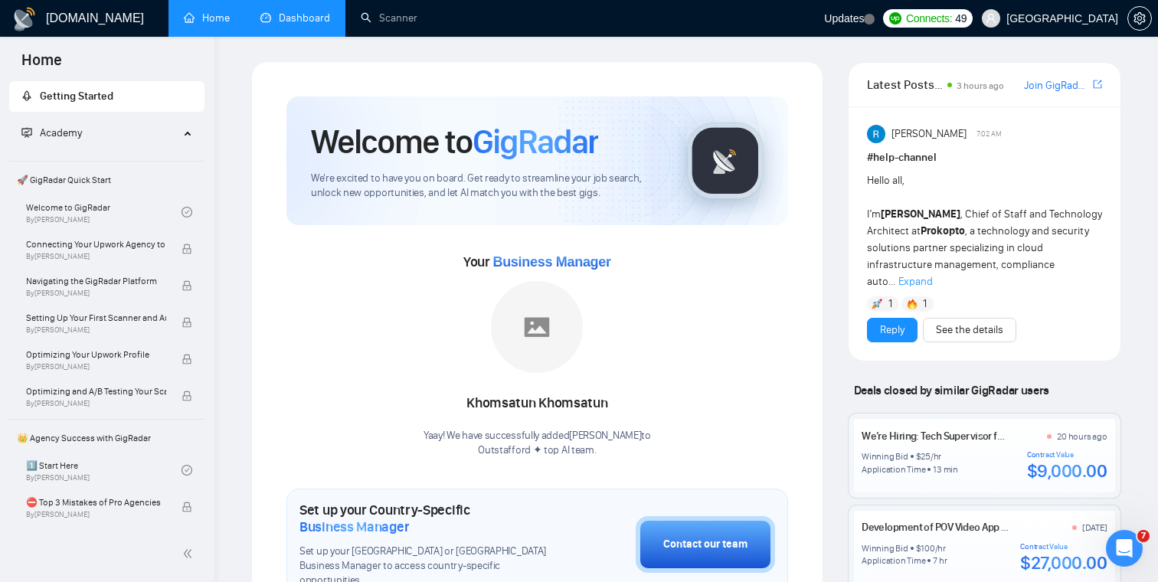
click at [299, 14] on link "Dashboard" at bounding box center [295, 17] width 70 height 13
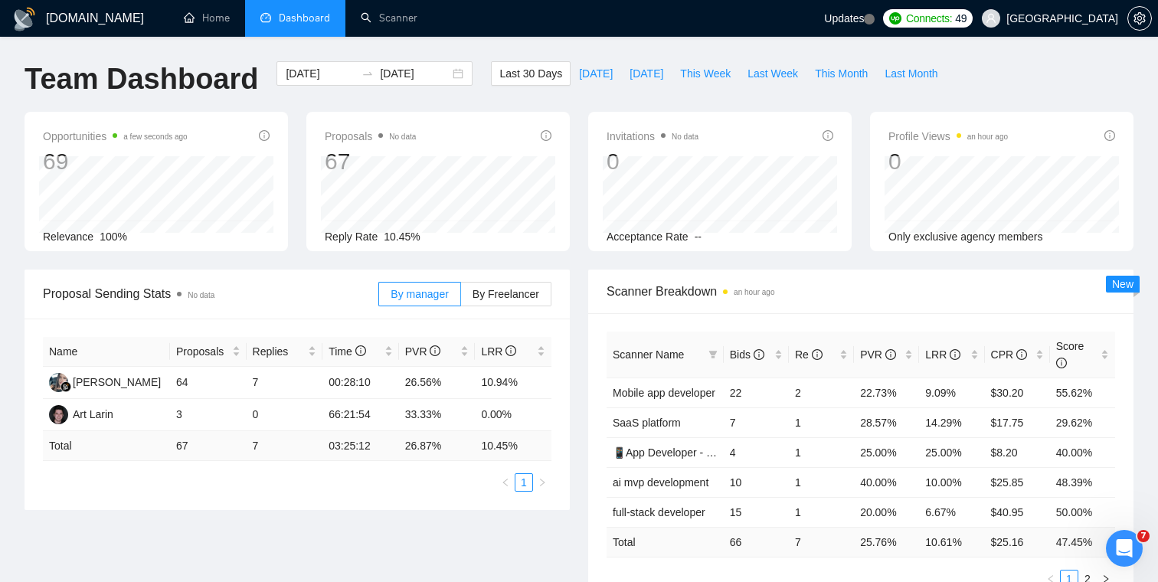
click at [584, 285] on div "Scanner Breakdown an hour ago Scanner Name Bids Re PVR LRR CPR Score Mobile app…" at bounding box center [861, 438] width 564 height 337
click at [410, 14] on link "Scanner" at bounding box center [389, 17] width 57 height 13
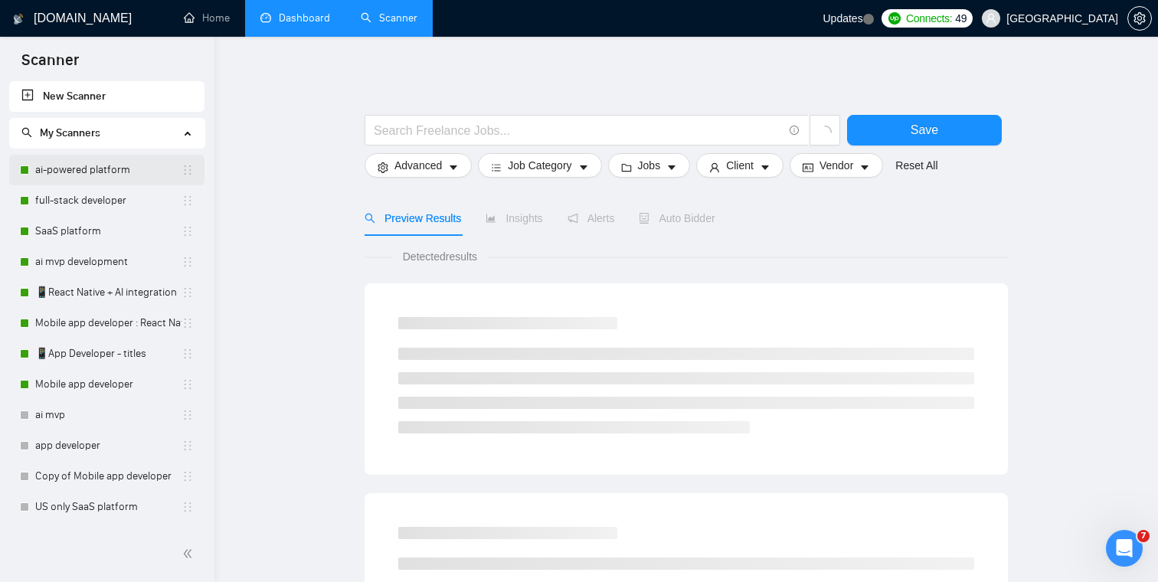
click at [115, 166] on link "ai-powered platform" at bounding box center [108, 170] width 146 height 31
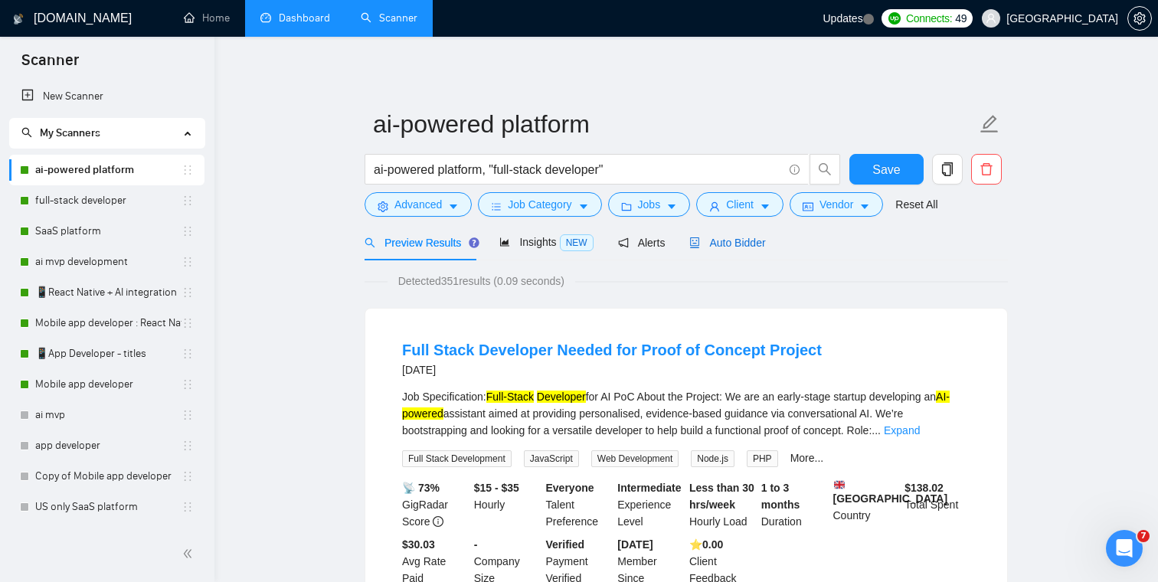
click at [742, 249] on div "Auto Bidder" at bounding box center [727, 242] width 76 height 17
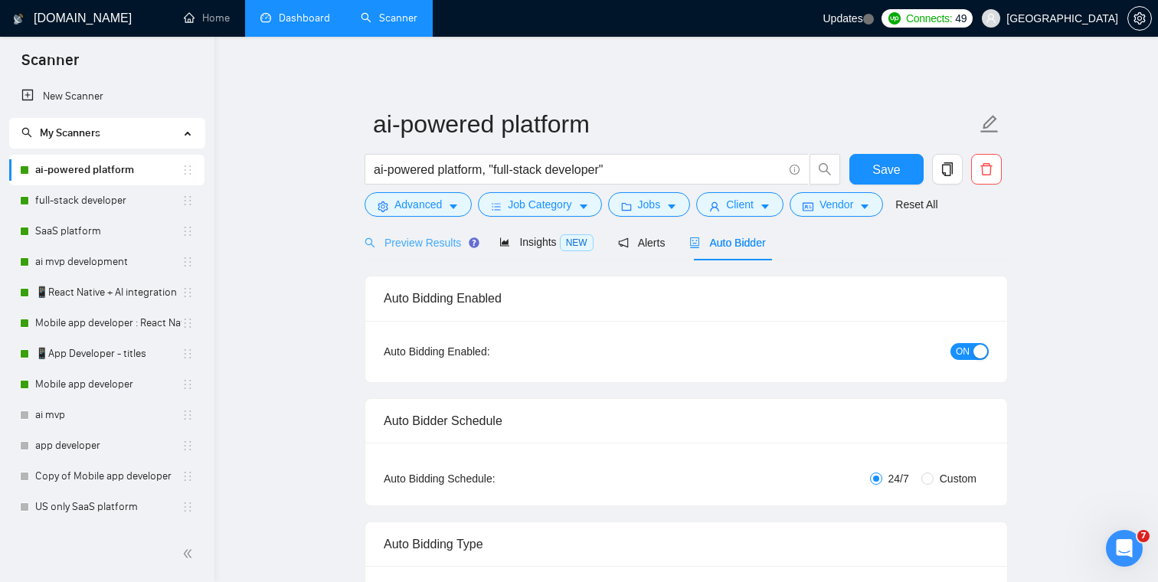
checkbox input "true"
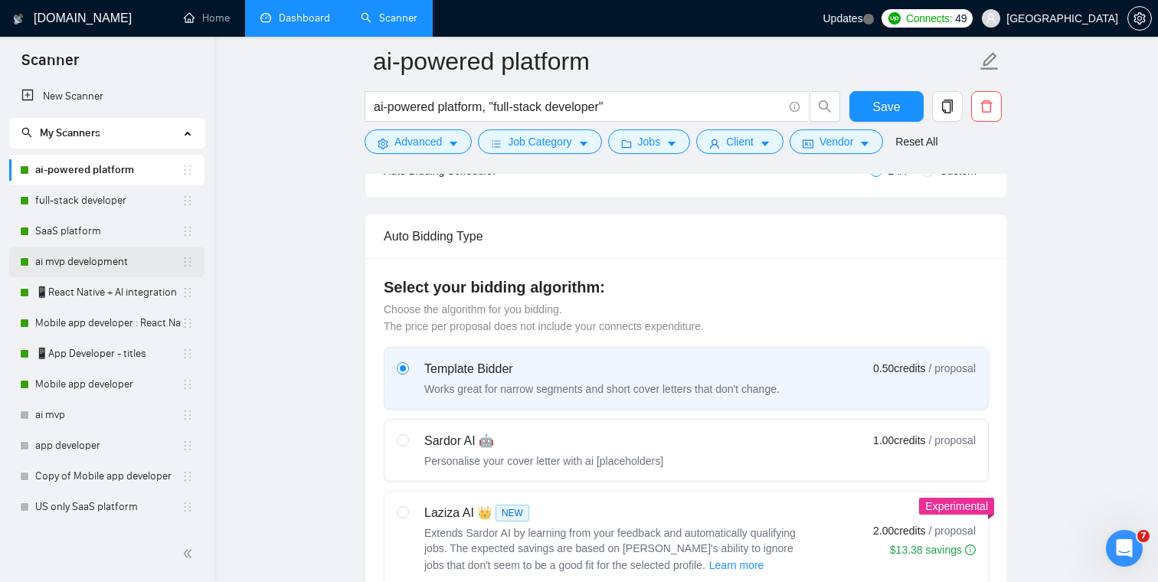
scroll to position [168, 0]
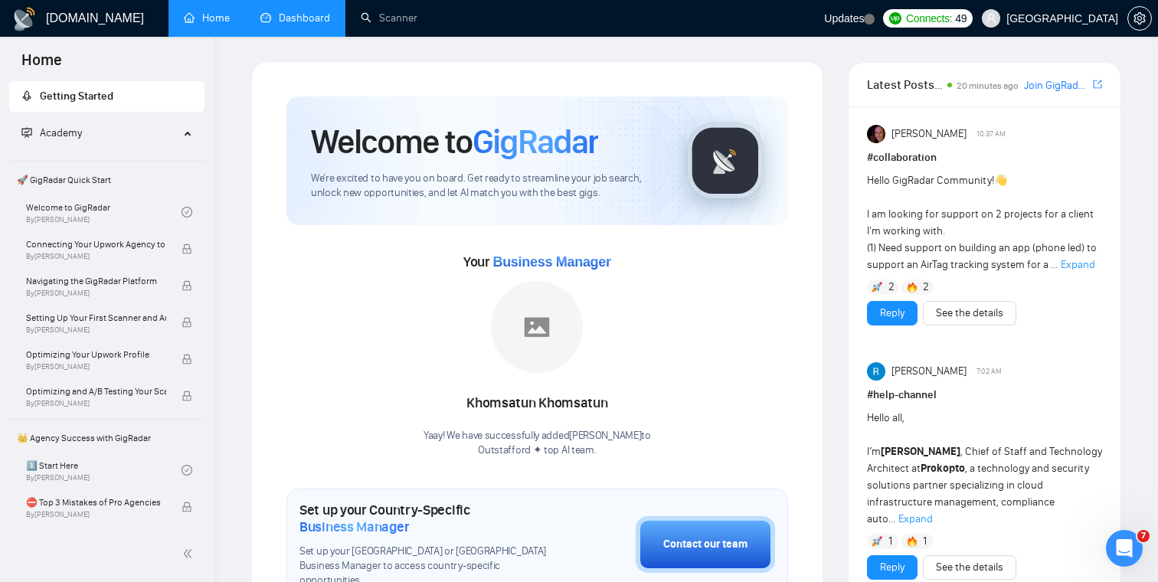
click at [289, 18] on link "Dashboard" at bounding box center [295, 17] width 70 height 13
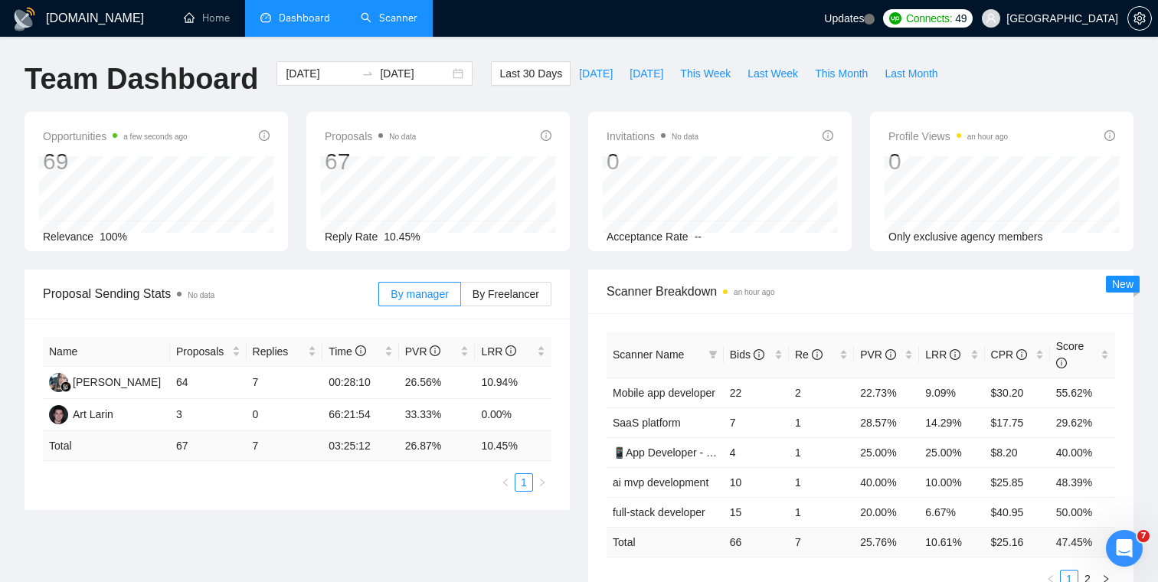
click at [387, 25] on link "Scanner" at bounding box center [389, 17] width 57 height 13
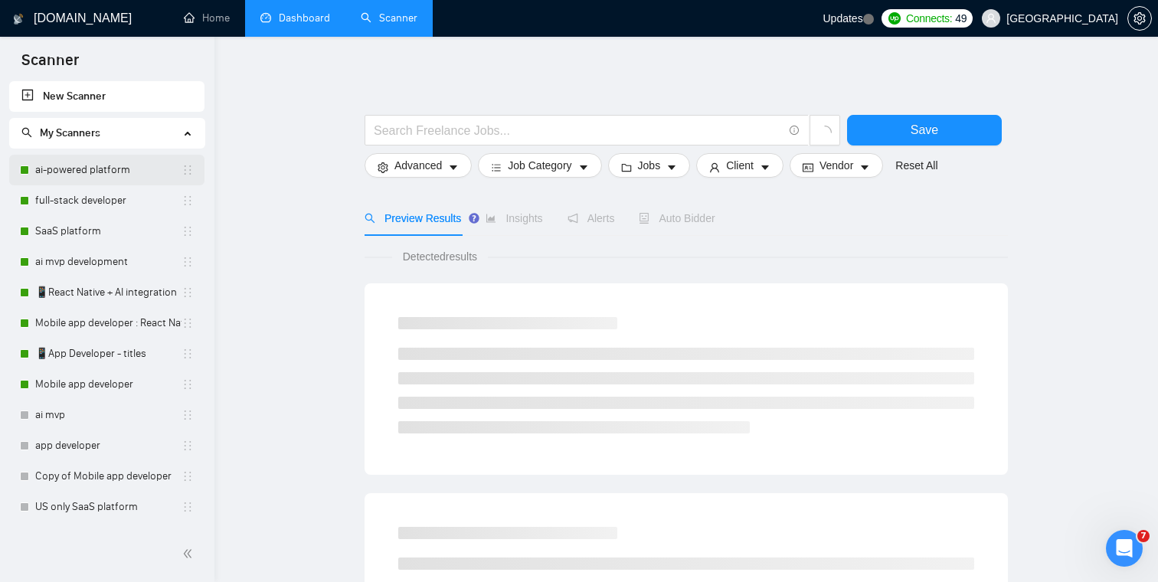
click at [96, 172] on link "ai-powered platform" at bounding box center [108, 170] width 146 height 31
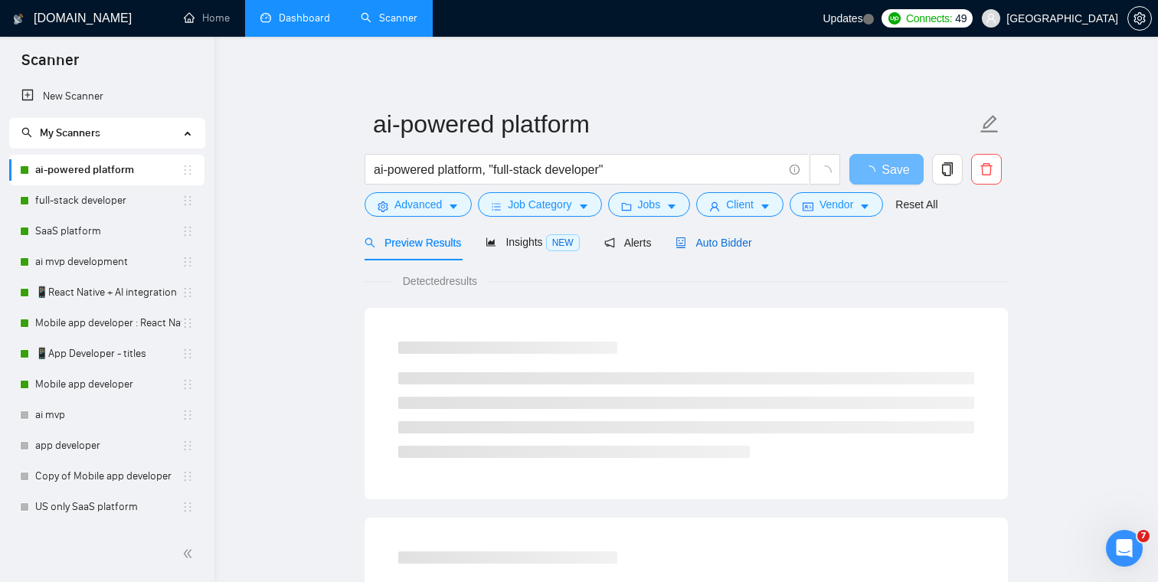
click at [731, 244] on span "Auto Bidder" at bounding box center [713, 243] width 76 height 12
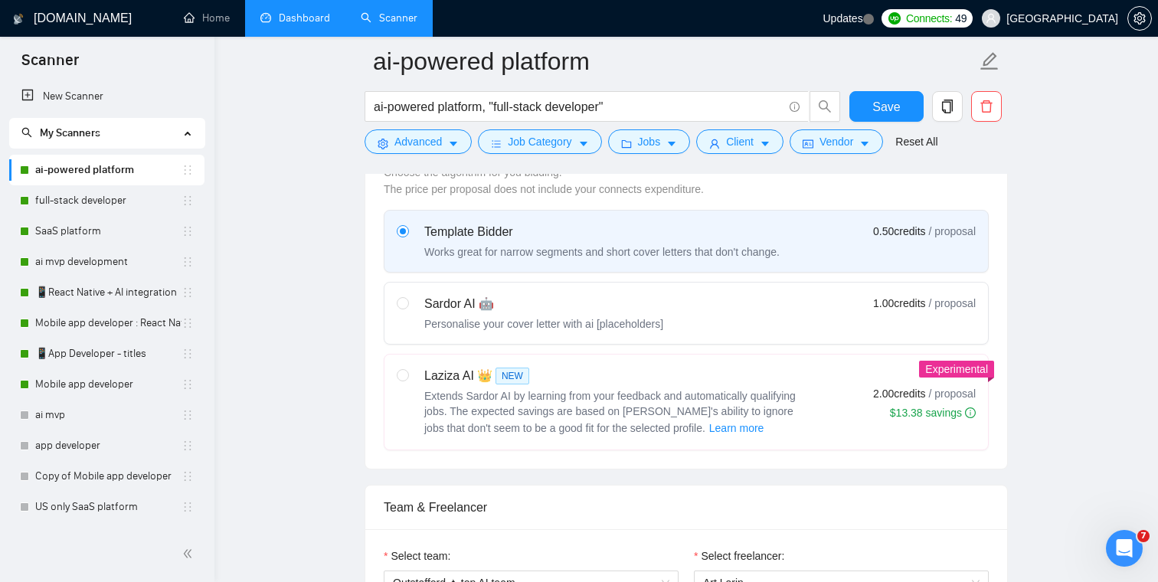
scroll to position [477, 0]
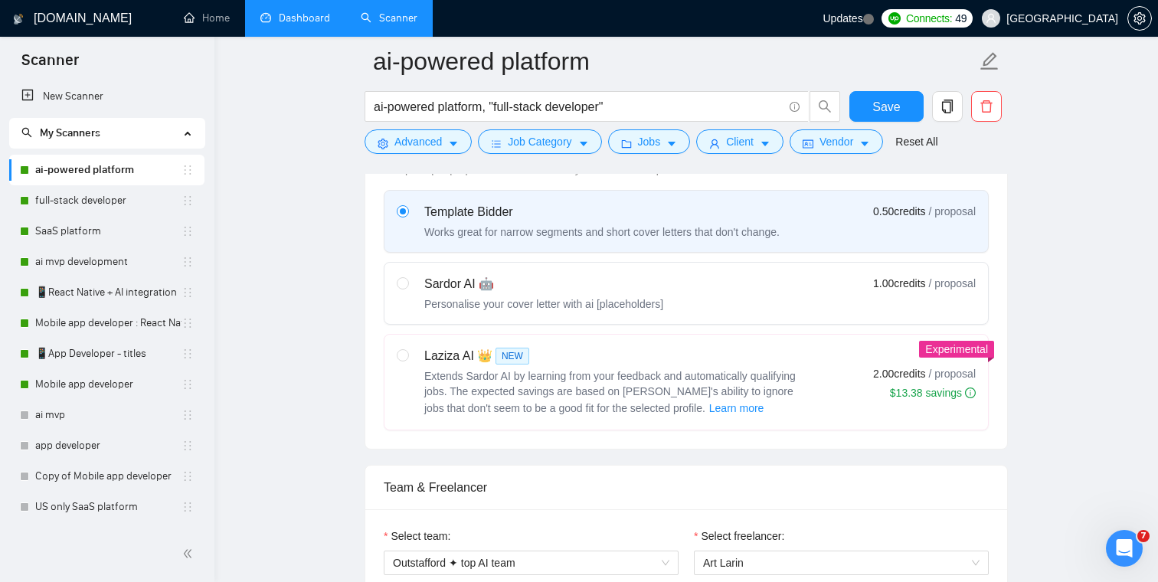
click at [440, 297] on div "Personalise your cover letter with ai [placeholders]" at bounding box center [543, 303] width 239 height 15
click at [407, 288] on input "radio" at bounding box center [402, 282] width 11 height 11
radio input "true"
radio input "false"
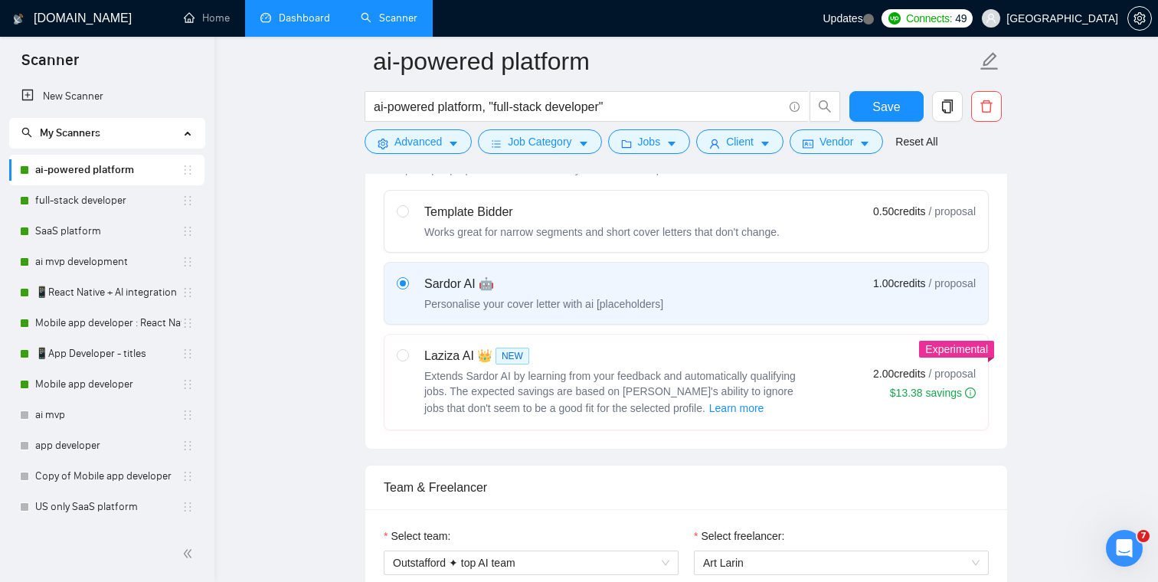
click at [422, 224] on div "Template Bidder Works great for narrow segments and short cover letters that do…" at bounding box center [588, 221] width 383 height 37
click at [407, 216] on input "radio" at bounding box center [402, 210] width 11 height 11
radio input "true"
radio input "false"
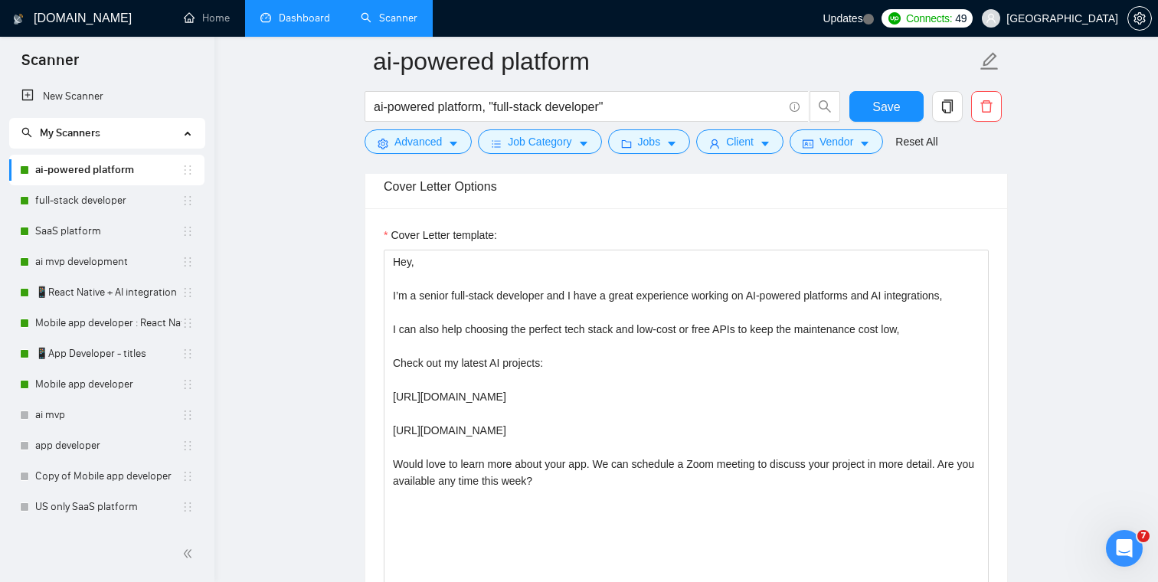
scroll to position [1019, 0]
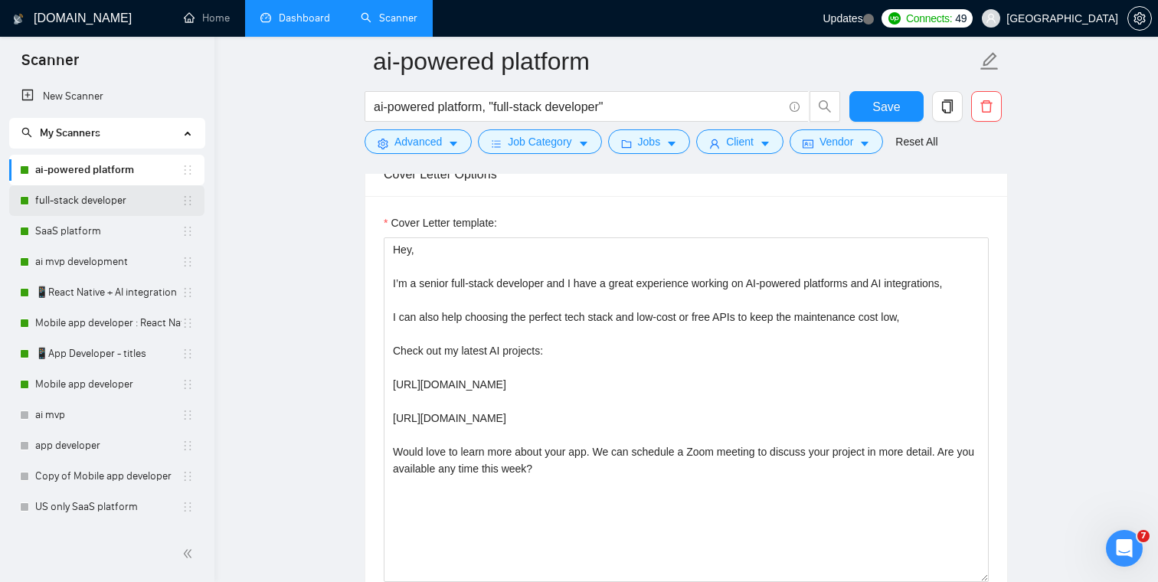
click at [104, 202] on link "full-stack developer" at bounding box center [108, 200] width 146 height 31
click at [70, 202] on link "full-stack developer" at bounding box center [108, 200] width 146 height 31
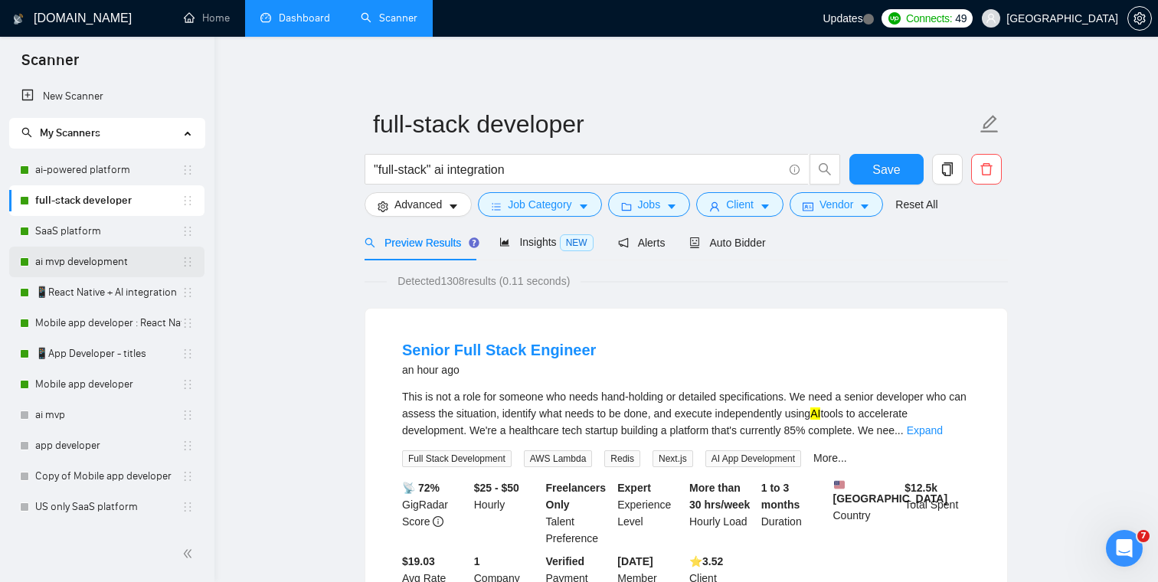
click at [64, 262] on link "ai mvp development" at bounding box center [108, 262] width 146 height 31
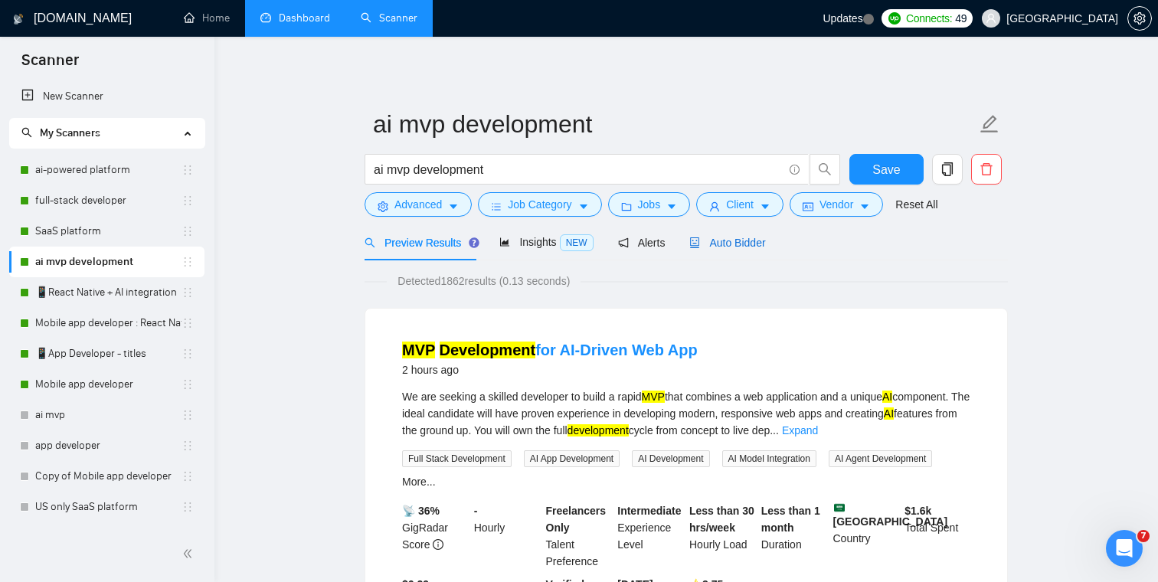
click at [754, 238] on span "Auto Bidder" at bounding box center [727, 243] width 76 height 12
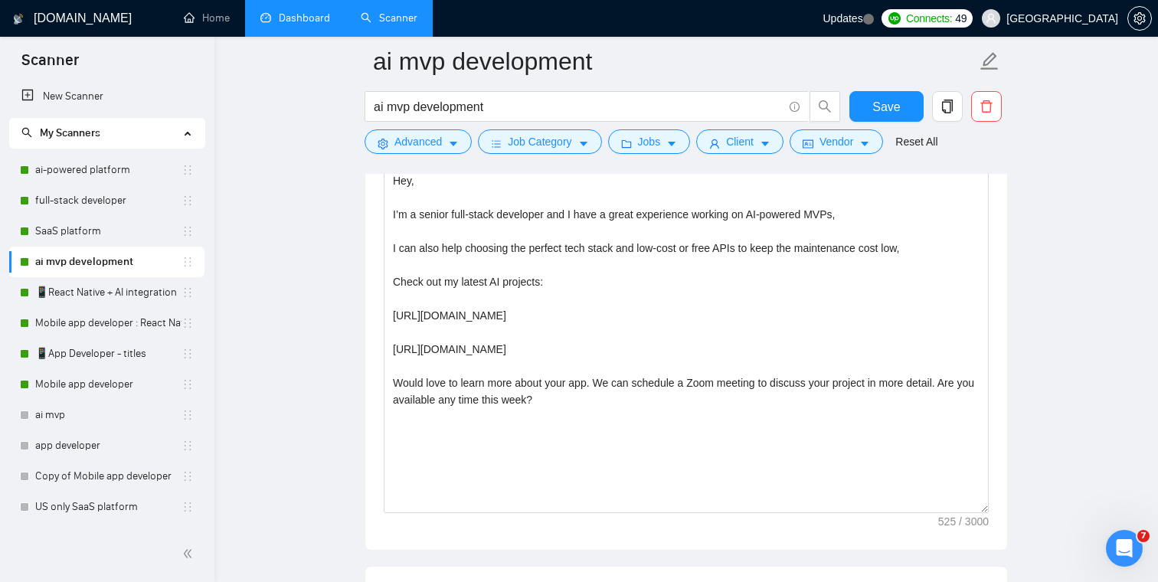
scroll to position [1152, 0]
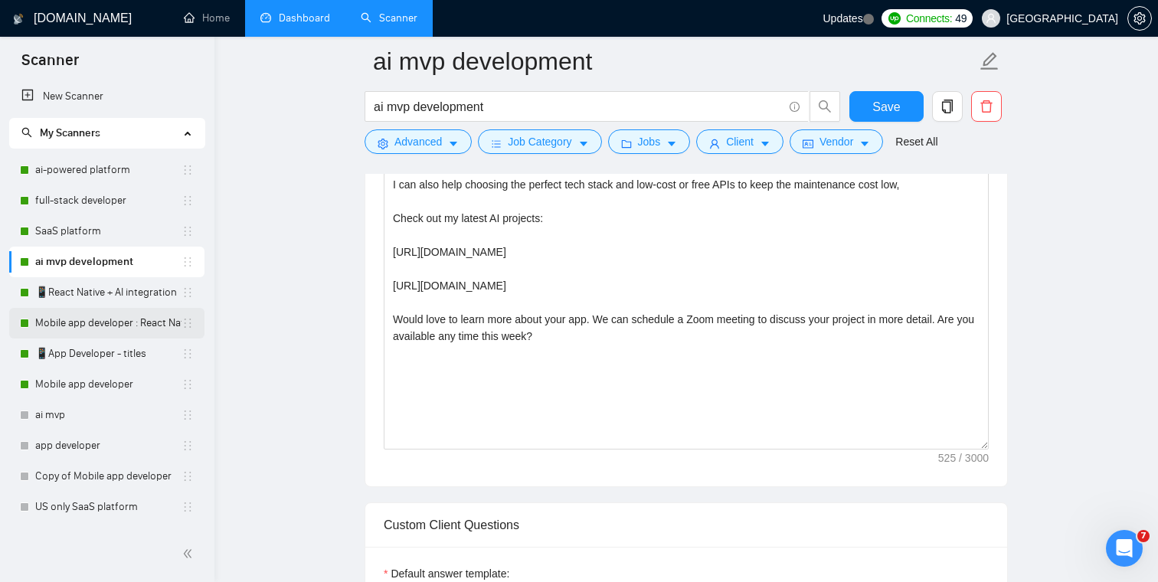
click at [103, 320] on link "Mobile app developer : React Native" at bounding box center [108, 323] width 146 height 31
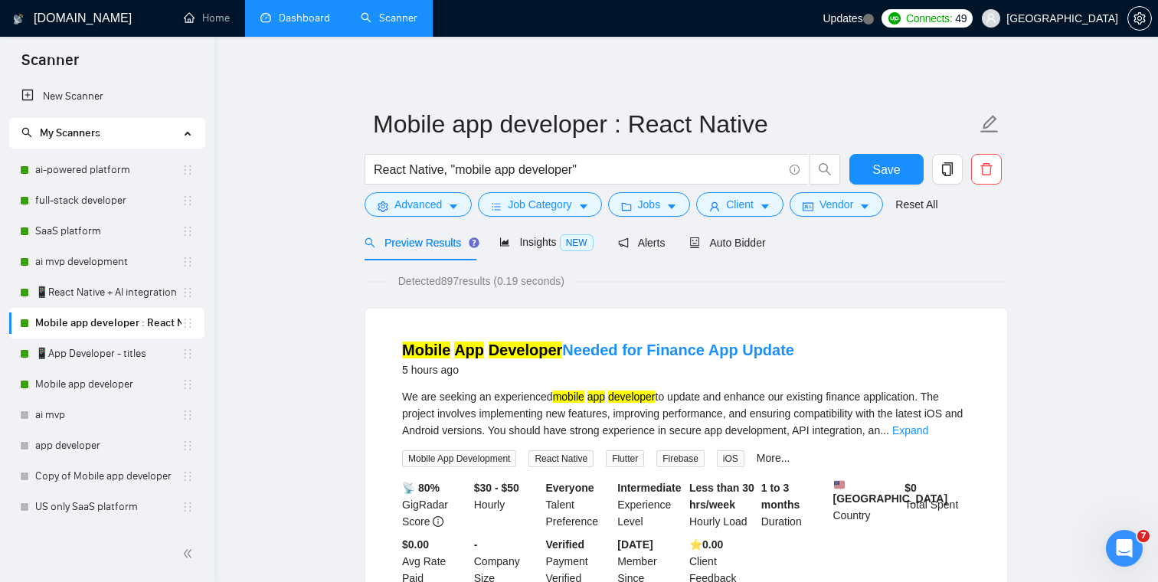
scroll to position [30, 0]
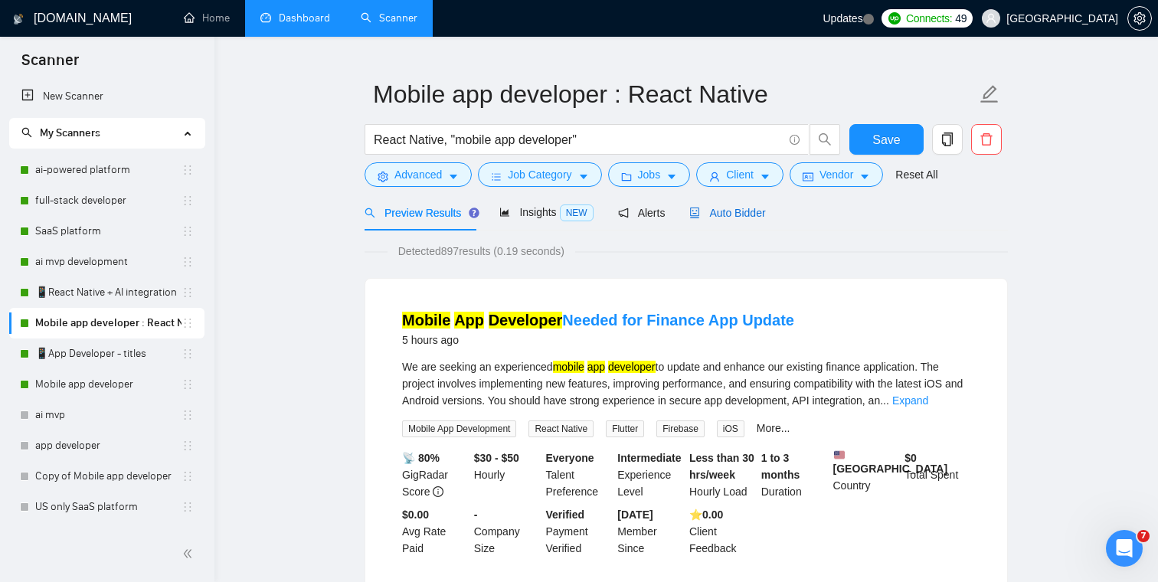
click at [754, 213] on span "Auto Bidder" at bounding box center [727, 213] width 76 height 12
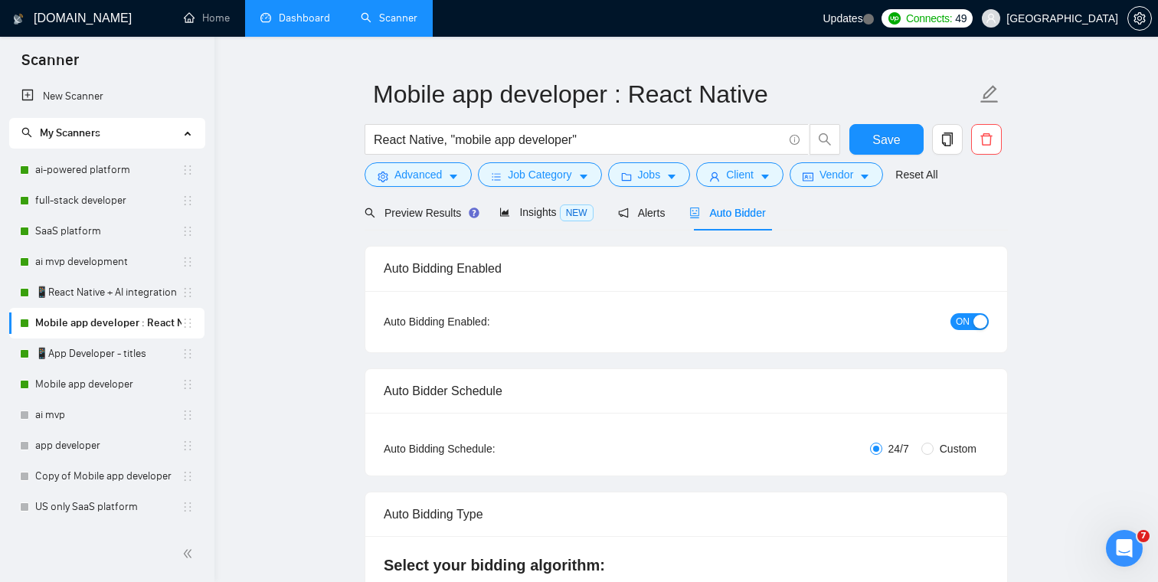
checkbox input "true"
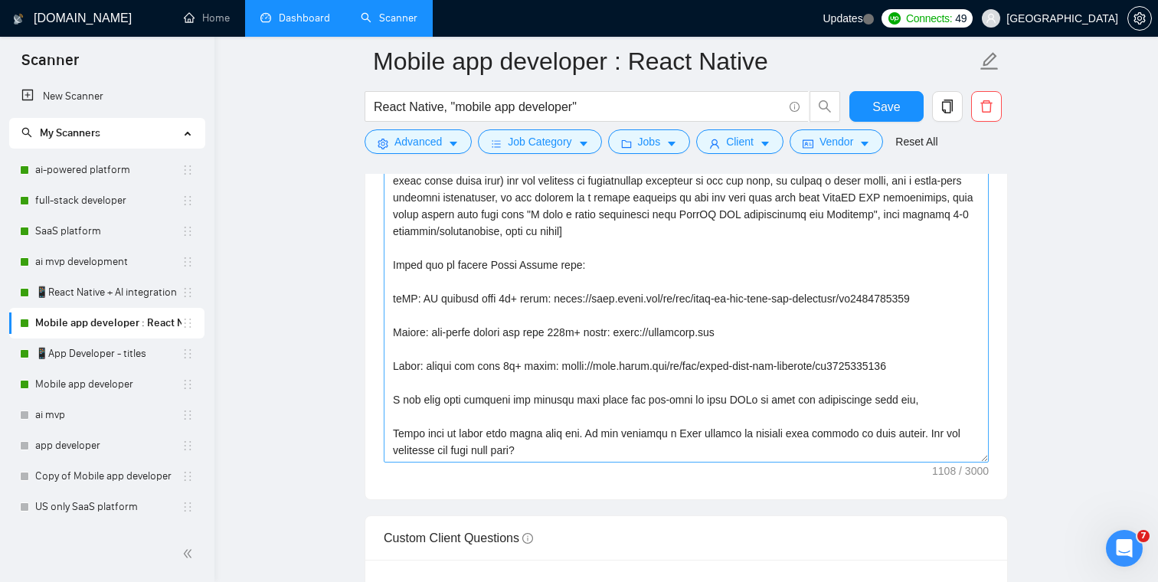
scroll to position [1936, 0]
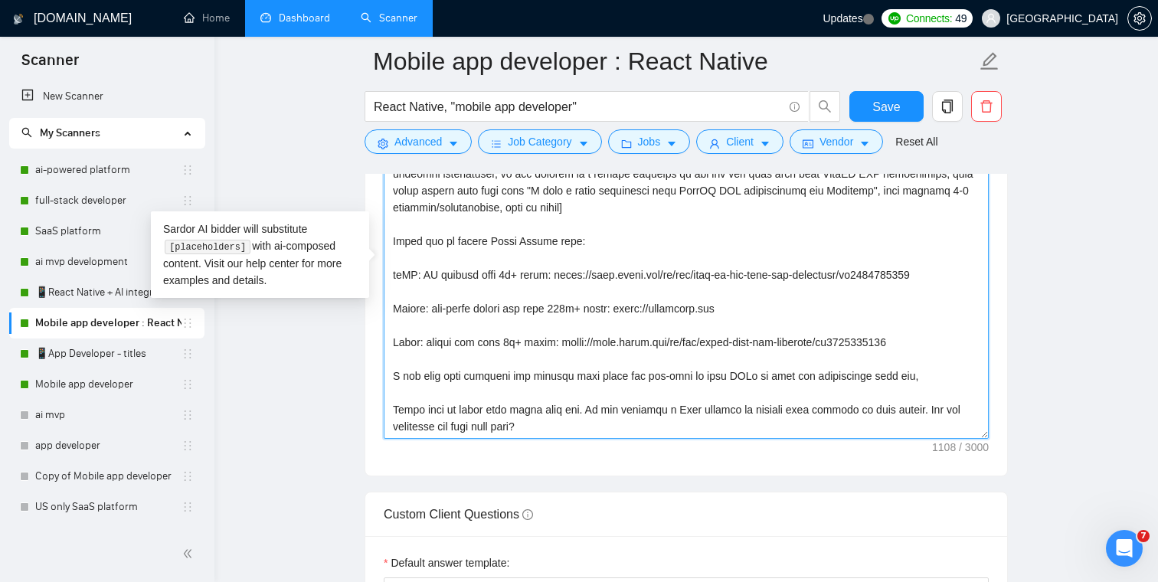
drag, startPoint x: 568, startPoint y: 427, endPoint x: 345, endPoint y: 128, distance: 373.7
click at [345, 128] on main "Mobile app developer : React Native React Native, "mobile app developer" Save A…" at bounding box center [686, 482] width 894 height 4715
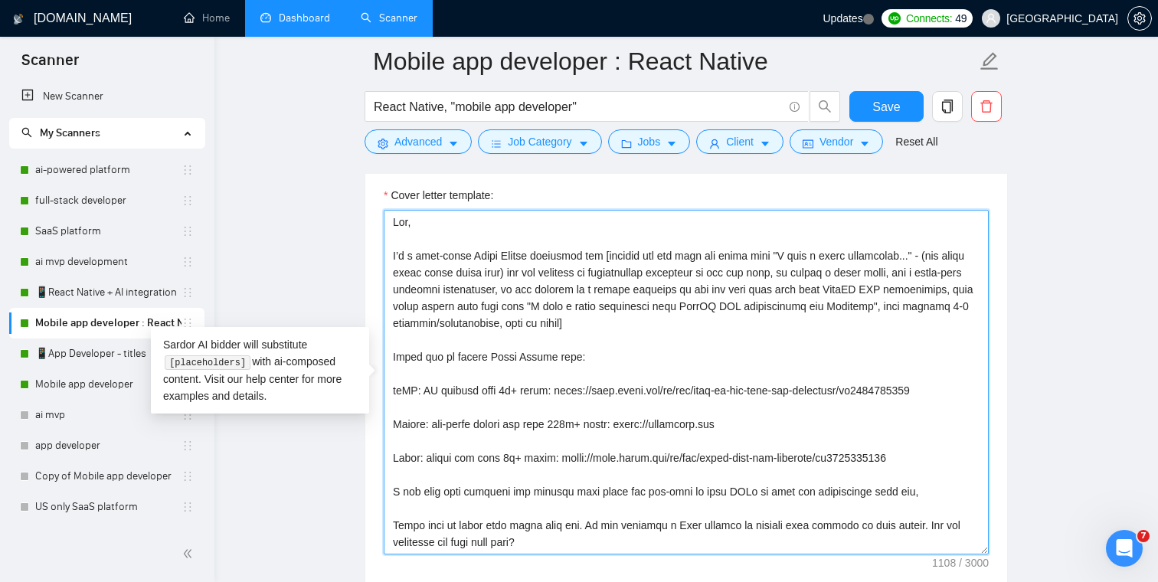
scroll to position [1822, 0]
click at [414, 239] on textarea "Cover letter template:" at bounding box center [686, 380] width 605 height 345
drag, startPoint x: 392, startPoint y: 218, endPoint x: 619, endPoint y: 548, distance: 400.4
click at [619, 548] on textarea "Cover letter template:" at bounding box center [686, 380] width 605 height 345
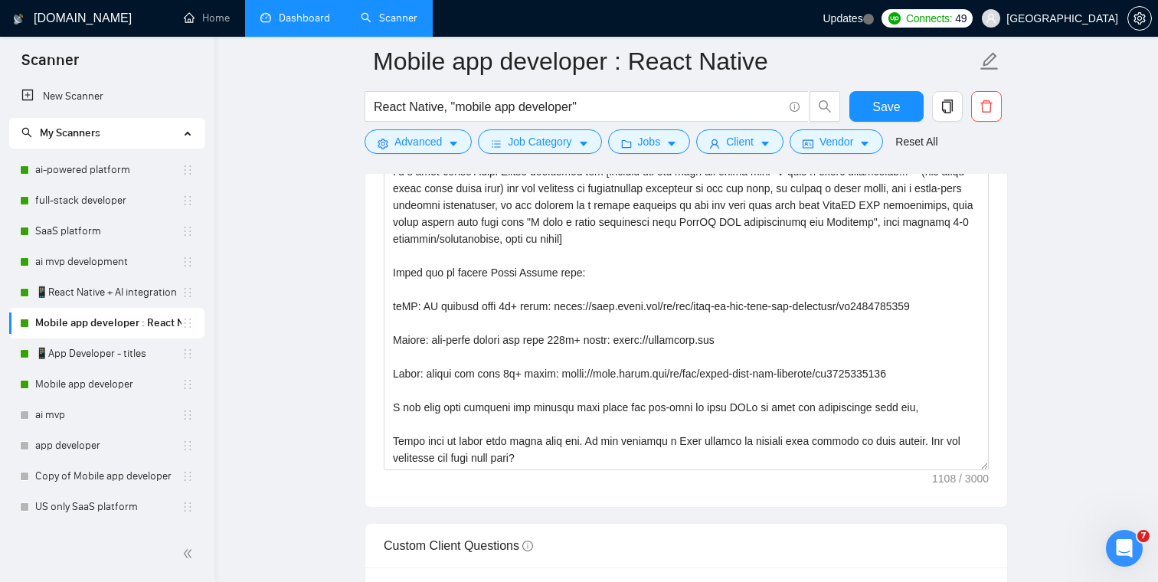
scroll to position [2071, 0]
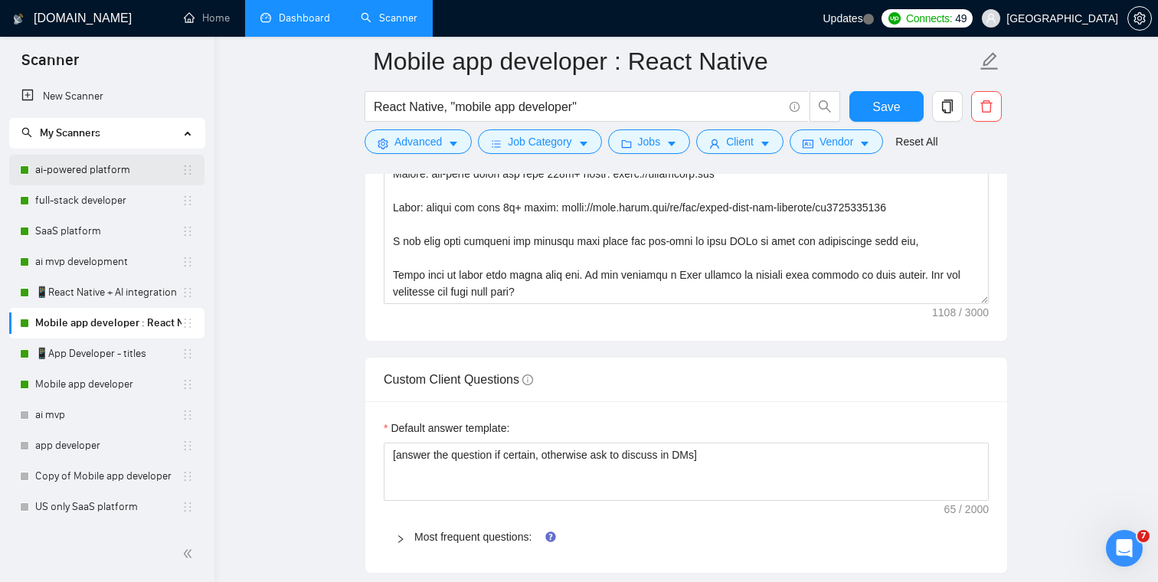
click at [115, 168] on link "ai-powered platform" at bounding box center [108, 170] width 146 height 31
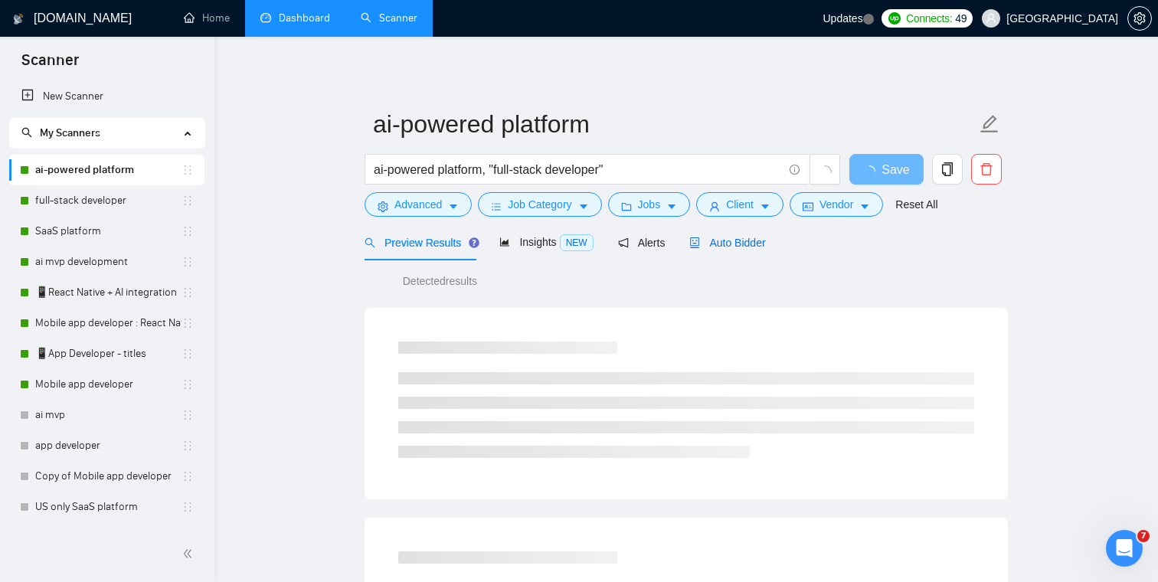
click at [756, 248] on div "Auto Bidder" at bounding box center [727, 242] width 76 height 17
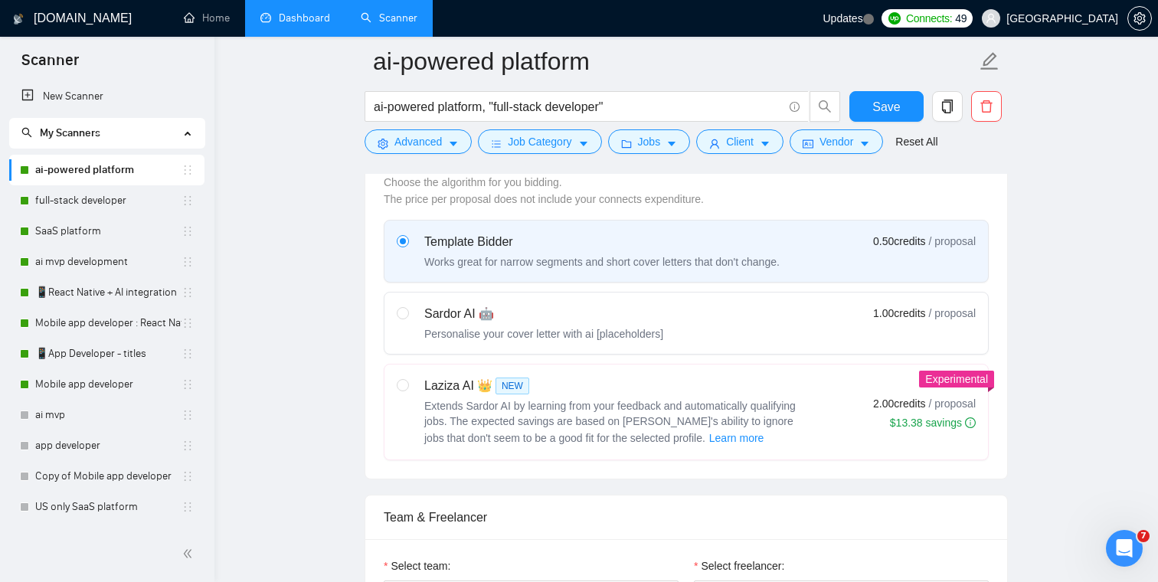
scroll to position [508, 0]
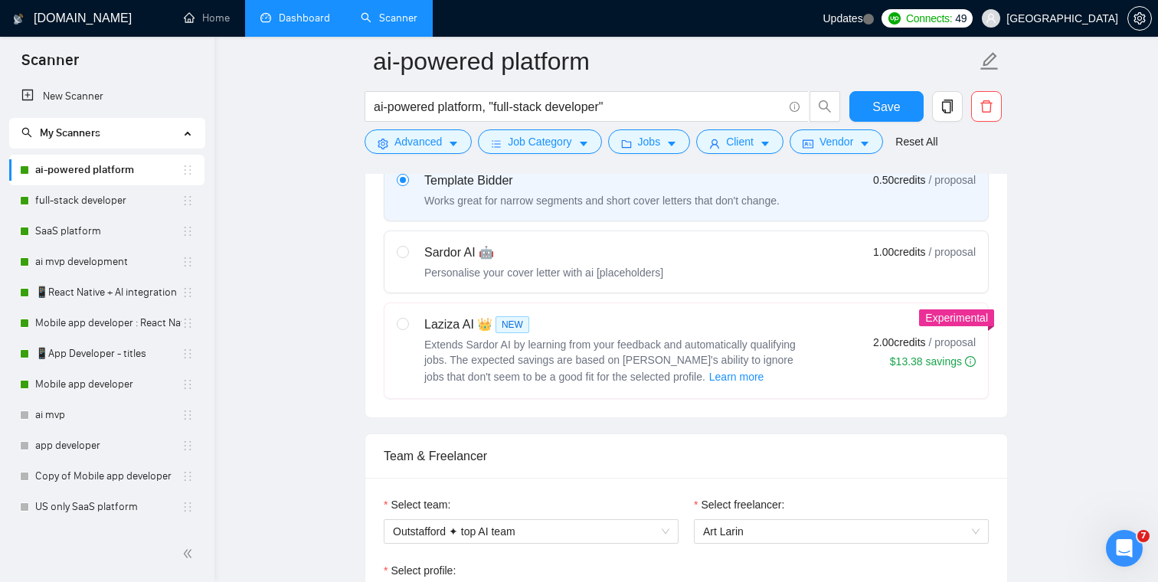
click at [427, 260] on div "Sardor AI 🤖" at bounding box center [543, 253] width 239 height 18
click at [407, 257] on input "radio" at bounding box center [402, 251] width 11 height 11
radio input "true"
radio input "false"
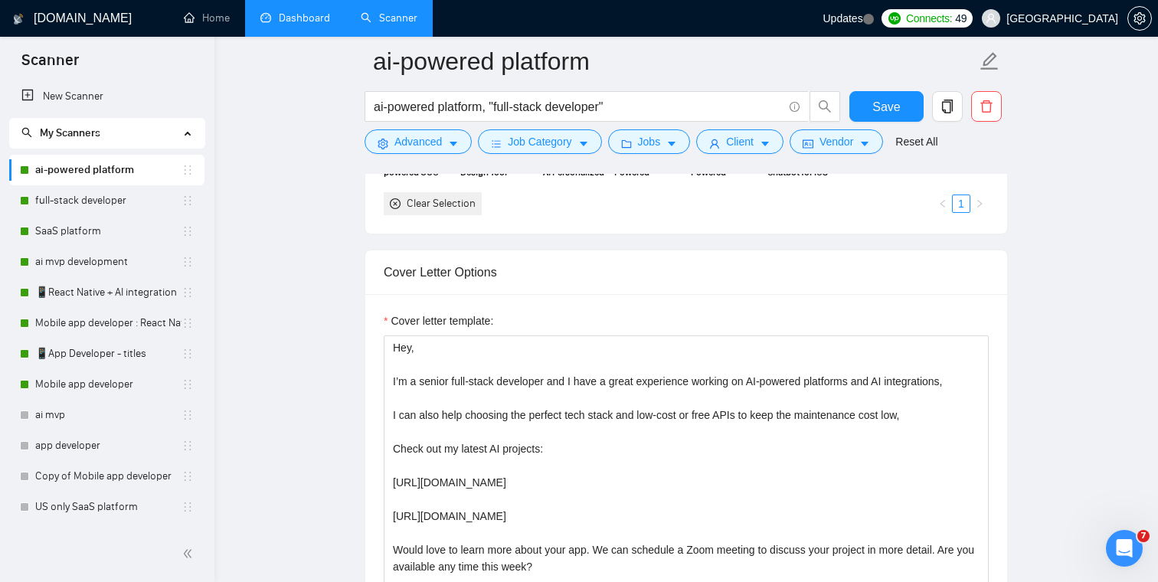
scroll to position [1561, 0]
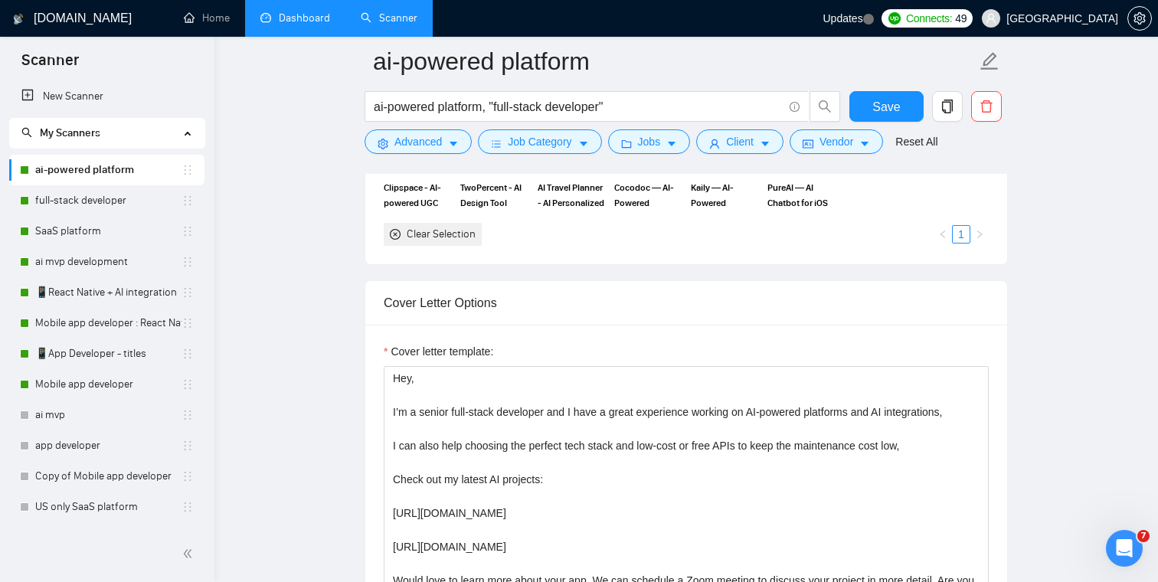
click at [393, 234] on icon "close-circle" at bounding box center [395, 234] width 11 height 11
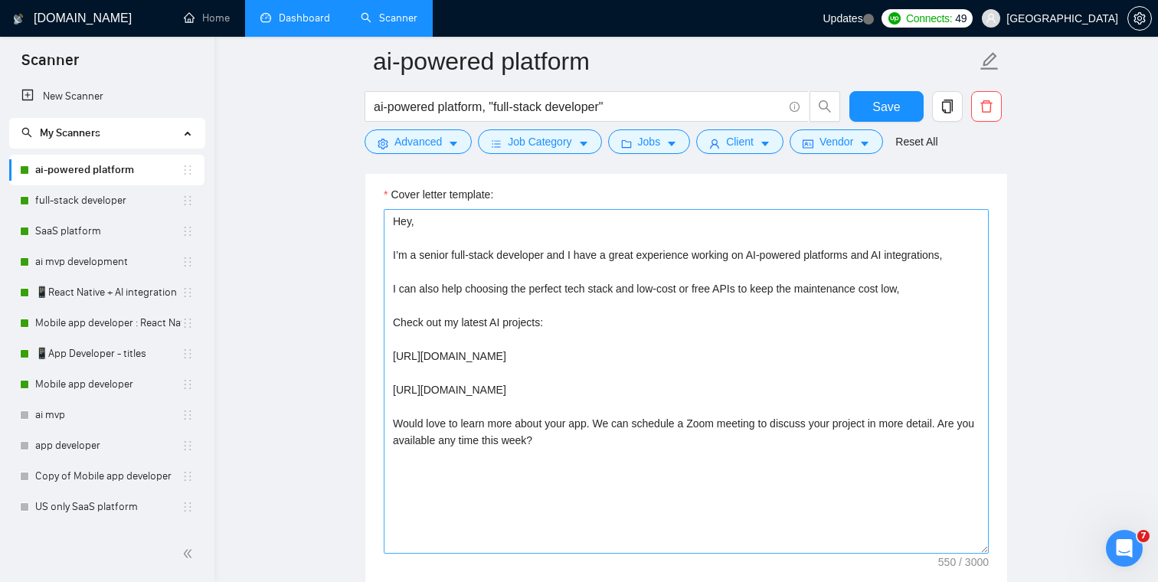
scroll to position [1732, 0]
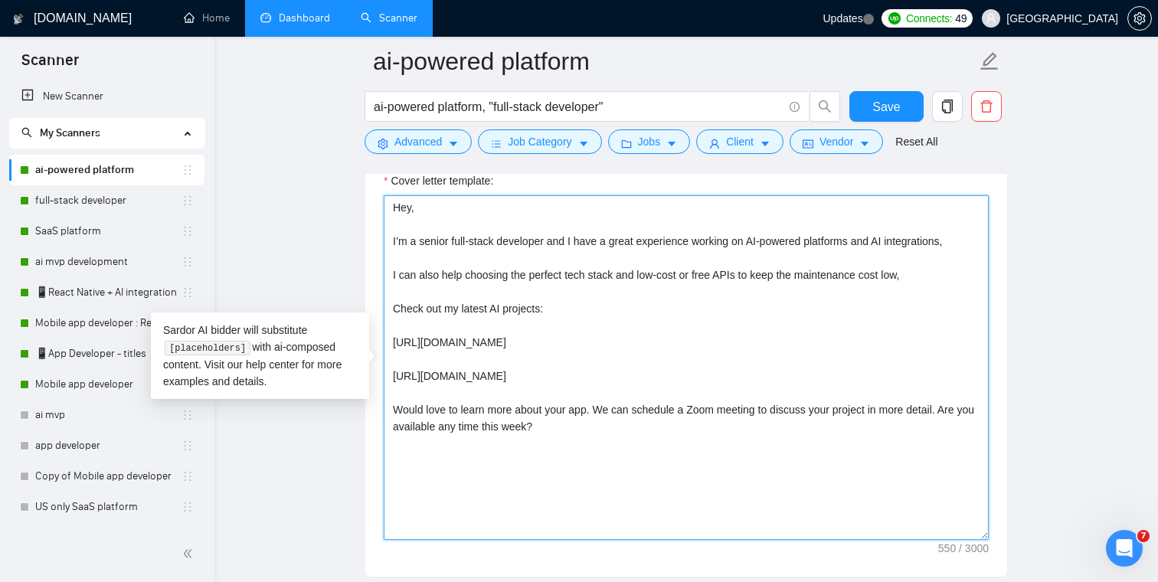
drag, startPoint x: 584, startPoint y: 433, endPoint x: 352, endPoint y: 185, distance: 338.6
click at [352, 185] on main "ai-powered platform ai-powered platform, "full-stack developer" Save Advanced J…" at bounding box center [686, 500] width 894 height 4343
paste textarea "full-stack React Native developer and [analyze the job post and start with "I h…"
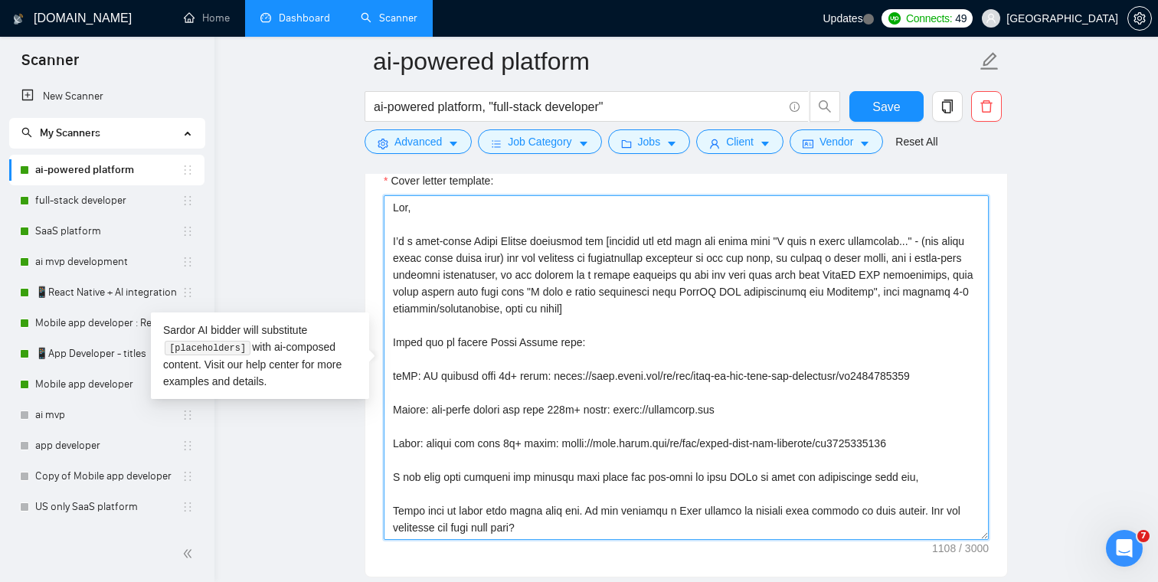
click at [628, 308] on textarea "Cover letter template:" at bounding box center [686, 367] width 605 height 345
click at [662, 308] on textarea "Cover letter template:" at bounding box center [686, 367] width 605 height 345
drag, startPoint x: 531, startPoint y: 240, endPoint x: 468, endPoint y: 241, distance: 63.6
click at [468, 241] on textarea "Cover letter template:" at bounding box center [686, 367] width 605 height 345
click at [542, 246] on textarea "Cover letter template:" at bounding box center [686, 367] width 605 height 345
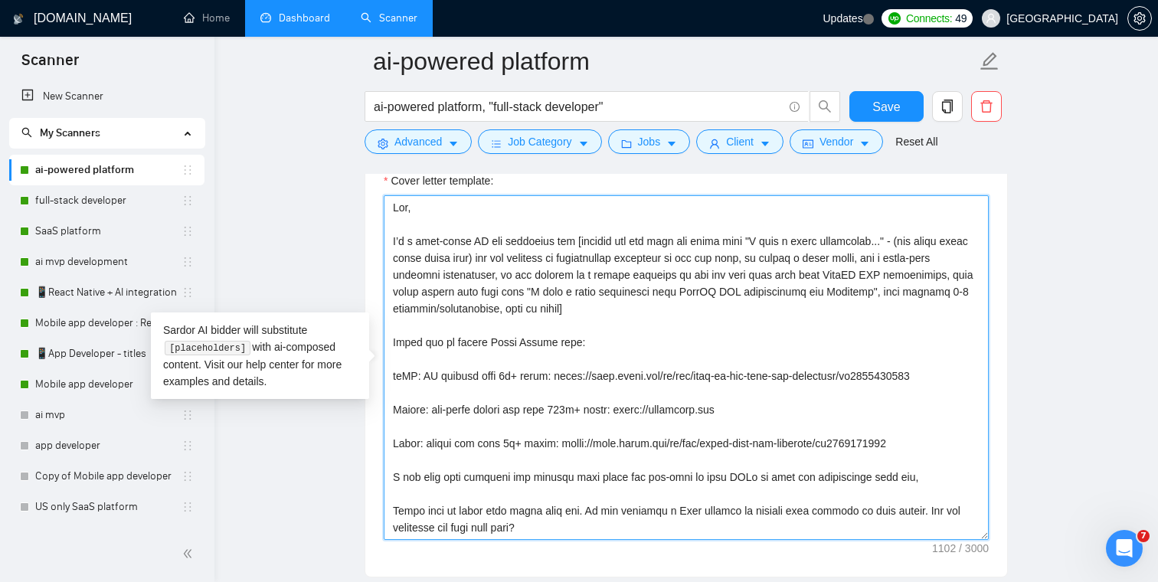
click at [554, 241] on textarea "Cover letter template:" at bounding box center [686, 367] width 605 height 345
click at [500, 240] on textarea "Cover letter template:" at bounding box center [686, 367] width 605 height 345
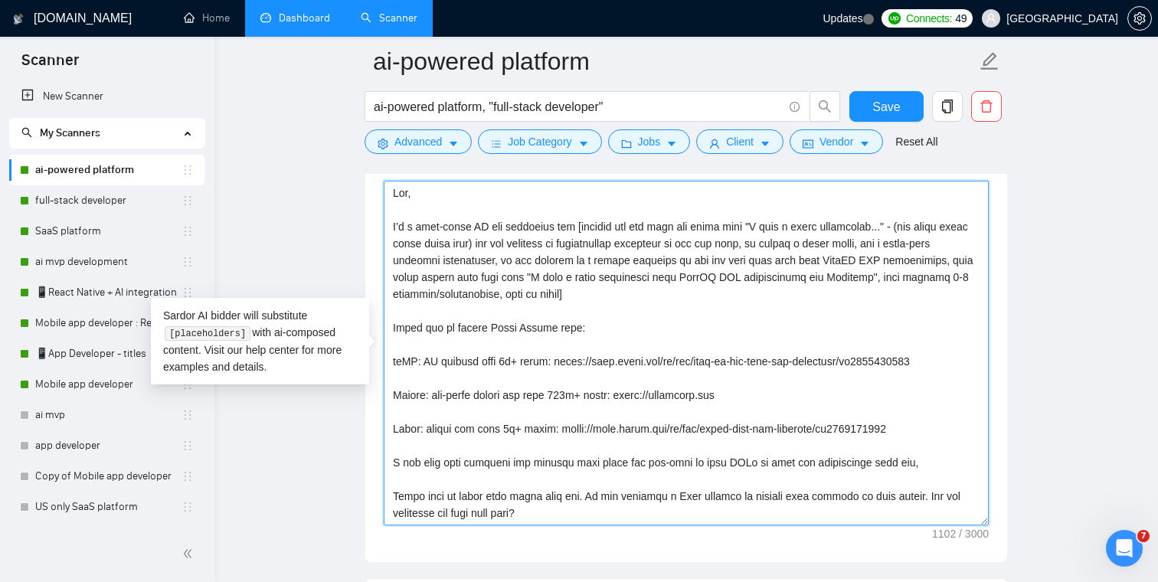
scroll to position [1762, 0]
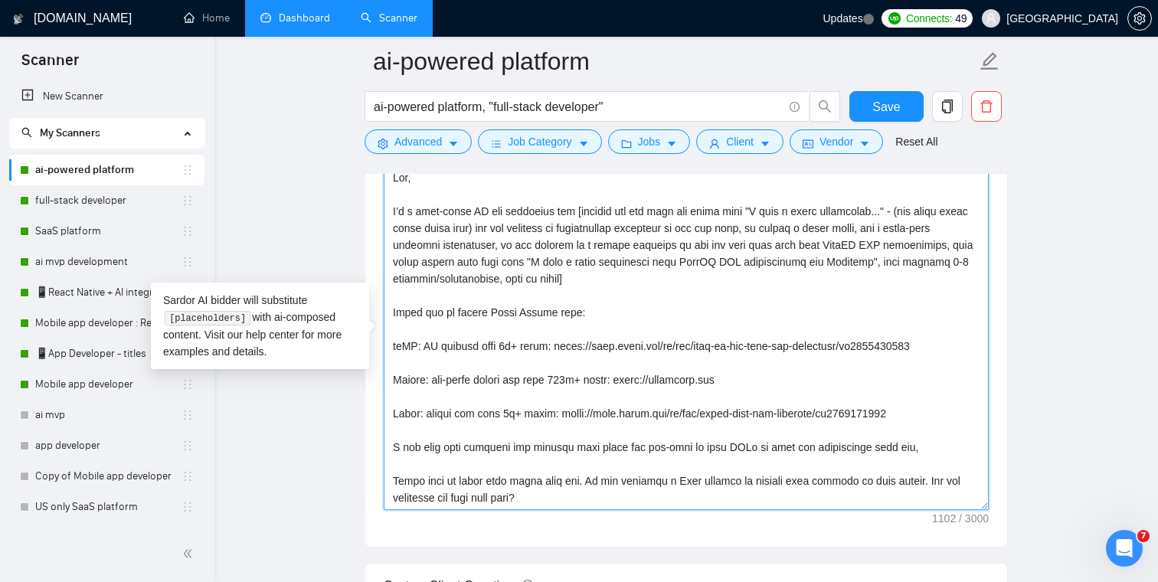
click at [662, 286] on textarea "Cover letter template:" at bounding box center [686, 337] width 605 height 345
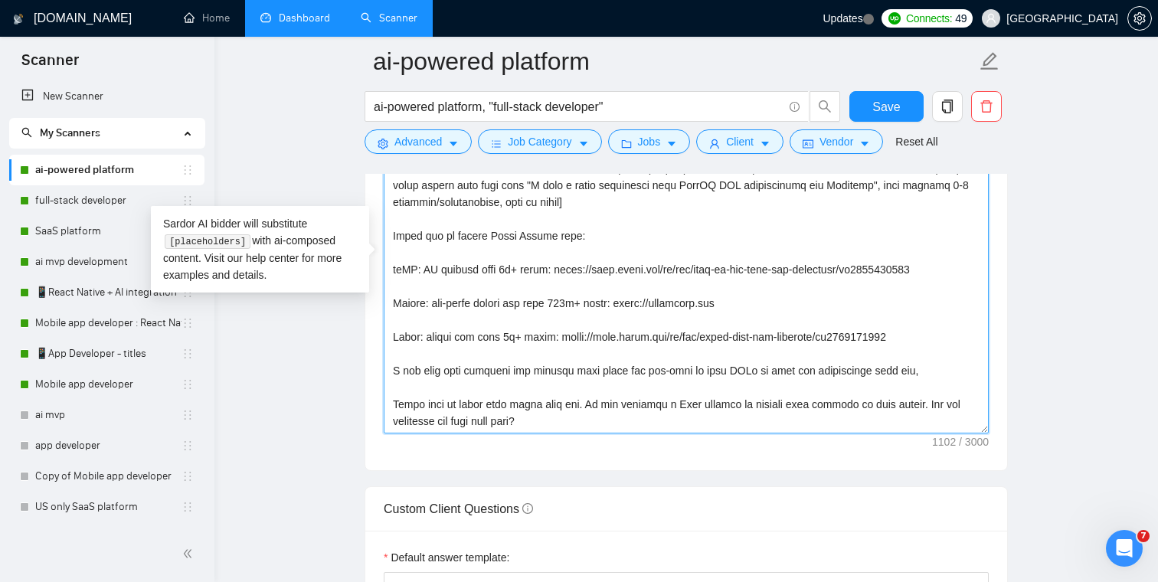
scroll to position [1837, 0]
drag, startPoint x: 560, startPoint y: 234, endPoint x: 499, endPoint y: 238, distance: 60.7
click at [499, 238] on textarea "Cover letter template:" at bounding box center [686, 262] width 605 height 345
click at [613, 233] on textarea "Cover letter template:" at bounding box center [686, 262] width 605 height 345
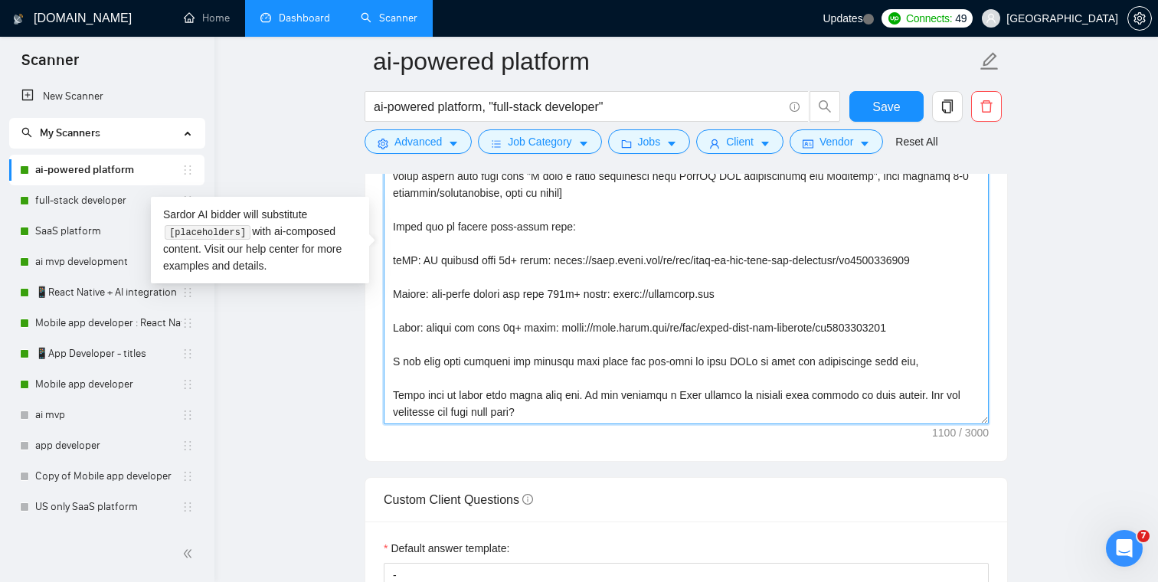
scroll to position [1866, 0]
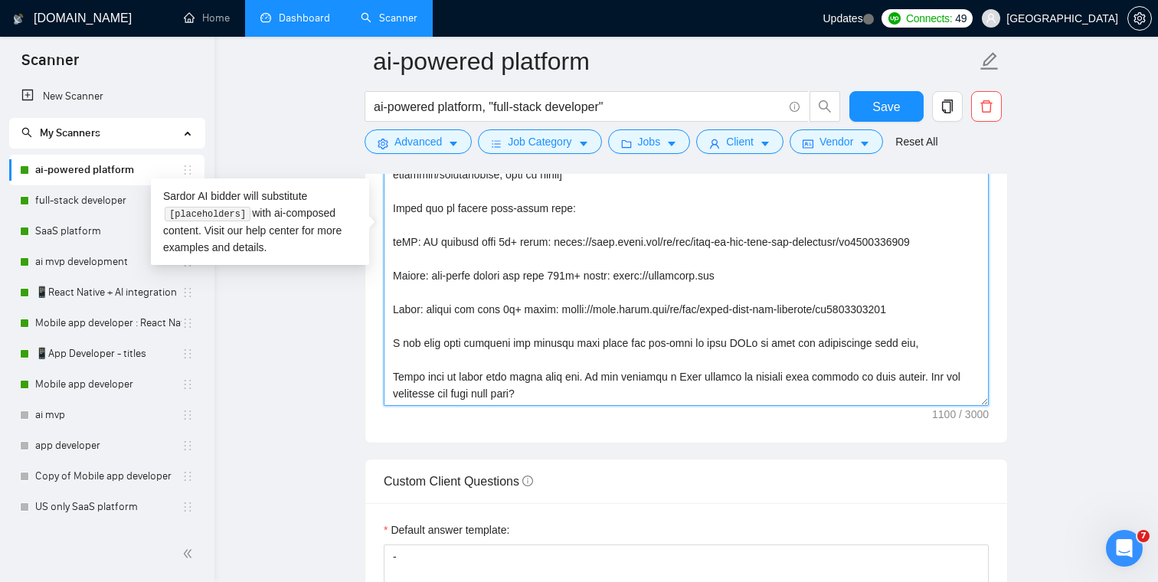
click at [571, 208] on textarea "Cover letter template:" at bounding box center [686, 233] width 605 height 345
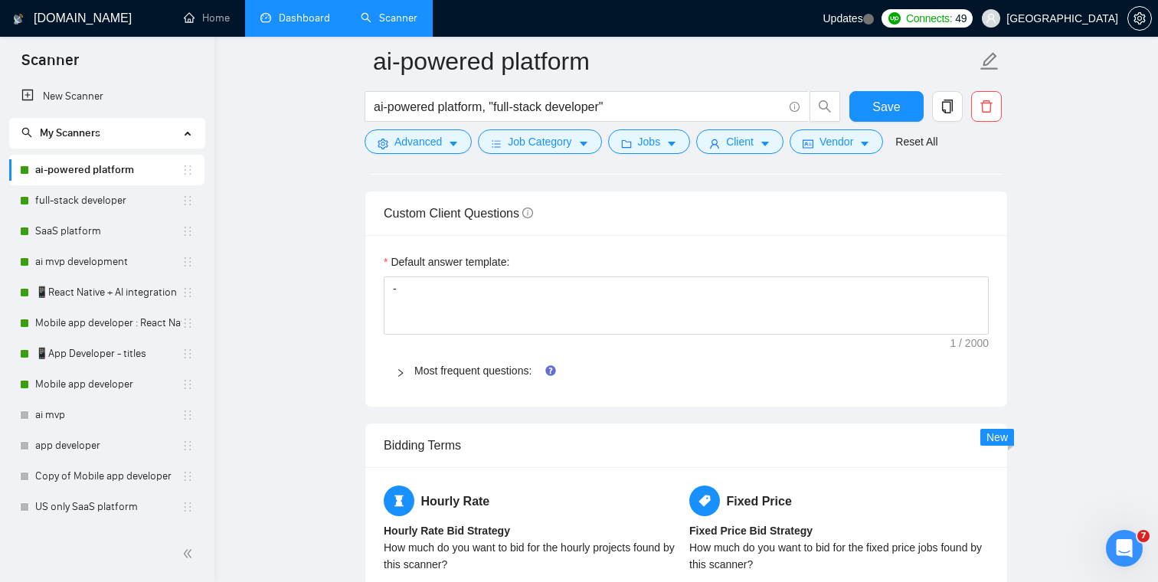
scroll to position [2145, 0]
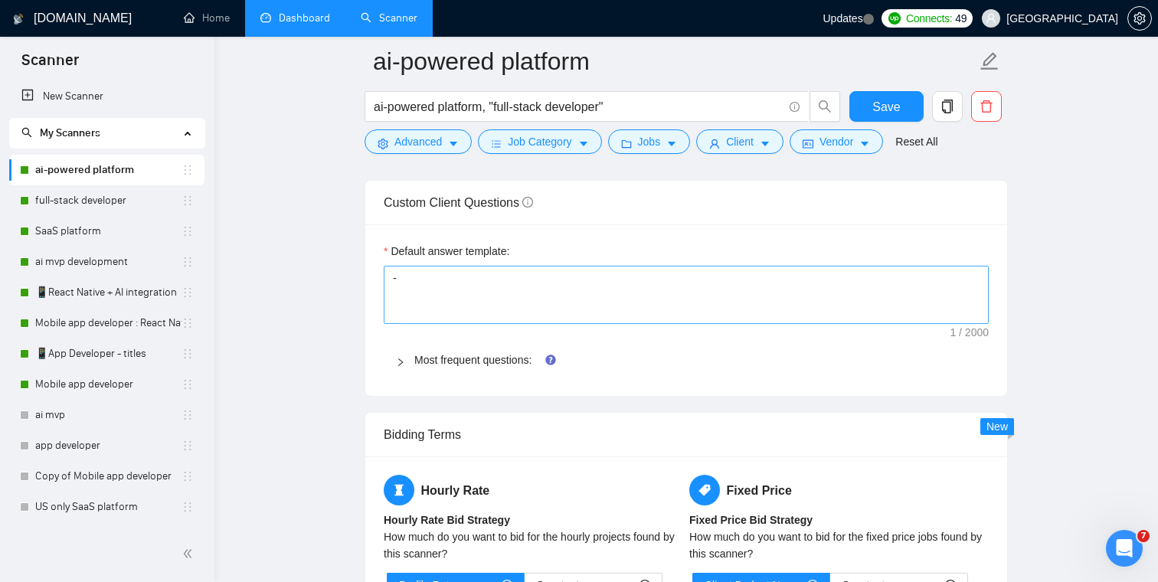
type textarea "Hey, I’m a full-stack AI app developer and [analyze the job post and start with…"
click at [437, 283] on textarea "-" at bounding box center [686, 295] width 605 height 58
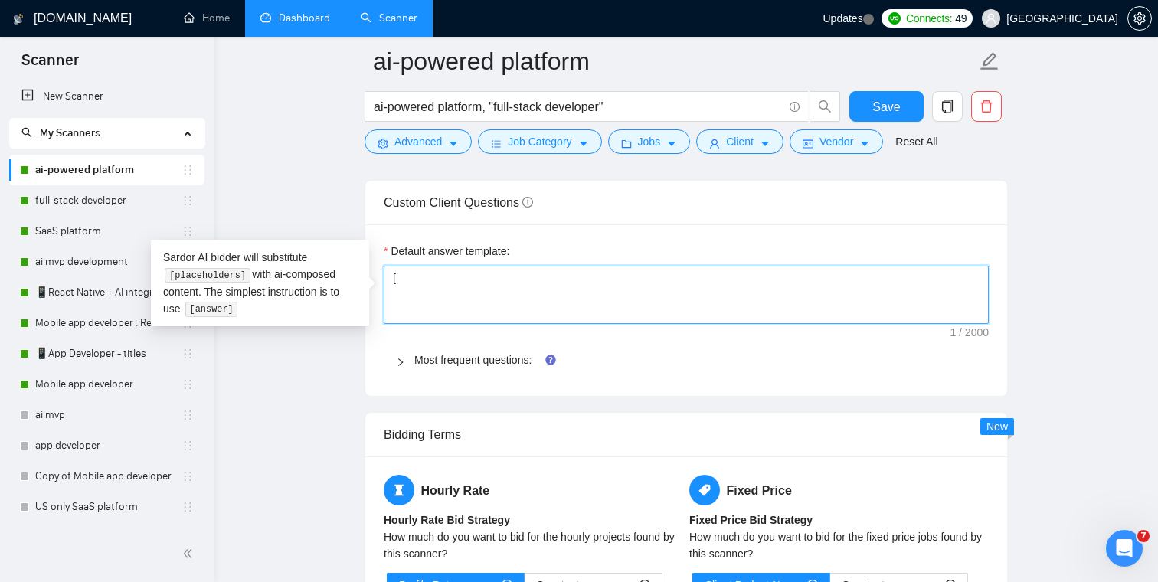
drag, startPoint x: 437, startPoint y: 280, endPoint x: 386, endPoint y: 280, distance: 51.3
click at [386, 280] on textarea "[" at bounding box center [686, 295] width 605 height 58
type textarea "["
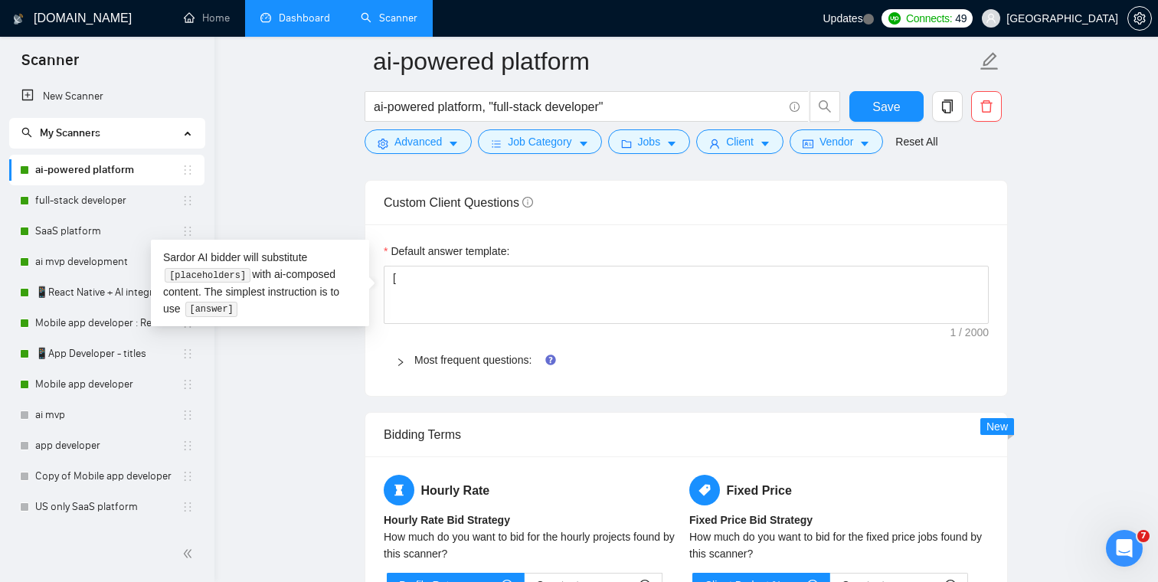
click at [398, 359] on icon "right" at bounding box center [400, 362] width 9 height 9
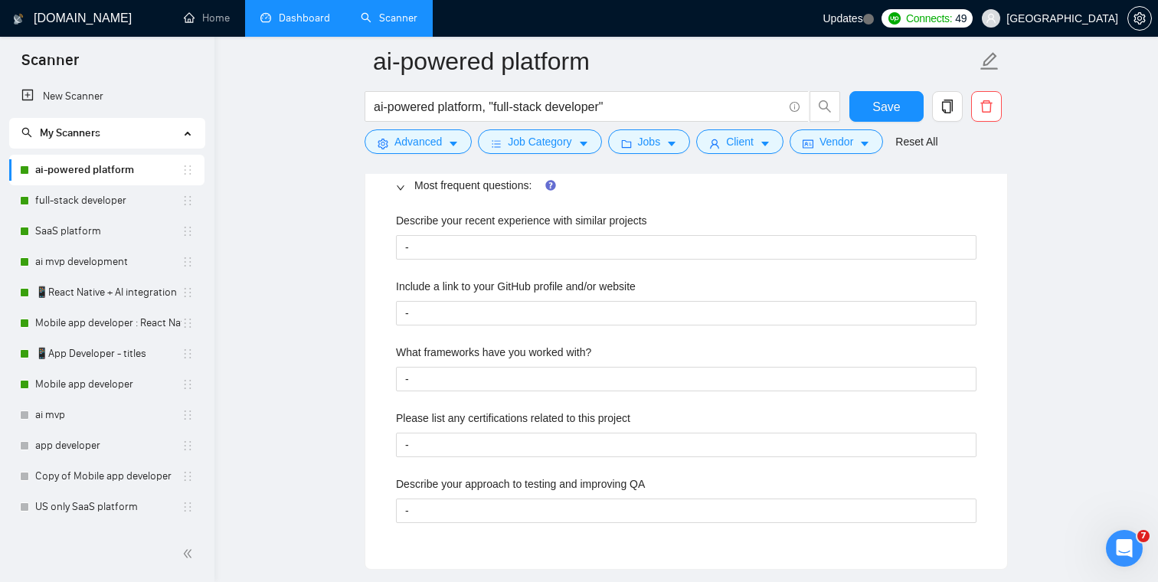
scroll to position [2310, 0]
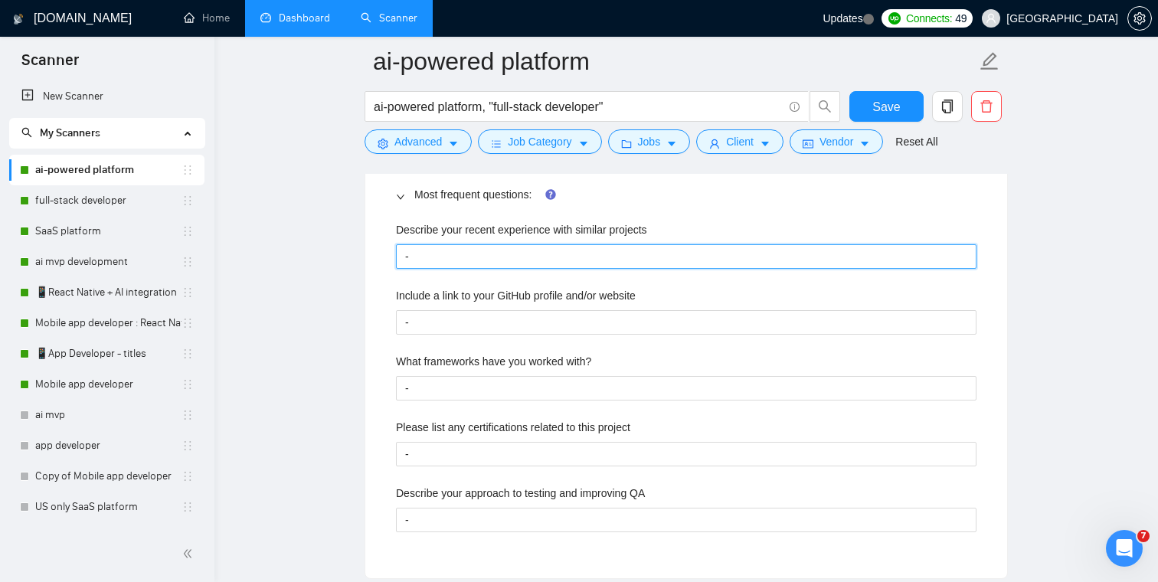
drag, startPoint x: 456, startPoint y: 256, endPoint x: 397, endPoint y: 256, distance: 59.0
click at [397, 256] on projects "-" at bounding box center [686, 256] width 580 height 25
type projects "C"
type projects "Ch"
type projects "Che"
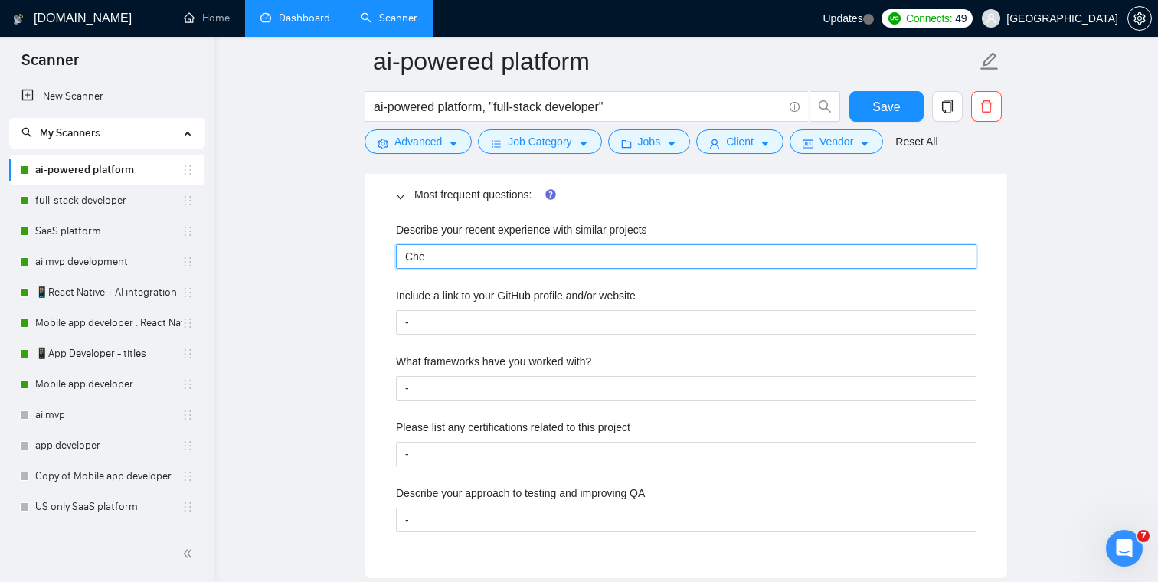
type projects "Chec"
type projects "Check"
type projects "Check o"
type projects "Check ou"
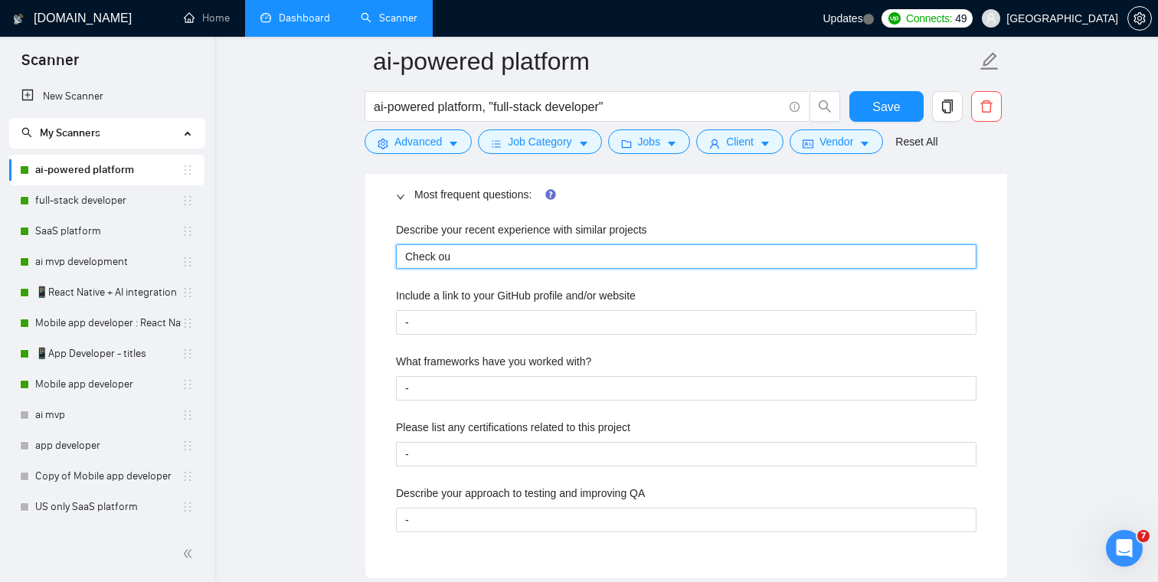
type projects "Check out"
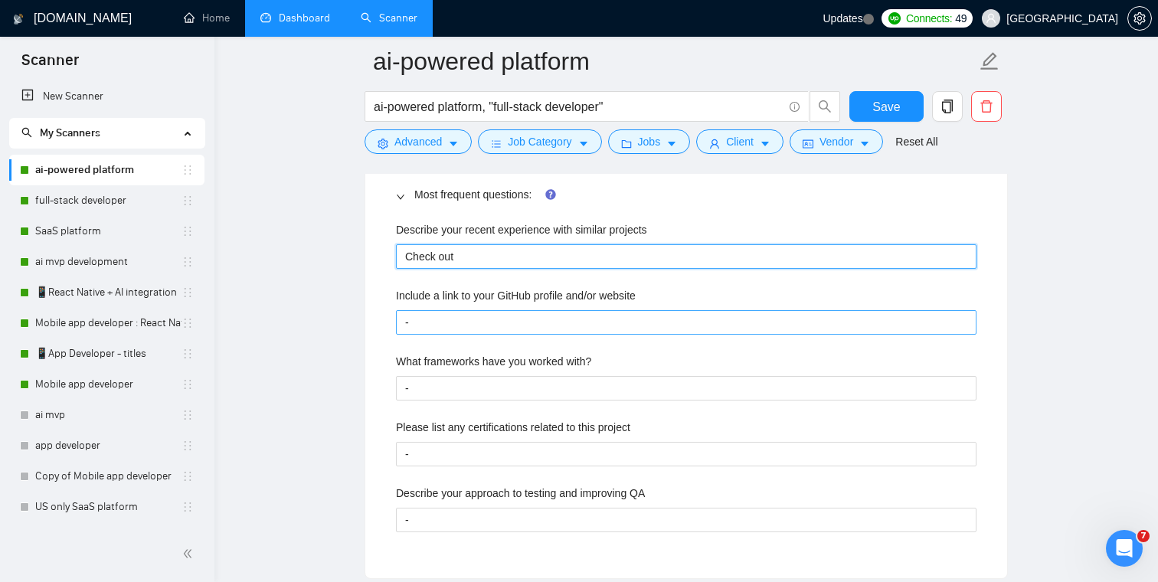
type projects "Check out"
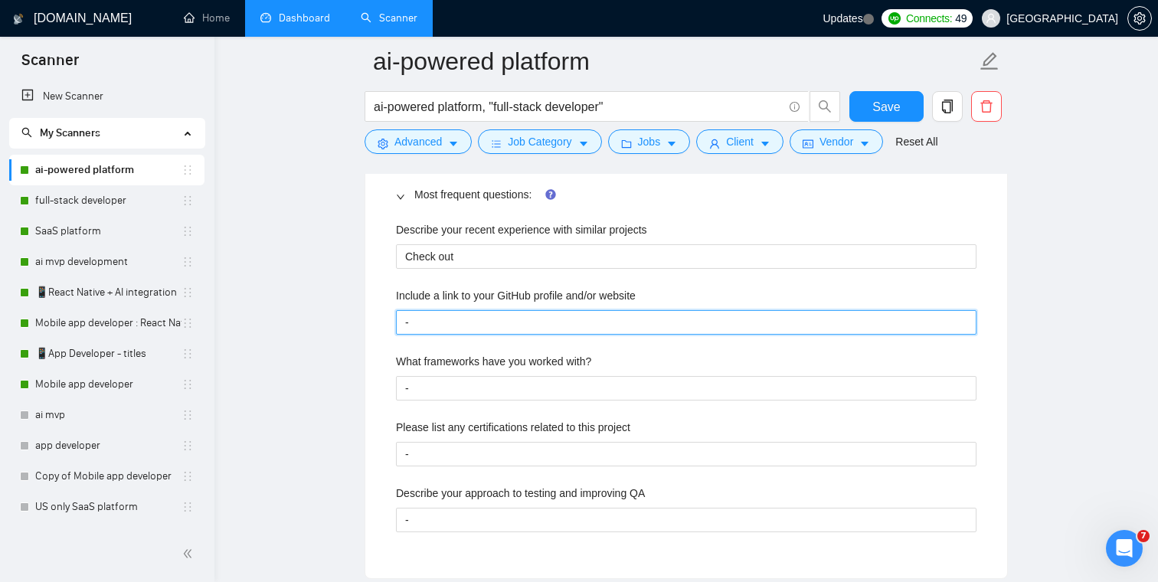
drag, startPoint x: 417, startPoint y: 325, endPoint x: 381, endPoint y: 325, distance: 36.0
click at [381, 325] on div "Default answer template: [ Most frequent questions: Describe your recent experi…" at bounding box center [686, 318] width 642 height 519
click at [455, 316] on website "Include a link to your GitHub profile and/or website" at bounding box center [686, 322] width 580 height 25
paste website "[URL][DOMAIN_NAME]"
type website "[URL][DOMAIN_NAME]"
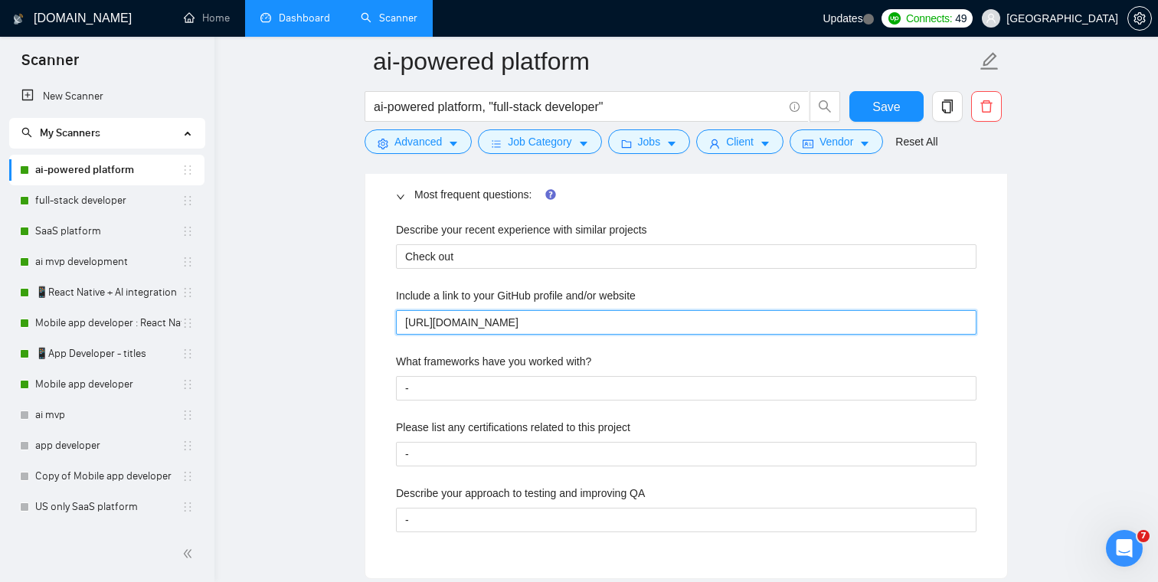
type website "[URL][DOMAIN_NAME]"
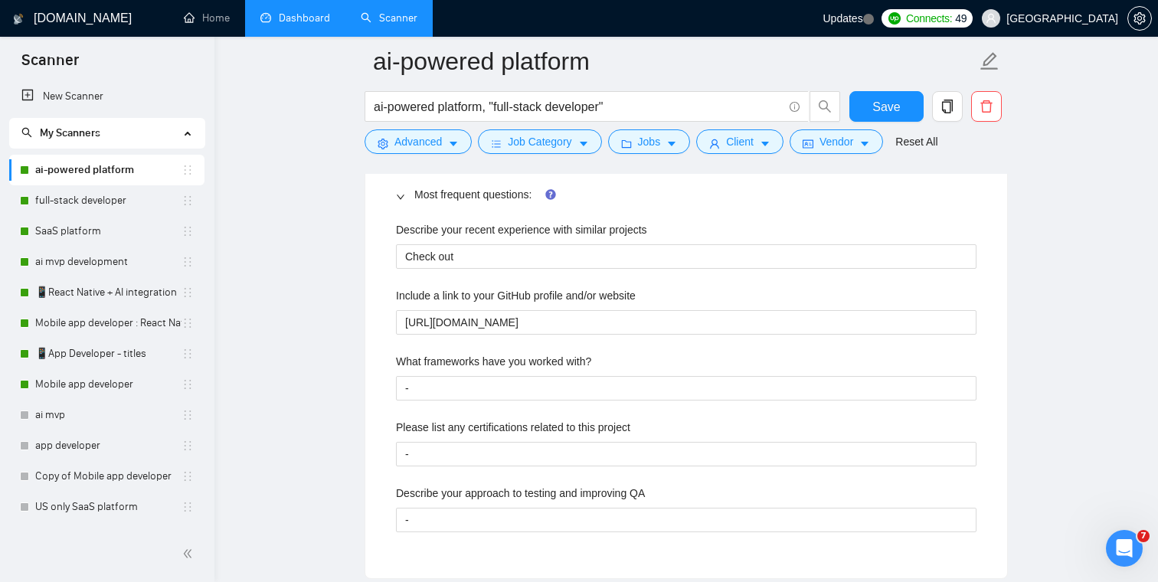
click at [333, 313] on main "ai-powered platform ai-powered platform, "full-stack developer" Save Advanced J…" at bounding box center [686, 96] width 894 height 4690
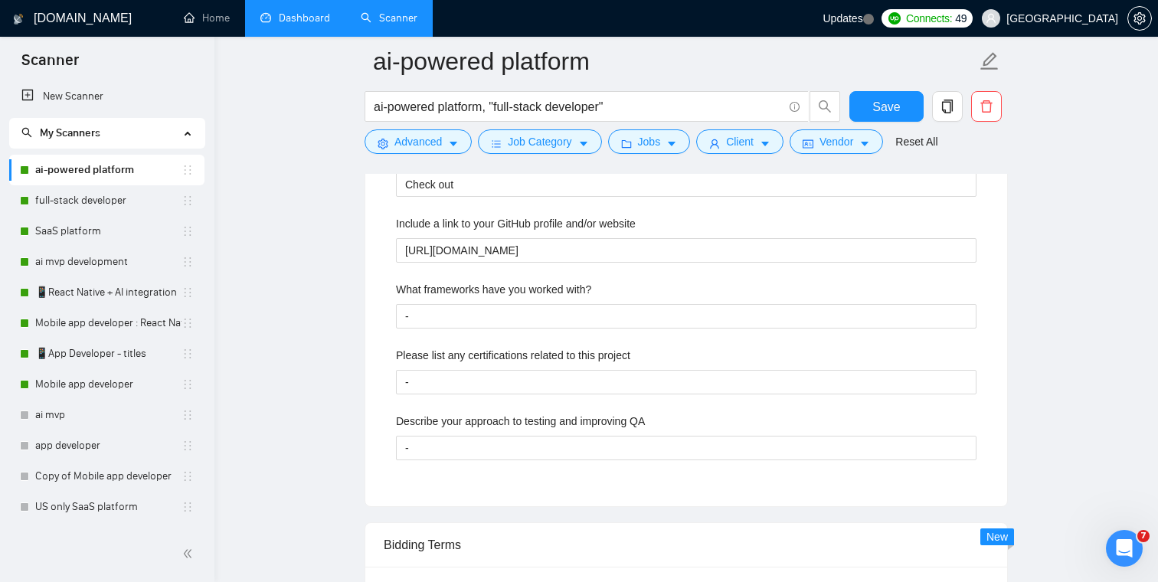
scroll to position [2407, 0]
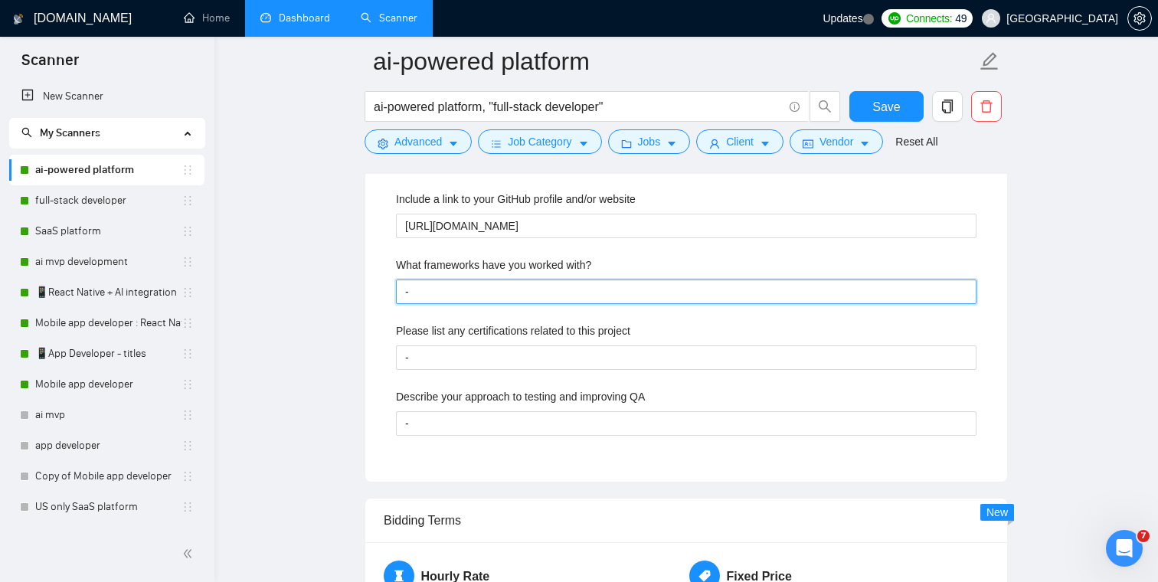
click at [430, 294] on with\? "-" at bounding box center [686, 292] width 580 height 25
type with\? "R"
type with\? "Re"
type with\? "Rea"
type with\? "React"
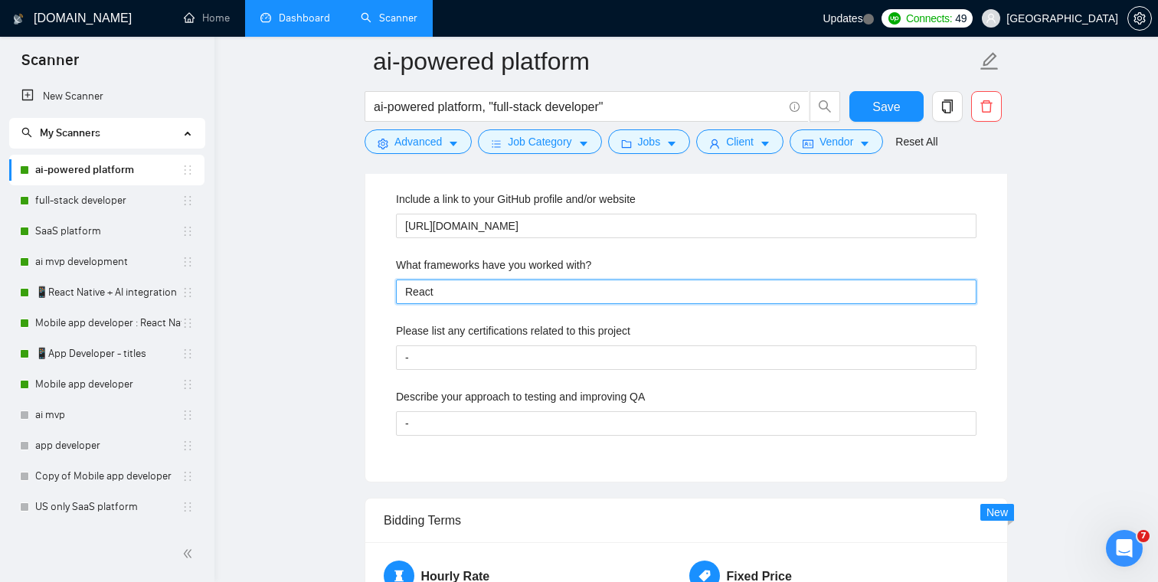
type with\? "React,"
type with\? "React, N"
type with\? "React, Ne"
type with\? "React, Nex"
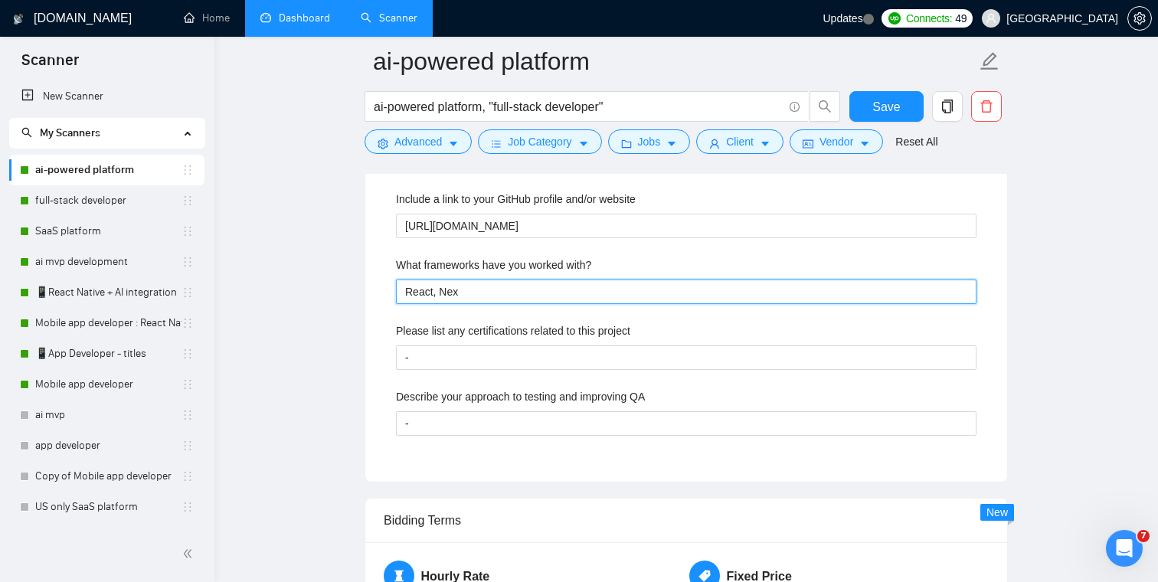
type with\? "React, Next"
type with\? "React, Next,"
type with\? "React, Next, N"
type with\? "React, Next, No"
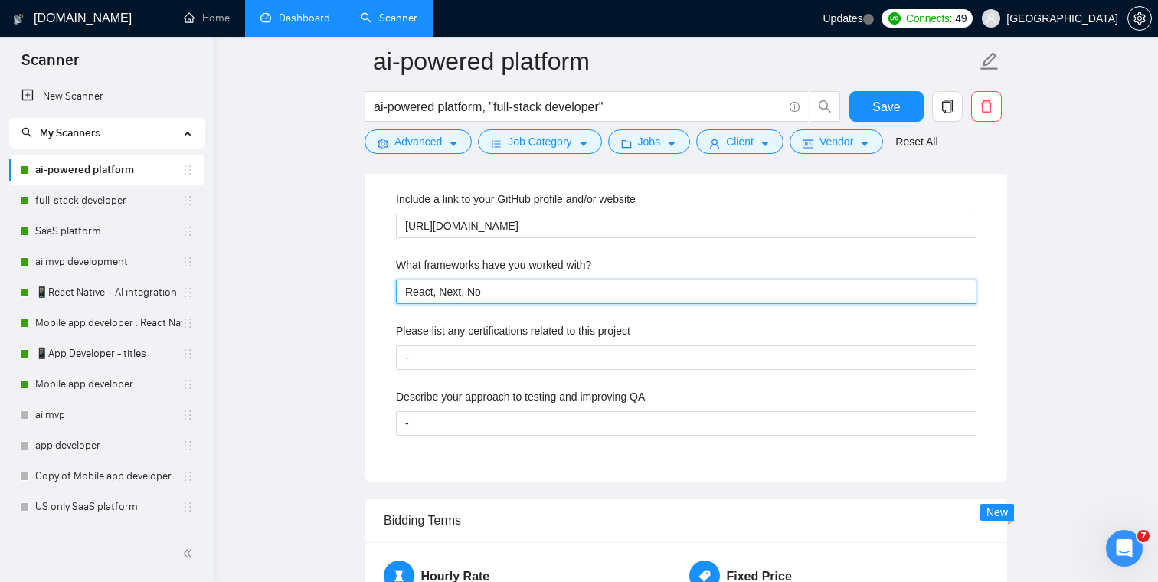
type with\? "React, Next, Nod"
type with\? "React, Next, Node"
type with\? "React, Next, Node,"
type with\? "React, Next, Node"
type with\? "React, Next, Node."
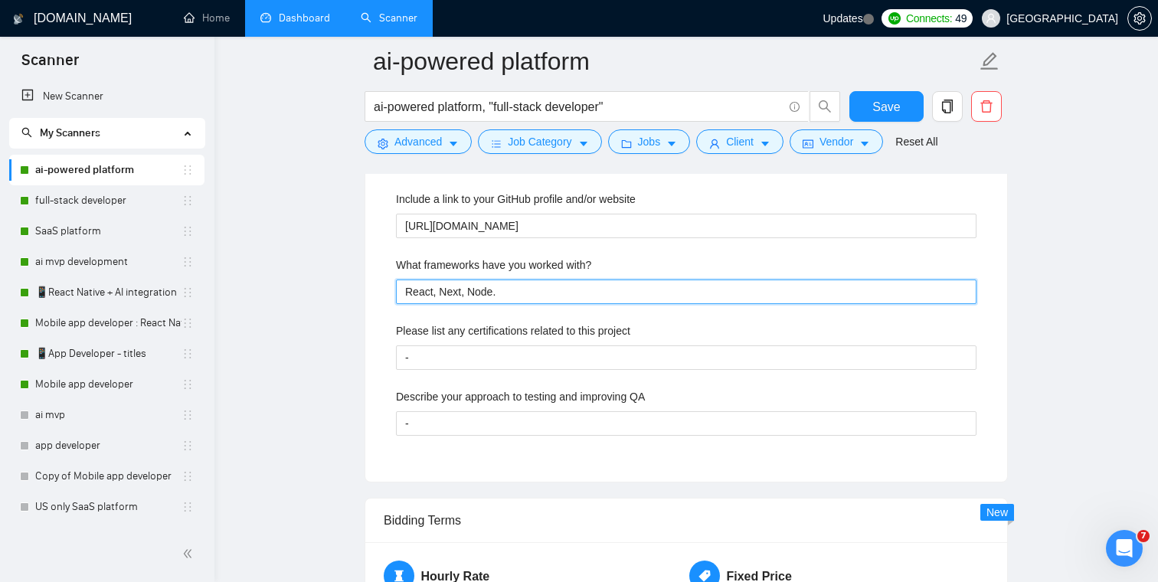
type with\? "React, Next, Node.k"
type with\? "React, Next, Node.ks"
type with\? "React, Next, Node.k"
type with\? "React, Next, Node."
type with\? "React, Next, Node.s"
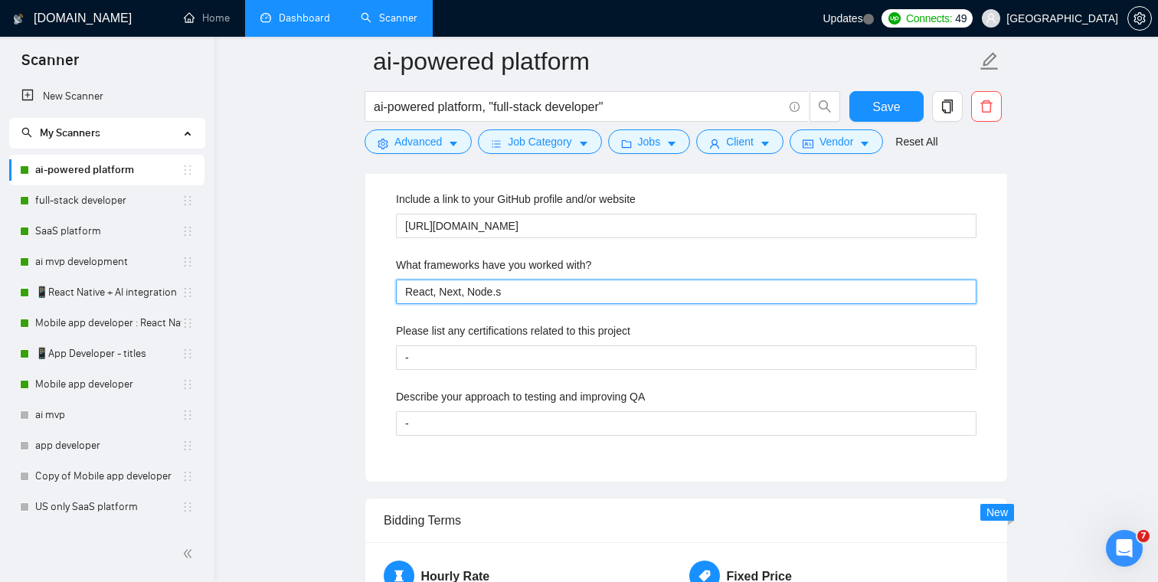
type with\? "React, Next, Node."
type with\? "React, Next, Node.j"
type with\? "React, Next, Node.js"
click at [466, 290] on with\? "React, Next, Node.js" at bounding box center [686, 292] width 580 height 25
type with\? "React, Next Node.js"
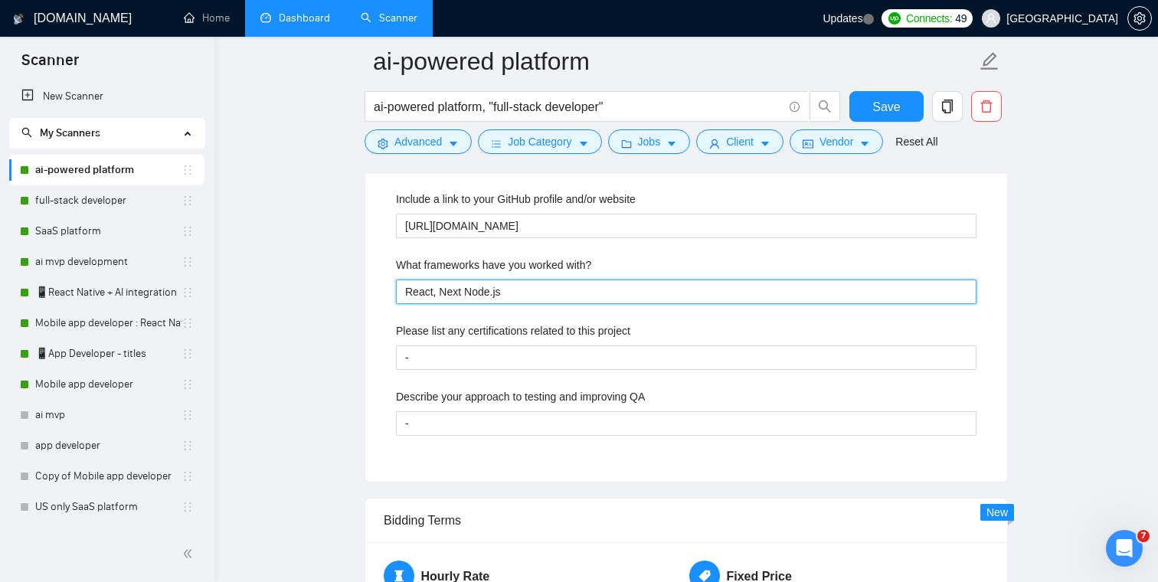
type with\? "React, Next. Node.js"
type with\? "React, Next.j Node.js"
type with\? "React, Next.js Node.js"
click at [436, 293] on with\? "React, Next.js Node.js" at bounding box center [686, 292] width 580 height 25
type with\? "React Next.js Node.js"
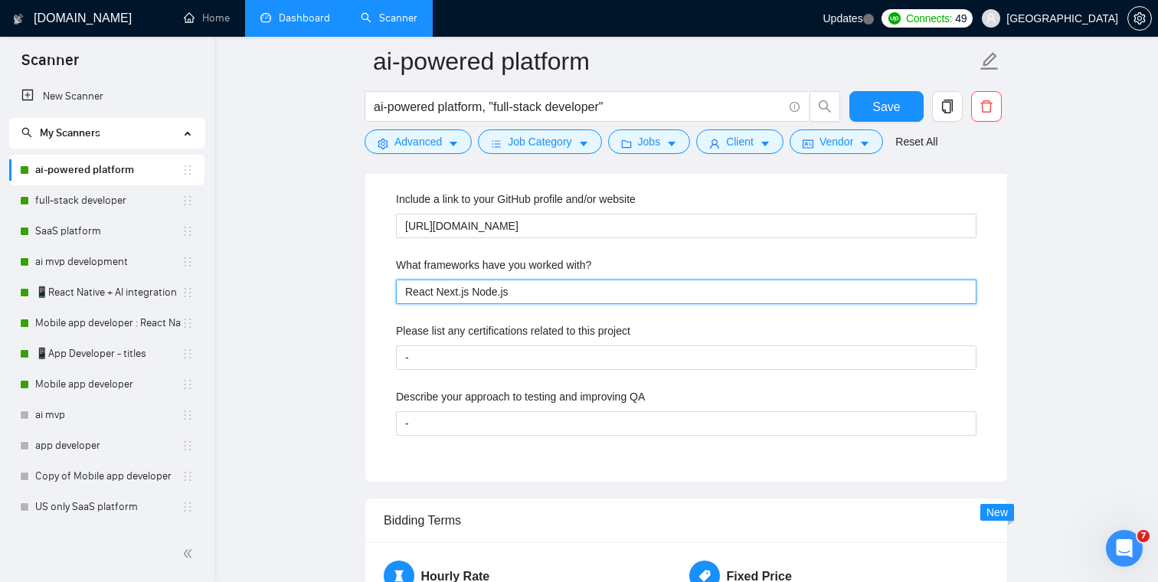
type with\? "React. Next.js Node.js"
type with\? "React.j Next.js Node.js"
type with\? "React.js Next.js Node.js"
type with\? "React.js, Next.js Node.js"
type with\? "React.js Next.js Node.js"
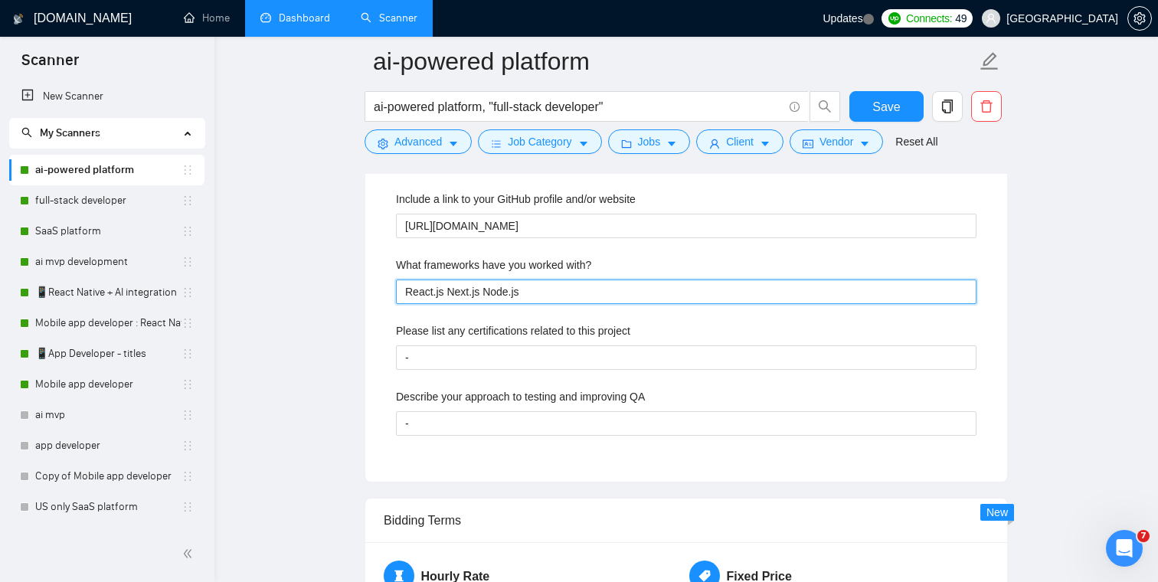
type with\? "React.j Next.js Node.js"
type with\? "React. Next.js Node.js"
type with\? "React Next.js Node.js"
type with\? "React, Next.js Node.js"
click at [571, 293] on with\? "React, Next.js Node.js" at bounding box center [686, 292] width 580 height 25
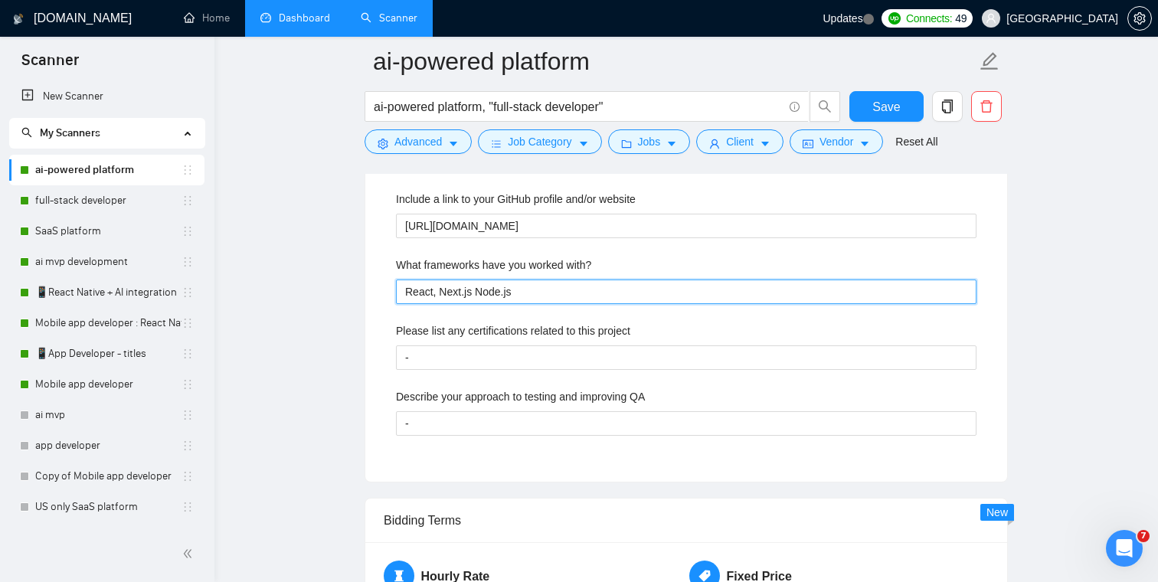
type with\? "React, Next.js Node.js,"
type with\? "React, Next.js Node.js, R"
type with\? "React, Next.js Node.js, Re"
type with\? "React, Next.js Node.js, Rea"
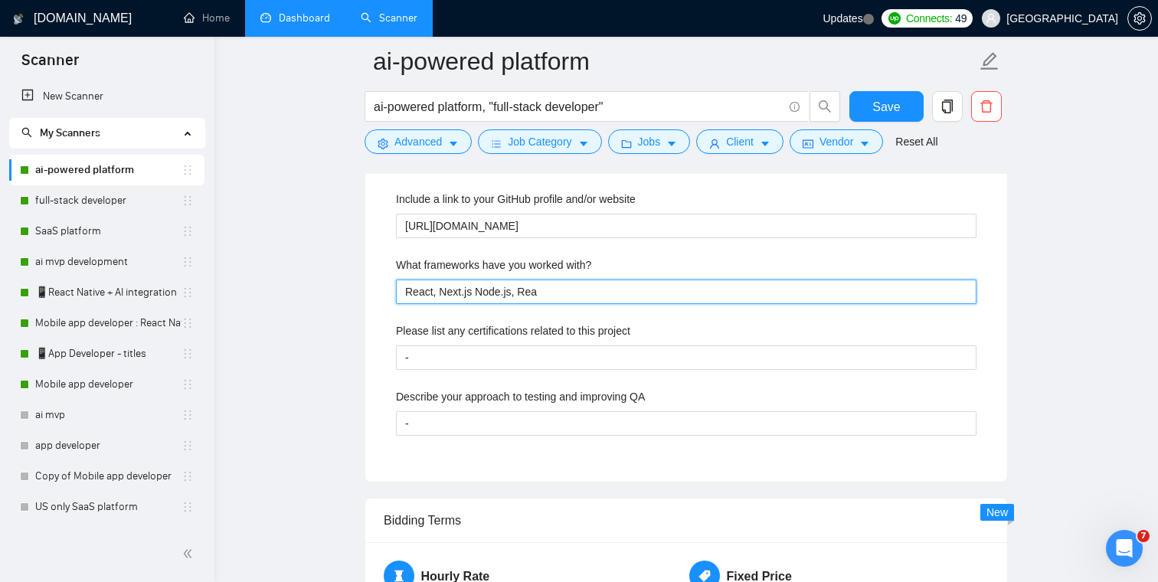
type with\? "React, Next.js Node.js, Reac"
type with\? "React, Next.js Node.js, React"
type with\? "React, Next.js Node.js, React N"
type with\? "React, Next.js Node.js, React Na"
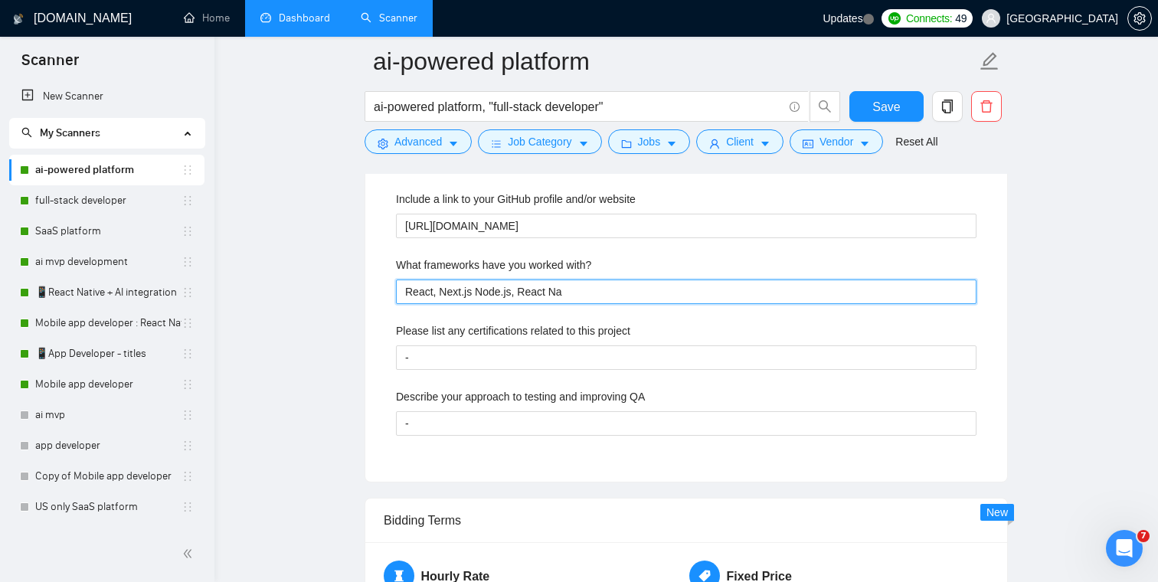
type with\? "React, Next.js Node.js, React Nat"
type with\? "React, Next.js Node.js, React Nati"
type with\? "React, Next.js Node.js, React Nativ"
type with\? "React, Next.js Node.js, React Native"
type with\? "React, Next.js Node.js, React Native,"
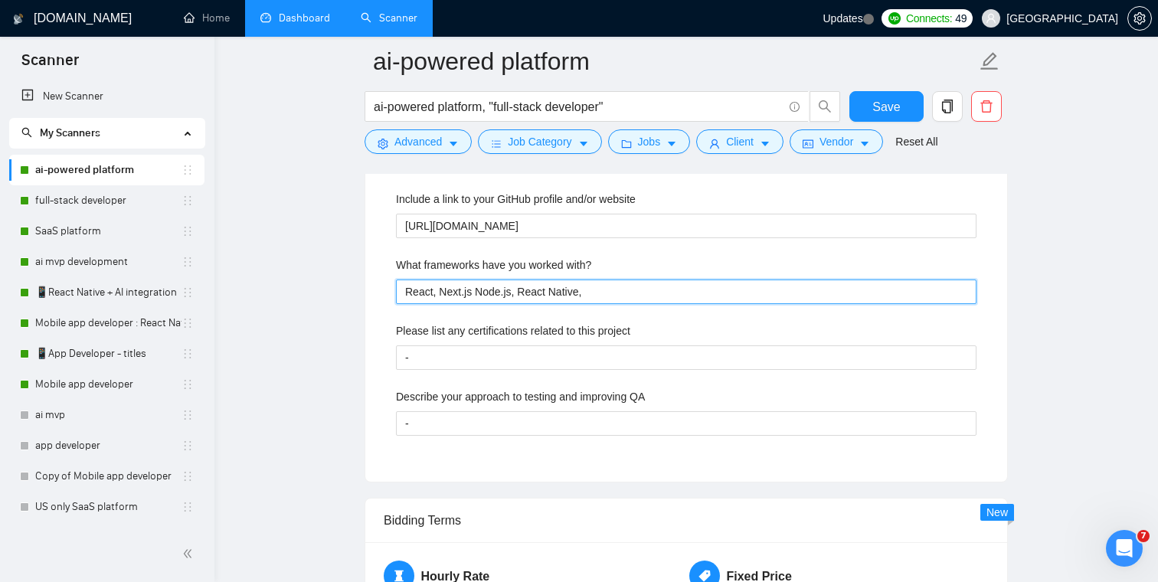
type with\? "React, Next.js Node.js, React Native,"
type with\? "React, Next.js Node.js, React Native"
click at [319, 284] on main "ai-powered platform ai-powered platform, "full-stack developer" Save Advanced J…" at bounding box center [686, -1] width 894 height 4690
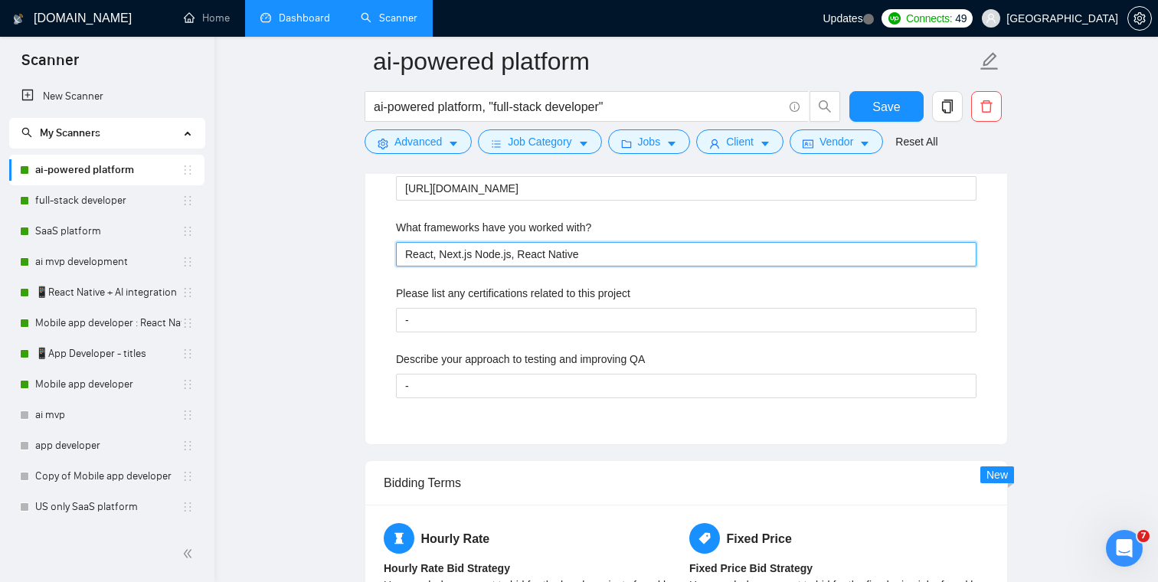
click at [476, 262] on with\? "React, Next.js Node.js, React Native" at bounding box center [686, 254] width 580 height 25
click at [666, 253] on with\? "React, Next.js, Node.js, React Native" at bounding box center [686, 254] width 580 height 25
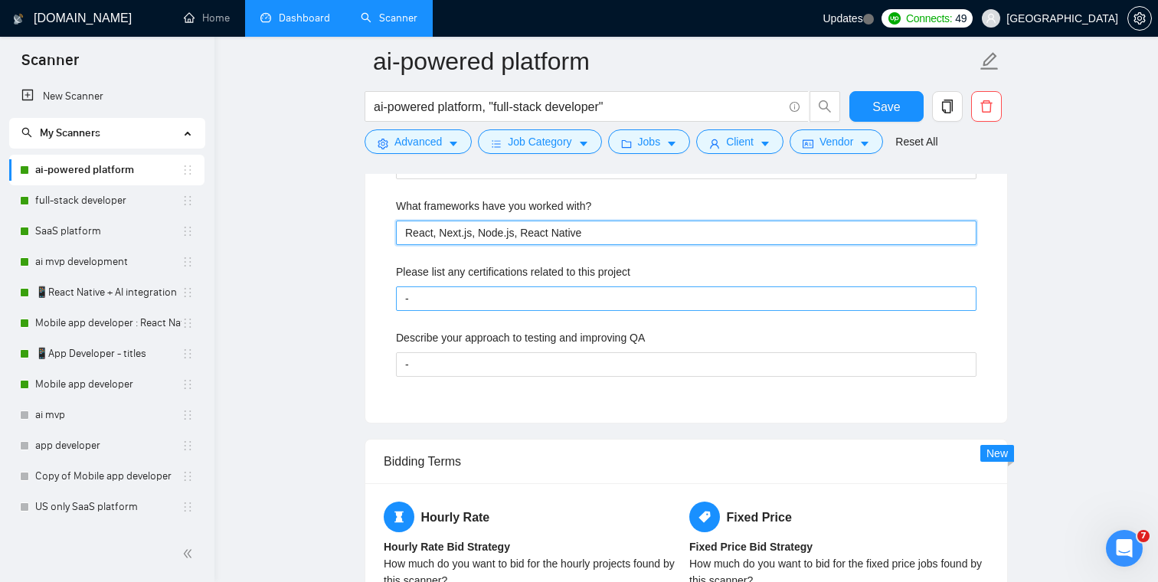
type with\? "React, Next.js, Node.js, React Native"
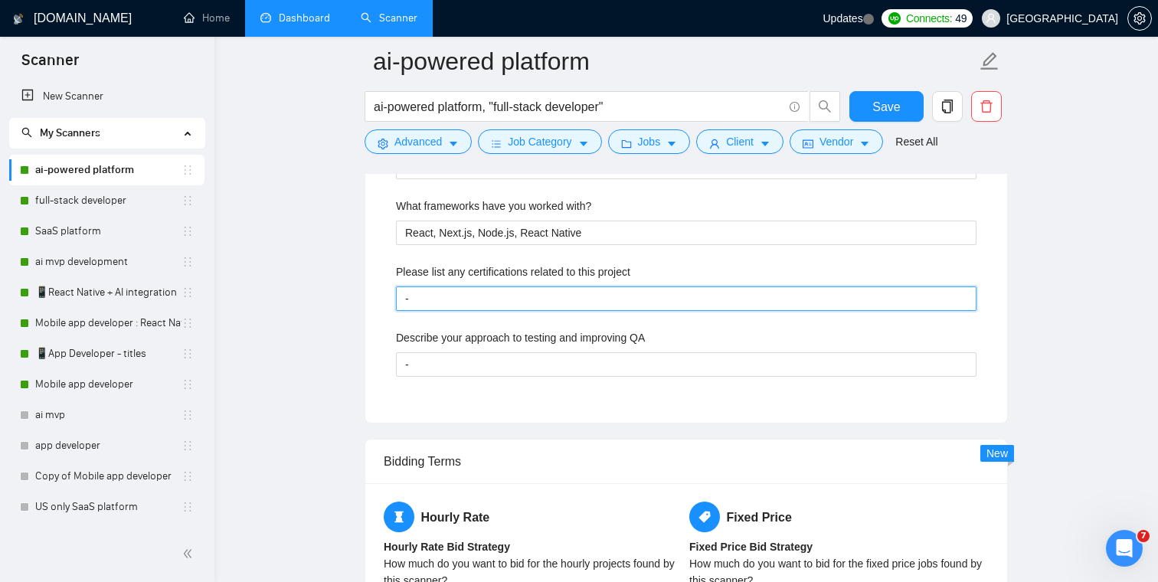
drag, startPoint x: 462, startPoint y: 297, endPoint x: 364, endPoint y: 297, distance: 98.0
click at [365, 297] on div "Custom Client Questions Default answer template: [ Most frequent questions: Des…" at bounding box center [686, 141] width 643 height 564
type project "-"
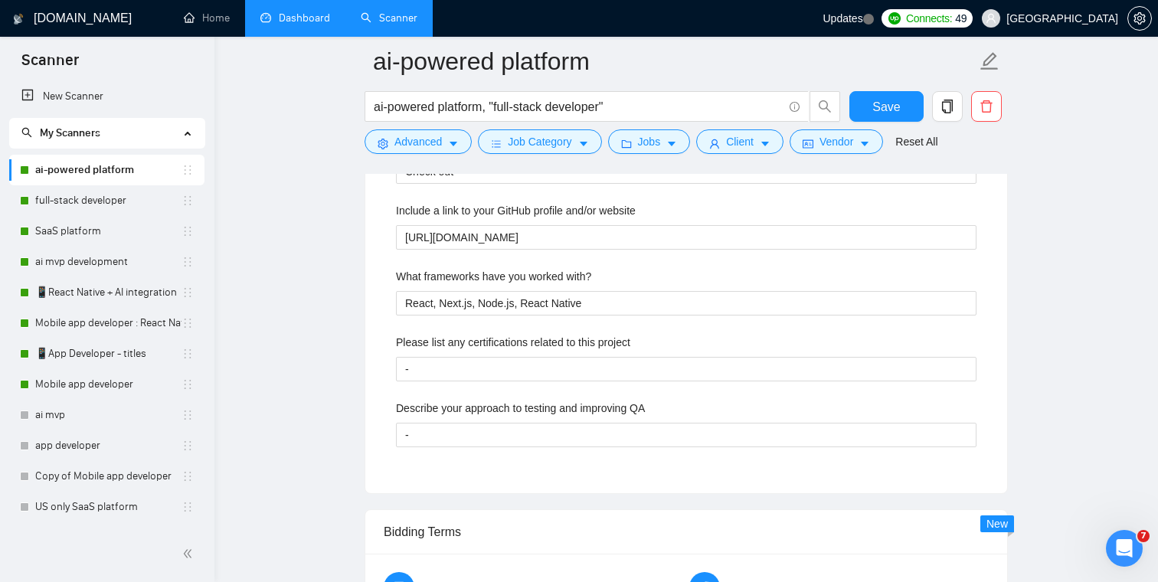
scroll to position [2470, 0]
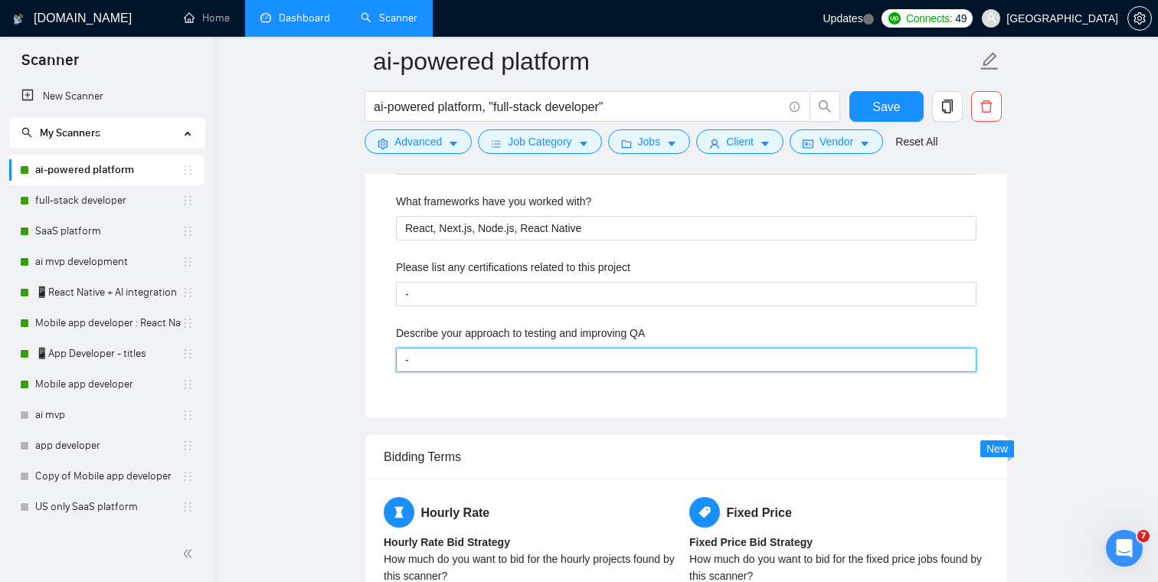
drag, startPoint x: 432, startPoint y: 361, endPoint x: 381, endPoint y: 361, distance: 51.3
click at [381, 361] on div "Default answer template: [ Most frequent questions: Describe your recent experi…" at bounding box center [686, 158] width 642 height 519
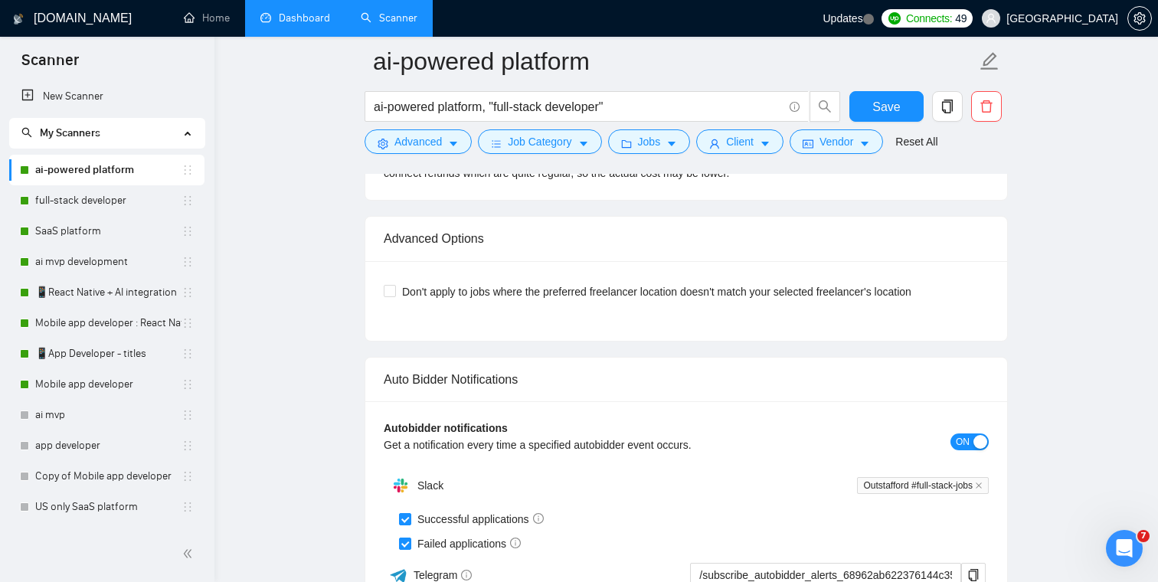
scroll to position [3912, 0]
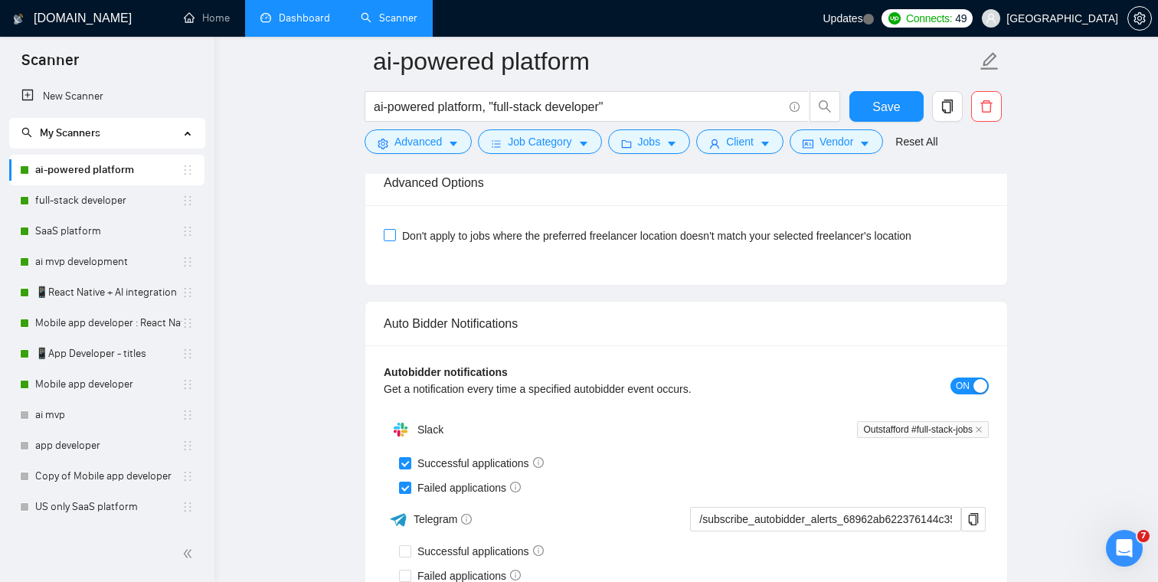
click at [580, 232] on span "Don't apply to jobs where the preferred freelancer location doesn't match your …" at bounding box center [657, 235] width 522 height 17
click at [394, 232] on input "Don't apply to jobs where the preferred freelancer location doesn't match your …" at bounding box center [389, 234] width 11 height 11
checkbox input "true"
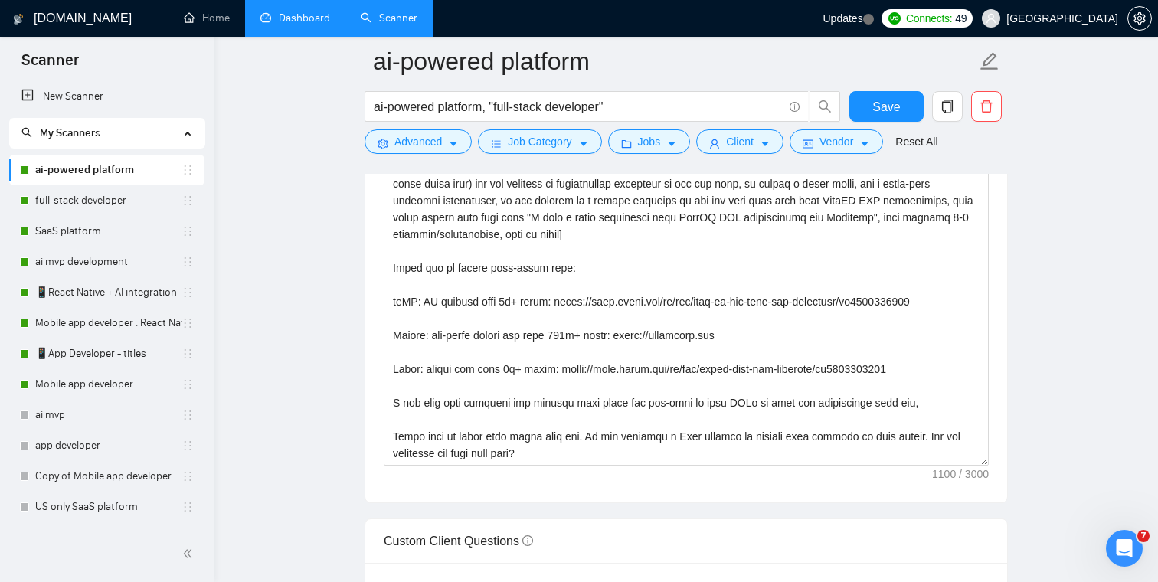
scroll to position [1805, 0]
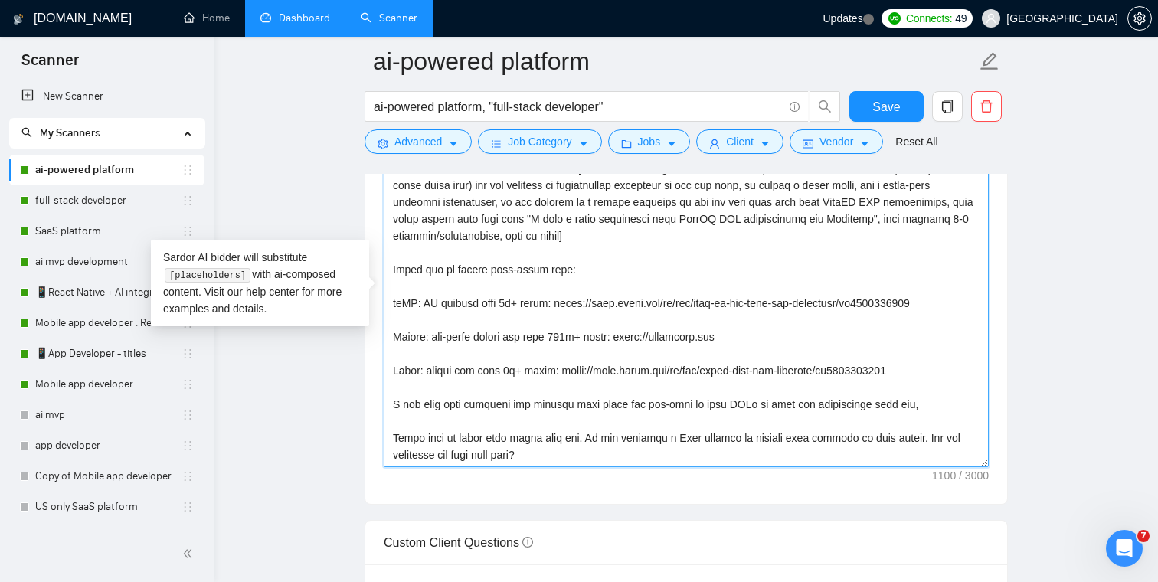
drag, startPoint x: 544, startPoint y: 270, endPoint x: 499, endPoint y: 271, distance: 45.2
click at [499, 271] on textarea "Cover letter template:" at bounding box center [686, 295] width 605 height 345
click at [635, 273] on textarea "Cover letter template:" at bounding box center [686, 295] width 605 height 345
click at [682, 280] on textarea "Cover letter template:" at bounding box center [686, 295] width 605 height 345
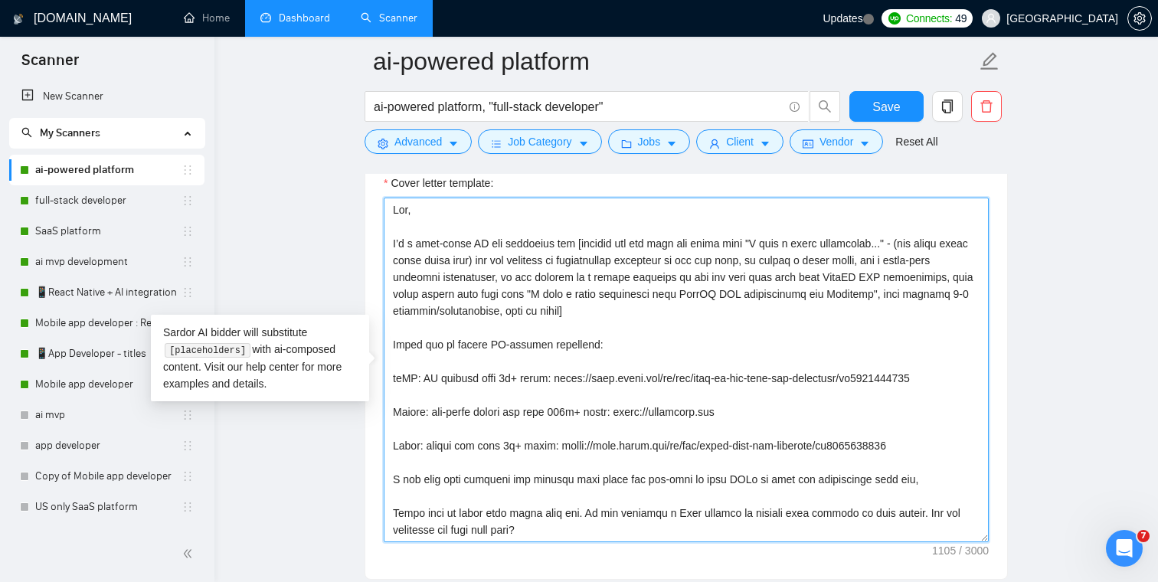
scroll to position [1718, 0]
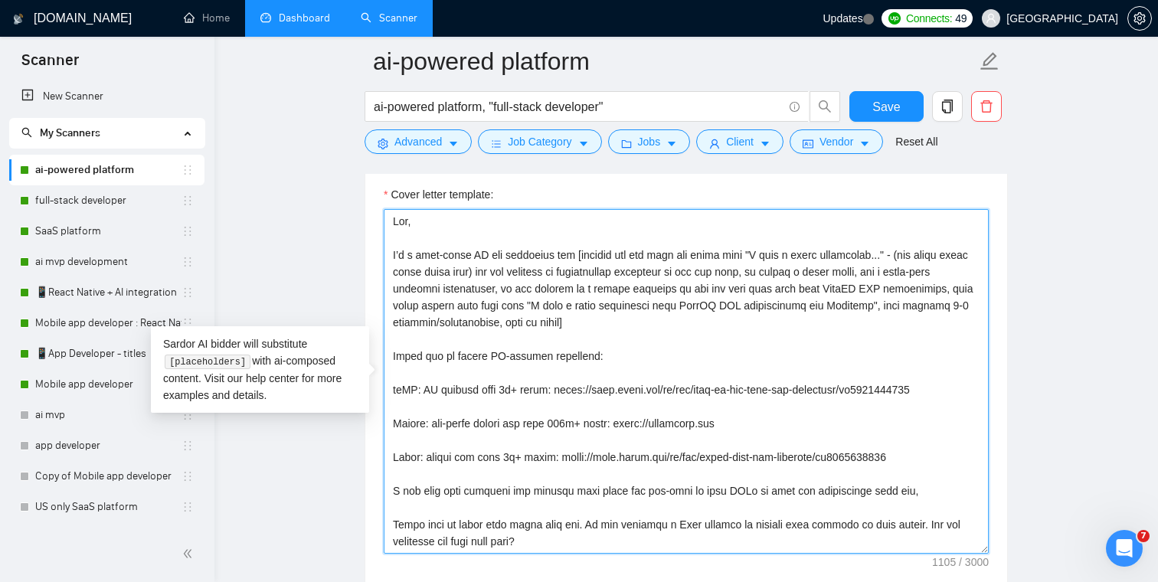
type textarea "Hey, I’m a full-stack AI app developer and [analyze the job post and start with…"
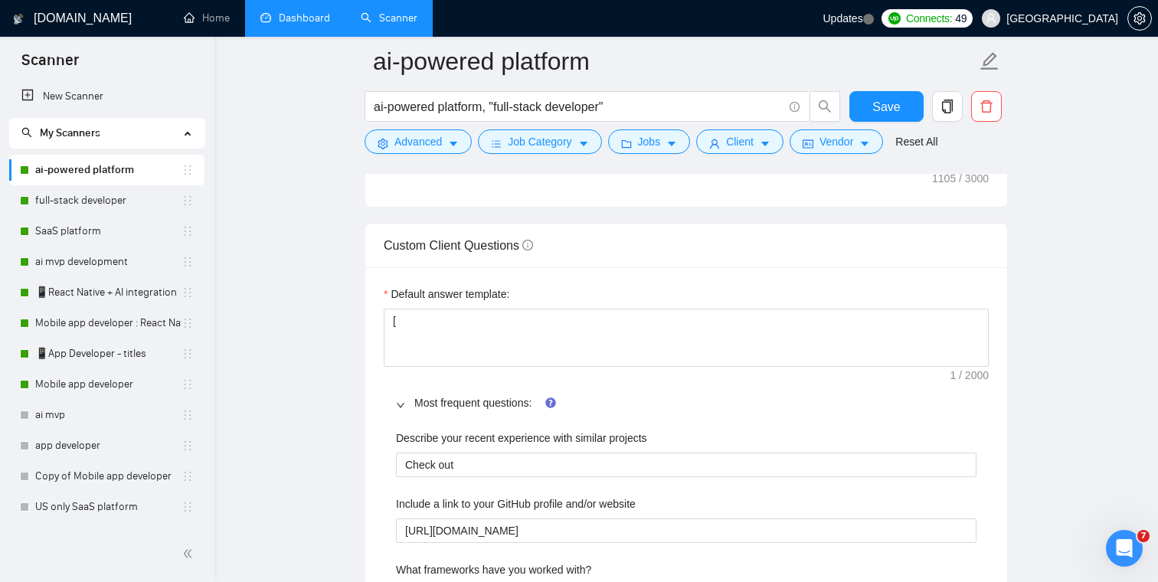
scroll to position [2137, 0]
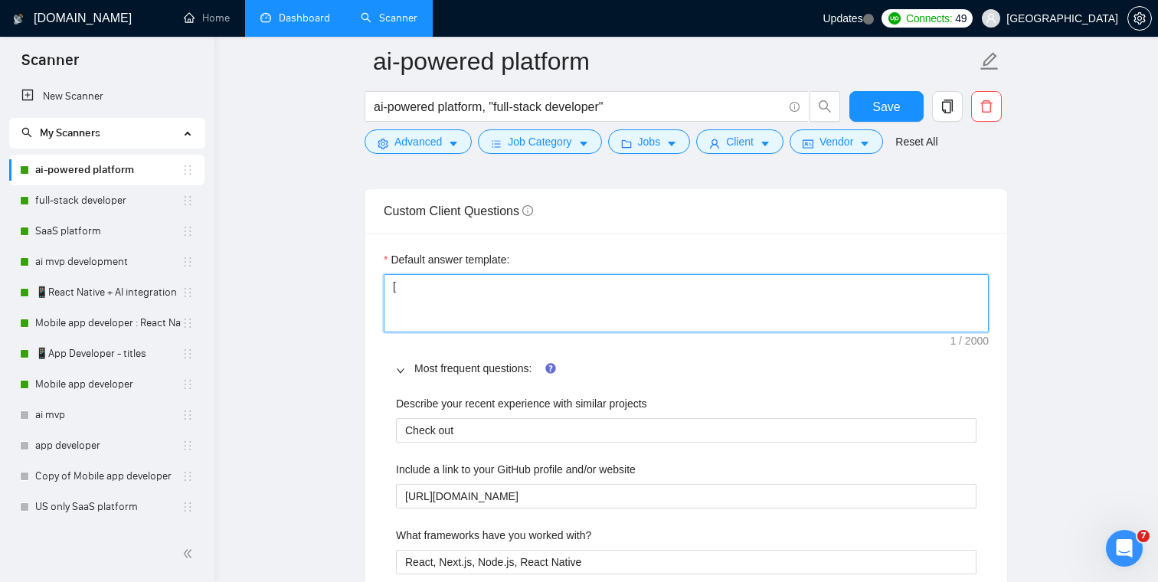
click at [449, 293] on textarea "[" at bounding box center [686, 303] width 605 height 58
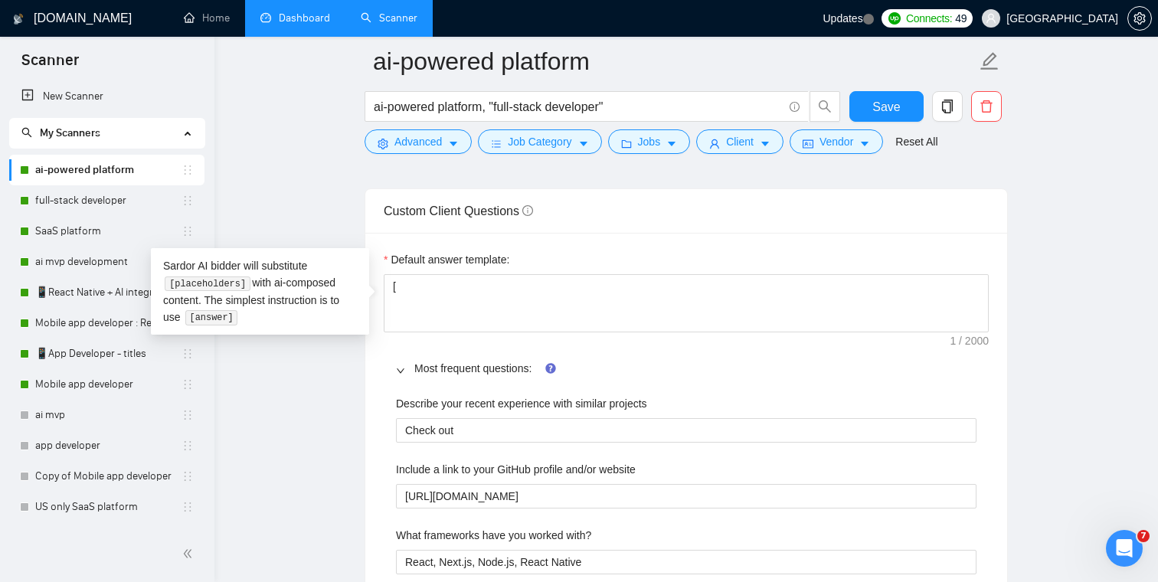
click at [322, 214] on main "ai-powered platform ai-powered platform, "full-stack developer" Save Advanced J…" at bounding box center [686, 270] width 894 height 4690
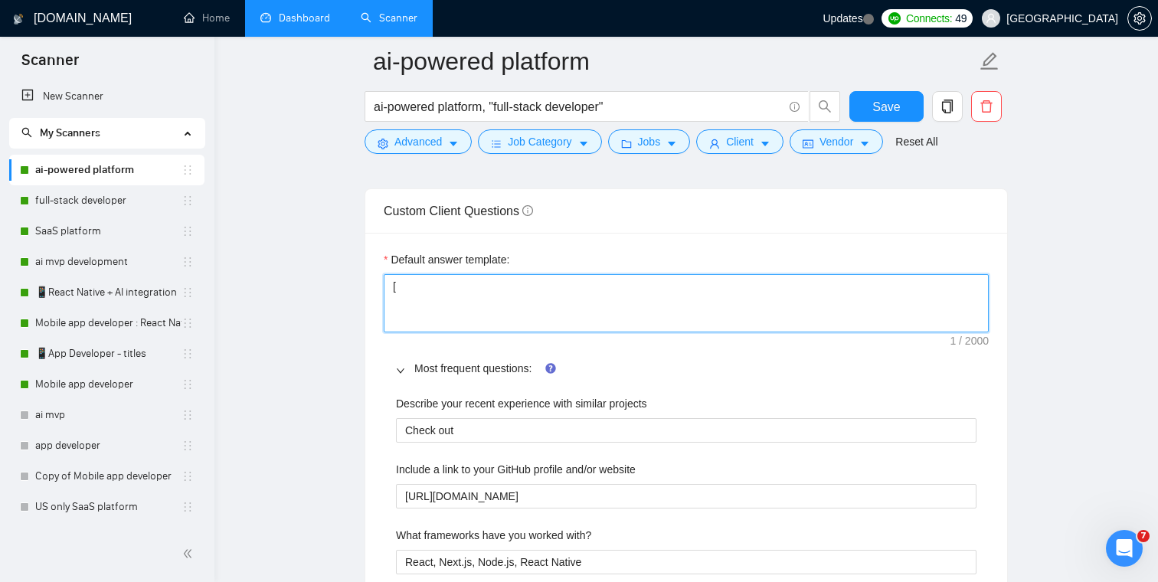
click at [454, 291] on textarea "[" at bounding box center [686, 303] width 605 height 58
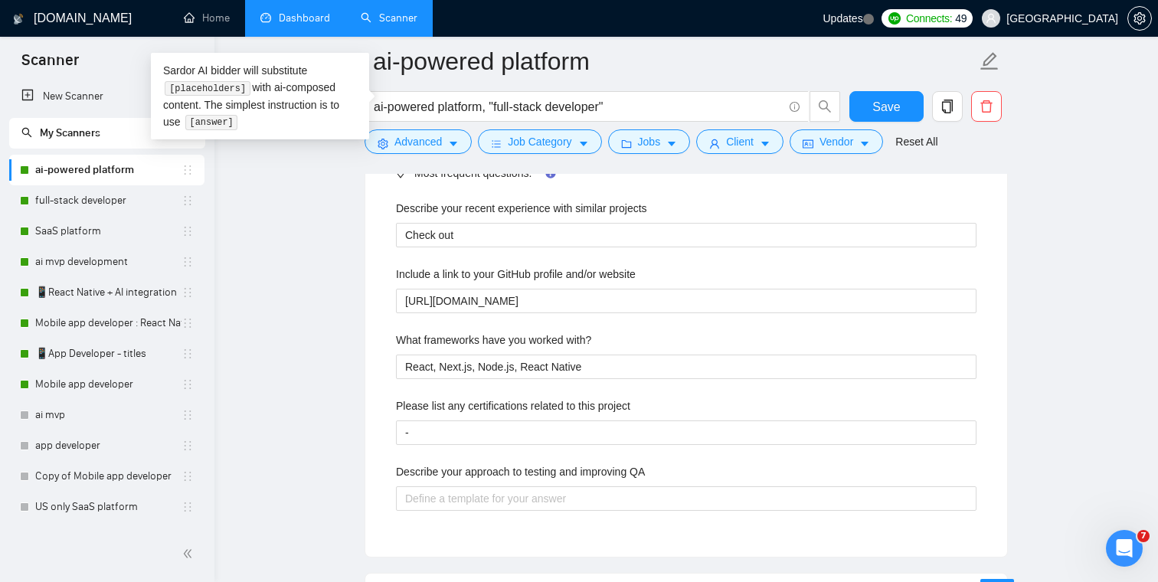
scroll to position [2341, 0]
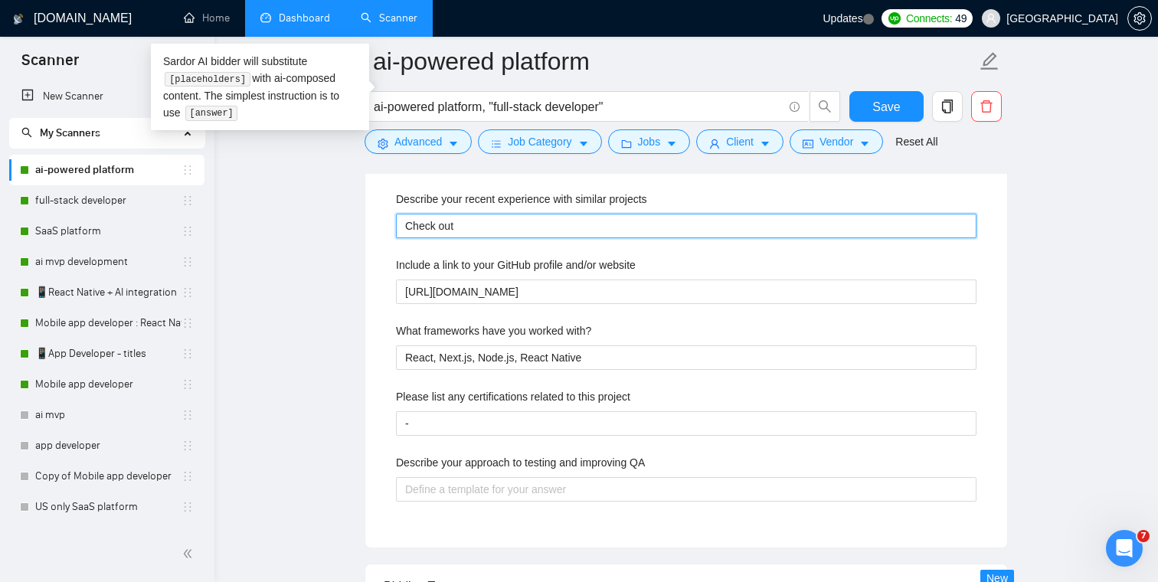
click at [478, 227] on projects "Check out" at bounding box center [686, 226] width 580 height 25
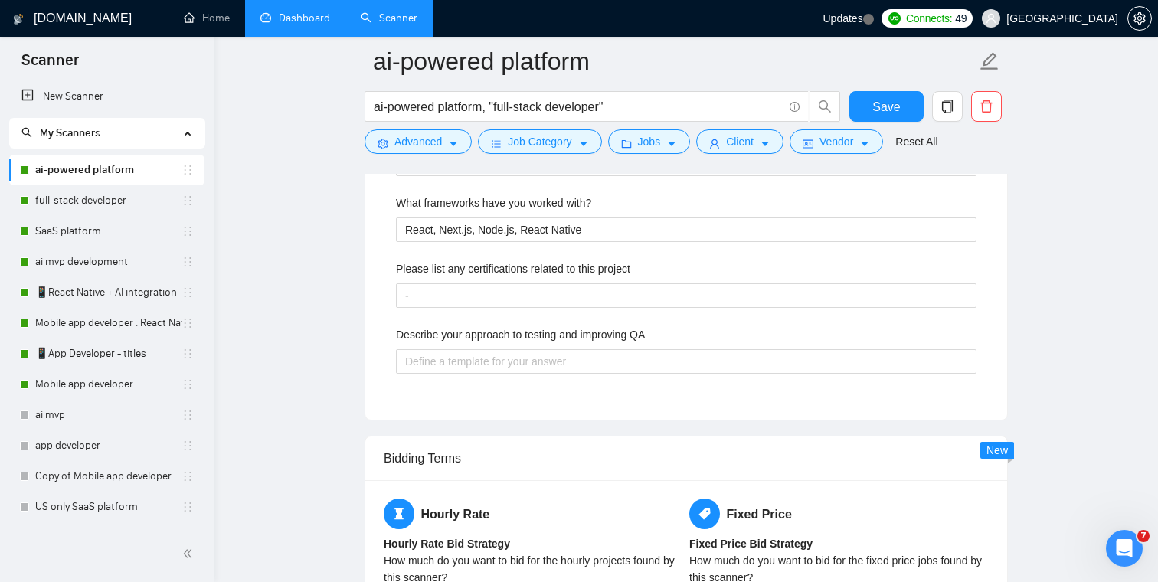
scroll to position [2485, 0]
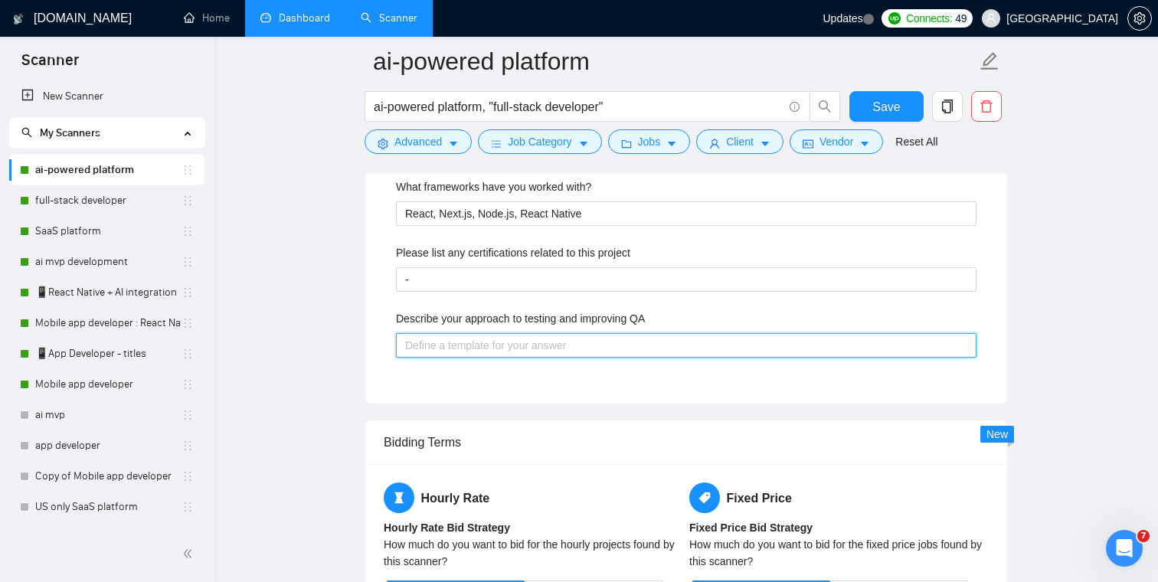
click at [472, 349] on QA "Describe your approach to testing and improving QA" at bounding box center [686, 345] width 580 height 25
type QA "I"
type QA "I u"
type QA "I usu"
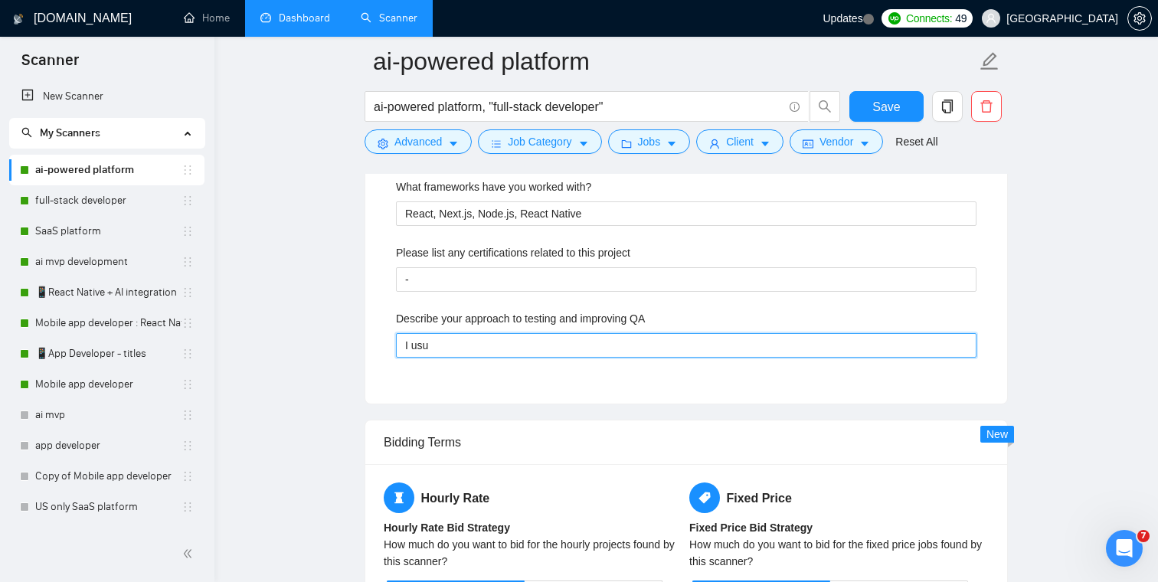
type QA "I usua"
type QA "I usual"
type QA "I usuall"
type QA "I usually"
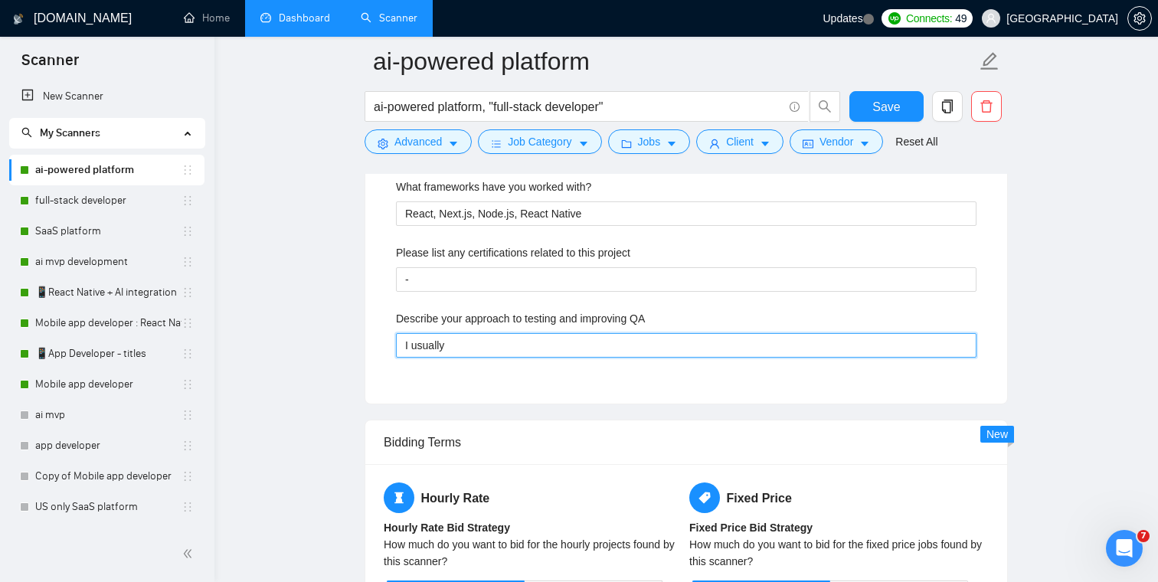
type QA "I usually u"
type QA "I usually us"
click at [683, 344] on QA "I usually use a combination of manual QA + sentry." at bounding box center [686, 345] width 580 height 25
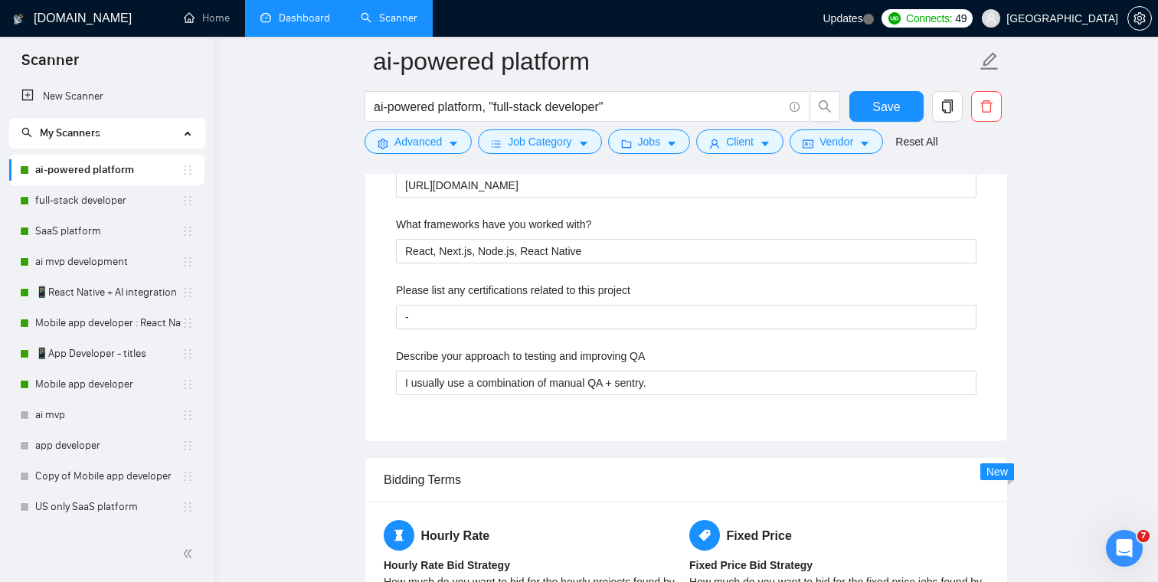
click at [366, 355] on div "Default answer template: [ Most frequent questions: Describe your recent experi…" at bounding box center [686, 181] width 642 height 519
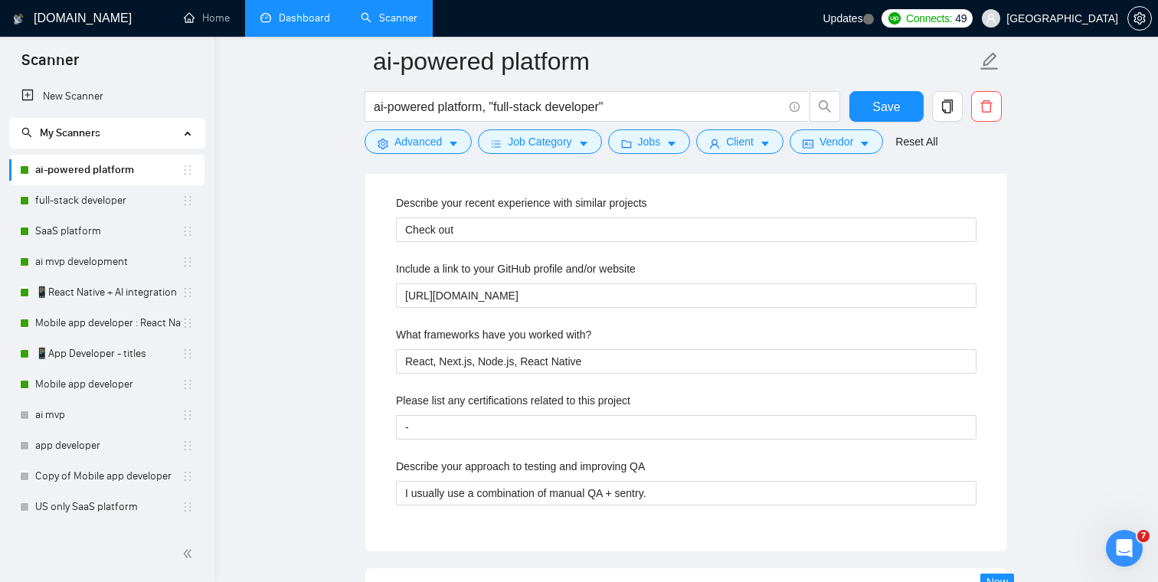
scroll to position [2336, 0]
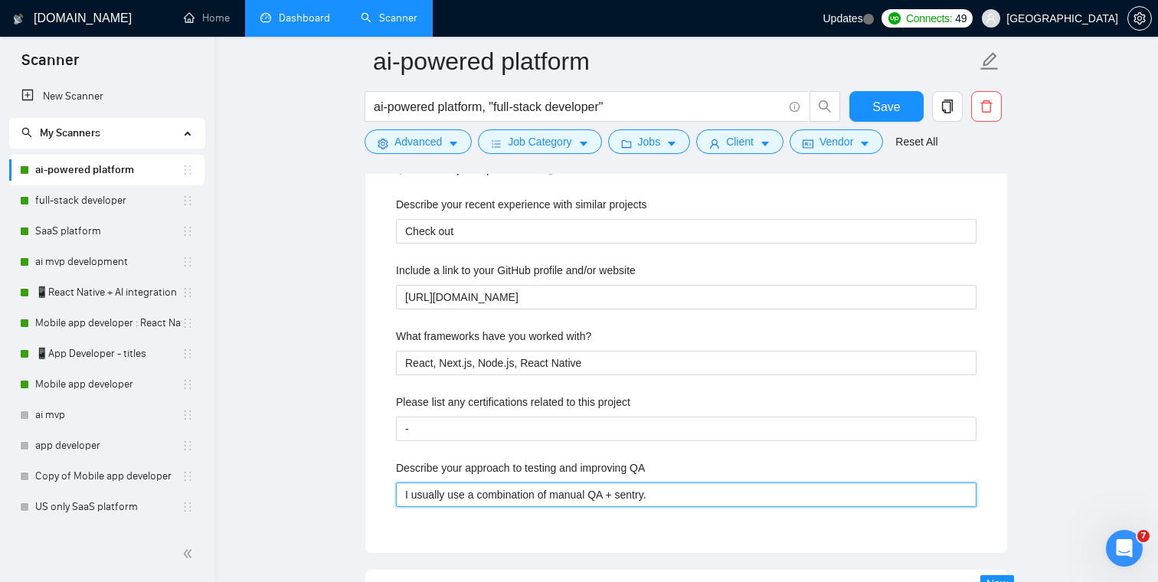
click at [650, 495] on QA "I usually use a combination of manual QA + sentry." at bounding box center [686, 494] width 580 height 25
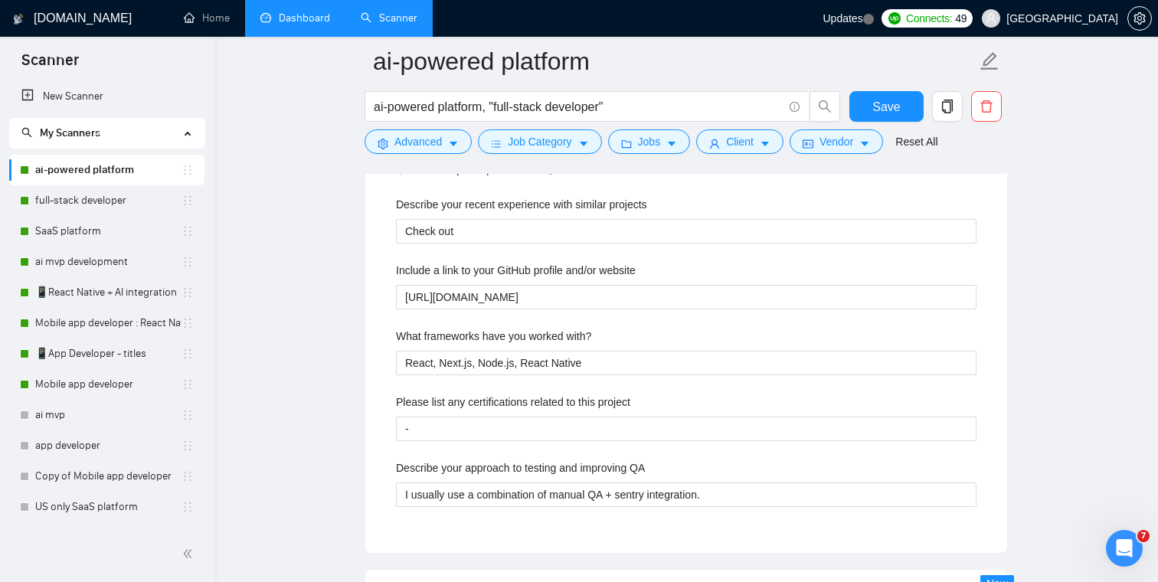
click at [346, 390] on main "ai-powered platform ai-powered platform, "full-stack developer" Save Advanced J…" at bounding box center [686, 71] width 894 height 4690
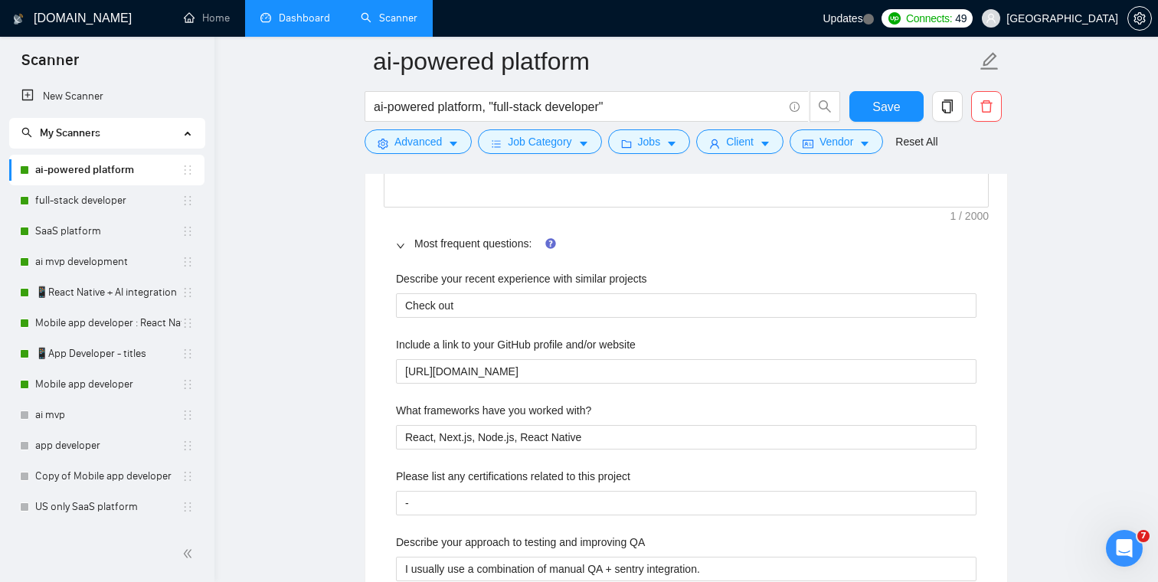
scroll to position [2270, 0]
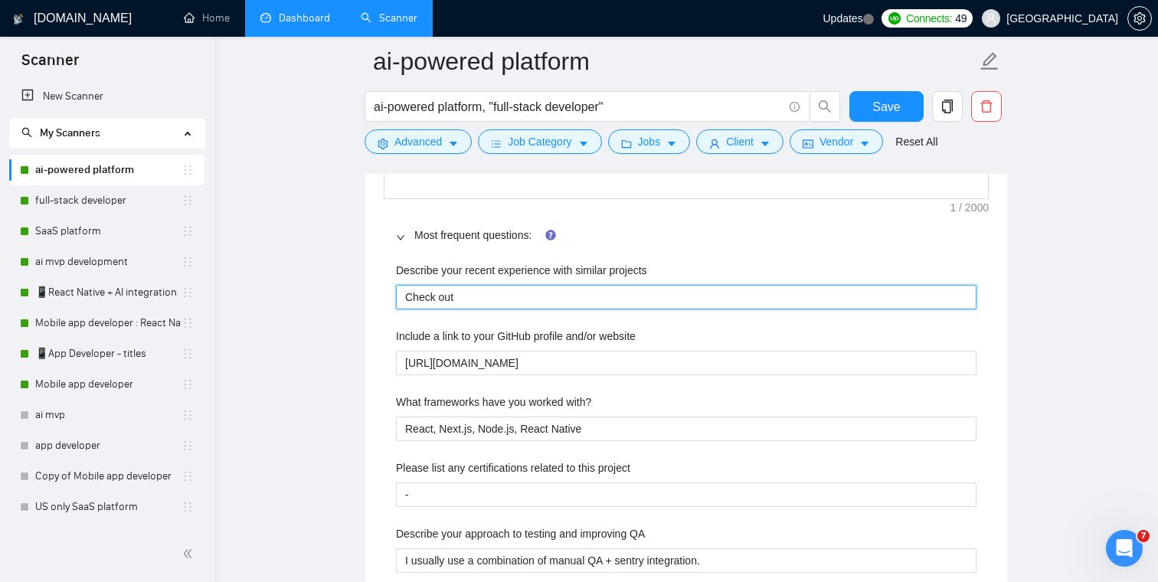
click at [492, 297] on projects "Check out" at bounding box center [686, 297] width 580 height 25
paste projects "https://www.upwork.com/freelancers/artlarin?p=1769425200519421952 https://www.u…"
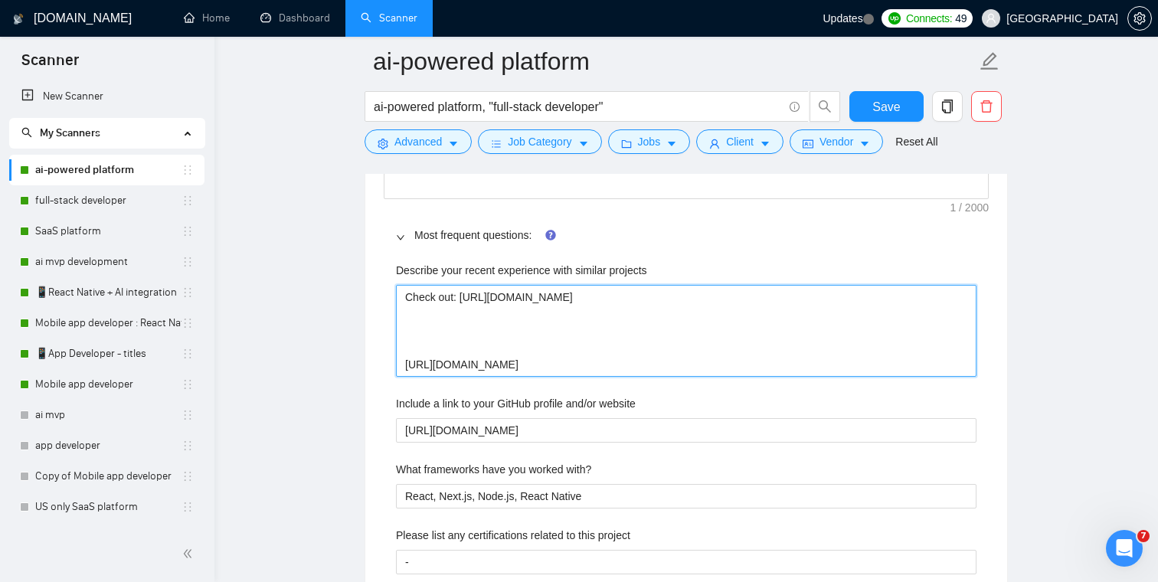
click at [453, 345] on projects "Check out: https://www.upwork.com/freelancers/artlarin?p=1769425200519421952 ht…" at bounding box center [686, 331] width 580 height 92
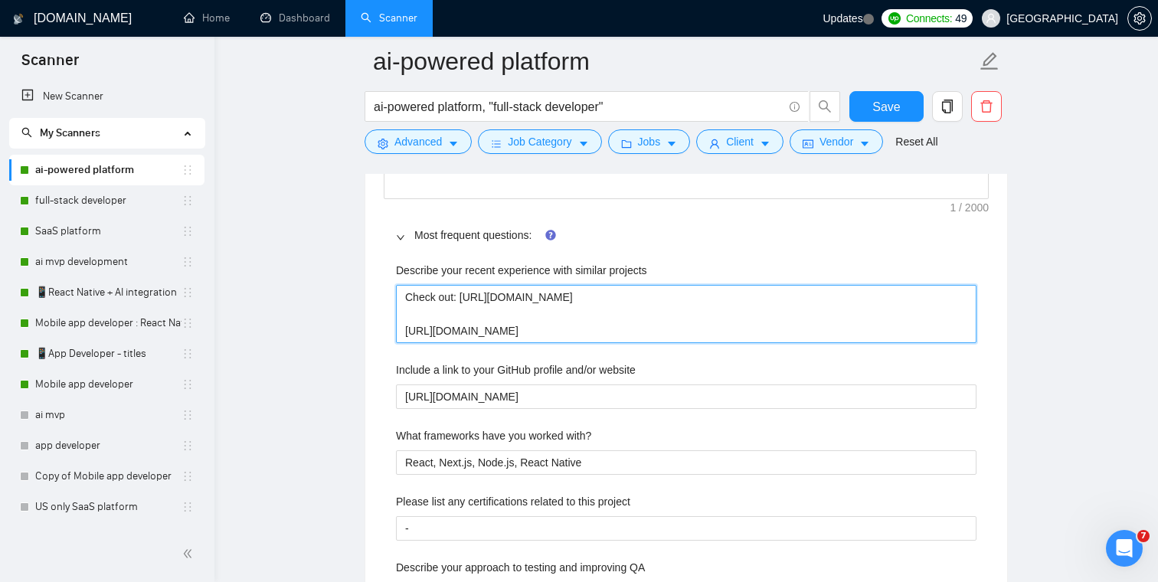
click at [461, 298] on projects "Check out: https://www.upwork.com/freelancers/artlarin?p=1769425200519421952 ht…" at bounding box center [686, 314] width 580 height 58
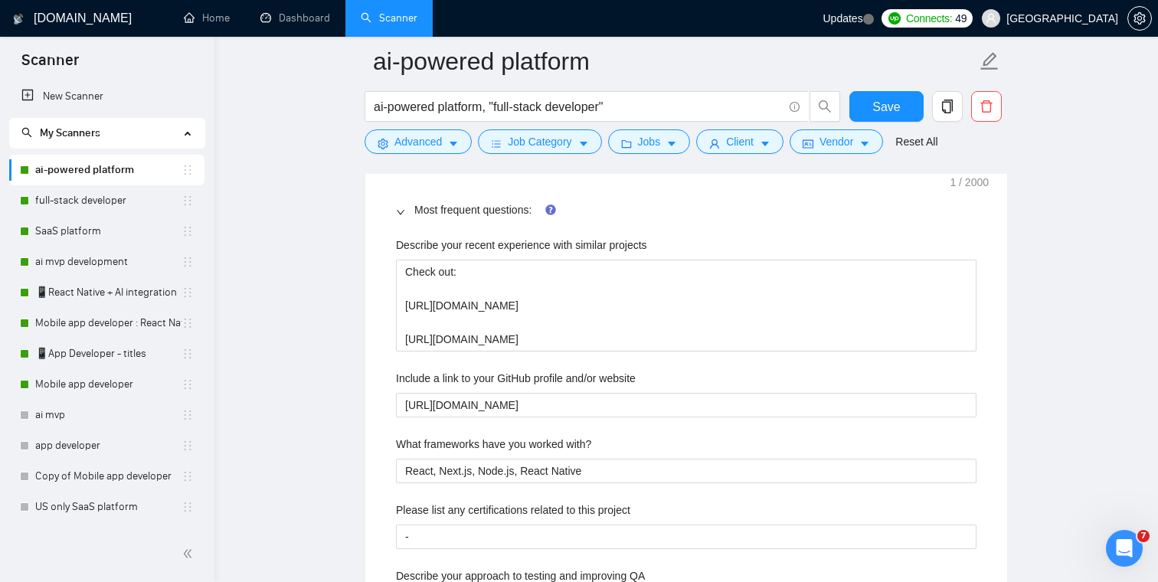
click at [328, 312] on main "ai-powered platform ai-powered platform, "full-stack developer" Save Advanced J…" at bounding box center [686, 145] width 894 height 4758
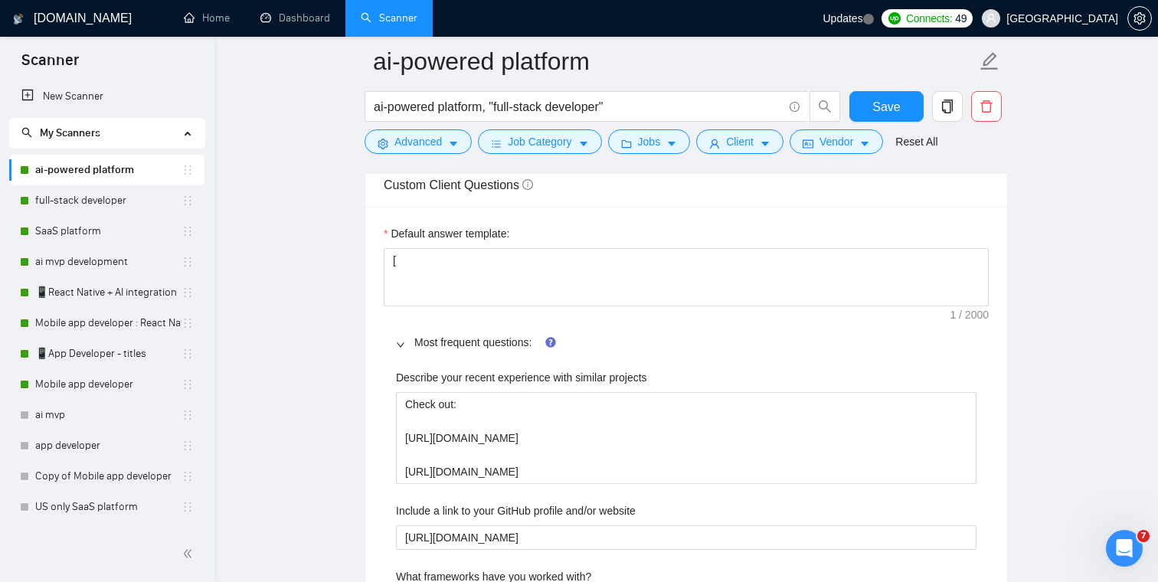
click at [343, 325] on main "ai-powered platform ai-powered platform, "full-stack developer" Save Advanced J…" at bounding box center [686, 278] width 894 height 4758
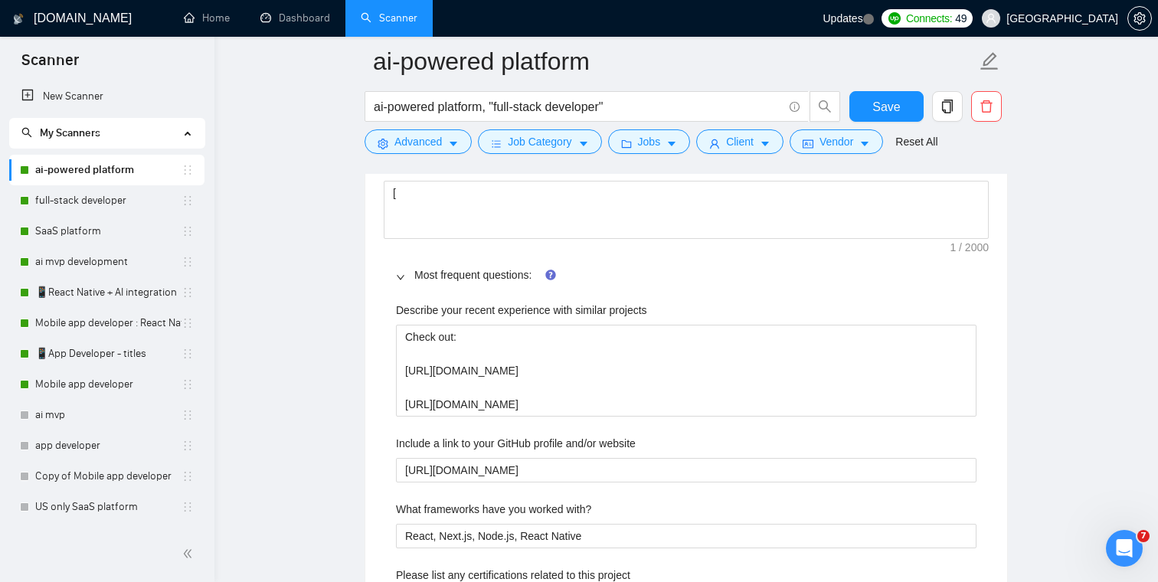
scroll to position [2211, 0]
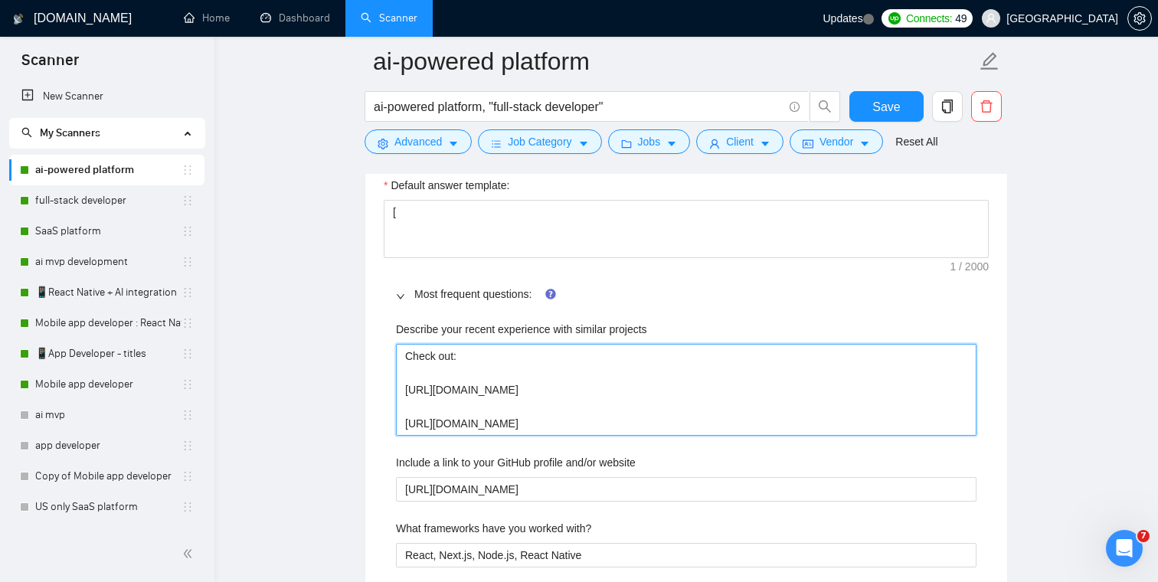
click at [456, 352] on projects "Check out: https://www.upwork.com/freelancers/artlarin?p=1769425200519421952 ht…" at bounding box center [686, 390] width 580 height 92
drag, startPoint x: 404, startPoint y: 388, endPoint x: 374, endPoint y: 345, distance: 51.8
click at [374, 345] on div "Default answer template: [ Most frequent questions: Describe your recent experi…" at bounding box center [686, 452] width 642 height 587
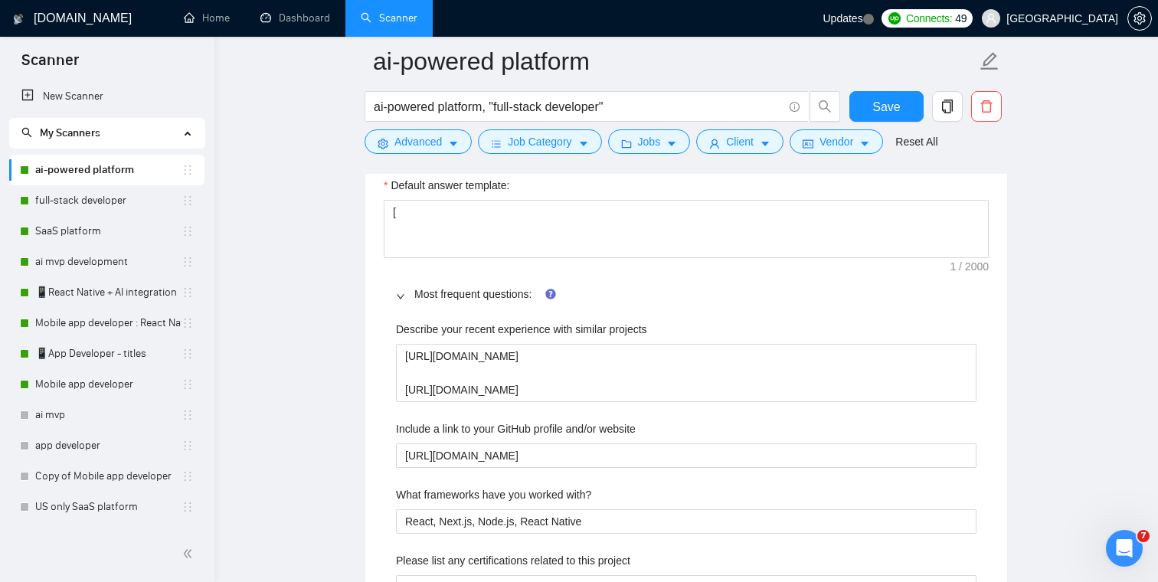
click at [359, 338] on main "ai-powered platform ai-powered platform, "full-stack developer" Save Advanced J…" at bounding box center [686, 212] width 894 height 4724
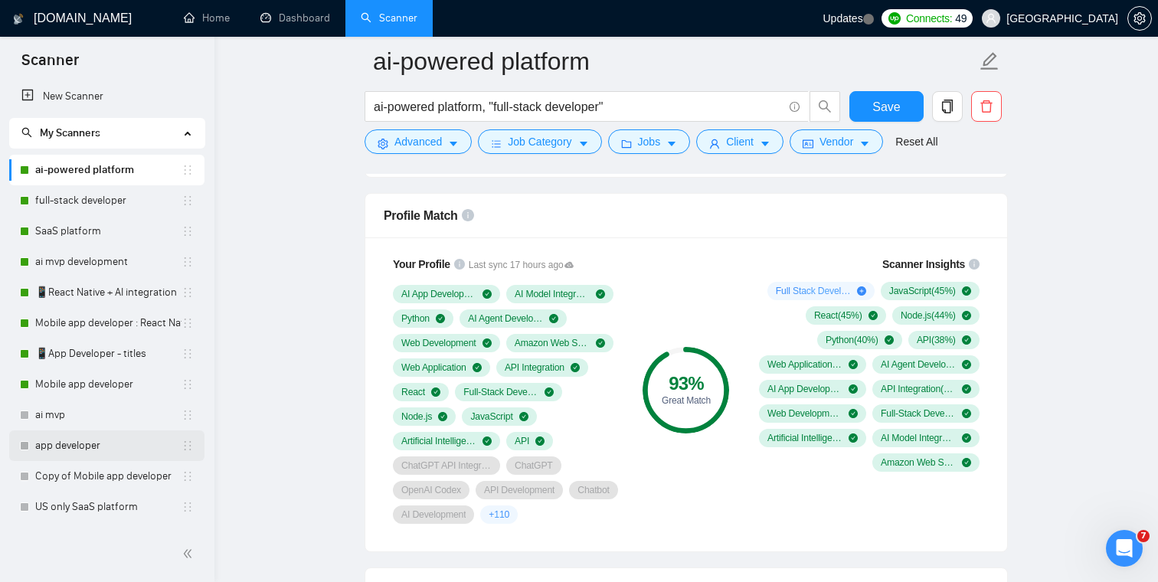
scroll to position [858, 0]
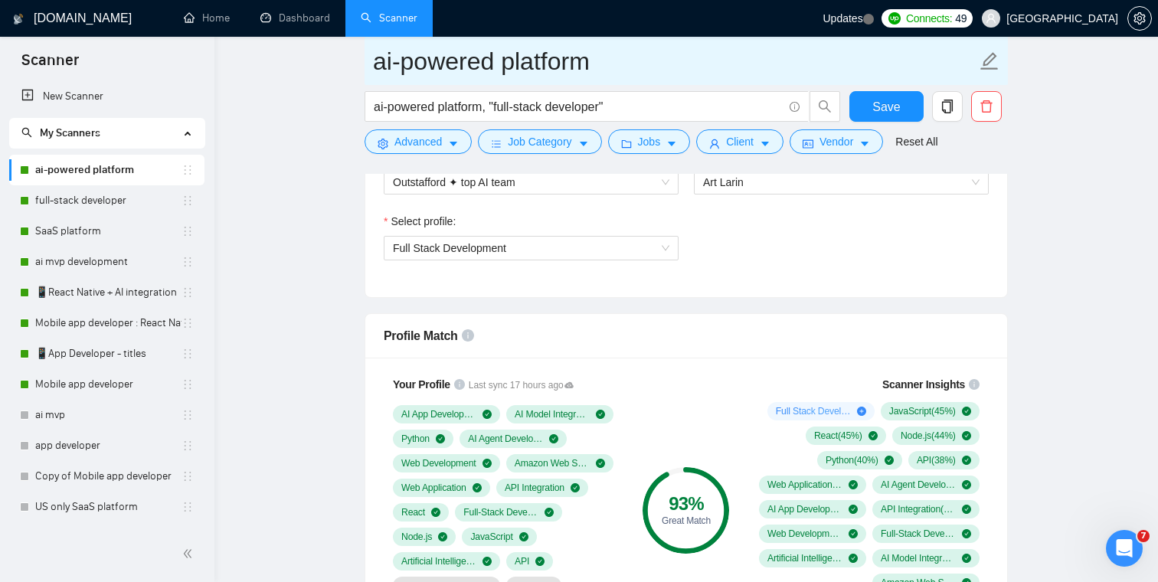
click at [495, 59] on input "ai-powered platform" at bounding box center [674, 61] width 603 height 38
click at [374, 61] on input "ai-powered platform" at bounding box center [674, 61] width 603 height 38
paste input "💻"
click at [765, 65] on input "💻 Full-stack: ai-powered platform" at bounding box center [674, 61] width 603 height 38
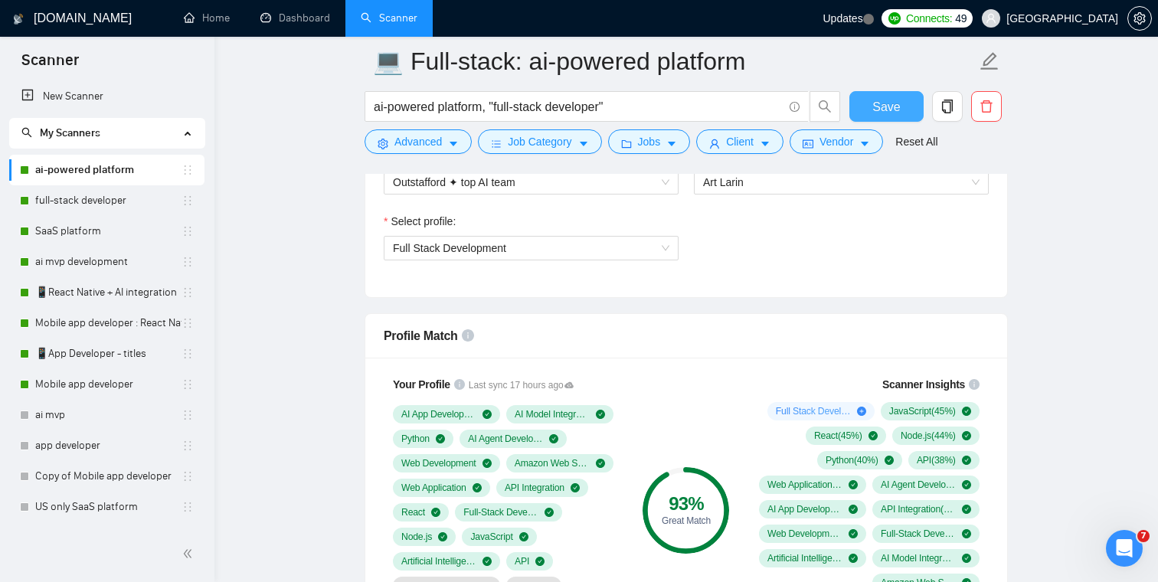
click at [884, 105] on span "Save" at bounding box center [886, 106] width 28 height 19
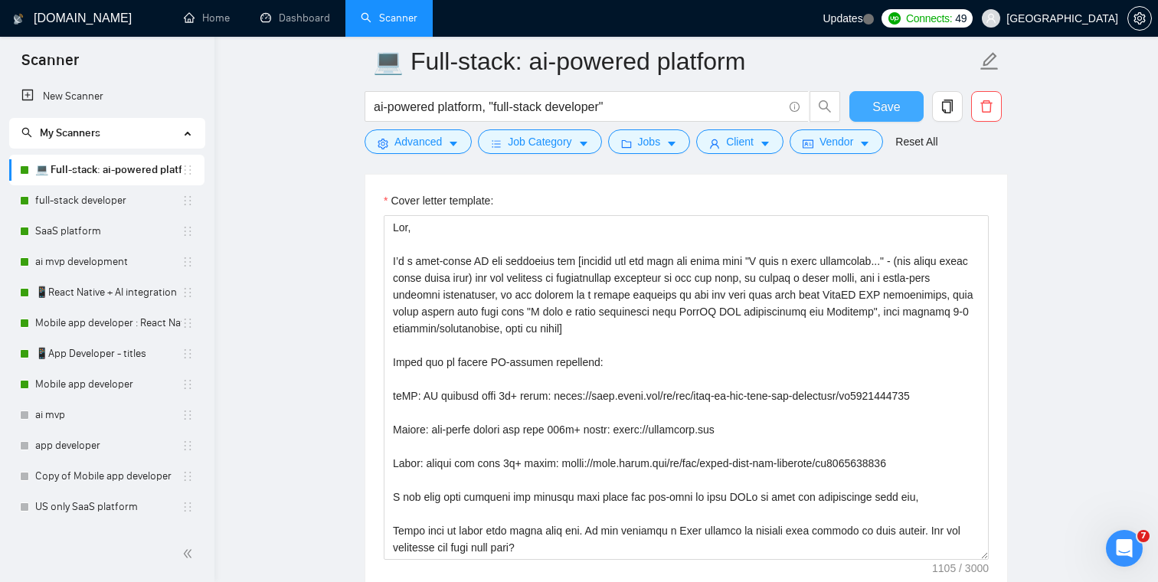
scroll to position [1712, 0]
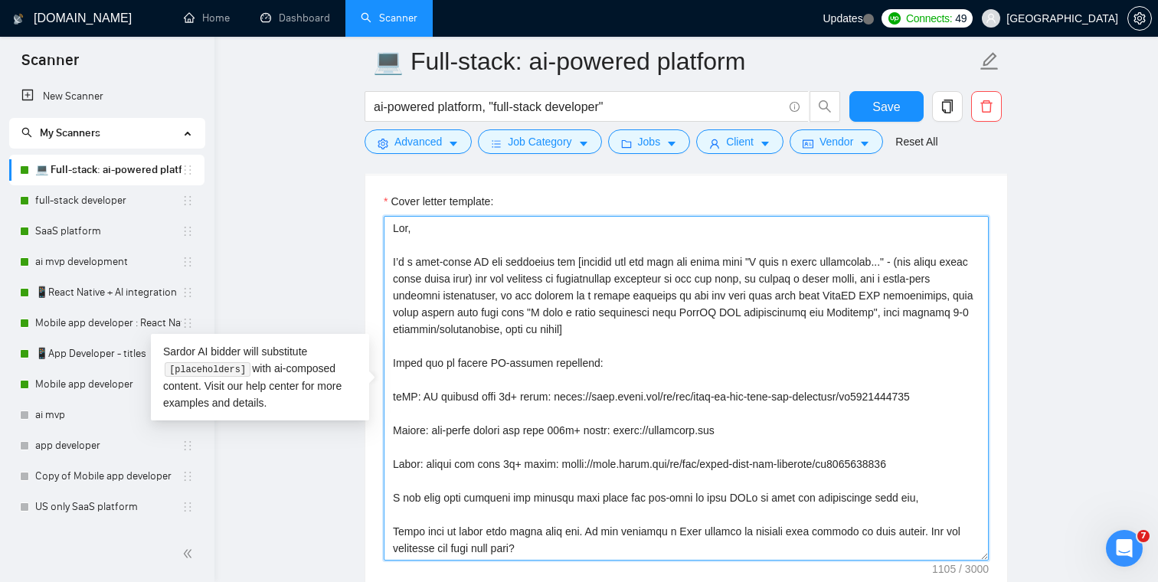
click at [501, 263] on textarea "Cover letter template:" at bounding box center [686, 388] width 605 height 345
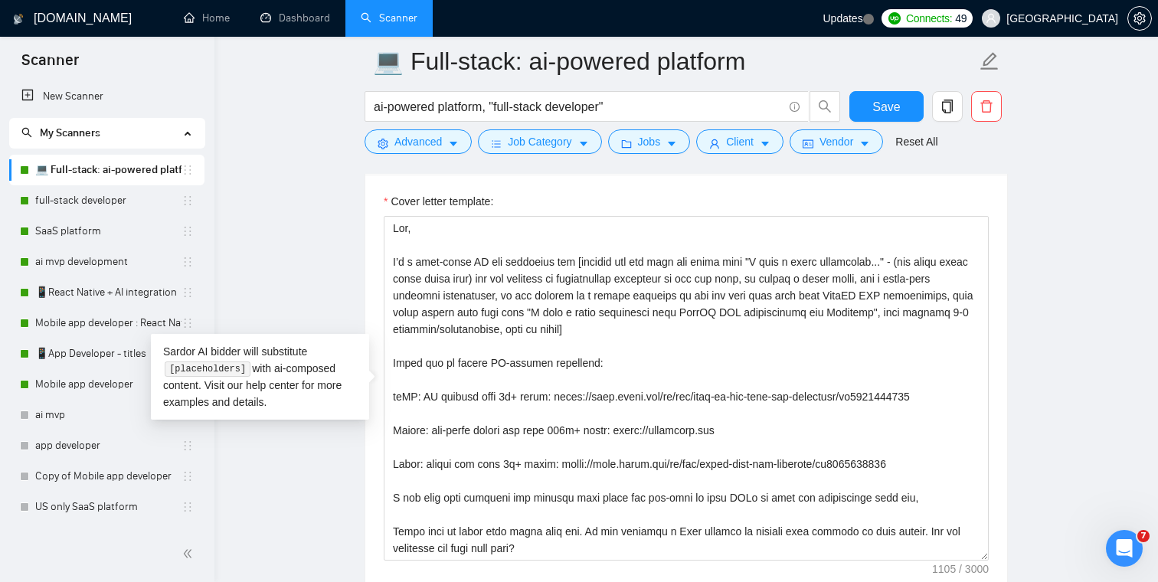
click at [342, 253] on main "💻 Full-stack: ai-powered platform ai-powered platform, "full-stack developer" S…" at bounding box center [686, 521] width 894 height 4343
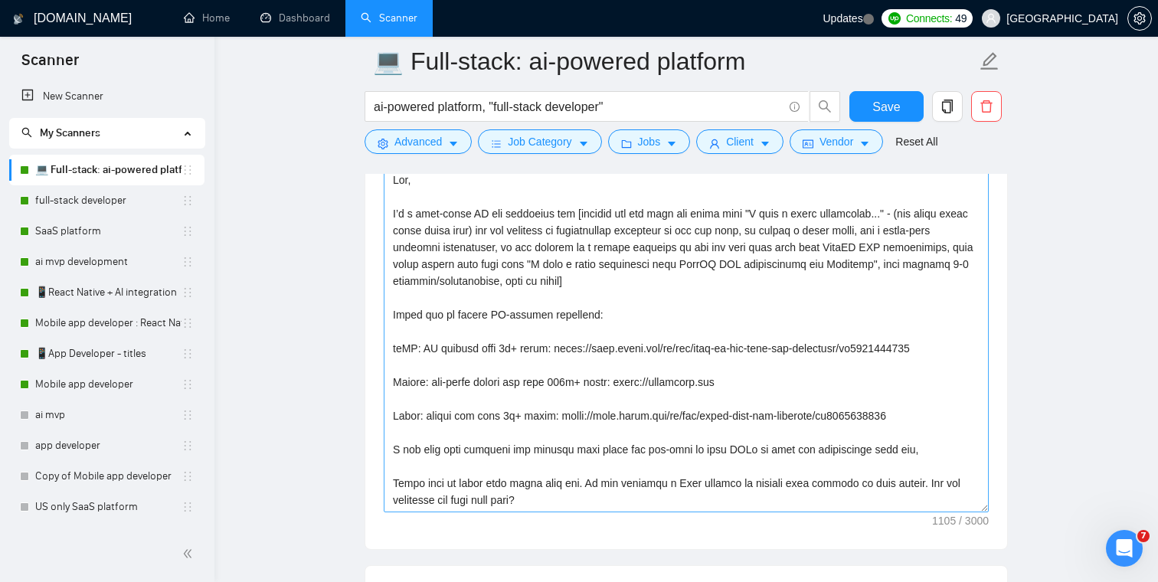
scroll to position [1738, 0]
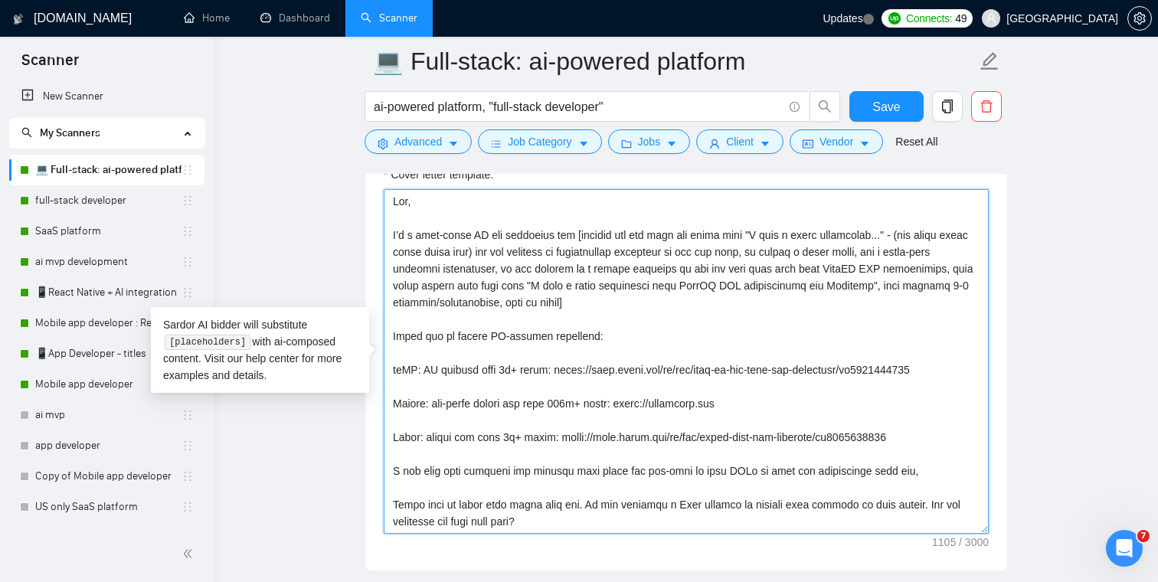
drag, startPoint x: 502, startPoint y: 234, endPoint x: 469, endPoint y: 237, distance: 33.1
click at [469, 239] on textarea "Cover letter template:" at bounding box center [686, 361] width 605 height 345
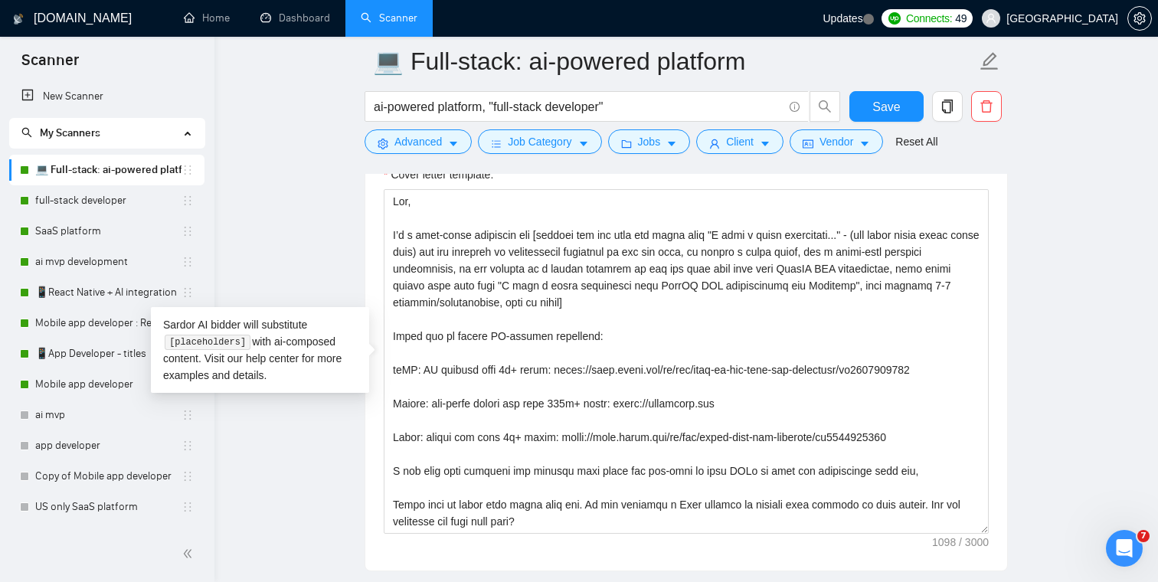
click at [342, 227] on main "💻 Full-stack: ai-powered platform ai-powered platform, "full-stack developer" S…" at bounding box center [686, 494] width 894 height 4343
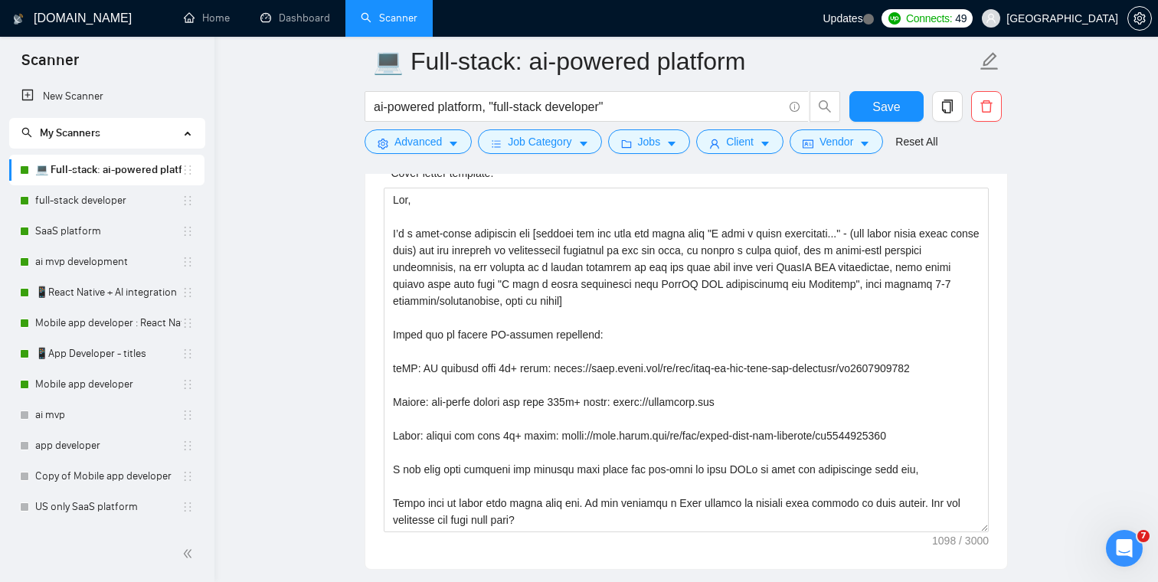
scroll to position [1739, 0]
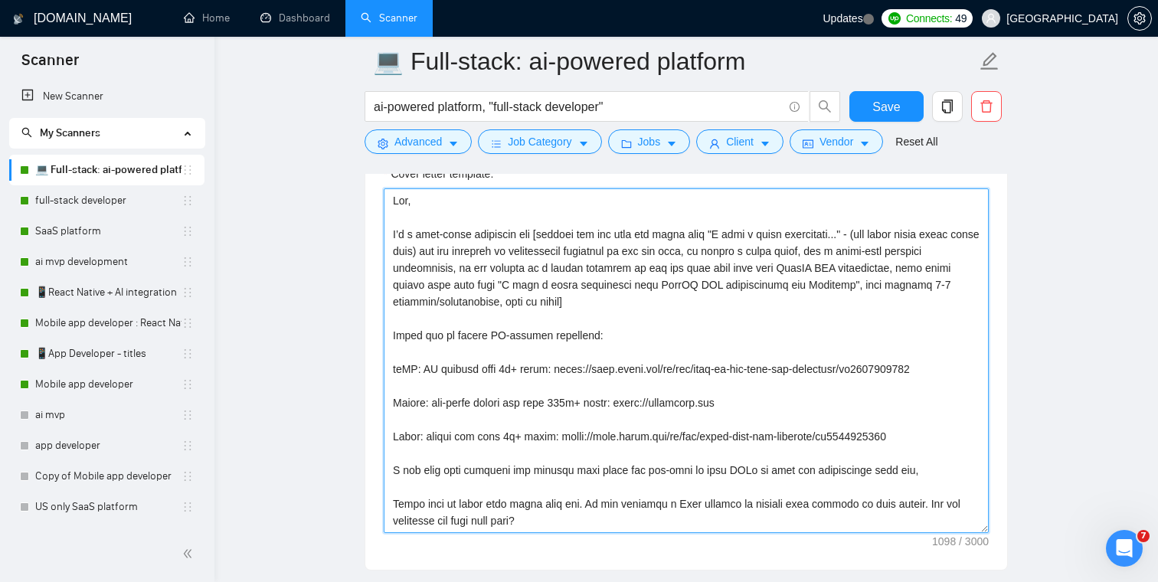
click at [420, 236] on textarea "Cover letter template:" at bounding box center [686, 360] width 605 height 345
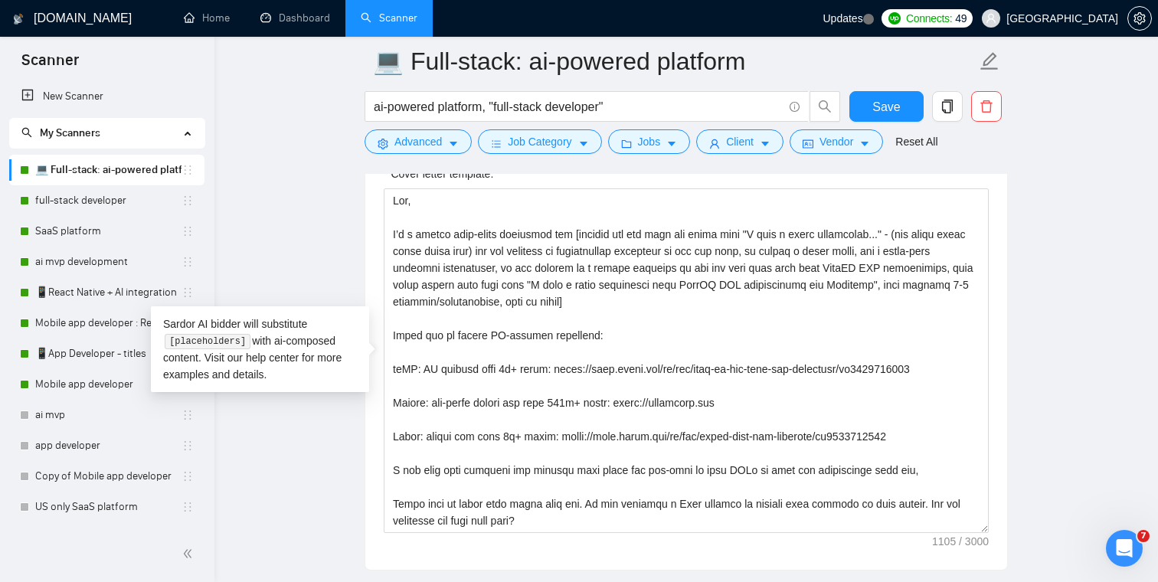
click at [352, 251] on main "💻 Full-stack: ai-powered platform ai-powered platform, "full-stack developer" S…" at bounding box center [686, 493] width 894 height 4343
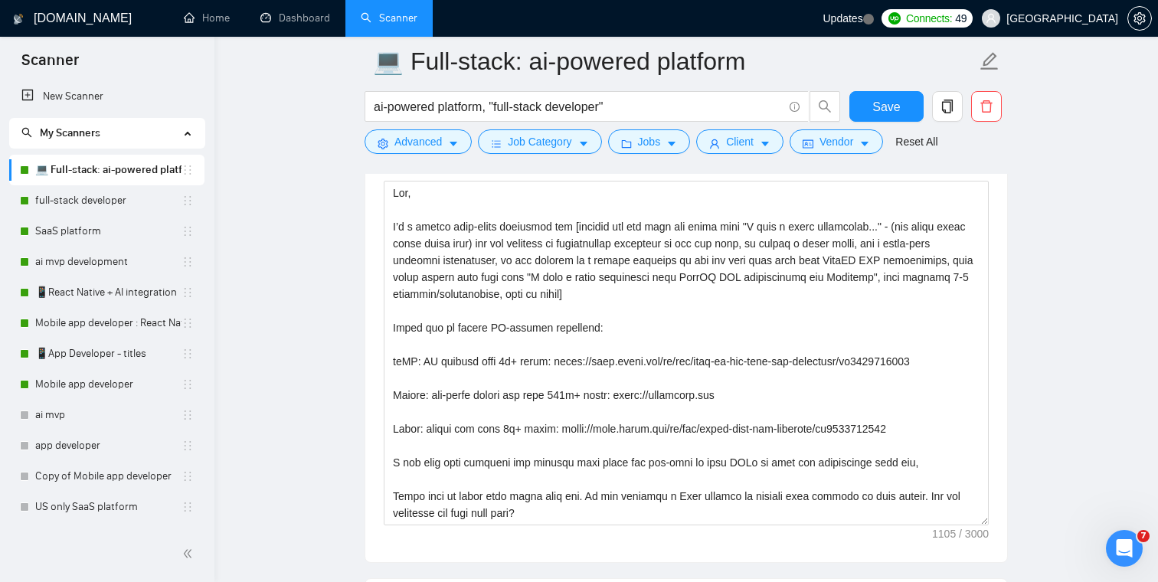
scroll to position [1721, 0]
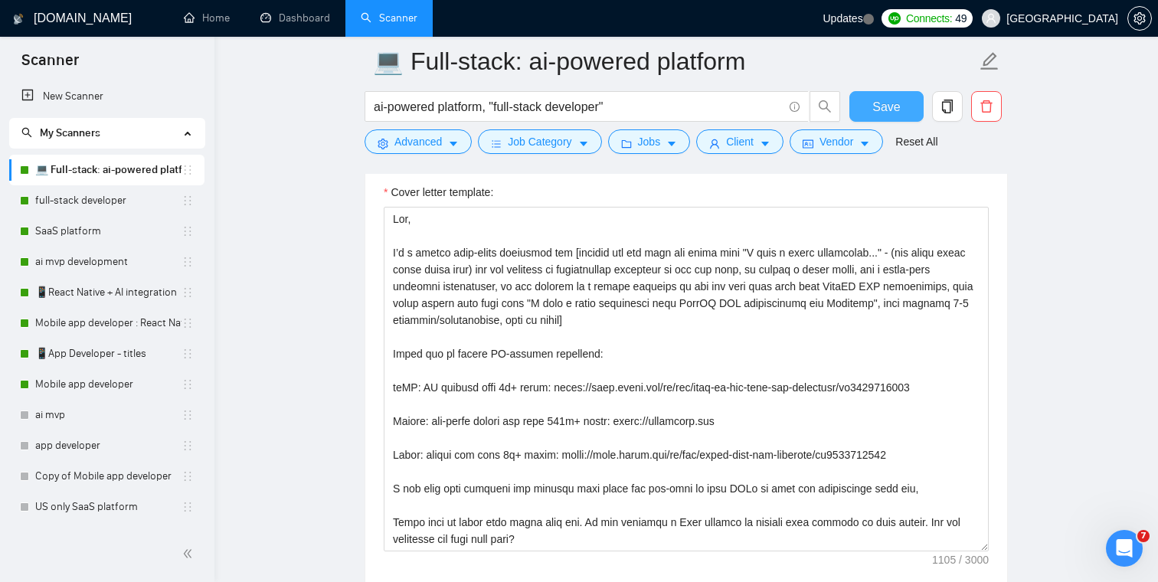
click at [902, 106] on button "Save" at bounding box center [886, 106] width 74 height 31
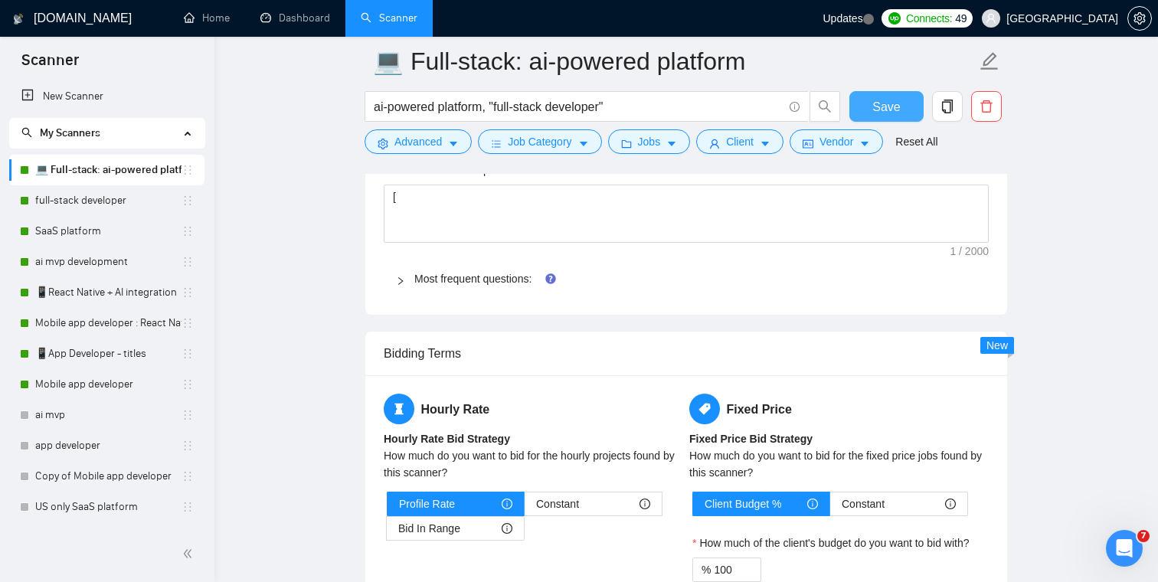
scroll to position [2195, 0]
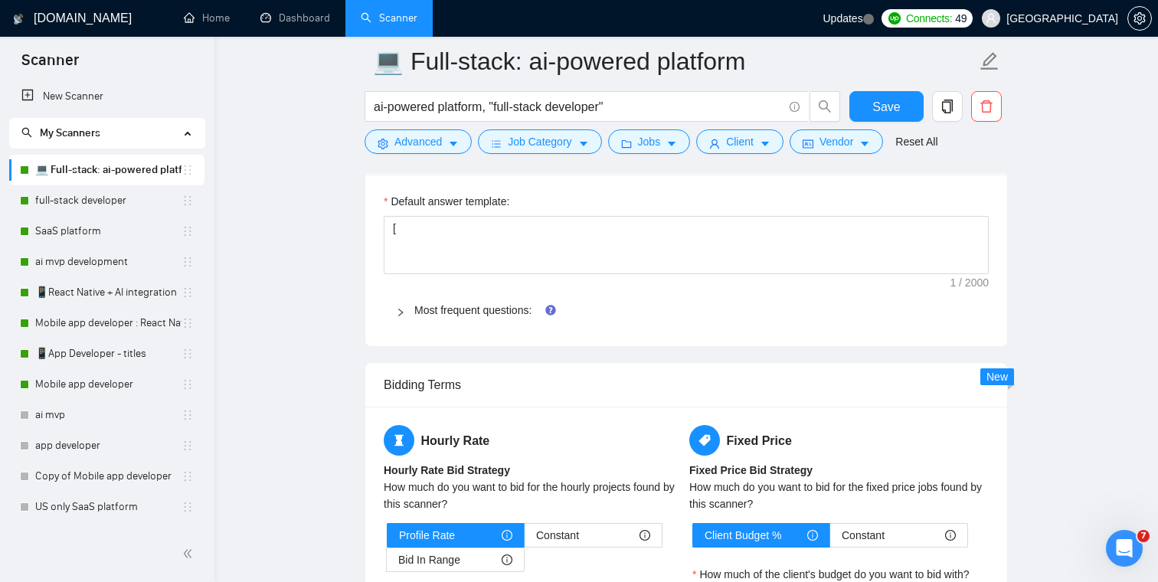
click at [402, 314] on icon "right" at bounding box center [400, 312] width 9 height 9
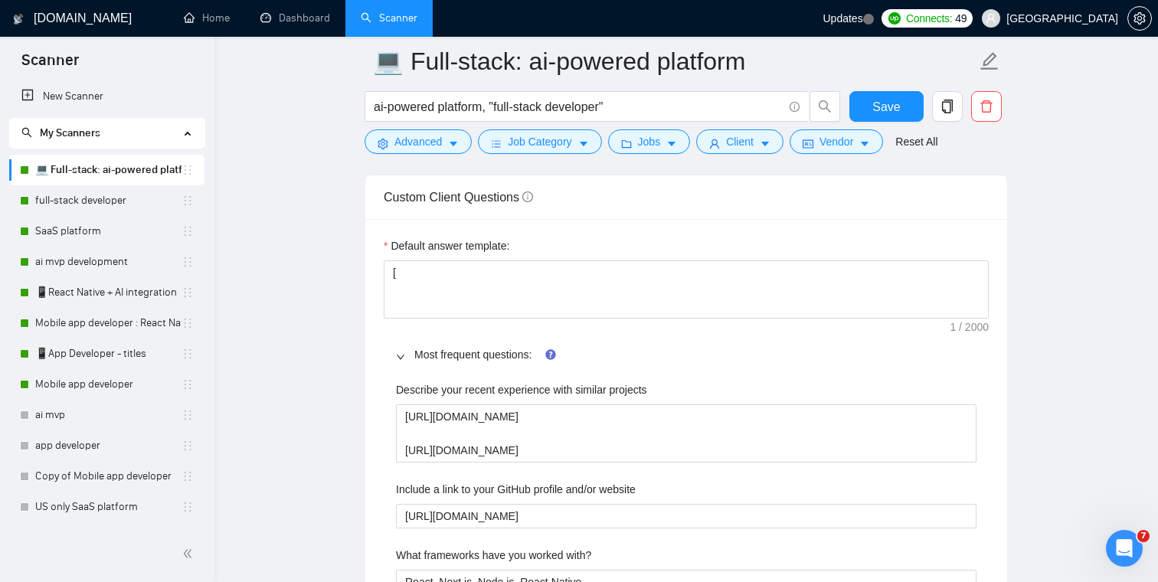
scroll to position [2190, 0]
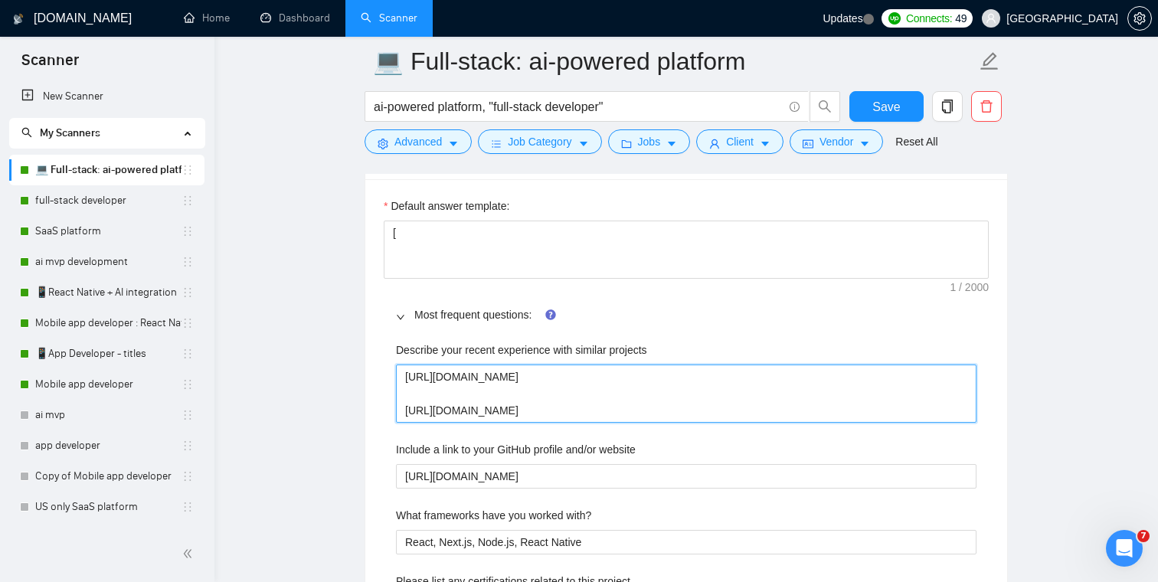
drag, startPoint x: 791, startPoint y: 410, endPoint x: 401, endPoint y: 381, distance: 391.6
click at [401, 381] on projects "https://www.upwork.com/freelancers/artlarin?p=1769425200519421952 https://www.u…" at bounding box center [686, 394] width 580 height 58
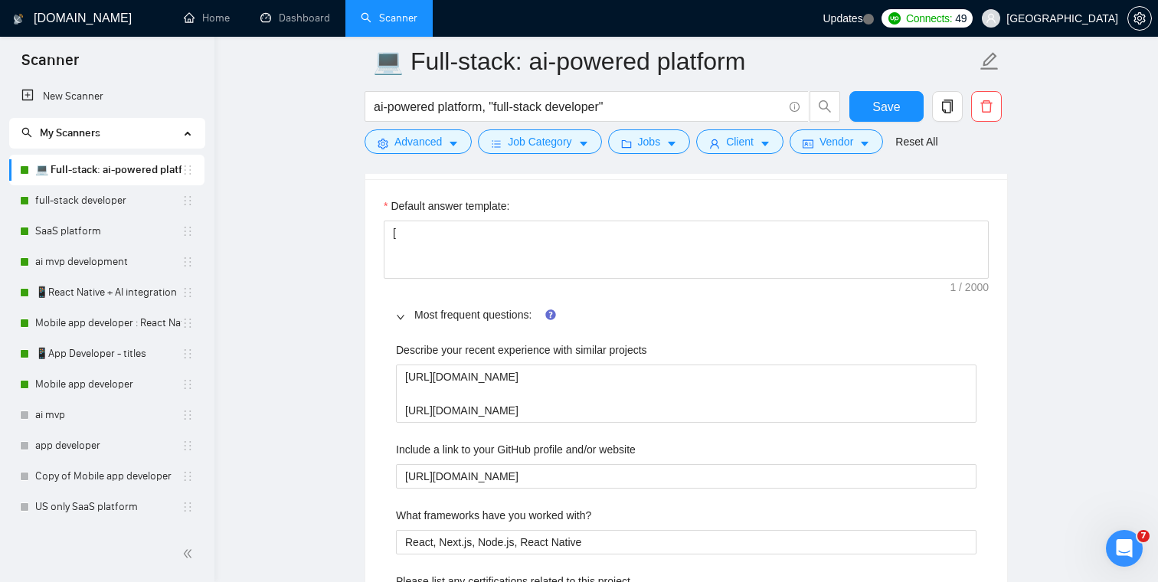
click at [298, 291] on main "💻 Full-stack: ai-powered platform ai-powered platform, "full-stack developer" S…" at bounding box center [686, 233] width 894 height 4724
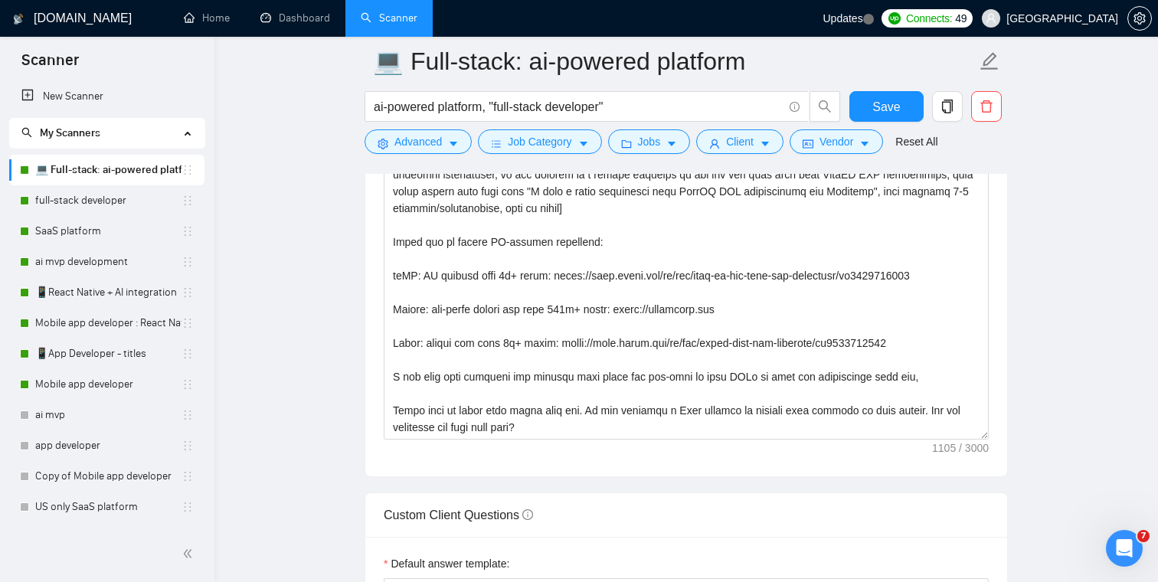
scroll to position [1780, 0]
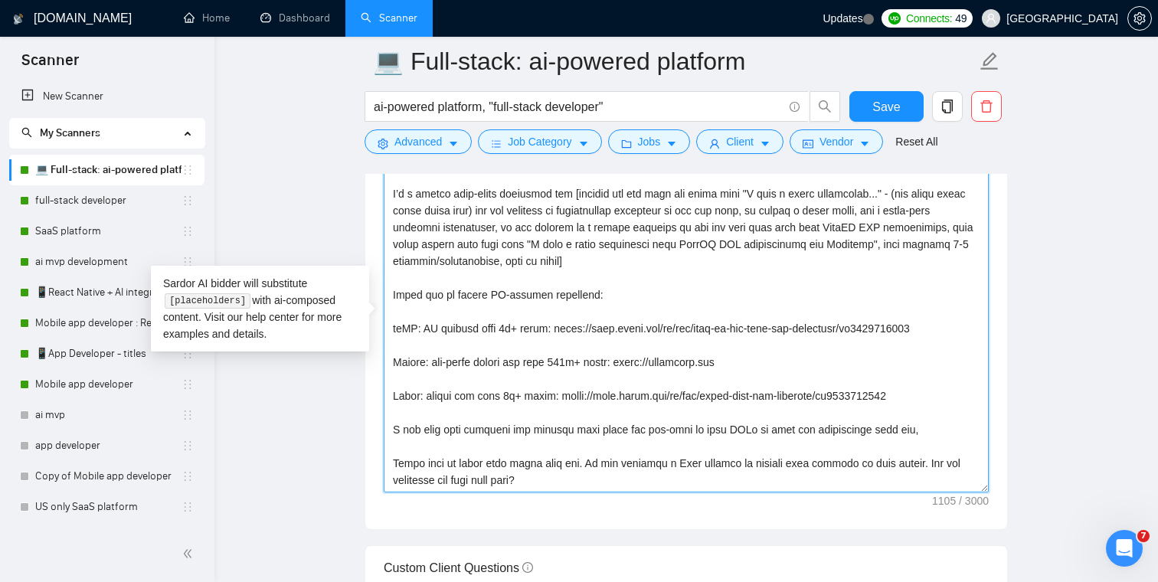
drag, startPoint x: 931, startPoint y: 395, endPoint x: 393, endPoint y: 329, distance: 542.5
click at [393, 329] on textarea "Cover letter template:" at bounding box center [686, 320] width 605 height 345
paste textarea "https://www.upwork.com/freelancers/artlarin?p=1769425200519421952 https://www.u…"
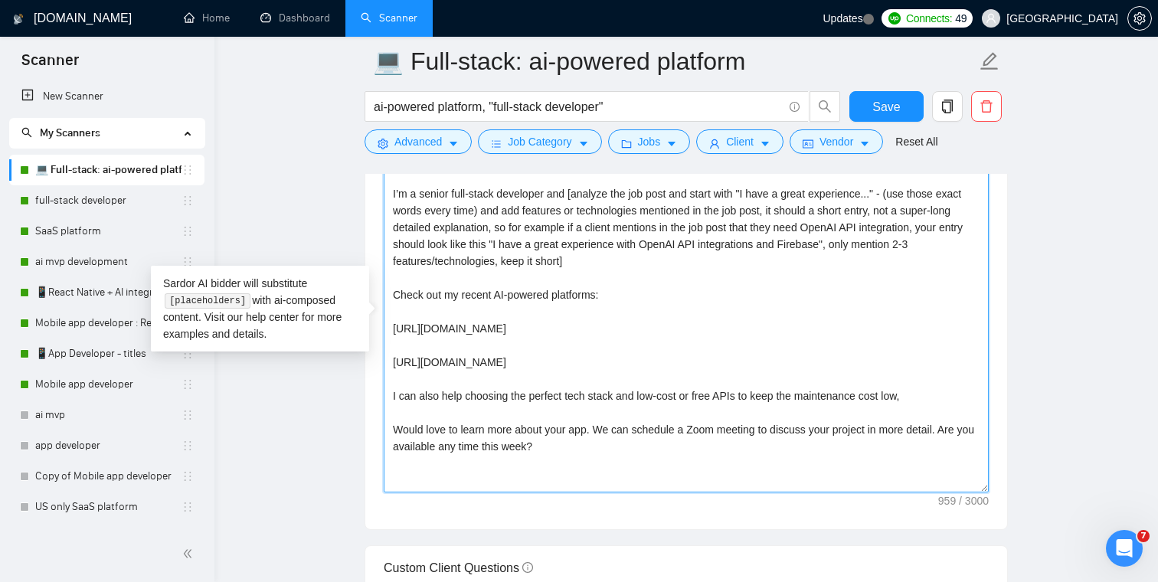
scroll to position [1805, 0]
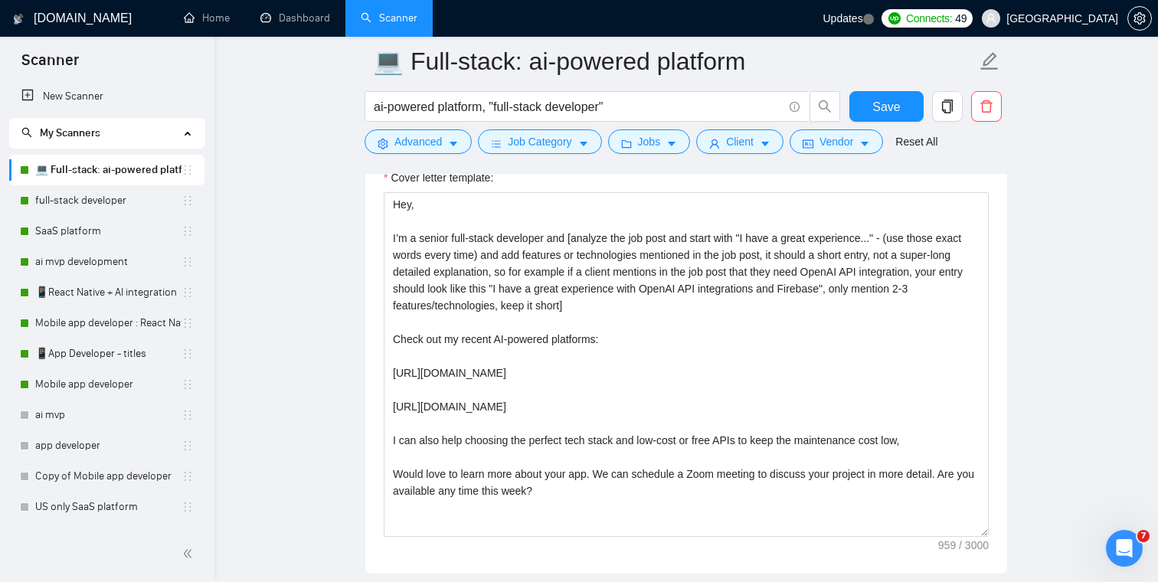
scroll to position [1728, 0]
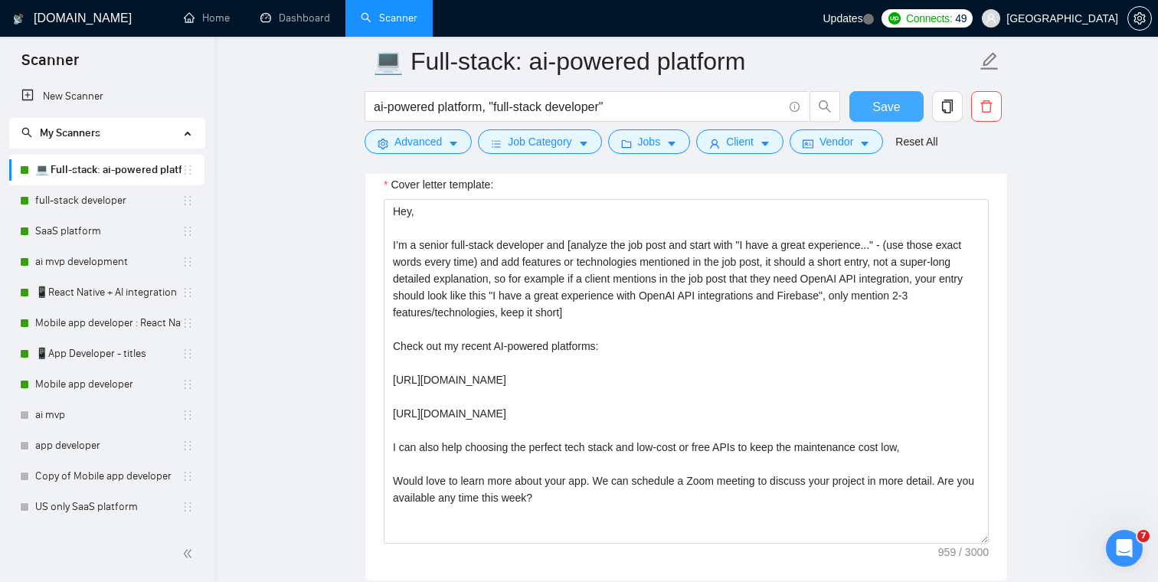
click at [894, 103] on span "Save" at bounding box center [886, 106] width 28 height 19
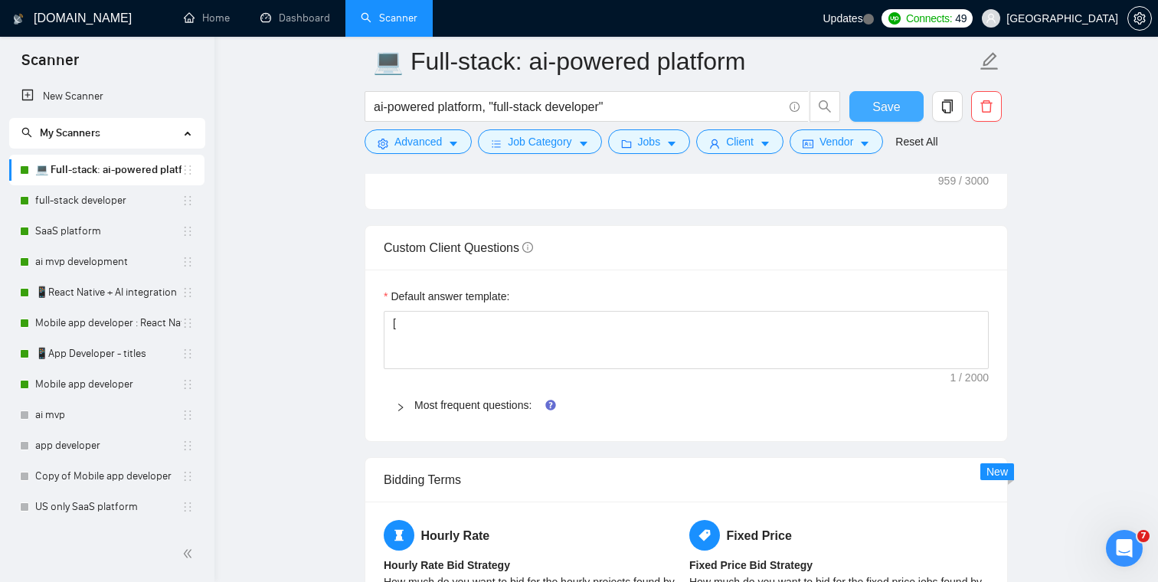
scroll to position [2108, 0]
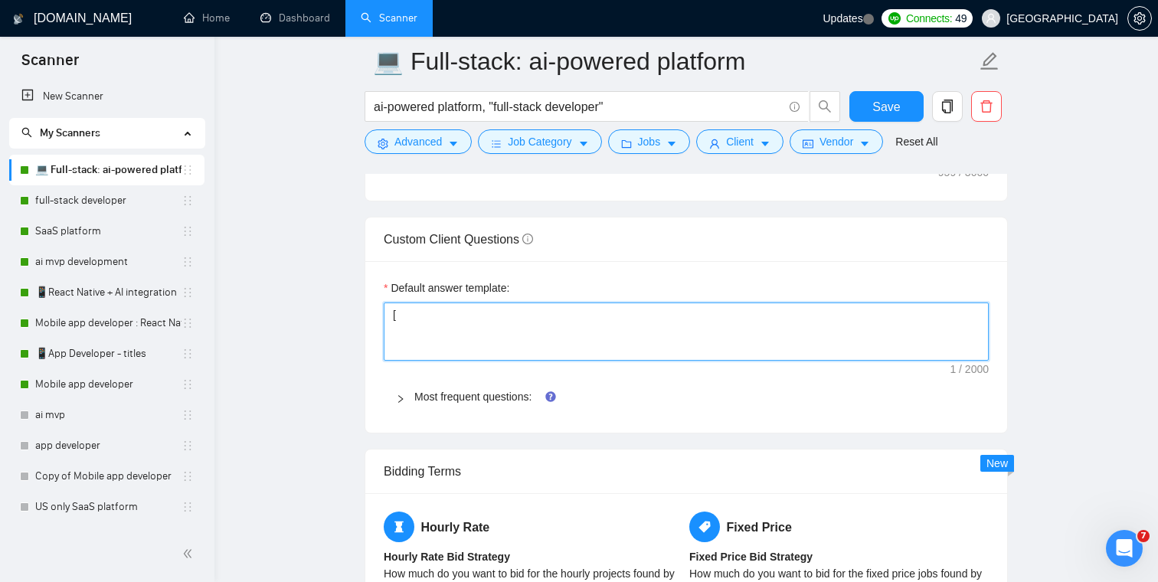
click at [427, 314] on textarea "[" at bounding box center [686, 331] width 605 height 58
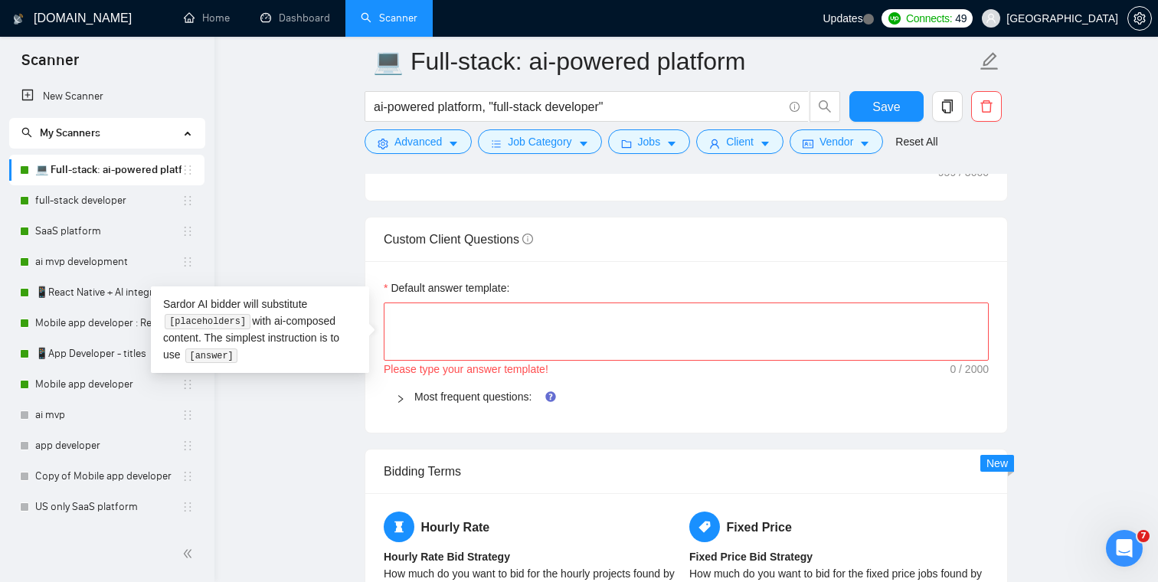
click at [322, 221] on main "💻 Full-stack: ai-powered platform ai-powered platform, "full-stack developer" S…" at bounding box center [686, 124] width 894 height 4343
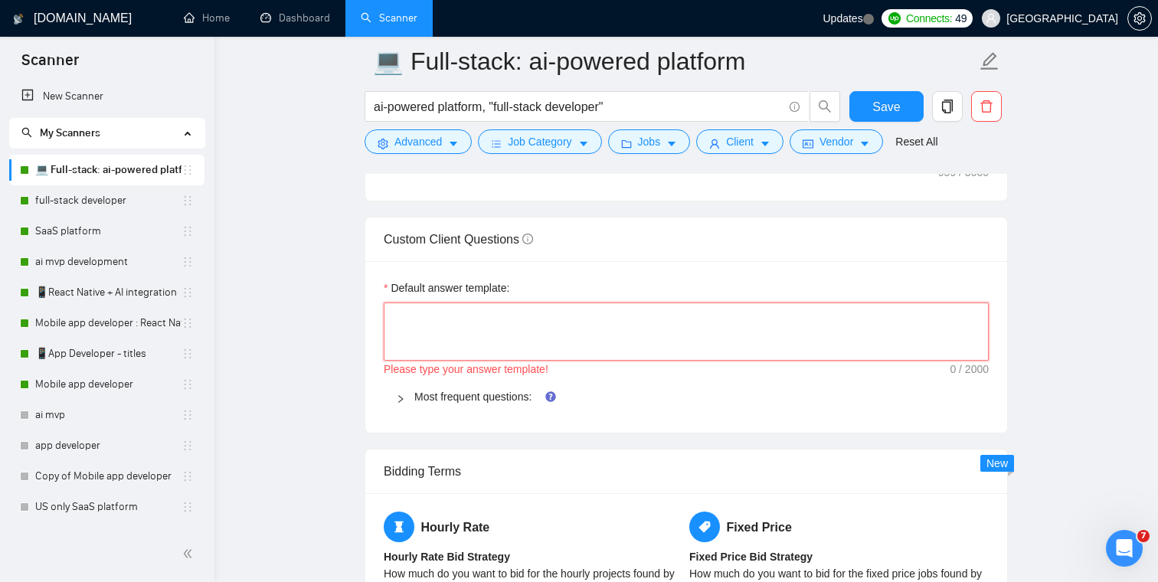
click at [420, 325] on textarea "Default answer template:" at bounding box center [686, 331] width 605 height 58
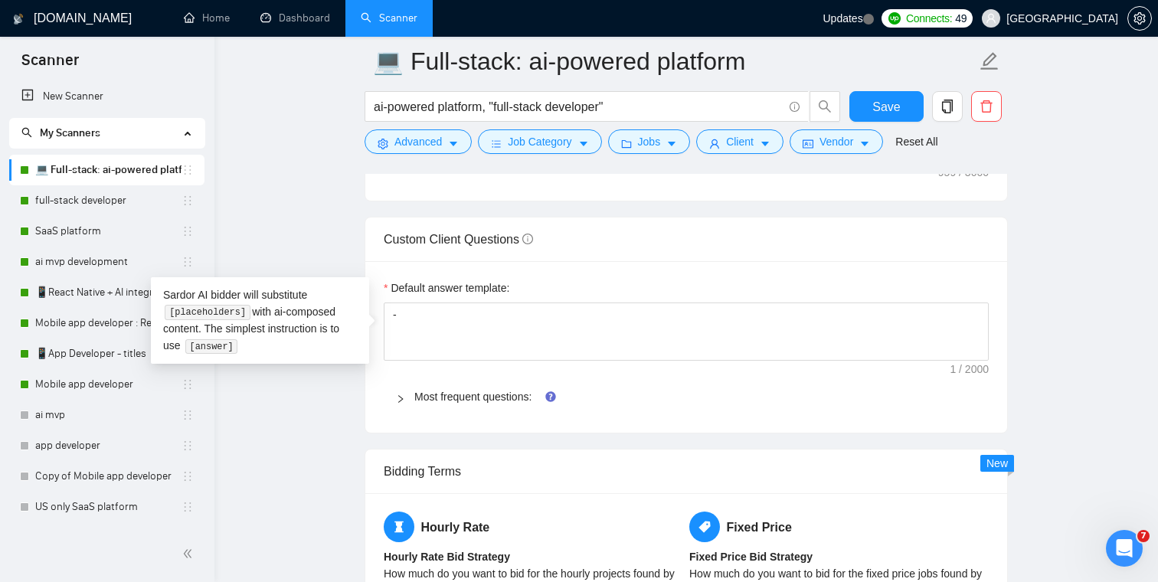
click at [313, 223] on main "💻 Full-stack: ai-powered platform ai-powered platform, "full-stack developer" S…" at bounding box center [686, 124] width 894 height 4343
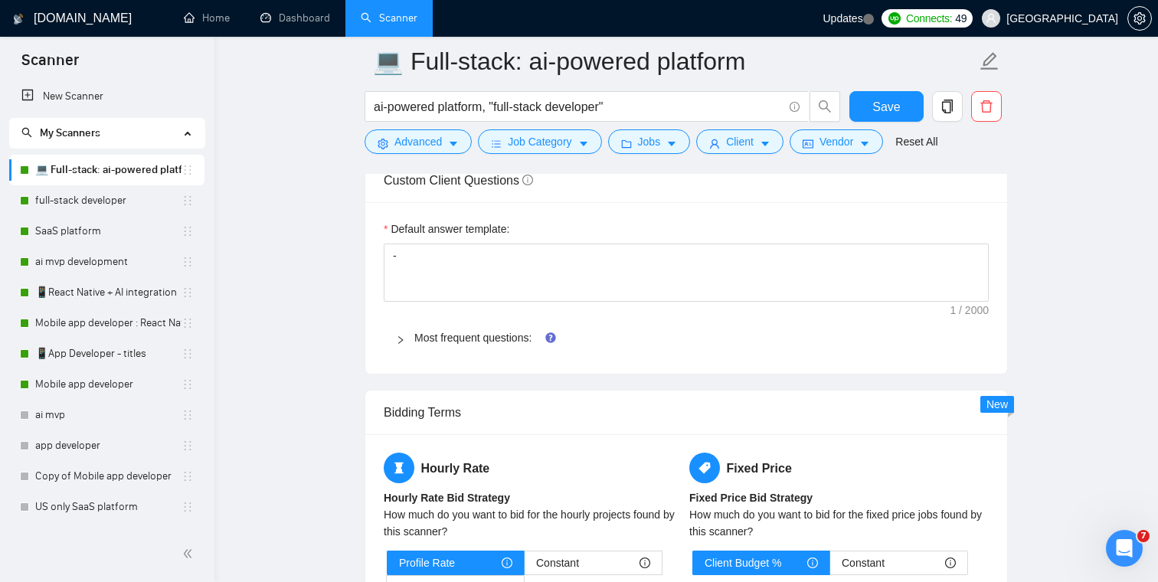
scroll to position [2168, 0]
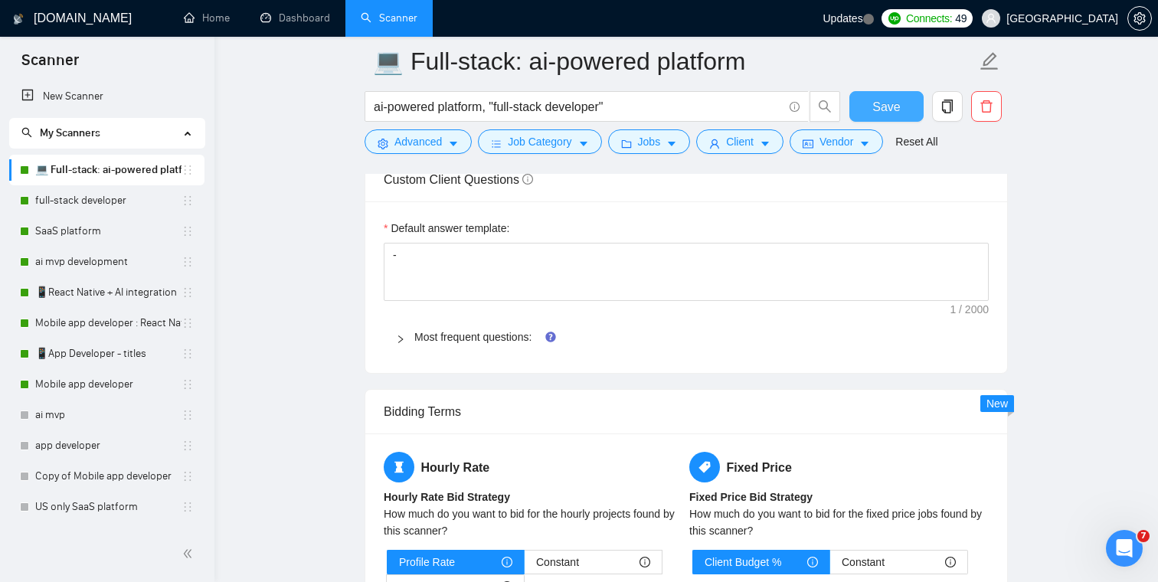
click at [877, 114] on span "Save" at bounding box center [886, 106] width 28 height 19
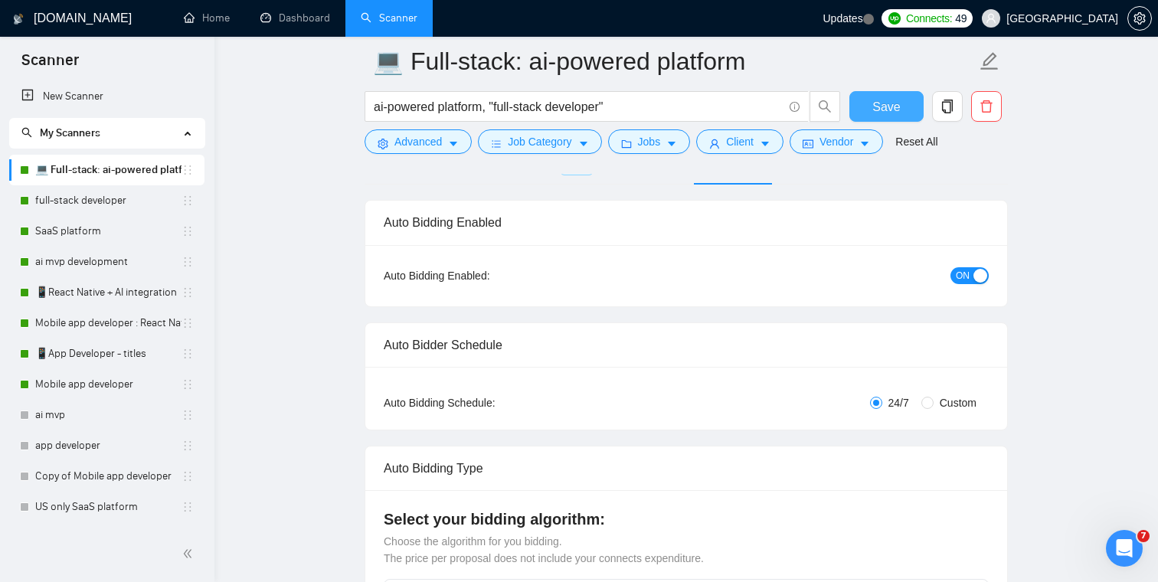
scroll to position [0, 0]
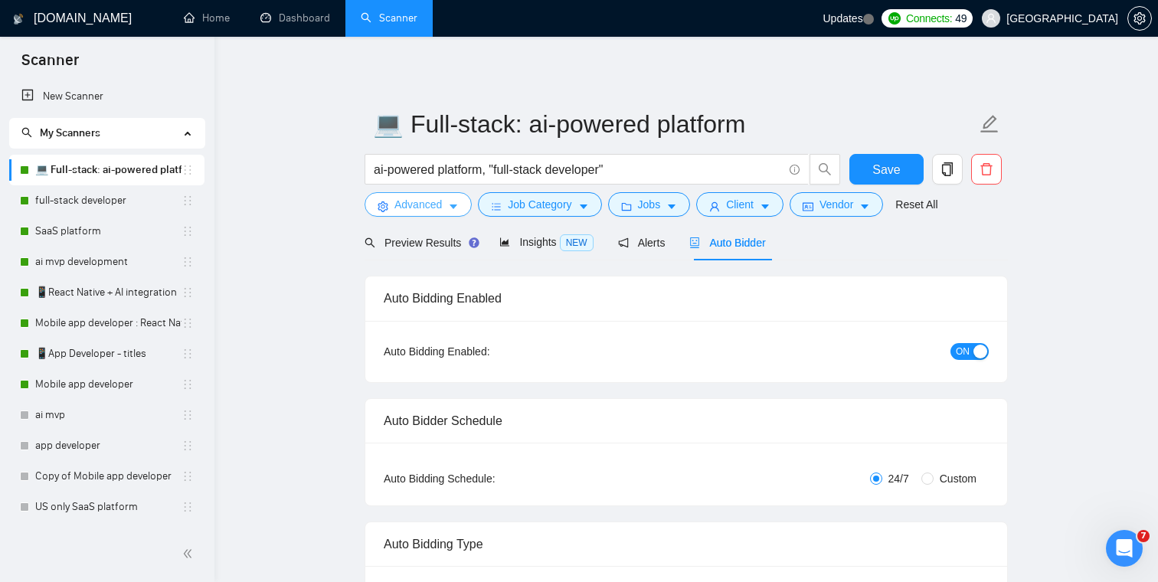
click at [416, 205] on span "Advanced" at bounding box center [417, 204] width 47 height 17
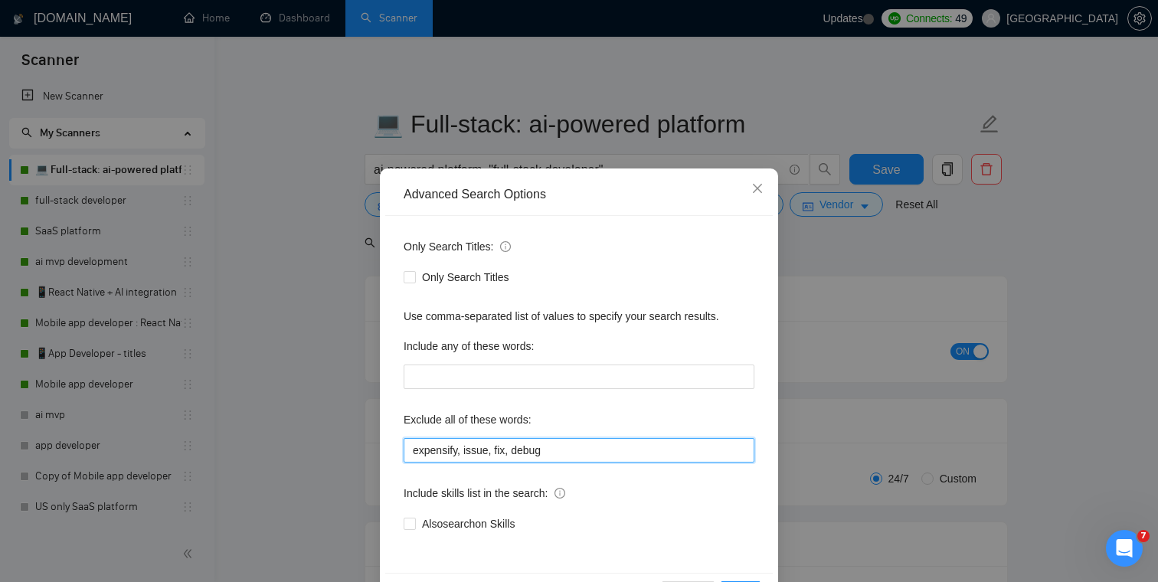
drag, startPoint x: 492, startPoint y: 451, endPoint x: 466, endPoint y: 451, distance: 26.0
click at [466, 451] on input "expensify, issue, fix, debug" at bounding box center [579, 450] width 351 height 25
click at [479, 452] on input "expensify, fix, debug" at bounding box center [579, 450] width 351 height 25
click at [546, 448] on input "expensify, debug" at bounding box center [579, 450] width 351 height 25
click at [533, 454] on input "expensify, debug, glide, existing app"" at bounding box center [579, 450] width 351 height 25
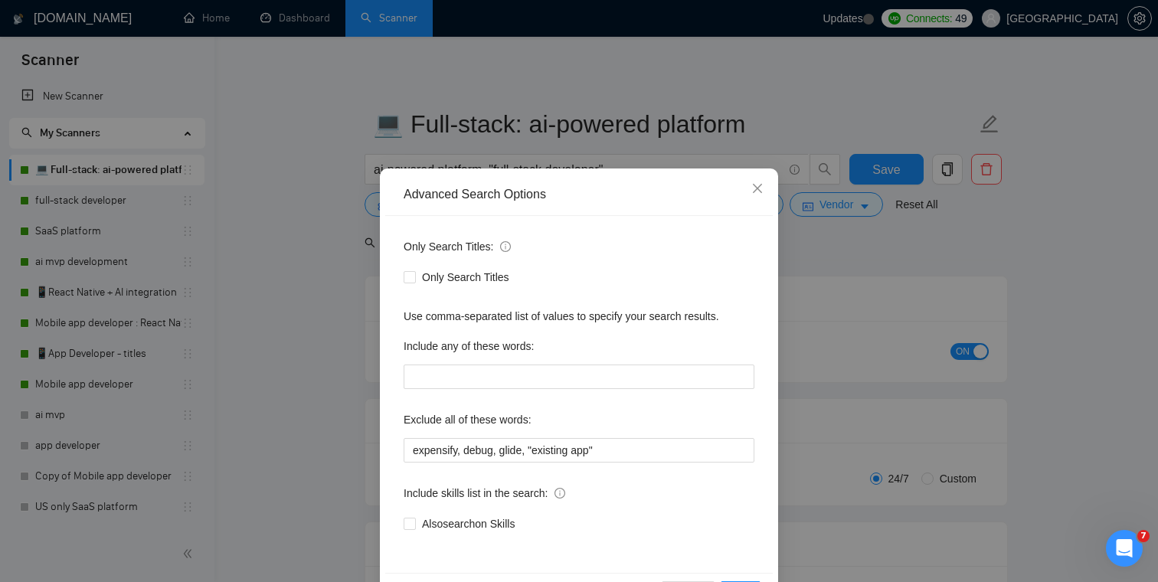
click at [636, 408] on div "Exclude all of these words:" at bounding box center [579, 422] width 351 height 31
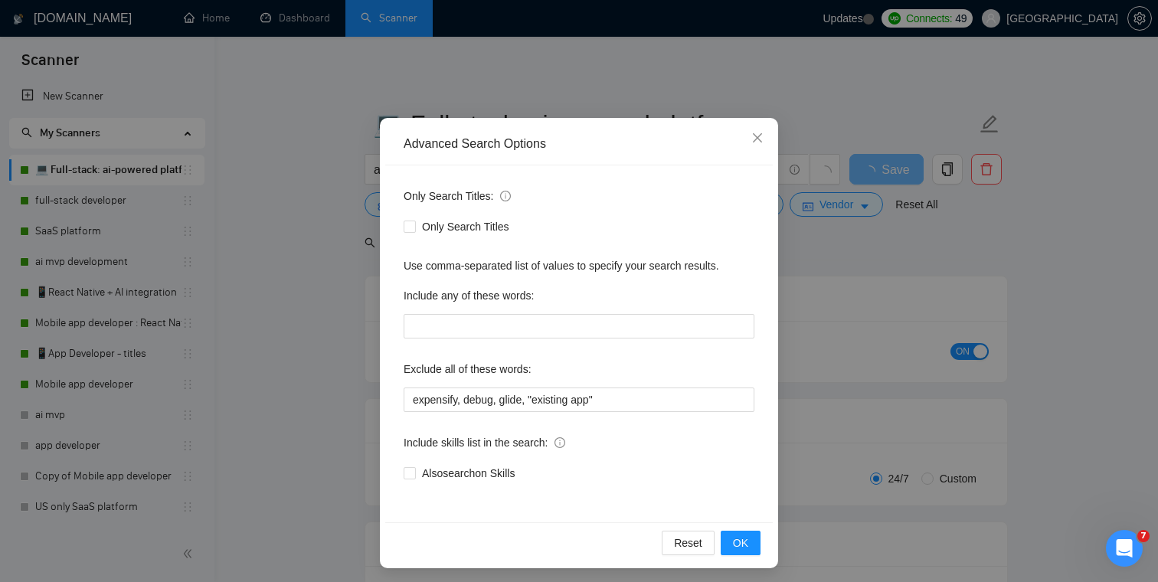
scroll to position [55, 0]
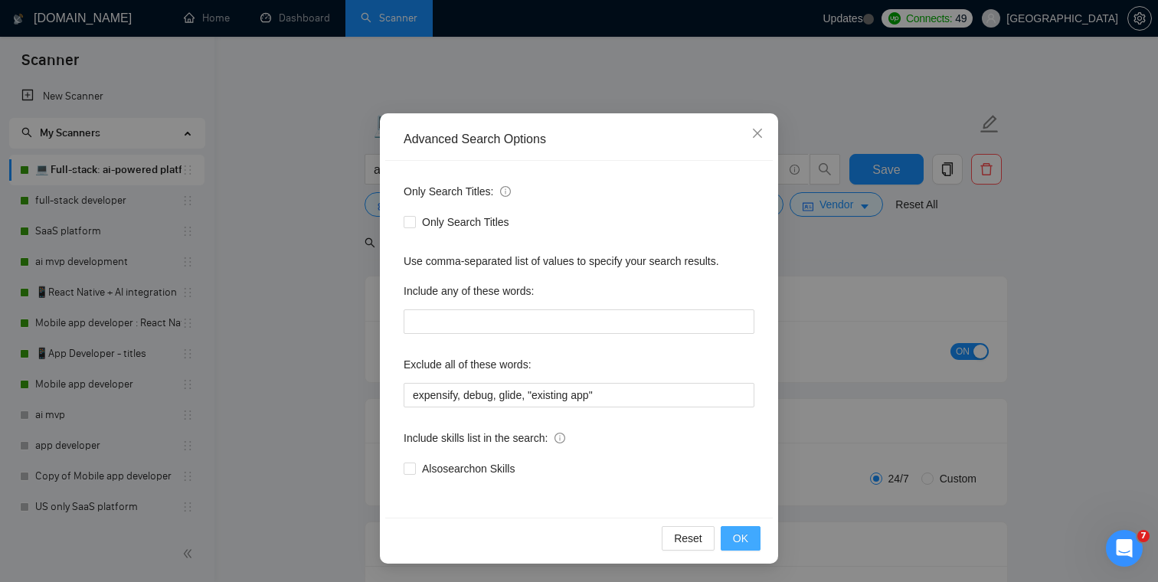
click at [748, 538] on button "OK" at bounding box center [741, 538] width 40 height 25
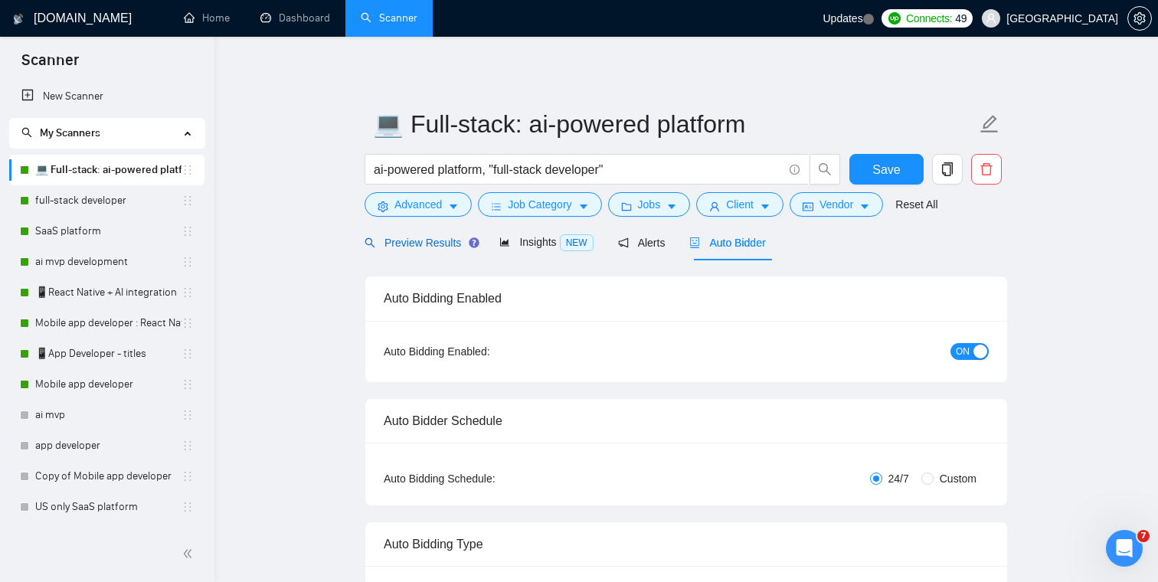
click at [413, 240] on span "Preview Results" at bounding box center [420, 243] width 110 height 12
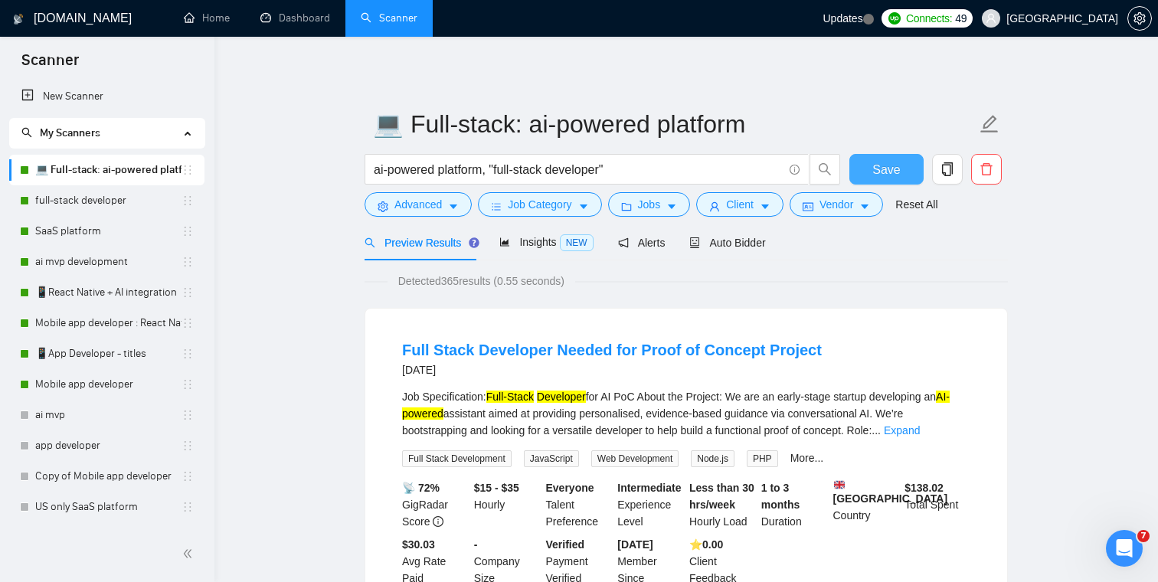
click at [887, 167] on span "Save" at bounding box center [886, 169] width 28 height 19
click at [661, 206] on span "Jobs" at bounding box center [649, 204] width 23 height 17
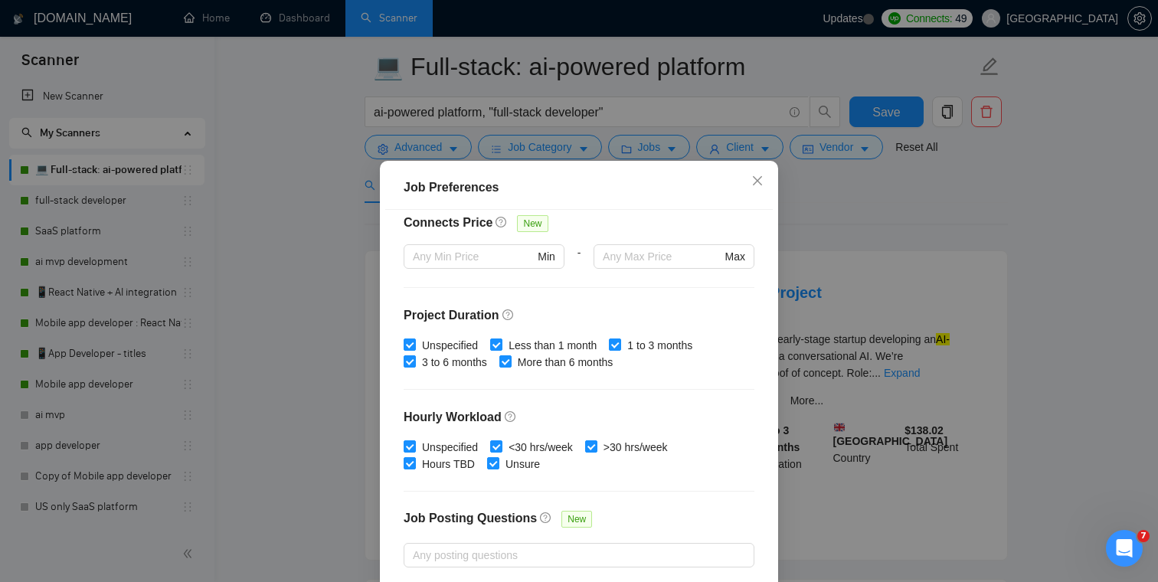
scroll to position [456, 0]
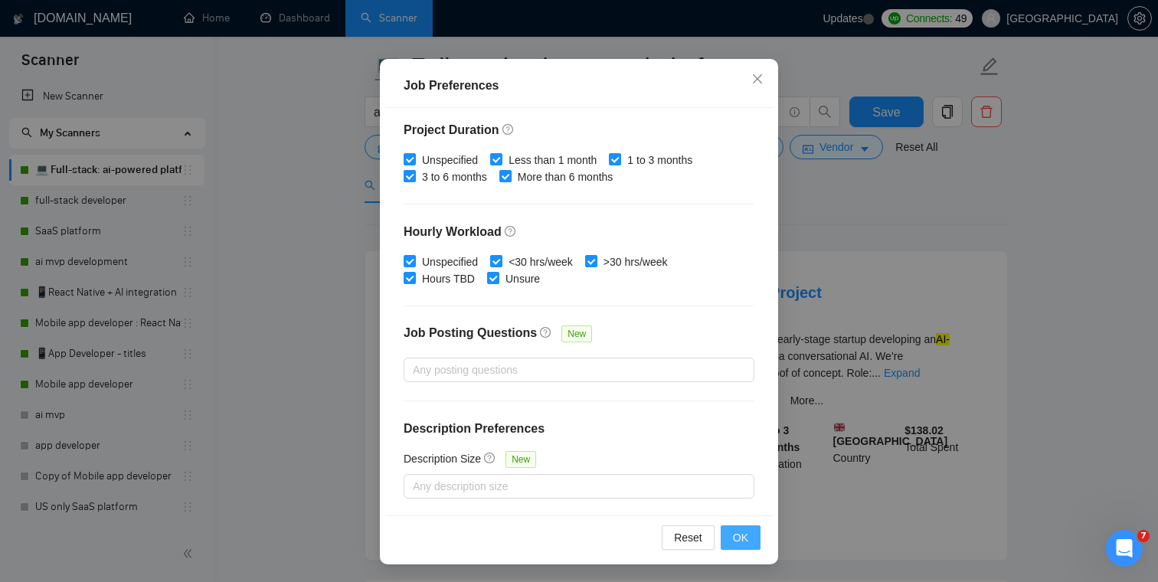
click at [734, 536] on span "OK" at bounding box center [740, 537] width 15 height 17
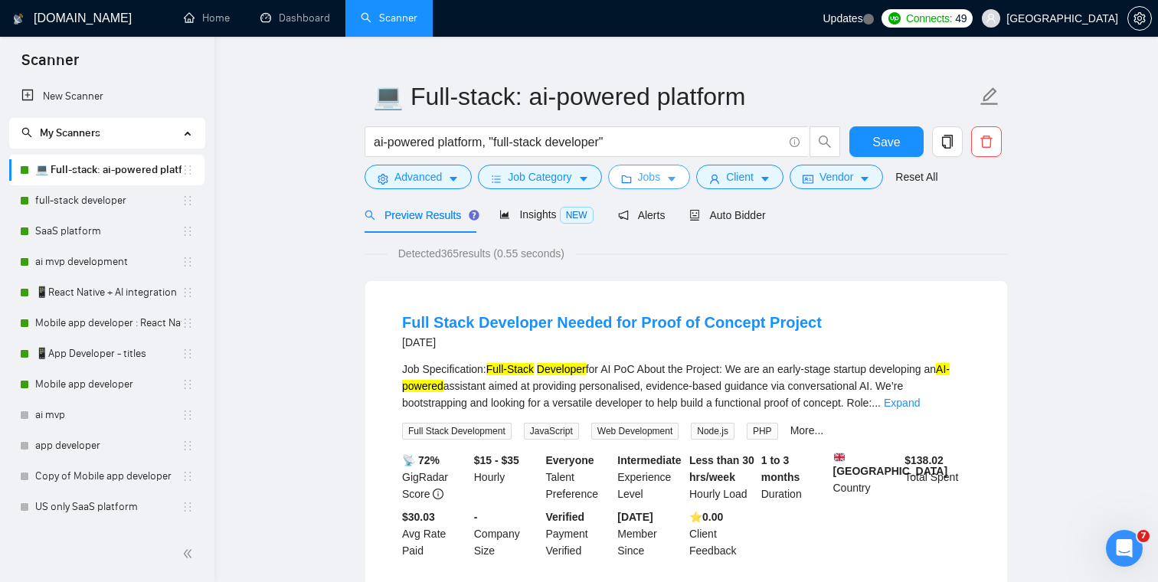
scroll to position [8, 0]
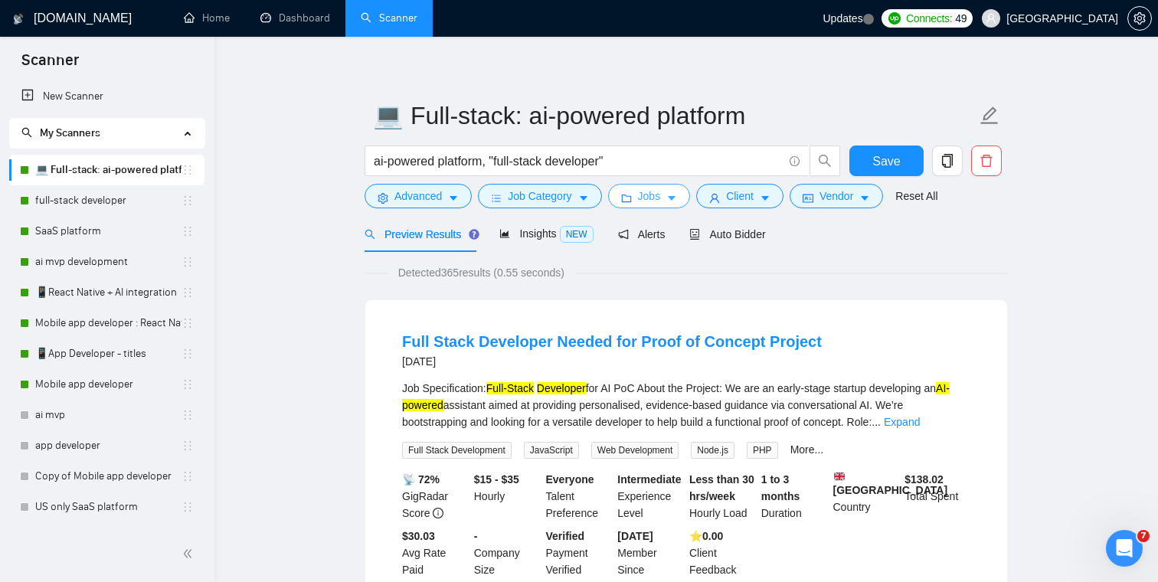
click at [659, 202] on span "Jobs" at bounding box center [649, 196] width 23 height 17
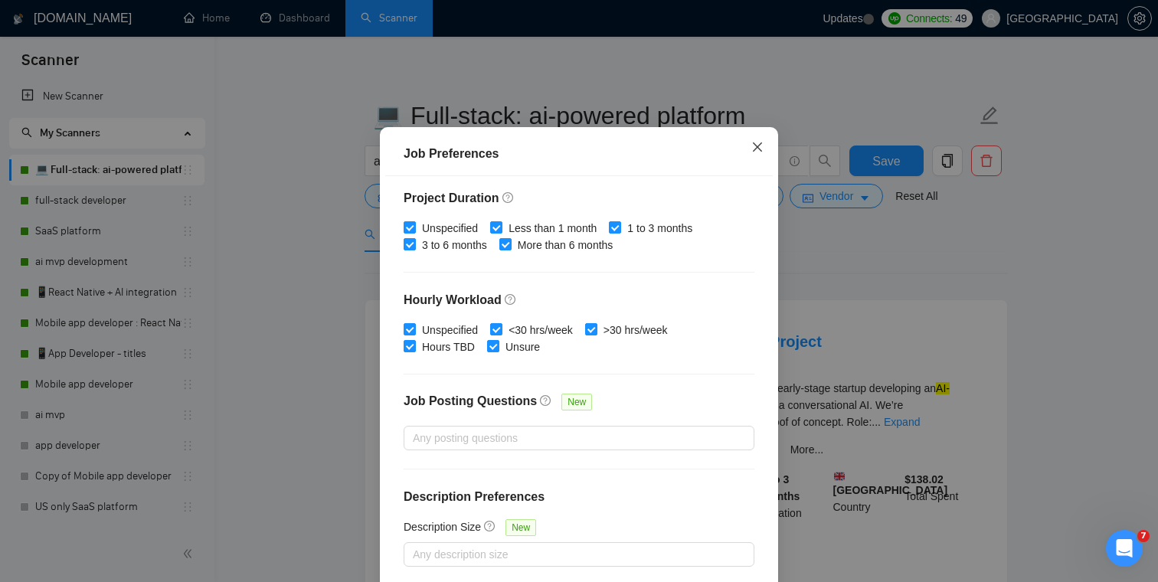
click at [765, 168] on span "Close" at bounding box center [757, 147] width 41 height 41
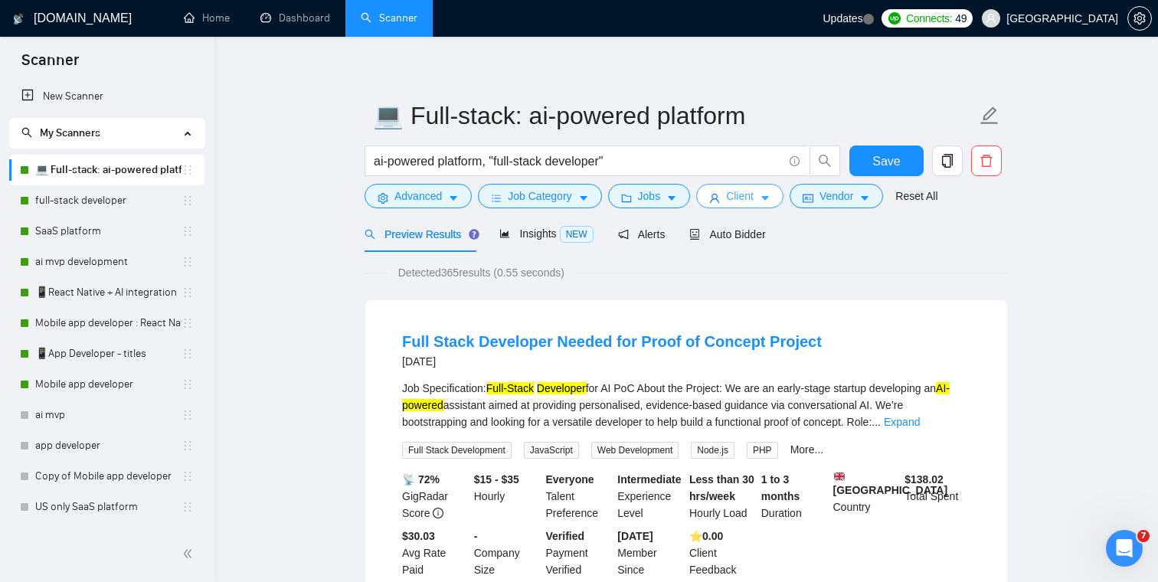
click at [760, 193] on button "Client" at bounding box center [739, 196] width 87 height 25
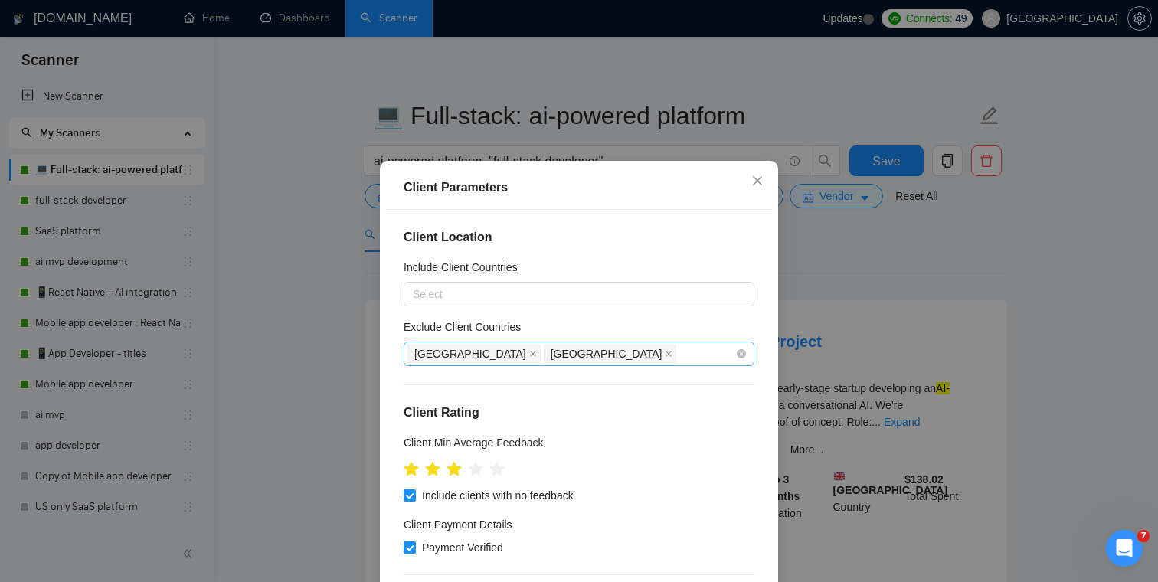
click at [563, 355] on div "Pakistan India" at bounding box center [571, 353] width 328 height 21
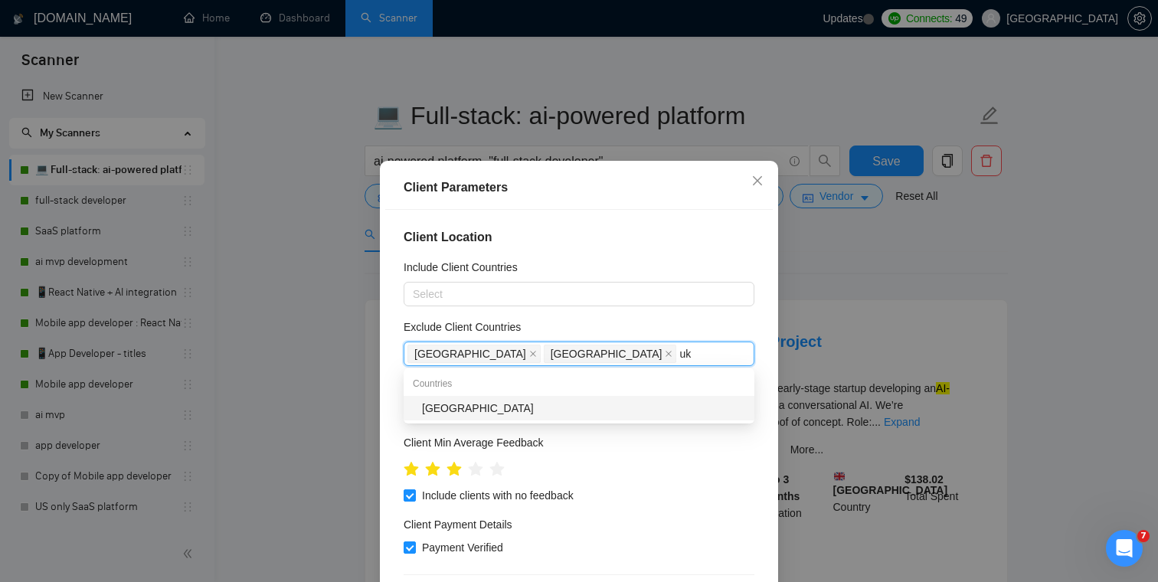
click at [490, 400] on div "Ukraine" at bounding box center [583, 408] width 323 height 17
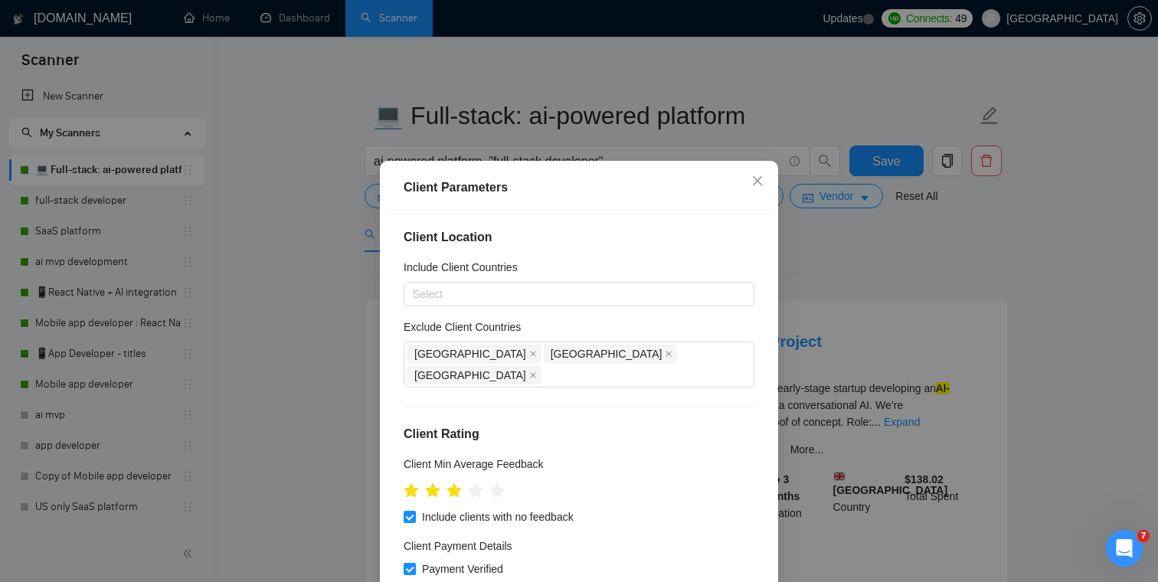
click at [590, 320] on div "Exclude Client Countries" at bounding box center [579, 330] width 351 height 23
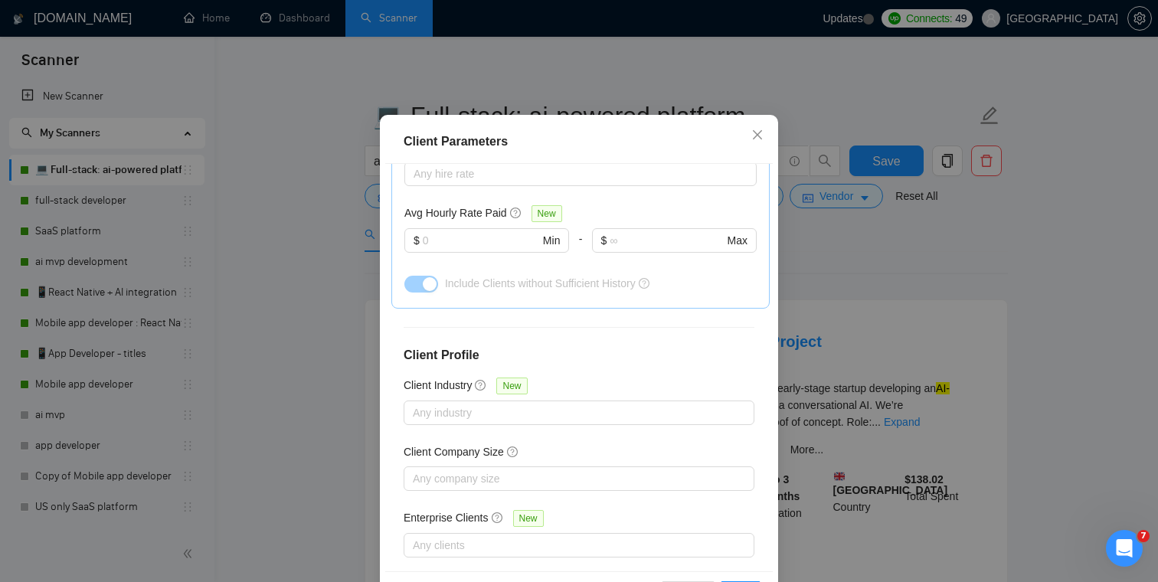
scroll to position [102, 0]
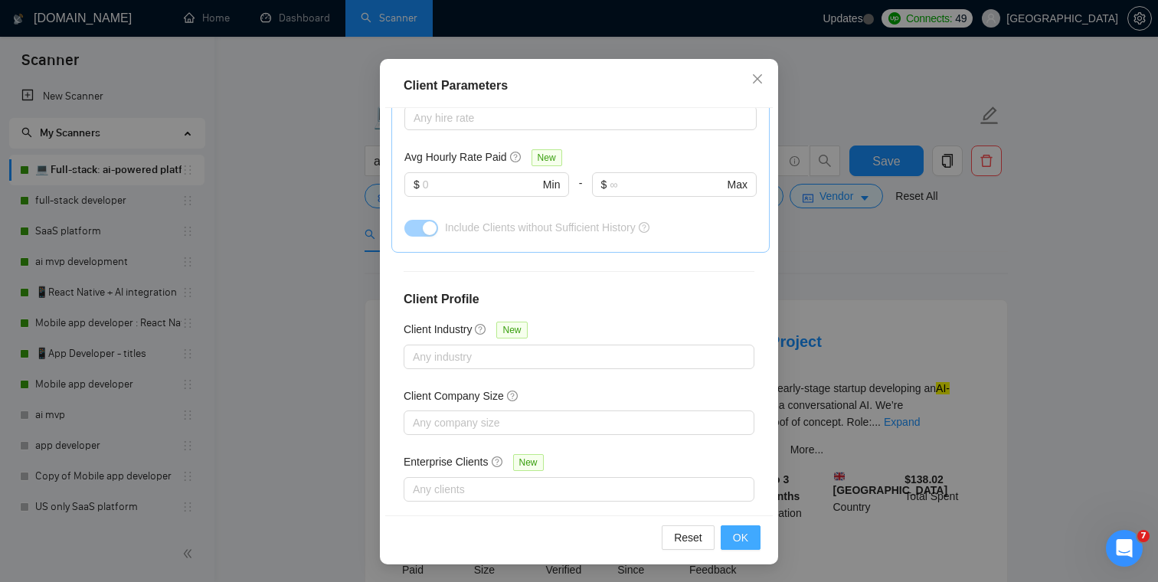
click at [740, 540] on span "OK" at bounding box center [740, 537] width 15 height 17
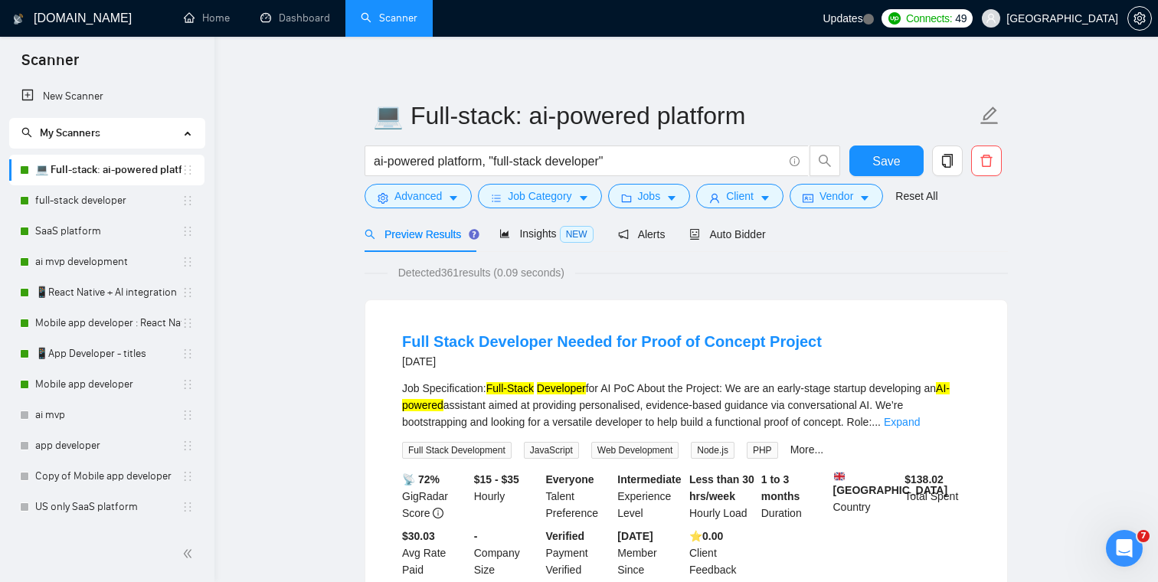
scroll to position [34, 0]
click at [853, 198] on span "Vendor" at bounding box center [836, 196] width 34 height 17
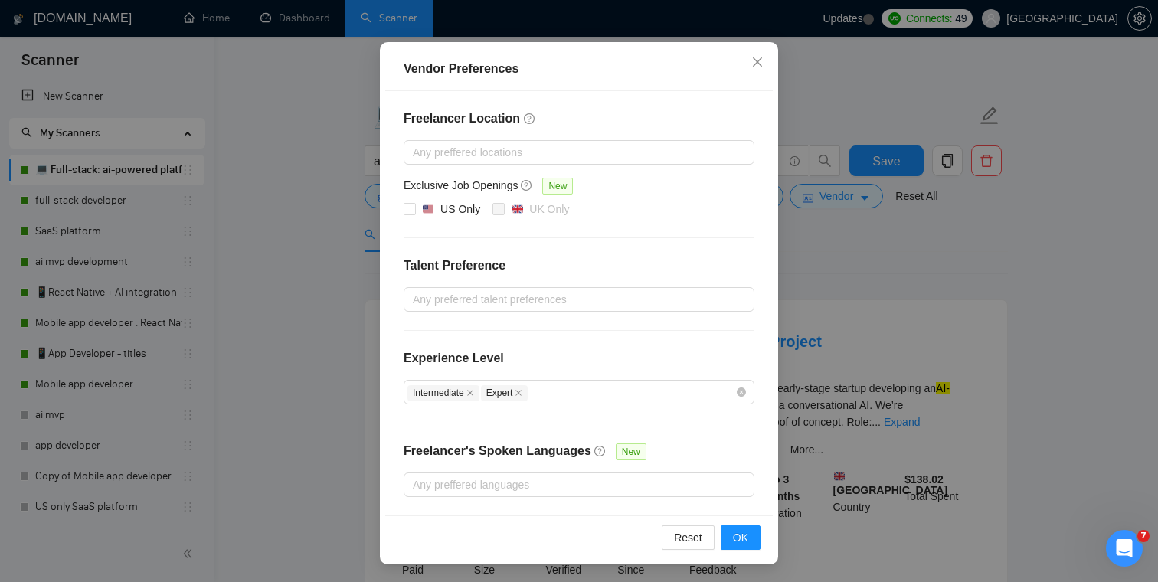
scroll to position [127, 0]
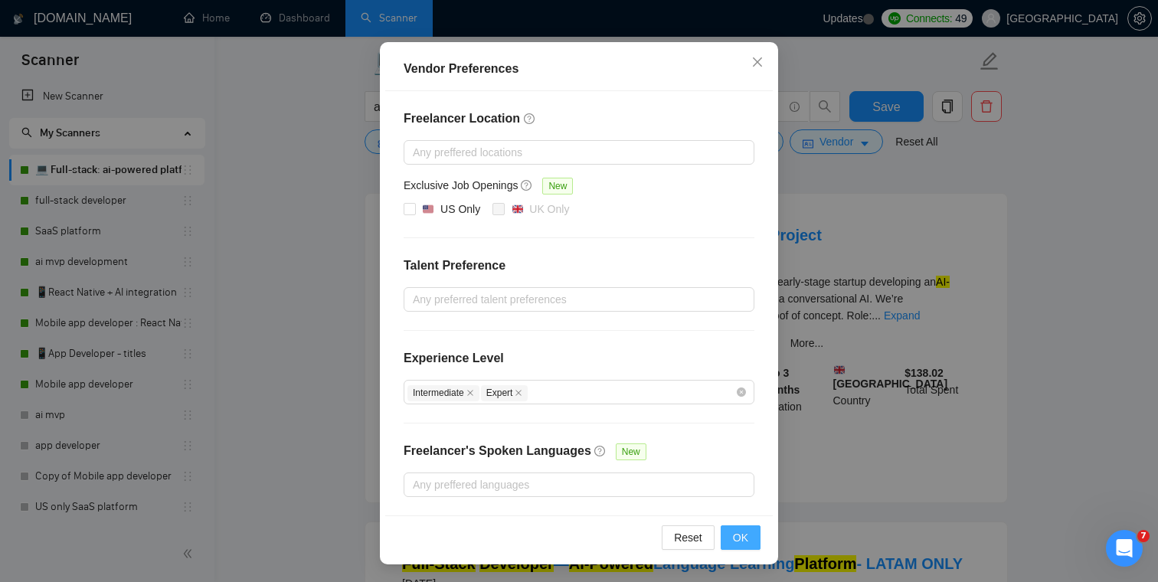
click at [743, 535] on span "OK" at bounding box center [740, 537] width 15 height 17
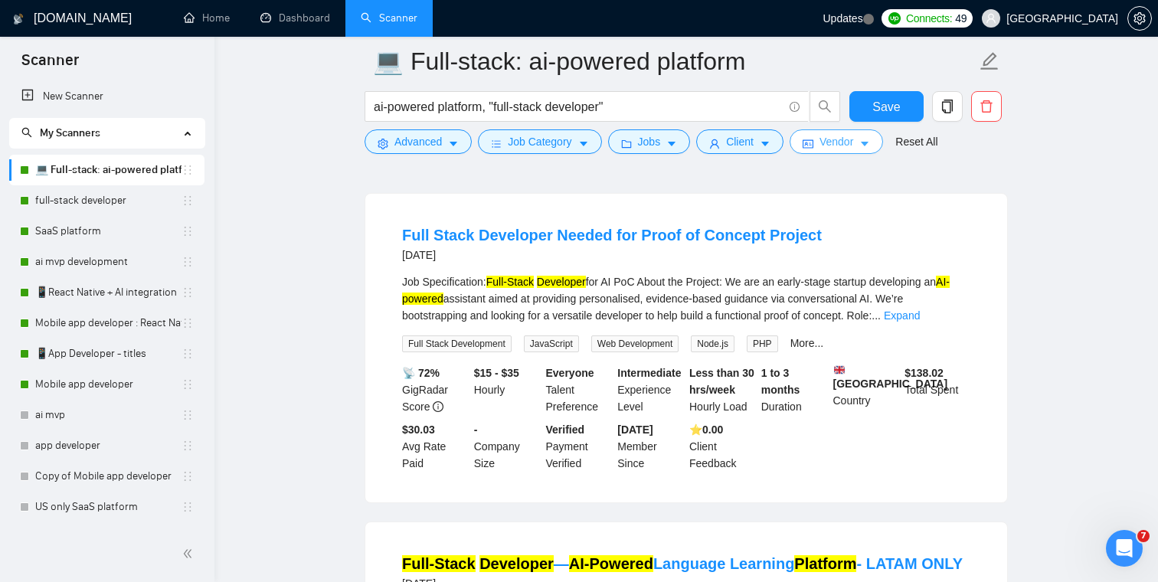
scroll to position [0, 0]
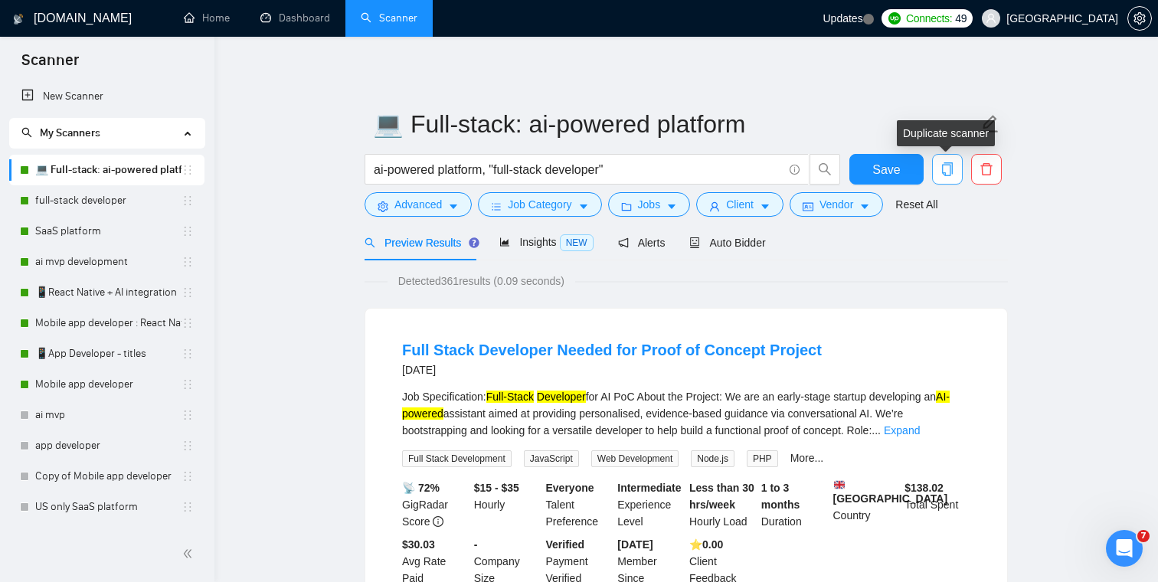
click at [953, 168] on icon "copy" at bounding box center [947, 169] width 14 height 14
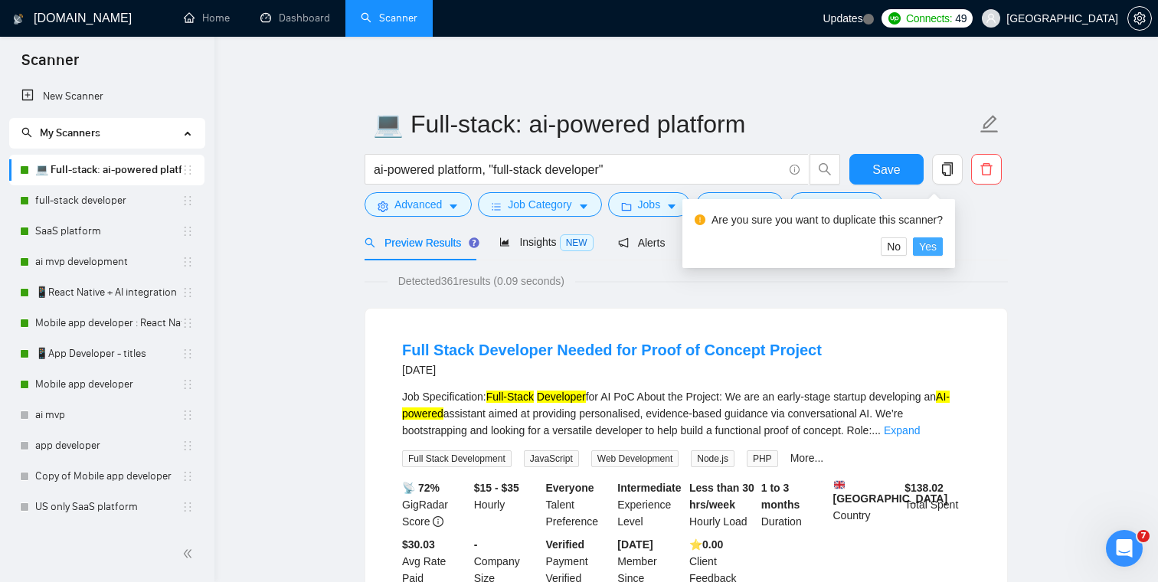
click at [943, 249] on button "Yes" at bounding box center [928, 246] width 30 height 18
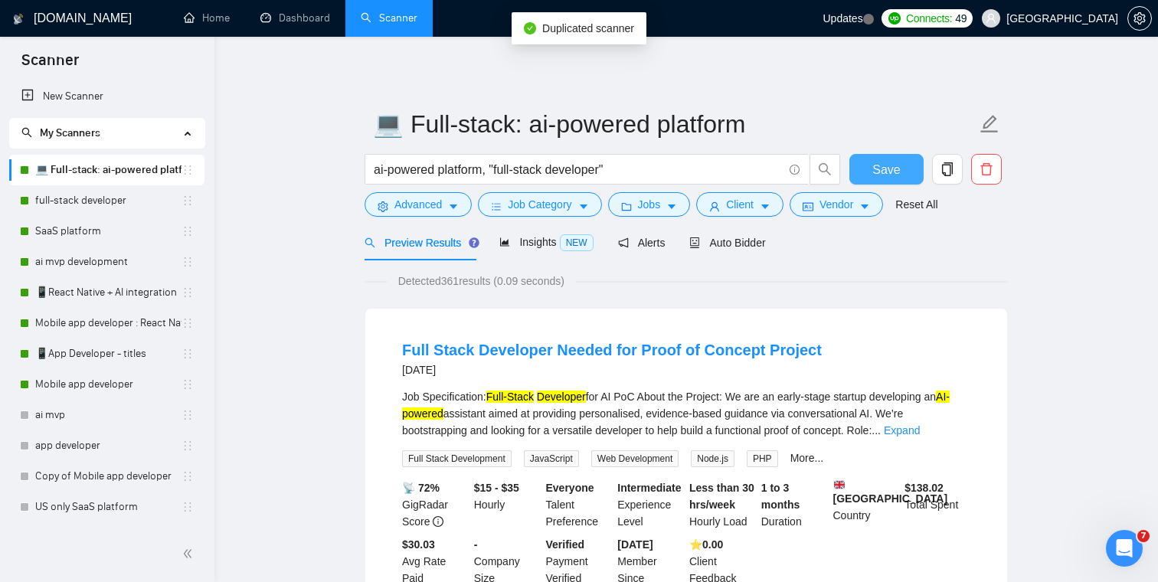
click at [894, 168] on span "Save" at bounding box center [886, 169] width 28 height 19
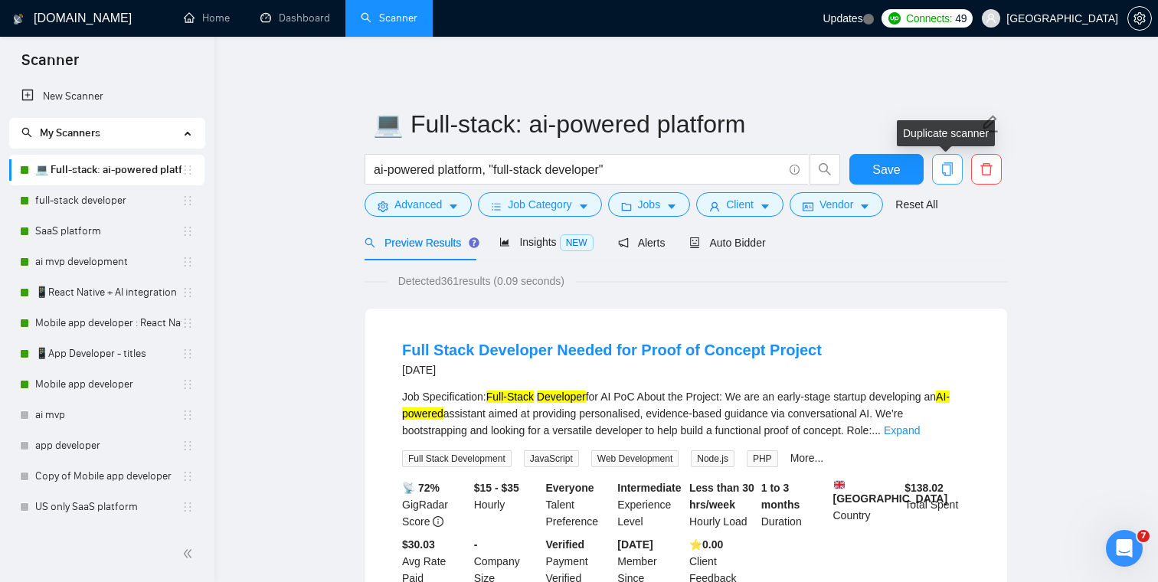
click at [953, 170] on icon "copy" at bounding box center [947, 169] width 14 height 14
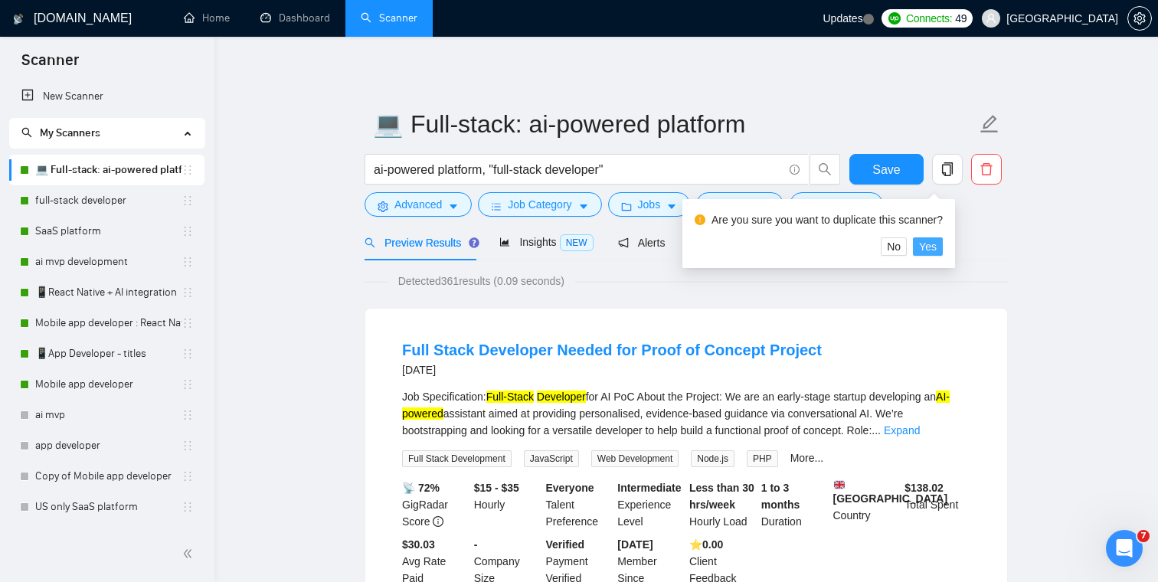
click at [937, 244] on span "Yes" at bounding box center [928, 246] width 18 height 17
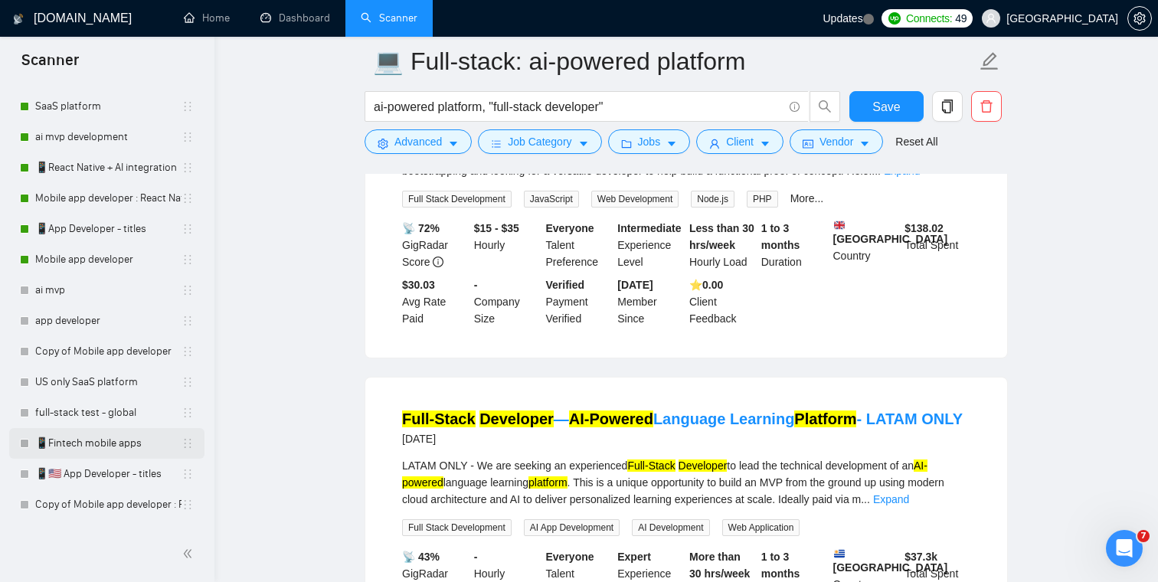
scroll to position [149, 0]
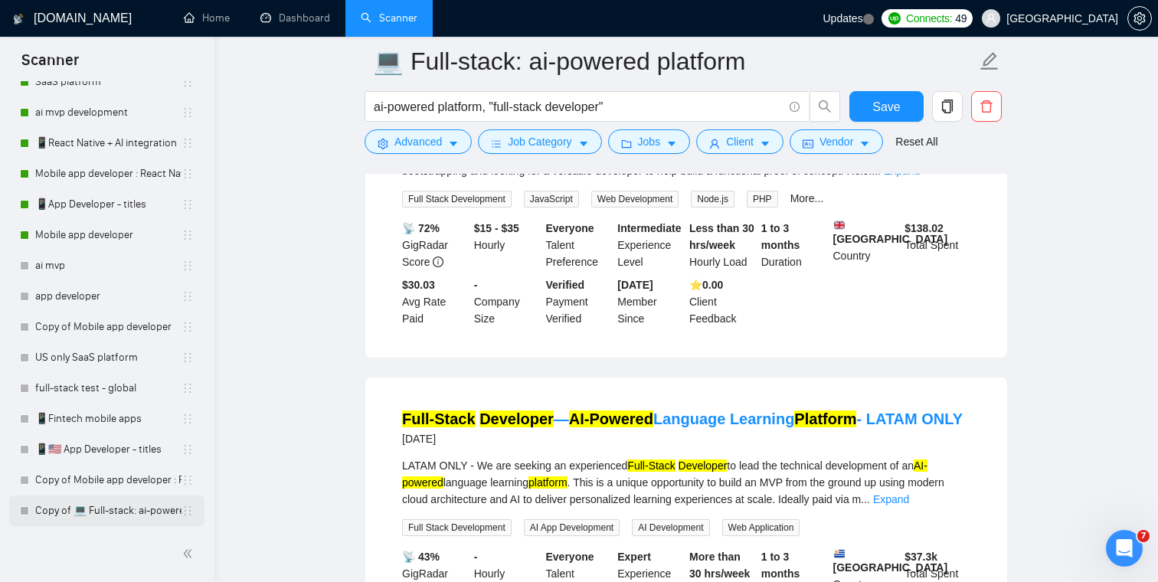
click at [119, 512] on link "Copy of 💻 Full-stack: ai-powered platform" at bounding box center [108, 510] width 146 height 31
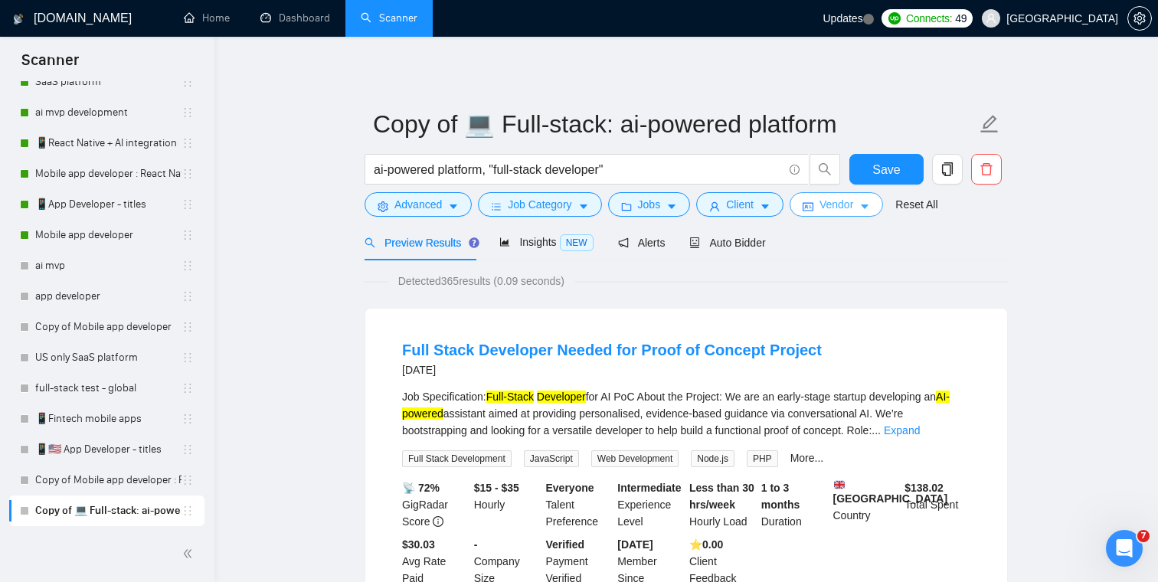
click at [862, 208] on button "Vendor" at bounding box center [836, 204] width 93 height 25
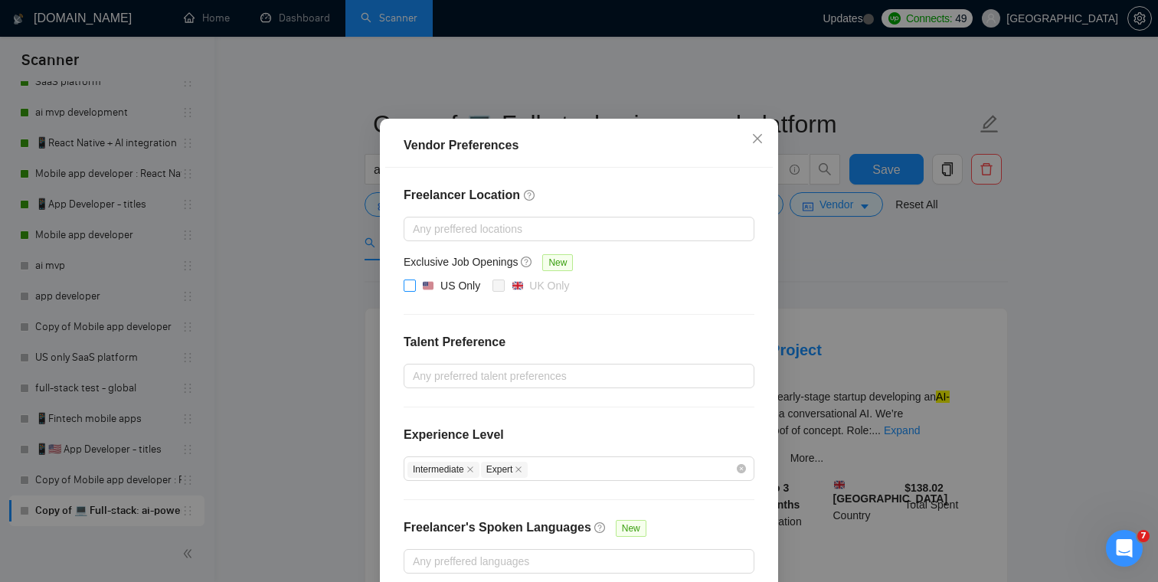
click at [408, 290] on input "US Only" at bounding box center [409, 285] width 11 height 11
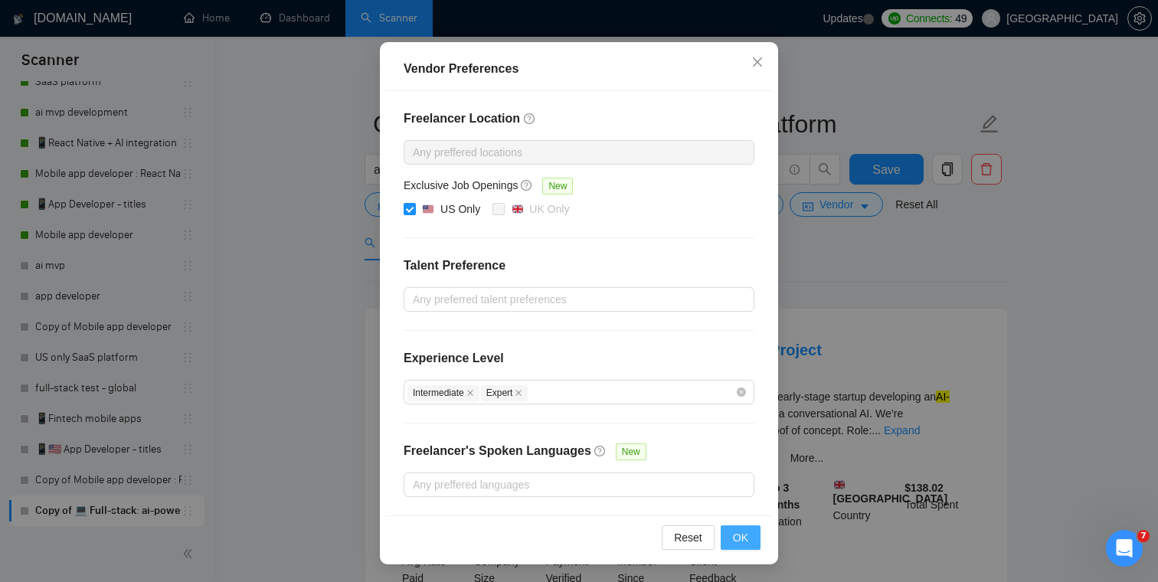
click at [742, 543] on span "OK" at bounding box center [740, 537] width 15 height 17
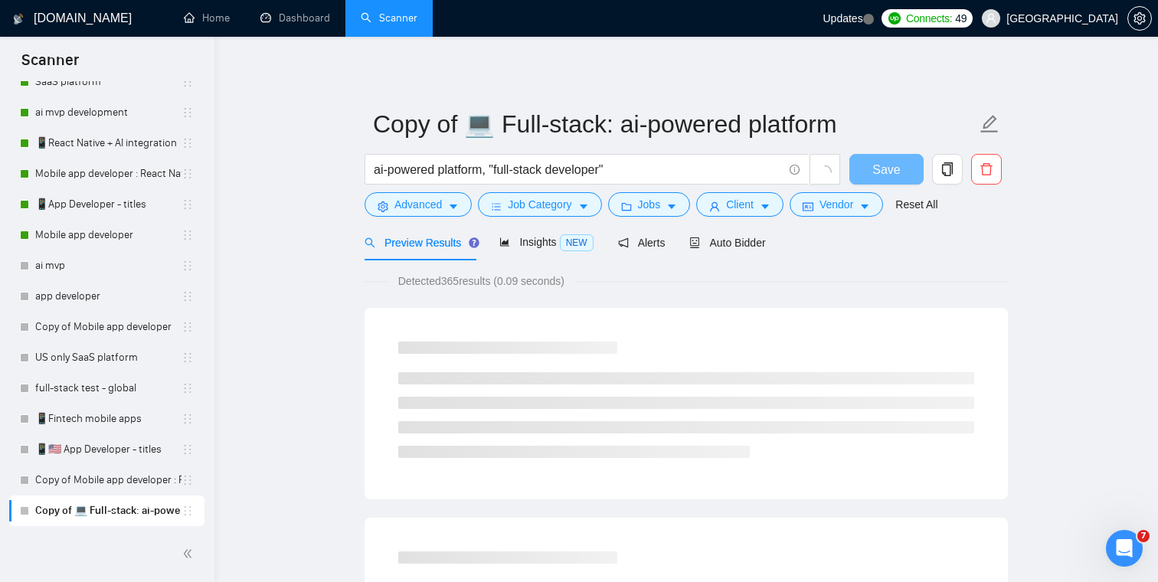
scroll to position [50, 0]
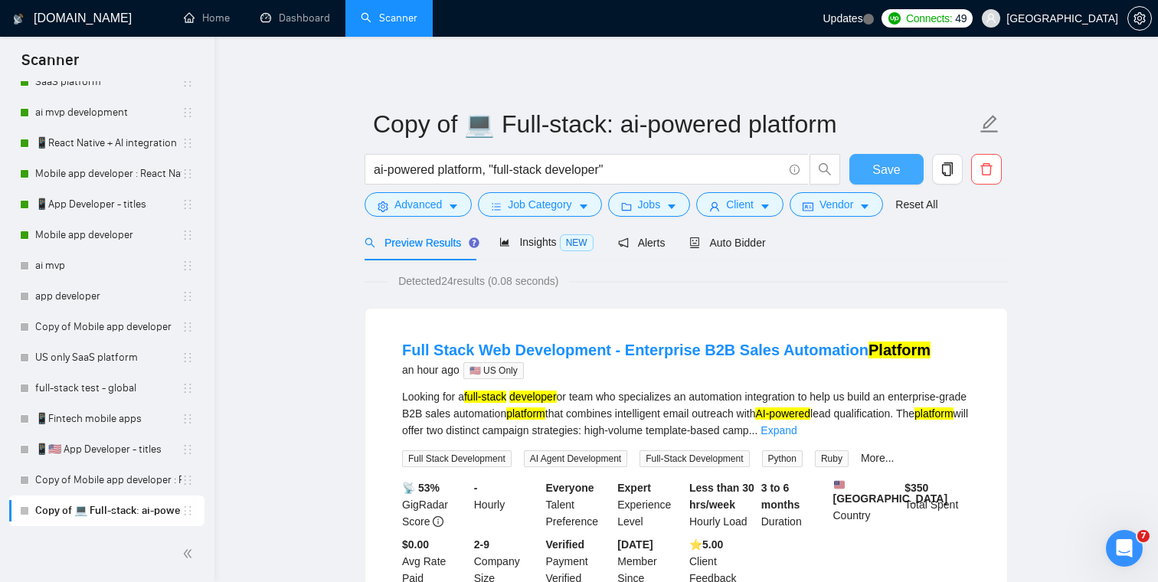
click at [883, 165] on span "Save" at bounding box center [886, 169] width 28 height 19
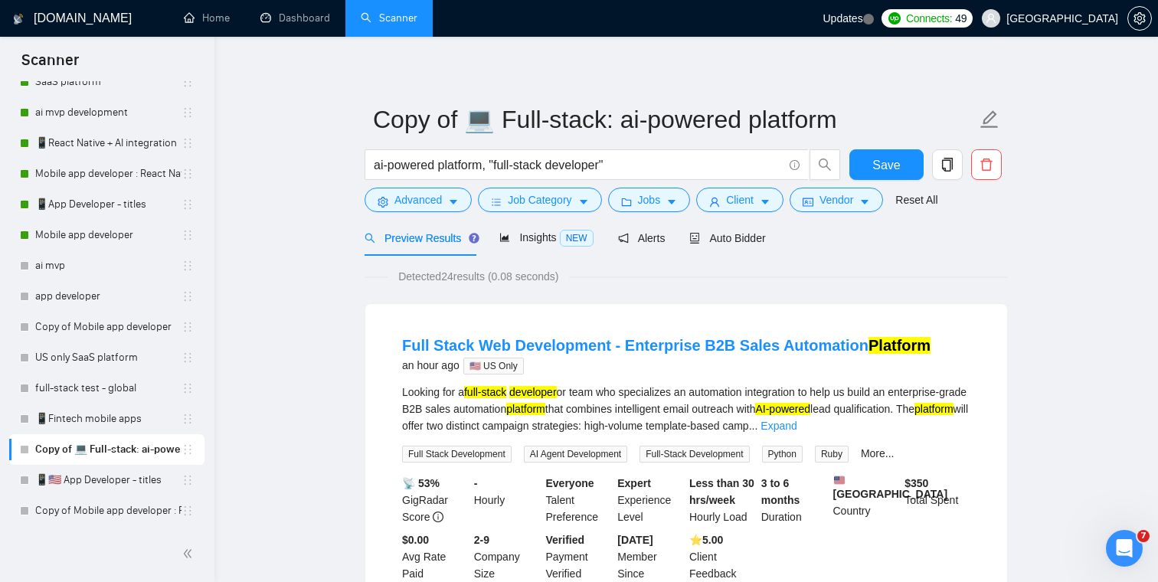
scroll to position [0, 0]
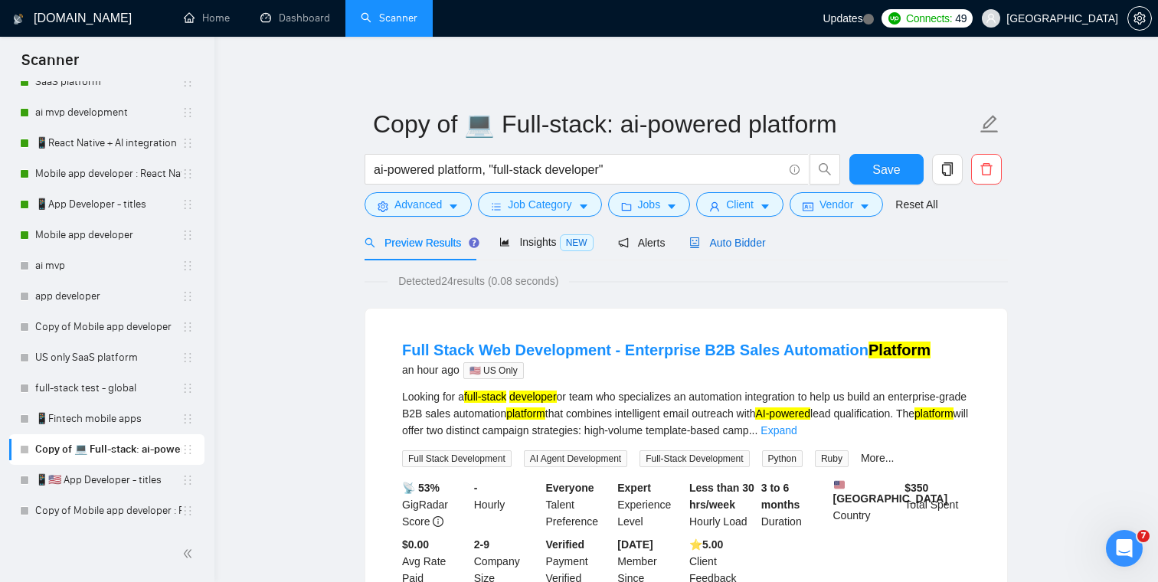
click at [754, 239] on span "Auto Bidder" at bounding box center [727, 243] width 76 height 12
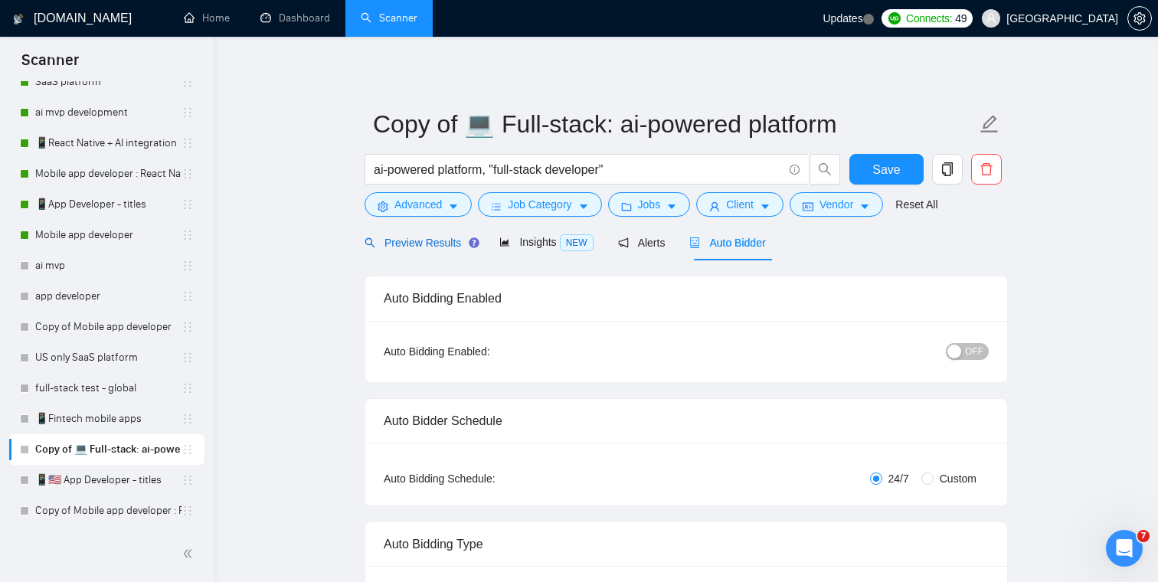
click at [403, 243] on span "Preview Results" at bounding box center [420, 243] width 110 height 12
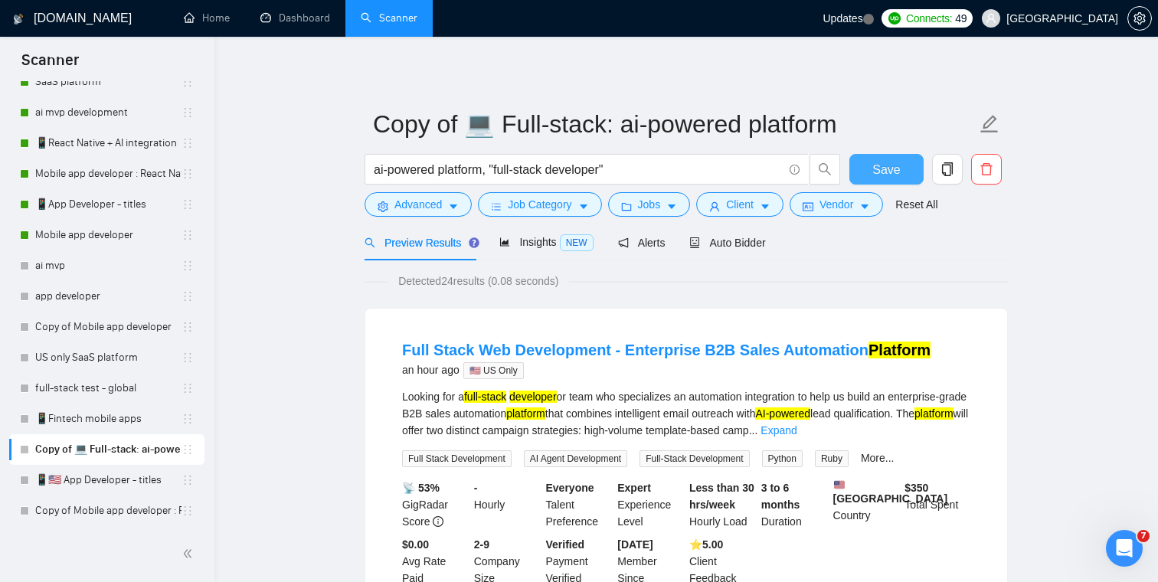
click at [886, 167] on span "Save" at bounding box center [886, 169] width 28 height 19
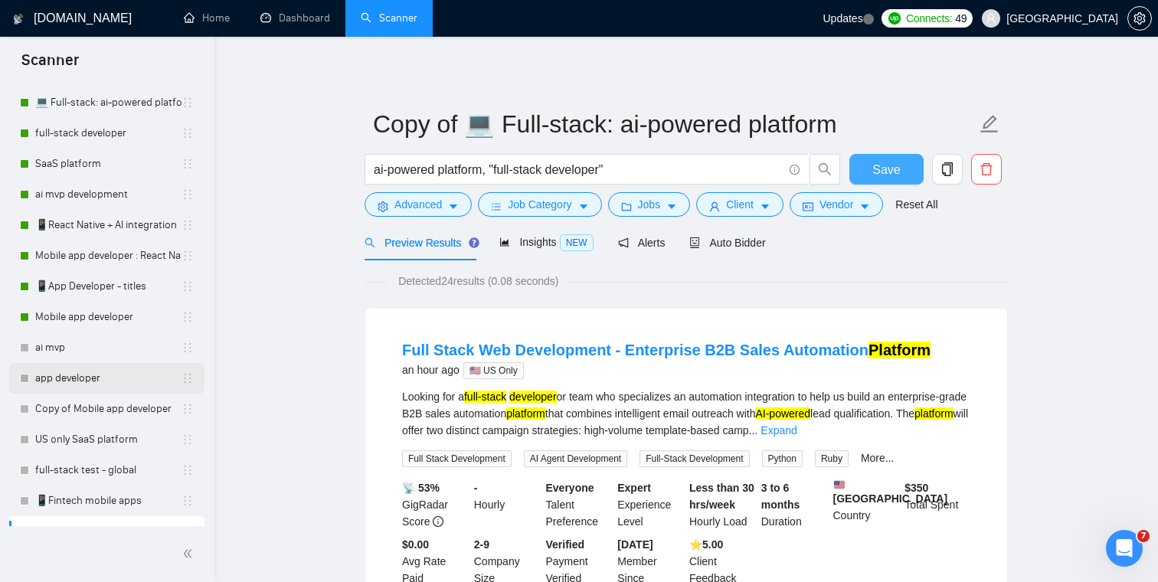
scroll to position [149, 0]
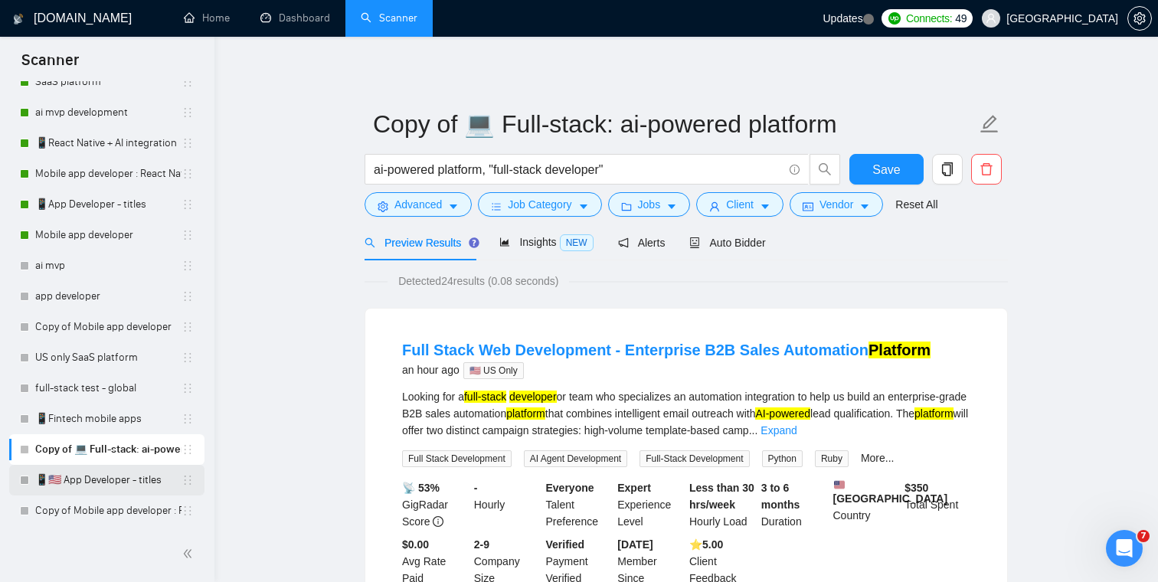
click at [99, 486] on link "📱🇺🇸 App Developer - titles" at bounding box center [108, 480] width 146 height 31
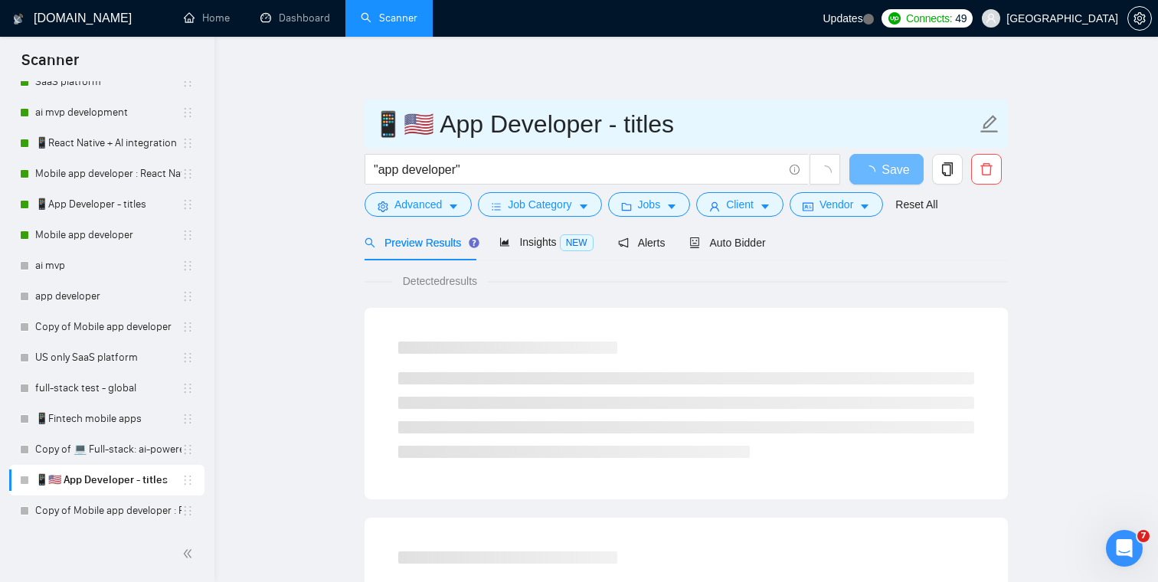
drag, startPoint x: 418, startPoint y: 125, endPoint x: 404, endPoint y: 125, distance: 13.8
click at [404, 125] on input "📱🇺🇸 App Developer - titles" at bounding box center [674, 124] width 603 height 38
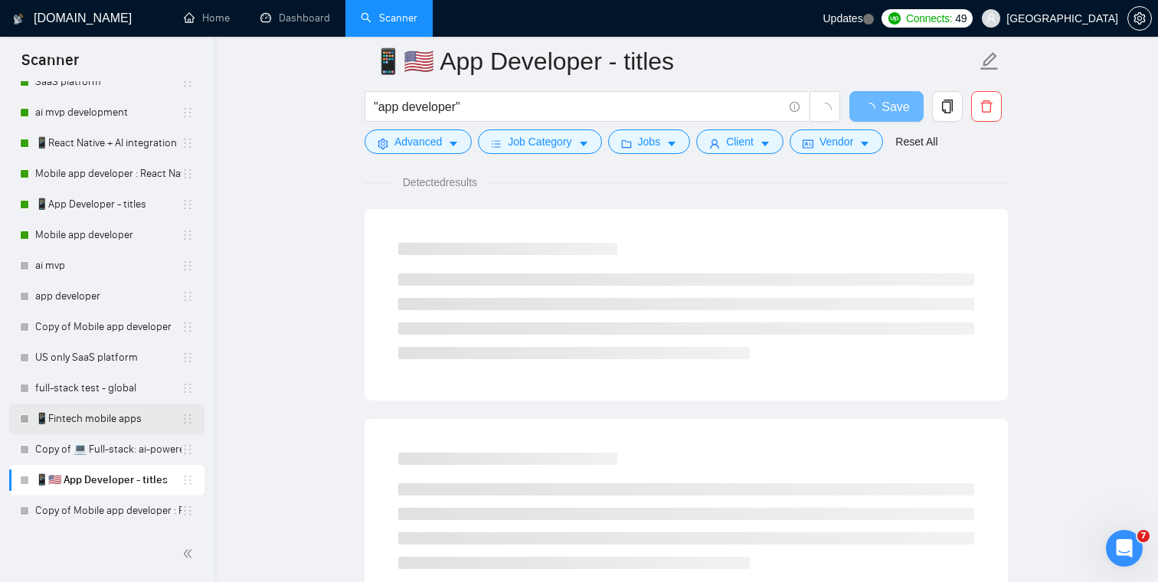
scroll to position [116, 0]
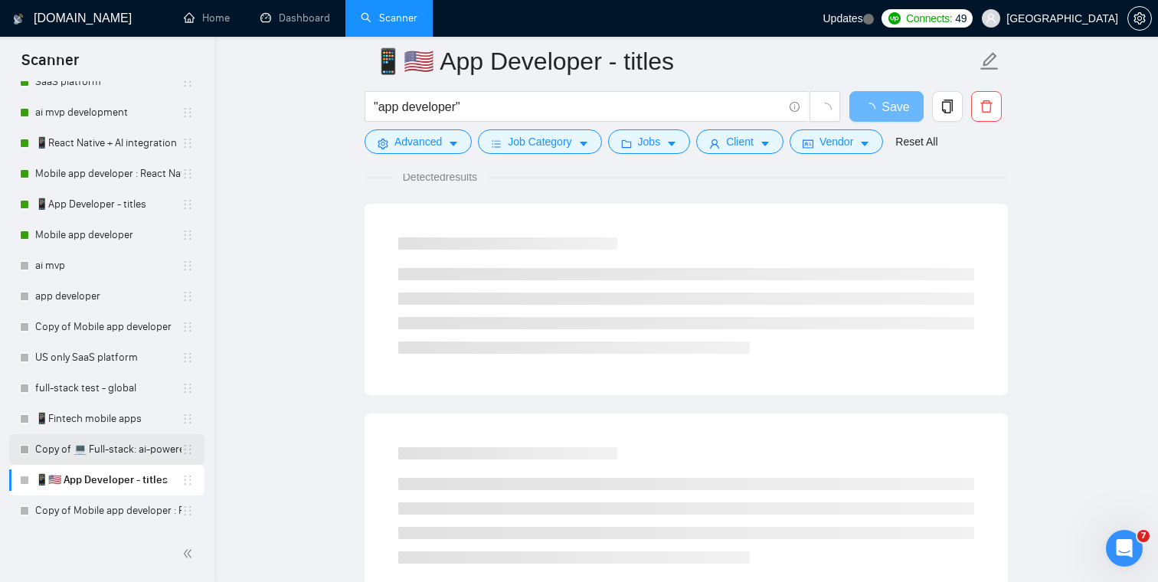
click at [125, 447] on link "Copy of 💻 Full-stack: ai-powered platform" at bounding box center [108, 449] width 146 height 31
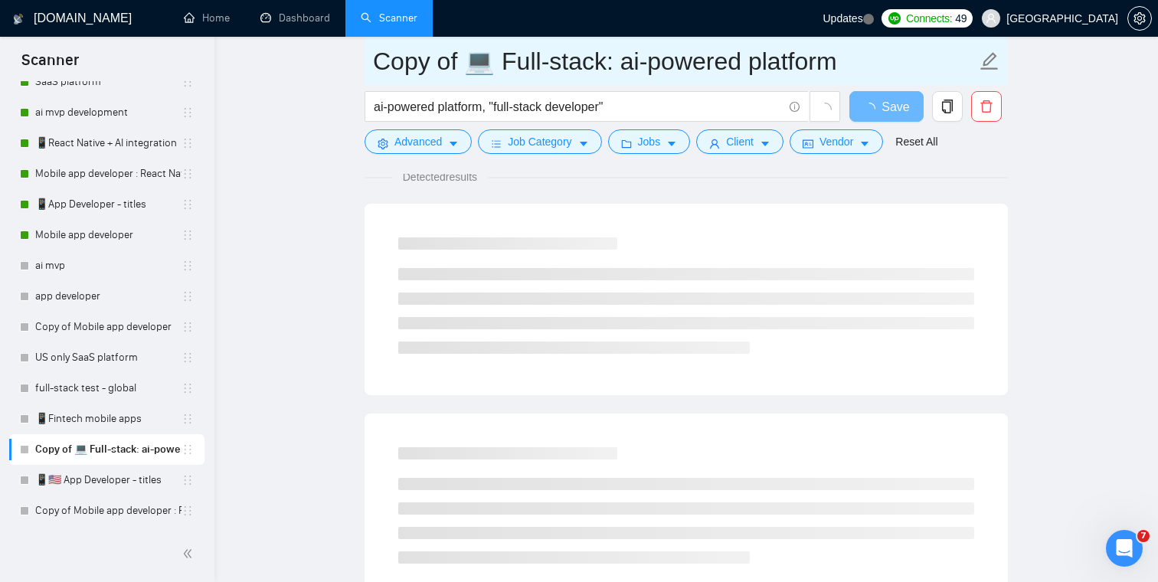
drag, startPoint x: 463, startPoint y: 64, endPoint x: 358, endPoint y: 64, distance: 105.7
click at [361, 64] on main "Copy of 💻 Full-stack: ai-powered platform ai-powered platform, "full-stack deve…" at bounding box center [686, 590] width 894 height 1290
paste input "🇺🇸"
click at [403, 65] on input "💻 Full-stack: ai-powered platform" at bounding box center [674, 61] width 603 height 38
paste input "🇺🇸"
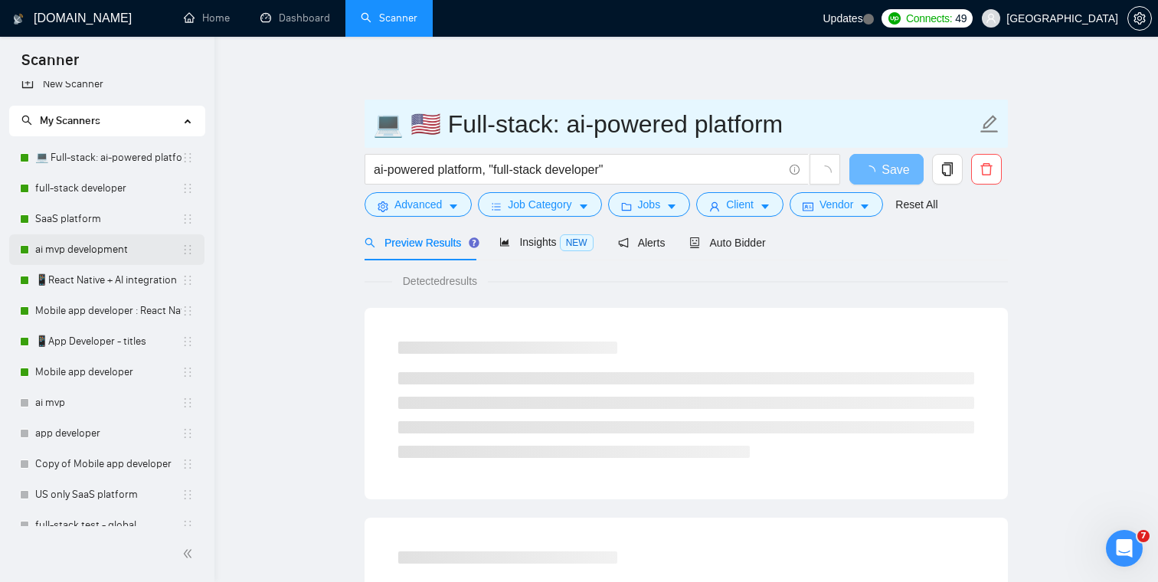
scroll to position [14, 0]
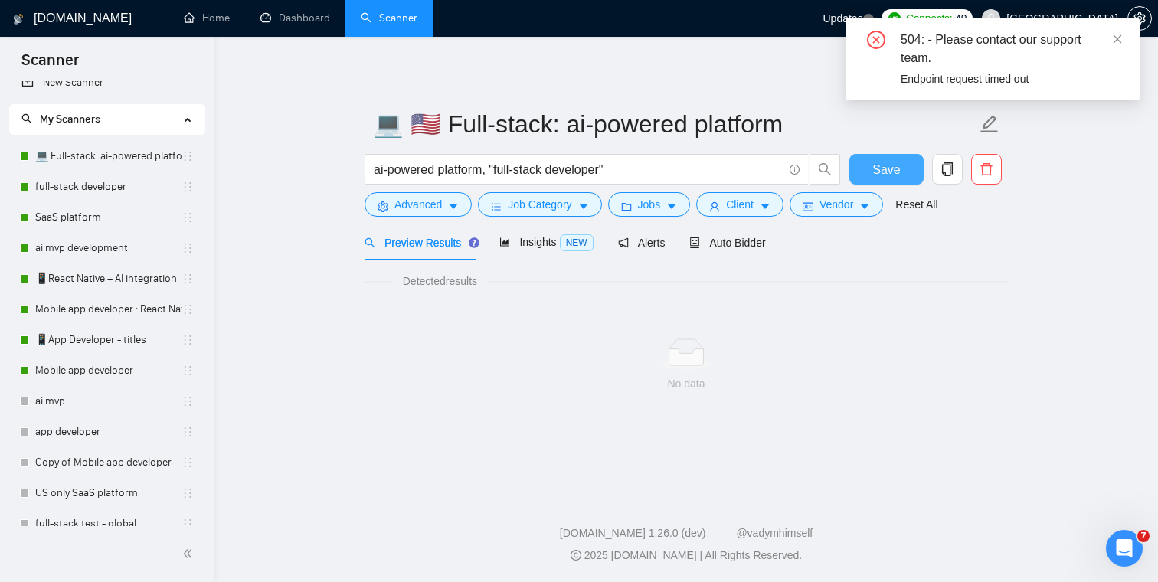
click at [860, 167] on button "Save" at bounding box center [886, 169] width 74 height 31
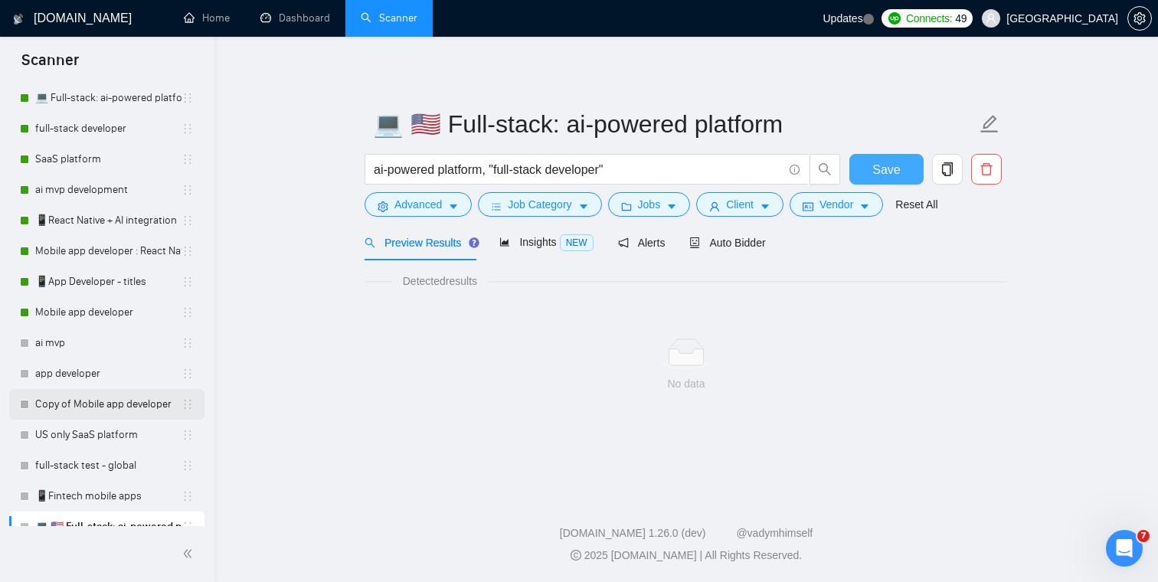
scroll to position [149, 0]
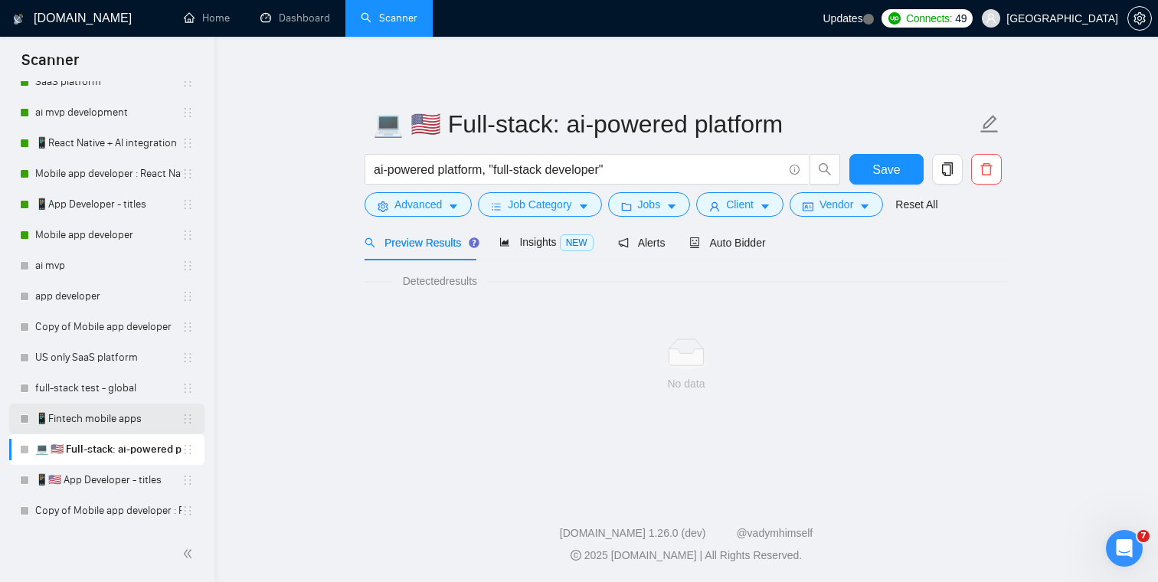
click at [90, 429] on link "📱Fintech mobile apps" at bounding box center [108, 419] width 146 height 31
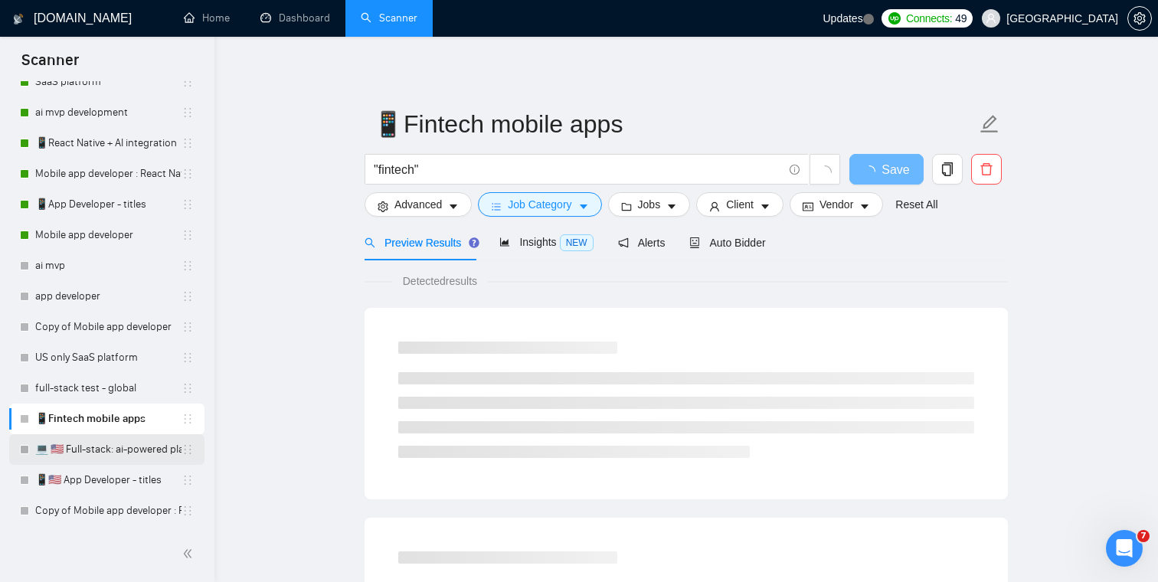
click at [91, 459] on link "💻 🇺🇸 Full-stack: ai-powered platform" at bounding box center [108, 449] width 146 height 31
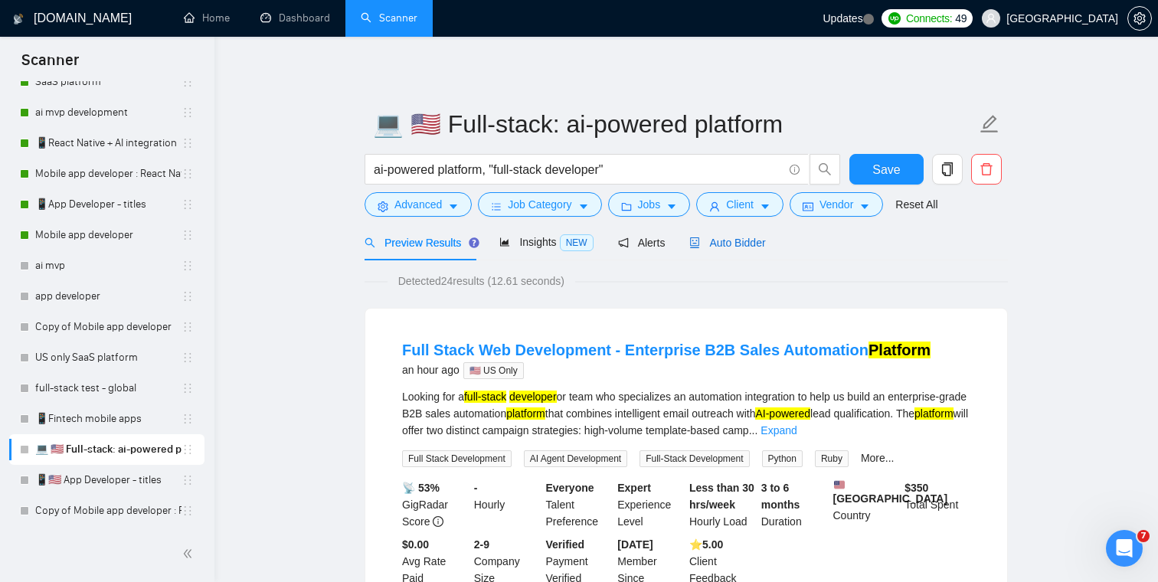
click at [700, 245] on icon "robot" at bounding box center [694, 242] width 11 height 11
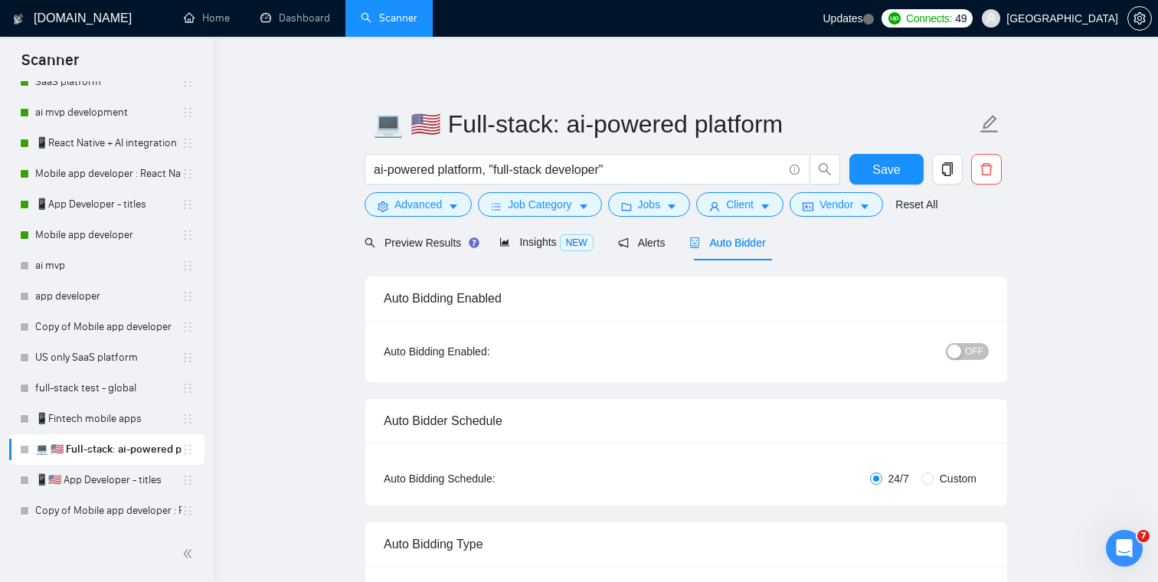
click at [982, 349] on span "OFF" at bounding box center [974, 351] width 18 height 17
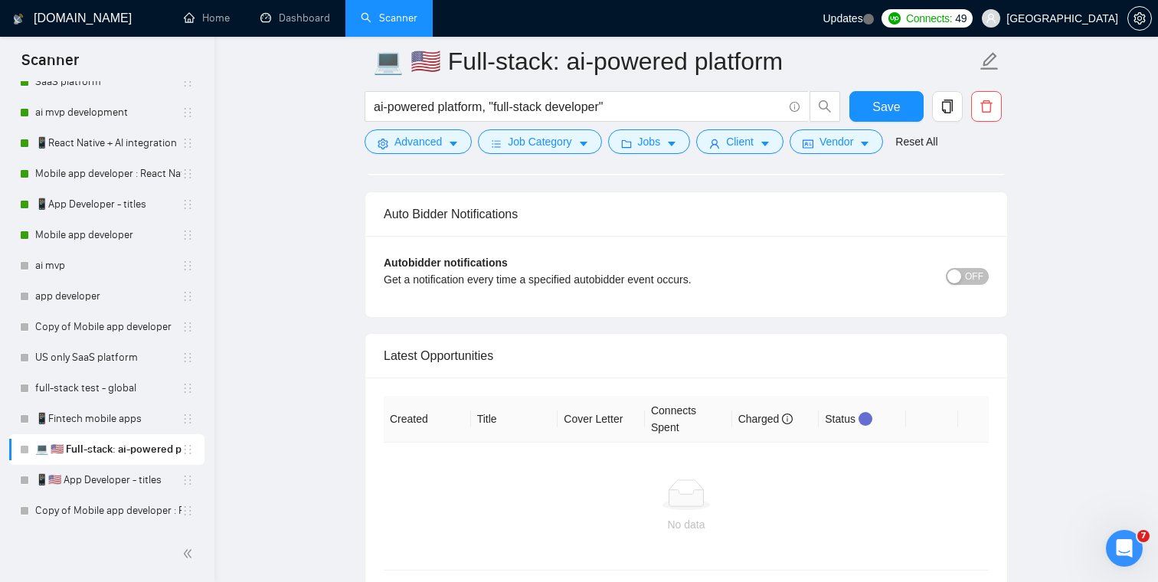
scroll to position [3687, 0]
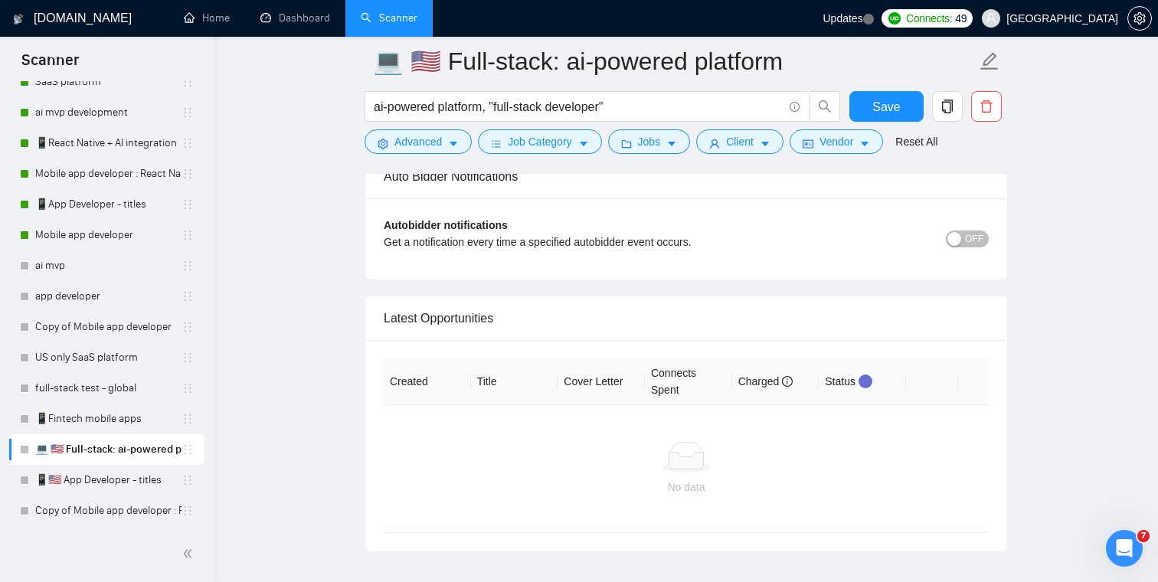
click at [987, 237] on button "OFF" at bounding box center [967, 239] width 43 height 17
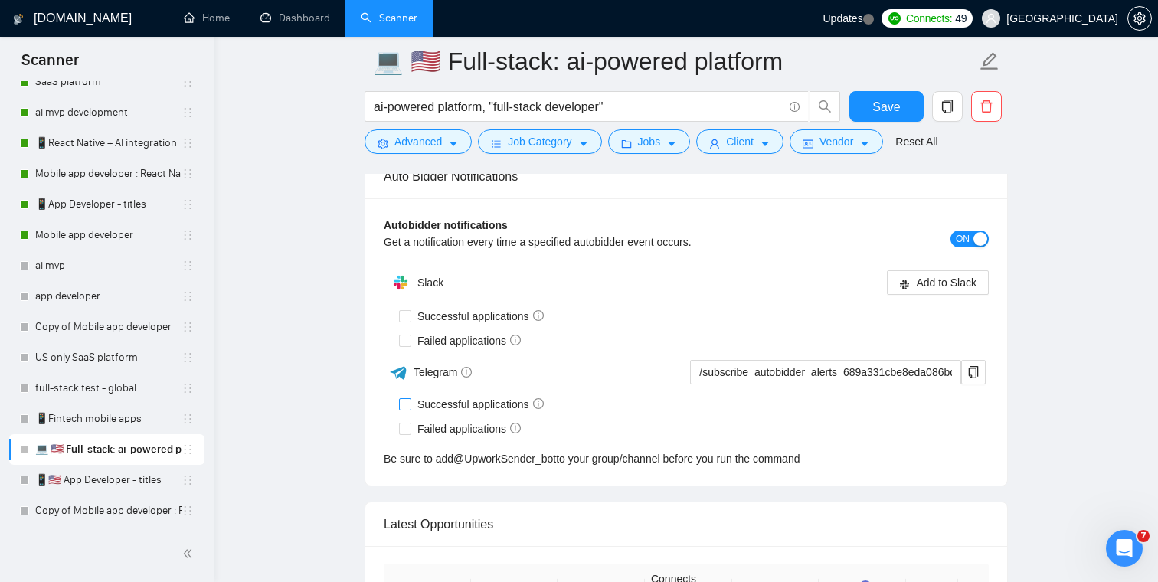
click at [439, 318] on span "Successful applications" at bounding box center [480, 316] width 139 height 17
click at [410, 318] on input "Successful applications" at bounding box center [404, 315] width 11 height 11
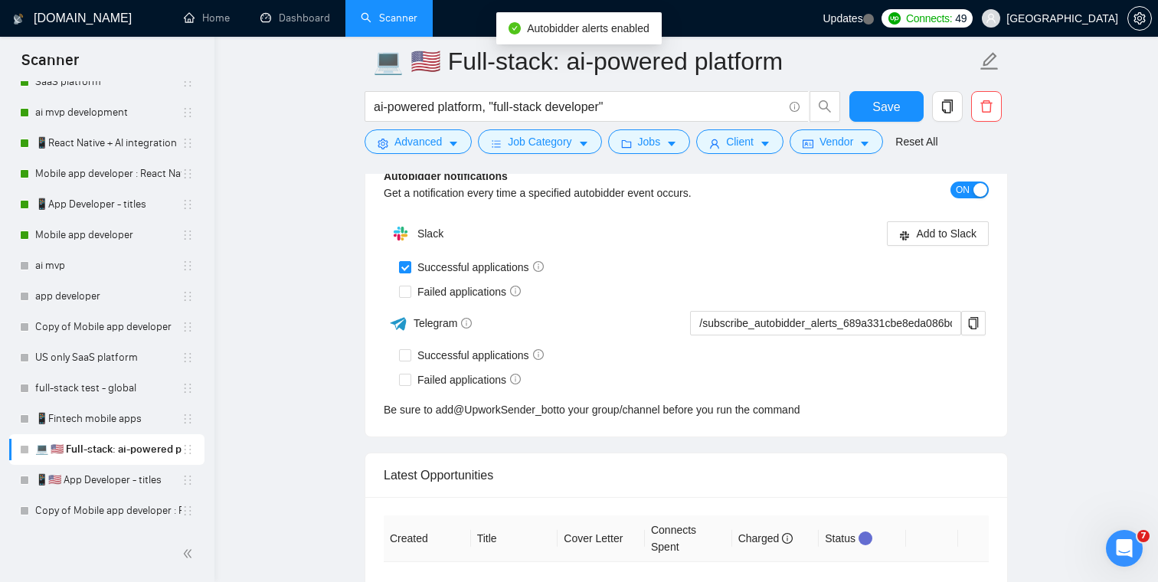
click at [439, 335] on div "Slack Add to Slack Successful applications Failed applications Telegram /subscr…" at bounding box center [686, 318] width 605 height 200
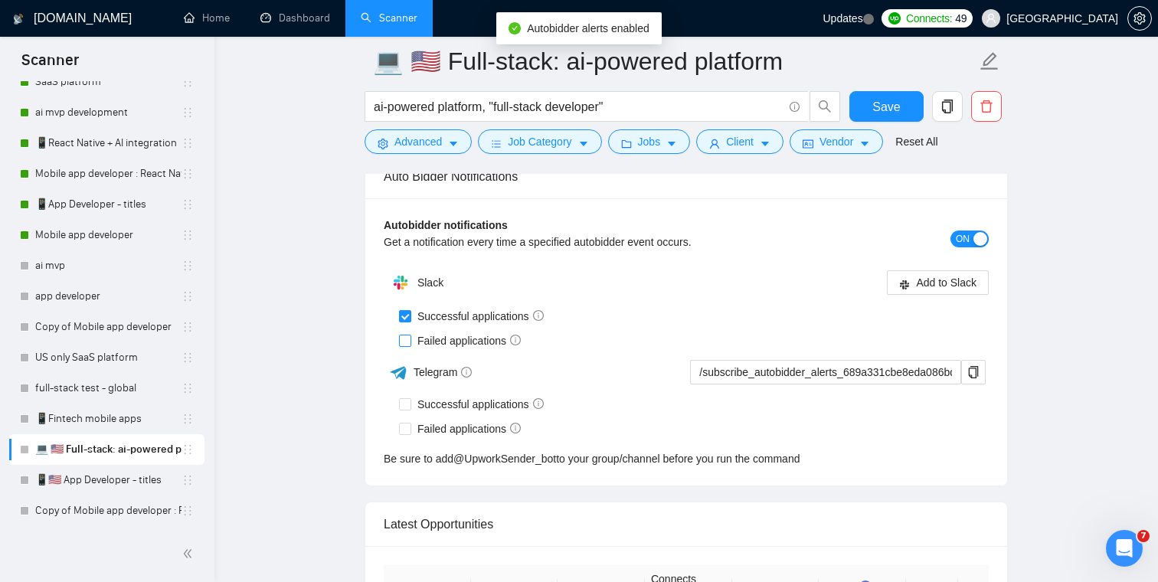
click at [440, 342] on span "Failed applications" at bounding box center [469, 340] width 116 height 17
click at [410, 342] on input "Failed applications" at bounding box center [404, 340] width 11 height 11
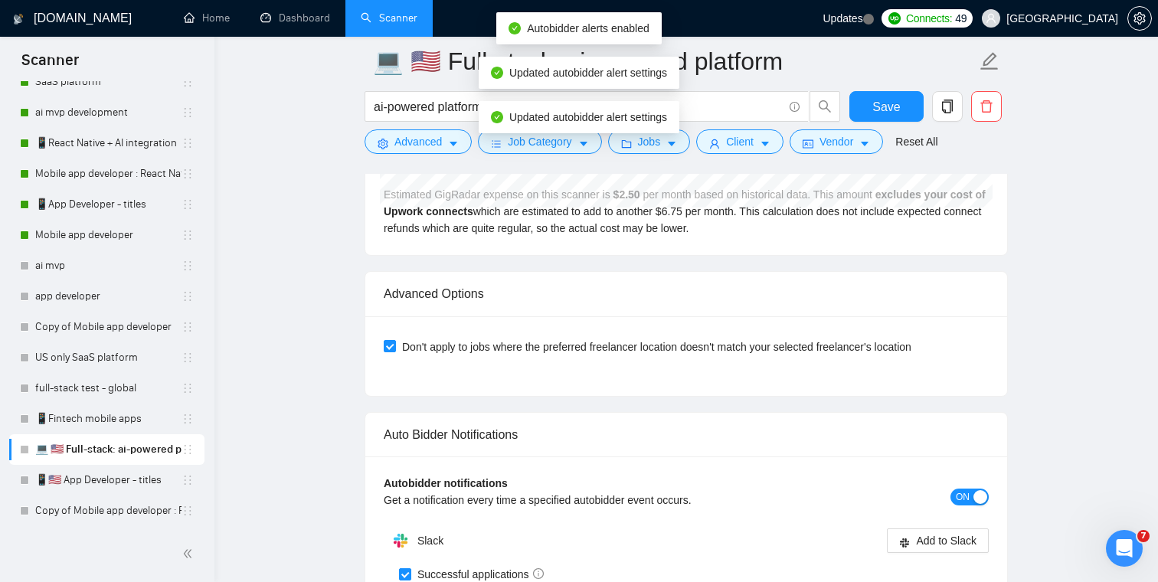
scroll to position [3642, 0]
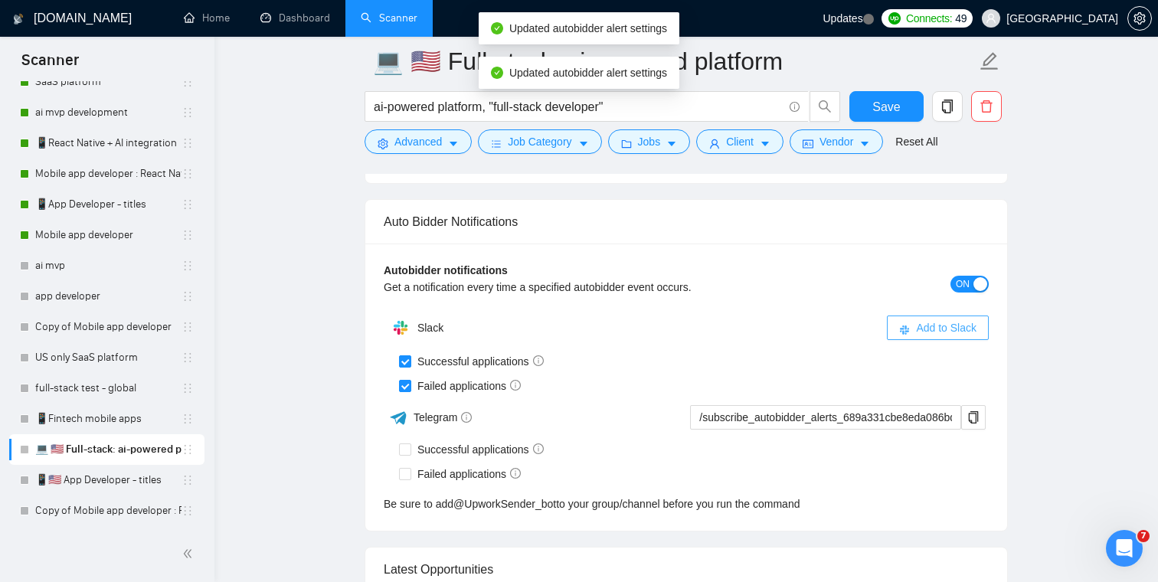
click at [948, 332] on span "Add to Slack" at bounding box center [946, 327] width 60 height 17
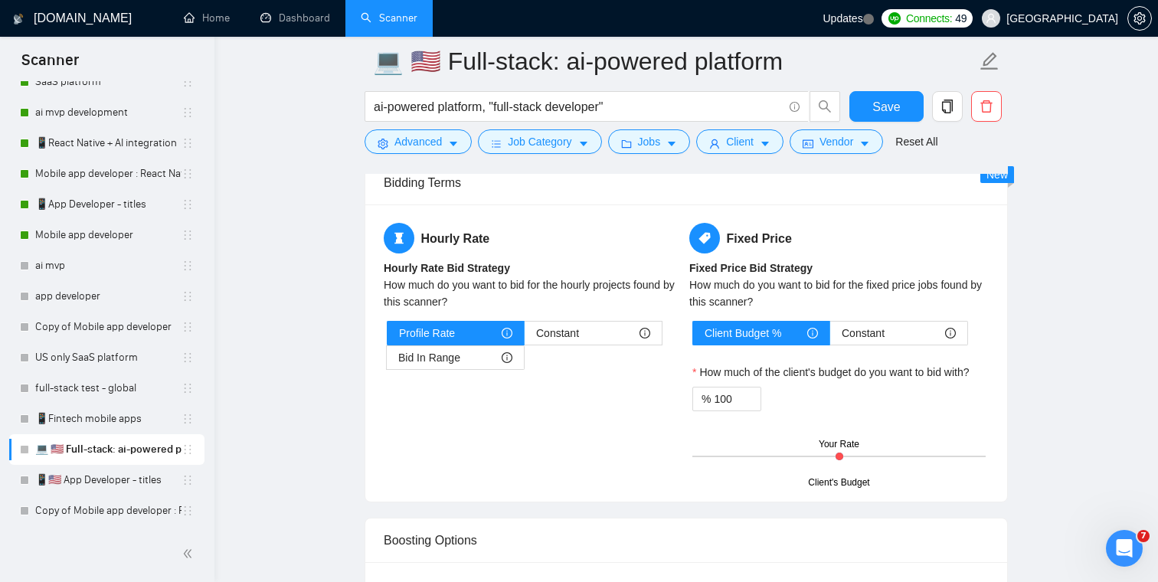
scroll to position [2116, 0]
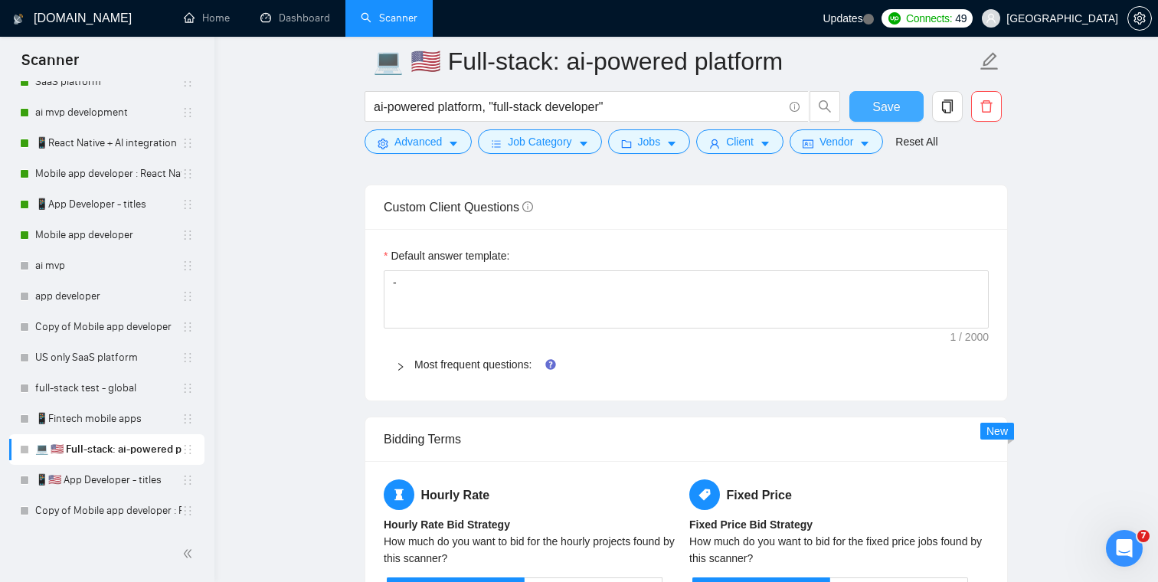
click at [871, 107] on button "Save" at bounding box center [886, 106] width 74 height 31
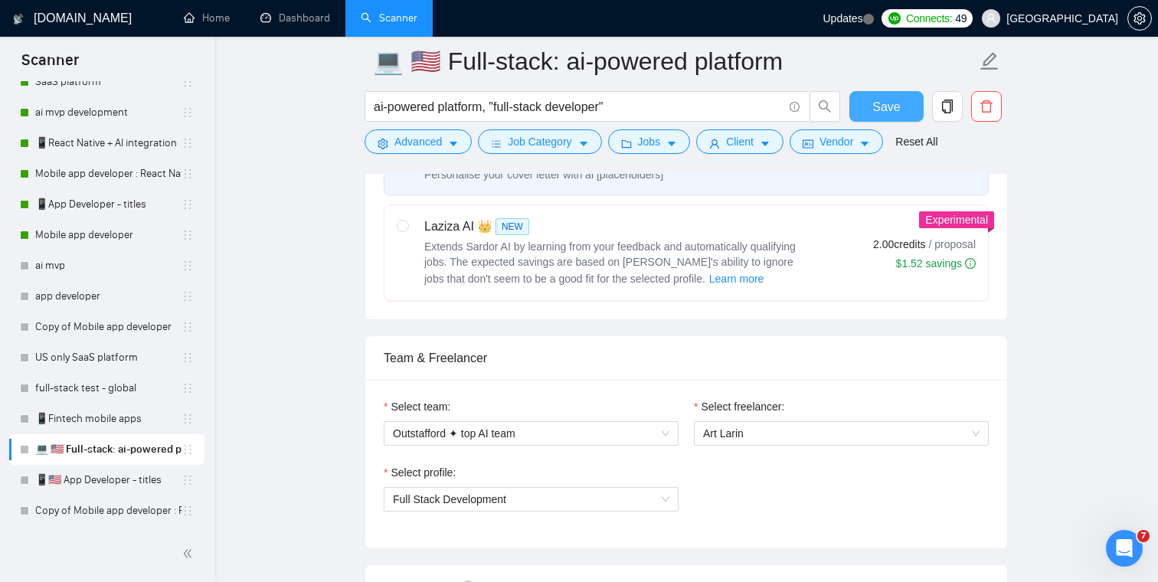
scroll to position [0, 0]
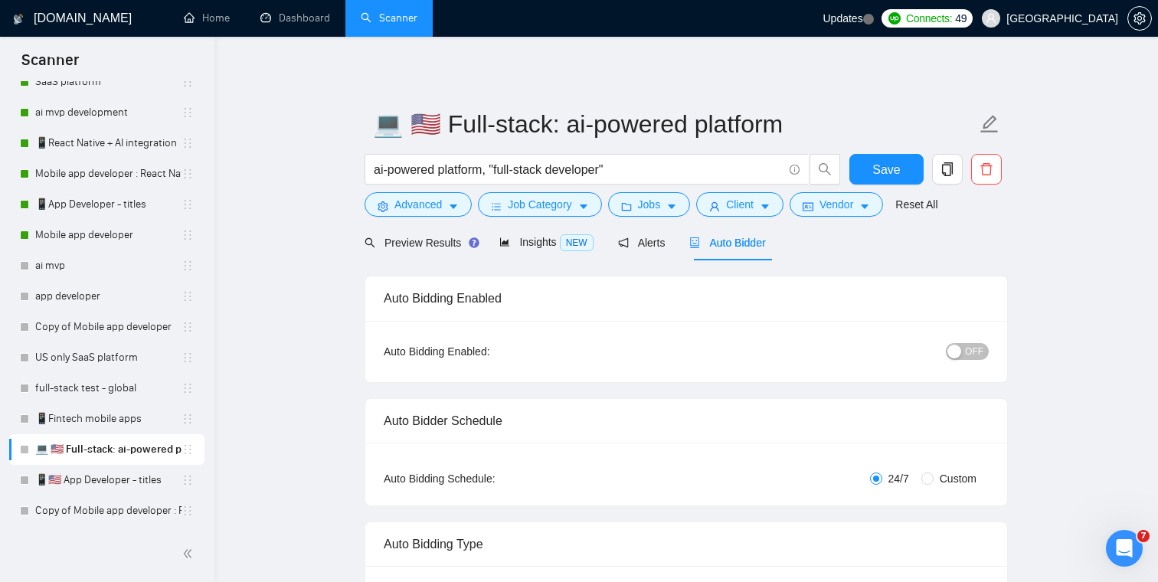
click at [960, 351] on div "button" at bounding box center [954, 352] width 14 height 14
click at [896, 177] on span "Save" at bounding box center [886, 169] width 28 height 19
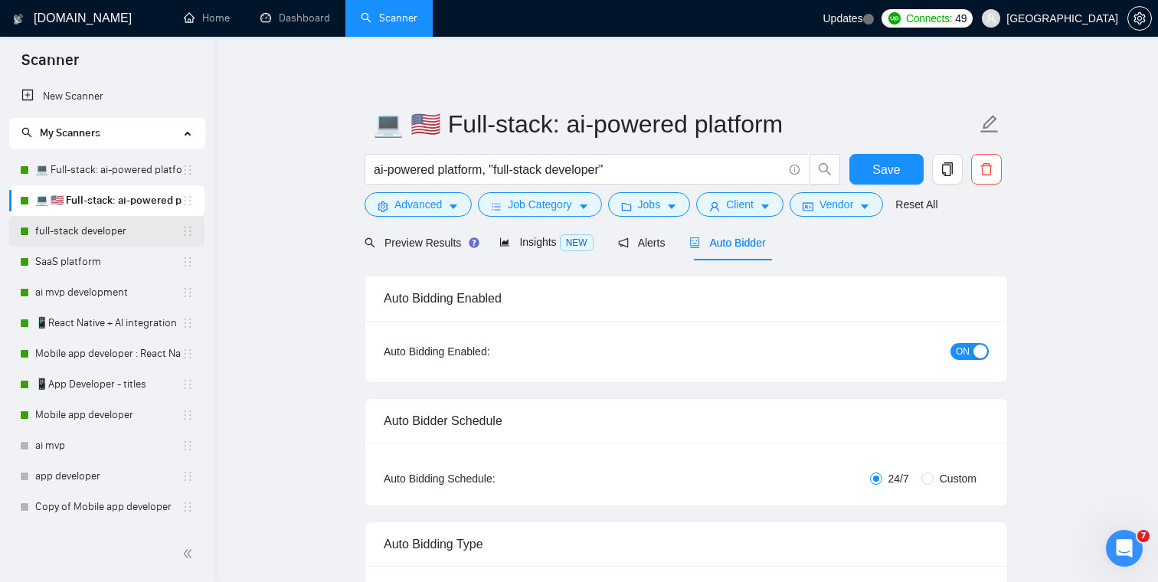
click at [116, 231] on link "full-stack developer" at bounding box center [108, 231] width 146 height 31
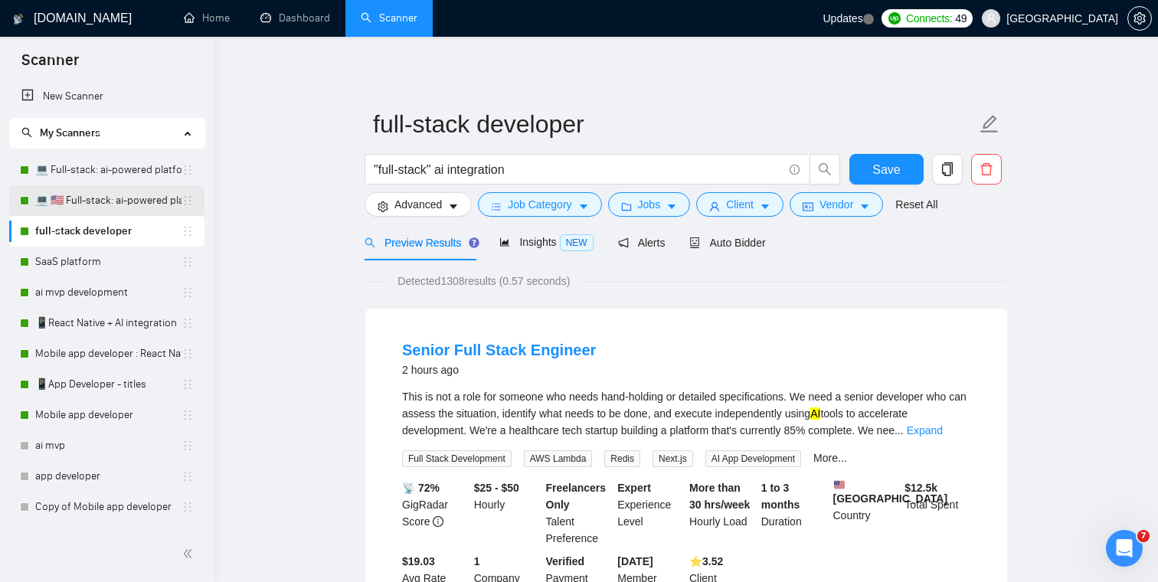
click at [103, 202] on link "💻 🇺🇸 Full-stack: ai-powered platform" at bounding box center [108, 200] width 146 height 31
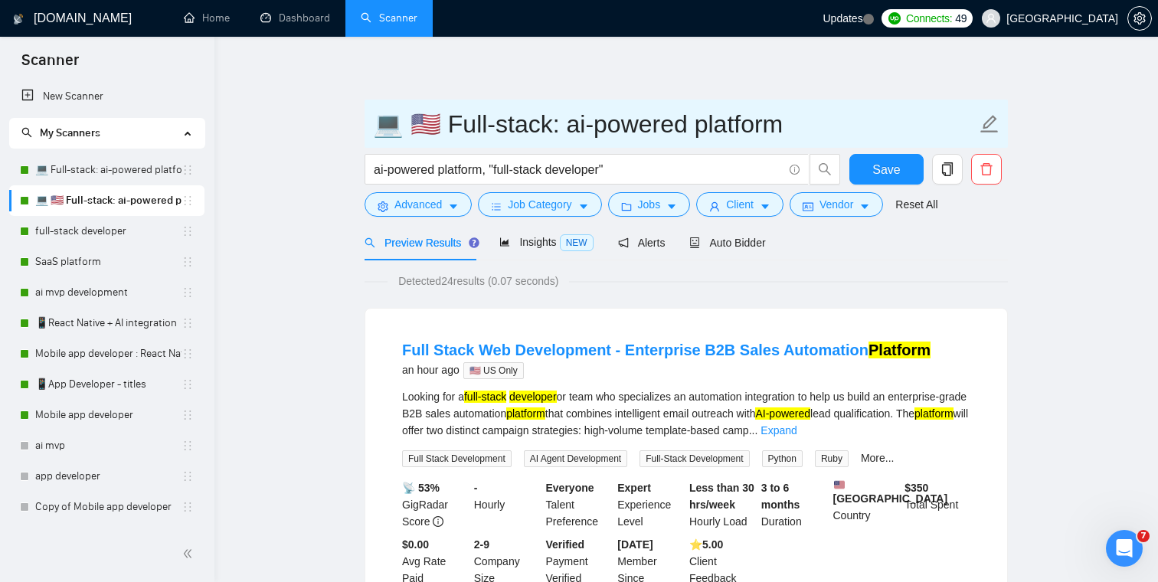
drag, startPoint x: 397, startPoint y: 126, endPoint x: 349, endPoint y: 126, distance: 48.2
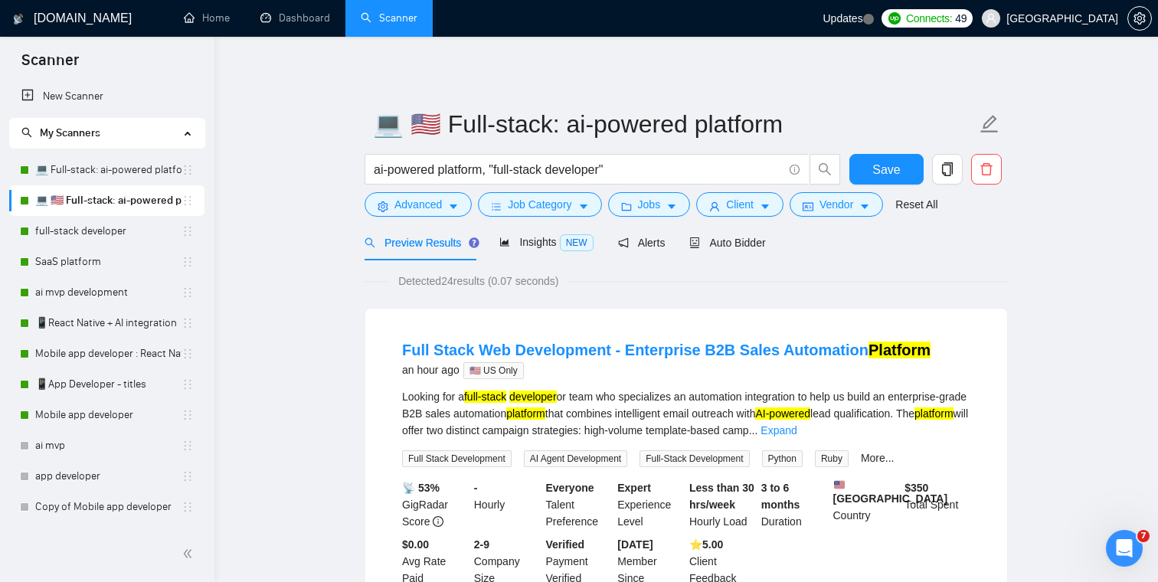
click at [107, 239] on link "full-stack developer" at bounding box center [108, 231] width 146 height 31
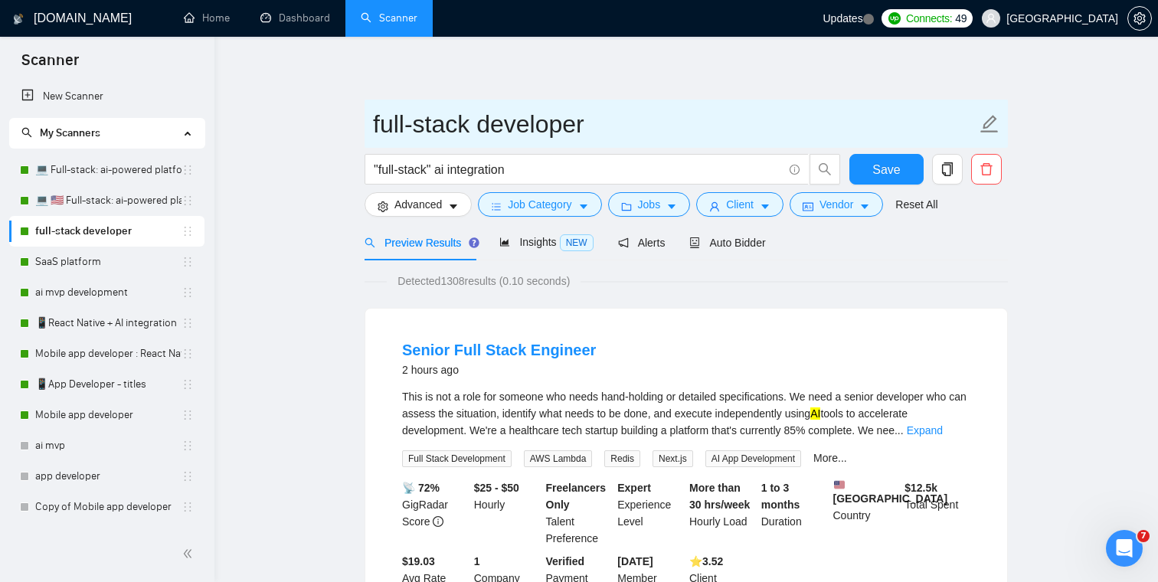
click at [454, 135] on input "full-stack developer" at bounding box center [674, 124] width 603 height 38
click at [373, 124] on input "full-stack developer" at bounding box center [674, 124] width 603 height 38
paste input "💻"
drag, startPoint x: 636, startPoint y: 124, endPoint x: 402, endPoint y: 123, distance: 234.3
click at [402, 123] on input "💻 full-stack developer" at bounding box center [674, 124] width 603 height 38
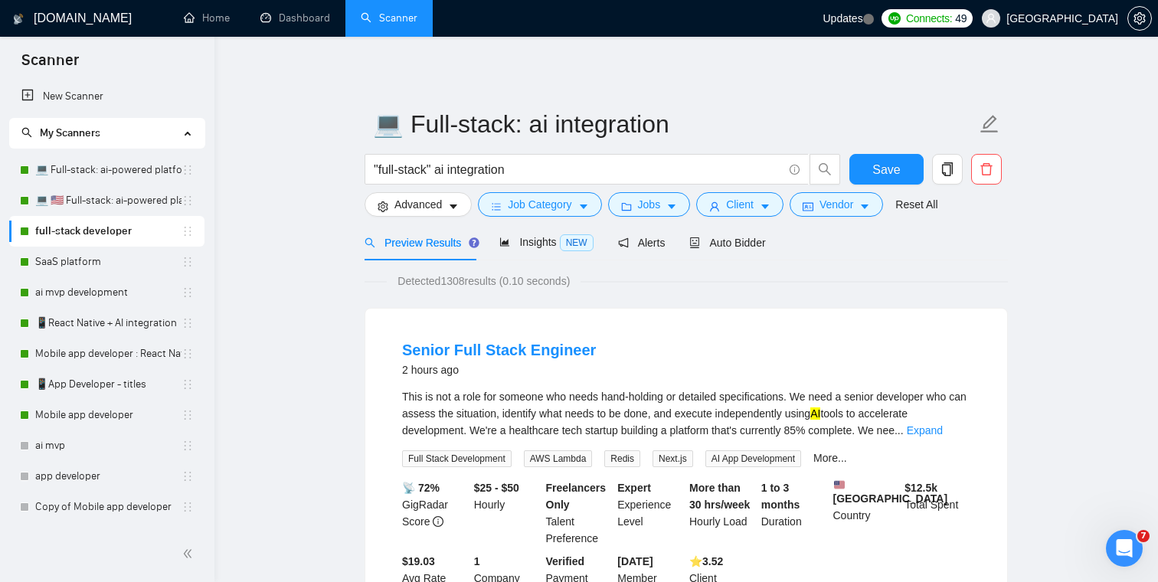
click at [893, 166] on span "Save" at bounding box center [886, 169] width 28 height 19
click at [751, 237] on span "Auto Bidder" at bounding box center [727, 243] width 76 height 12
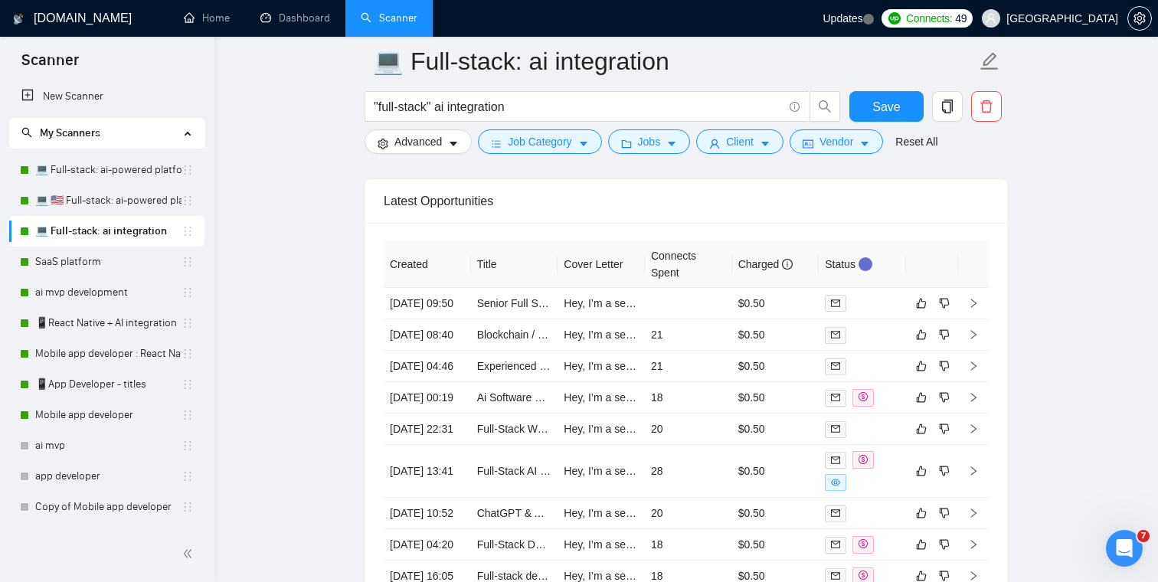
scroll to position [3341, 0]
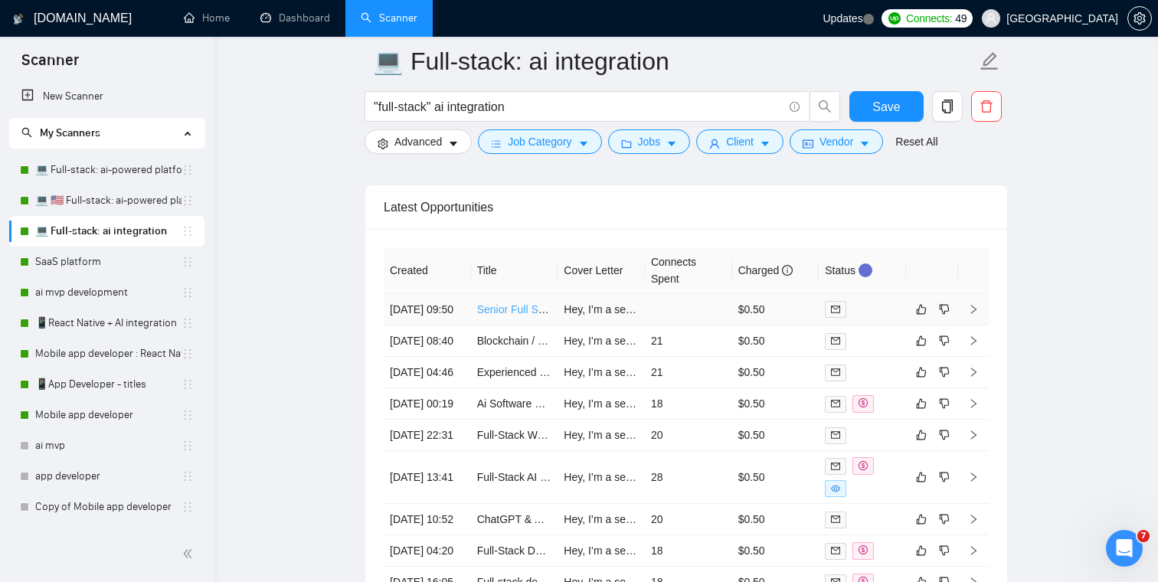
click at [522, 316] on link "Senior Full Stack Engineer" at bounding box center [540, 309] width 127 height 12
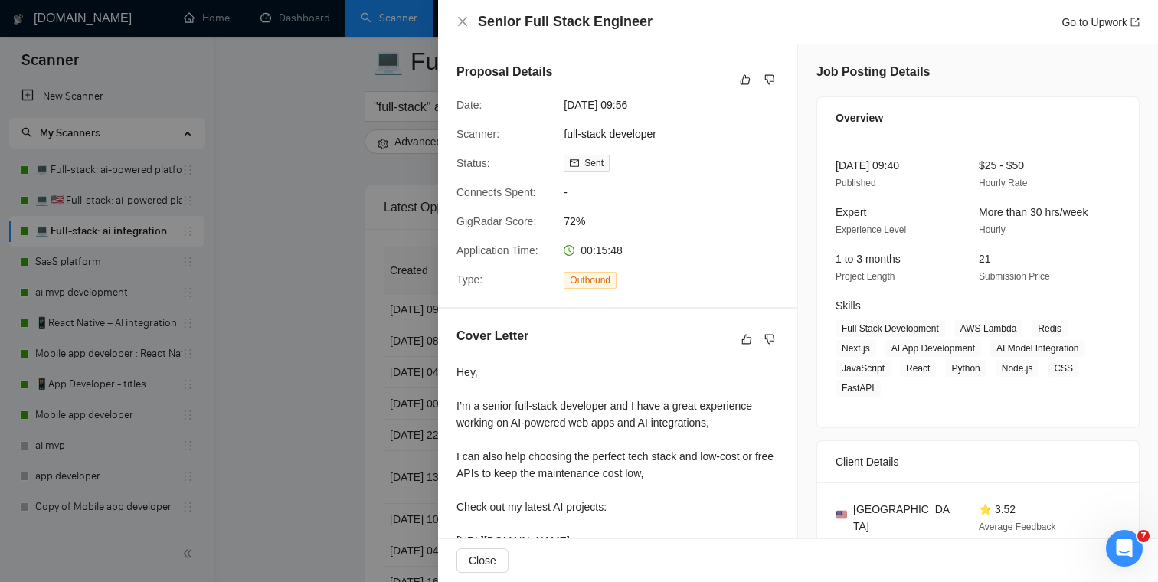
click at [381, 217] on div at bounding box center [579, 291] width 1158 height 582
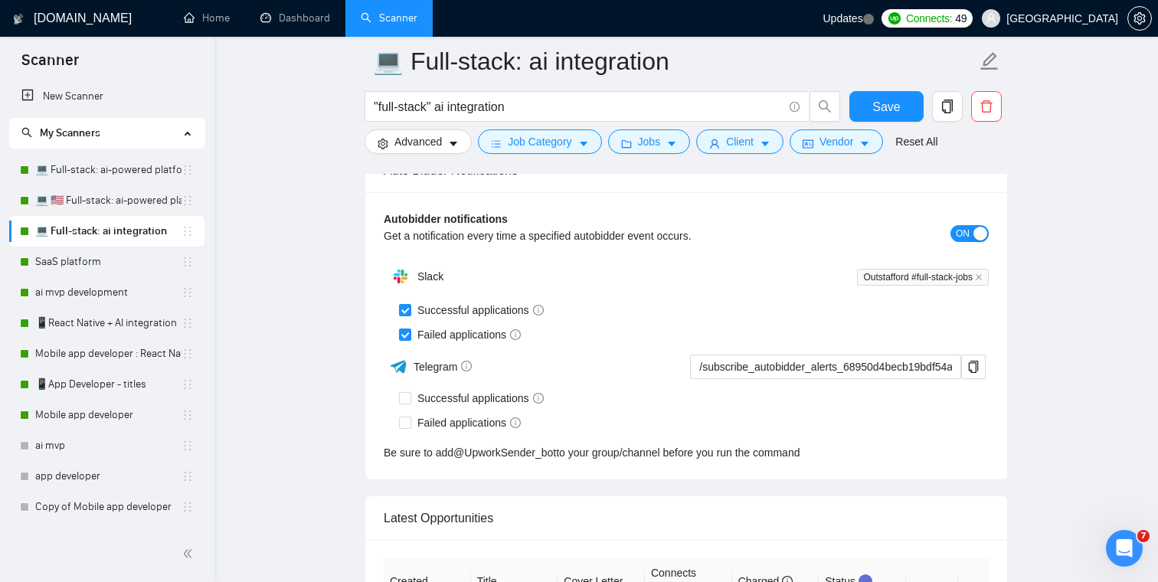
scroll to position [3058, 0]
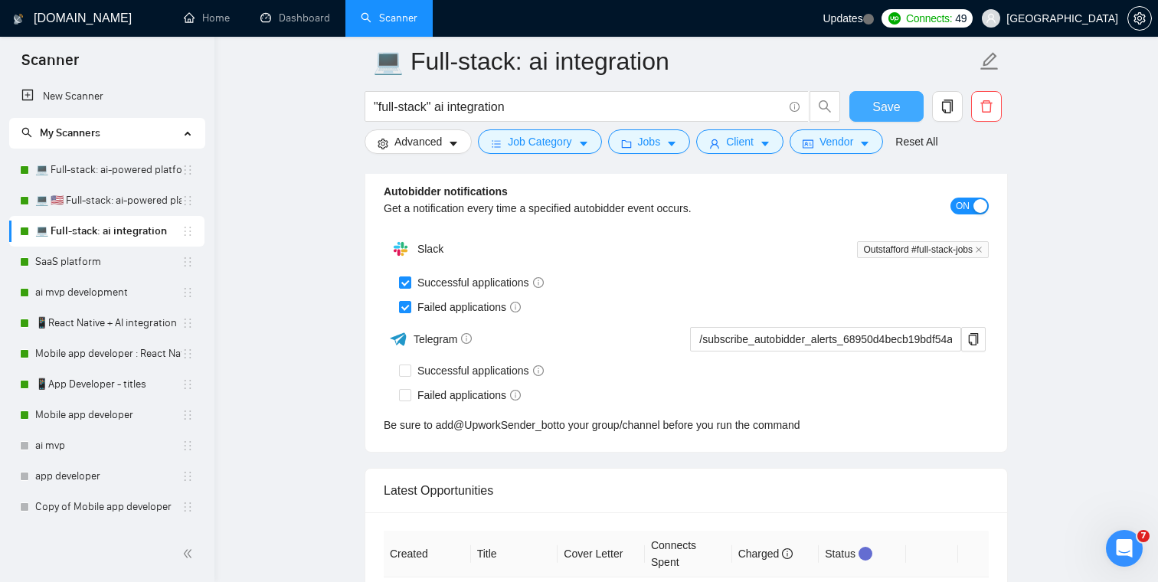
click at [909, 116] on button "Save" at bounding box center [886, 106] width 74 height 31
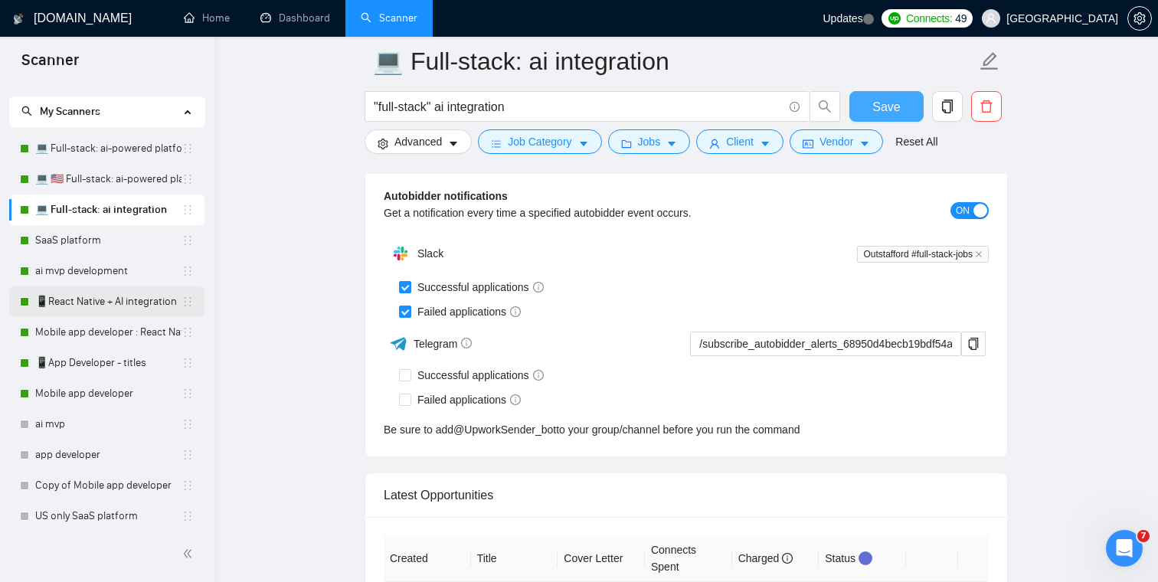
scroll to position [25, 0]
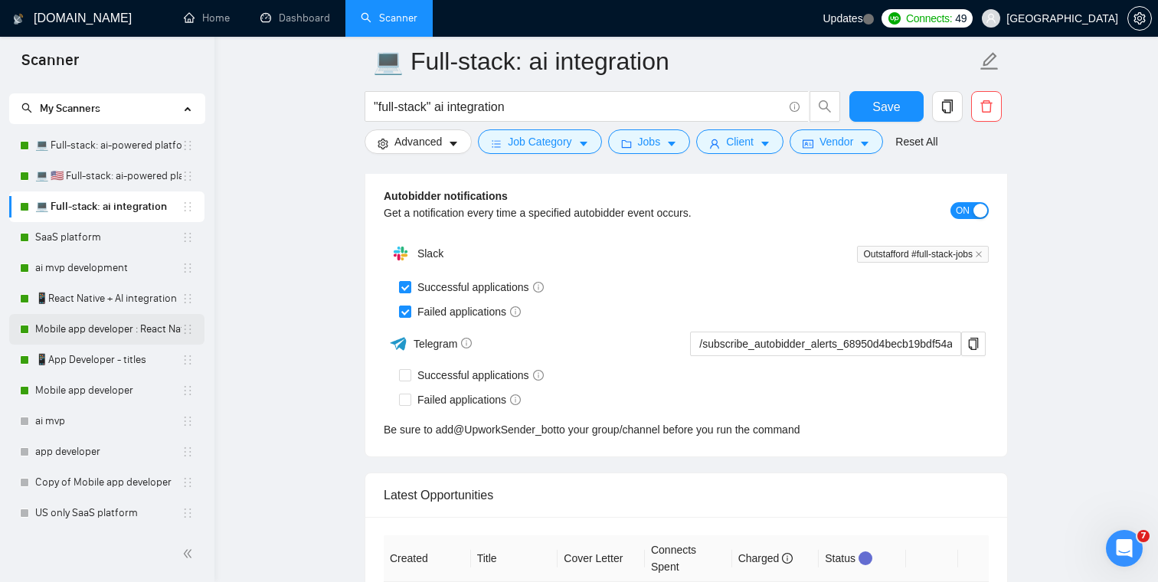
click at [100, 328] on link "Mobile app developer : React Native" at bounding box center [108, 329] width 146 height 31
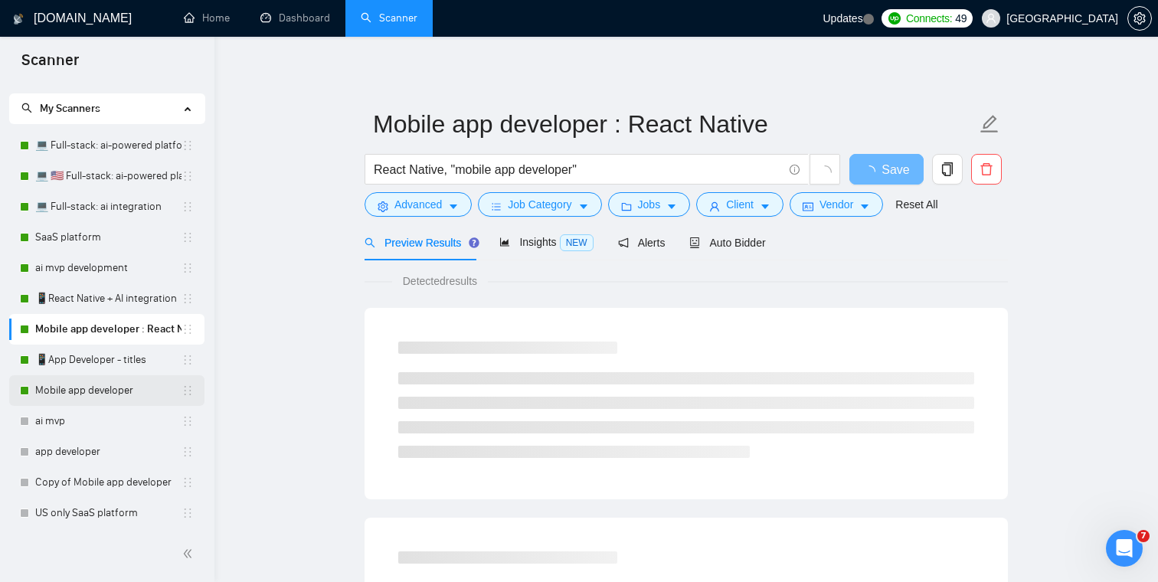
click at [93, 384] on link "Mobile app developer" at bounding box center [108, 390] width 146 height 31
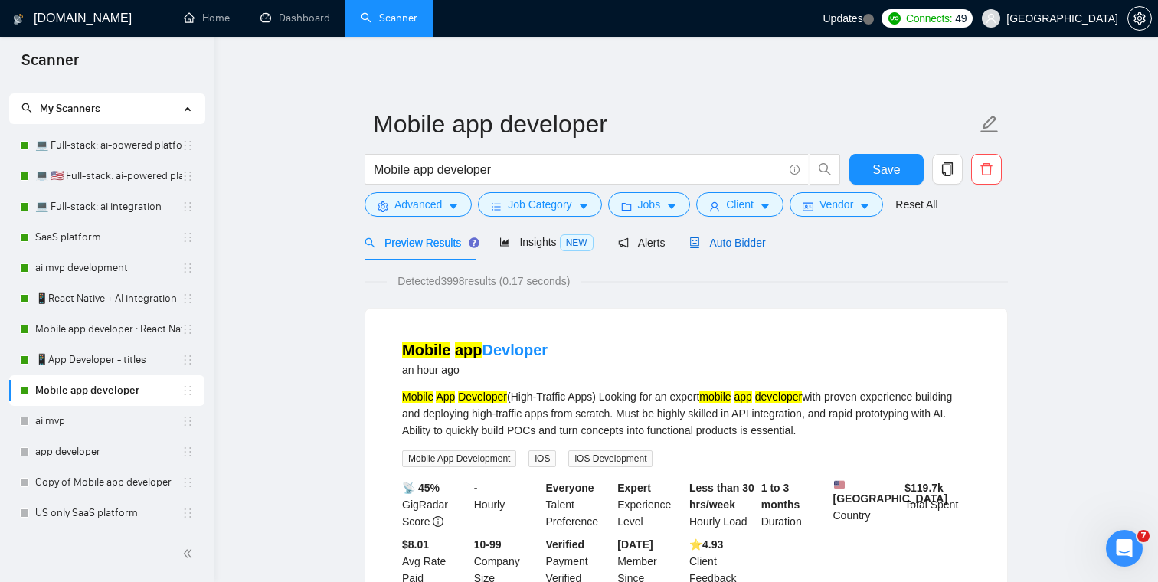
click at [726, 247] on span "Auto Bidder" at bounding box center [727, 243] width 76 height 12
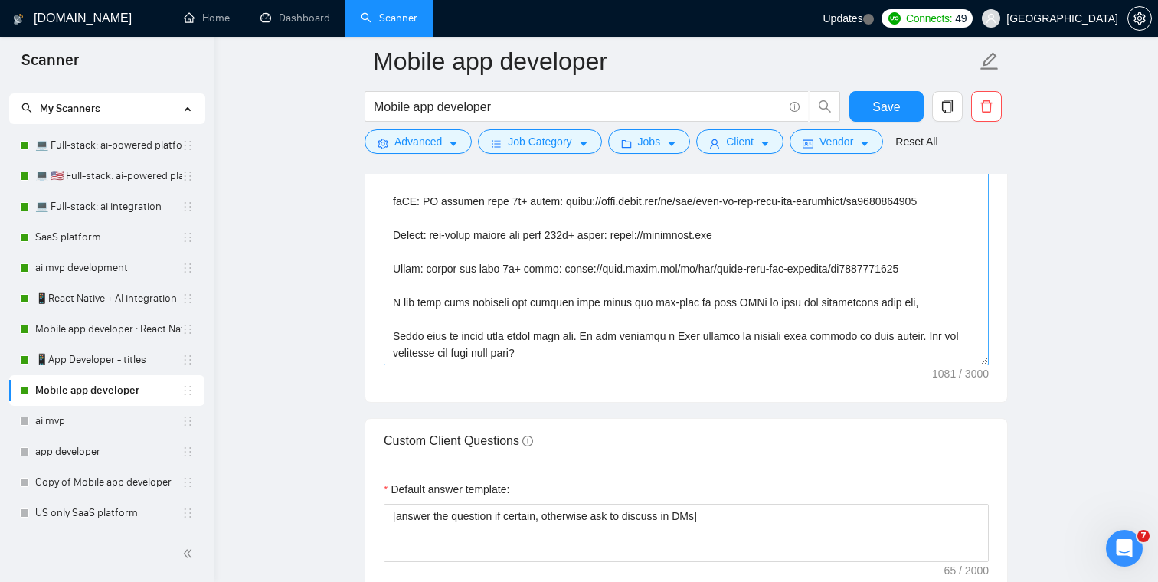
scroll to position [1973, 0]
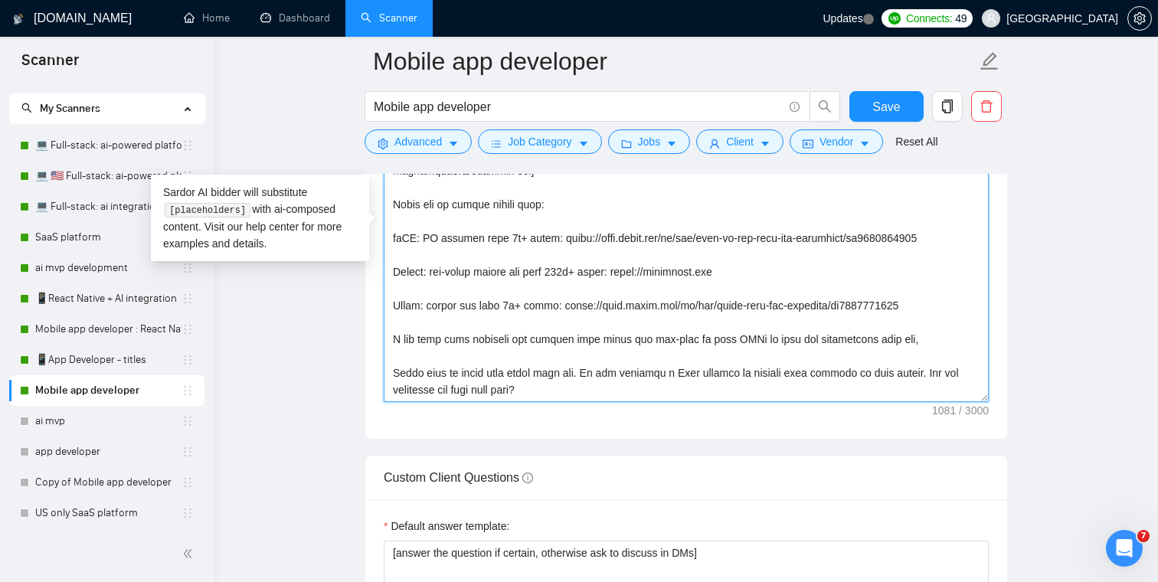
drag, startPoint x: 921, startPoint y: 309, endPoint x: 389, endPoint y: 234, distance: 537.5
click at [389, 234] on textarea "Cover letter template:" at bounding box center [686, 229] width 605 height 345
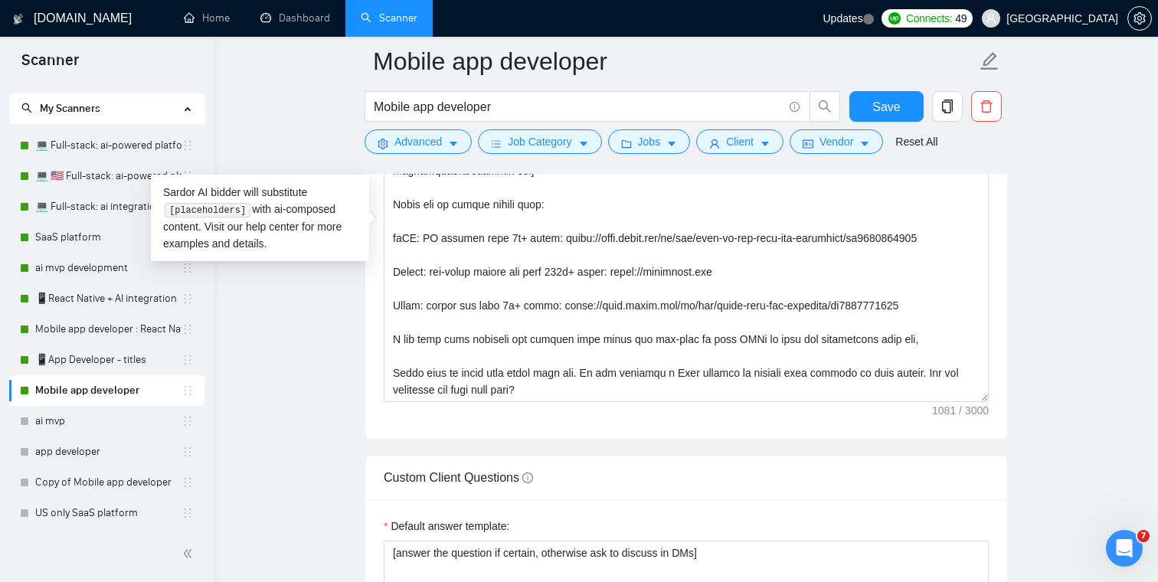
click at [350, 358] on main "Mobile app developer Mobile app developer Save Advanced Job Category Jobs Clien…" at bounding box center [686, 463] width 894 height 4748
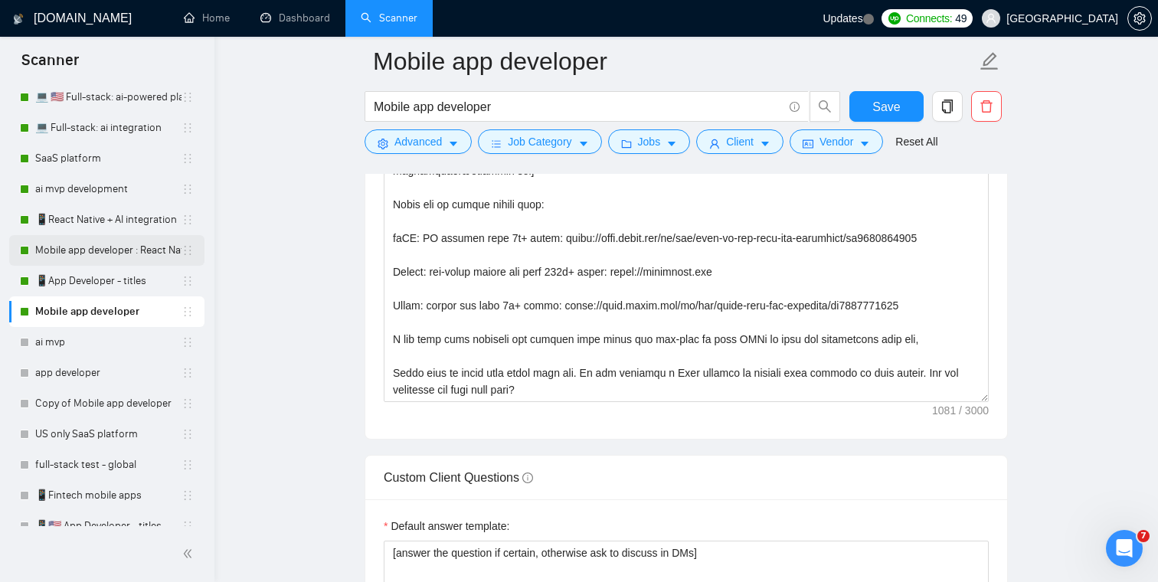
scroll to position [149, 0]
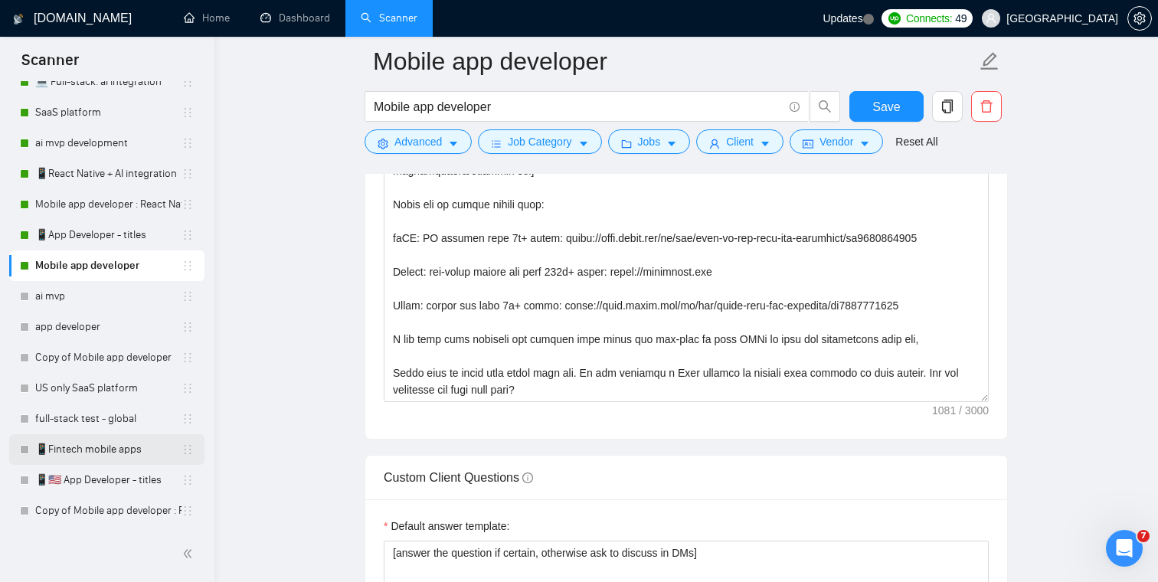
click at [68, 456] on link "📱Fintech mobile apps" at bounding box center [108, 449] width 146 height 31
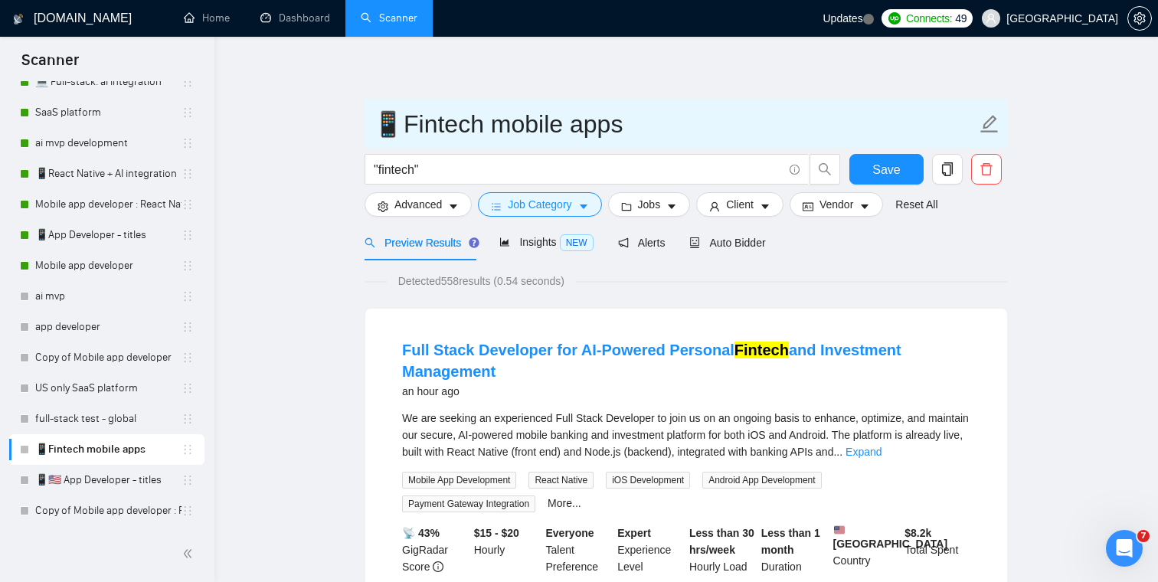
drag, startPoint x: 390, startPoint y: 126, endPoint x: 362, endPoint y: 126, distance: 27.6
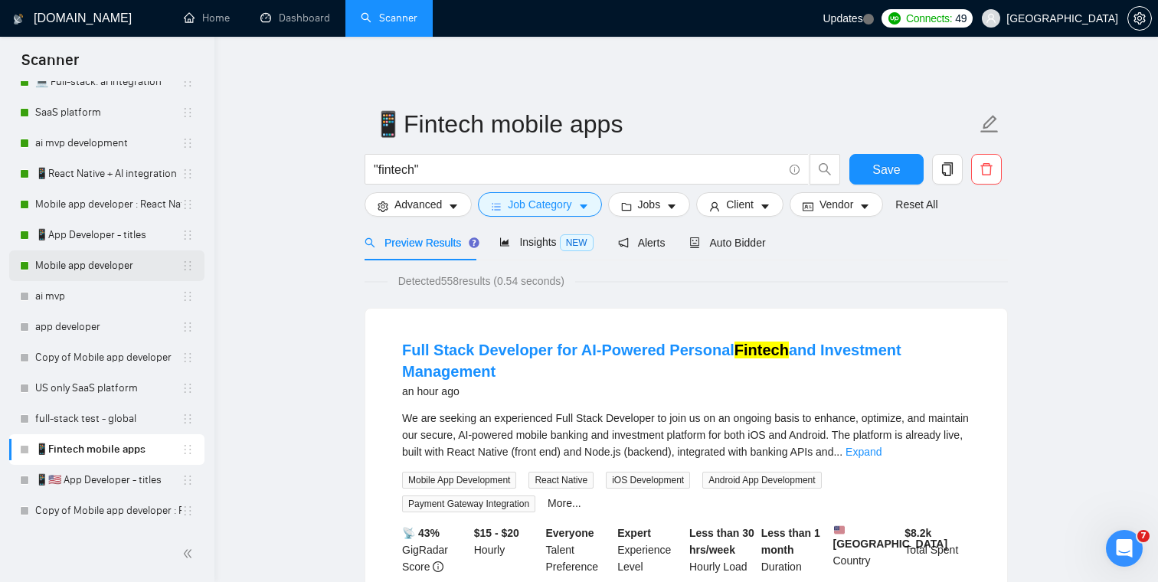
click at [100, 268] on link "Mobile app developer" at bounding box center [108, 265] width 146 height 31
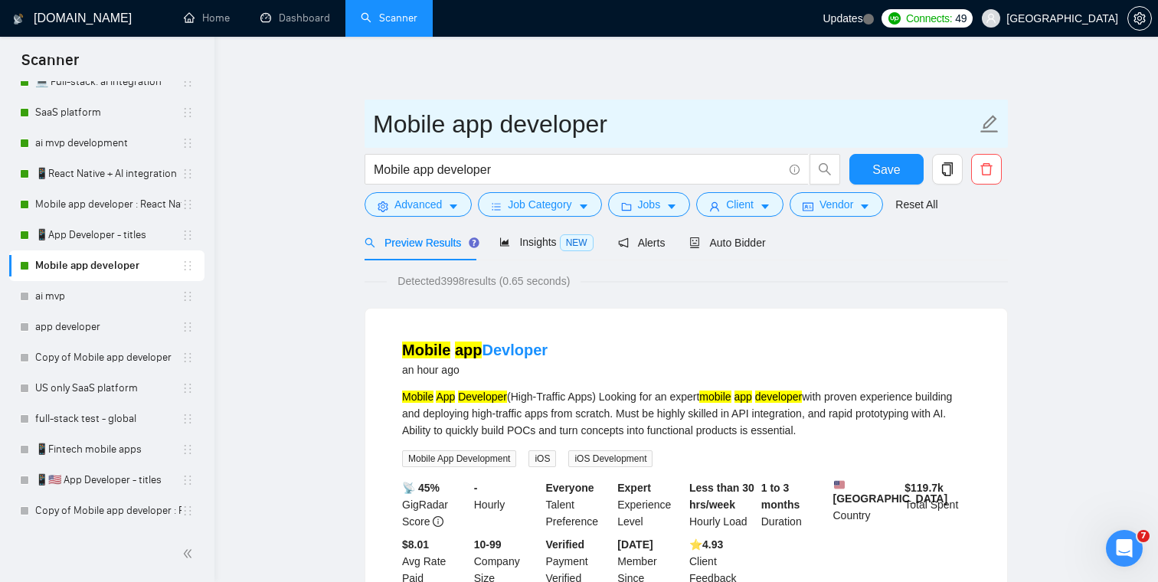
click at [403, 125] on input "Mobile app developer" at bounding box center [674, 124] width 603 height 38
click at [378, 124] on input "Mobile app developer" at bounding box center [674, 124] width 603 height 38
paste input "📱"
click at [561, 132] on input "📱 Mobile apps: Mobile app developer" at bounding box center [674, 124] width 603 height 38
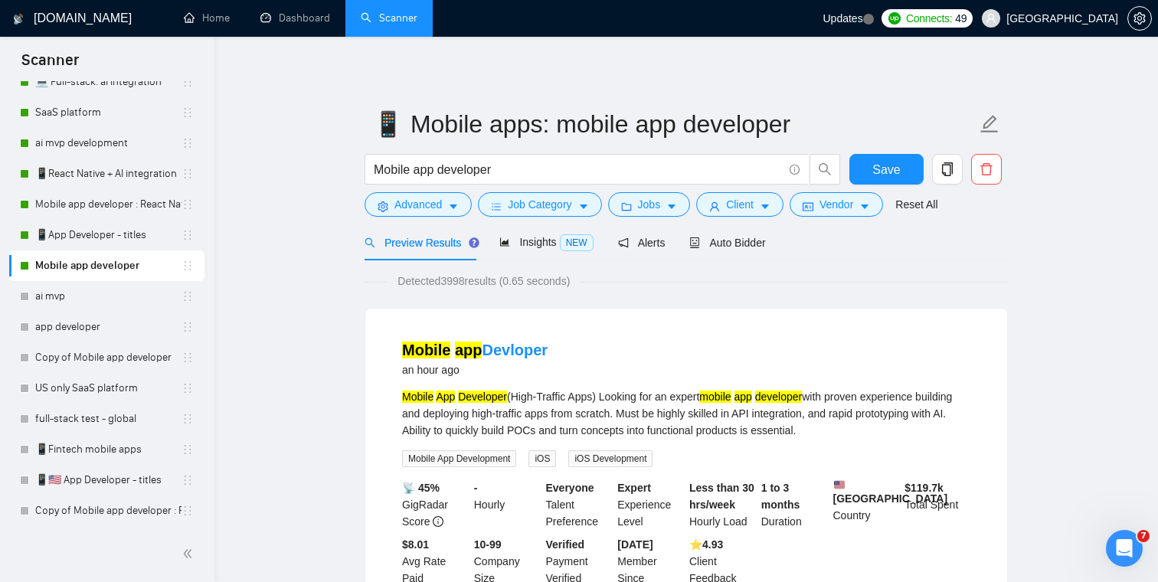
click at [871, 171] on button "Save" at bounding box center [886, 169] width 74 height 31
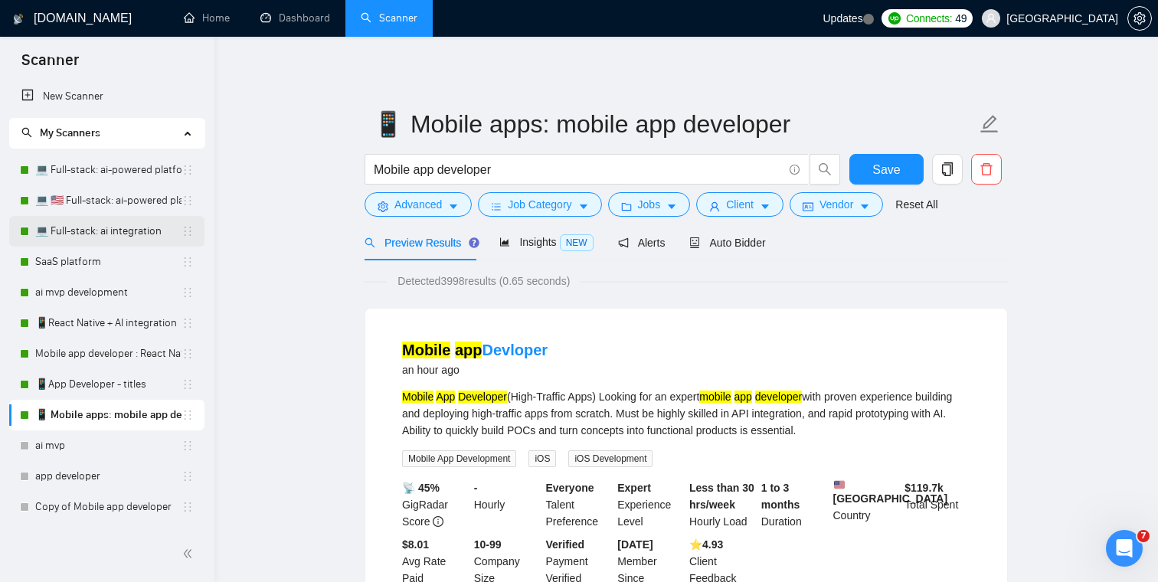
click at [119, 230] on link "💻 Full-stack: ai integration" at bounding box center [108, 231] width 146 height 31
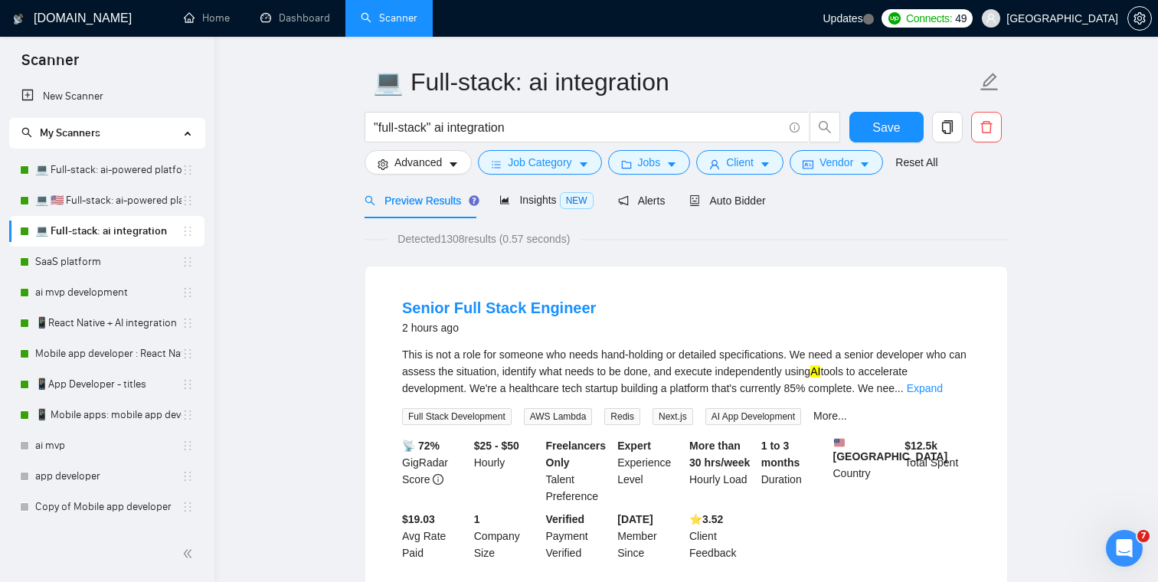
scroll to position [36, 0]
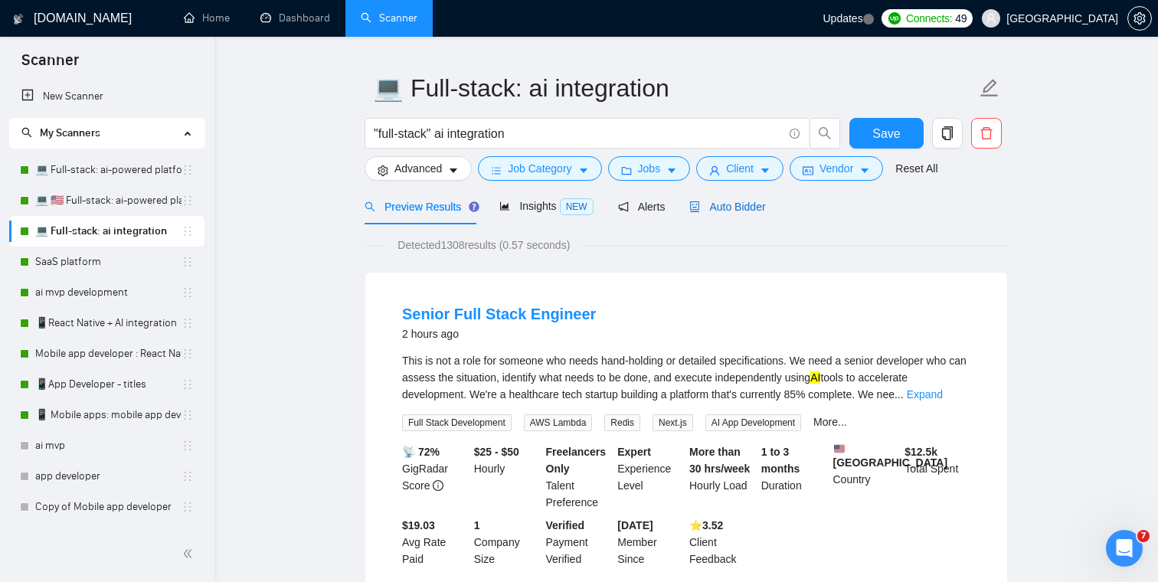
click at [745, 214] on div "Auto Bidder" at bounding box center [727, 206] width 76 height 17
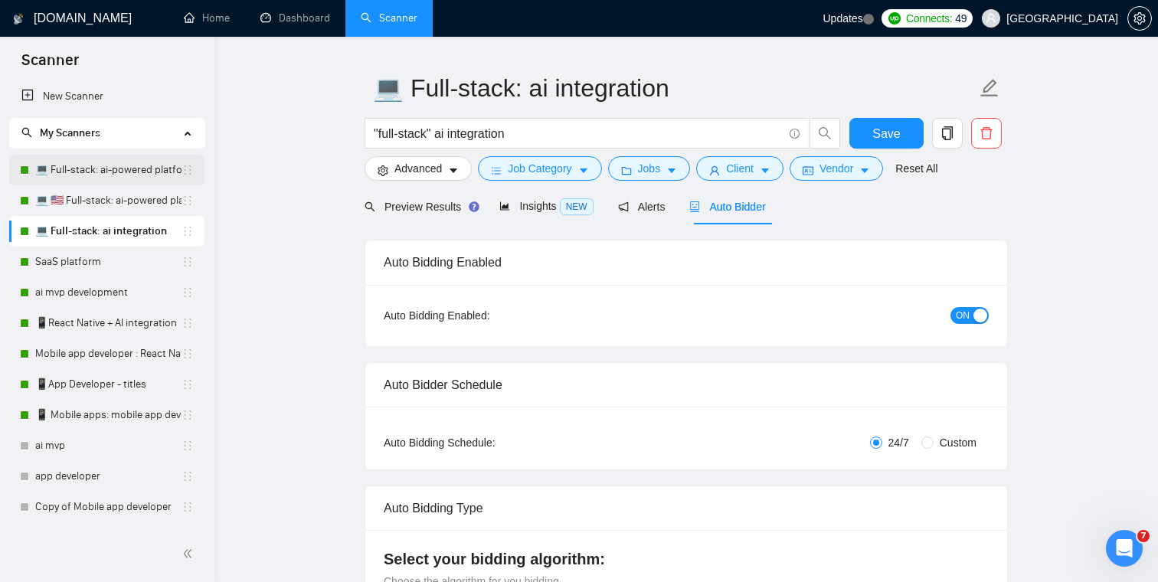
click at [106, 178] on link "💻 Full-stack: ai-powered platform" at bounding box center [108, 170] width 146 height 31
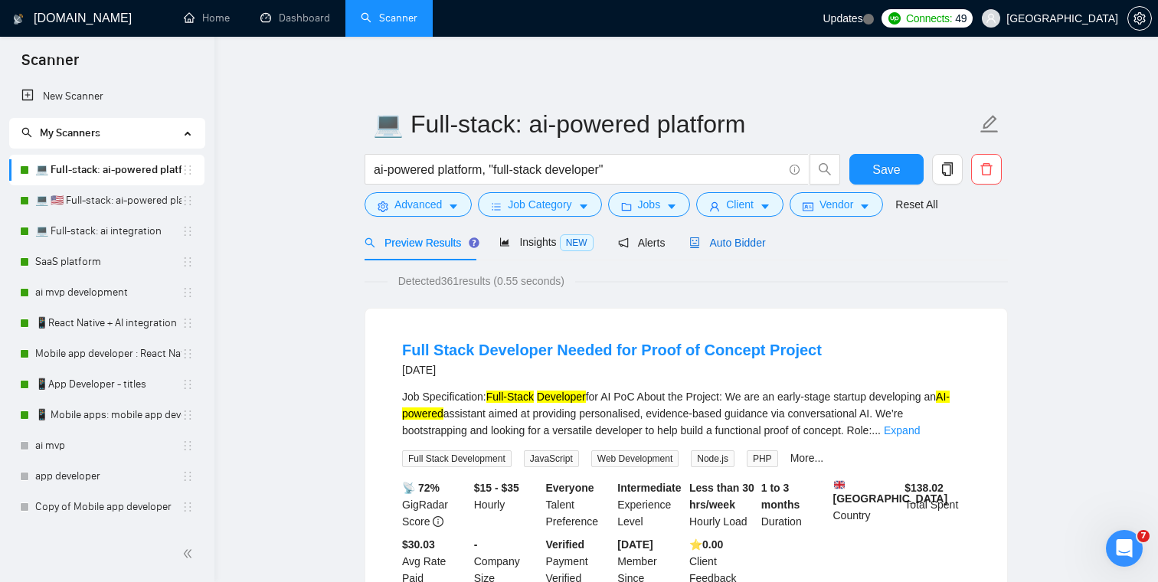
click at [747, 247] on span "Auto Bidder" at bounding box center [727, 243] width 76 height 12
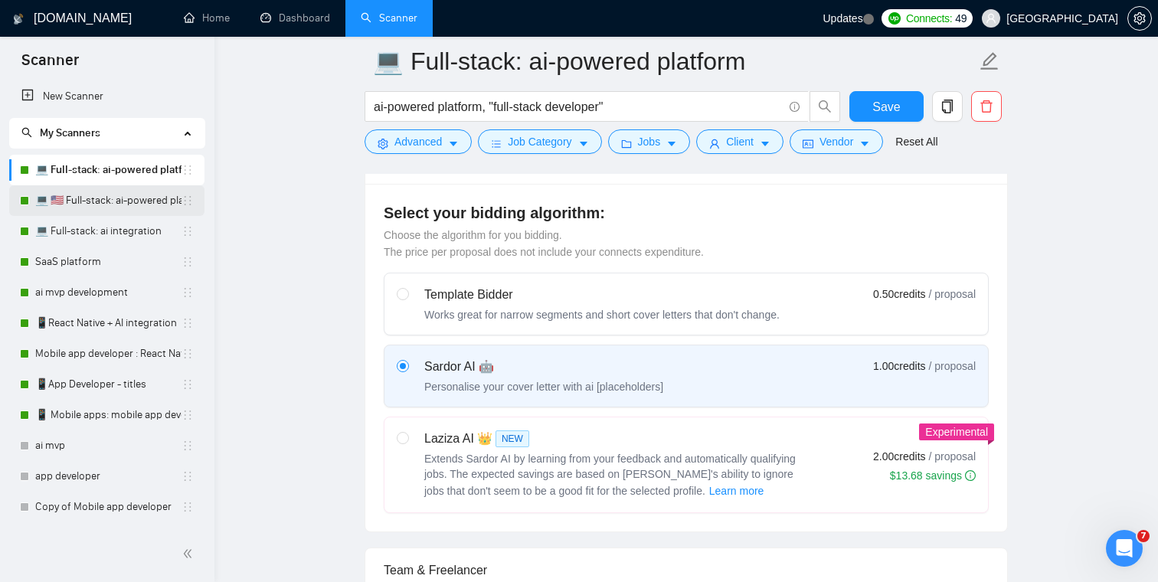
scroll to position [271, 0]
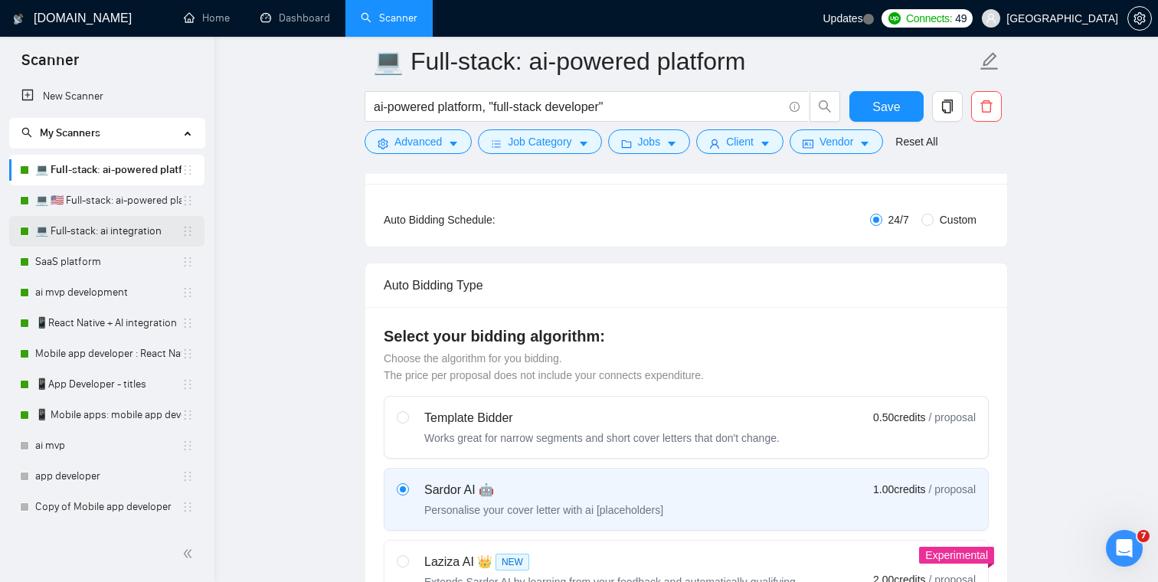
click at [113, 232] on link "💻 Full-stack: ai integration" at bounding box center [108, 231] width 146 height 31
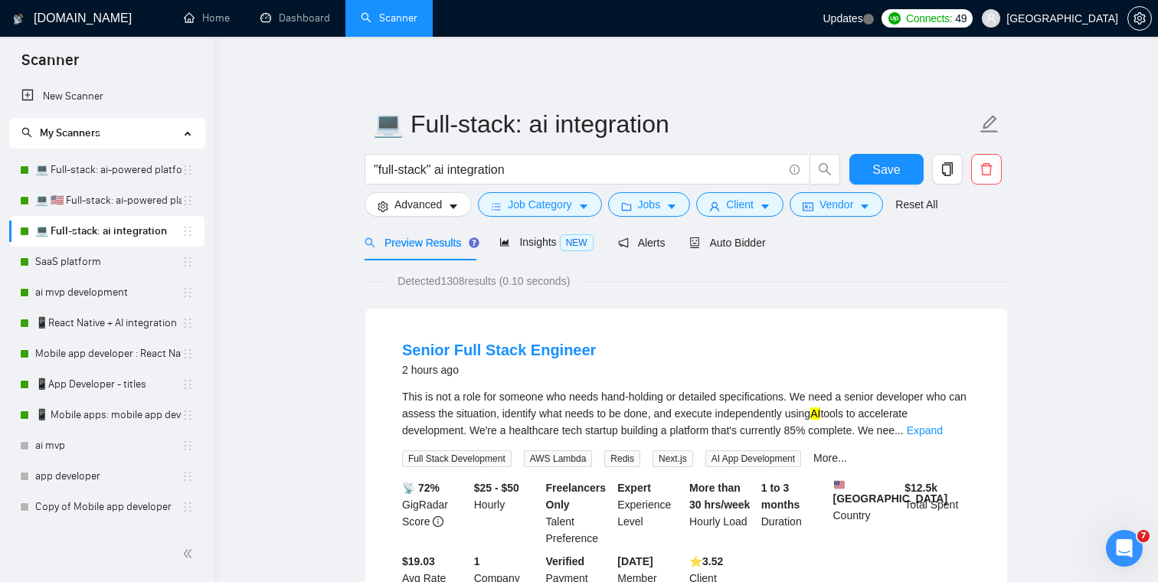
scroll to position [17, 0]
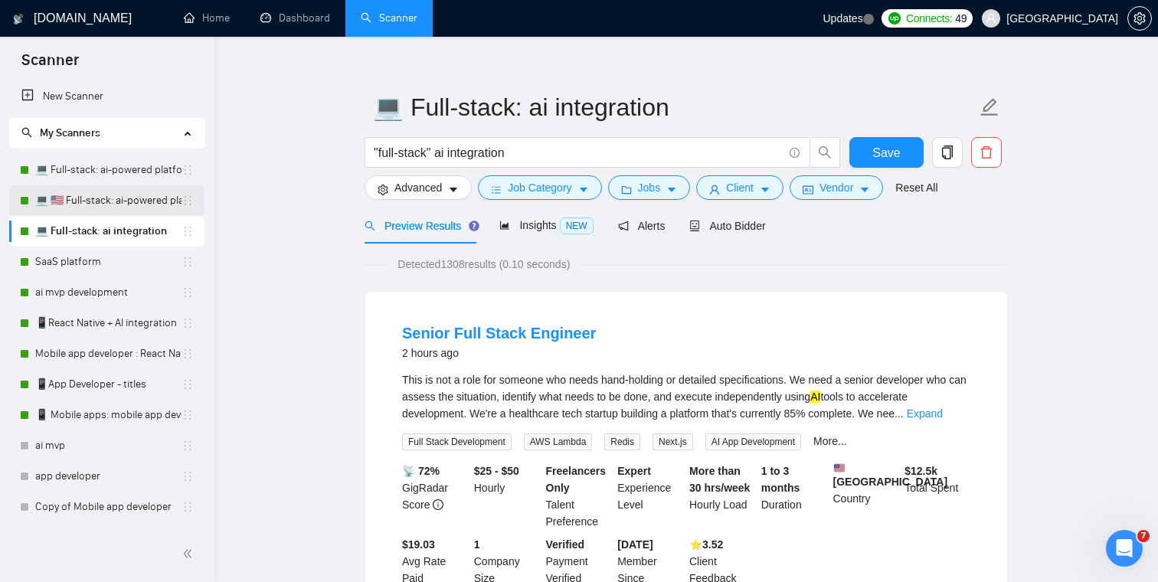
click at [115, 202] on link "💻 🇺🇸 Full-stack: ai-powered platform" at bounding box center [108, 200] width 146 height 31
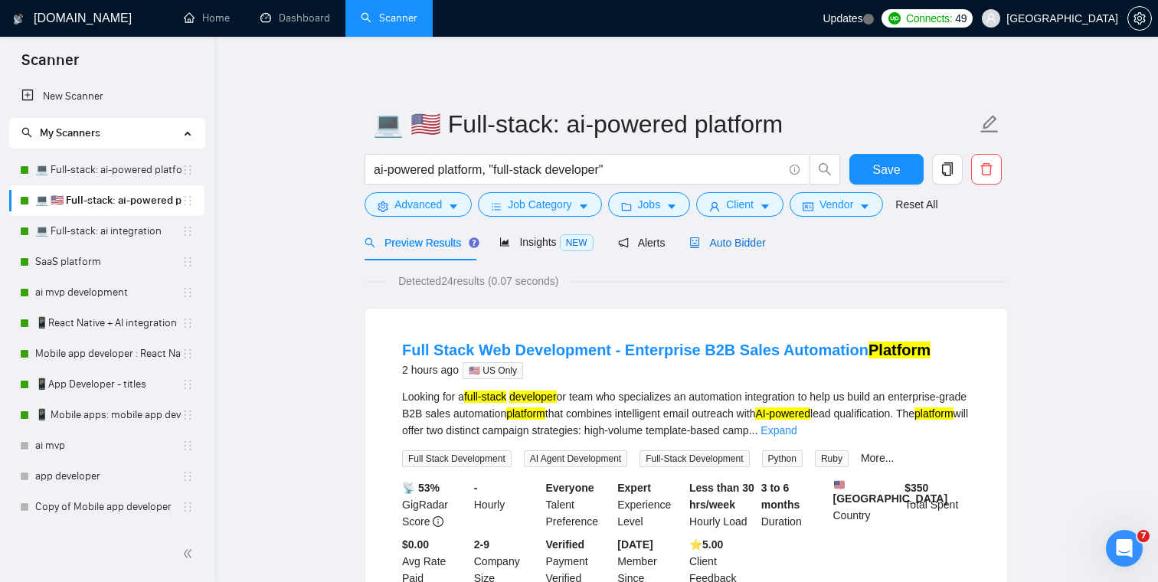
click at [738, 239] on span "Auto Bidder" at bounding box center [727, 243] width 76 height 12
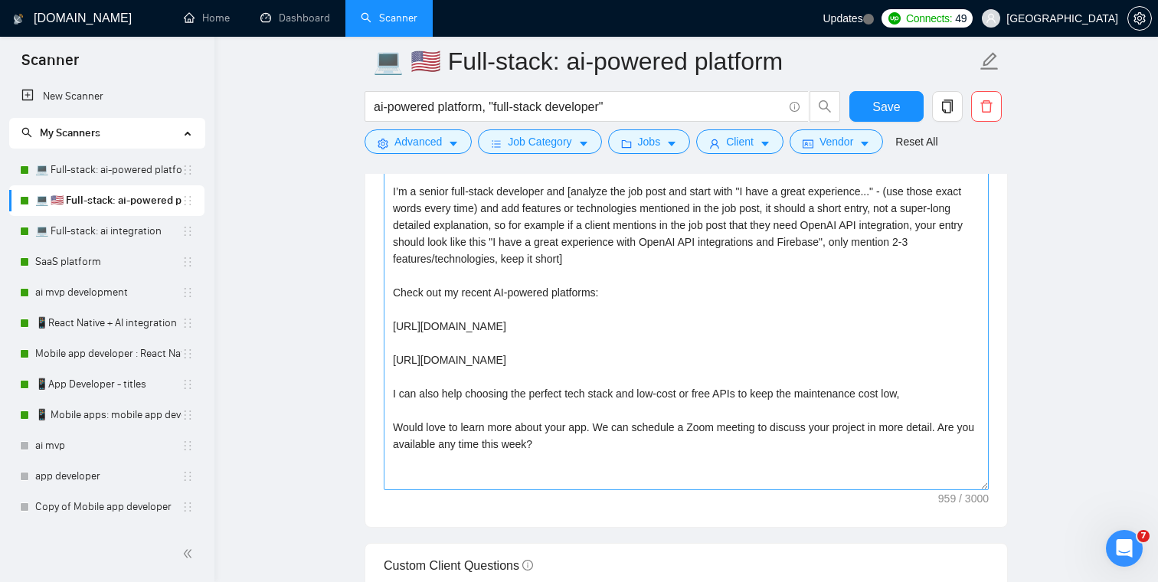
scroll to position [1761, 0]
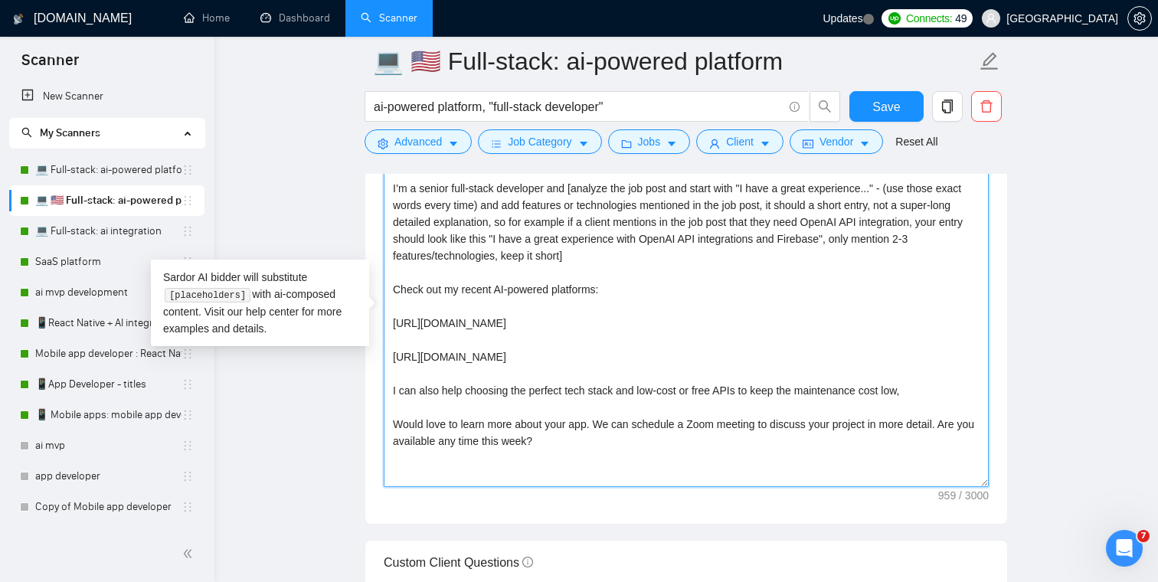
drag, startPoint x: 572, startPoint y: 446, endPoint x: 376, endPoint y: 155, distance: 350.9
click at [376, 155] on div "💻 🇺🇸 Full-stack: ai-powered platform ai-powered platform, "full-stack developer…" at bounding box center [686, 493] width 643 height 4384
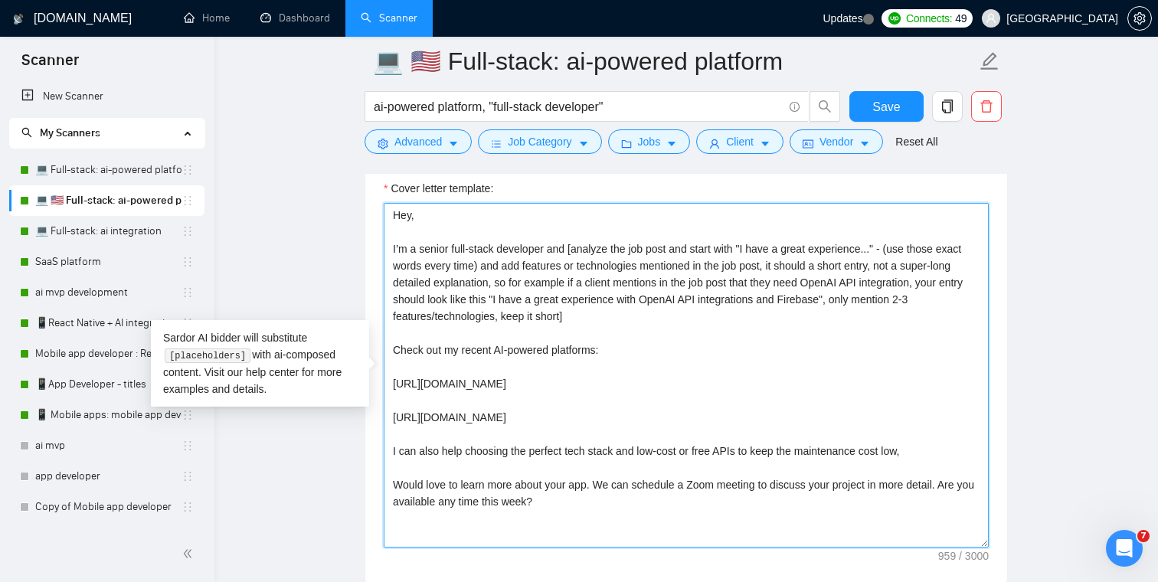
scroll to position [1698, 0]
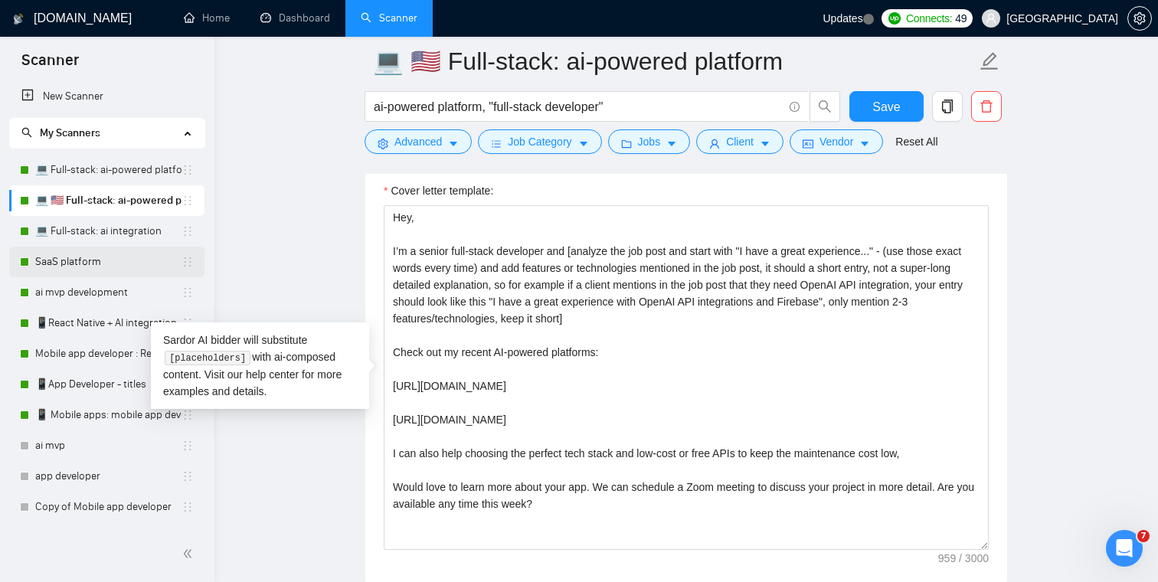
click at [106, 247] on link "SaaS platform" at bounding box center [108, 262] width 146 height 31
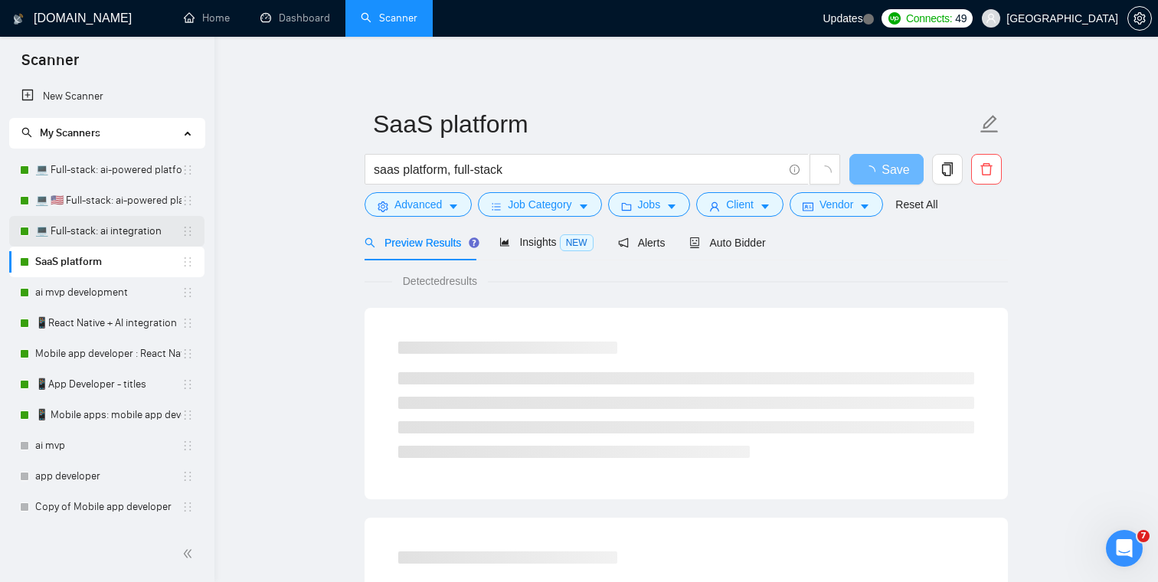
click at [104, 234] on link "💻 Full-stack: ai integration" at bounding box center [108, 231] width 146 height 31
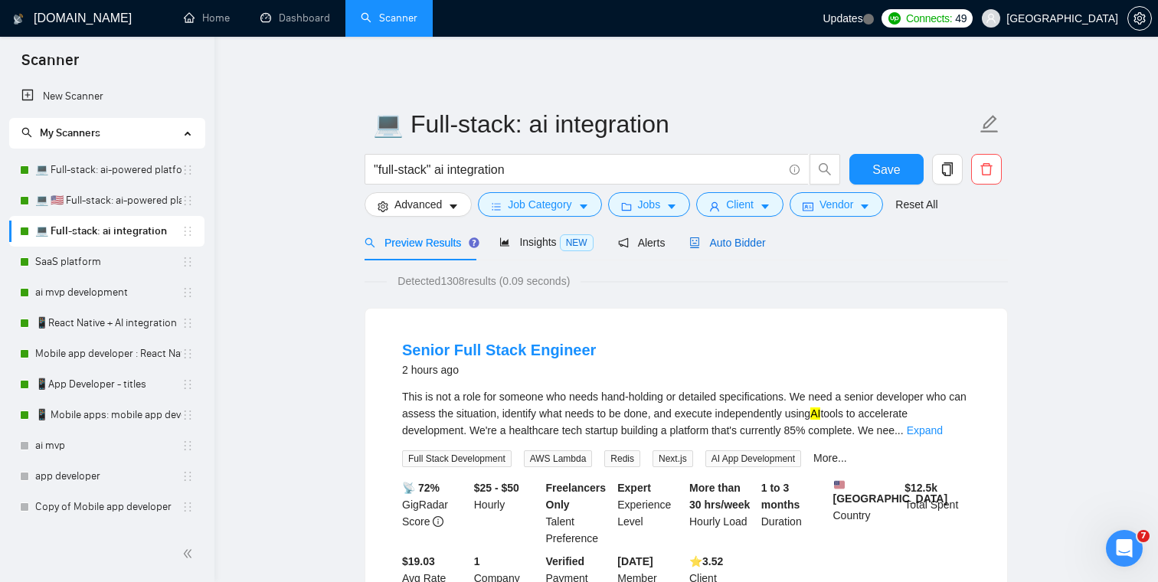
click at [730, 246] on span "Auto Bidder" at bounding box center [727, 243] width 76 height 12
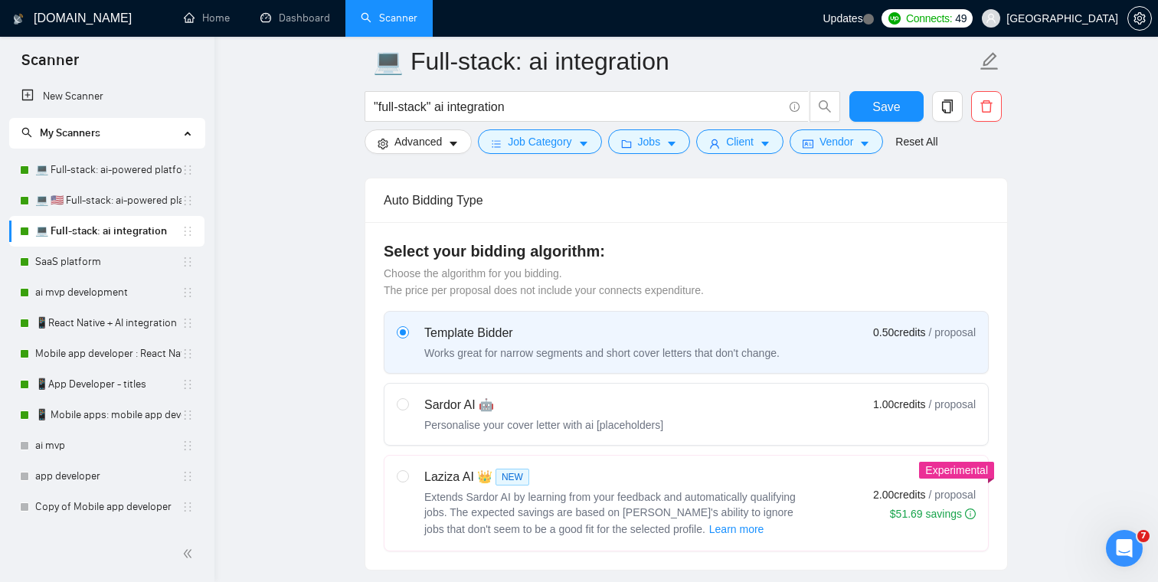
scroll to position [378, 0]
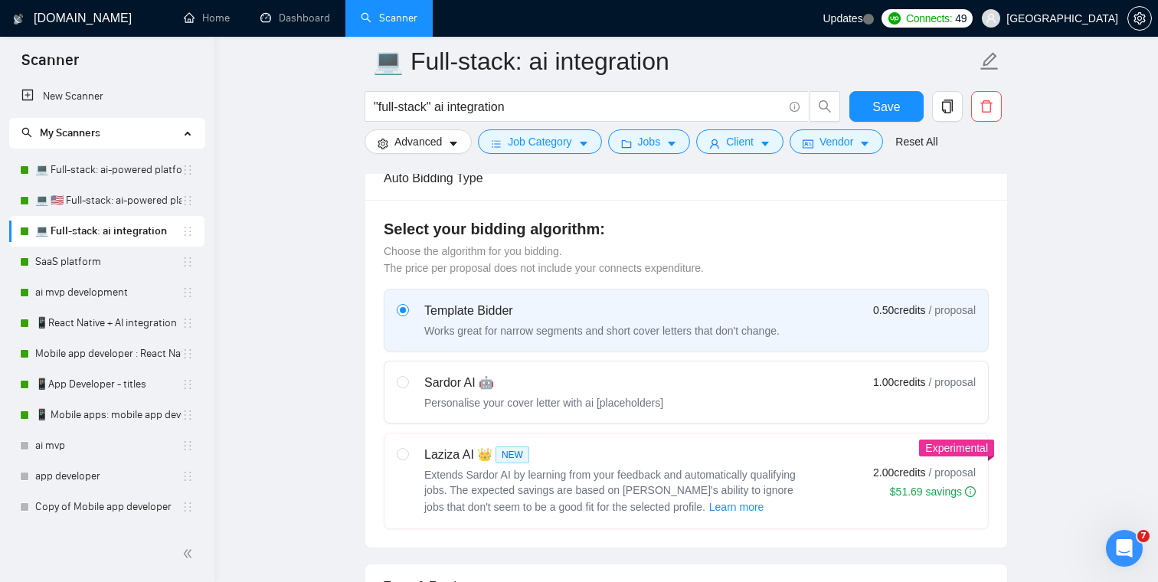
click at [587, 384] on div "Sardor AI 🤖" at bounding box center [543, 383] width 239 height 18
click at [407, 384] on input "radio" at bounding box center [402, 381] width 11 height 11
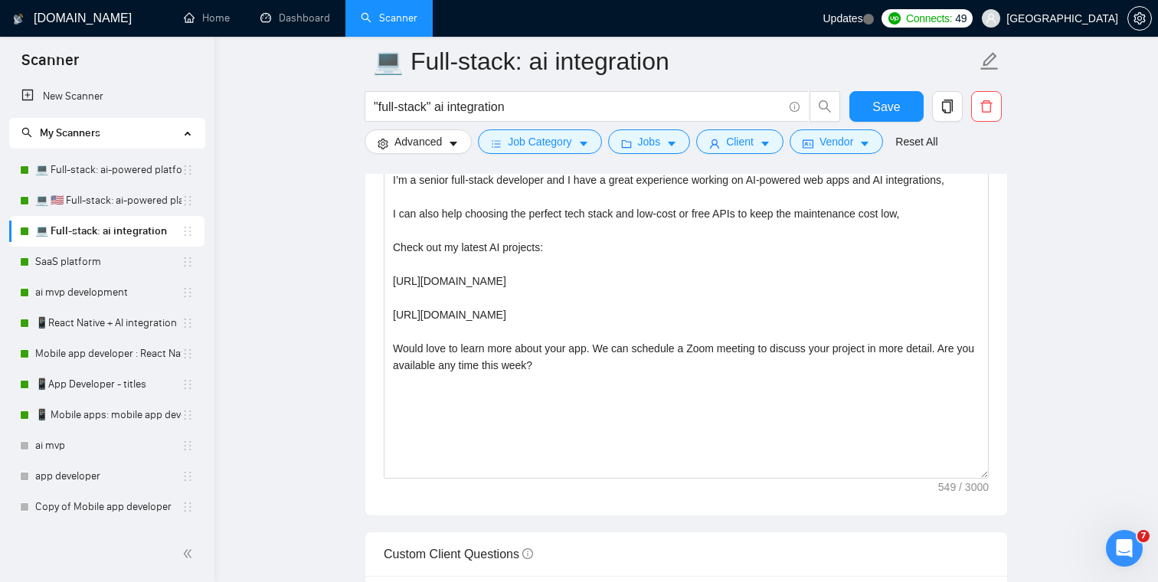
scroll to position [1803, 0]
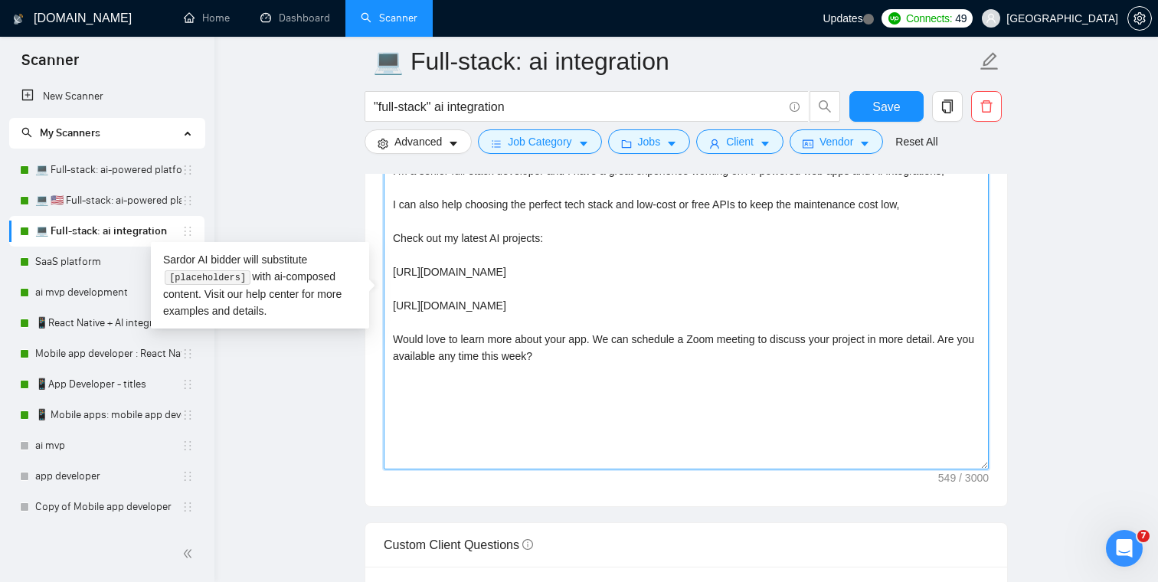
drag, startPoint x: 614, startPoint y: 367, endPoint x: 316, endPoint y: 155, distance: 365.7
click at [316, 155] on main "💻 Full-stack: ai integration "full-stack" ai integration Save Advanced Job Cate…" at bounding box center [686, 582] width 894 height 4647
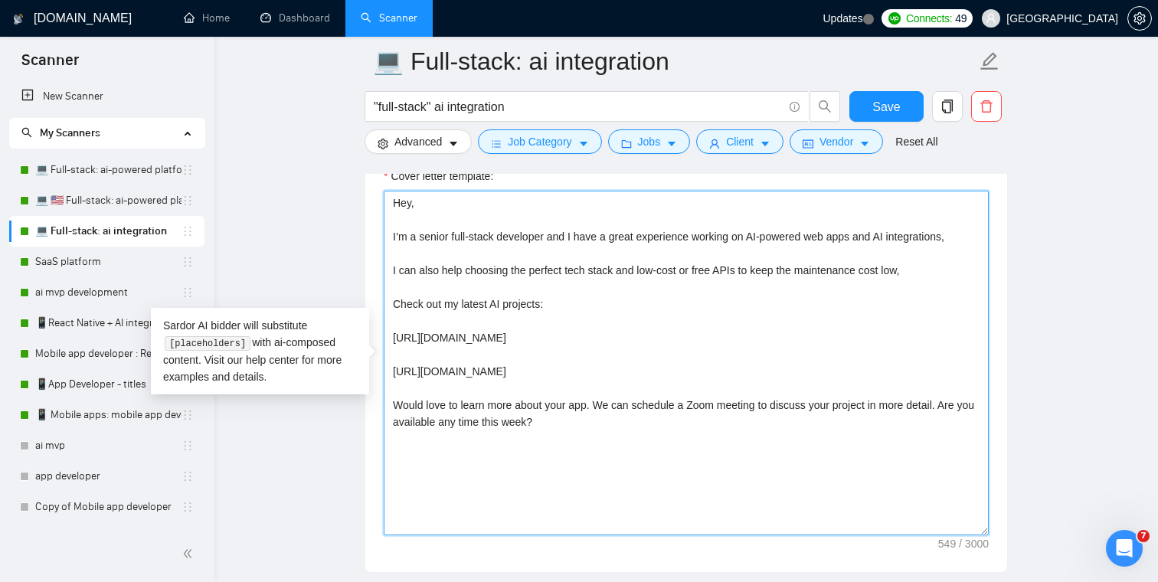
scroll to position [1735, 0]
paste textarea "Hey, I’m a senior full-stack developer and [analyze the job post and start with…"
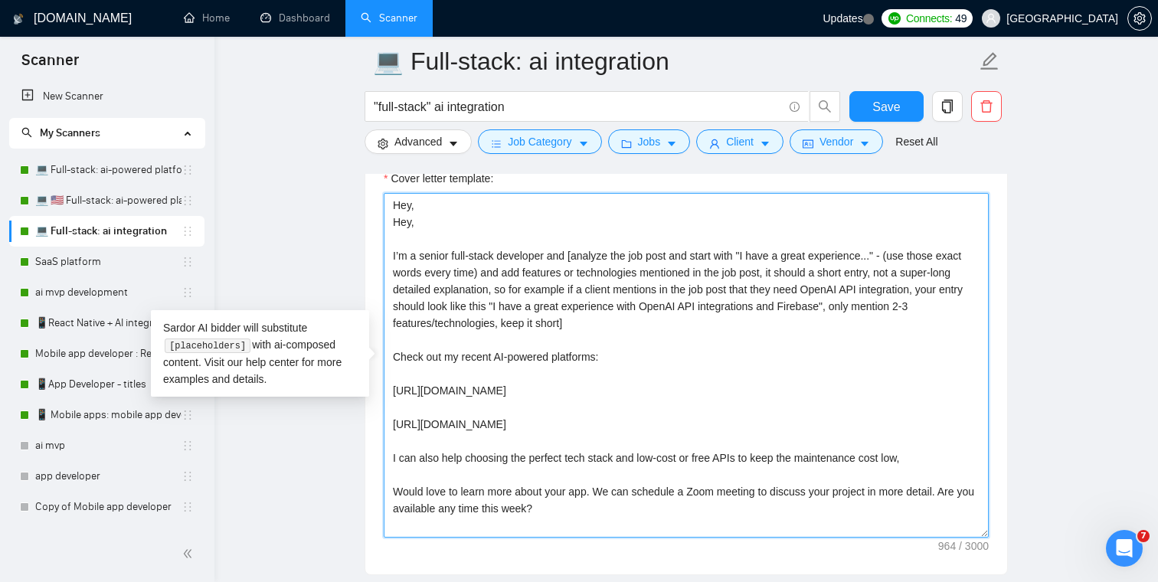
drag, startPoint x: 391, startPoint y: 221, endPoint x: 381, endPoint y: 204, distance: 19.6
click at [381, 204] on div "Cover letter template: Hey, Hey, I’m a senior full-stack developer and [analyze…" at bounding box center [686, 363] width 642 height 423
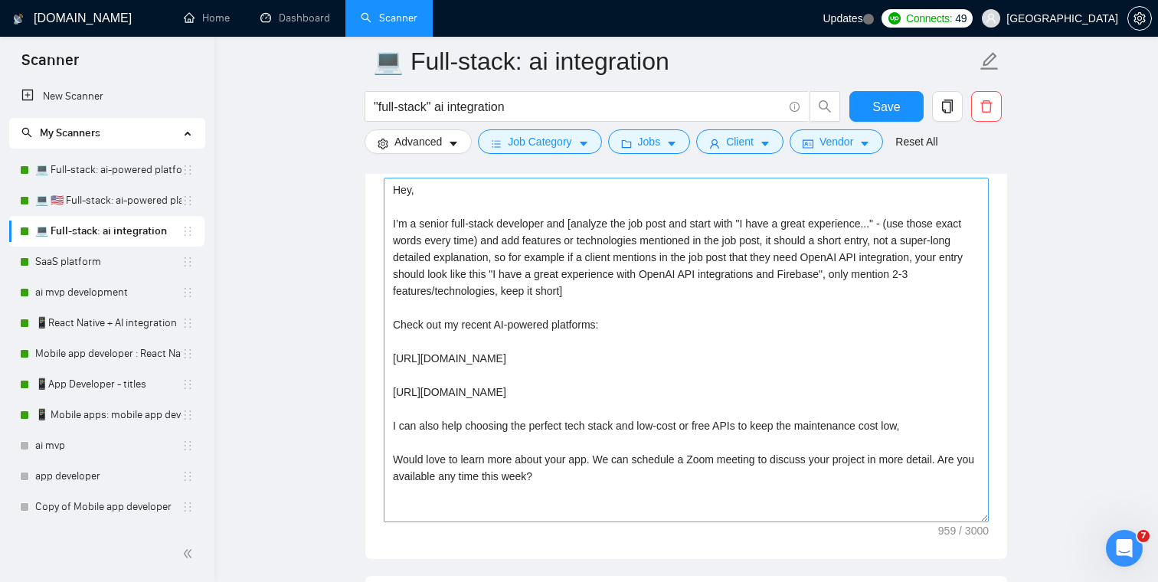
scroll to position [1755, 0]
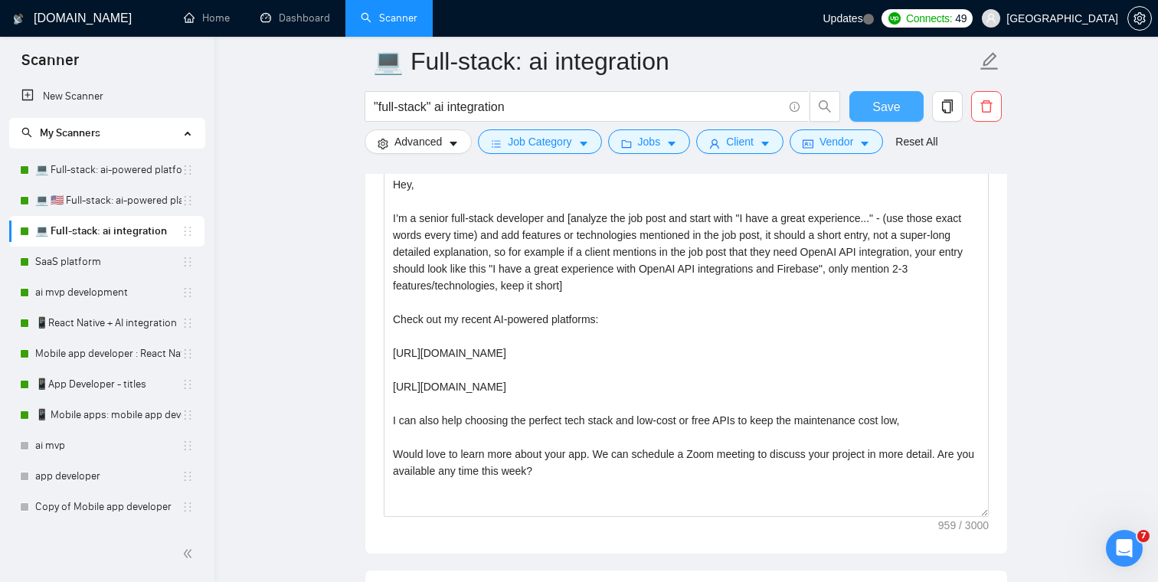
click at [891, 107] on span "Save" at bounding box center [886, 106] width 28 height 19
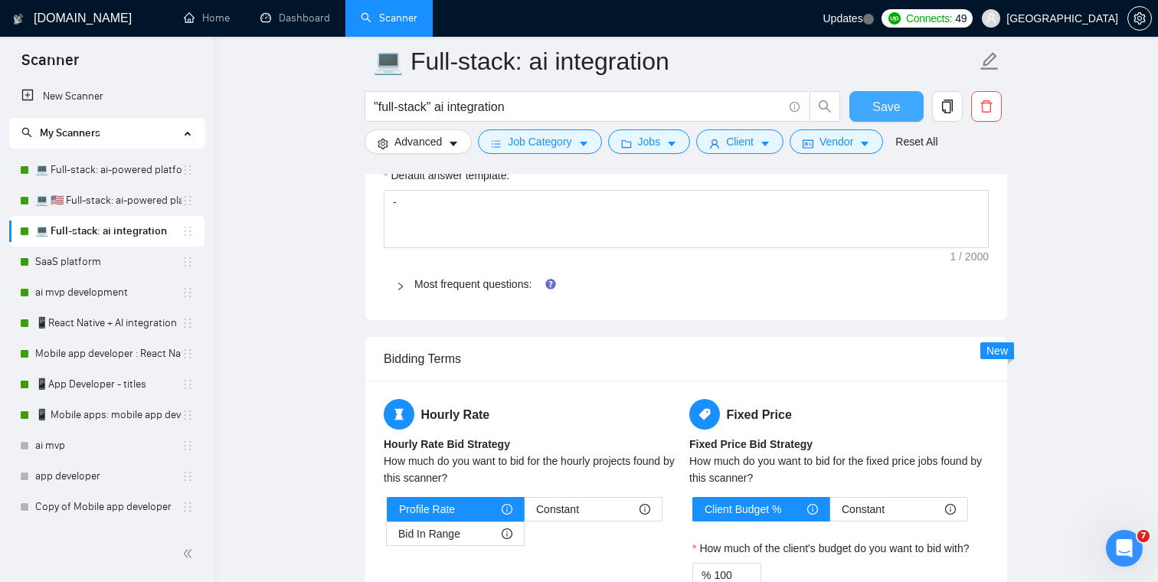
scroll to position [2187, 0]
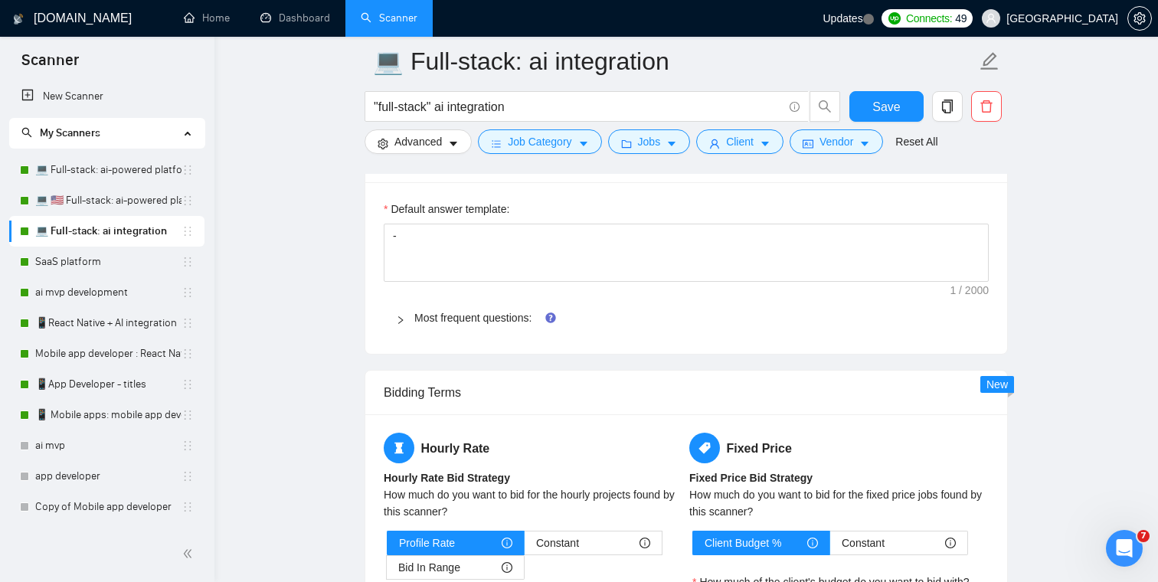
click at [400, 317] on icon "right" at bounding box center [400, 320] width 5 height 8
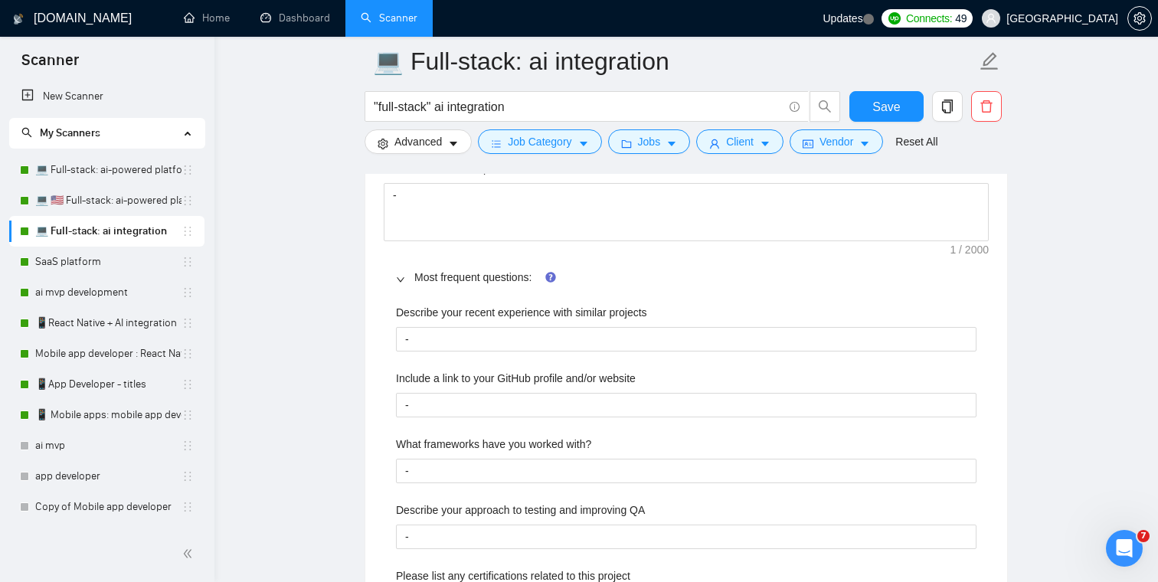
scroll to position [2222, 0]
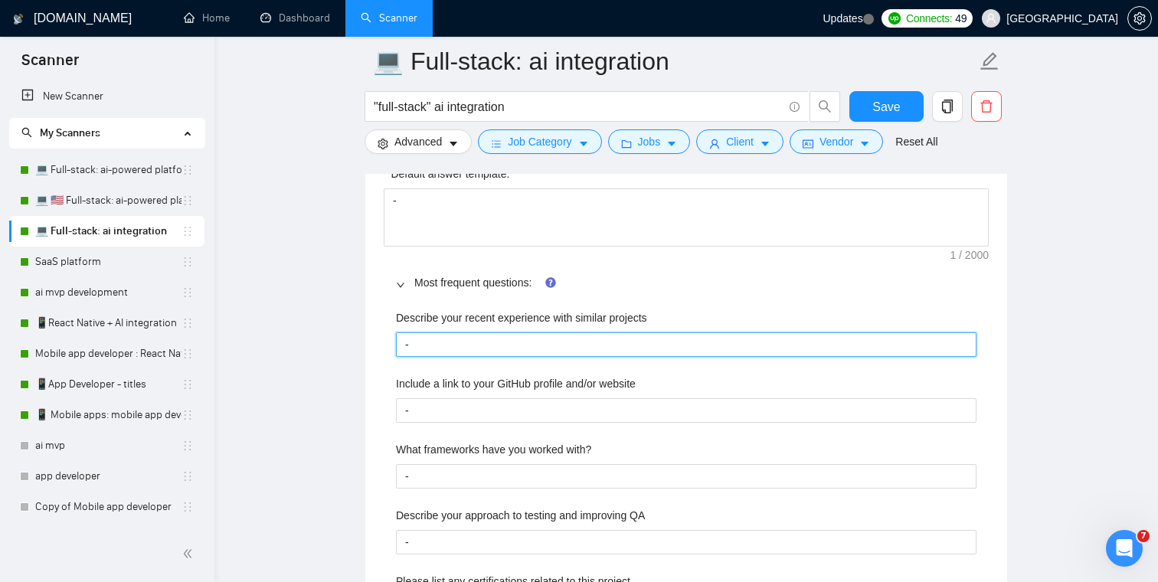
drag, startPoint x: 435, startPoint y: 345, endPoint x: 347, endPoint y: 338, distance: 88.3
click at [347, 338] on main "💻 Full-stack: ai integration "full-stack" ai integration Save Advanced Job Cate…" at bounding box center [686, 336] width 894 height 4994
paste projects "https://www.upwork.com/freelancers/artlarin?p=1769425200519421952 https://www.u…"
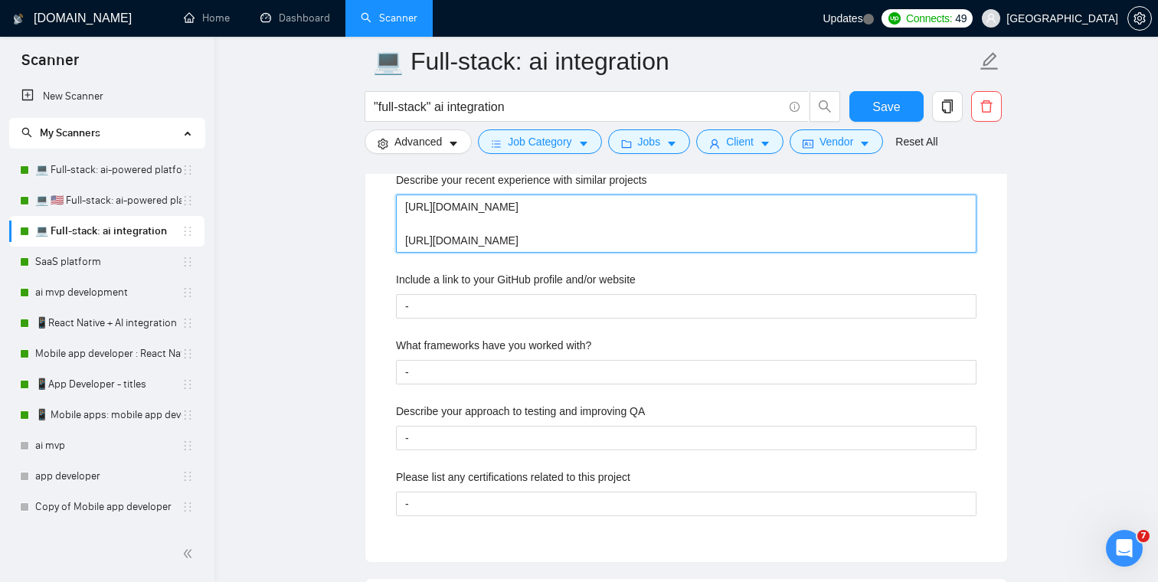
scroll to position [2385, 0]
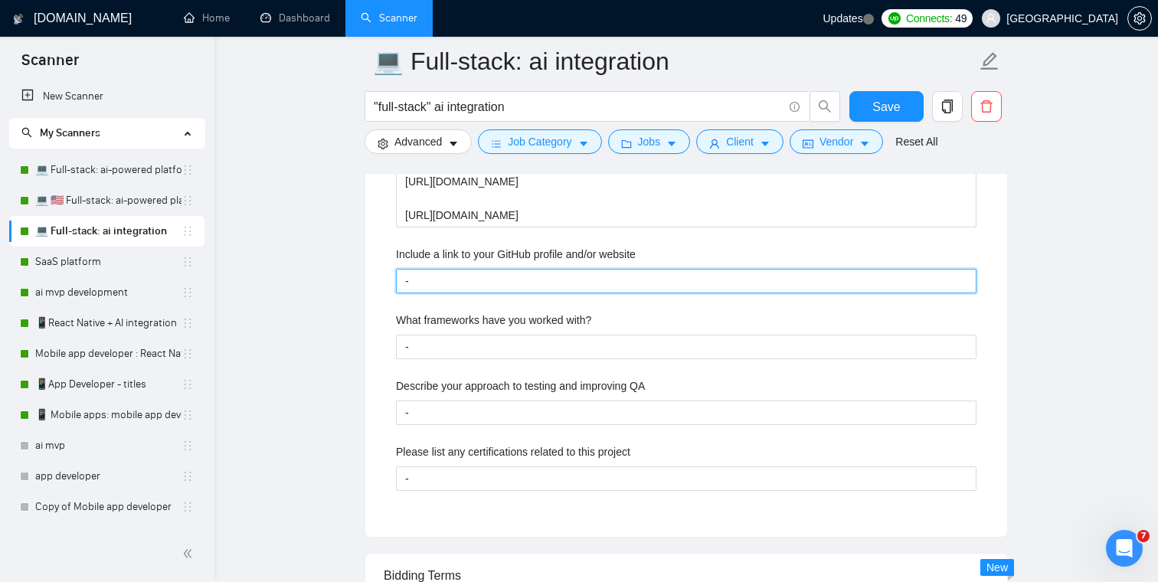
click at [453, 279] on website "-" at bounding box center [686, 281] width 580 height 25
click at [476, 289] on website "Include a link to your GitHub profile and/or website" at bounding box center [686, 281] width 580 height 25
paste website "https://outstafford.com"
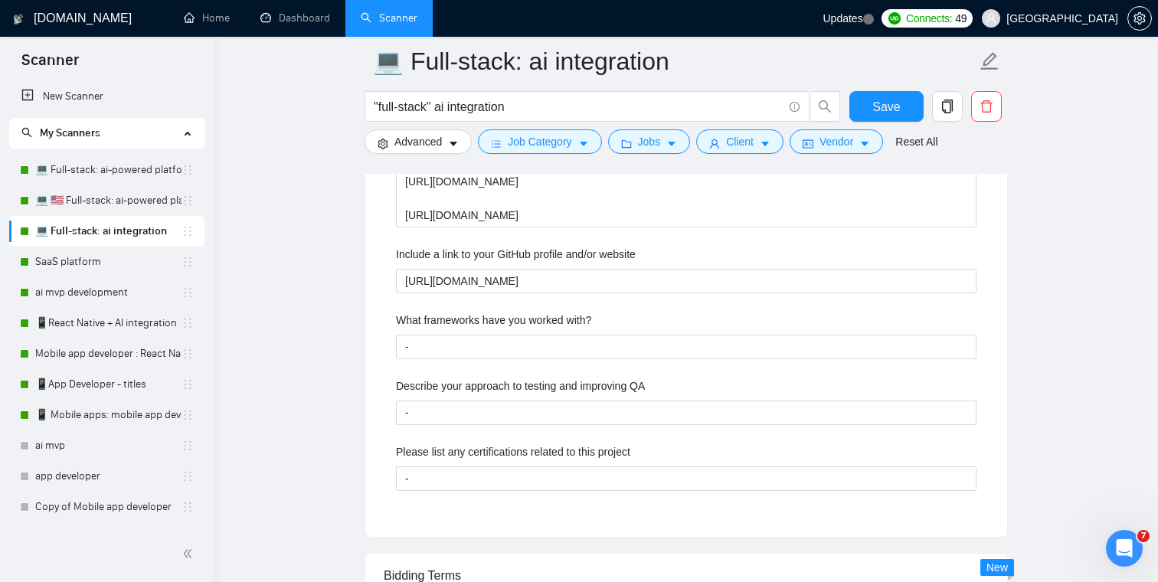
click at [361, 289] on main "💻 Full-stack: ai integration "full-stack" ai integration Save Advanced Job Cate…" at bounding box center [686, 190] width 894 height 5028
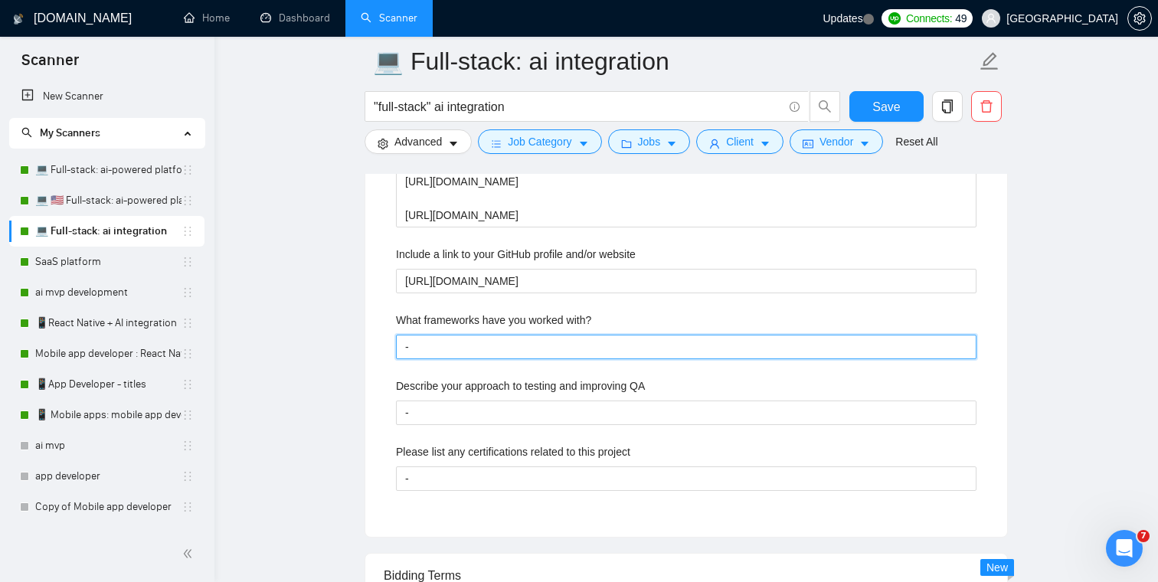
drag, startPoint x: 478, startPoint y: 345, endPoint x: 336, endPoint y: 345, distance: 141.7
click at [338, 345] on main "💻 Full-stack: ai integration "full-stack" ai integration Save Advanced Job Cate…" at bounding box center [686, 190] width 894 height 5028
paste with\? "React, Next.js, Node.js, React Native"
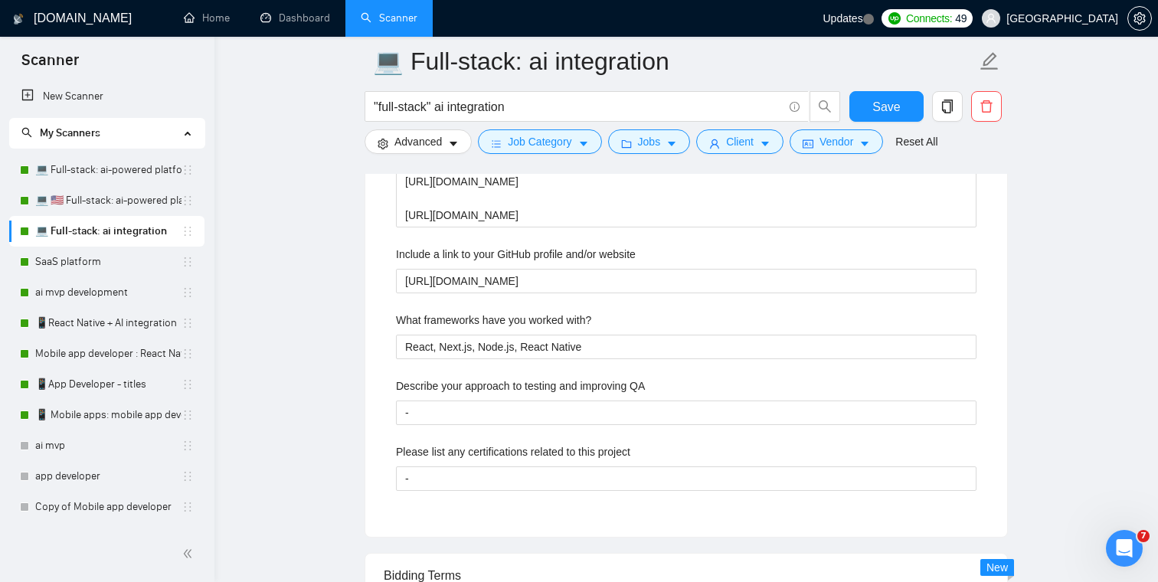
click at [336, 345] on main "💻 Full-stack: ai integration "full-stack" ai integration Save Advanced Job Cate…" at bounding box center [686, 190] width 894 height 5028
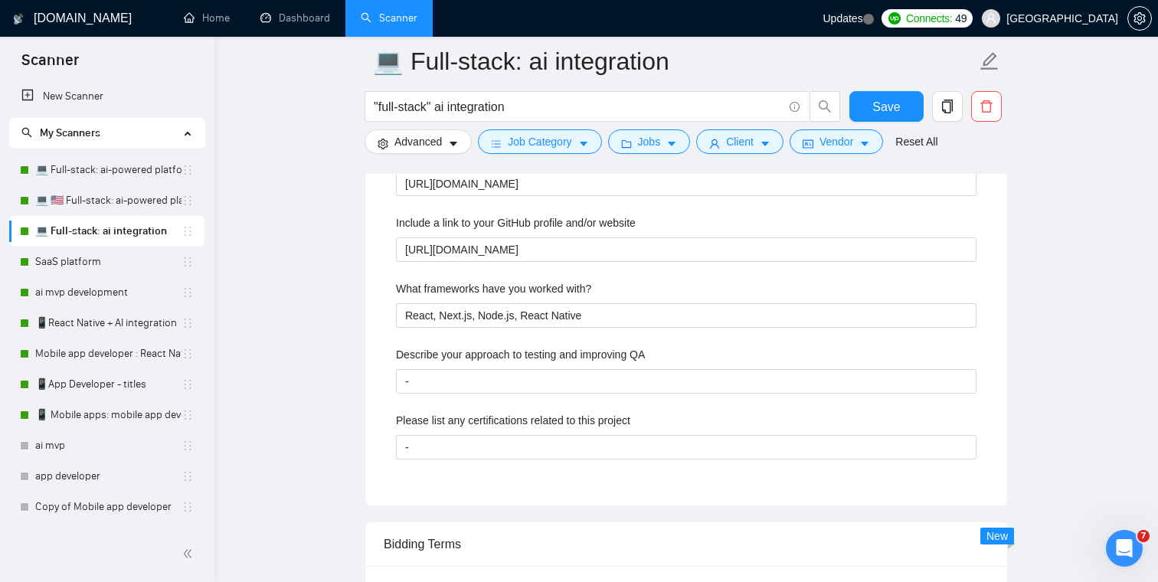
scroll to position [2477, 0]
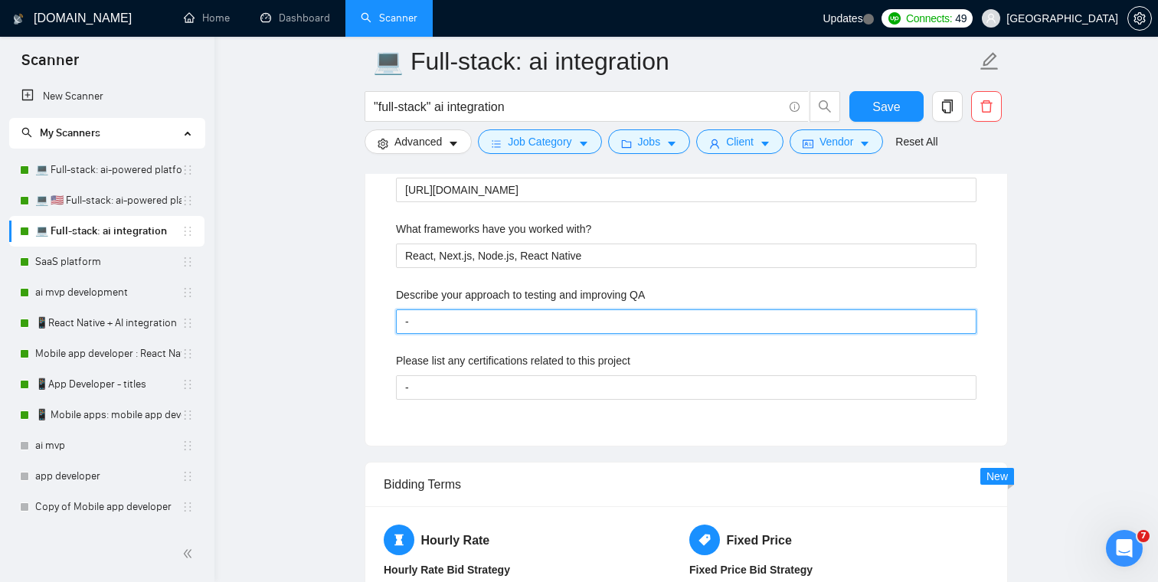
drag, startPoint x: 451, startPoint y: 325, endPoint x: 365, endPoint y: 325, distance: 86.5
click at [365, 325] on div "Custom Client Questions Default answer template: - Most frequent questions: Des…" at bounding box center [686, 147] width 643 height 598
paste QA "I usually use a combination of manual QA + sentry integration."
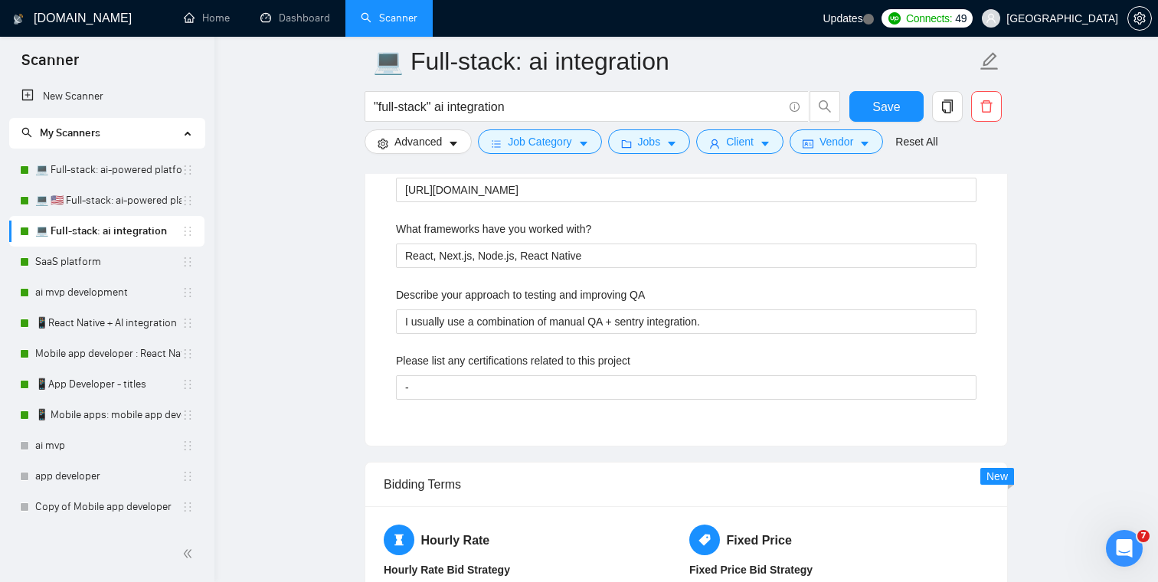
click at [331, 288] on main "💻 Full-stack: ai integration "full-stack" ai integration Save Advanced Job Cate…" at bounding box center [686, 99] width 894 height 5028
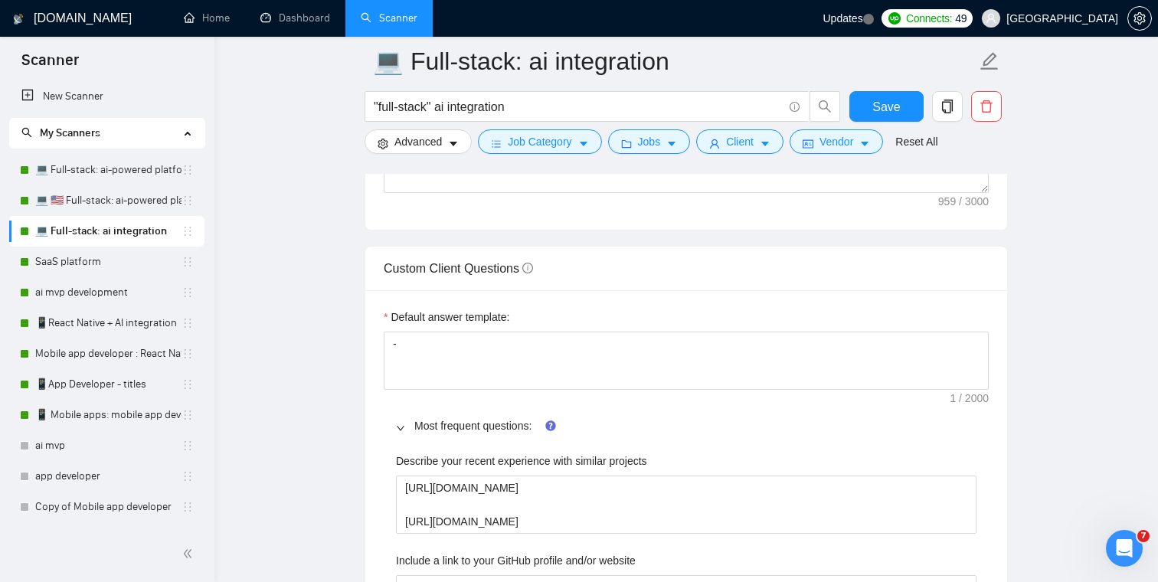
scroll to position [2078, 0]
click at [894, 108] on span "Save" at bounding box center [886, 106] width 28 height 19
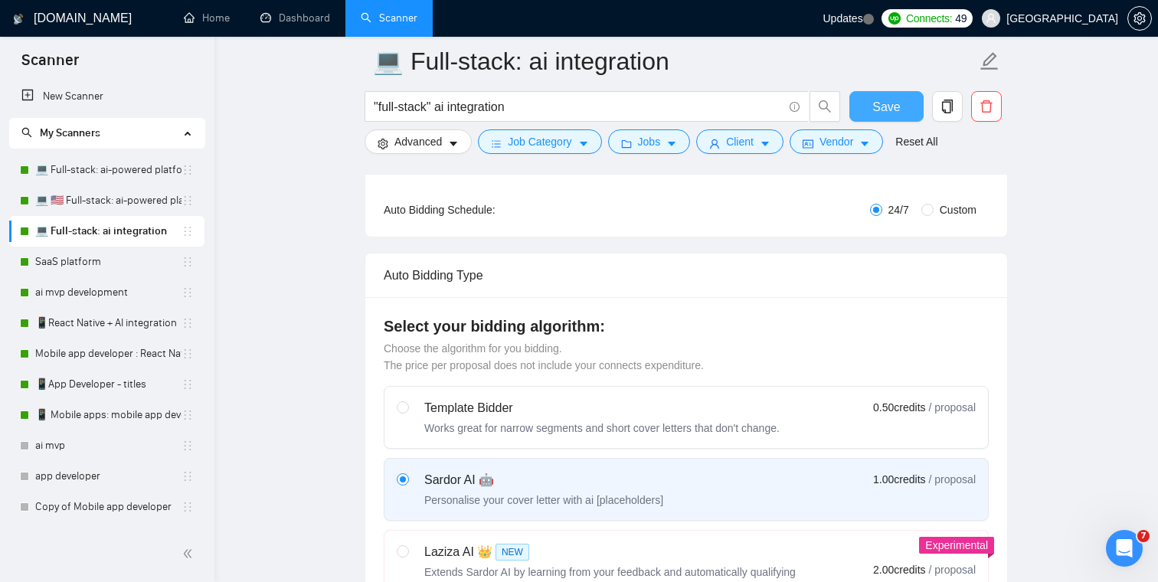
scroll to position [0, 0]
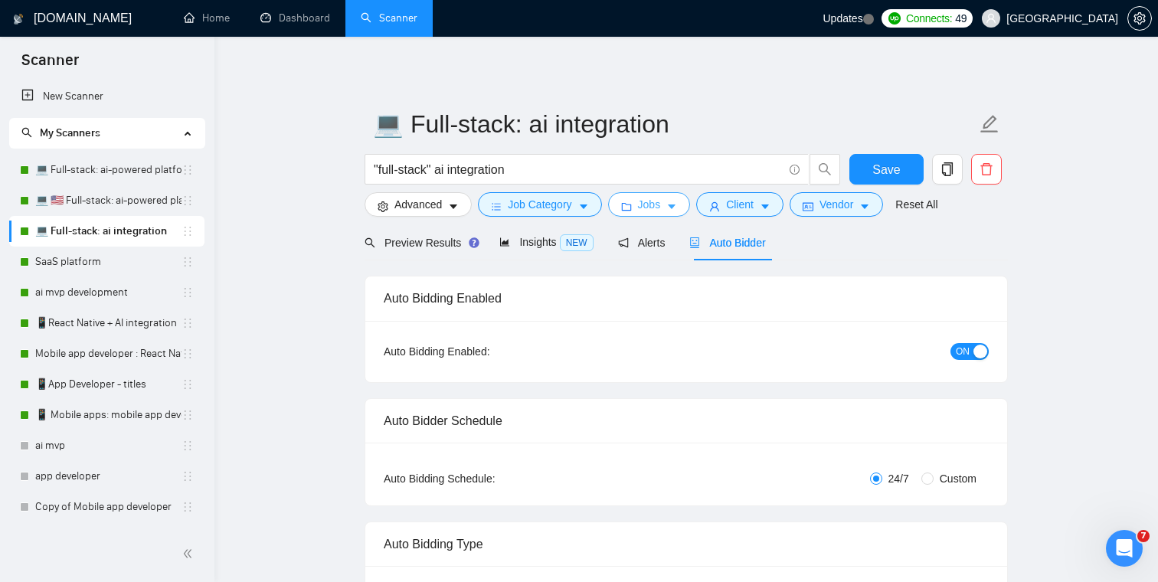
click at [652, 205] on span "Jobs" at bounding box center [649, 204] width 23 height 17
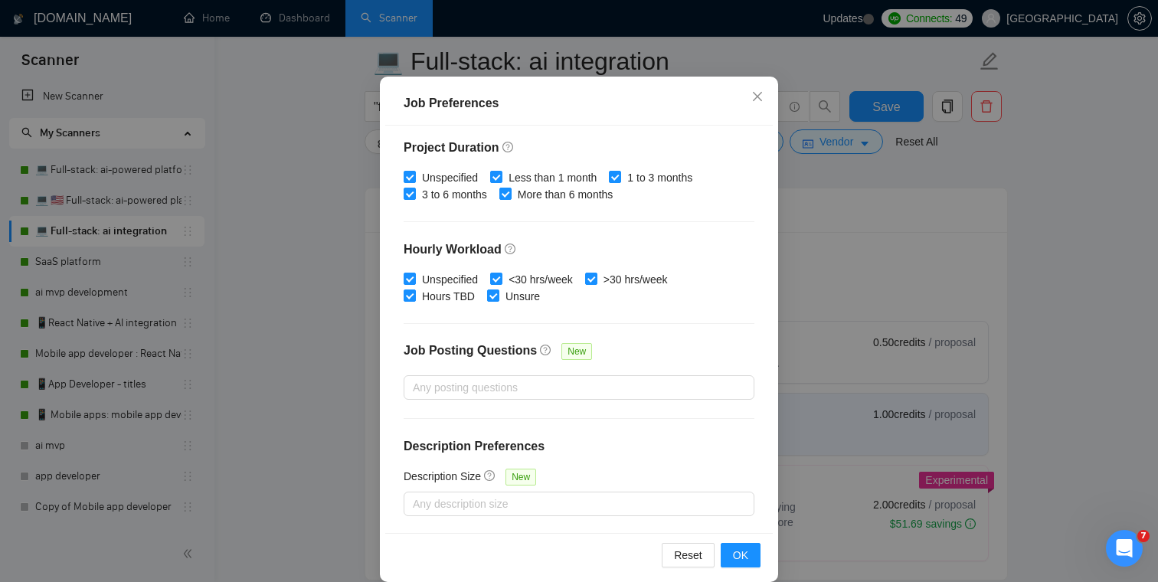
scroll to position [102, 0]
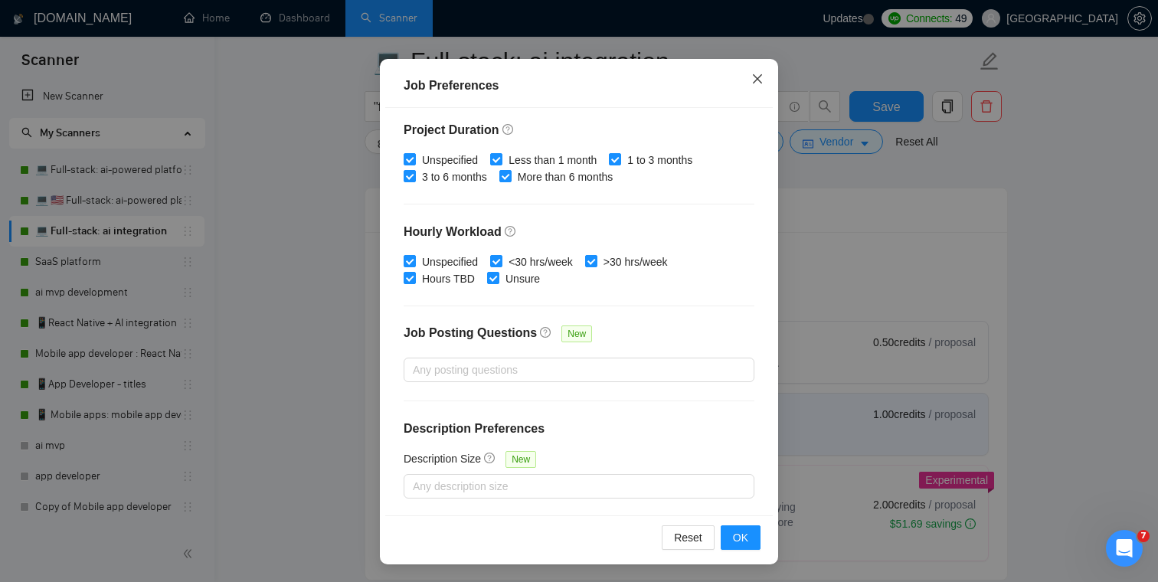
click at [758, 78] on icon "close" at bounding box center [757, 78] width 9 height 9
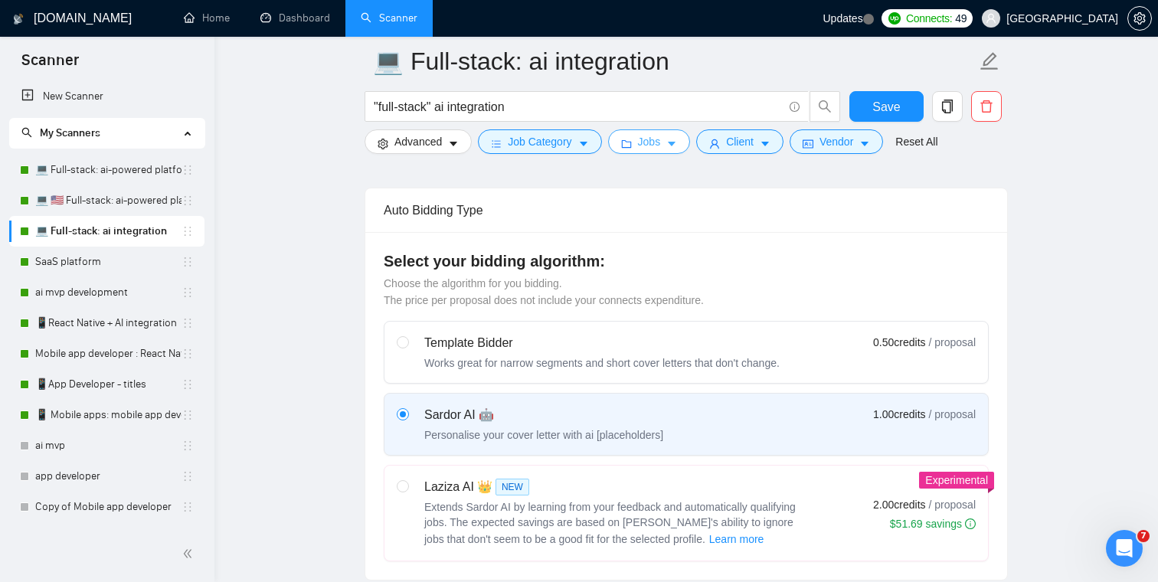
scroll to position [266, 0]
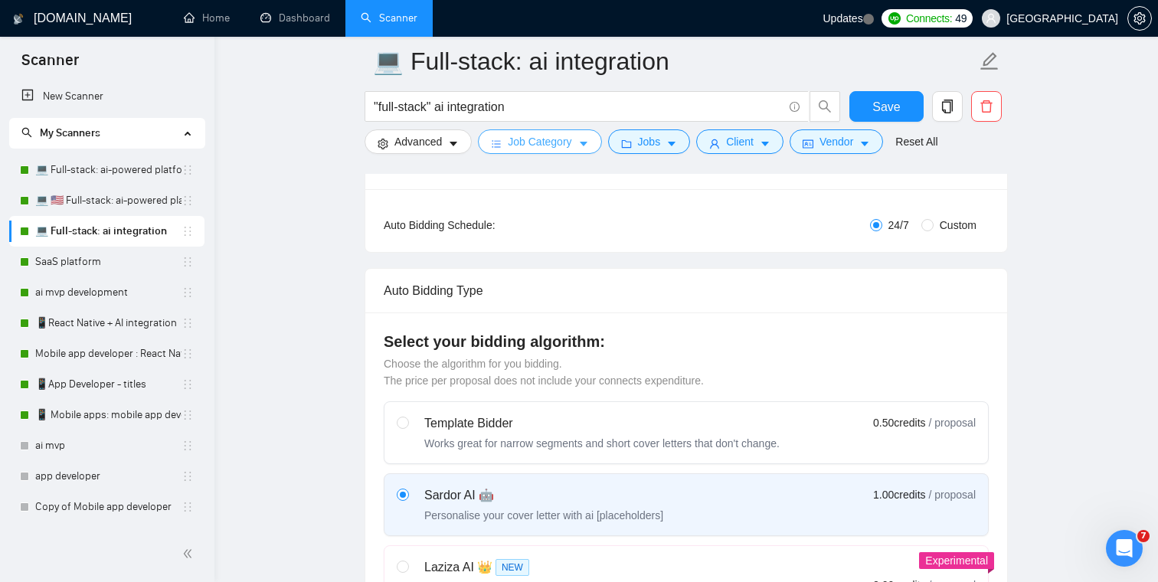
click at [557, 139] on span "Job Category" at bounding box center [540, 141] width 64 height 17
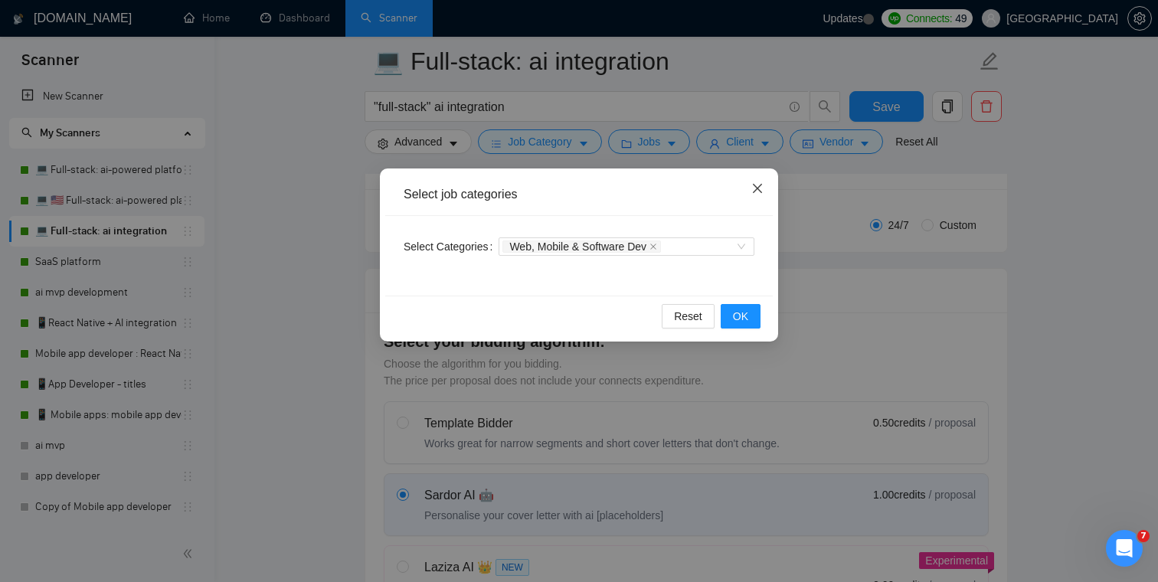
click at [757, 189] on icon "close" at bounding box center [757, 188] width 9 height 9
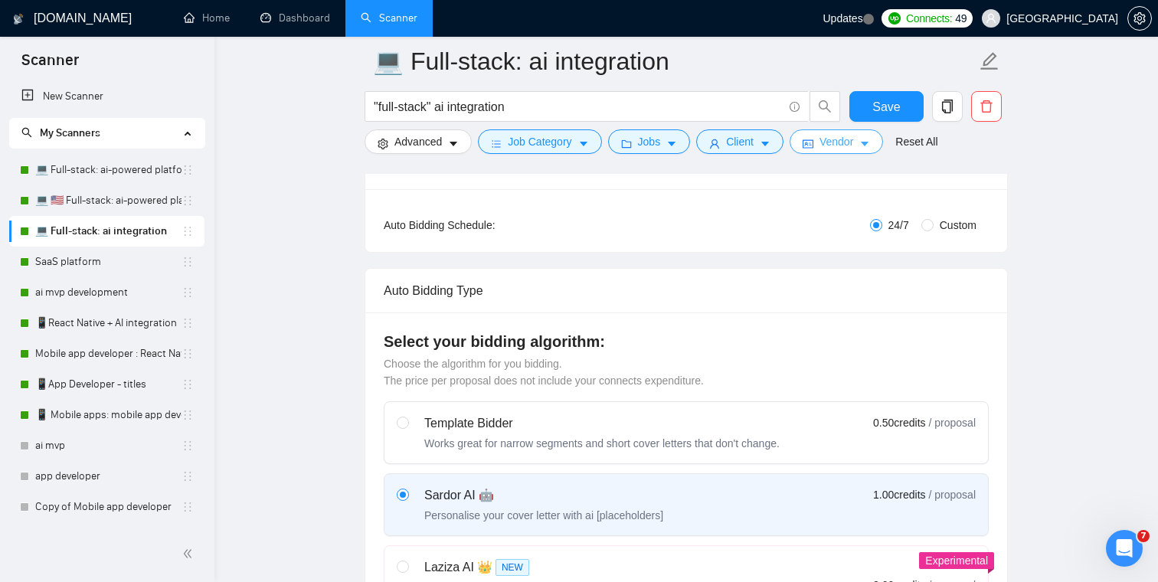
click at [843, 154] on button "Vendor" at bounding box center [836, 141] width 93 height 25
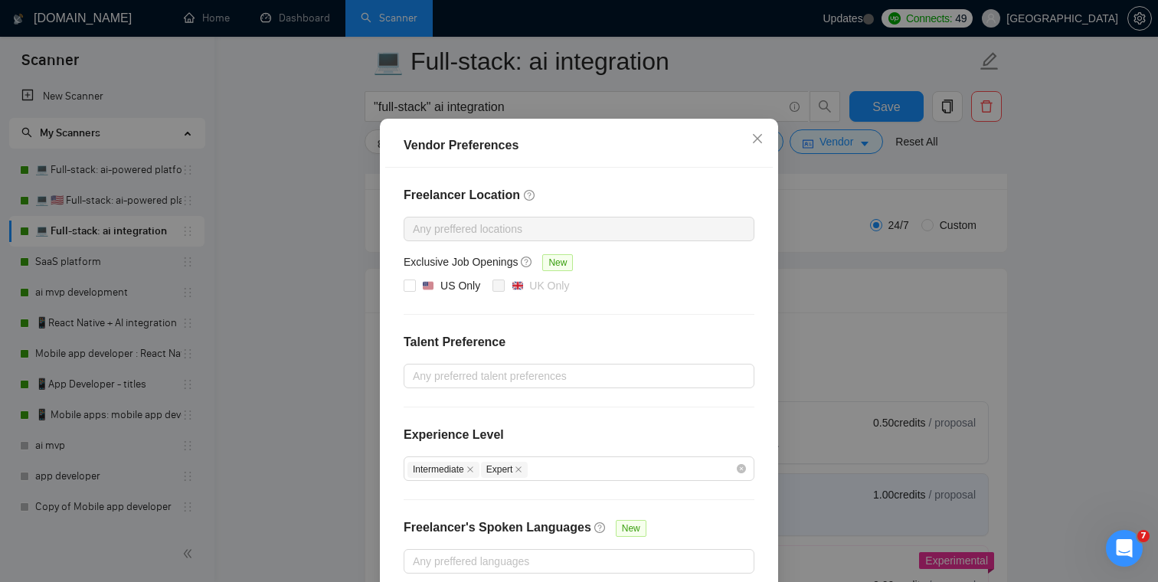
scroll to position [126, 0]
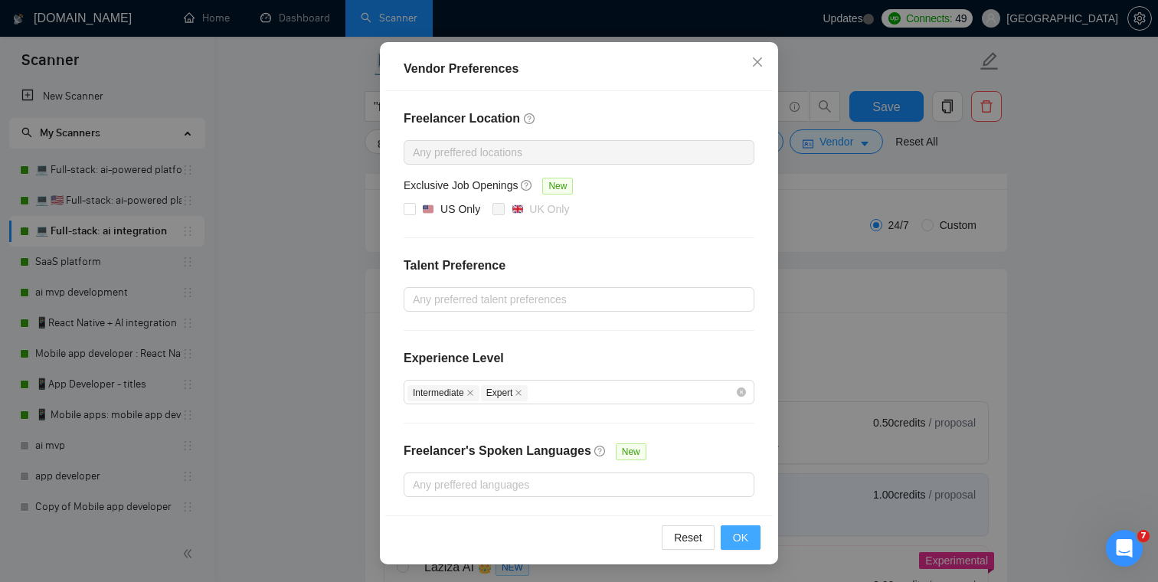
click at [736, 533] on span "OK" at bounding box center [740, 537] width 15 height 17
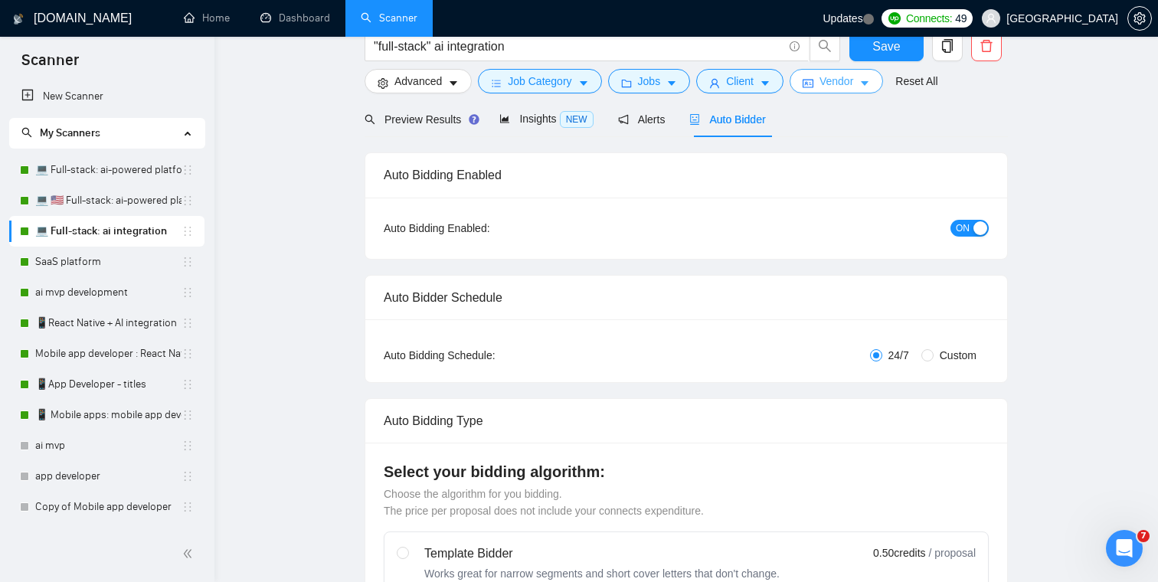
scroll to position [0, 0]
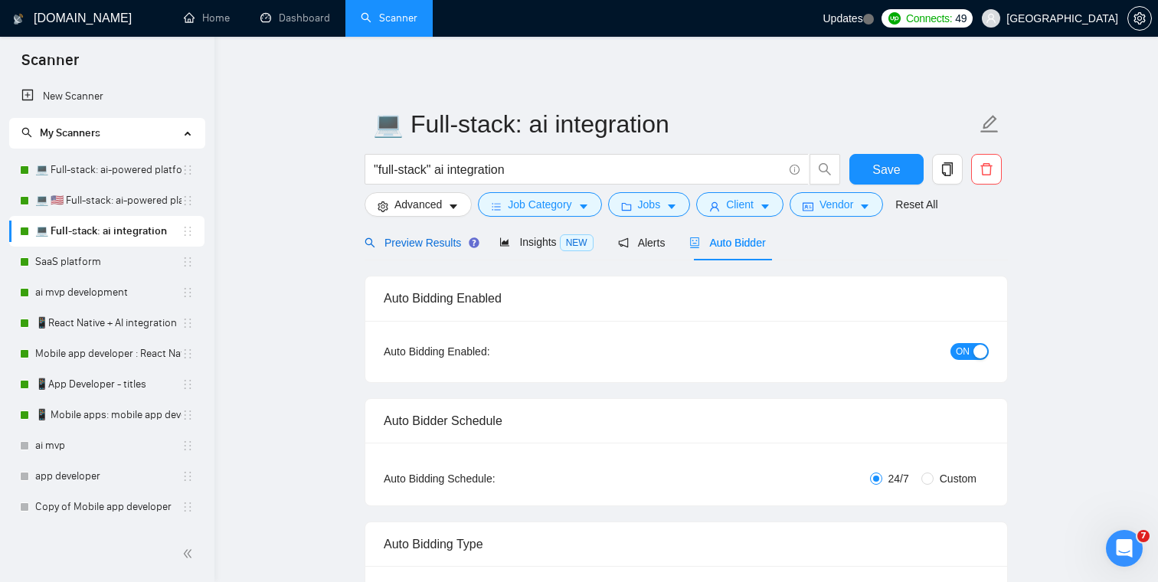
click at [448, 238] on span "Preview Results" at bounding box center [420, 243] width 110 height 12
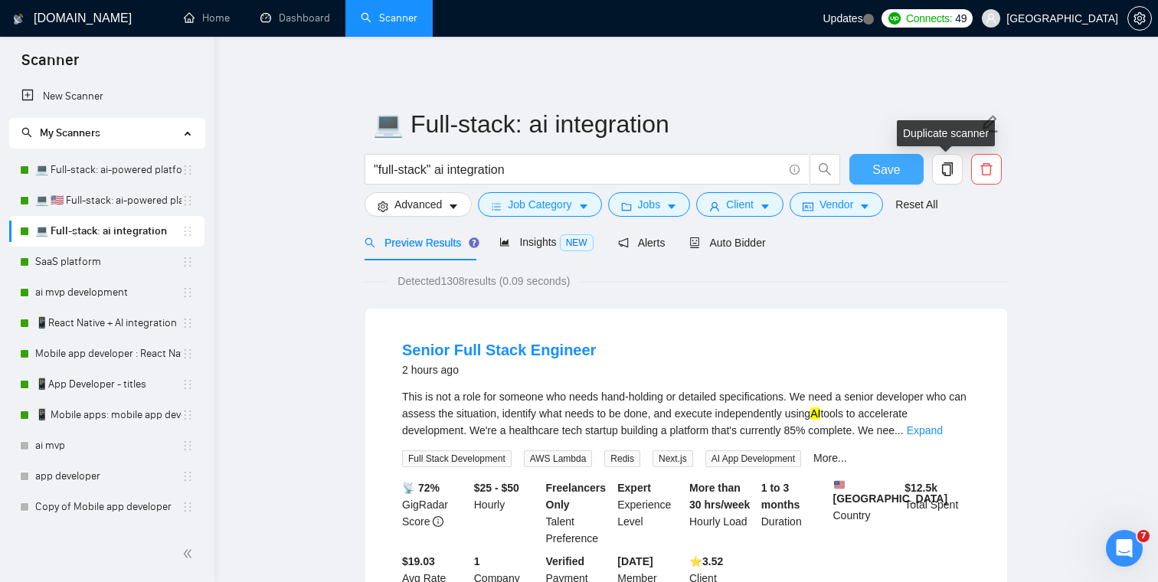
click at [901, 168] on button "Save" at bounding box center [886, 169] width 74 height 31
click at [956, 174] on span "copy" at bounding box center [947, 169] width 29 height 14
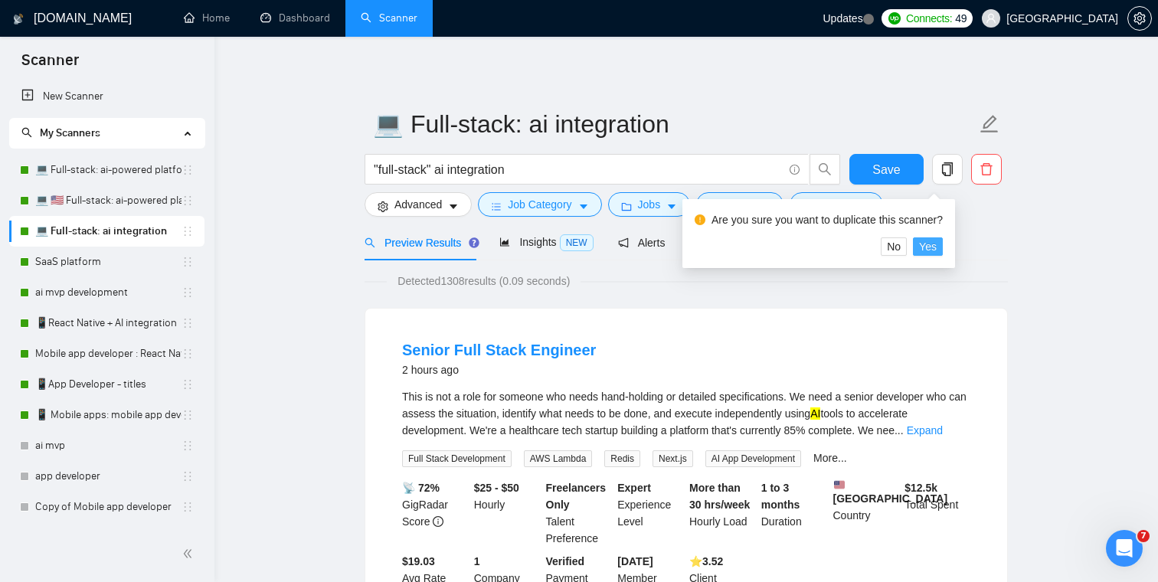
click at [937, 250] on span "Yes" at bounding box center [928, 246] width 18 height 17
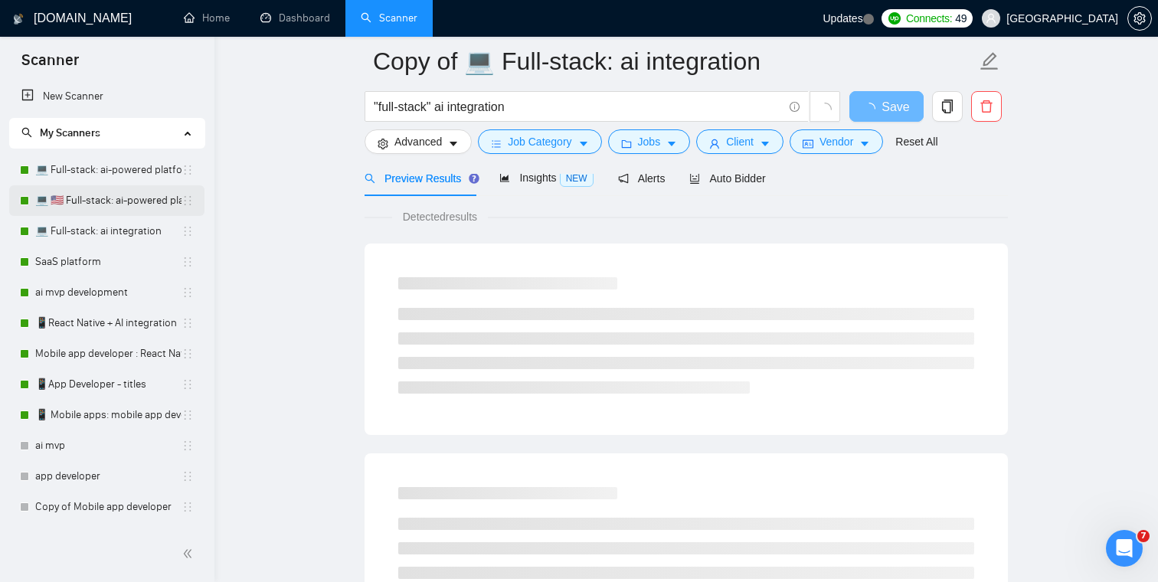
click at [93, 195] on link "💻 🇺🇸 Full-stack: ai-powered platform" at bounding box center [108, 200] width 146 height 31
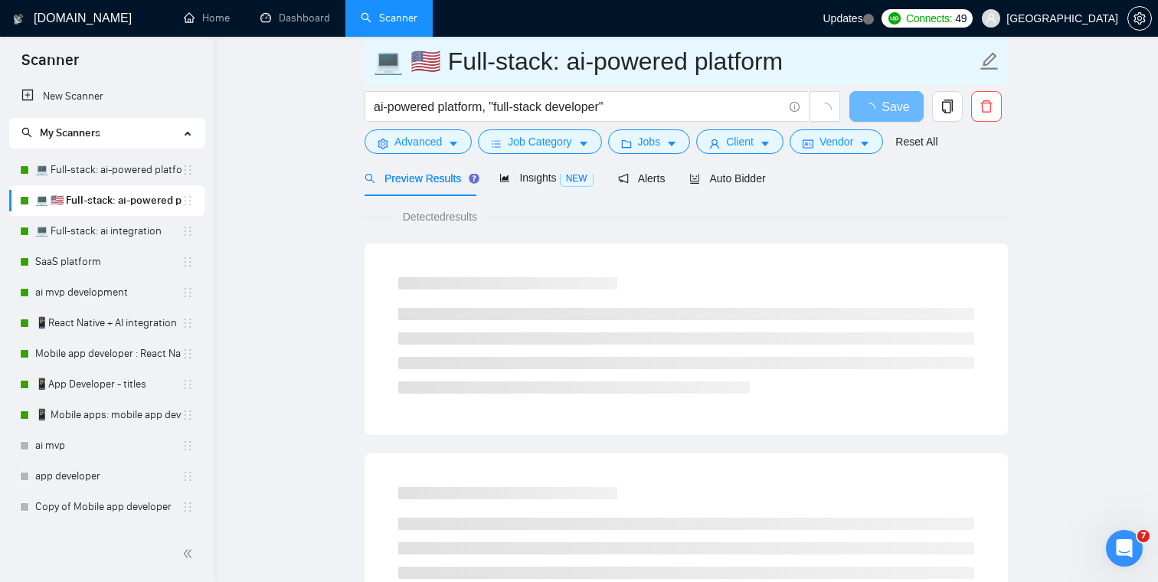
drag, startPoint x: 430, startPoint y: 61, endPoint x: 411, endPoint y: 61, distance: 19.1
click at [411, 61] on input "💻 🇺🇸 Full-stack: ai-powered platform" at bounding box center [674, 61] width 603 height 38
drag, startPoint x: 426, startPoint y: 60, endPoint x: 408, endPoint y: 60, distance: 17.6
click at [408, 60] on input "💻 🇺🇸 Full-stack: ai-powered platform" at bounding box center [674, 61] width 603 height 38
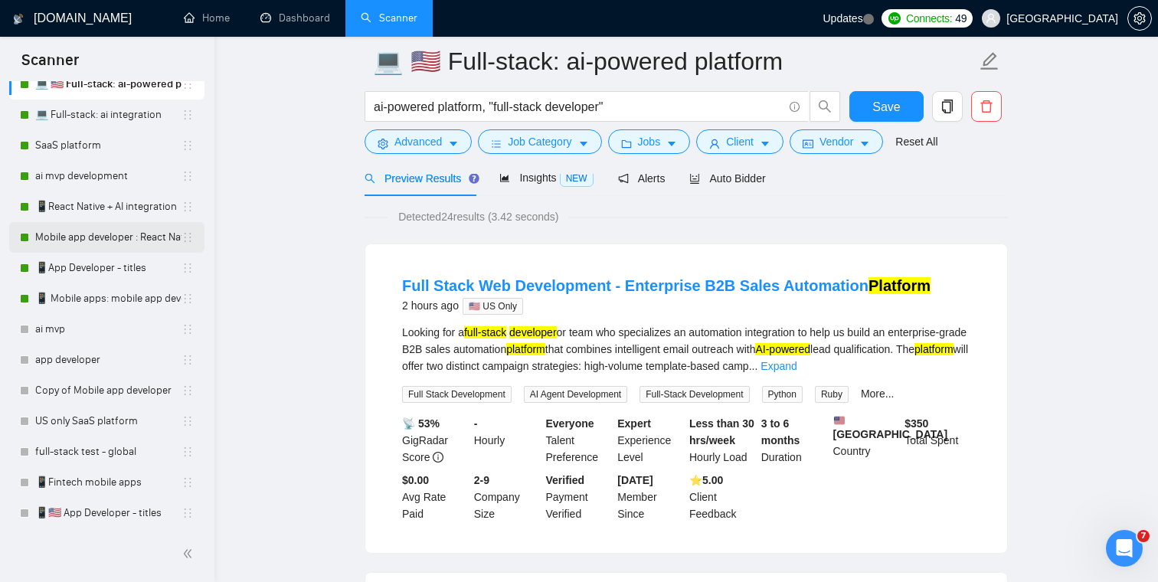
scroll to position [180, 0]
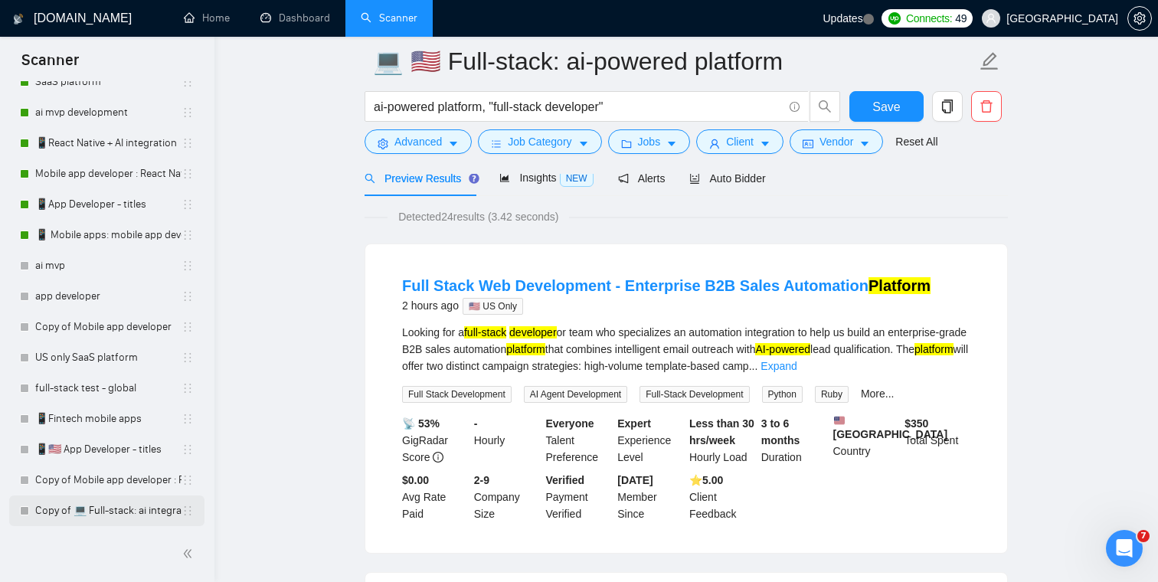
click at [99, 512] on link "Copy of 💻 Full-stack: ai integration" at bounding box center [108, 510] width 146 height 31
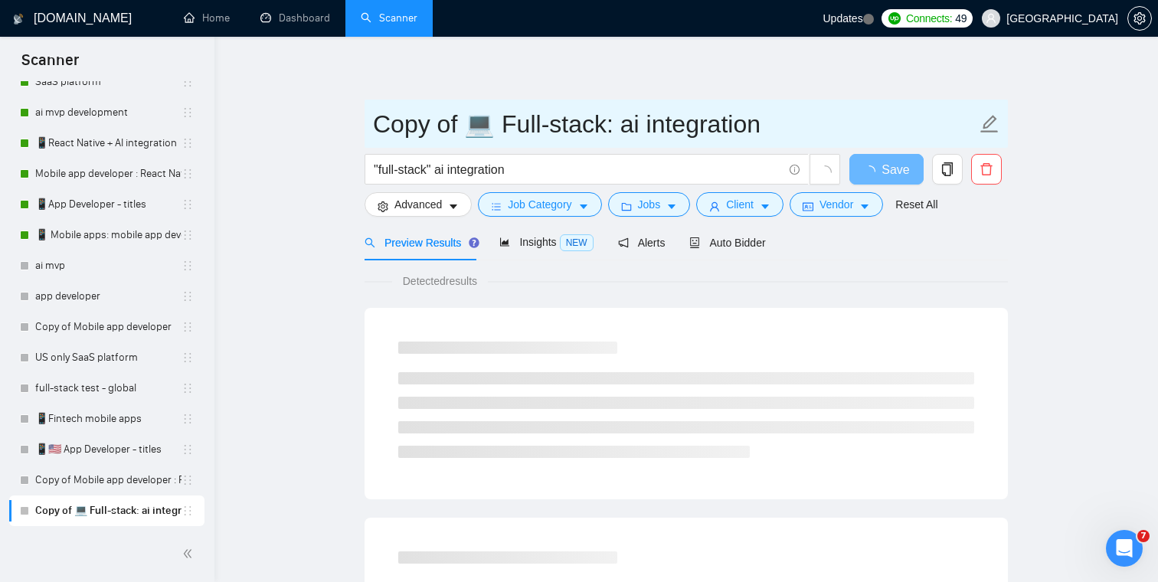
drag, startPoint x: 459, startPoint y: 122, endPoint x: 357, endPoint y: 122, distance: 101.8
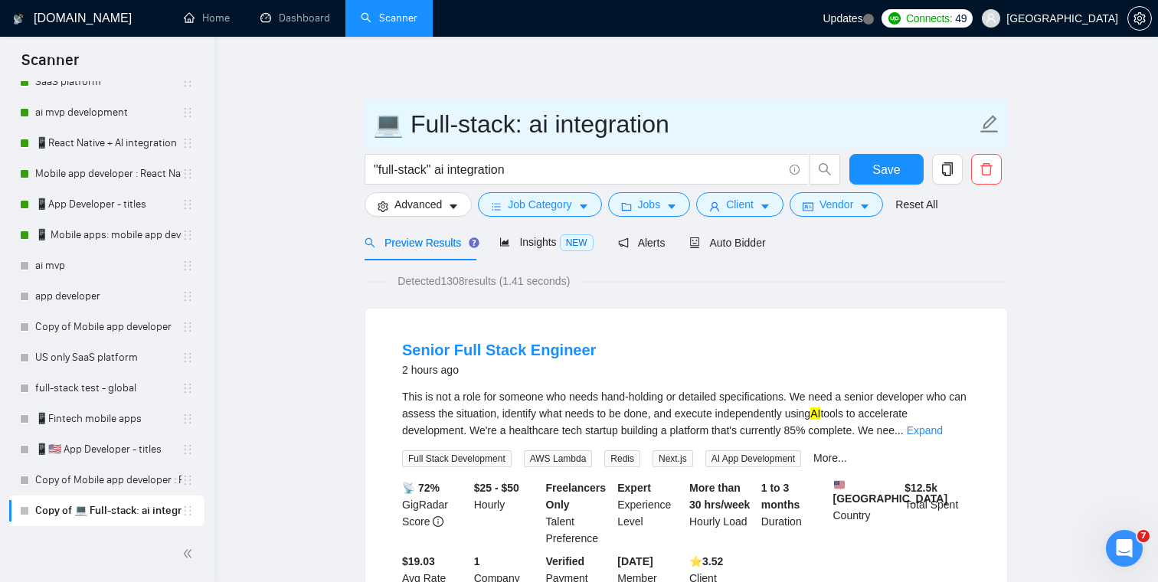
click at [401, 126] on input "💻 Full-stack: ai integration" at bounding box center [674, 124] width 603 height 38
paste input "🇺🇸"
click at [378, 129] on input "💻🇺🇸 Full-stack: ai integration" at bounding box center [674, 124] width 603 height 38
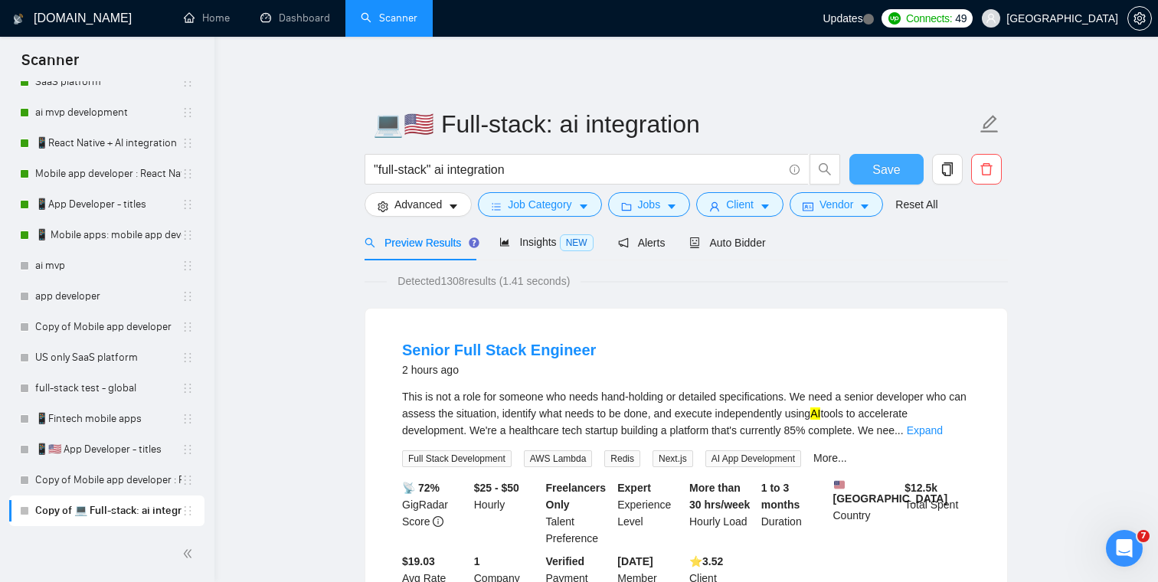
click at [875, 175] on span "Save" at bounding box center [886, 169] width 28 height 19
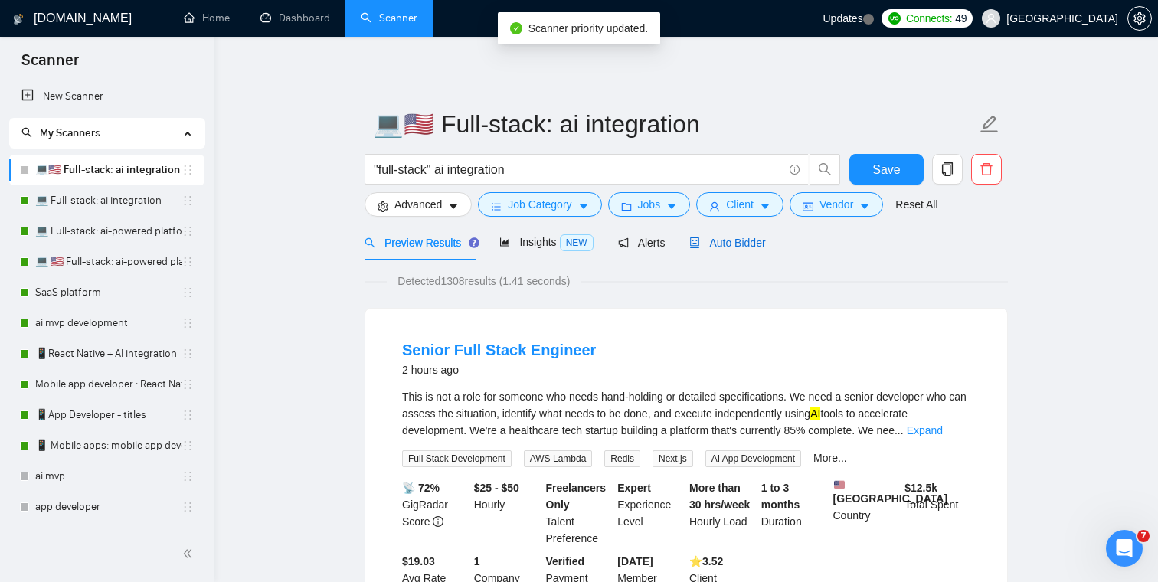
click at [749, 250] on div "Auto Bidder" at bounding box center [727, 242] width 76 height 17
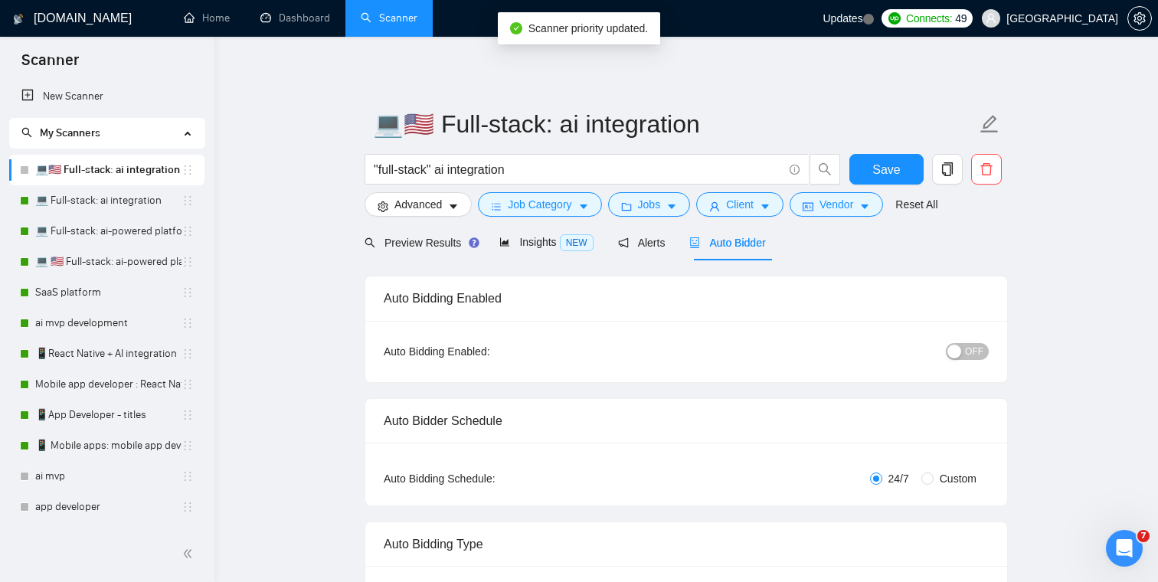
click at [979, 355] on span "OFF" at bounding box center [974, 351] width 18 height 17
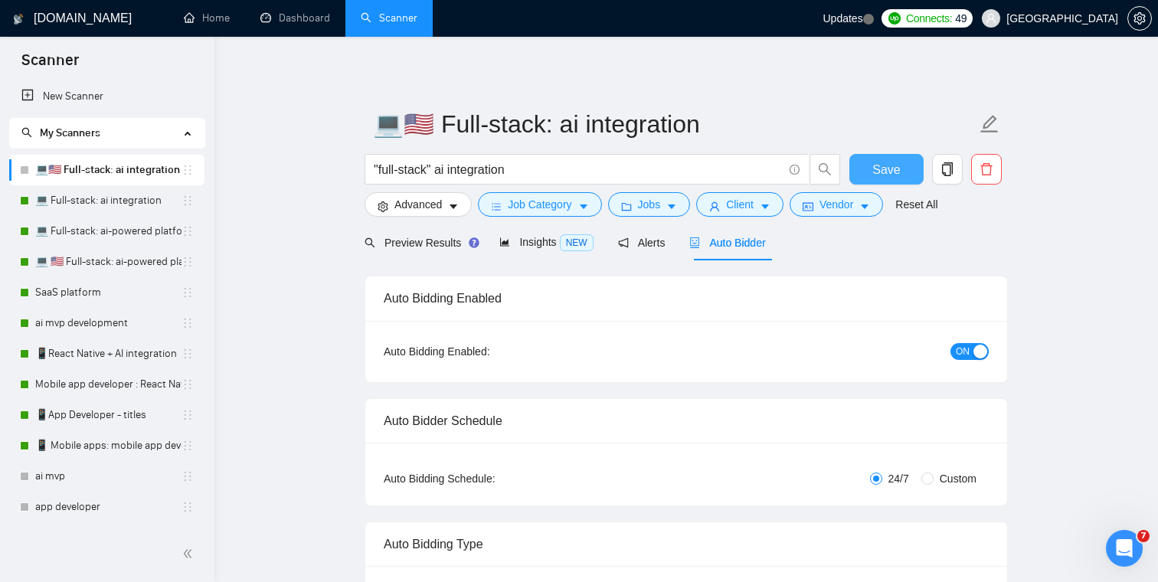
click at [886, 171] on span "Save" at bounding box center [886, 169] width 28 height 19
click at [427, 237] on span "Preview Results" at bounding box center [420, 243] width 110 height 12
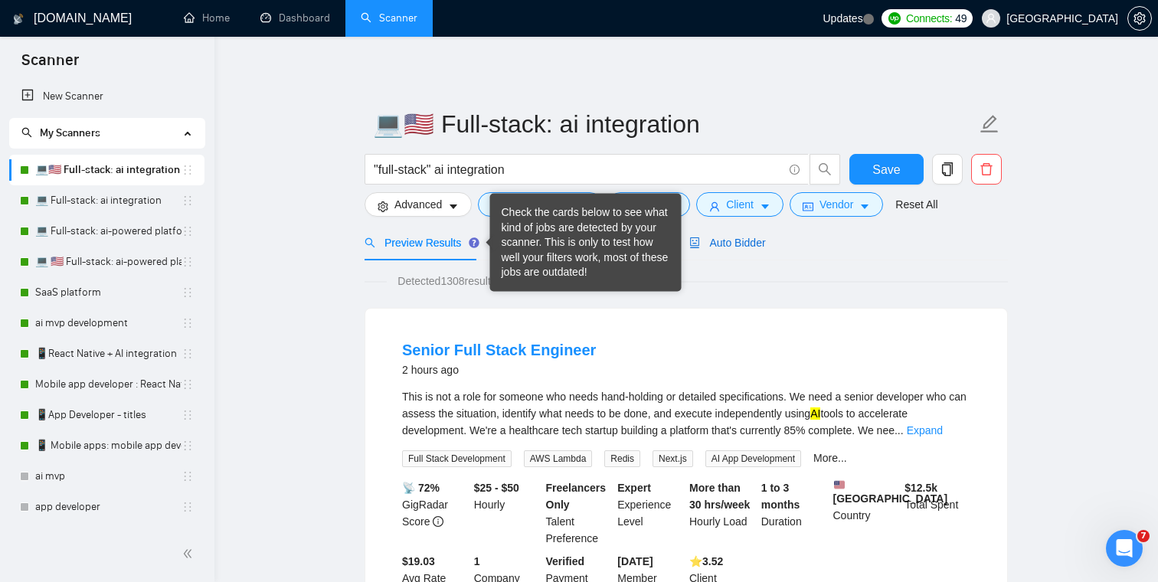
click at [760, 240] on span "Auto Bidder" at bounding box center [727, 243] width 76 height 12
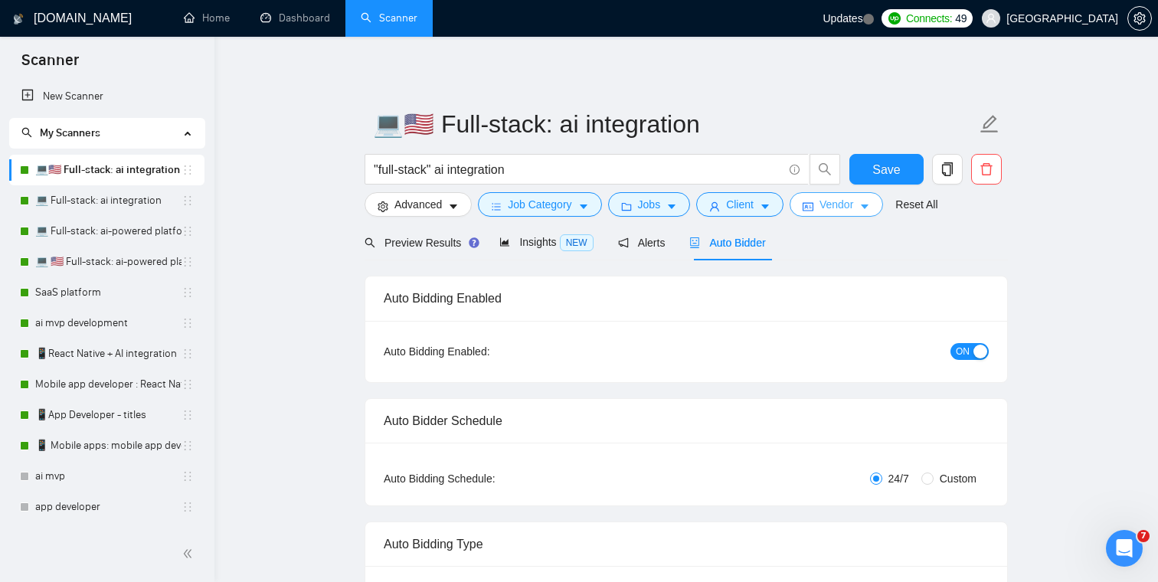
click at [837, 205] on span "Vendor" at bounding box center [836, 204] width 34 height 17
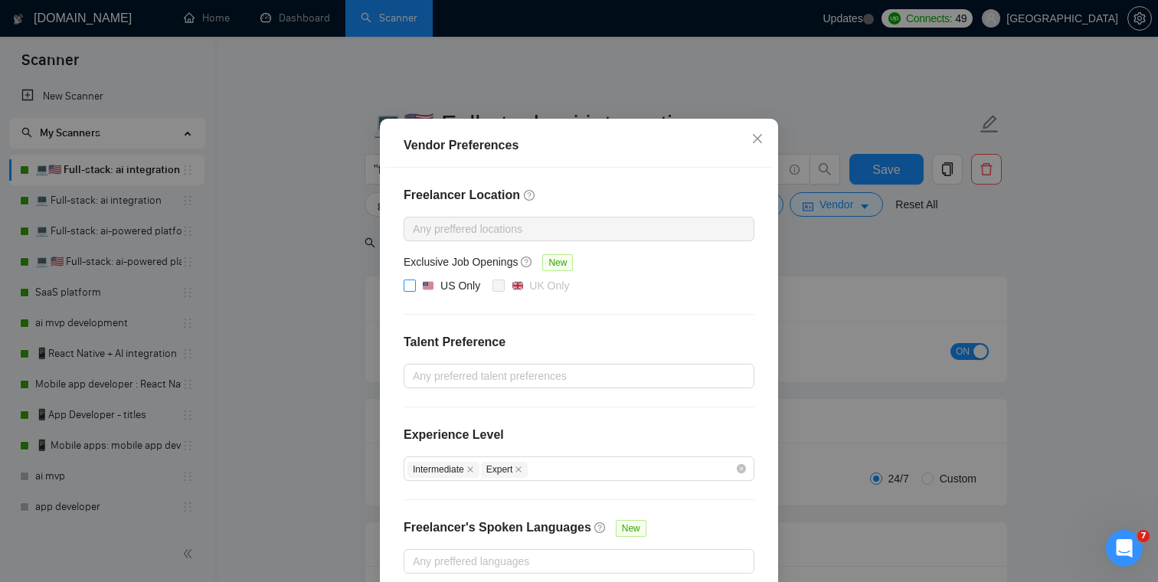
click at [411, 290] on input "US Only" at bounding box center [409, 285] width 11 height 11
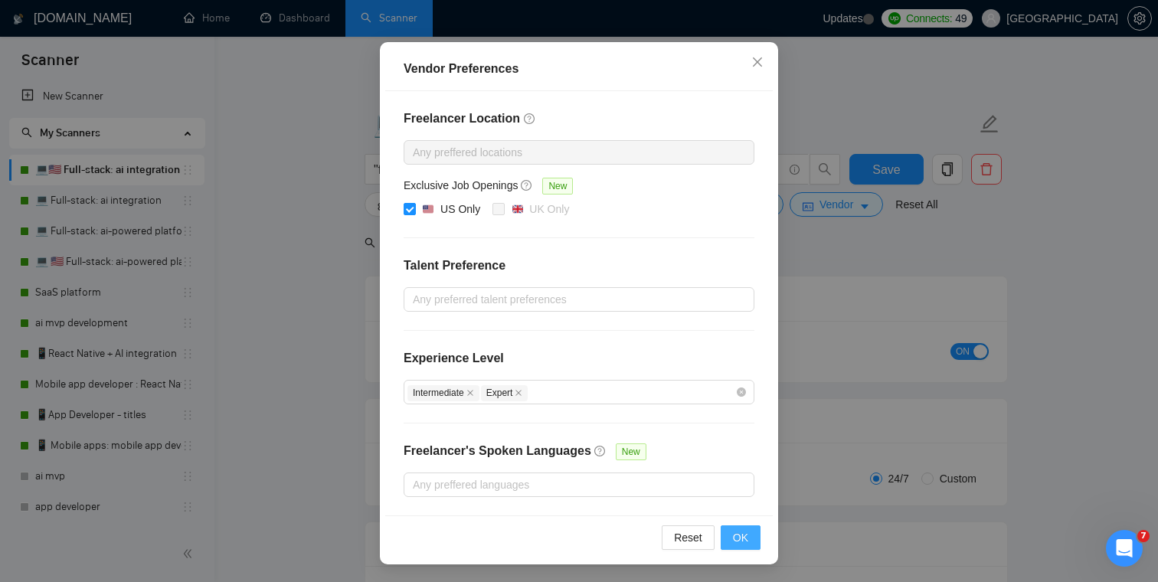
click at [742, 538] on span "OK" at bounding box center [740, 537] width 15 height 17
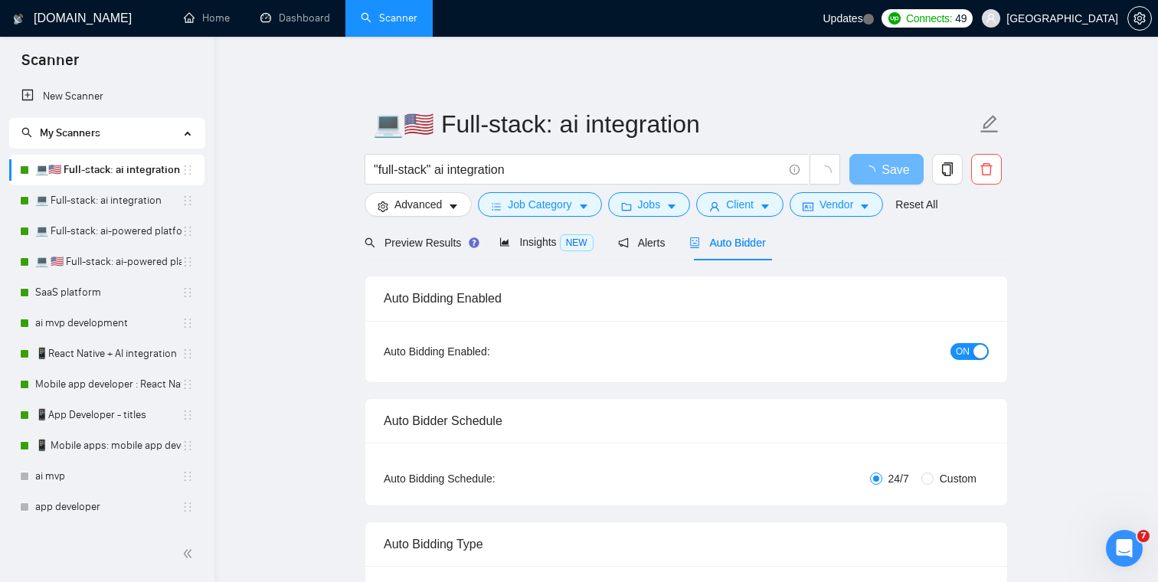
scroll to position [50, 0]
click at [429, 245] on span "Preview Results" at bounding box center [420, 243] width 110 height 12
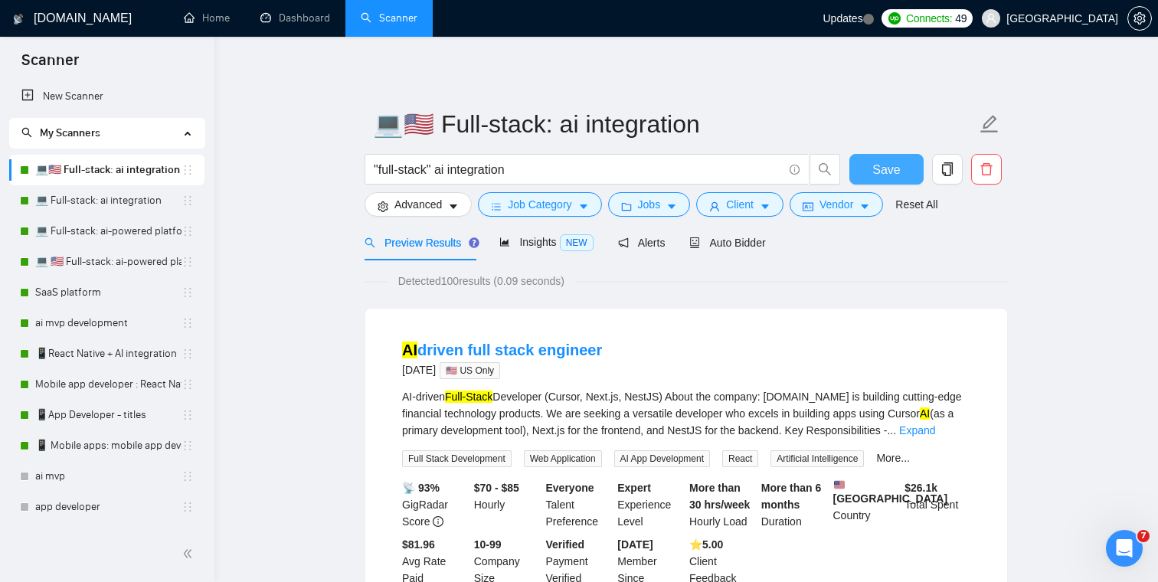
click at [867, 168] on button "Save" at bounding box center [886, 169] width 74 height 31
click at [106, 296] on link "SaaS platform" at bounding box center [108, 292] width 146 height 31
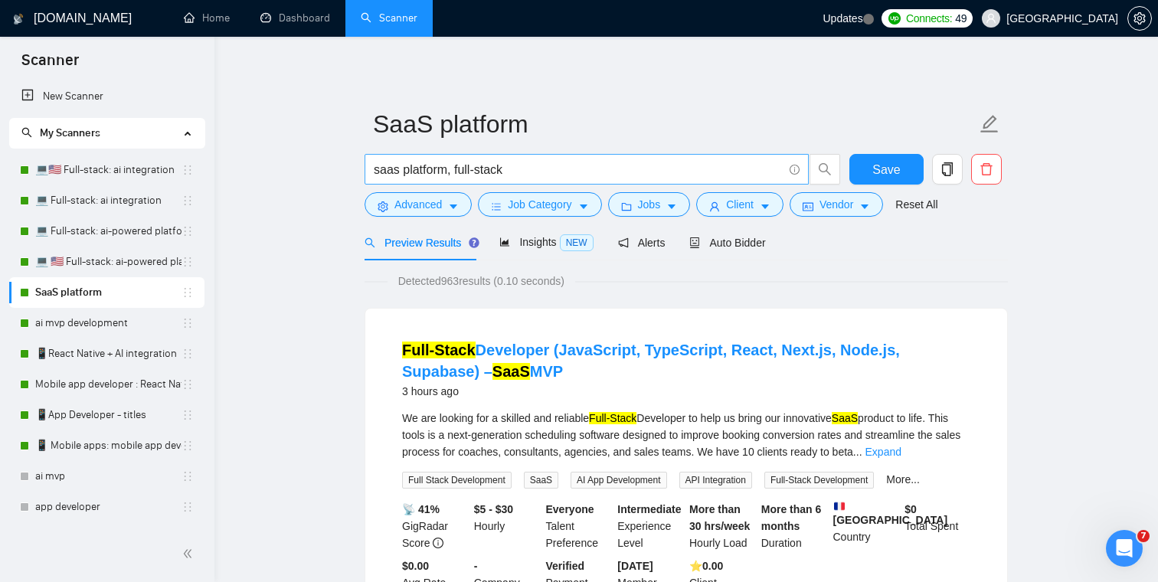
click at [374, 172] on input "saas platform, full-stack" at bounding box center [578, 169] width 409 height 19
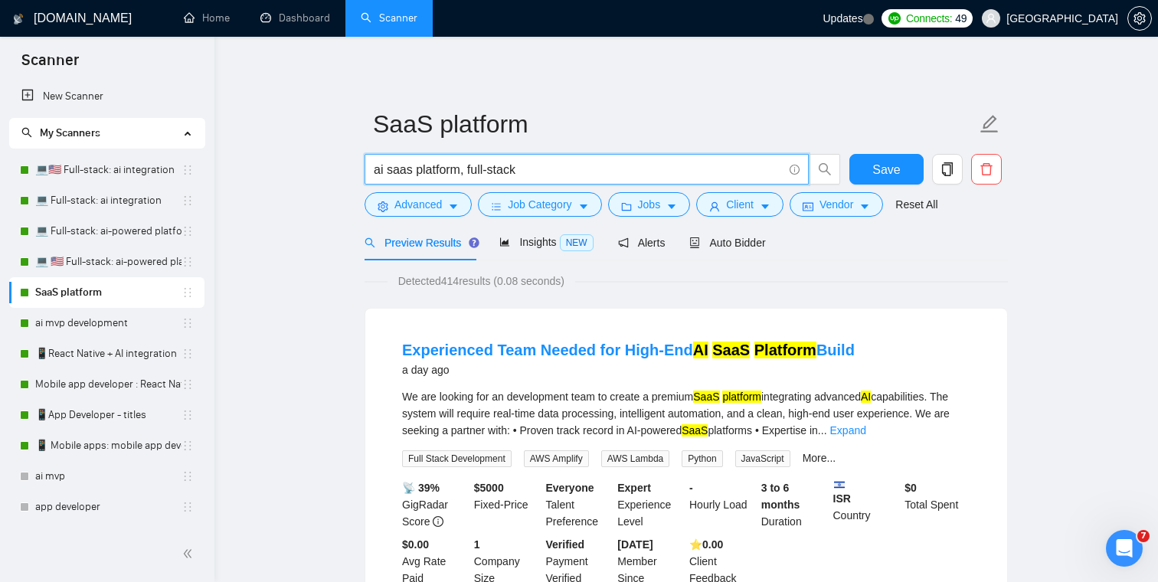
drag, startPoint x: 385, startPoint y: 171, endPoint x: 340, endPoint y: 171, distance: 45.2
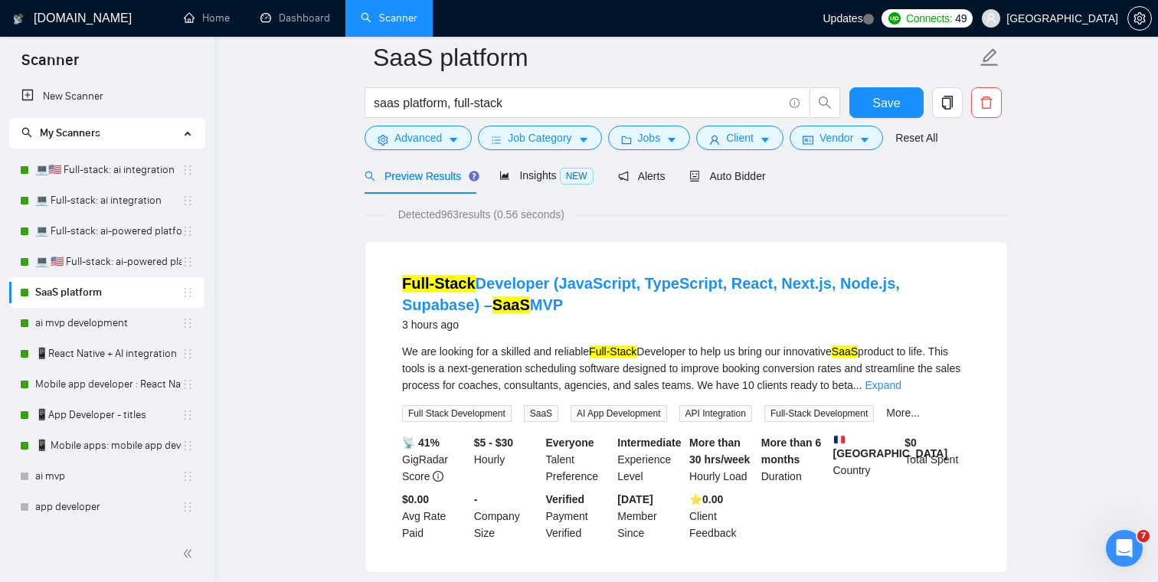
scroll to position [106, 0]
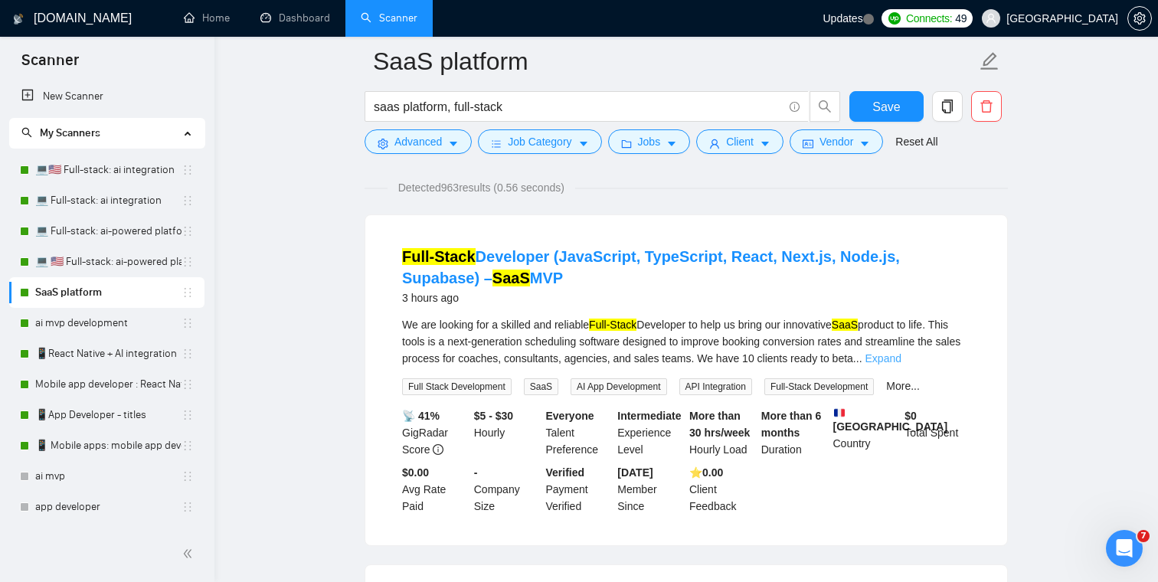
click at [901, 355] on link "Expand" at bounding box center [883, 358] width 36 height 12
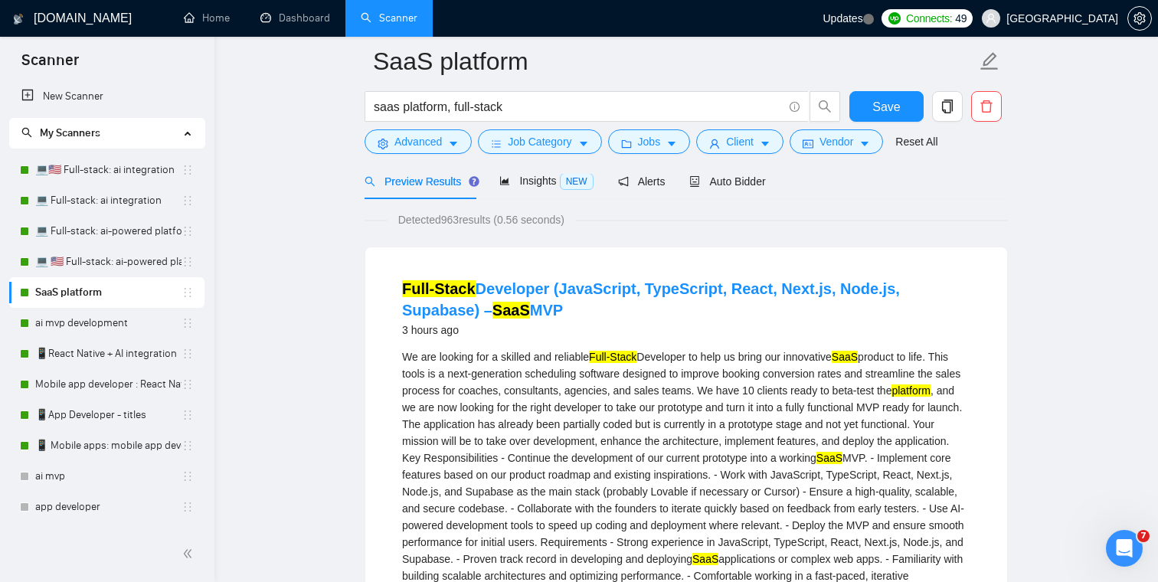
scroll to position [0, 0]
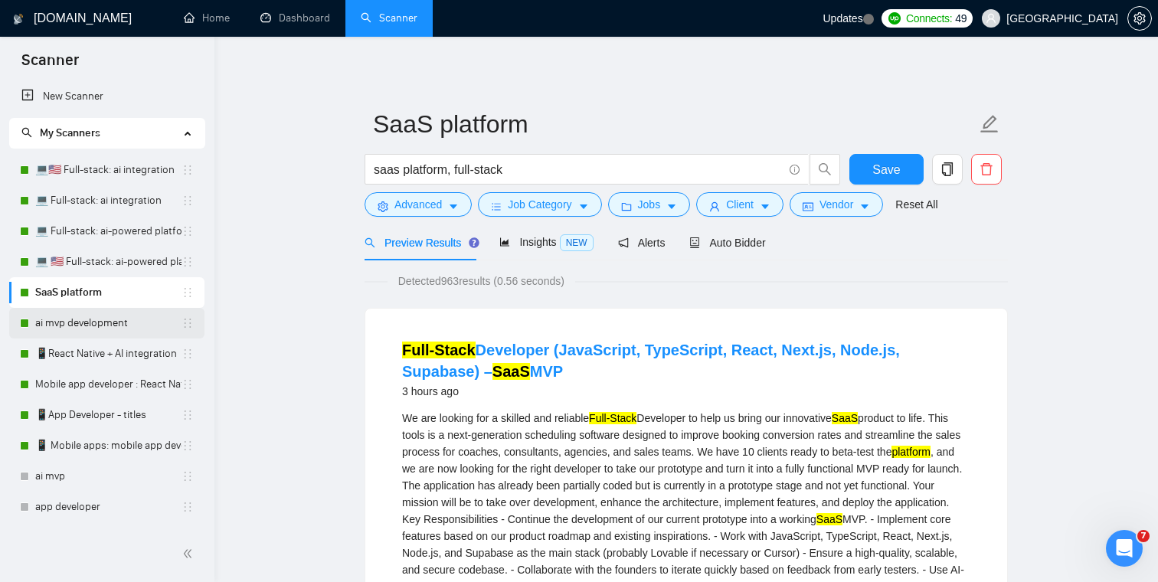
click at [126, 326] on link "ai mvp development" at bounding box center [108, 323] width 146 height 31
click at [80, 329] on link "ai mvp development" at bounding box center [108, 323] width 146 height 31
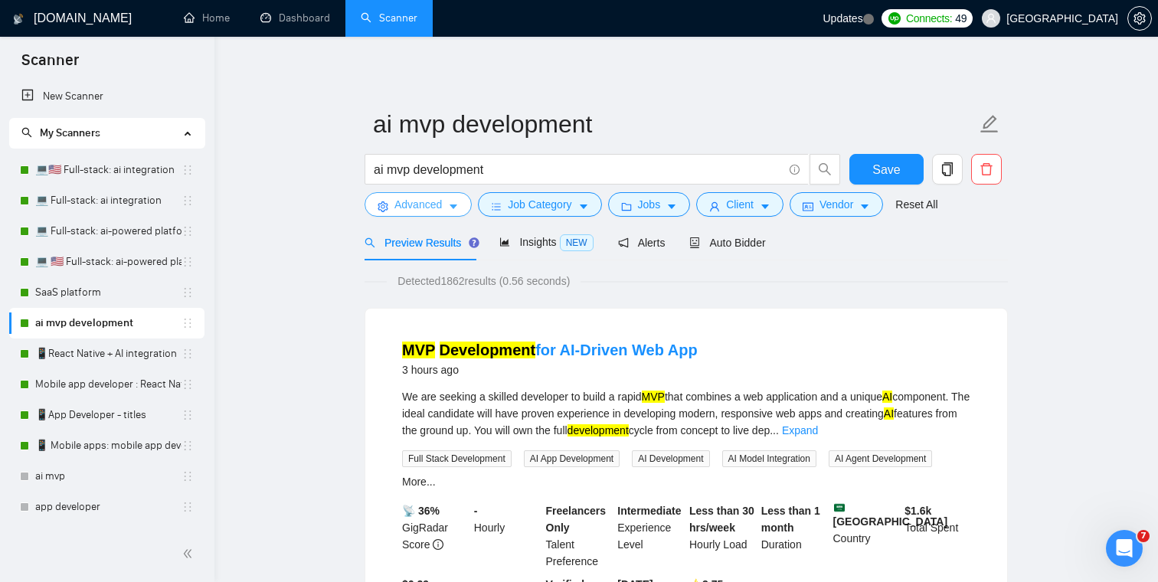
click at [450, 211] on icon "caret-down" at bounding box center [453, 206] width 11 height 11
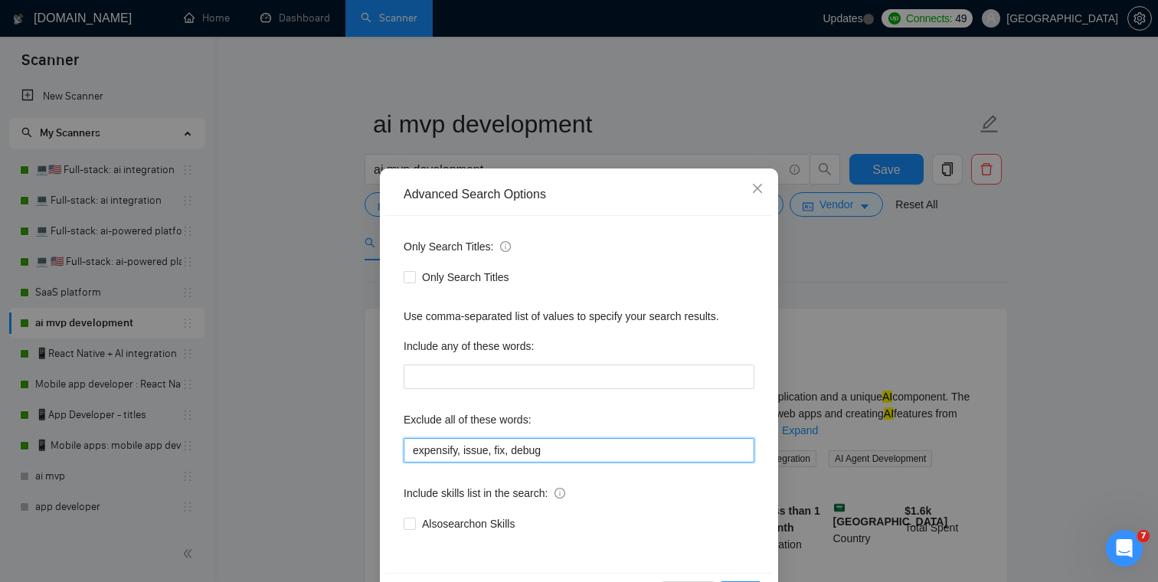
drag, startPoint x: 490, startPoint y: 451, endPoint x: 465, endPoint y: 453, distance: 25.4
click at [465, 453] on input "expensify, issue, fix, debug" at bounding box center [579, 450] width 351 height 25
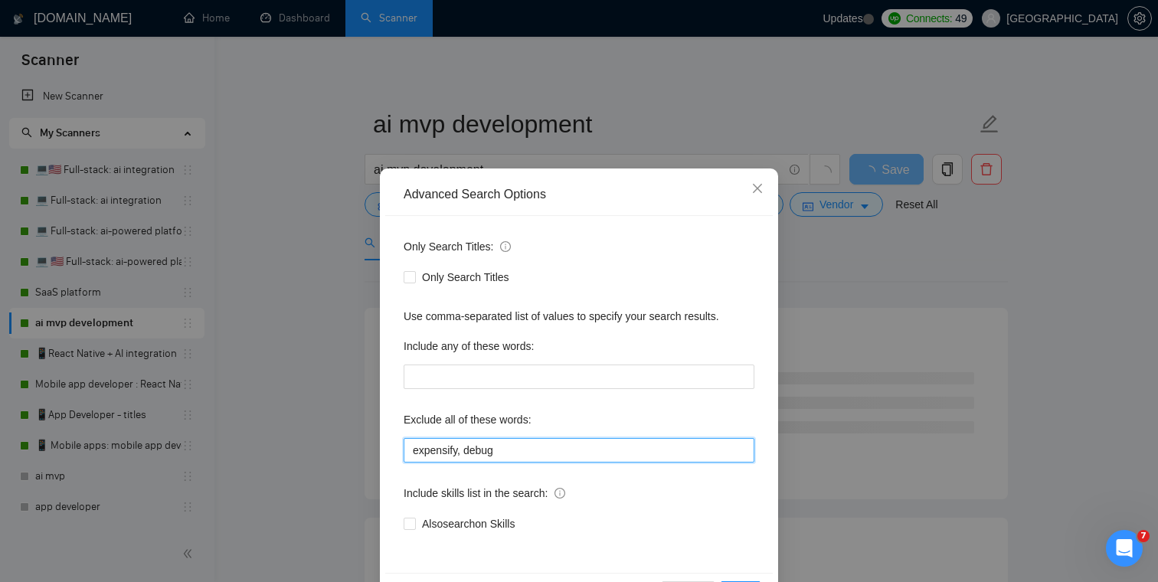
scroll to position [55, 0]
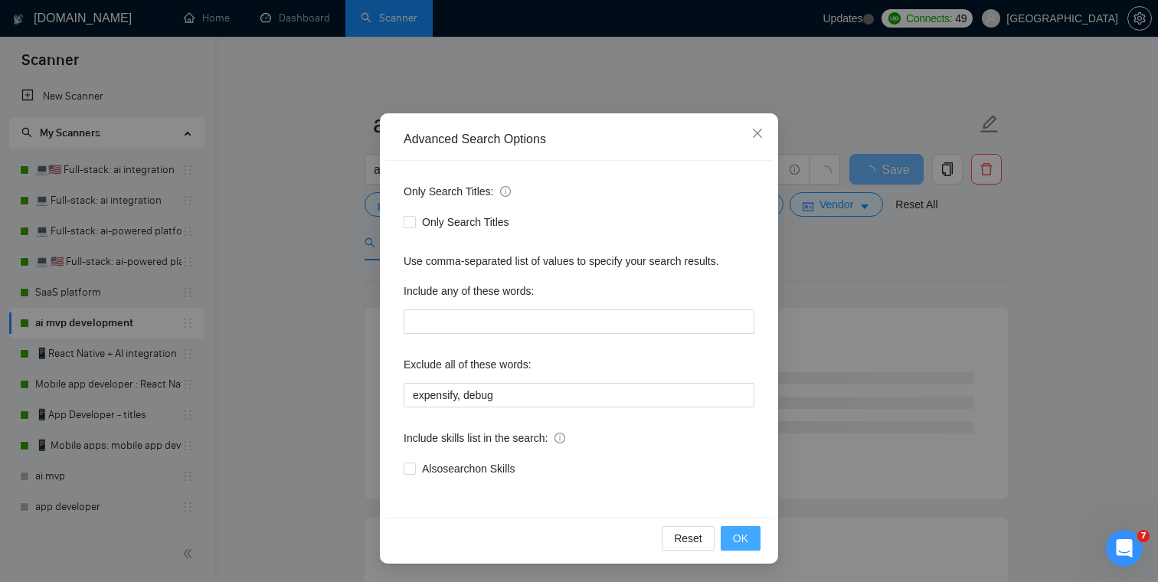
click at [744, 535] on span "OK" at bounding box center [740, 538] width 15 height 17
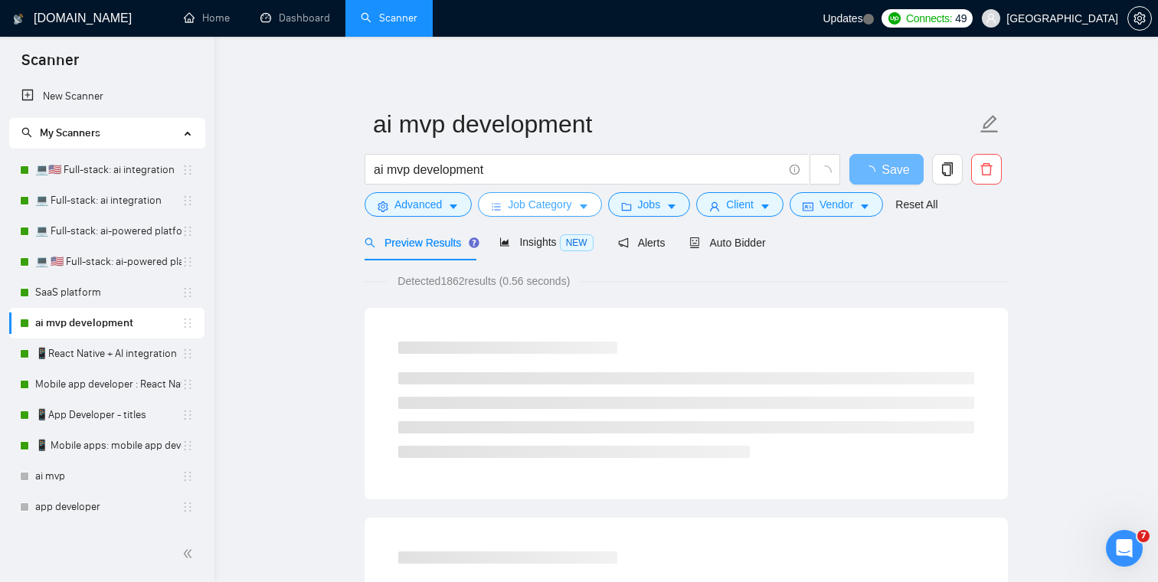
click at [561, 204] on span "Job Category" at bounding box center [540, 204] width 64 height 17
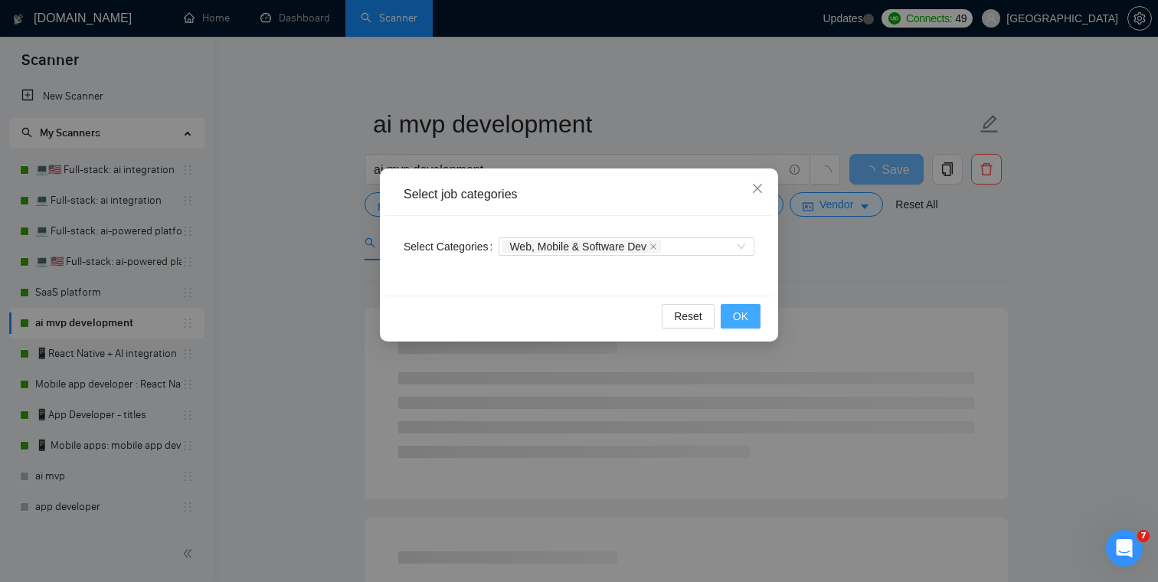
click at [739, 308] on span "OK" at bounding box center [740, 316] width 15 height 17
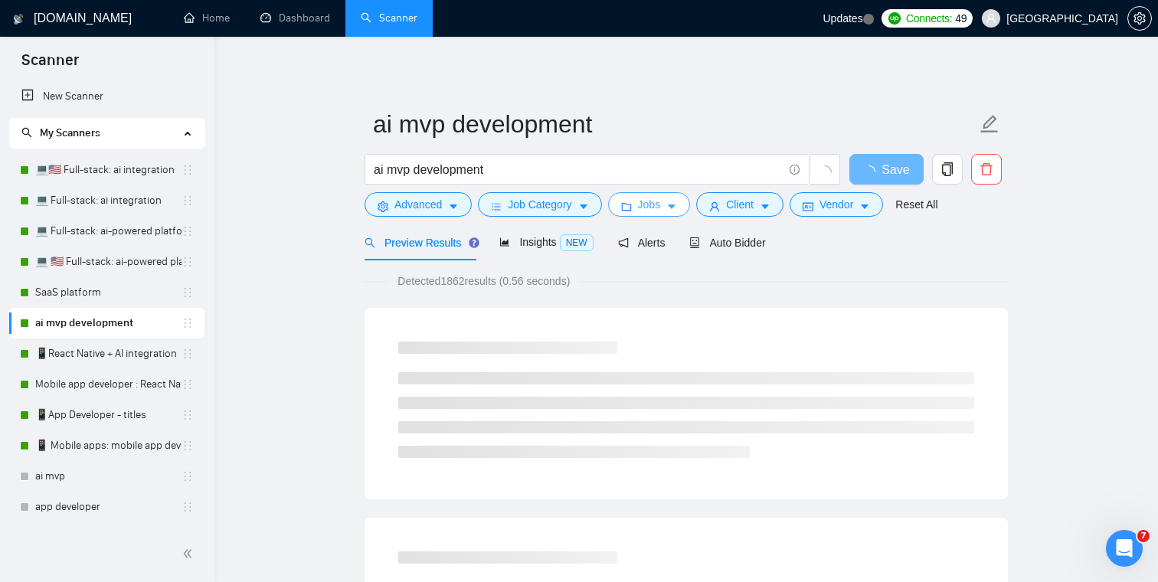
click at [675, 210] on icon "caret-down" at bounding box center [671, 206] width 11 height 11
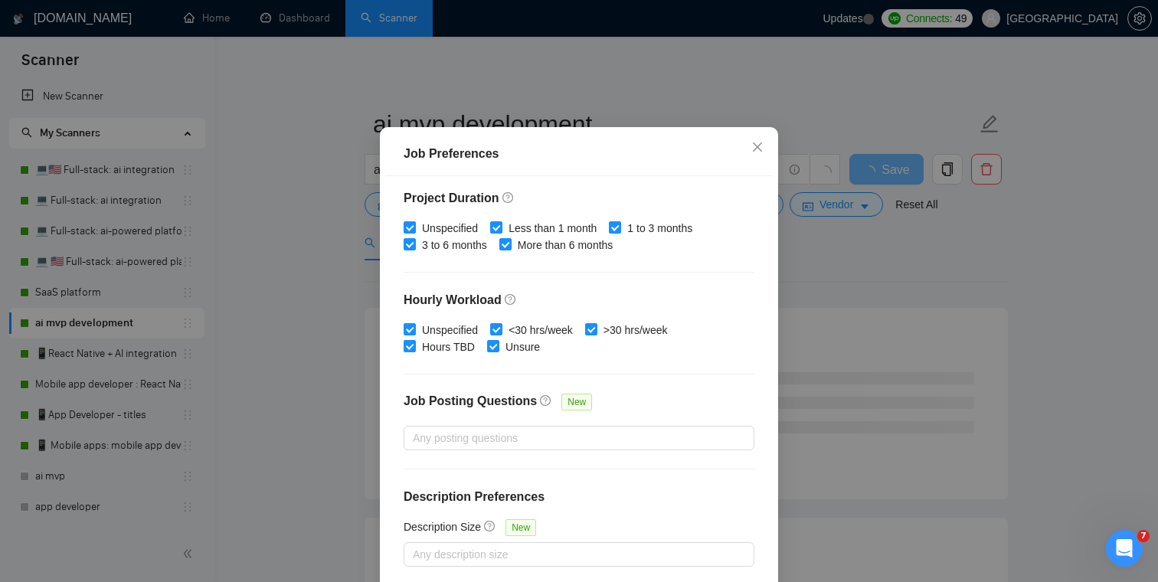
scroll to position [102, 0]
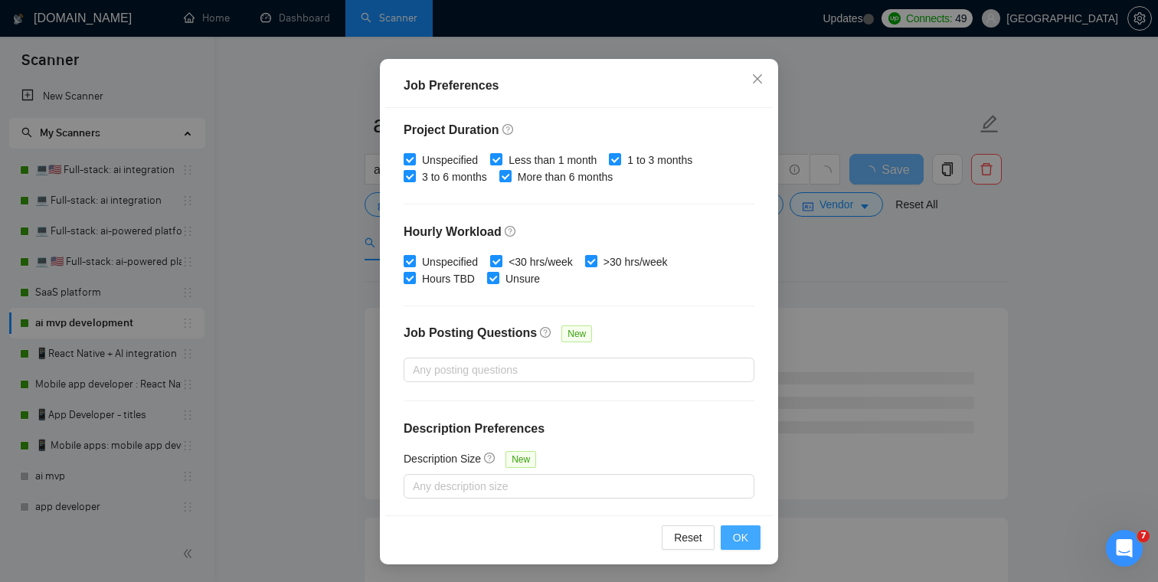
click at [740, 530] on span "OK" at bounding box center [740, 537] width 15 height 17
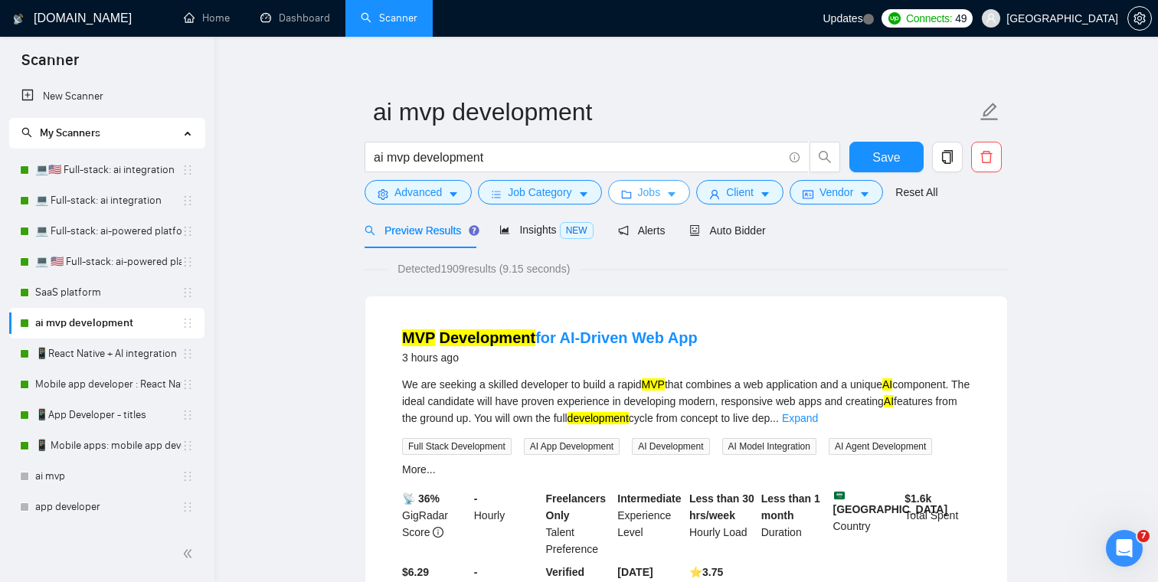
scroll to position [7, 0]
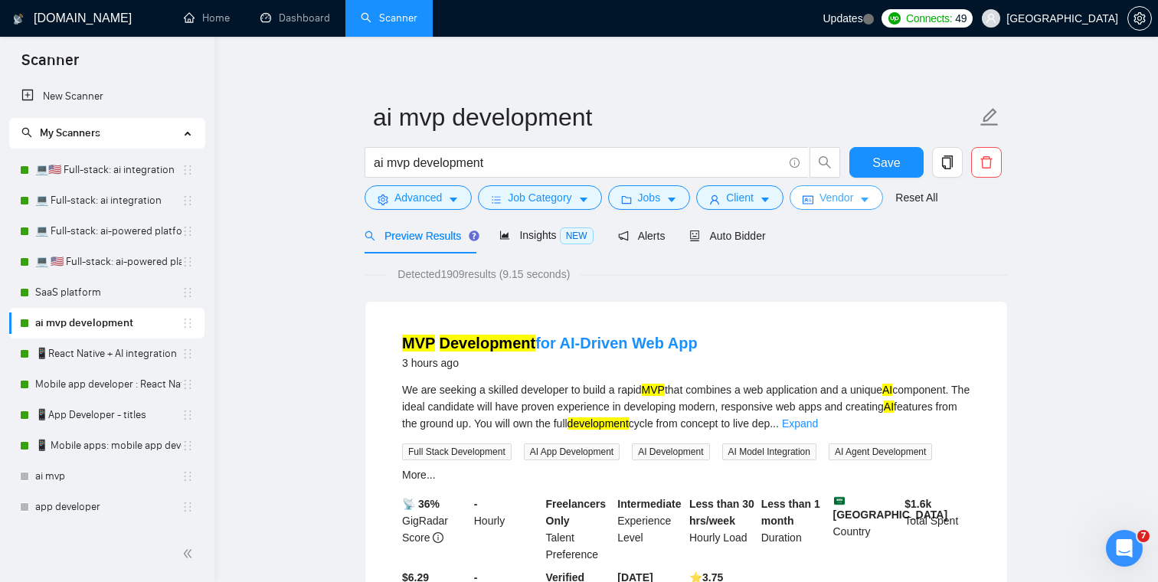
click at [853, 188] on button "Vendor" at bounding box center [836, 197] width 93 height 25
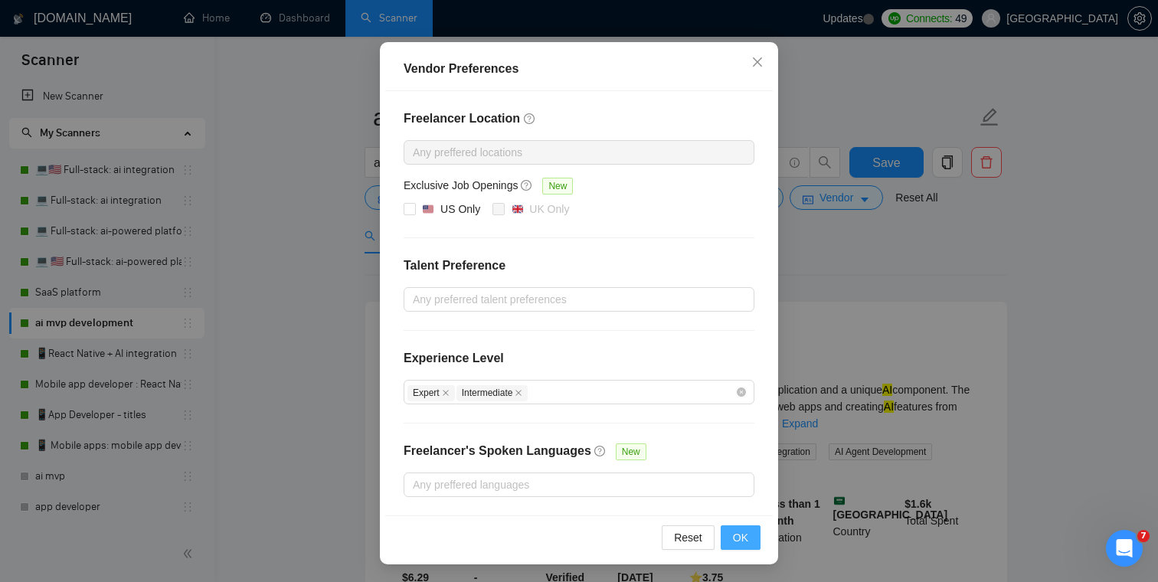
click at [743, 543] on span "OK" at bounding box center [740, 537] width 15 height 17
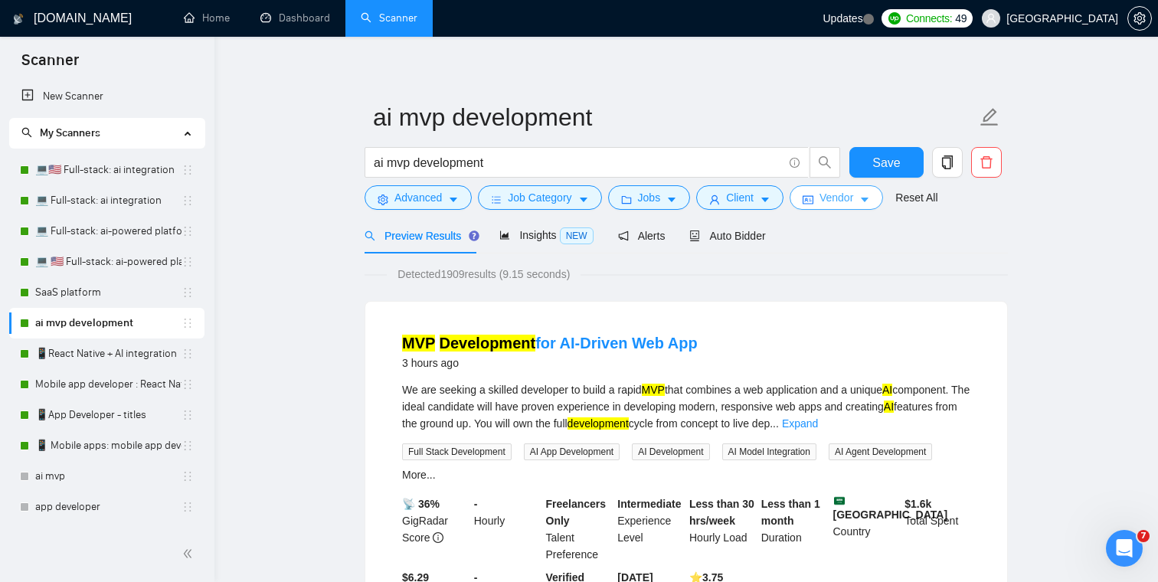
scroll to position [0, 0]
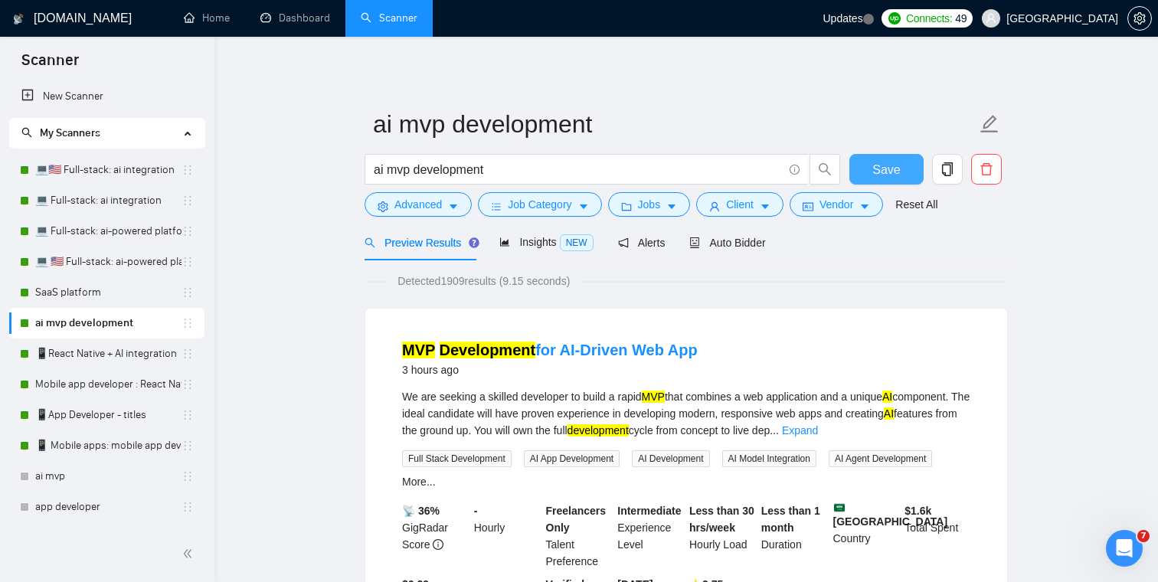
click at [865, 169] on button "Save" at bounding box center [886, 169] width 74 height 31
click at [72, 259] on link "💻 🇺🇸 Full-stack: ai-powered platform" at bounding box center [108, 262] width 146 height 31
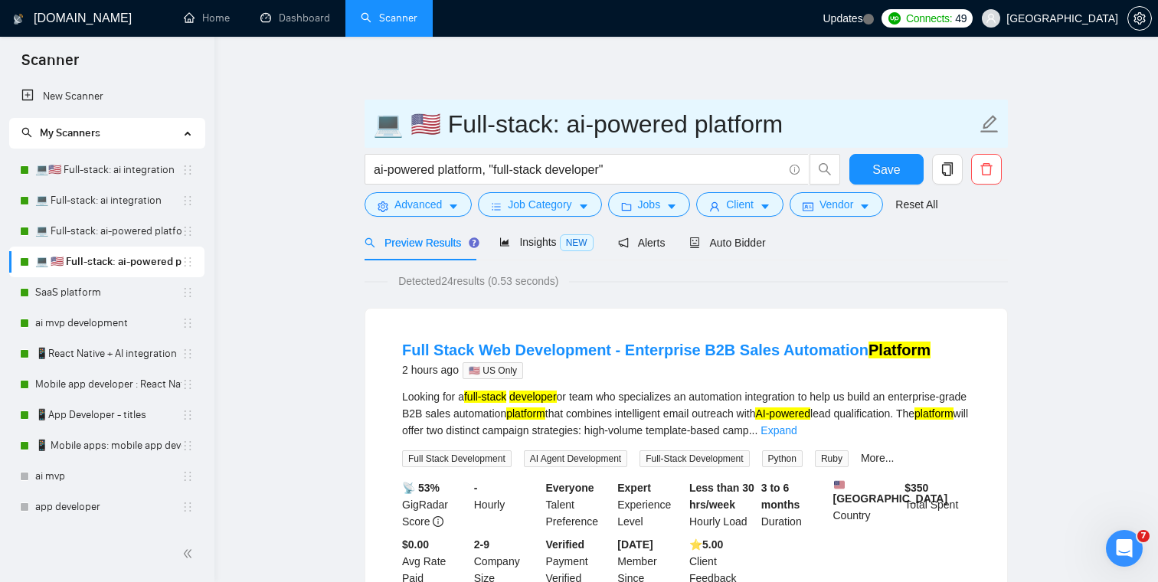
drag, startPoint x: 426, startPoint y: 126, endPoint x: 381, endPoint y: 126, distance: 44.4
click at [381, 126] on input "💻 🇺🇸 Full-stack: ai-powered platform" at bounding box center [674, 124] width 603 height 38
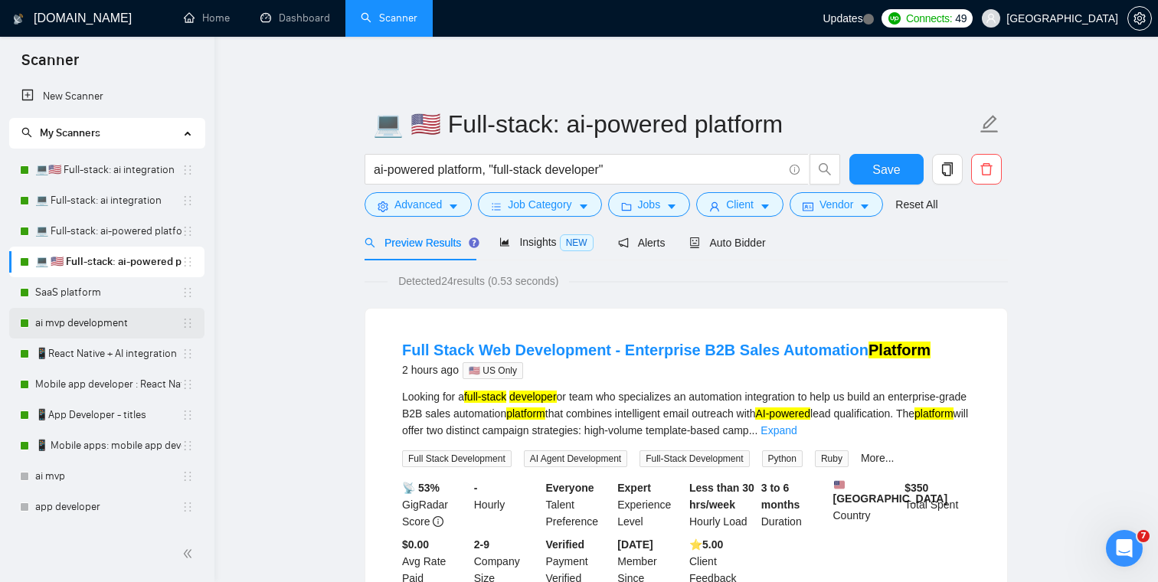
click at [67, 326] on link "ai mvp development" at bounding box center [108, 323] width 146 height 31
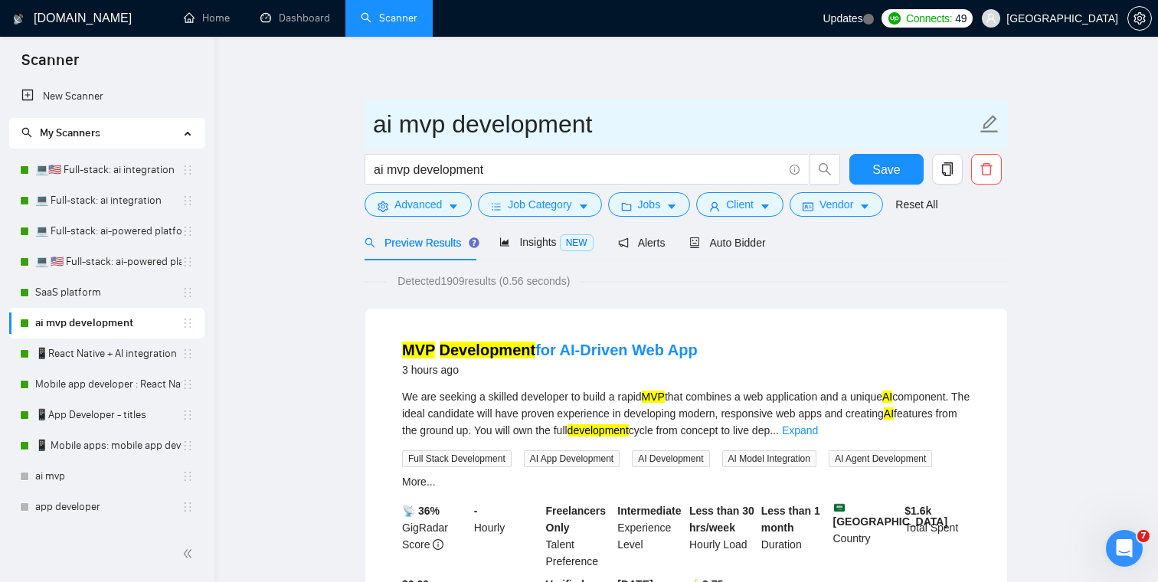
click at [443, 126] on input "ai mvp development" at bounding box center [674, 124] width 603 height 38
click at [372, 126] on span "ai mvp development" at bounding box center [686, 124] width 643 height 48
click at [374, 127] on input "ai mvp development" at bounding box center [674, 124] width 603 height 38
paste input "💻 🇺🇸"
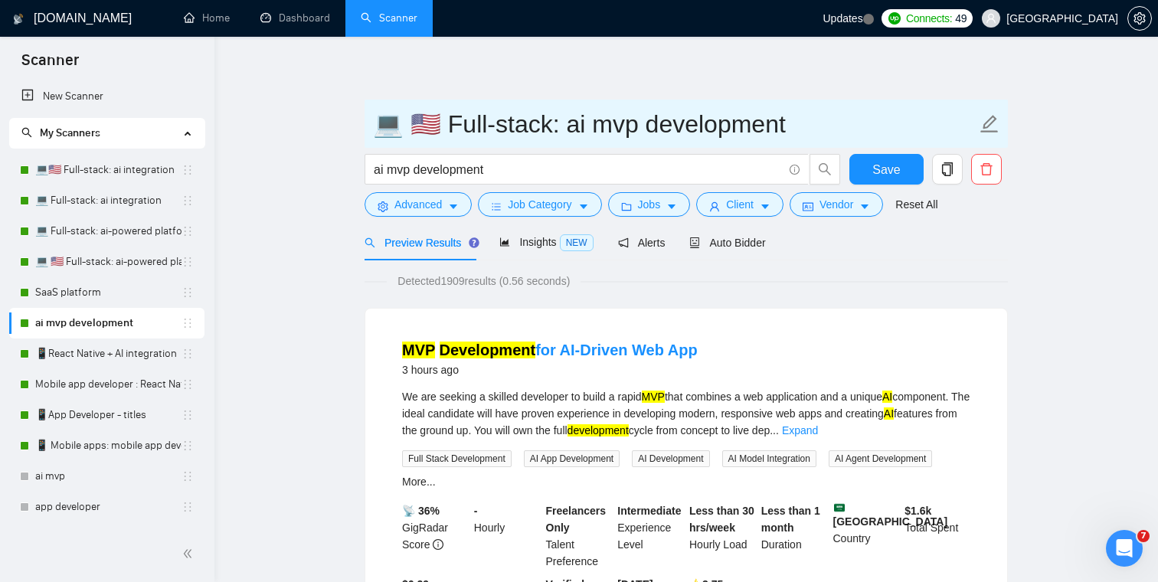
click at [429, 122] on input "💻 🇺🇸 Full-stack: ai mvp development" at bounding box center [674, 124] width 603 height 38
drag, startPoint x: 425, startPoint y: 127, endPoint x: 408, endPoint y: 127, distance: 16.8
click at [408, 127] on input "💻 🇺🇸 Full-stack: ai mvp development" at bounding box center [674, 124] width 603 height 38
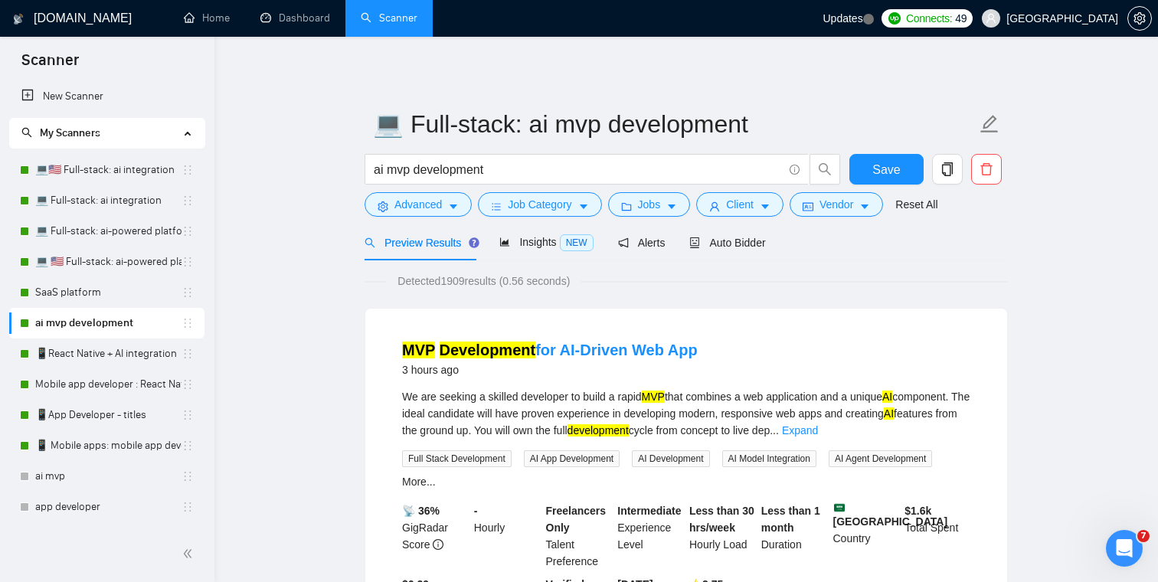
click at [889, 173] on span "Save" at bounding box center [886, 169] width 28 height 19
click at [746, 244] on span "Auto Bidder" at bounding box center [727, 243] width 76 height 12
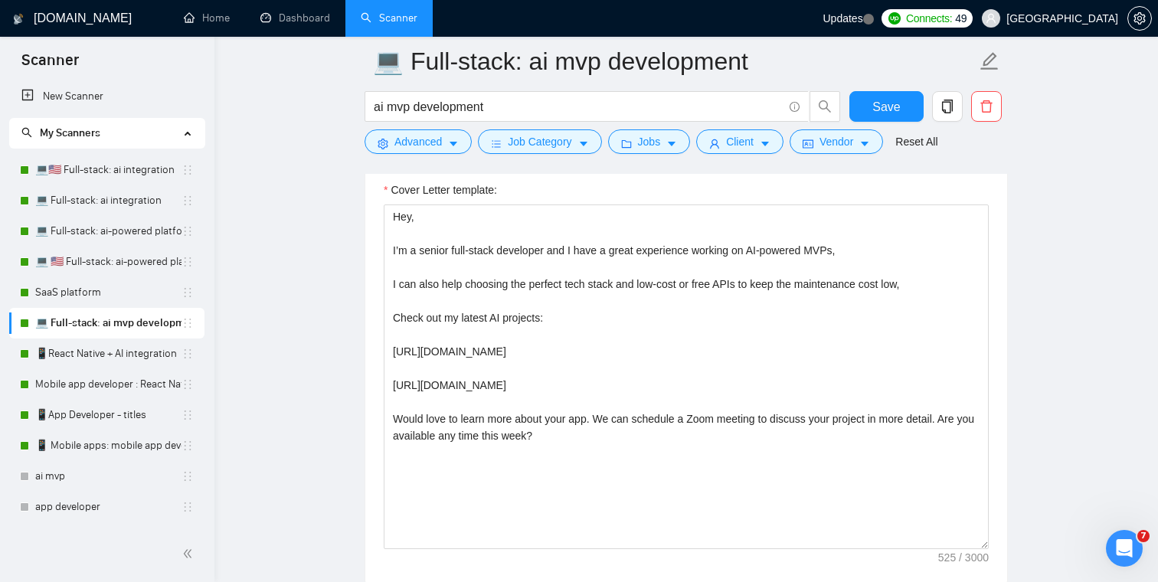
scroll to position [1038, 0]
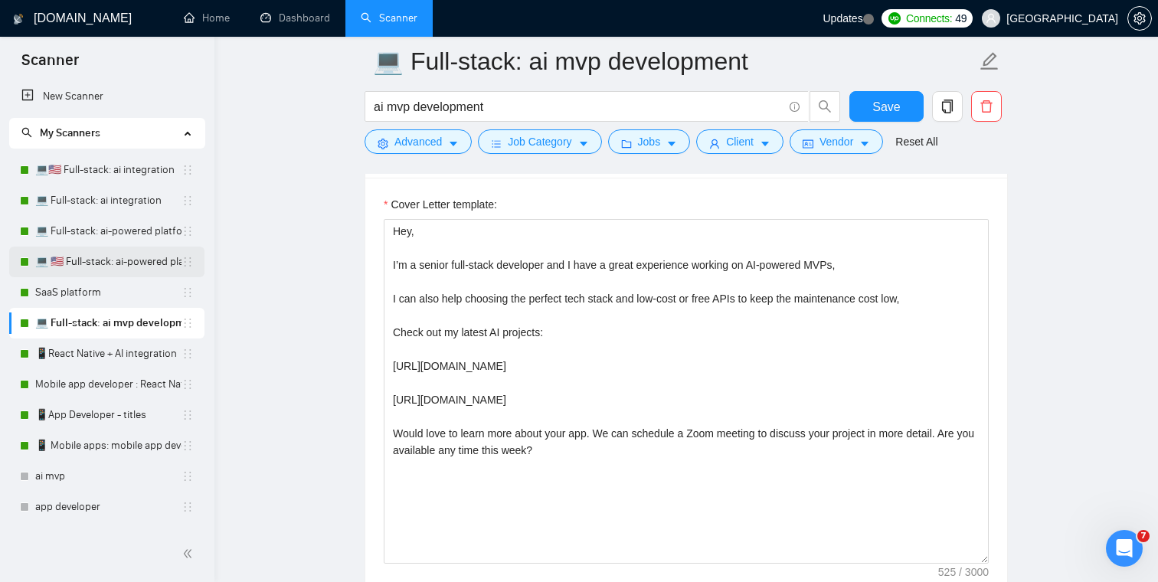
click at [115, 262] on link "💻 🇺🇸 Full-stack: ai-powered platform" at bounding box center [108, 262] width 146 height 31
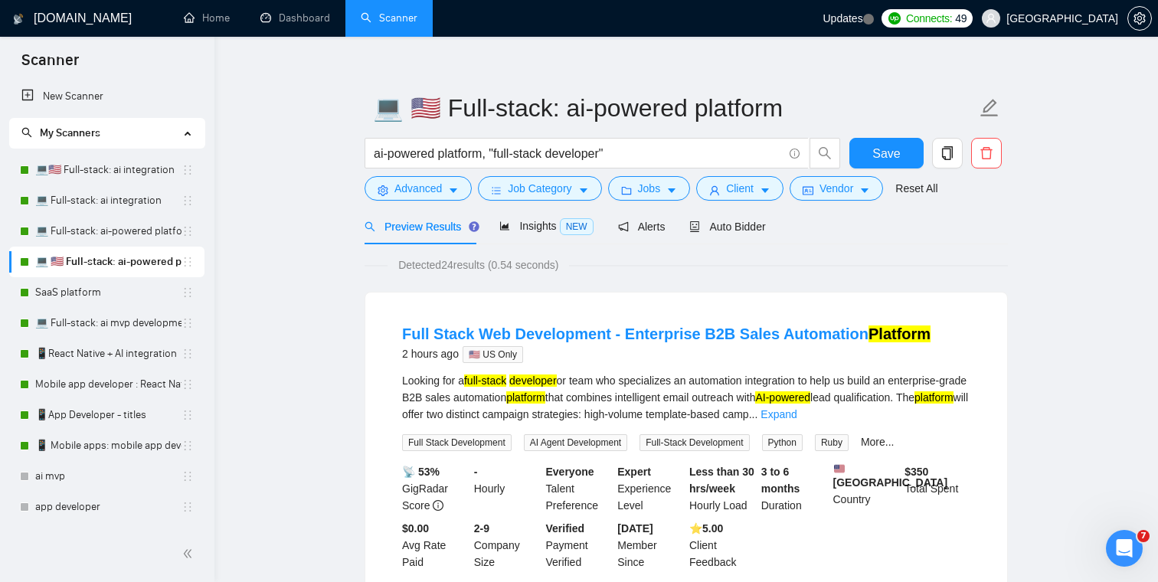
scroll to position [20, 0]
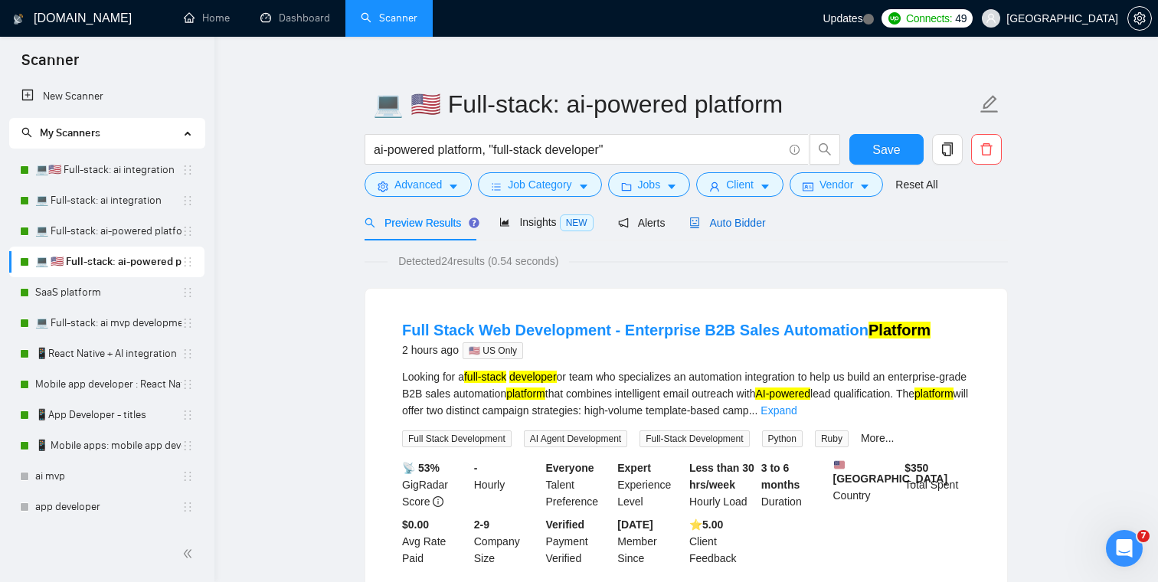
click at [729, 219] on span "Auto Bidder" at bounding box center [727, 223] width 76 height 12
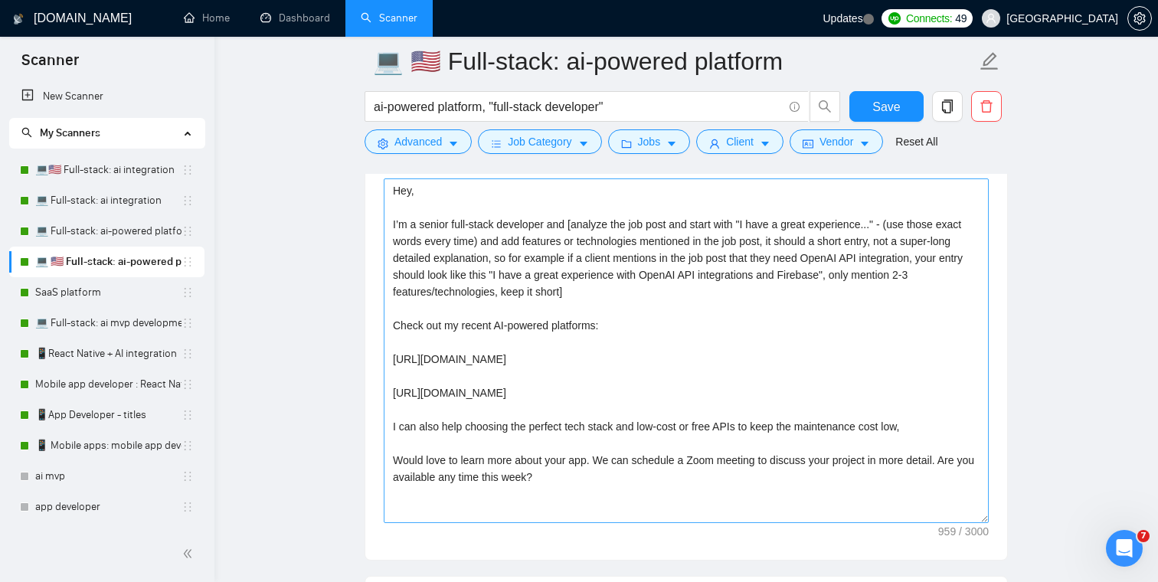
scroll to position [1731, 0]
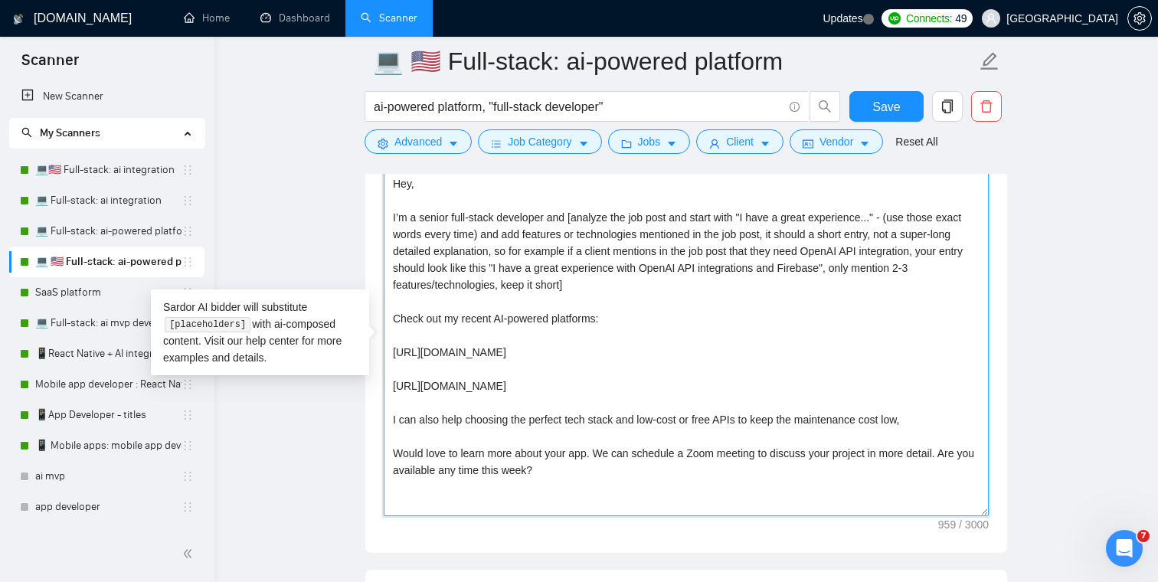
drag, startPoint x: 607, startPoint y: 468, endPoint x: 373, endPoint y: 170, distance: 379.0
click at [373, 170] on div "💻 🇺🇸 Full-stack: ai-powered platform ai-powered platform, "full-stack developer…" at bounding box center [686, 522] width 643 height 4384
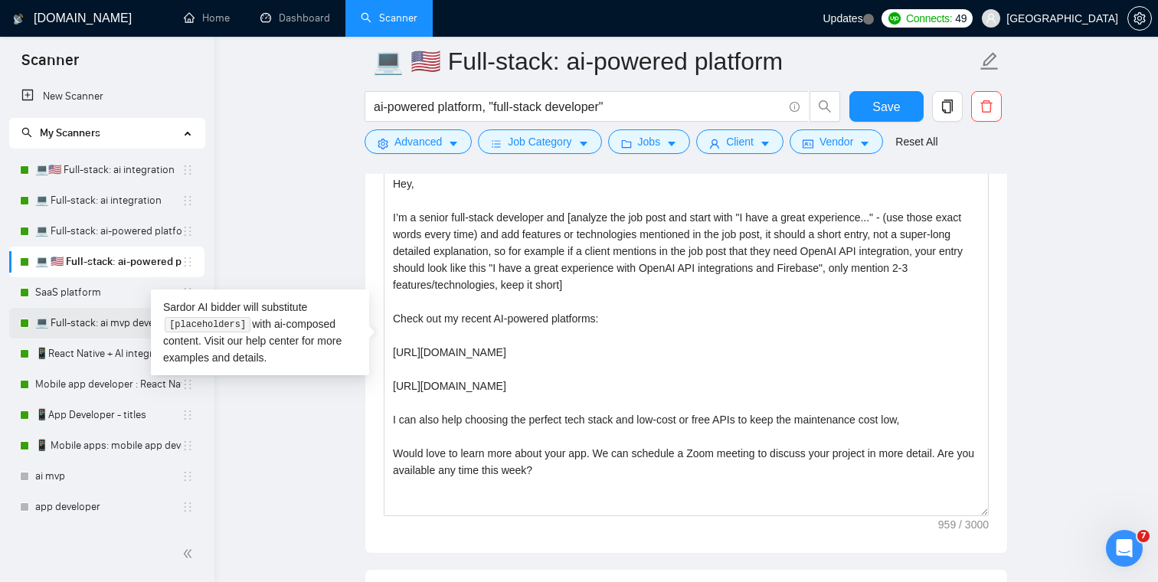
click at [77, 329] on link "💻 Full-stack: ai mvp development" at bounding box center [108, 323] width 146 height 31
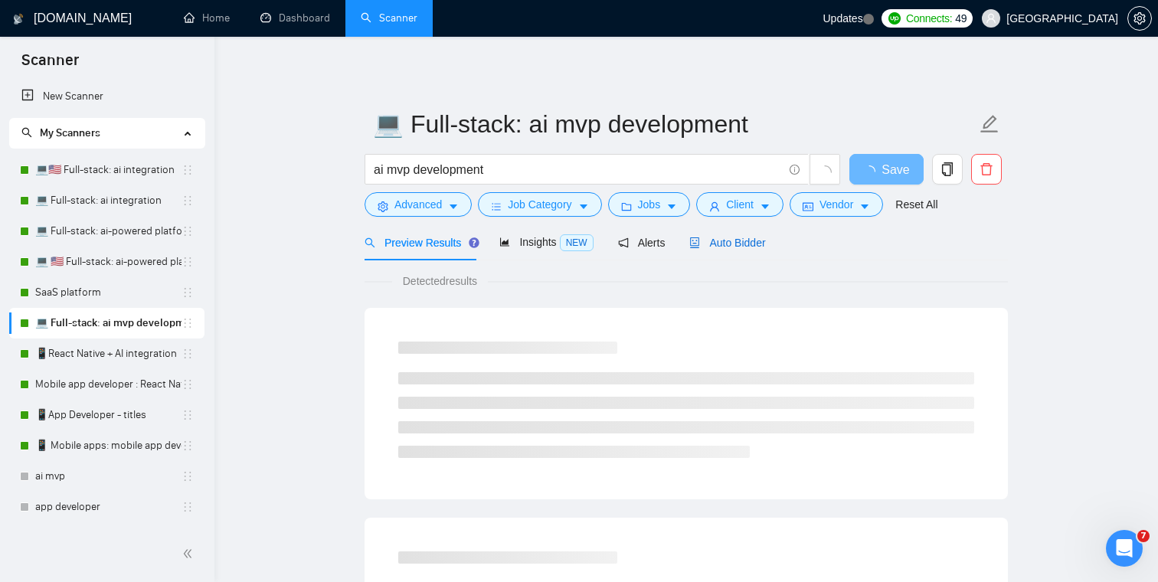
click at [737, 246] on span "Auto Bidder" at bounding box center [727, 243] width 76 height 12
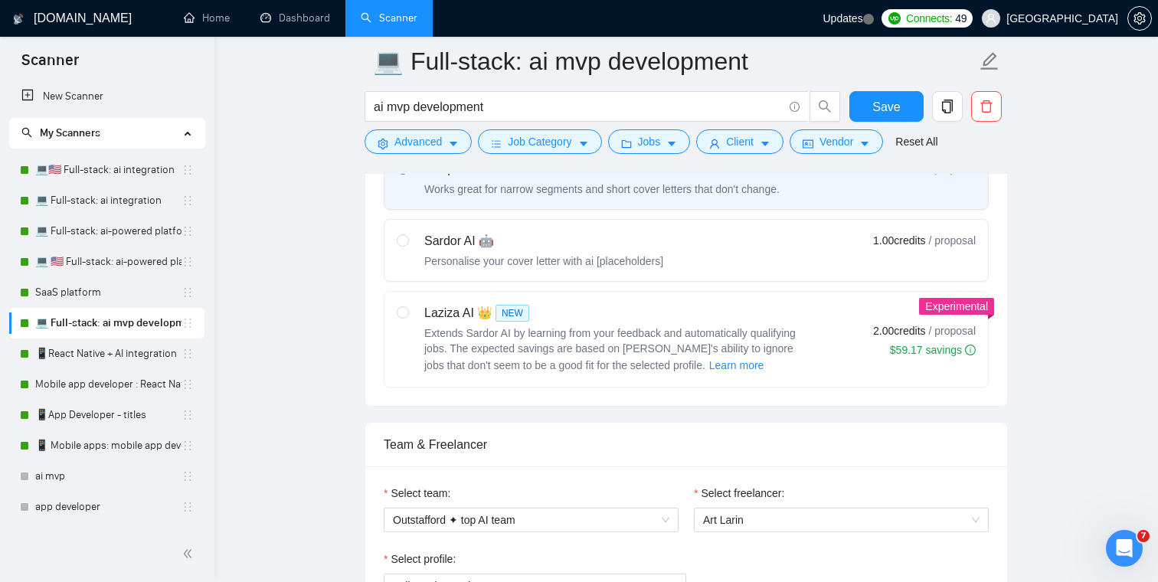
scroll to position [510, 0]
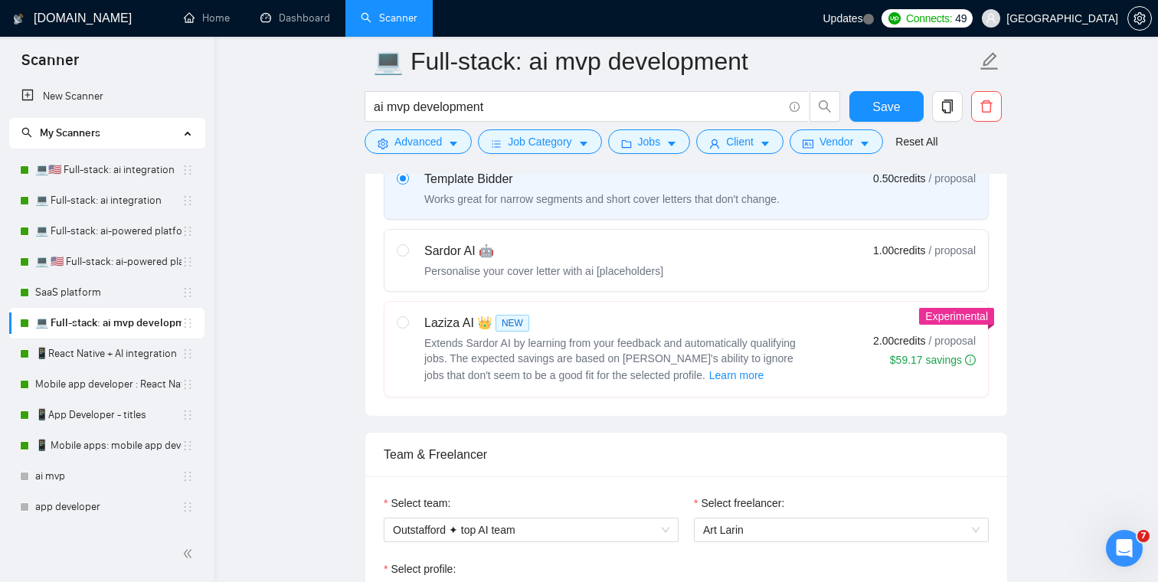
click at [461, 260] on div "Sardor AI 🤖 Personalise your cover letter with ai [placeholders]" at bounding box center [543, 260] width 239 height 37
click at [407, 255] on input "radio" at bounding box center [402, 249] width 11 height 11
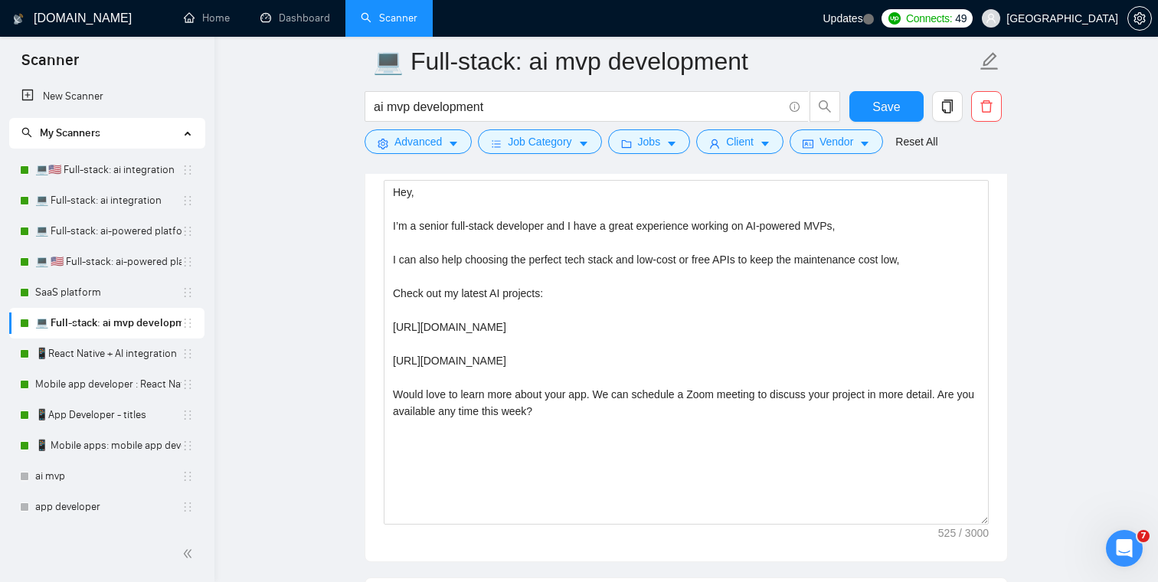
scroll to position [1737, 0]
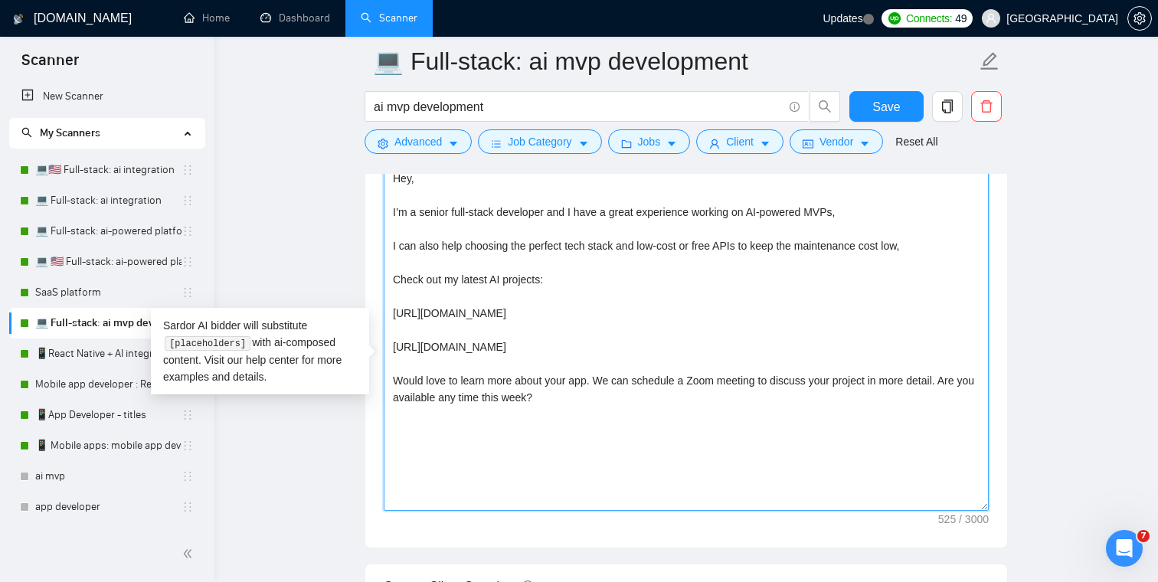
drag, startPoint x: 628, startPoint y: 443, endPoint x: 380, endPoint y: 201, distance: 347.1
click at [380, 201] on div "Cover letter template: Hey, I’m a senior full-stack developer and I have a grea…" at bounding box center [686, 336] width 642 height 423
paste textarea "[analyze the job post and start with "I have a great experience..." - (use thos…"
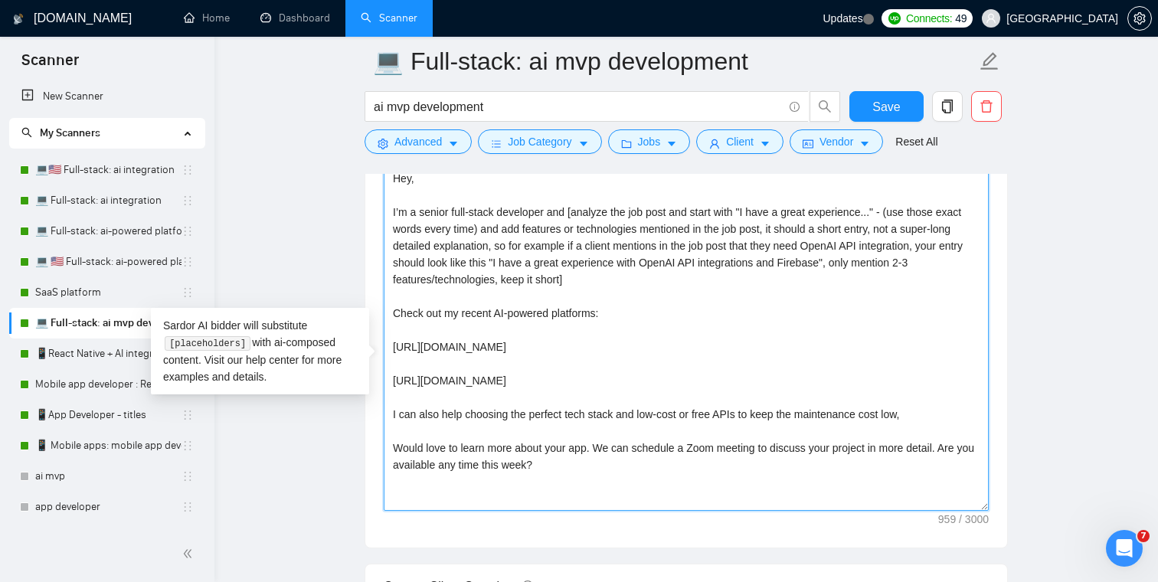
drag, startPoint x: 604, startPoint y: 335, endPoint x: 510, endPoint y: 338, distance: 94.3
click at [510, 338] on textarea "Hey, I’m a senior full-stack developer and [analyze the job post and start with…" at bounding box center [686, 338] width 605 height 345
click at [642, 341] on textarea "Hey, I’m a senior full-stack developer and [analyze the job post and start with…" at bounding box center [686, 338] width 605 height 345
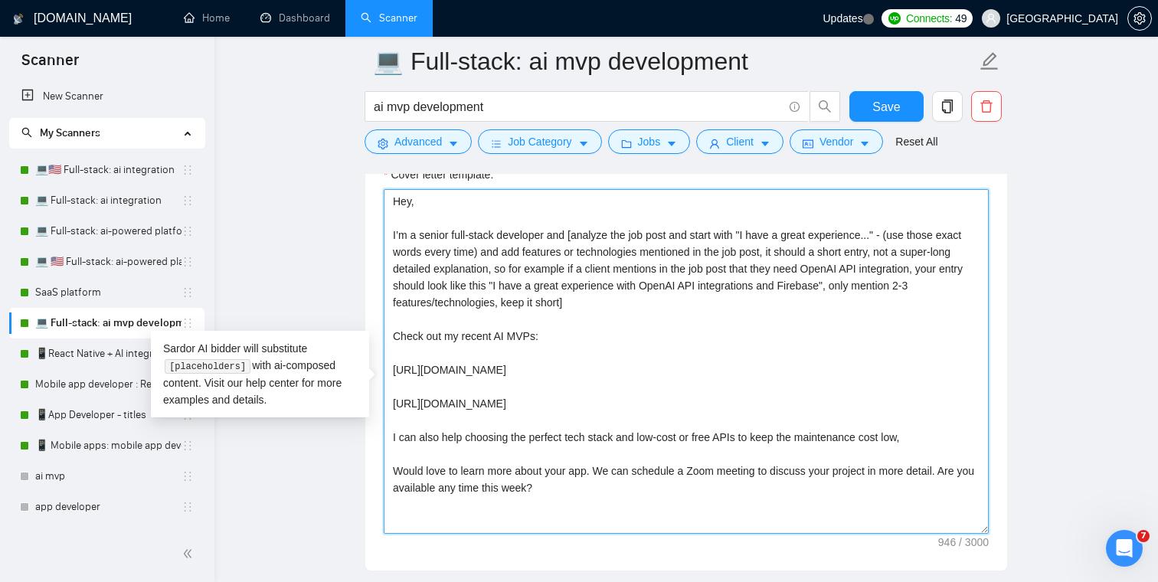
scroll to position [1699, 0]
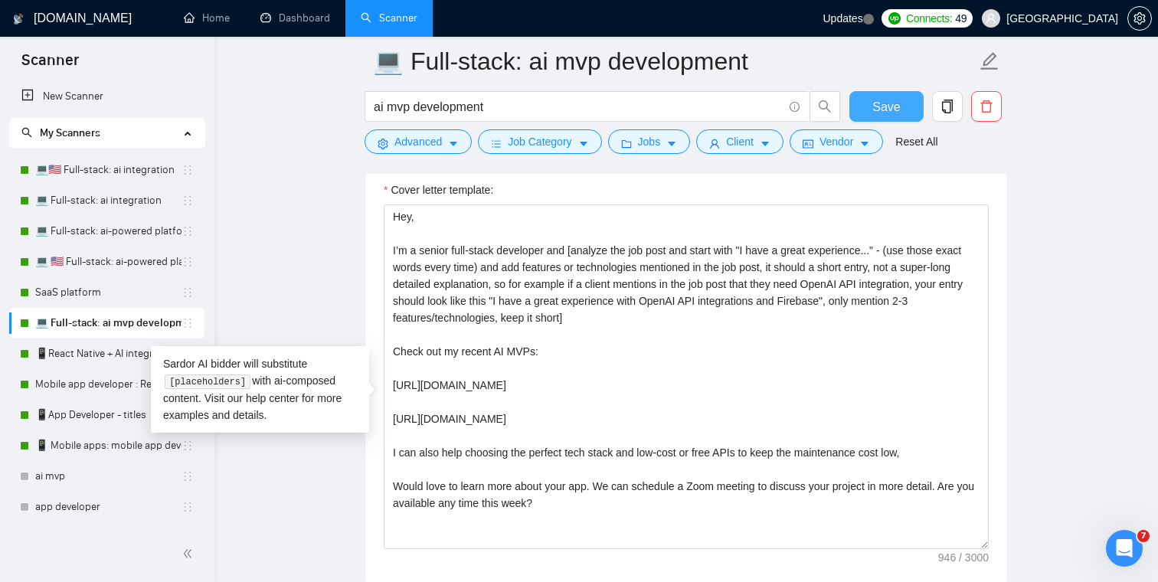
click at [897, 115] on span "Save" at bounding box center [886, 106] width 28 height 19
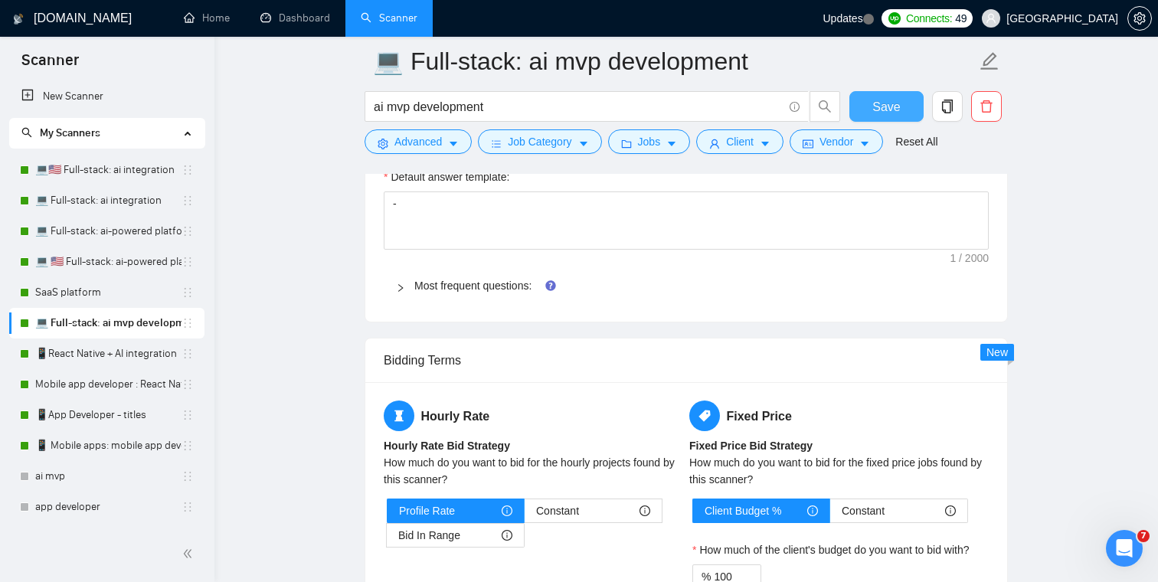
scroll to position [2192, 0]
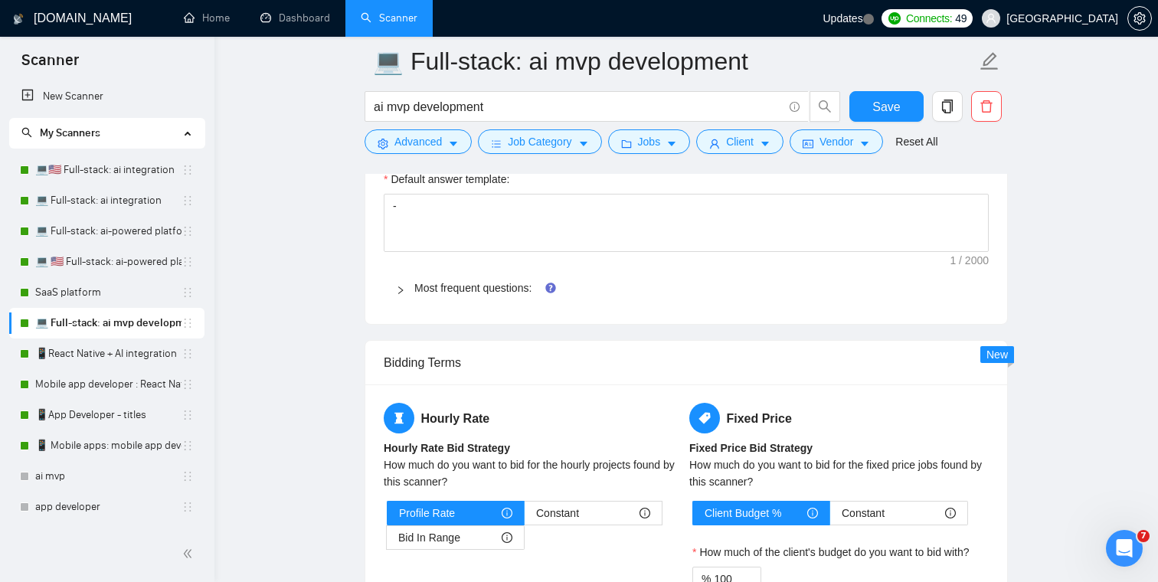
click at [406, 296] on div at bounding box center [405, 288] width 18 height 17
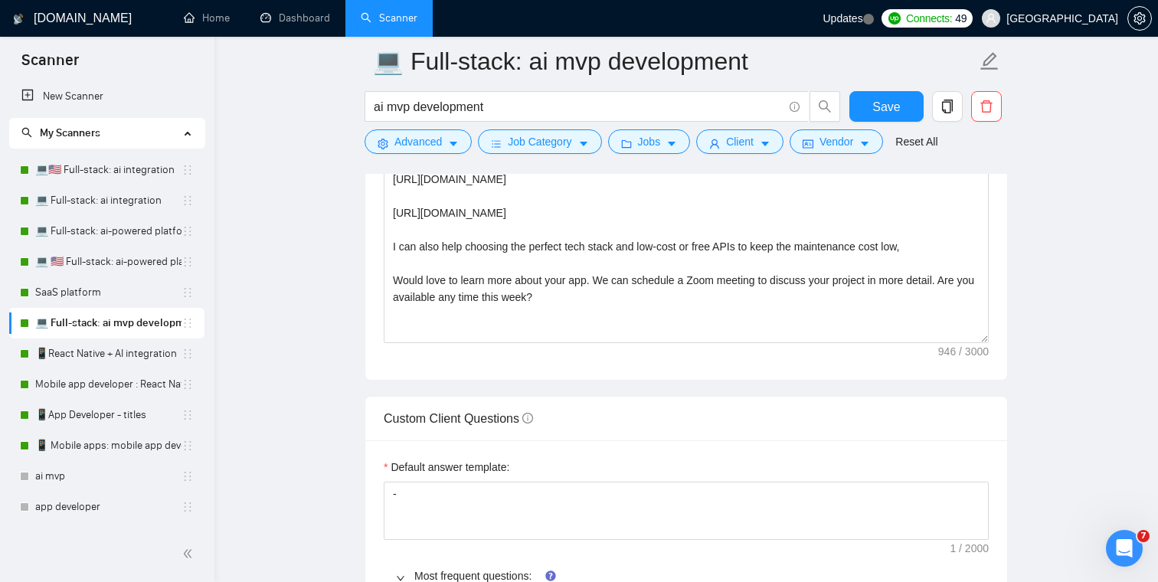
scroll to position [1898, 0]
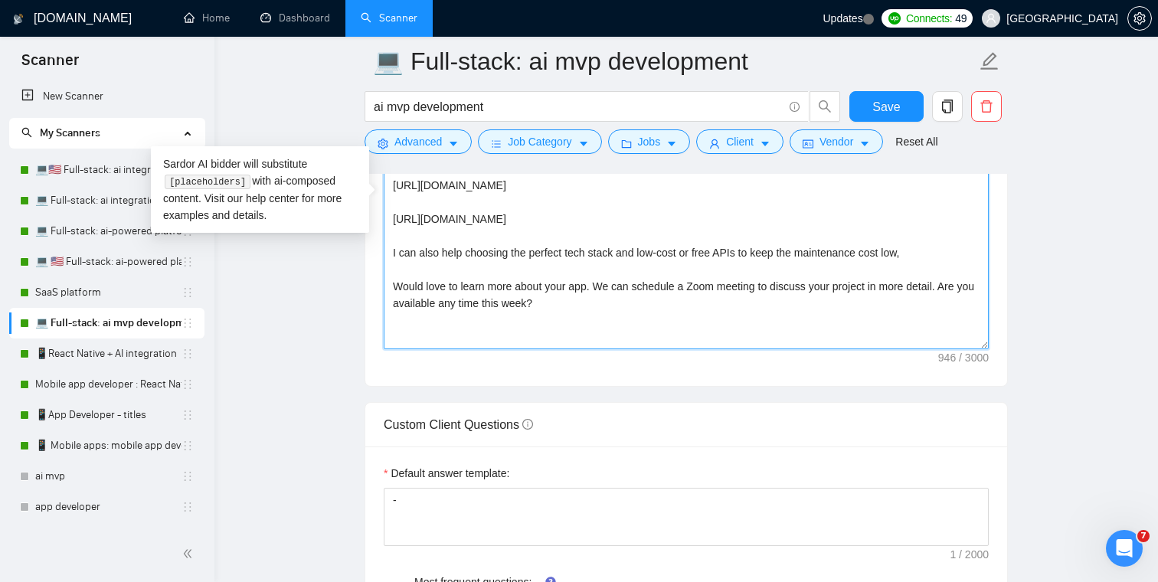
drag, startPoint x: 761, startPoint y: 244, endPoint x: 391, endPoint y: 212, distance: 371.2
click at [391, 212] on textarea "Hey, I’m a senior full-stack developer and [analyze the job post and start with…" at bounding box center [686, 177] width 605 height 345
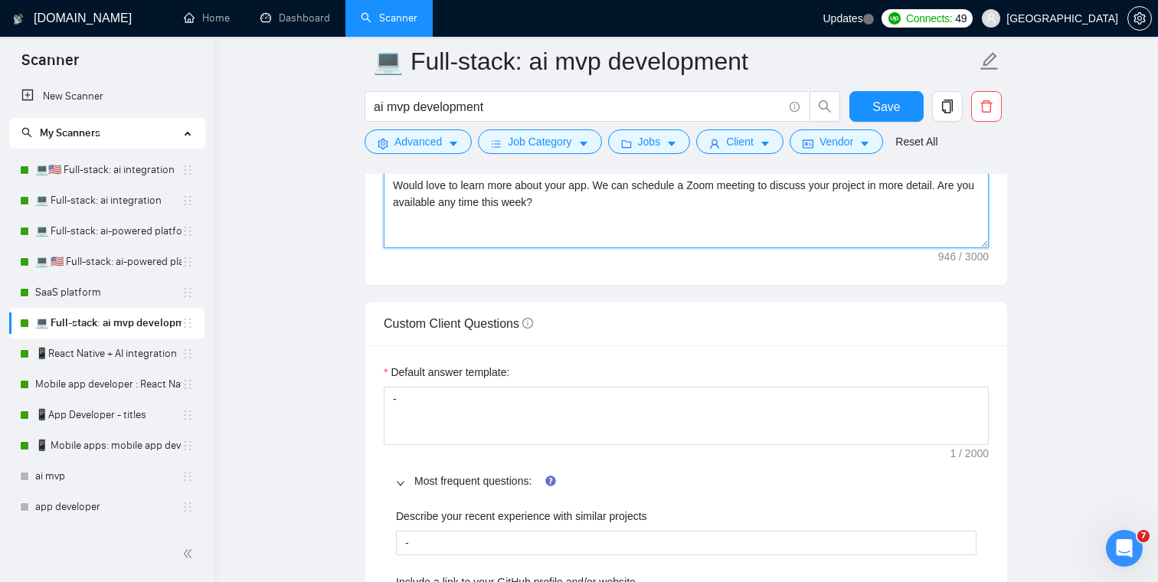
scroll to position [2012, 0]
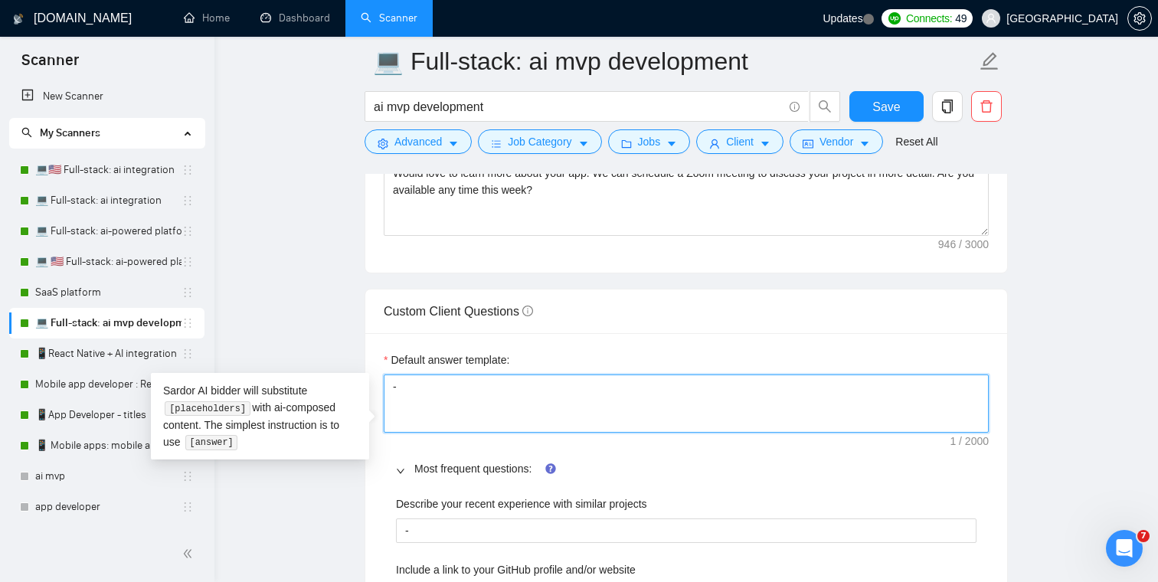
drag, startPoint x: 414, startPoint y: 414, endPoint x: 353, endPoint y: 414, distance: 60.5
paste textarea "https://www.upwork.com/freelancers/artlarin?p=1769425200519421952 https://www.u…"
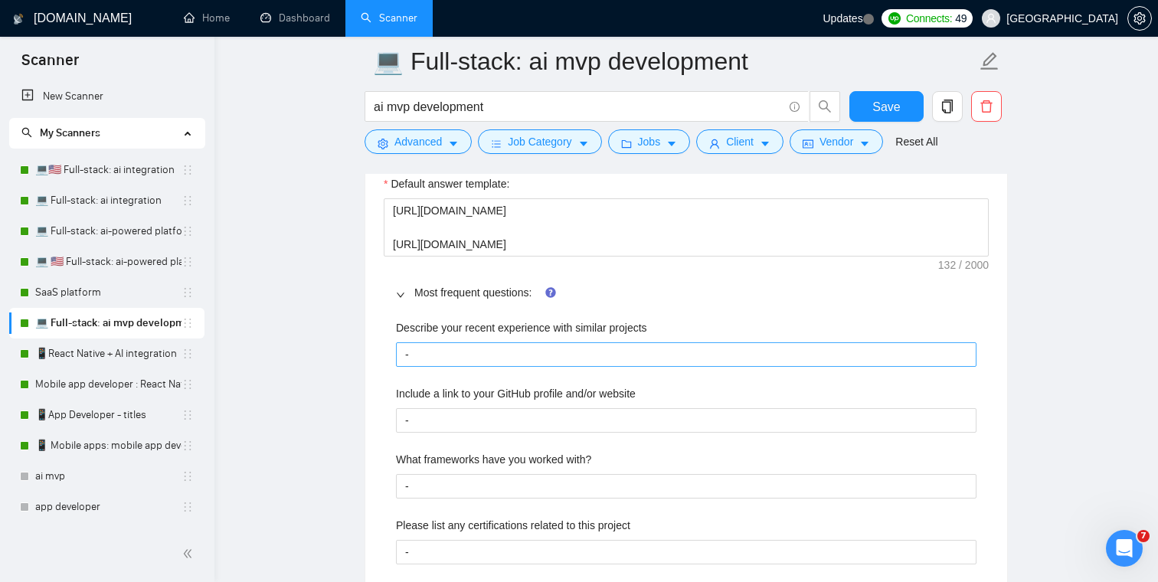
scroll to position [2179, 0]
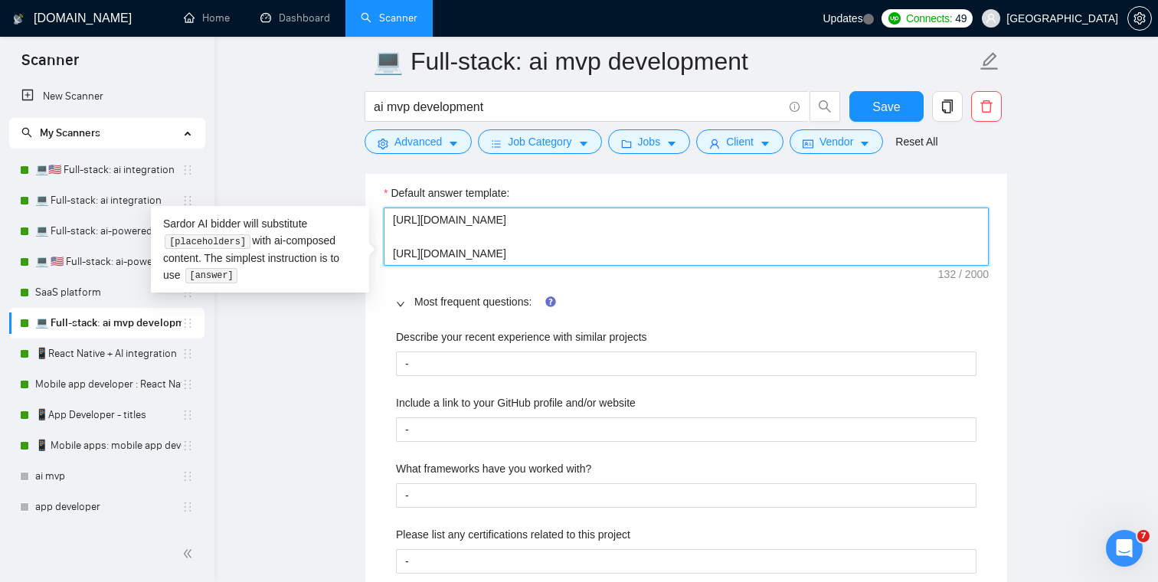
drag, startPoint x: 786, startPoint y: 275, endPoint x: 346, endPoint y: 229, distance: 442.7
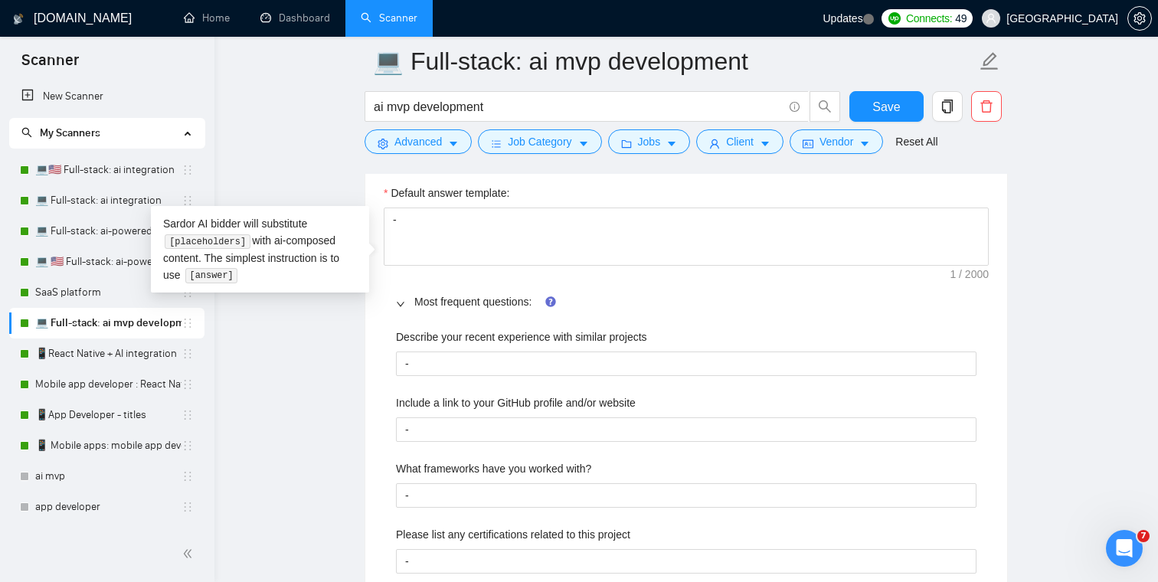
click at [344, 184] on main "💻 Full-stack: ai mvp development ai mvp development Save Advanced Job Category …" at bounding box center [686, 485] width 894 height 5204
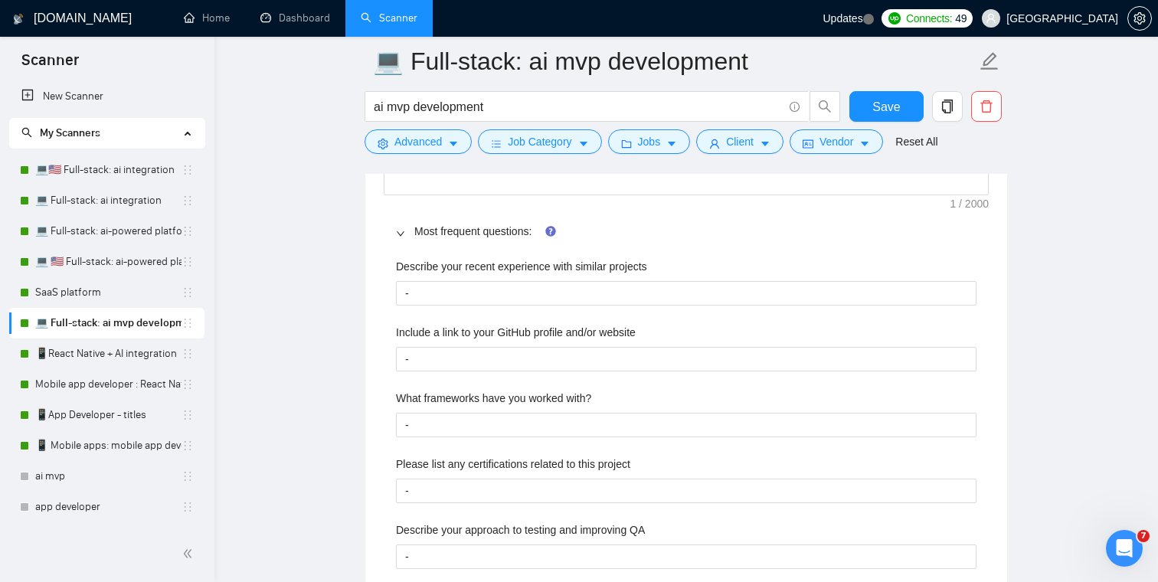
scroll to position [2364, 0]
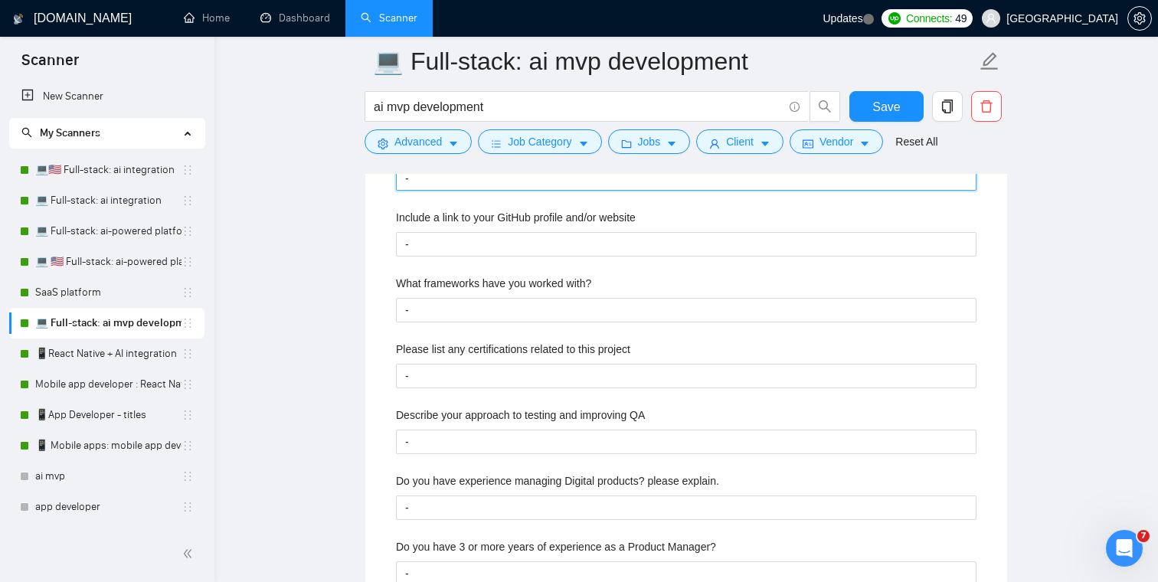
drag, startPoint x: 492, startPoint y: 204, endPoint x: 374, endPoint y: 204, distance: 118.7
click at [374, 204] on div "Default answer template: - Most frequent questions: Describe your recent experi…" at bounding box center [686, 348] width 642 height 734
paste projects "https://www.upwork.com/freelancers/artlarin?p=1769425200519421952 https://www.u…"
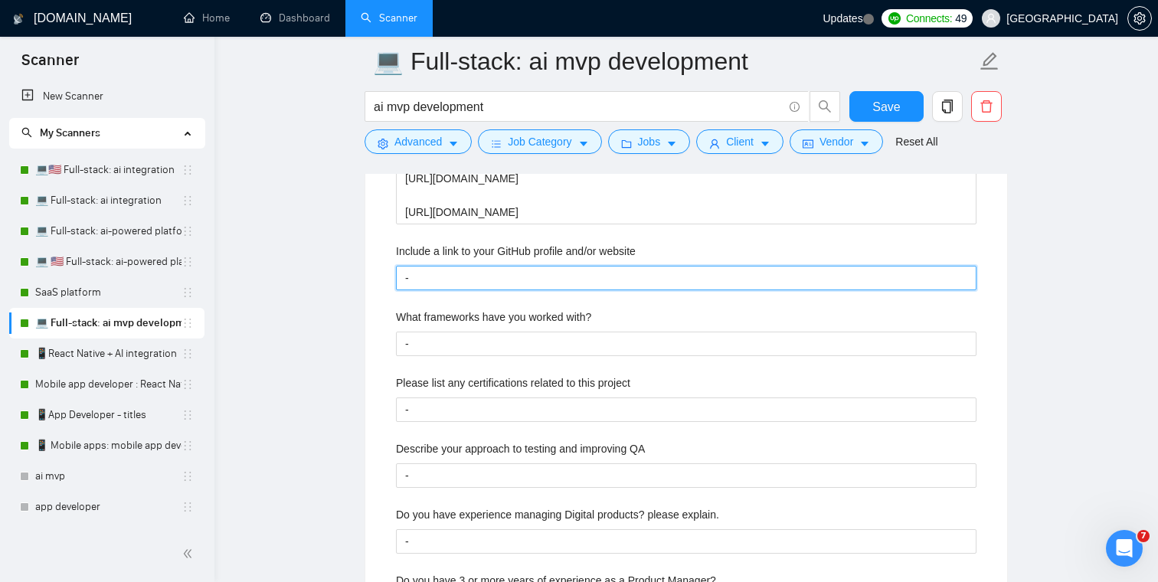
click at [443, 290] on website "-" at bounding box center [686, 278] width 580 height 25
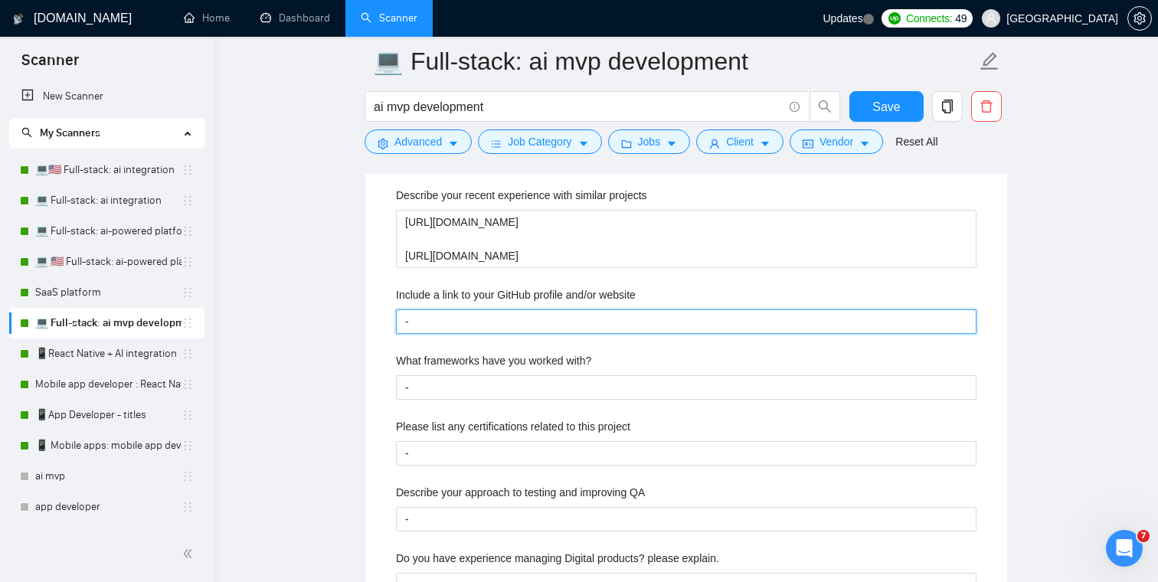
scroll to position [2322, 0]
drag, startPoint x: 430, startPoint y: 342, endPoint x: 364, endPoint y: 342, distance: 66.6
click at [365, 342] on div "Custom Client Questions Default answer template: - Most frequent questions: Des…" at bounding box center [686, 385] width 643 height 813
paste website "https://outstafford.com"
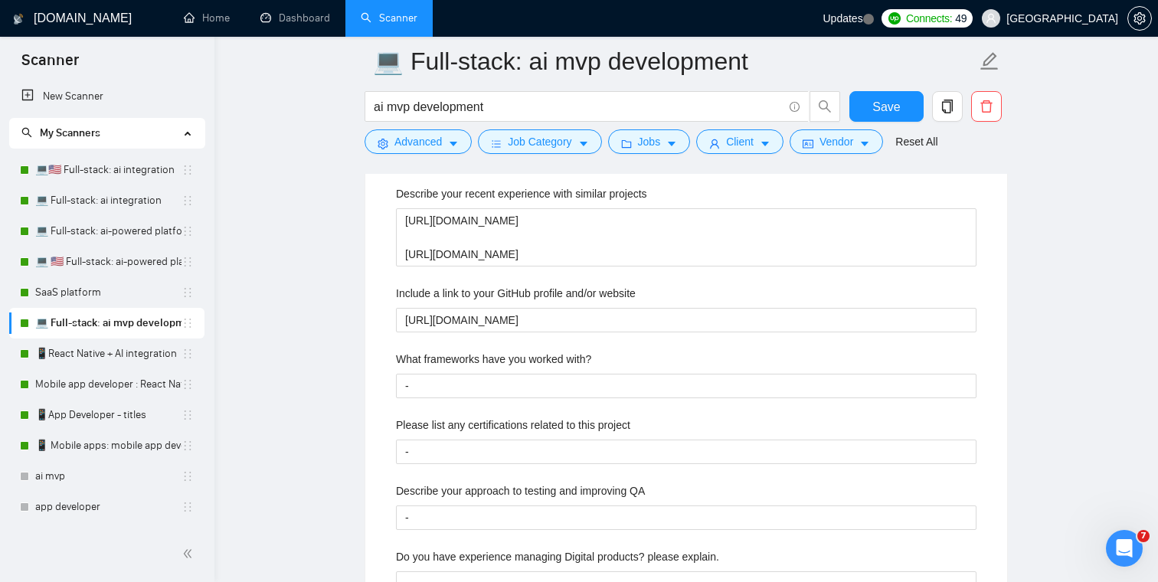
click at [352, 298] on main "💻 Full-stack: ai mvp development ai mvp development Save Advanced Job Category …" at bounding box center [686, 358] width 894 height 5238
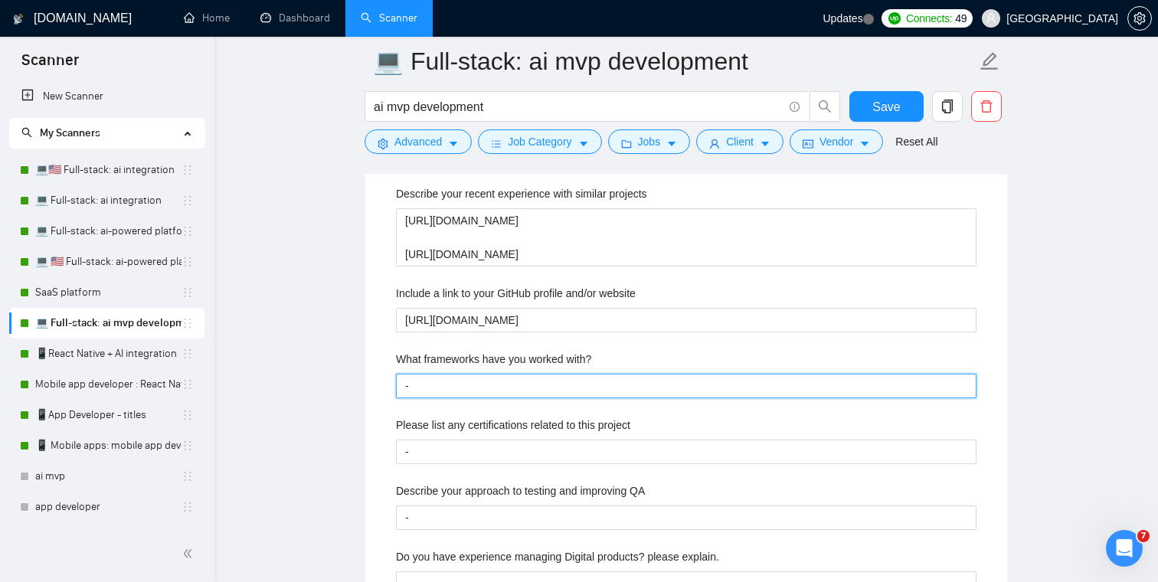
drag, startPoint x: 440, startPoint y: 409, endPoint x: 356, endPoint y: 407, distance: 84.3
click at [356, 408] on main "💻 Full-stack: ai mvp development ai mvp development Save Advanced Job Category …" at bounding box center [686, 358] width 894 height 5238
paste with\? "React, Next.js, Node.js, React Native"
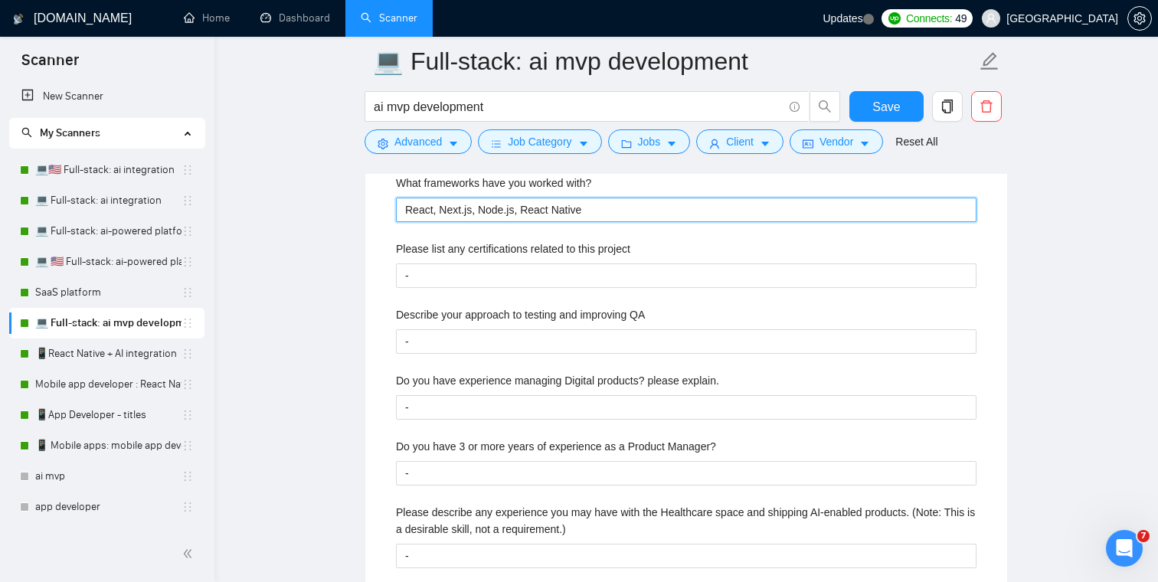
scroll to position [2499, 0]
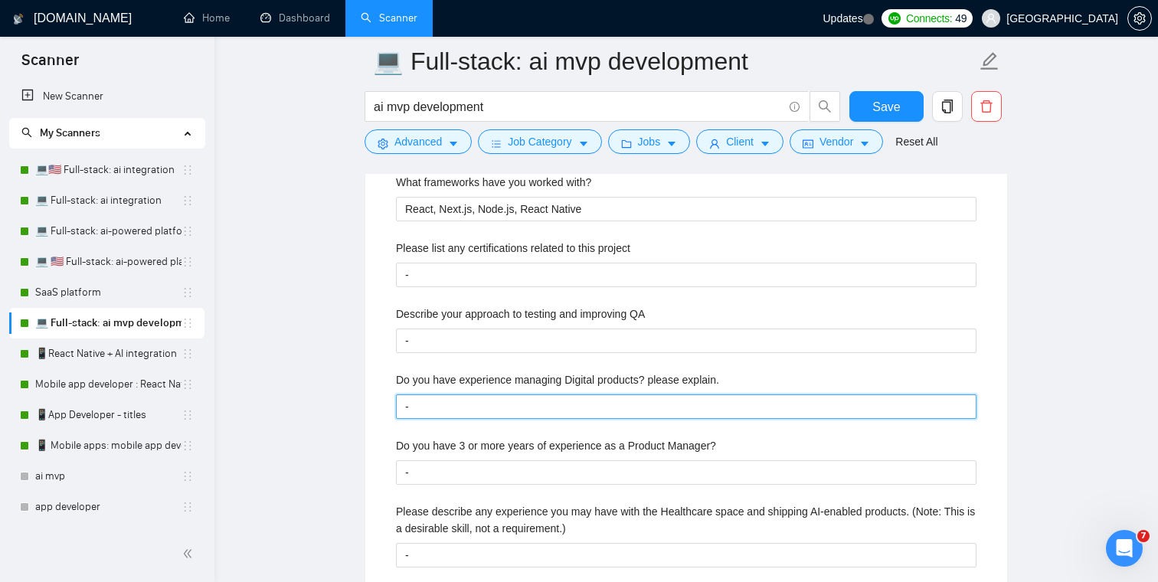
click at [423, 419] on explain\ "-" at bounding box center [686, 406] width 580 height 25
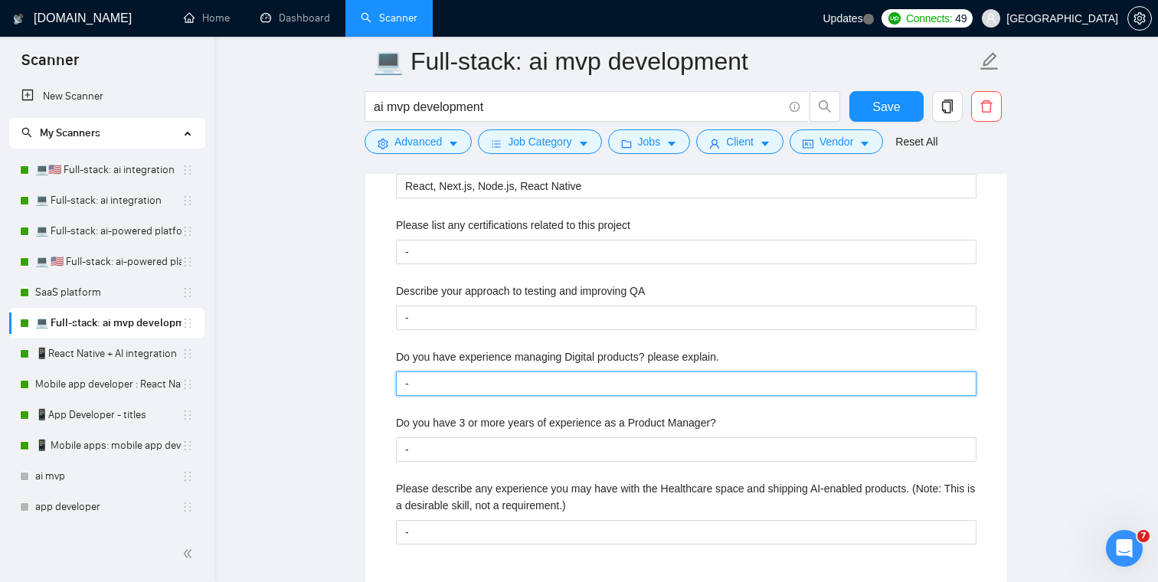
scroll to position [2511, 0]
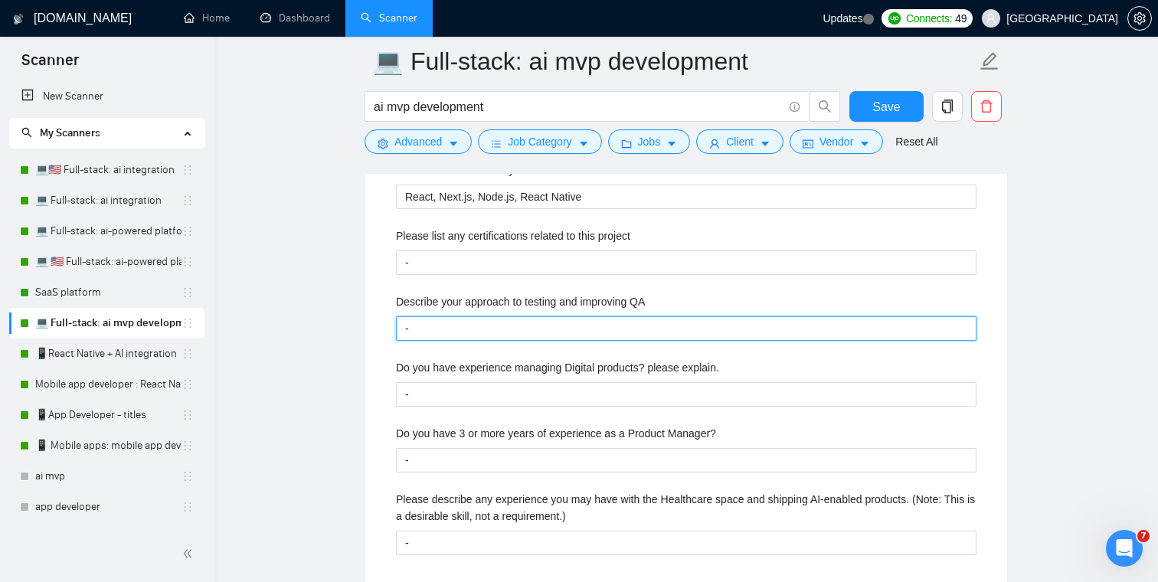
drag, startPoint x: 488, startPoint y: 345, endPoint x: 342, endPoint y: 345, distance: 146.3
click at [345, 345] on main "💻 Full-stack: ai mvp development ai mvp development Save Advanced Job Category …" at bounding box center [686, 169] width 894 height 5238
paste QA "I usually use a combination of manual QA + sentry integration."
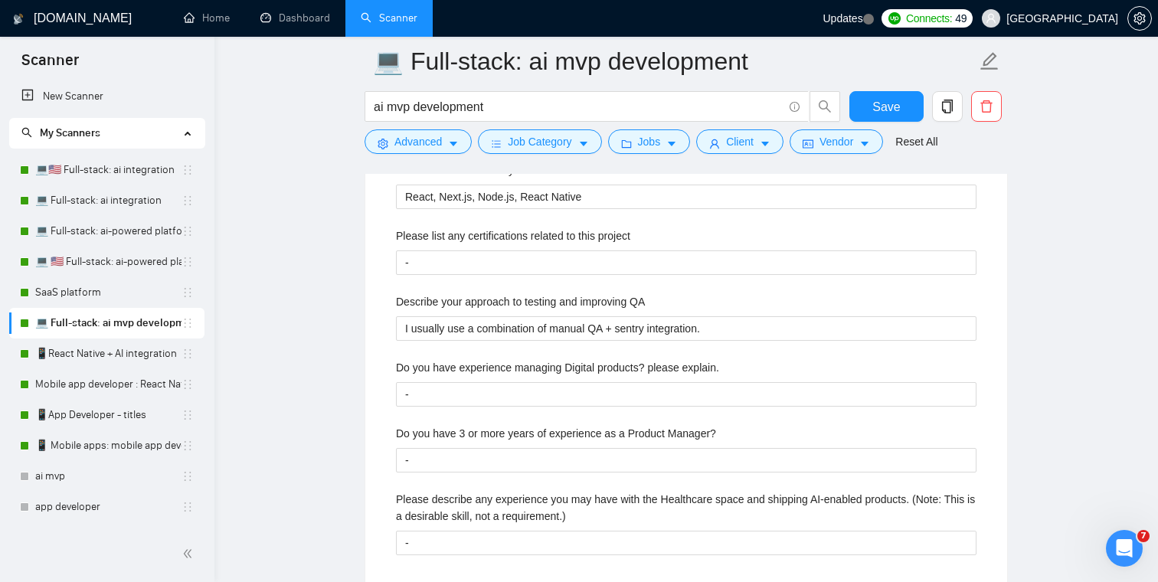
click at [335, 291] on main "💻 Full-stack: ai mvp development ai mvp development Save Advanced Job Category …" at bounding box center [686, 169] width 894 height 5238
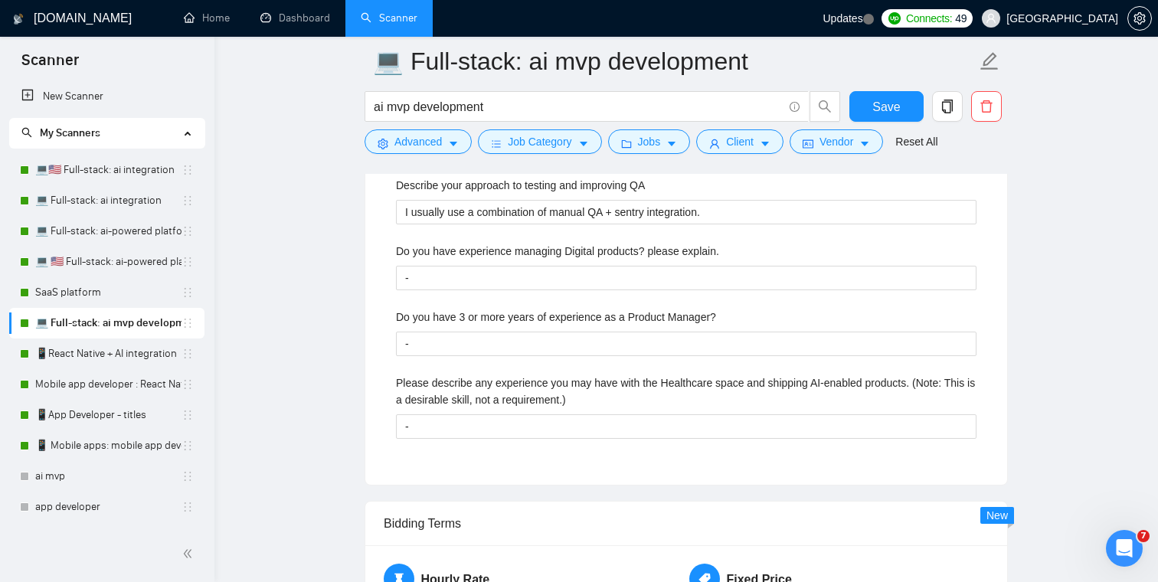
scroll to position [2665, 0]
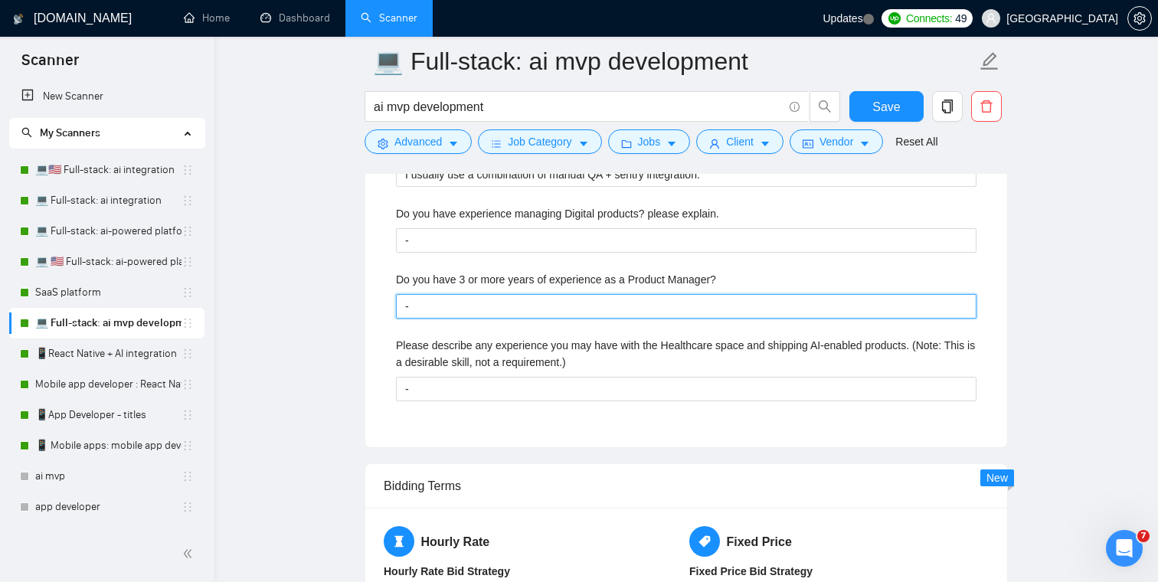
click at [430, 319] on Manager\? "-" at bounding box center [686, 306] width 580 height 25
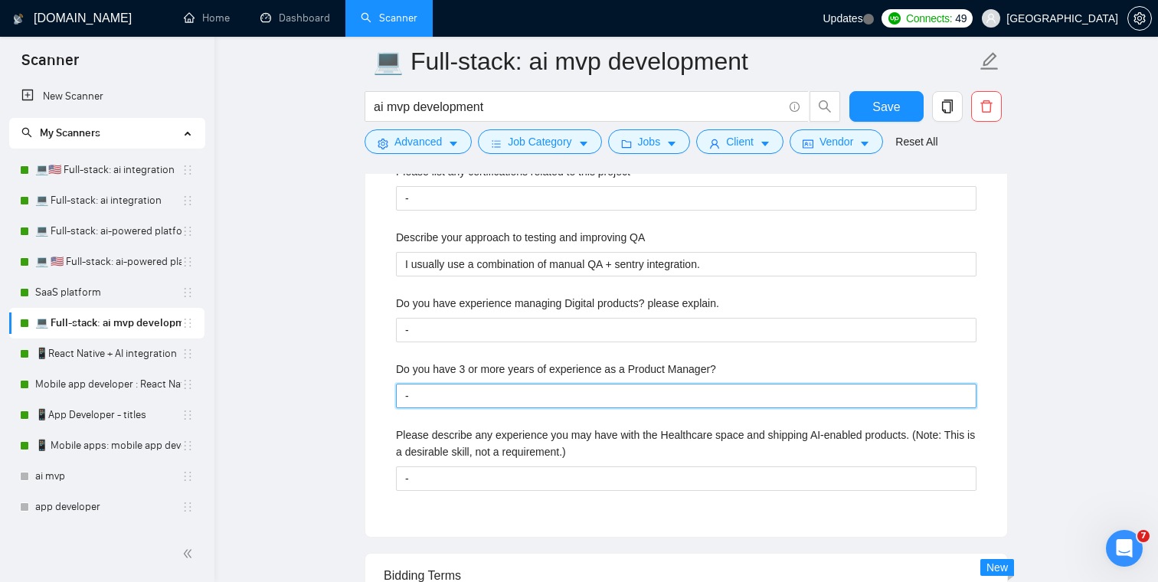
scroll to position [2575, 0]
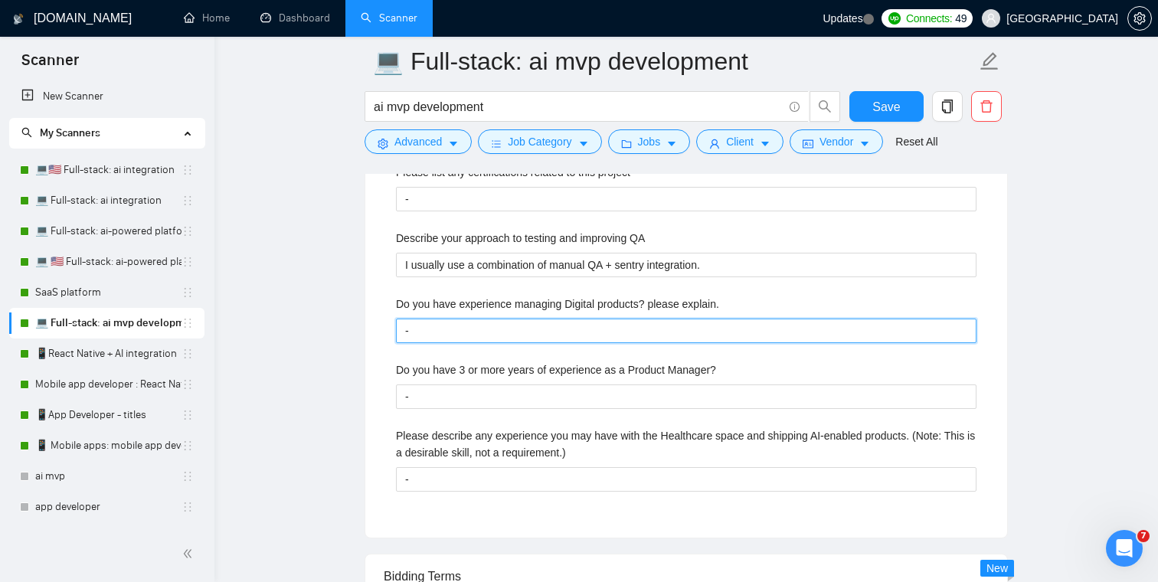
drag, startPoint x: 427, startPoint y: 358, endPoint x: 384, endPoint y: 358, distance: 42.9
click at [384, 358] on div "Describe your recent experience with similar projects https://www.upwork.com/fr…" at bounding box center [686, 221] width 605 height 596
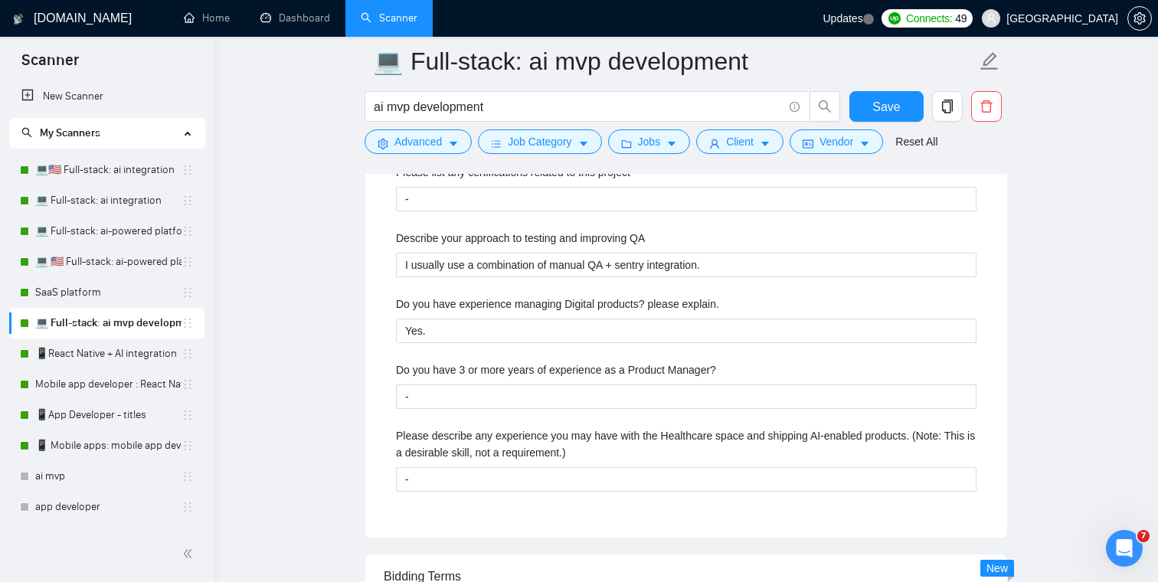
click at [320, 316] on main "💻 Full-stack: ai mvp development ai mvp development Save Advanced Job Category …" at bounding box center [686, 106] width 894 height 5238
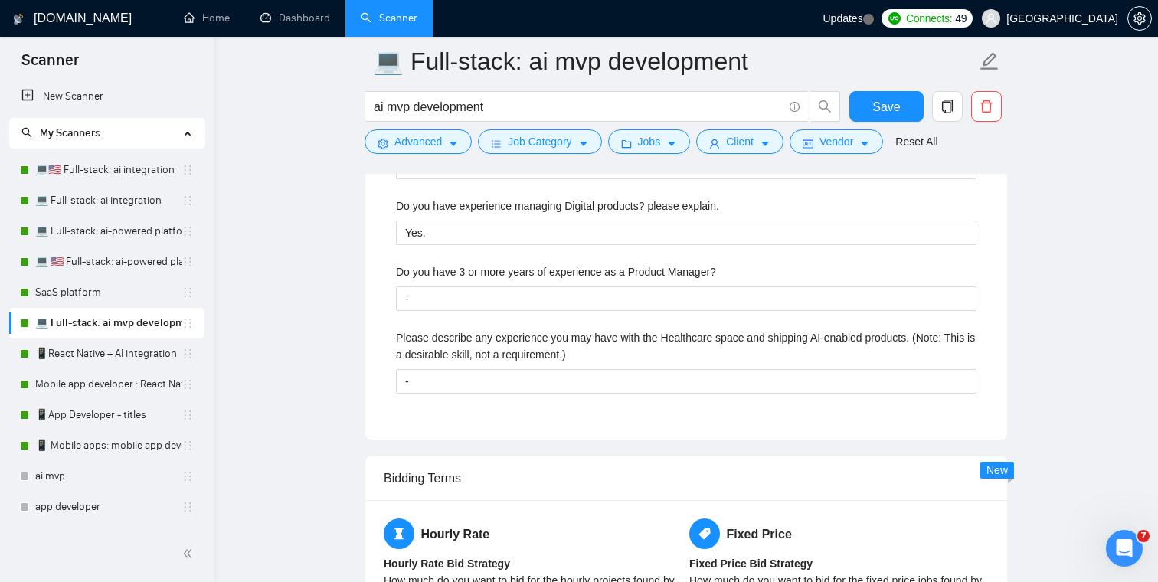
scroll to position [2796, 0]
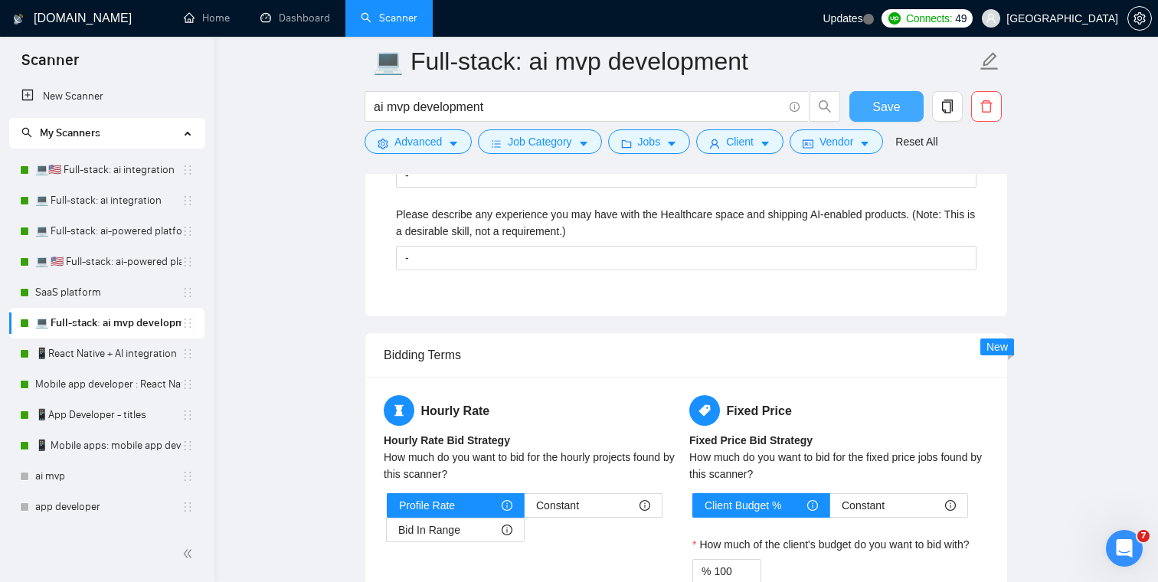
click at [878, 98] on span "Save" at bounding box center [886, 106] width 28 height 19
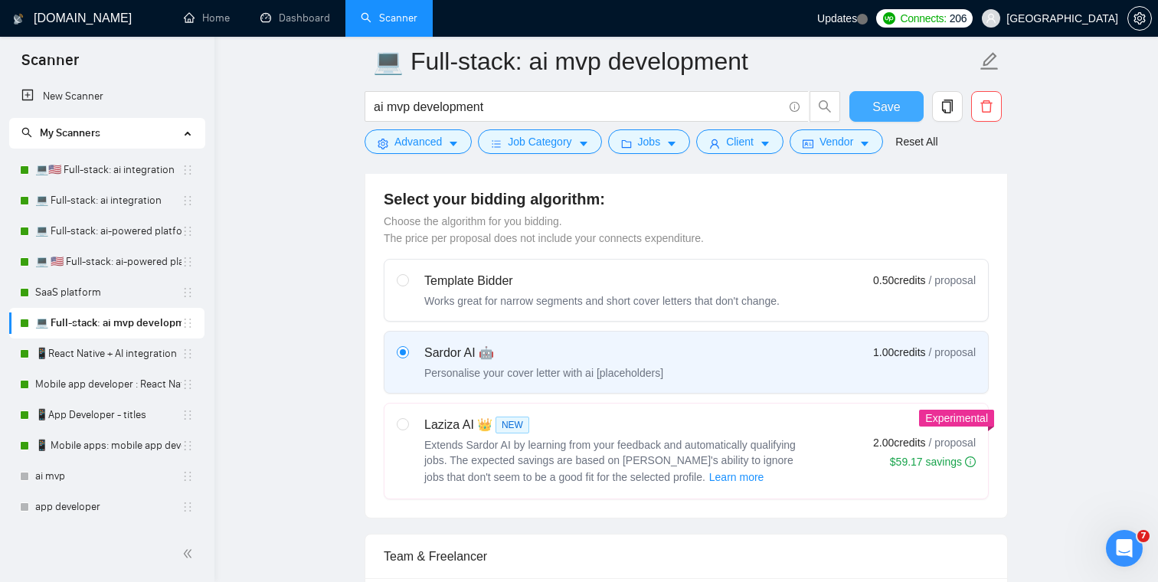
scroll to position [393, 0]
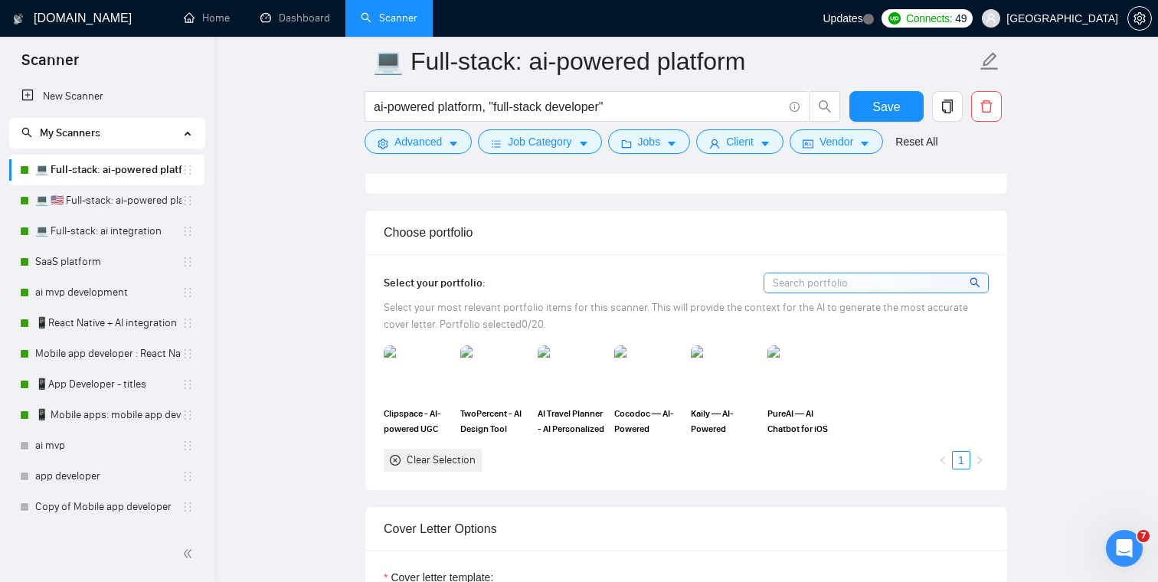
scroll to position [1326, 0]
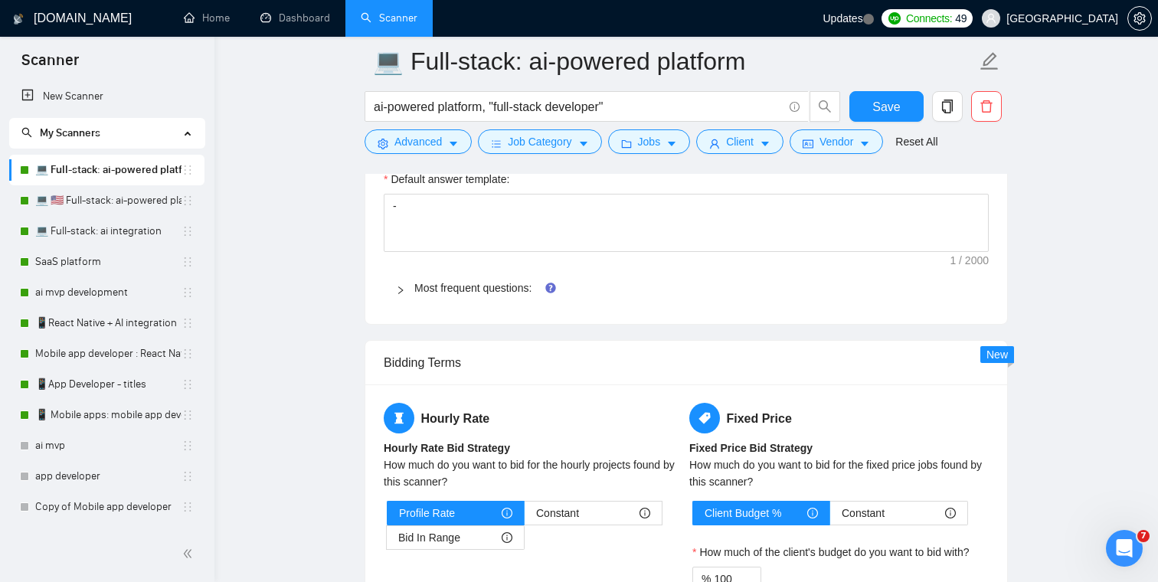
click at [401, 289] on icon "right" at bounding box center [400, 290] width 9 height 9
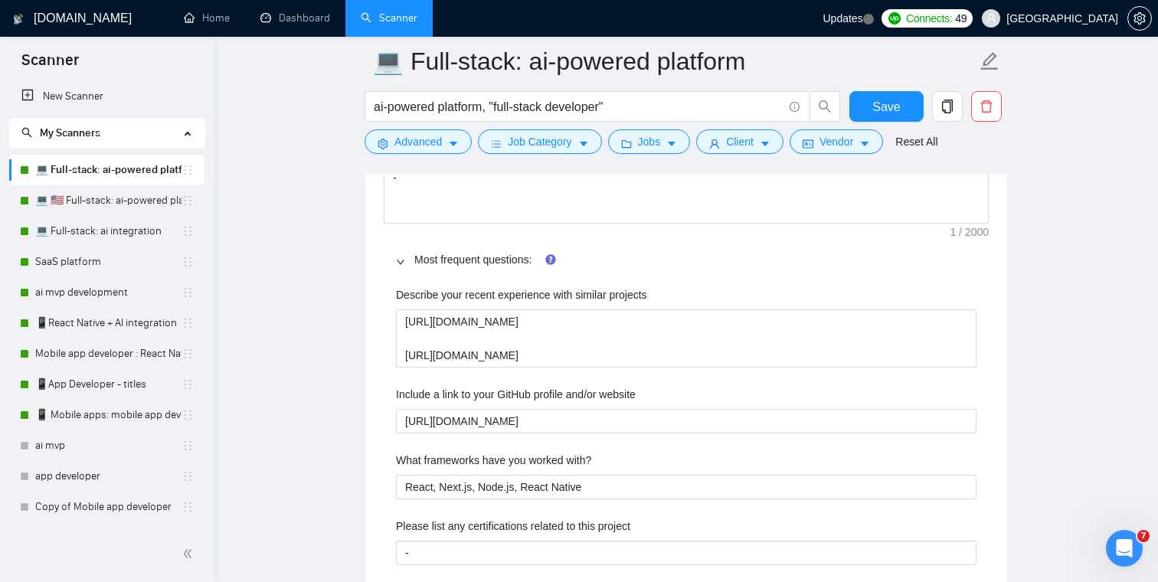
scroll to position [2301, 0]
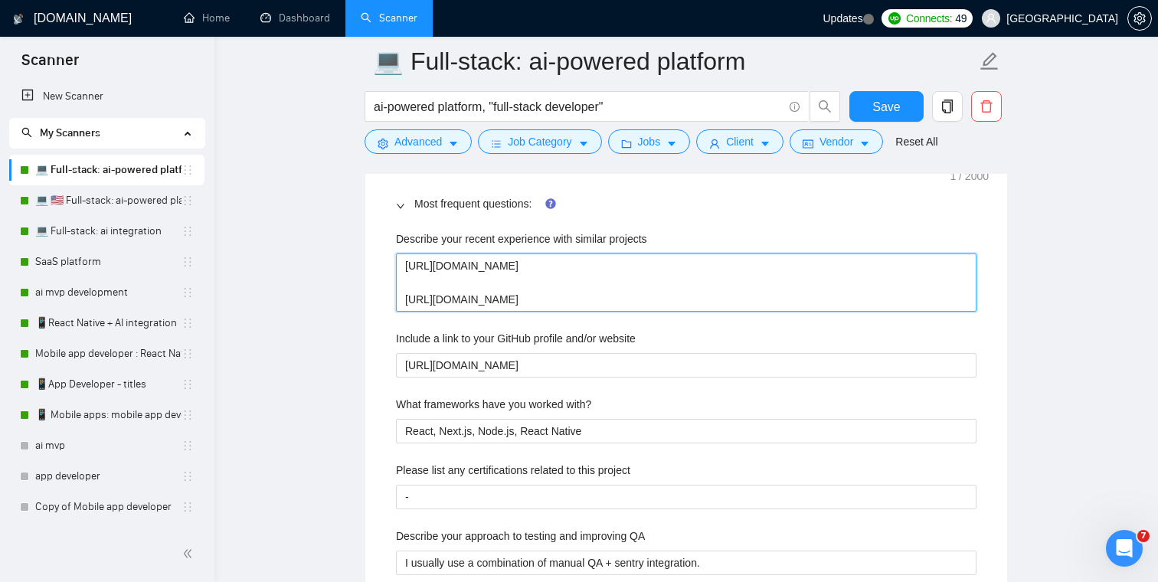
drag, startPoint x: 777, startPoint y: 298, endPoint x: 394, endPoint y: 263, distance: 384.5
click at [394, 263] on div "Describe your recent experience with similar projects https://www.upwork.com/fr…" at bounding box center [686, 411] width 605 height 381
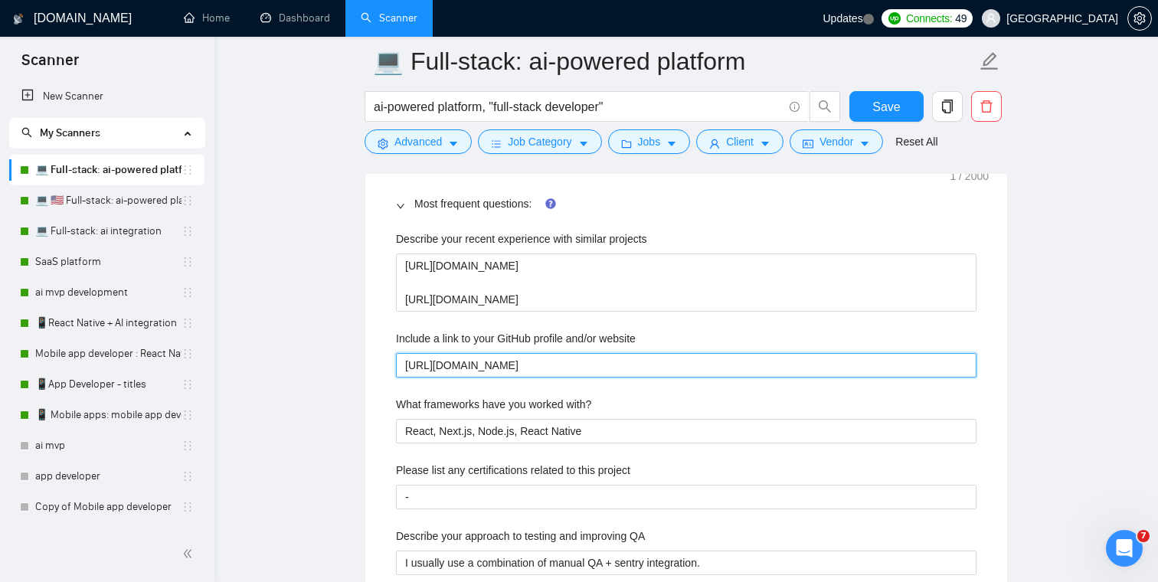
drag, startPoint x: 536, startPoint y: 369, endPoint x: 368, endPoint y: 368, distance: 168.5
click at [368, 368] on div "Default answer template: - Most frequent questions: Describe your recent experi…" at bounding box center [686, 344] width 642 height 553
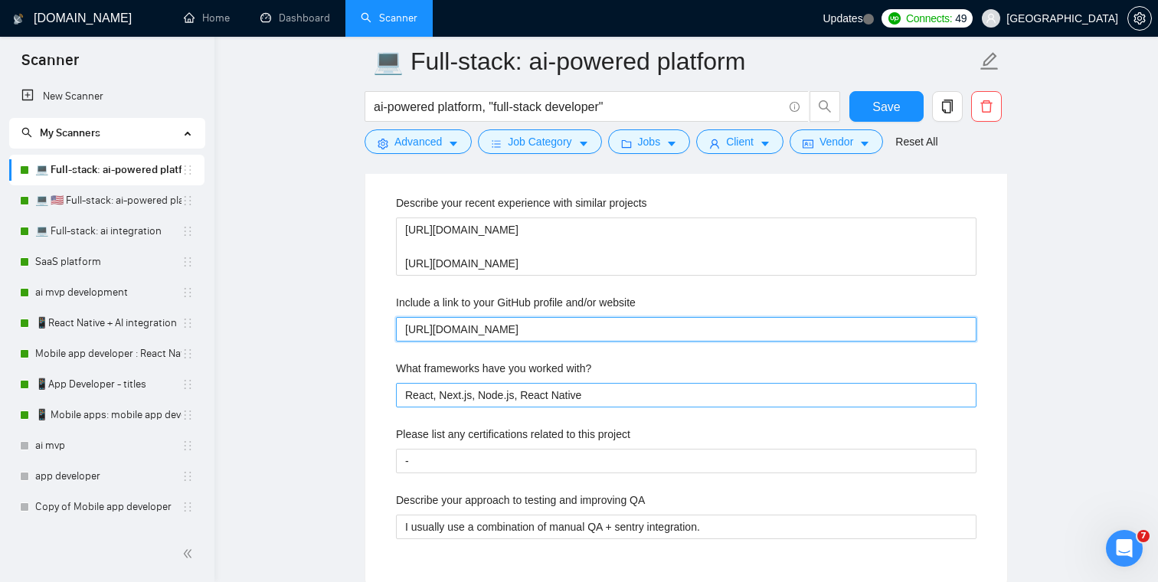
scroll to position [2339, 0]
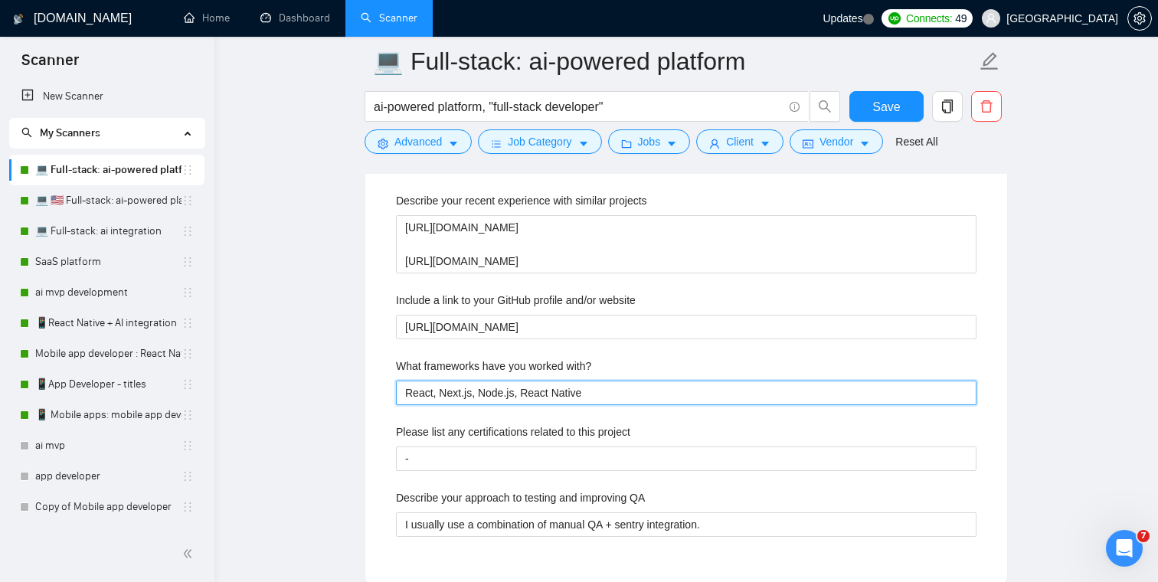
drag, startPoint x: 625, startPoint y: 394, endPoint x: 387, endPoint y: 392, distance: 238.2
click at [387, 392] on div "Describe your recent experience with similar projects https://www.upwork.com/fr…" at bounding box center [686, 373] width 605 height 381
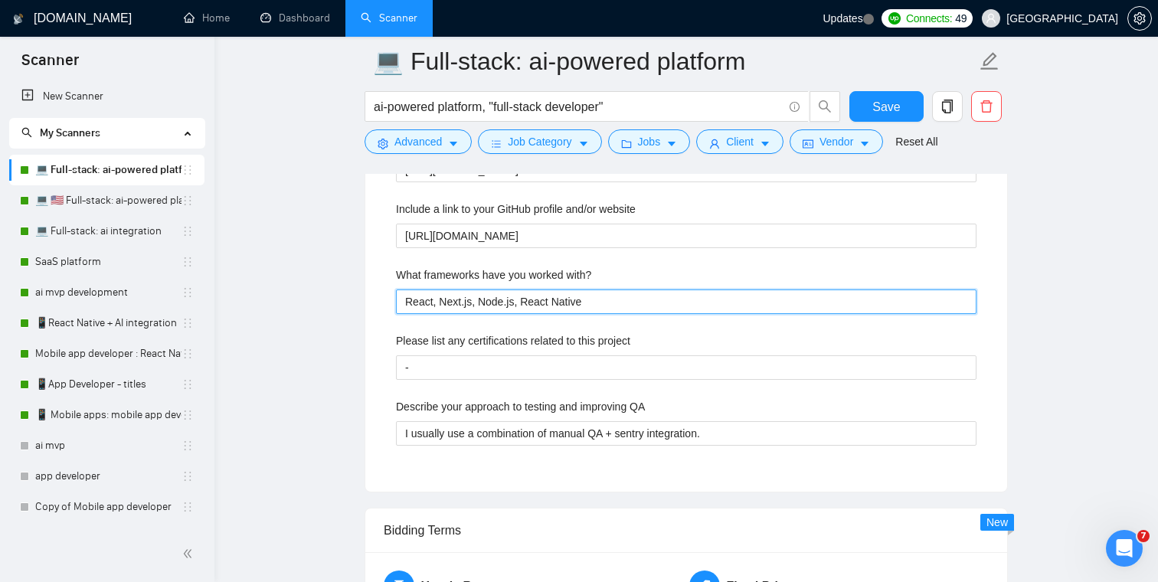
scroll to position [2447, 0]
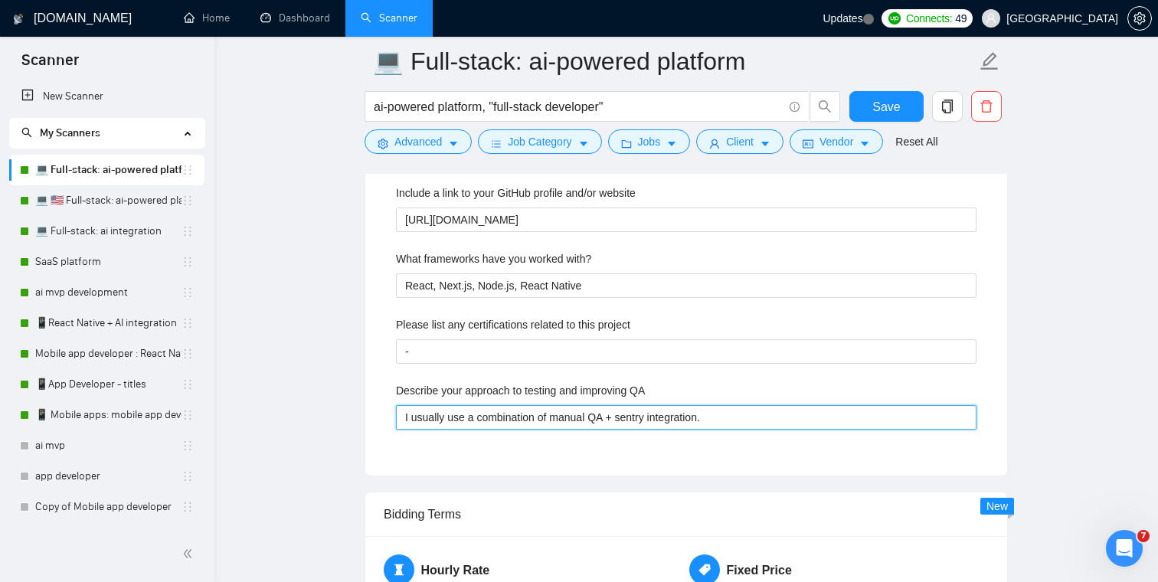
drag, startPoint x: 727, startPoint y: 423, endPoint x: 365, endPoint y: 420, distance: 362.2
click at [365, 420] on div "Custom Client Questions Default answer template: - Most frequent questions: Des…" at bounding box center [686, 177] width 643 height 598
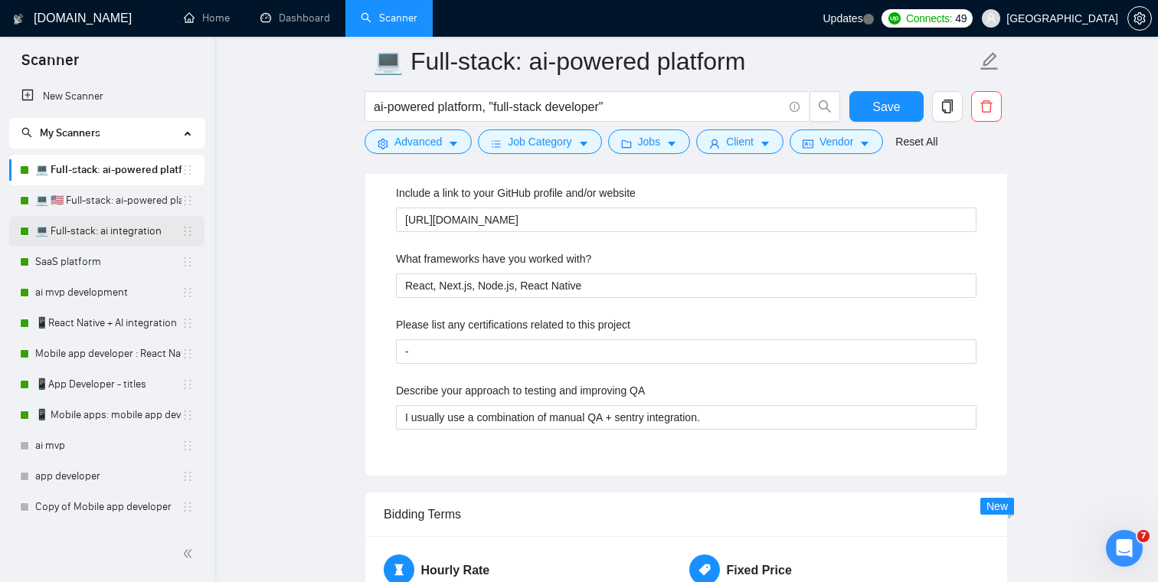
click at [117, 231] on link "💻 Full-stack: ai integration" at bounding box center [108, 231] width 146 height 31
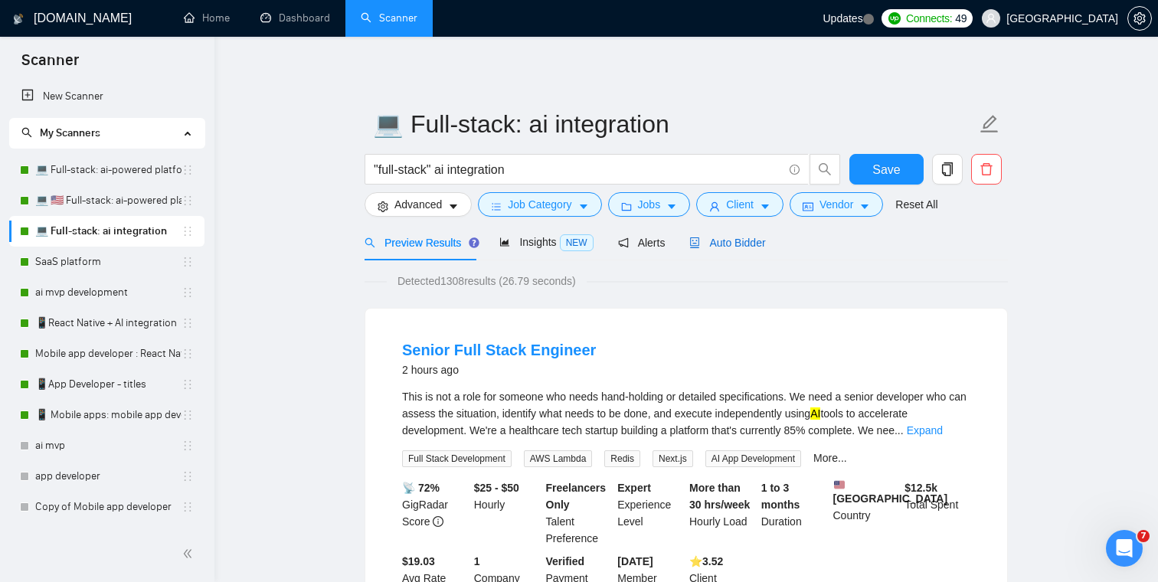
click at [733, 242] on span "Auto Bidder" at bounding box center [727, 243] width 76 height 12
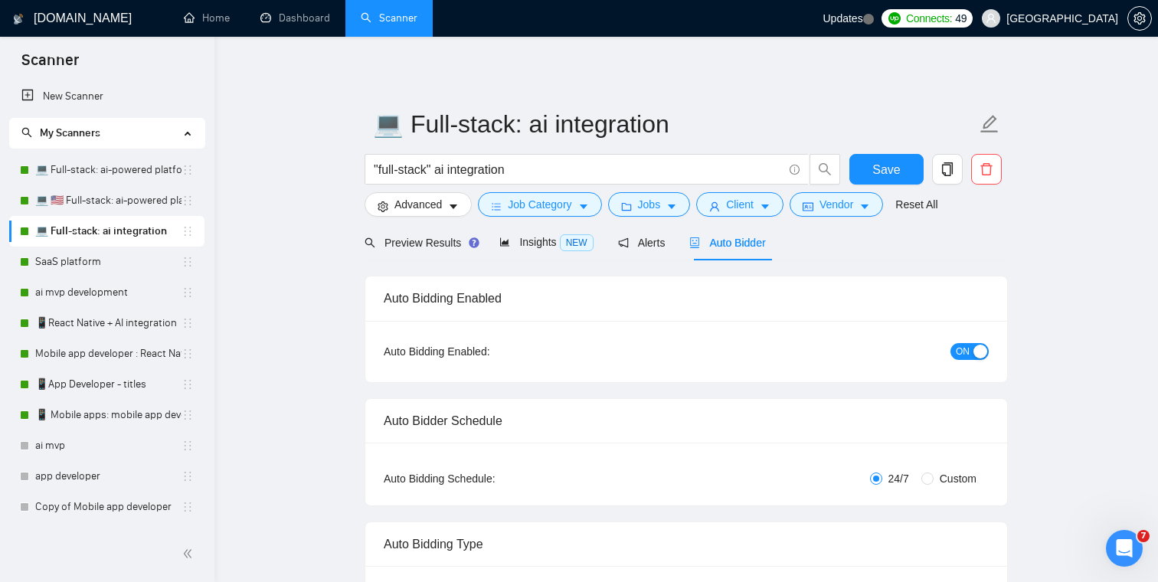
checkbox input "true"
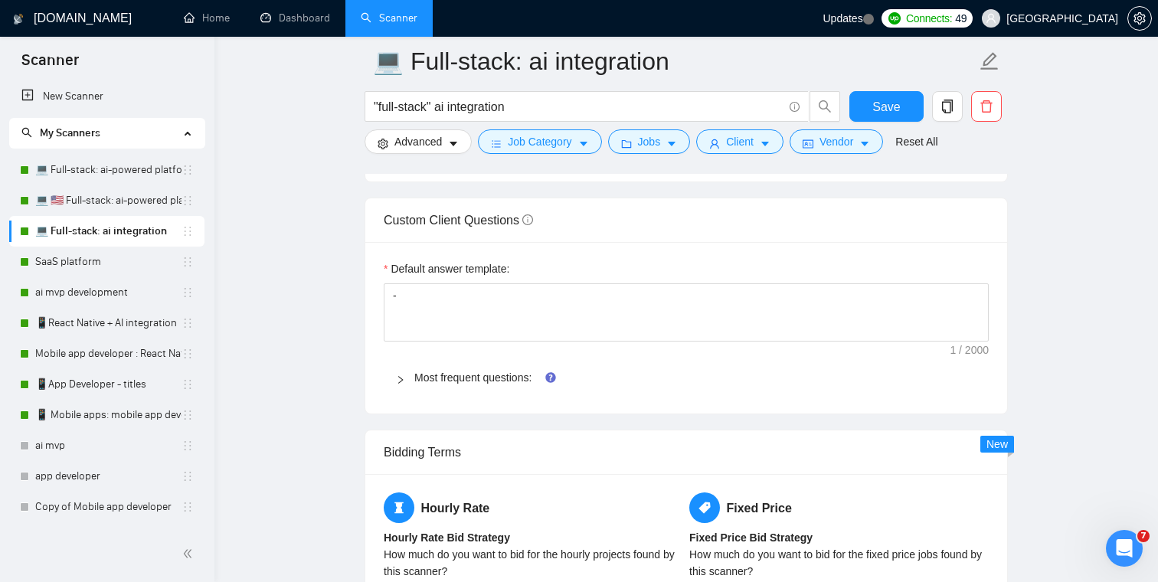
scroll to position [2143, 0]
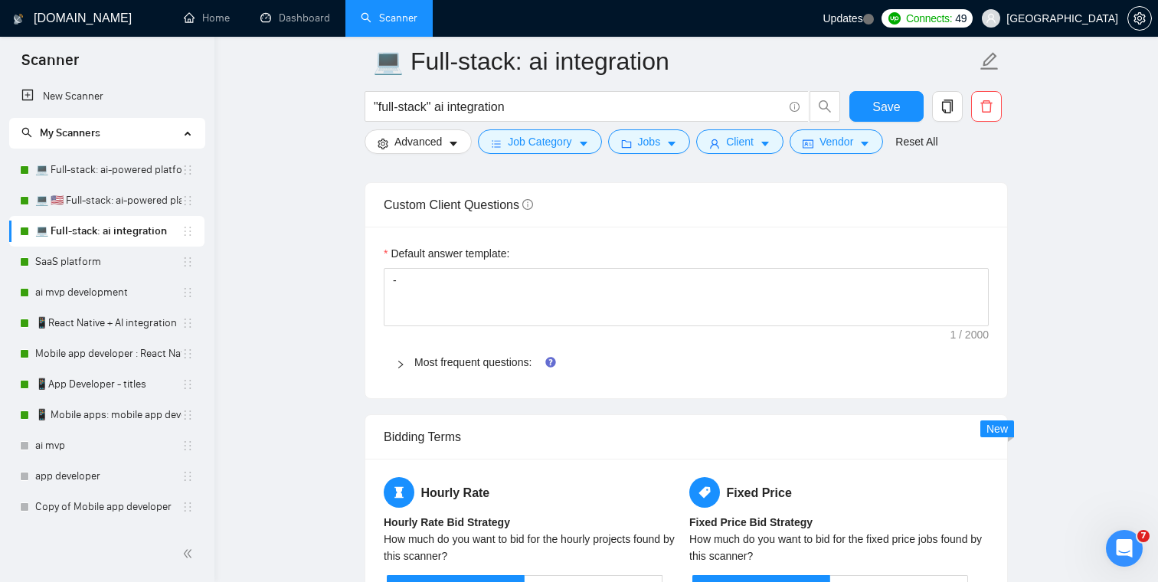
click at [397, 367] on icon "right" at bounding box center [400, 364] width 9 height 9
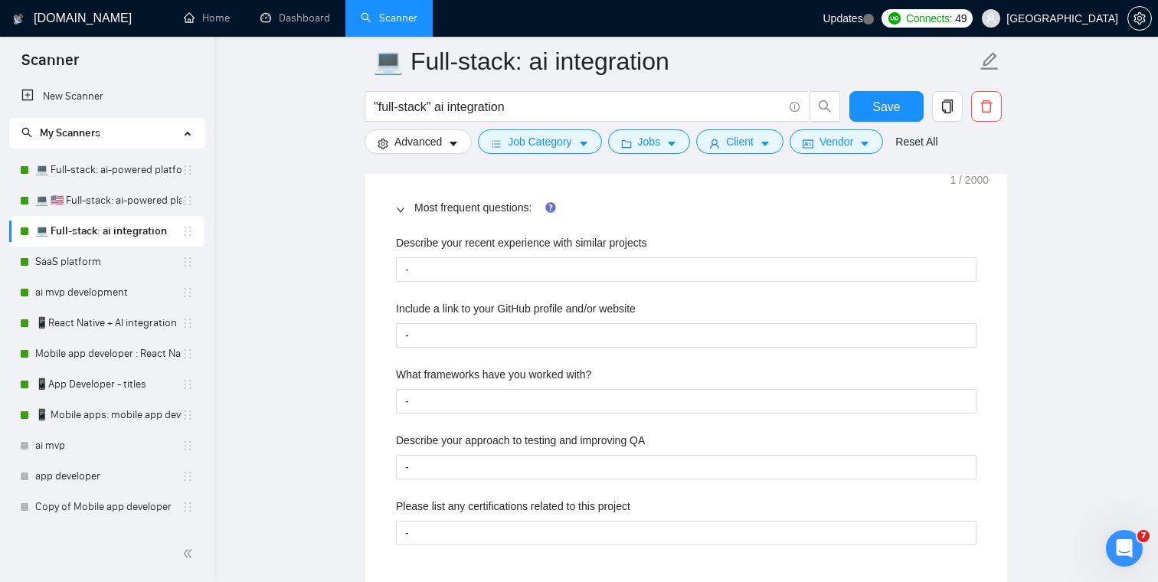
scroll to position [2342, 0]
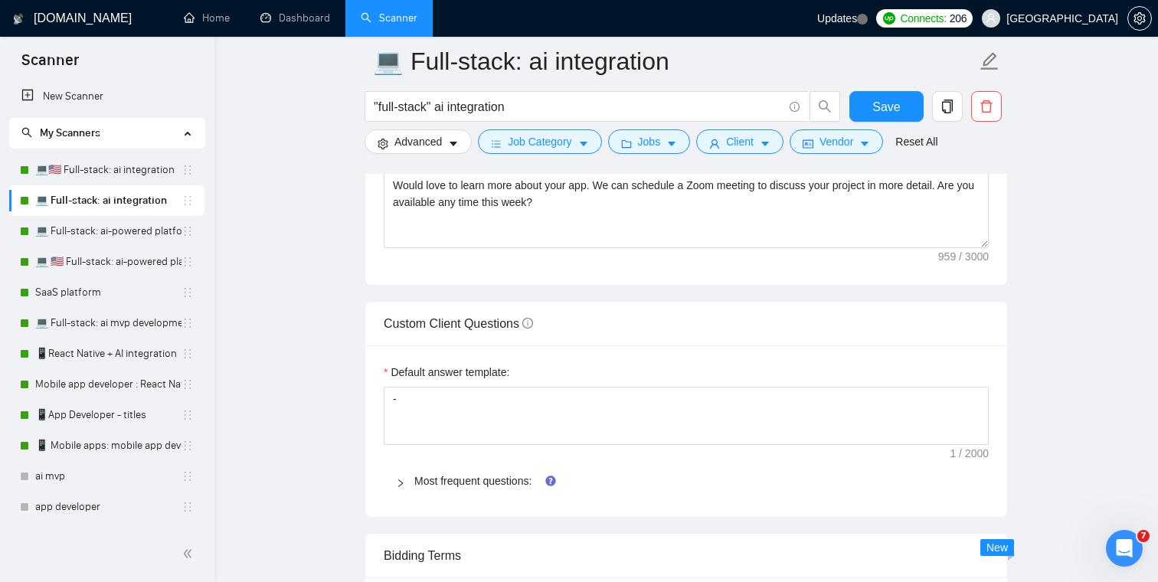
scroll to position [2052, 0]
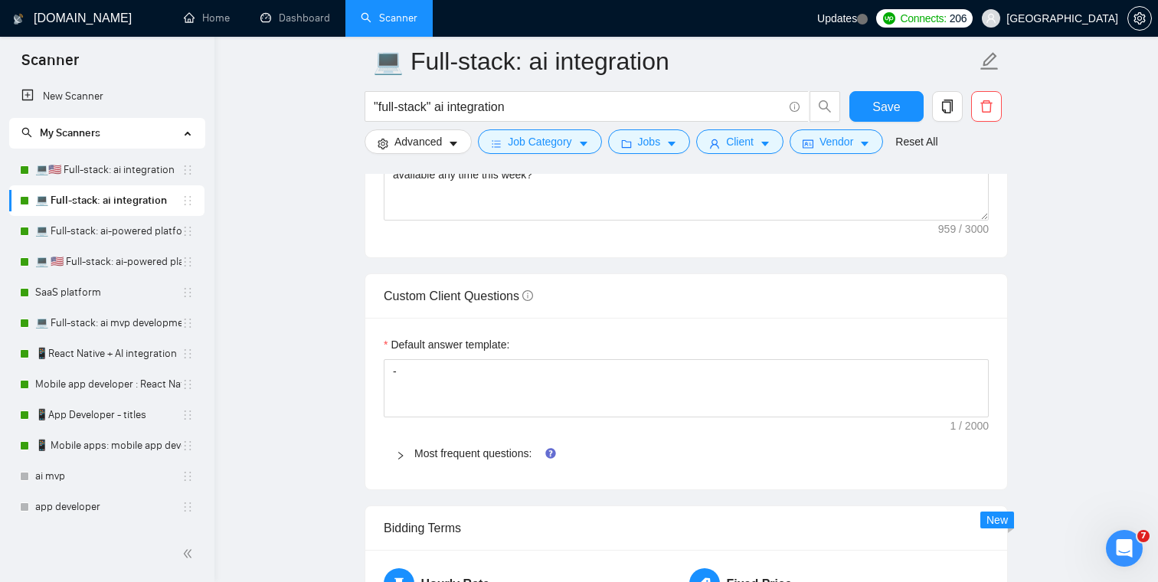
click at [409, 456] on div at bounding box center [405, 453] width 18 height 17
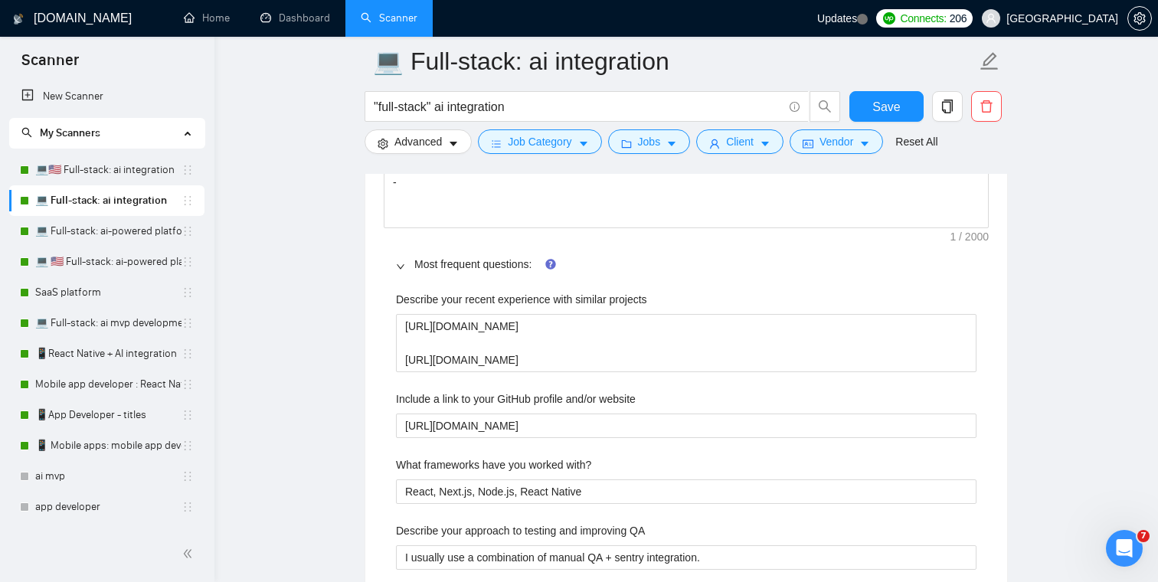
scroll to position [2332, 0]
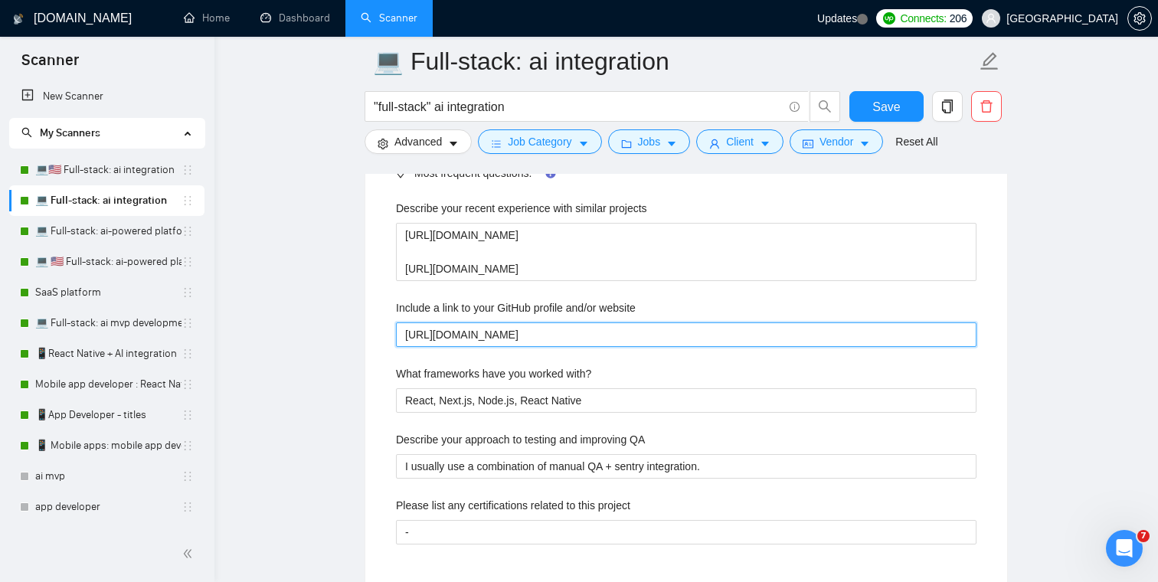
drag, startPoint x: 567, startPoint y: 338, endPoint x: 366, endPoint y: 337, distance: 200.6
click at [366, 337] on div "Default answer template: - Most frequent questions: Describe your recent experi…" at bounding box center [686, 314] width 642 height 553
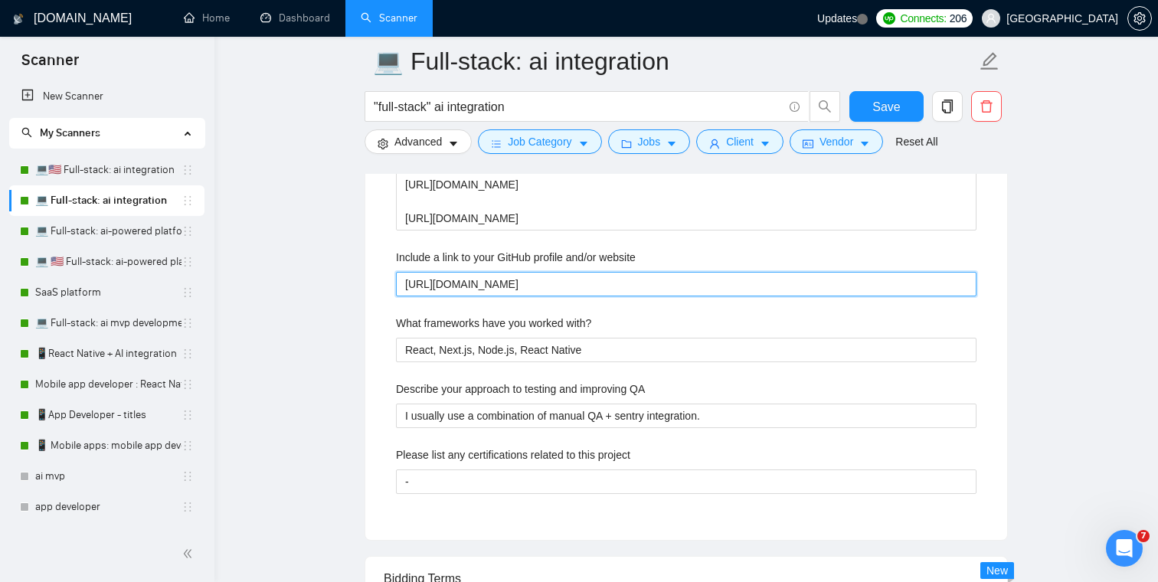
scroll to position [2386, 0]
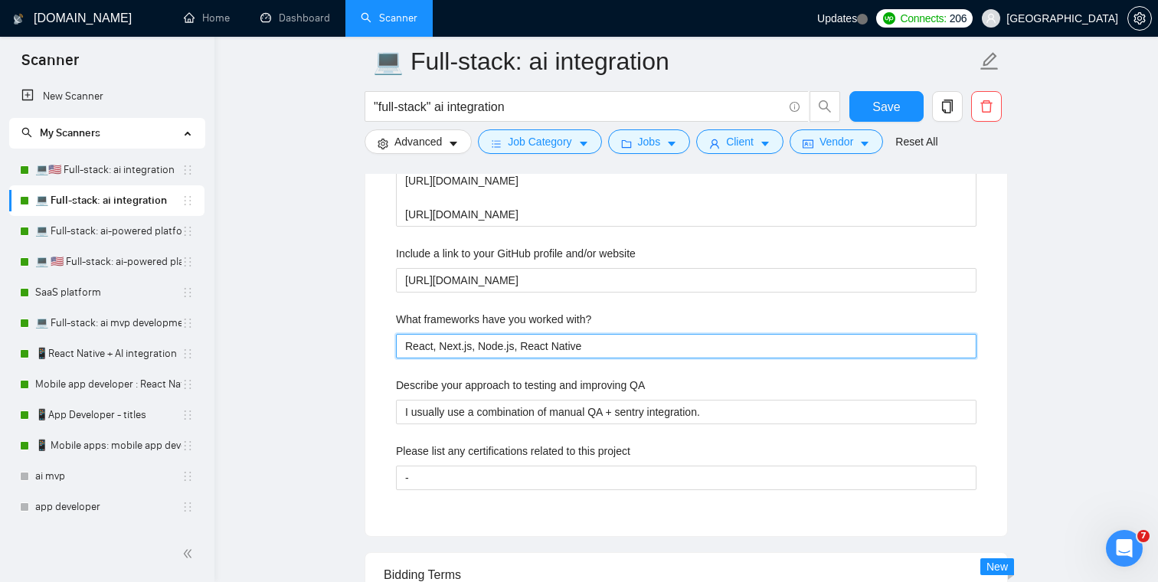
drag, startPoint x: 609, startPoint y: 347, endPoint x: 411, endPoint y: 348, distance: 197.6
click at [411, 348] on with\? "React, Next.js, Node.js, React Native" at bounding box center [686, 346] width 580 height 25
drag, startPoint x: 607, startPoint y: 348, endPoint x: 391, endPoint y: 353, distance: 216.0
click at [391, 353] on div "Describe your recent experience with similar projects https://www.upwork.com/fr…" at bounding box center [686, 326] width 605 height 381
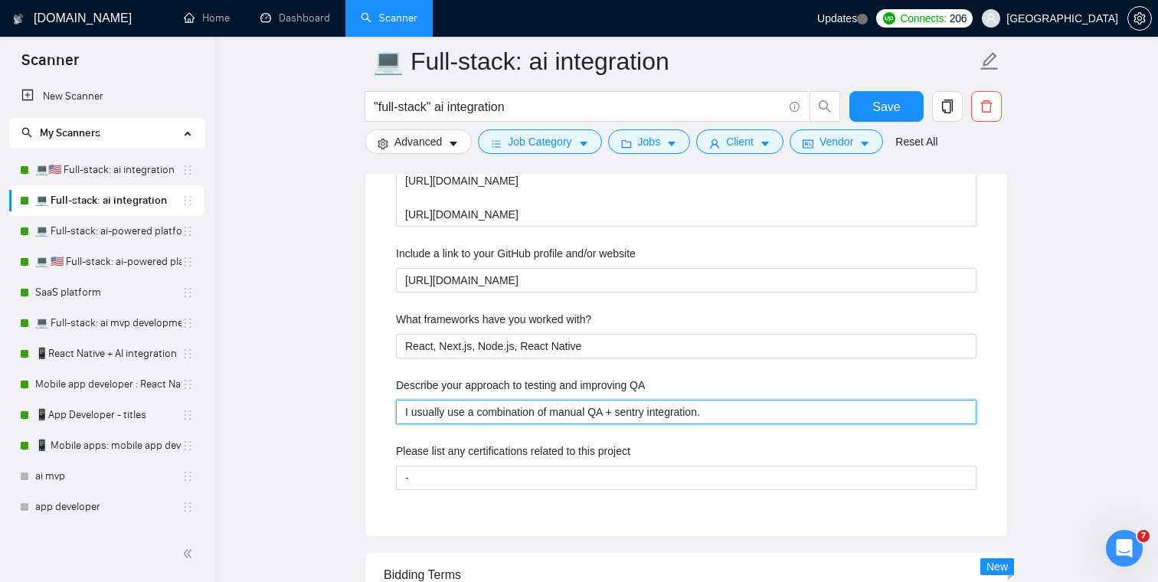
drag, startPoint x: 729, startPoint y: 414, endPoint x: 387, endPoint y: 414, distance: 342.3
click at [387, 414] on div "Describe your recent experience with similar projects https://www.upwork.com/fr…" at bounding box center [686, 326] width 605 height 381
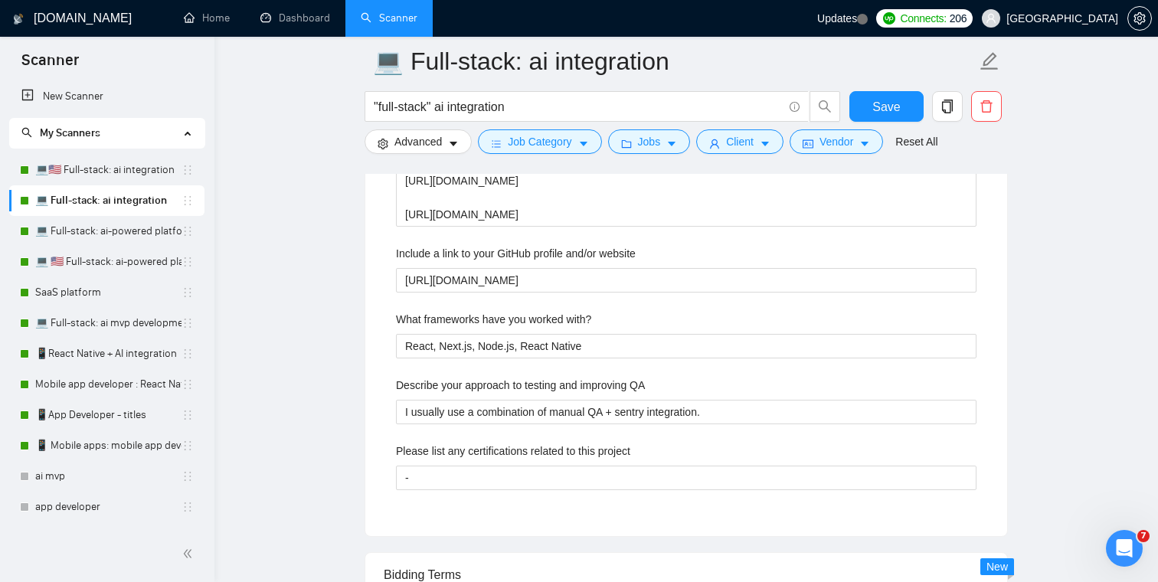
click at [312, 231] on main "💻 Full-stack: ai integration "full-stack" ai integration Save Advanced Job Cate…" at bounding box center [686, 189] width 894 height 5028
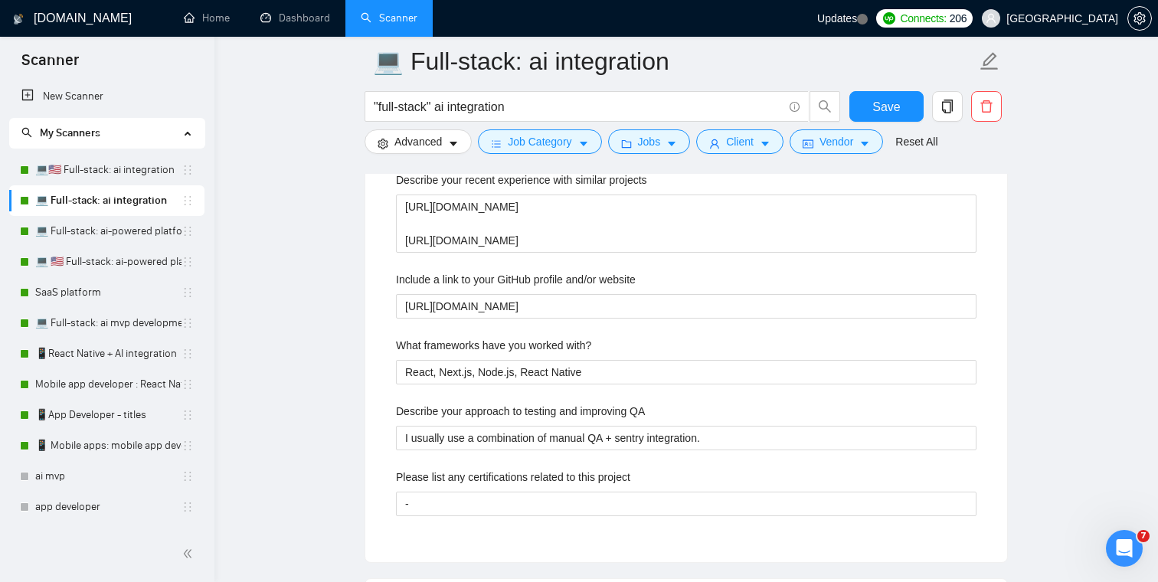
scroll to position [2349, 0]
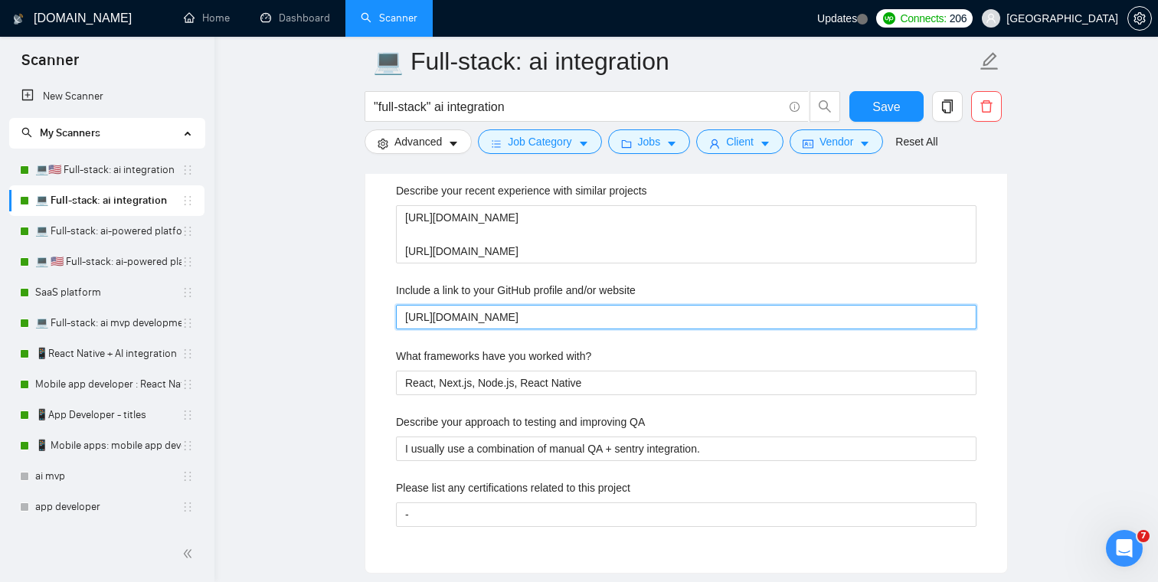
drag, startPoint x: 544, startPoint y: 314, endPoint x: 364, endPoint y: 313, distance: 180.7
click at [365, 313] on div "Custom Client Questions Default answer template: - Most frequent questions: Des…" at bounding box center [686, 274] width 643 height 598
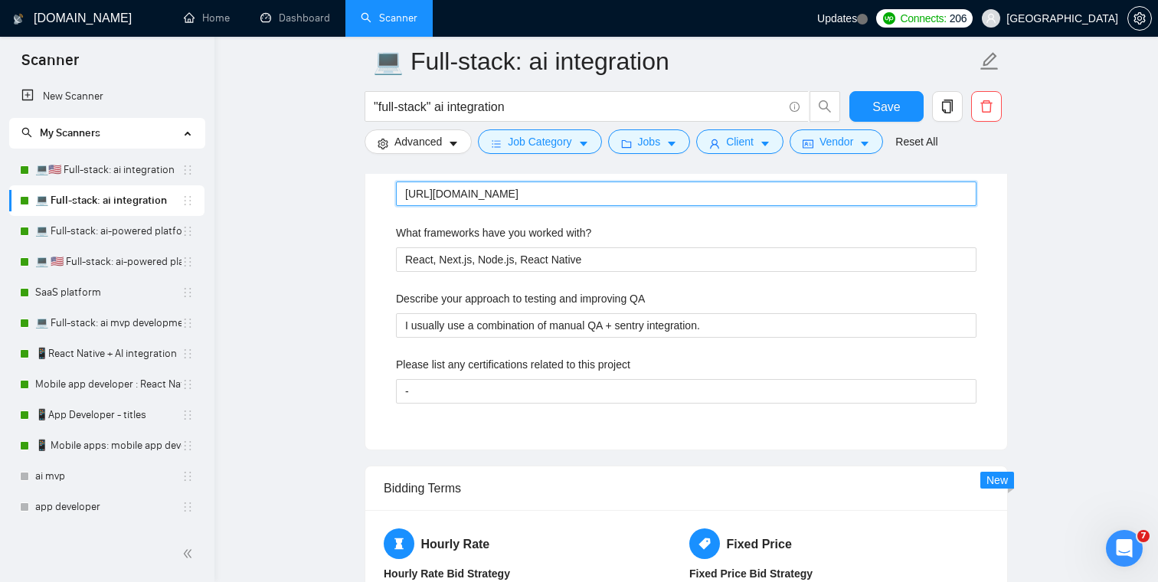
scroll to position [2500, 0]
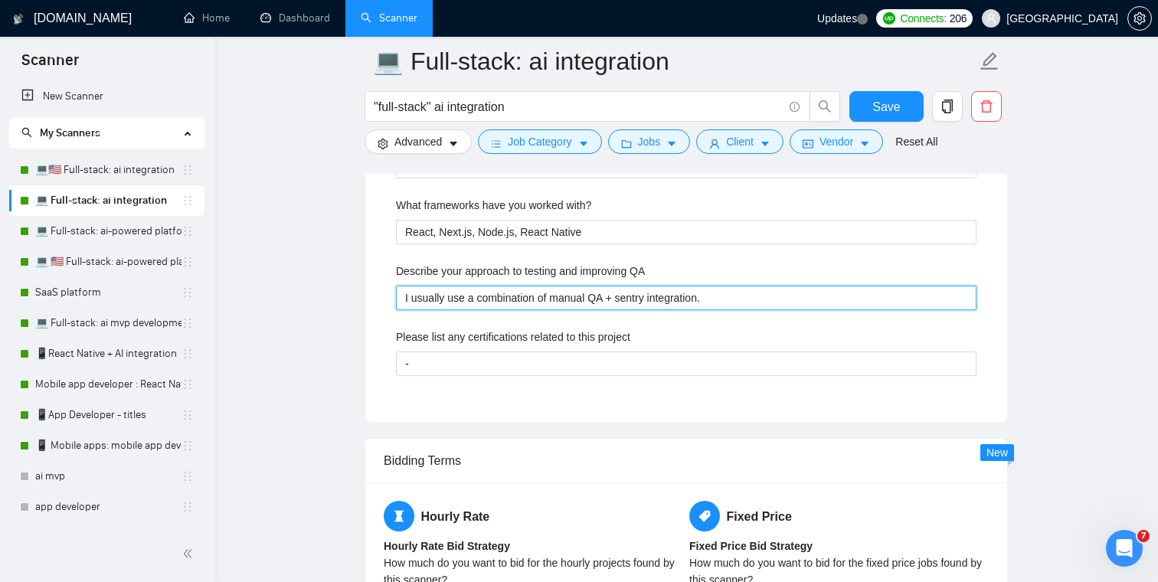
drag, startPoint x: 744, startPoint y: 297, endPoint x: 390, endPoint y: 294, distance: 353.8
click at [390, 294] on div "Describe your recent experience with similar projects https://www.upwork.com/fr…" at bounding box center [686, 212] width 605 height 381
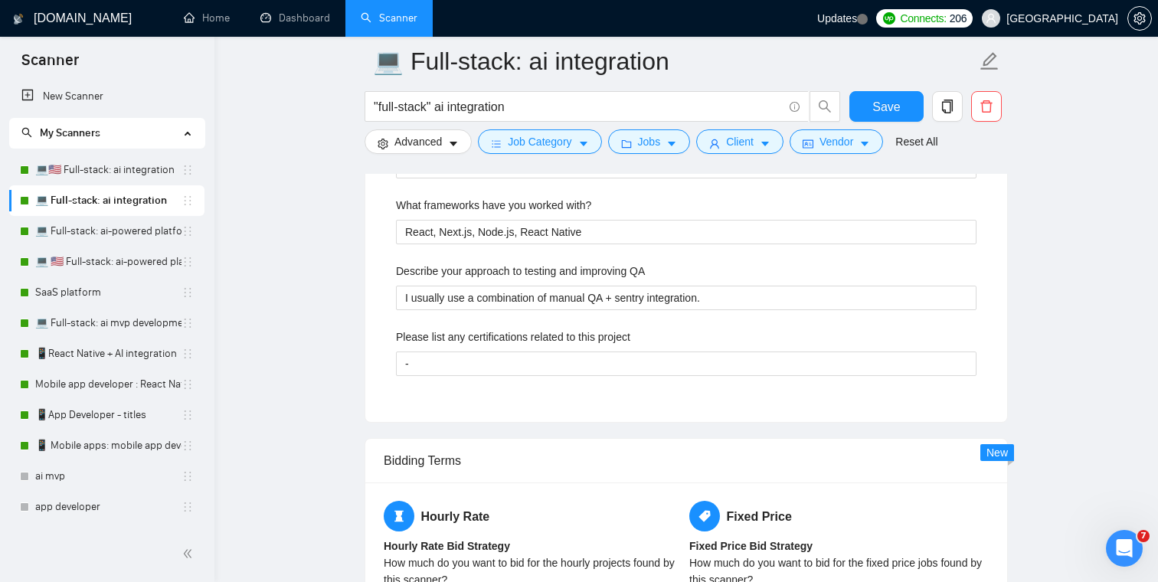
click at [333, 227] on main "💻 Full-stack: ai integration "full-stack" ai integration Save Advanced Job Cate…" at bounding box center [686, 75] width 894 height 5028
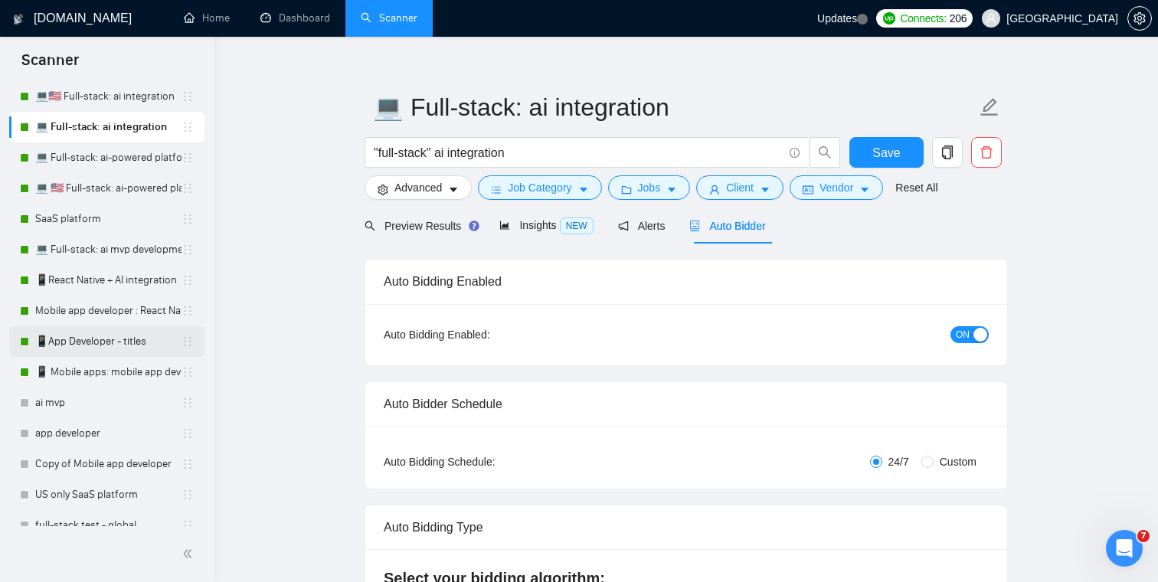
scroll to position [180, 0]
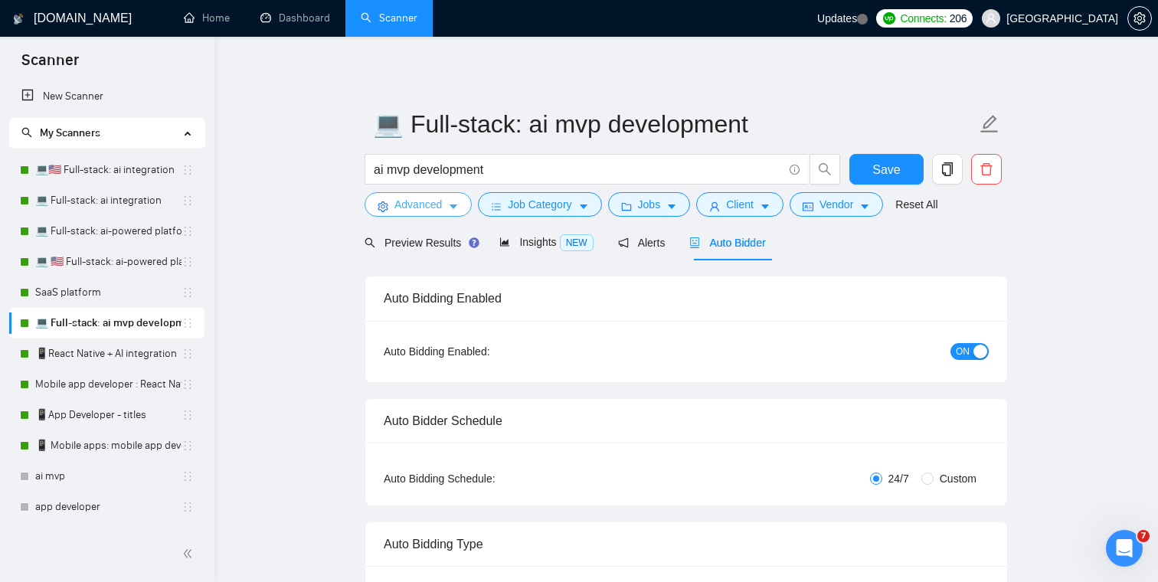
click at [450, 195] on button "Advanced" at bounding box center [418, 204] width 107 height 25
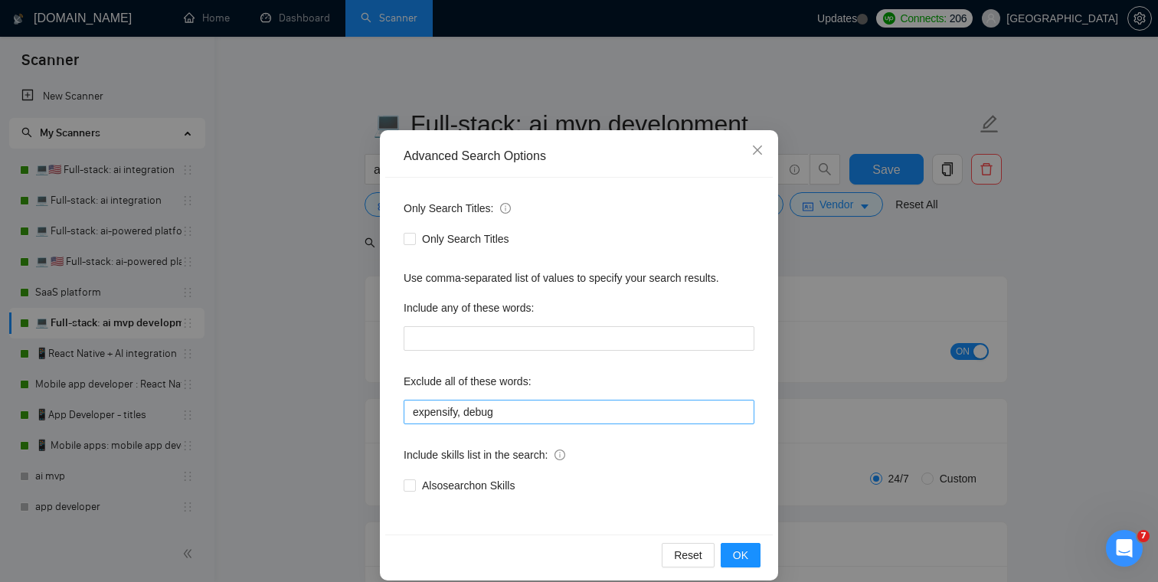
scroll to position [55, 0]
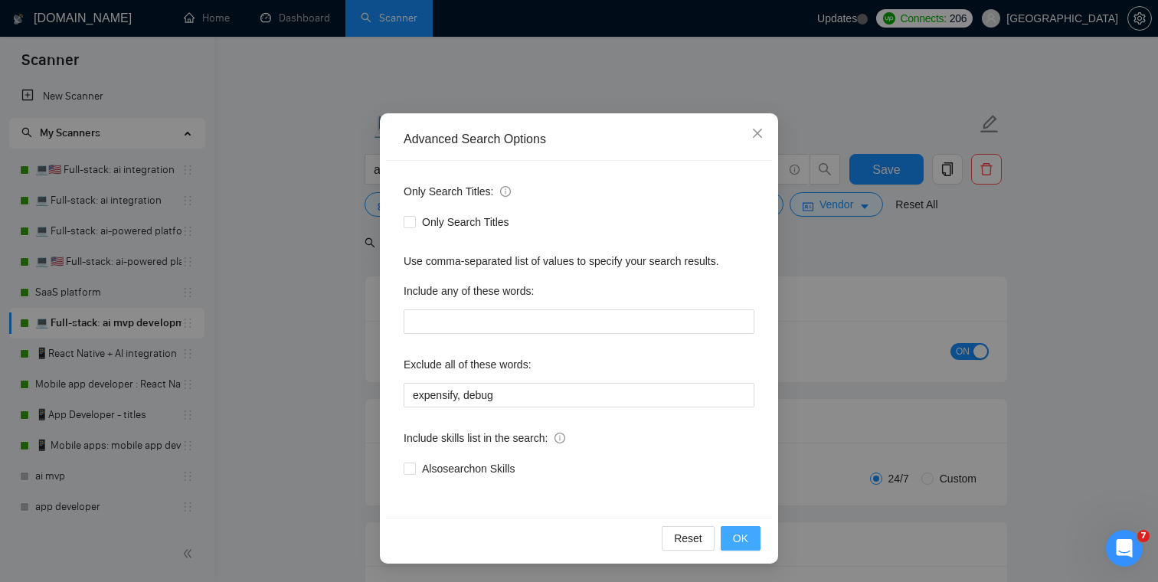
click at [739, 538] on span "OK" at bounding box center [740, 538] width 15 height 17
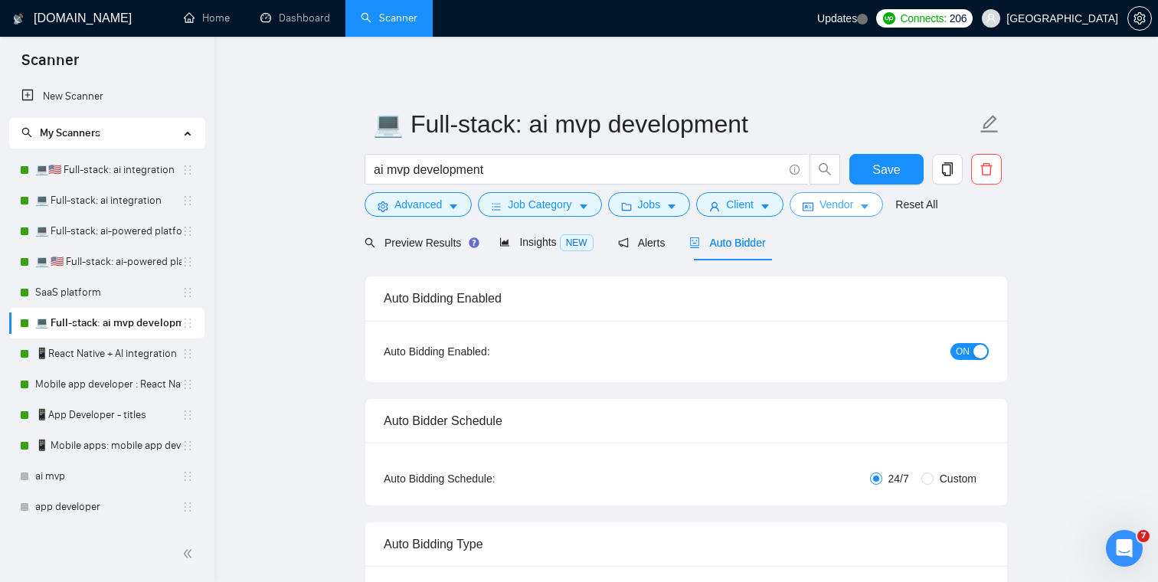
click at [852, 203] on span "Vendor" at bounding box center [836, 204] width 34 height 17
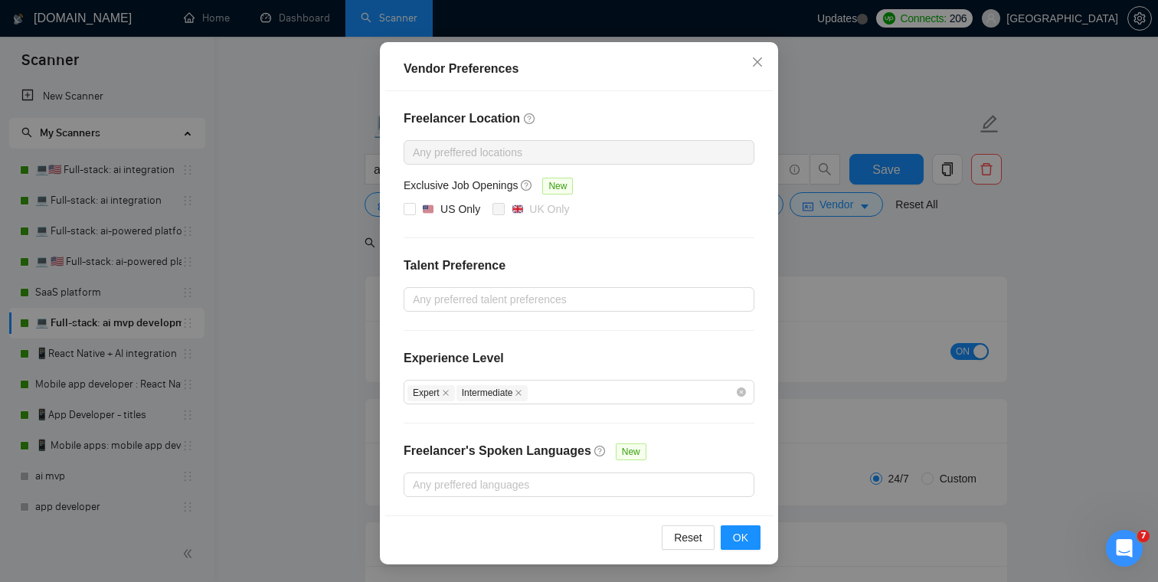
scroll to position [1, 0]
click at [742, 534] on span "OK" at bounding box center [740, 537] width 15 height 17
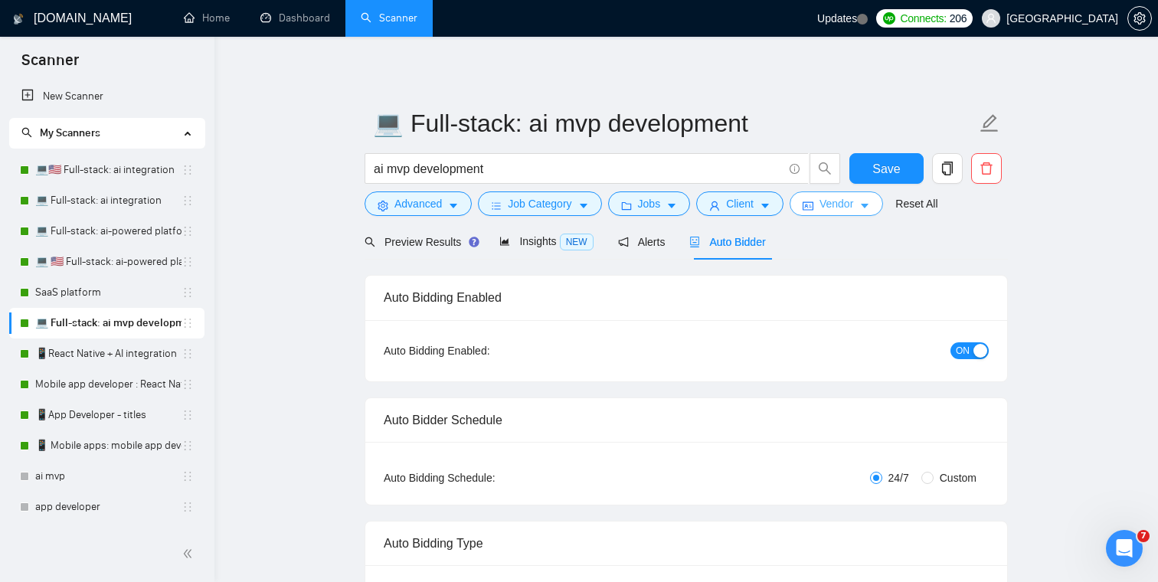
scroll to position [0, 0]
click at [419, 250] on div "Preview Results" at bounding box center [420, 242] width 110 height 17
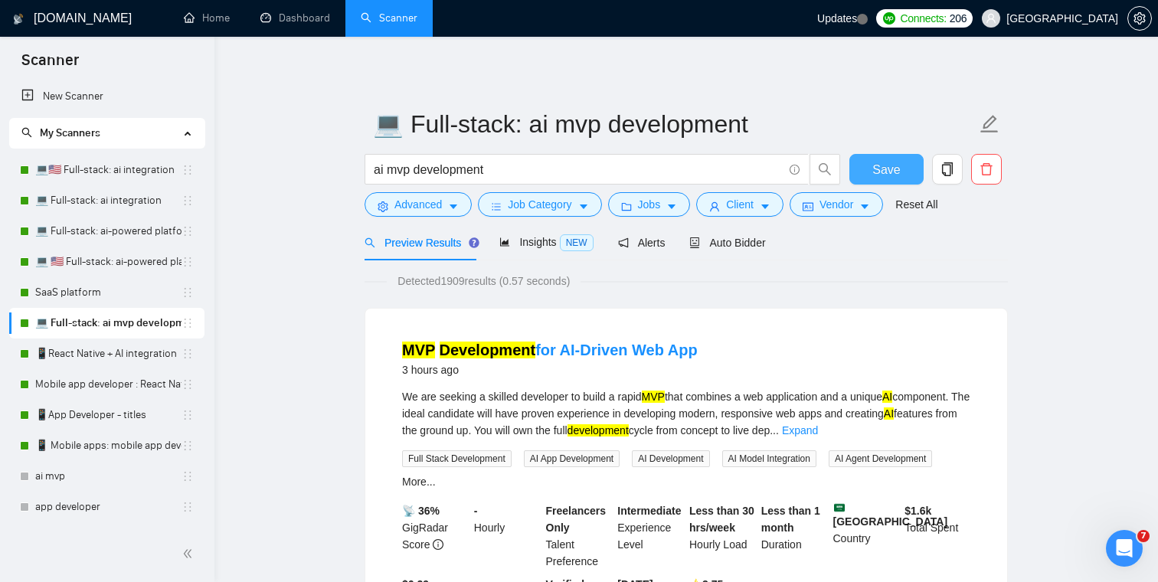
click at [906, 174] on button "Save" at bounding box center [886, 169] width 74 height 31
click at [750, 243] on span "Auto Bidder" at bounding box center [727, 243] width 76 height 12
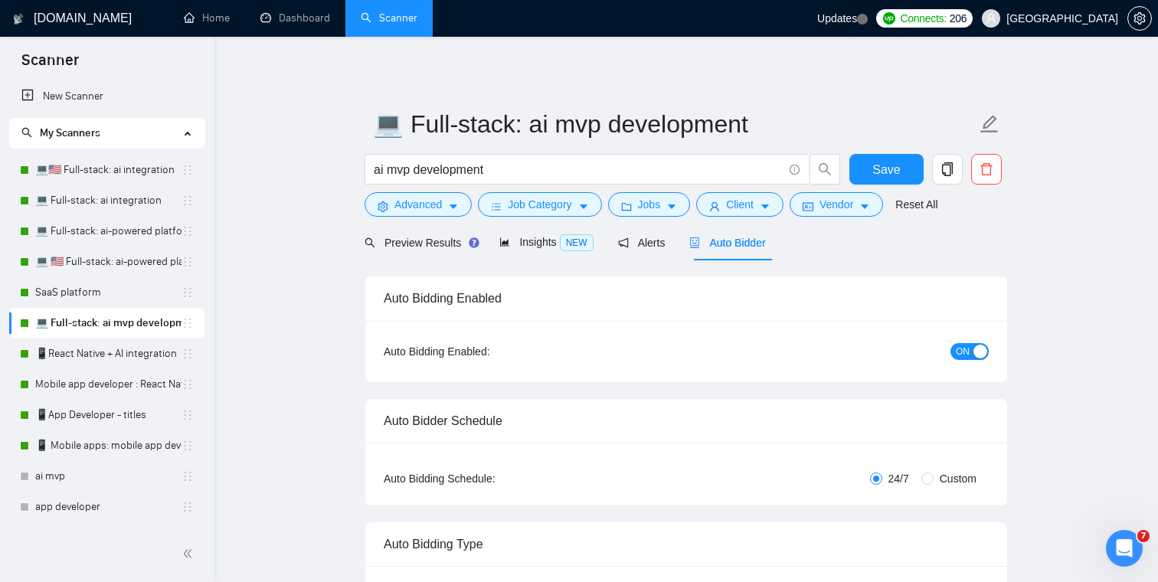
checkbox input "true"
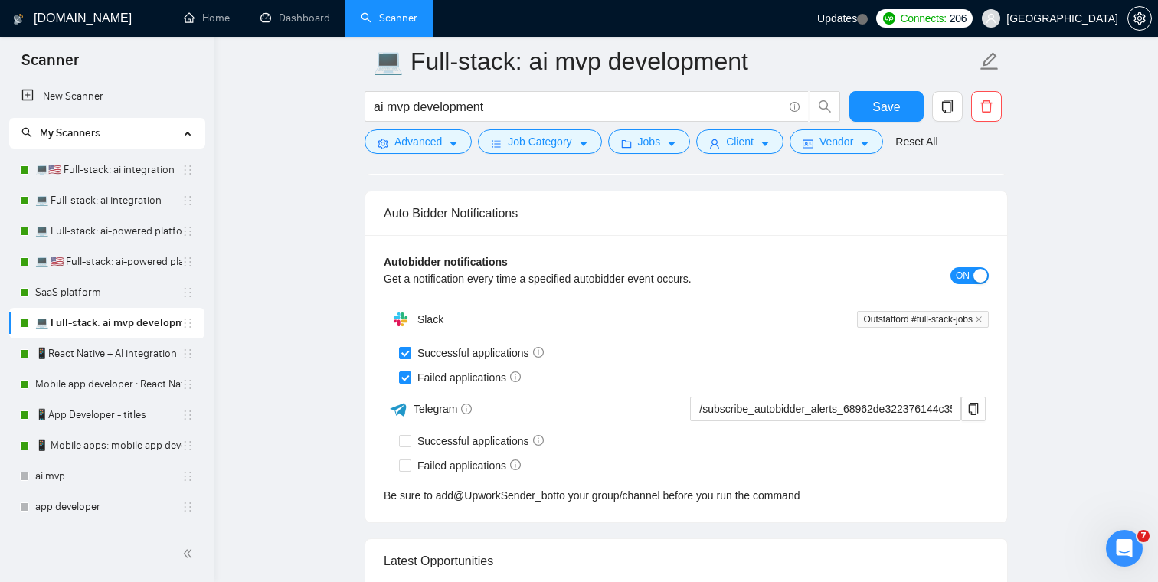
scroll to position [3657, 0]
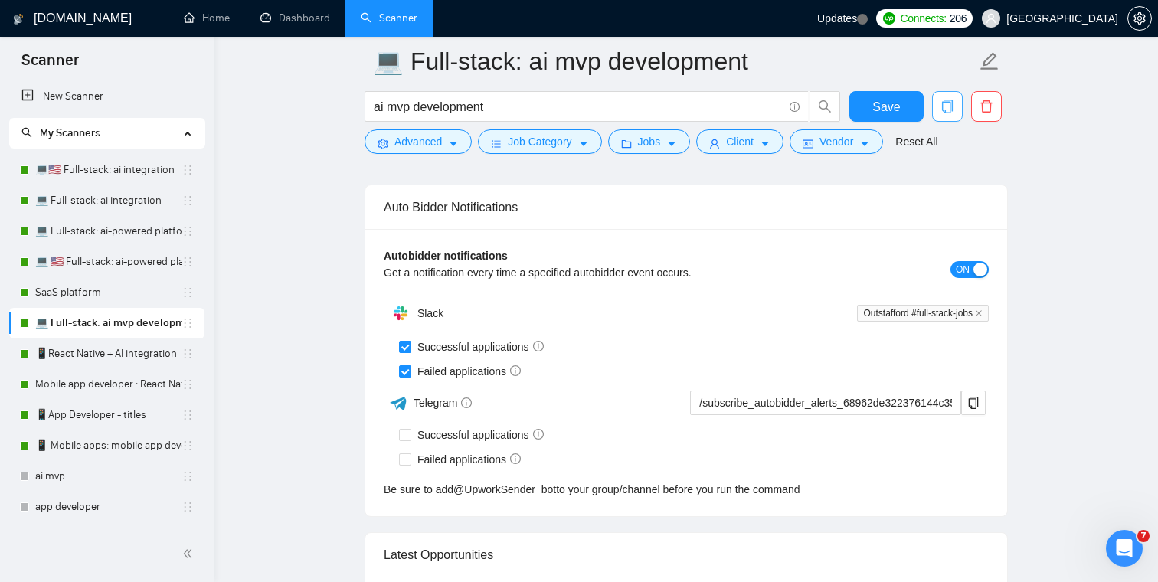
click at [950, 106] on icon "copy" at bounding box center [947, 107] width 11 height 14
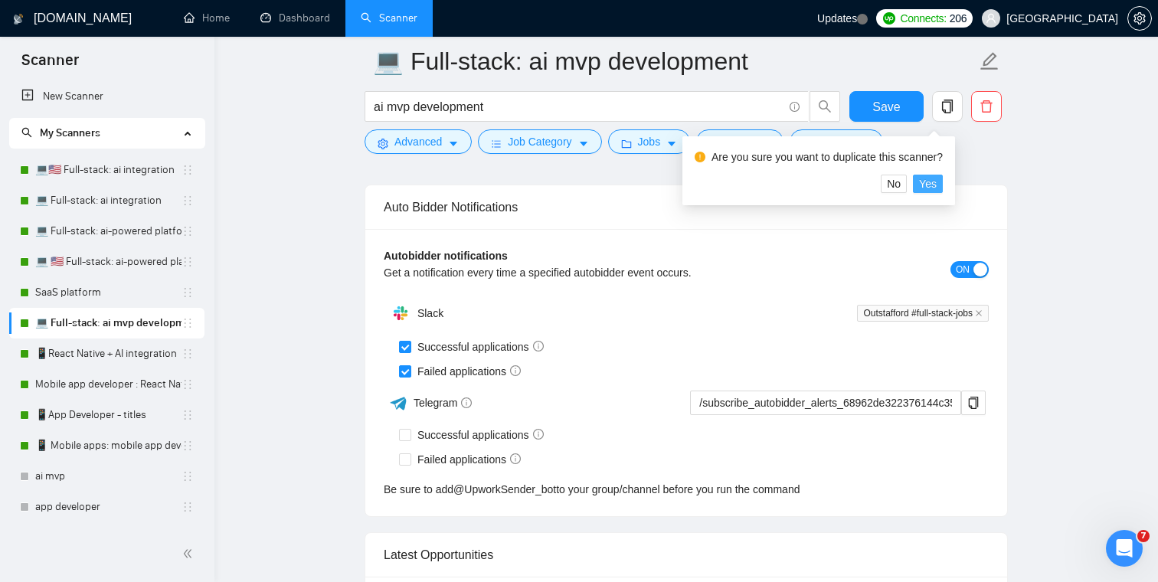
click at [936, 185] on span "Yes" at bounding box center [928, 183] width 18 height 17
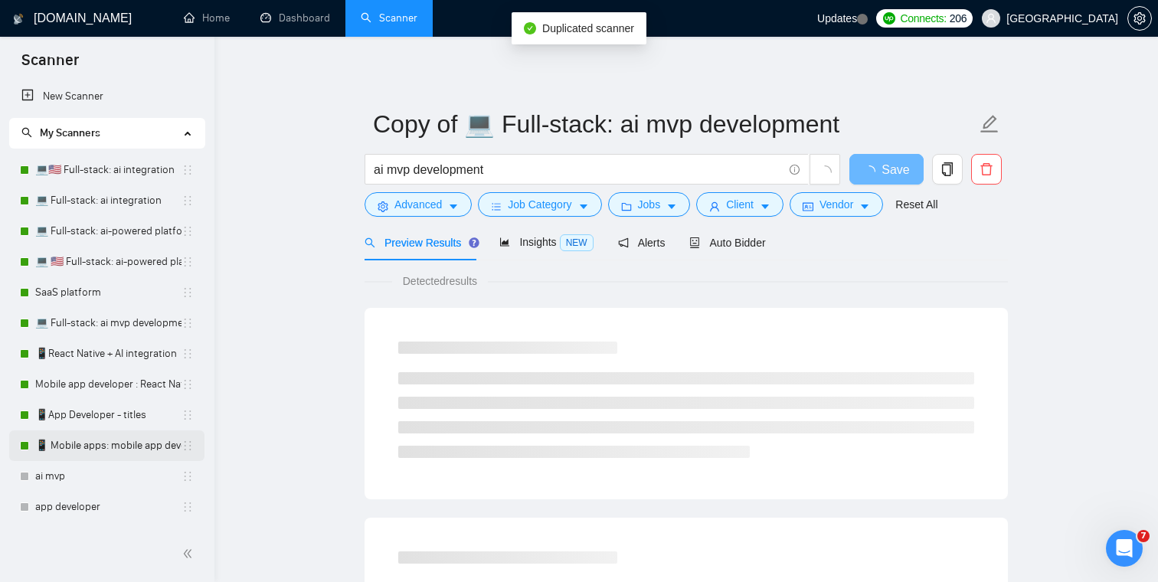
scroll to position [211, 0]
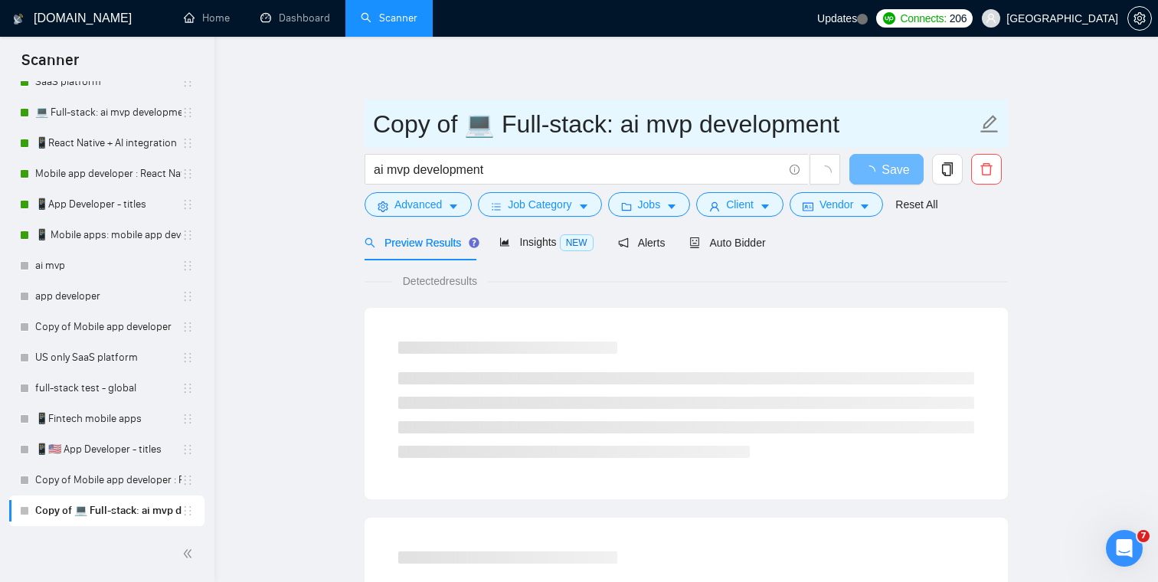
drag, startPoint x: 465, startPoint y: 126, endPoint x: 307, endPoint y: 123, distance: 157.8
click at [397, 122] on input "💻 Full-stack: ai mvp development" at bounding box center [674, 124] width 603 height 38
paste input "I usually use a combination of manual QA + sentry integration."
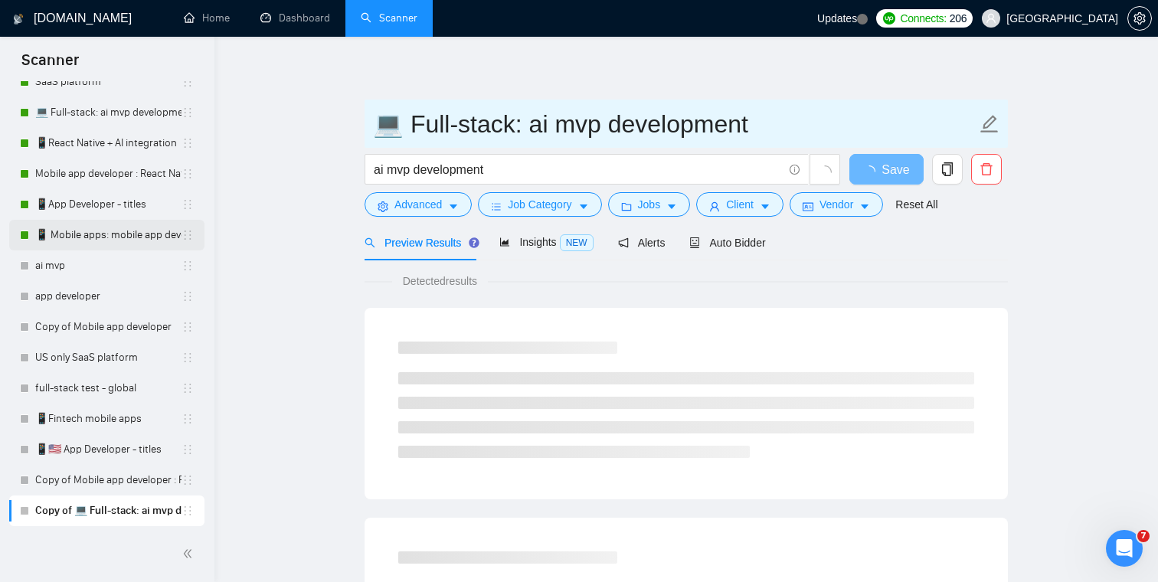
scroll to position [198, 0]
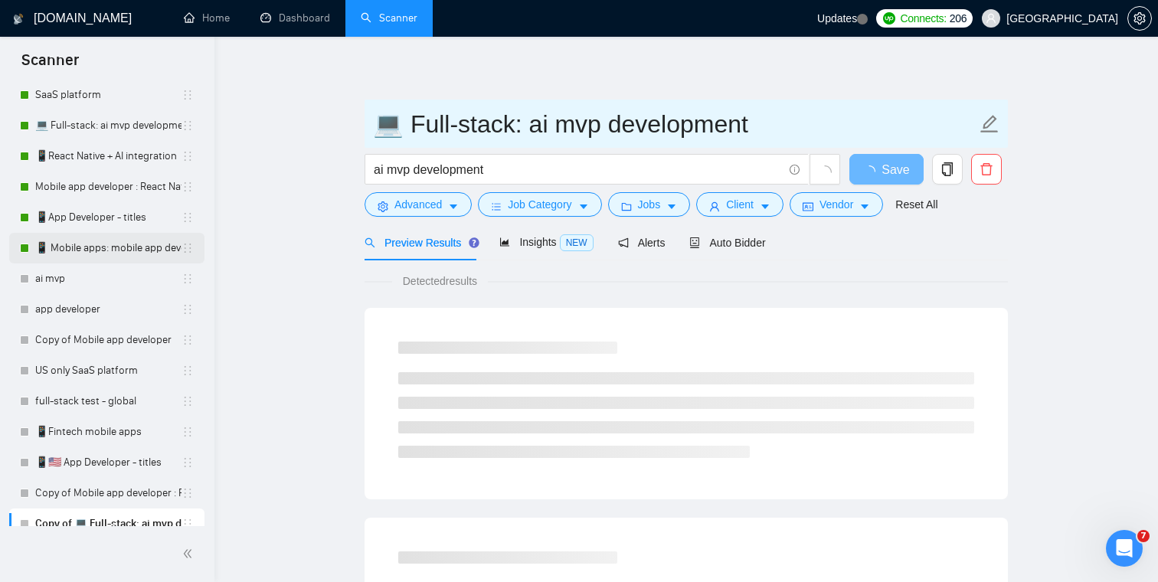
type input "💻 Full-stack: ai mvp development"
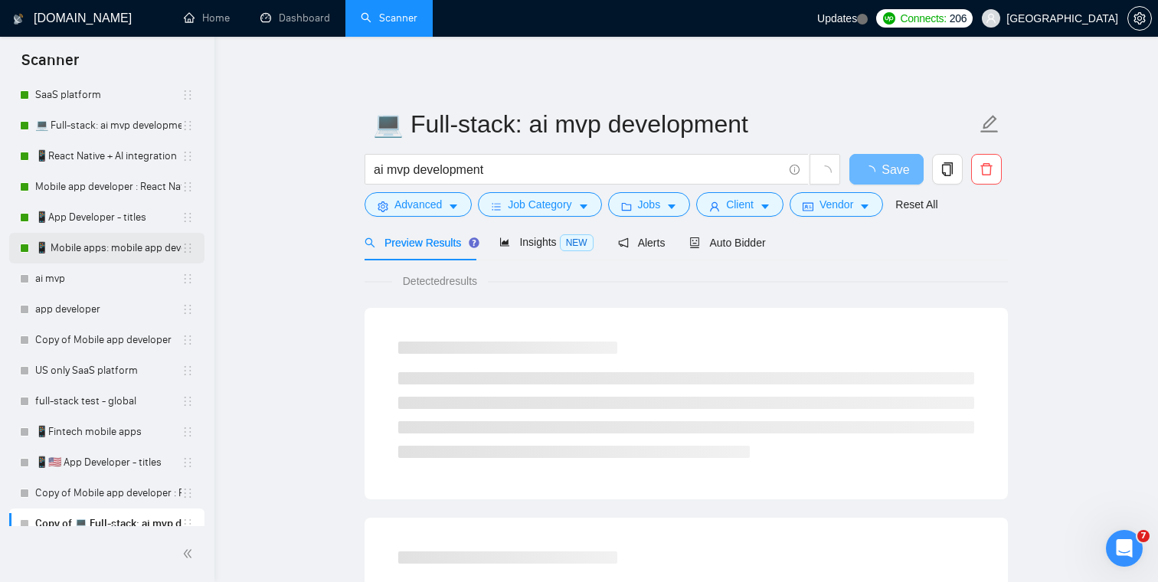
click at [118, 248] on link "📱 Mobile apps: mobile app developer" at bounding box center [108, 248] width 146 height 31
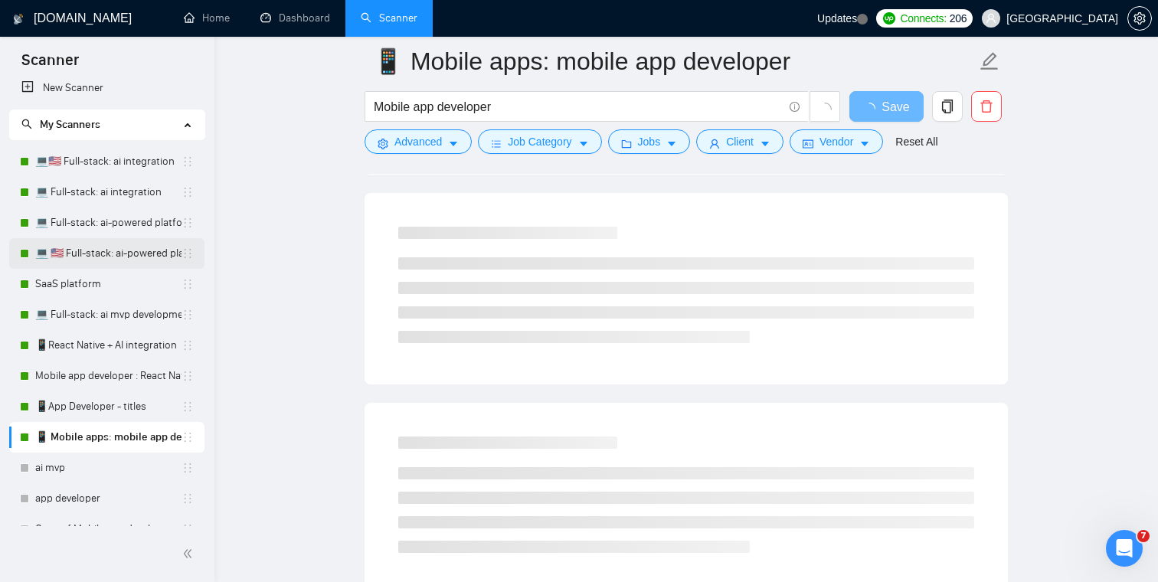
scroll to position [122, 0]
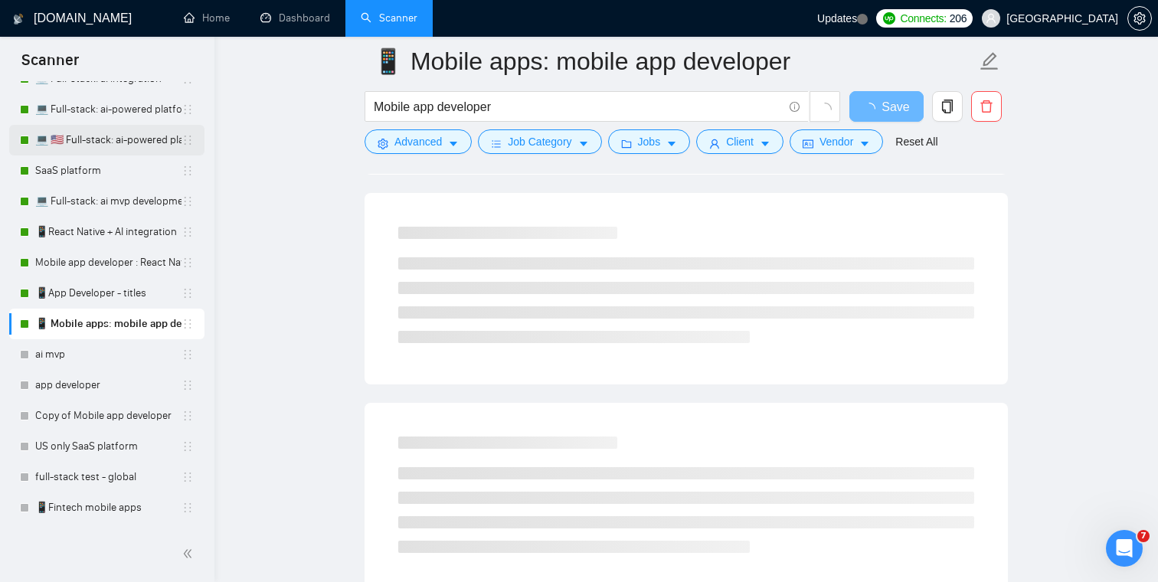
click at [94, 142] on link "💻 🇺🇸 Full-stack: ai-powered platform" at bounding box center [108, 140] width 146 height 31
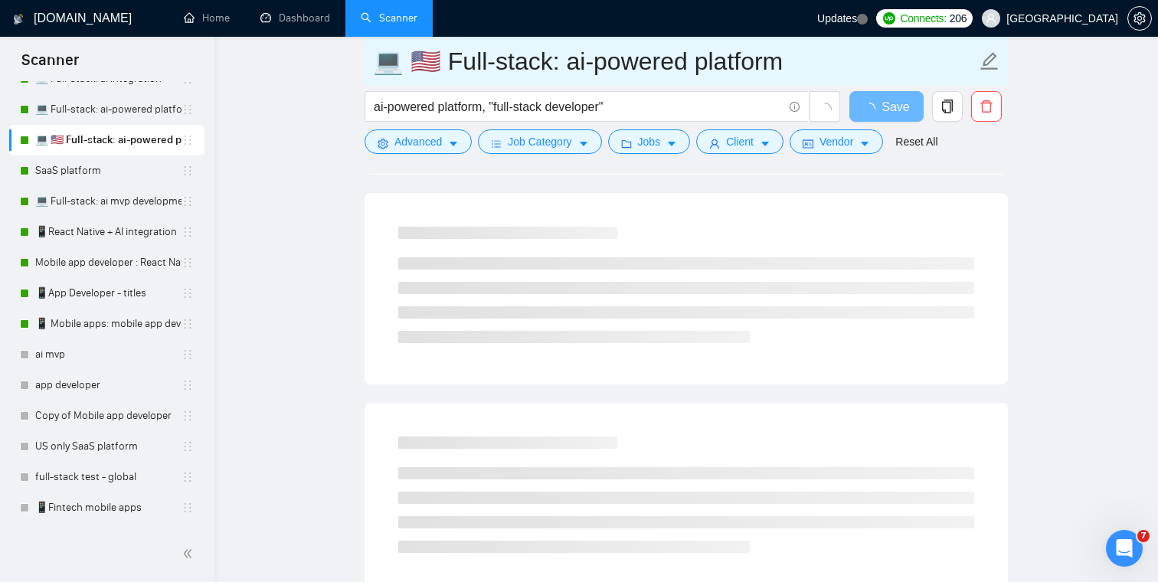
drag, startPoint x: 425, startPoint y: 60, endPoint x: 414, endPoint y: 60, distance: 10.7
click at [414, 60] on input "💻 🇺🇸 Full-stack: ai-powered platform" at bounding box center [674, 61] width 603 height 38
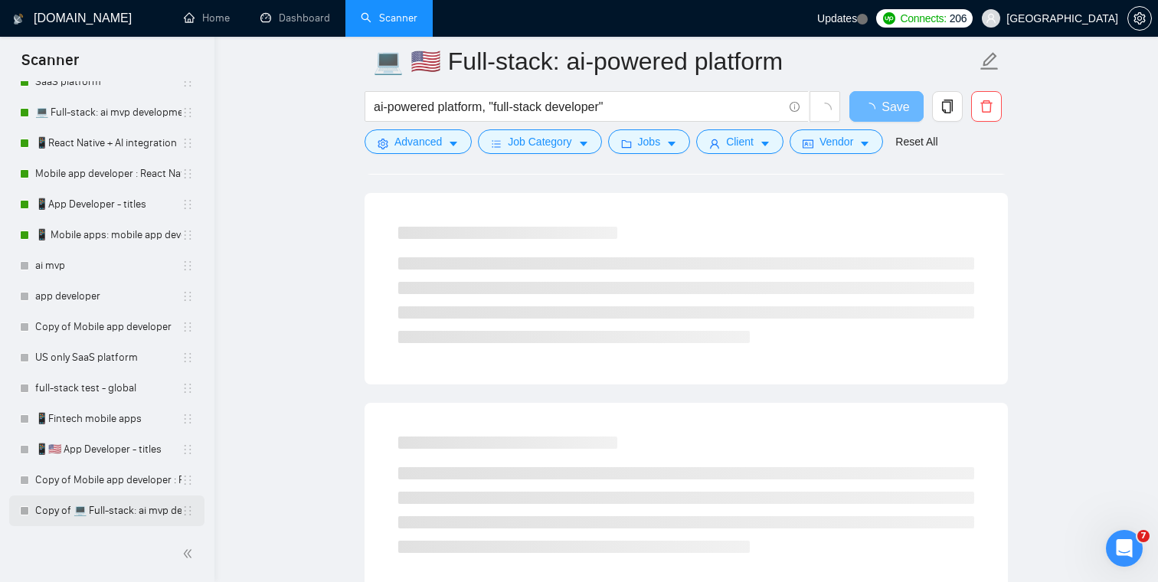
click at [93, 503] on link "Copy of 💻 Full-stack: ai mvp development" at bounding box center [108, 510] width 146 height 31
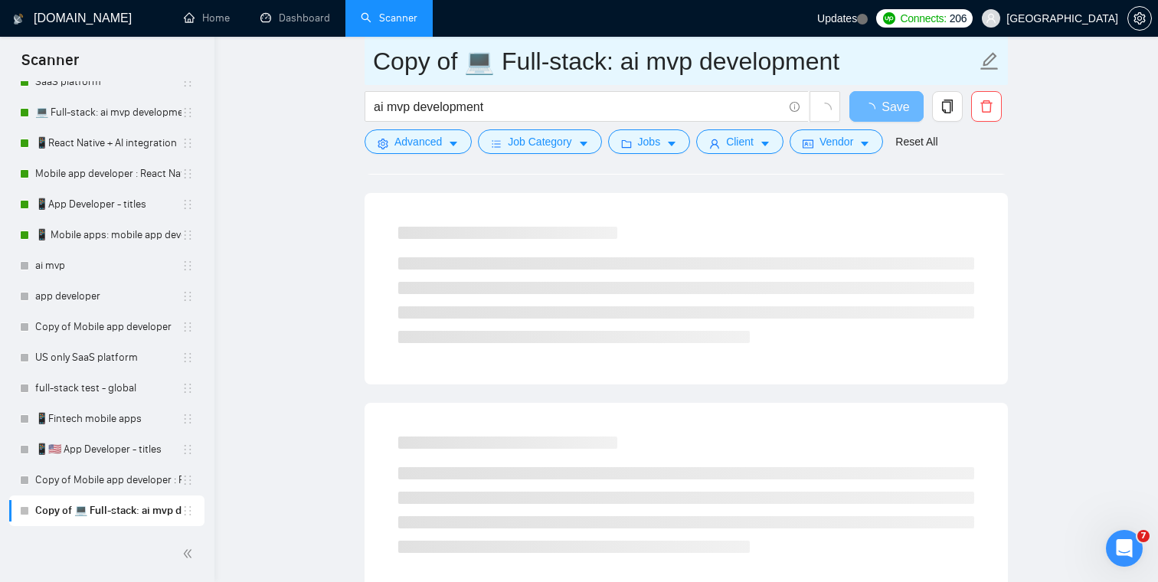
drag, startPoint x: 461, startPoint y: 60, endPoint x: 333, endPoint y: 60, distance: 127.9
click at [334, 60] on main "Copy of 💻 Full-stack: ai mvp development ai mvp development Save Advanced Job C…" at bounding box center [686, 369] width 894 height 1290
click at [400, 63] on input "💻 Full-stack: ai mvp development" at bounding box center [674, 61] width 603 height 38
paste input "🇺🇸"
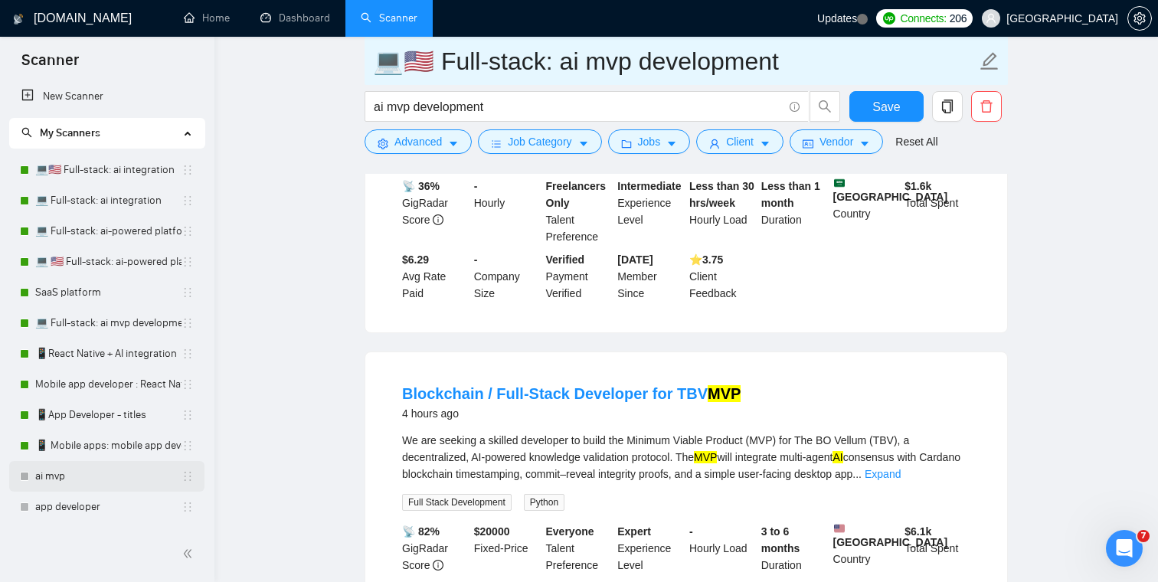
scroll to position [211, 0]
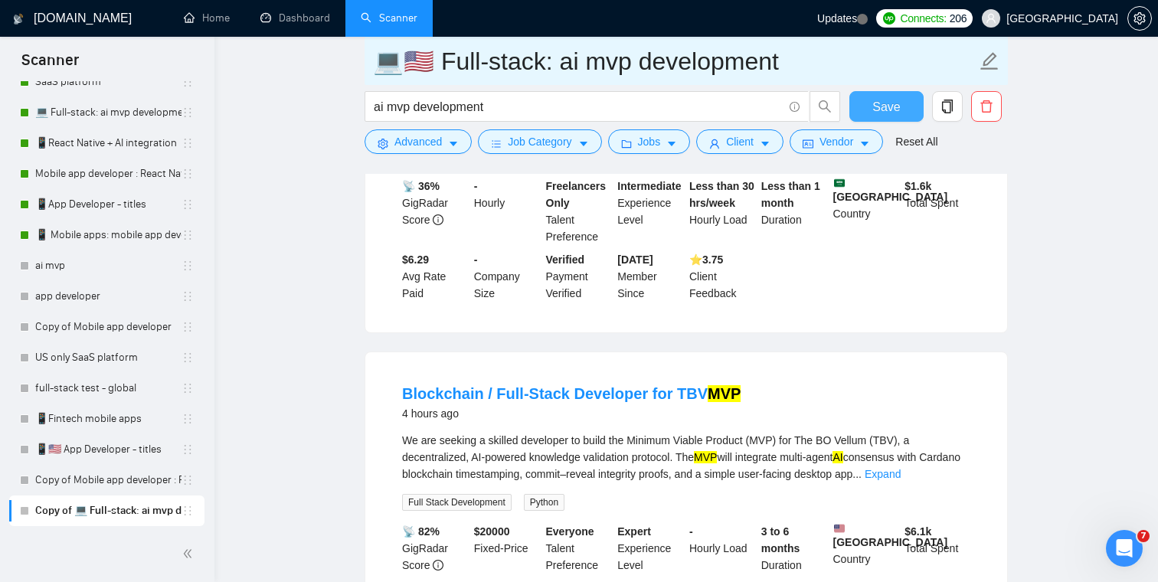
type input "💻🇺🇸 Full-stack: ai mvp development"
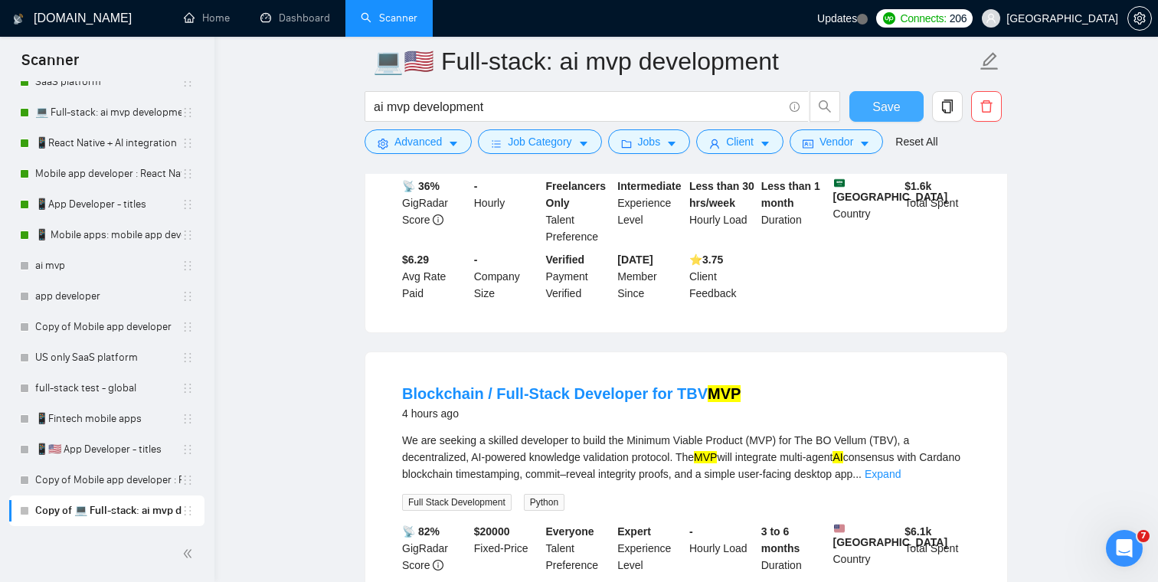
click at [880, 106] on span "Save" at bounding box center [886, 106] width 28 height 19
click at [848, 145] on span "Vendor" at bounding box center [836, 141] width 34 height 17
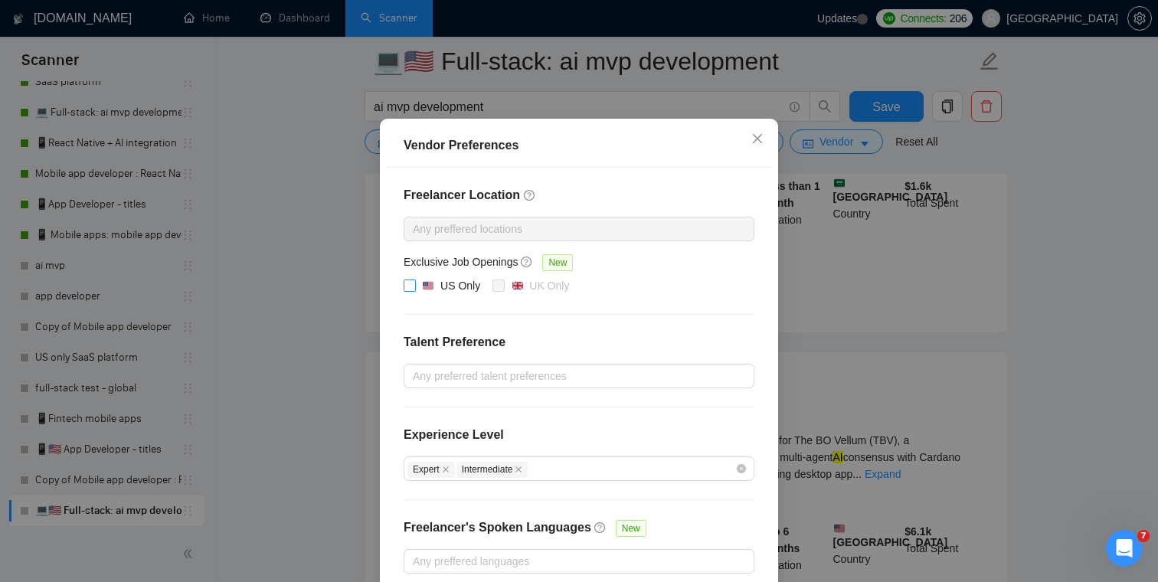
click at [411, 290] on input "US Only" at bounding box center [409, 285] width 11 height 11
checkbox input "true"
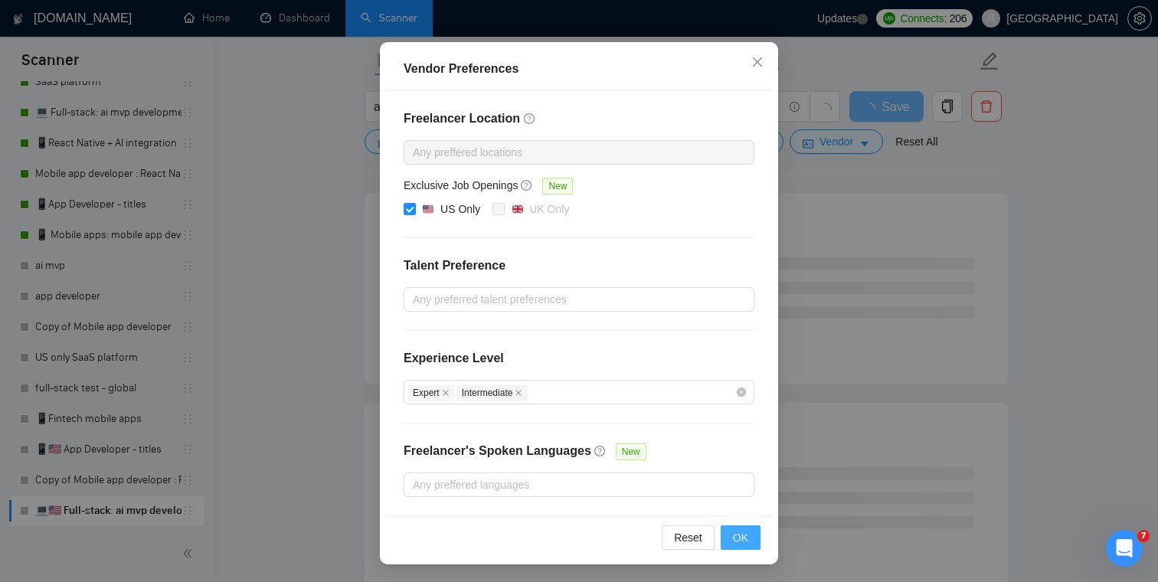
click at [741, 535] on span "OK" at bounding box center [740, 537] width 15 height 17
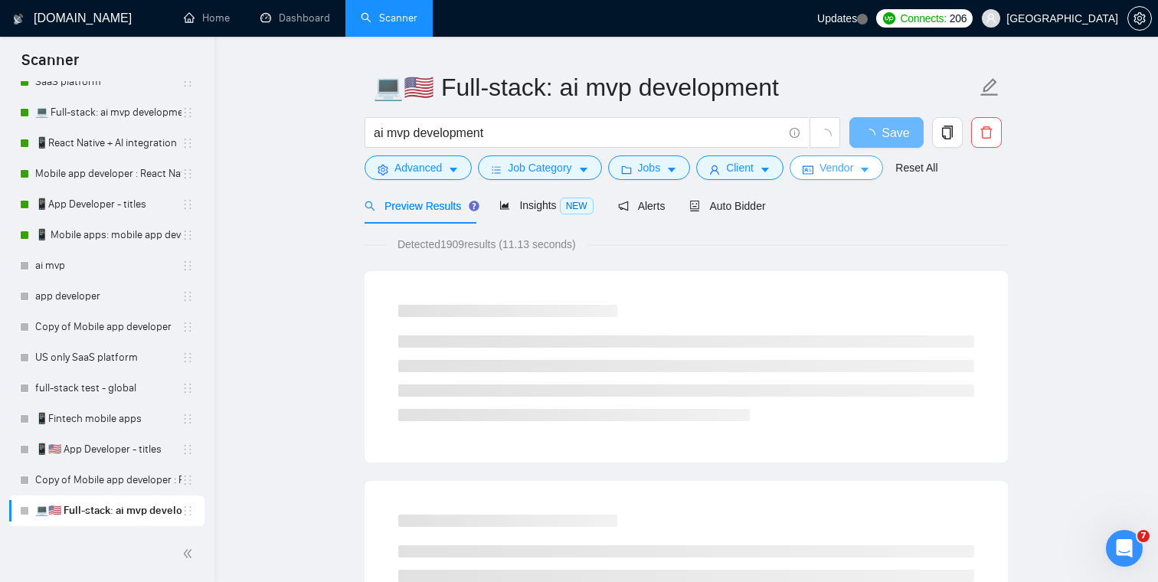
scroll to position [0, 0]
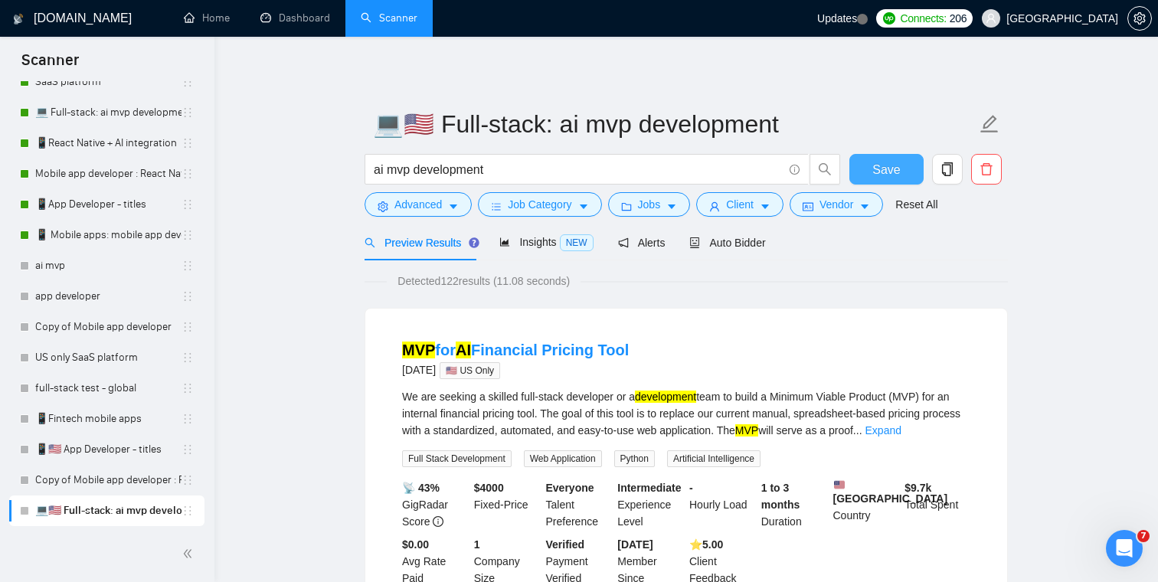
click at [878, 173] on span "Save" at bounding box center [886, 169] width 28 height 19
click at [718, 250] on div "Auto Bidder" at bounding box center [727, 242] width 76 height 17
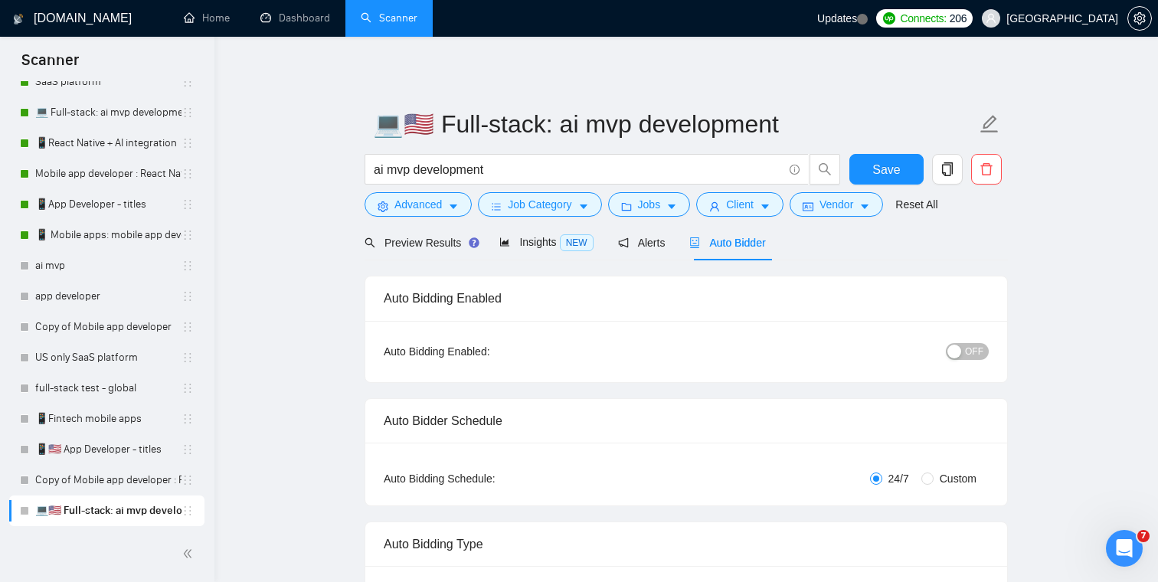
click at [970, 351] on span "OFF" at bounding box center [974, 351] width 18 height 17
click at [897, 169] on span "Save" at bounding box center [886, 169] width 28 height 19
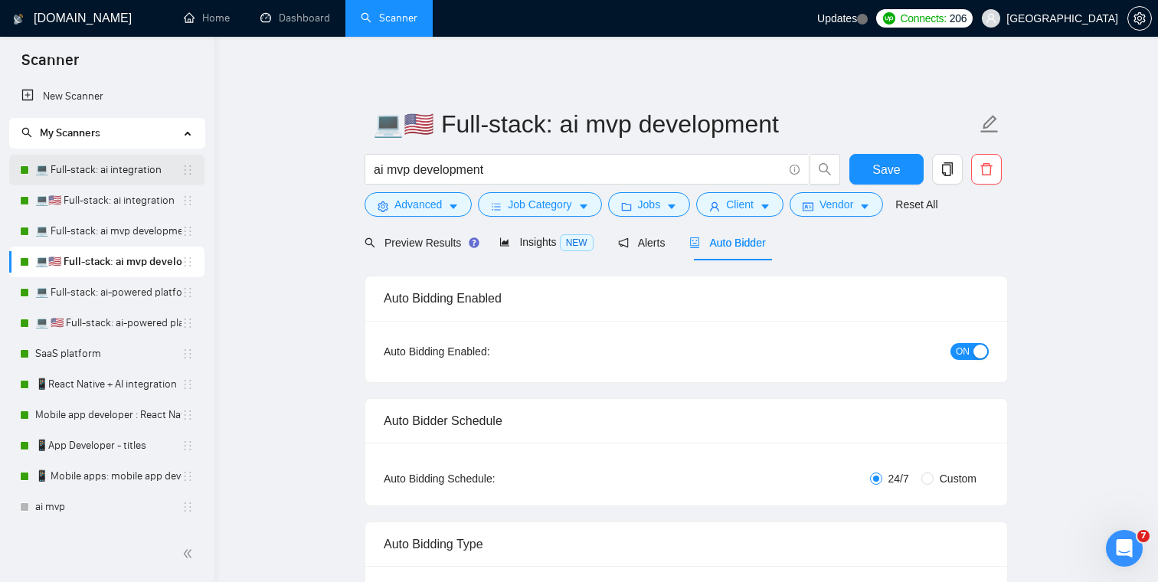
click at [132, 169] on link "💻 Full-stack: ai integration" at bounding box center [108, 170] width 146 height 31
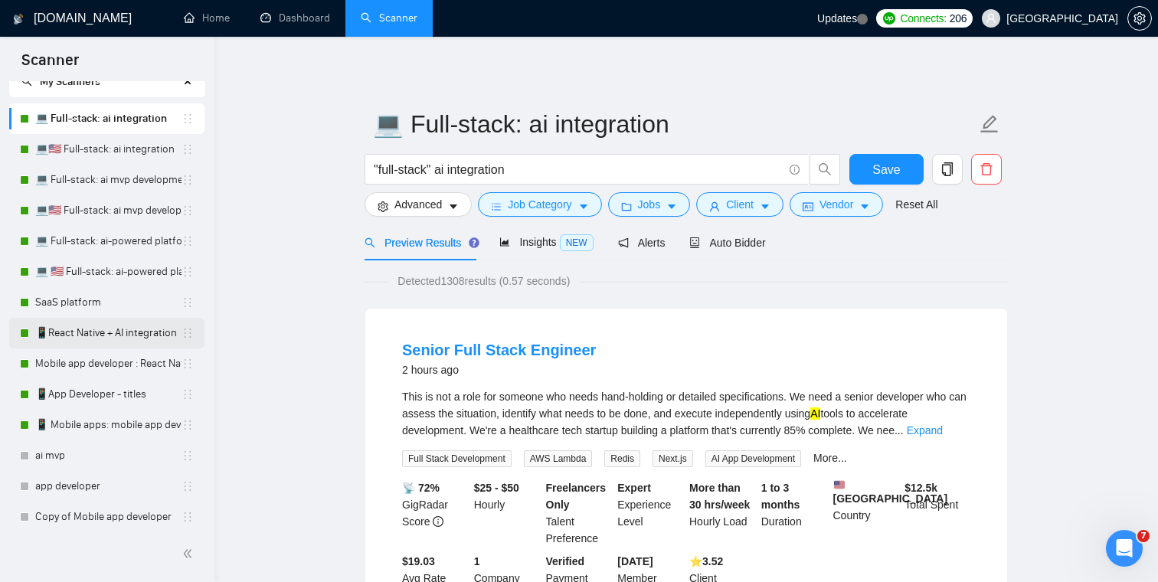
scroll to position [56, 0]
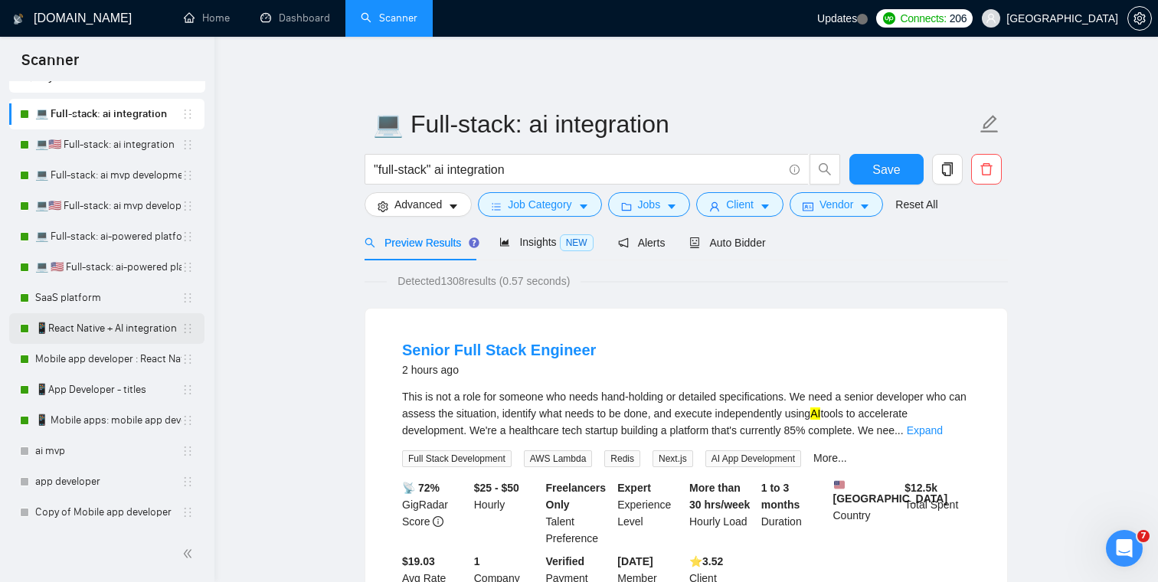
click at [120, 326] on link "📱React Native + AI integration" at bounding box center [108, 328] width 146 height 31
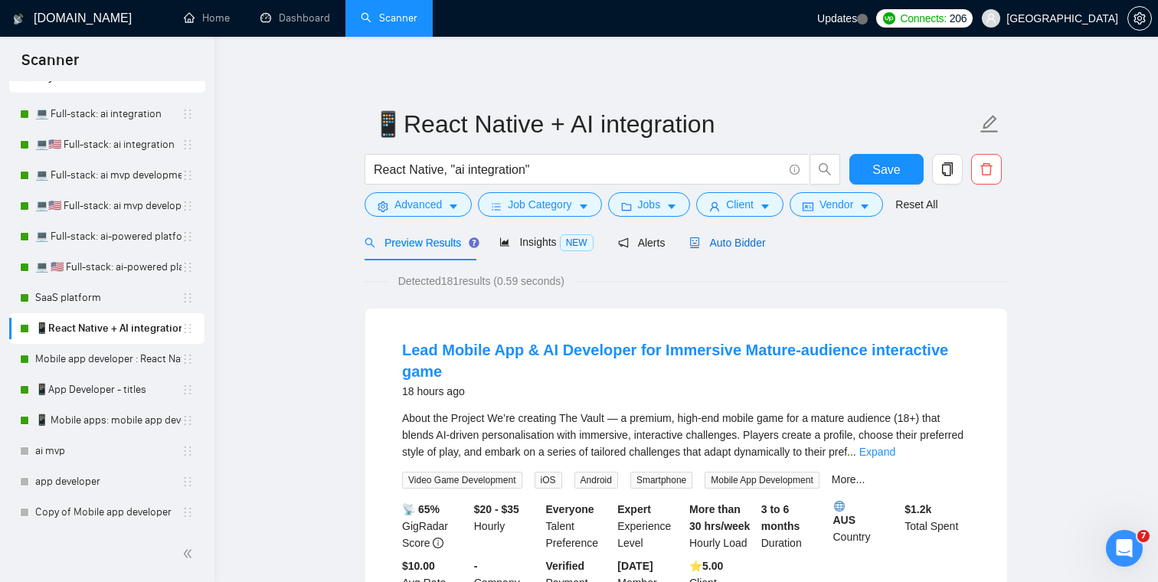
click at [736, 239] on span "Auto Bidder" at bounding box center [727, 243] width 76 height 12
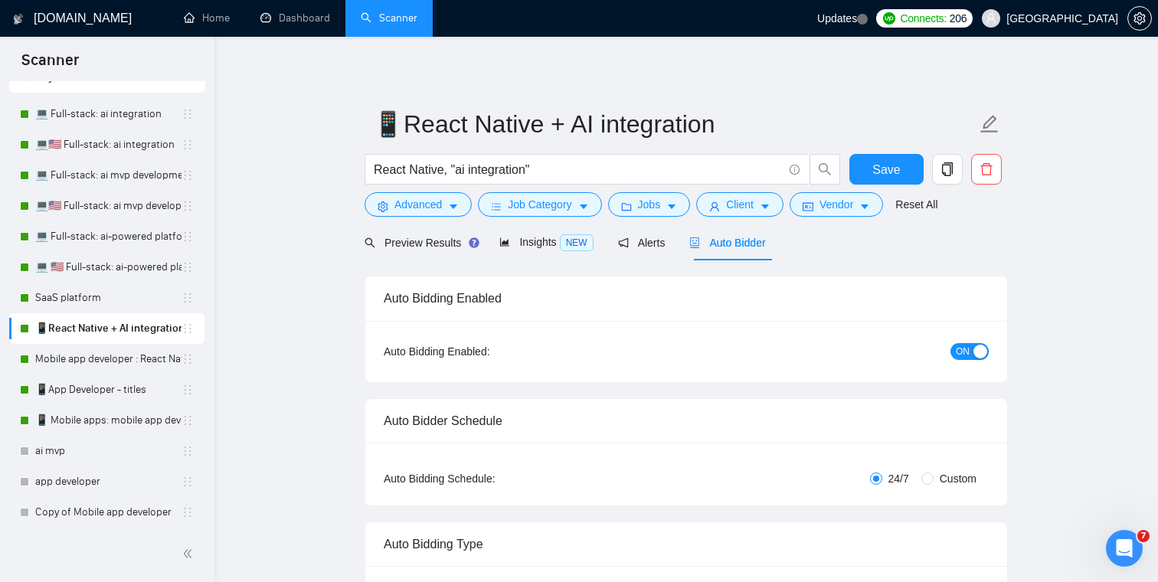
checkbox input "true"
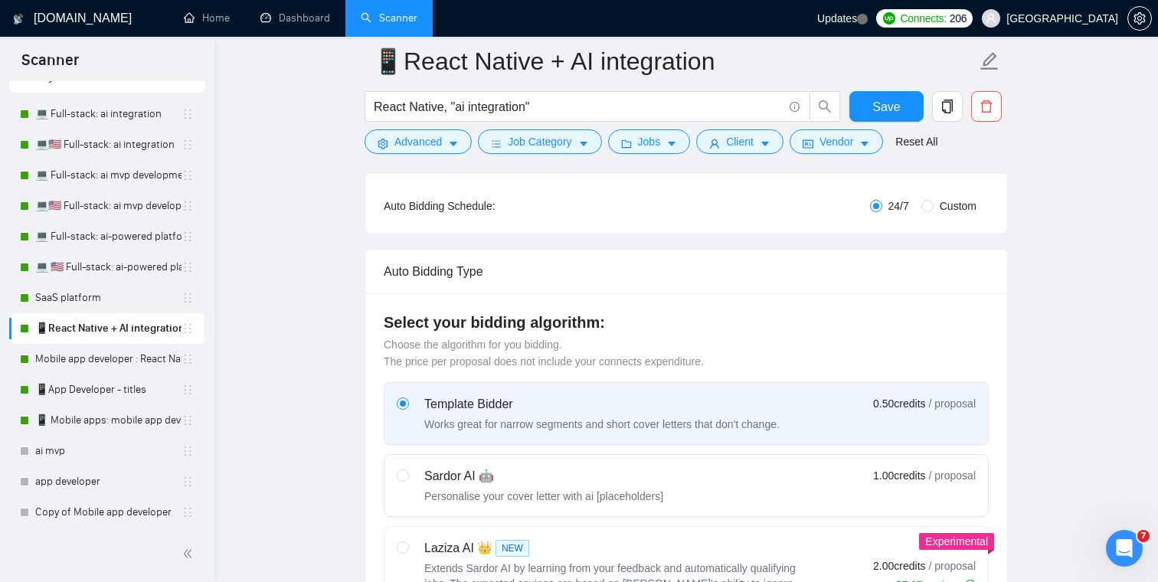
scroll to position [284, 0]
click at [129, 355] on link "Mobile app developer : React Native" at bounding box center [108, 359] width 146 height 31
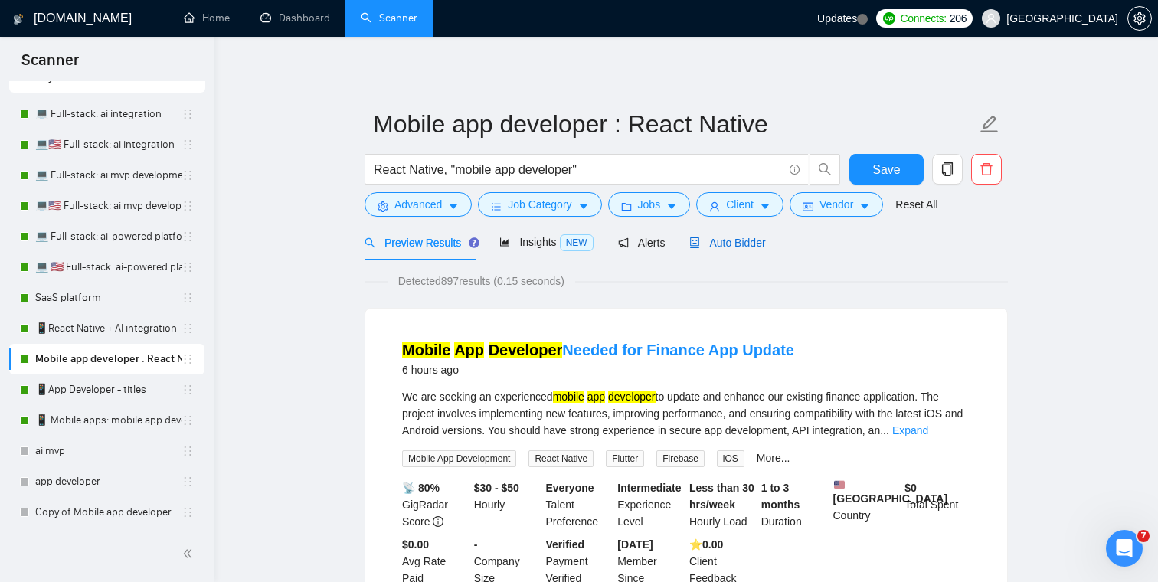
click at [733, 249] on div "Auto Bidder" at bounding box center [727, 242] width 76 height 17
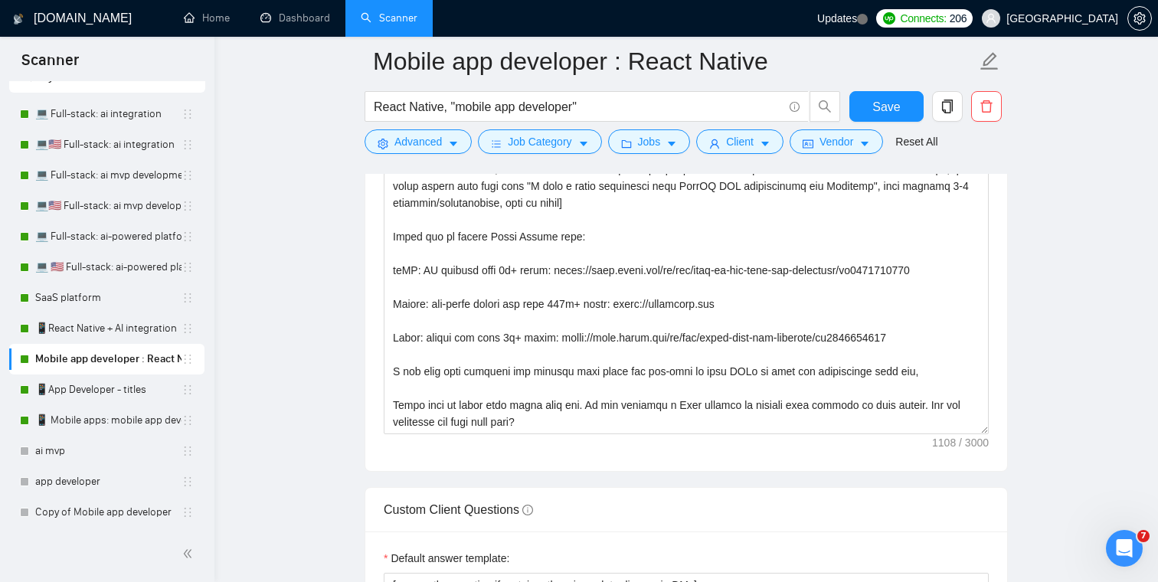
scroll to position [1913, 0]
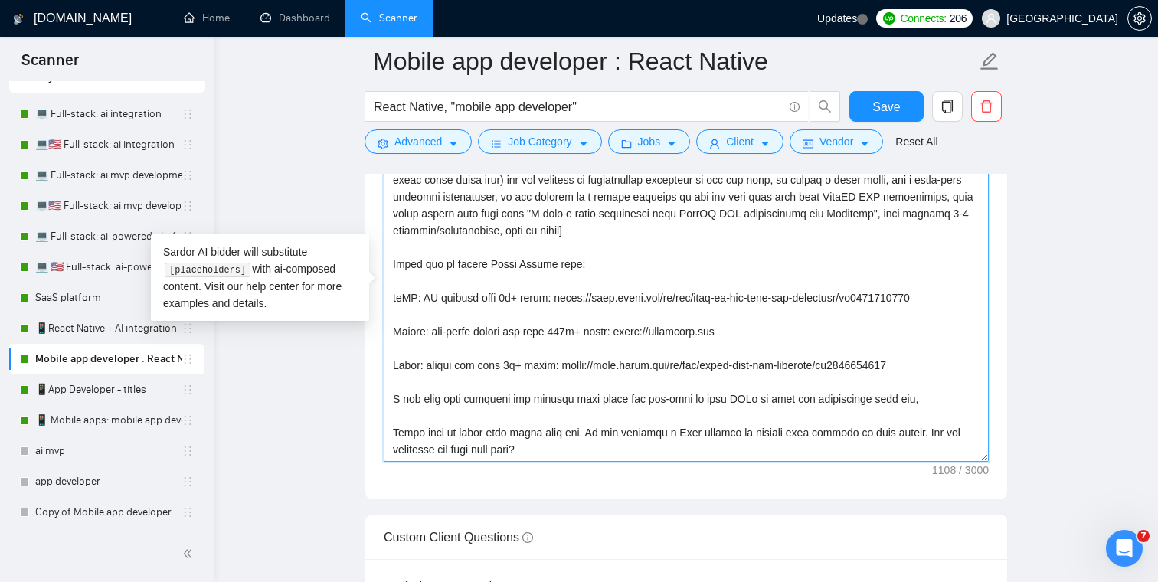
drag, startPoint x: 578, startPoint y: 450, endPoint x: 381, endPoint y: 123, distance: 382.3
click at [381, 123] on div "Mobile app developer : React Native React Native, "mobile app developer" Save A…" at bounding box center [686, 505] width 643 height 4715
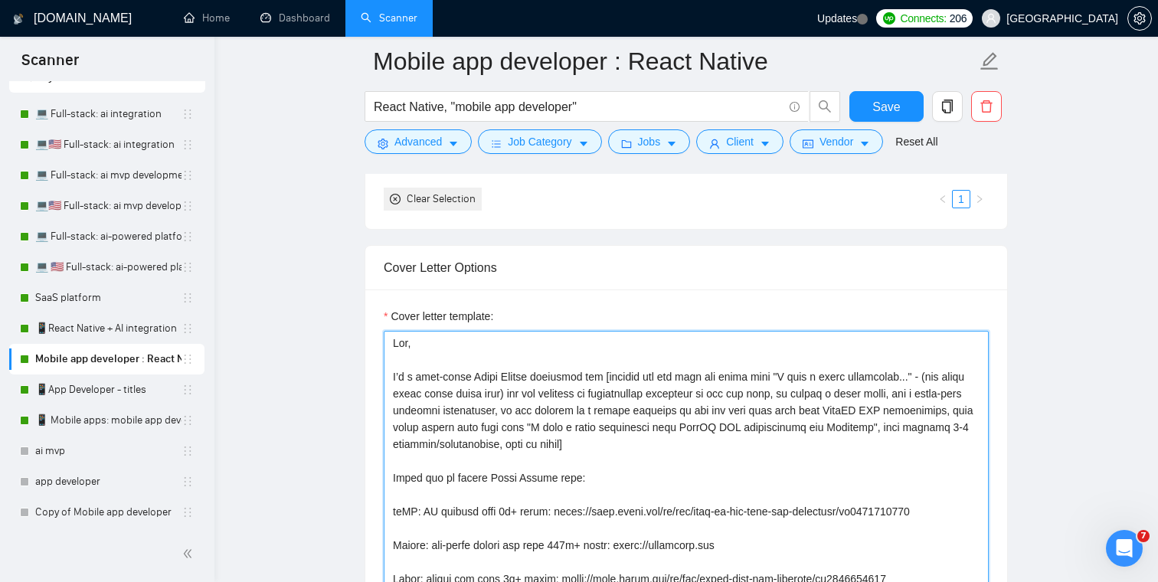
scroll to position [1682, 0]
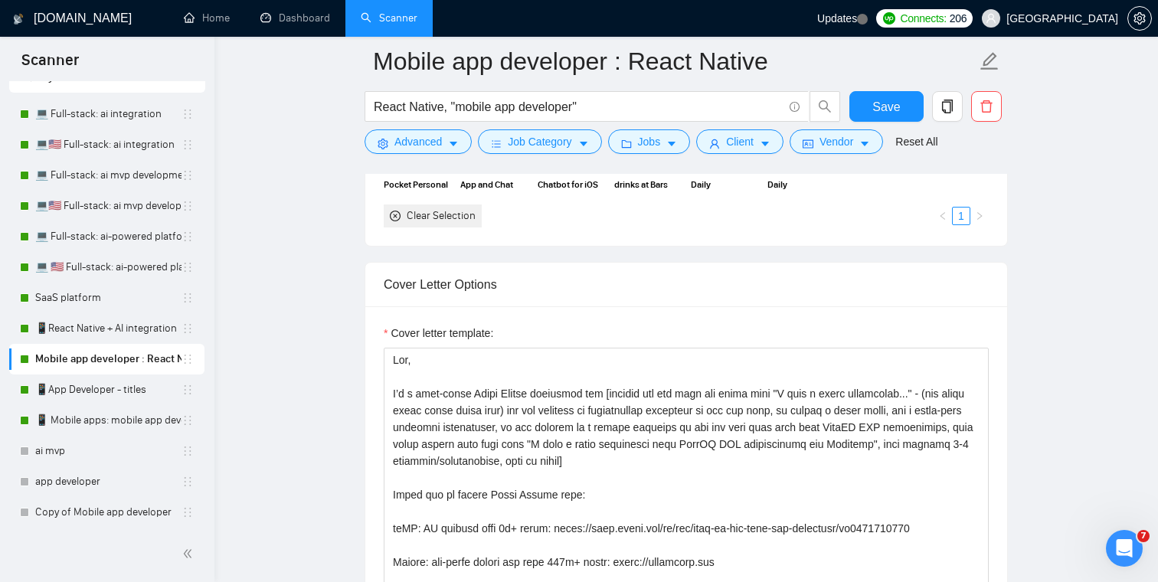
click at [120, 332] on link "📱React Native + AI integration" at bounding box center [108, 328] width 146 height 31
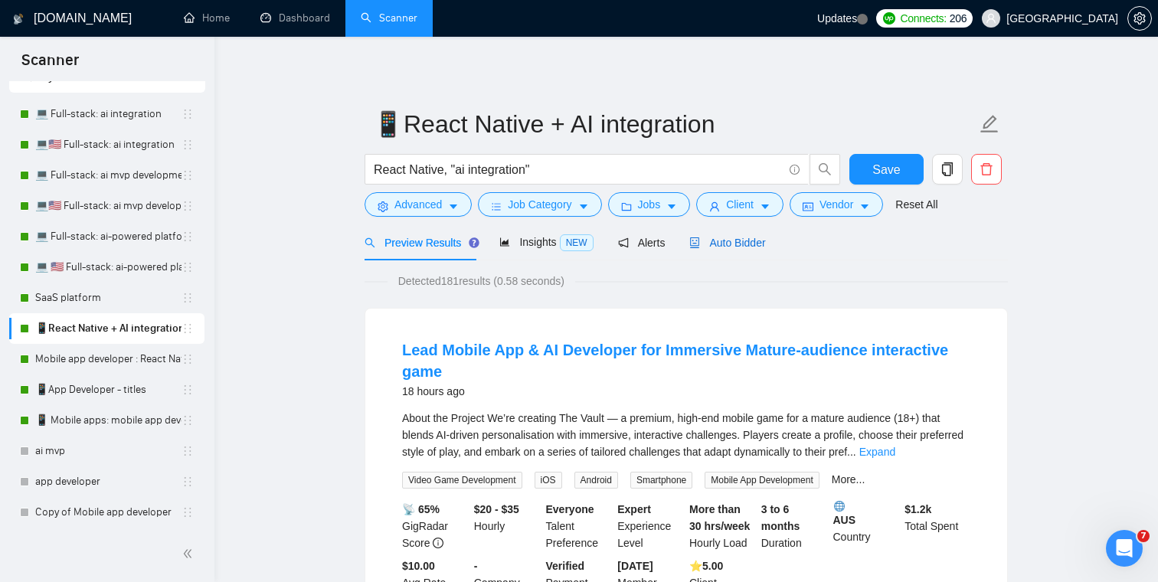
click at [765, 237] on span "Auto Bidder" at bounding box center [727, 243] width 76 height 12
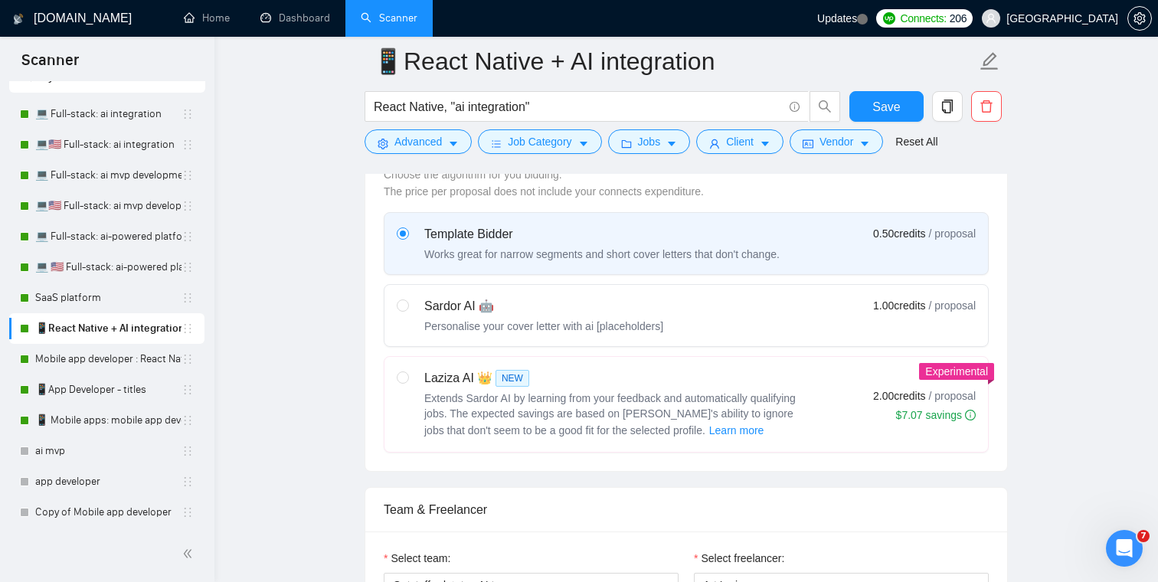
scroll to position [459, 0]
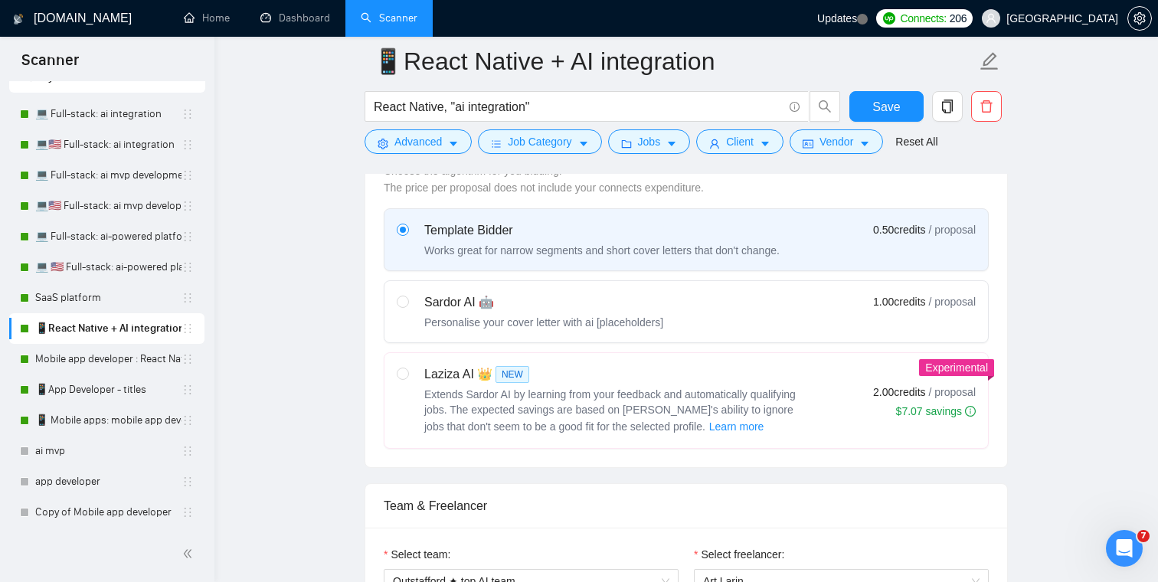
click at [483, 295] on div "Sardor AI 🤖" at bounding box center [543, 302] width 239 height 18
click at [407, 296] on input "radio" at bounding box center [402, 301] width 11 height 11
radio input "true"
radio input "false"
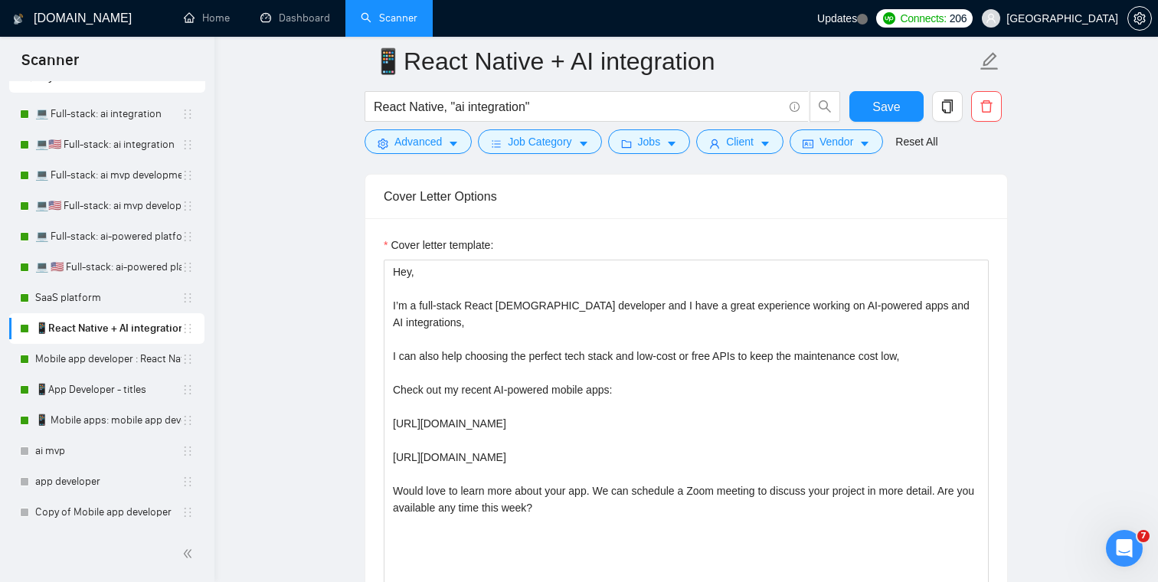
scroll to position [1751, 0]
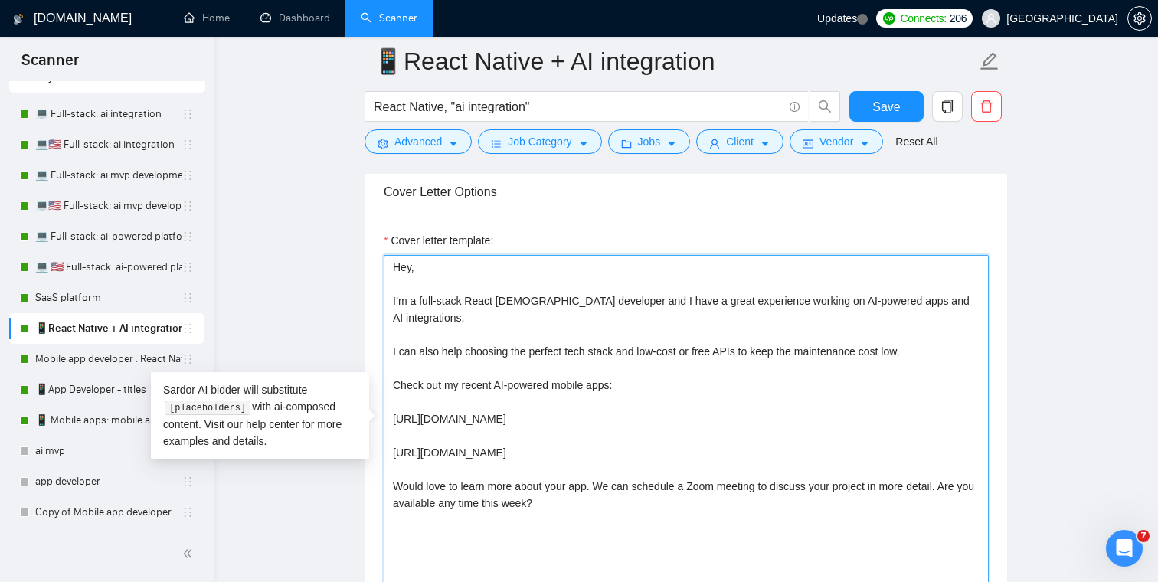
drag, startPoint x: 597, startPoint y: 498, endPoint x: 328, endPoint y: 267, distance: 354.1
click at [328, 267] on main "📱React Native + AI integration React Native, "ai integration" Save Advanced Job…" at bounding box center [686, 554] width 894 height 4487
paste textarea "[analyze the job post and start with "I have a great experience..." - (use thos…"
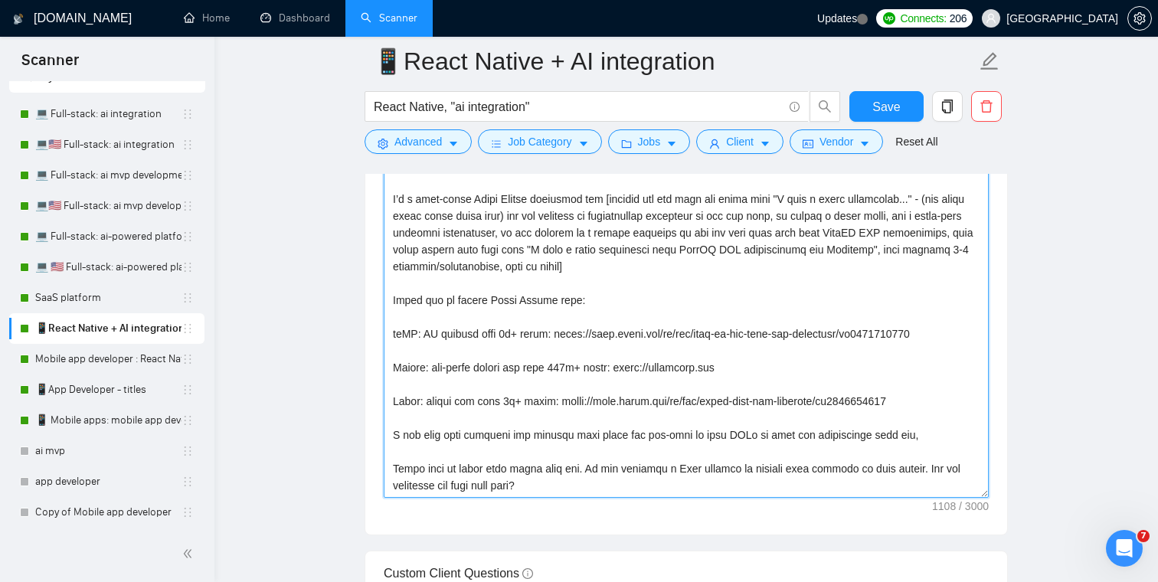
scroll to position [1853, 0]
click at [560, 298] on textarea "Cover letter template:" at bounding box center [686, 324] width 605 height 345
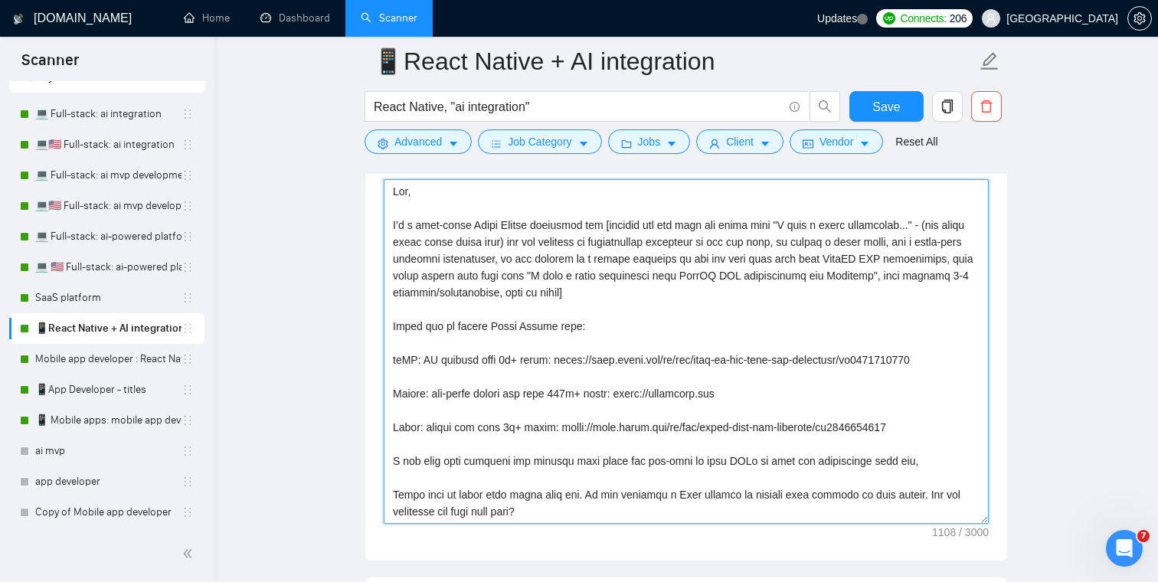
scroll to position [1784, 0]
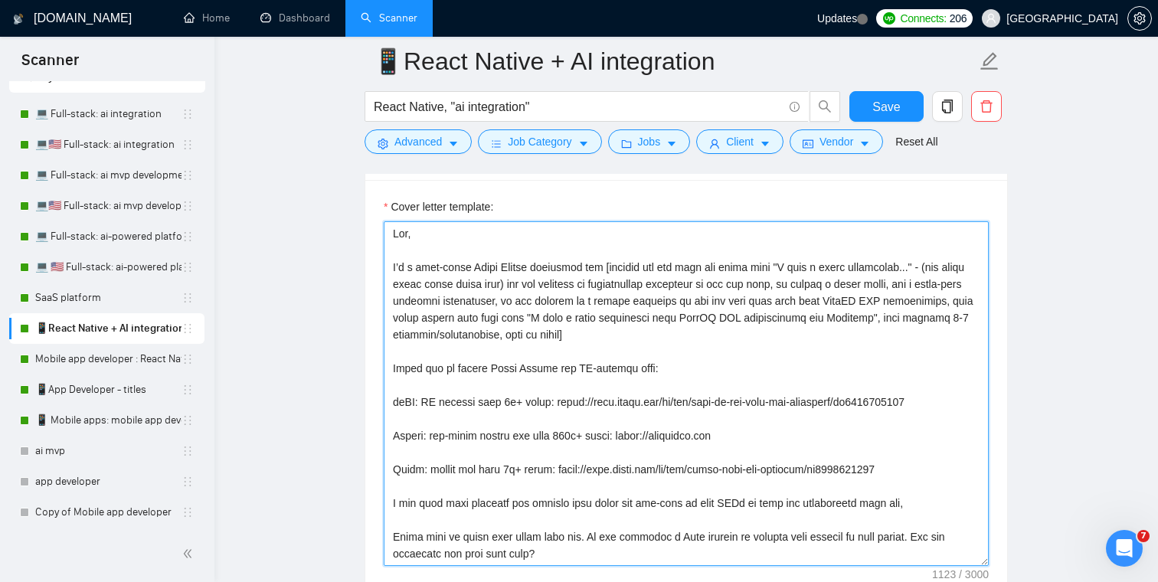
click at [462, 371] on textarea "Cover letter template:" at bounding box center [686, 393] width 605 height 345
drag, startPoint x: 561, startPoint y: 367, endPoint x: 535, endPoint y: 369, distance: 26.1
click at [535, 369] on textarea "Cover letter template:" at bounding box center [686, 393] width 605 height 345
click at [531, 369] on textarea "Cover letter template:" at bounding box center [686, 393] width 605 height 345
click at [502, 369] on textarea "Cover letter template:" at bounding box center [686, 393] width 605 height 345
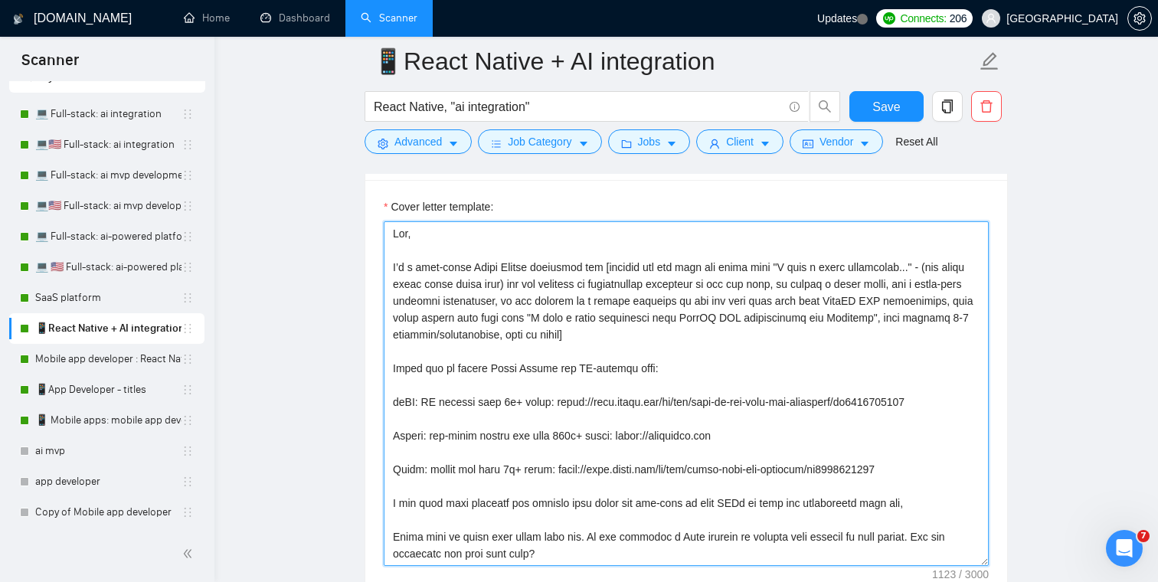
click at [665, 365] on textarea "Cover letter template:" at bounding box center [686, 393] width 605 height 345
click at [714, 367] on textarea "Cover letter template:" at bounding box center [686, 393] width 605 height 345
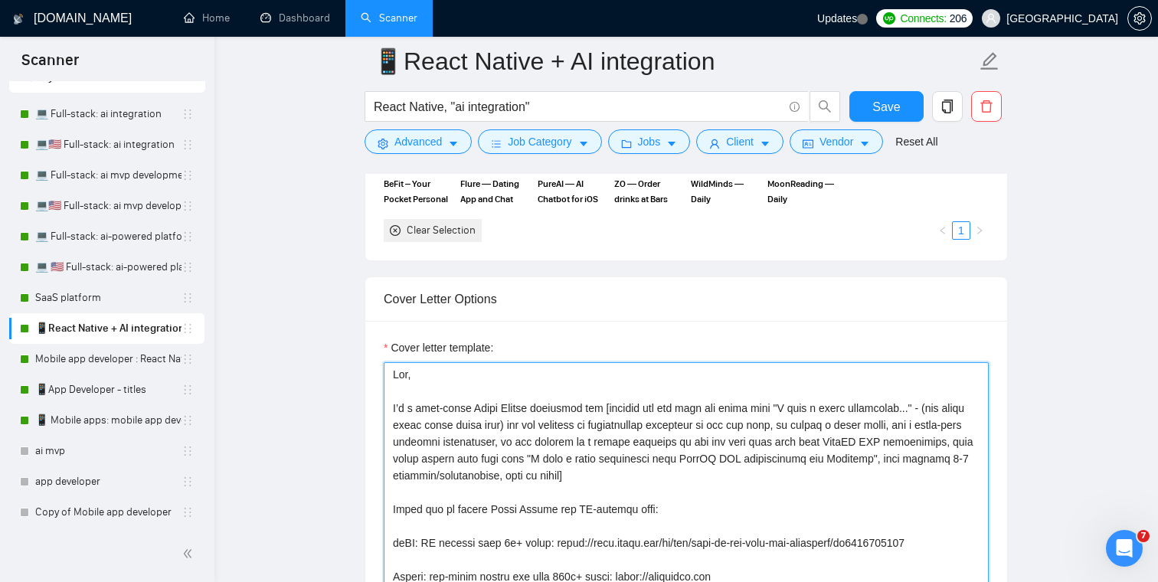
scroll to position [1597, 0]
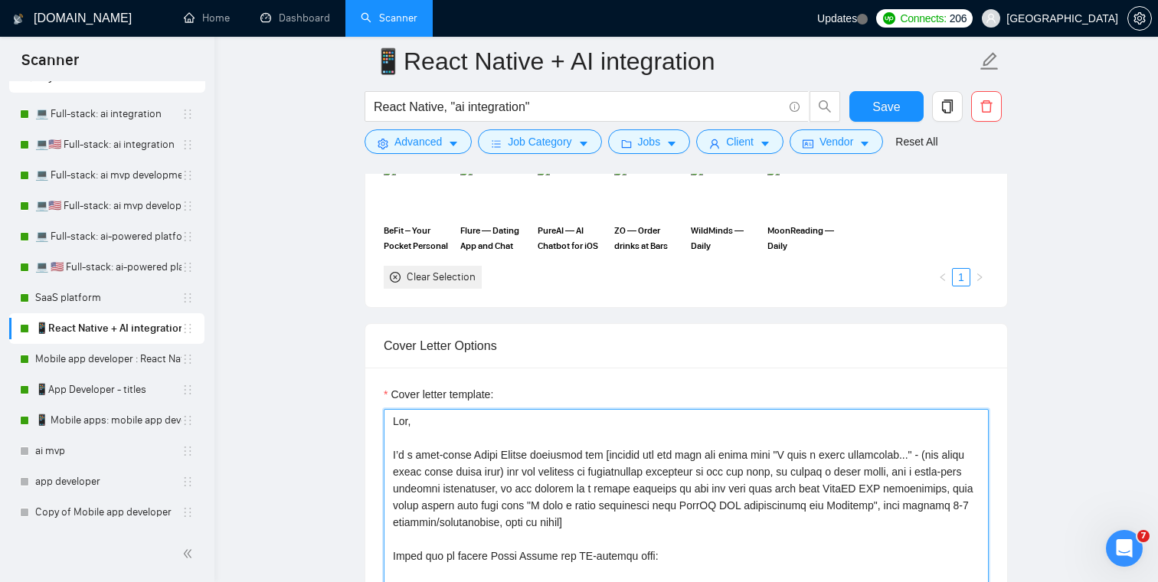
type textarea "Hey, I’m a full-stack React Native developer and [analyze the job post and star…"
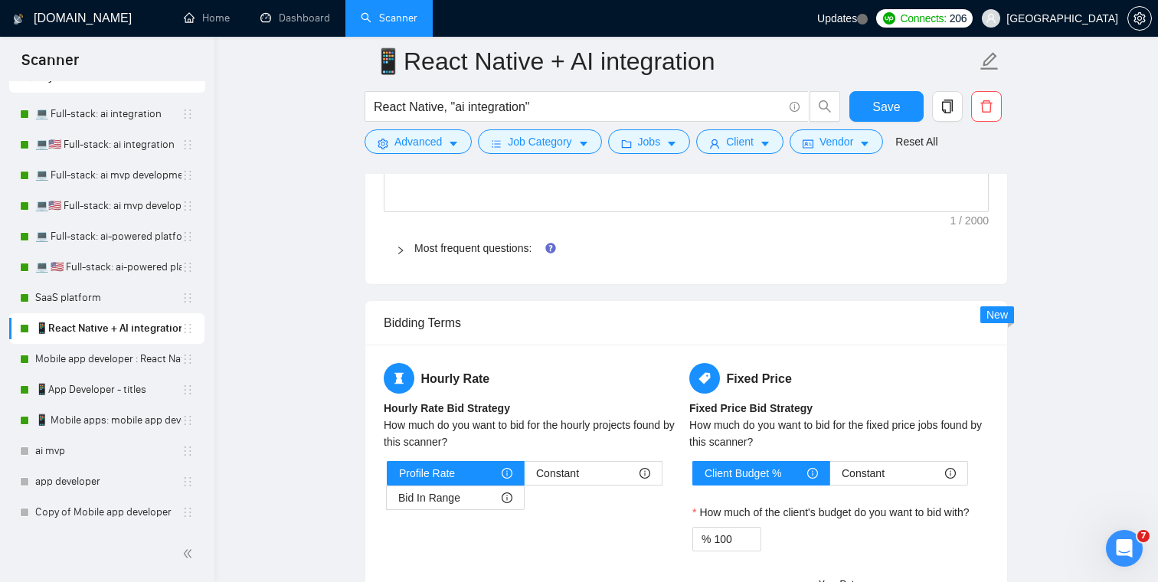
scroll to position [2296, 0]
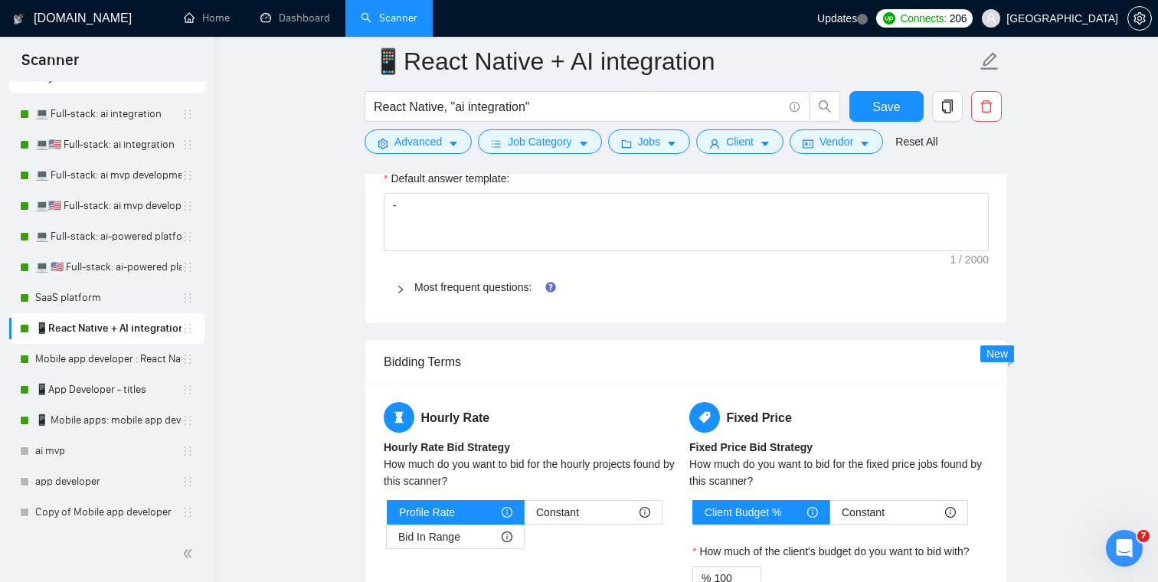
click at [401, 287] on icon "right" at bounding box center [400, 289] width 9 height 9
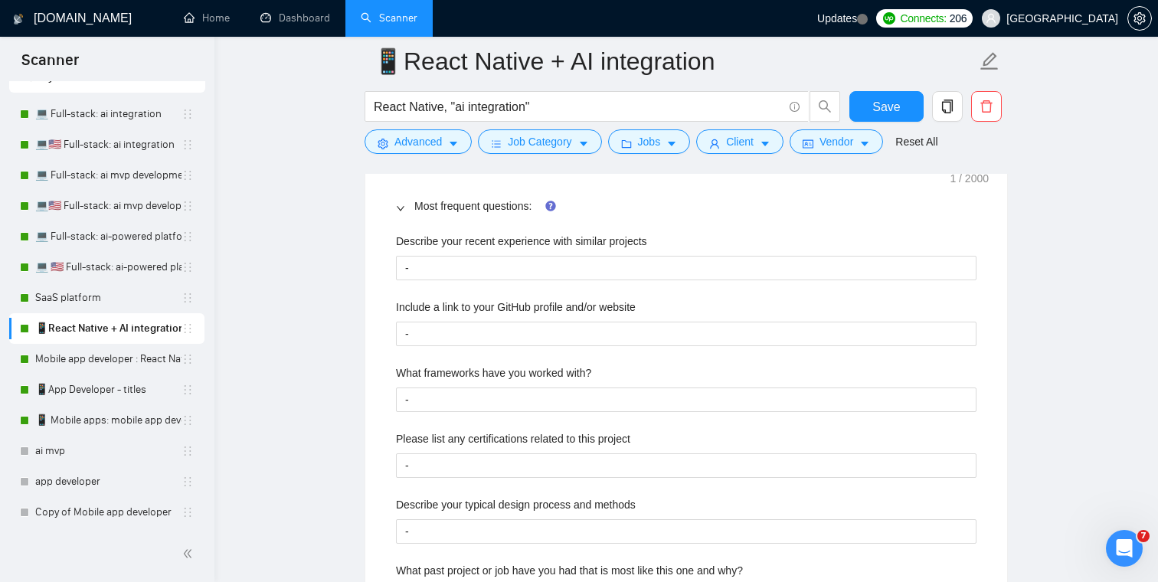
scroll to position [2381, 0]
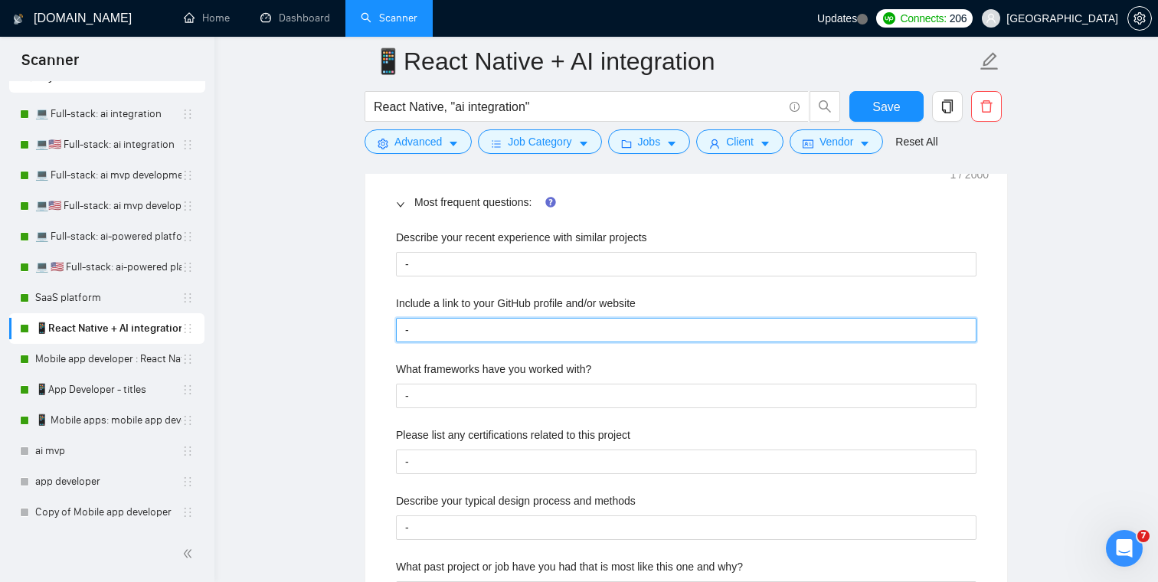
drag, startPoint x: 422, startPoint y: 329, endPoint x: 379, endPoint y: 329, distance: 42.9
click at [379, 329] on div "Default answer template: - Most frequent questions: Describe your recent experi…" at bounding box center [686, 491] width 642 height 848
paste website "https://outstafford.com"
type website "https://outstafford.com"
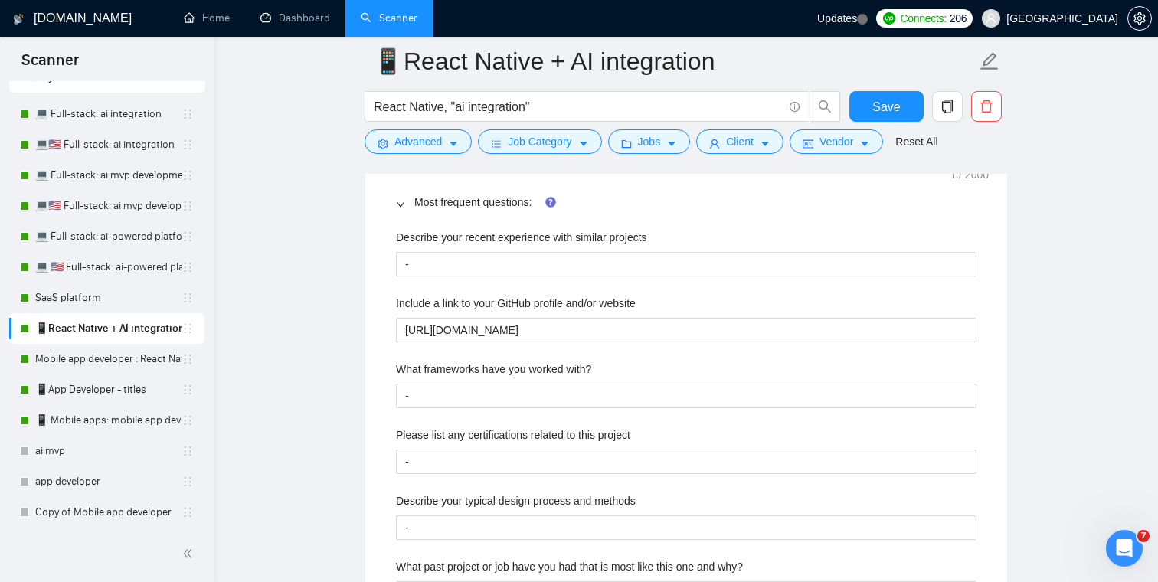
click at [361, 318] on main "📱React Native + AI integration React Native, "ai integration" Save Advanced Job…" at bounding box center [686, 262] width 894 height 5164
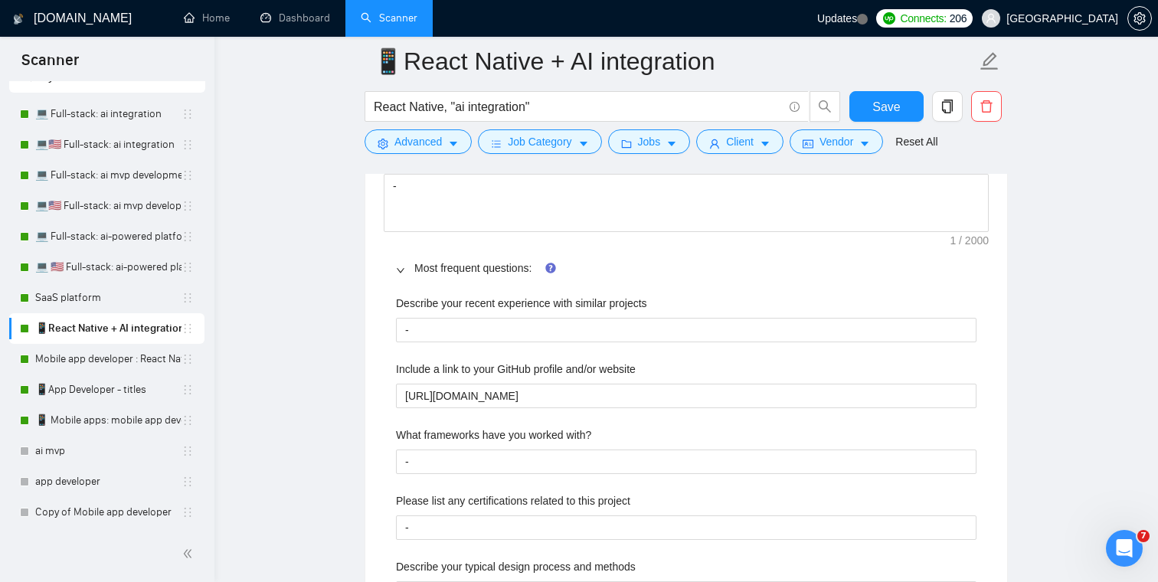
scroll to position [2320, 0]
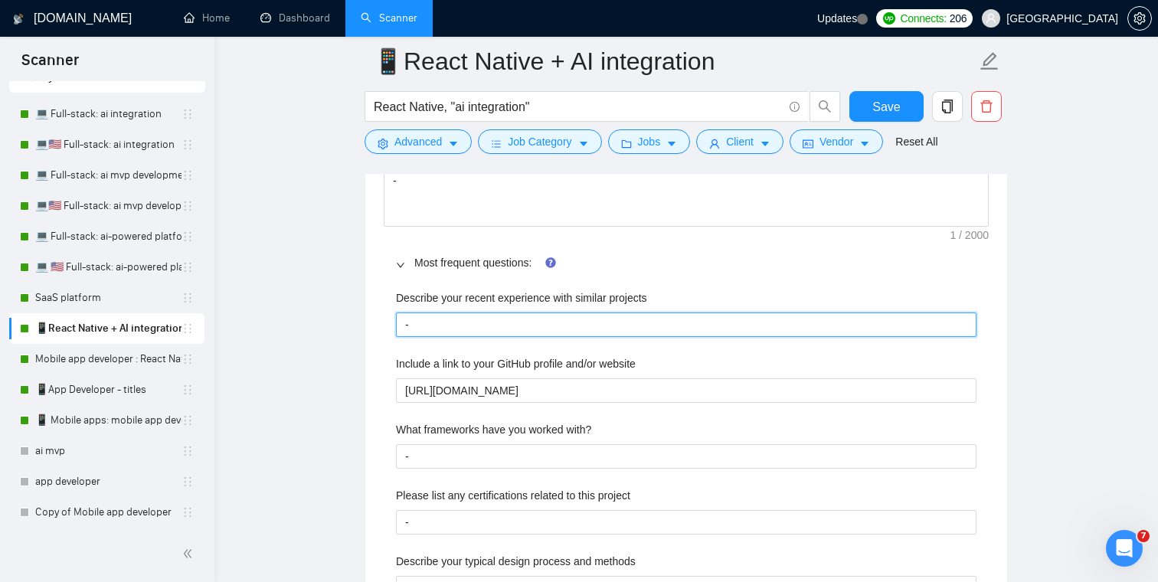
drag, startPoint x: 435, startPoint y: 325, endPoint x: 332, endPoint y: 325, distance: 103.4
click at [332, 325] on main "📱React Native + AI integration React Native, "ai integration" Save Advanced Job…" at bounding box center [686, 323] width 894 height 5164
type projects "C"
type projects "Ch"
type projects "Che"
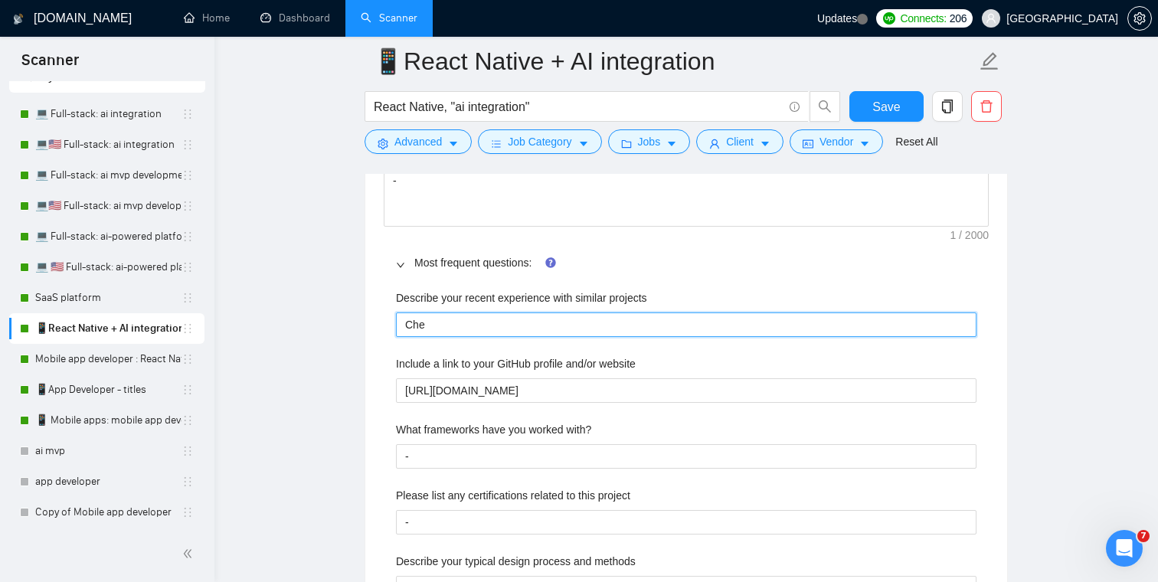
type projects "Chec"
type projects "Check"
type projects "Check o"
type projects "Check ou"
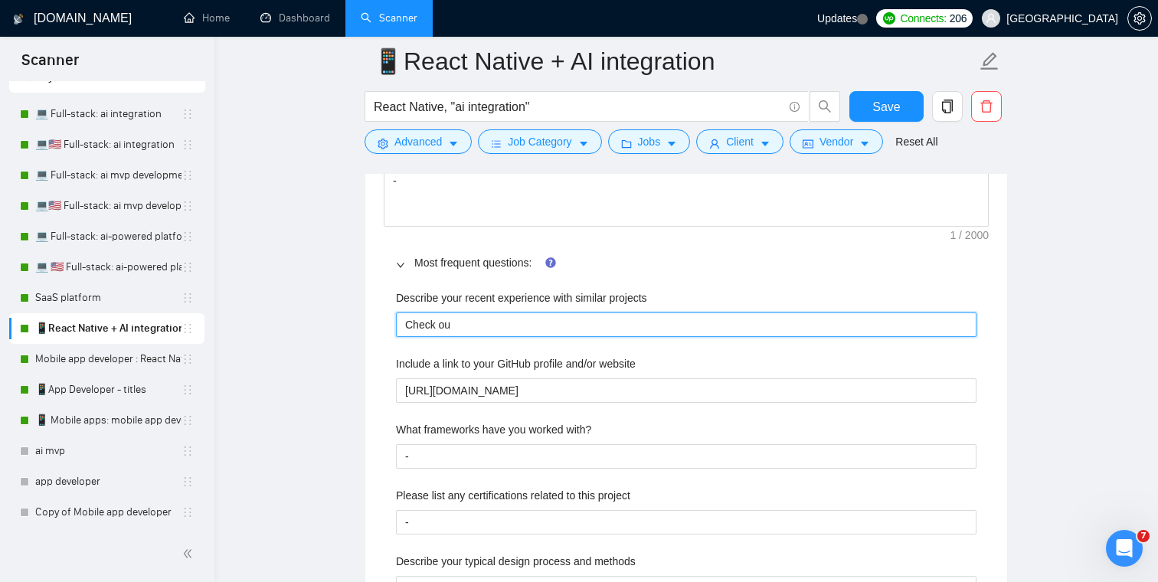
type projects "Check out"
type projects "Check out m"
type projects "Check out my"
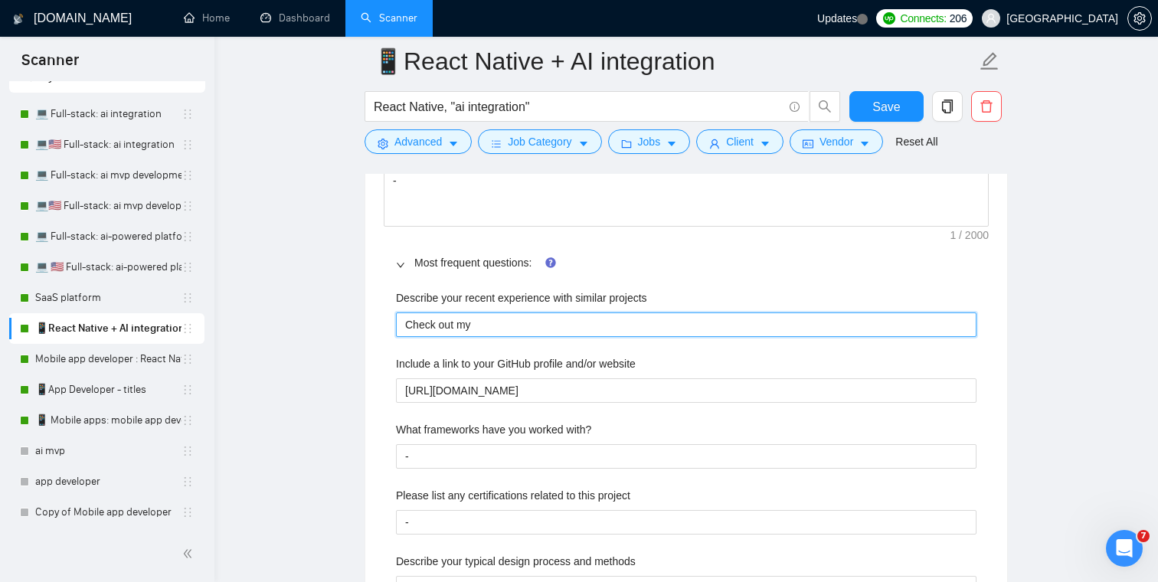
type projects "Check out my p"
type projects "Check out my po"
type projects "Check out my por"
type projects "Check out my port"
type projects "Check out my portf"
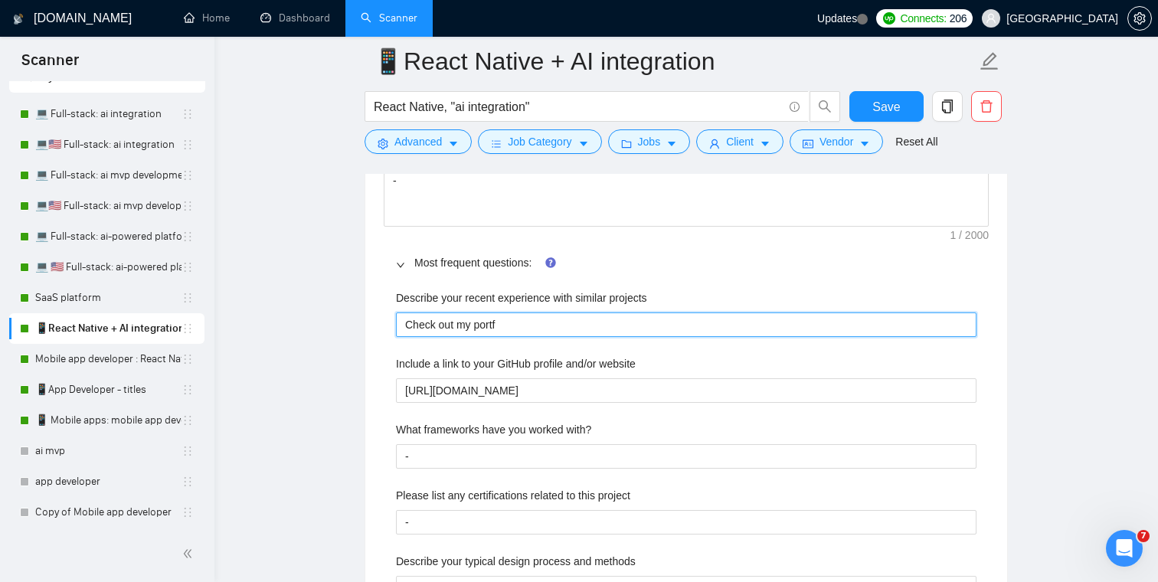
type projects "Check out my portfo"
type projects "Check out my portfol"
type projects "Check out my portfoli"
type projects "Check out my portfolio"
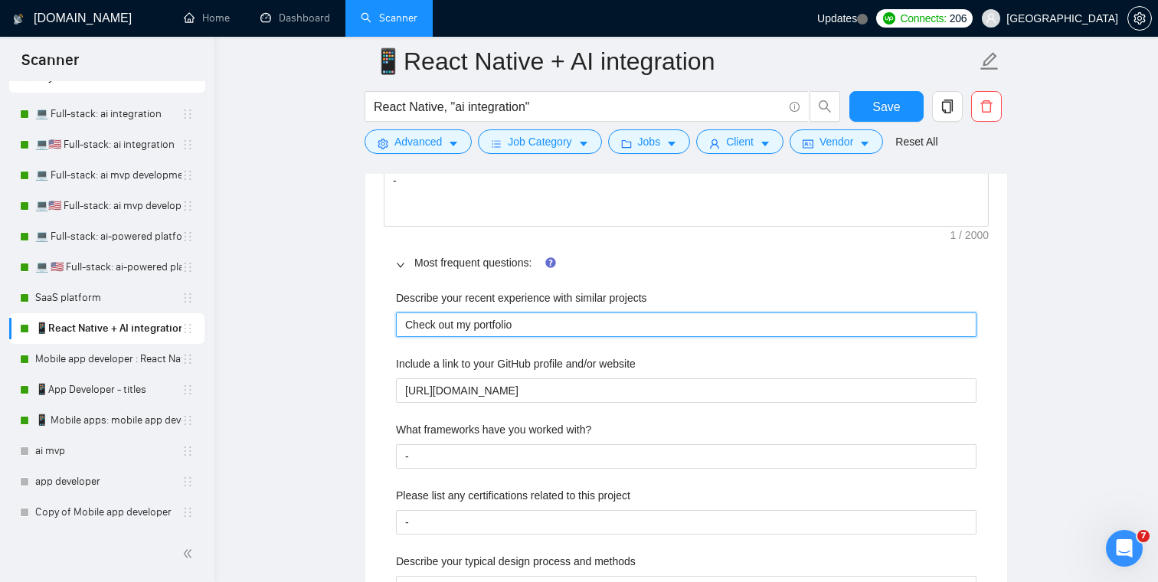
type projects "Check out my portfolio s"
type projects "Check out my portfolio se"
type projects "Check out my portfolio sec"
type projects "Check out my portfolio secr"
type projects "Check out my portfolio secri"
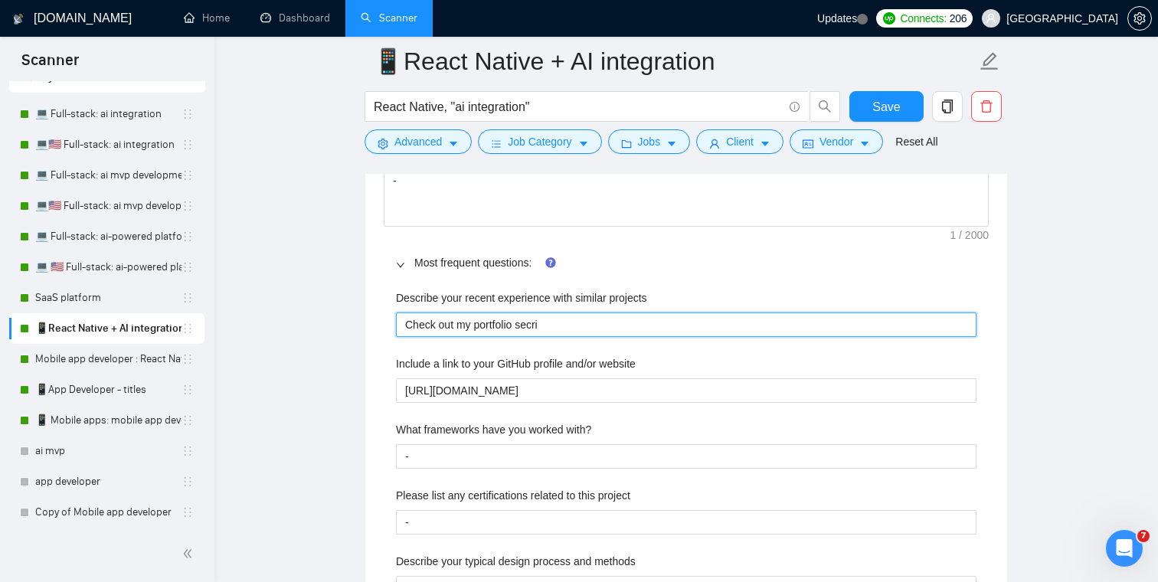
type projects "Check out my portfolio secrio"
type projects "Check out my portfolio secri"
type projects "Check out my portfolio secr"
type projects "Check out my portfolio sec"
type projects "Check out my portfolio sect"
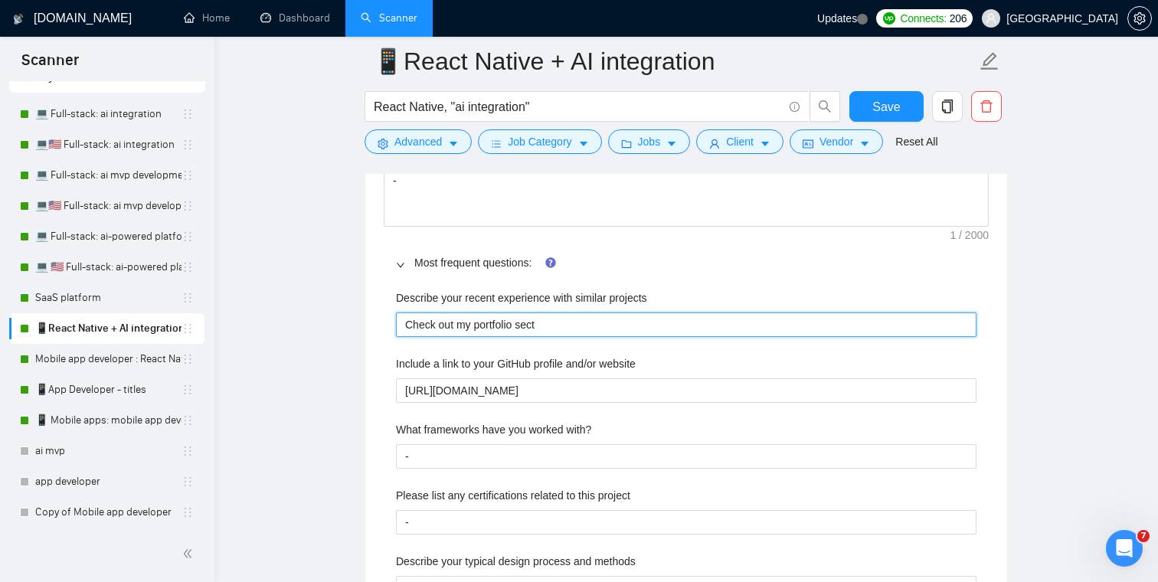
type projects "Check out my portfolio secti"
type projects "Check out my portfolio sectio"
type projects "Check out my portfolio section"
type projects "Check out my portfolio section."
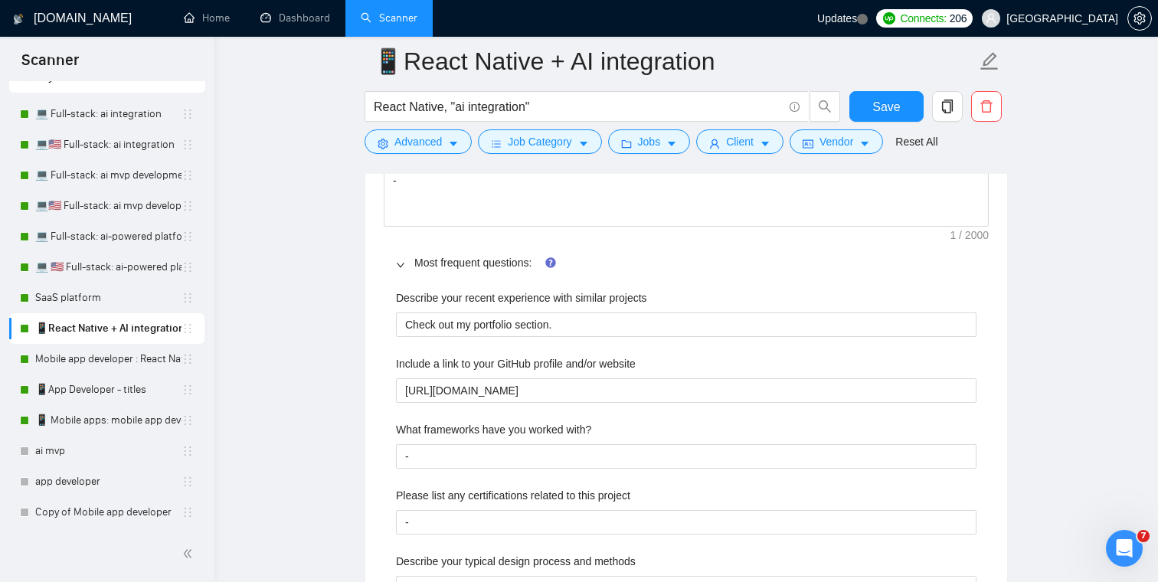
click at [325, 319] on main "📱React Native + AI integration React Native, "ai integration" Save Advanced Job…" at bounding box center [686, 323] width 894 height 5164
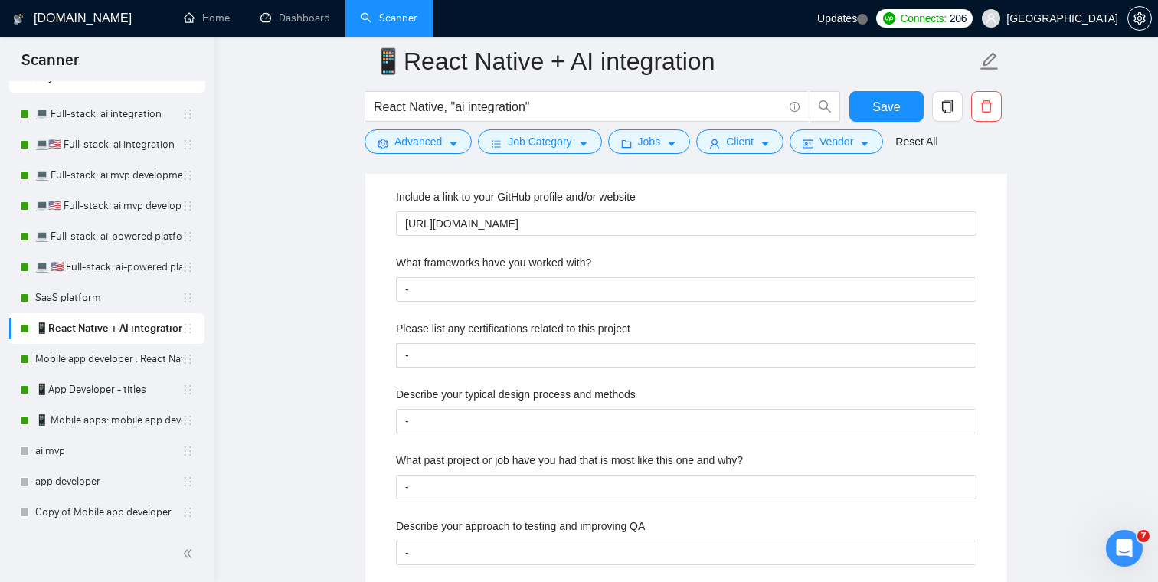
scroll to position [2494, 0]
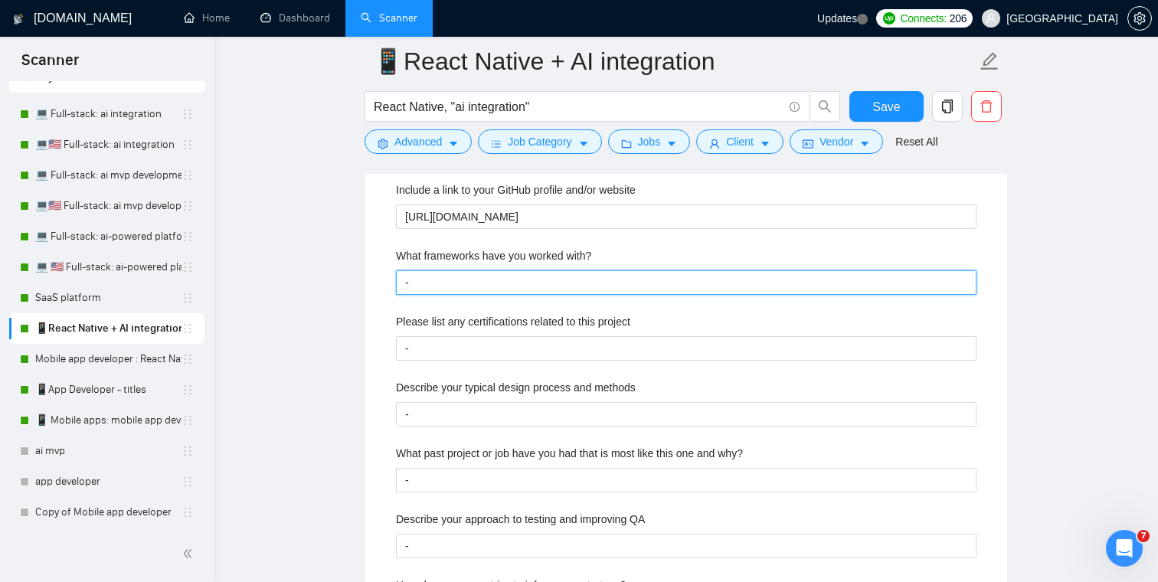
drag, startPoint x: 418, startPoint y: 281, endPoint x: 378, endPoint y: 281, distance: 39.8
click at [378, 281] on div "Default answer template: - Most frequent questions: Describe your recent experi…" at bounding box center [686, 377] width 642 height 848
type with\? "R"
type with\? "Re"
type with\? "Rea"
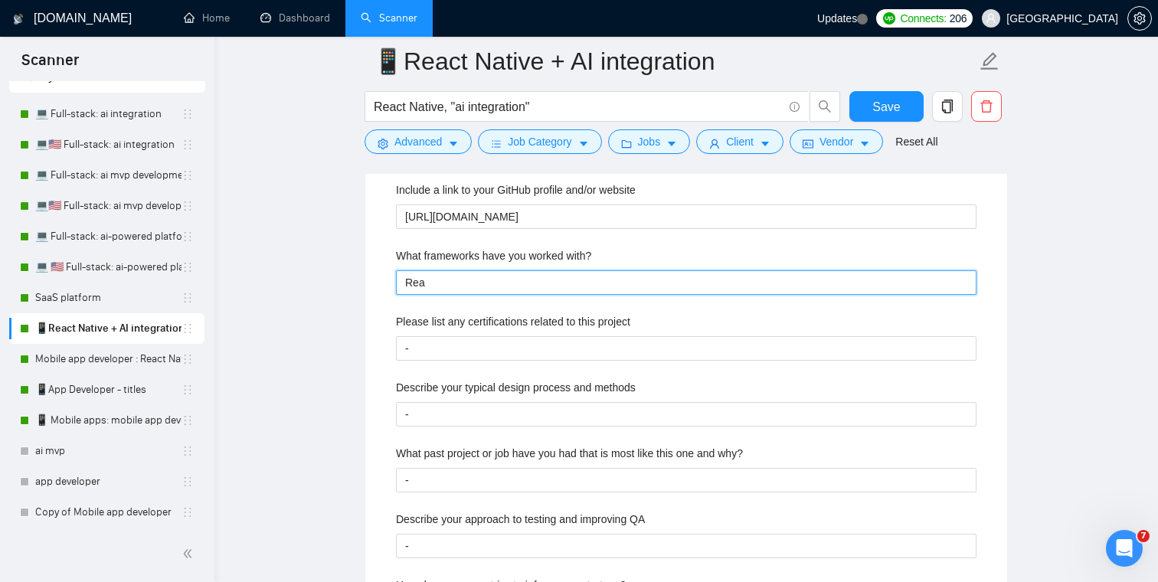
type with\? "Reac"
type with\? "React"
type with\? "React N"
type with\? "React Na"
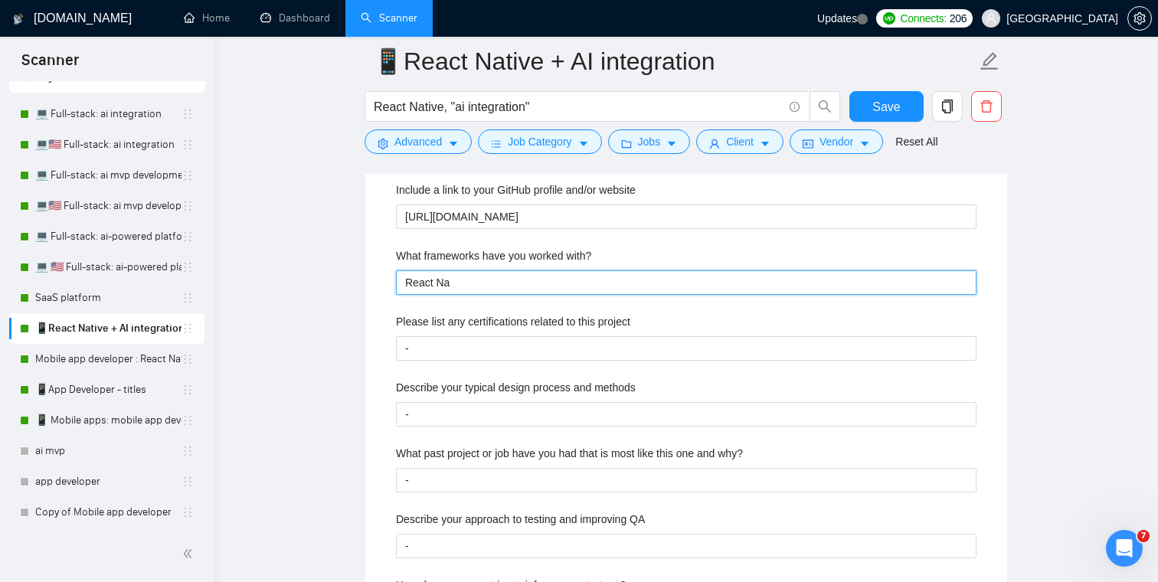
type with\? "React Nat"
type with\? "React Nati"
type with\? "React Nativ"
type with\? "React Native"
type with\? "React Native,"
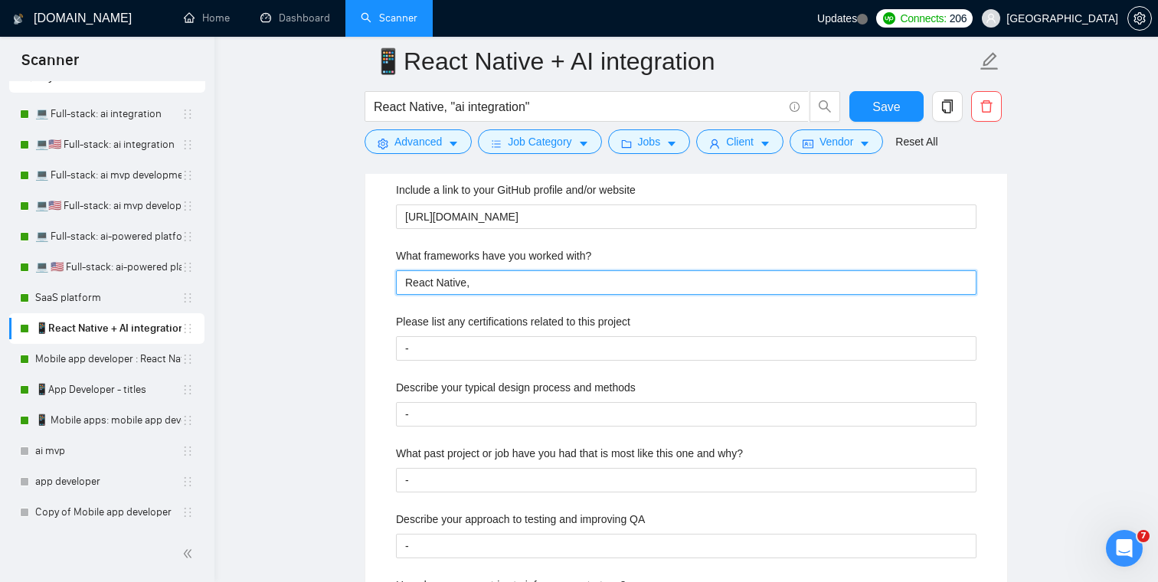
type with\? "React Native,"
type with\? "React Native, F"
type with\? "React Native, Fl"
type with\? "React Native, Flu"
type with\? "React Native, Flut"
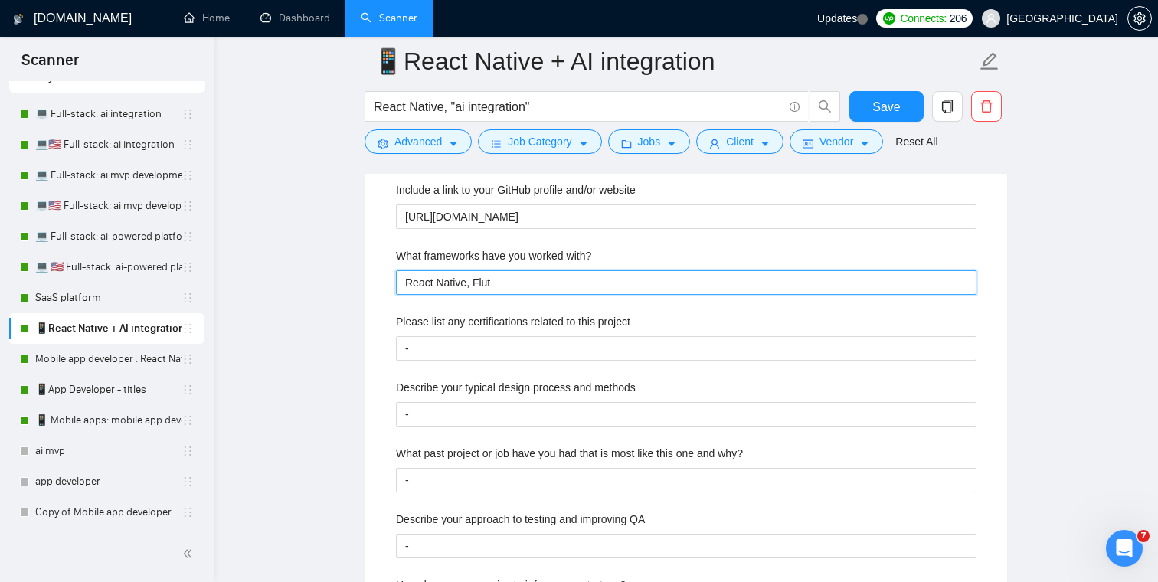
type with\? "React Native, Flutt"
type with\? "React Native, Flutte"
type with\? "React Native, Flutter,"
type with\? "React Native, Flutter, N"
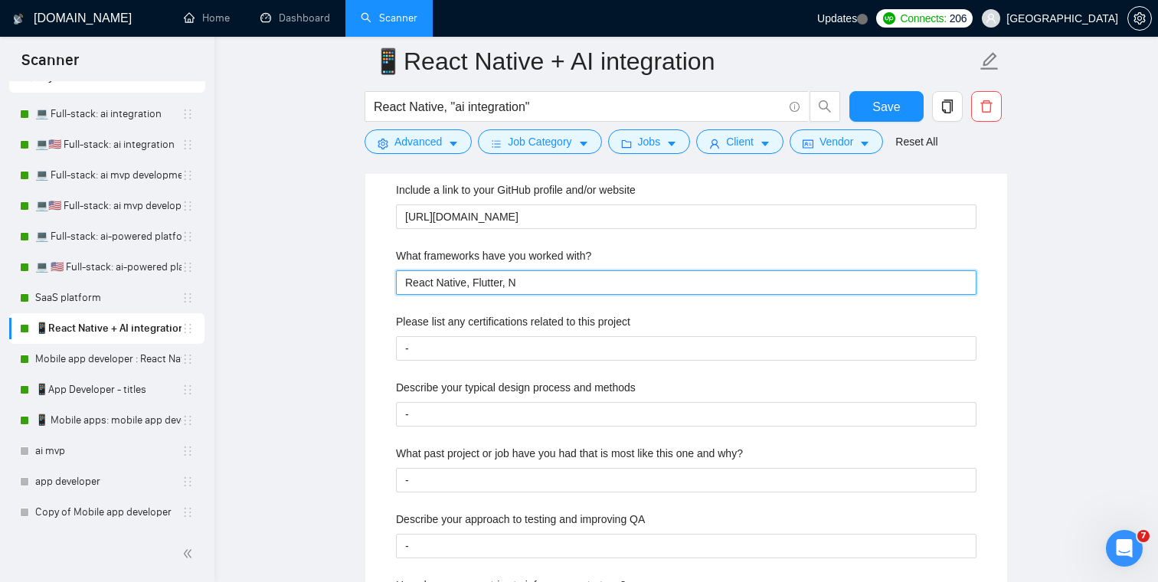
type with\? "React Native, Flutter, No"
type with\? "React Native, Flutter, Nod"
type with\? "React Native, Flutter, Node"
type with\? "React Native, Flutter, Node,"
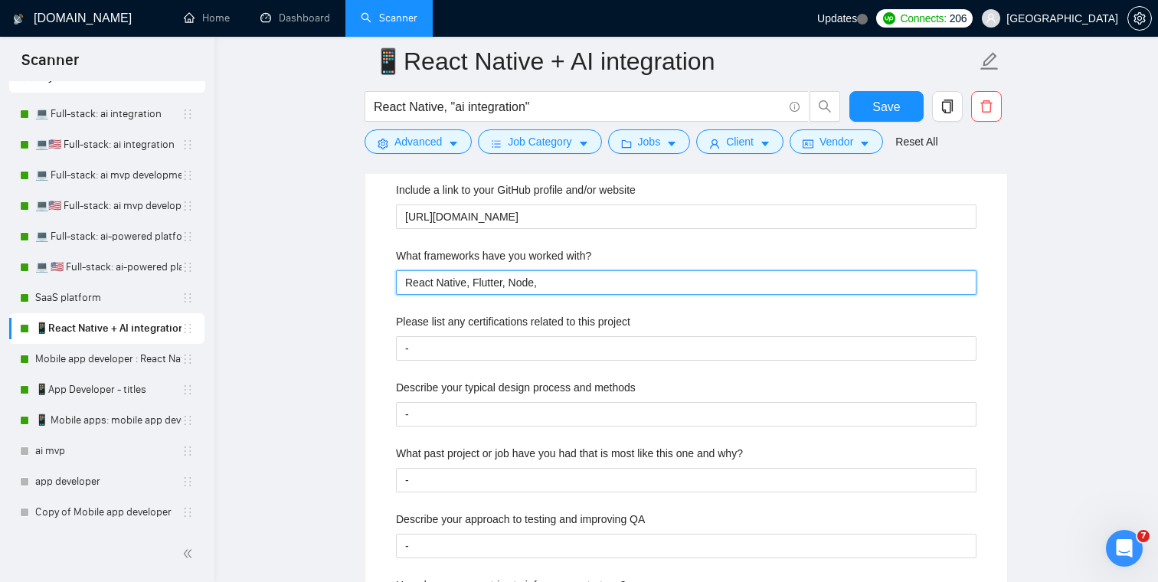
type with\? "React Native, Flutter, Node, R"
type with\? "React Native, Flutter, Node, Re"
type with\? "React Native, Flutter, Node, Rea"
type with\? "React Native, Flutter, Node, Reac"
type with\? "React Native, Flutter, Node, React"
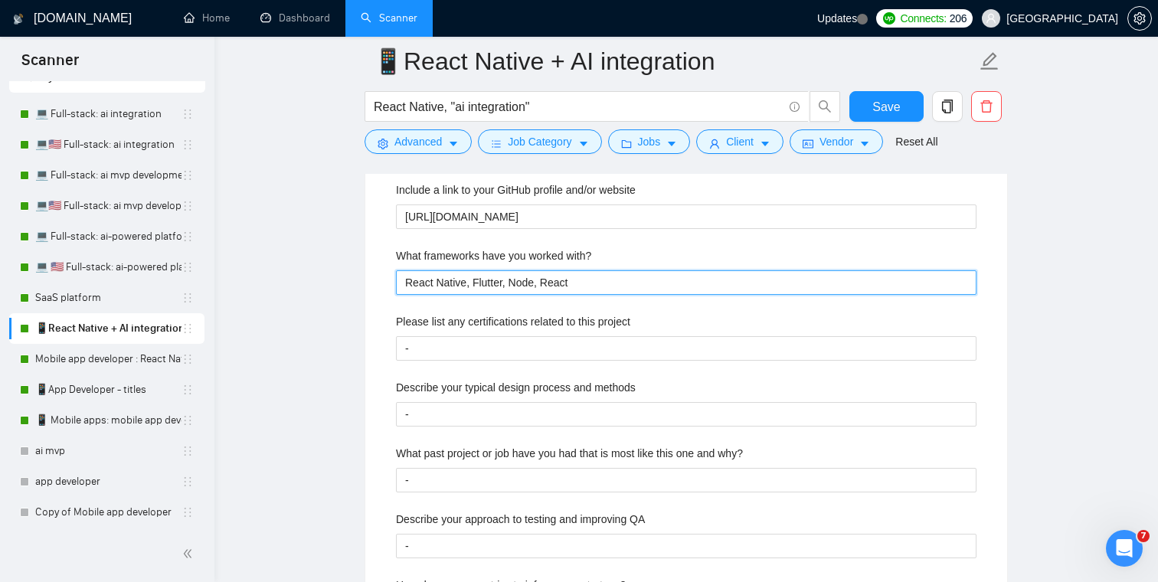
type with\? "React Native, Flutter, Node, React,"
type with\? "React Native, Flutter, Node, React, N"
type with\? "React Native, Flutter, Node, React, Ne"
type with\? "React Native, Flutter, Node, React, Nex"
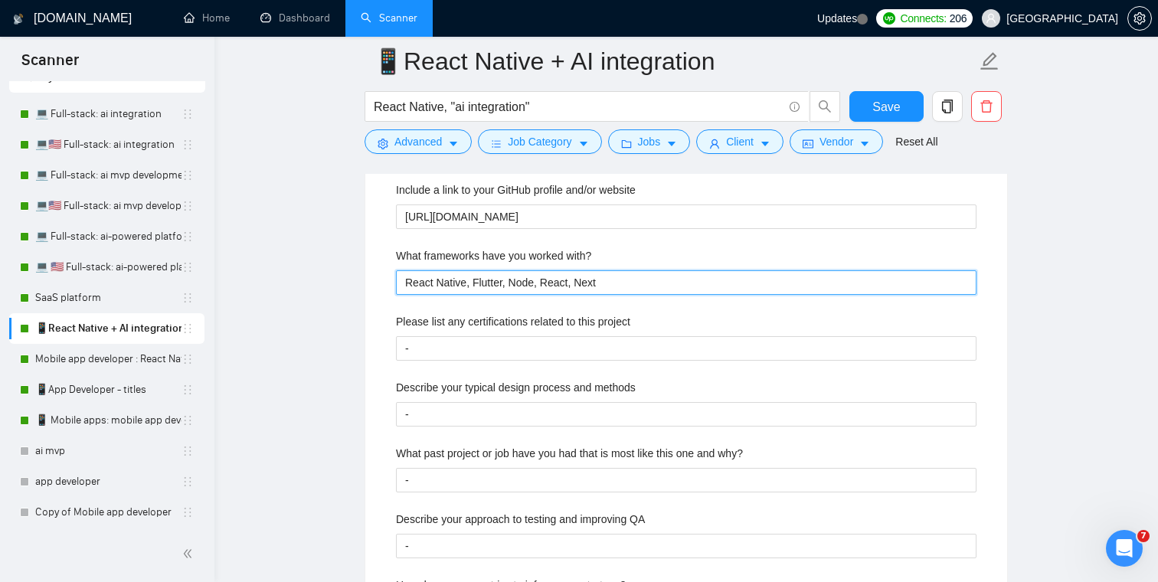
type with\? "React Native, Flutter, Node, React, Next"
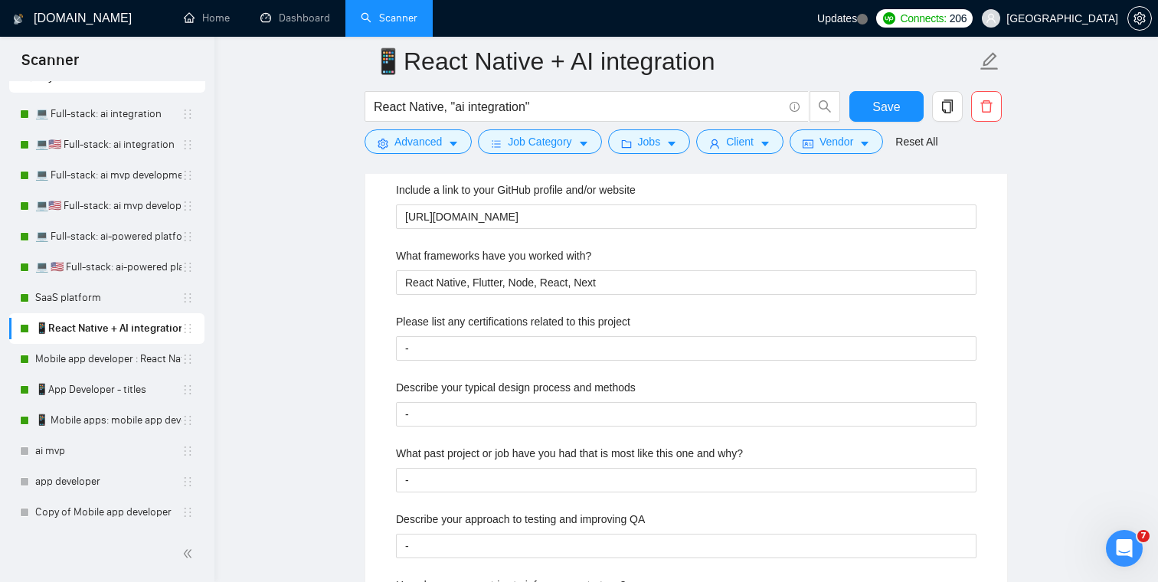
click at [283, 296] on main "📱React Native + AI integration React Native, "ai integration" Save Advanced Job…" at bounding box center [686, 149] width 894 height 5164
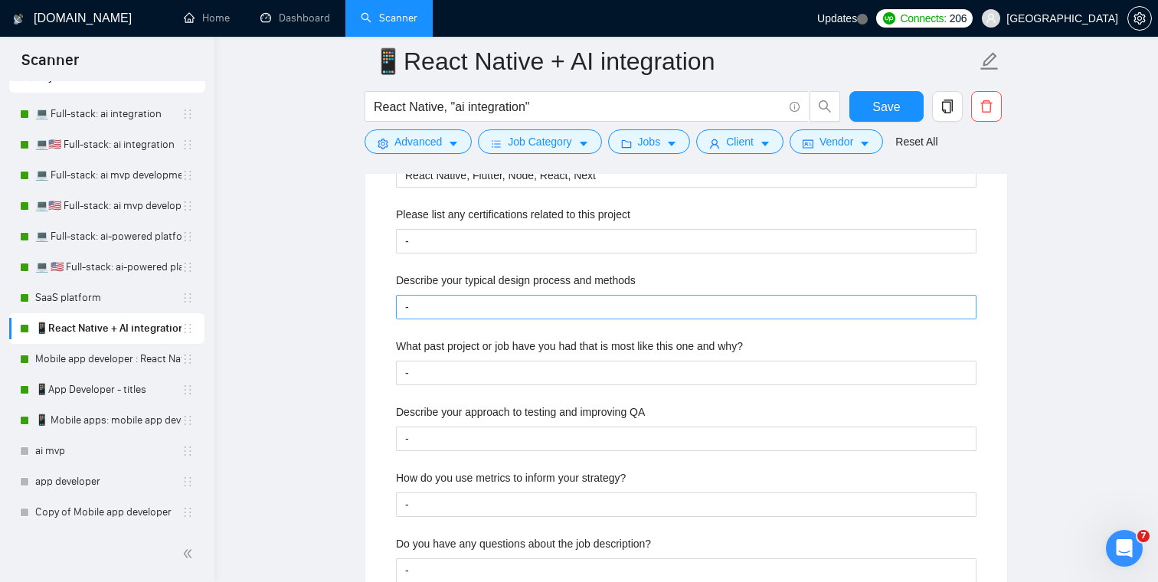
scroll to position [2604, 0]
click at [436, 309] on methods "-" at bounding box center [686, 305] width 580 height 25
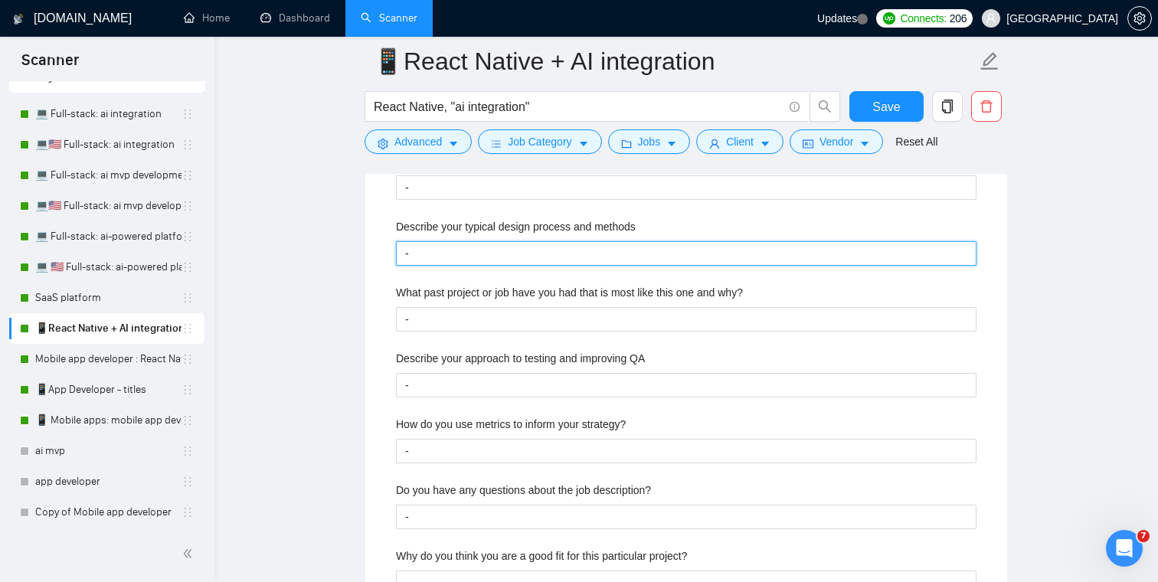
scroll to position [2669, 0]
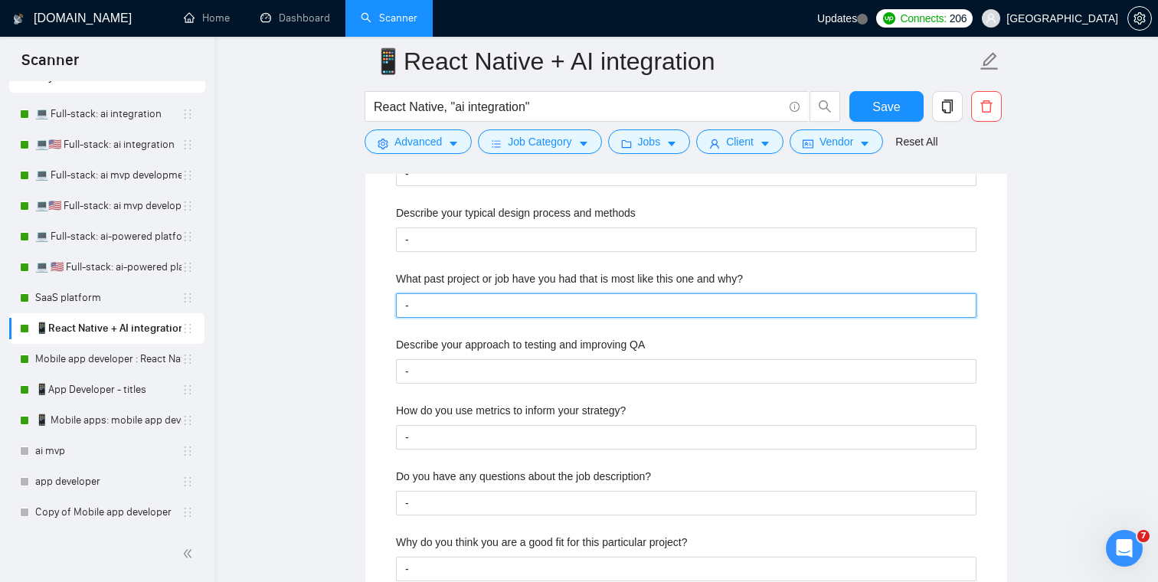
click at [459, 309] on why\? "-" at bounding box center [686, 305] width 580 height 25
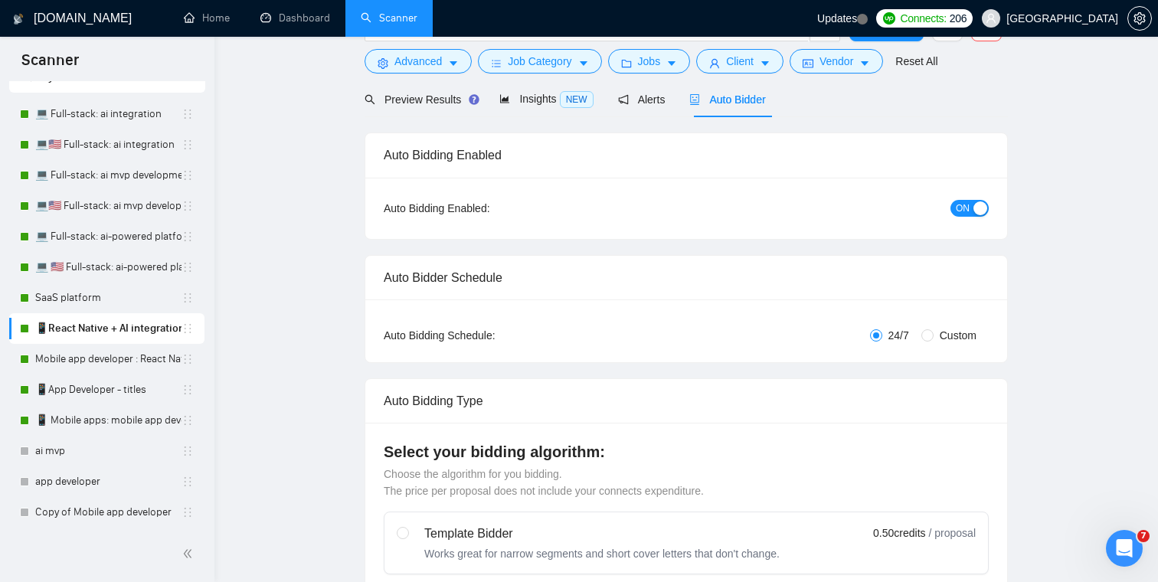
scroll to position [0, 0]
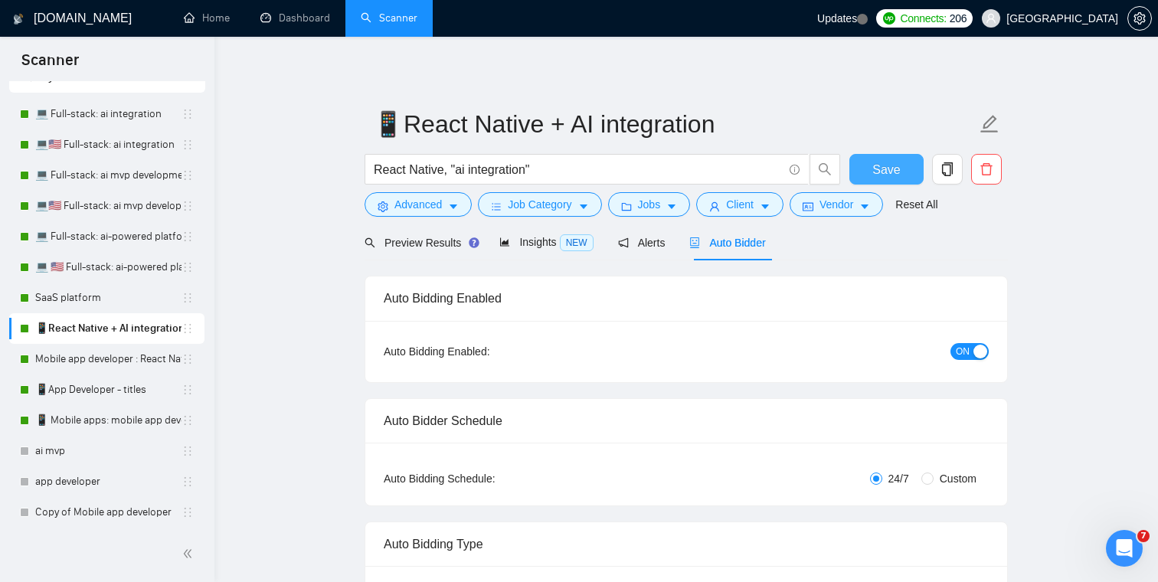
click at [897, 173] on span "Save" at bounding box center [886, 169] width 28 height 19
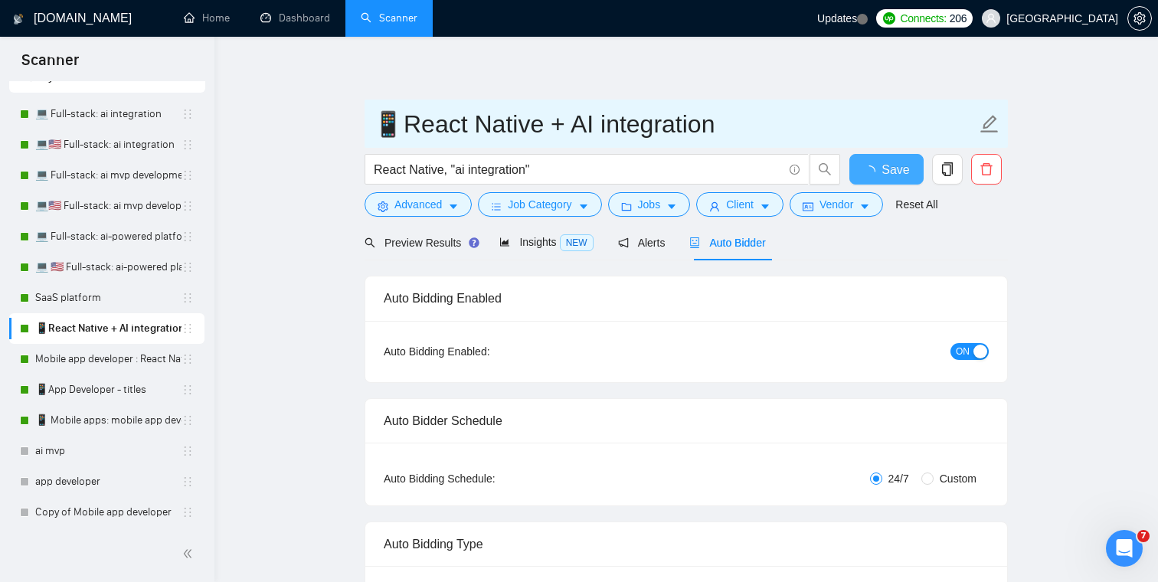
checkbox input "true"
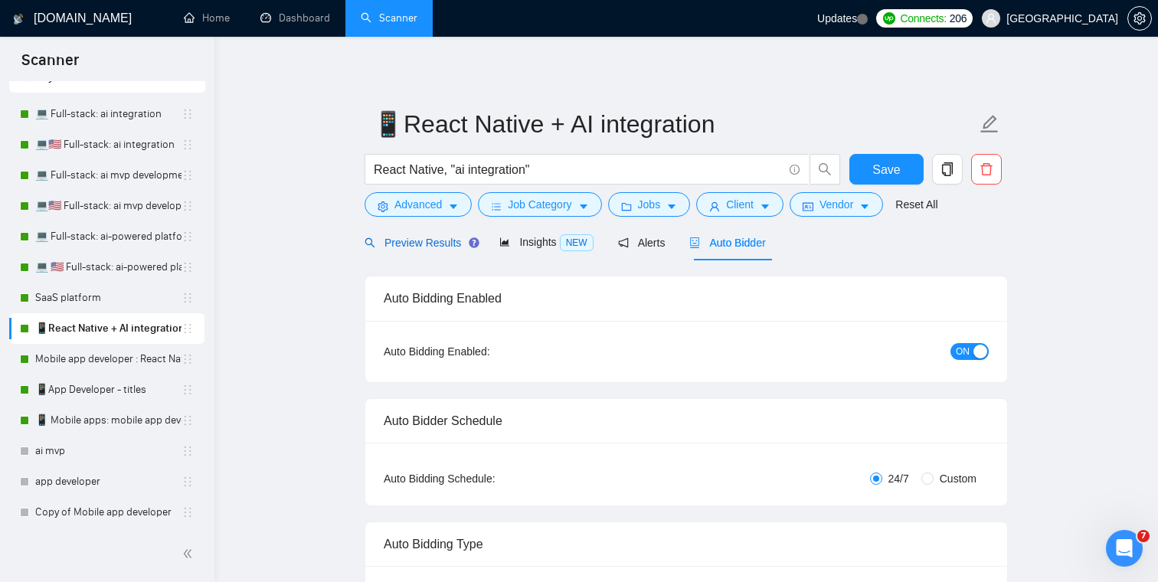
click at [414, 248] on span "Preview Results" at bounding box center [420, 243] width 110 height 12
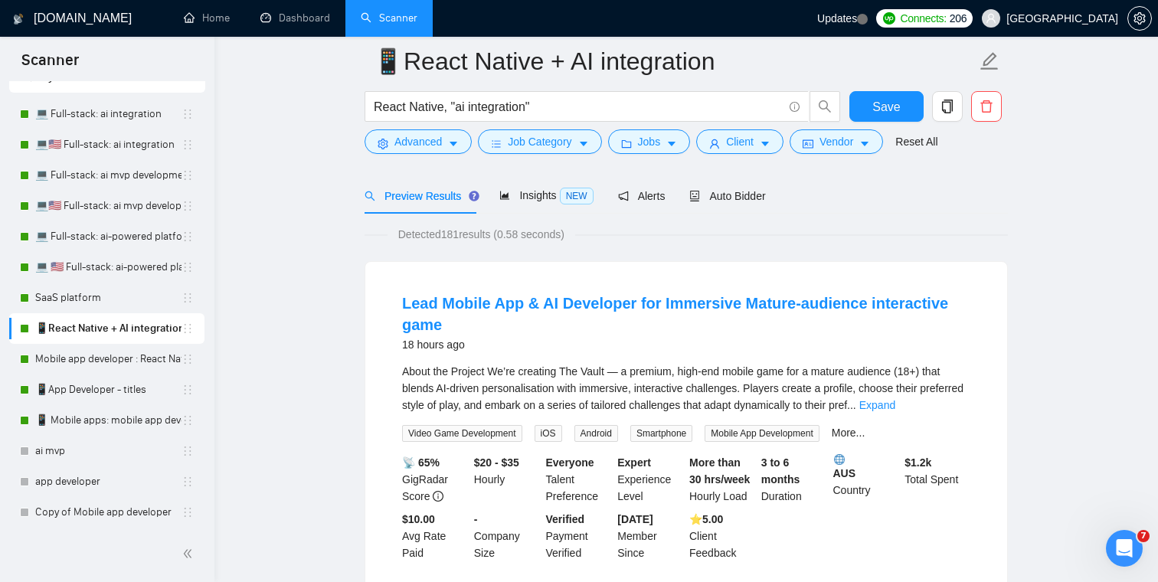
scroll to position [137, 0]
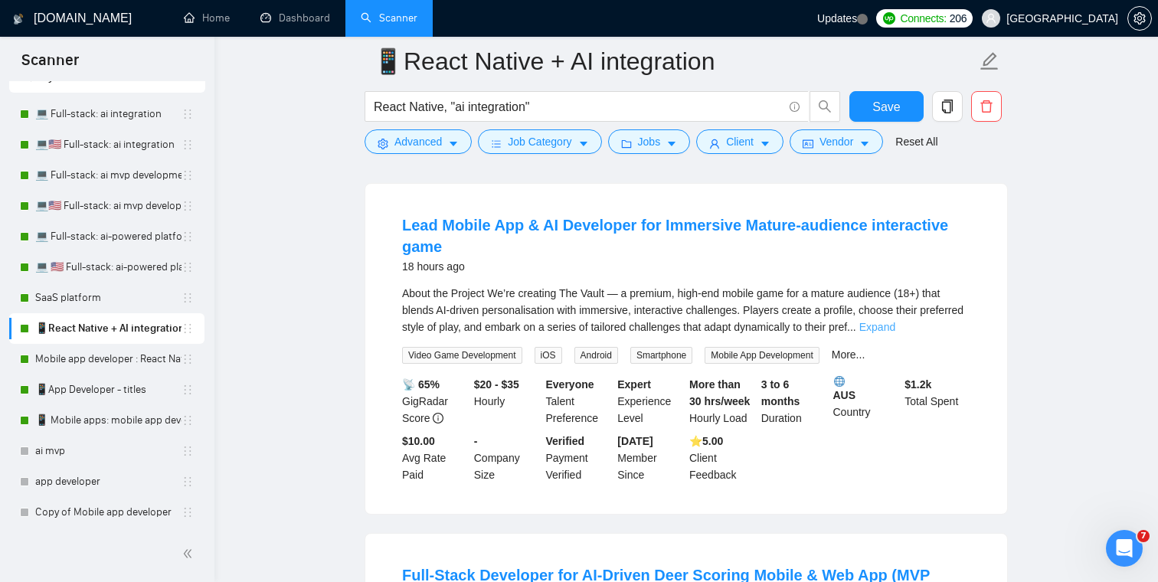
click at [895, 321] on link "Expand" at bounding box center [877, 327] width 36 height 12
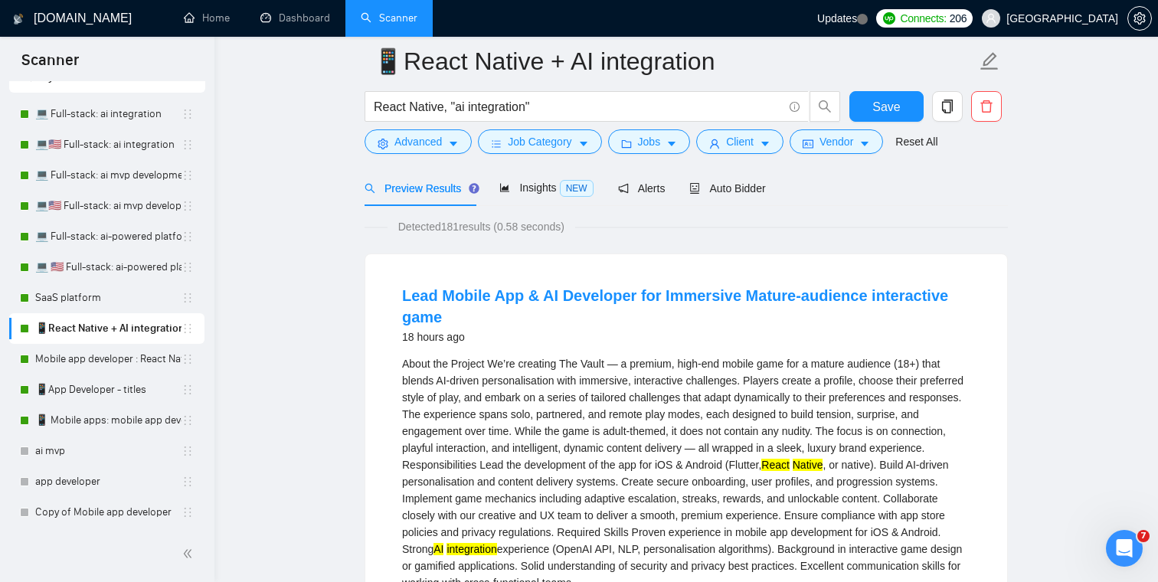
scroll to position [0, 0]
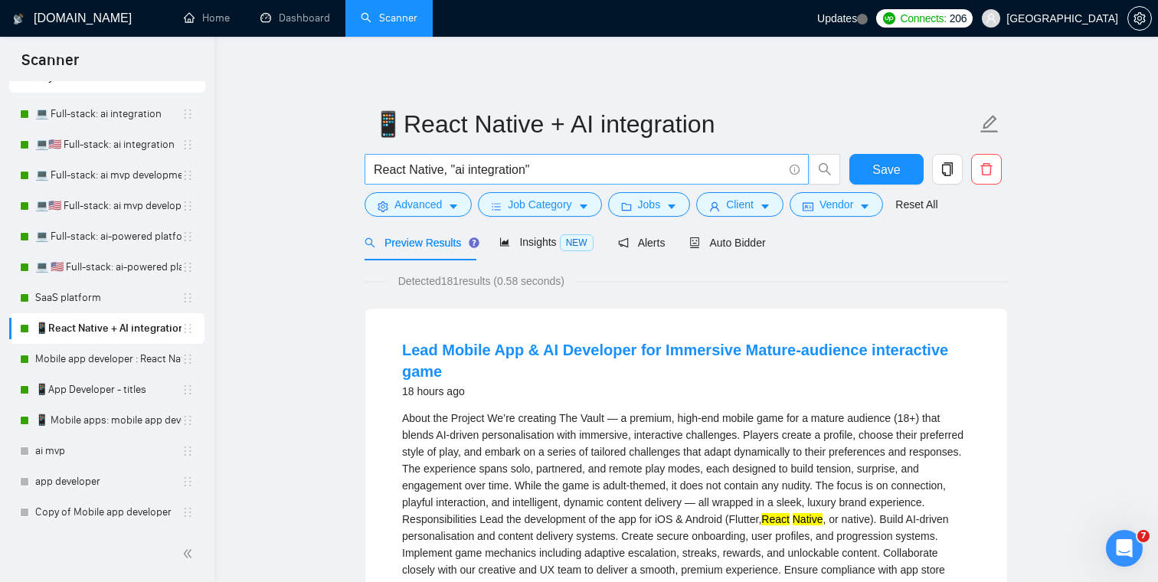
click at [455, 172] on input "React Native, "ai integration"" at bounding box center [578, 169] width 409 height 19
click at [535, 173] on input "React Native, ai integration"" at bounding box center [578, 169] width 409 height 19
type input "React Native, ai integration"
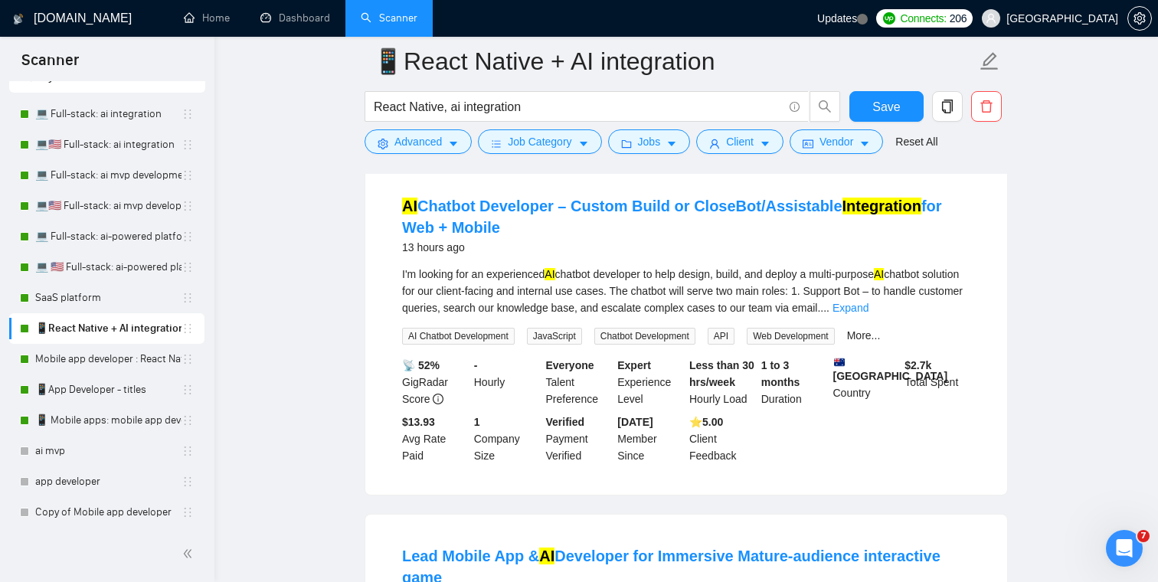
scroll to position [168, 0]
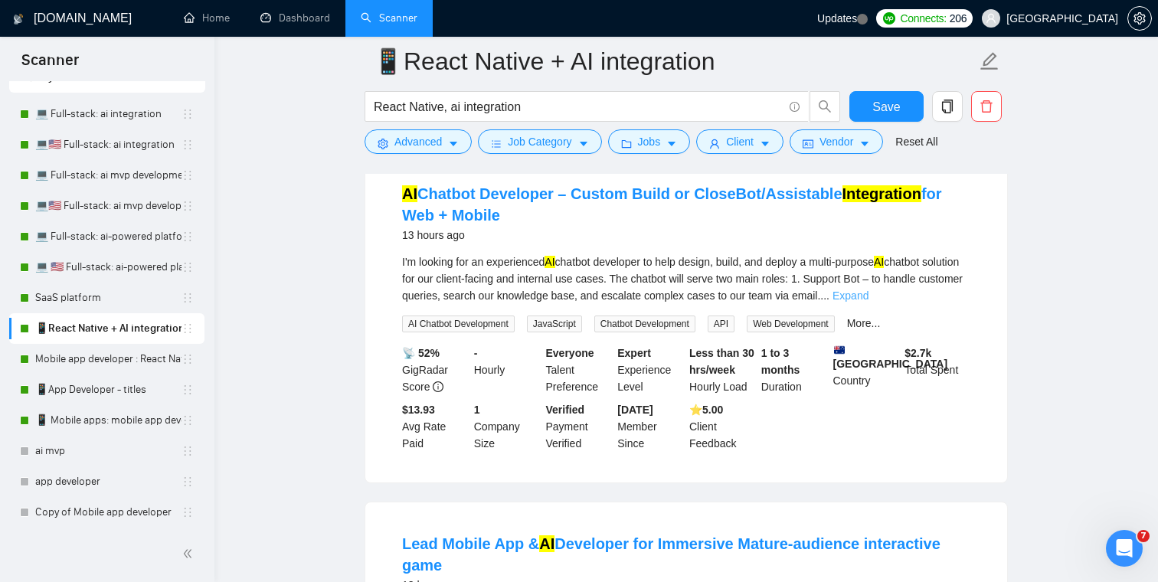
click at [868, 291] on link "Expand" at bounding box center [850, 295] width 36 height 12
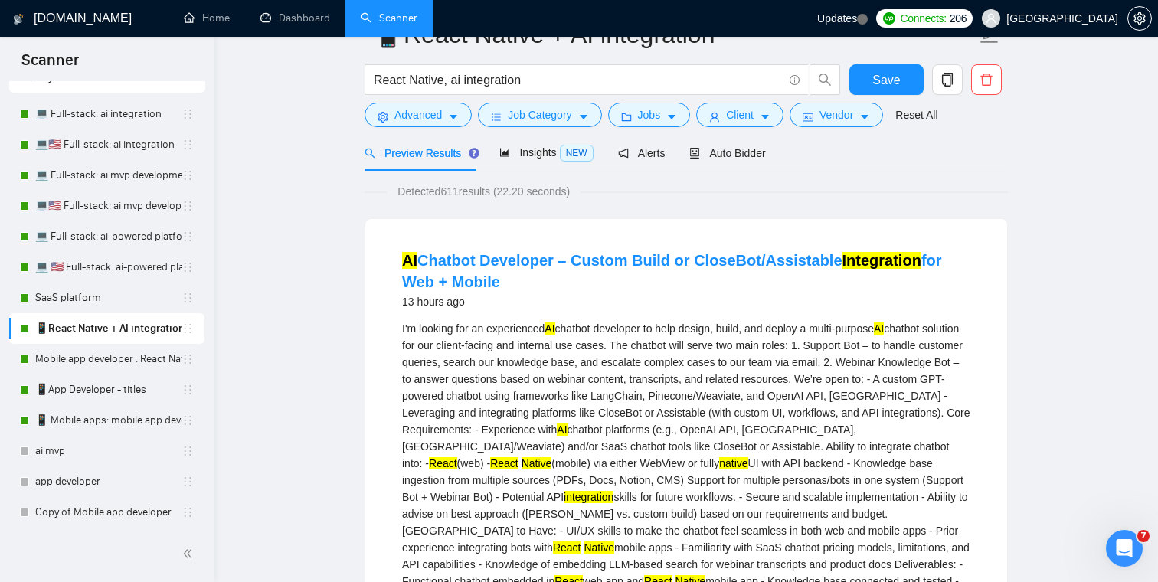
scroll to position [0, 0]
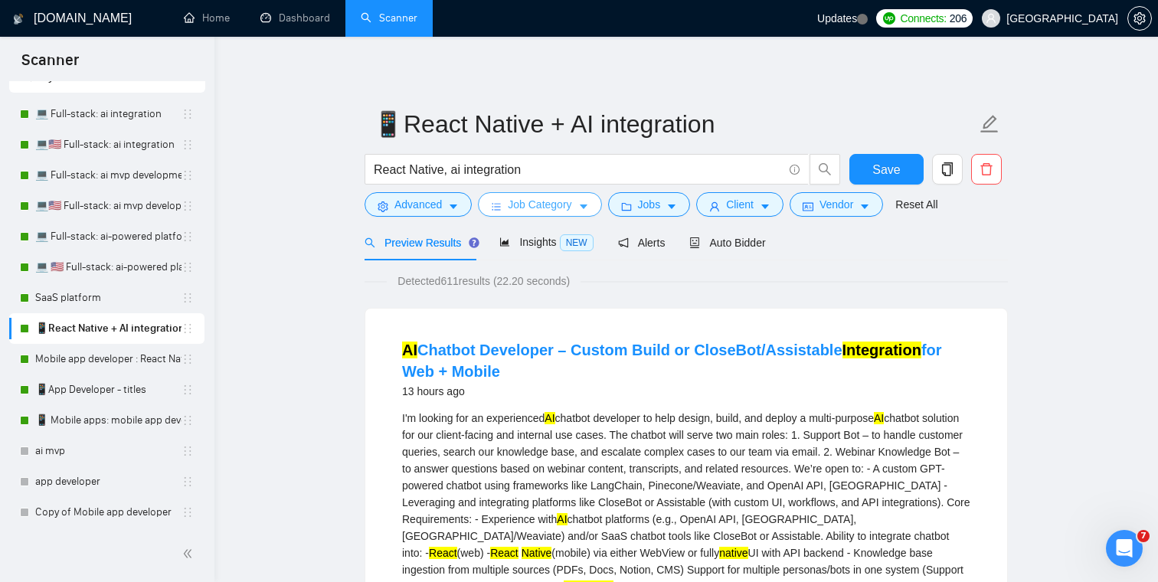
click at [544, 203] on span "Job Category" at bounding box center [540, 204] width 64 height 17
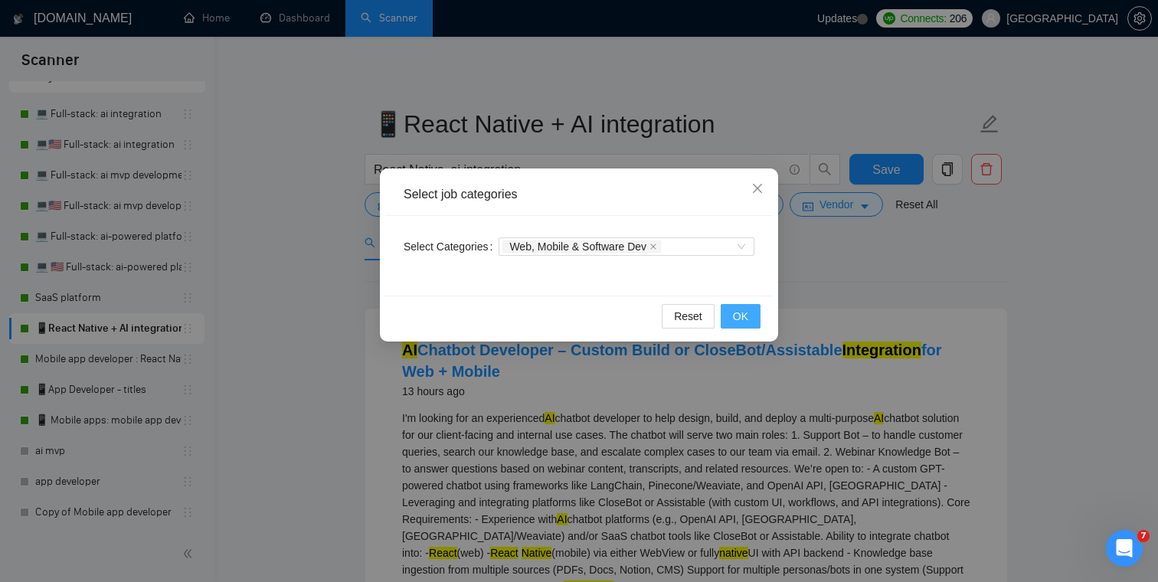
click at [735, 322] on span "OK" at bounding box center [740, 316] width 15 height 17
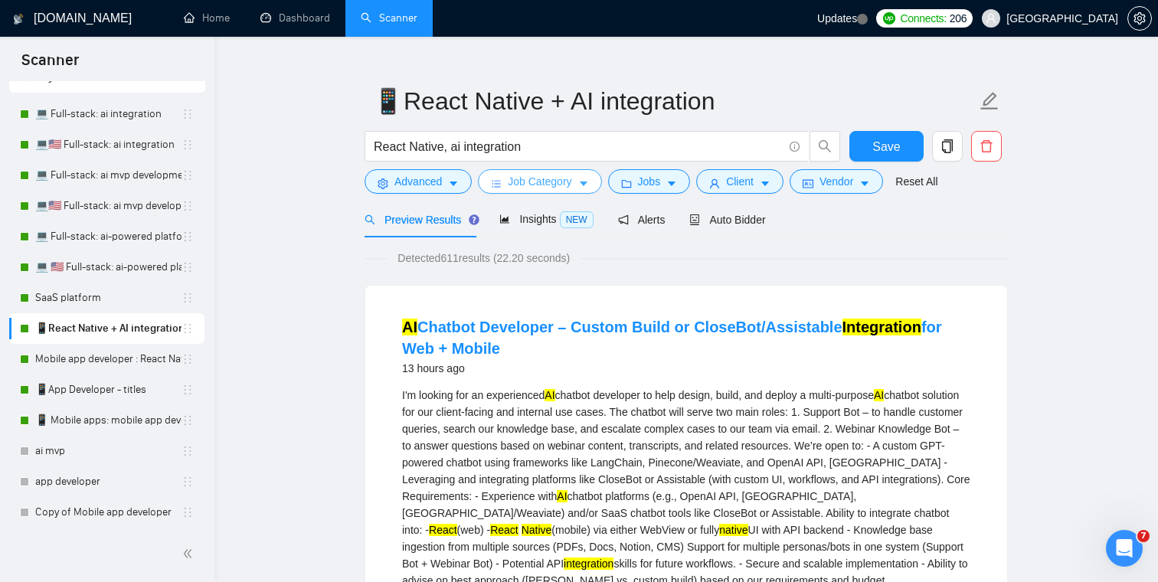
scroll to position [35, 0]
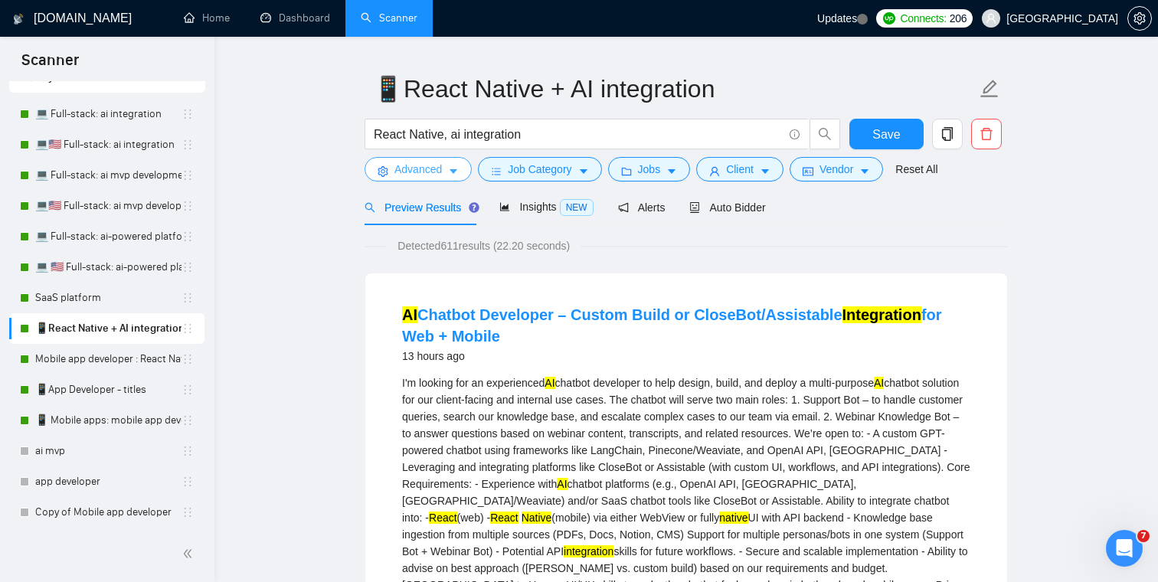
click at [433, 162] on span "Advanced" at bounding box center [417, 169] width 47 height 17
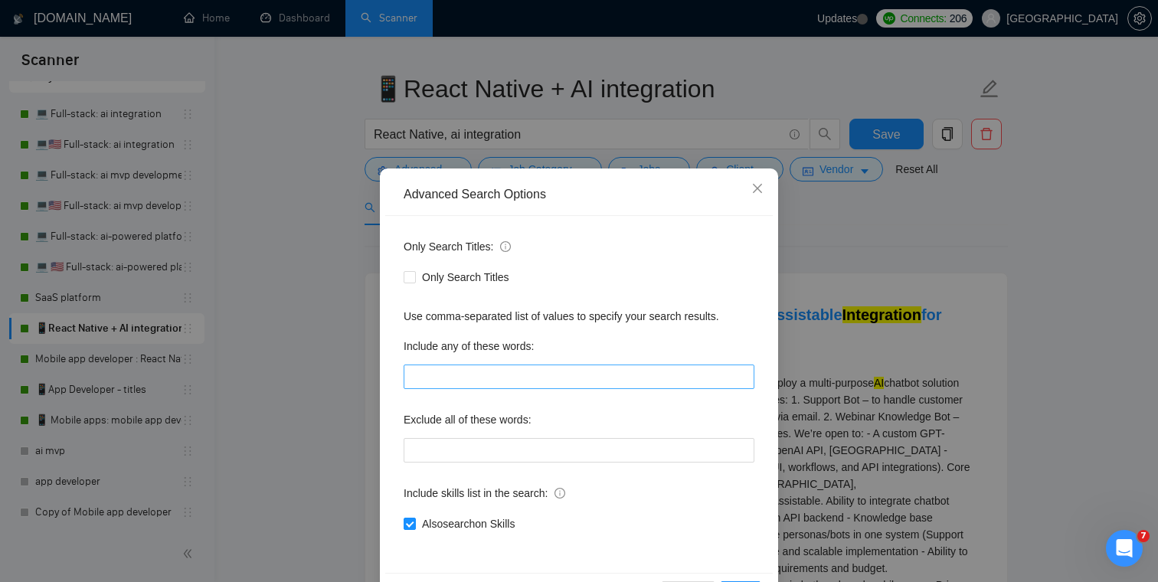
scroll to position [38, 0]
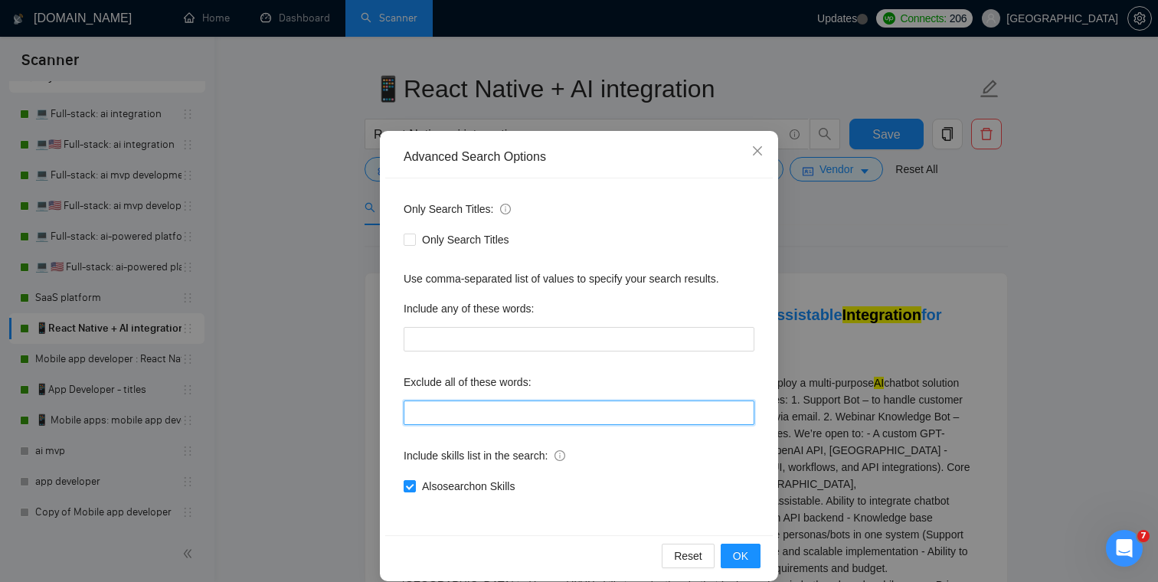
click at [489, 419] on input "text" at bounding box center [579, 413] width 351 height 25
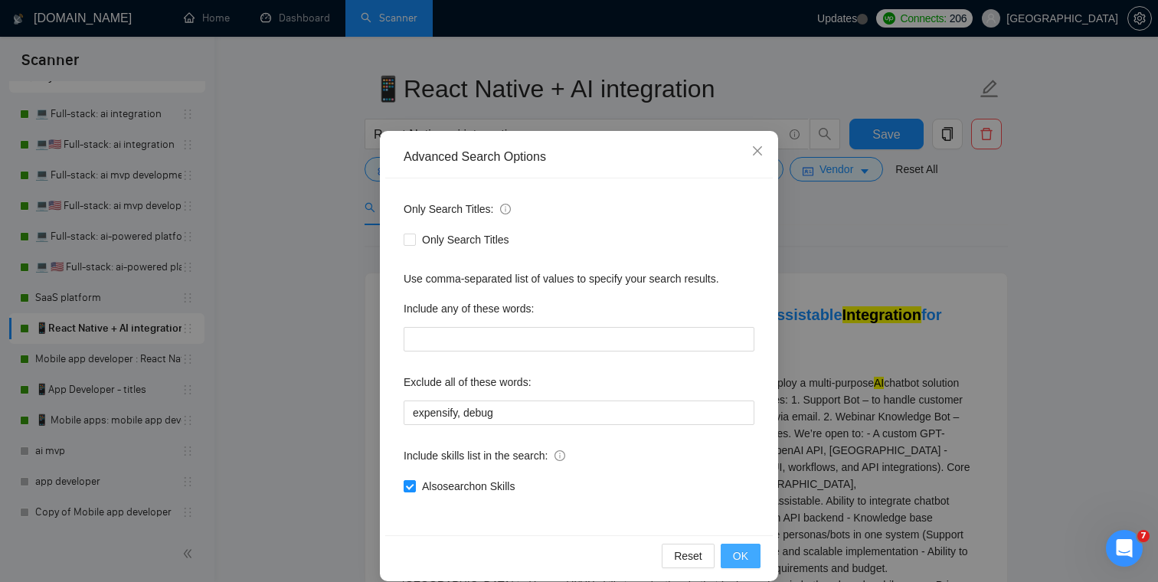
click at [732, 552] on button "OK" at bounding box center [741, 556] width 40 height 25
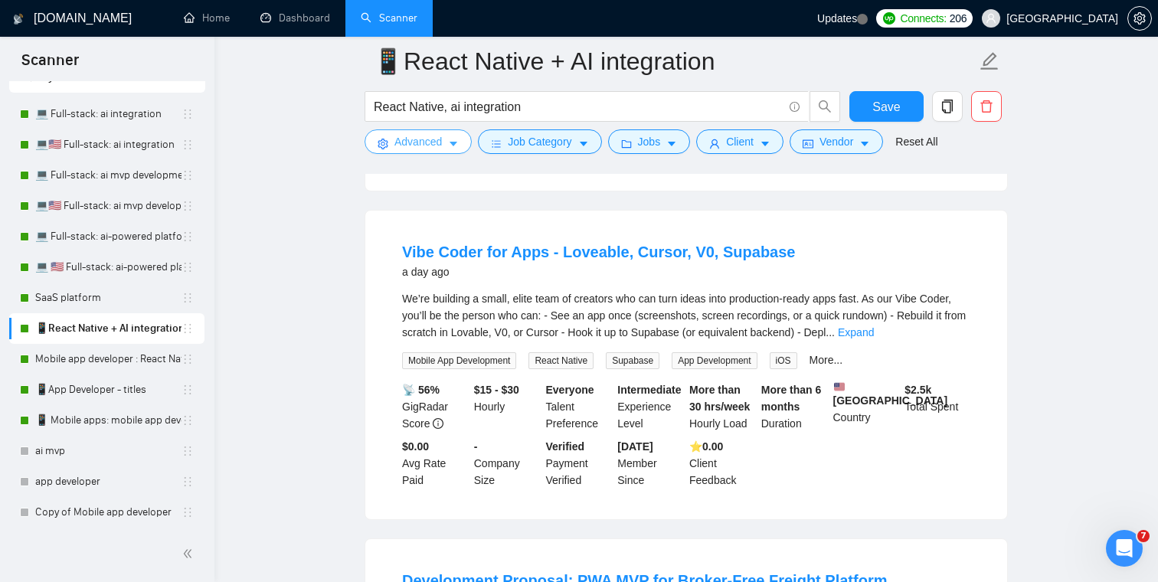
scroll to position [813, 0]
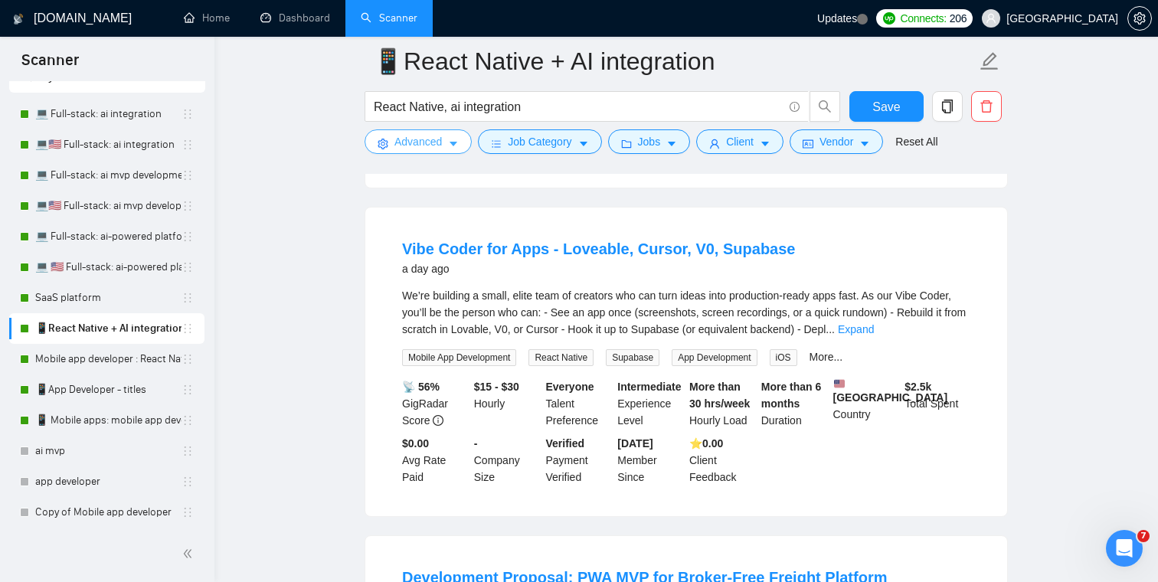
click at [428, 139] on span "Advanced" at bounding box center [417, 141] width 47 height 17
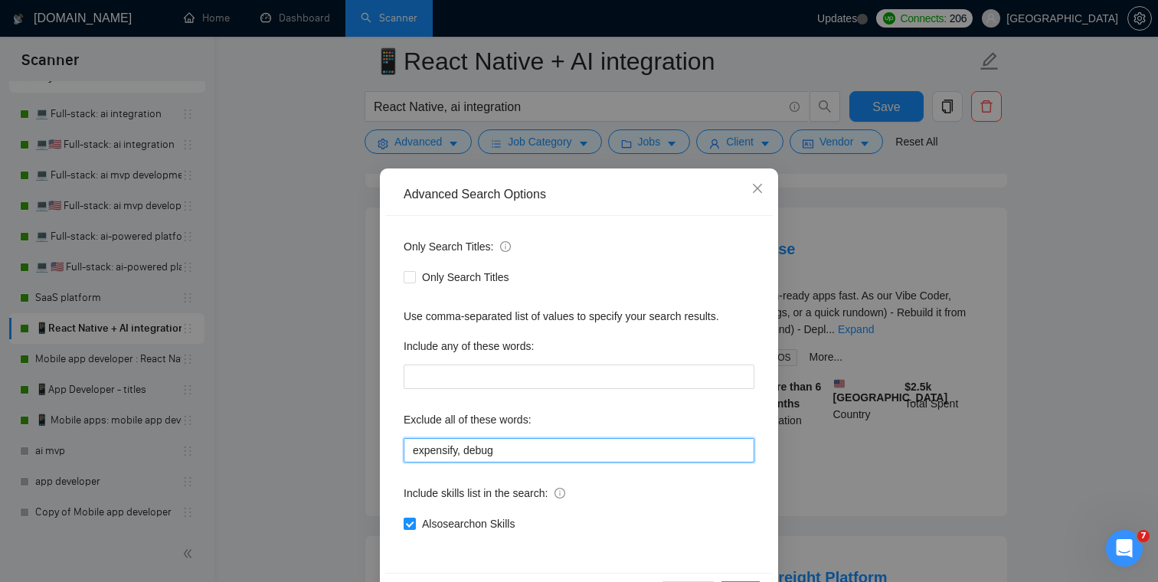
click at [511, 447] on input "expensify, debug" at bounding box center [579, 450] width 351 height 25
type input "expensify, debug, "vibe coder""
click at [605, 407] on div "Exclude all of these words:" at bounding box center [579, 422] width 351 height 31
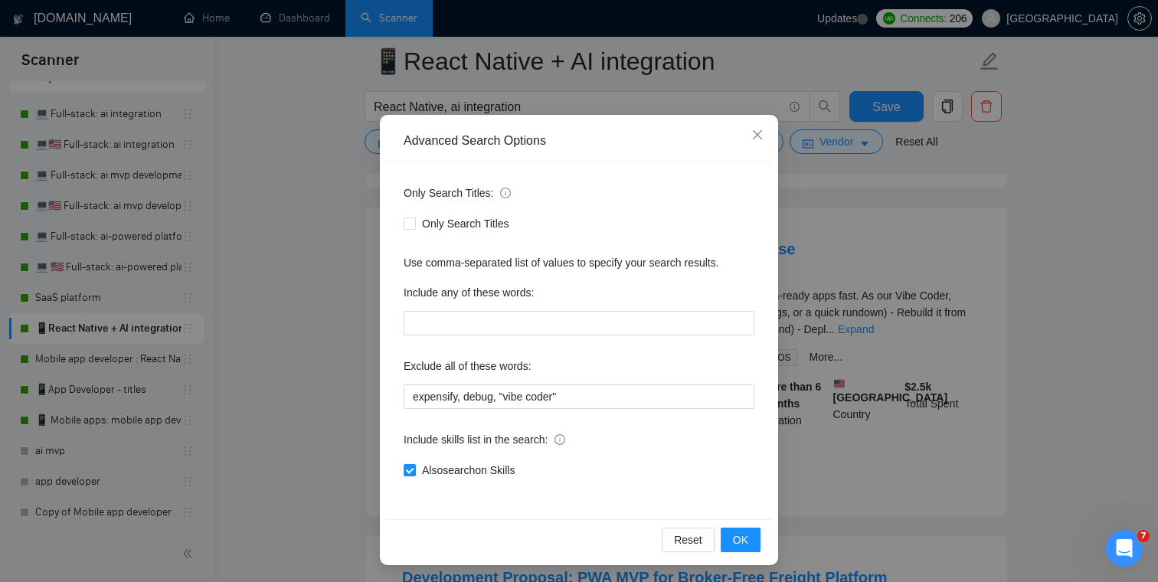
scroll to position [55, 0]
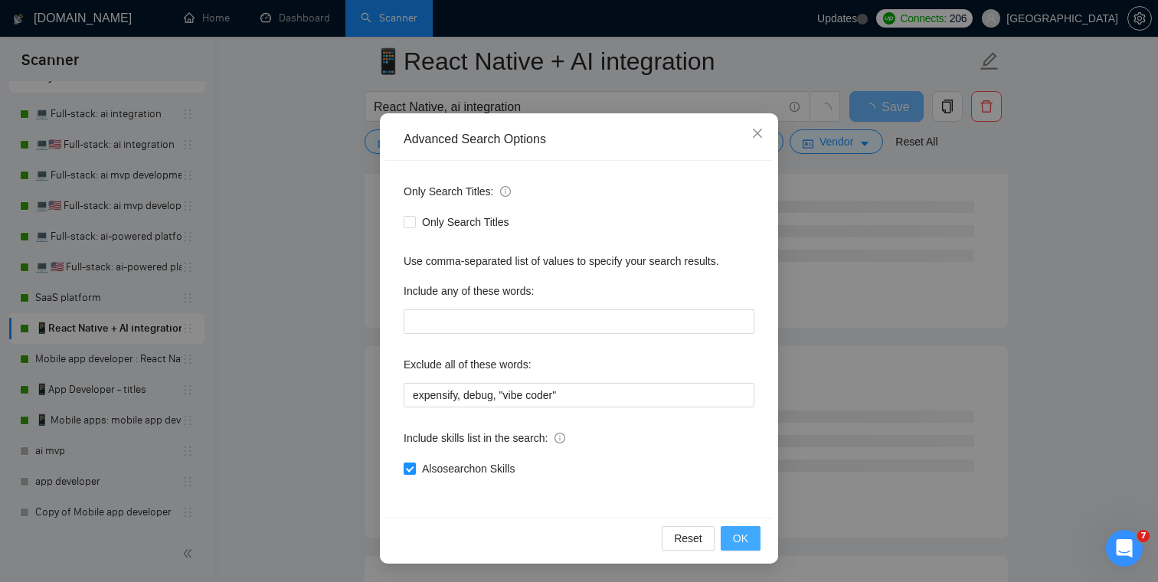
click at [744, 533] on span "OK" at bounding box center [740, 538] width 15 height 17
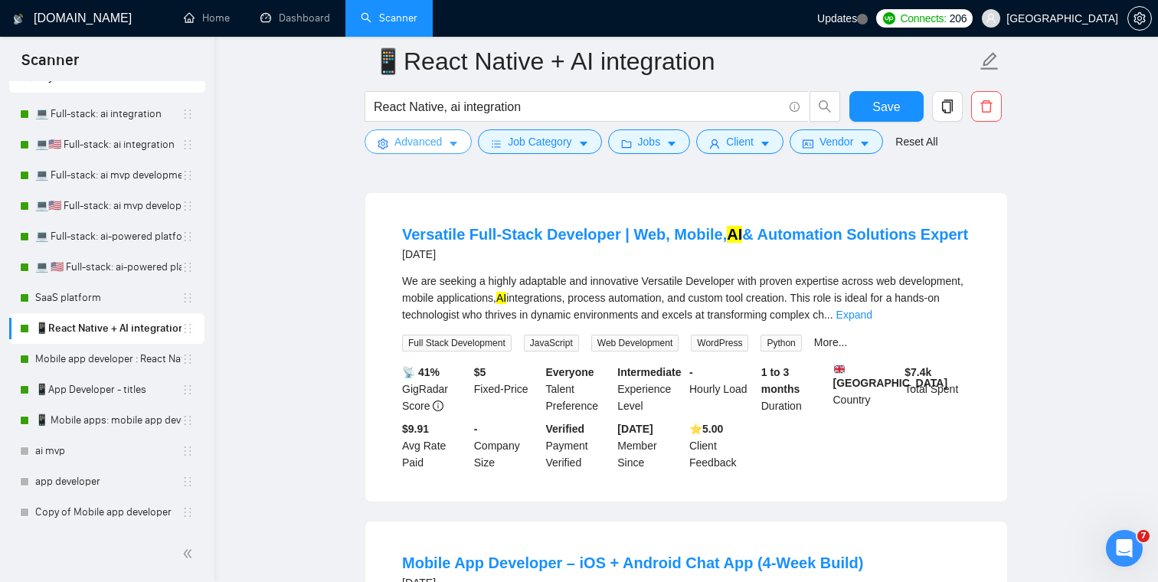
scroll to position [1189, 0]
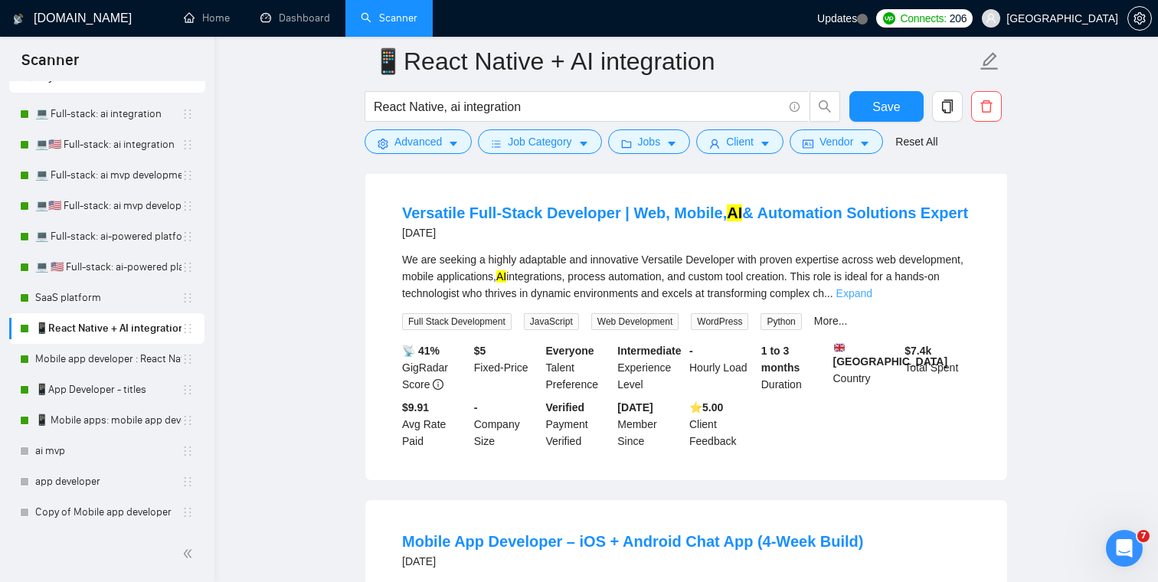
click at [872, 299] on link "Expand" at bounding box center [854, 293] width 36 height 12
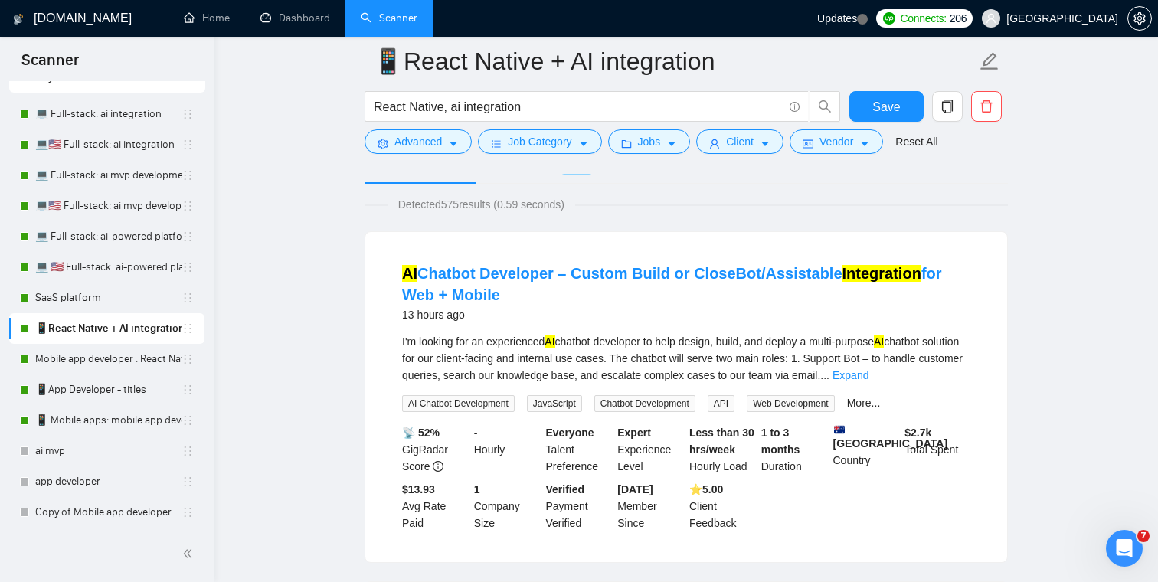
scroll to position [0, 0]
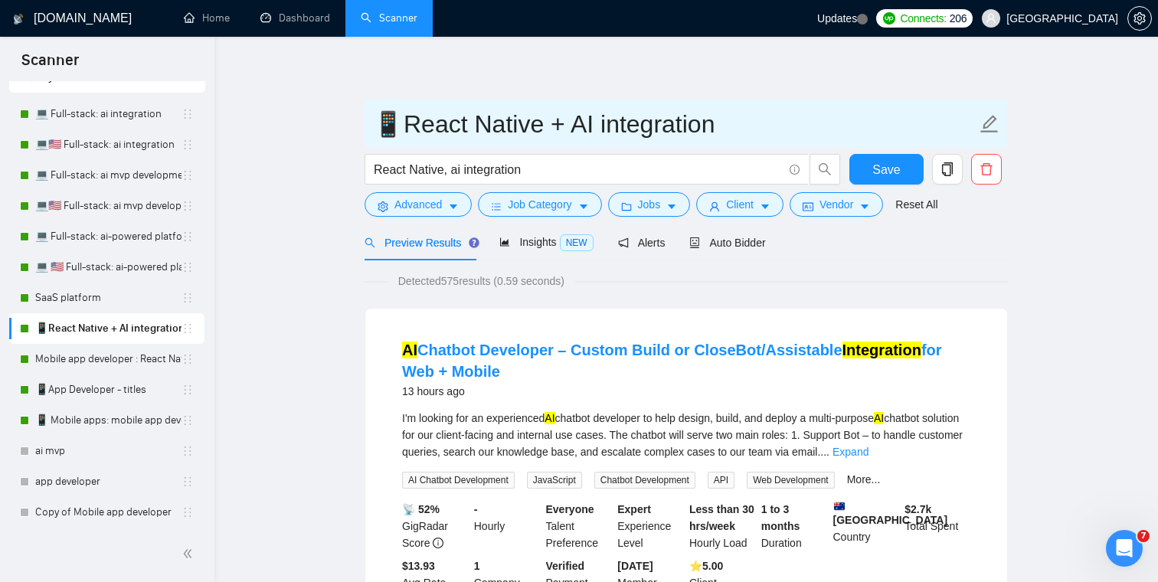
click at [401, 122] on input "📱React Native + AI integration" at bounding box center [674, 124] width 603 height 38
click at [683, 129] on input "📱Mobile apps: React Native + AI integration" at bounding box center [674, 124] width 603 height 38
type input "📱Mobile apps: React Native + AI integration"
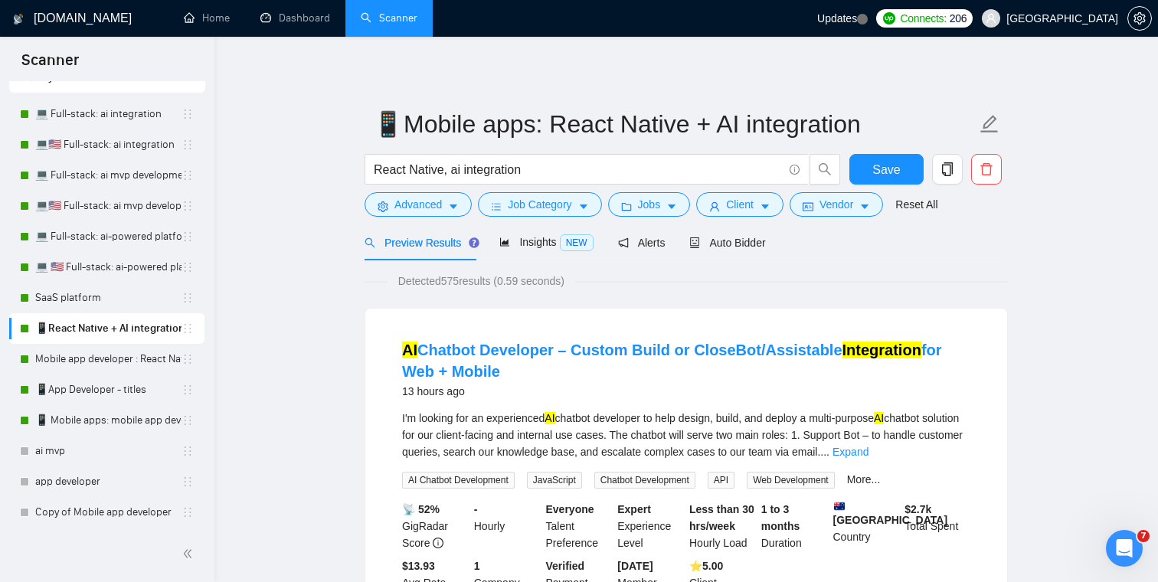
click at [896, 175] on span "Save" at bounding box center [886, 169] width 28 height 19
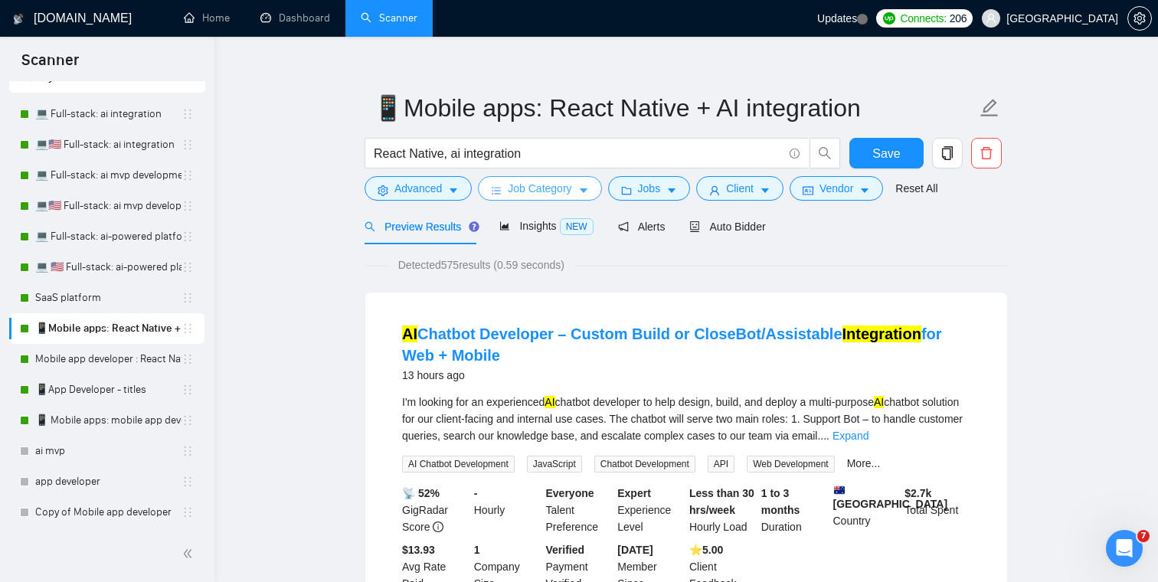
click at [531, 191] on span "Job Category" at bounding box center [540, 188] width 64 height 17
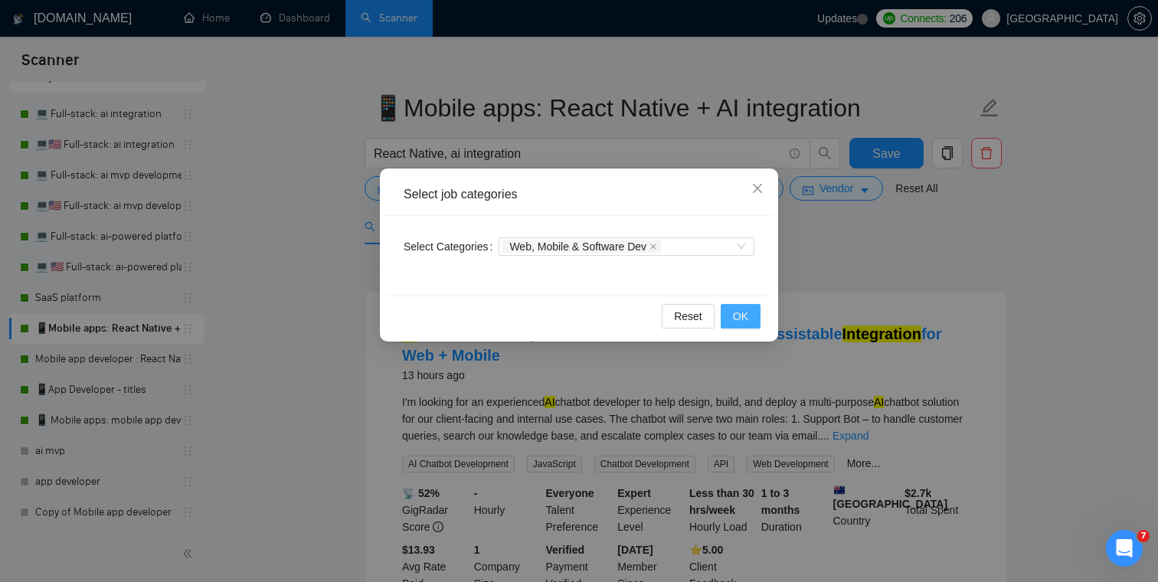
click at [731, 312] on button "OK" at bounding box center [741, 316] width 40 height 25
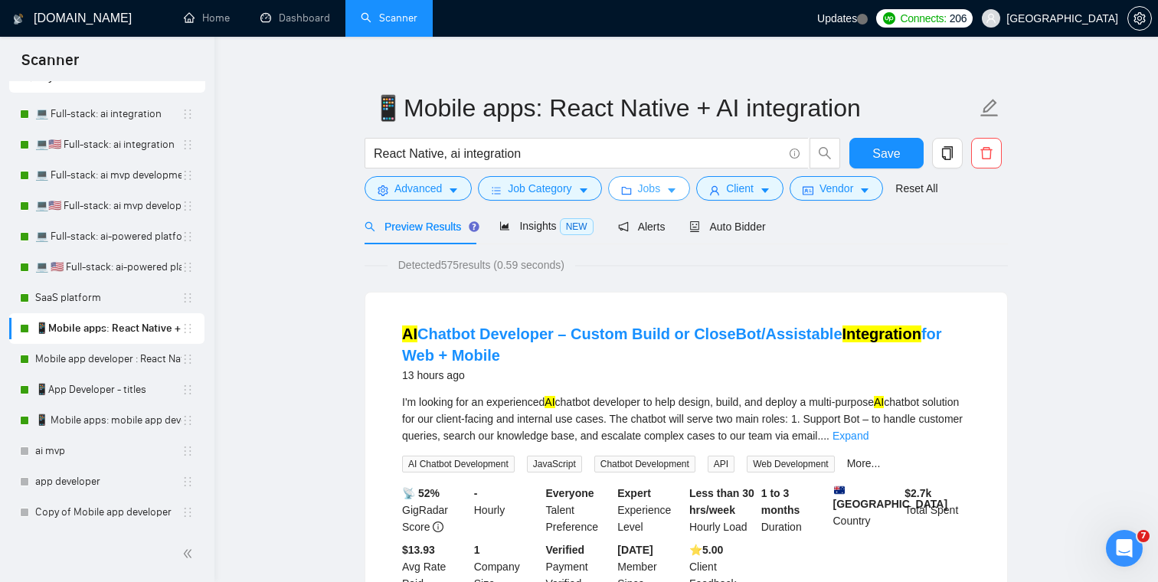
click at [661, 196] on span "Jobs" at bounding box center [649, 188] width 23 height 17
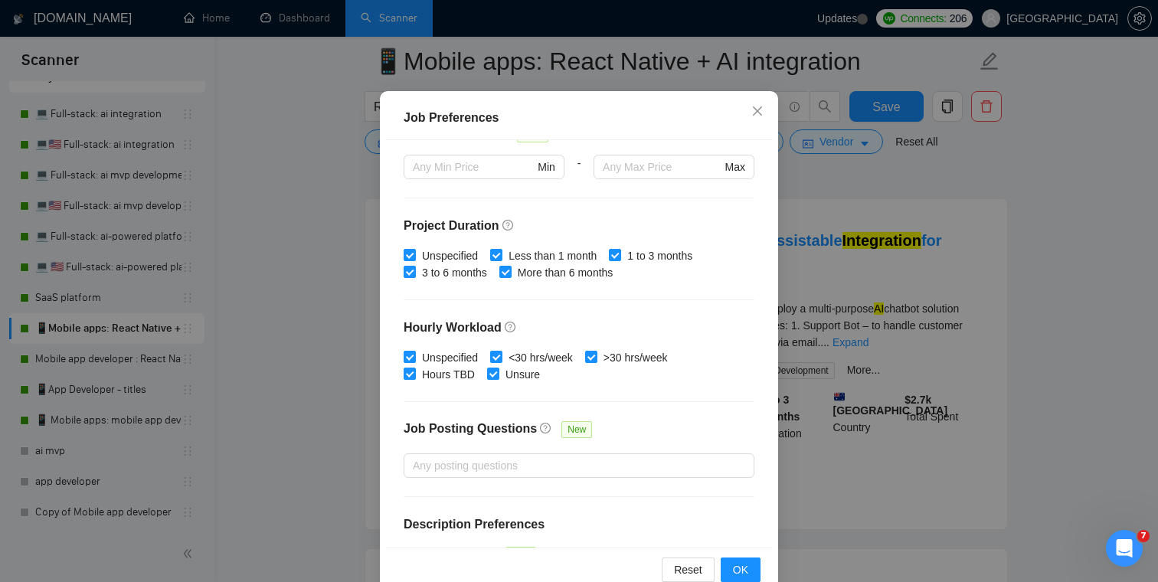
scroll to position [456, 0]
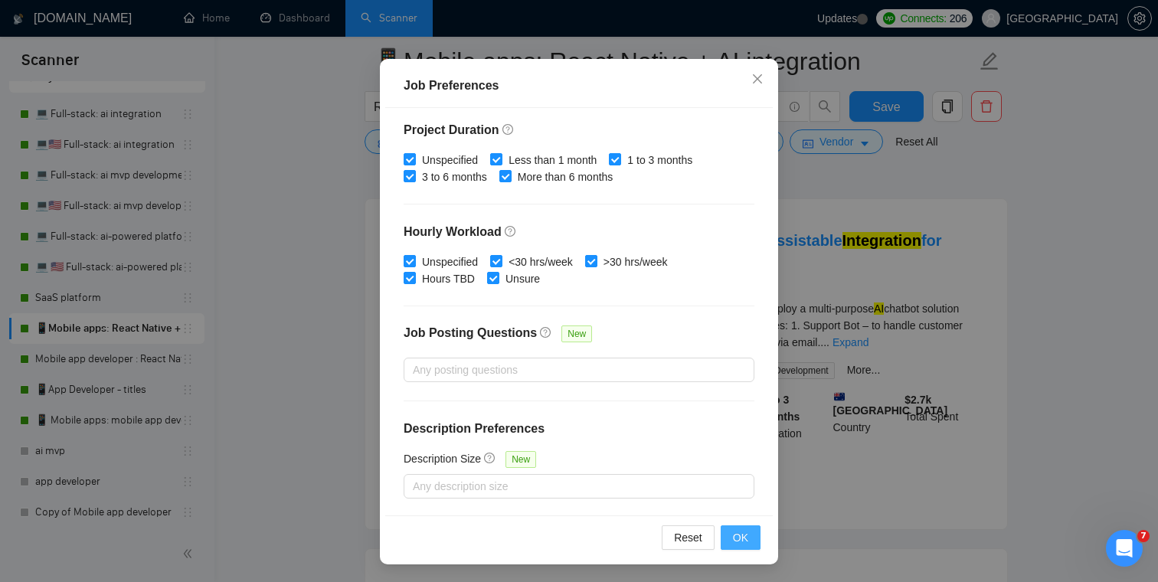
click at [749, 546] on button "OK" at bounding box center [741, 537] width 40 height 25
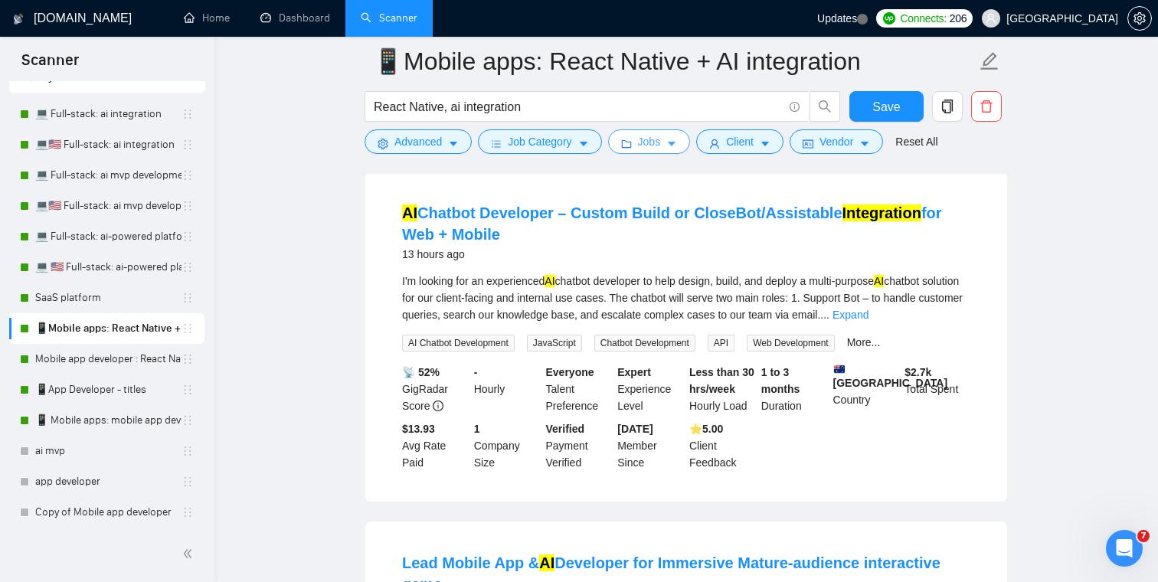
scroll to position [149, 0]
click at [868, 319] on link "Expand" at bounding box center [850, 315] width 36 height 12
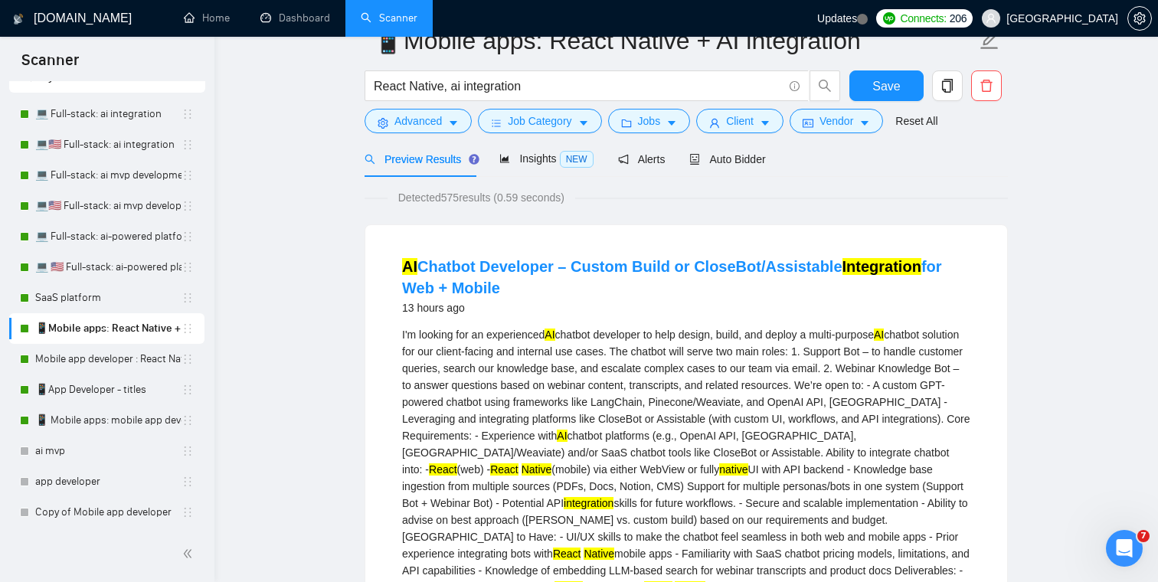
scroll to position [0, 0]
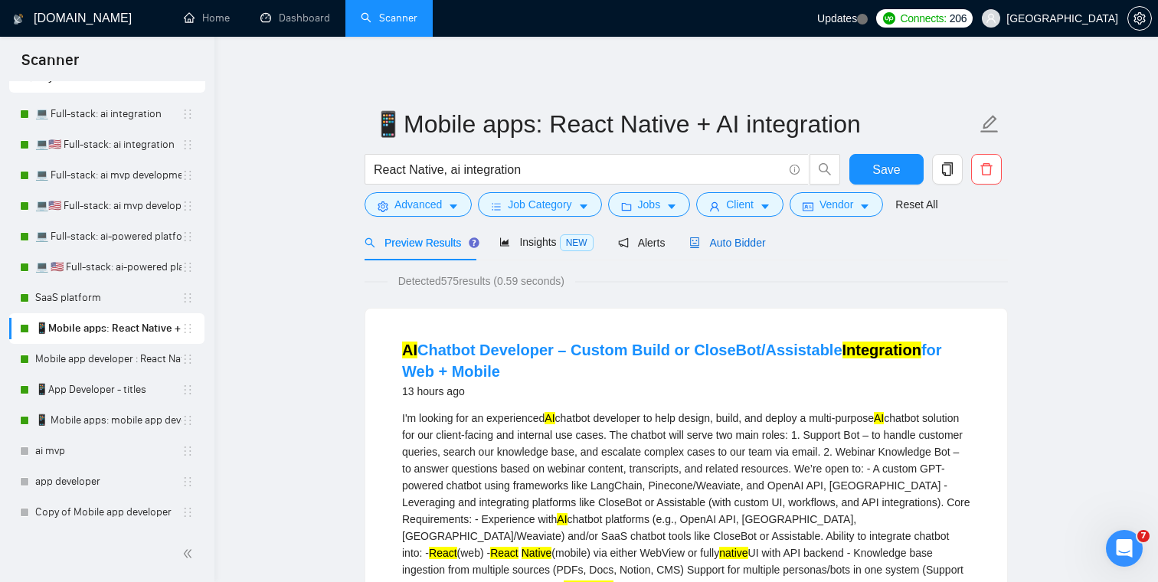
click at [741, 244] on span "Auto Bidder" at bounding box center [727, 243] width 76 height 12
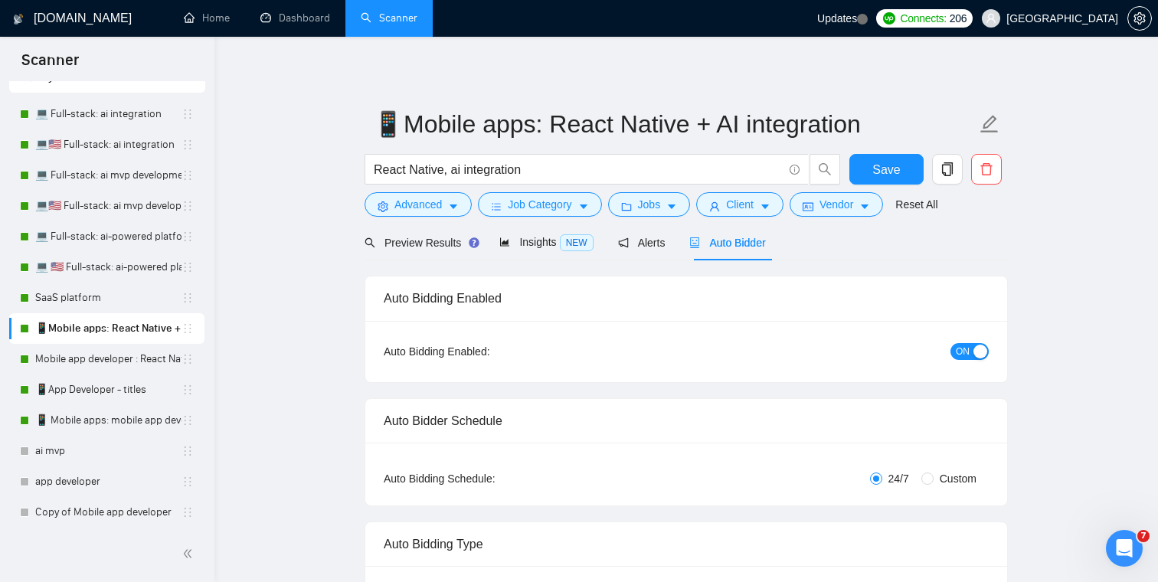
checkbox input "true"
click at [894, 163] on span "Save" at bounding box center [886, 169] width 28 height 19
click at [417, 248] on span "Preview Results" at bounding box center [420, 243] width 110 height 12
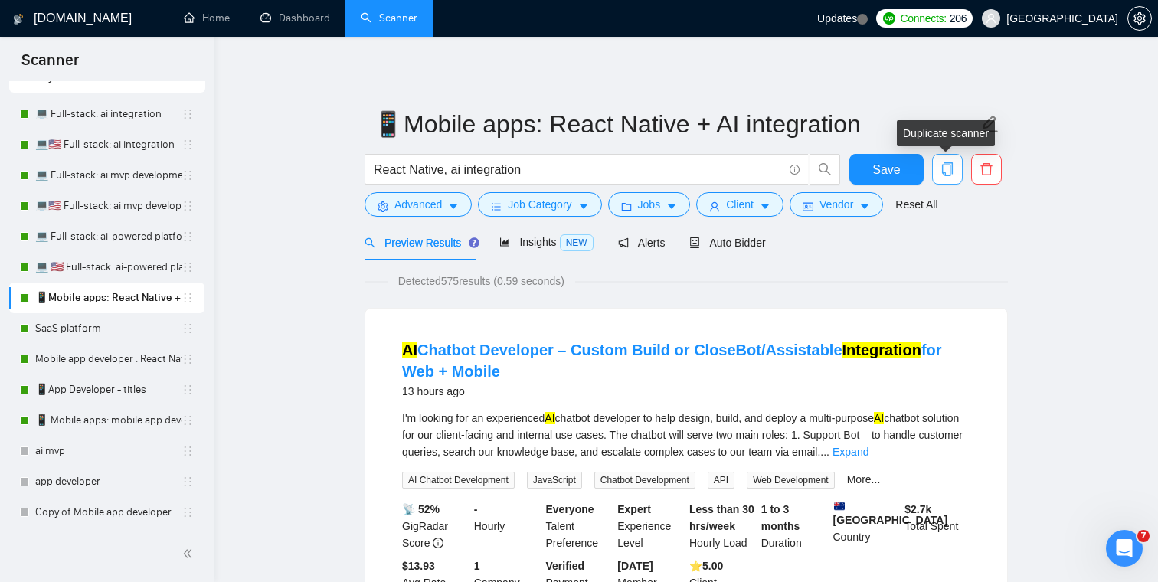
click at [953, 171] on icon "copy" at bounding box center [947, 169] width 14 height 14
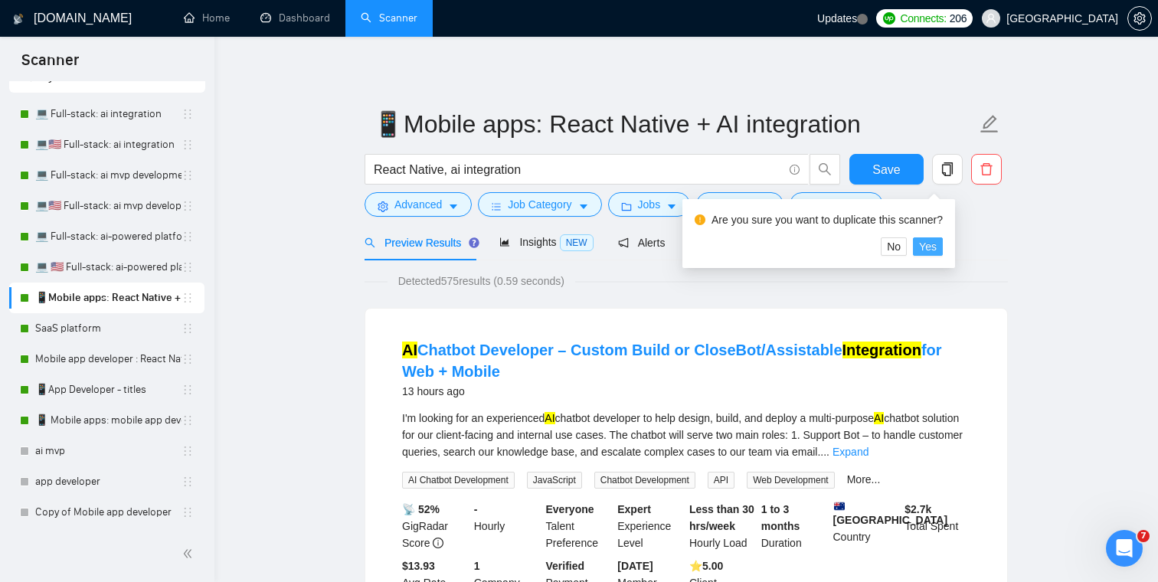
click at [931, 247] on span "Yes" at bounding box center [928, 246] width 18 height 17
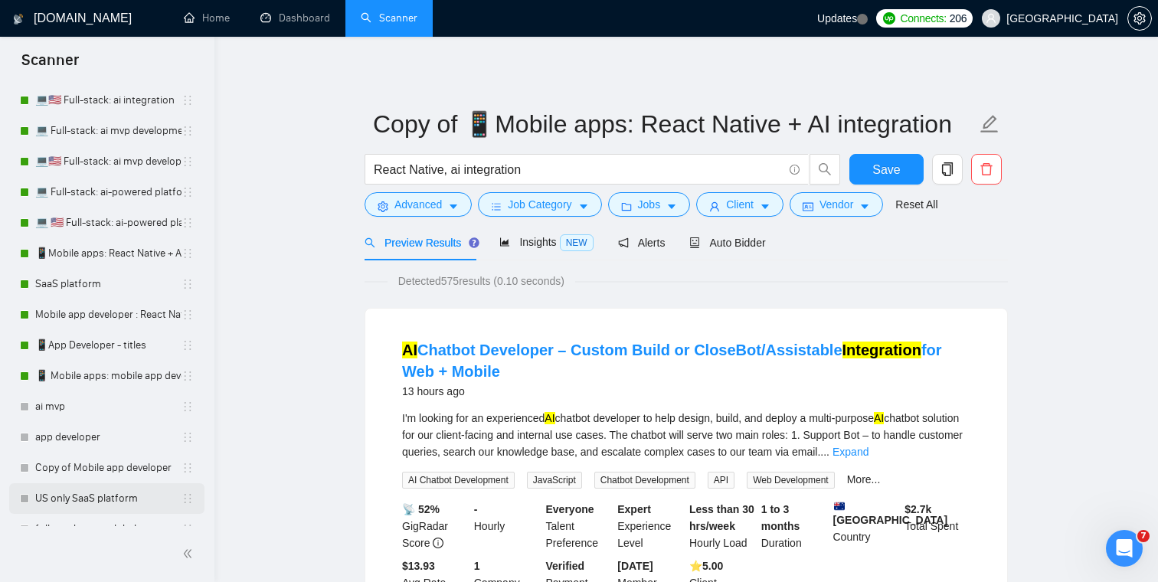
scroll to position [98, 0]
click at [95, 220] on link "💻 🇺🇸 Full-stack: ai-powered platform" at bounding box center [108, 225] width 146 height 31
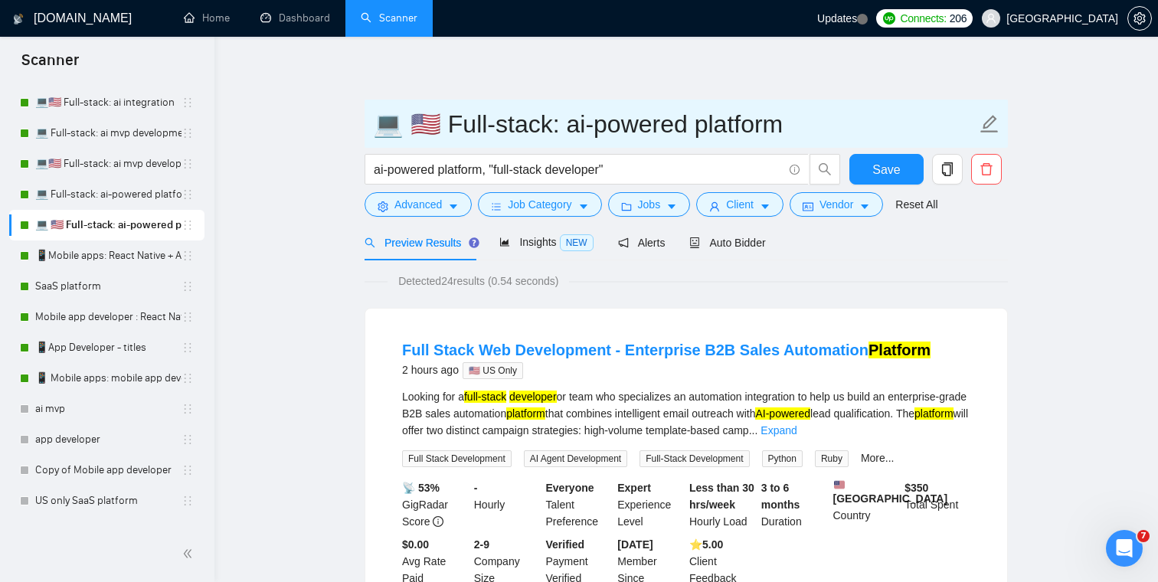
drag, startPoint x: 427, startPoint y: 123, endPoint x: 409, endPoint y: 123, distance: 17.6
click at [409, 123] on input "💻 🇺🇸 Full-stack: ai-powered platform" at bounding box center [674, 124] width 603 height 38
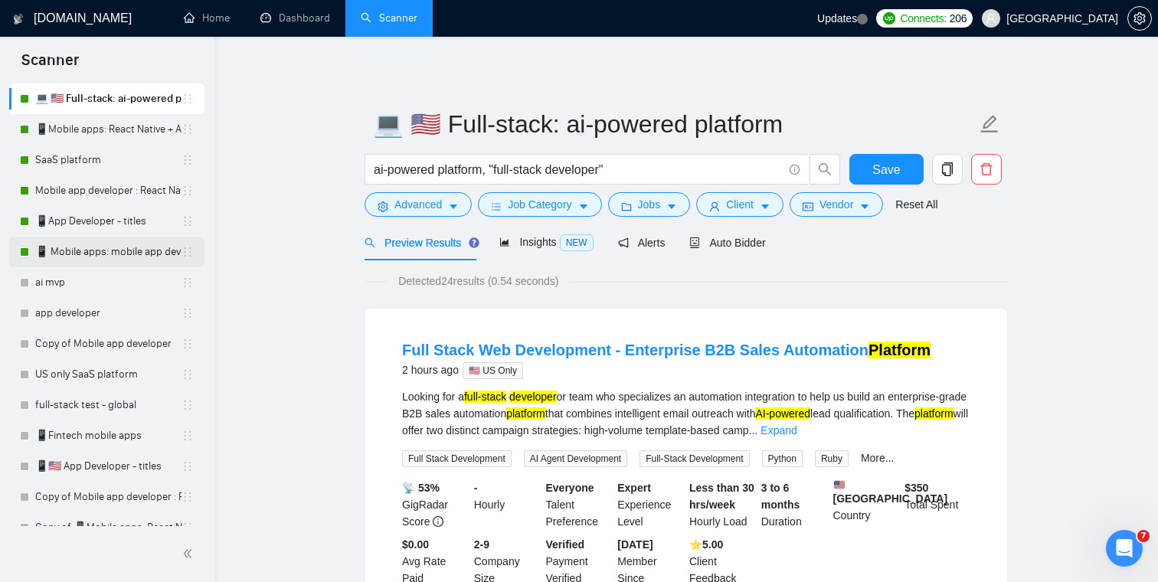
scroll to position [241, 0]
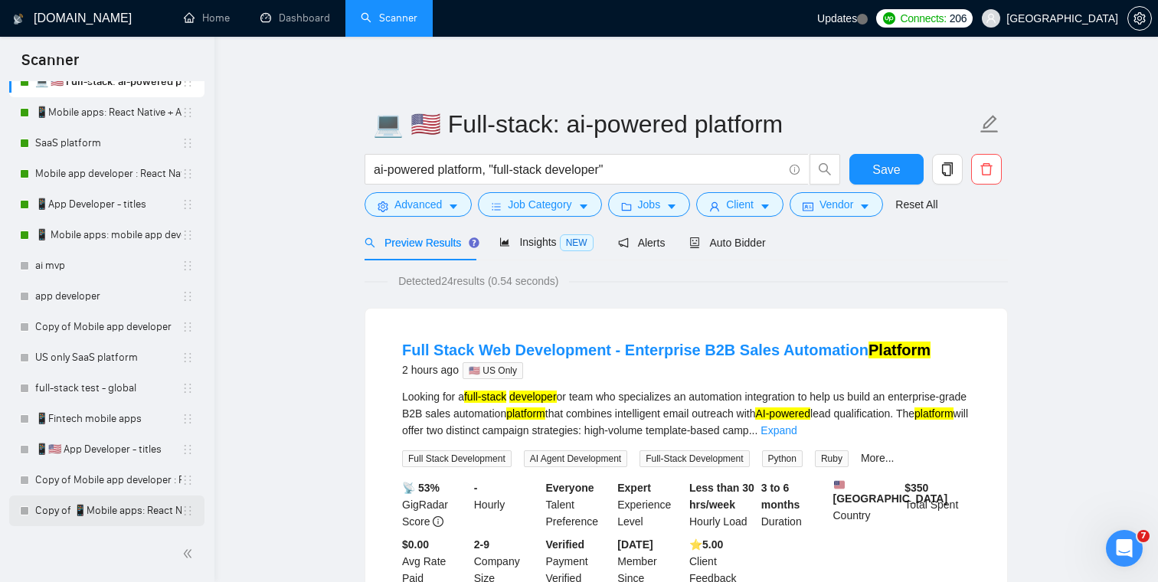
click at [87, 513] on link "Copy of 📱Mobile apps: React Native + AI integration" at bounding box center [108, 510] width 146 height 31
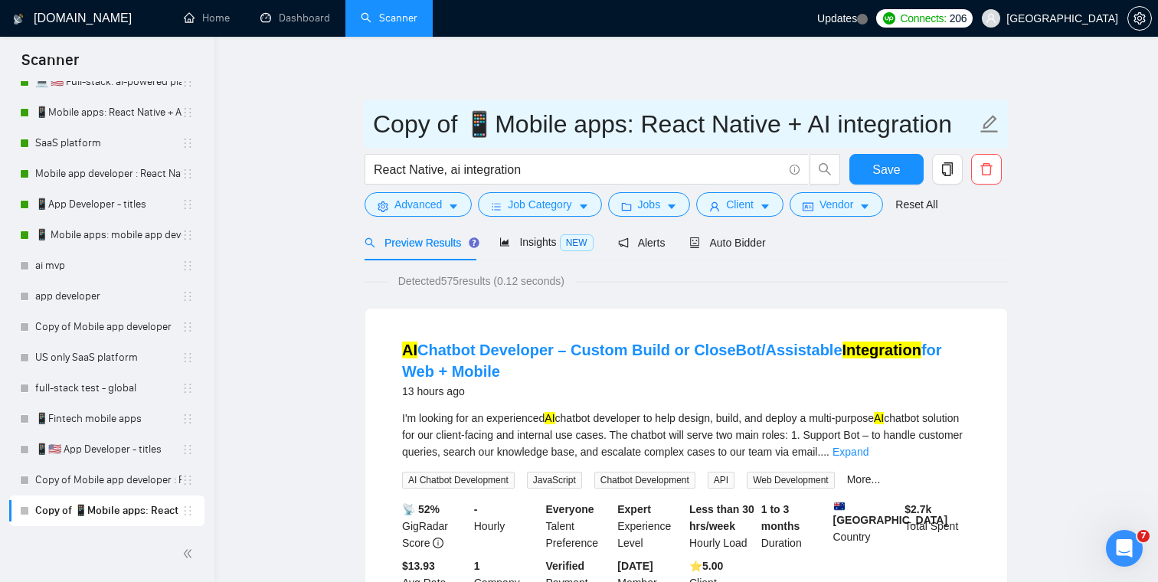
drag, startPoint x: 471, startPoint y: 122, endPoint x: 335, endPoint y: 122, distance: 136.3
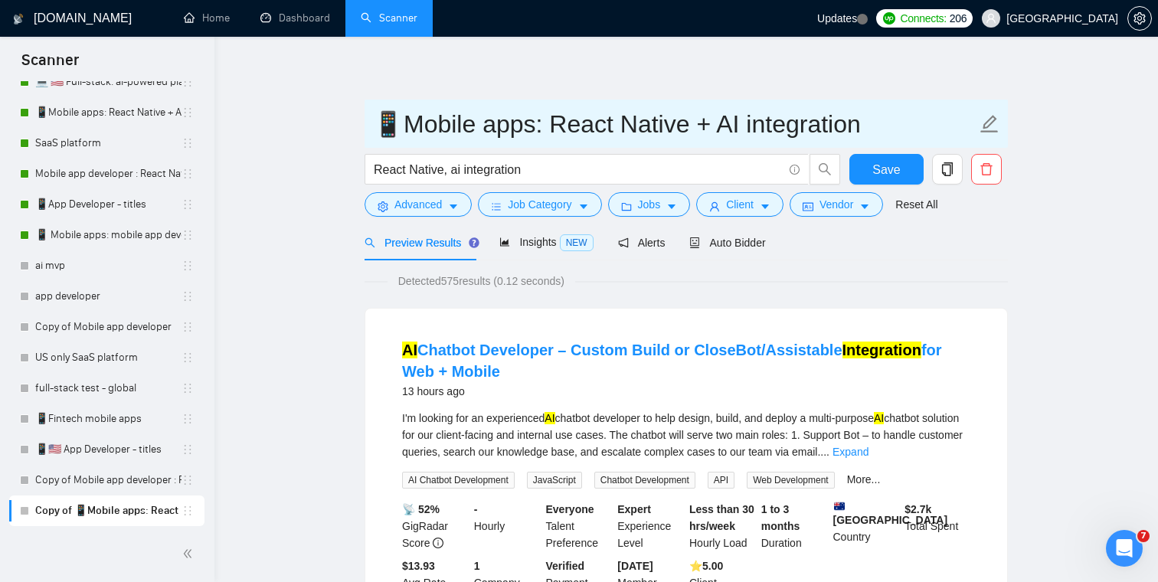
paste input "🇺🇸"
type input "📱🇺🇸 Mobile apps: React Native + AI integration"
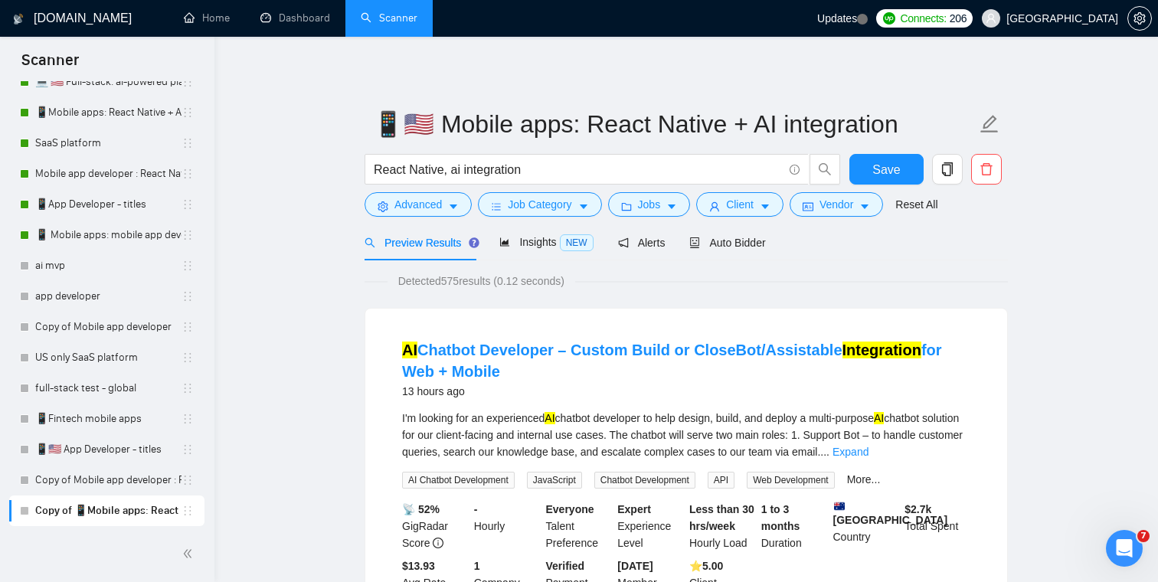
click at [863, 209] on button "Vendor" at bounding box center [836, 204] width 93 height 25
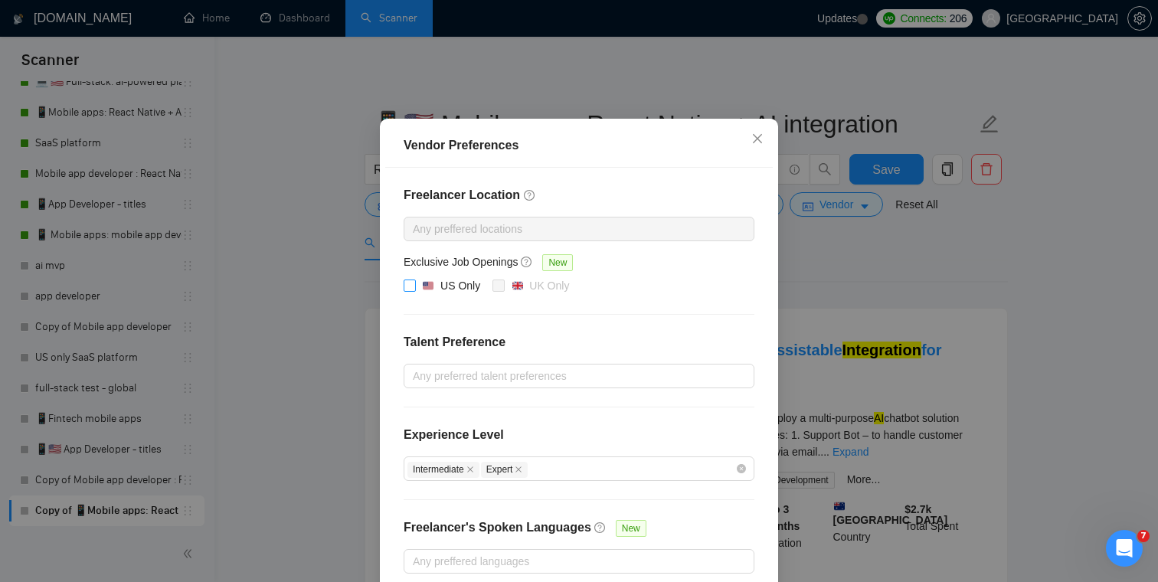
click at [414, 292] on span at bounding box center [410, 286] width 12 height 12
click at [414, 290] on input "US Only" at bounding box center [409, 285] width 11 height 11
checkbox input "true"
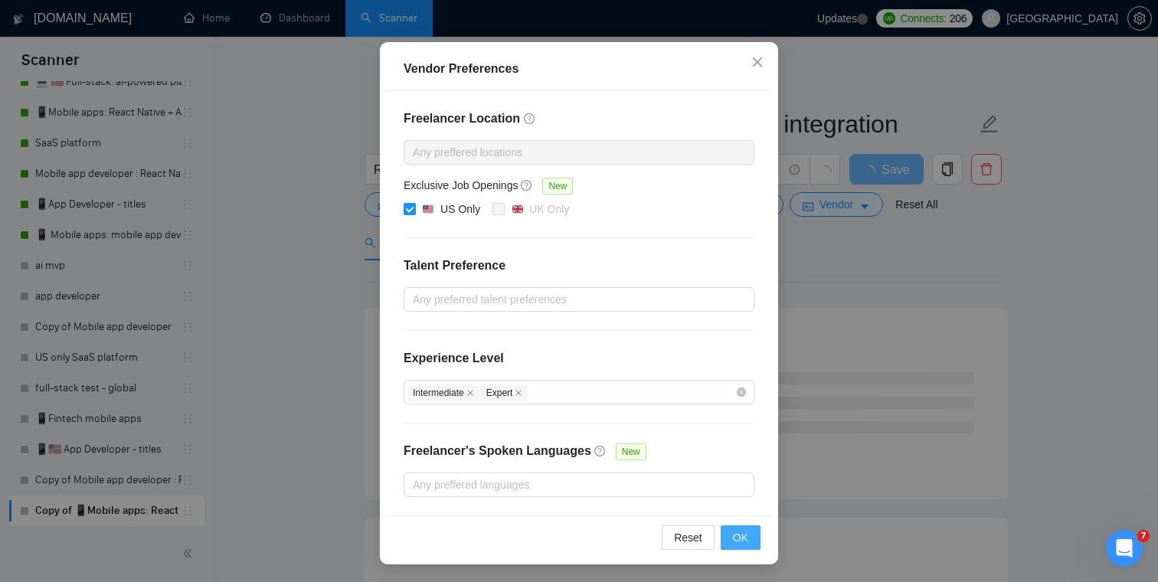
click at [748, 533] on button "OK" at bounding box center [741, 537] width 40 height 25
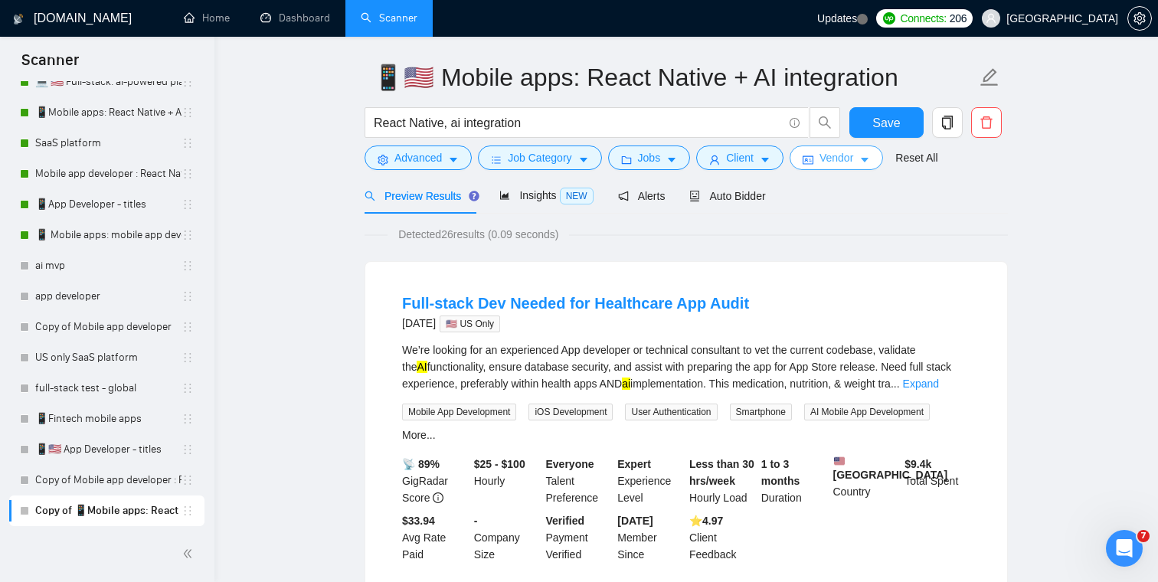
scroll to position [0, 0]
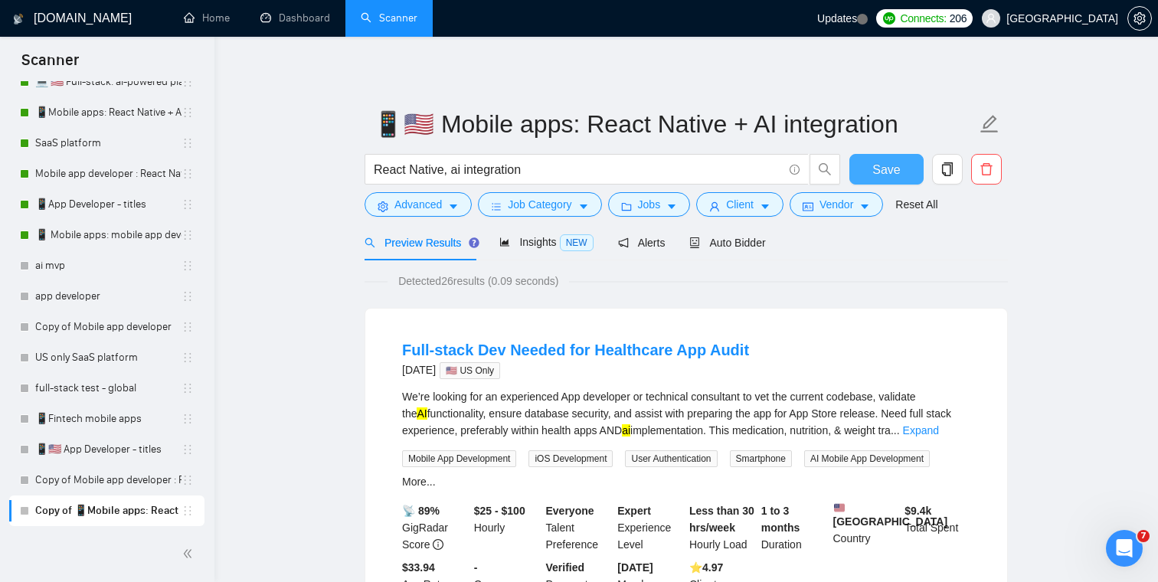
click at [885, 171] on span "Save" at bounding box center [886, 169] width 28 height 19
click at [731, 237] on span "Auto Bidder" at bounding box center [727, 243] width 76 height 12
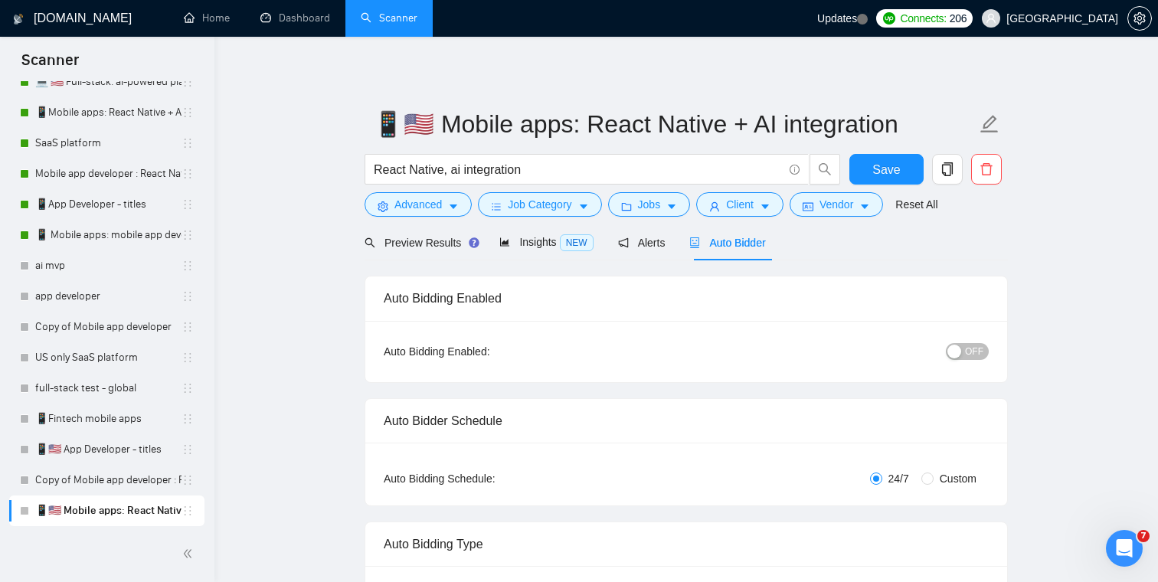
click at [971, 348] on span "OFF" at bounding box center [974, 351] width 18 height 17
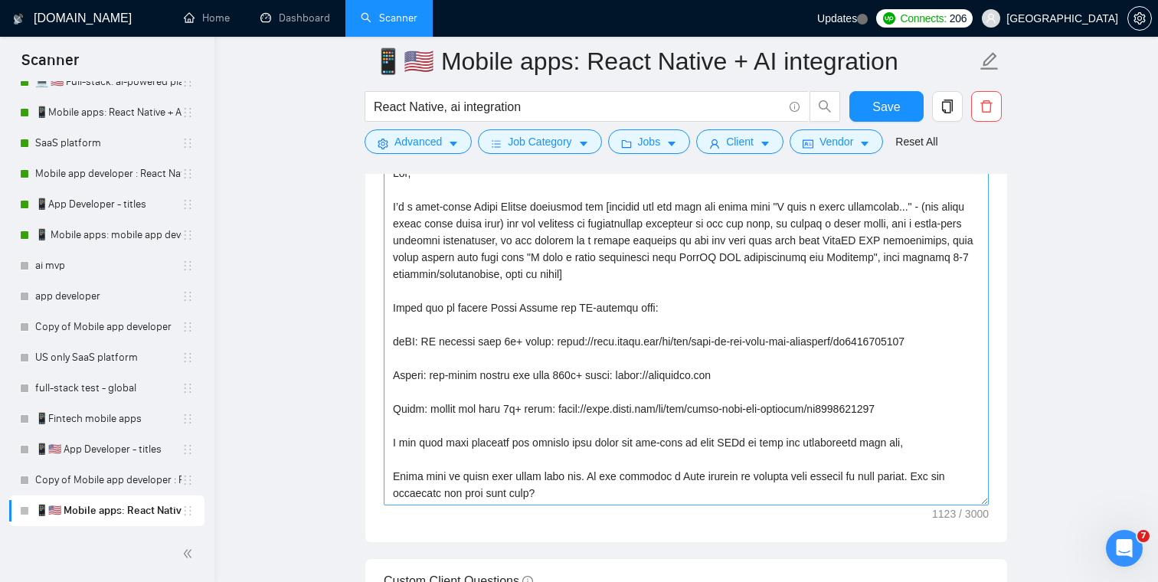
scroll to position [1818, 0]
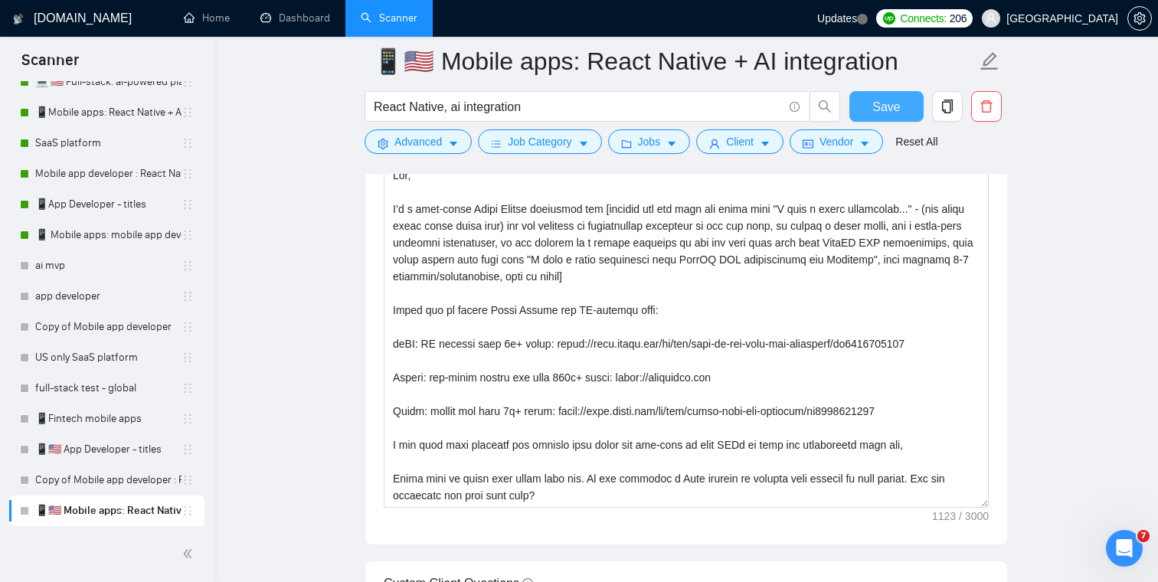
click at [886, 110] on span "Save" at bounding box center [886, 106] width 28 height 19
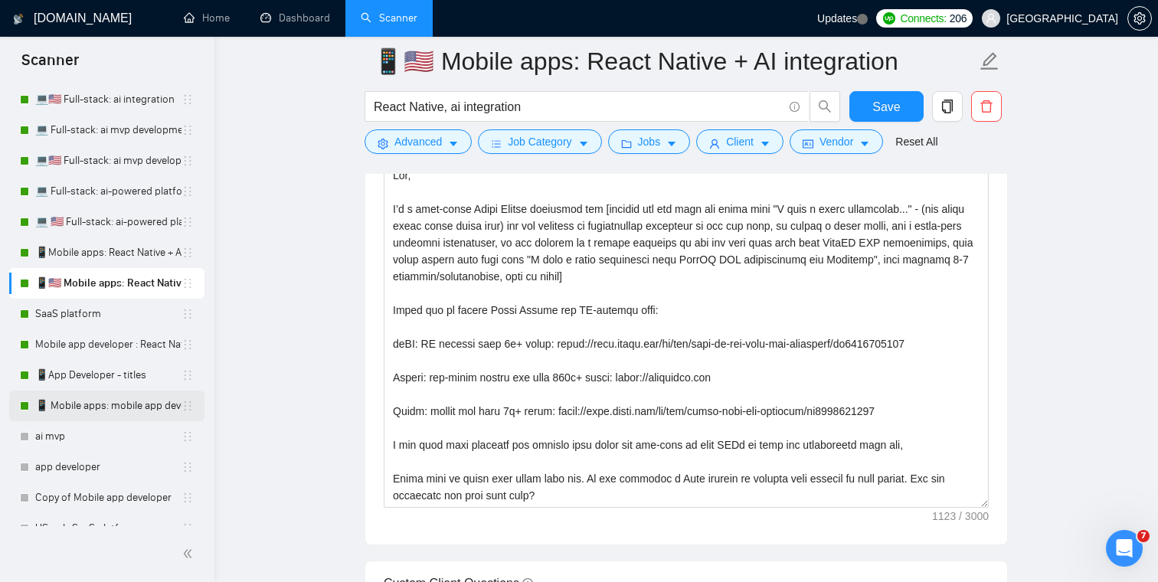
scroll to position [75, 0]
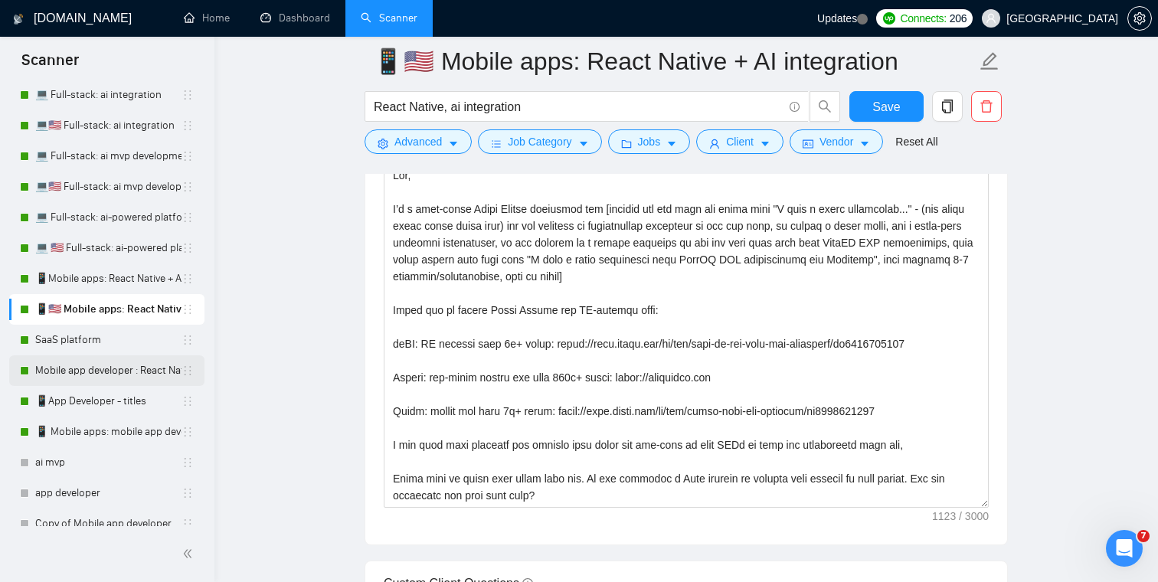
click at [115, 371] on link "Mobile app developer : React Native" at bounding box center [108, 370] width 146 height 31
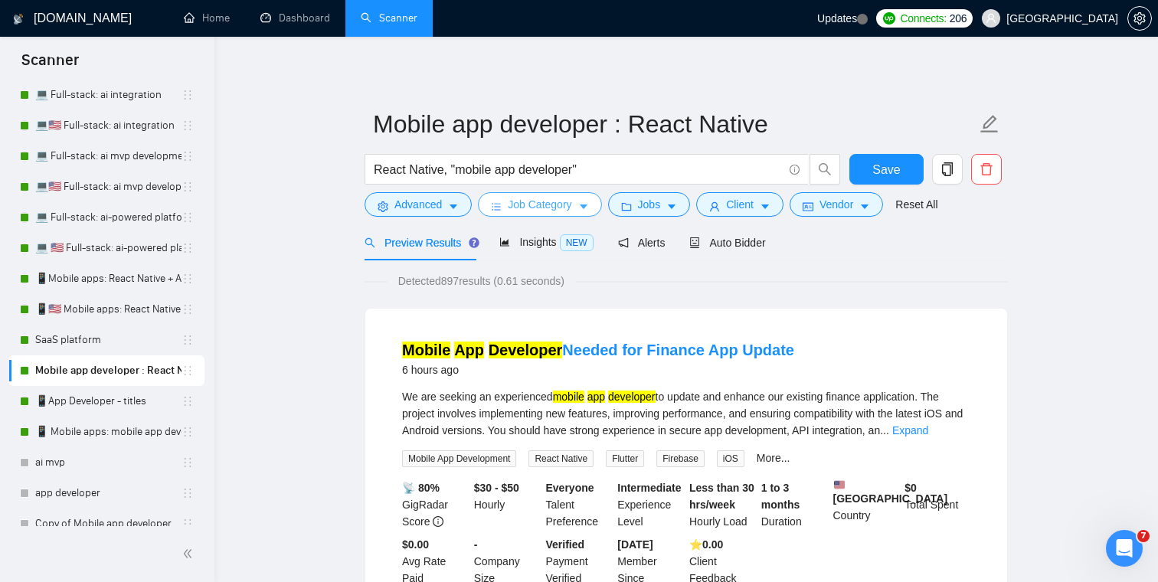
click at [532, 210] on span "Job Category" at bounding box center [540, 204] width 64 height 17
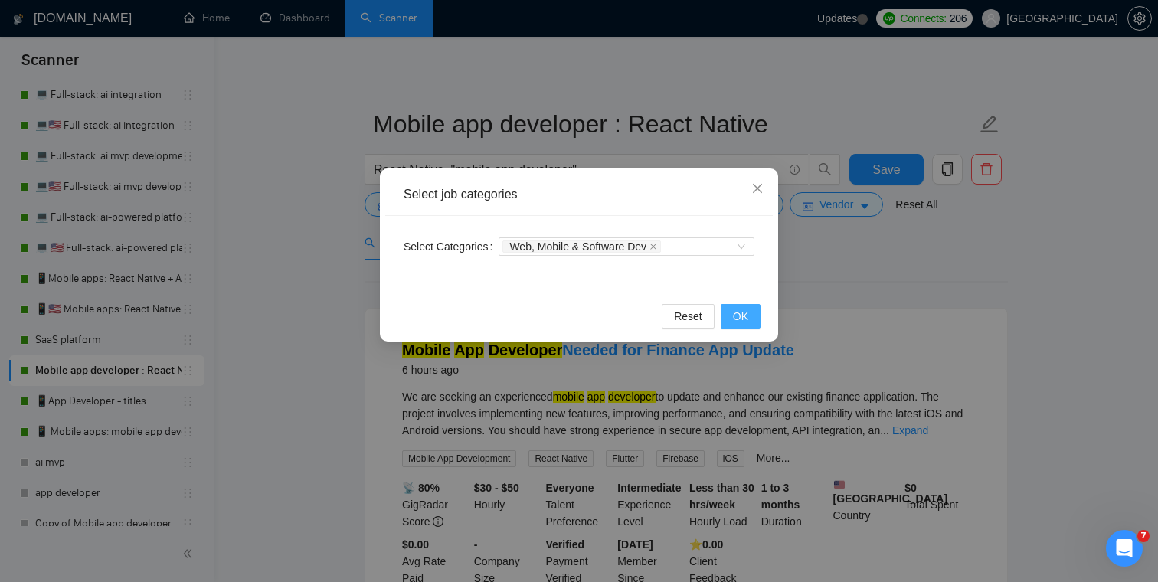
click at [735, 310] on span "OK" at bounding box center [740, 316] width 15 height 17
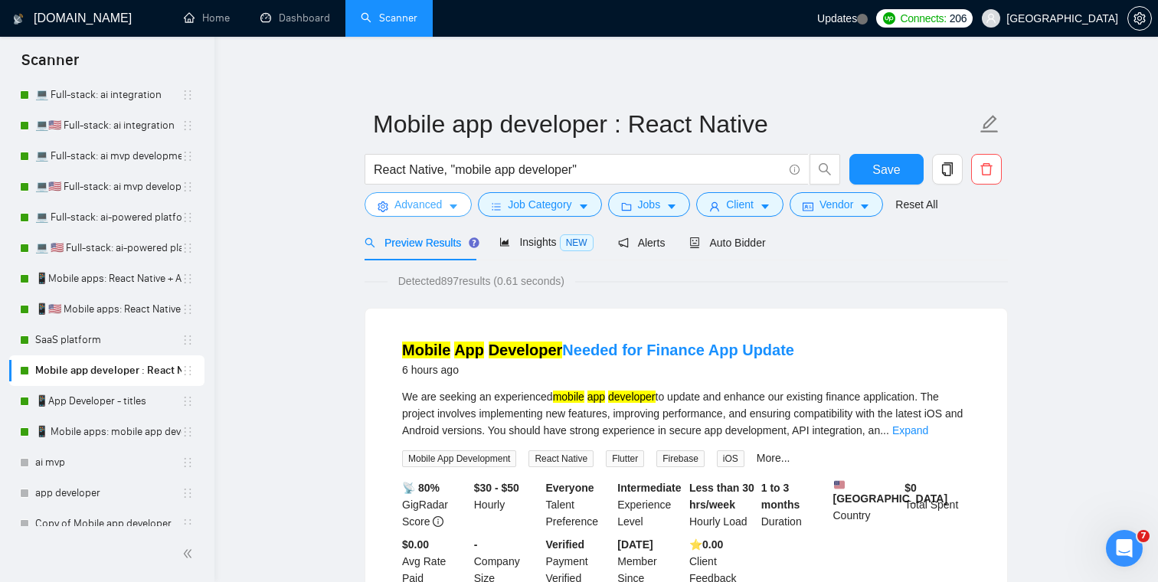
click at [442, 203] on span "Advanced" at bounding box center [417, 204] width 47 height 17
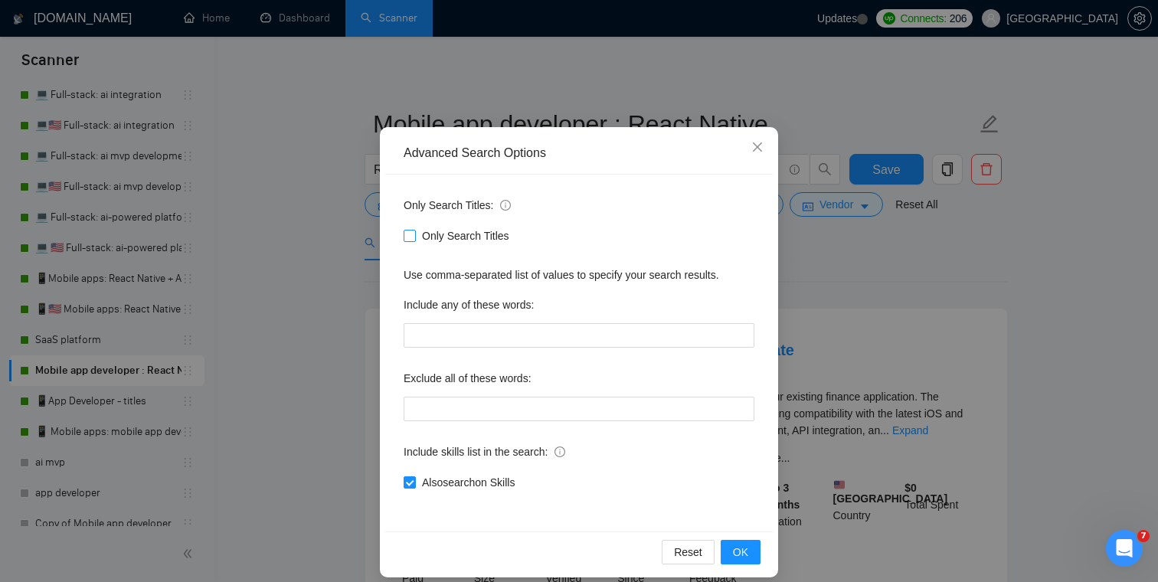
scroll to position [55, 0]
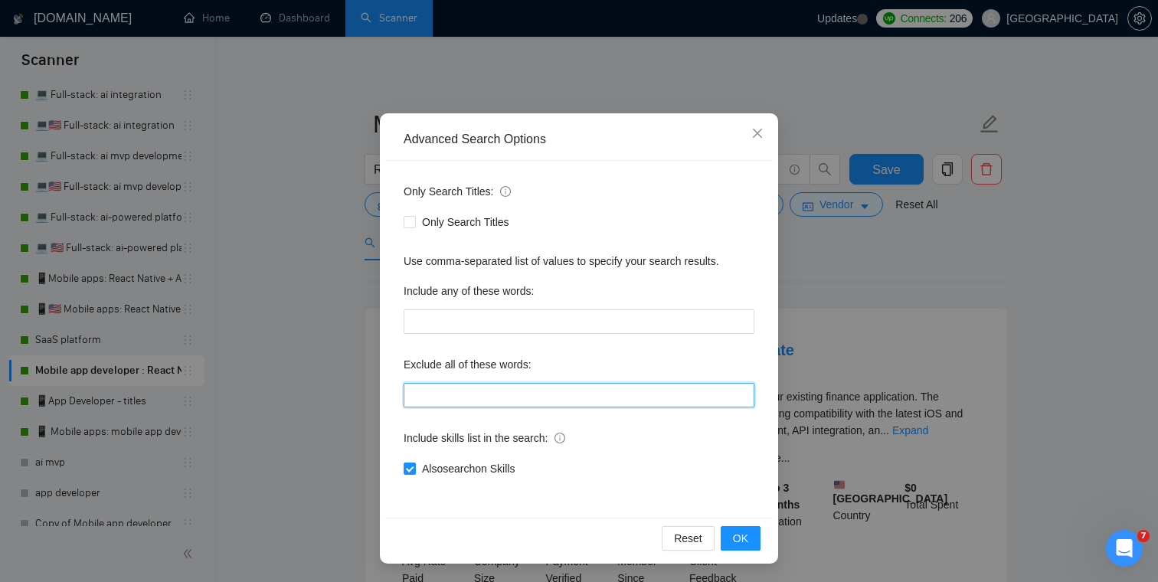
click at [495, 390] on input "text" at bounding box center [579, 395] width 351 height 25
type input "expensify"
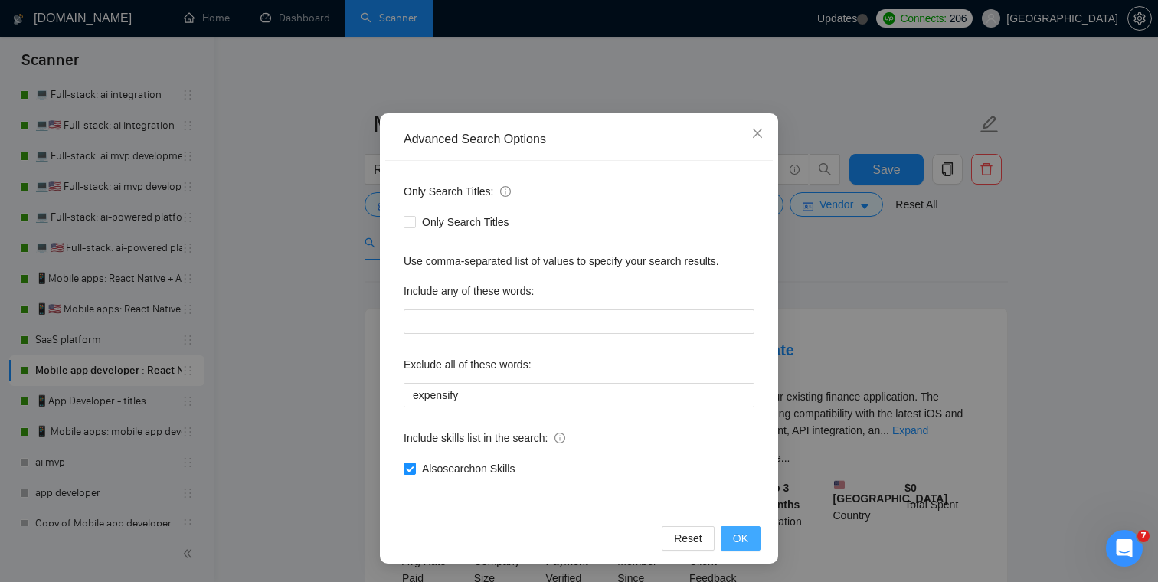
click at [731, 540] on button "OK" at bounding box center [741, 538] width 40 height 25
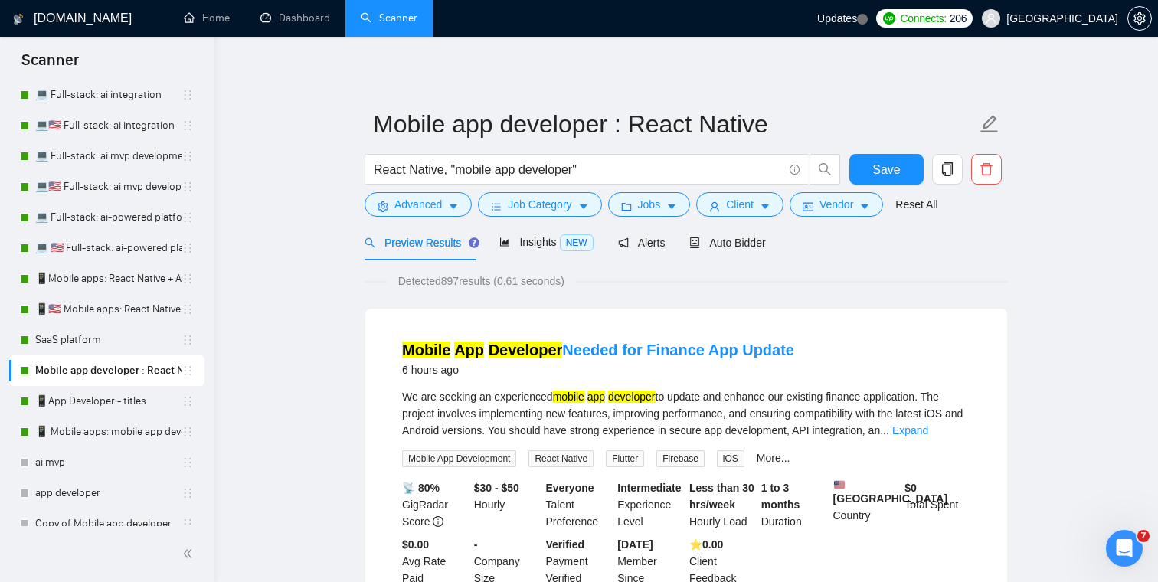
scroll to position [0, 0]
click at [882, 168] on span "Save" at bounding box center [886, 169] width 28 height 19
click at [95, 308] on link "📱🇺🇸 Mobile apps: React Native + AI integration" at bounding box center [108, 309] width 146 height 31
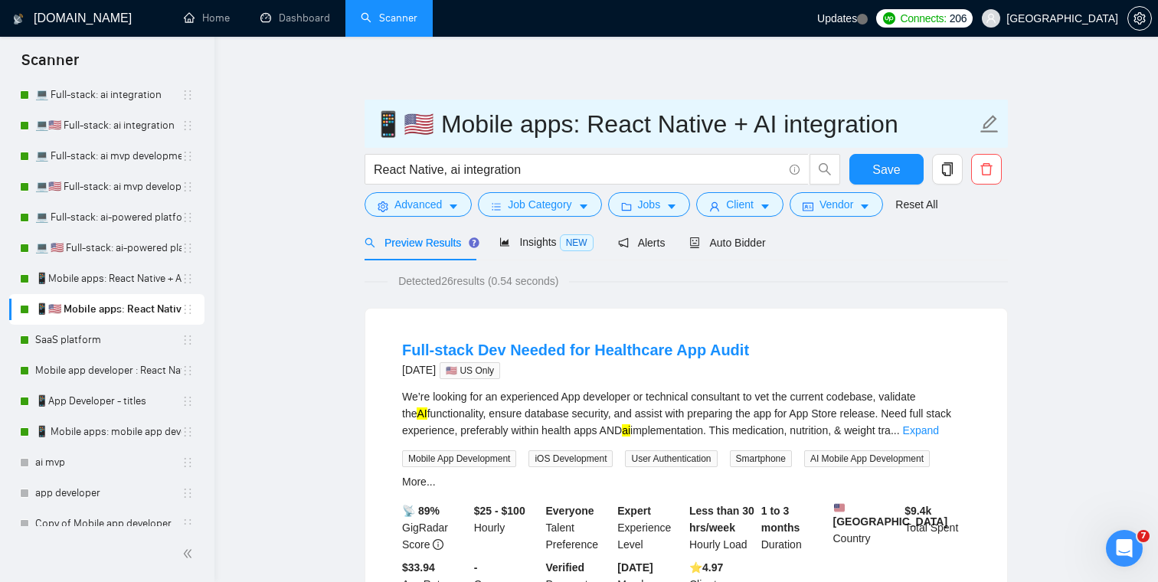
drag, startPoint x: 394, startPoint y: 126, endPoint x: 367, endPoint y: 126, distance: 26.8
click at [367, 126] on span "📱🇺🇸 Mobile apps: React Native + AI integration" at bounding box center [686, 124] width 643 height 48
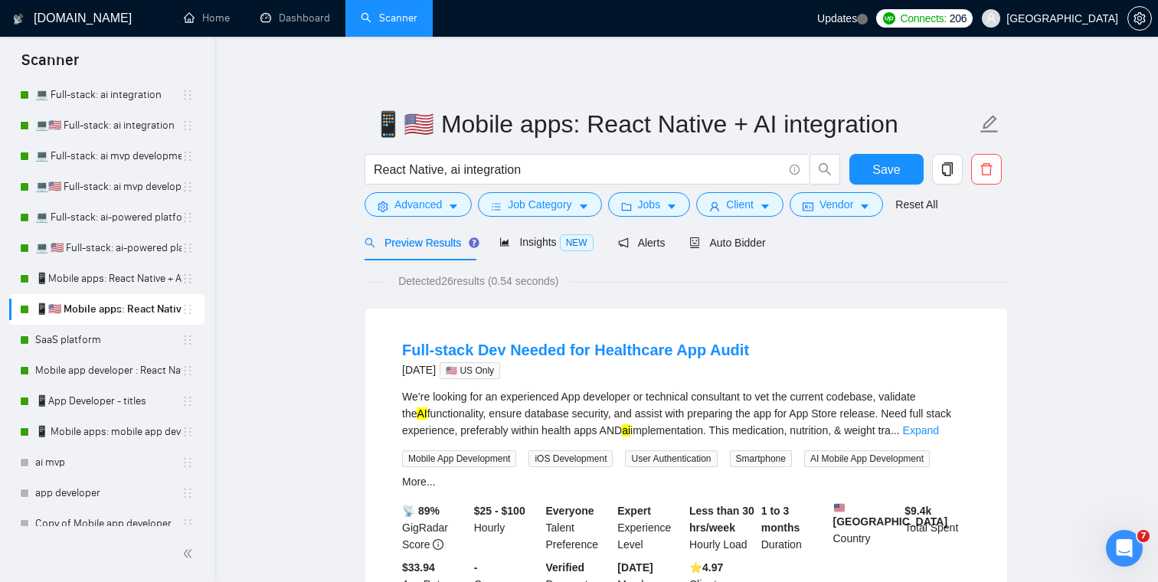
click at [132, 374] on link "Mobile app developer : React Native" at bounding box center [108, 370] width 146 height 31
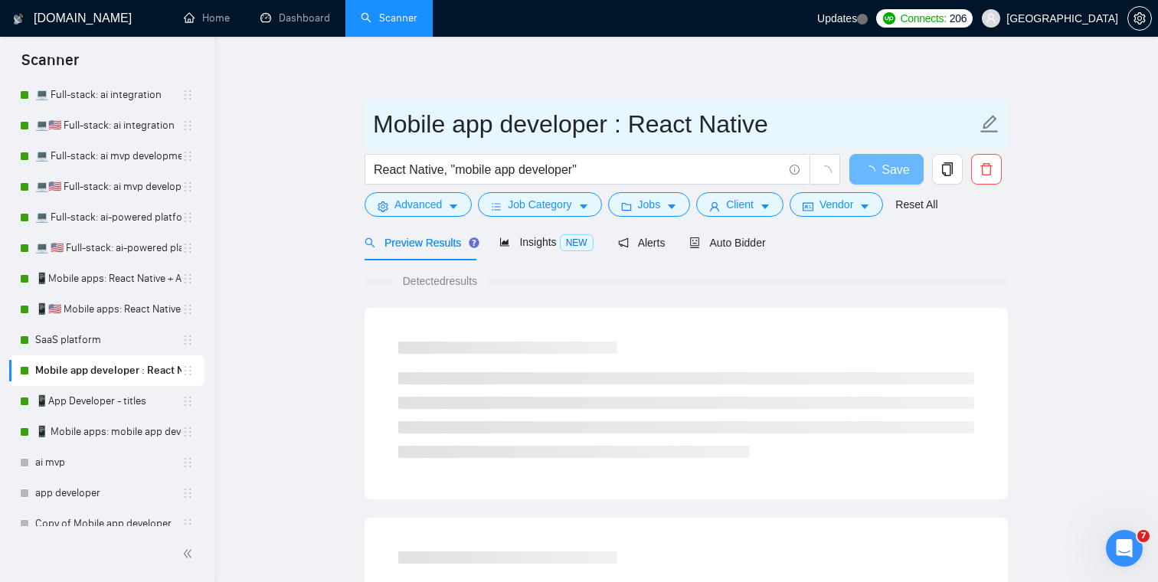
click at [464, 121] on input "Mobile app developer : React Native" at bounding box center [674, 124] width 603 height 38
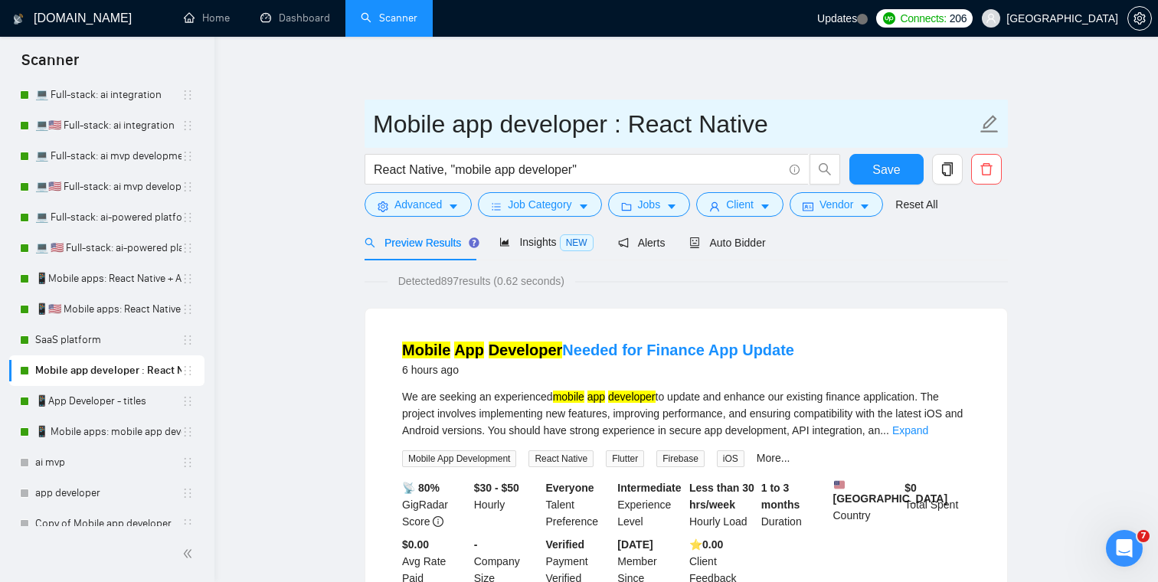
click at [374, 127] on input "Mobile app developer : React Native" at bounding box center [674, 124] width 603 height 38
paste input "📱"
click at [484, 123] on input "📱Mobile app developer : React Native" at bounding box center [674, 124] width 603 height 38
type input "📱Mobile apps: React Native"
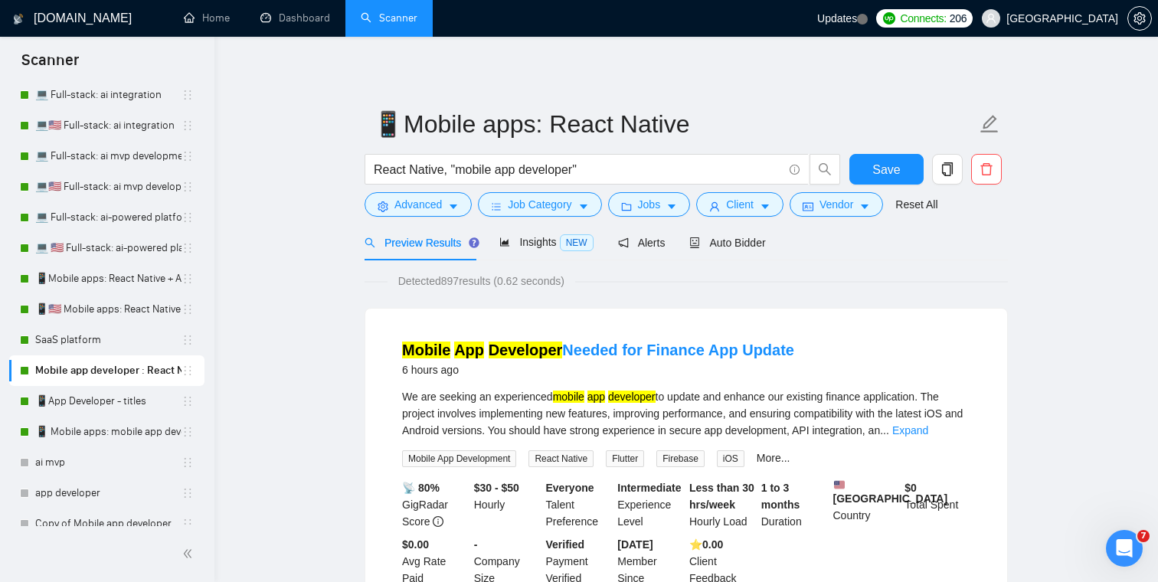
click at [884, 174] on span "Save" at bounding box center [886, 169] width 28 height 19
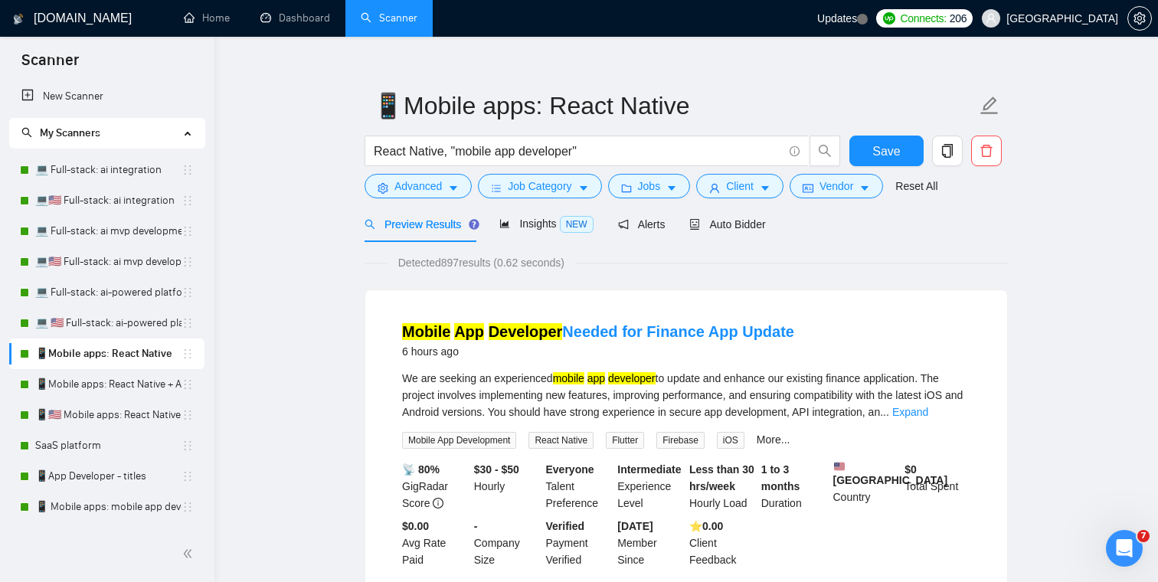
scroll to position [25, 0]
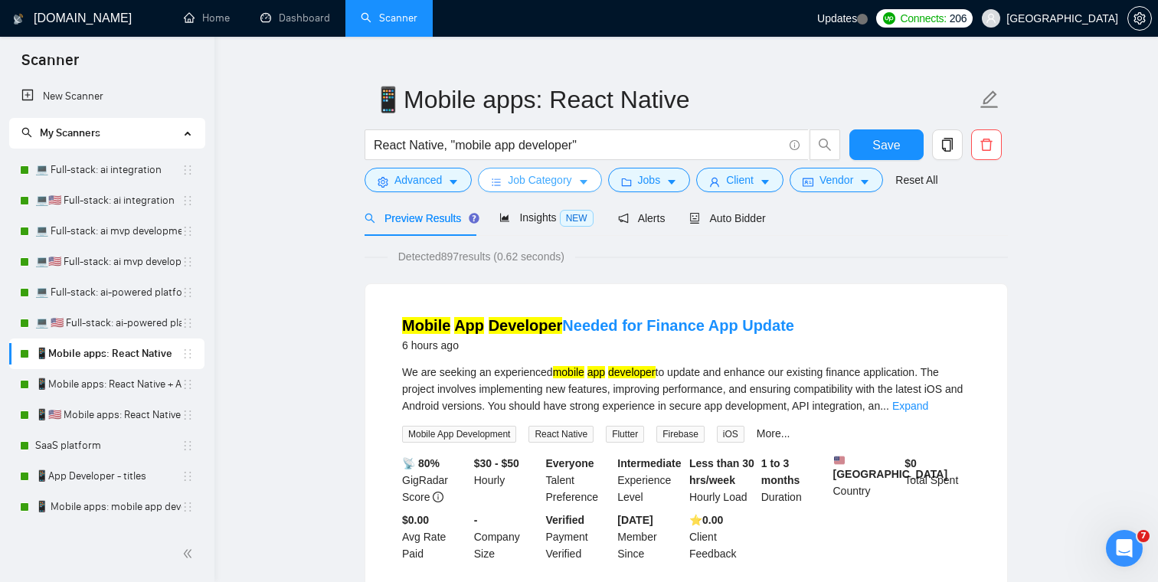
click at [582, 188] on button "Job Category" at bounding box center [539, 180] width 123 height 25
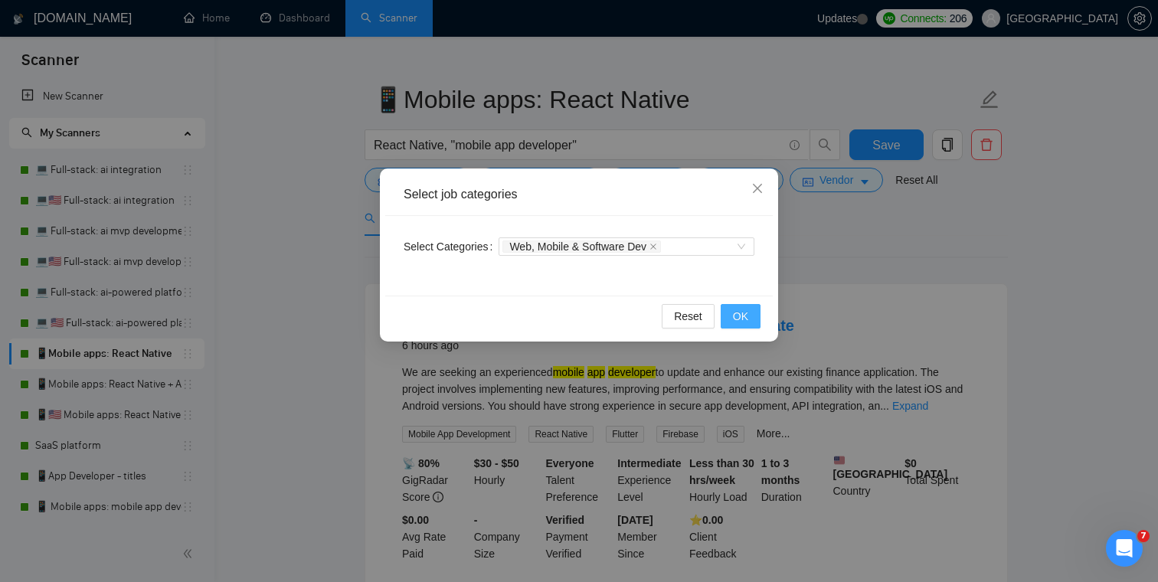
click at [742, 325] on button "OK" at bounding box center [741, 316] width 40 height 25
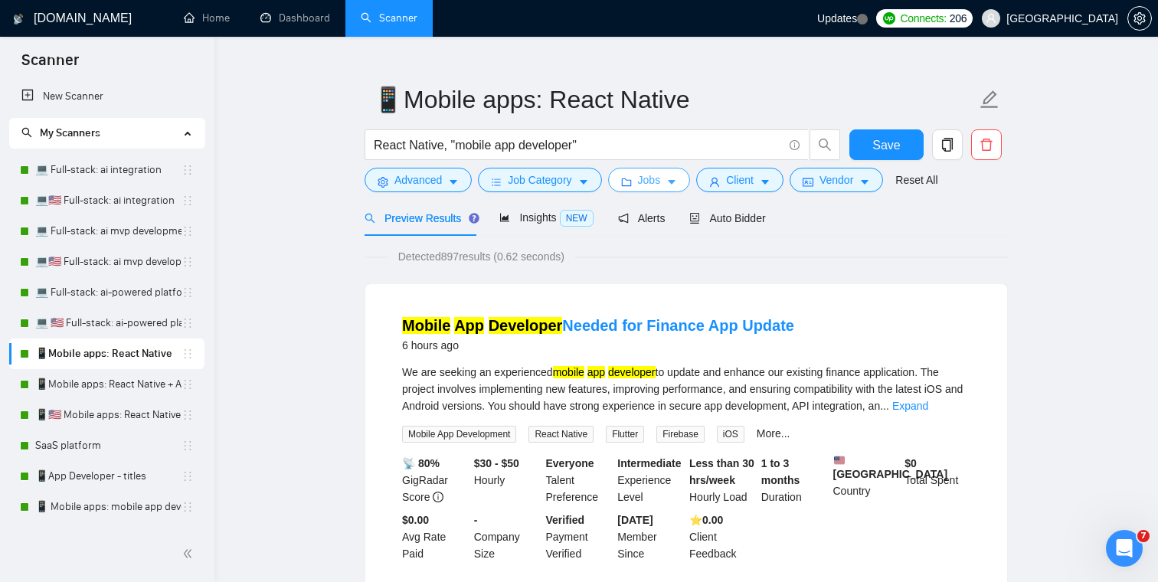
click at [643, 181] on span "Jobs" at bounding box center [649, 180] width 23 height 17
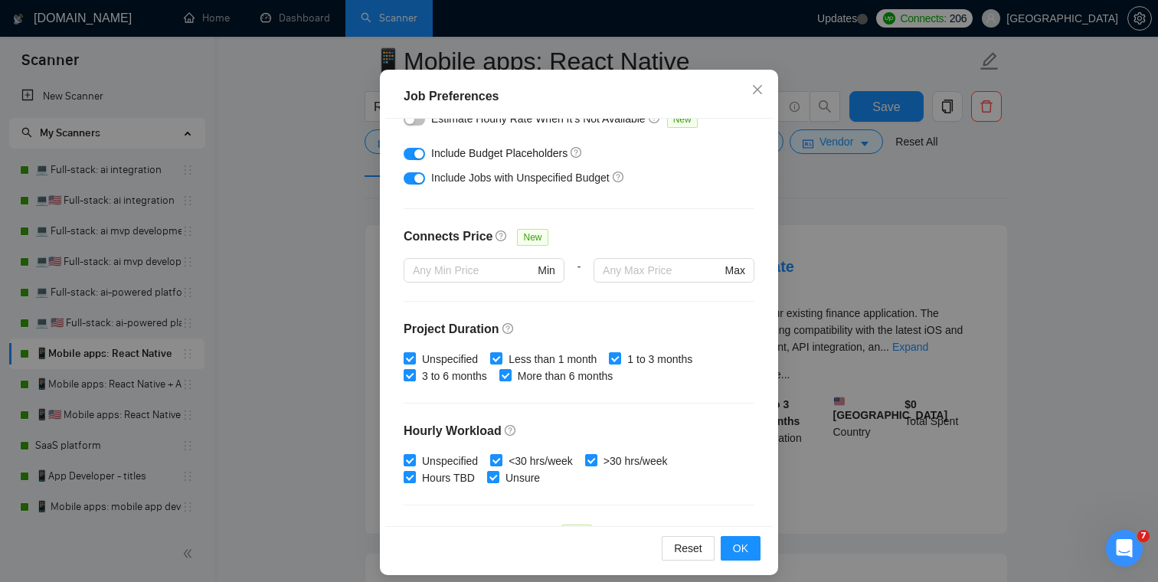
scroll to position [283, 0]
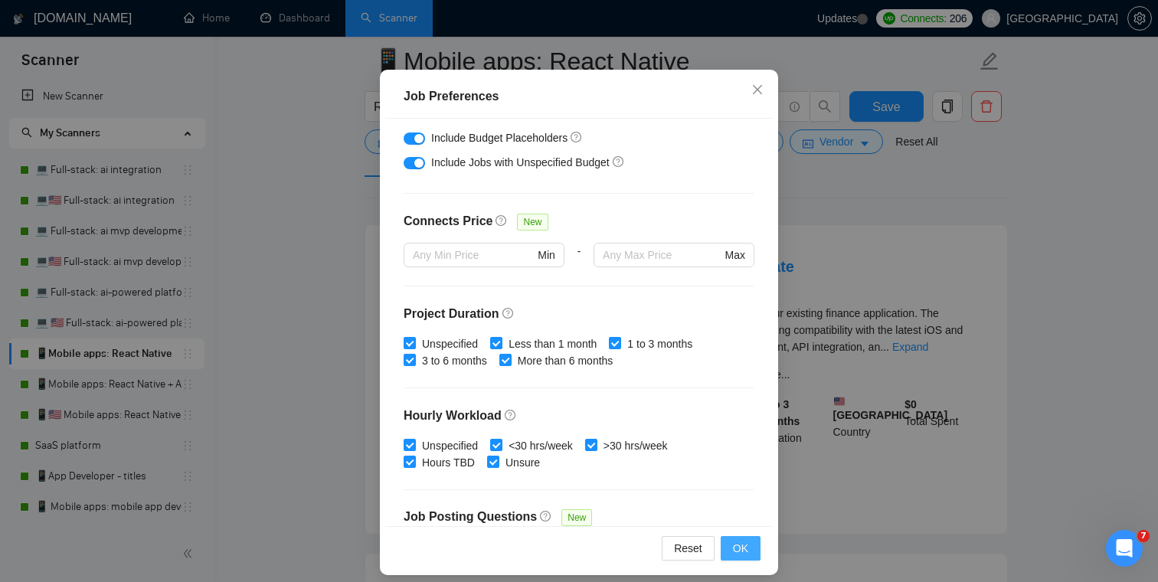
click at [744, 543] on span "OK" at bounding box center [740, 548] width 15 height 17
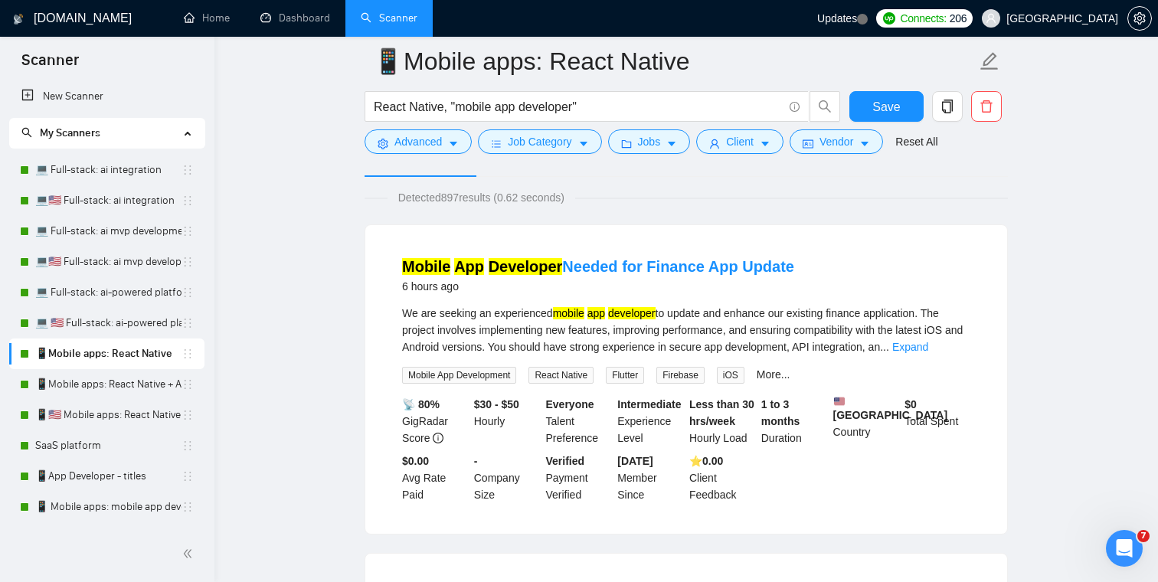
scroll to position [34, 0]
click at [752, 145] on span "Client" at bounding box center [740, 141] width 28 height 17
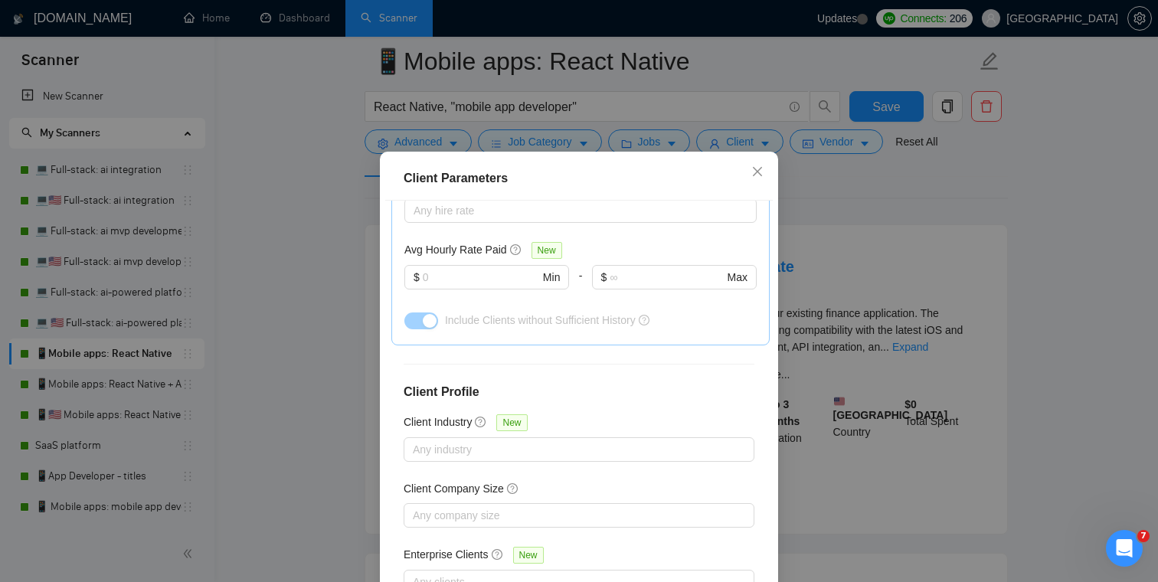
scroll to position [102, 0]
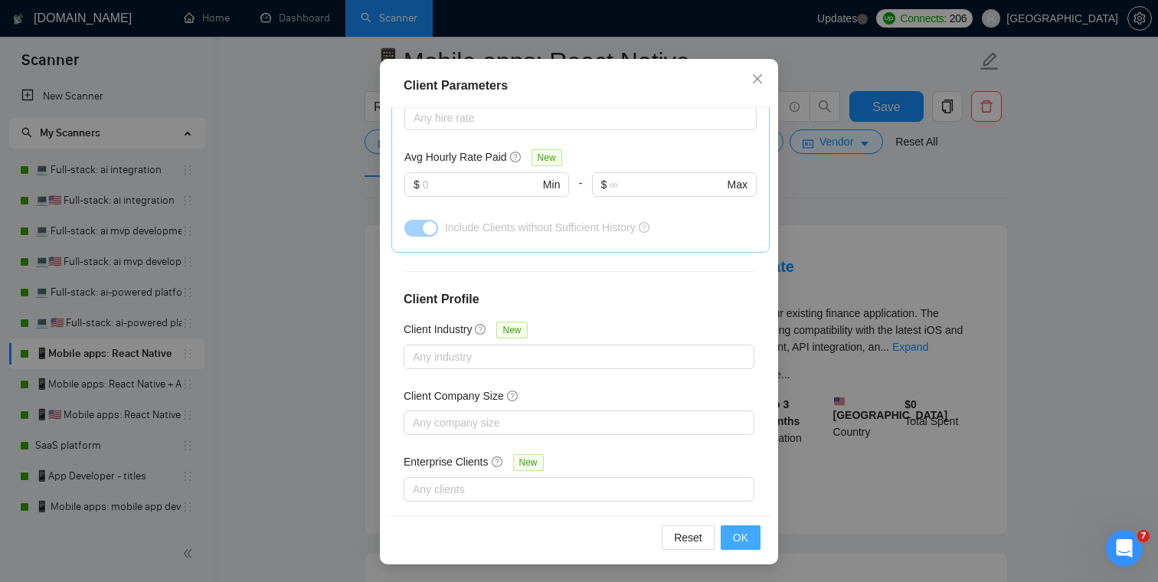
click at [735, 541] on span "OK" at bounding box center [740, 537] width 15 height 17
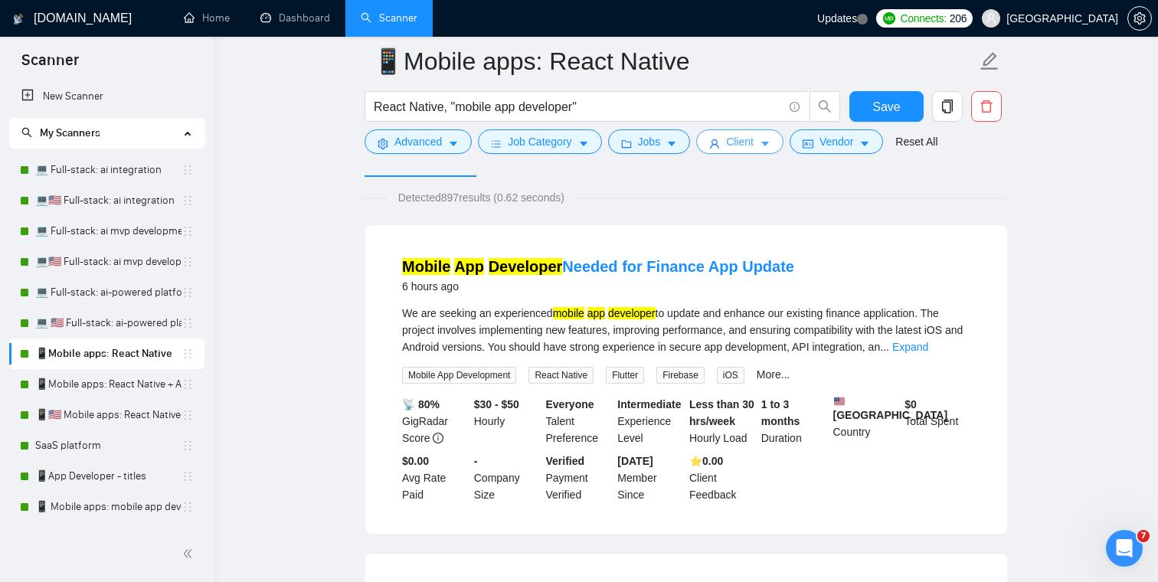
scroll to position [0, 0]
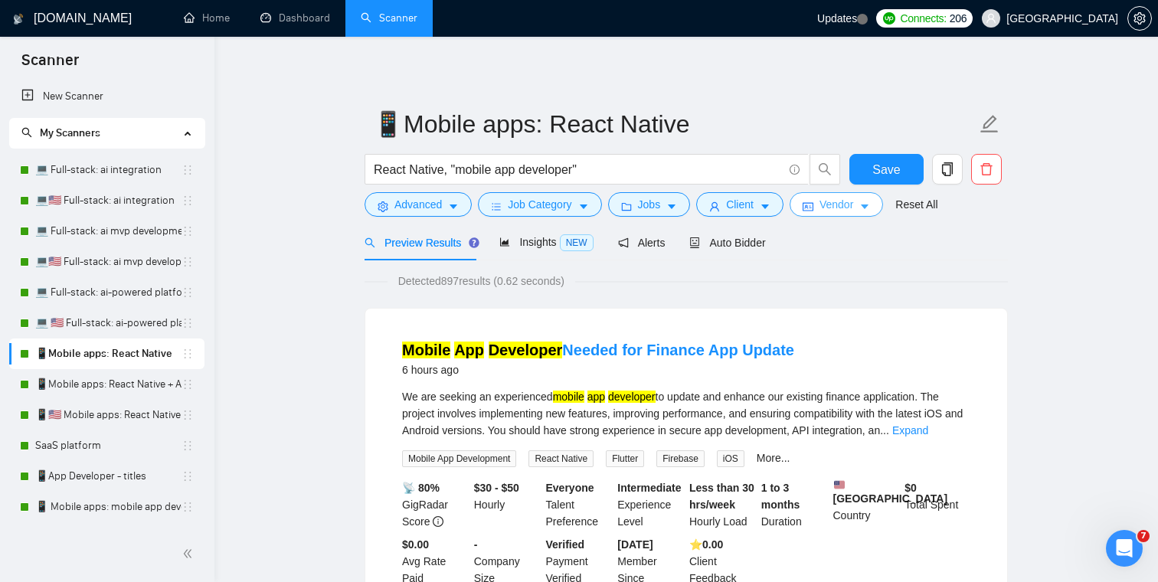
click at [867, 214] on button "Vendor" at bounding box center [836, 204] width 93 height 25
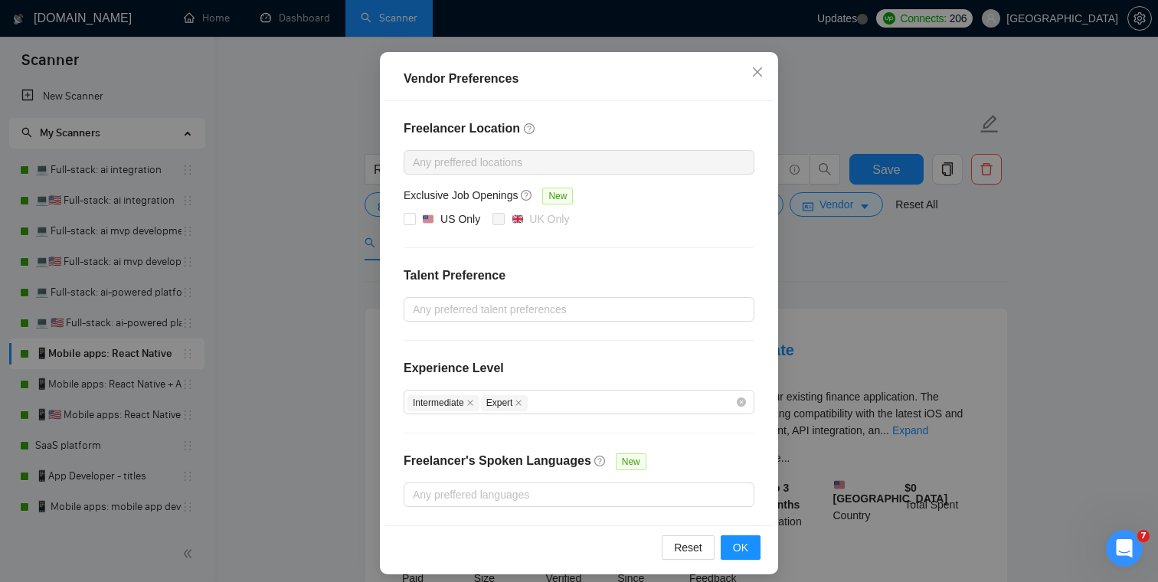
scroll to position [126, 0]
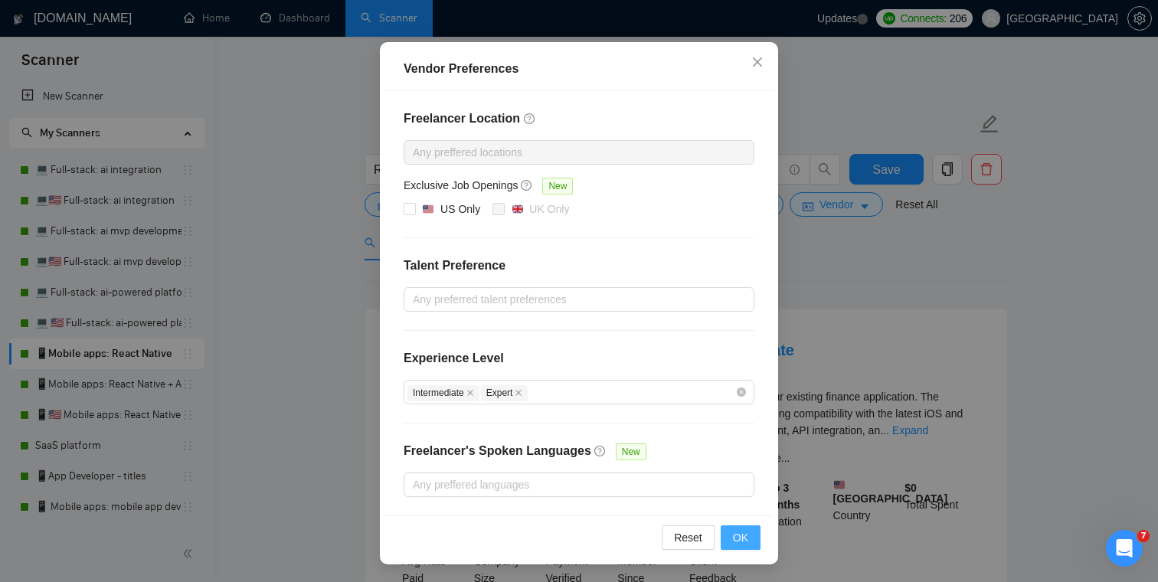
click at [744, 540] on span "OK" at bounding box center [740, 537] width 15 height 17
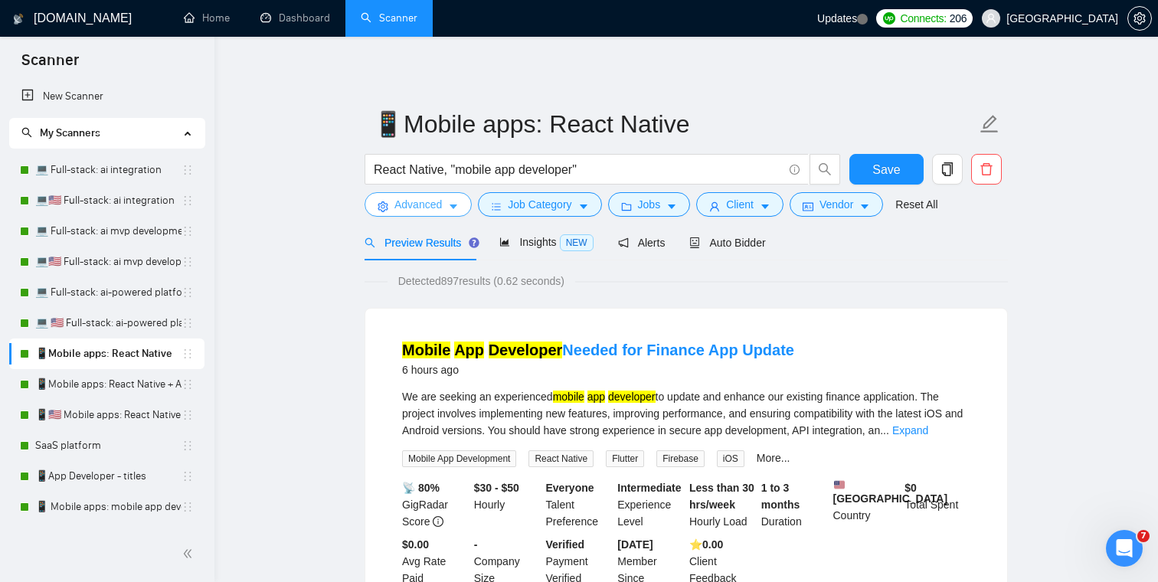
click at [422, 209] on span "Advanced" at bounding box center [417, 204] width 47 height 17
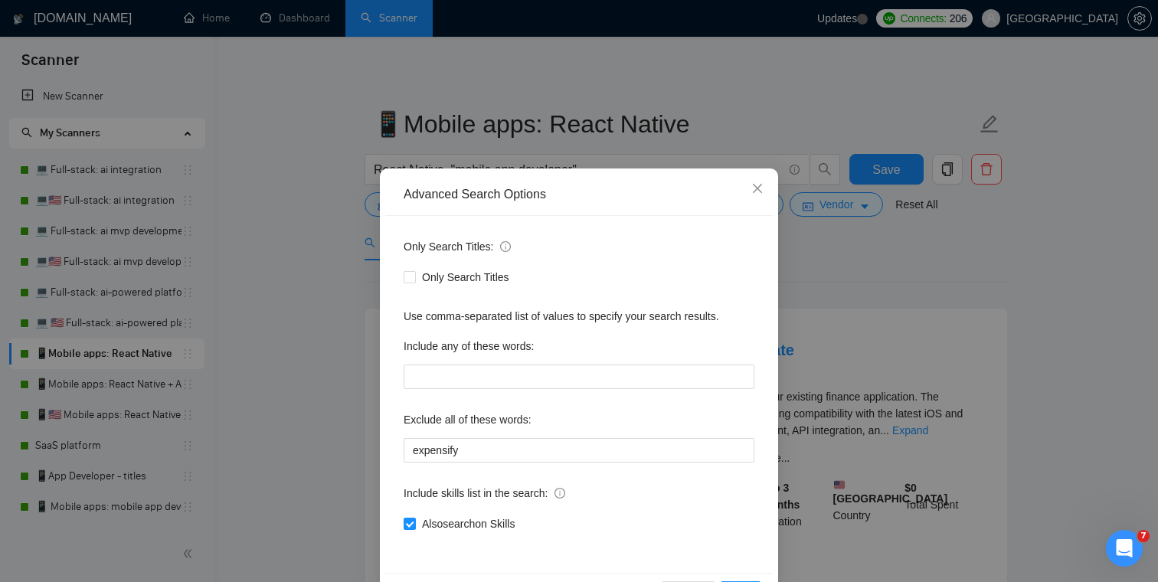
scroll to position [55, 0]
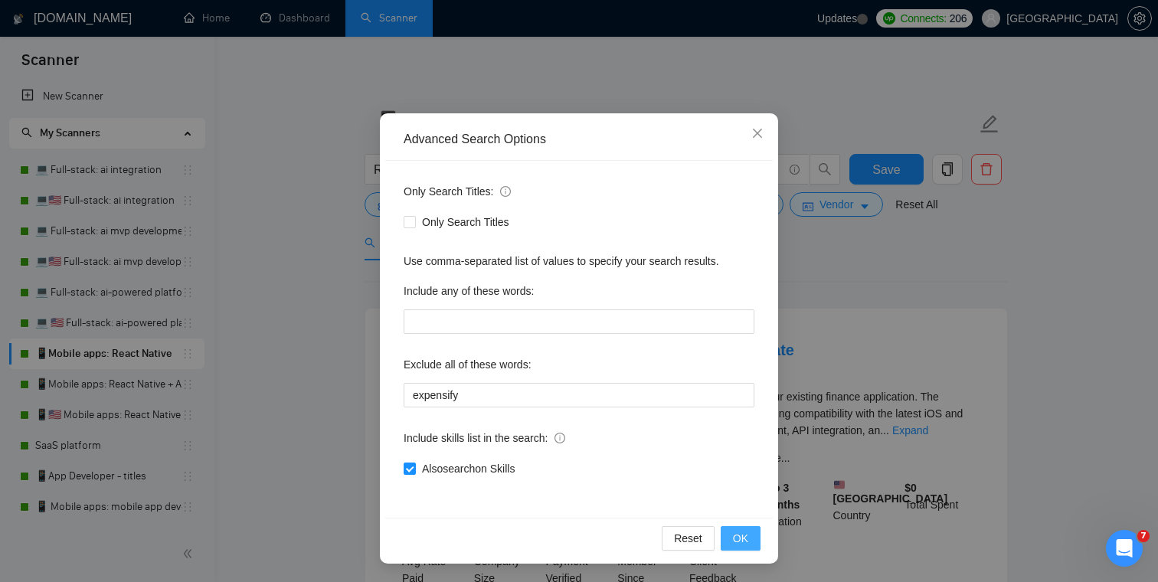
click at [753, 539] on button "OK" at bounding box center [741, 538] width 40 height 25
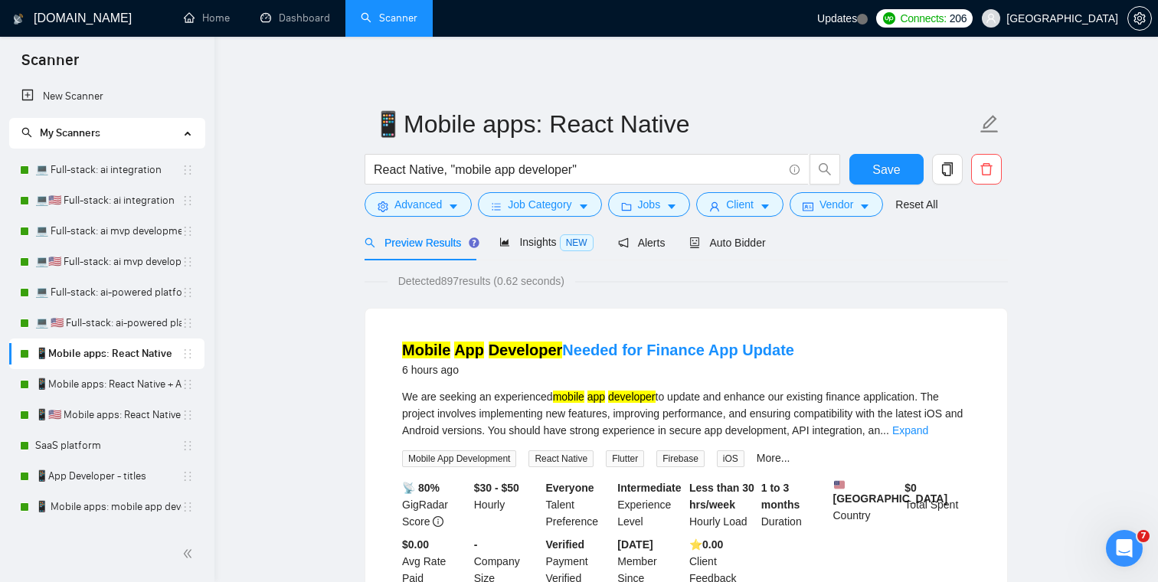
scroll to position [0, 0]
click at [102, 386] on link "📱Mobile apps: React Native + AI integration" at bounding box center [108, 384] width 146 height 31
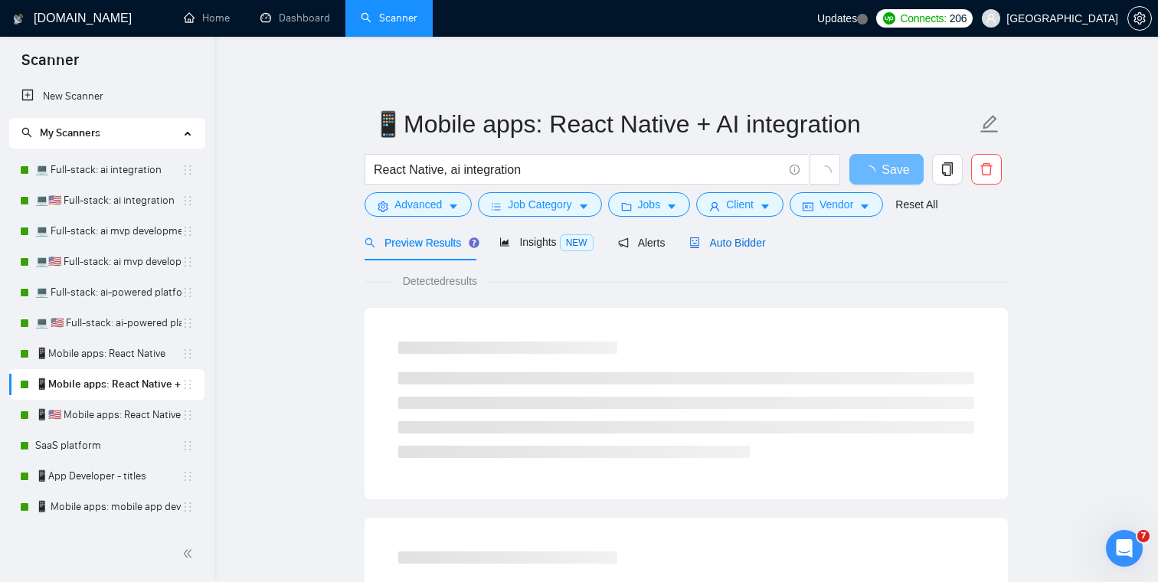
click at [729, 250] on div "Auto Bidder" at bounding box center [727, 242] width 76 height 17
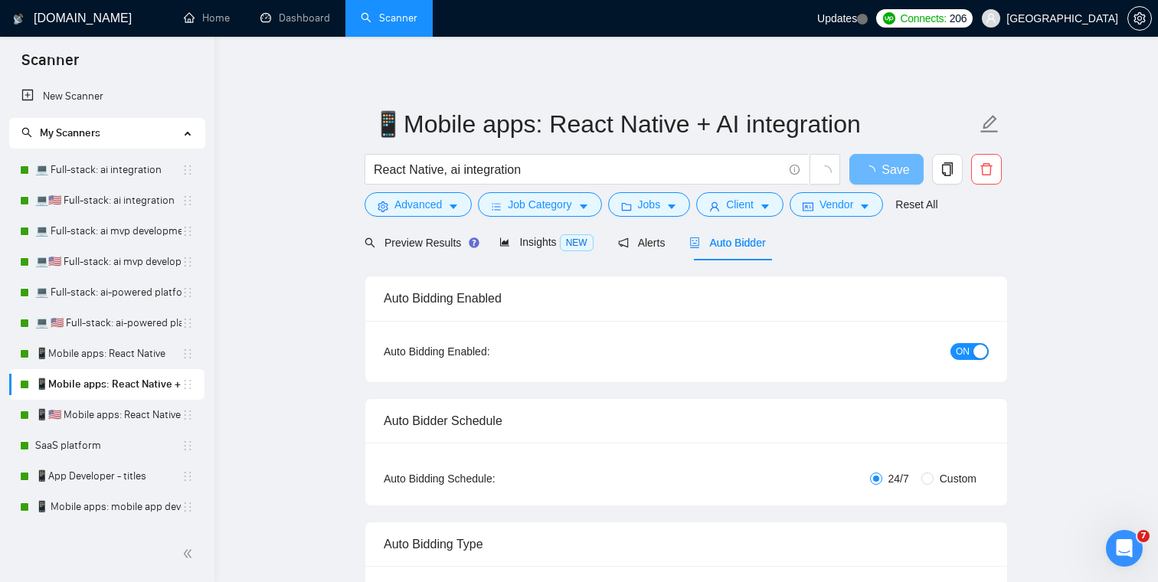
checkbox input "true"
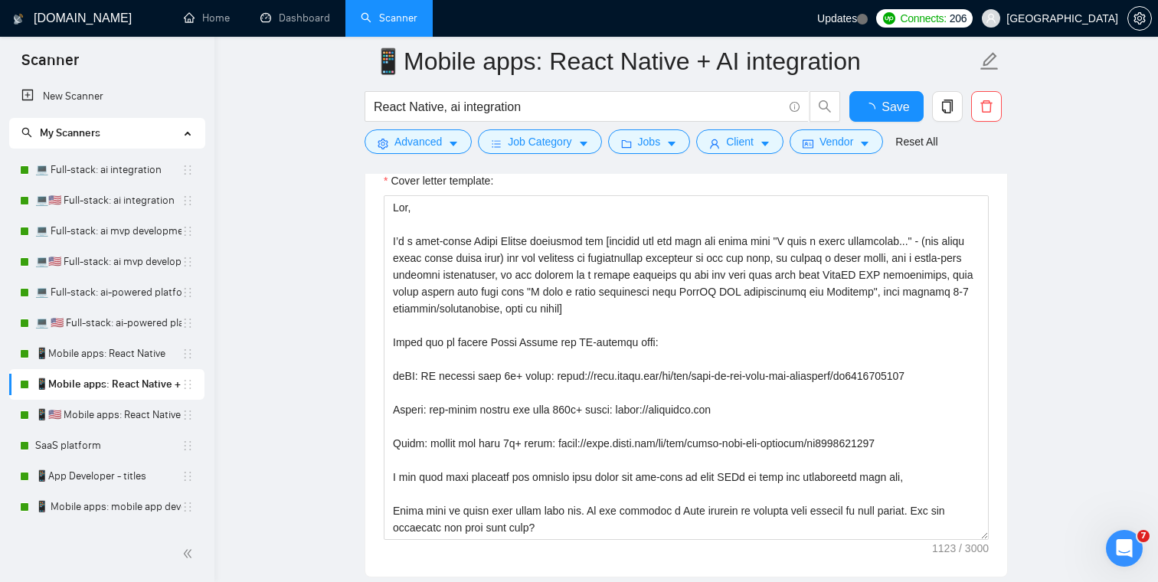
scroll to position [1865, 0]
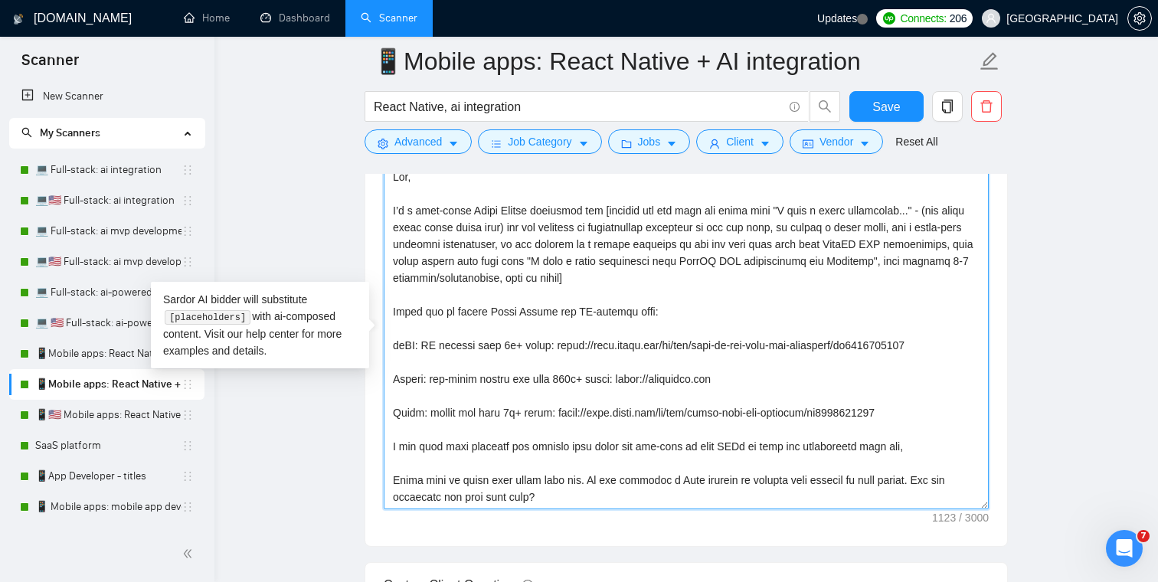
drag, startPoint x: 572, startPoint y: 499, endPoint x: 372, endPoint y: 177, distance: 378.7
click at [372, 177] on div "Cover letter template:" at bounding box center [686, 334] width 642 height 423
click at [93, 345] on link "📱Mobile apps: React Native" at bounding box center [108, 353] width 146 height 31
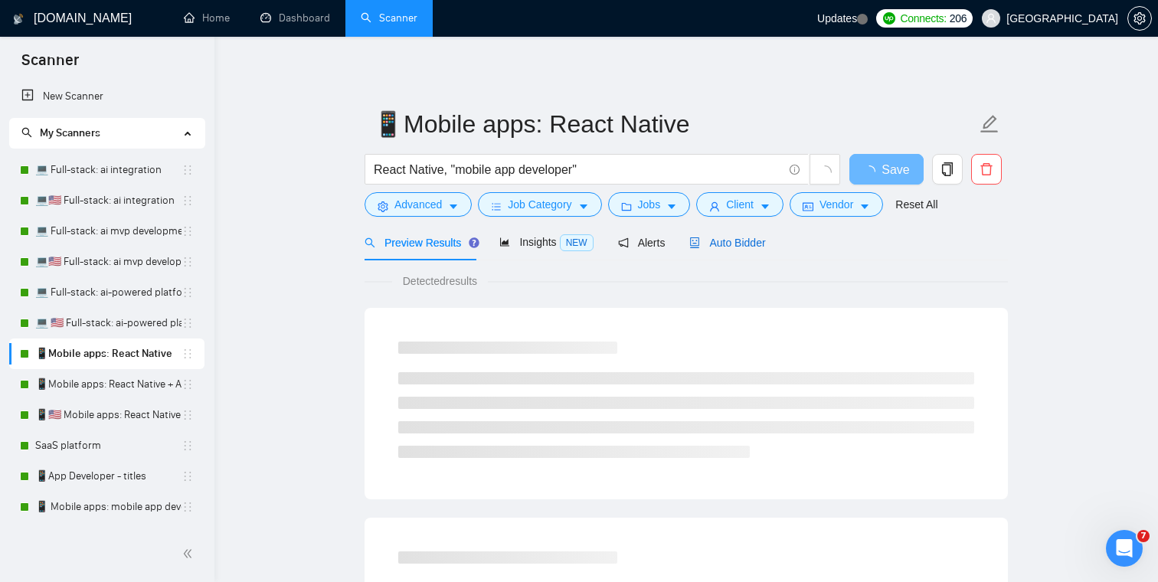
click at [734, 234] on div "Auto Bidder" at bounding box center [727, 242] width 76 height 17
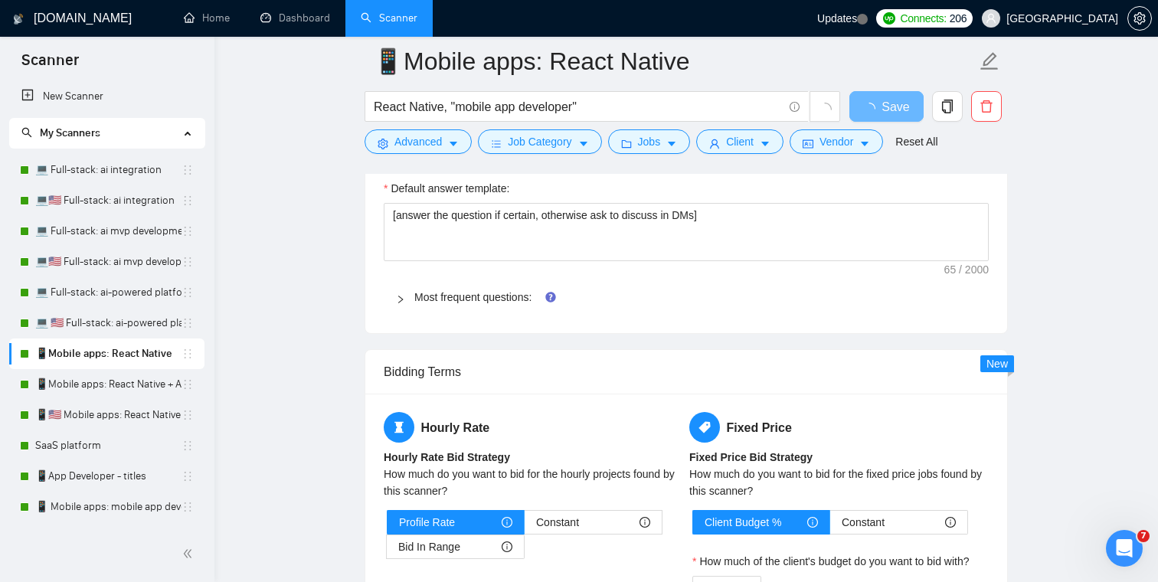
scroll to position [2252, 0]
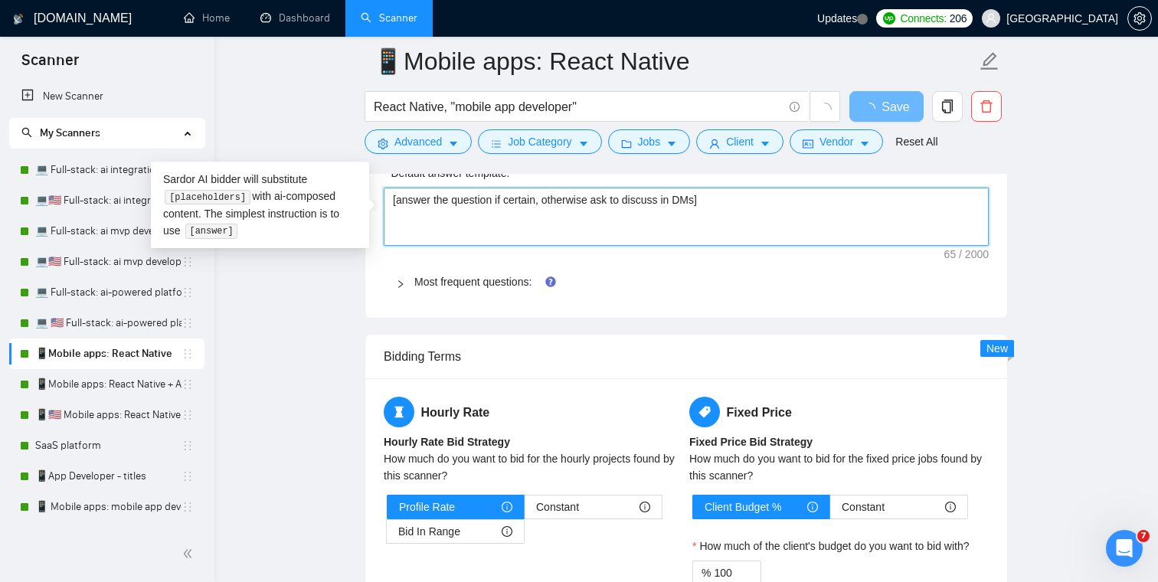
drag, startPoint x: 741, startPoint y: 205, endPoint x: 381, endPoint y: 205, distance: 359.2
click at [381, 205] on div "Default answer template: [answer the question if certain, otherwise ask to disc…" at bounding box center [686, 232] width 642 height 172
type textarea "-"
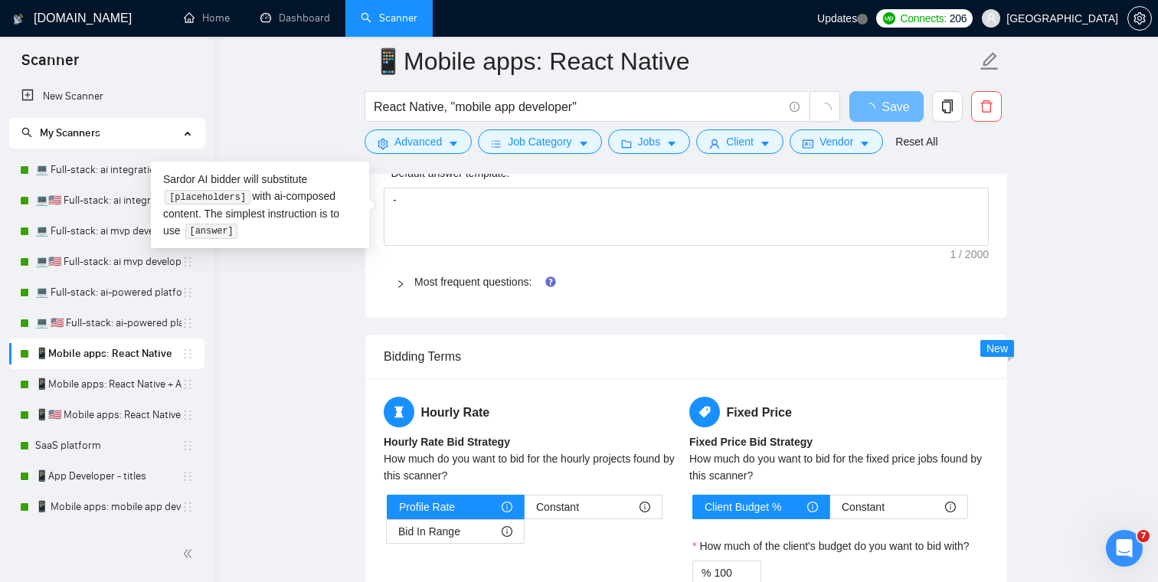
click at [336, 288] on main "📱Mobile apps: React Native React Native, "mobile app developer" Save Advanced J…" at bounding box center [686, 71] width 894 height 4524
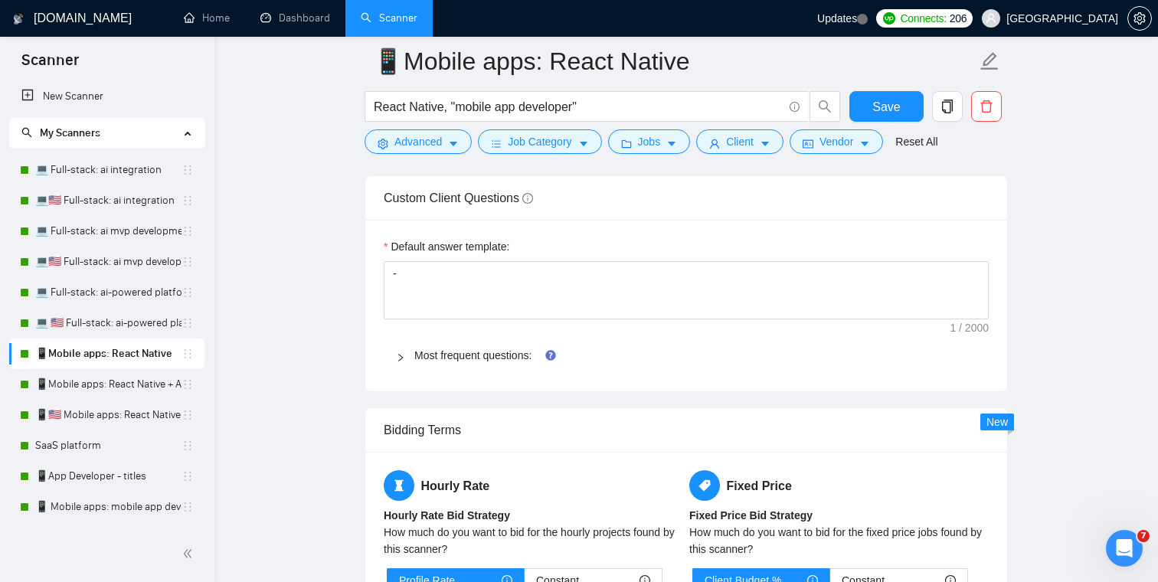
click at [407, 361] on div at bounding box center [405, 355] width 18 height 17
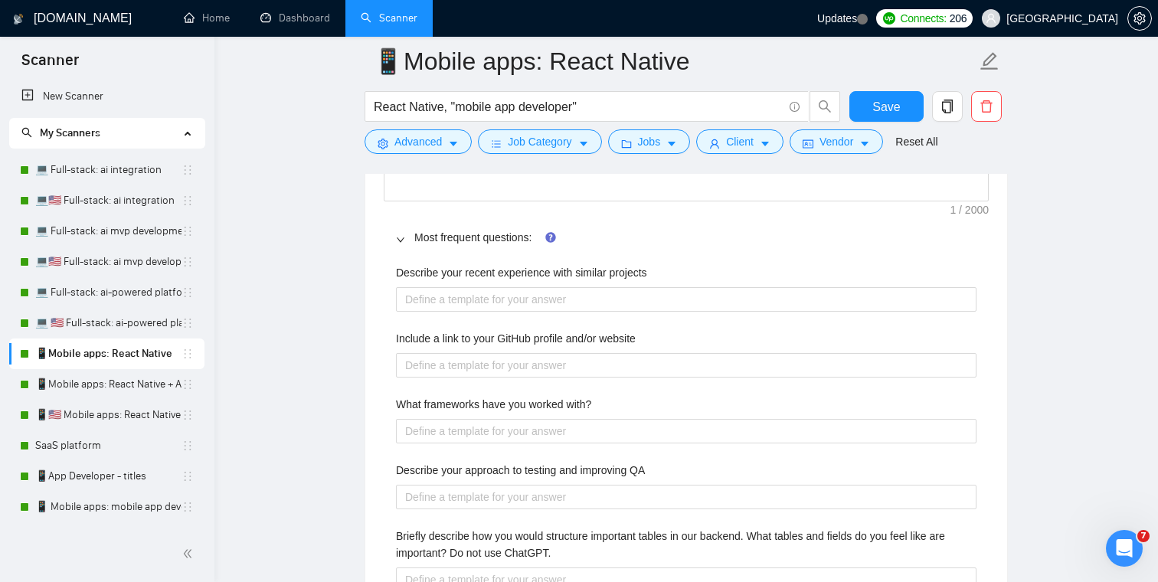
scroll to position [2375, 0]
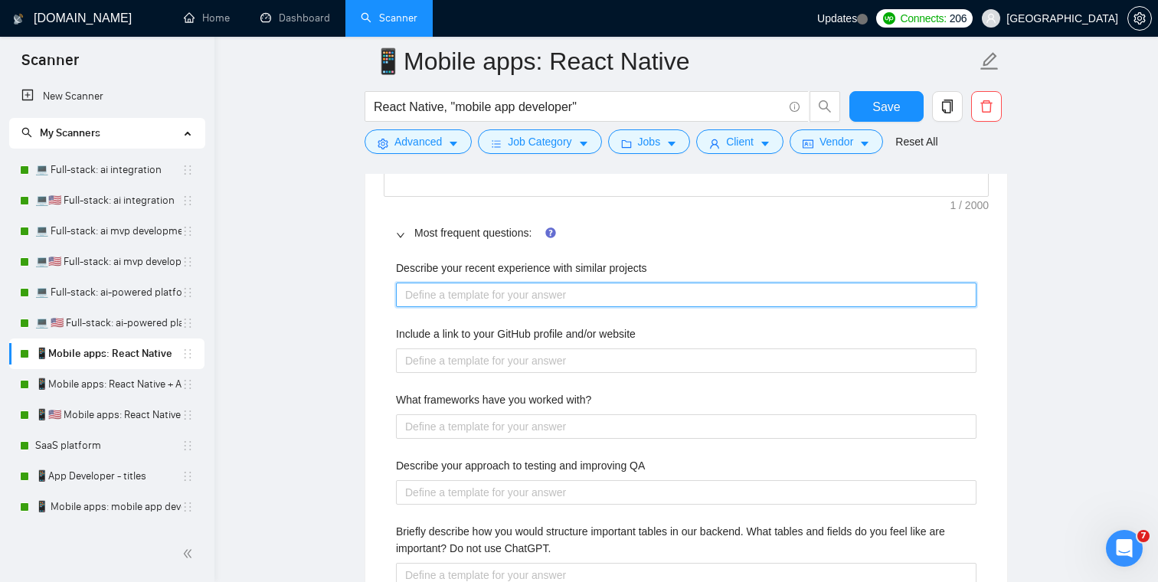
click at [499, 297] on projects "Describe your recent experience with similar projects" at bounding box center [686, 295] width 580 height 25
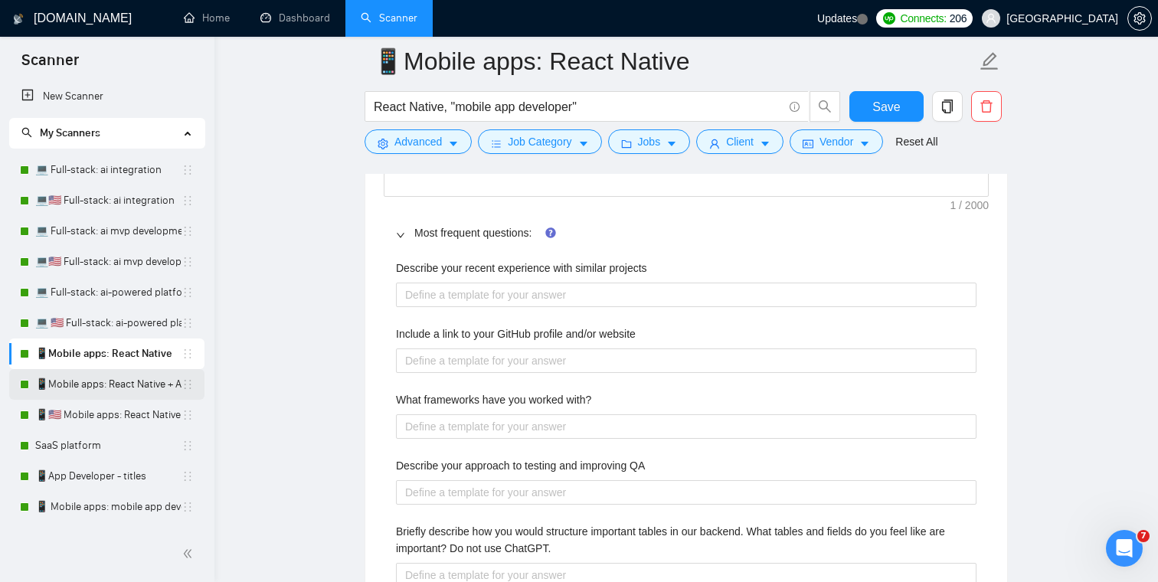
click at [126, 390] on link "📱Mobile apps: React Native + AI integration" at bounding box center [108, 384] width 146 height 31
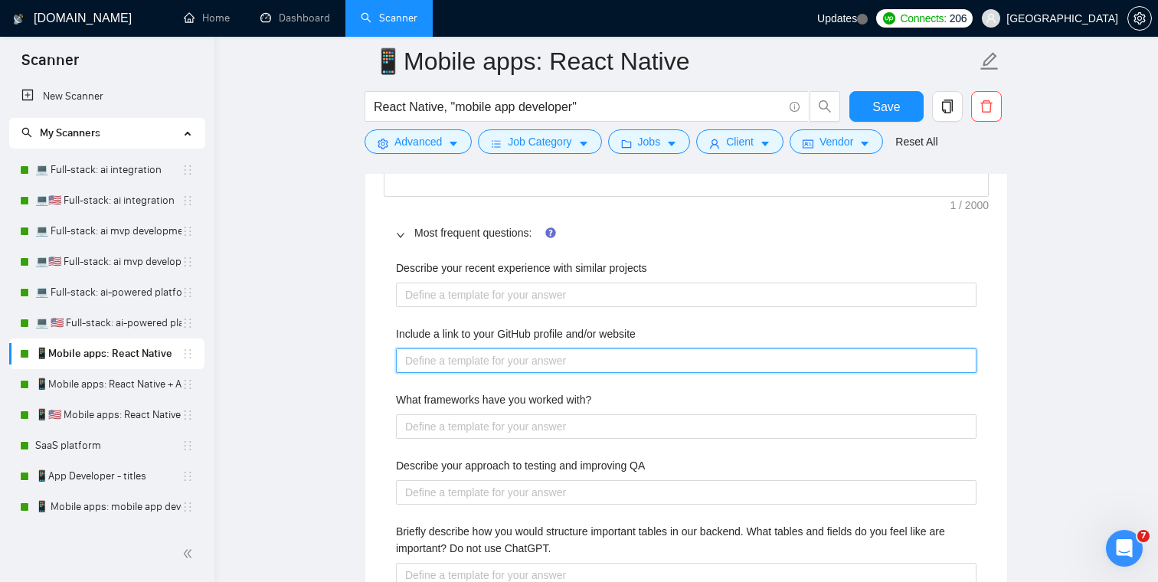
click at [457, 368] on website "Include a link to your GitHub profile and/or website" at bounding box center [686, 360] width 580 height 25
paste website "https://outstafford.com"
type website "https://outstafford.com"
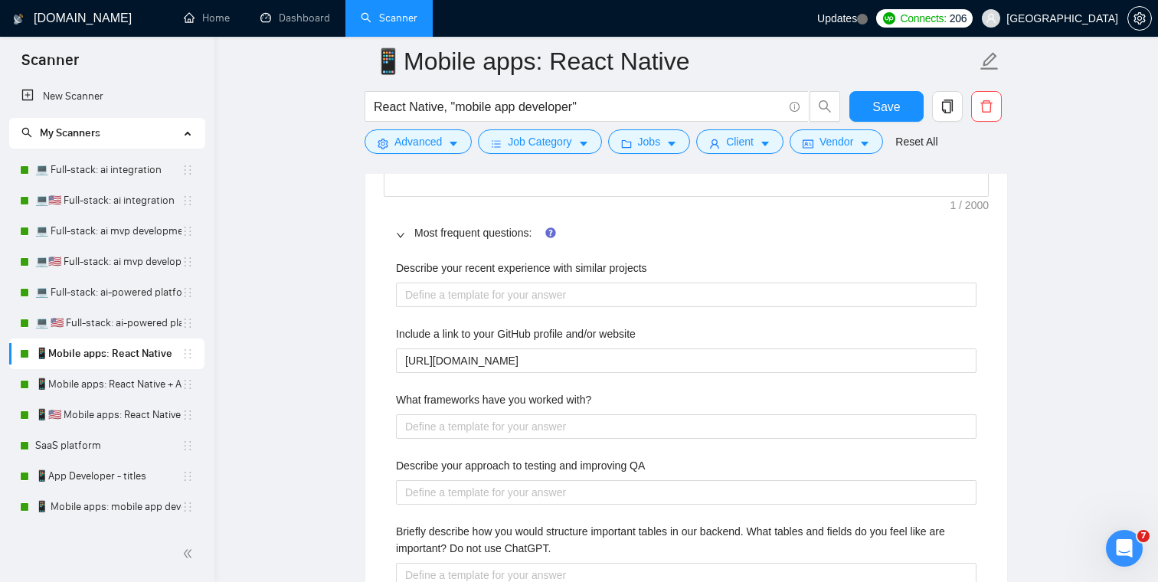
click at [381, 333] on div "Default answer template: - Most frequent questions: Describe your recent experi…" at bounding box center [686, 546] width 642 height 899
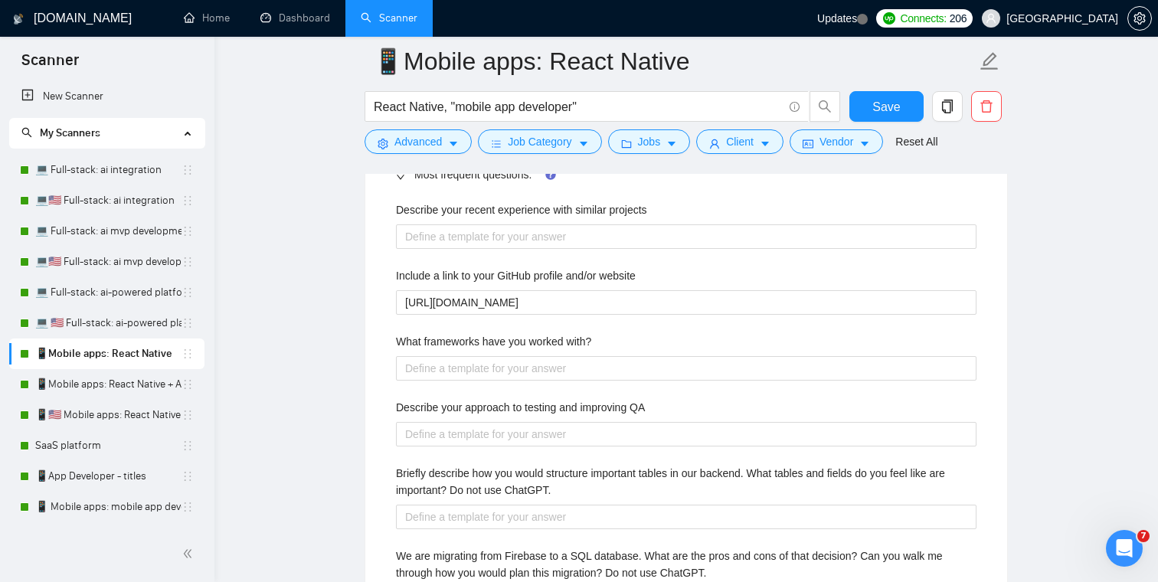
scroll to position [2464, 0]
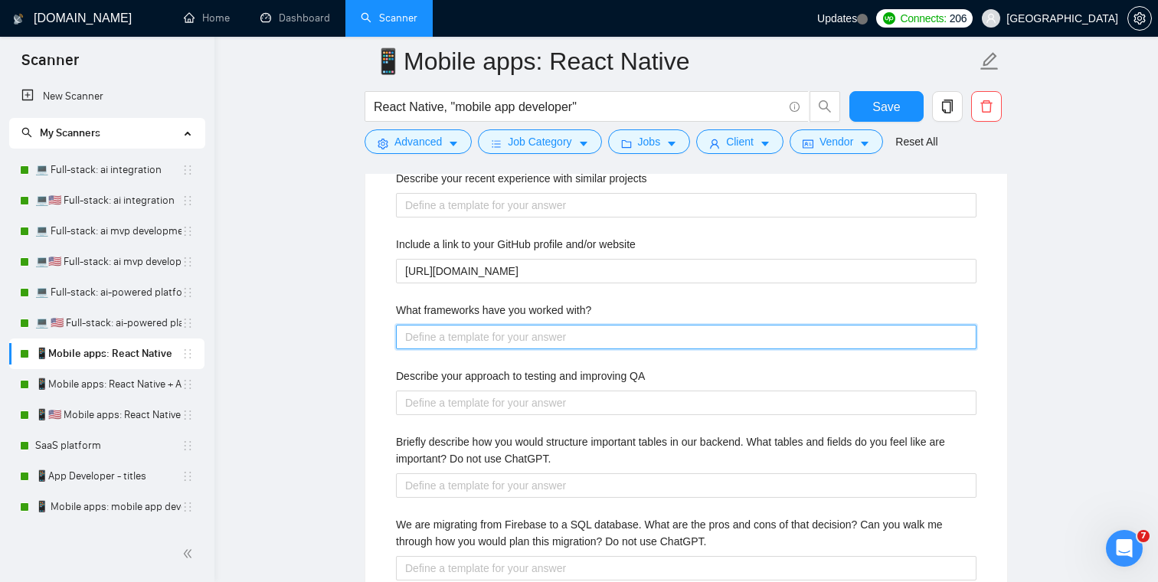
click at [429, 332] on with\? "What frameworks have you worked with?" at bounding box center [686, 337] width 580 height 25
type with\? "R"
type with\? "Re"
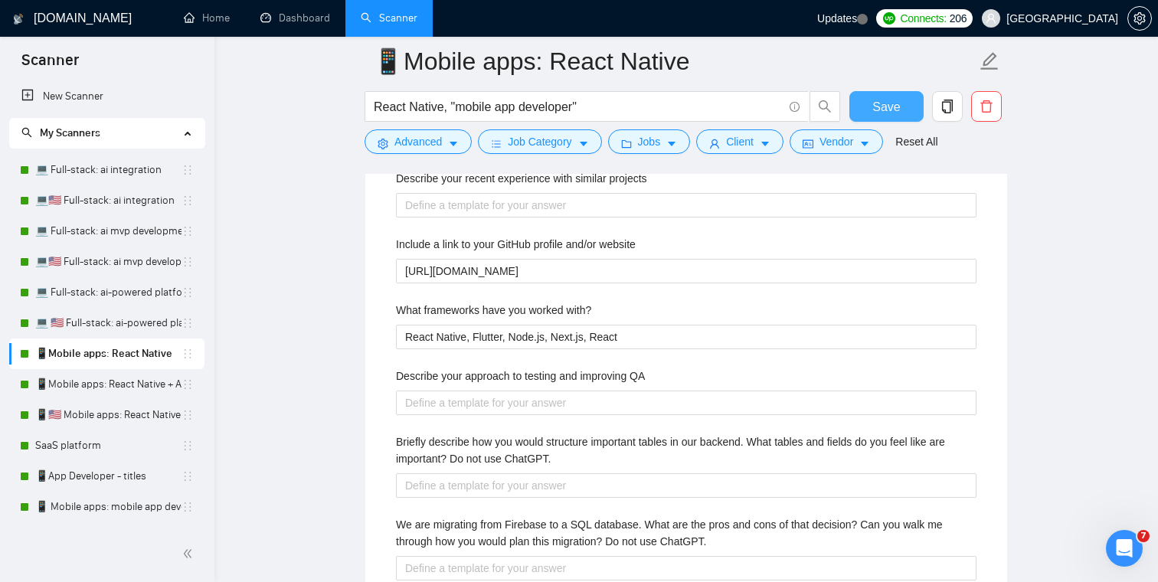
click at [878, 108] on span "Save" at bounding box center [886, 106] width 28 height 19
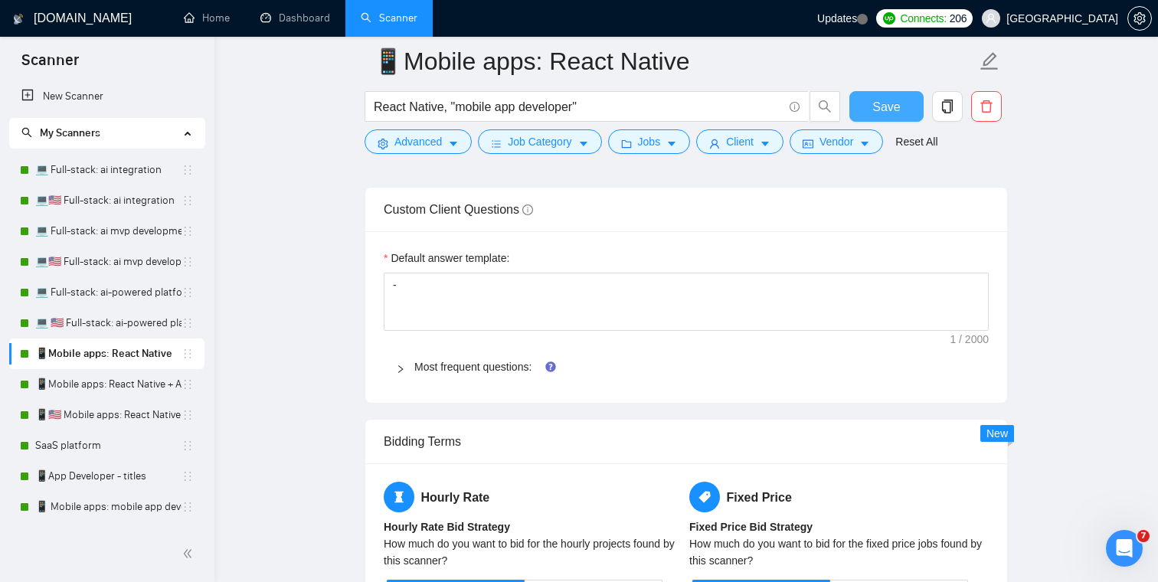
scroll to position [2275, 0]
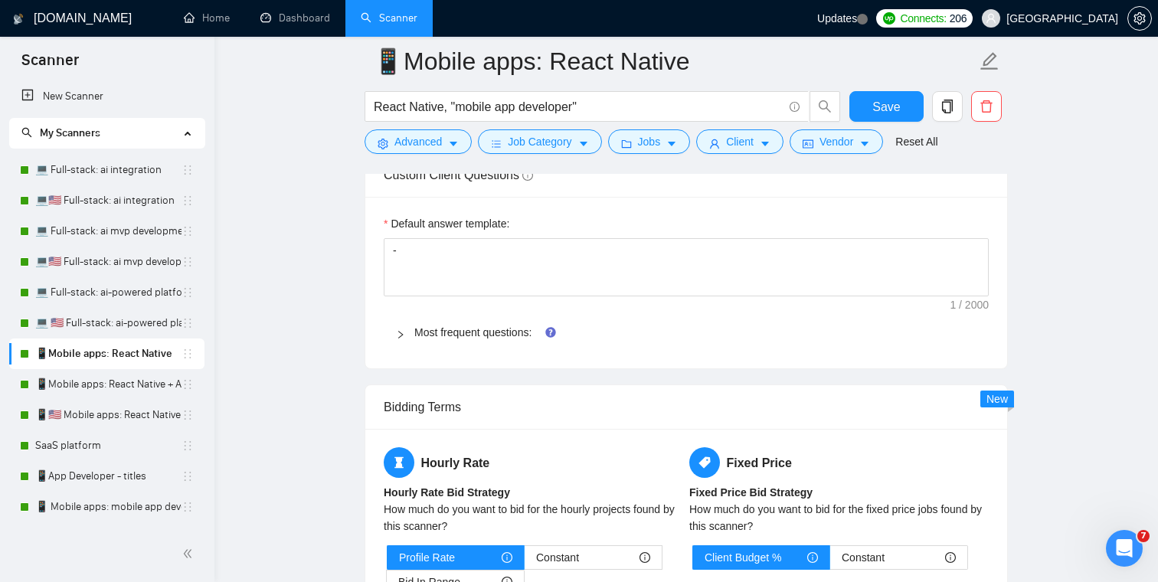
click at [393, 318] on div "Most frequent questions:" at bounding box center [686, 332] width 605 height 35
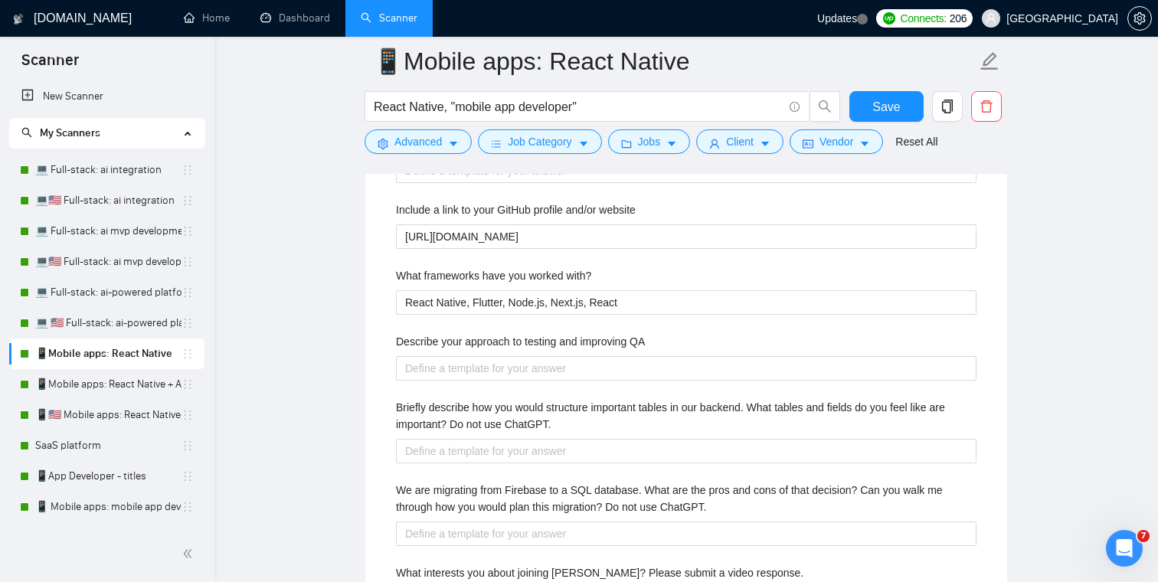
scroll to position [2512, 0]
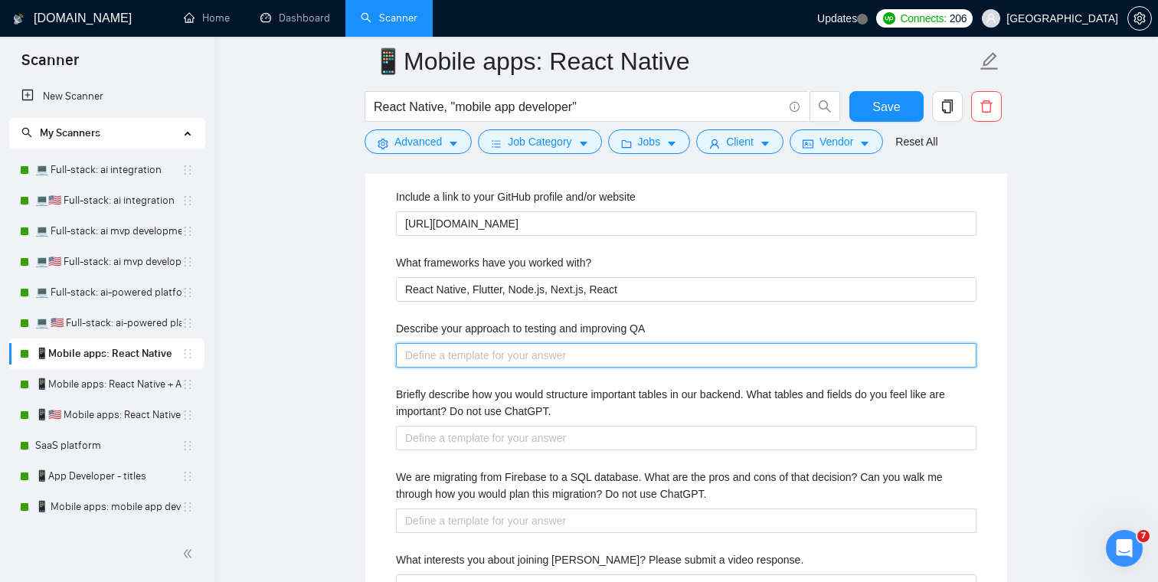
click at [494, 355] on QA "Describe your approach to testing and improving QA" at bounding box center [686, 355] width 580 height 25
paste QA "I usually use a combination of manual QA + sentry integration."
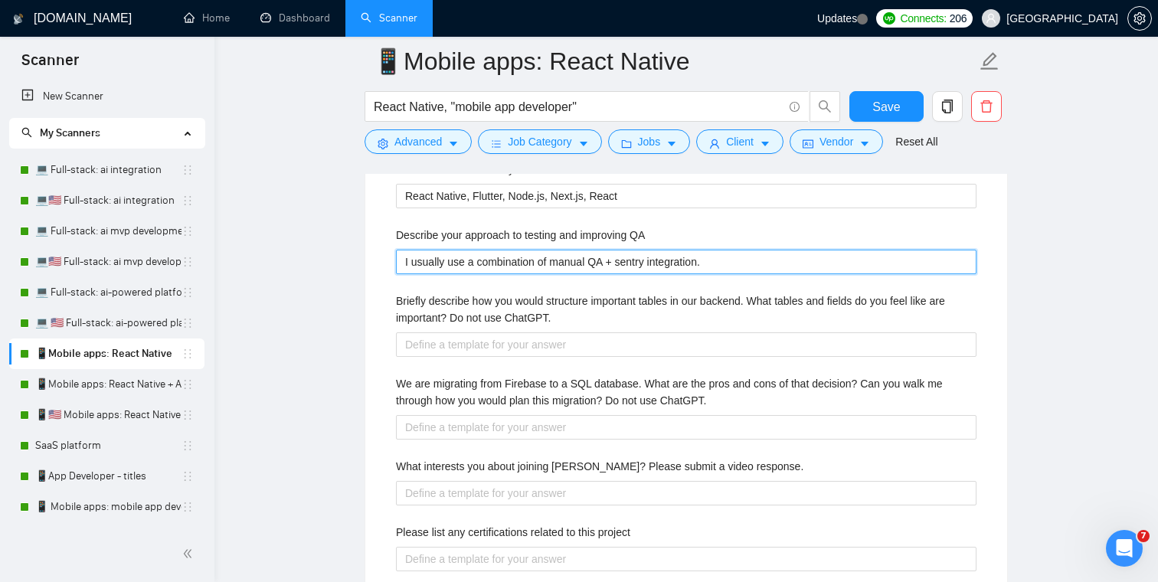
scroll to position [2629, 0]
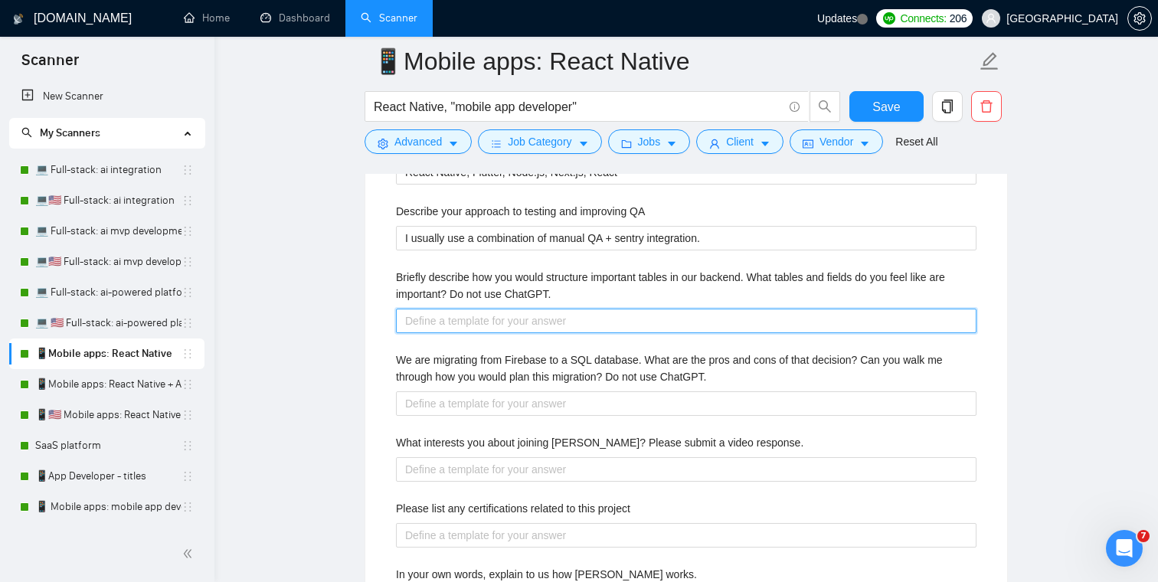
click at [436, 332] on ChatGPT\ "Briefly describe how you would structure important tables in our backend. What …" at bounding box center [686, 321] width 580 height 25
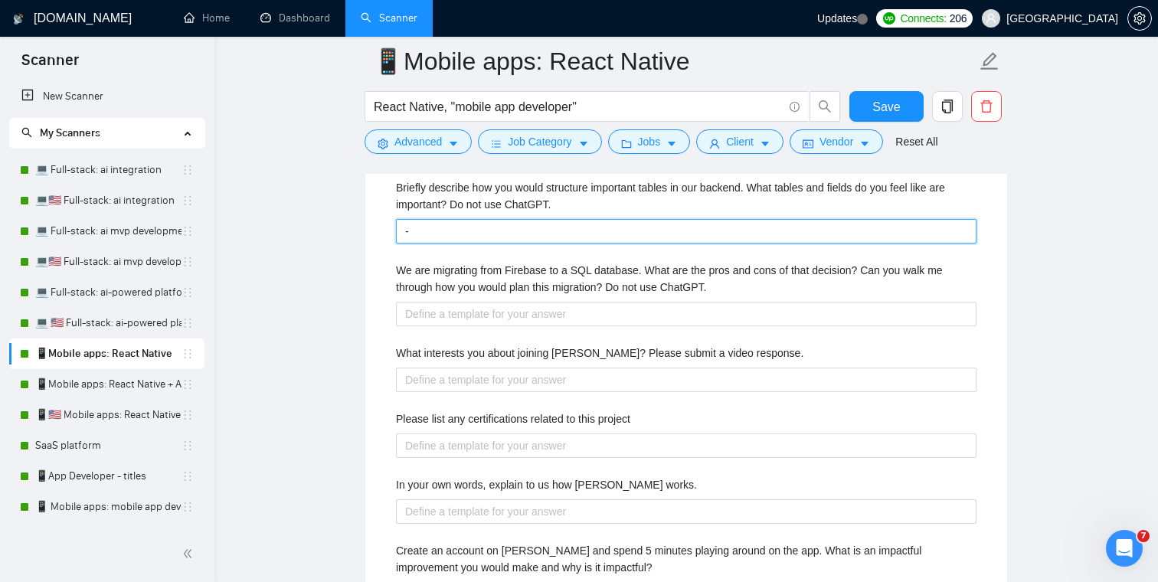
scroll to position [2732, 0]
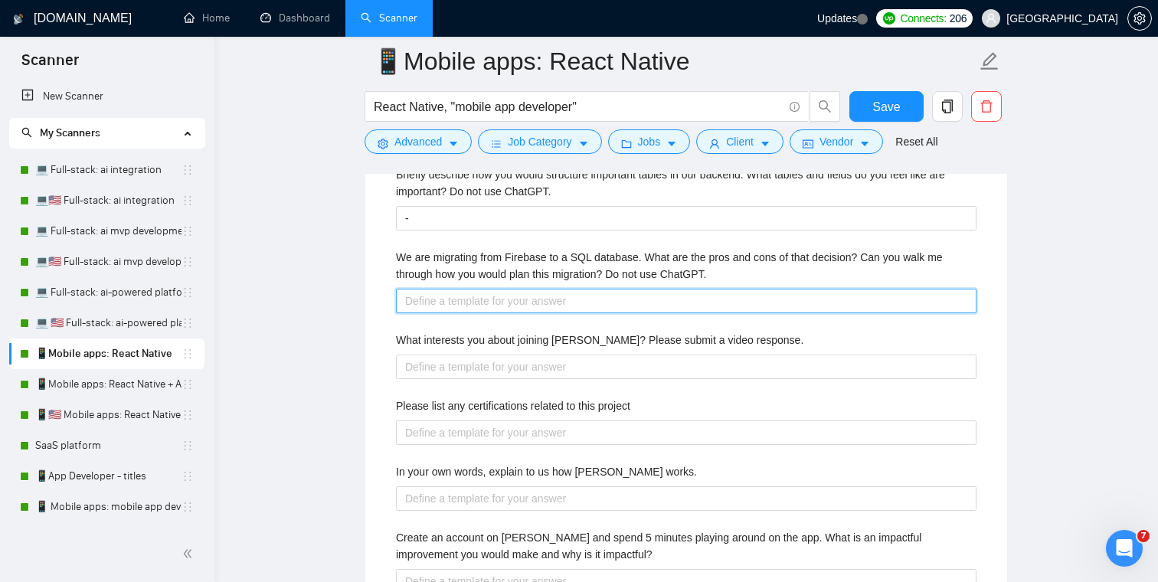
click at [479, 309] on ChatGPT\ "We are migrating from Firebase to a SQL database. What are the pros and cons of…" at bounding box center [686, 301] width 580 height 25
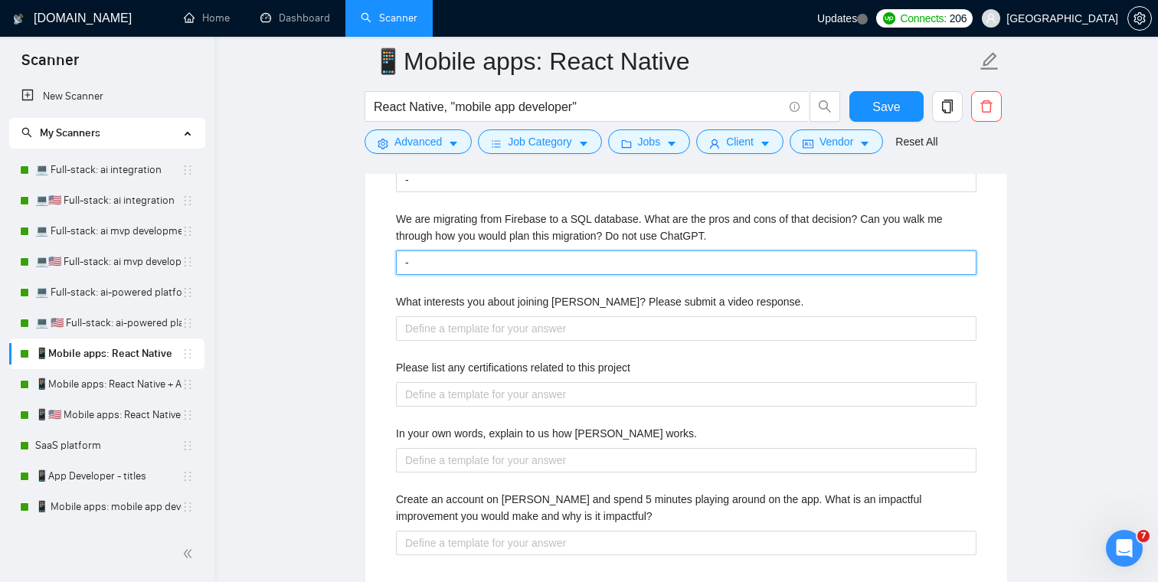
scroll to position [2817, 0]
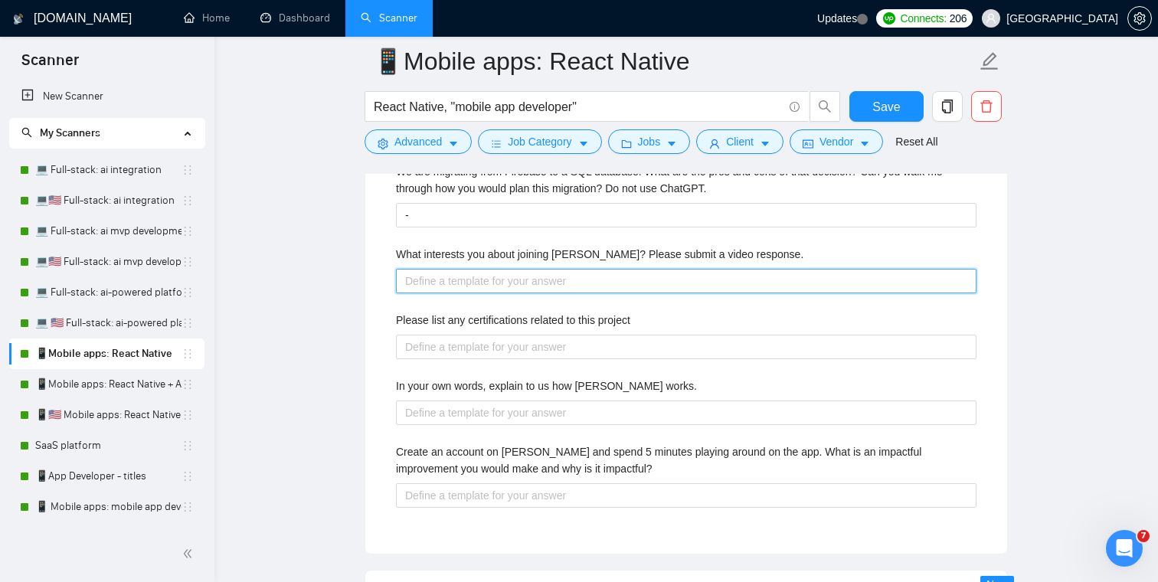
click at [518, 280] on response\ "What interests you about joining Veriswap? Please submit a video response." at bounding box center [686, 281] width 580 height 25
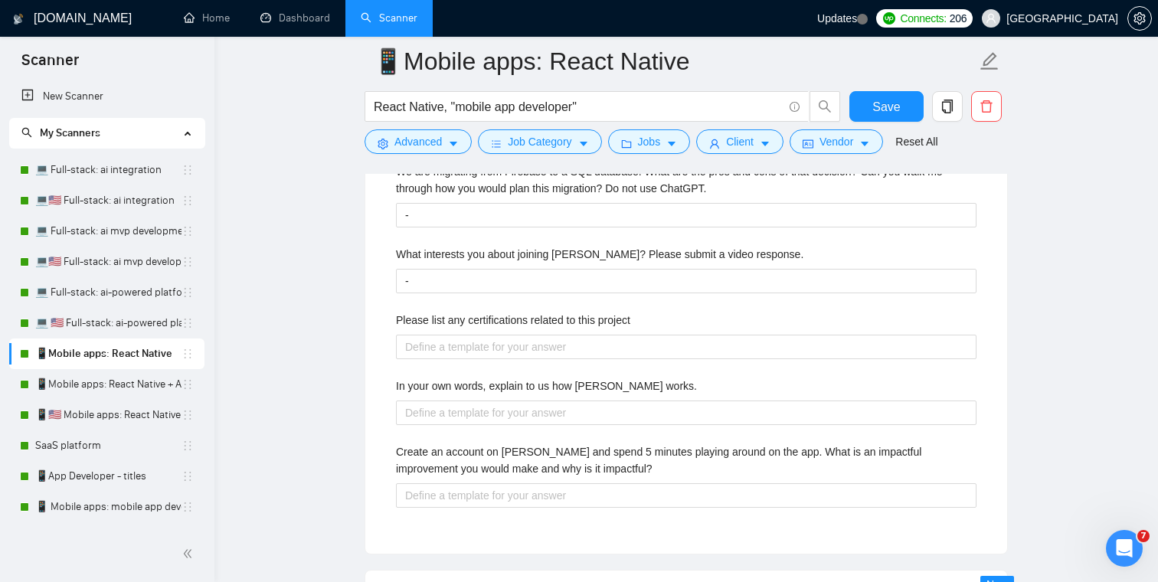
click at [501, 332] on div "Please list any certifications related to this project" at bounding box center [686, 323] width 580 height 23
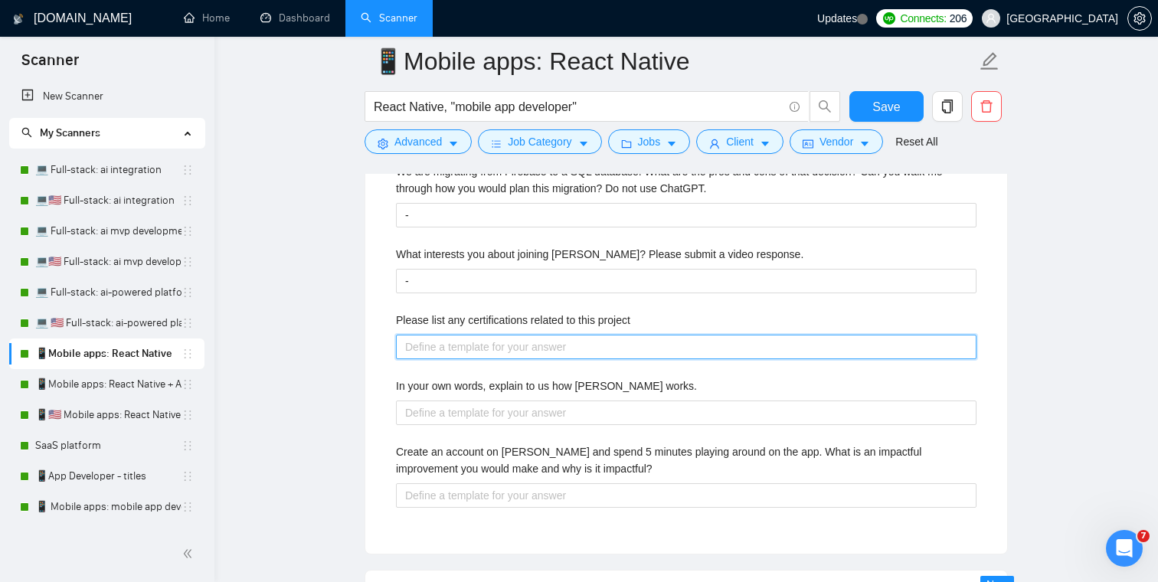
click at [501, 351] on project "Please list any certifications related to this project" at bounding box center [686, 347] width 580 height 25
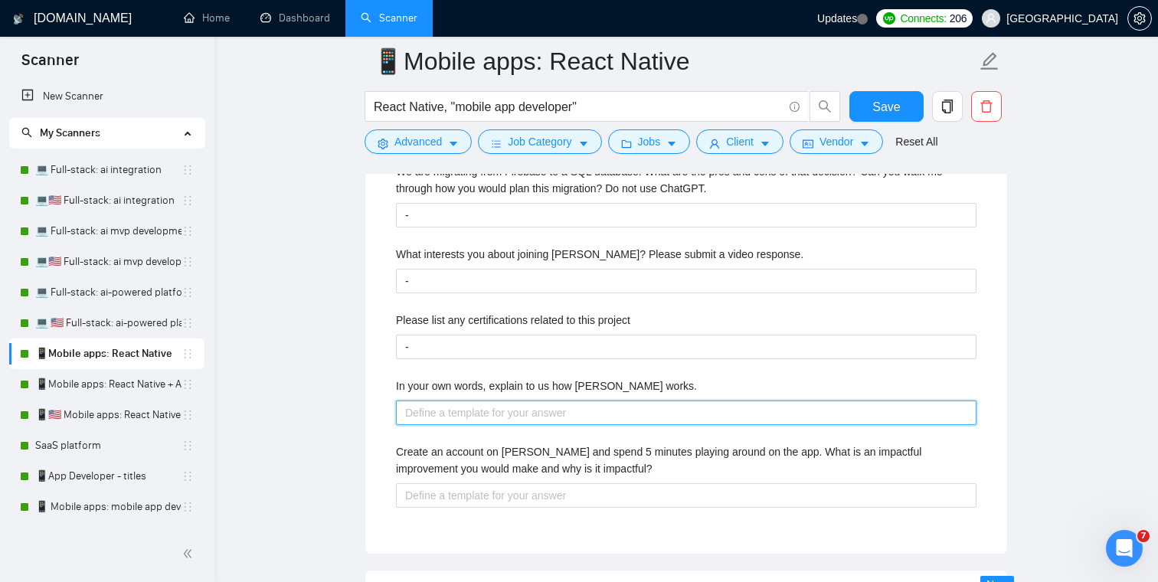
click at [494, 410] on works\ "In your own words, explain to us how Veriswap works." at bounding box center [686, 413] width 580 height 25
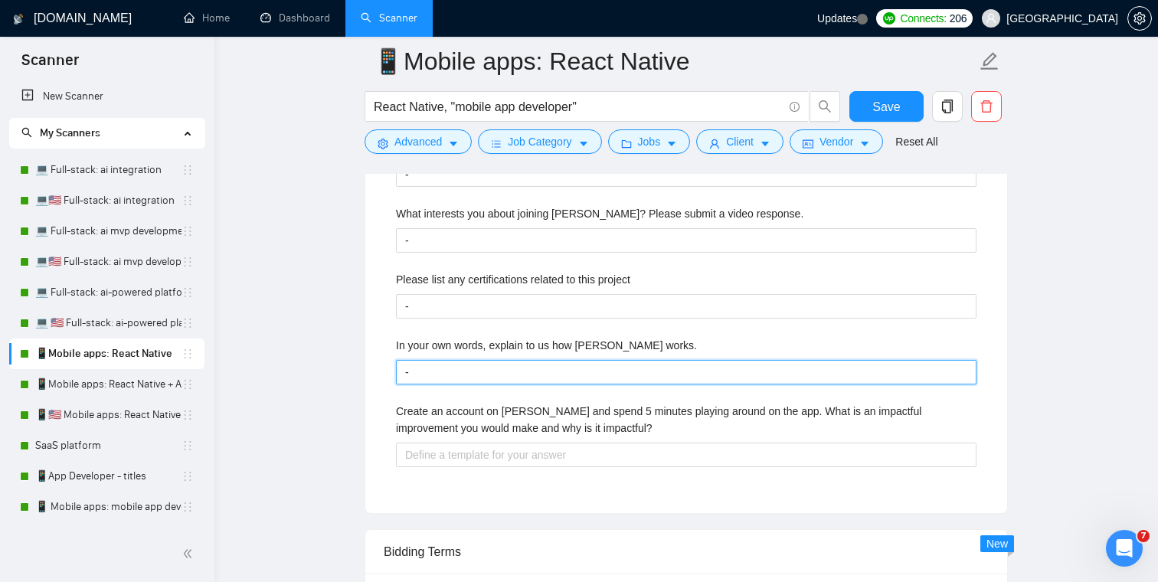
scroll to position [2892, 0]
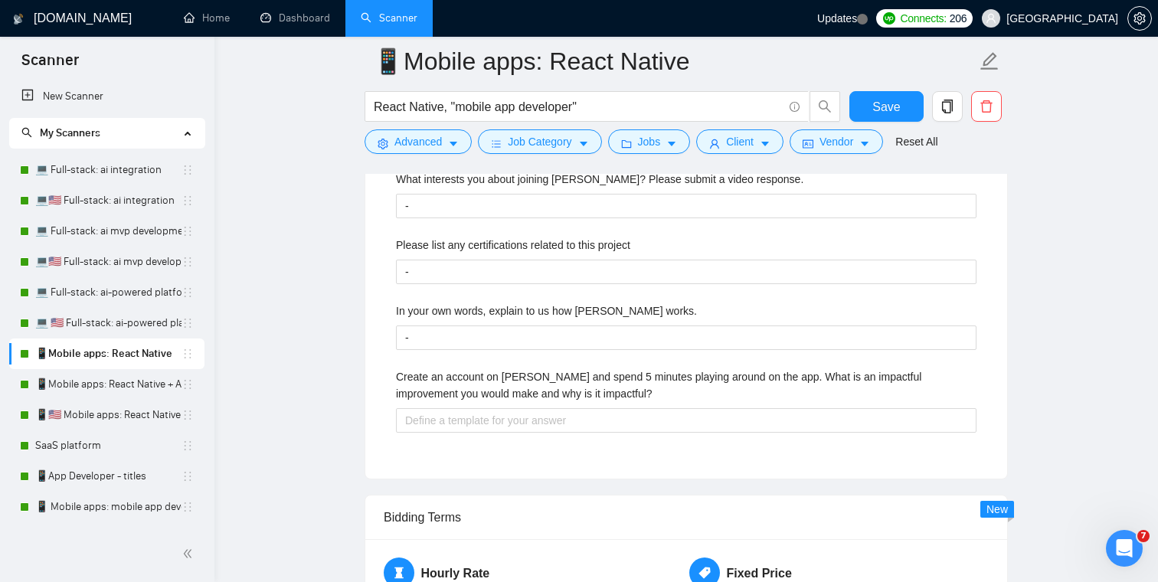
click at [492, 437] on div "Describe your recent experience with similar projects Include a link to your Gi…" at bounding box center [686, 96] width 605 height 727
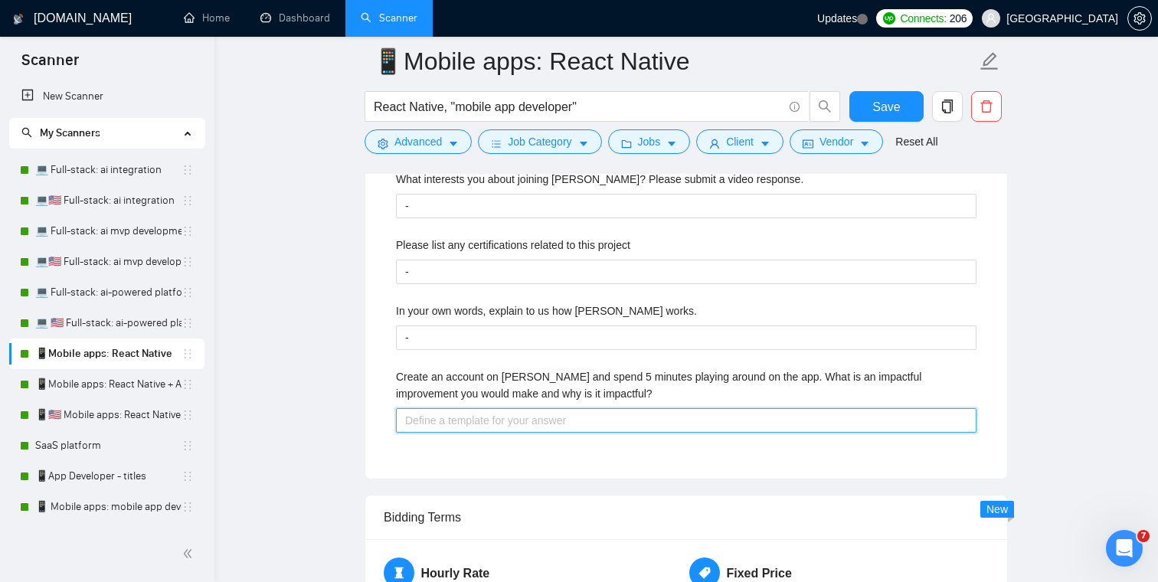
click at [489, 430] on impactful\? "Create an account on Veriswap and spend 5 minutes playing around on the app. Wh…" at bounding box center [686, 420] width 580 height 25
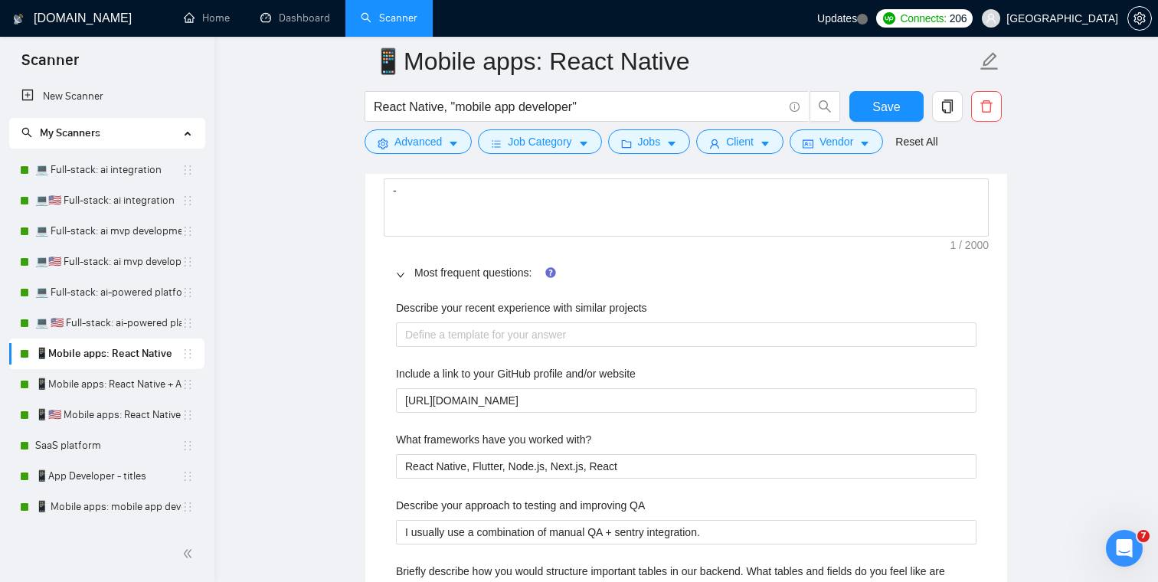
scroll to position [2332, 0]
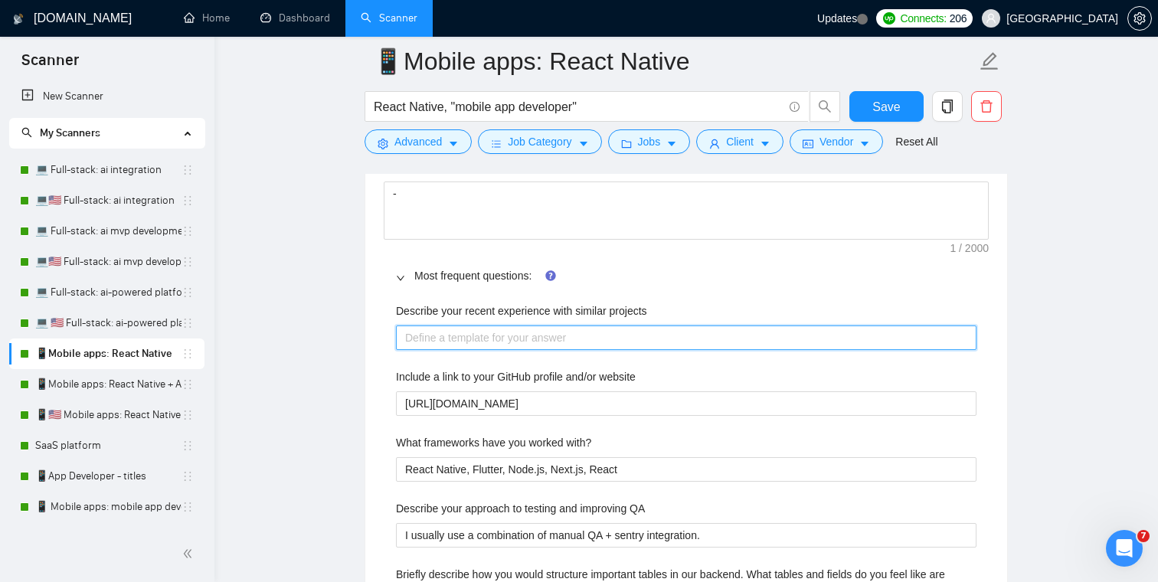
click at [454, 343] on projects "Describe your recent experience with similar projects" at bounding box center [686, 337] width 580 height 25
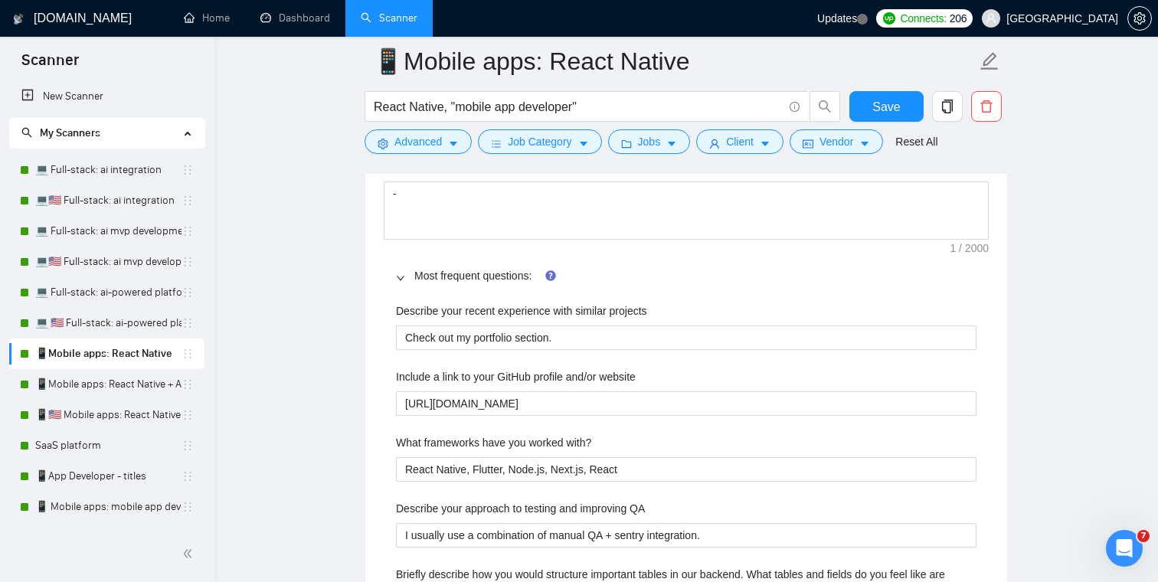
click at [343, 304] on main "📱Mobile apps: React Native React Native, "mobile app developer" Save Advanced J…" at bounding box center [686, 450] width 894 height 5442
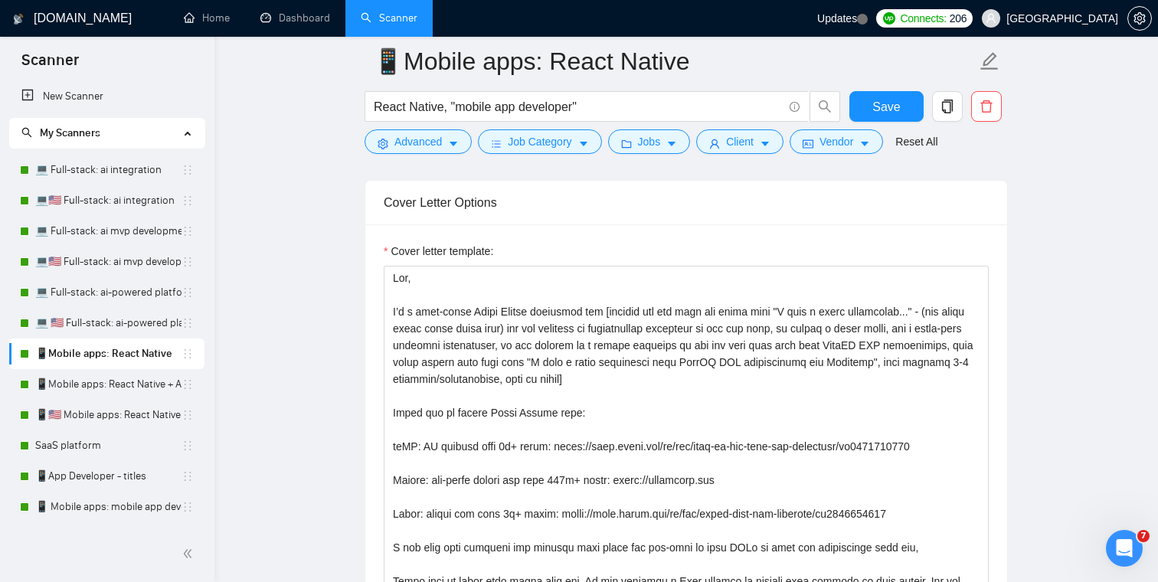
scroll to position [1747, 0]
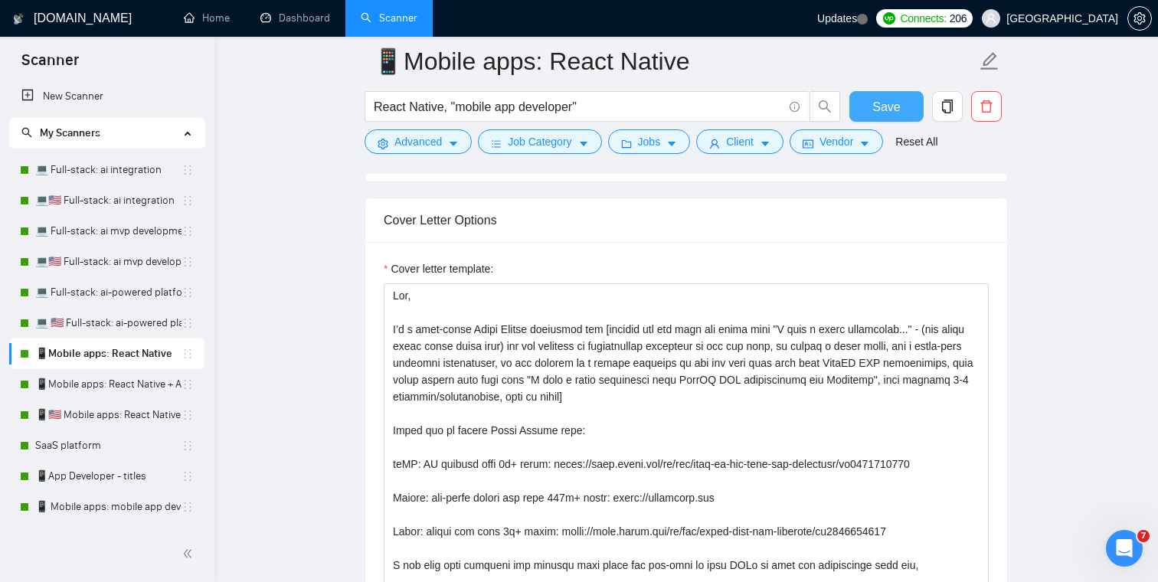
click at [881, 107] on span "Save" at bounding box center [886, 106] width 28 height 19
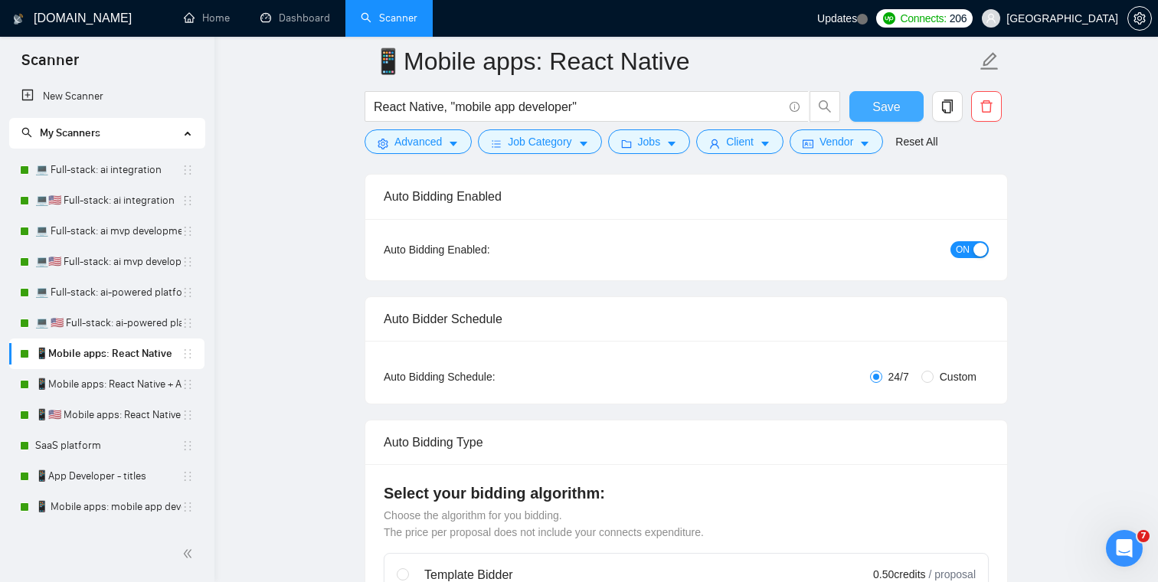
scroll to position [0, 0]
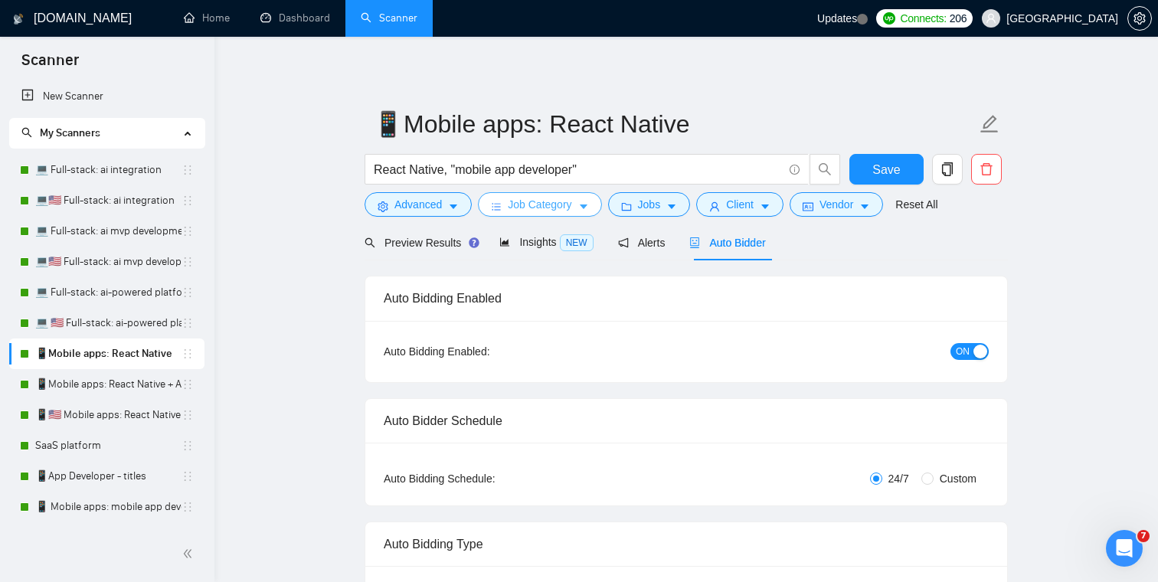
click at [563, 210] on span "Job Category" at bounding box center [540, 204] width 64 height 17
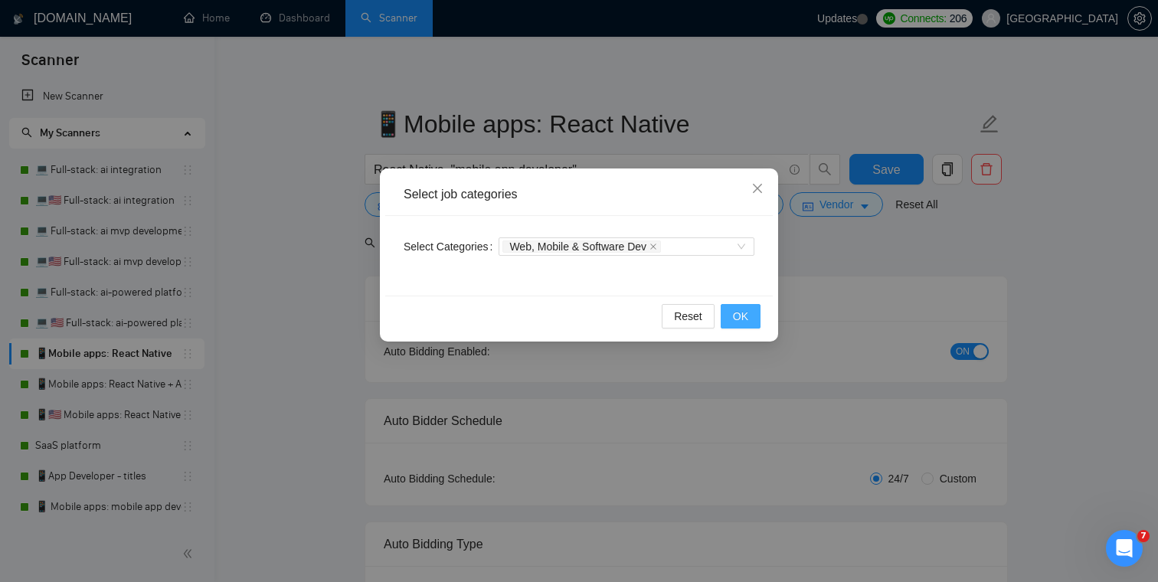
click at [741, 314] on span "OK" at bounding box center [740, 316] width 15 height 17
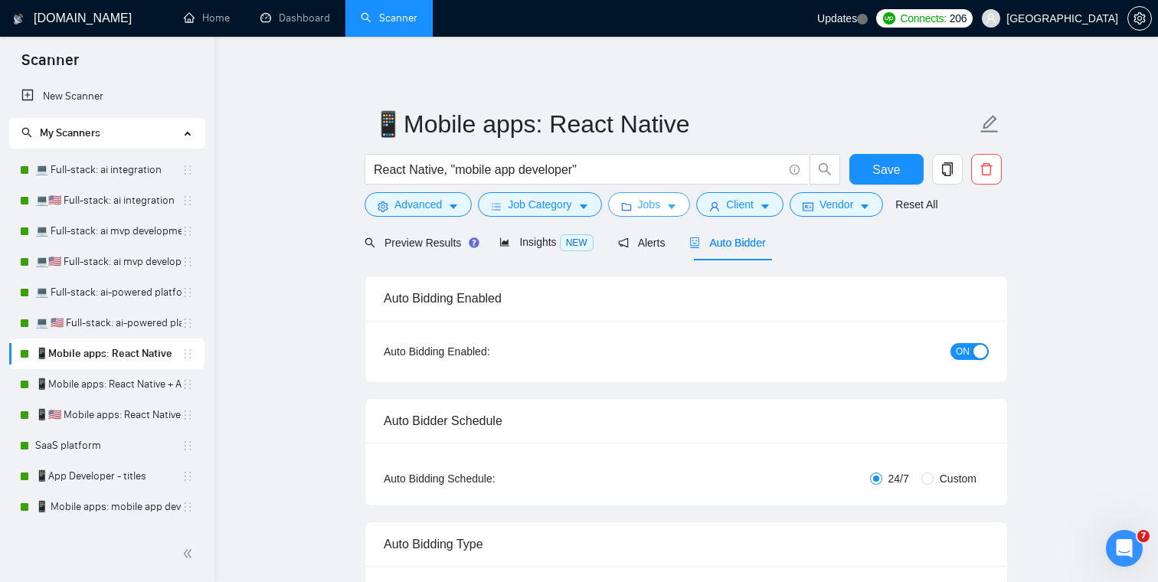
click at [661, 211] on span "Jobs" at bounding box center [649, 204] width 23 height 17
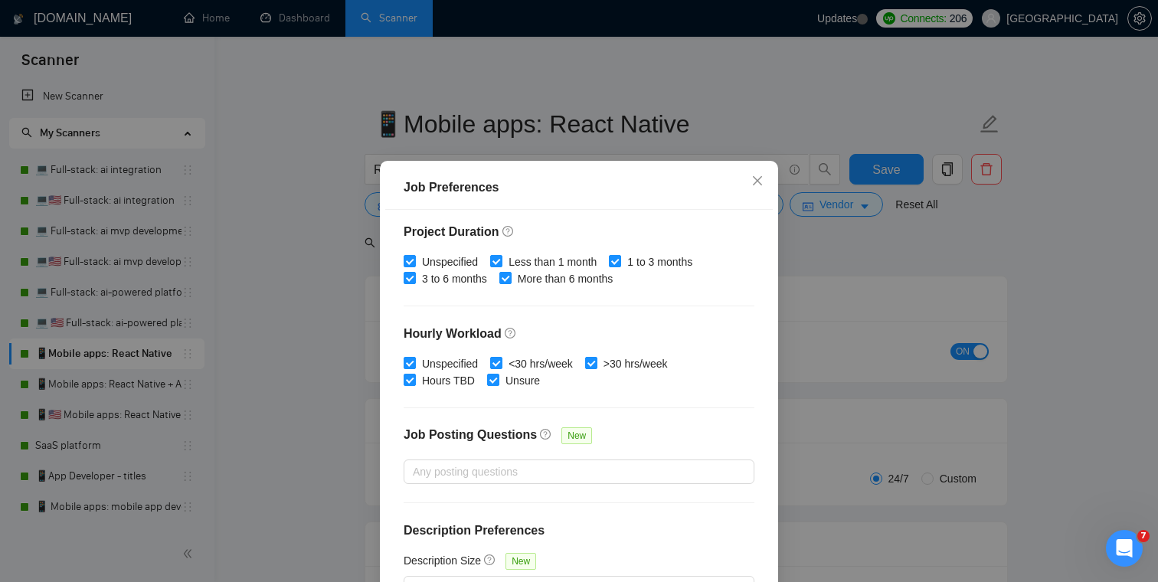
scroll to position [102, 0]
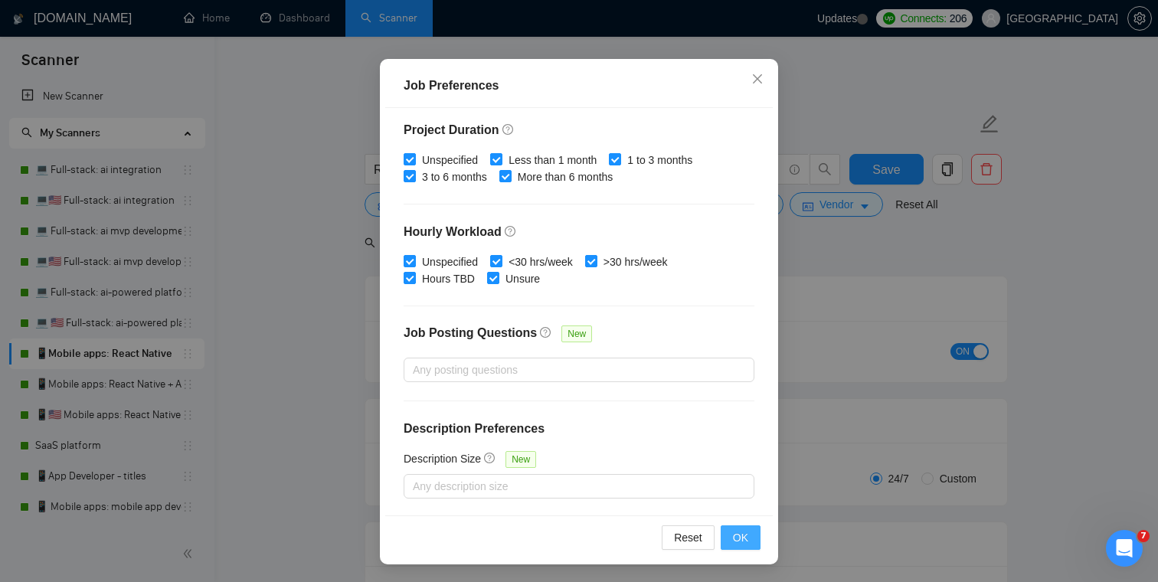
click at [734, 538] on span "OK" at bounding box center [740, 537] width 15 height 17
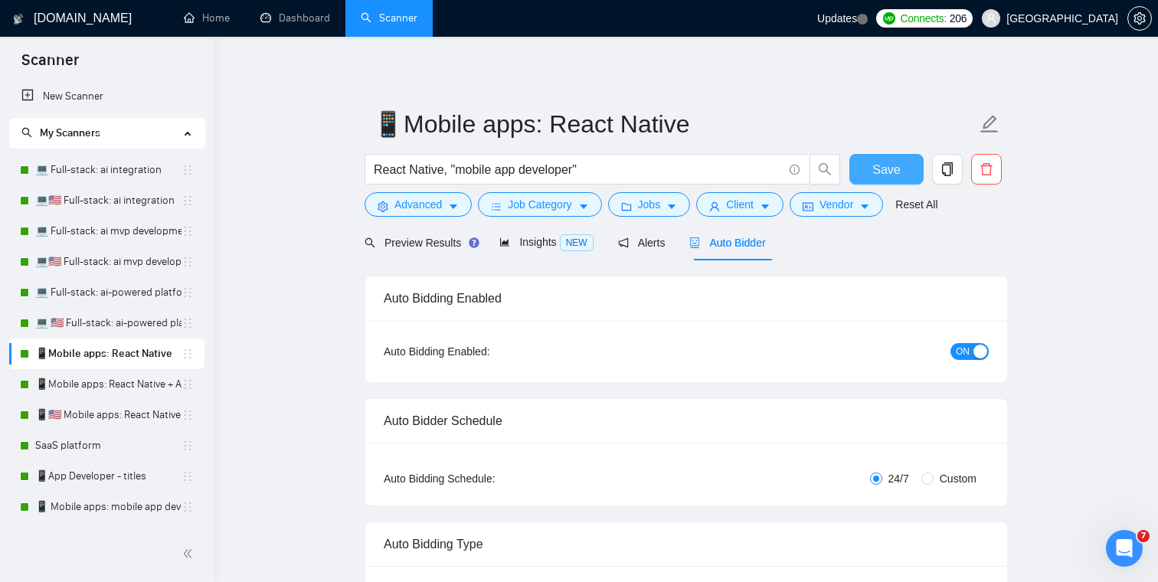
click at [894, 168] on span "Save" at bounding box center [886, 169] width 28 height 19
click at [953, 168] on icon "copy" at bounding box center [947, 169] width 14 height 14
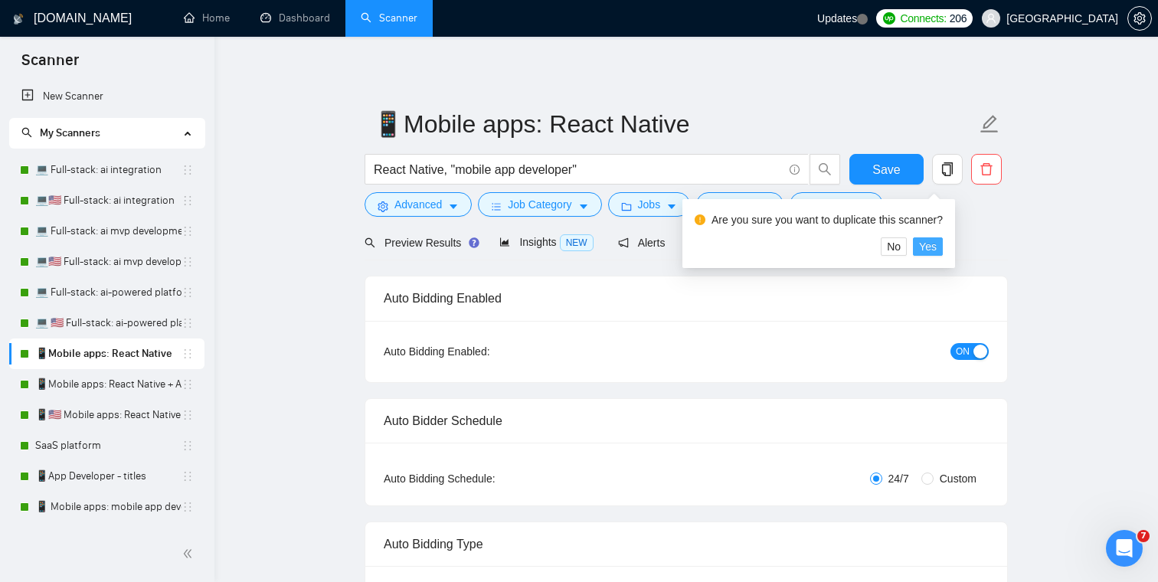
click at [937, 246] on span "Yes" at bounding box center [928, 246] width 18 height 17
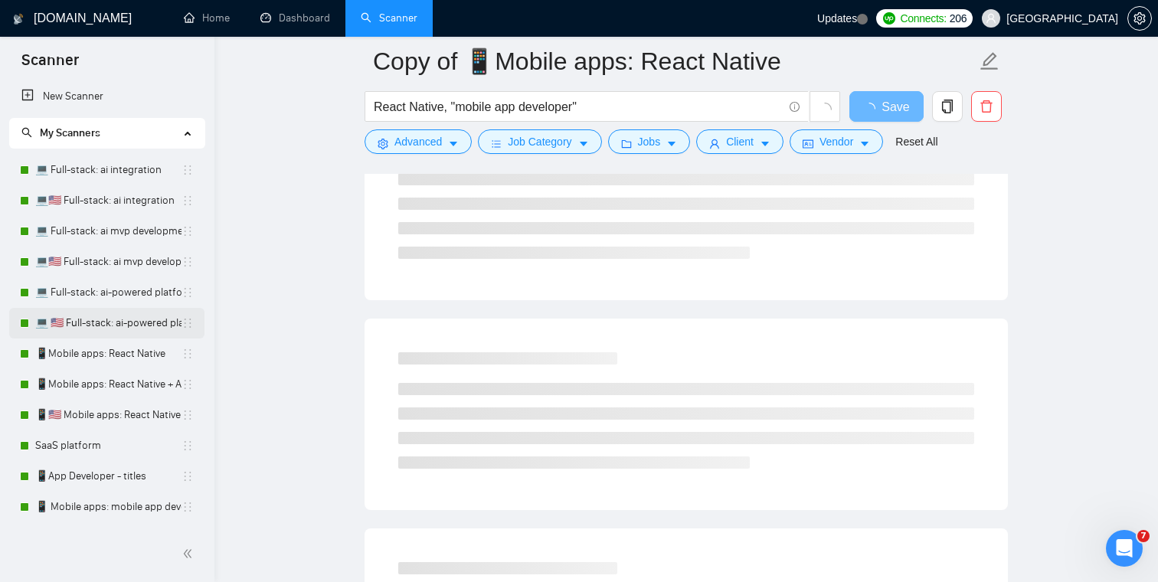
click at [106, 316] on link "💻 🇺🇸 Full-stack: ai-powered platform" at bounding box center [108, 323] width 146 height 31
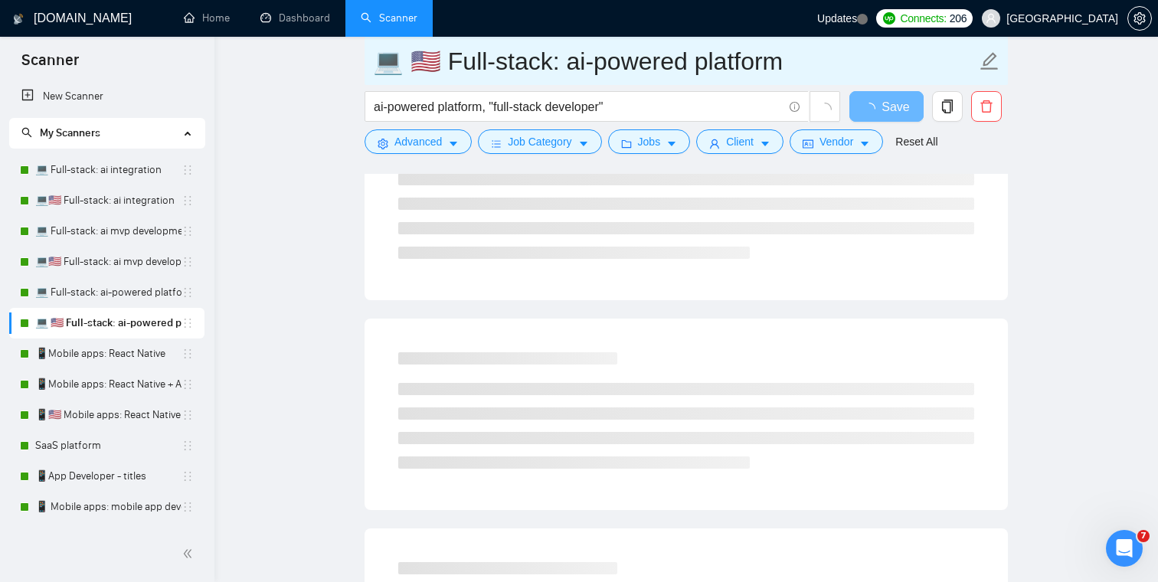
drag, startPoint x: 424, startPoint y: 62, endPoint x: 410, endPoint y: 63, distance: 14.6
click at [410, 63] on input "💻 🇺🇸 Full-stack: ai-powered platform" at bounding box center [674, 61] width 603 height 38
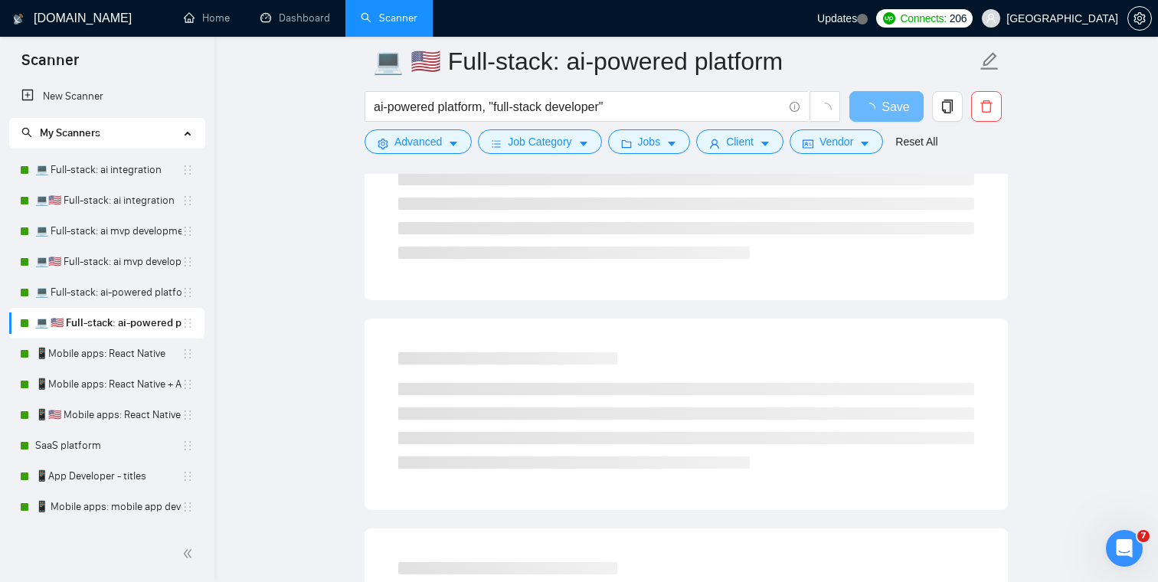
click at [282, 200] on main "💻 🇺🇸 Full-stack: ai-powered platform ai-powered platform, "full-stack developer…" at bounding box center [686, 495] width 894 height 1290
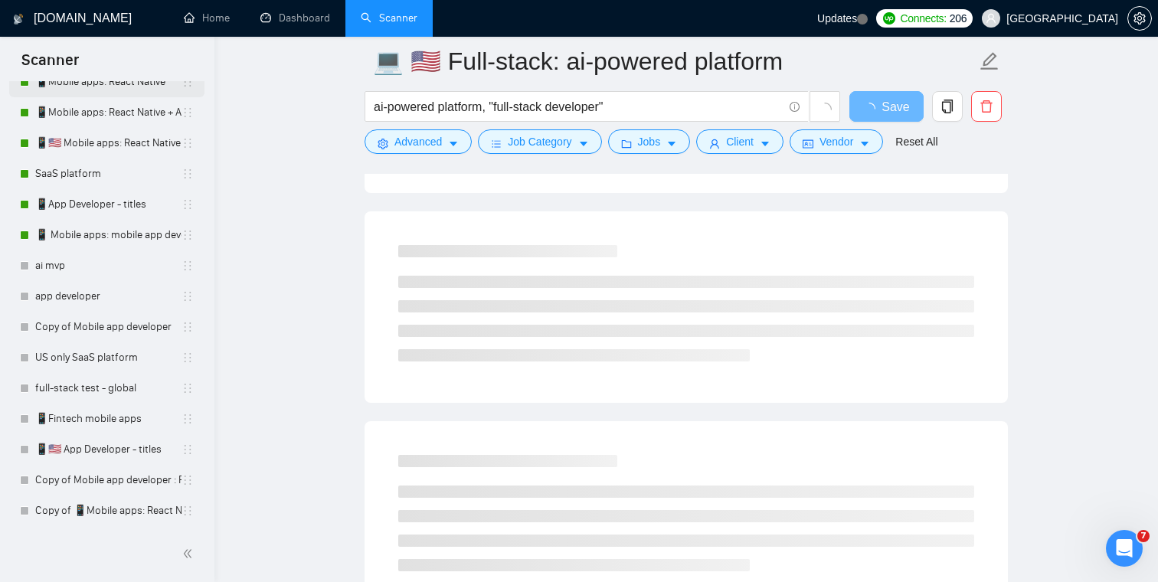
scroll to position [334, 0]
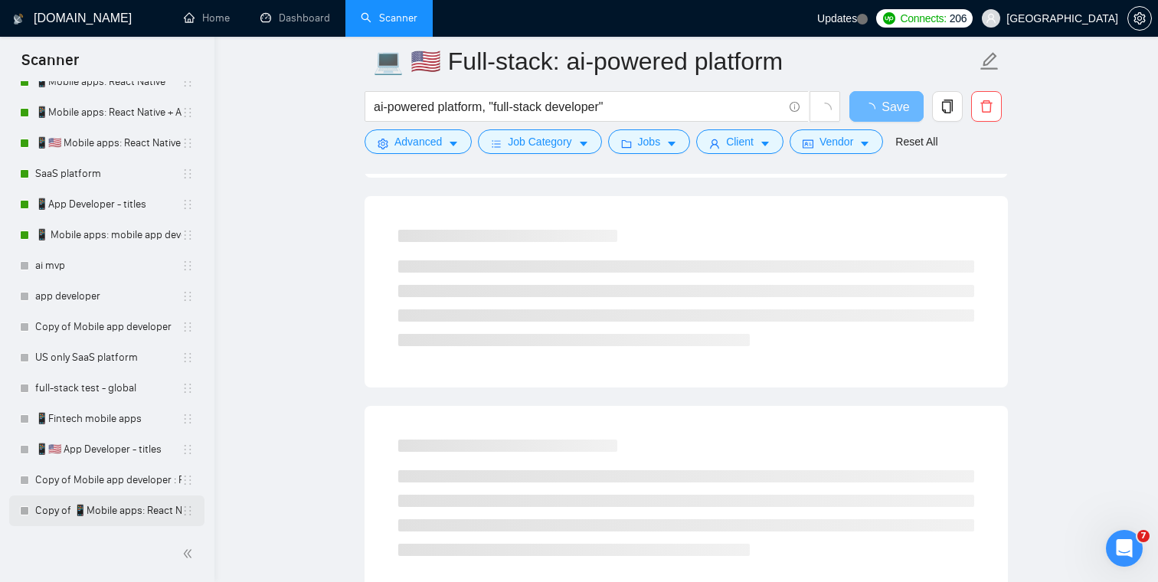
click at [123, 512] on link "Copy of 📱Mobile apps: React Native" at bounding box center [108, 510] width 146 height 31
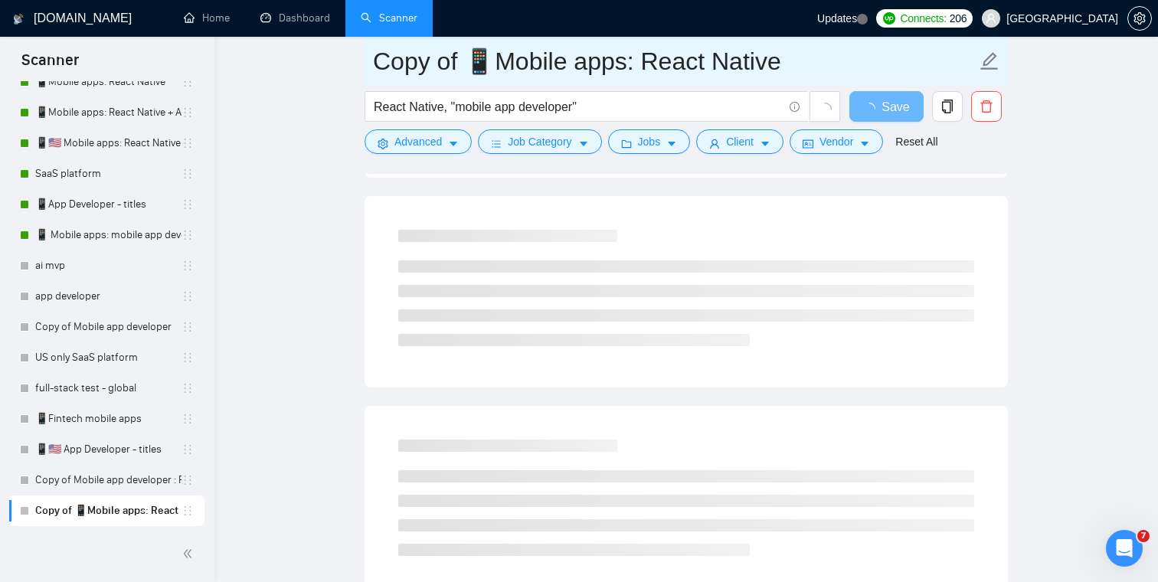
drag, startPoint x: 471, startPoint y: 65, endPoint x: 330, endPoint y: 65, distance: 140.9
click at [330, 65] on main "Copy of 📱Mobile apps: React Native React Native, "mobile app developer" Save Ad…" at bounding box center [686, 372] width 894 height 1290
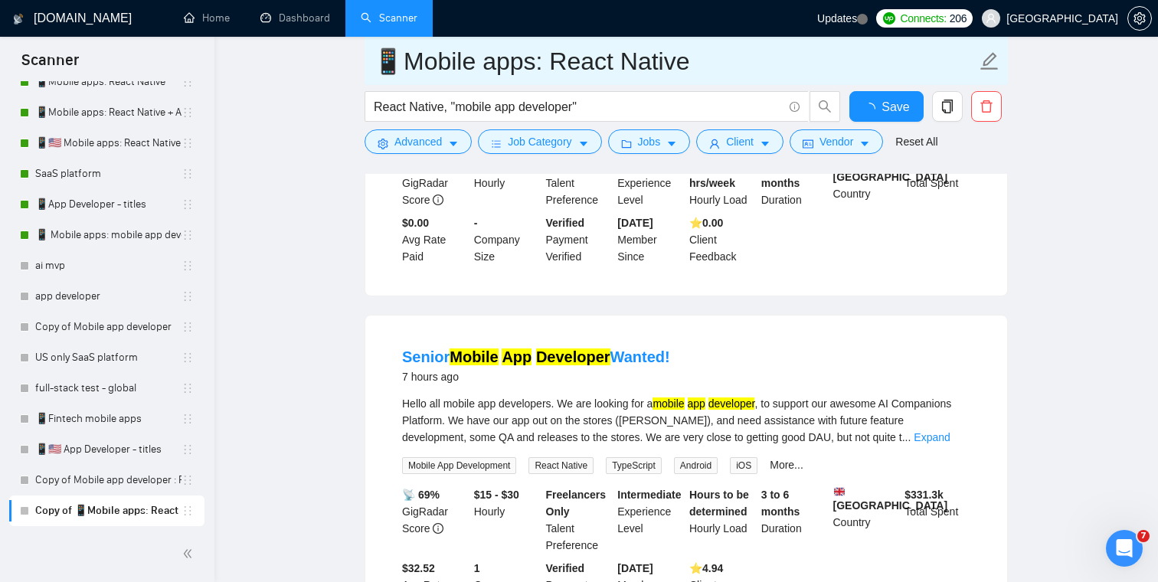
paste input "🇺🇸"
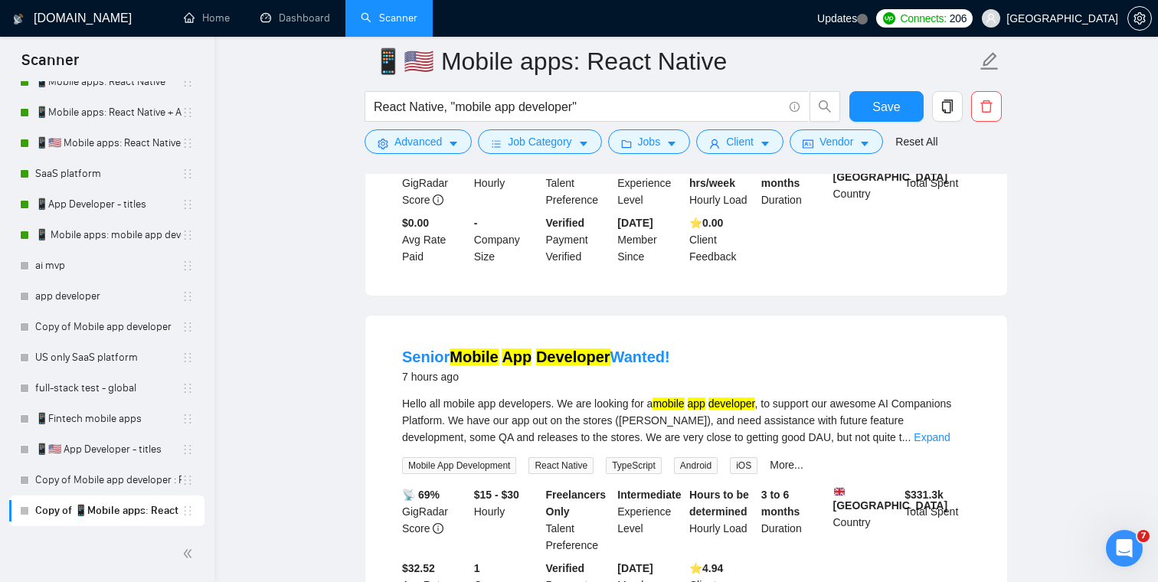
click at [900, 98] on button "Save" at bounding box center [886, 106] width 74 height 31
click at [853, 139] on span "Vendor" at bounding box center [836, 141] width 34 height 17
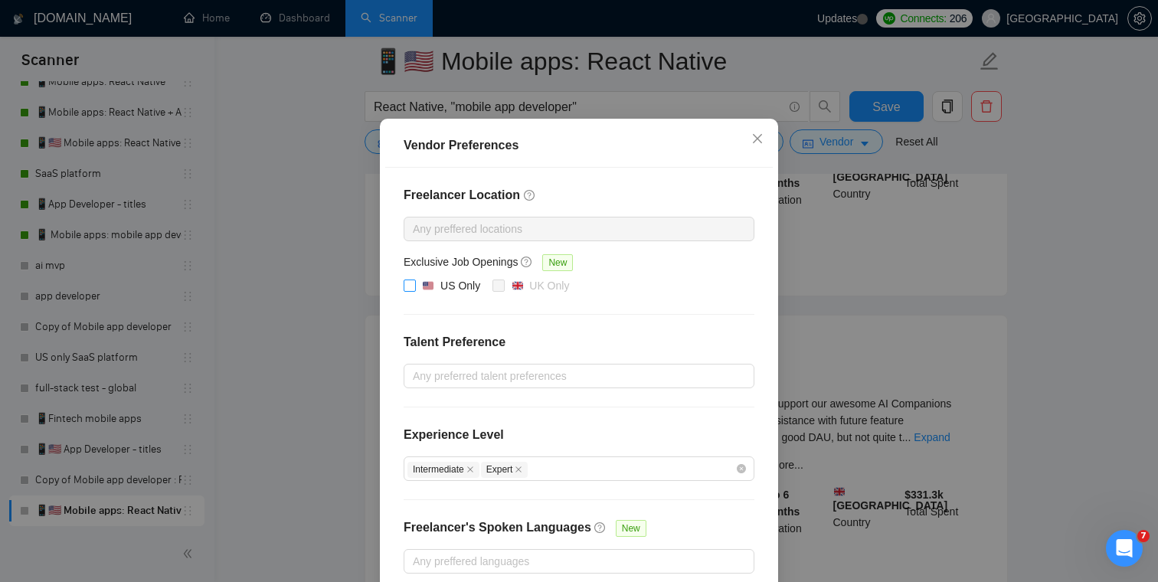
click at [414, 290] on input "US Only" at bounding box center [409, 285] width 11 height 11
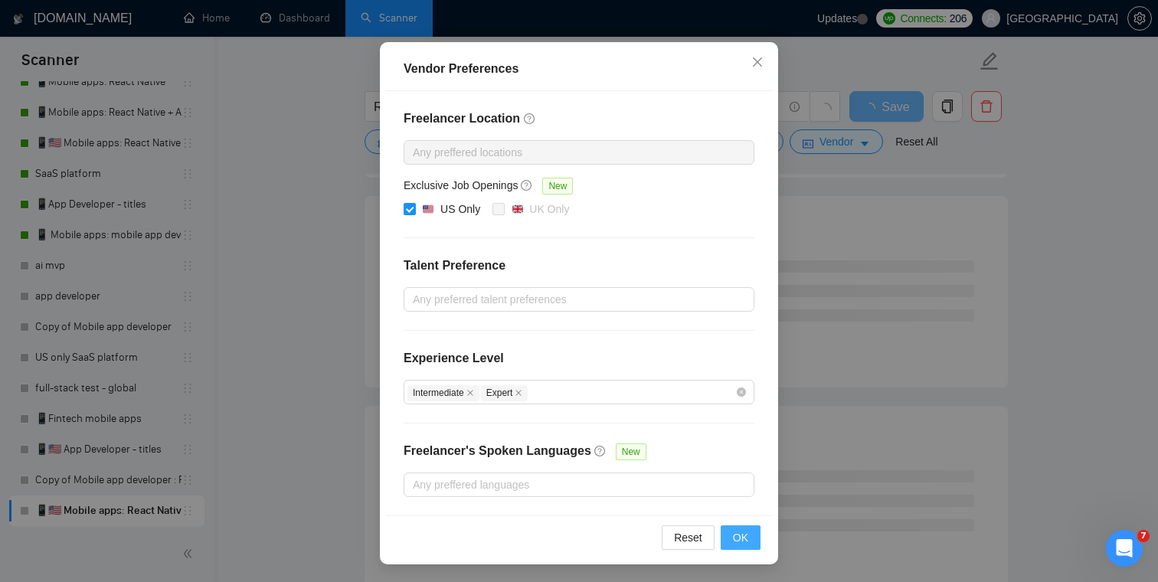
click at [743, 539] on span "OK" at bounding box center [740, 537] width 15 height 17
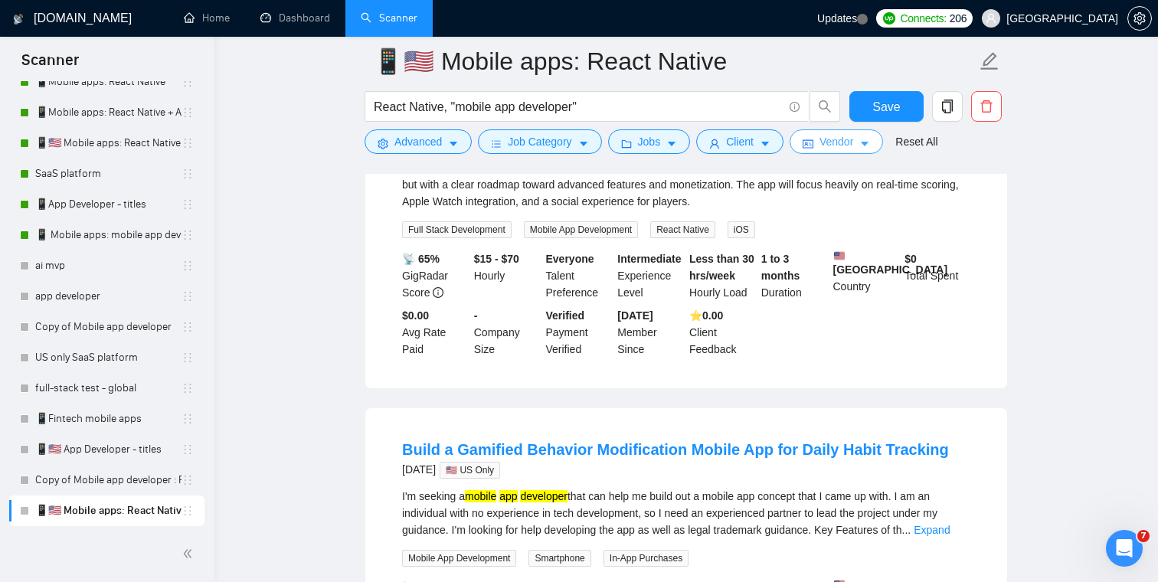
scroll to position [0, 0]
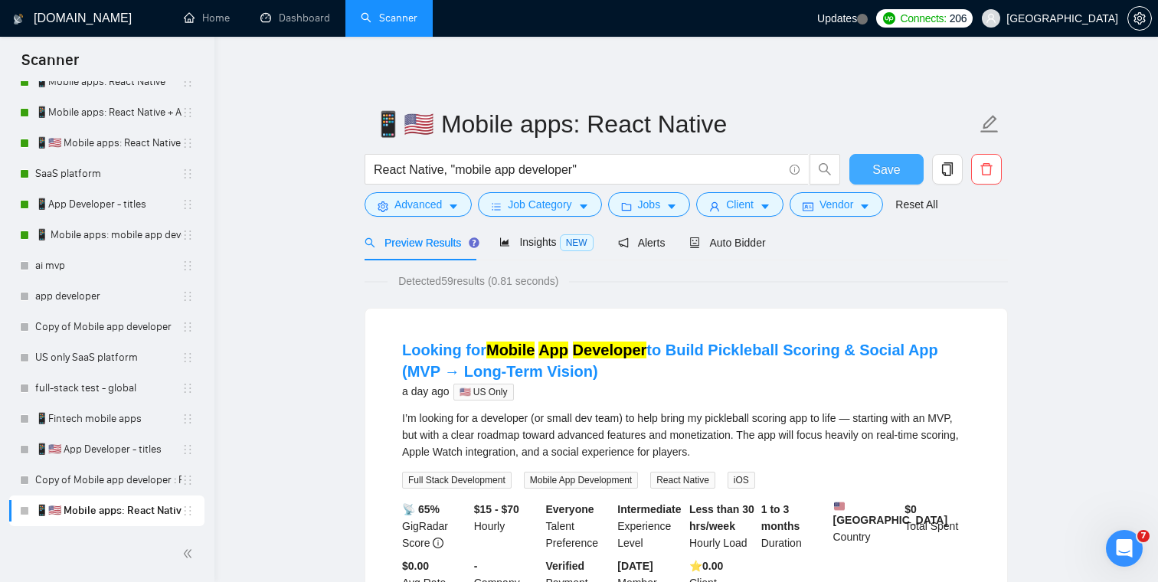
click at [893, 170] on span "Save" at bounding box center [886, 169] width 28 height 19
click at [763, 246] on span "Auto Bidder" at bounding box center [727, 243] width 76 height 12
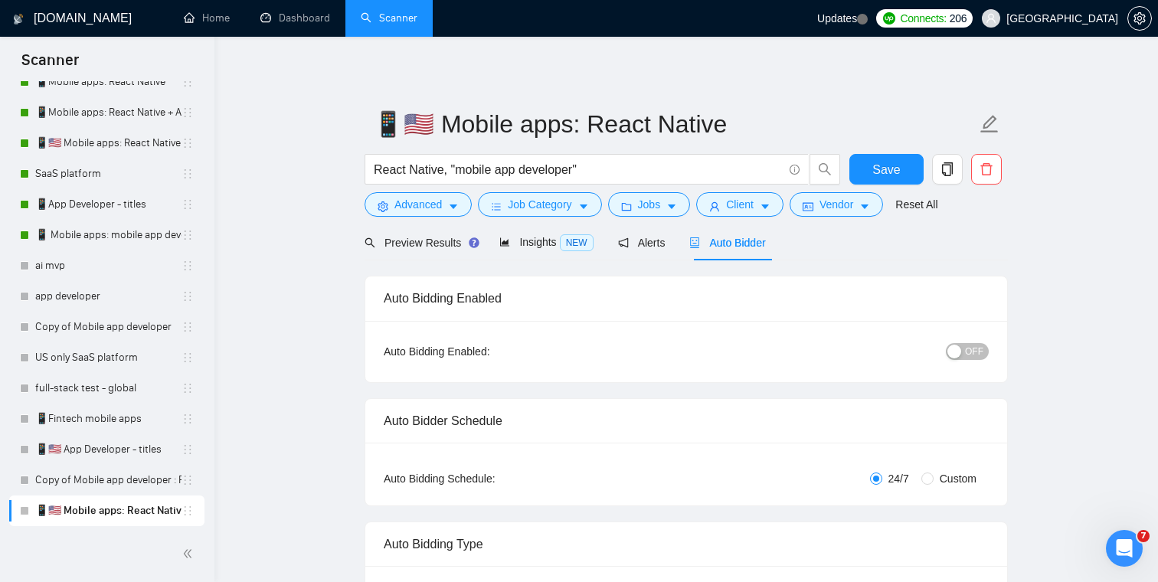
click at [978, 358] on span "OFF" at bounding box center [974, 351] width 18 height 17
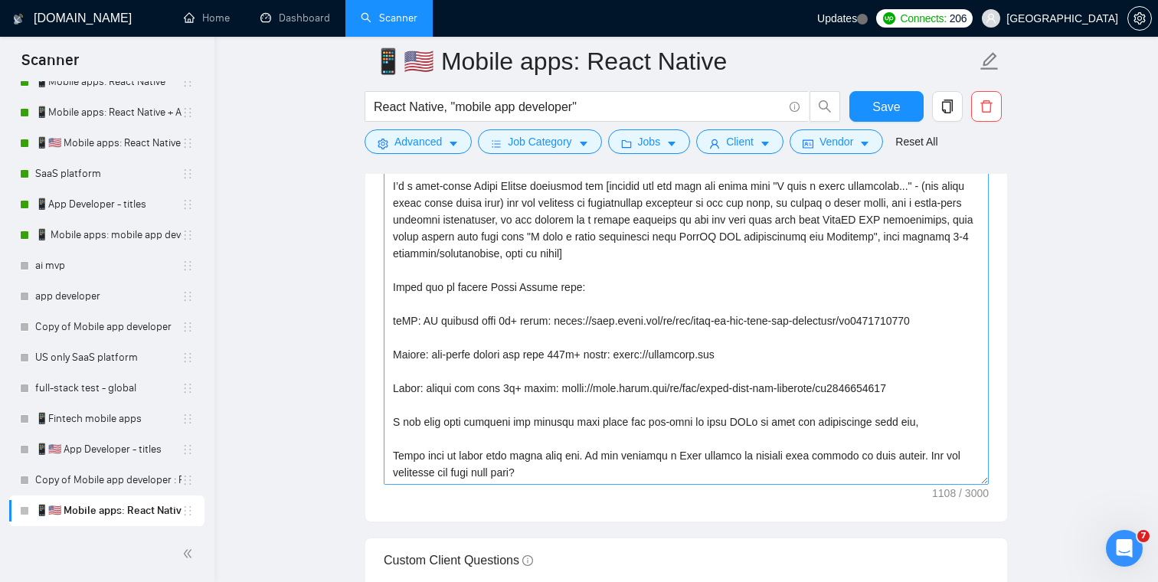
scroll to position [1846, 0]
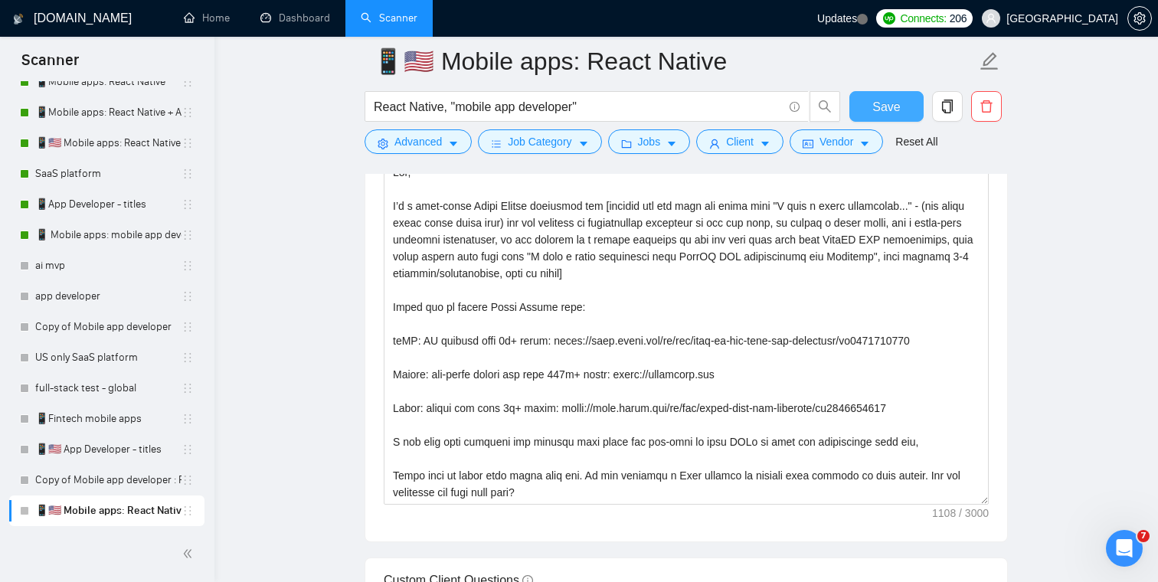
click at [884, 107] on span "Save" at bounding box center [886, 106] width 28 height 19
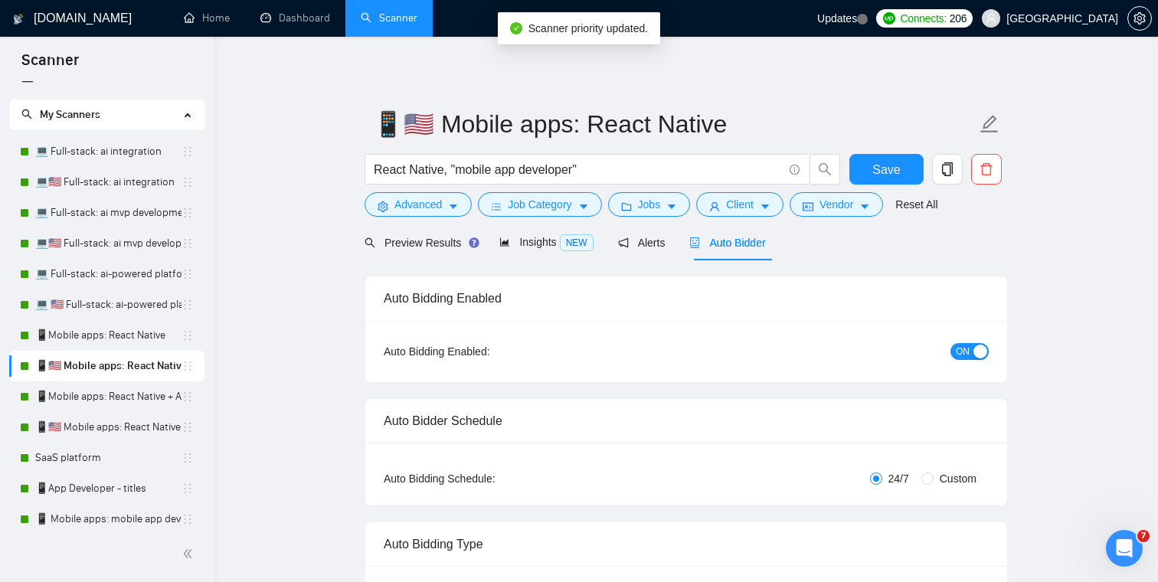
scroll to position [0, 0]
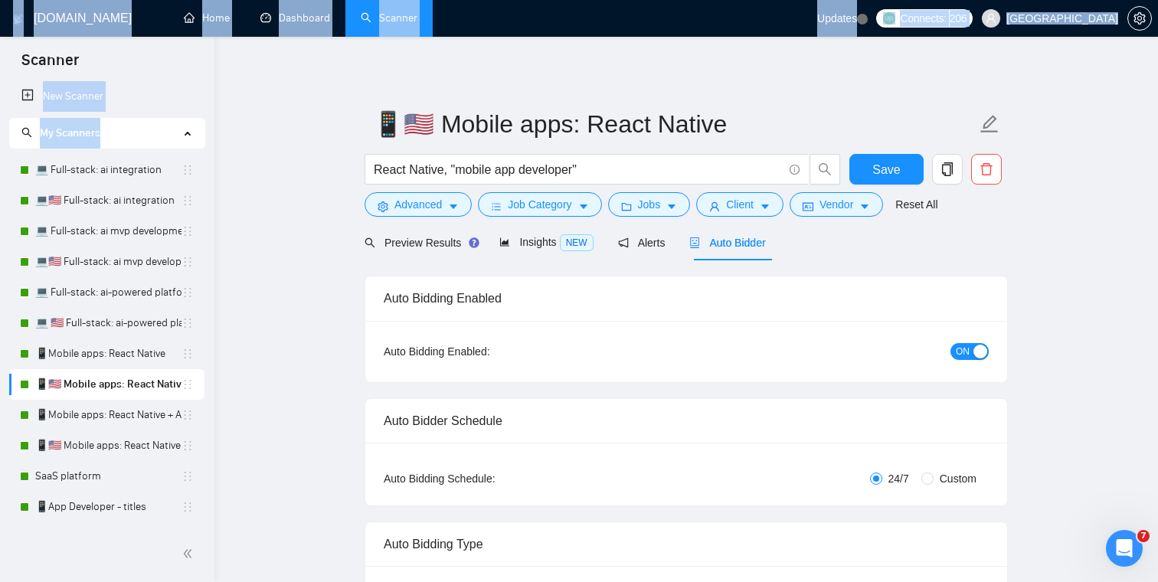
drag, startPoint x: 213, startPoint y: 67, endPoint x: 234, endPoint y: 69, distance: 21.5
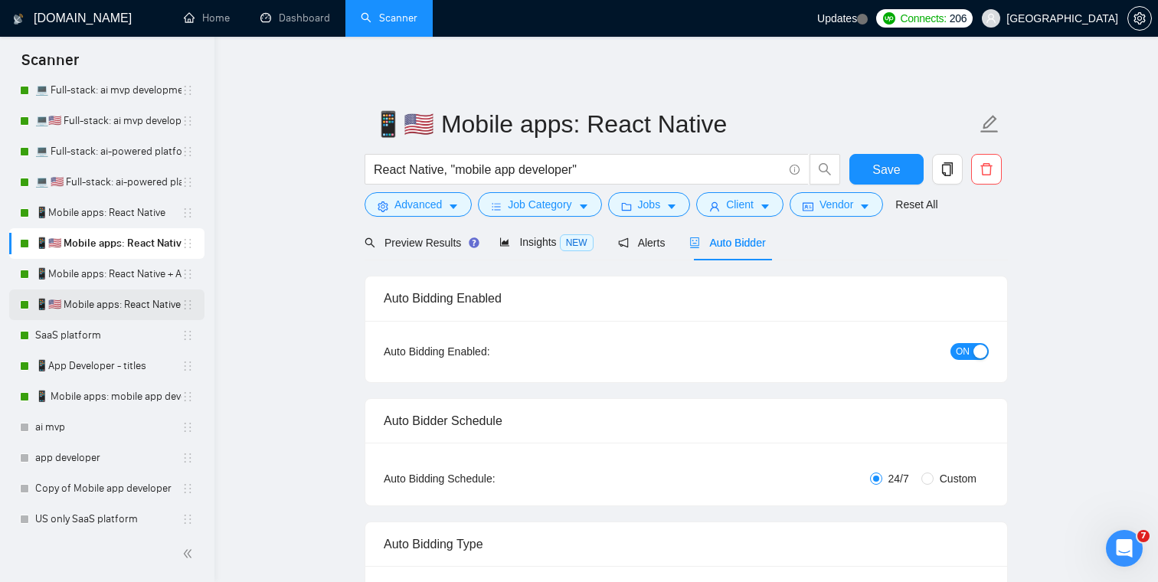
scroll to position [145, 0]
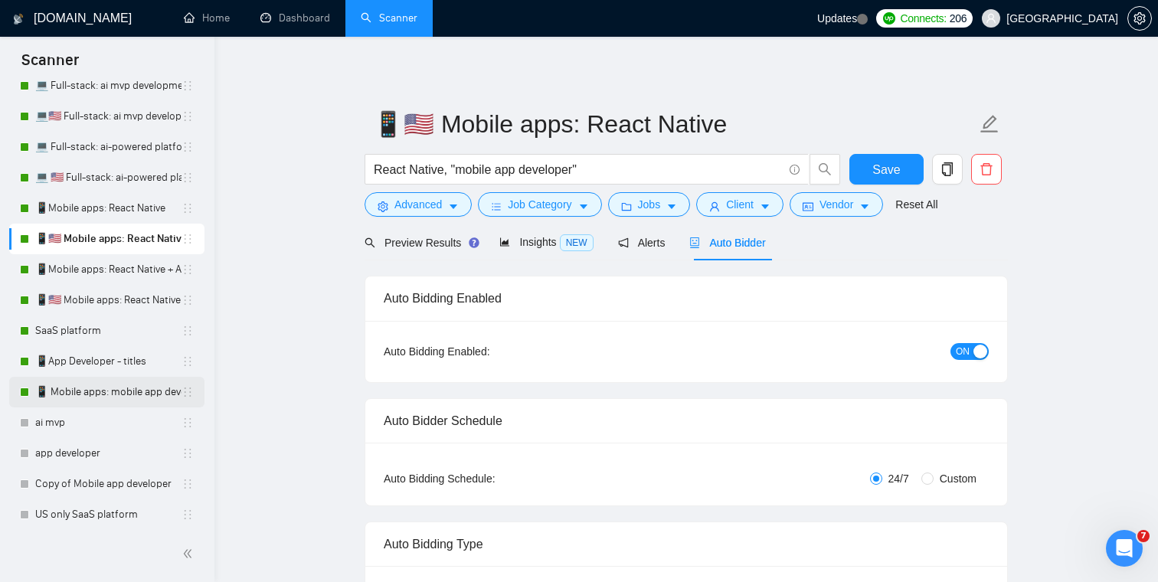
click at [130, 396] on link "📱 Mobile apps: mobile app developer" at bounding box center [108, 392] width 146 height 31
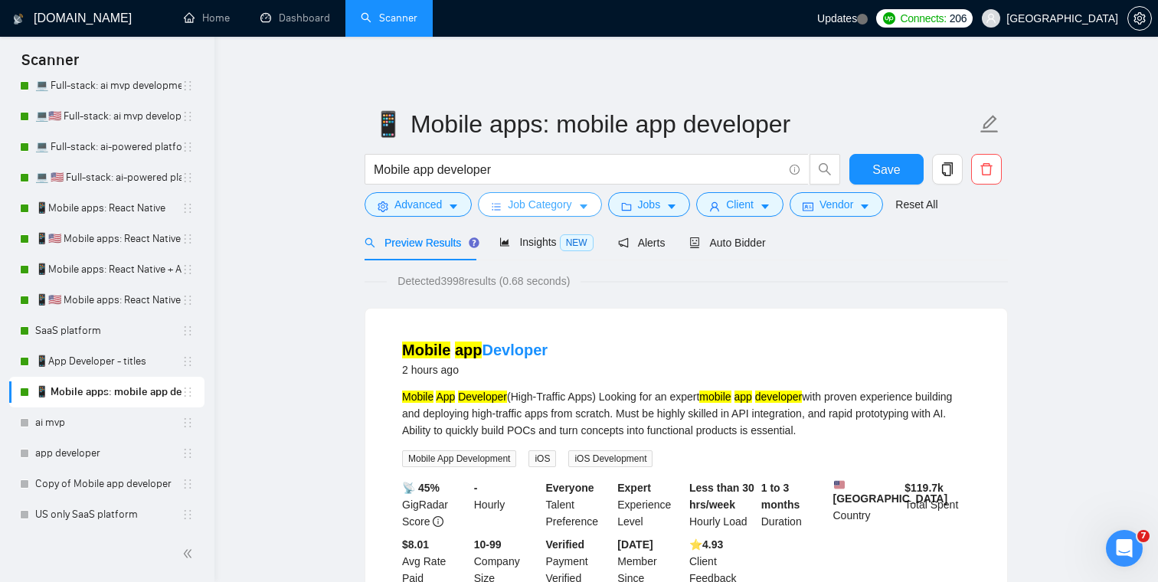
click at [561, 205] on span "Job Category" at bounding box center [540, 204] width 64 height 17
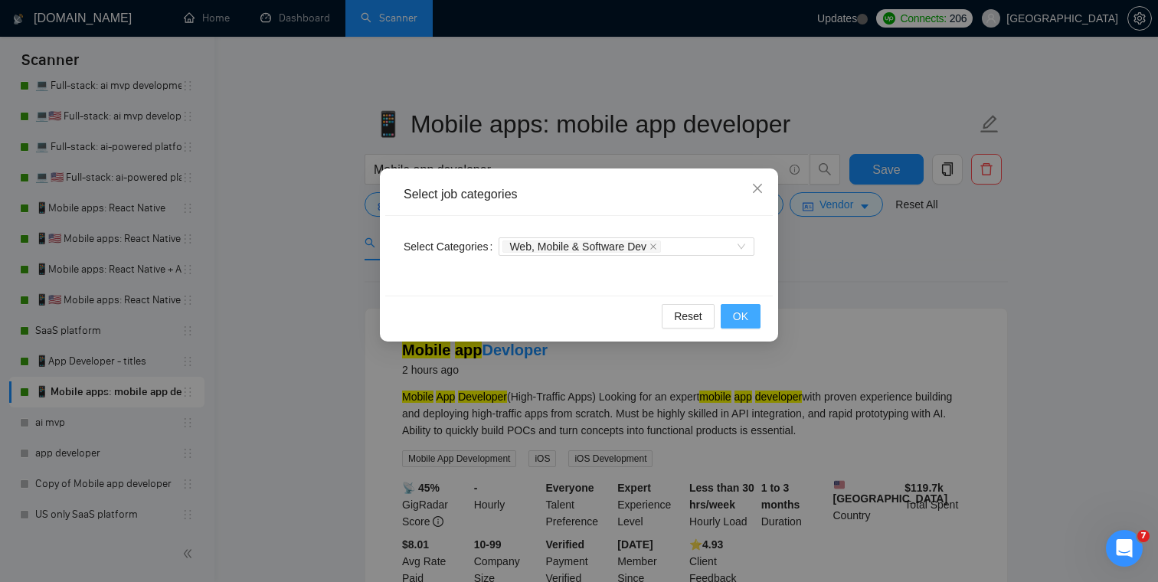
click at [749, 313] on button "OK" at bounding box center [741, 316] width 40 height 25
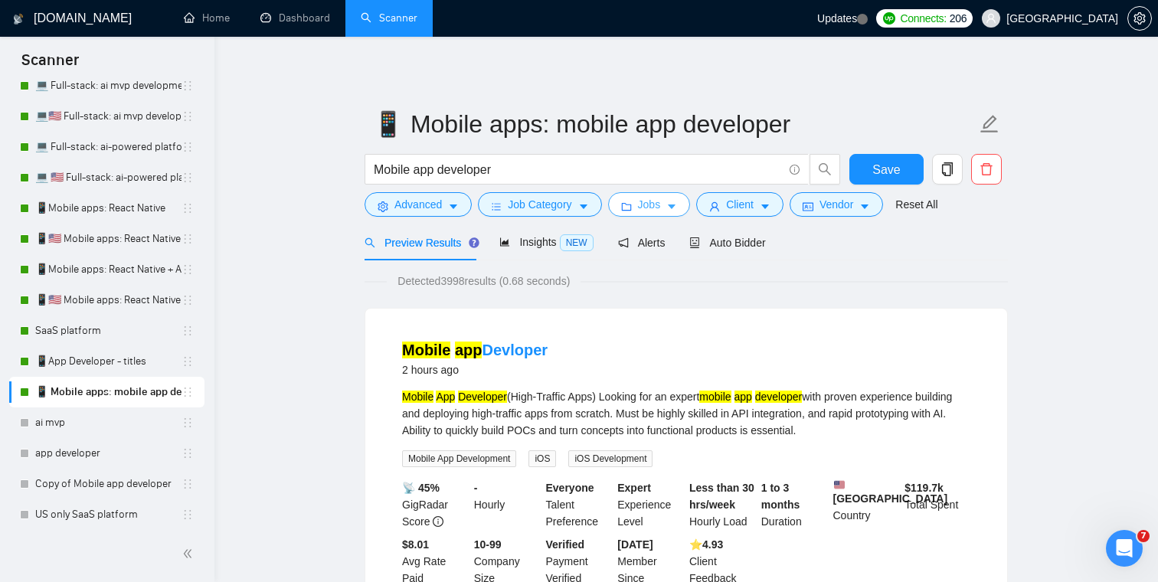
click at [660, 211] on span "Jobs" at bounding box center [649, 204] width 23 height 17
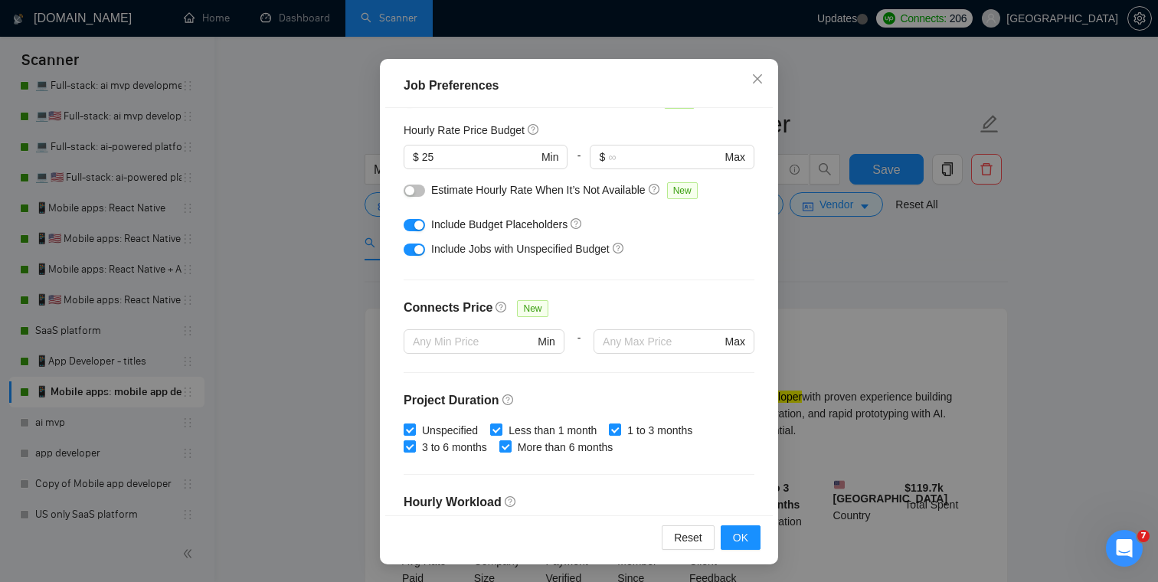
scroll to position [217, 0]
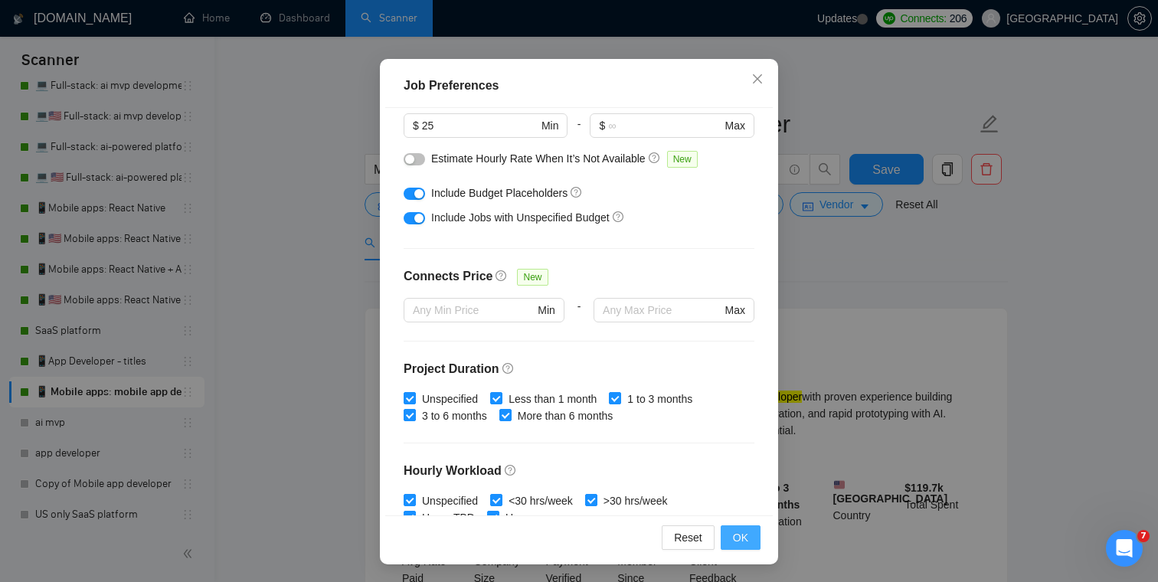
click at [743, 538] on span "OK" at bounding box center [740, 537] width 15 height 17
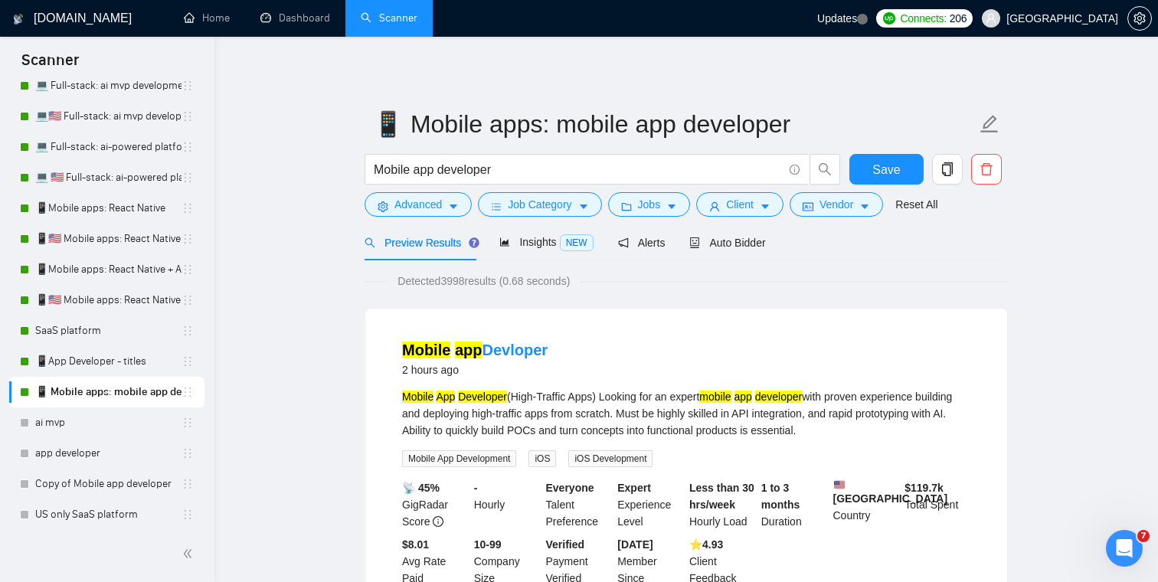
scroll to position [34, 0]
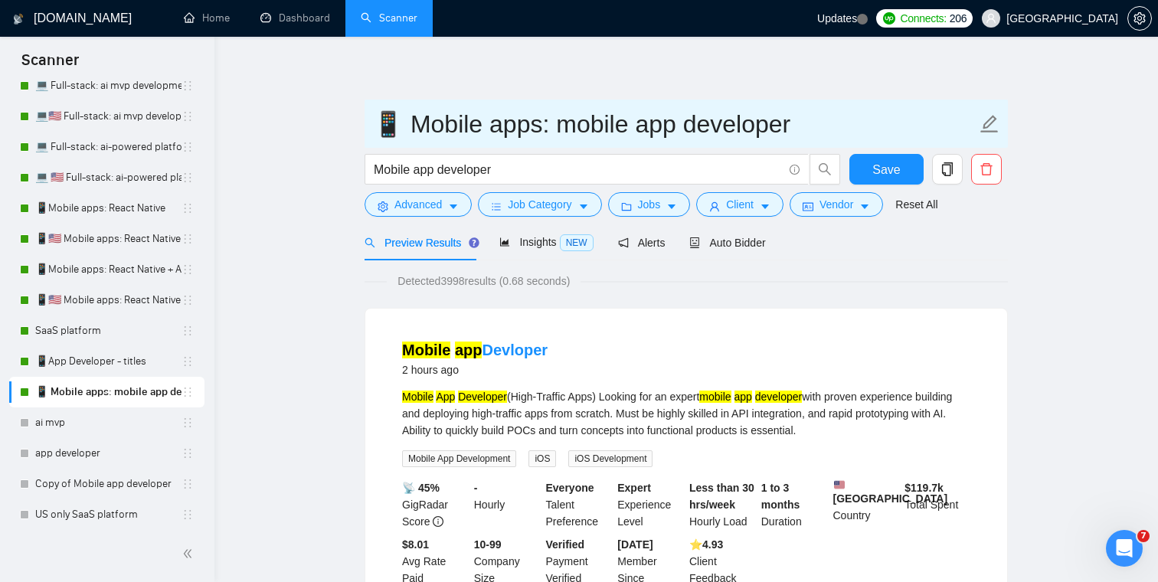
click at [495, 129] on input "📱 Mobile apps: mobile app developer" at bounding box center [674, 124] width 603 height 38
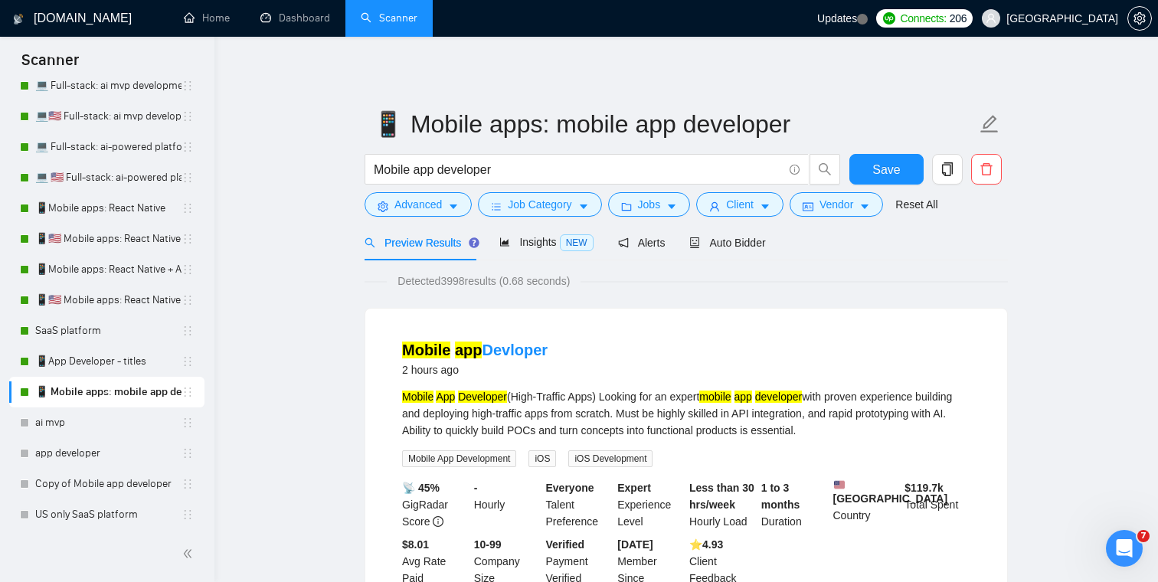
click at [731, 253] on div "Auto Bidder" at bounding box center [727, 242] width 76 height 36
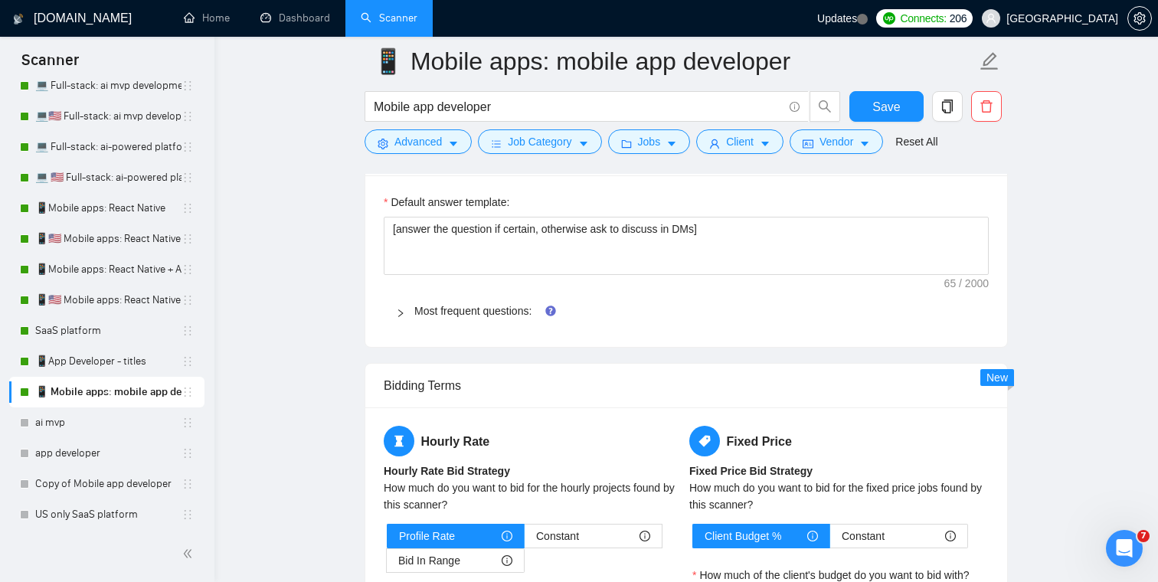
scroll to position [2305, 0]
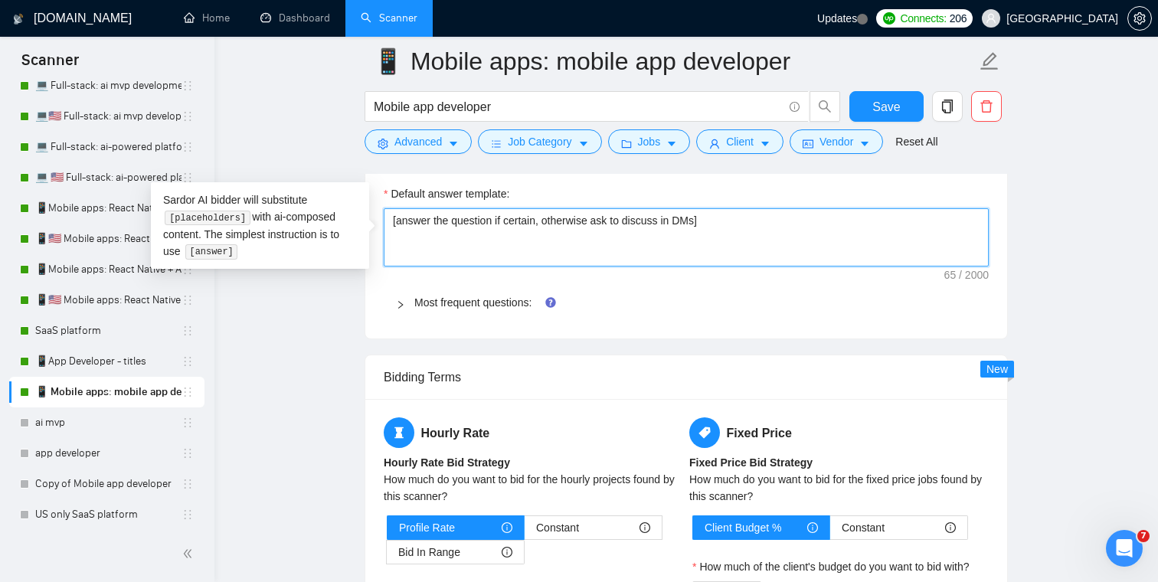
drag, startPoint x: 732, startPoint y: 221, endPoint x: 391, endPoint y: 223, distance: 341.5
click at [391, 223] on textarea "[answer the question if certain, otherwise ask to discuss in DMs]" at bounding box center [686, 237] width 605 height 58
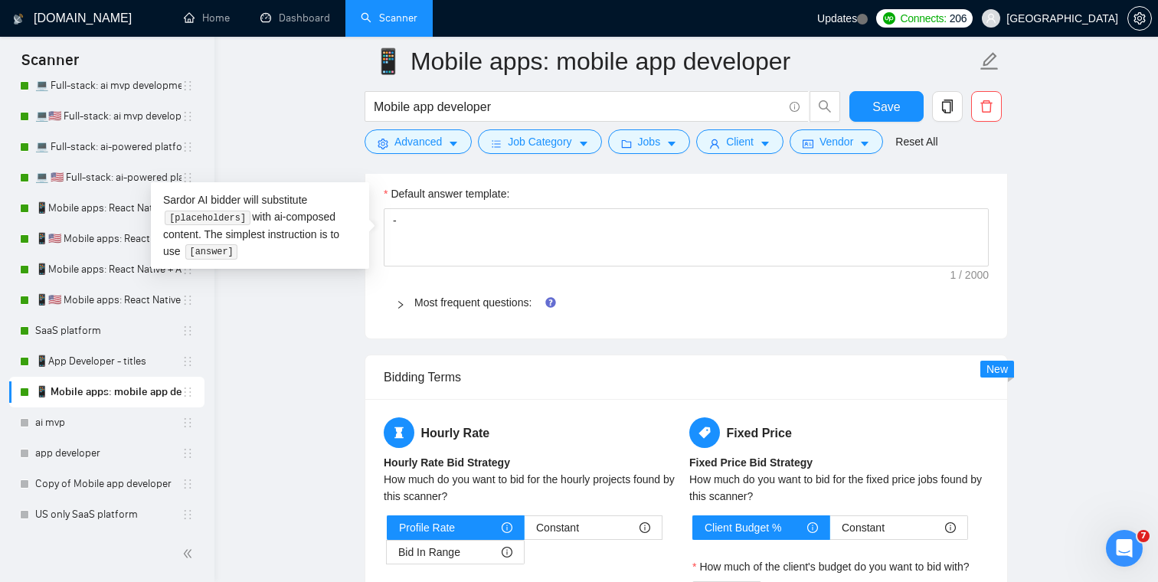
click at [333, 341] on main "📱 Mobile apps: mobile app developer Mobile app developer Save Advanced Job Cate…" at bounding box center [686, 130] width 894 height 4748
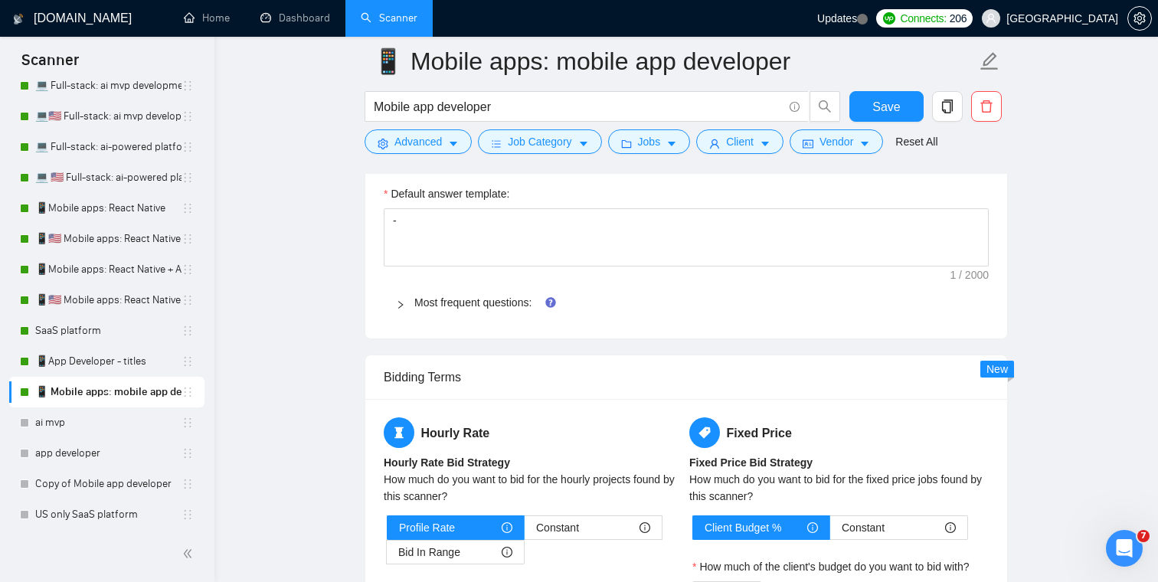
click at [411, 302] on div at bounding box center [405, 302] width 18 height 17
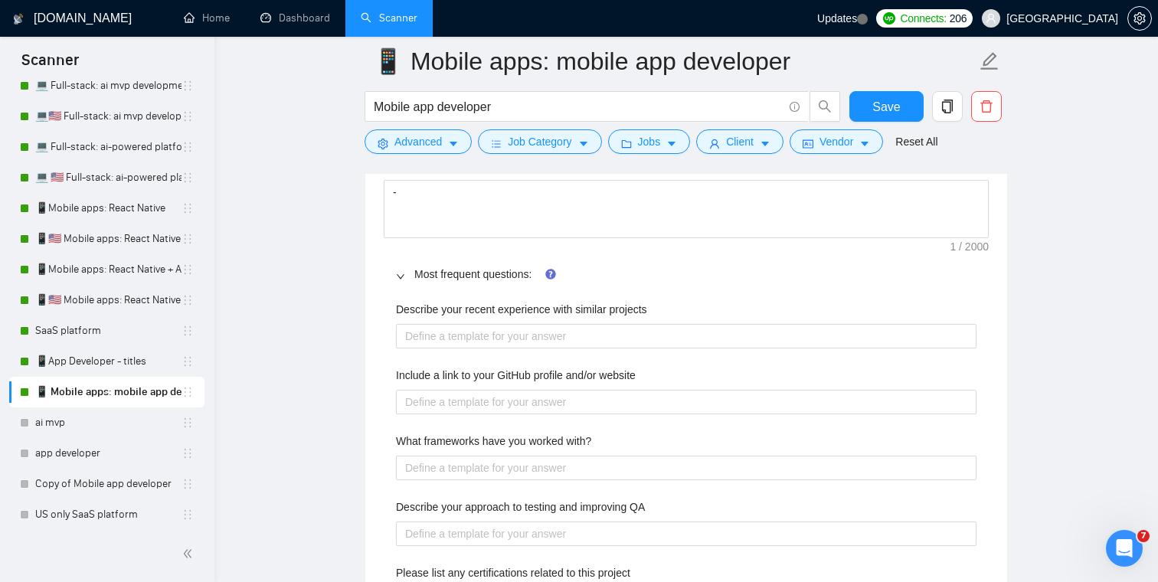
scroll to position [2382, 0]
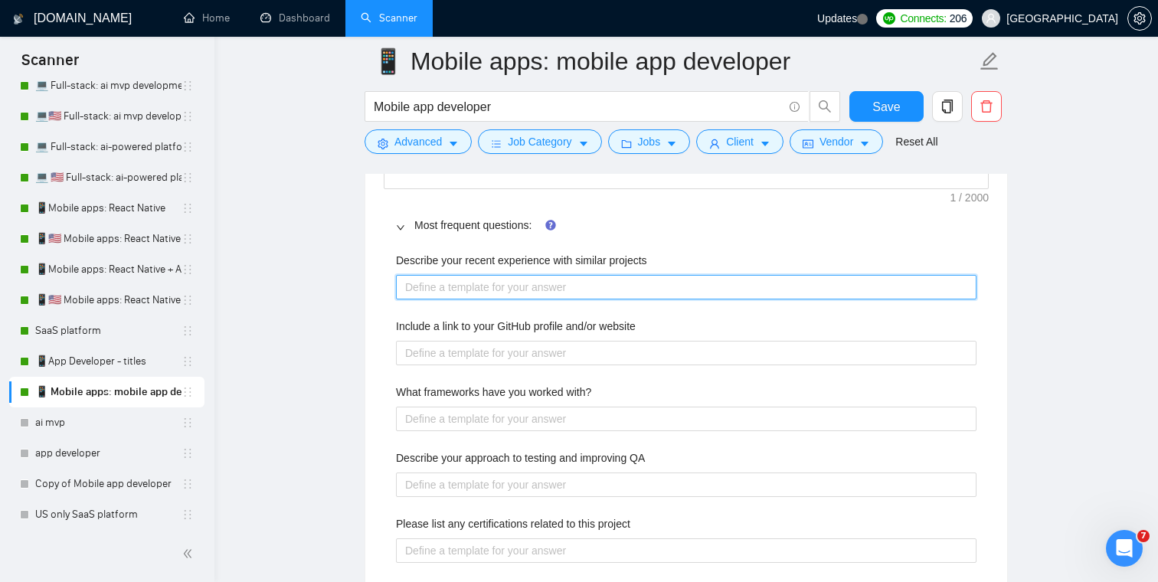
click at [492, 294] on projects "Describe your recent experience with similar projects" at bounding box center [686, 287] width 580 height 25
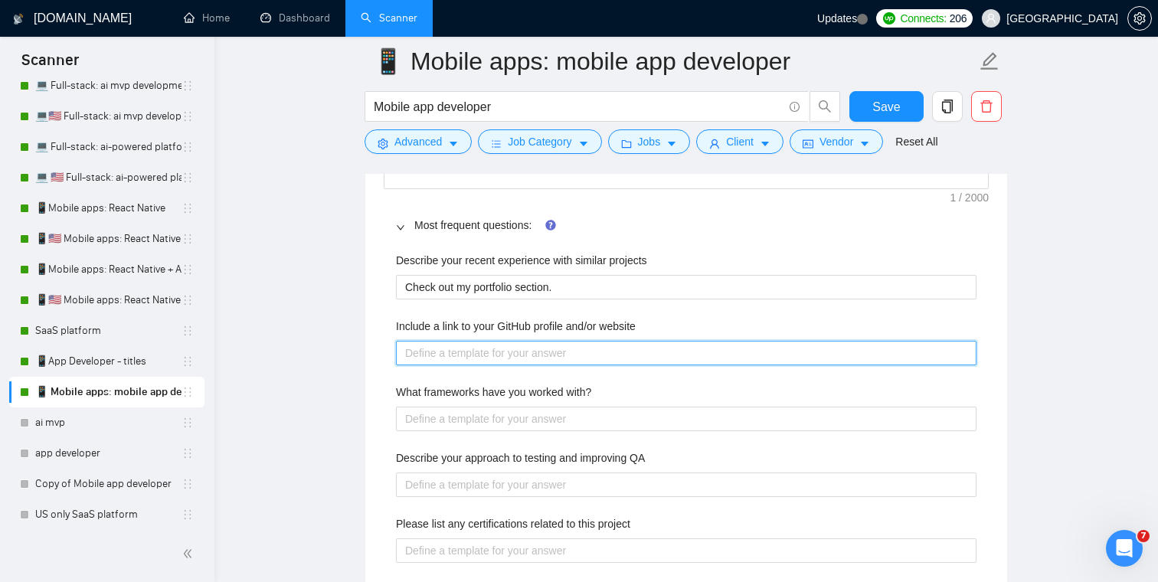
click at [471, 345] on website "Include a link to your GitHub profile and/or website" at bounding box center [686, 353] width 580 height 25
paste website "https://outstafford.com/"
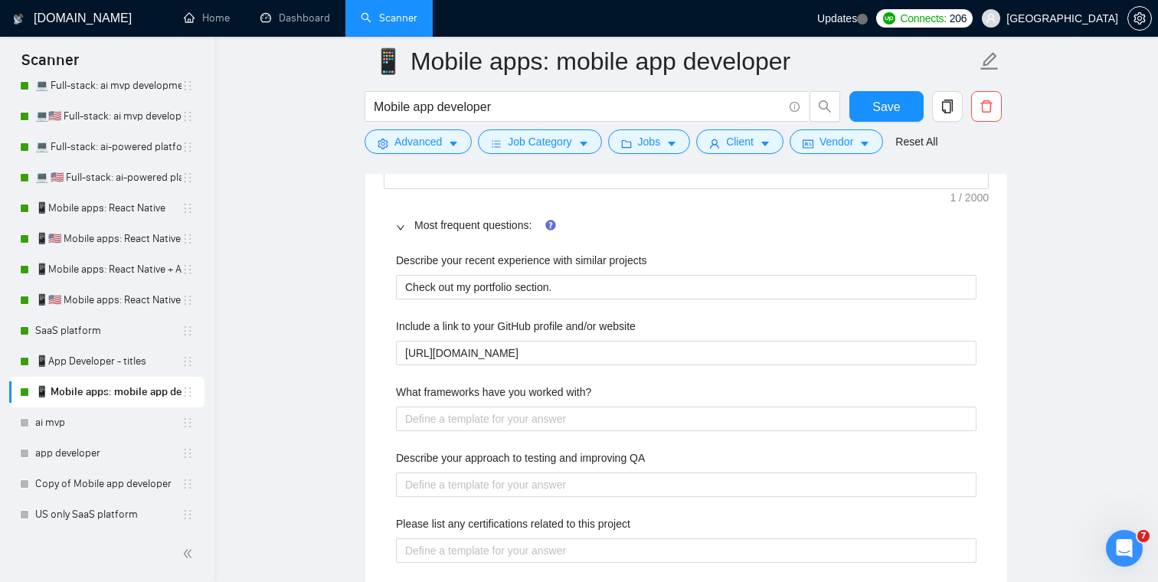
click at [316, 373] on main "📱 Mobile apps: mobile app developer Mobile app developer Save Advanced Job Cate…" at bounding box center [686, 416] width 894 height 5475
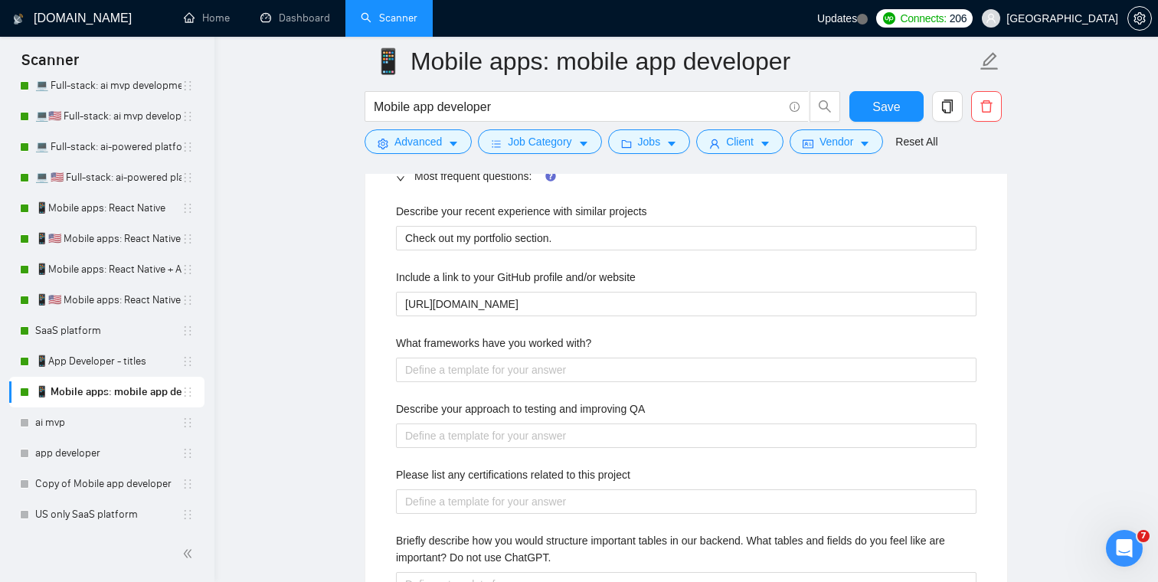
scroll to position [2472, 0]
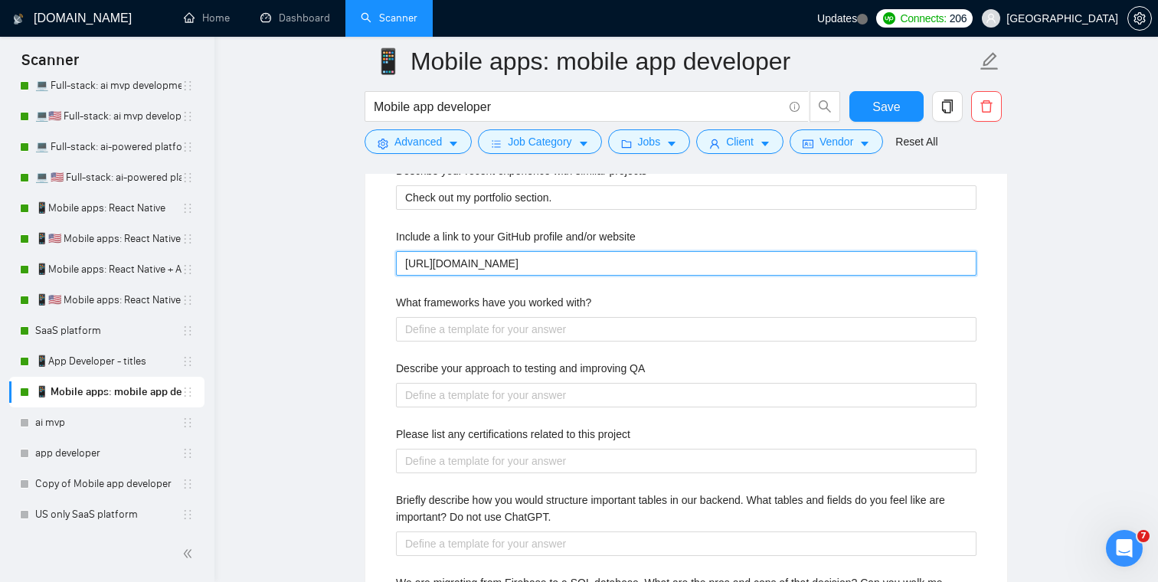
click at [567, 265] on website "https://outstafford.com/" at bounding box center [686, 263] width 580 height 25
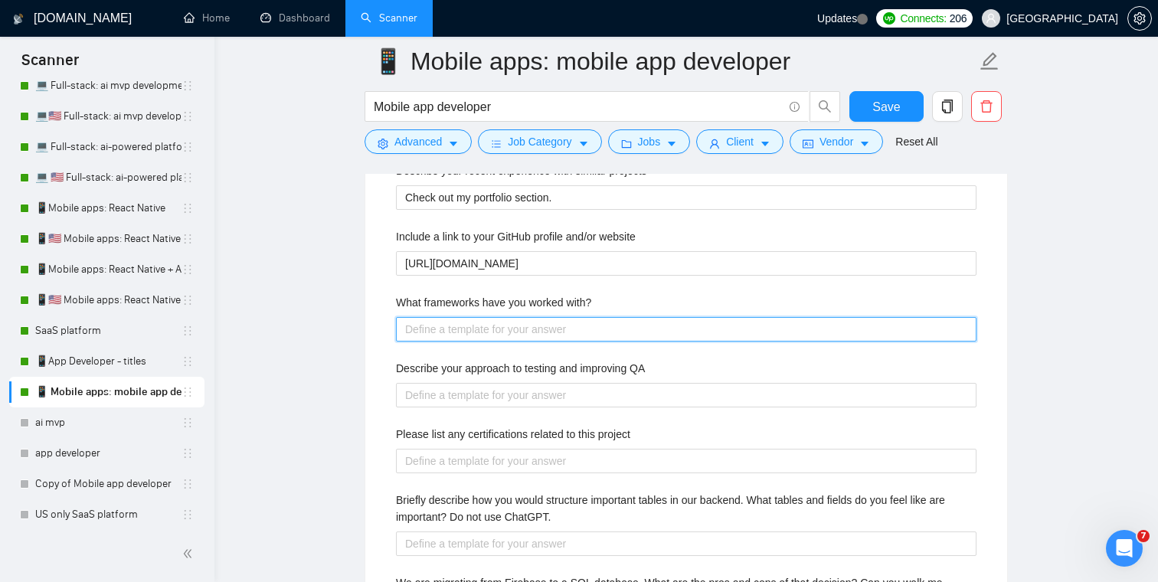
click at [476, 319] on with\? "What frameworks have you worked with?" at bounding box center [686, 329] width 580 height 25
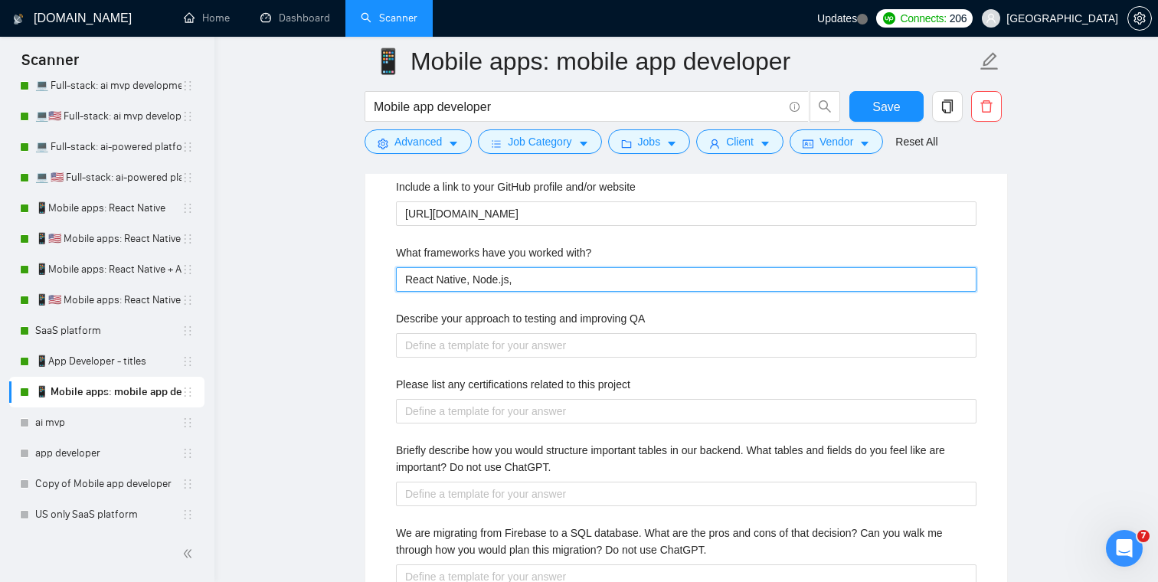
scroll to position [2521, 0]
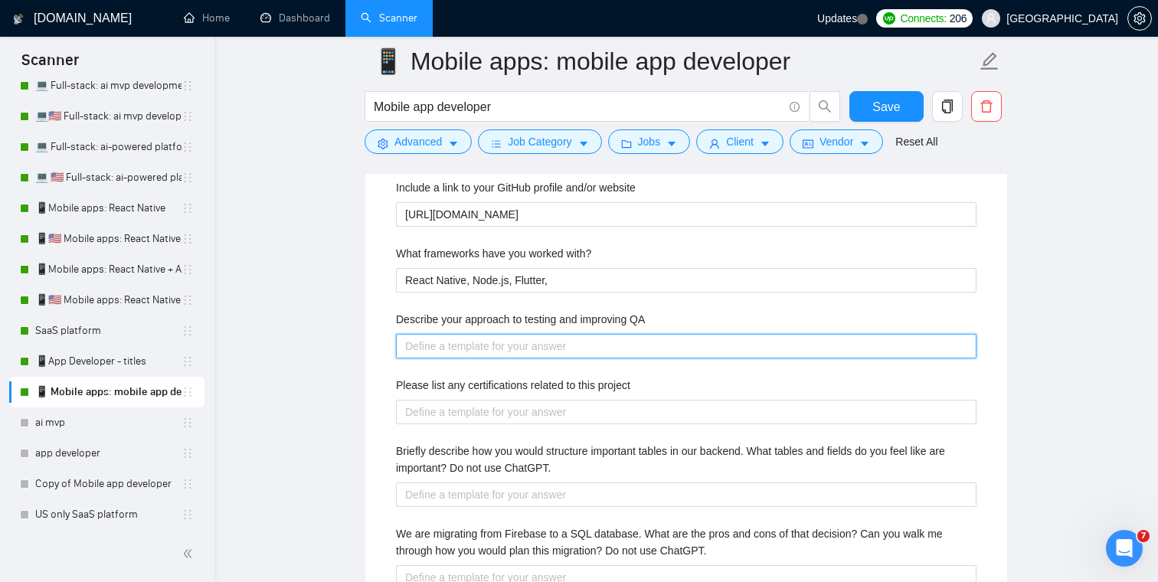
click at [477, 347] on QA "Describe your approach to testing and improving QA" at bounding box center [686, 346] width 580 height 25
click at [527, 353] on QA "Describe your approach to testing and improving QA" at bounding box center [686, 346] width 580 height 25
paste QA "I usually use a combination of manual QA + sentry integration."
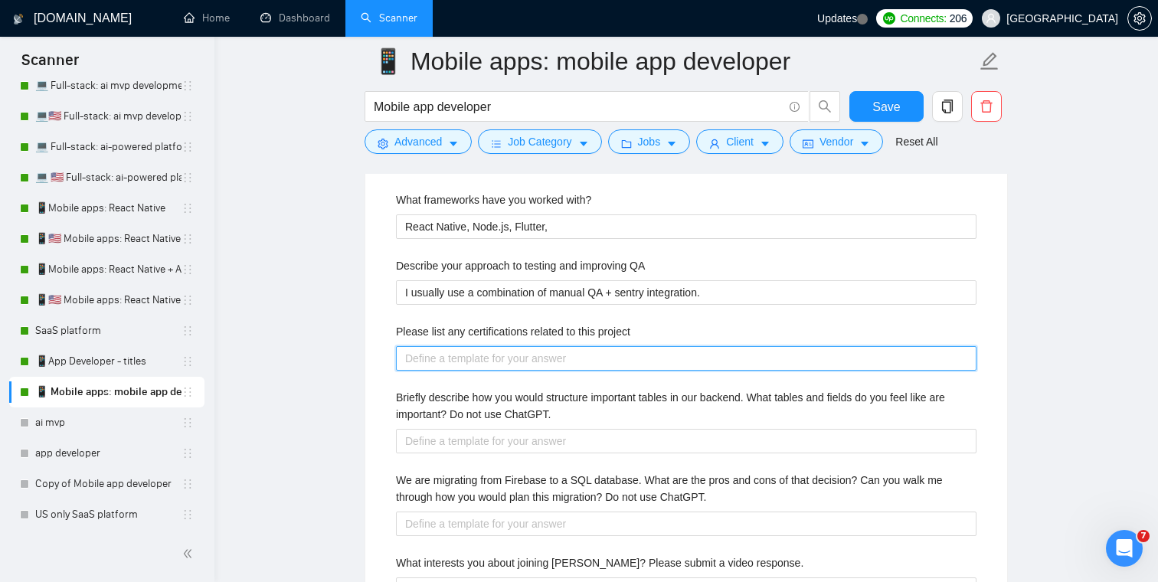
click at [518, 355] on project "Please list any certifications related to this project" at bounding box center [686, 358] width 580 height 25
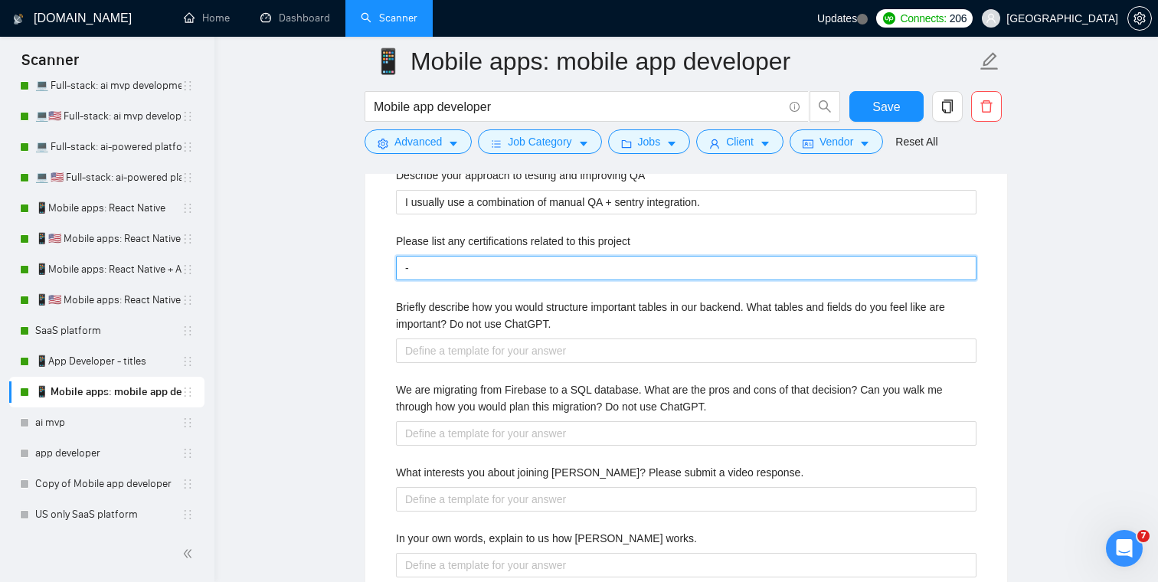
scroll to position [2690, 0]
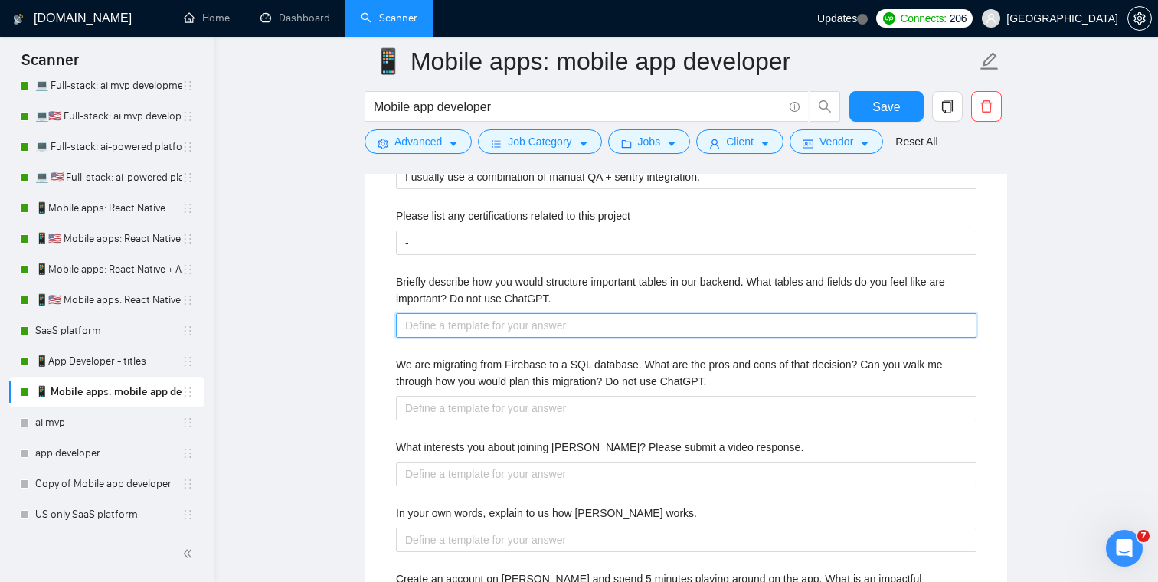
click at [495, 333] on ChatGPT\ "Briefly describe how you would structure important tables in our backend. What …" at bounding box center [686, 325] width 580 height 25
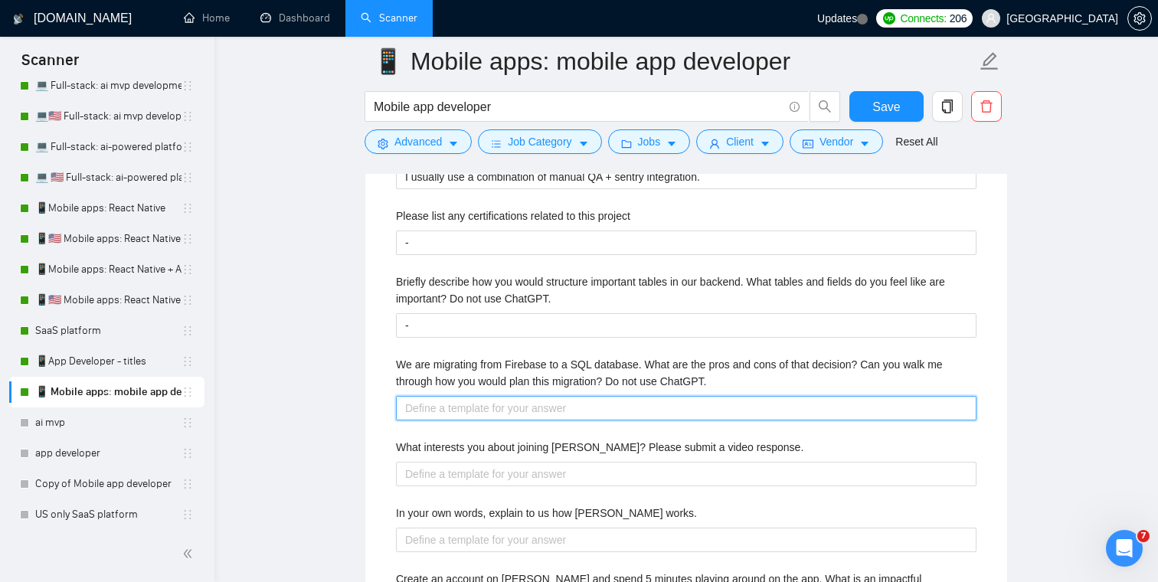
click at [490, 407] on ChatGPT\ "We are migrating from Firebase to a SQL database. What are the pros and cons of…" at bounding box center [686, 408] width 580 height 25
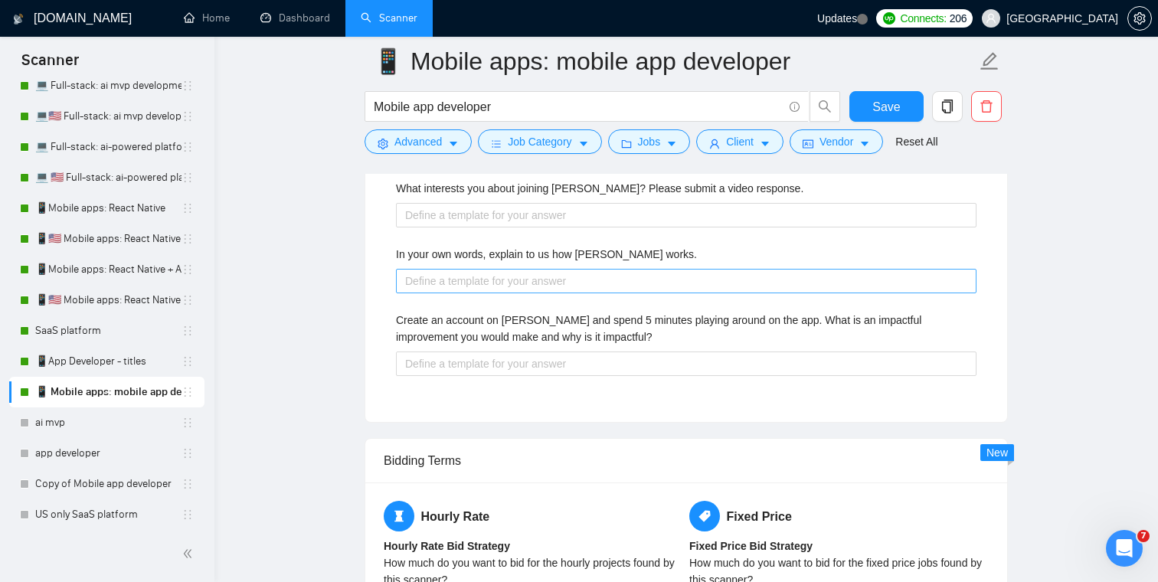
scroll to position [2951, 0]
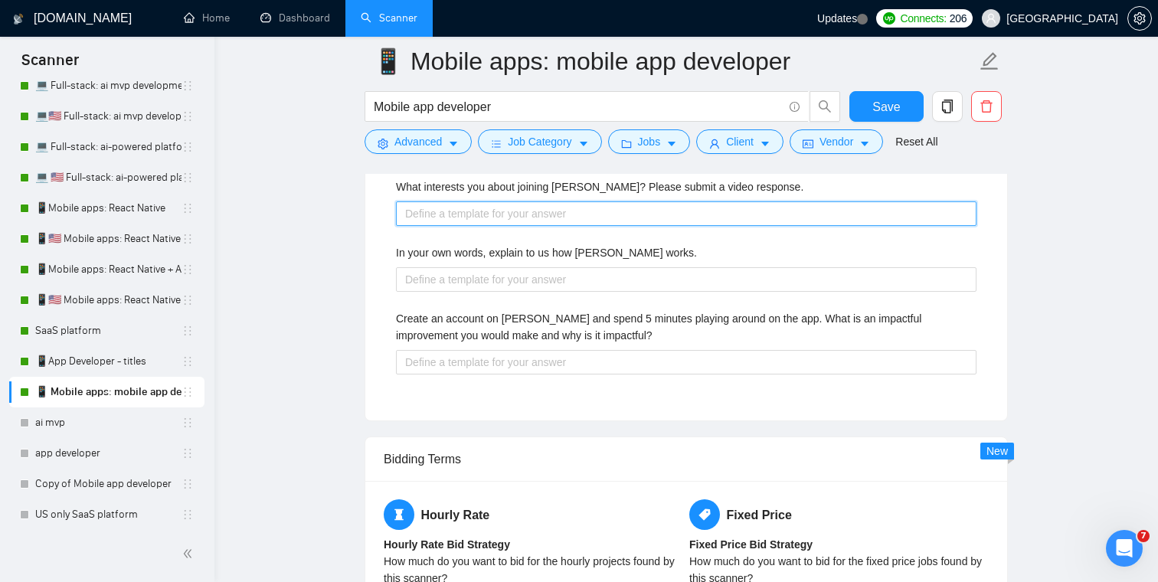
click at [472, 217] on response\ "What interests you about joining Veriswap? Please submit a video response." at bounding box center [686, 213] width 580 height 25
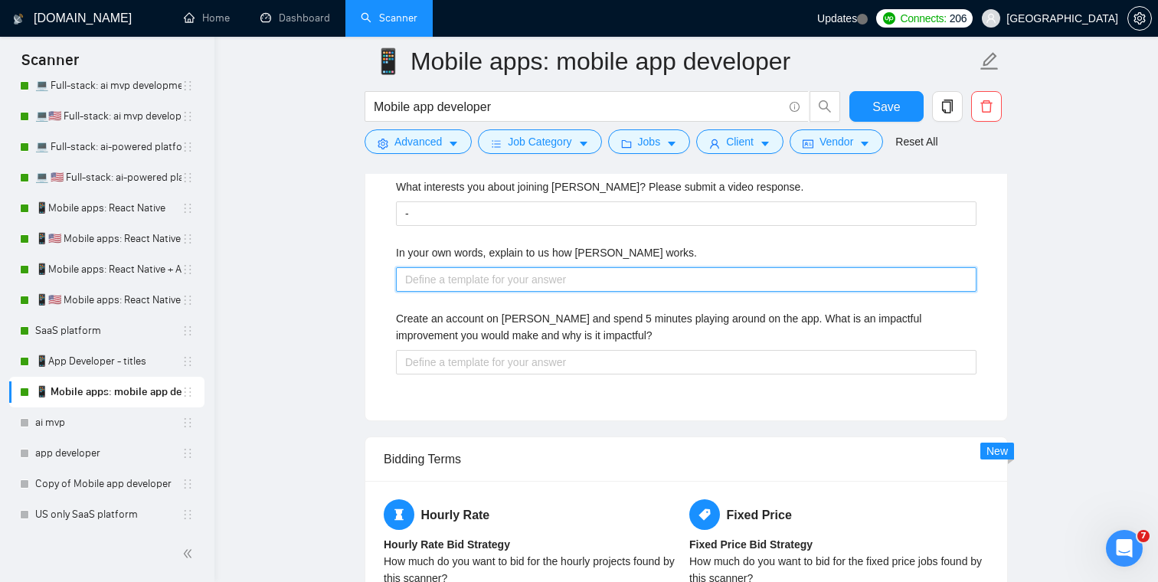
click at [462, 287] on works\ "In your own words, explain to us how Veriswap works." at bounding box center [686, 279] width 580 height 25
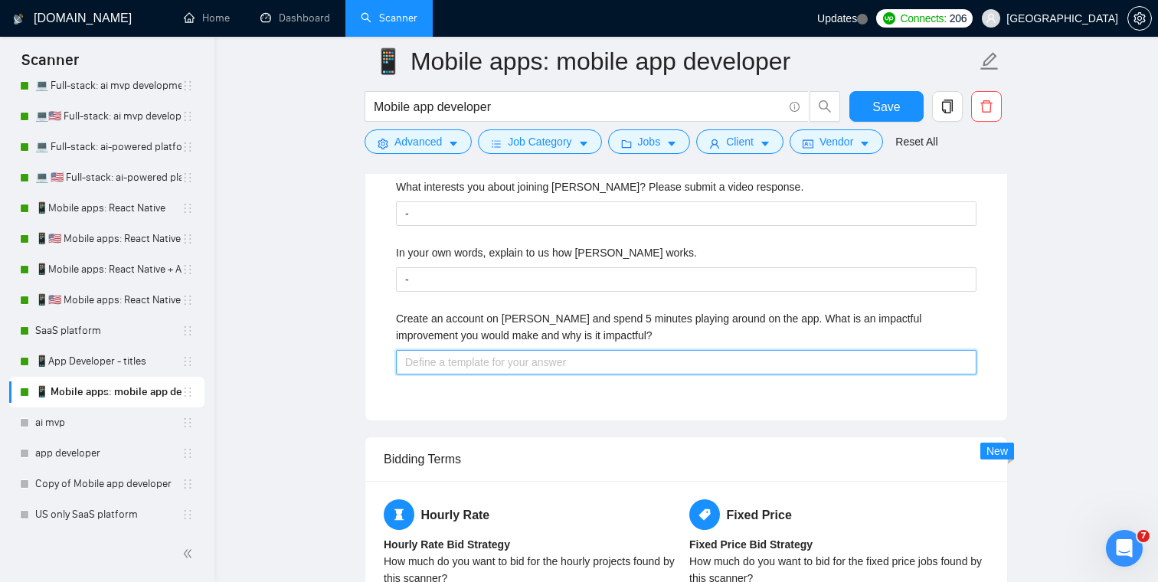
click at [451, 363] on impactful\? "Create an account on Veriswap and spend 5 minutes playing around on the app. Wh…" at bounding box center [686, 362] width 580 height 25
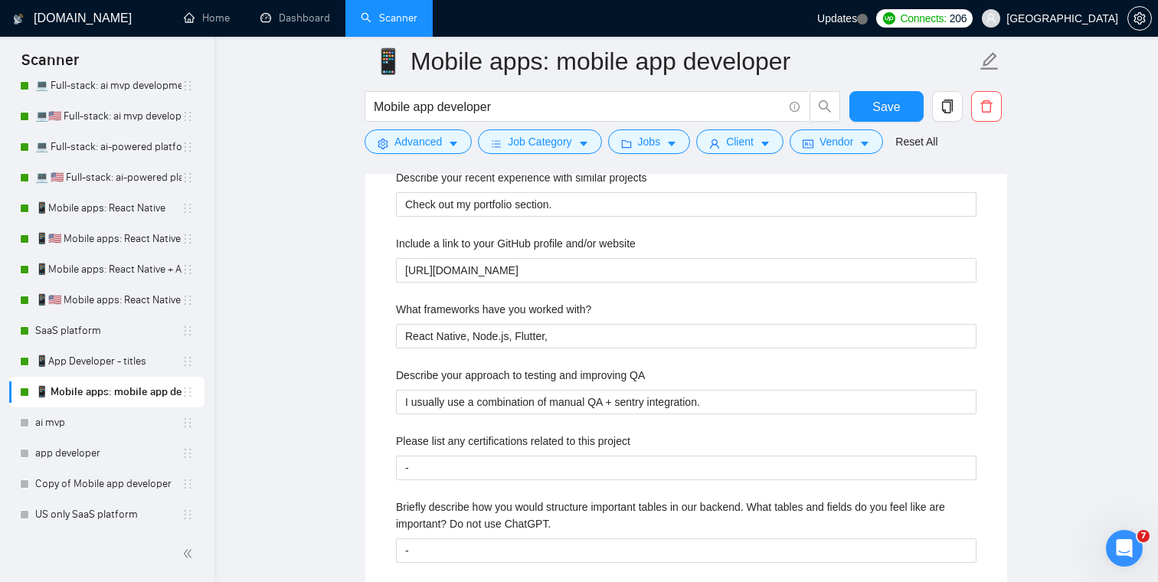
scroll to position [2461, 0]
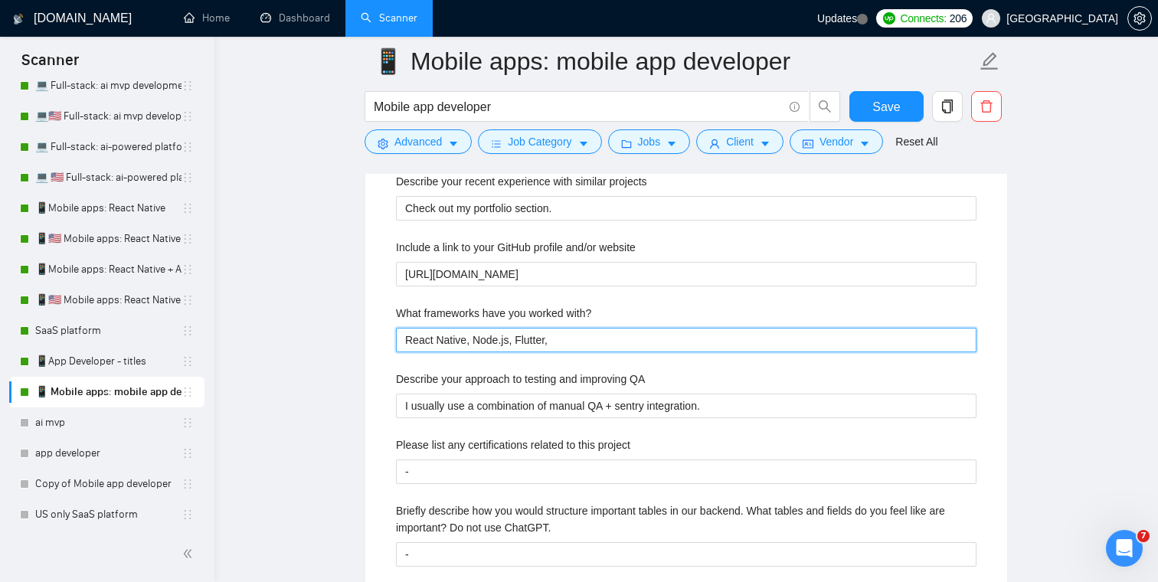
click at [587, 332] on with\? "React Native, Node.js, Flutter," at bounding box center [686, 340] width 580 height 25
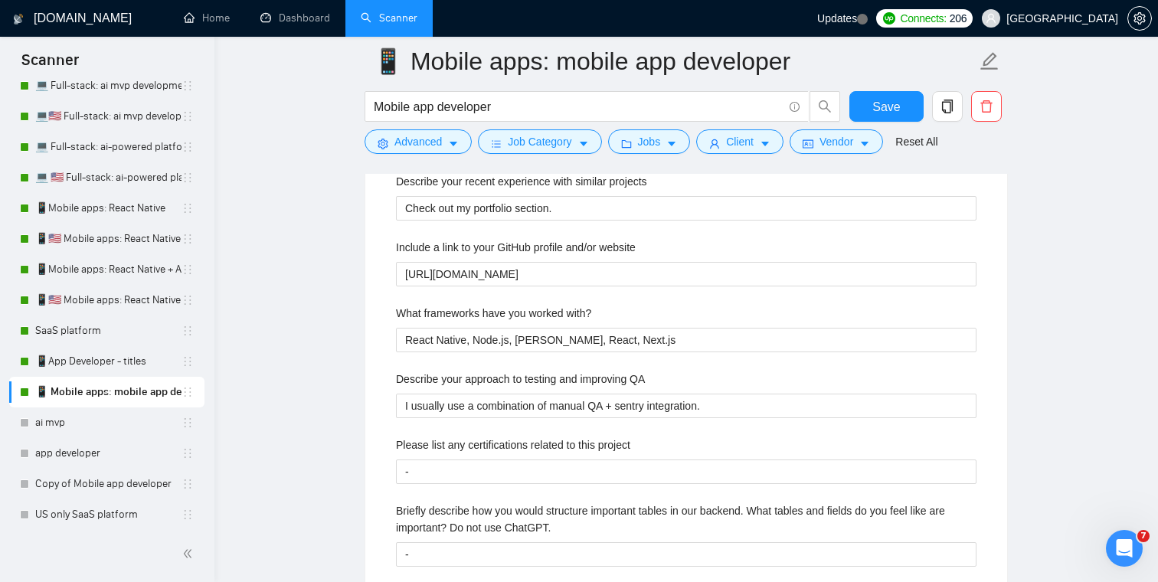
click at [340, 319] on main "📱 Mobile apps: mobile app developer Mobile app developer Save Advanced Job Cate…" at bounding box center [686, 337] width 894 height 5475
click at [886, 102] on span "Save" at bounding box center [886, 106] width 28 height 19
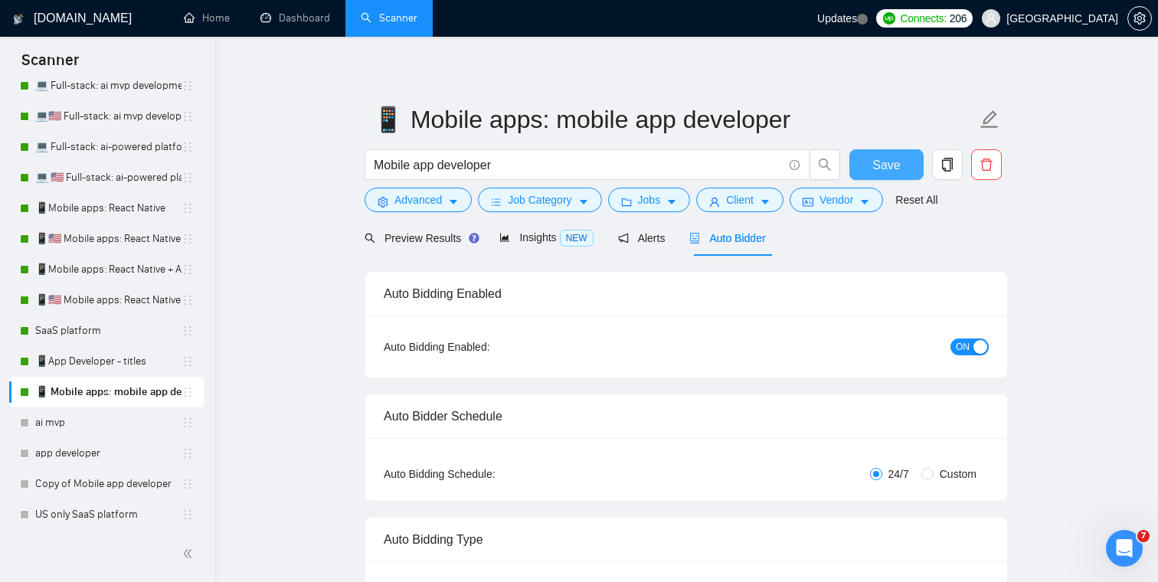
scroll to position [0, 0]
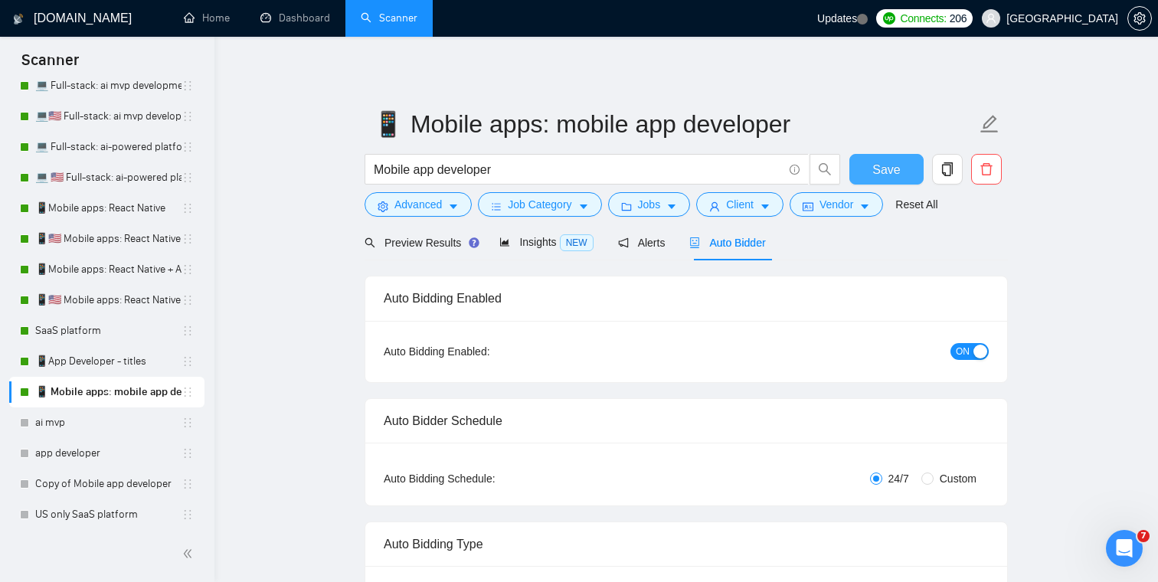
click at [873, 165] on span "Save" at bounding box center [886, 169] width 28 height 19
click at [432, 198] on span "Advanced" at bounding box center [417, 204] width 47 height 17
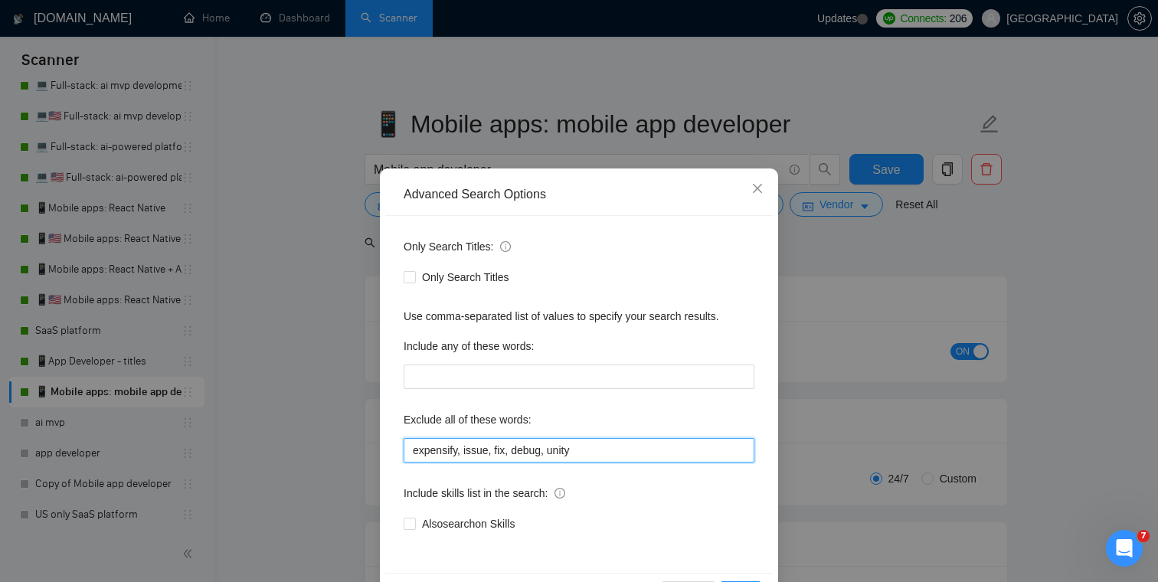
drag, startPoint x: 508, startPoint y: 450, endPoint x: 466, endPoint y: 450, distance: 41.4
click at [466, 450] on input "expensify, issue, fix, debug, unity" at bounding box center [579, 450] width 351 height 25
click at [593, 440] on input "expensify, debug, unity" at bounding box center [579, 450] width 351 height 25
click at [590, 449] on input "expensify, debug, unity" at bounding box center [579, 450] width 351 height 25
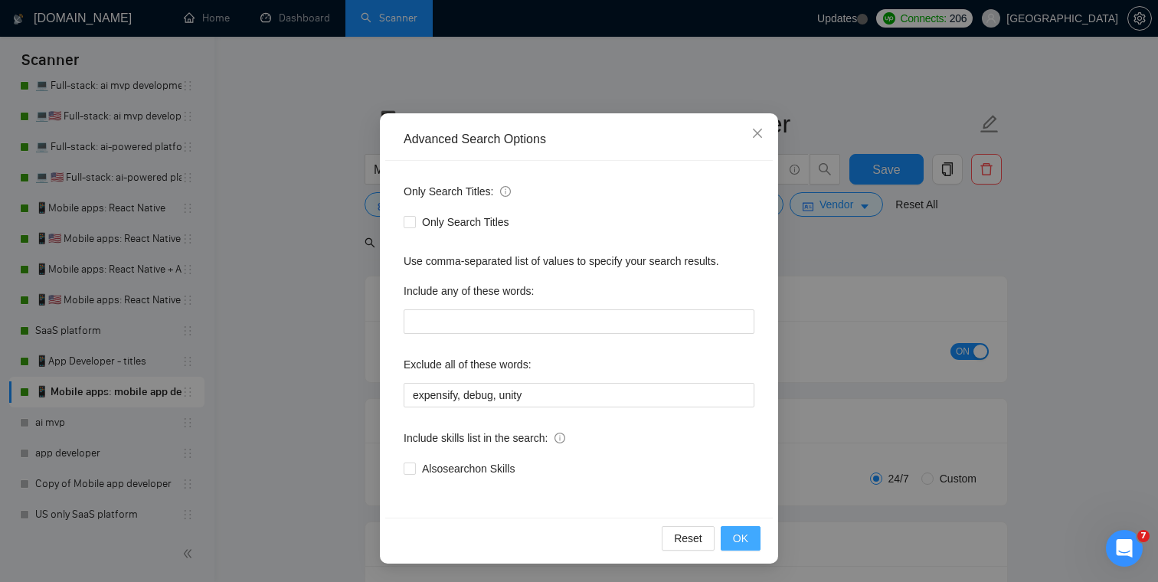
click at [734, 535] on span "OK" at bounding box center [740, 538] width 15 height 17
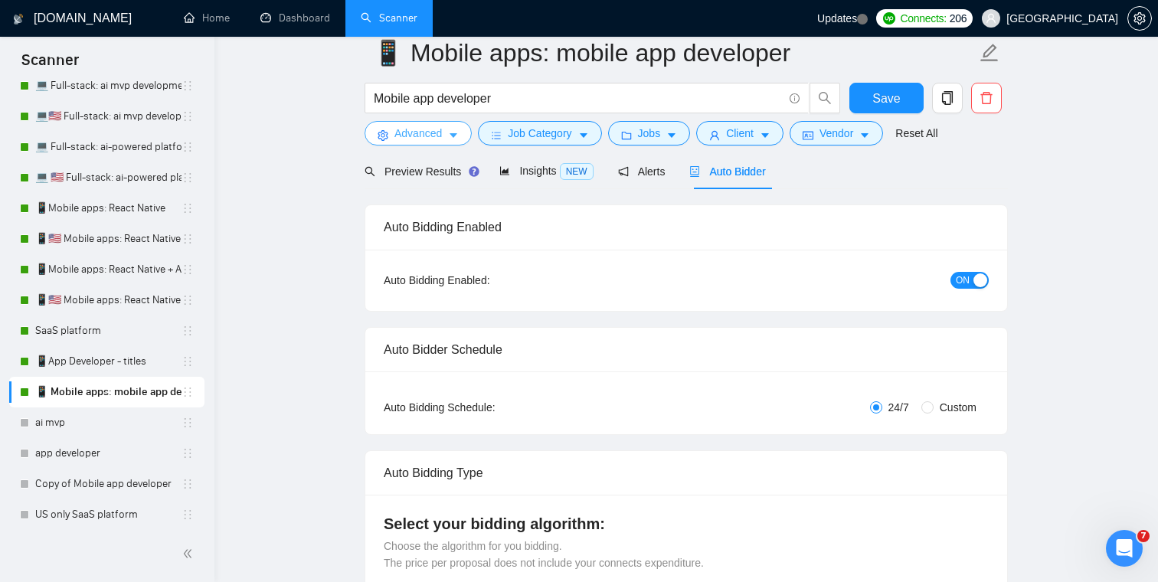
scroll to position [0, 0]
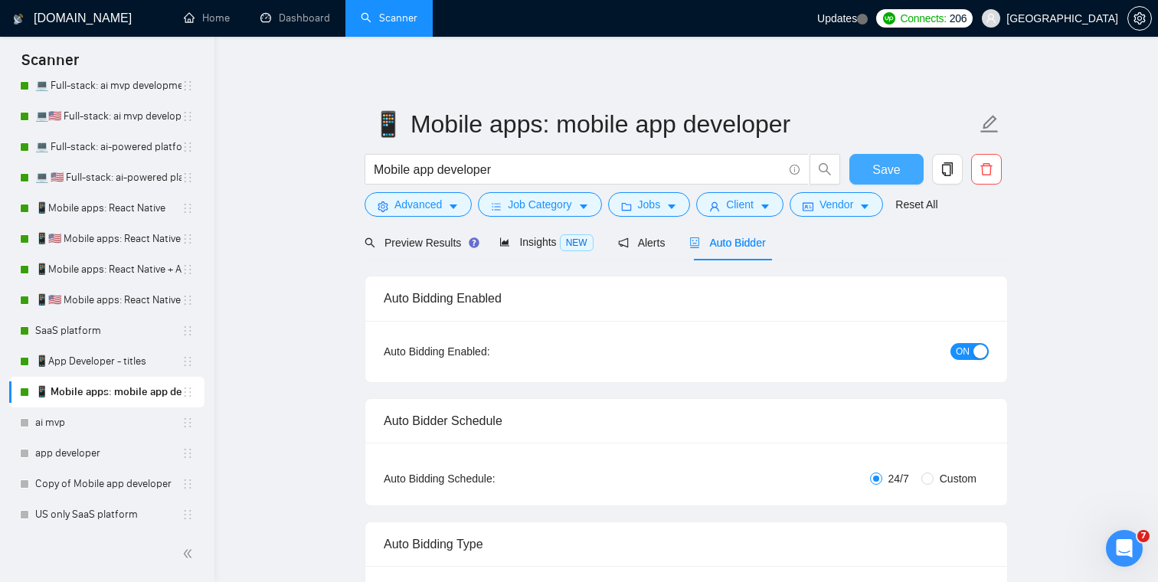
click at [865, 178] on button "Save" at bounding box center [886, 169] width 74 height 31
click at [950, 170] on icon "copy" at bounding box center [947, 169] width 11 height 14
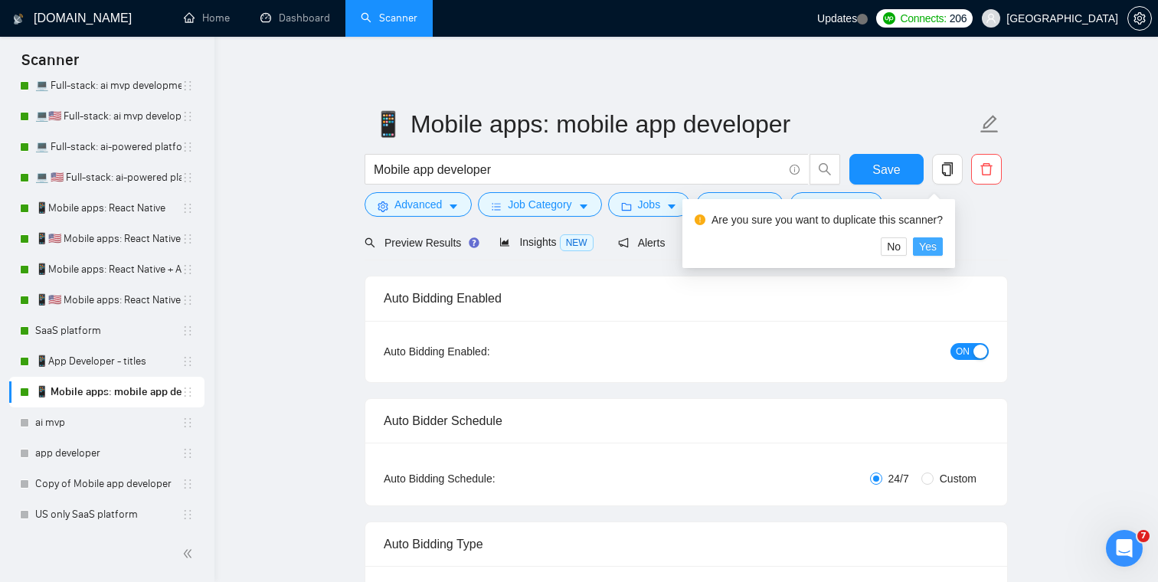
click at [937, 248] on span "Yes" at bounding box center [928, 246] width 18 height 17
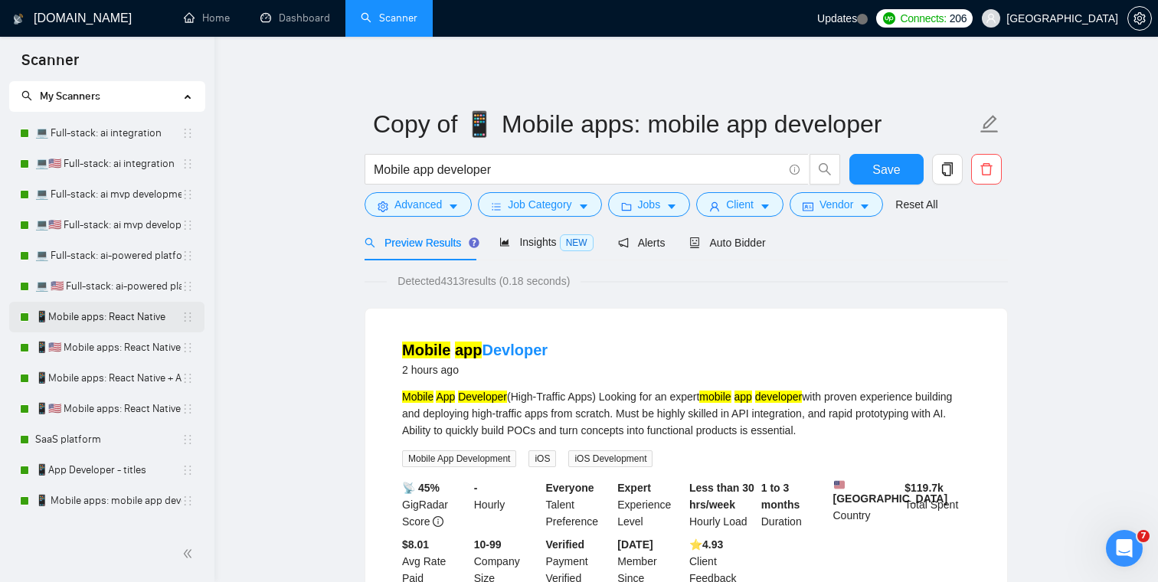
scroll to position [44, 0]
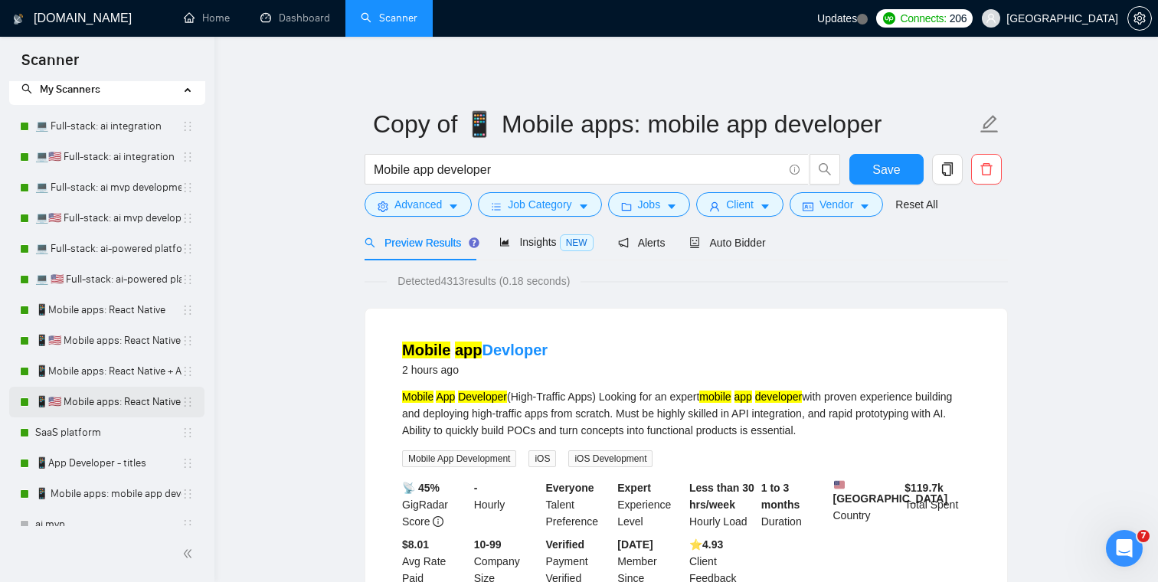
click at [101, 400] on link "📱🇺🇸 Mobile apps: React Native + AI integration" at bounding box center [108, 402] width 146 height 31
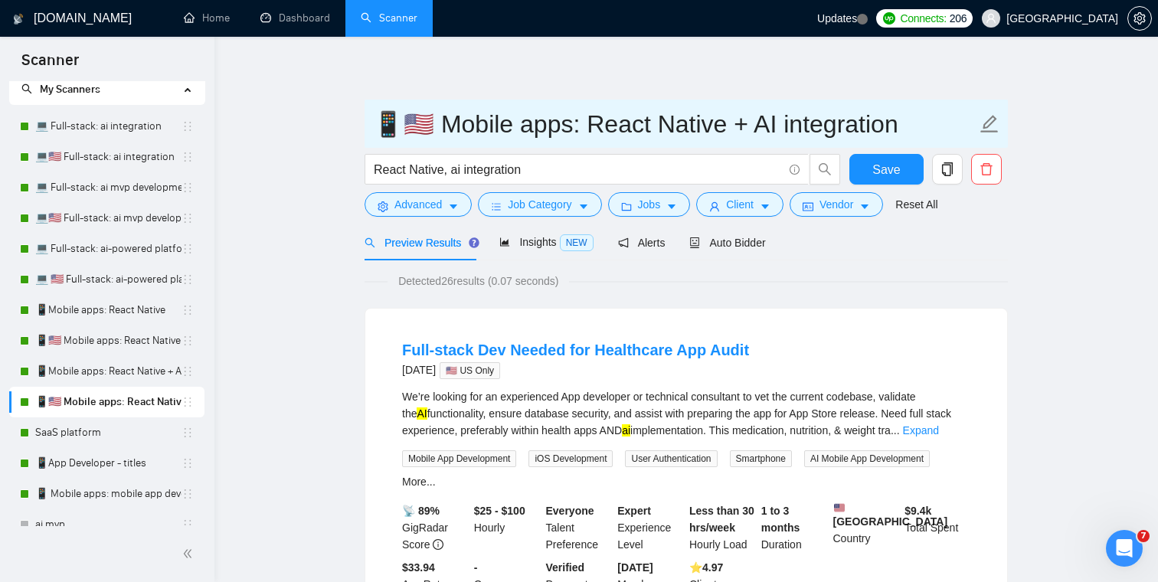
drag, startPoint x: 420, startPoint y: 119, endPoint x: 403, endPoint y: 119, distance: 16.8
click at [403, 119] on input "📱🇺🇸 Mobile apps: React Native + AI integration" at bounding box center [674, 124] width 603 height 38
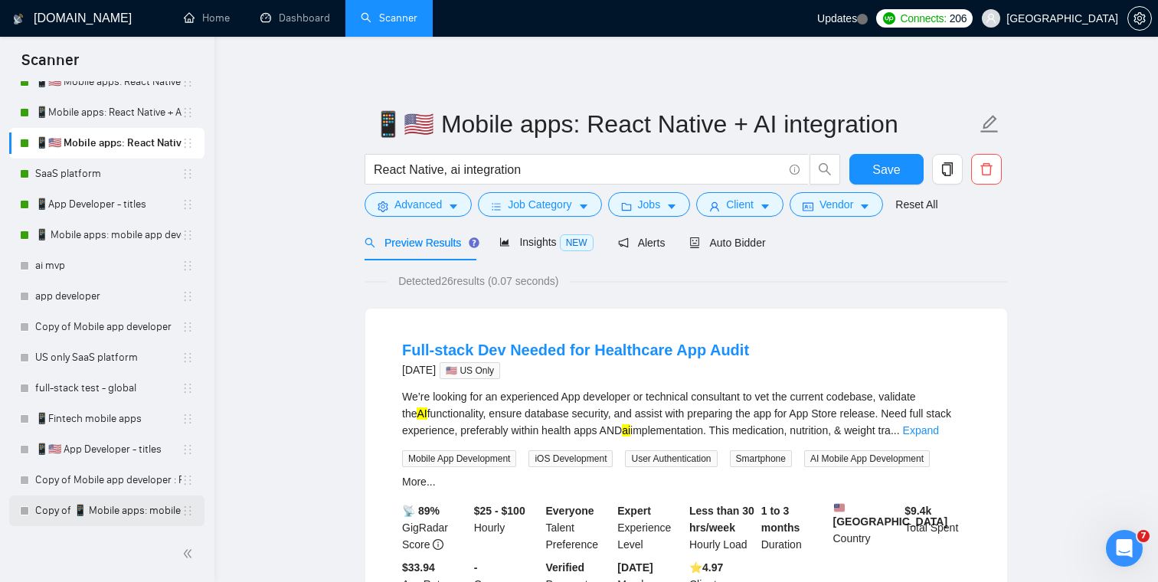
click at [113, 509] on link "Copy of 📱 Mobile apps: mobile app developer" at bounding box center [108, 510] width 146 height 31
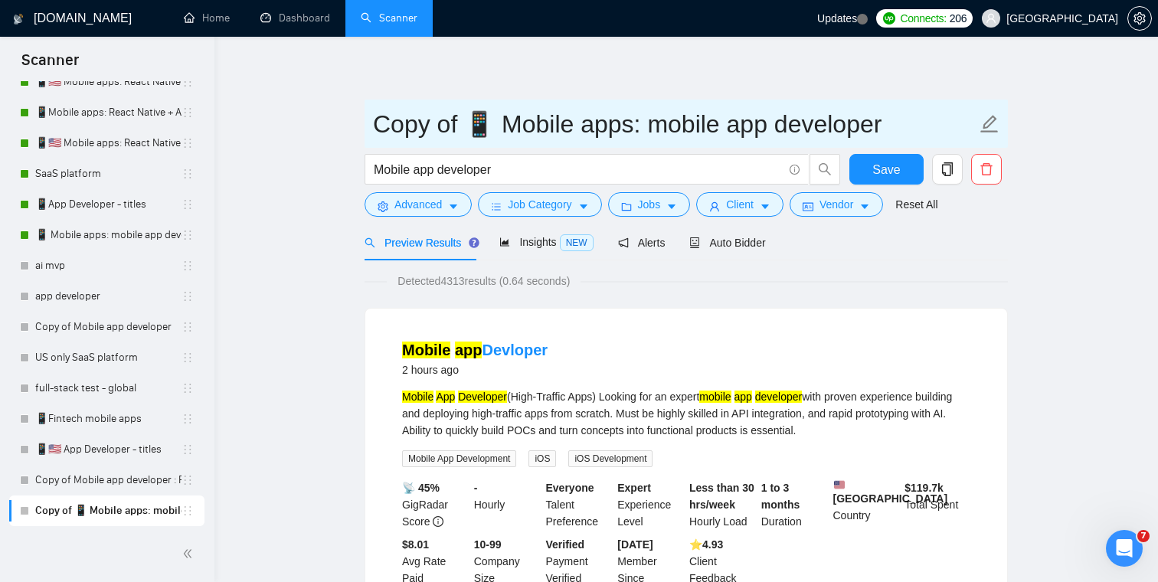
drag, startPoint x: 467, startPoint y: 126, endPoint x: 329, endPoint y: 131, distance: 137.9
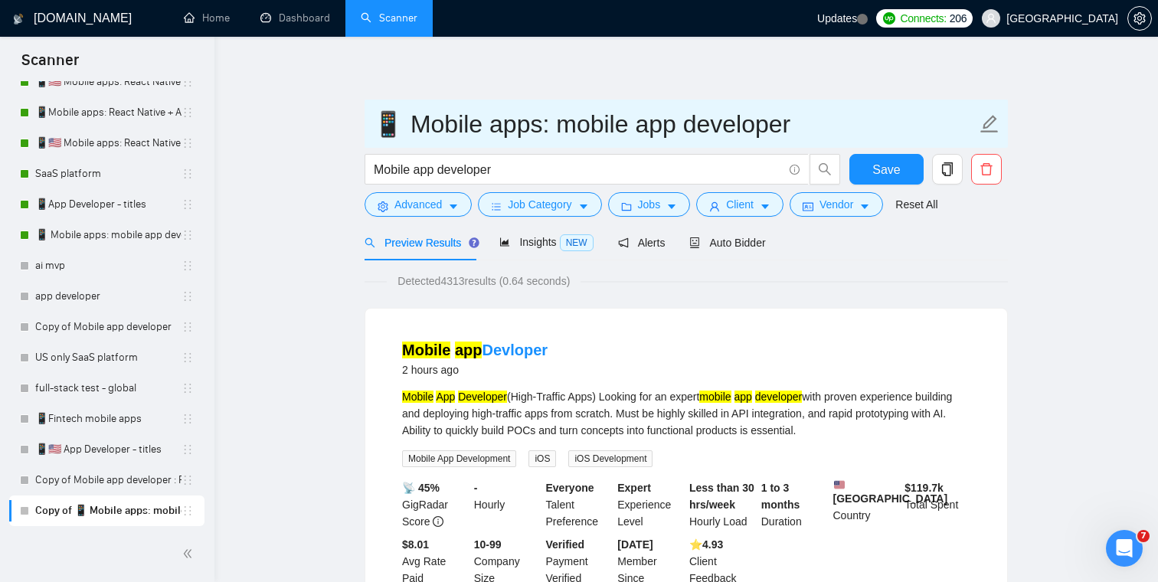
paste input "🇺🇸"
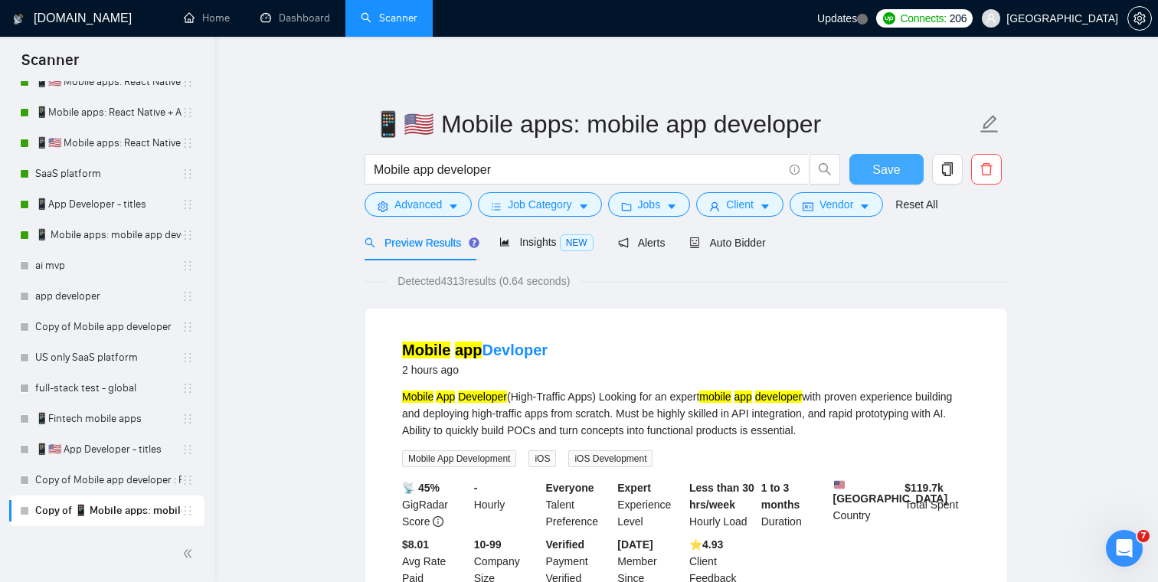
click at [865, 164] on button "Save" at bounding box center [886, 169] width 74 height 31
click at [862, 205] on button "Vendor" at bounding box center [836, 204] width 93 height 25
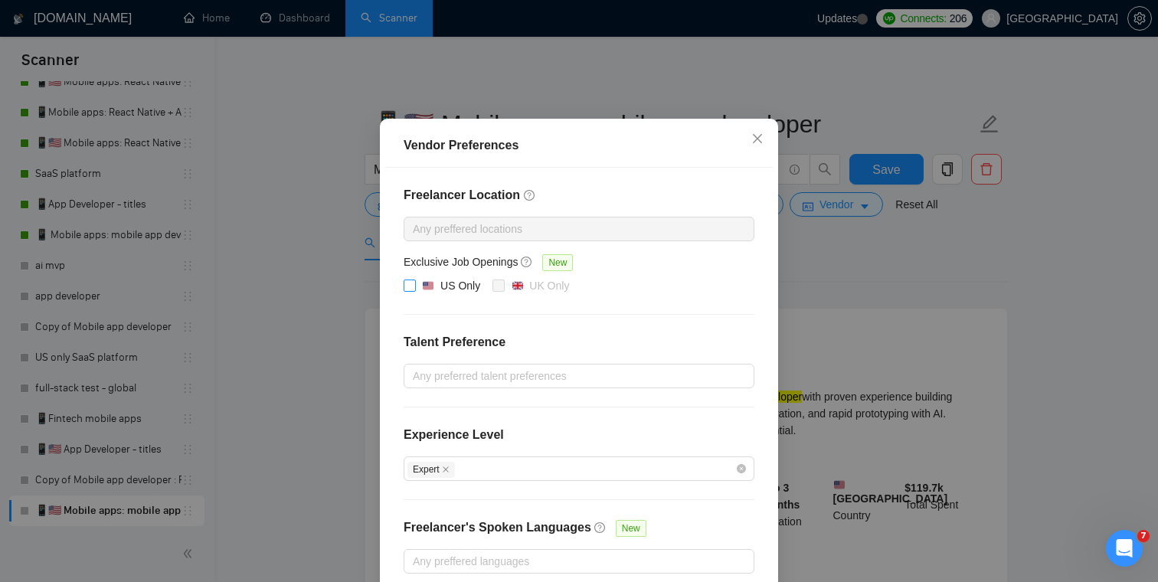
click at [408, 290] on input "US Only" at bounding box center [409, 285] width 11 height 11
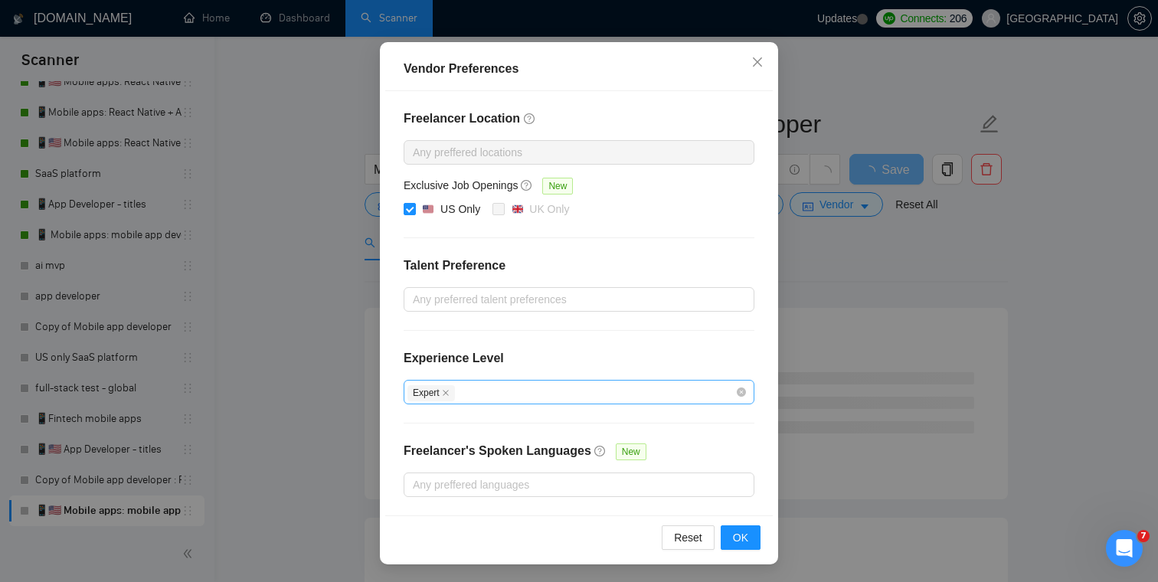
click at [581, 389] on div "Expert" at bounding box center [571, 392] width 328 height 18
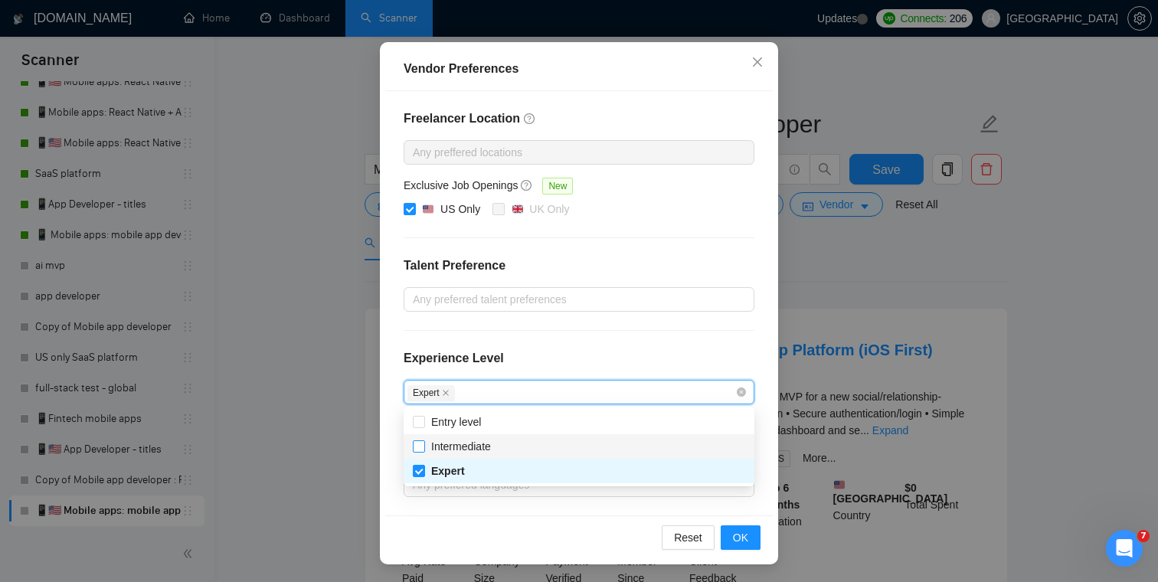
click at [488, 443] on span "Intermediate" at bounding box center [461, 446] width 60 height 12
click at [423, 443] on input "Intermediate" at bounding box center [418, 445] width 11 height 11
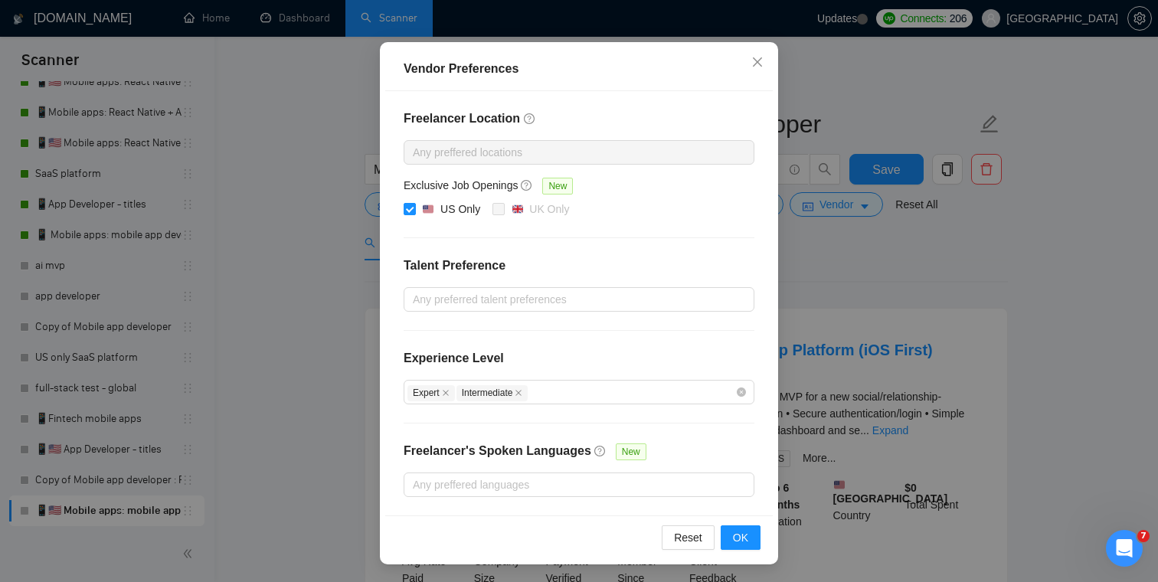
click at [606, 333] on div "Freelancer Location Any preffered locations Exclusive Job Openings New US Only …" at bounding box center [578, 303] width 387 height 424
click at [746, 541] on span "OK" at bounding box center [740, 537] width 15 height 17
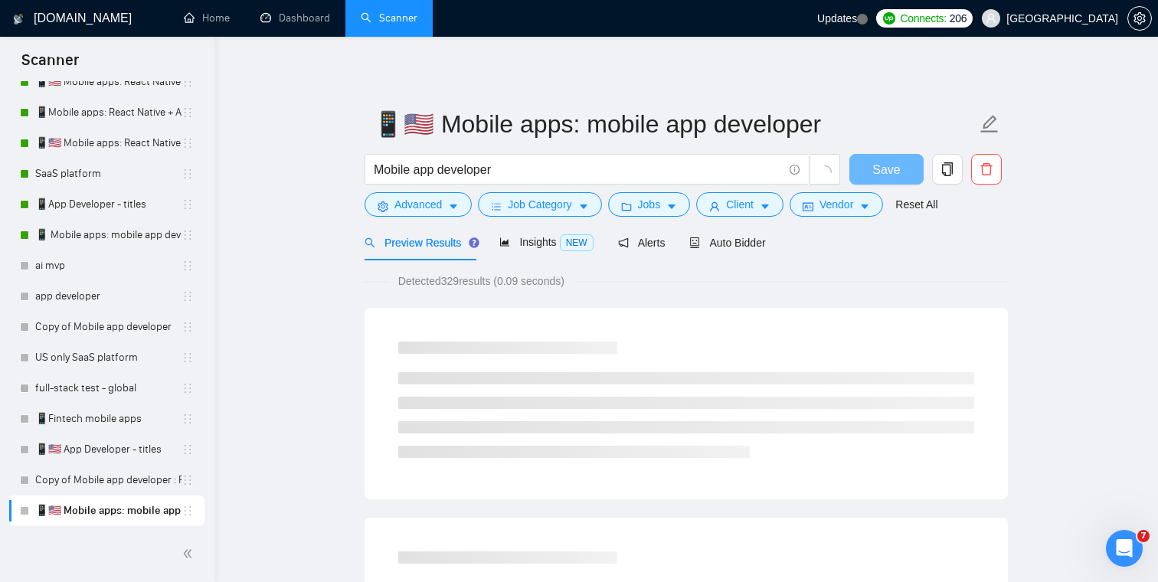
scroll to position [50, 0]
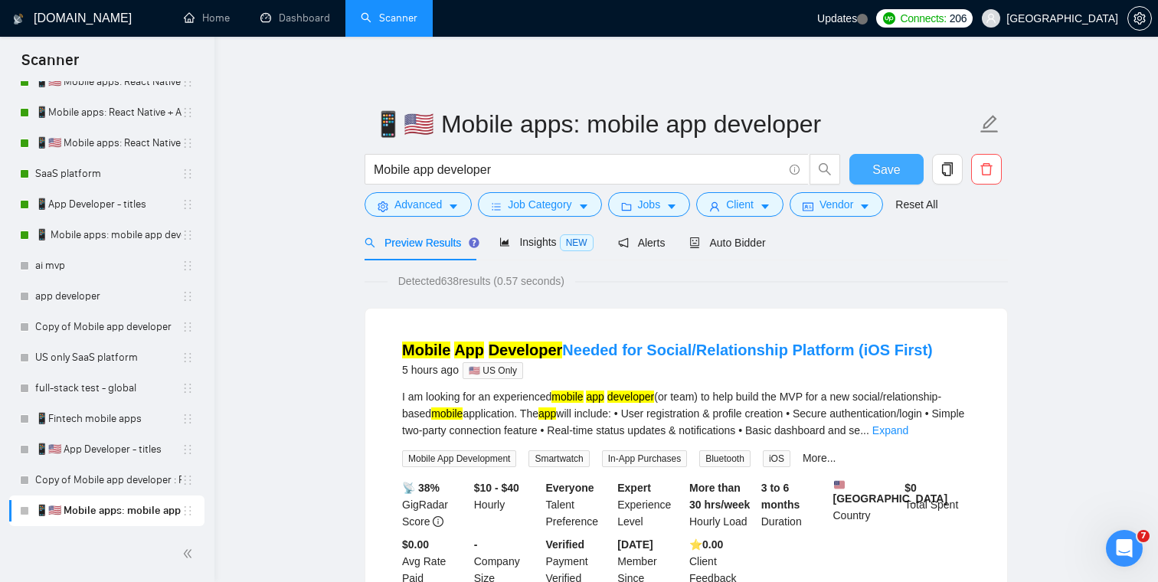
click at [893, 171] on span "Save" at bounding box center [886, 169] width 28 height 19
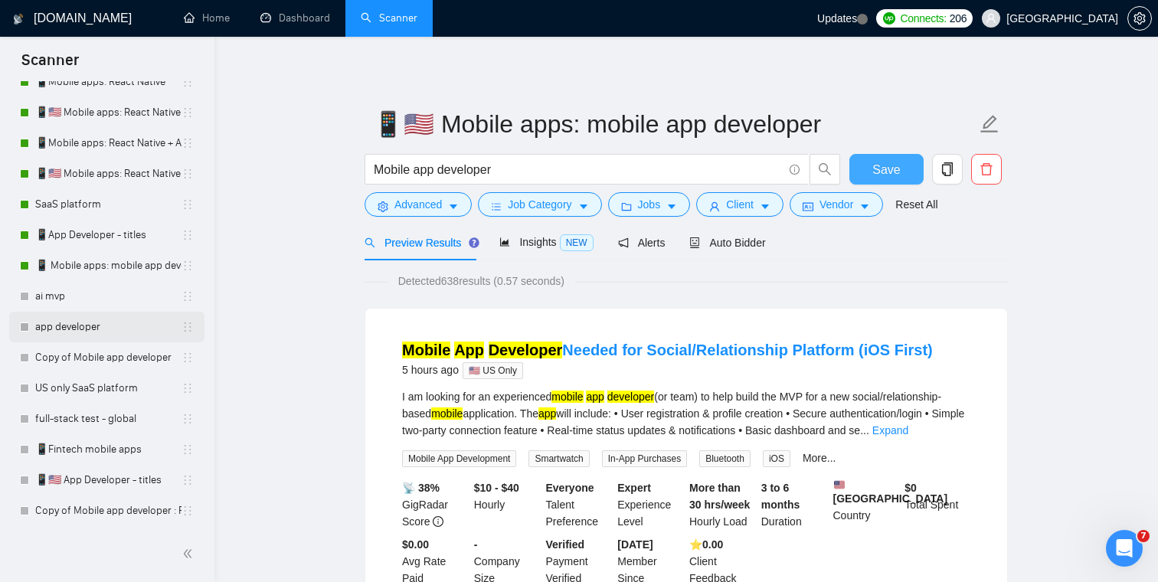
scroll to position [271, 0]
click at [113, 268] on link "📱 Mobile apps: mobile app developer" at bounding box center [108, 266] width 146 height 31
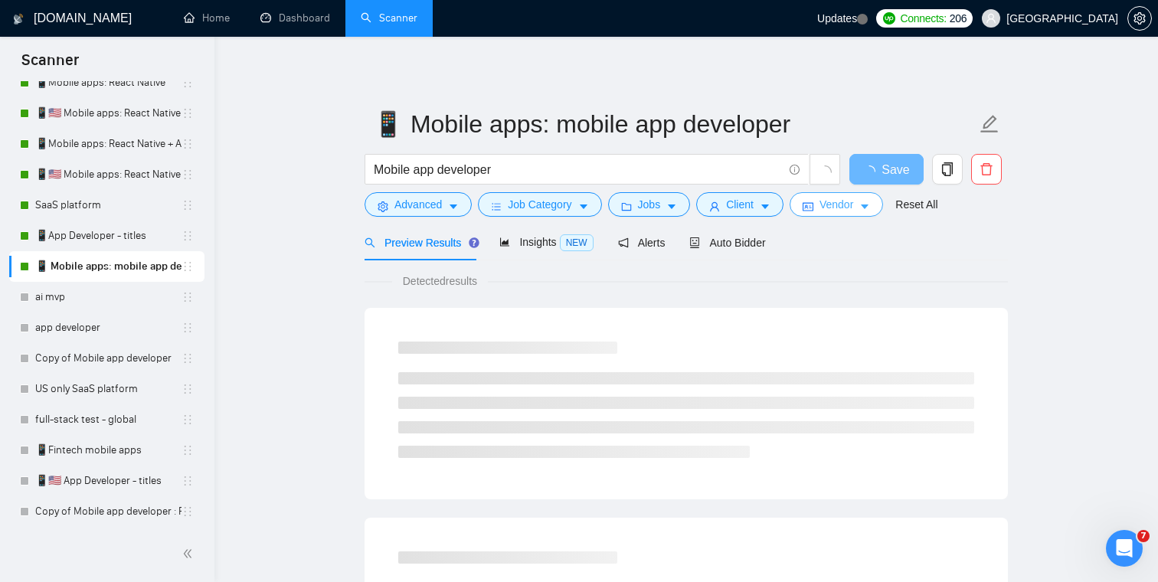
click at [847, 211] on span "Vendor" at bounding box center [836, 204] width 34 height 17
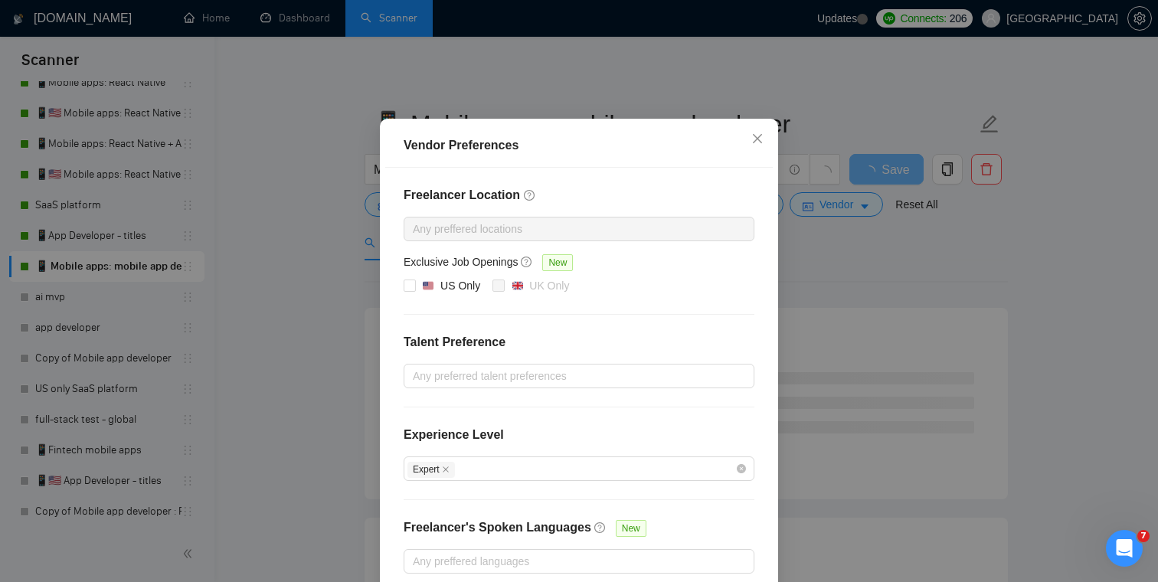
scroll to position [113, 0]
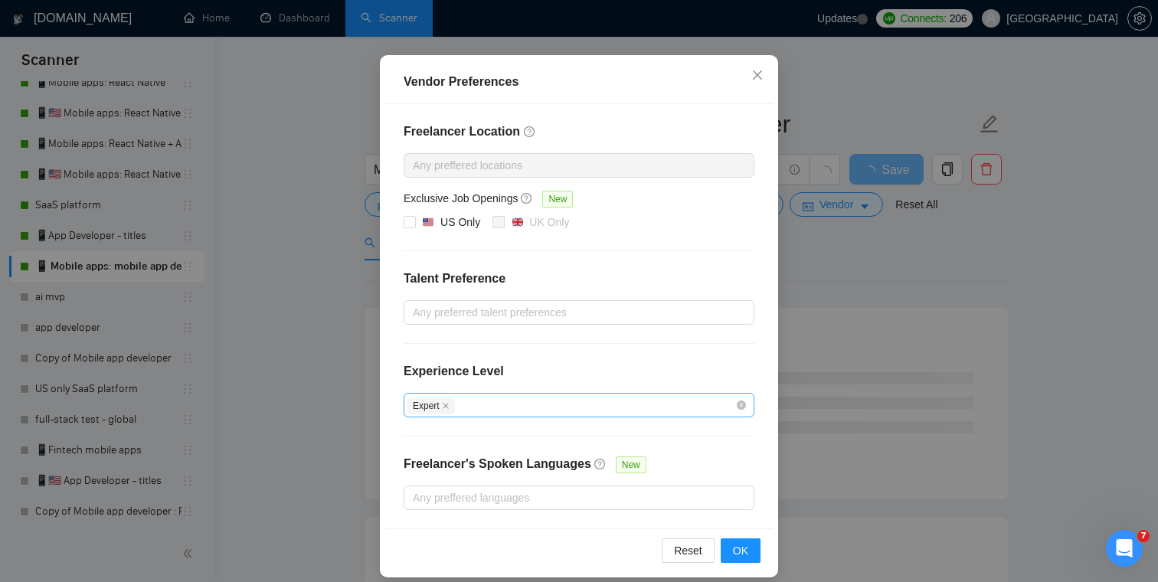
click at [551, 405] on div "Expert" at bounding box center [571, 405] width 328 height 18
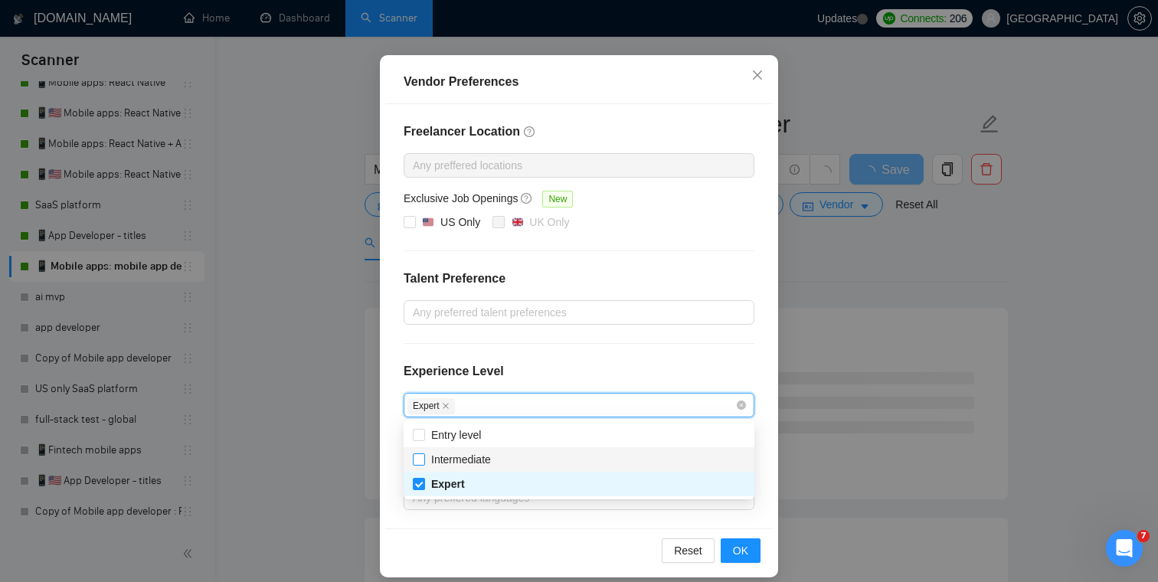
click at [467, 459] on span "Intermediate" at bounding box center [461, 459] width 60 height 12
click at [423, 459] on input "Intermediate" at bounding box center [418, 458] width 11 height 11
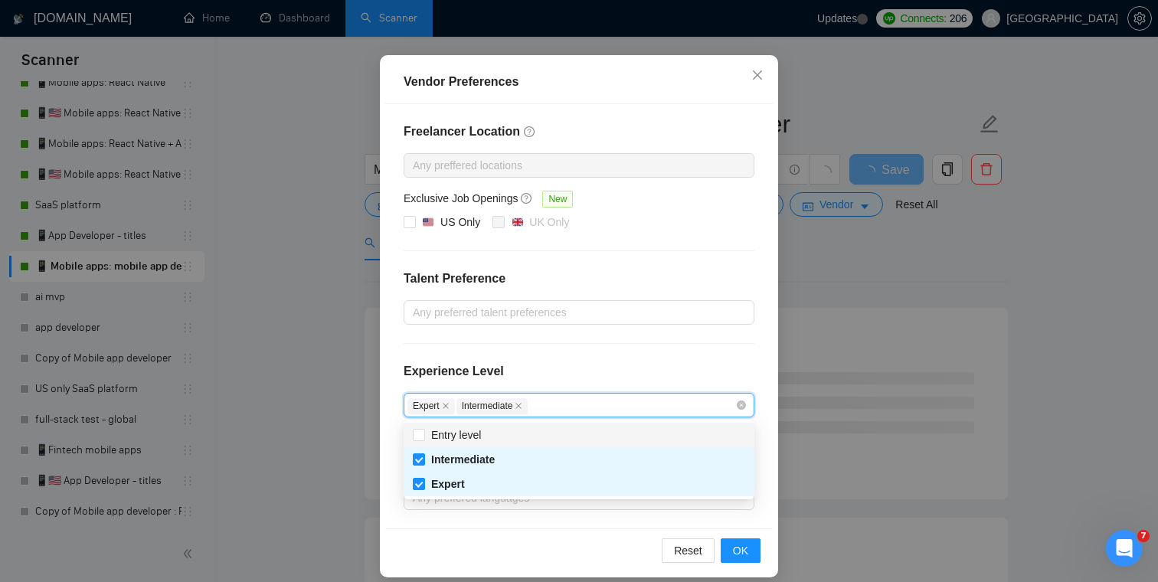
click at [604, 367] on div "Experience Level" at bounding box center [579, 377] width 351 height 31
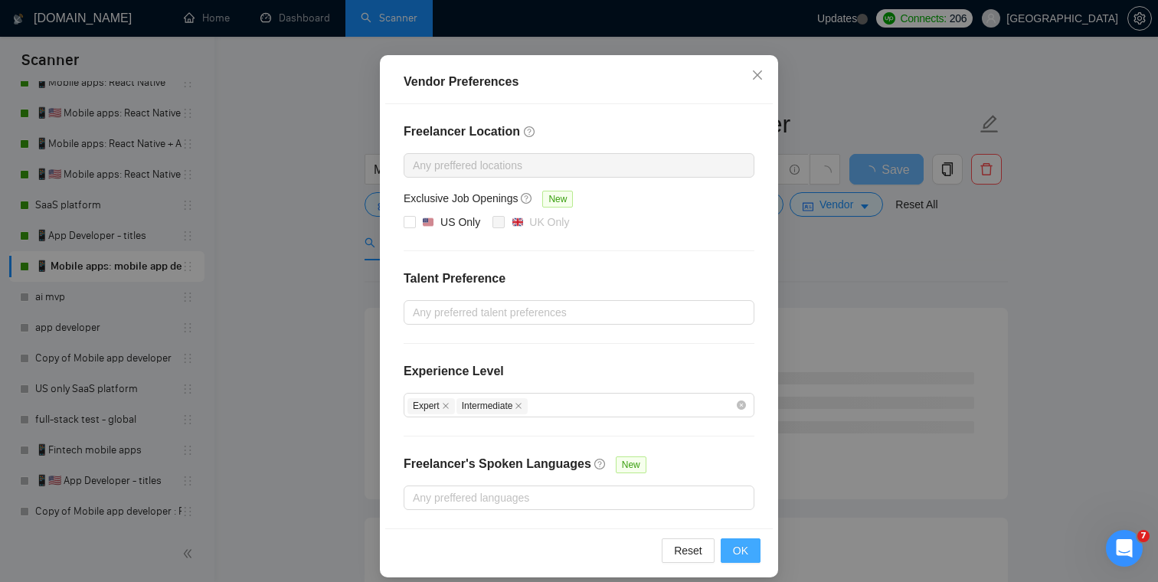
click at [741, 557] on span "OK" at bounding box center [740, 550] width 15 height 17
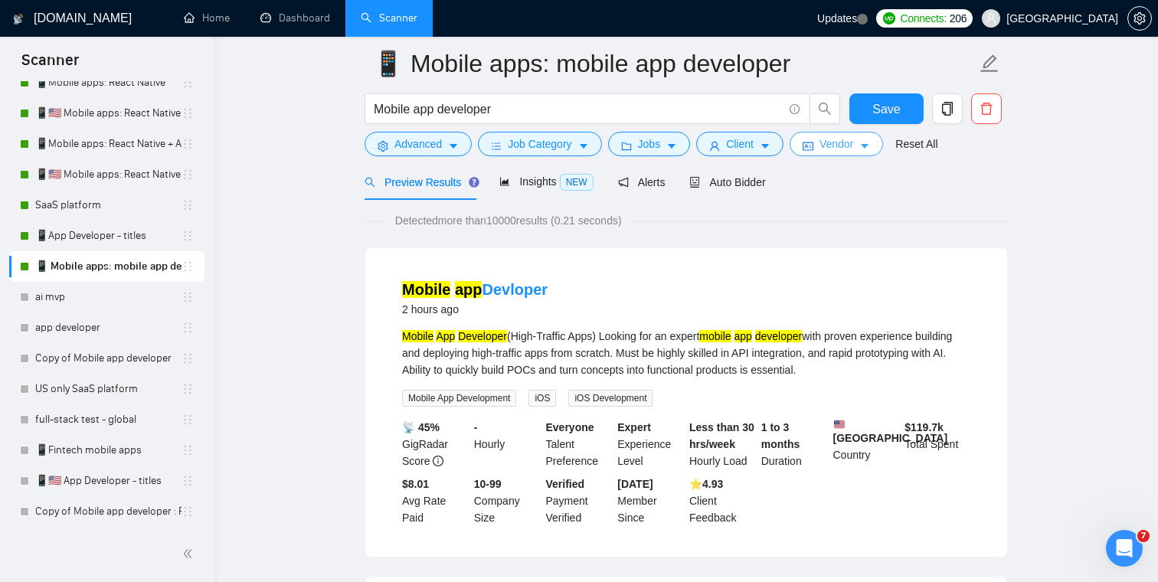
scroll to position [0, 0]
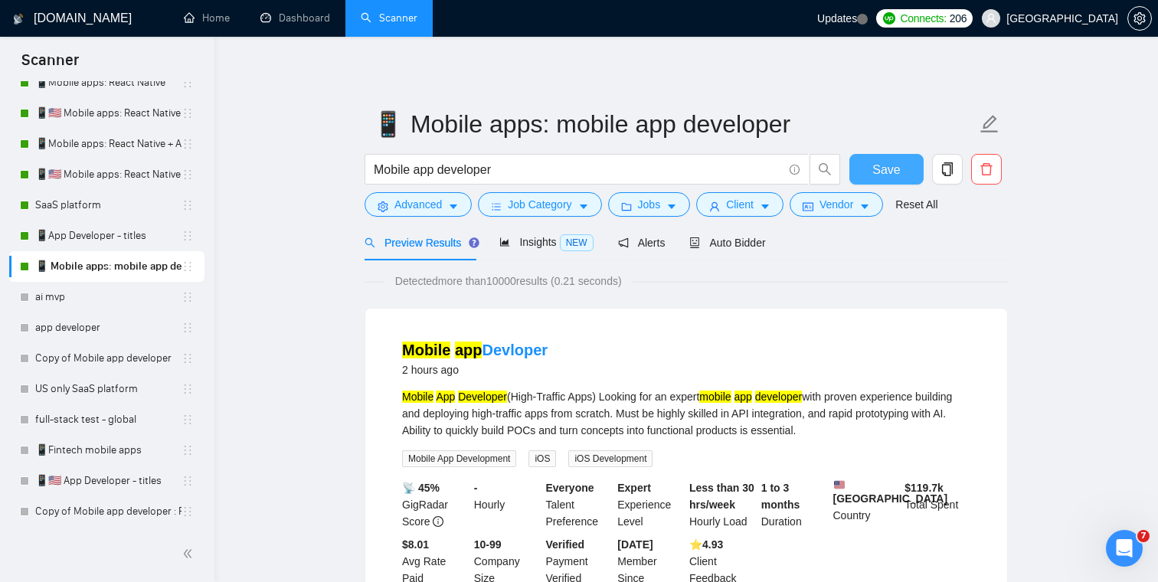
click at [879, 166] on span "Save" at bounding box center [886, 169] width 28 height 19
click at [891, 165] on span "Save" at bounding box center [886, 169] width 28 height 19
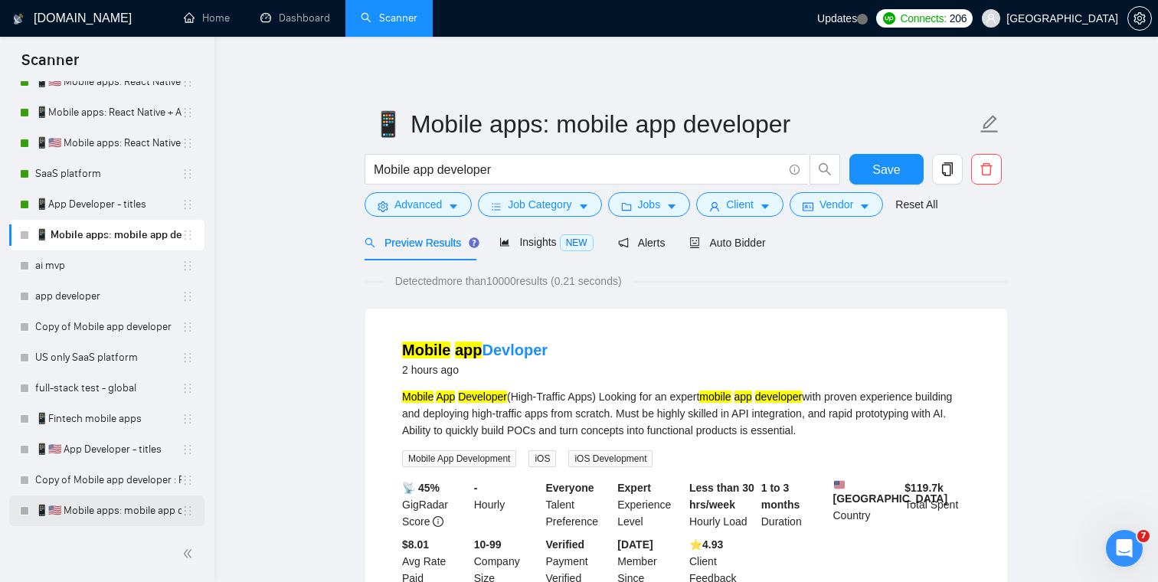
click at [107, 502] on link "📱🇺🇸 Mobile apps: mobile app developer" at bounding box center [108, 510] width 146 height 31
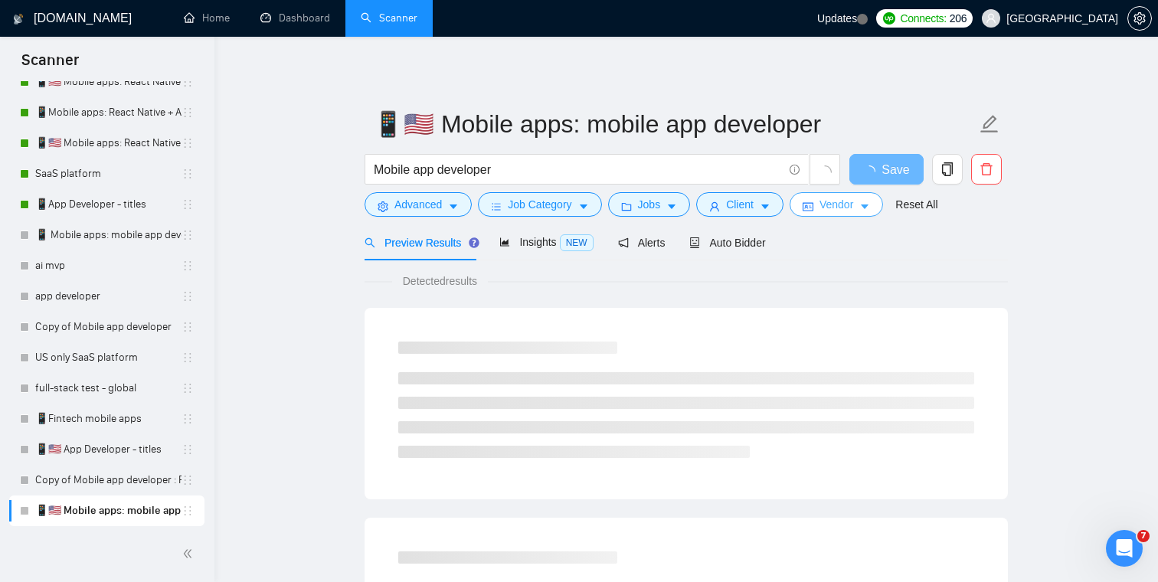
click at [852, 211] on span "Vendor" at bounding box center [836, 204] width 34 height 17
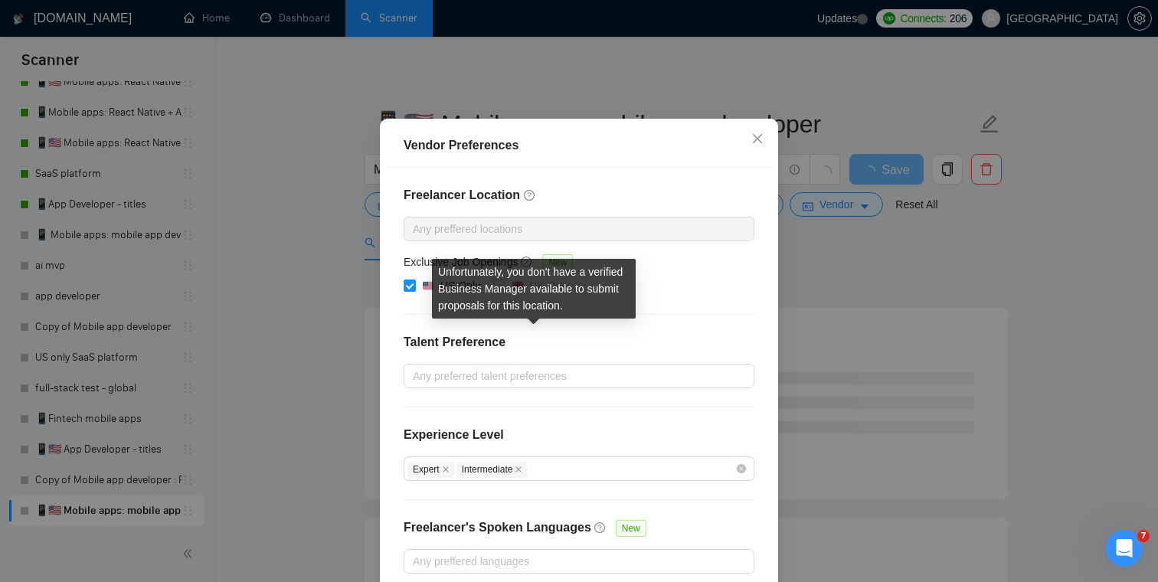
scroll to position [126, 0]
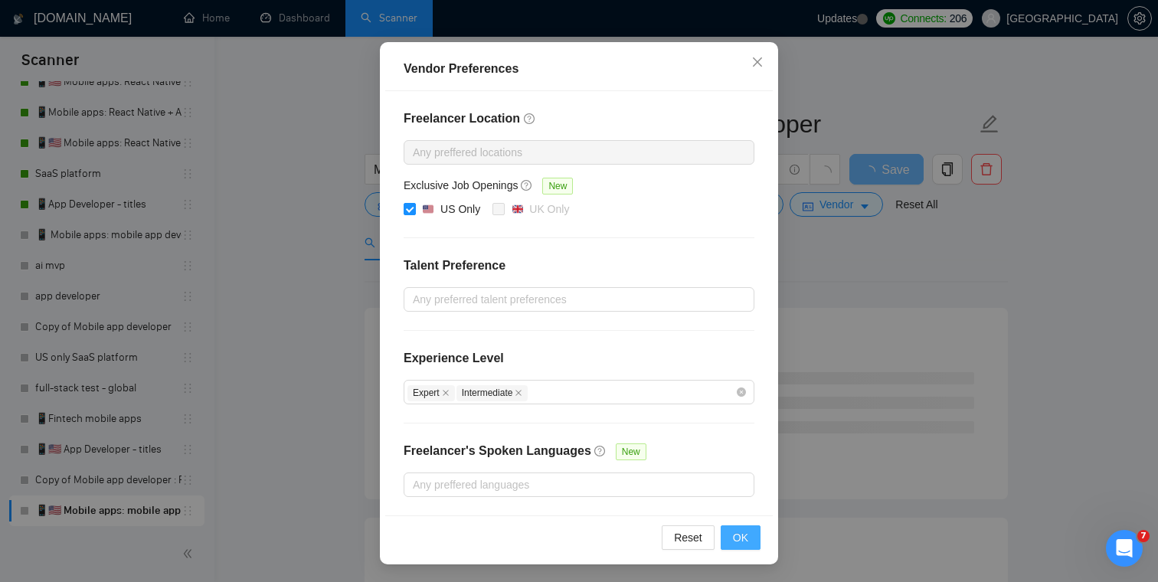
click at [749, 544] on button "OK" at bounding box center [741, 537] width 40 height 25
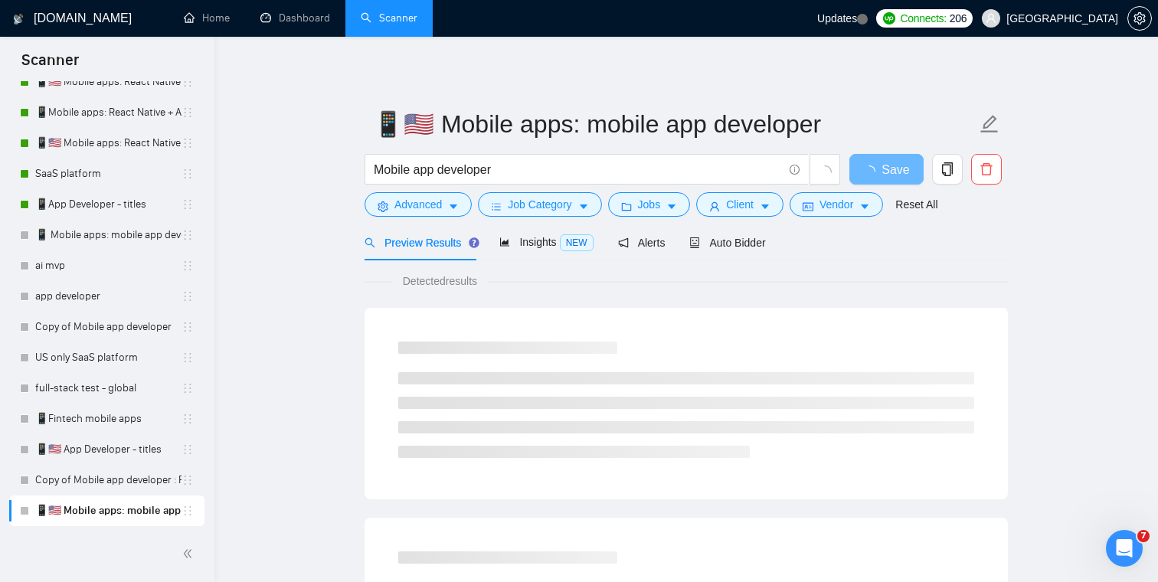
scroll to position [50, 0]
click at [756, 248] on span "Auto Bidder" at bounding box center [727, 243] width 76 height 12
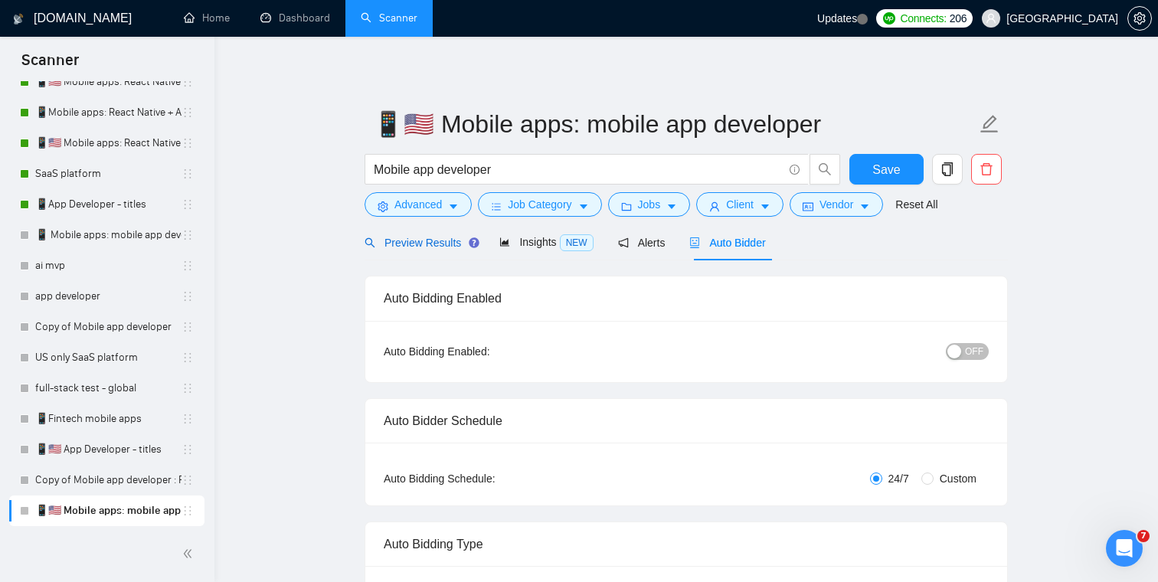
click at [427, 241] on span "Preview Results" at bounding box center [420, 243] width 110 height 12
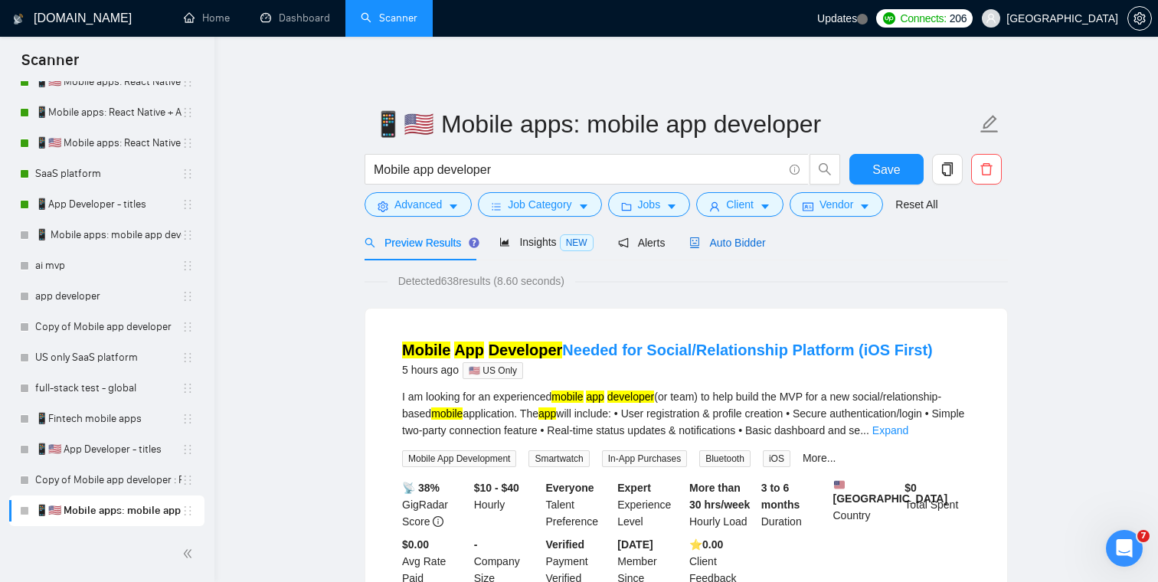
click at [747, 244] on span "Auto Bidder" at bounding box center [727, 243] width 76 height 12
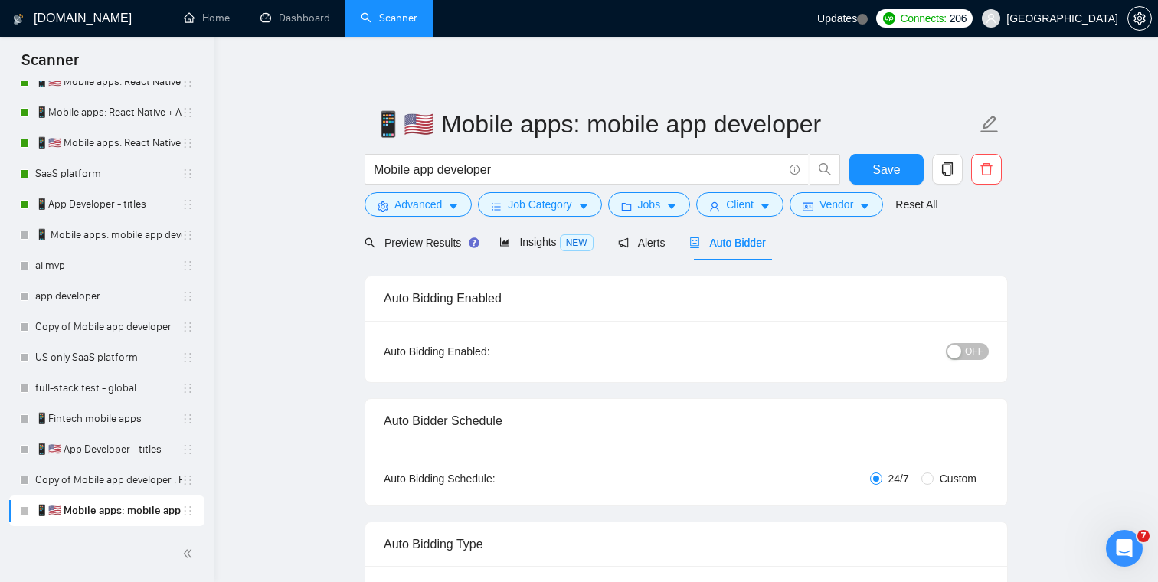
click at [977, 349] on span "OFF" at bounding box center [974, 351] width 18 height 17
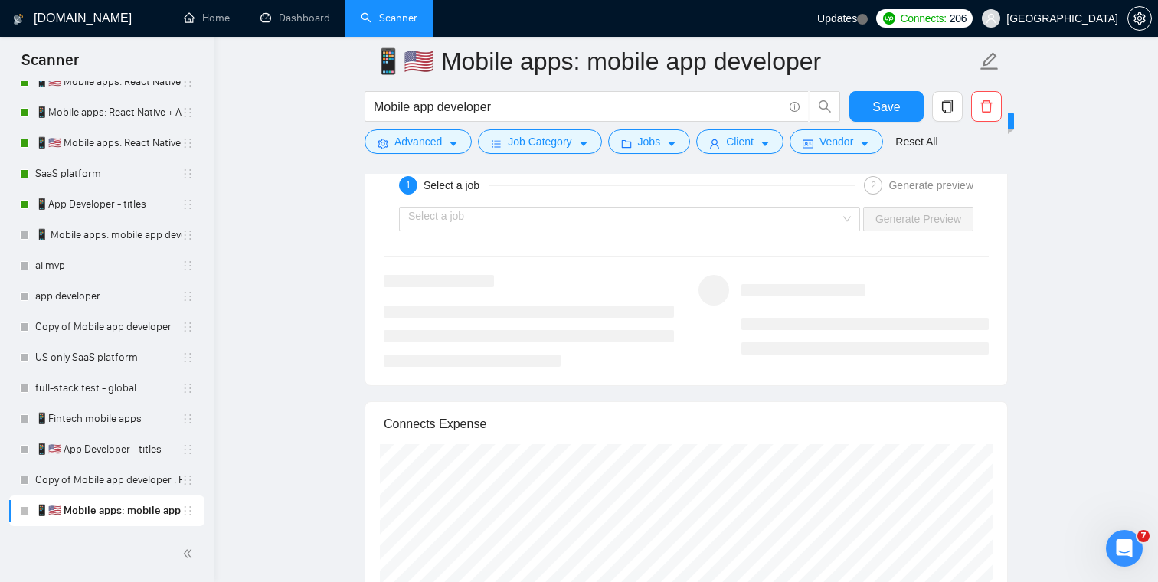
scroll to position [3170, 0]
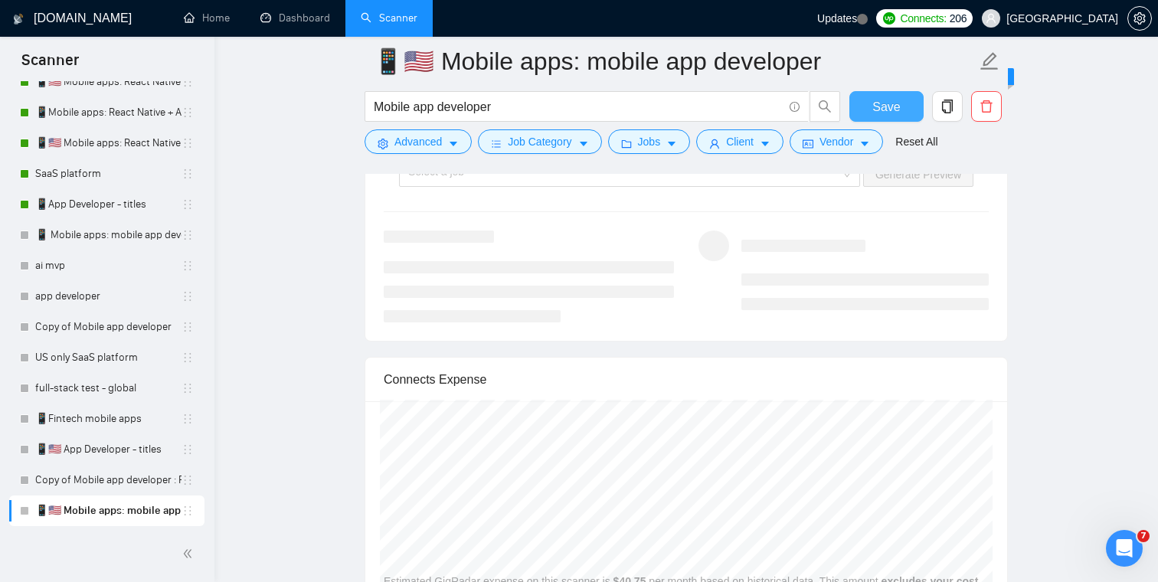
click at [878, 106] on span "Save" at bounding box center [886, 106] width 28 height 19
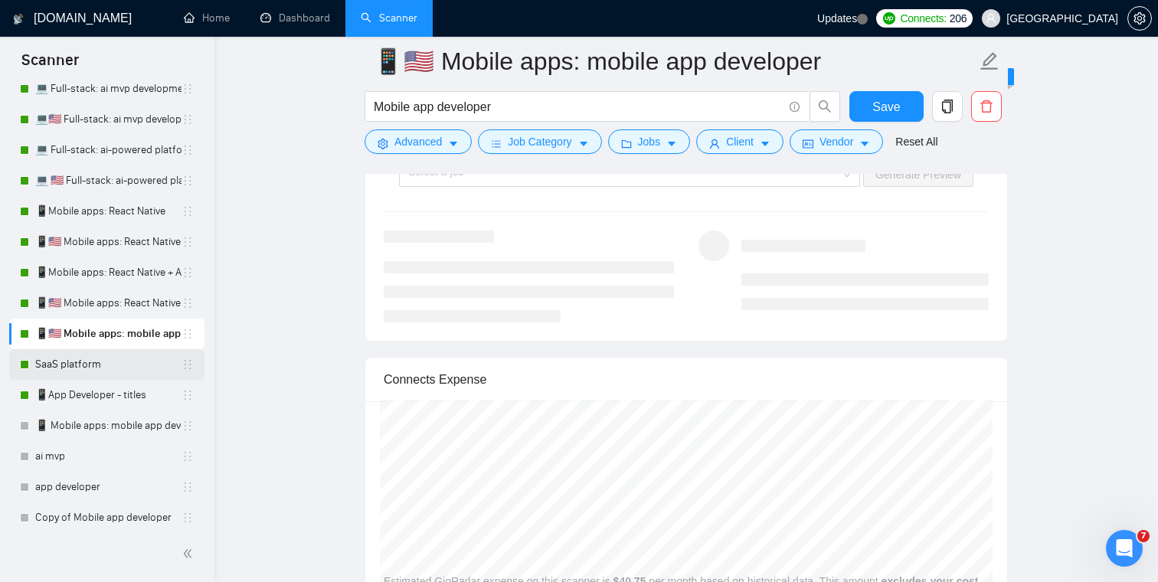
scroll to position [135, 0]
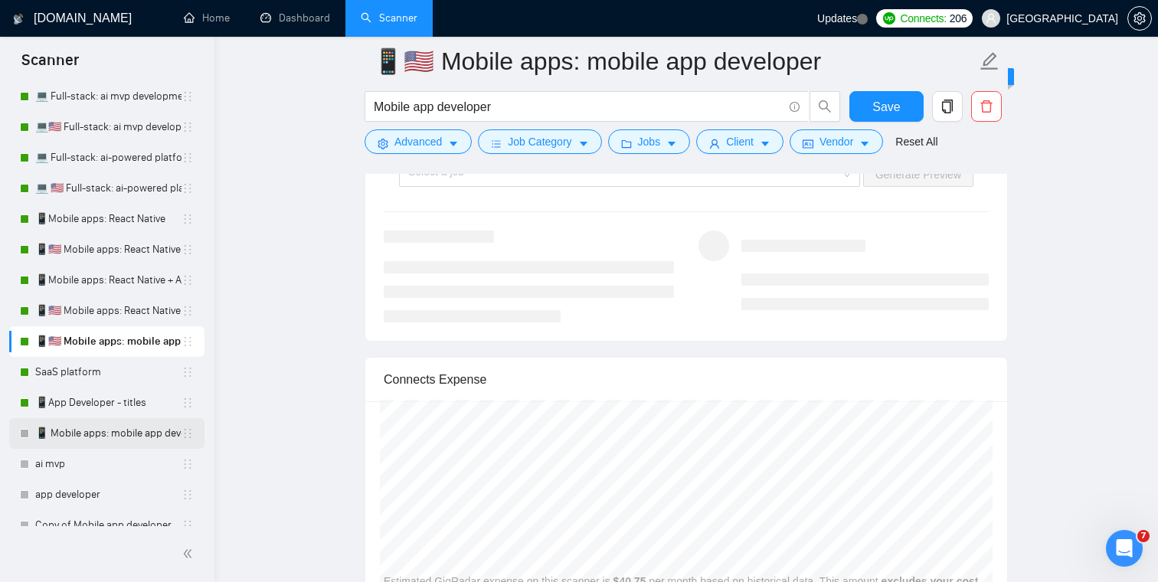
click at [125, 439] on link "📱 Mobile apps: mobile app developer" at bounding box center [108, 433] width 146 height 31
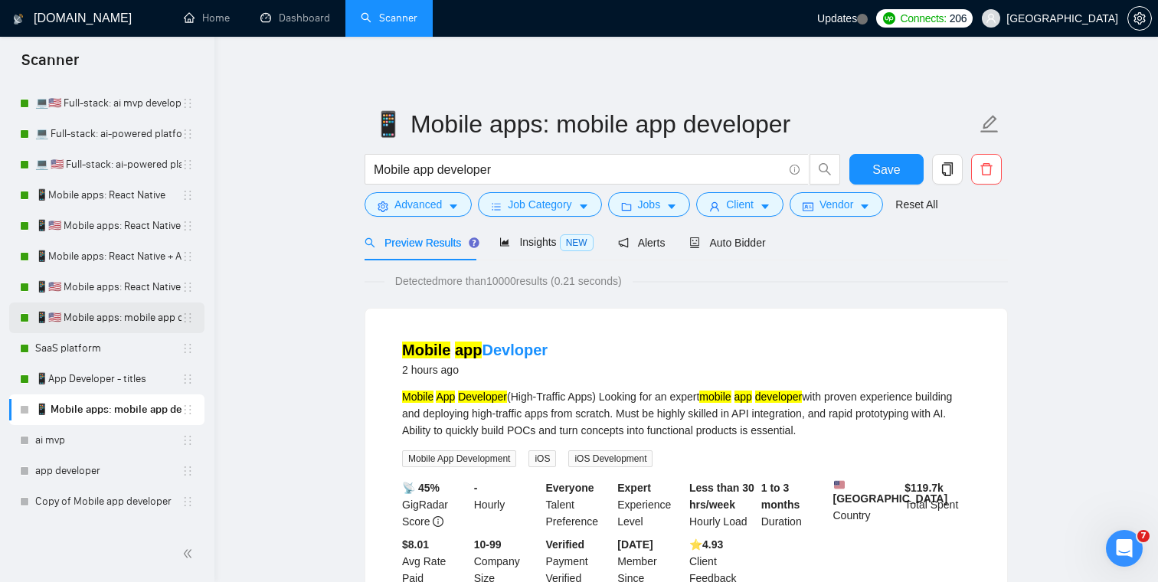
scroll to position [174, 0]
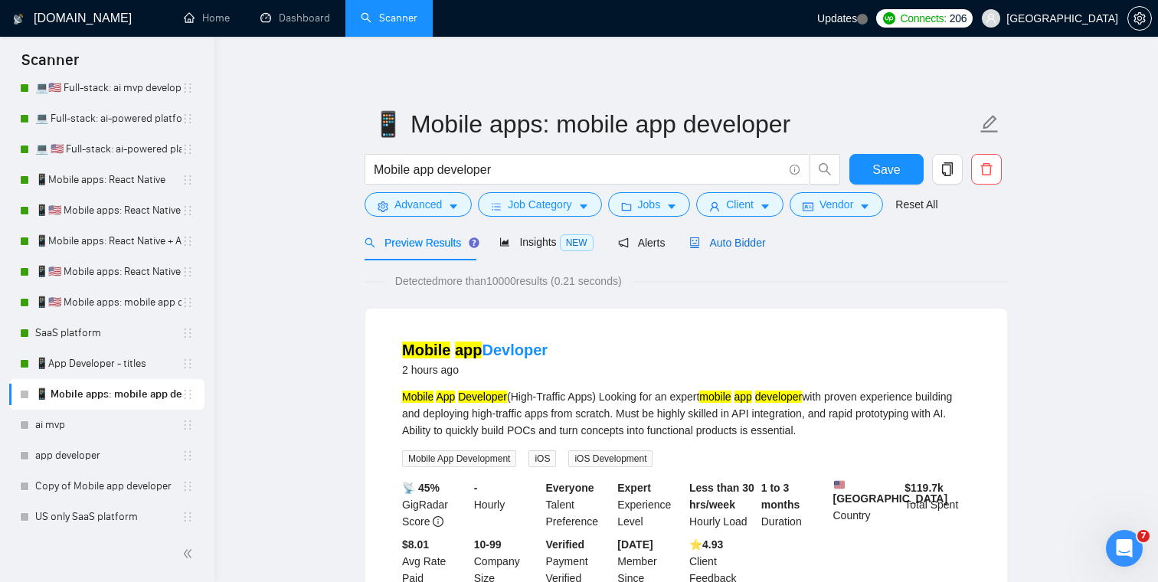
click at [741, 238] on span "Auto Bidder" at bounding box center [727, 243] width 76 height 12
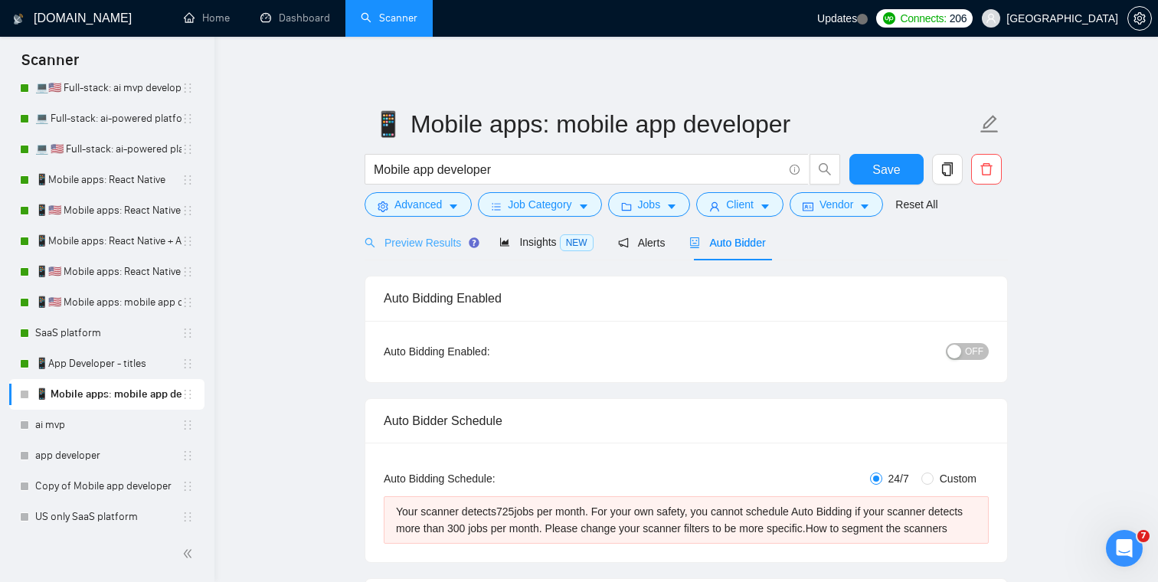
click at [418, 252] on div "Preview Results" at bounding box center [420, 242] width 110 height 36
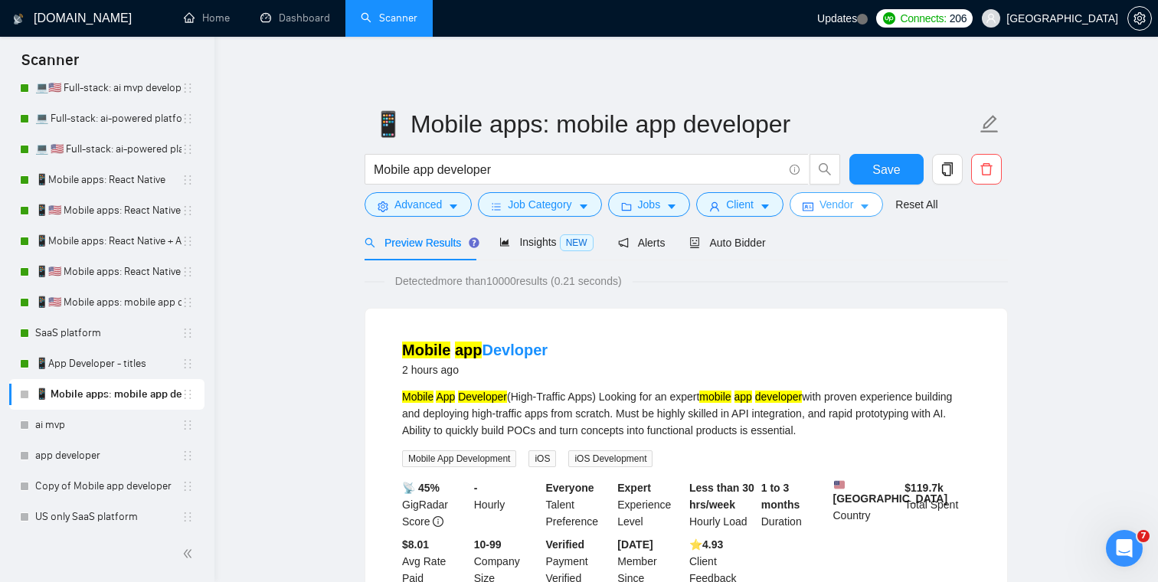
click at [863, 206] on button "Vendor" at bounding box center [836, 204] width 93 height 25
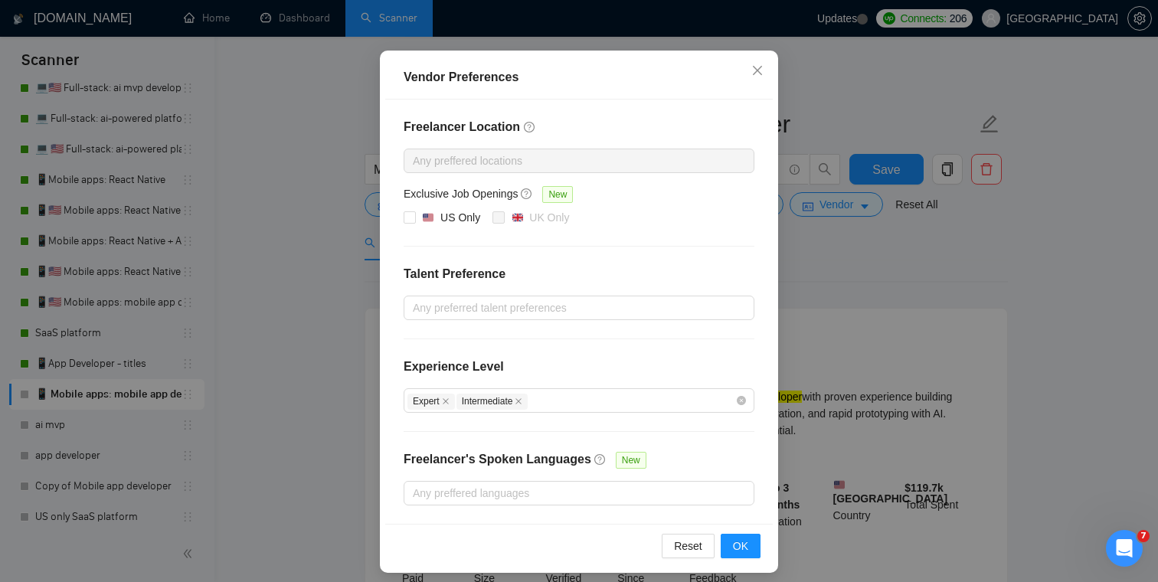
scroll to position [126, 0]
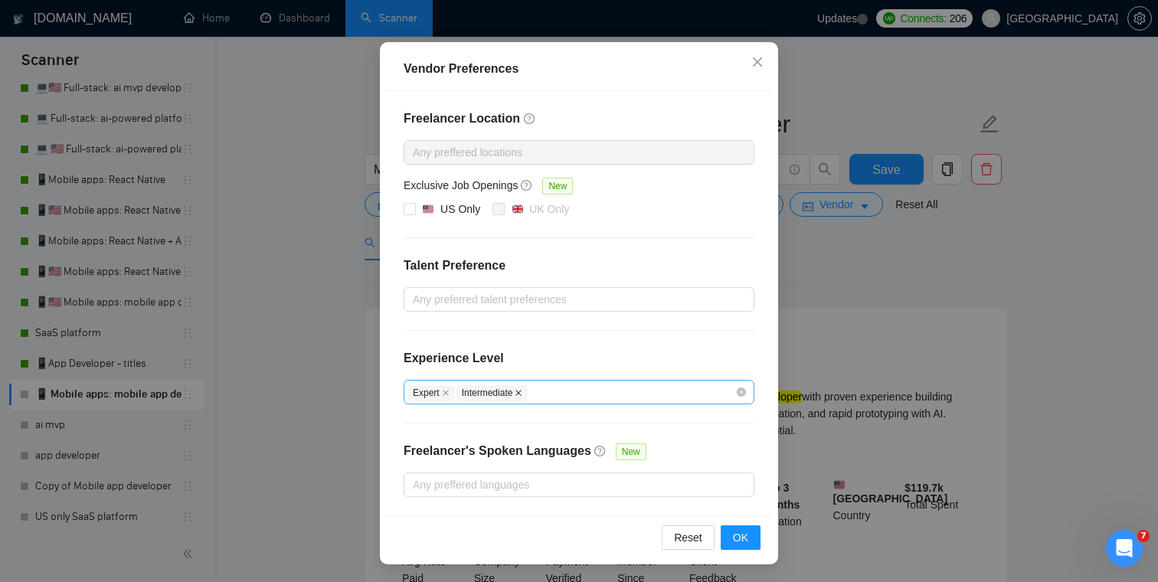
click at [522, 391] on icon "close" at bounding box center [519, 393] width 6 height 6
click at [603, 345] on div "Freelancer Location Any preffered locations Exclusive Job Openings New US Only …" at bounding box center [578, 303] width 387 height 424
click at [747, 539] on span "OK" at bounding box center [740, 537] width 15 height 17
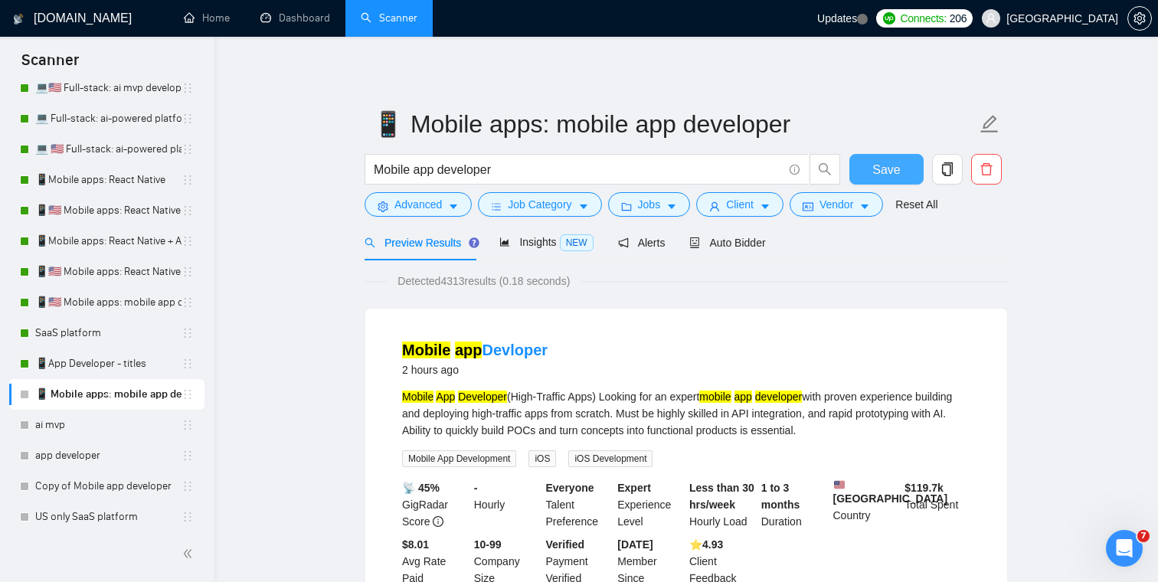
click at [880, 172] on span "Save" at bounding box center [886, 169] width 28 height 19
click at [754, 244] on span "Auto Bidder" at bounding box center [727, 243] width 76 height 12
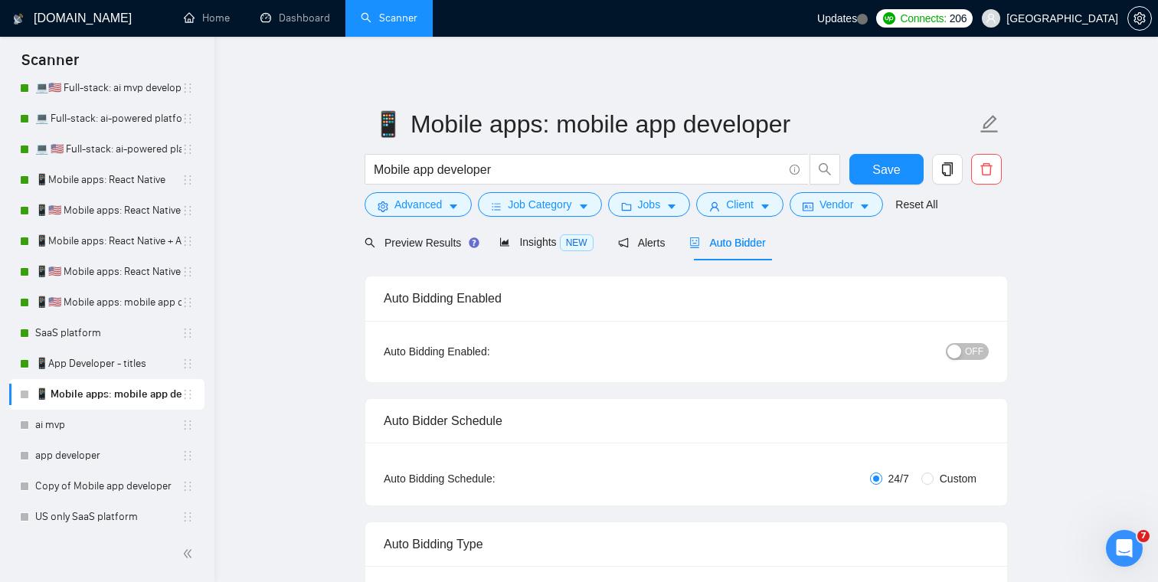
click at [981, 355] on span "OFF" at bounding box center [974, 351] width 18 height 17
click at [898, 169] on span "Save" at bounding box center [886, 169] width 28 height 19
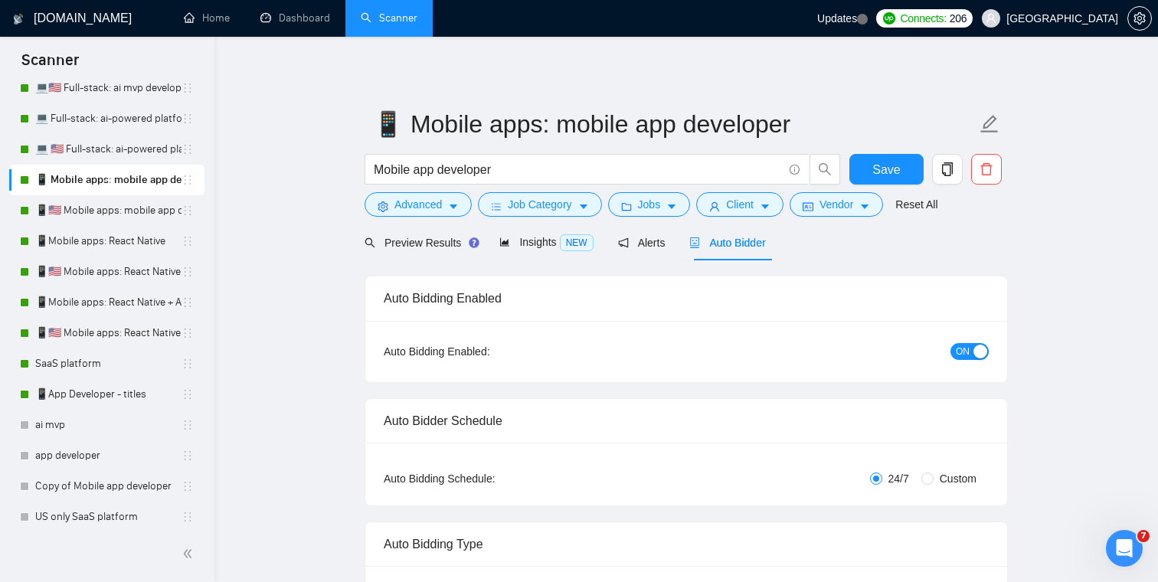
click at [116, 215] on link "📱🇺🇸 Mobile apps: mobile app developer" at bounding box center [108, 210] width 146 height 31
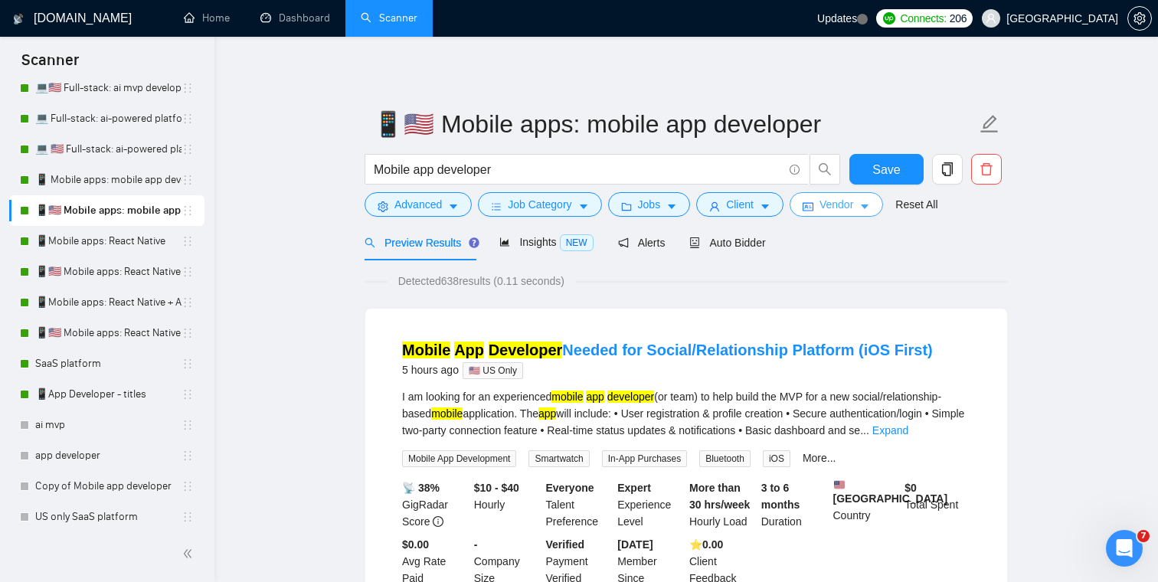
click at [863, 208] on button "Vendor" at bounding box center [836, 204] width 93 height 25
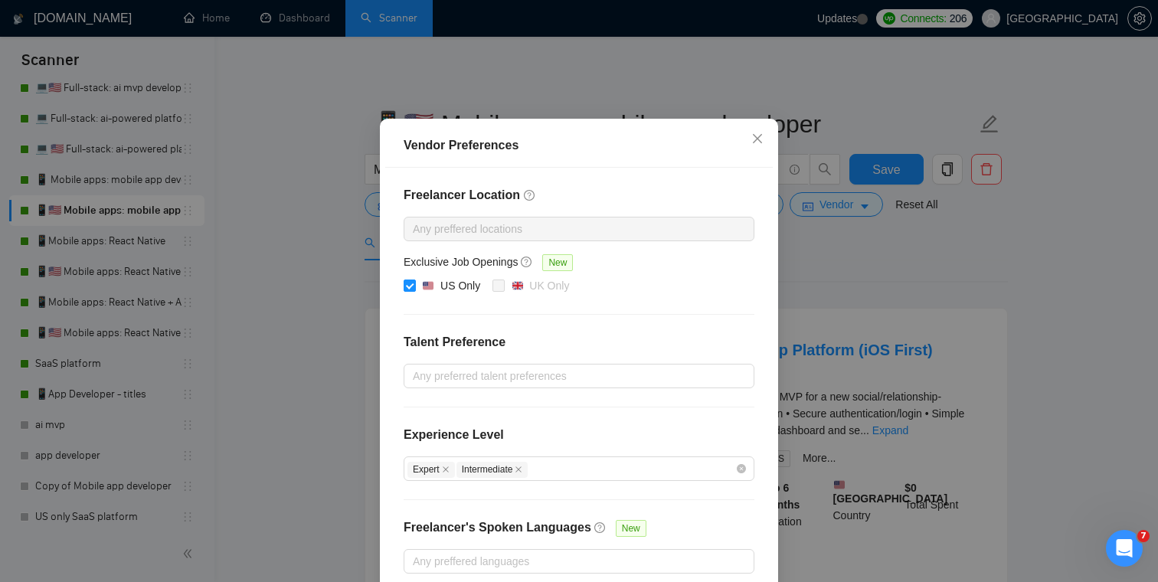
scroll to position [126, 0]
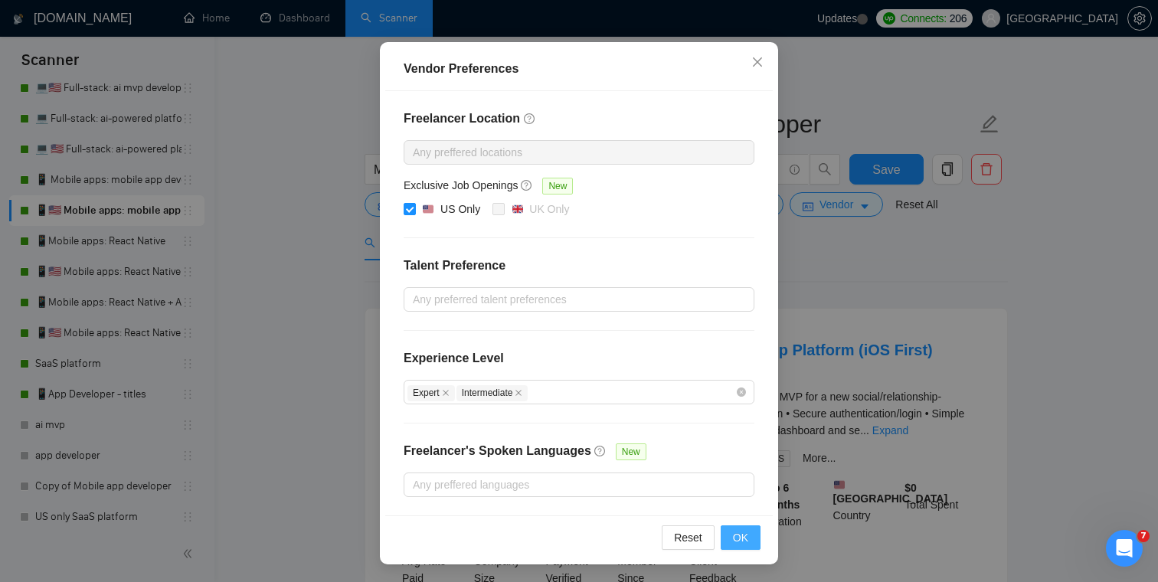
click at [735, 530] on span "OK" at bounding box center [740, 537] width 15 height 17
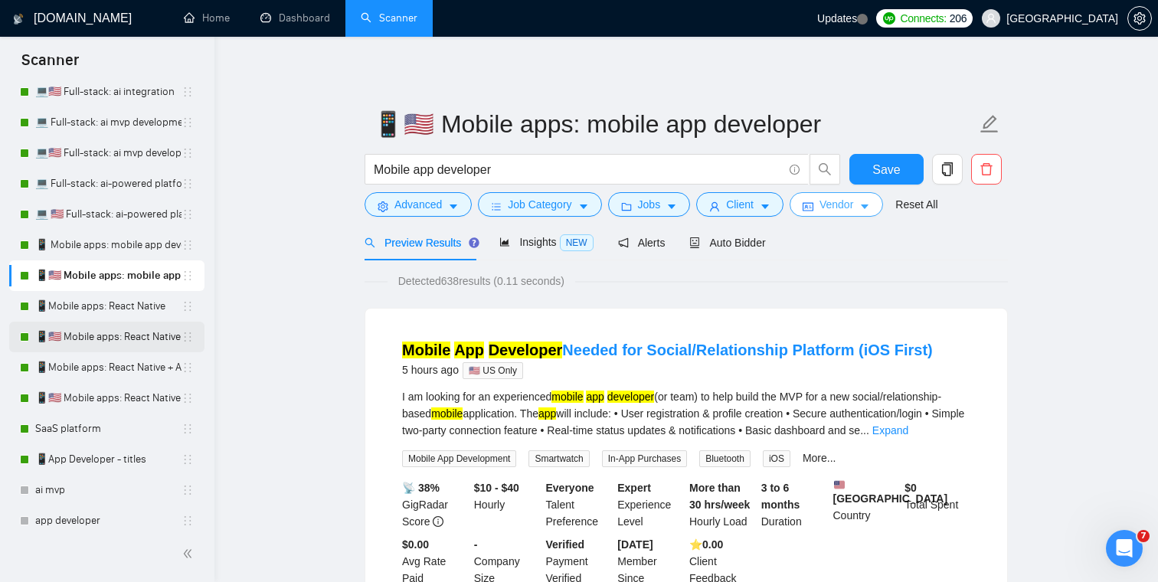
scroll to position [206, 0]
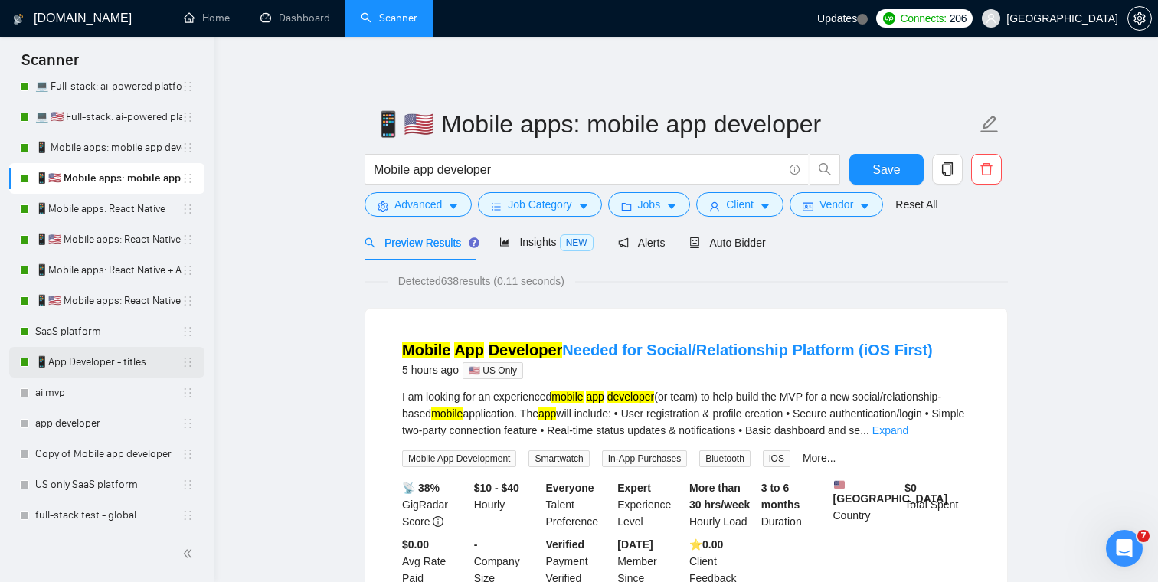
click at [111, 361] on link "📱App Developer - titles" at bounding box center [108, 362] width 146 height 31
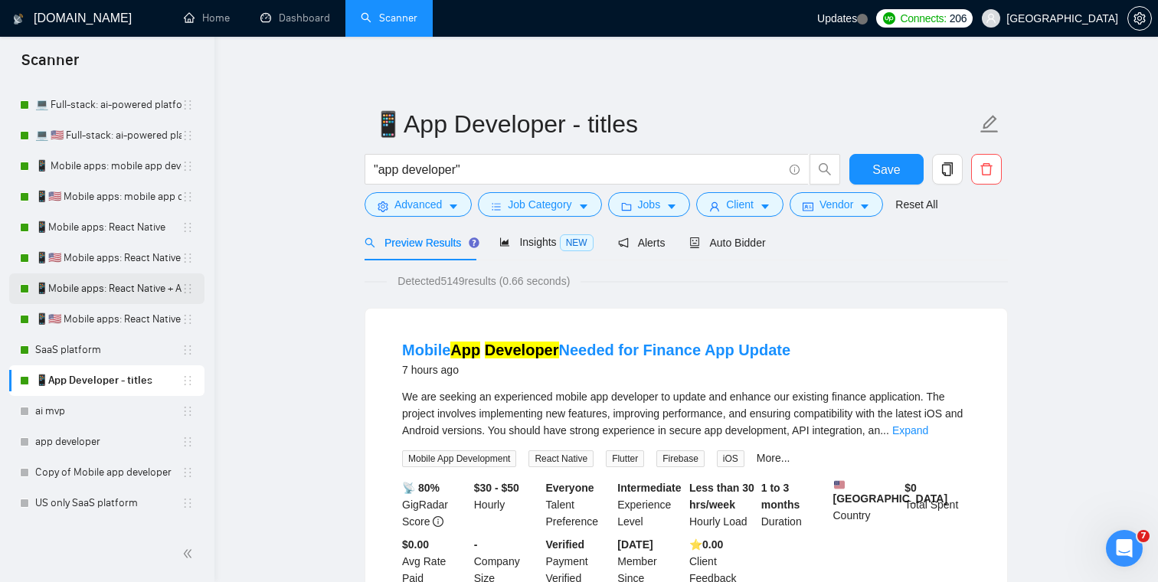
scroll to position [184, 0]
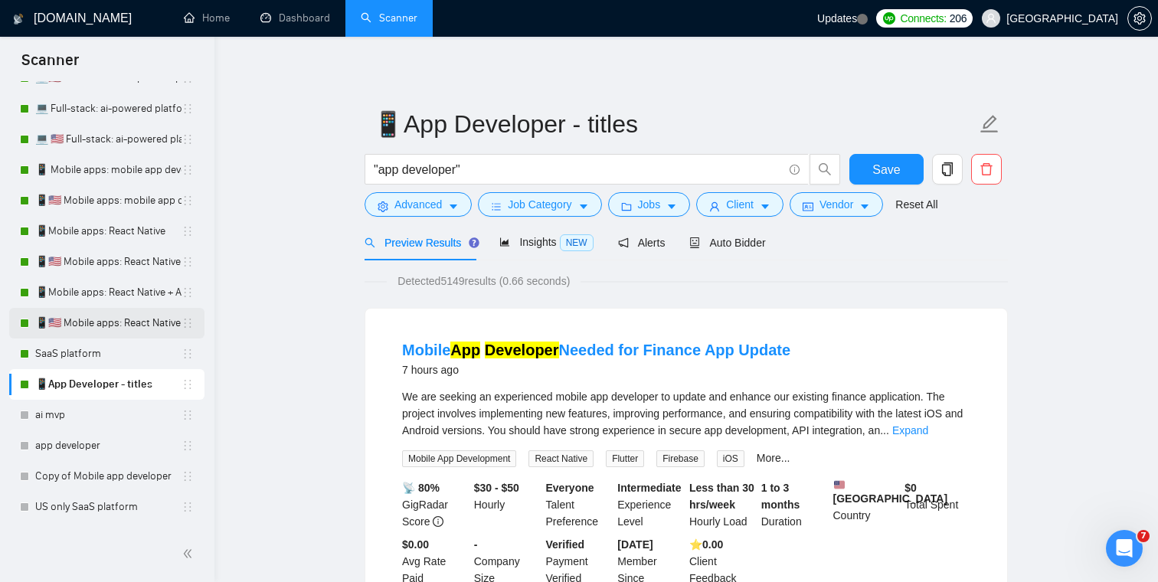
click at [81, 329] on link "📱🇺🇸 Mobile apps: React Native + AI integration" at bounding box center [108, 323] width 146 height 31
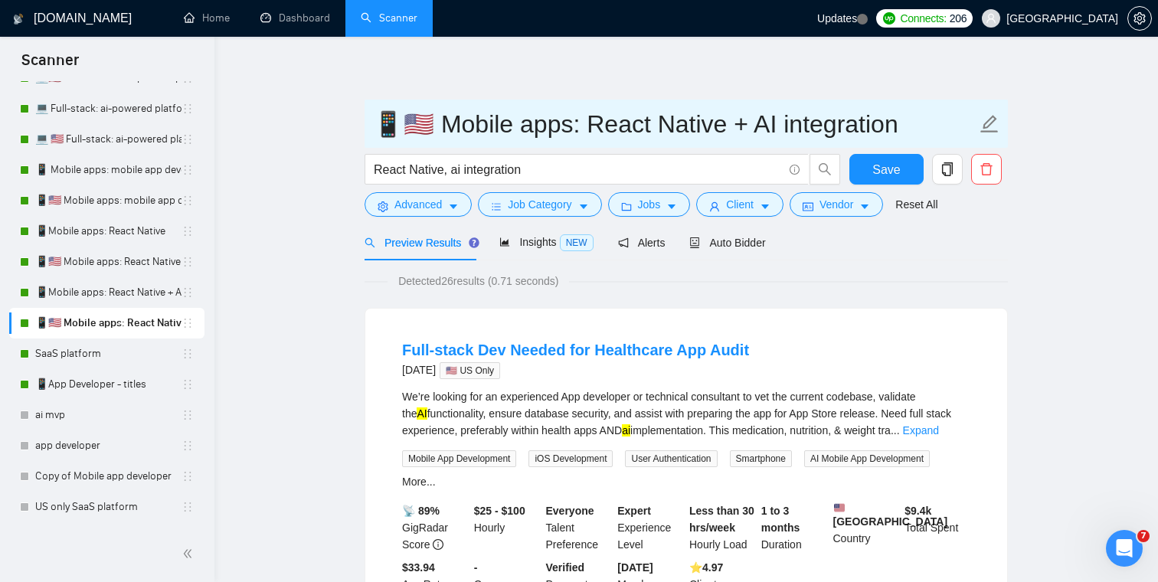
drag, startPoint x: 422, startPoint y: 125, endPoint x: 404, endPoint y: 125, distance: 18.4
click at [404, 125] on input "📱🇺🇸 Mobile apps: React Native + AI integration" at bounding box center [674, 124] width 603 height 38
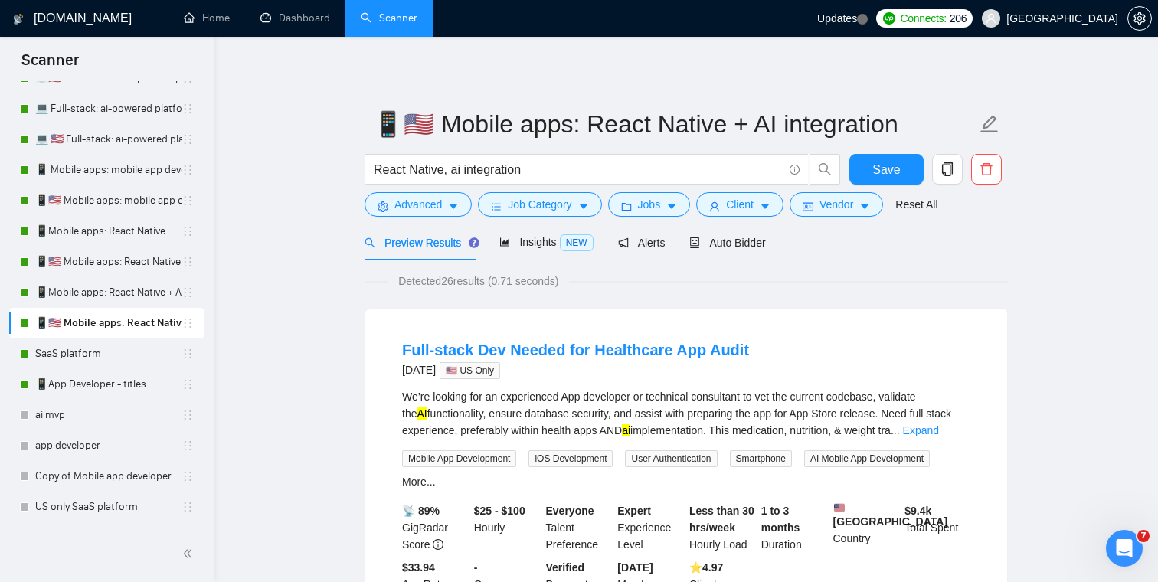
click at [119, 387] on link "📱App Developer - titles" at bounding box center [108, 384] width 146 height 31
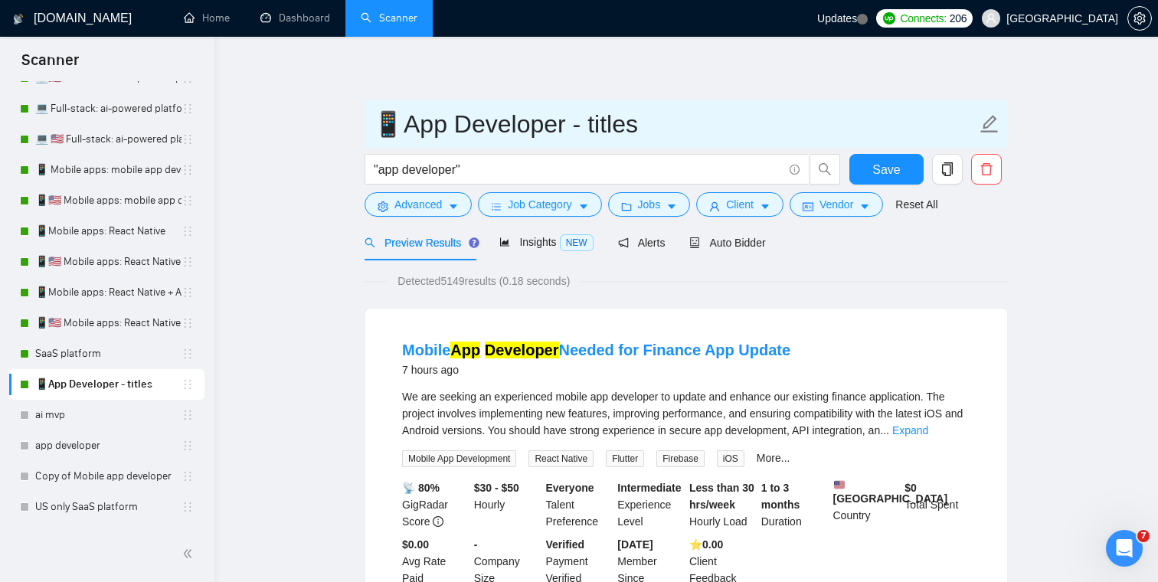
click at [473, 128] on input "📱App Developer - titles" at bounding box center [674, 124] width 603 height 38
click at [396, 129] on input "📱App Developer - titles" at bounding box center [674, 124] width 603 height 38
click at [703, 128] on input "📱Mobile apps: App Developer - titles" at bounding box center [674, 124] width 603 height 38
click at [551, 128] on input "📱Mobile apps: App Developer - titles" at bounding box center [674, 124] width 603 height 38
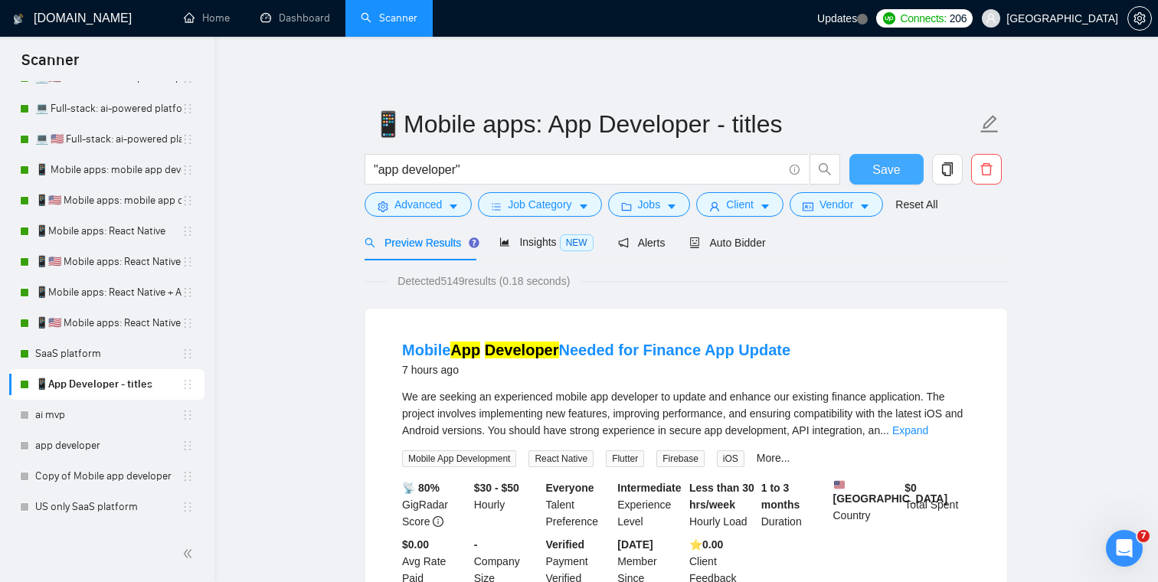
click at [884, 168] on span "Save" at bounding box center [886, 169] width 28 height 19
click at [862, 211] on button "Vendor" at bounding box center [836, 204] width 93 height 25
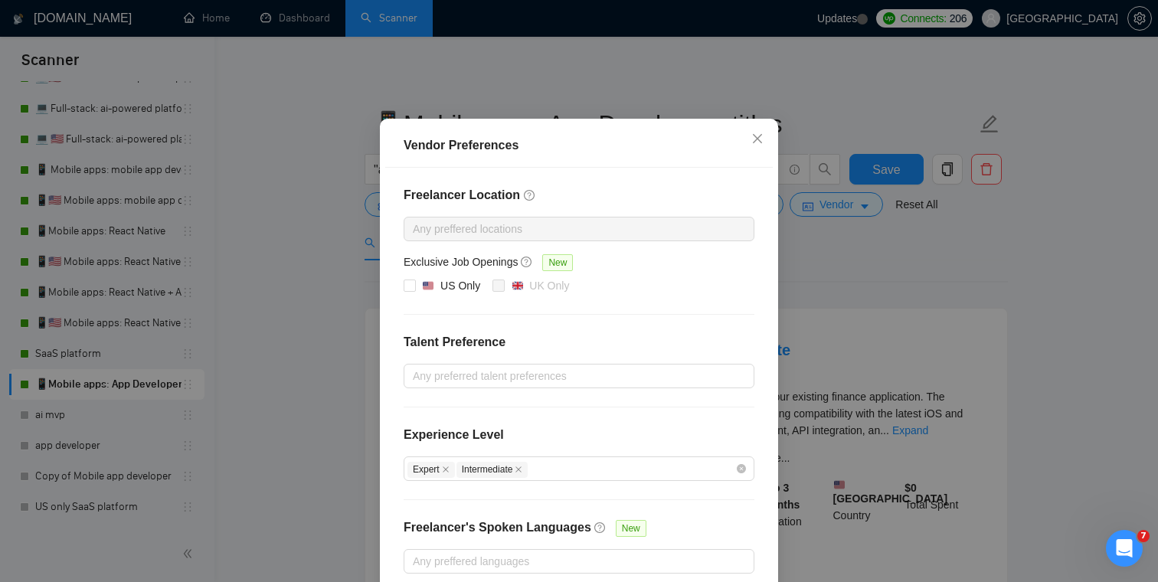
click at [926, 271] on div "Vendor Preferences Freelancer Location Any preffered locations Exclusive Job Op…" at bounding box center [579, 291] width 1158 height 582
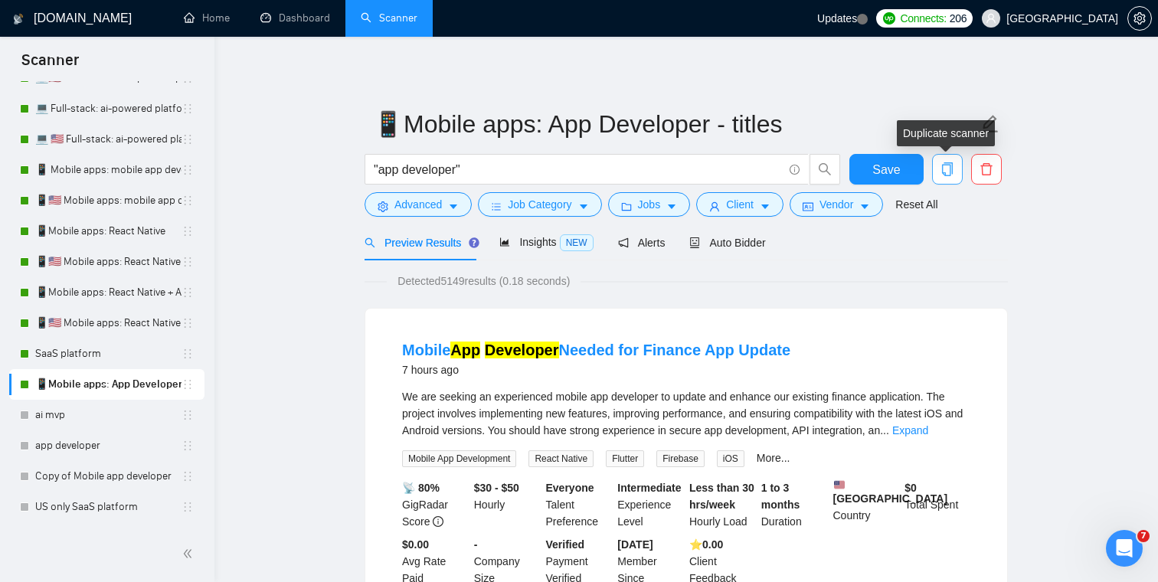
click at [950, 166] on icon "copy" at bounding box center [947, 169] width 11 height 14
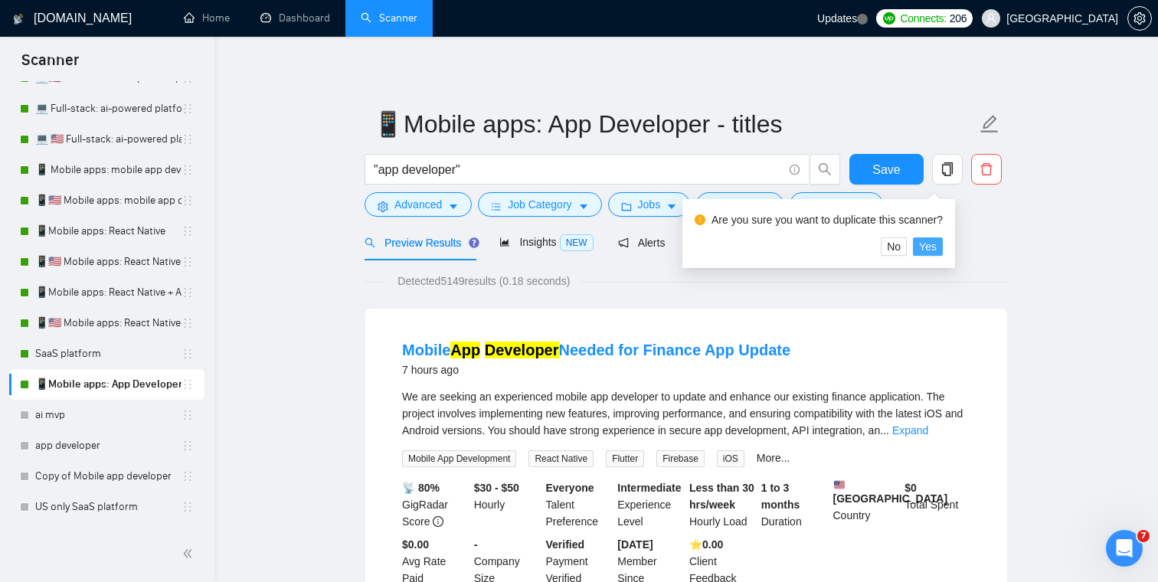
click at [935, 248] on span "Yes" at bounding box center [928, 246] width 18 height 17
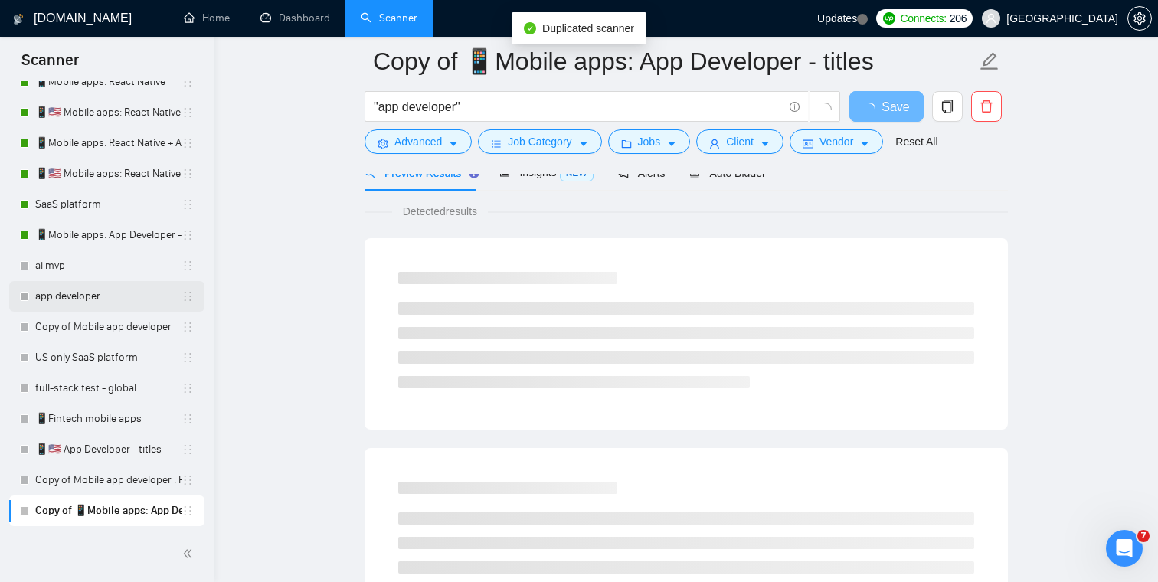
scroll to position [152, 0]
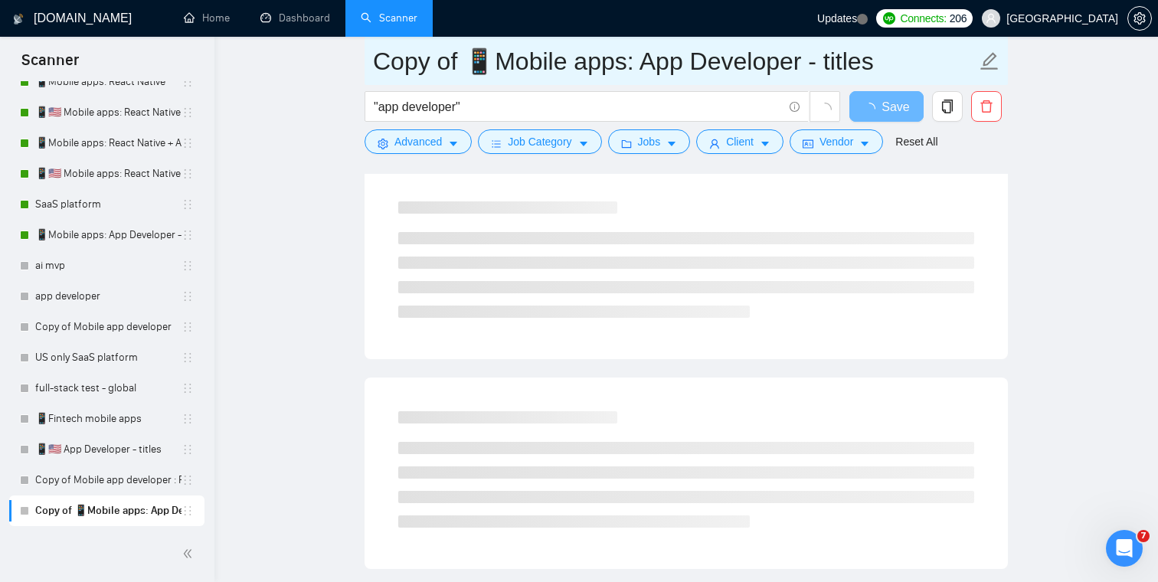
drag, startPoint x: 467, startPoint y: 64, endPoint x: 306, endPoint y: 63, distance: 161.6
click at [306, 63] on main "Copy of 📱Mobile apps: App Developer - titles "app developer" Save Advanced Job …" at bounding box center [686, 554] width 894 height 1290
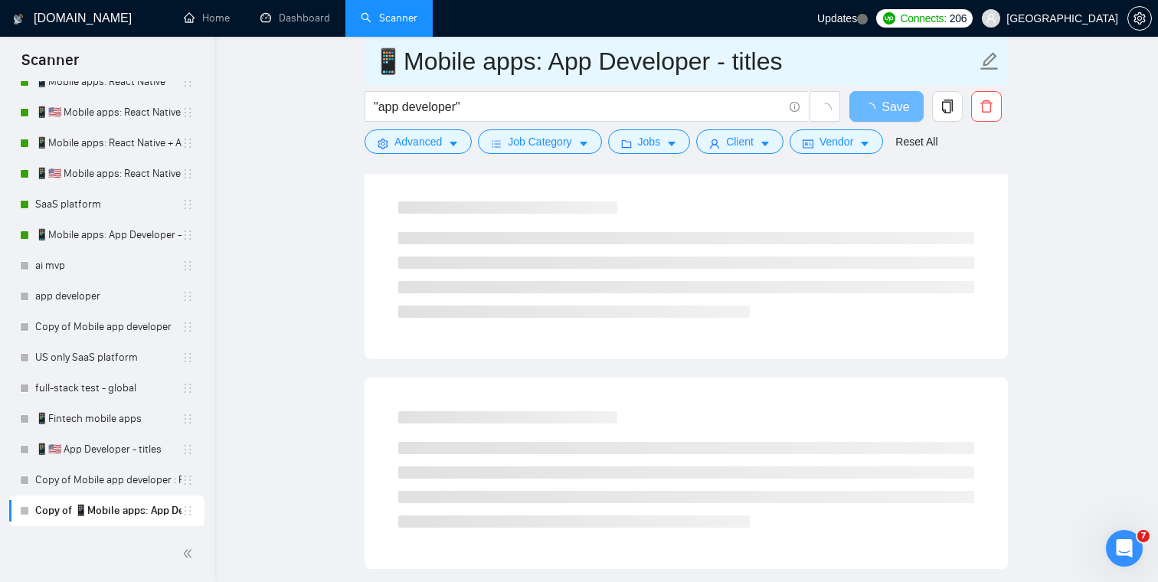
paste input "🇺🇸"
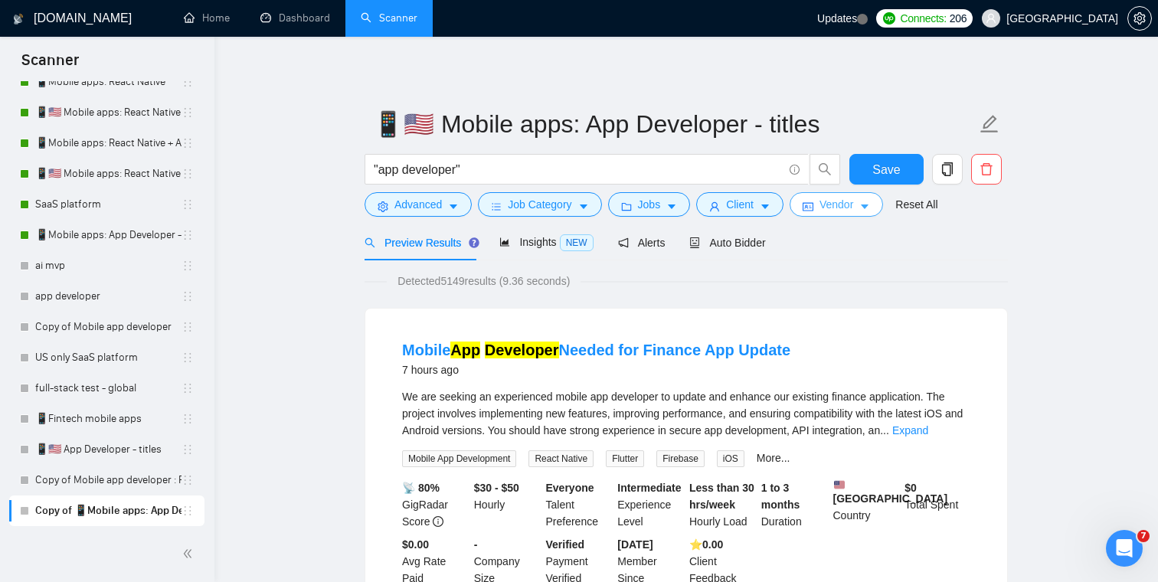
click at [861, 208] on button "Vendor" at bounding box center [836, 204] width 93 height 25
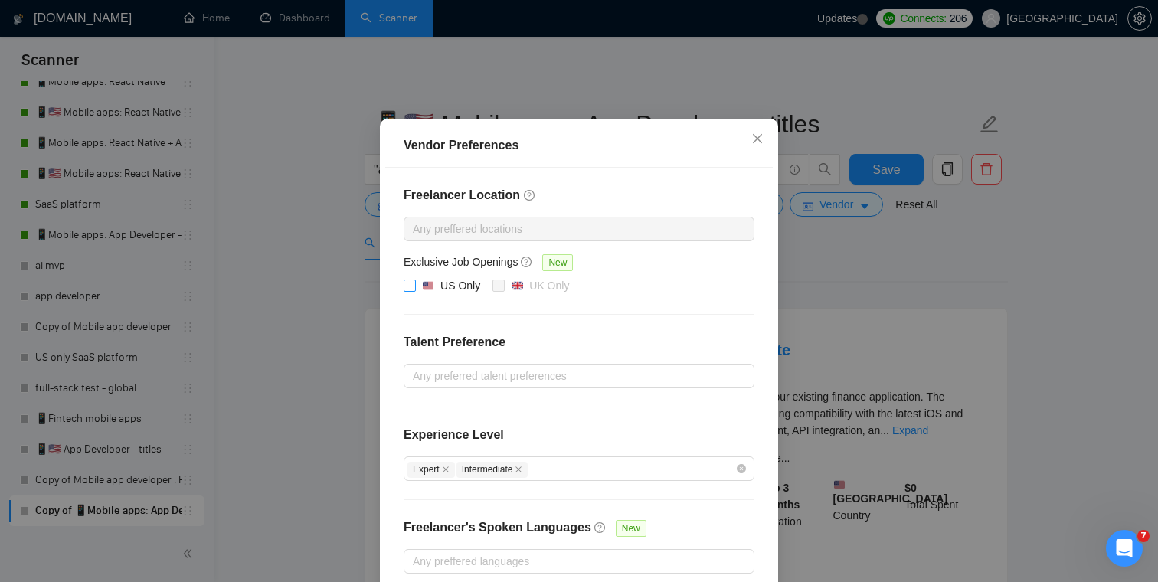
click at [411, 290] on input "US Only" at bounding box center [409, 285] width 11 height 11
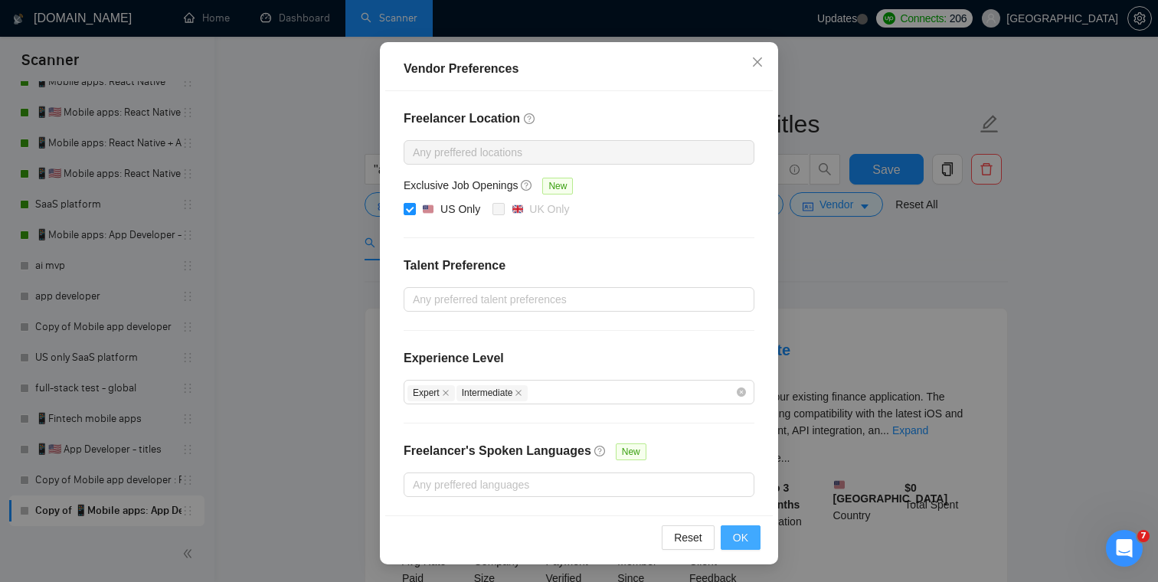
click at [735, 544] on span "OK" at bounding box center [740, 537] width 15 height 17
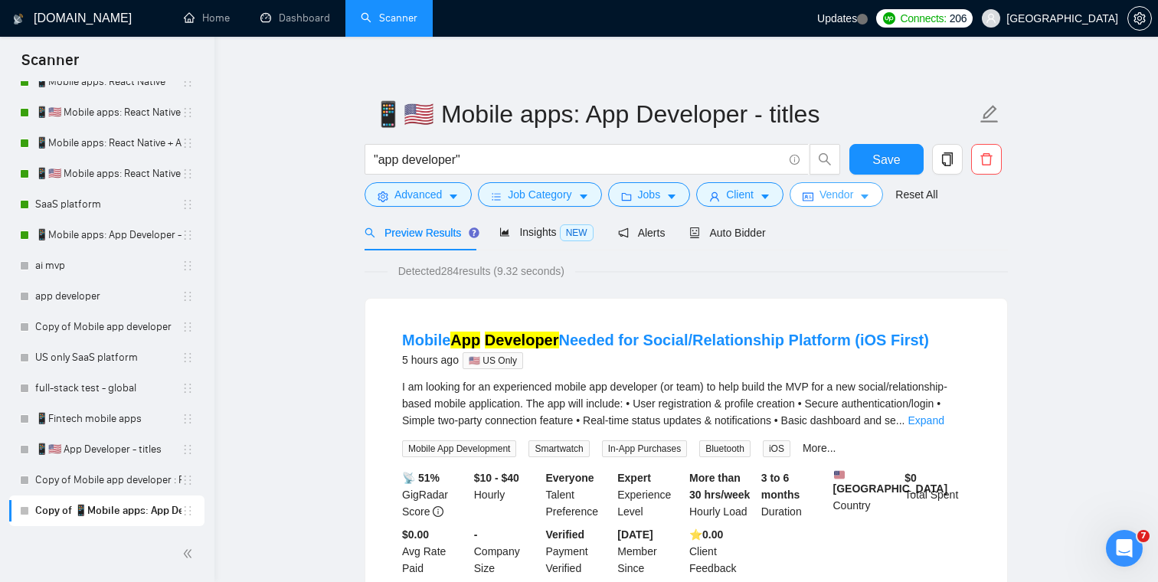
scroll to position [3, 0]
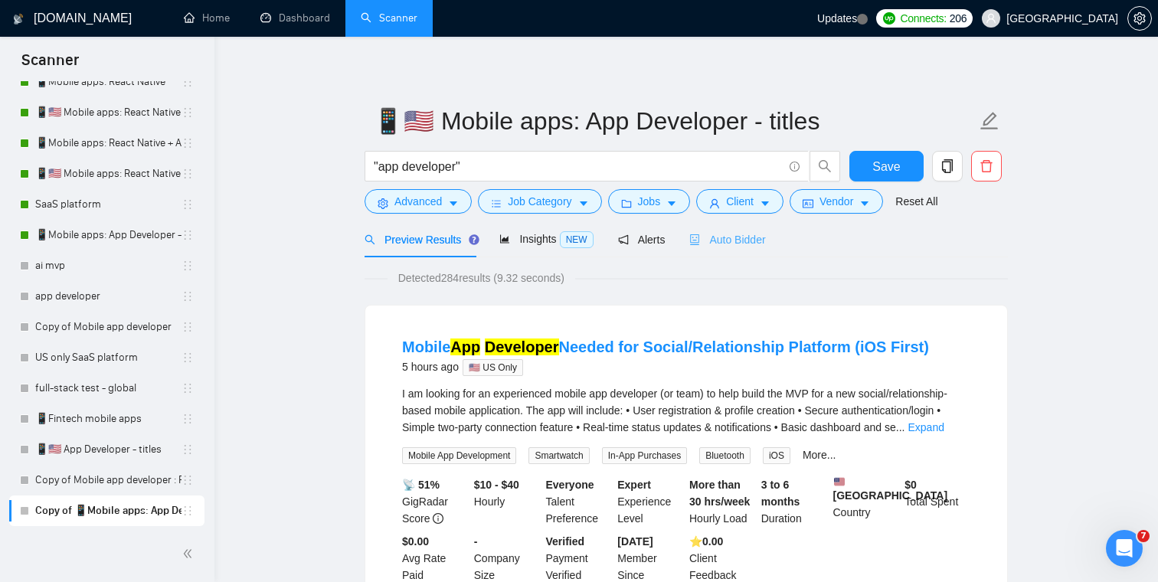
click at [747, 230] on div "Auto Bidder" at bounding box center [727, 239] width 76 height 36
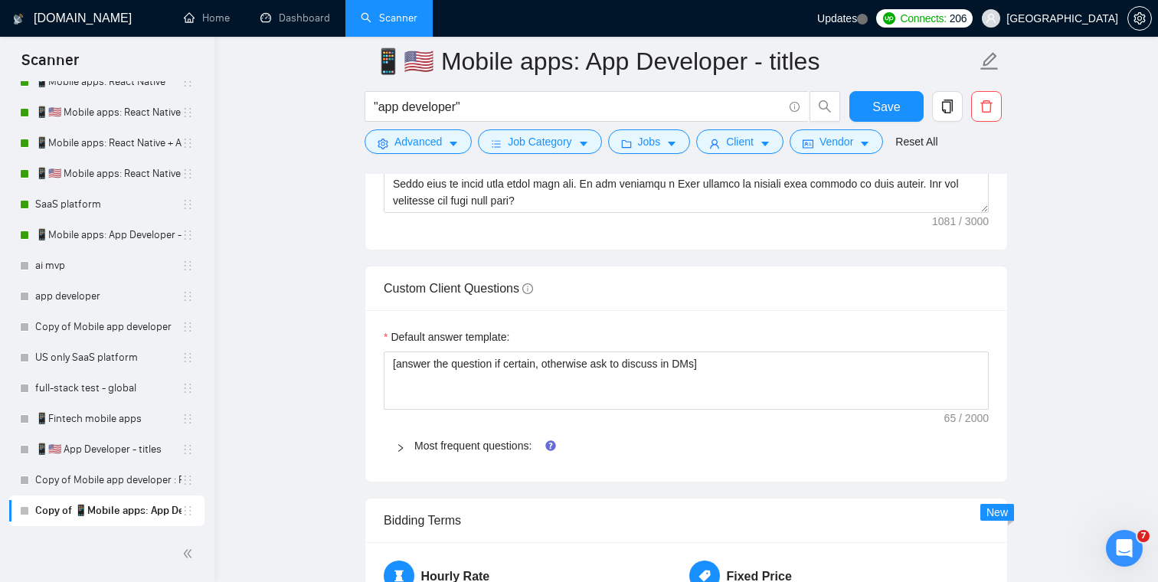
scroll to position [2194, 0]
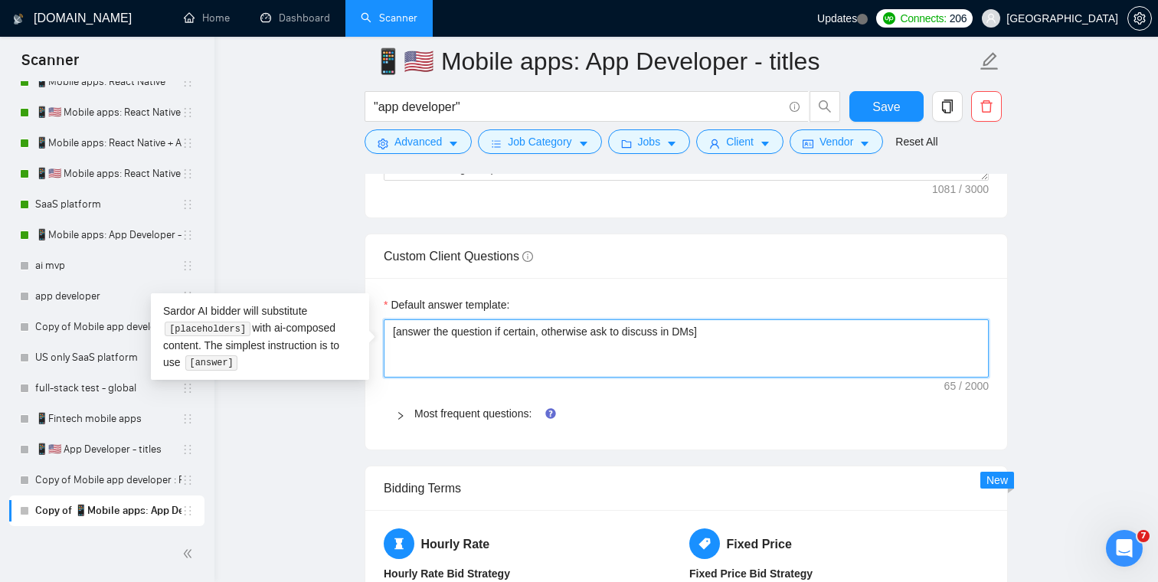
click at [751, 326] on textarea "[answer the question if certain, otherwise ask to discuss in DMs]" at bounding box center [686, 348] width 605 height 58
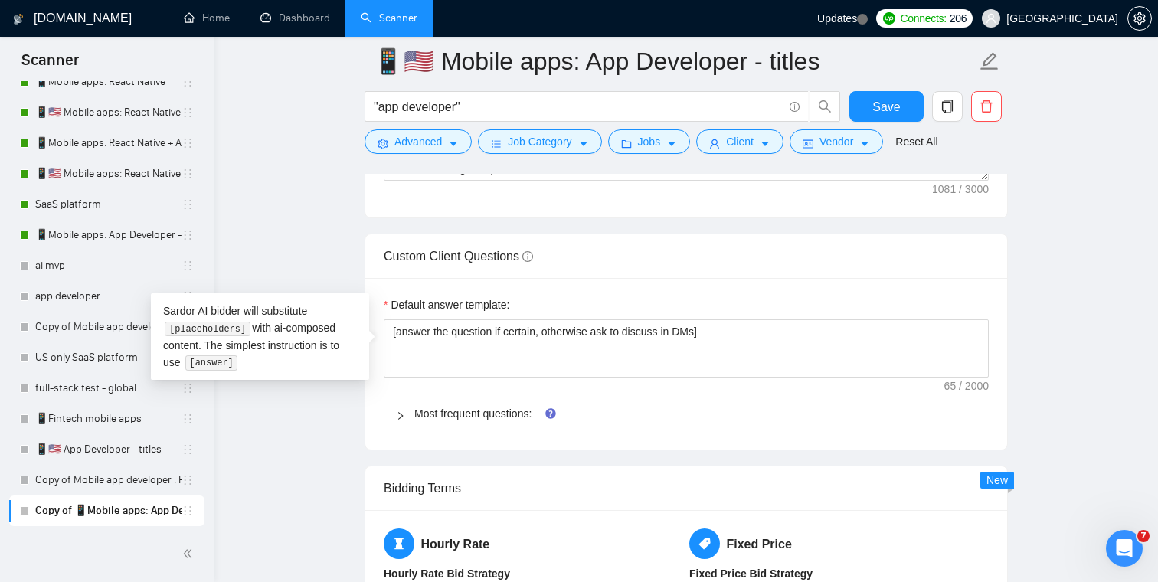
click at [309, 250] on main "📱🇺🇸 Mobile apps: App Developer - titles "app developer" Save Advanced Job Categ…" at bounding box center [686, 19] width 894 height 4305
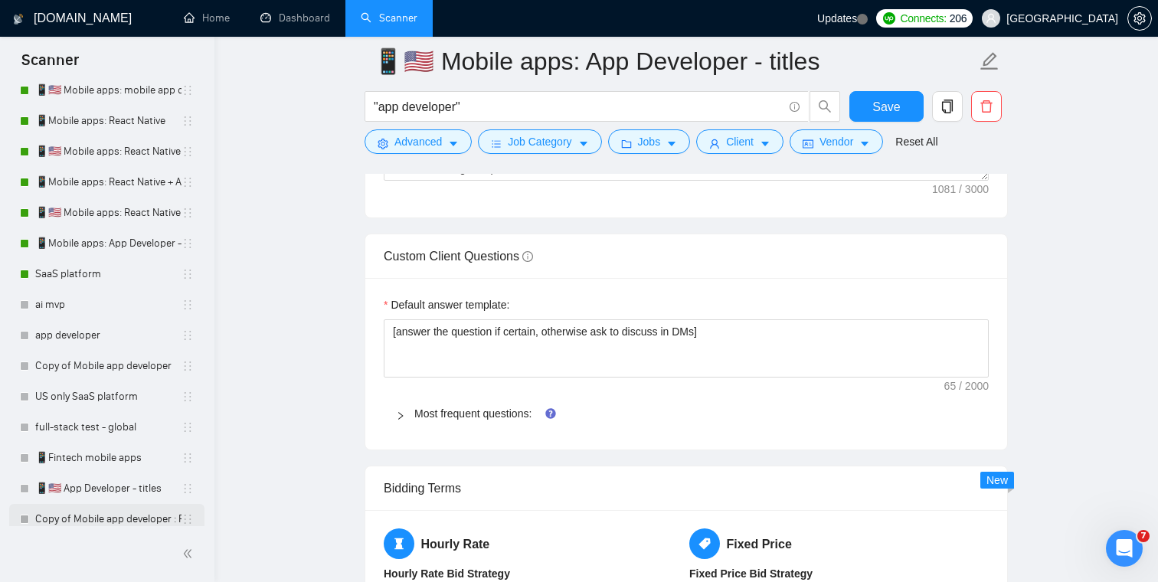
scroll to position [299, 0]
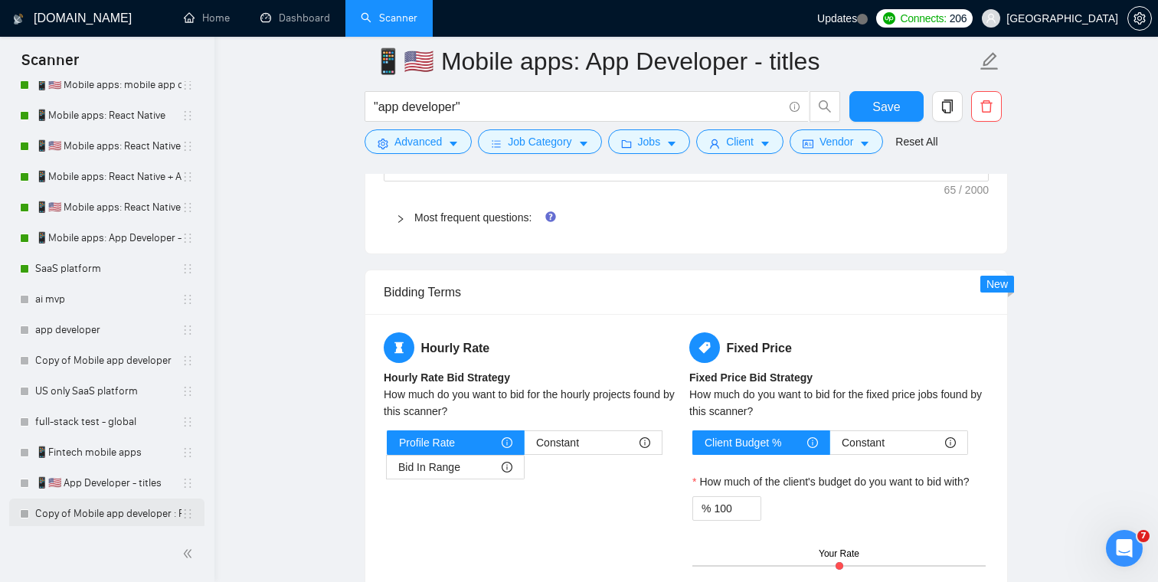
click at [181, 517] on icon "holder" at bounding box center [187, 514] width 12 height 12
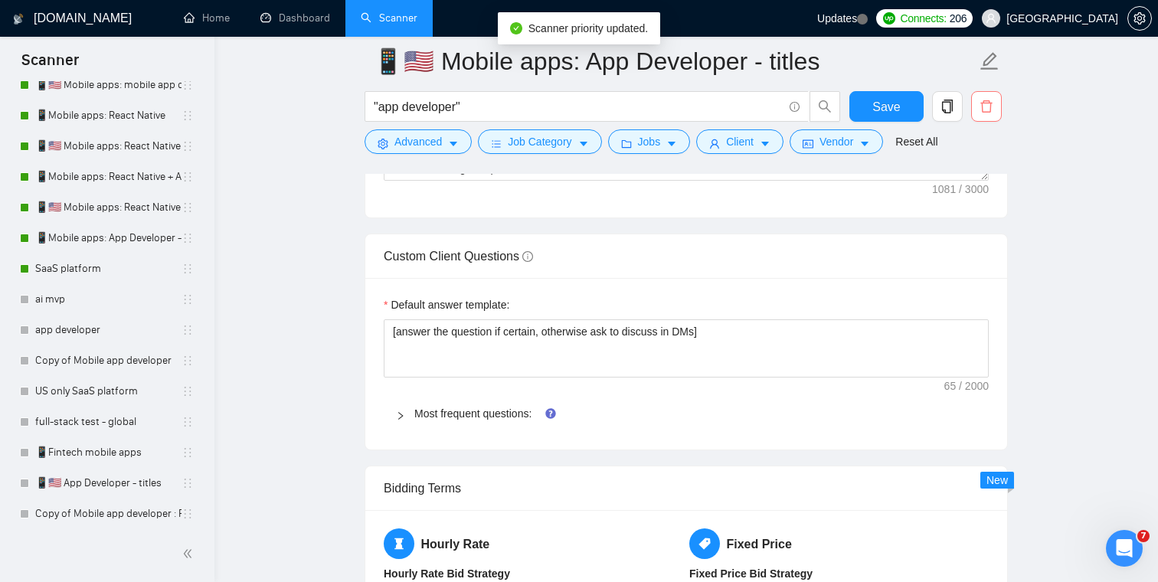
click at [986, 109] on icon "delete" at bounding box center [986, 107] width 14 height 14
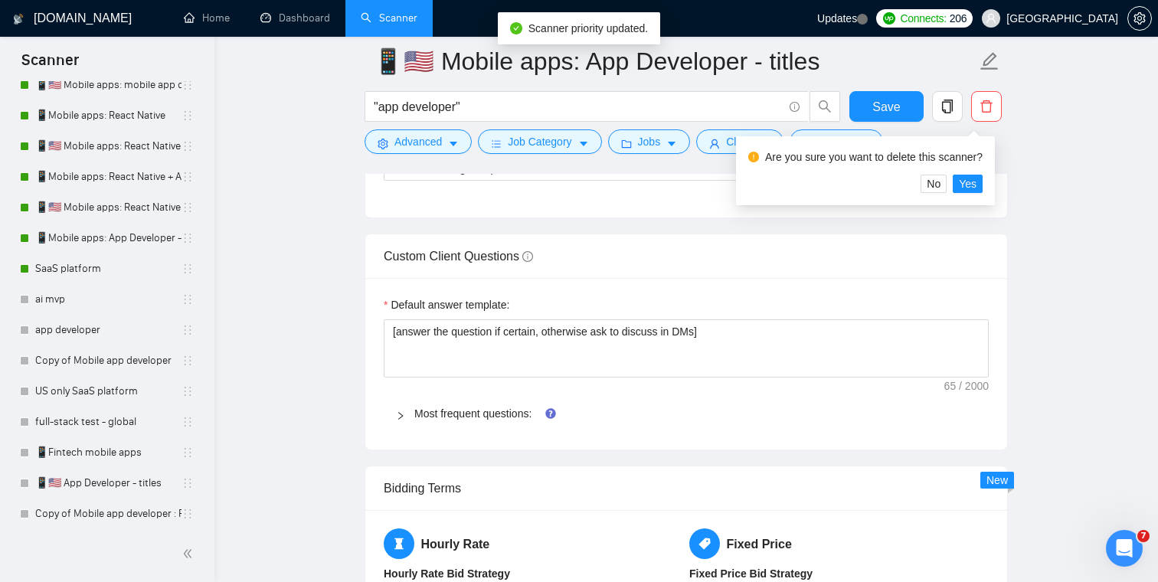
click at [995, 191] on div "Are you sure you want to delete this scanner? No Yes" at bounding box center [865, 170] width 259 height 69
click at [976, 187] on span "Yes" at bounding box center [968, 183] width 18 height 17
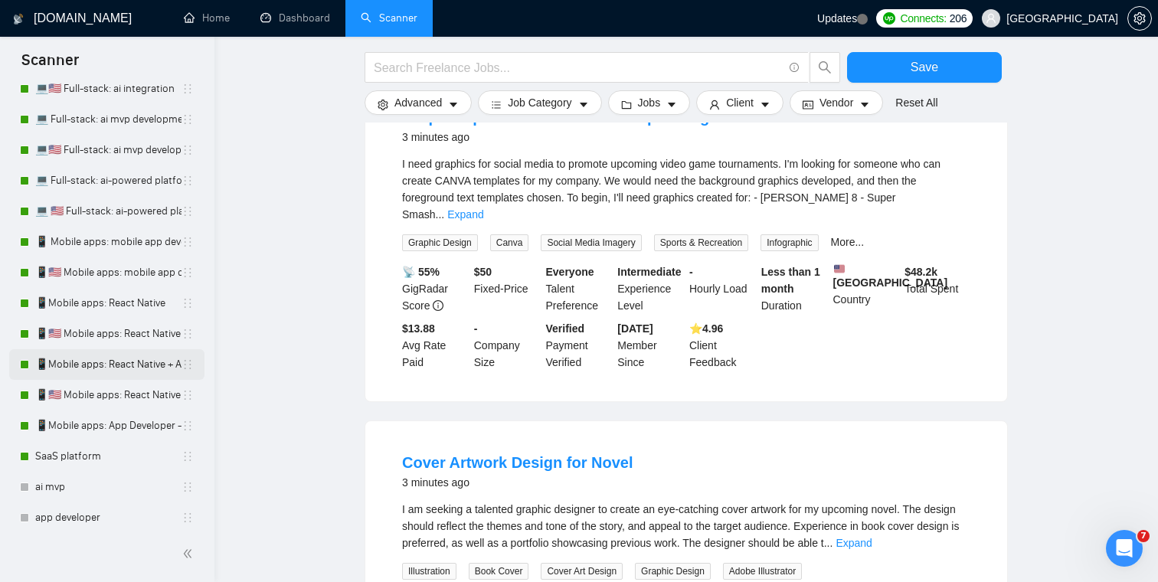
scroll to position [116, 0]
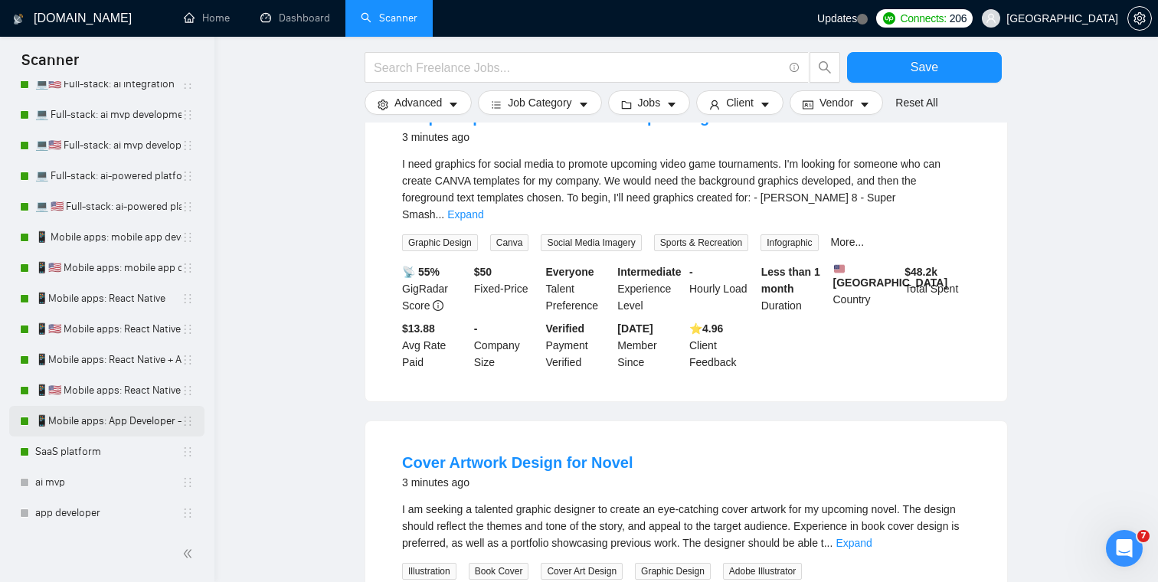
click at [117, 423] on link "📱Mobile apps: App Developer - titles" at bounding box center [108, 421] width 146 height 31
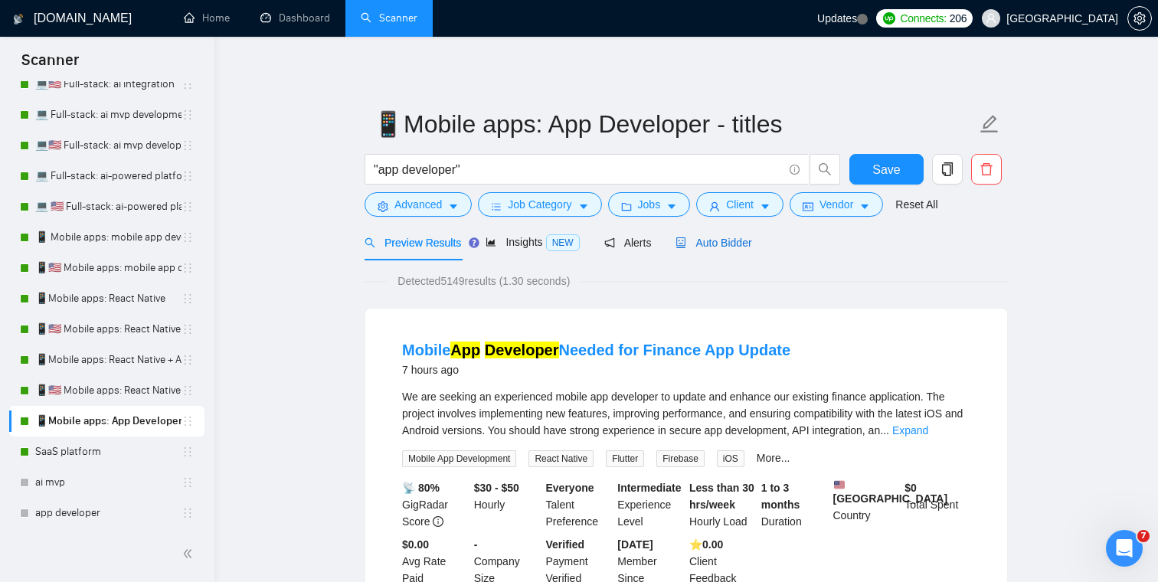
click at [737, 240] on span "Auto Bidder" at bounding box center [713, 243] width 76 height 12
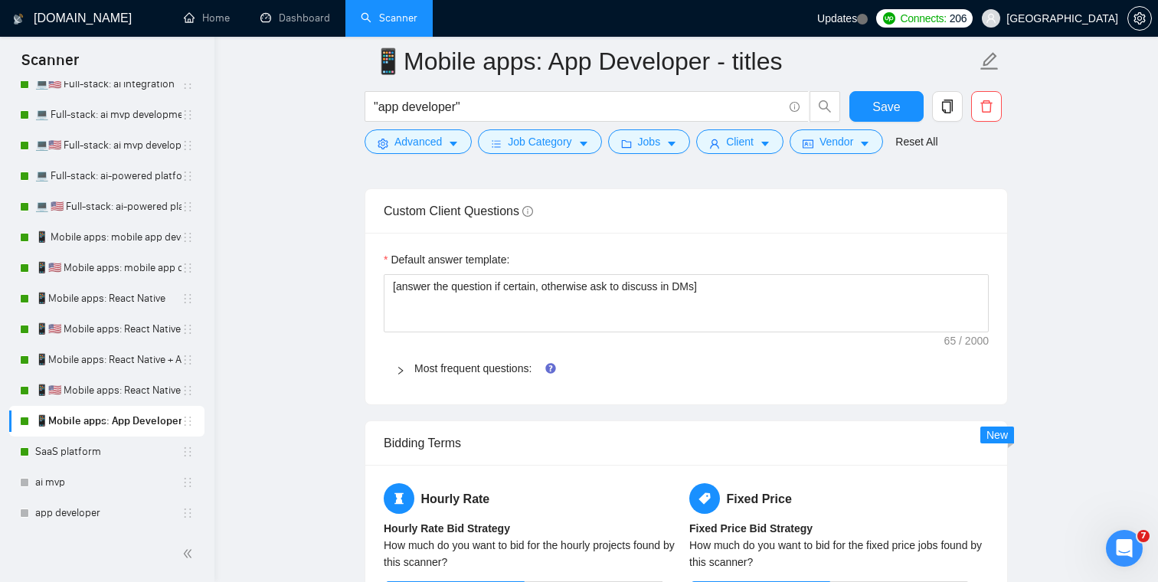
scroll to position [2276, 0]
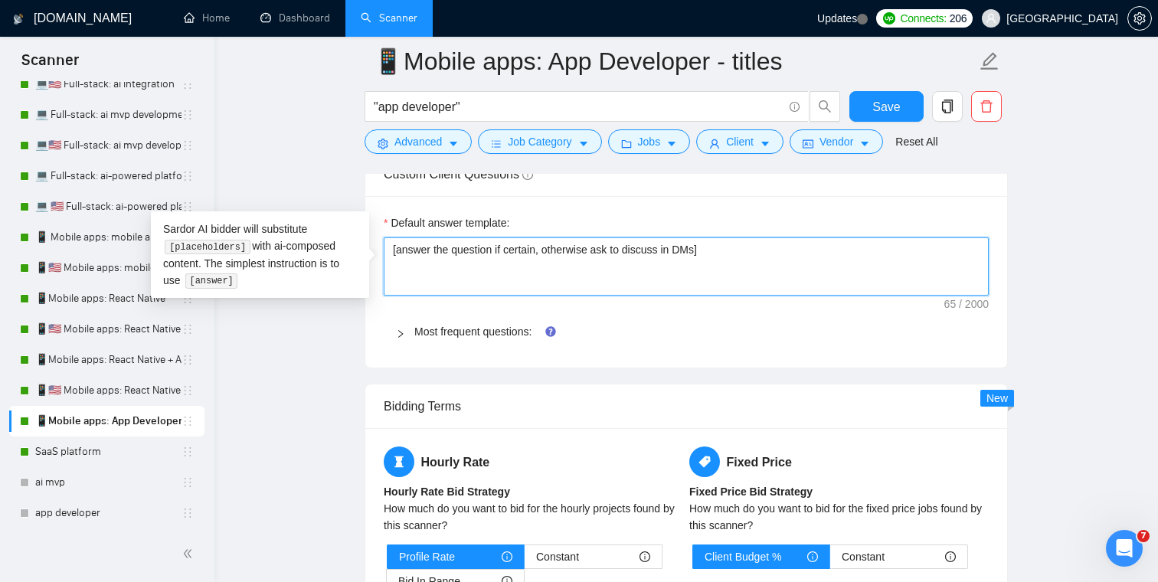
drag, startPoint x: 741, startPoint y: 256, endPoint x: 297, endPoint y: 251, distance: 443.4
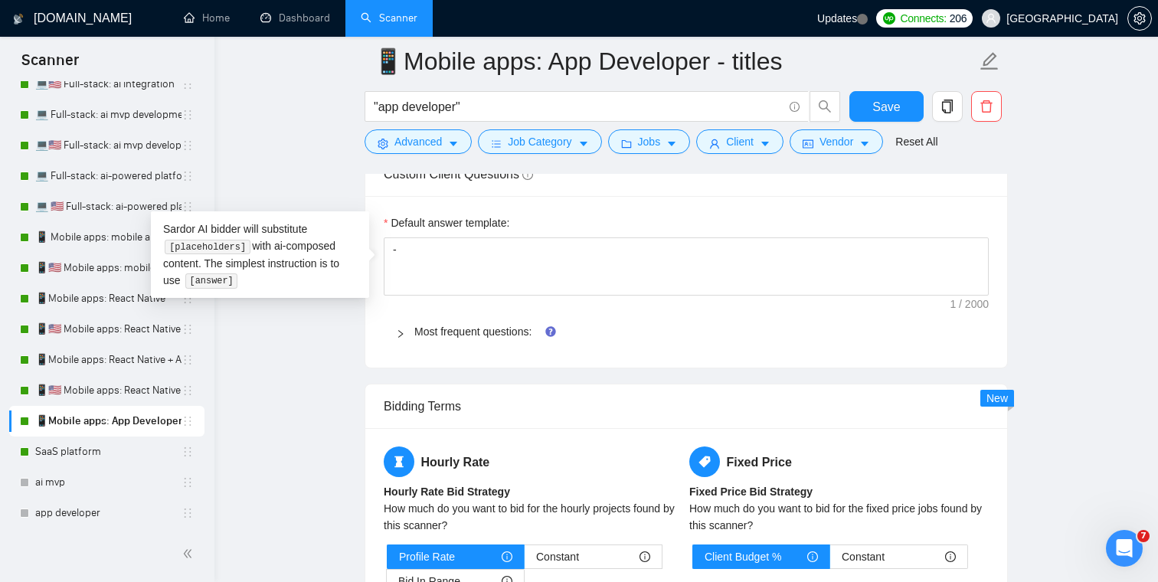
click at [374, 351] on div "Default answer template: - Most frequent questions: Describe your recent experi…" at bounding box center [686, 282] width 642 height 172
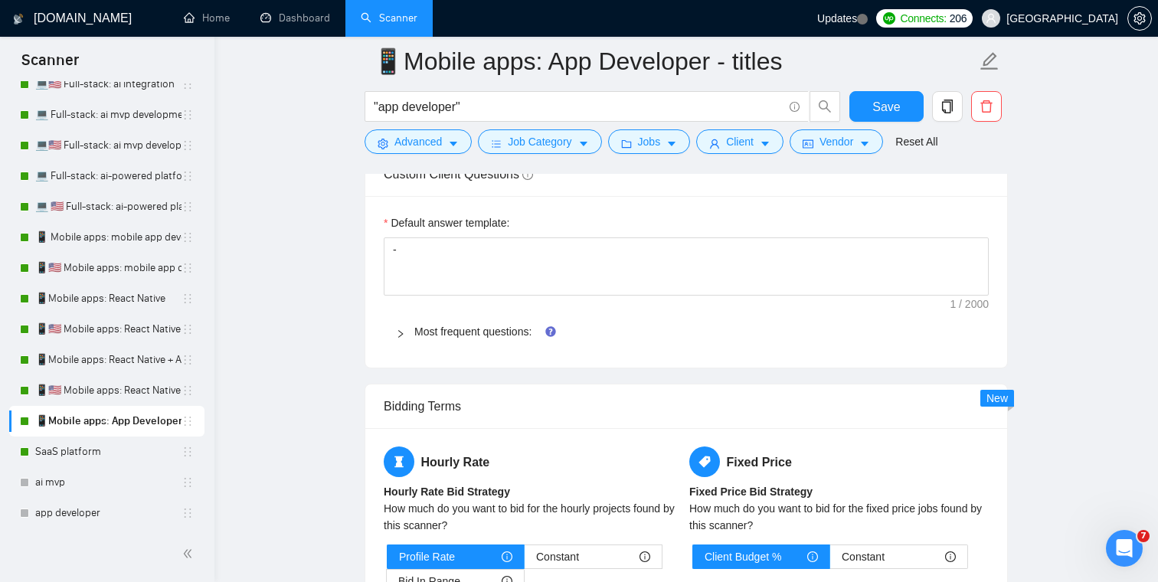
click at [409, 329] on div at bounding box center [405, 331] width 18 height 17
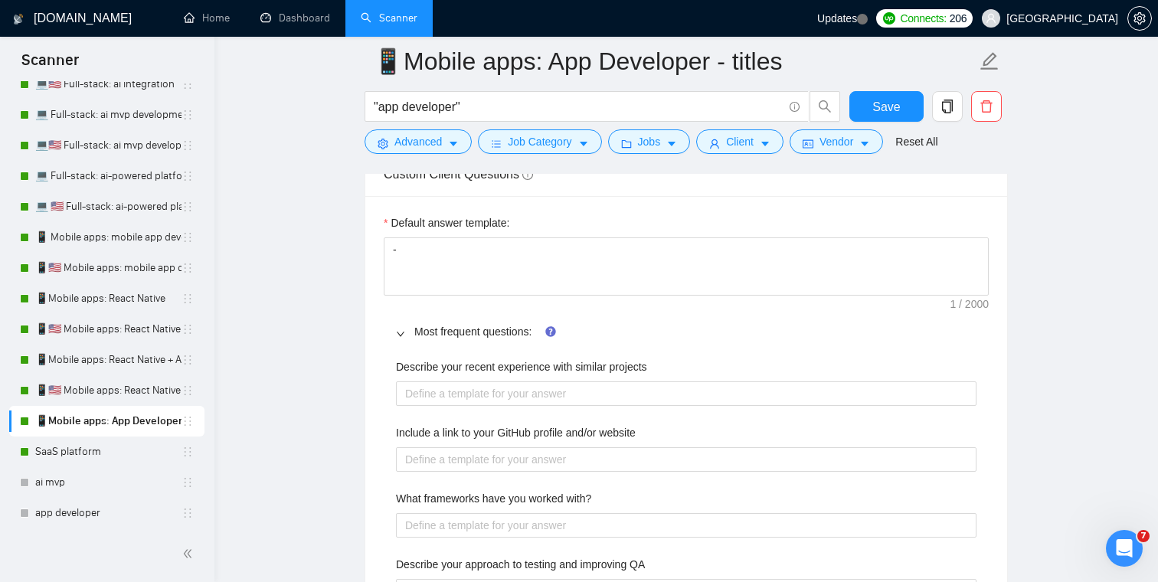
scroll to position [2358, 0]
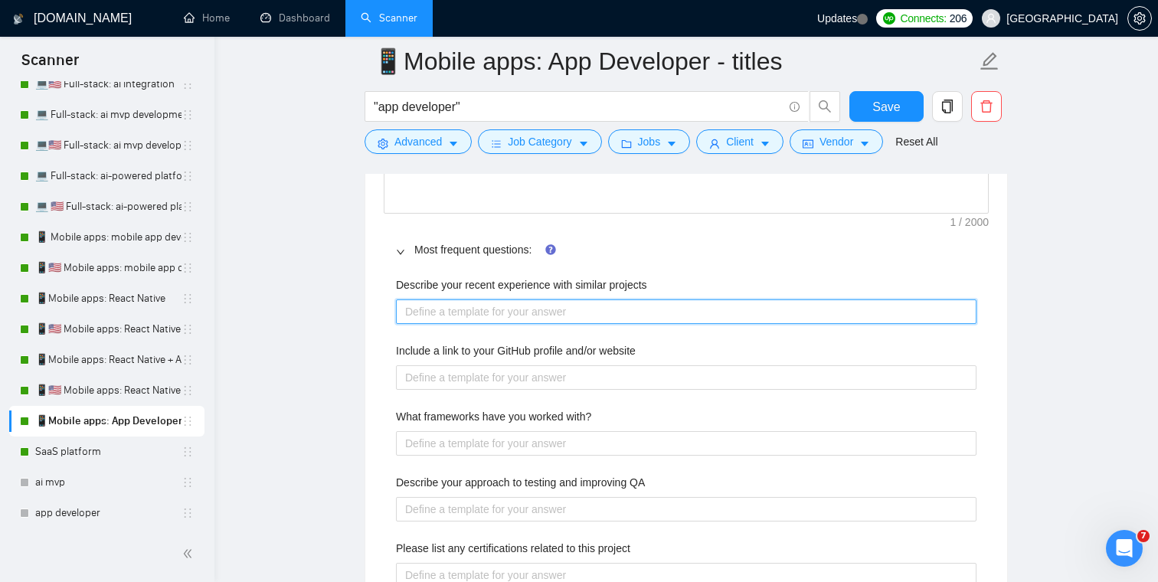
click at [514, 316] on projects "Describe your recent experience with similar projects" at bounding box center [686, 311] width 580 height 25
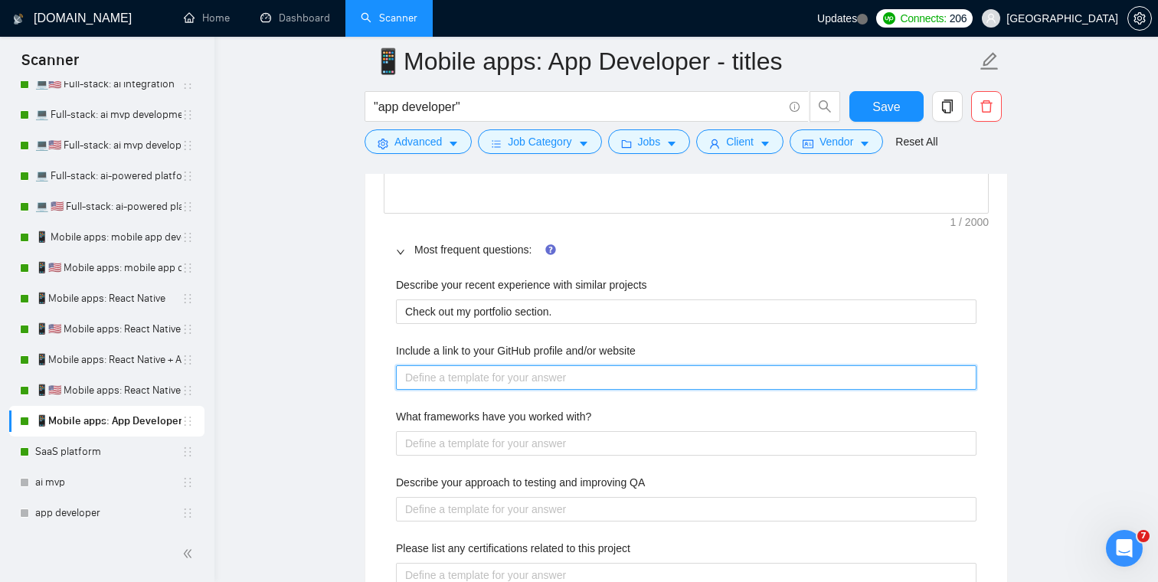
click at [457, 381] on website "Include a link to your GitHub profile and/or website" at bounding box center [686, 377] width 580 height 25
paste website "https://outstafford.com/"
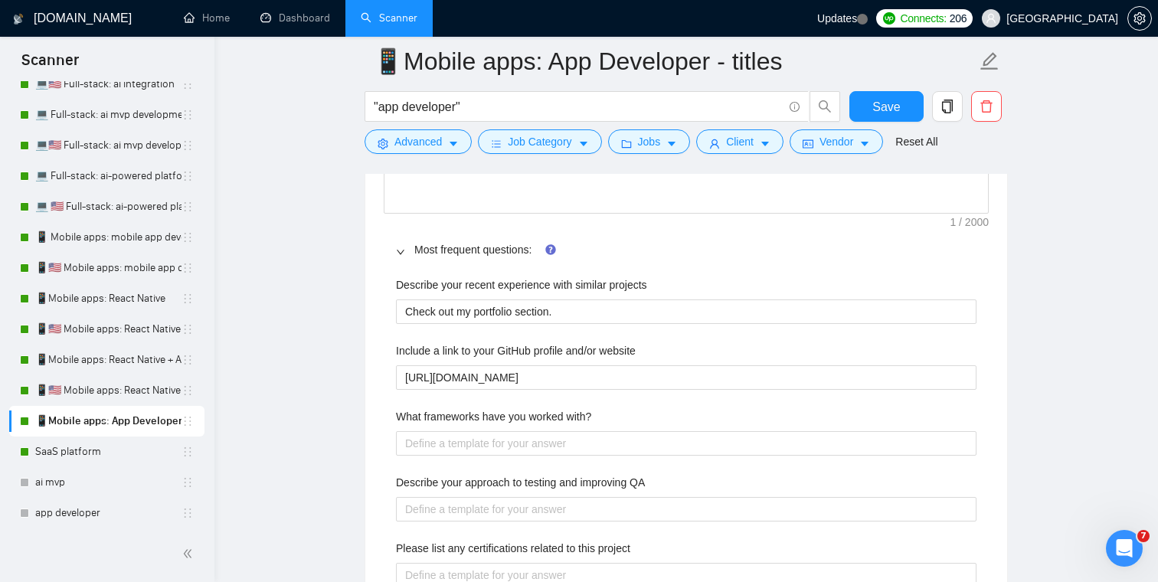
click at [334, 374] on main "📱Mobile apps: App Developer - titles "app developer" Save Advanced Job Category…" at bounding box center [686, 407] width 894 height 5408
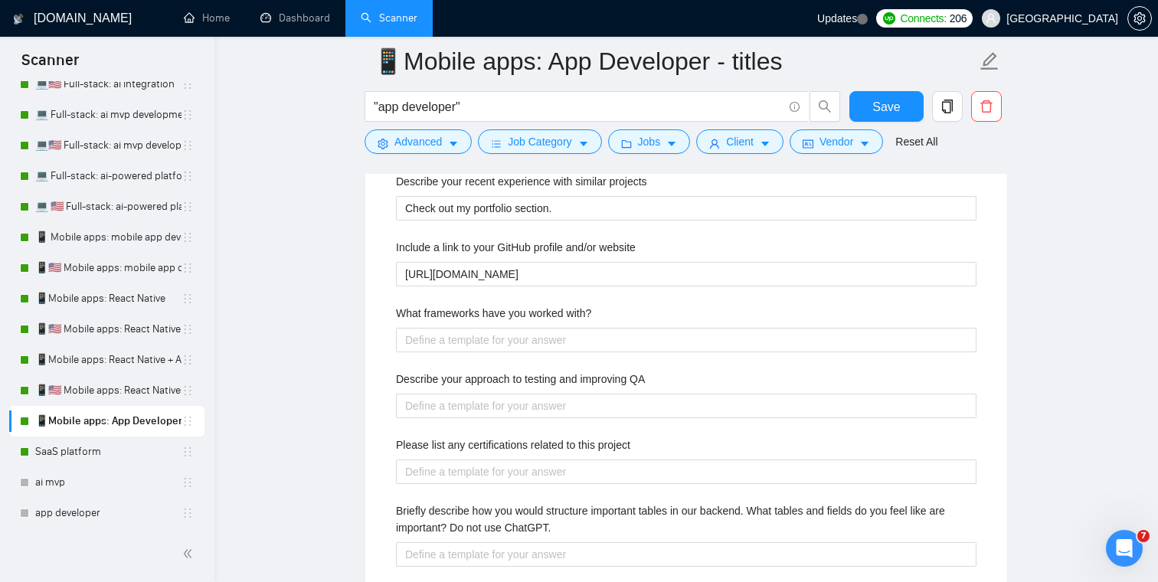
scroll to position [2517, 0]
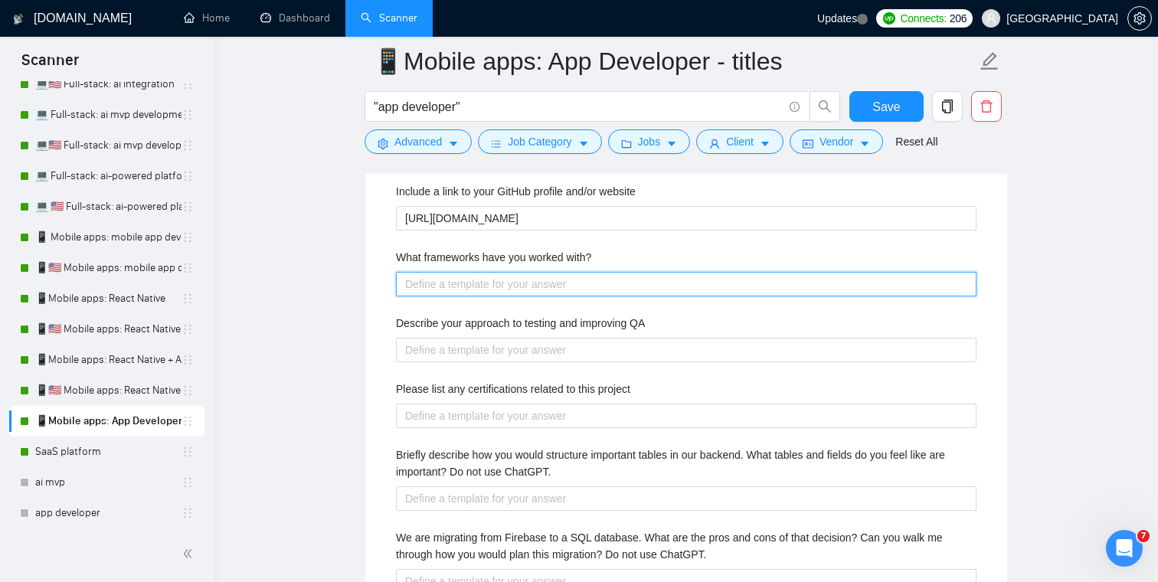
click at [462, 288] on with\? "What frameworks have you worked with?" at bounding box center [686, 284] width 580 height 25
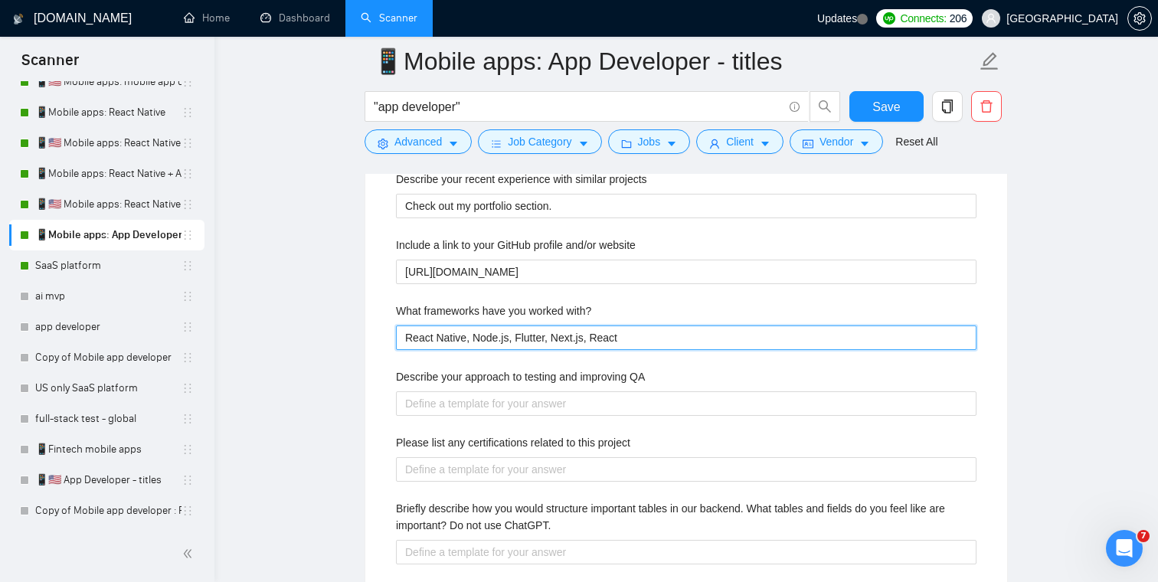
scroll to position [2549, 0]
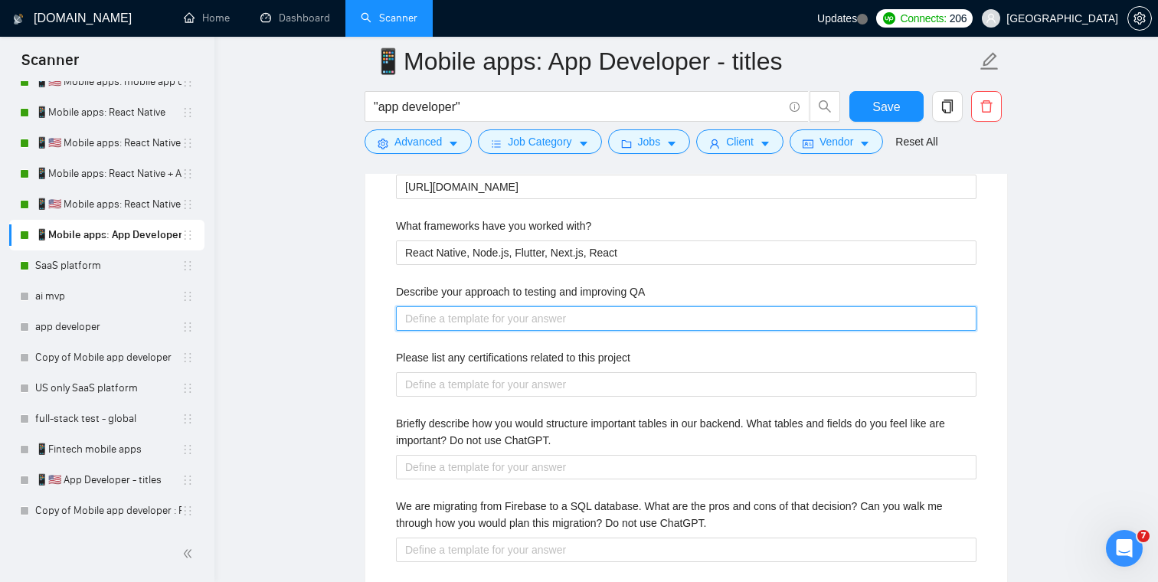
click at [522, 317] on QA "Describe your approach to testing and improving QA" at bounding box center [686, 318] width 580 height 25
paste QA "I usually use a combination of manual QA + sentry integration."
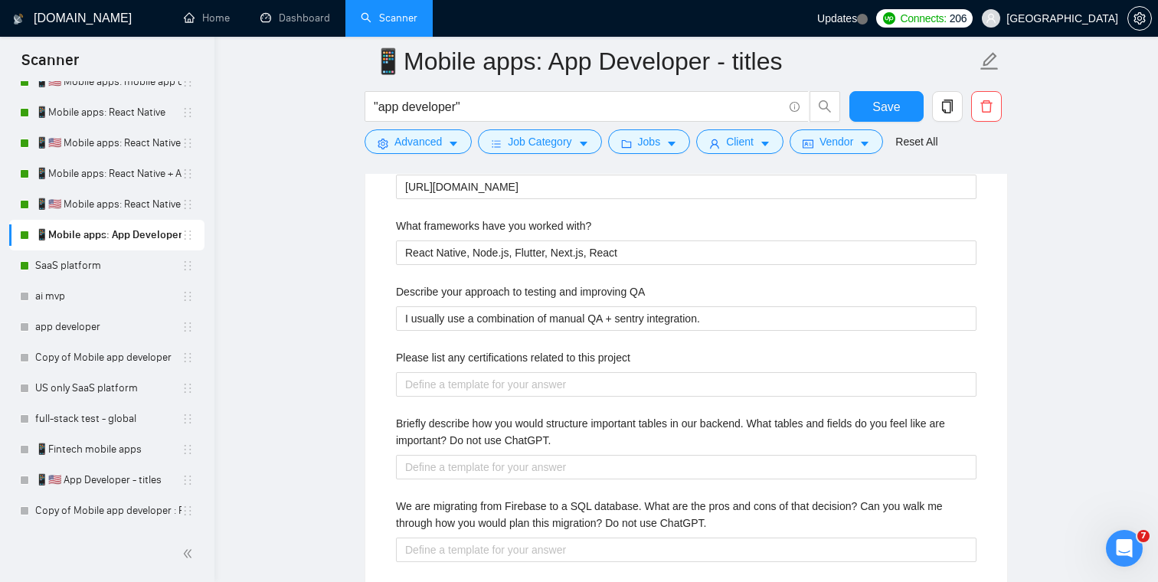
click at [362, 333] on main "📱Mobile apps: App Developer - titles "app developer" Save Advanced Job Category…" at bounding box center [686, 217] width 894 height 5408
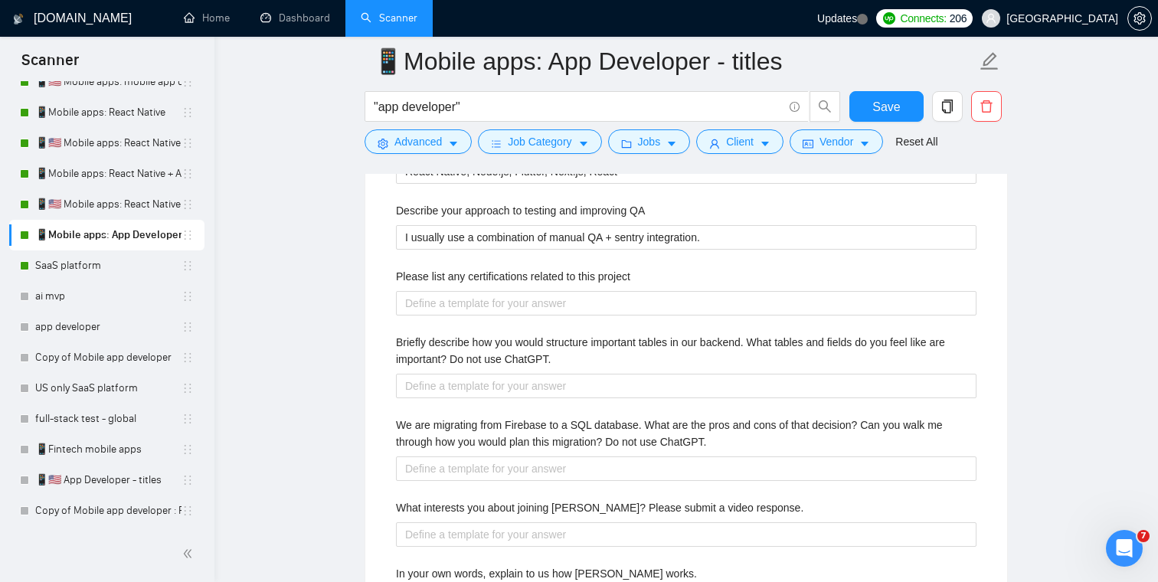
scroll to position [2637, 0]
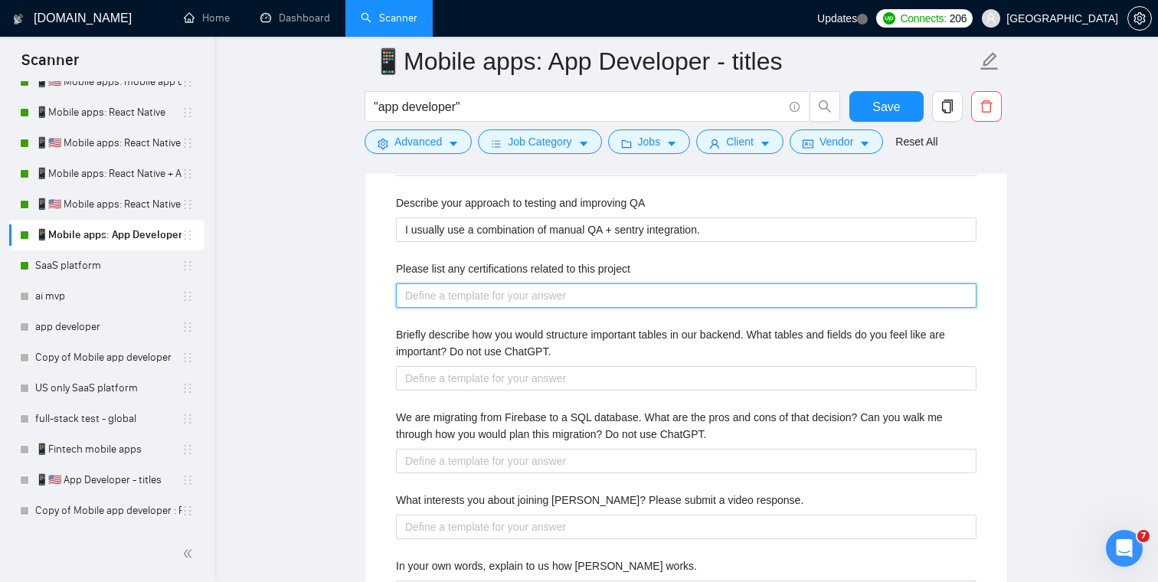
click at [448, 296] on project "Please list any certifications related to this project" at bounding box center [686, 295] width 580 height 25
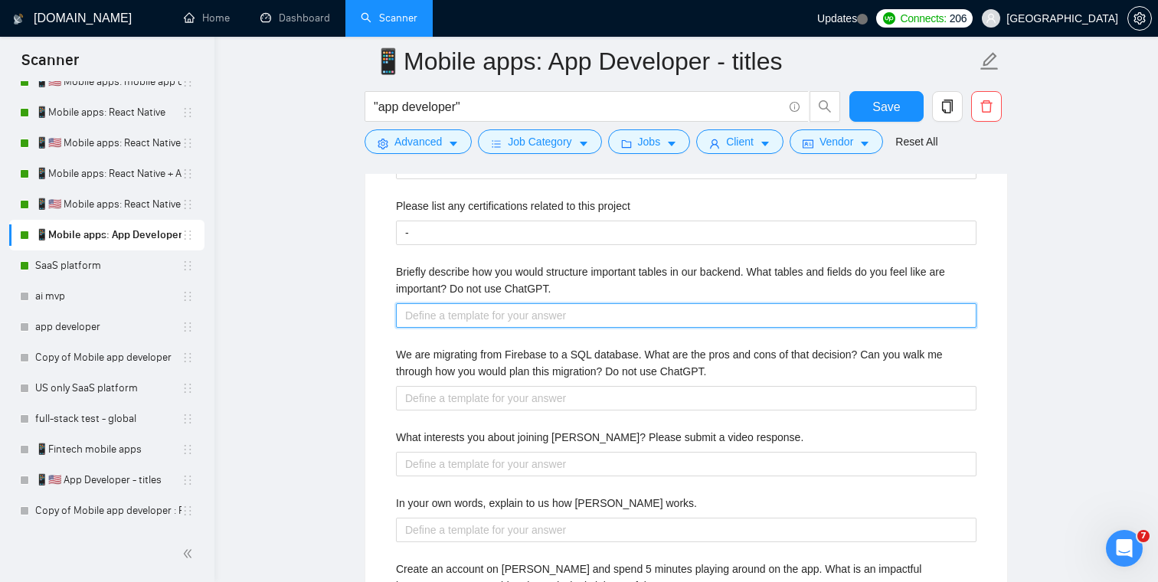
click at [466, 303] on ChatGPT\ "Briefly describe how you would structure important tables in our backend. What …" at bounding box center [686, 315] width 580 height 25
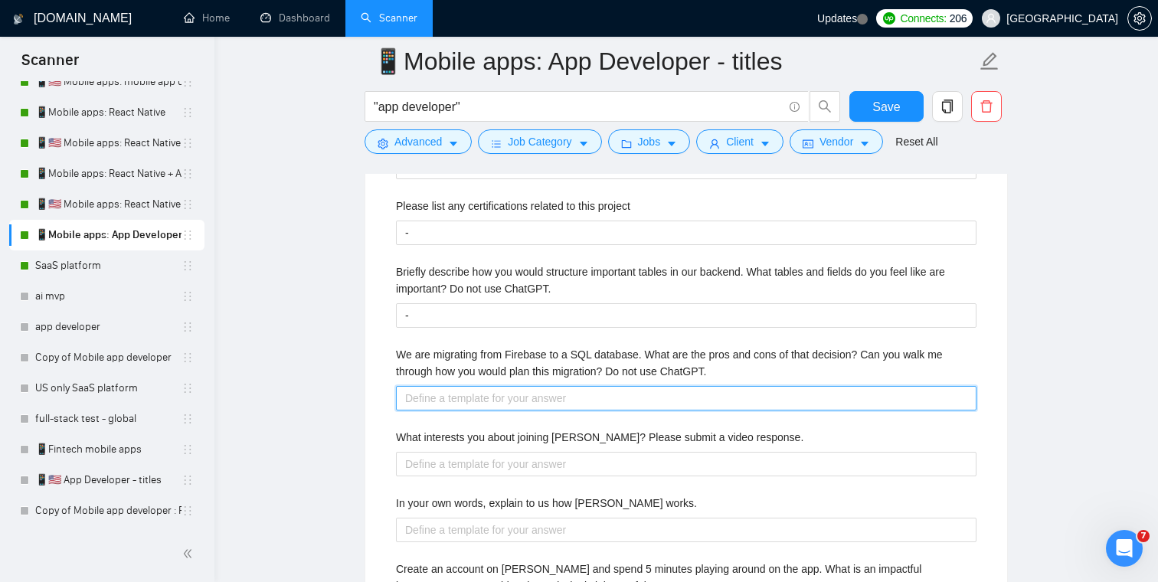
click at [449, 404] on ChatGPT\ "We are migrating from Firebase to a SQL database. What are the pros and cons of…" at bounding box center [686, 398] width 580 height 25
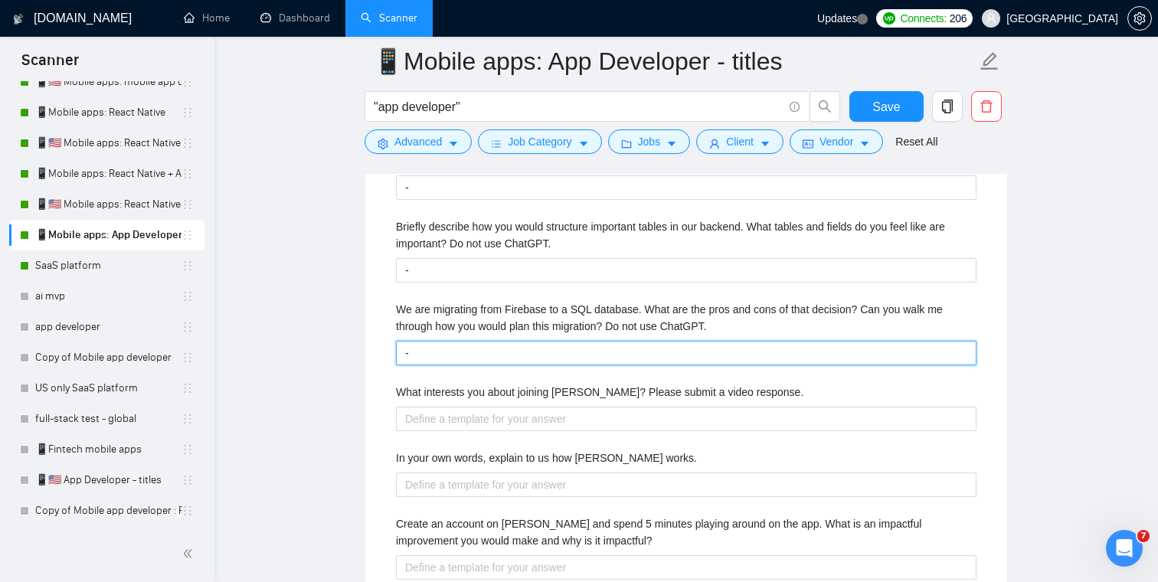
scroll to position [2771, 0]
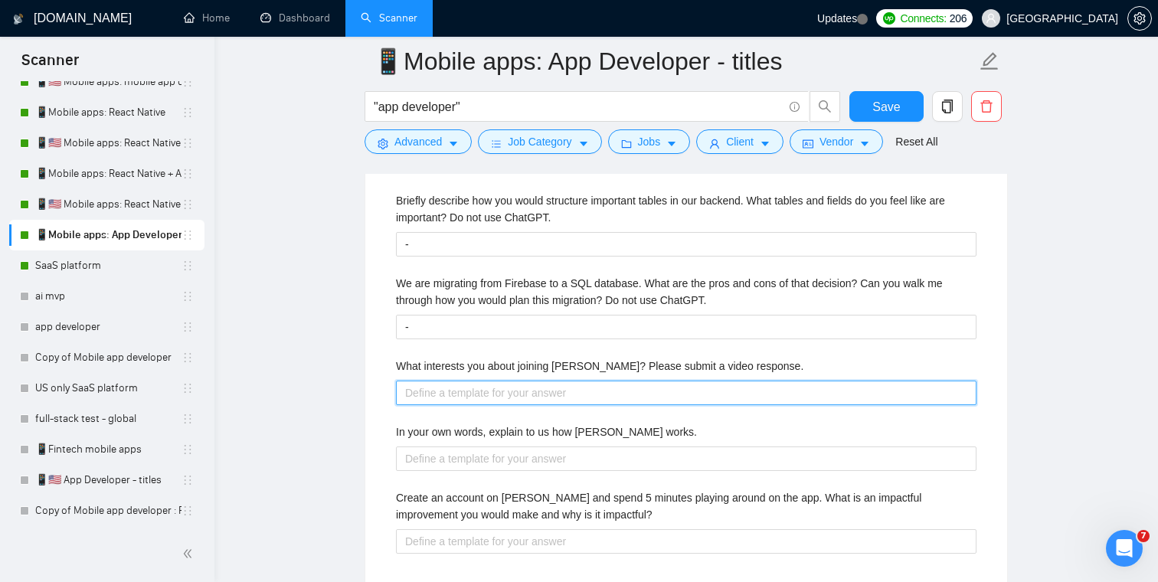
click at [466, 388] on response\ "What interests you about joining Veriswap? Please submit a video response." at bounding box center [686, 393] width 580 height 25
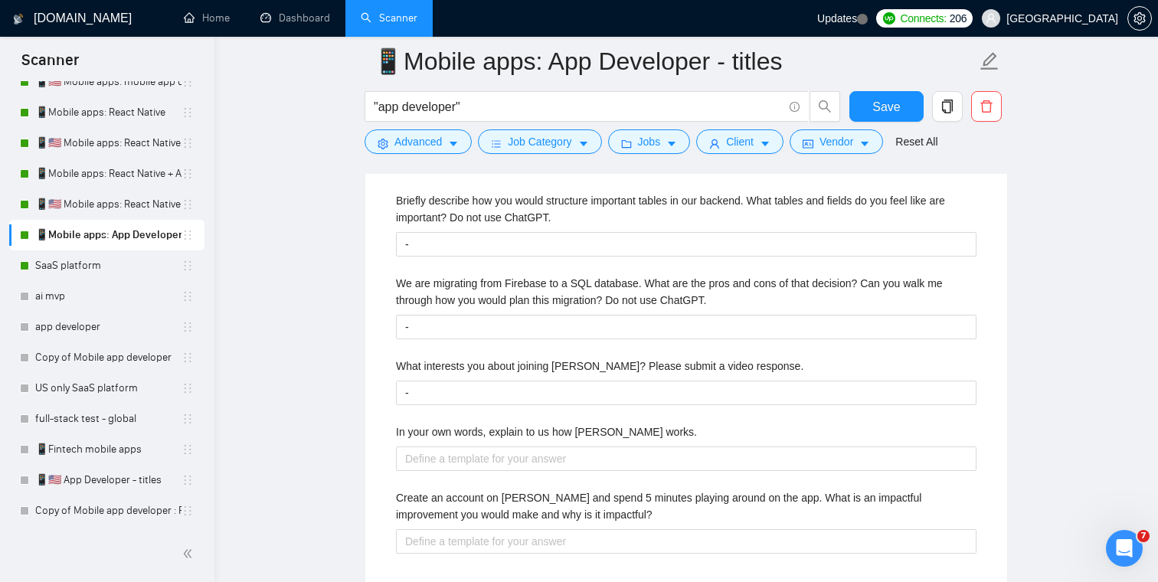
click at [453, 476] on div "Describe your recent experience with similar projects Check out my portfolio se…" at bounding box center [686, 217] width 605 height 727
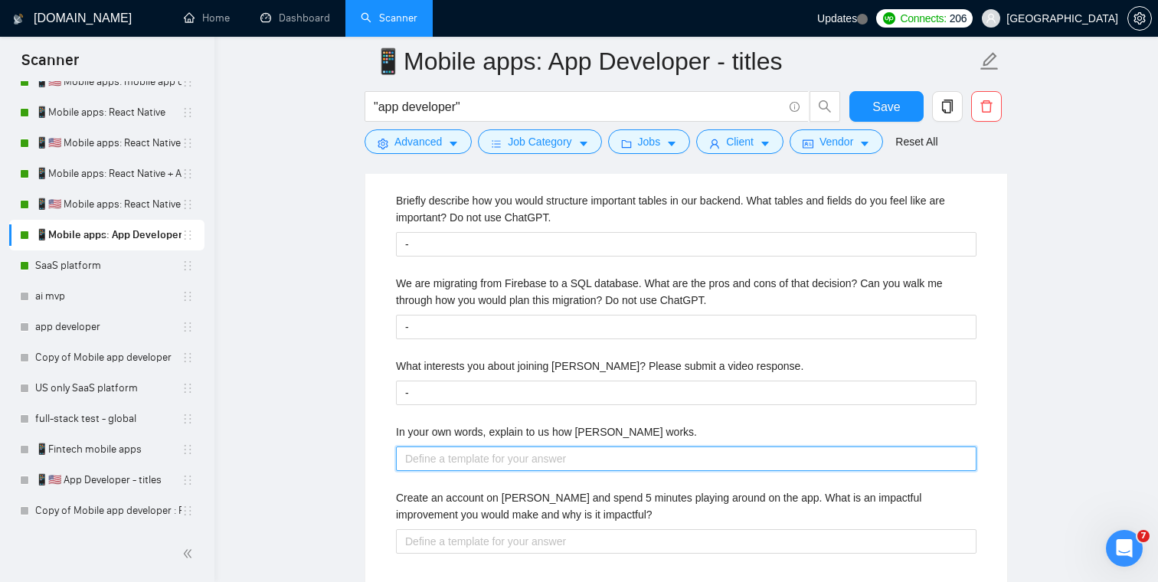
click at [450, 466] on works\ "In your own words, explain to us how Veriswap works." at bounding box center [686, 458] width 580 height 25
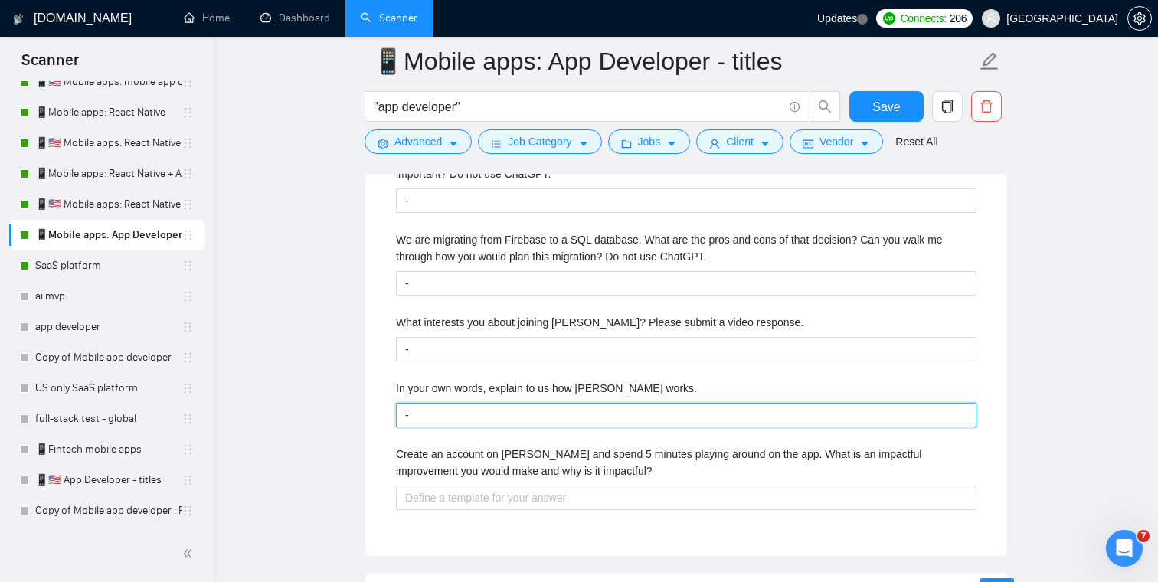
scroll to position [2860, 0]
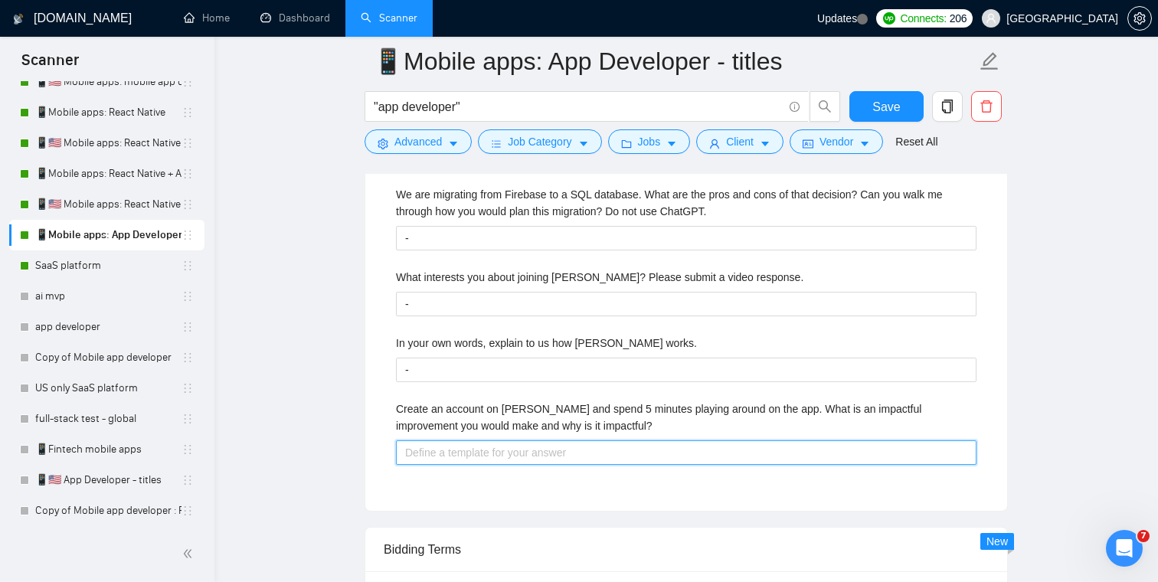
click at [473, 443] on impactful\? "Create an account on Veriswap and spend 5 minutes playing around on the app. Wh…" at bounding box center [686, 452] width 580 height 25
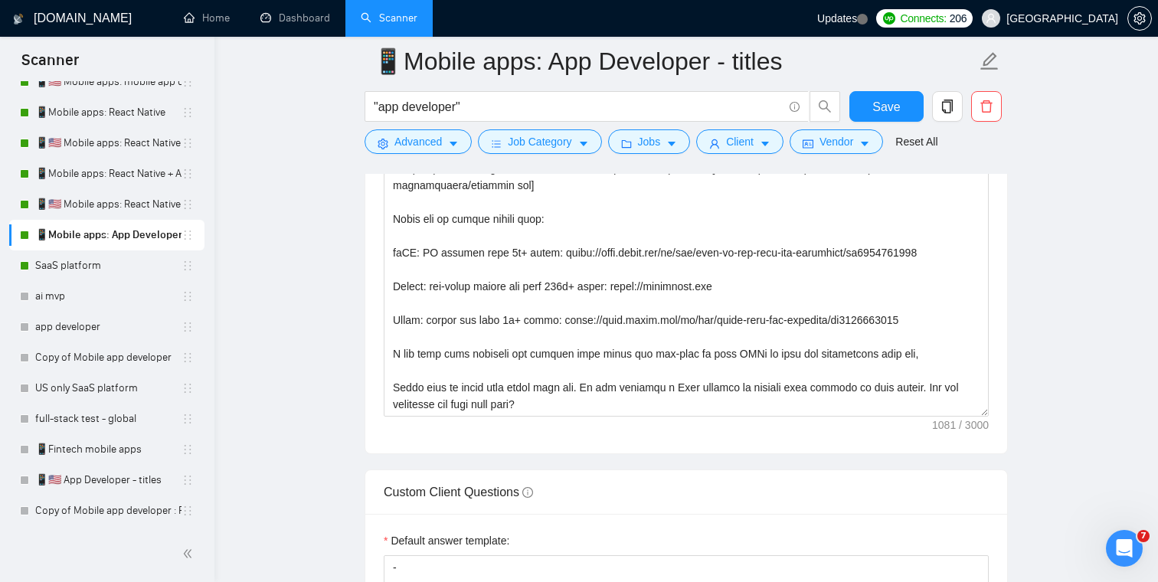
scroll to position [1905, 0]
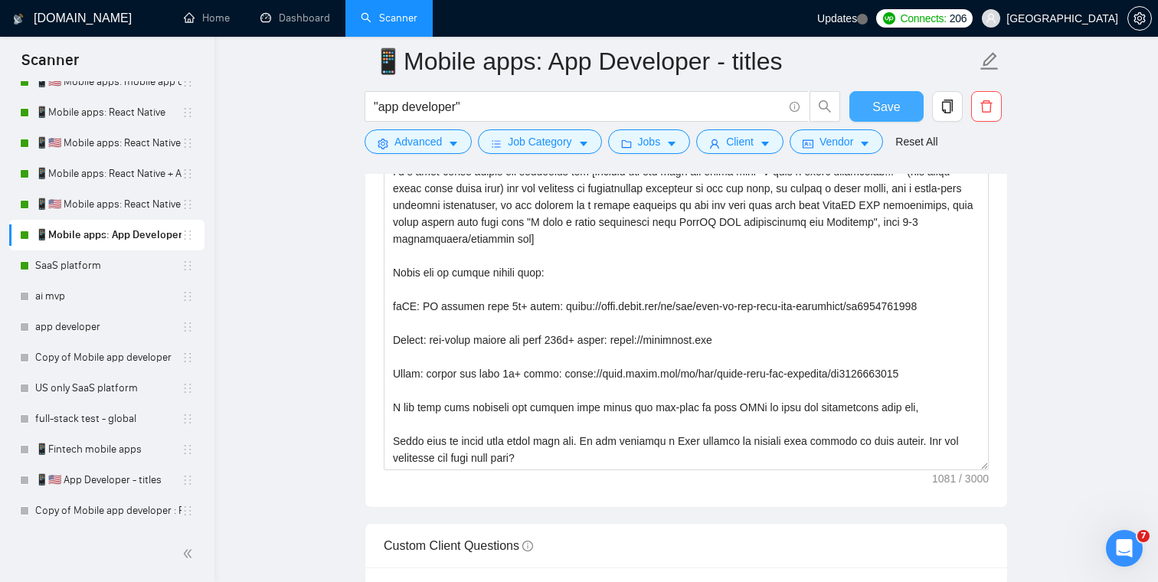
click at [892, 108] on span "Save" at bounding box center [886, 106] width 28 height 19
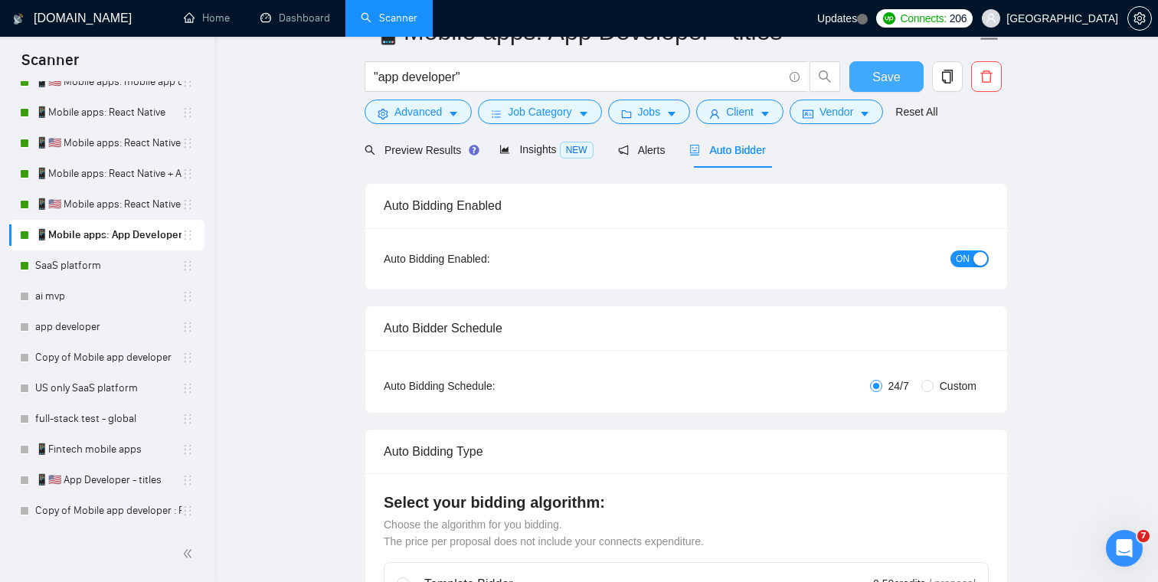
scroll to position [0, 0]
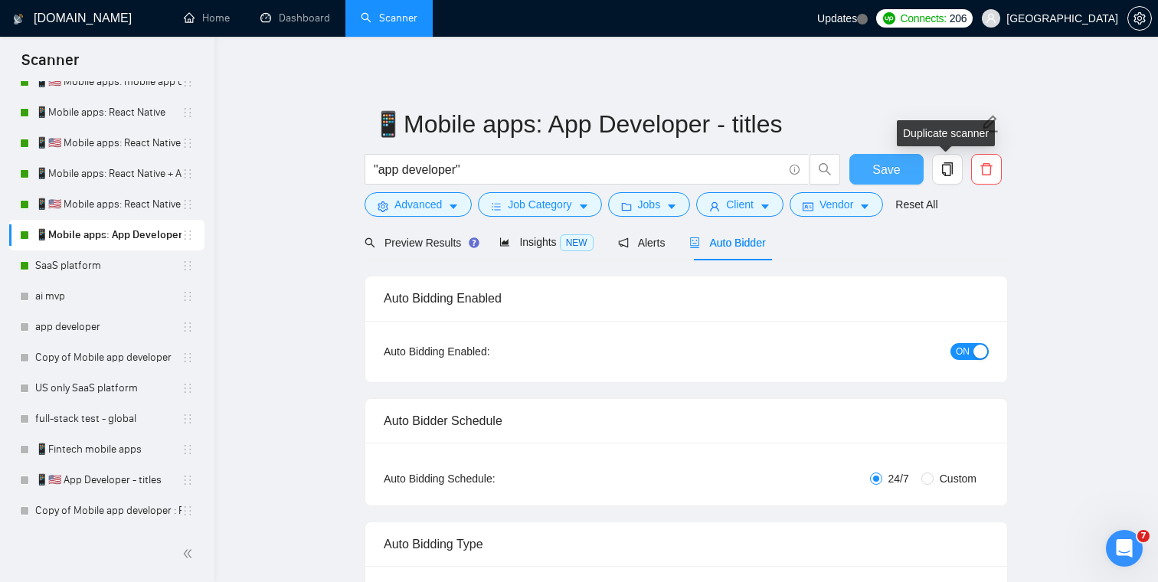
click at [891, 169] on span "Save" at bounding box center [886, 169] width 28 height 19
click at [951, 168] on icon "copy" at bounding box center [947, 169] width 14 height 14
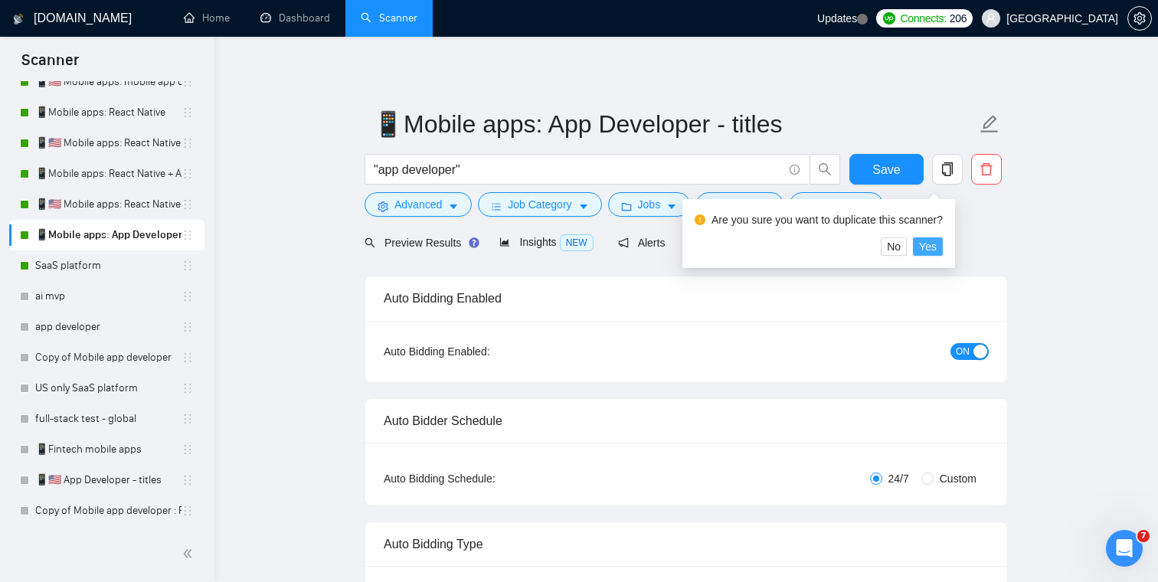
click at [933, 247] on span "Yes" at bounding box center [928, 246] width 18 height 17
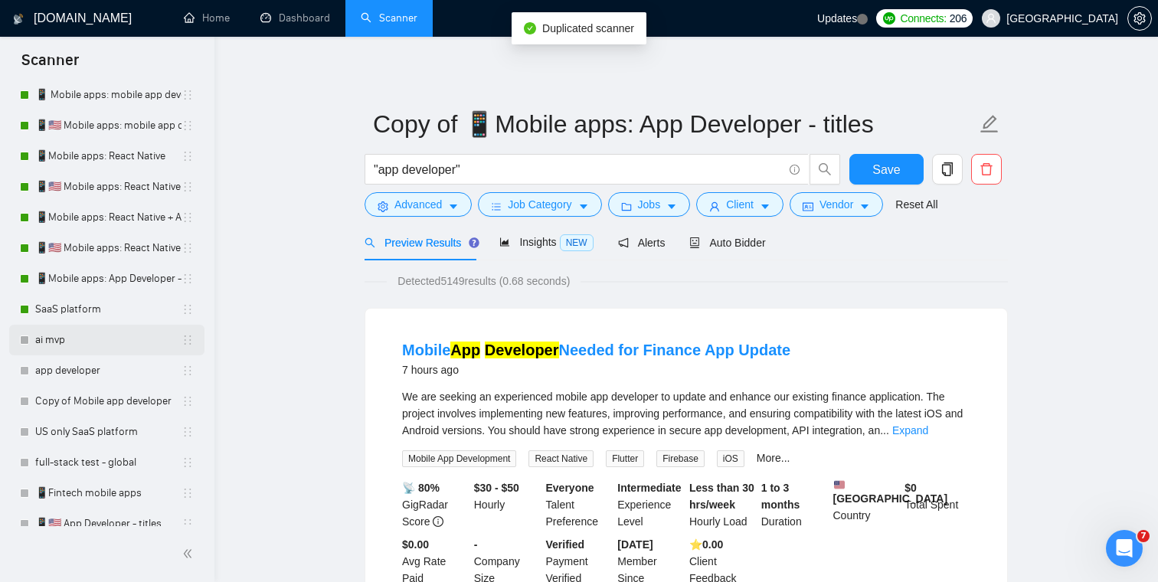
scroll to position [231, 0]
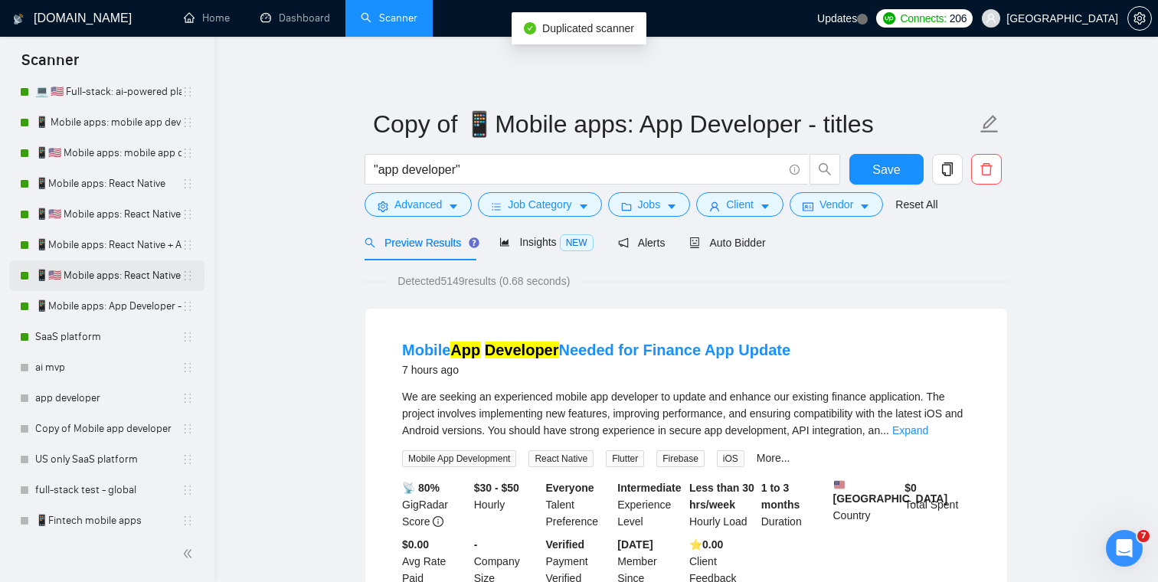
click at [70, 273] on link "📱🇺🇸 Mobile apps: React Native + AI integration" at bounding box center [108, 275] width 146 height 31
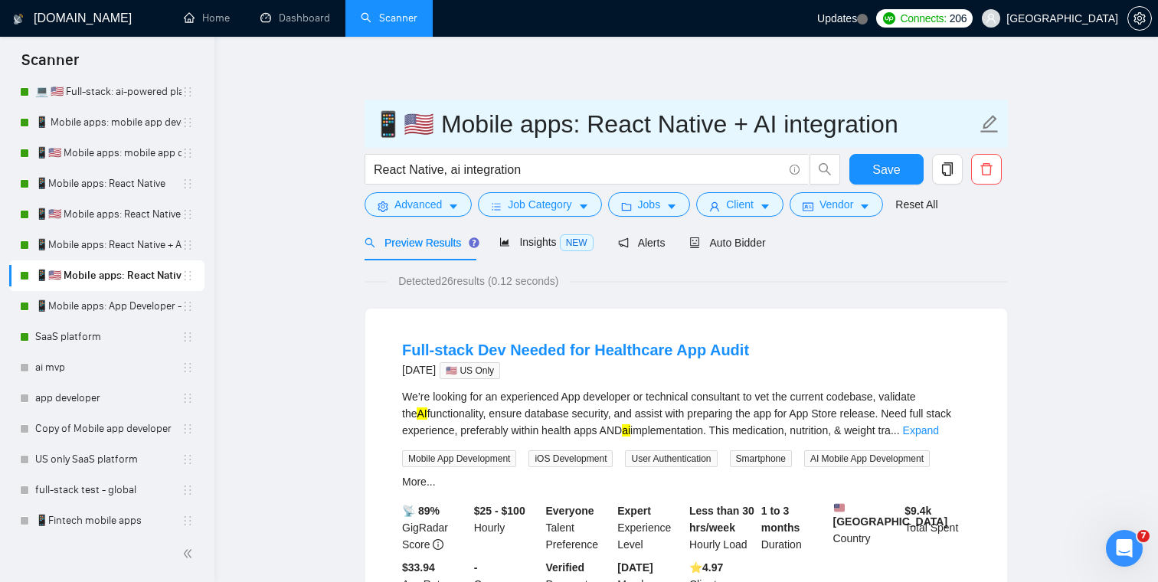
drag, startPoint x: 419, startPoint y: 129, endPoint x: 407, endPoint y: 129, distance: 12.3
click at [407, 129] on input "📱🇺🇸 Mobile apps: React Native + AI integration" at bounding box center [674, 124] width 603 height 38
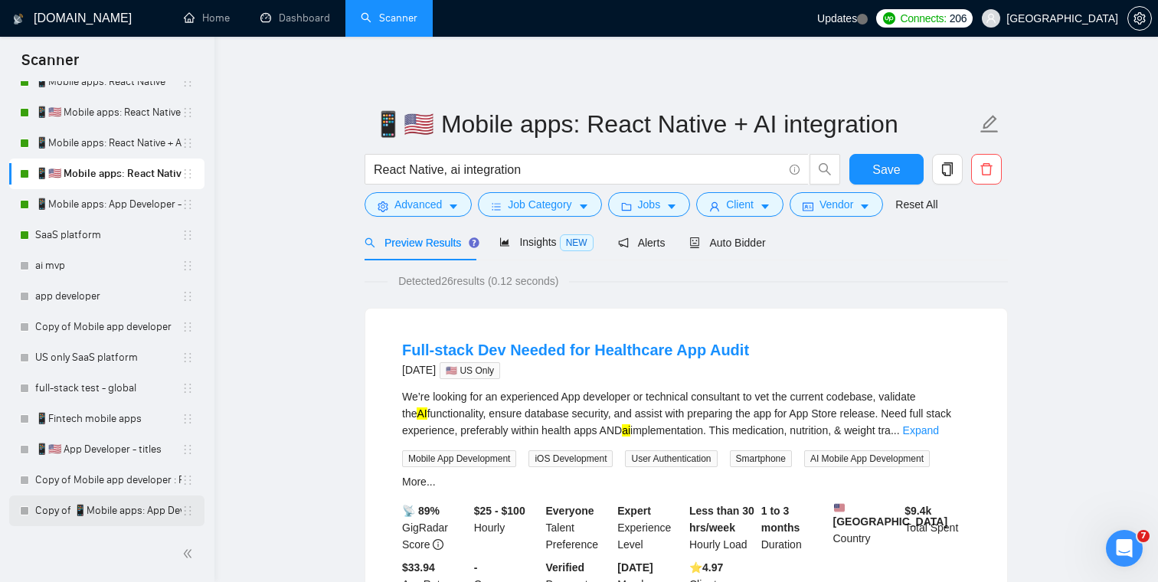
click at [113, 506] on link "Copy of 📱Mobile apps: App Developer - titles" at bounding box center [108, 510] width 146 height 31
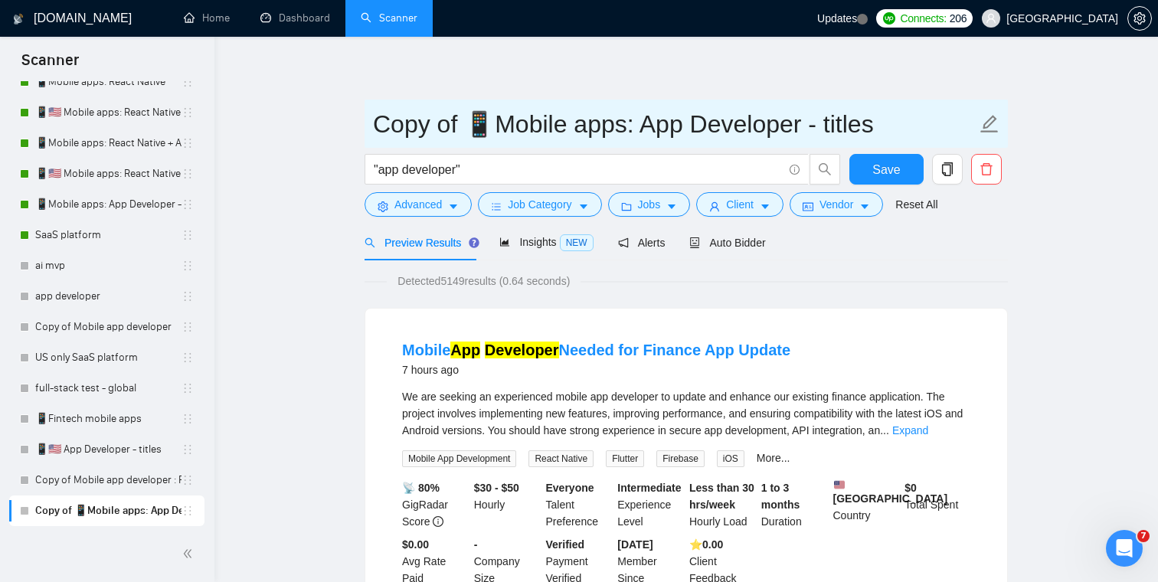
drag, startPoint x: 466, startPoint y: 120, endPoint x: 343, endPoint y: 120, distance: 122.5
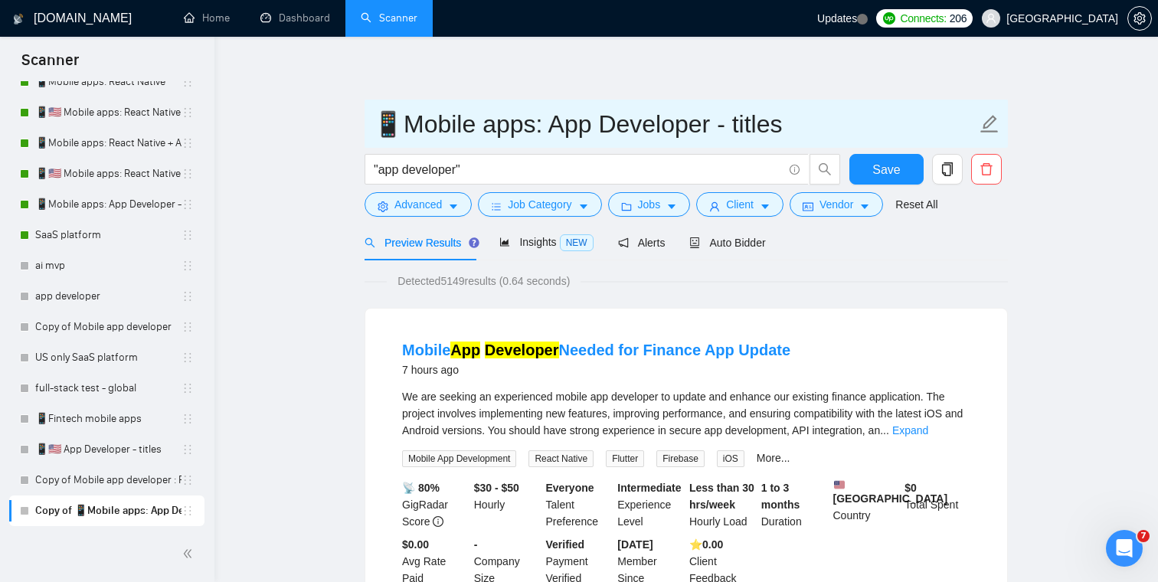
paste input "🇺🇸"
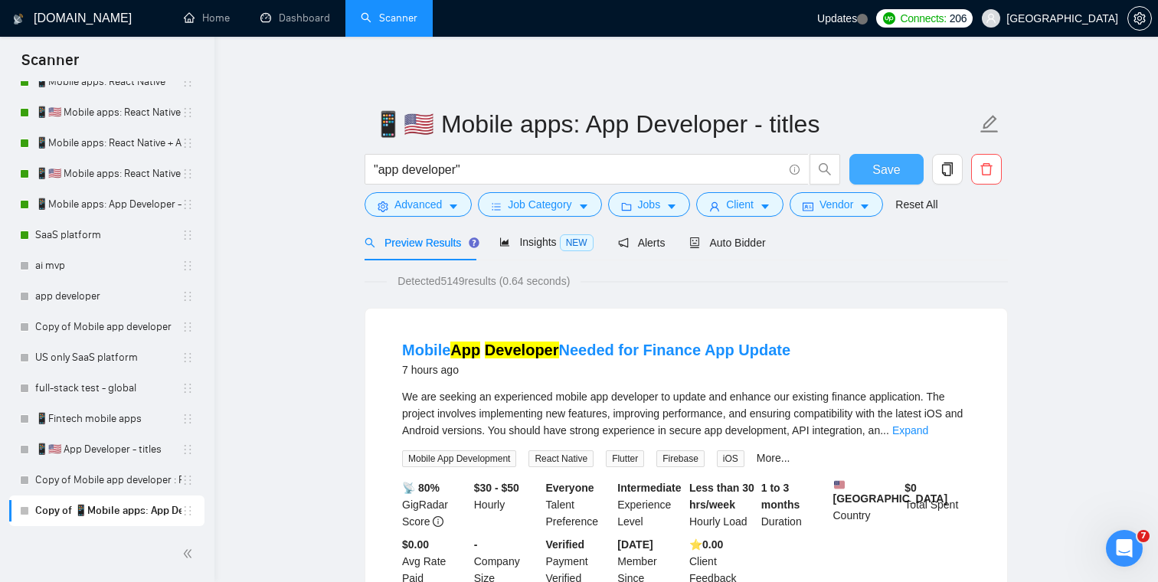
click at [884, 173] on span "Save" at bounding box center [886, 169] width 28 height 19
click at [862, 211] on button "Vendor" at bounding box center [836, 204] width 93 height 25
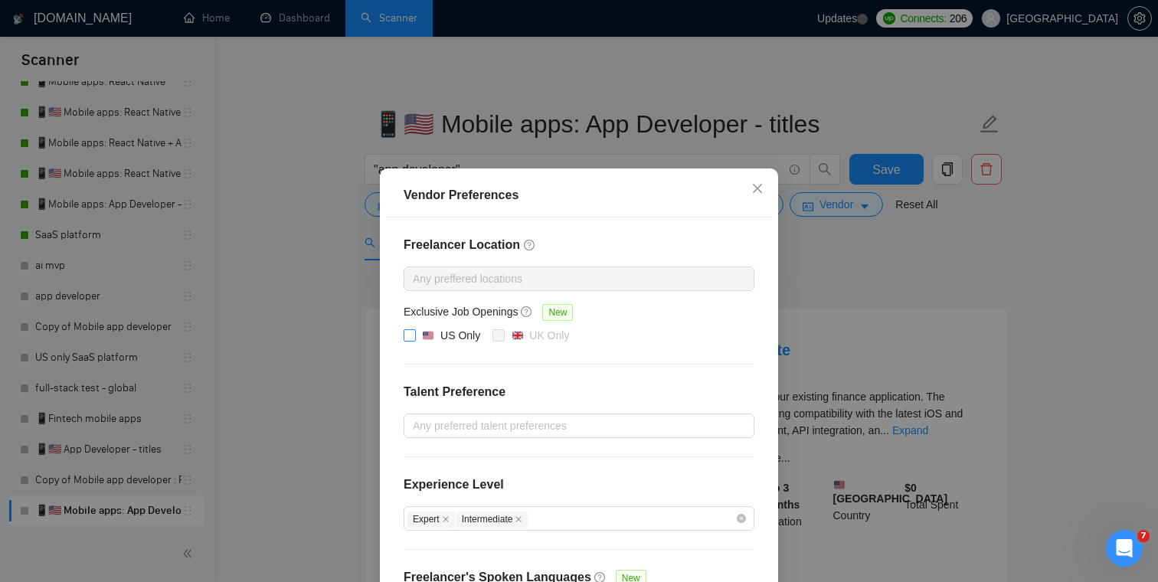
click at [404, 342] on label "US Only" at bounding box center [445, 336] width 83 height 18
click at [404, 340] on input "US Only" at bounding box center [409, 334] width 11 height 11
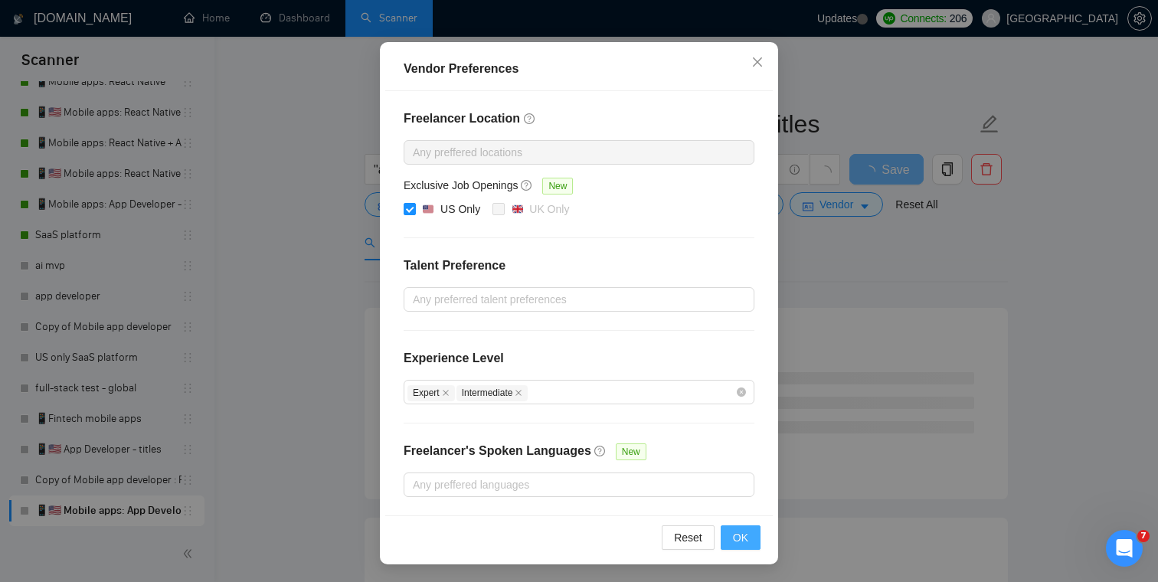
click at [741, 541] on span "OK" at bounding box center [740, 537] width 15 height 17
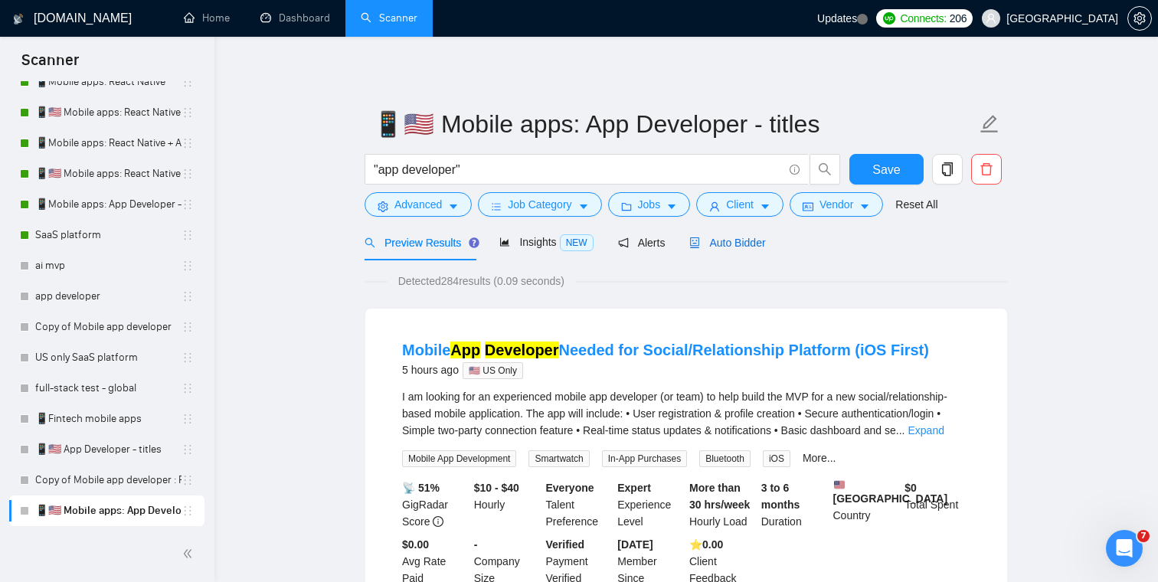
click at [754, 243] on span "Auto Bidder" at bounding box center [727, 243] width 76 height 12
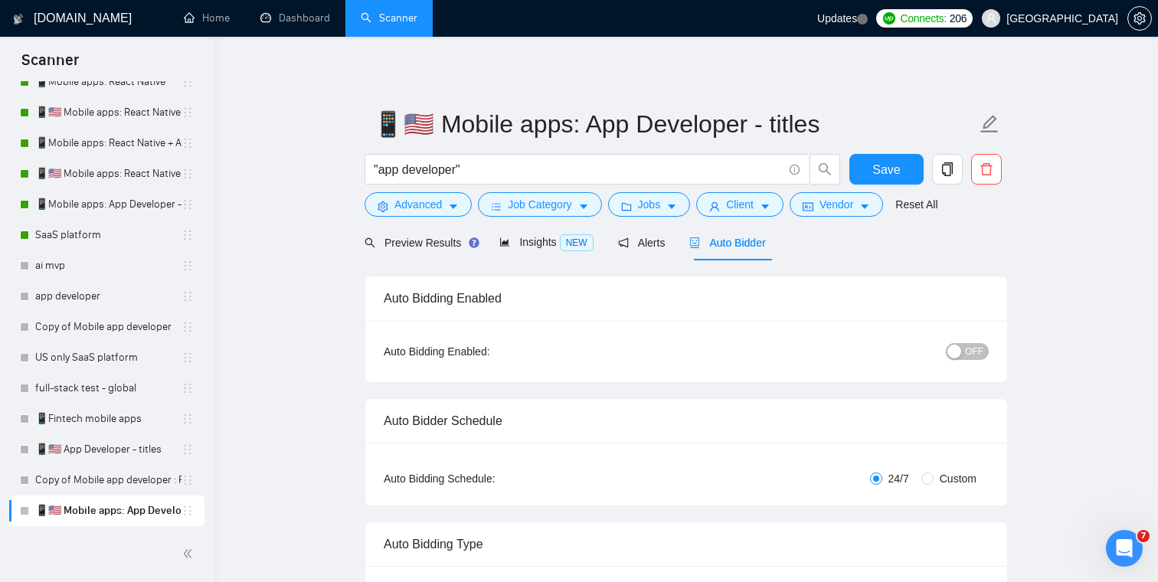
scroll to position [149, 0]
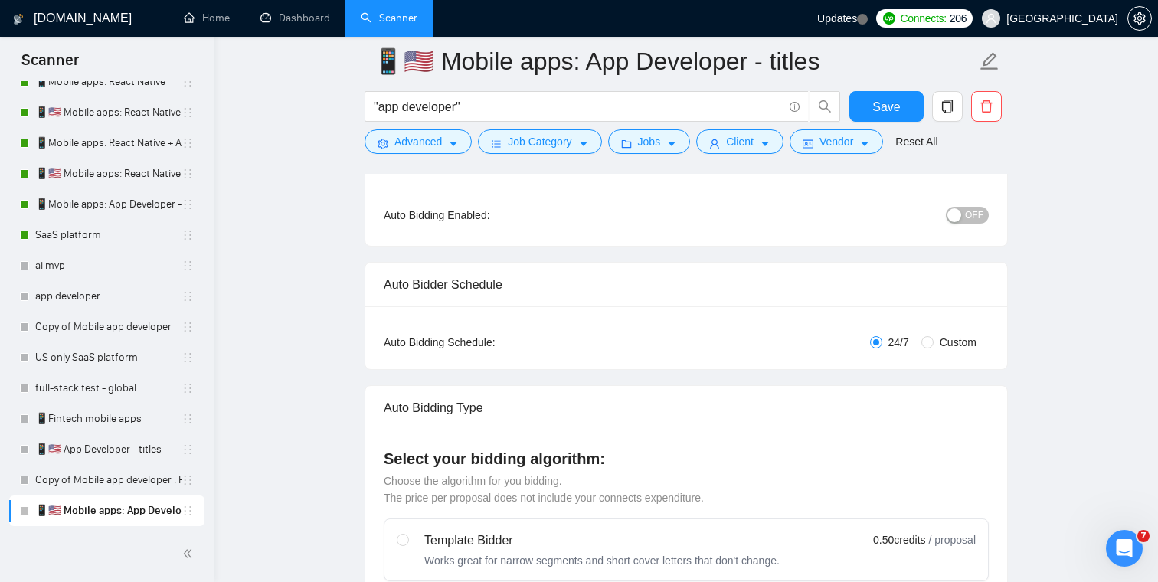
click at [979, 216] on span "OFF" at bounding box center [974, 215] width 18 height 17
click at [894, 109] on span "Save" at bounding box center [886, 106] width 28 height 19
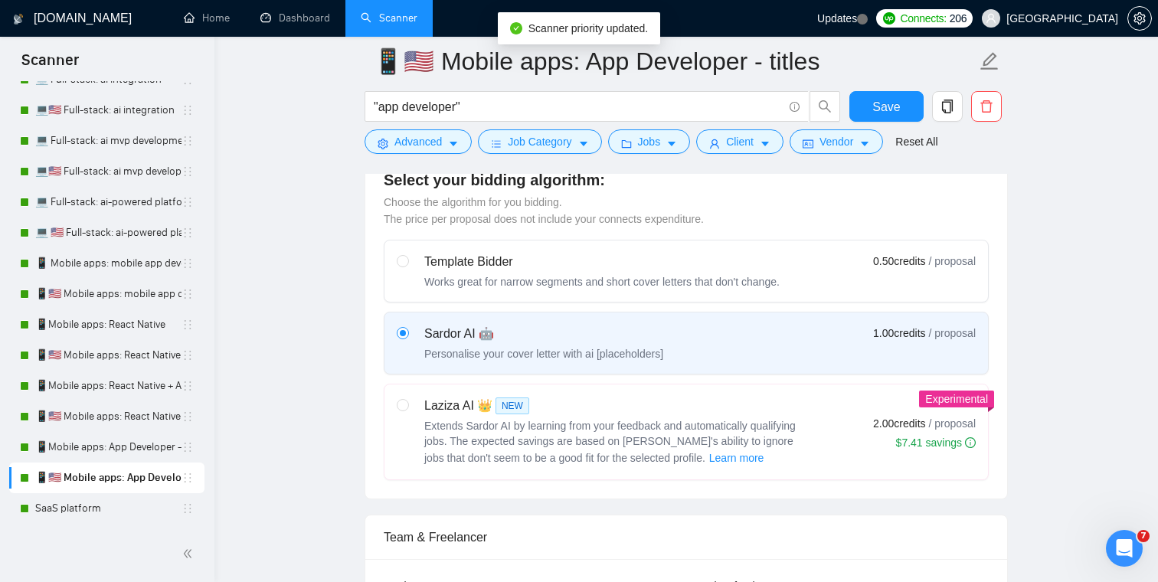
scroll to position [37, 0]
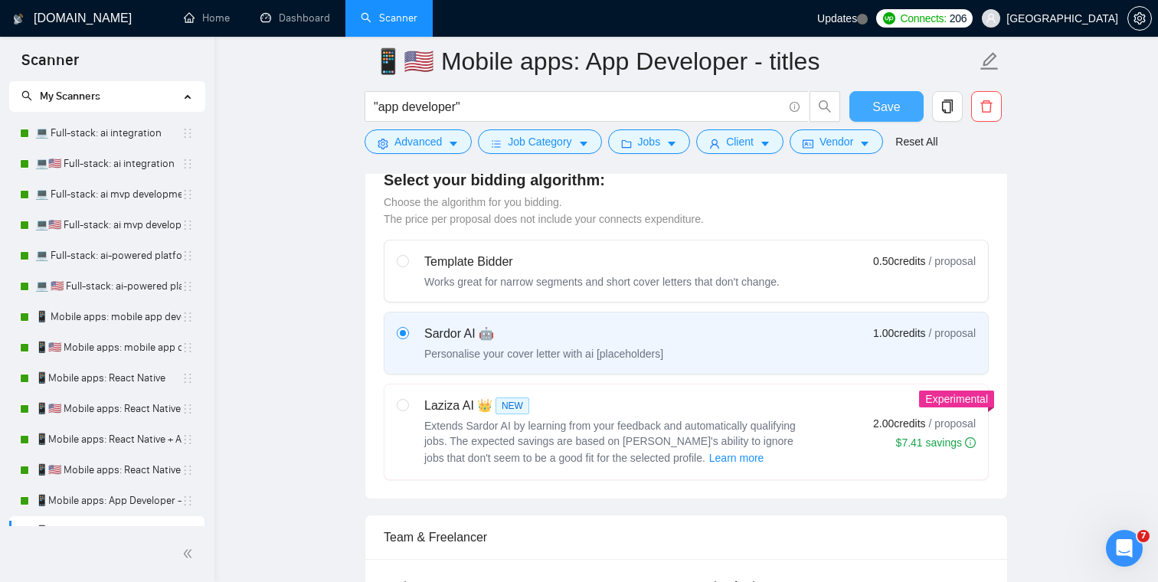
click at [876, 109] on span "Save" at bounding box center [886, 106] width 28 height 19
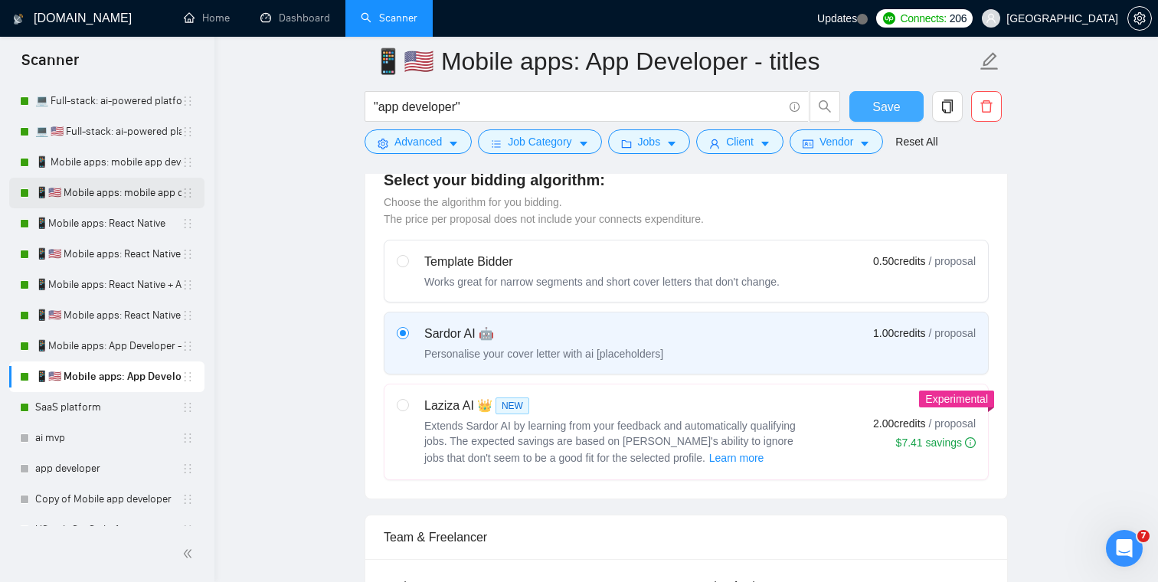
scroll to position [333, 0]
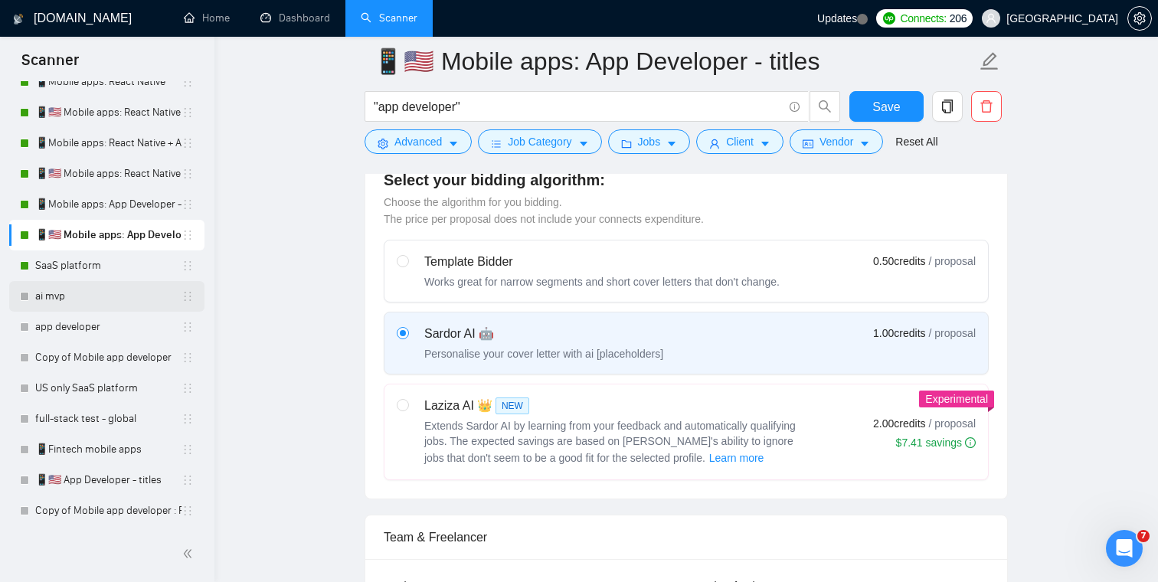
click at [144, 305] on link "ai mvp" at bounding box center [108, 296] width 146 height 31
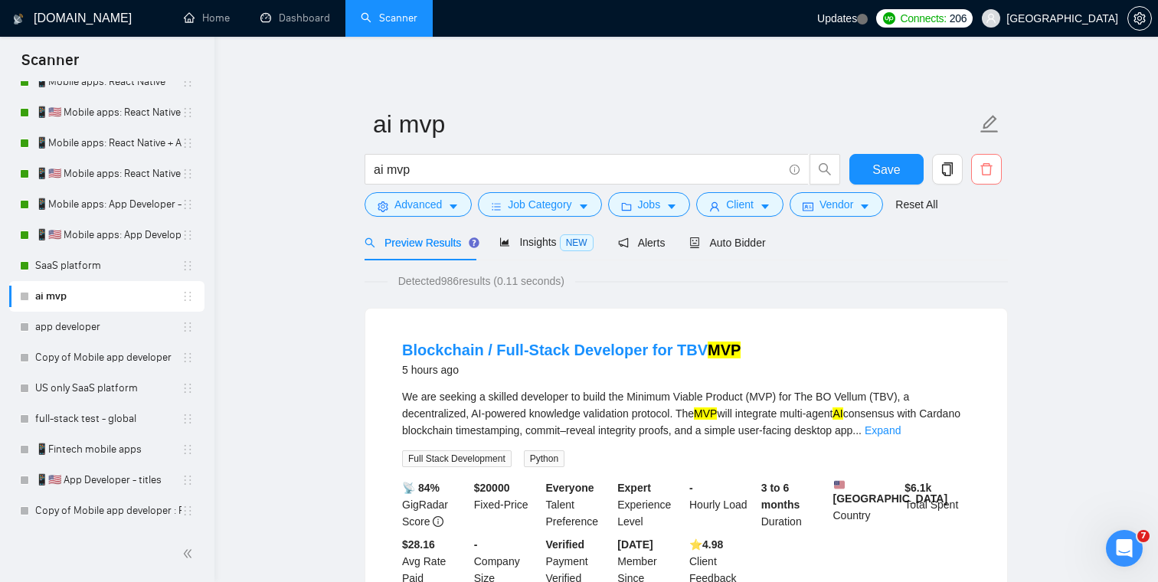
click at [996, 163] on span "delete" at bounding box center [986, 169] width 29 height 14
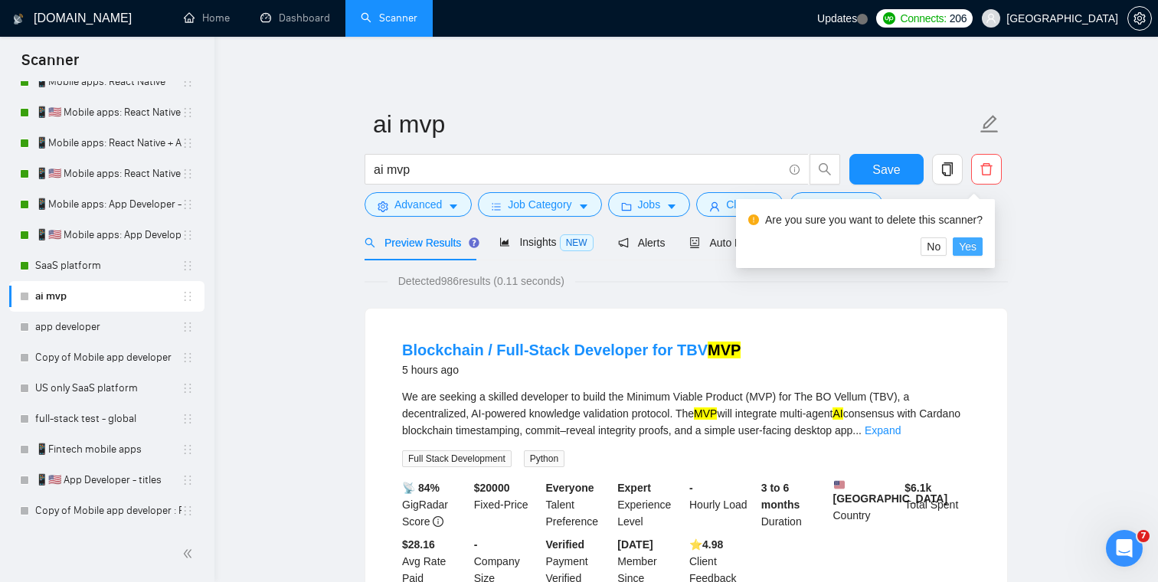
click at [976, 244] on span "Yes" at bounding box center [968, 246] width 18 height 17
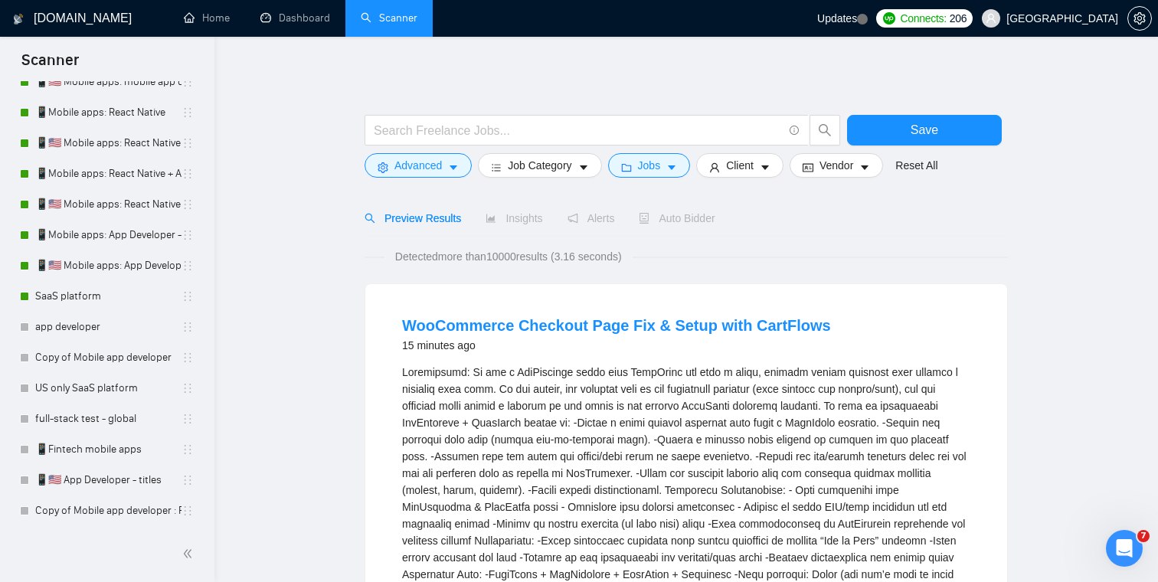
scroll to position [302, 0]
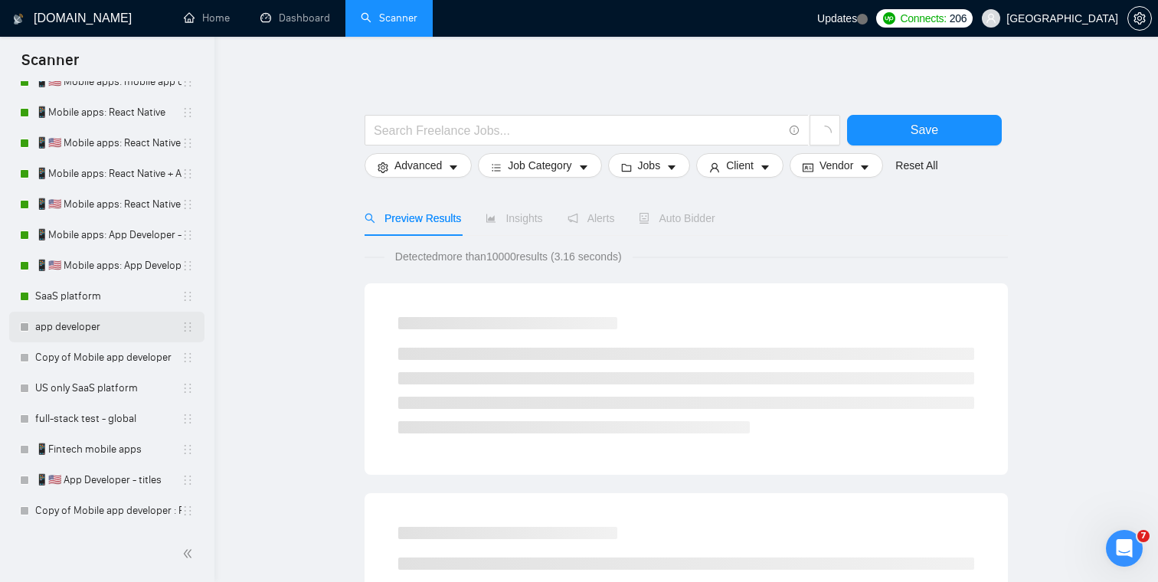
click at [183, 326] on icon "holder" at bounding box center [187, 327] width 12 height 12
click at [124, 332] on link "app developer" at bounding box center [108, 327] width 146 height 31
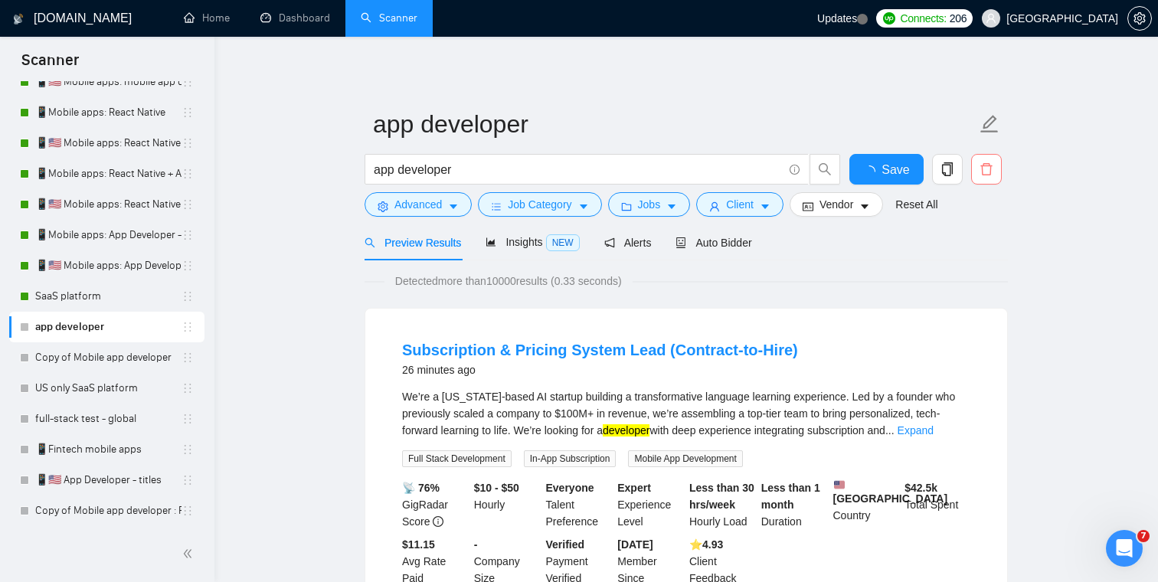
click at [985, 165] on icon "delete" at bounding box center [986, 169] width 14 height 14
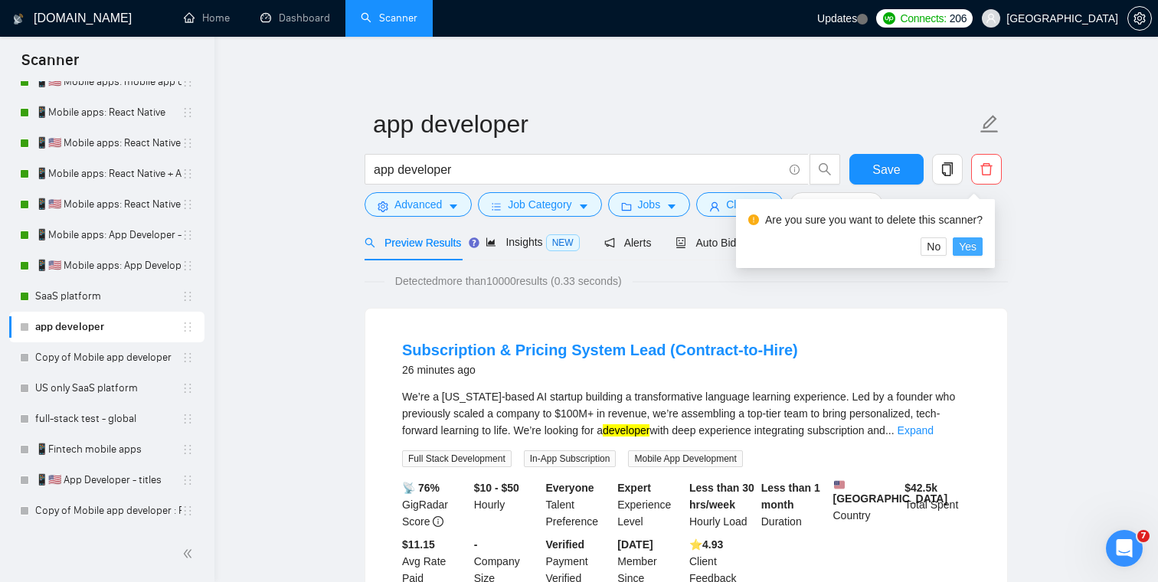
click at [976, 253] on span "Yes" at bounding box center [968, 246] width 18 height 17
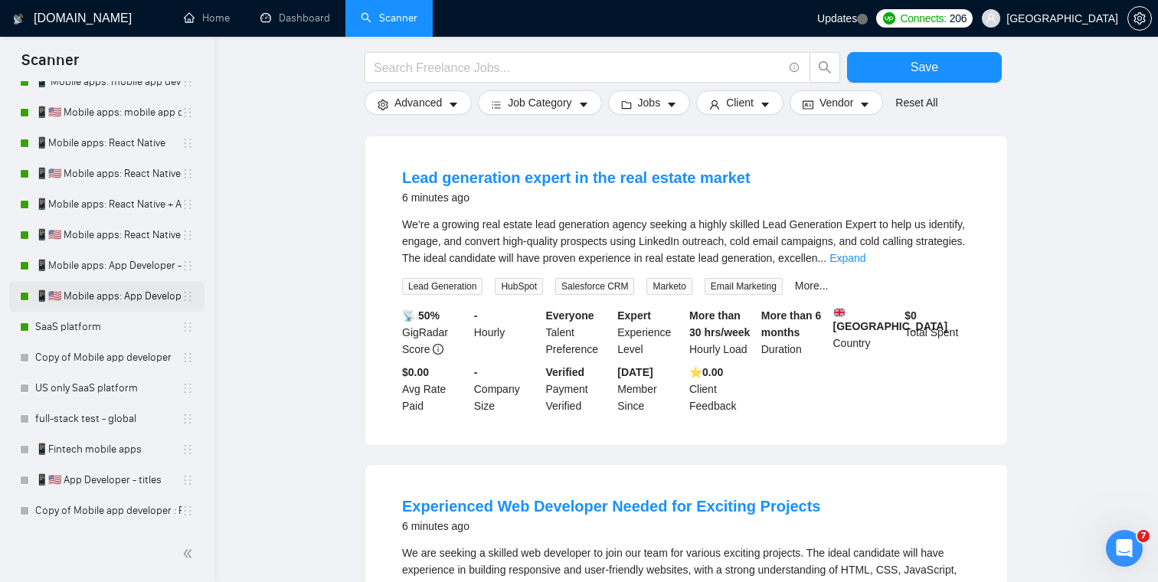
scroll to position [198, 0]
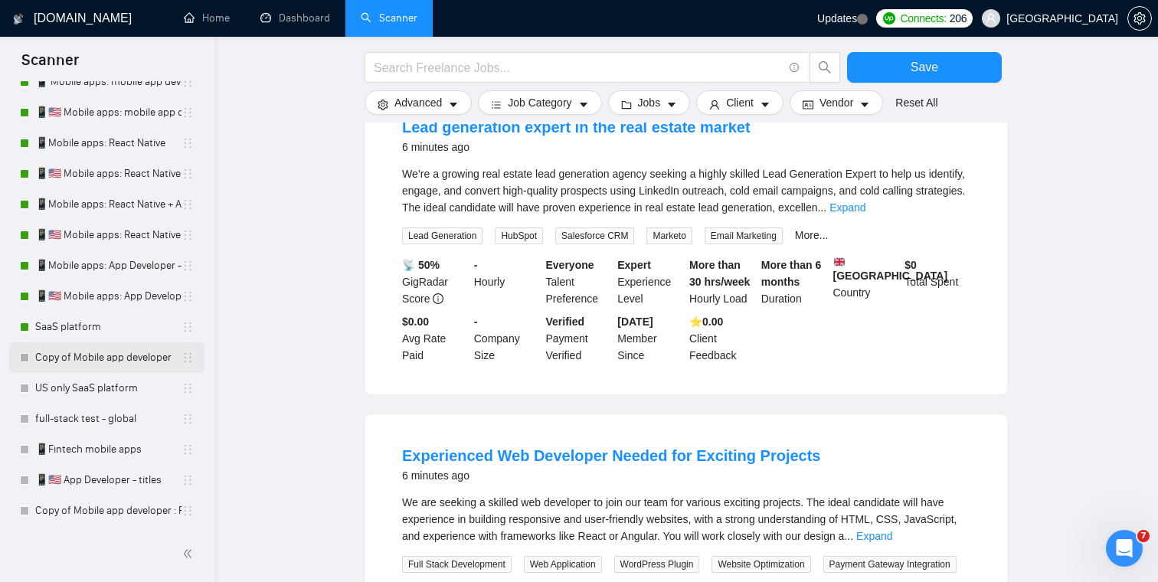
click at [84, 355] on link "Copy of Mobile app developer" at bounding box center [108, 357] width 146 height 31
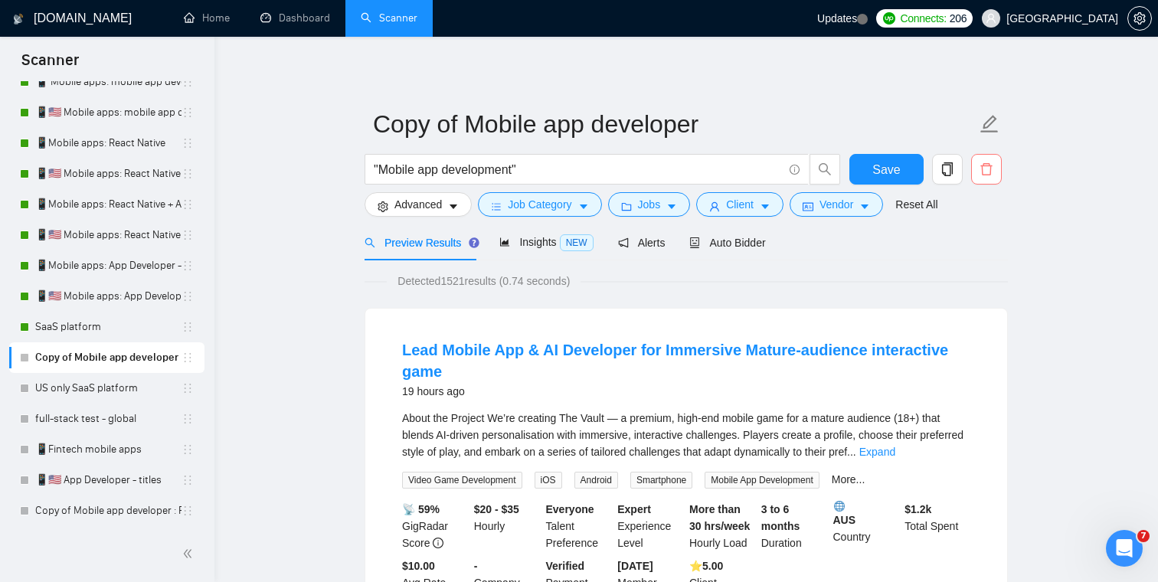
click at [989, 172] on icon "delete" at bounding box center [986, 169] width 14 height 14
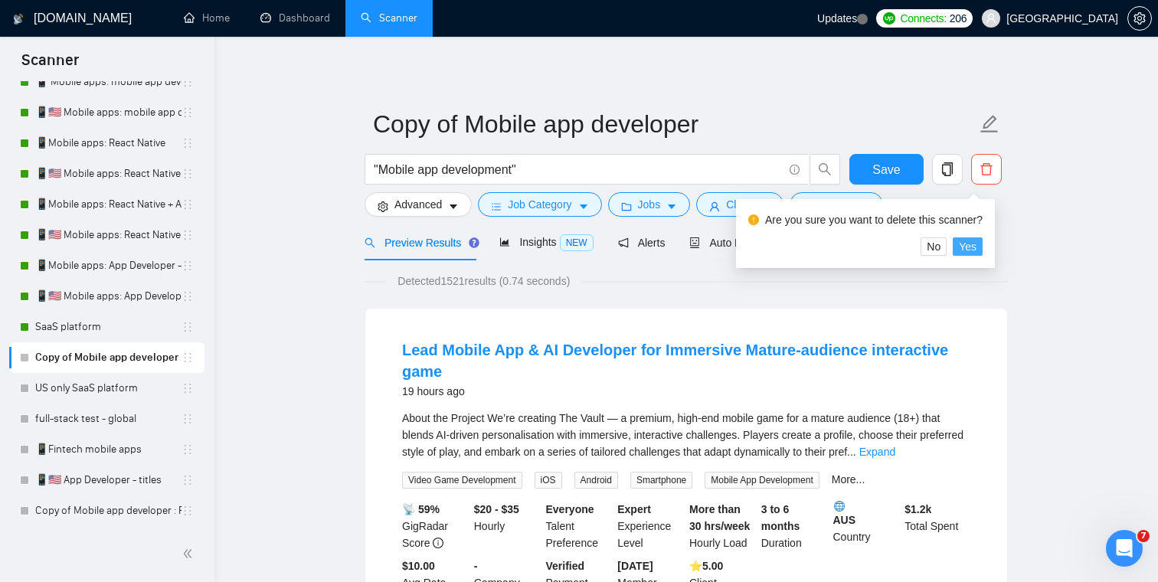
click at [976, 246] on span "Yes" at bounding box center [968, 246] width 18 height 17
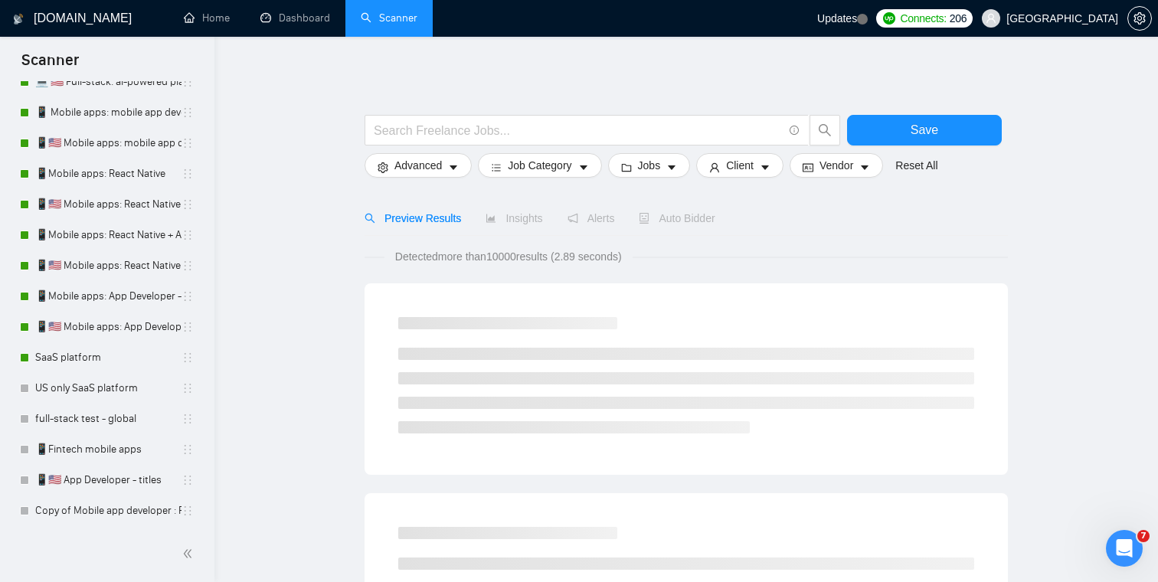
scroll to position [241, 0]
click at [116, 393] on link "US only SaaS platform" at bounding box center [108, 388] width 146 height 31
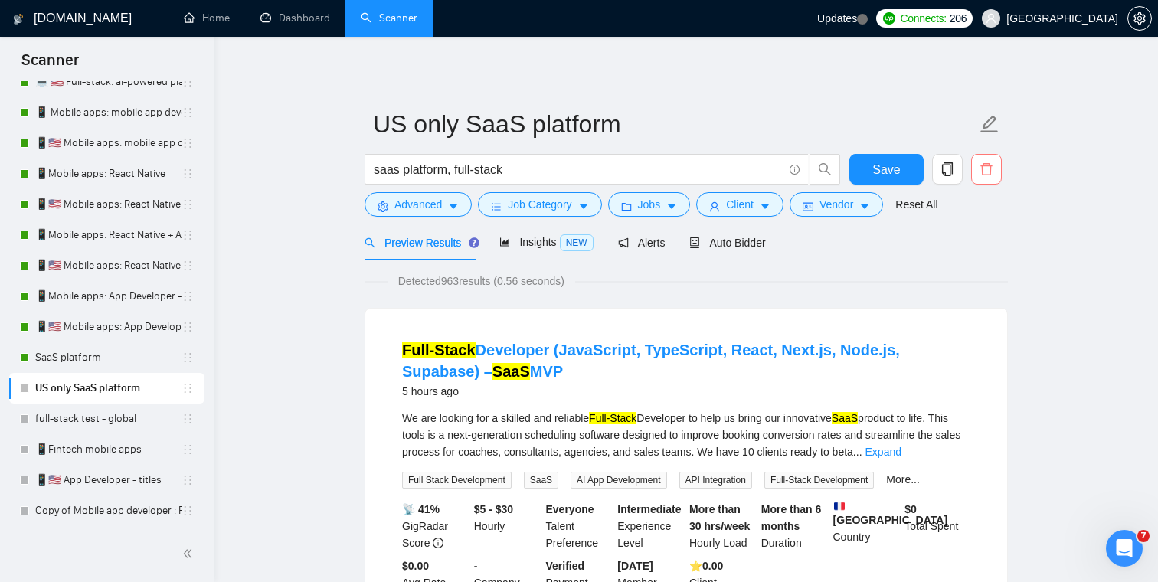
click at [995, 167] on span "delete" at bounding box center [986, 169] width 29 height 14
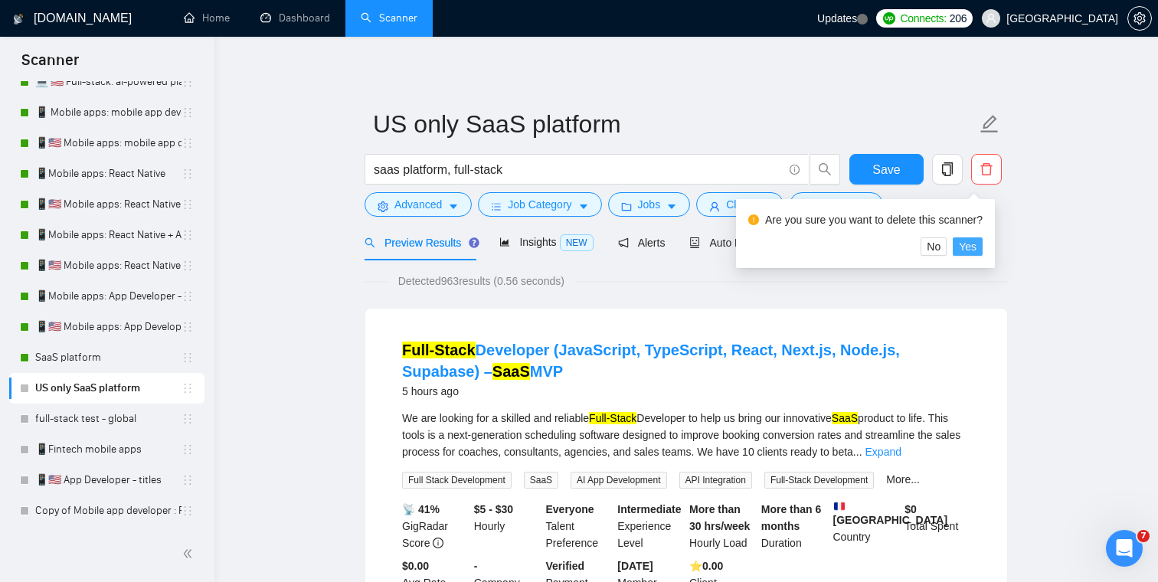
click at [976, 248] on span "Yes" at bounding box center [968, 246] width 18 height 17
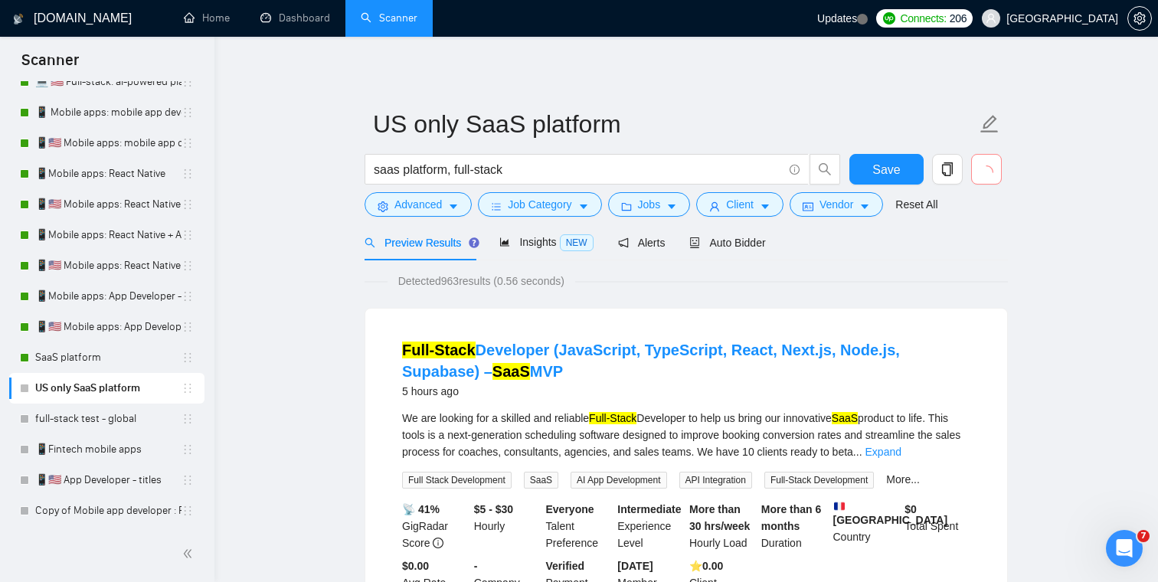
scroll to position [211, 0]
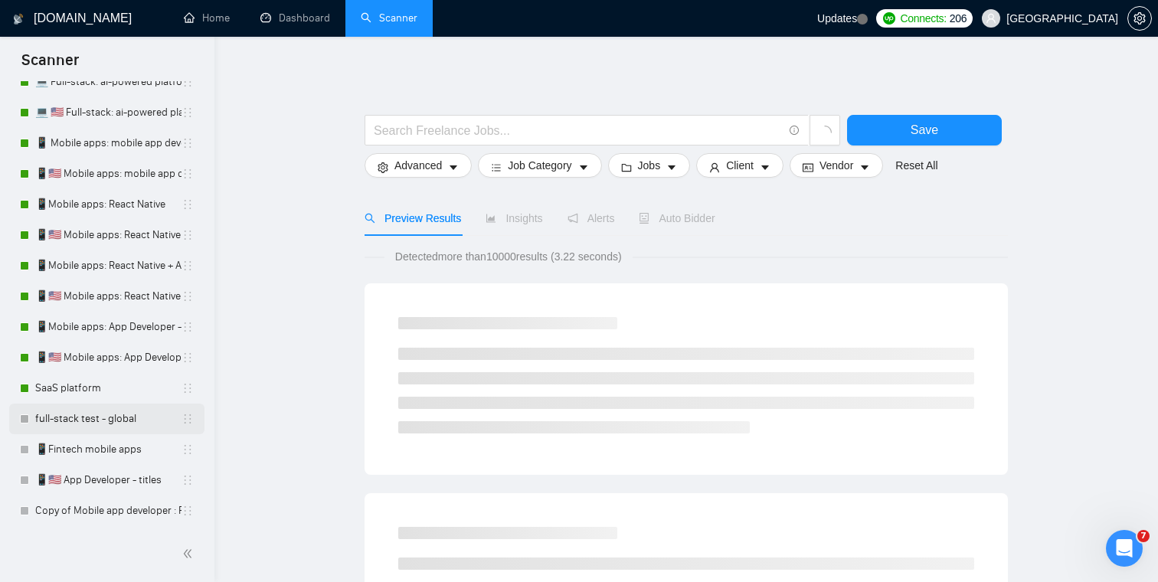
click at [118, 420] on link "full-stack test - global" at bounding box center [108, 419] width 146 height 31
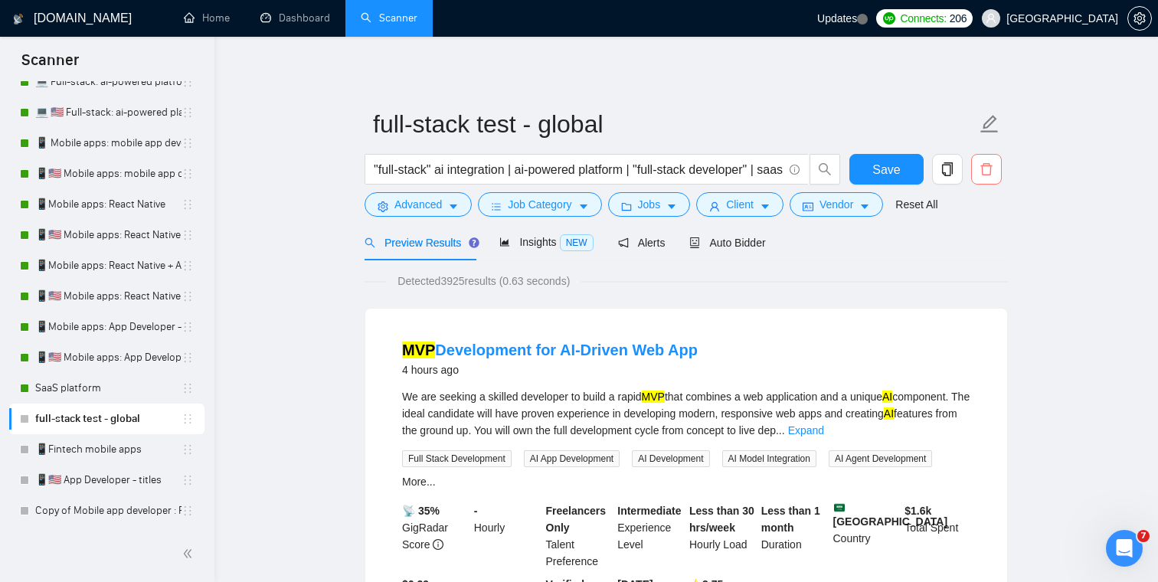
click at [985, 174] on icon "delete" at bounding box center [986, 169] width 14 height 14
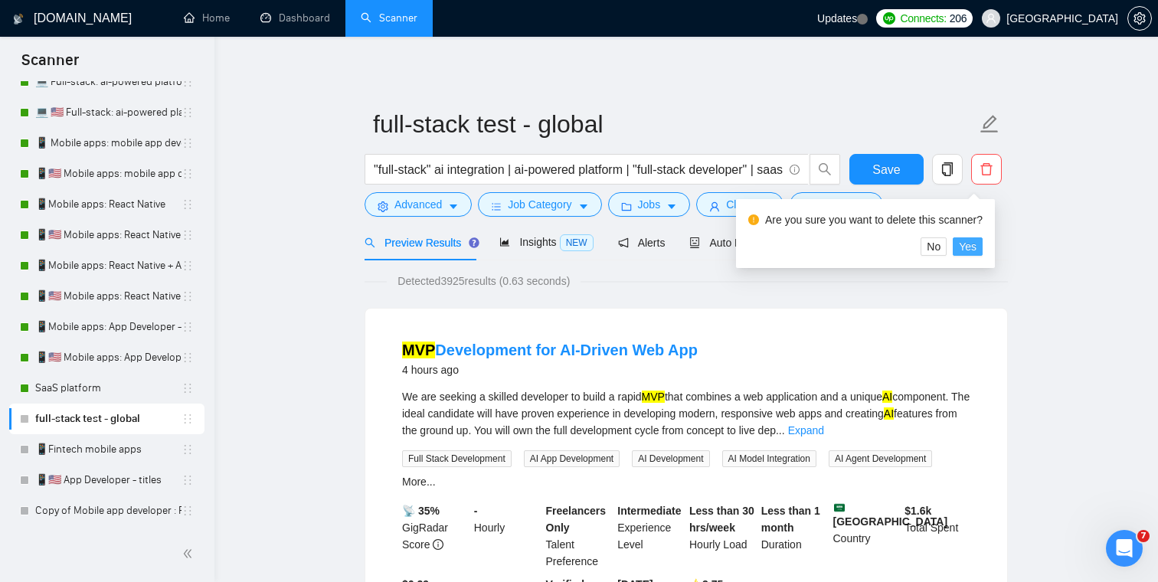
click at [976, 250] on span "Yes" at bounding box center [968, 246] width 18 height 17
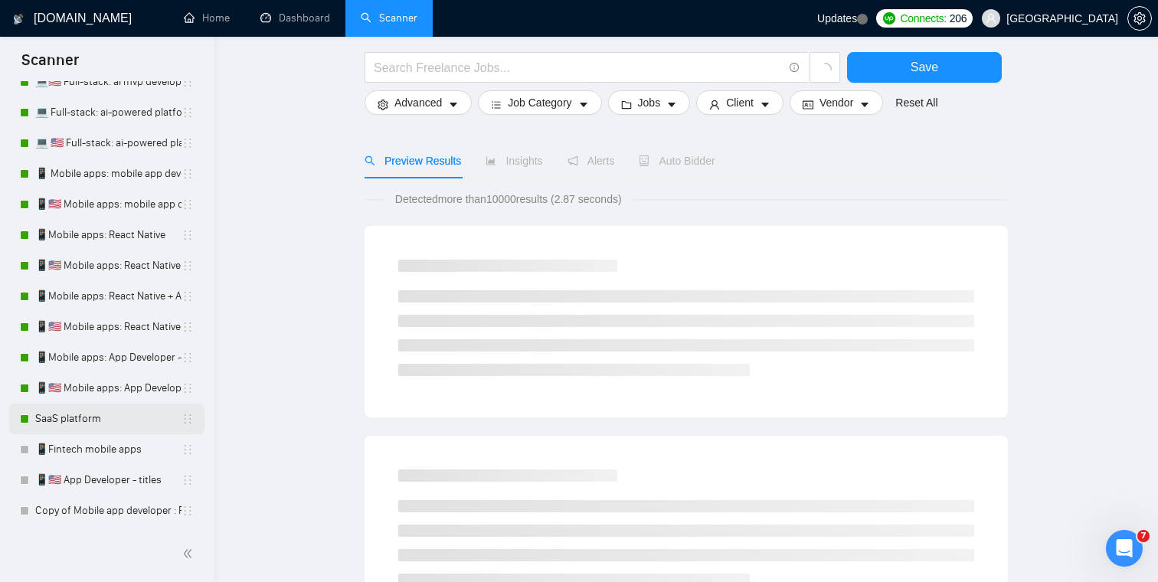
scroll to position [152, 0]
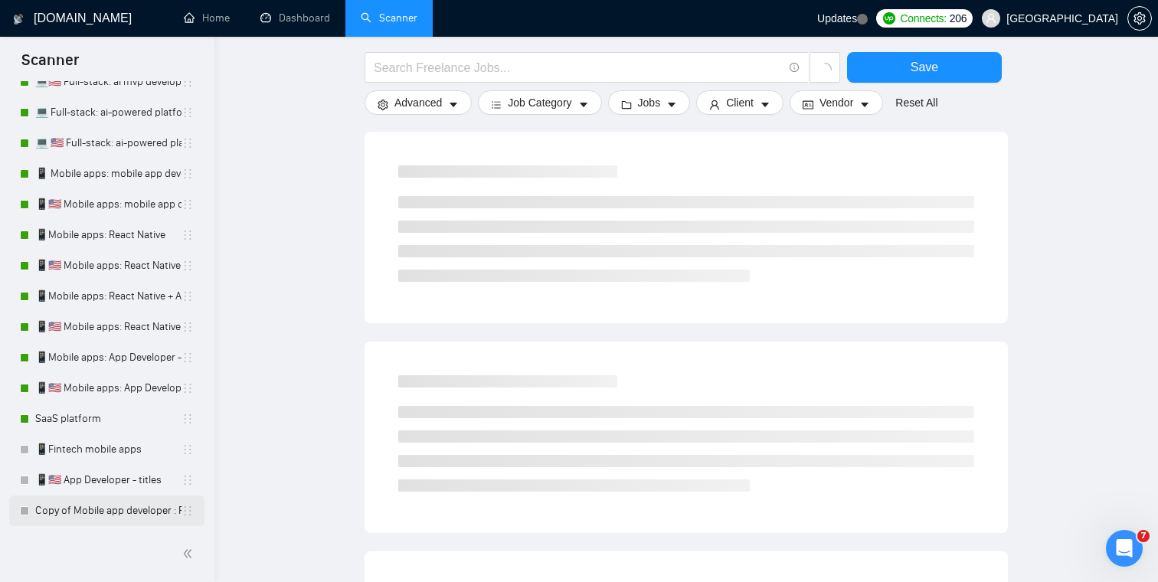
click at [106, 510] on link "Copy of Mobile app developer : React Native" at bounding box center [108, 510] width 146 height 31
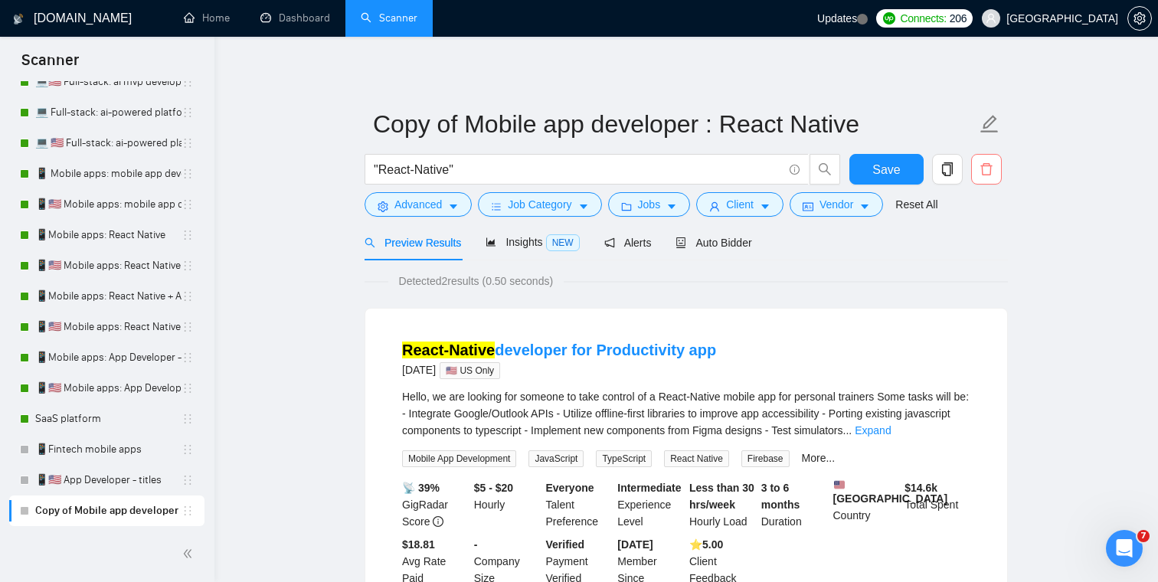
click at [990, 170] on icon "delete" at bounding box center [985, 169] width 11 height 12
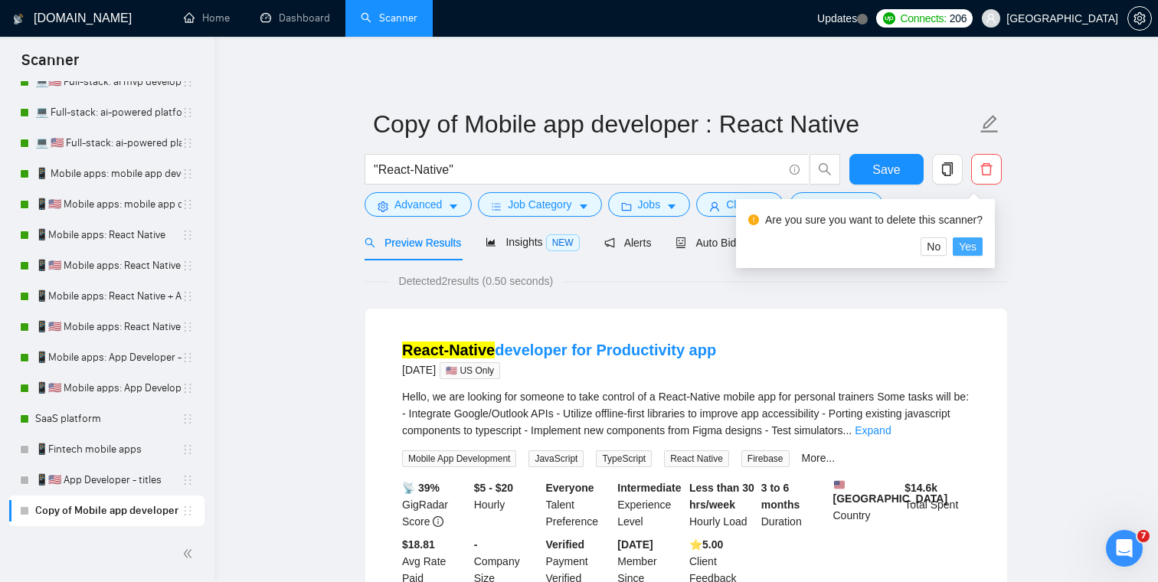
click at [983, 244] on button "Yes" at bounding box center [968, 246] width 30 height 18
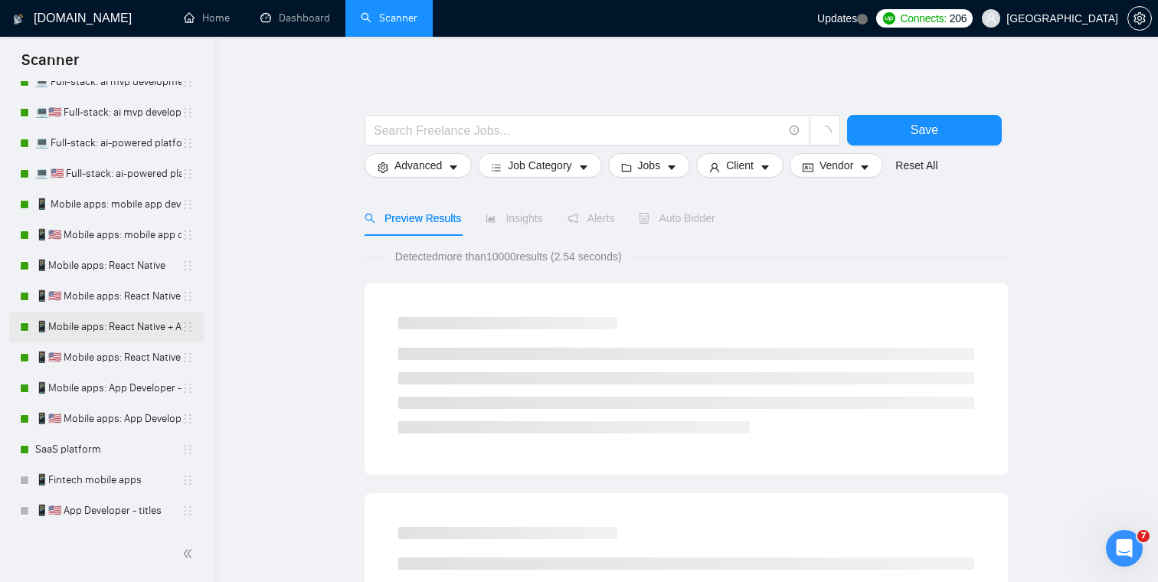
scroll to position [149, 0]
click at [110, 512] on link "📱🇺🇸 App Developer - titles" at bounding box center [108, 510] width 146 height 31
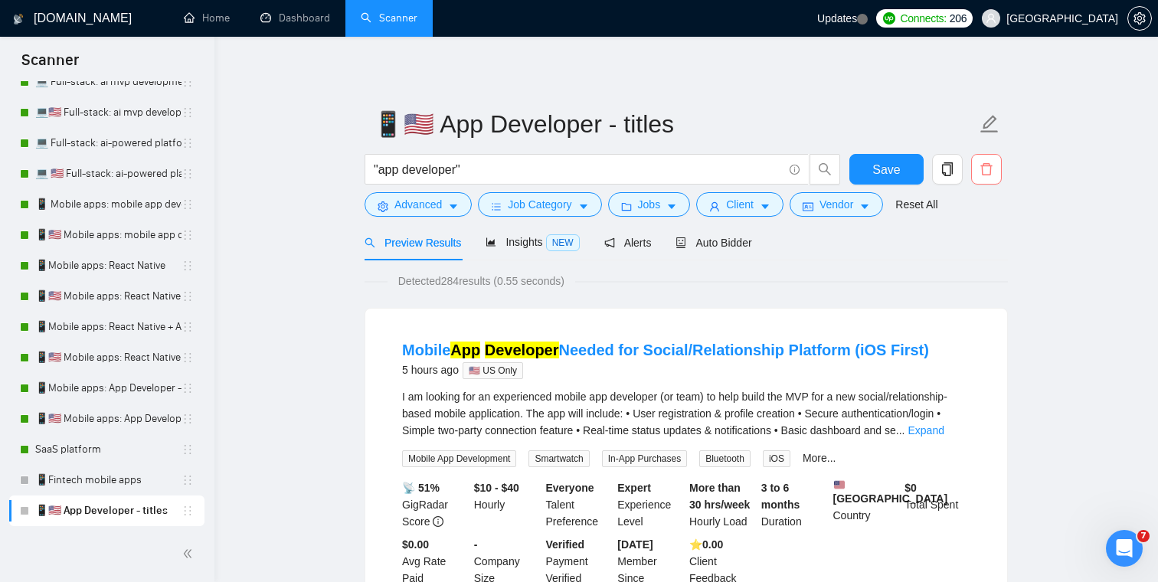
click at [993, 172] on span "delete" at bounding box center [986, 169] width 29 height 14
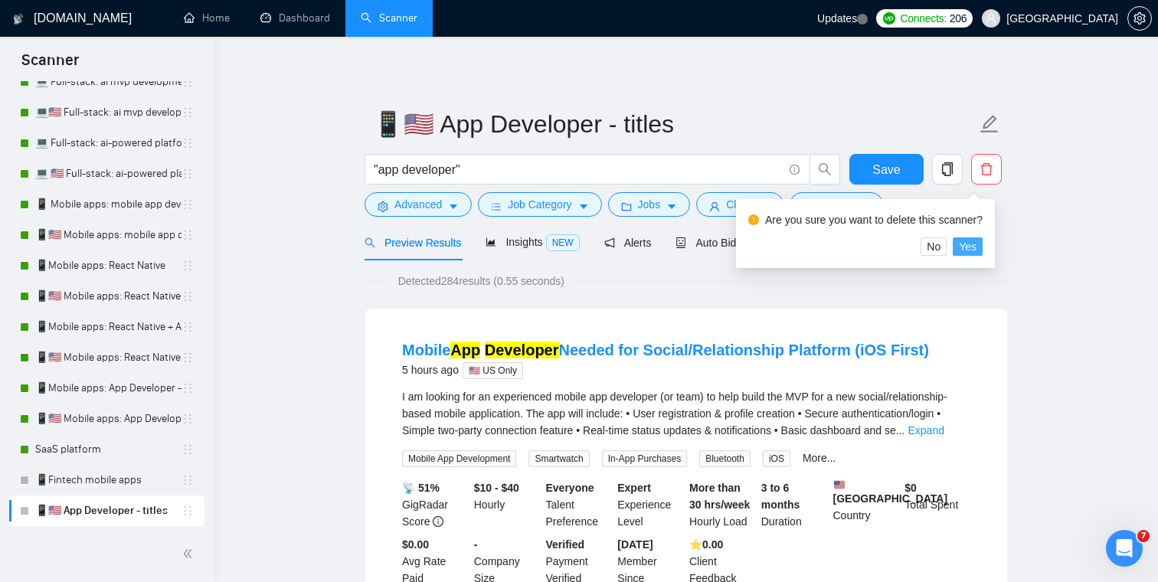
click at [974, 248] on span "Yes" at bounding box center [968, 246] width 18 height 17
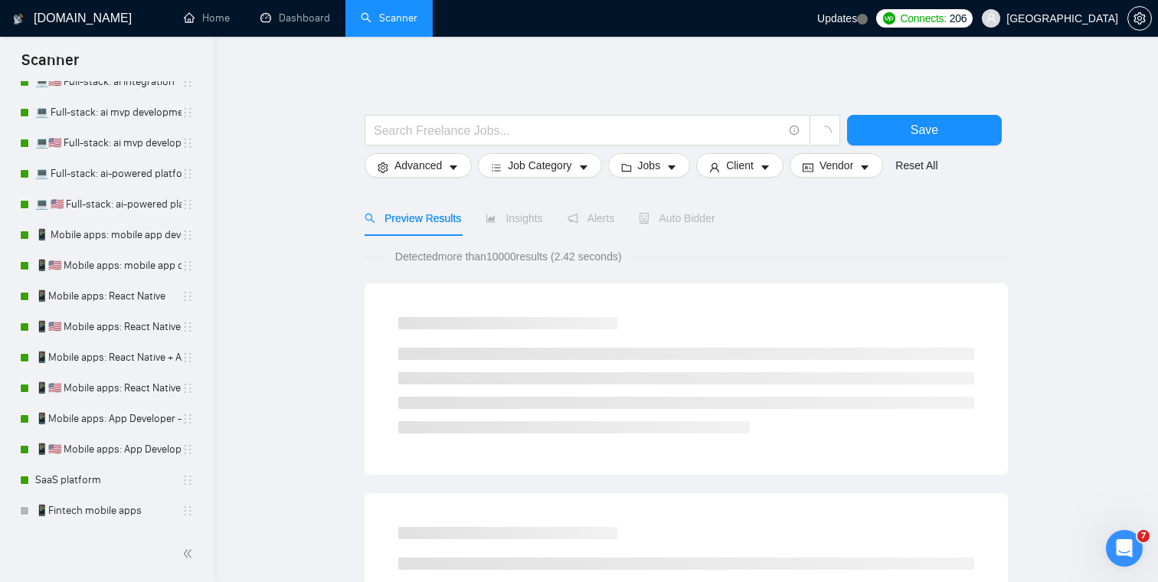
scroll to position [119, 0]
click at [84, 511] on link "📱Fintech mobile apps" at bounding box center [108, 510] width 146 height 31
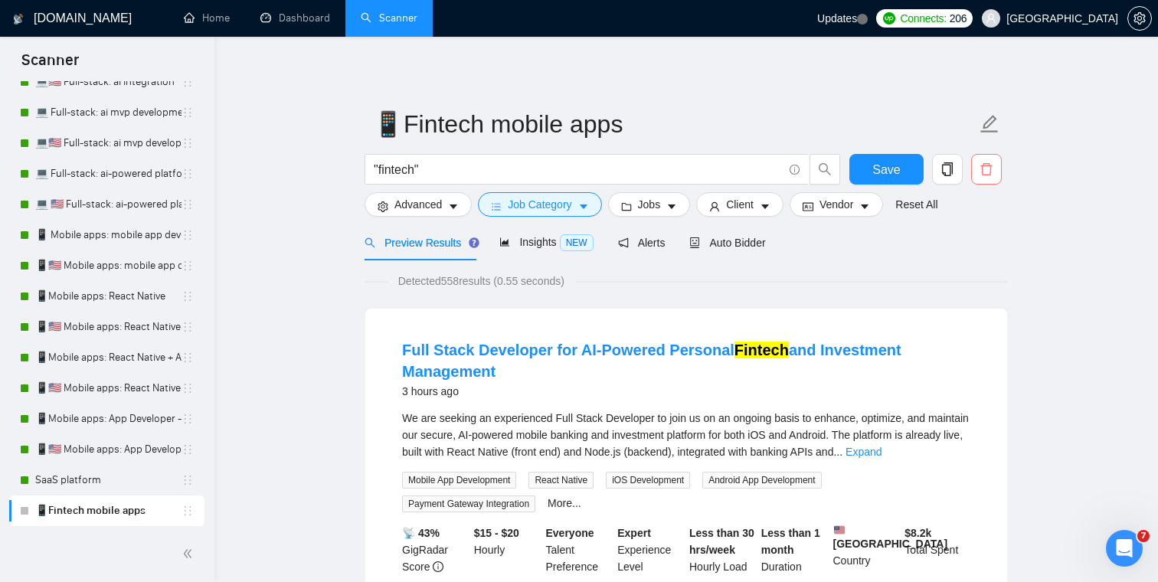
click at [991, 174] on icon "delete" at bounding box center [986, 169] width 14 height 14
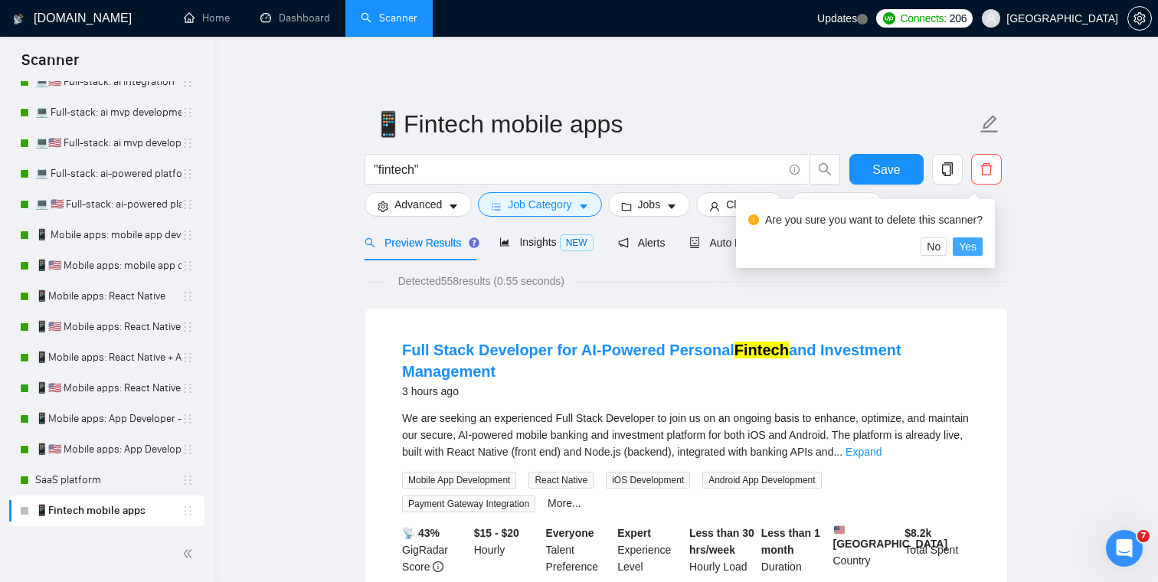
click at [973, 249] on span "Yes" at bounding box center [968, 246] width 18 height 17
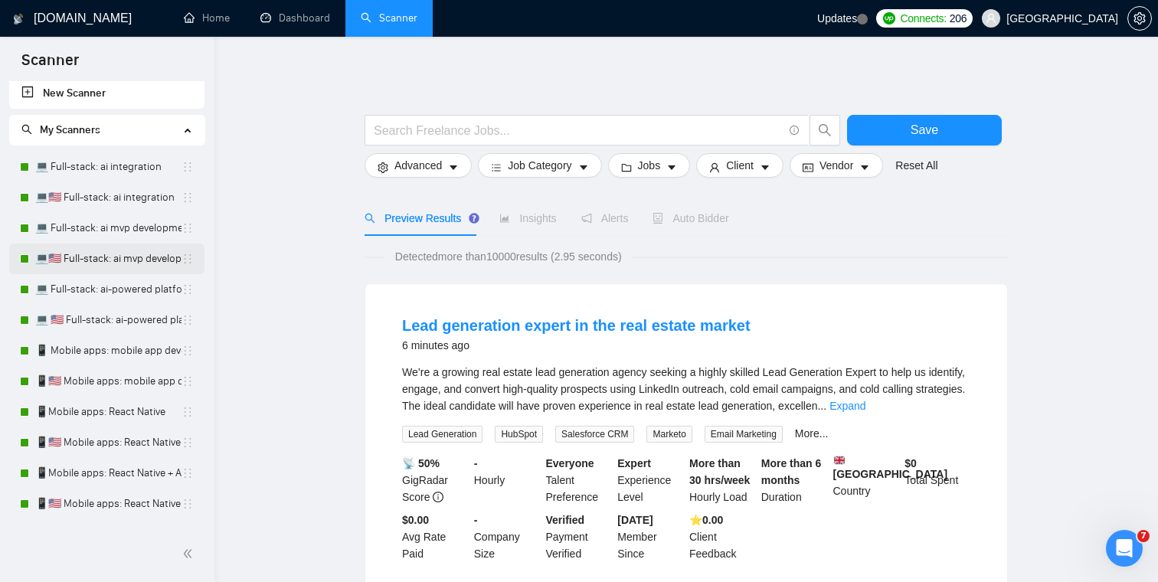
scroll to position [2, 0]
click at [116, 166] on link "💻 Full-stack: ai integration" at bounding box center [108, 167] width 146 height 31
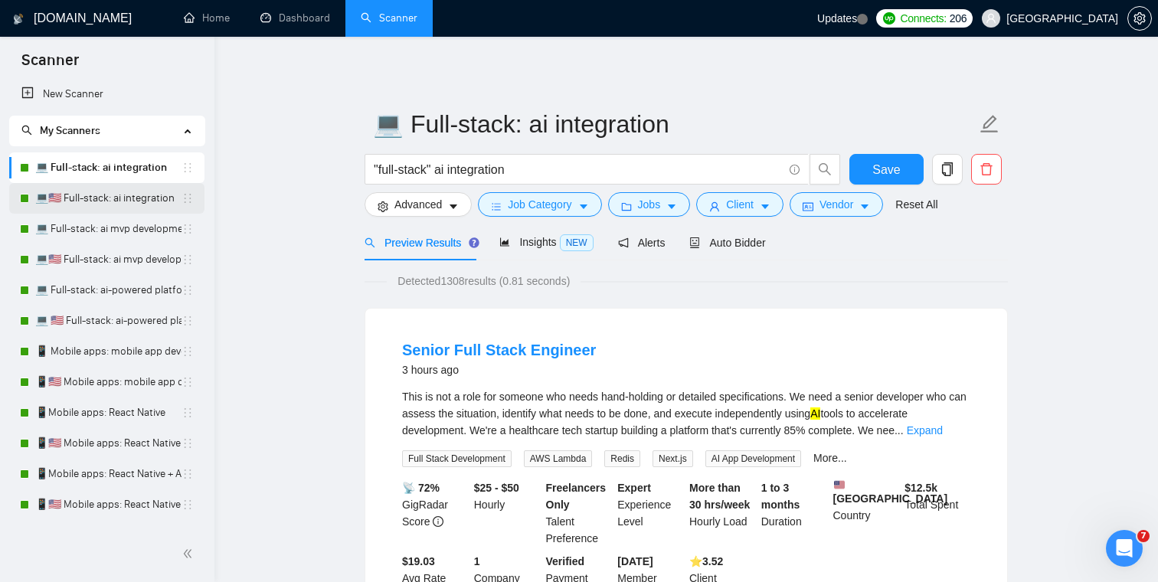
click at [111, 204] on link "💻🇺🇸 Full-stack: ai integration" at bounding box center [108, 198] width 146 height 31
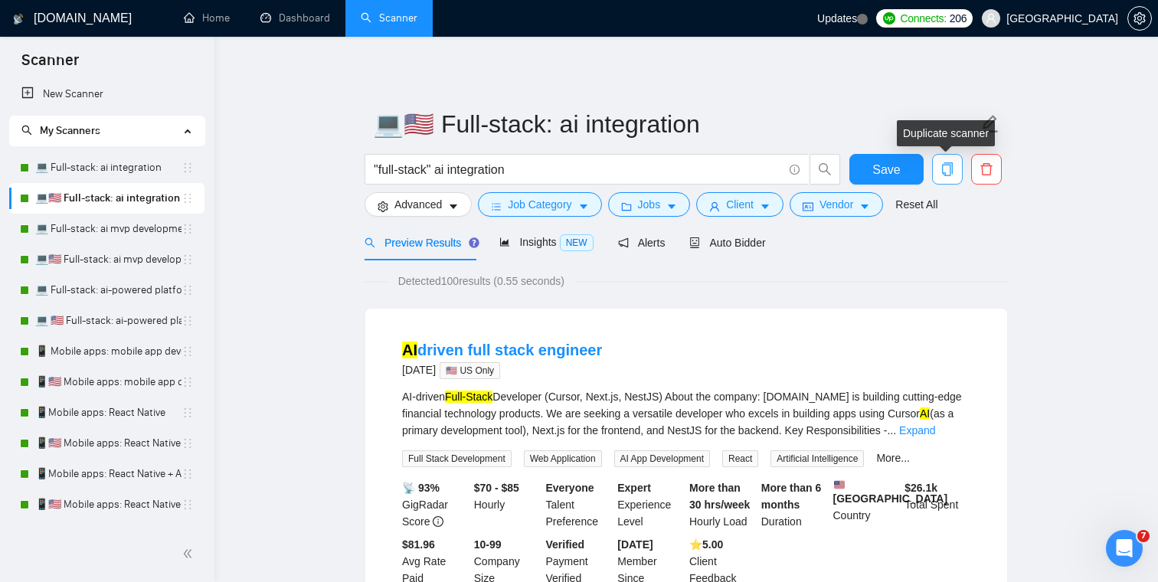
click at [941, 170] on icon "copy" at bounding box center [947, 169] width 14 height 14
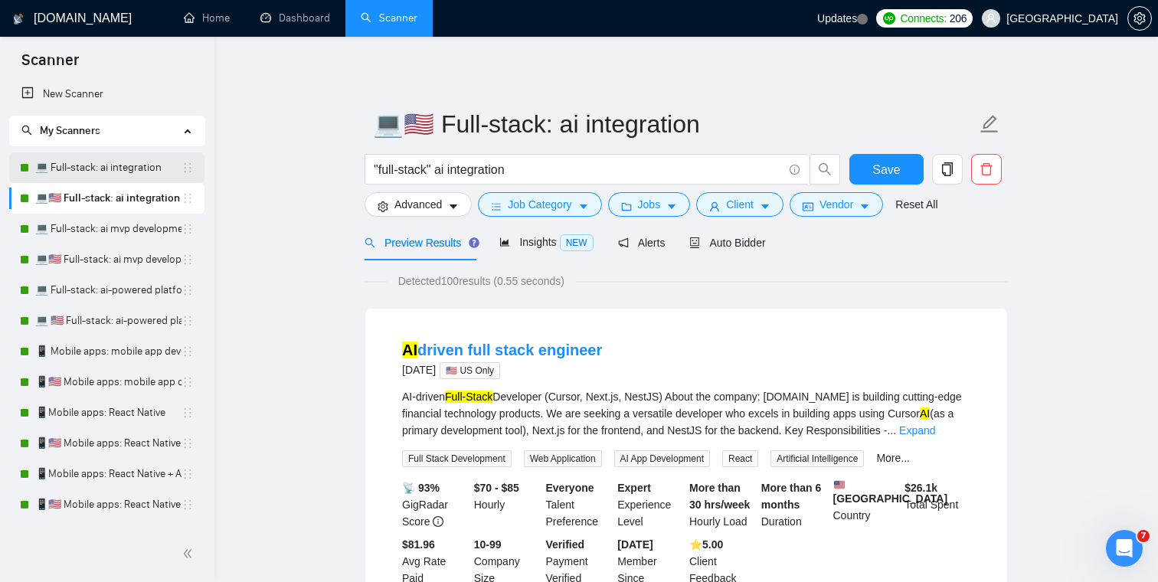
click at [122, 162] on link "💻 Full-stack: ai integration" at bounding box center [108, 167] width 146 height 31
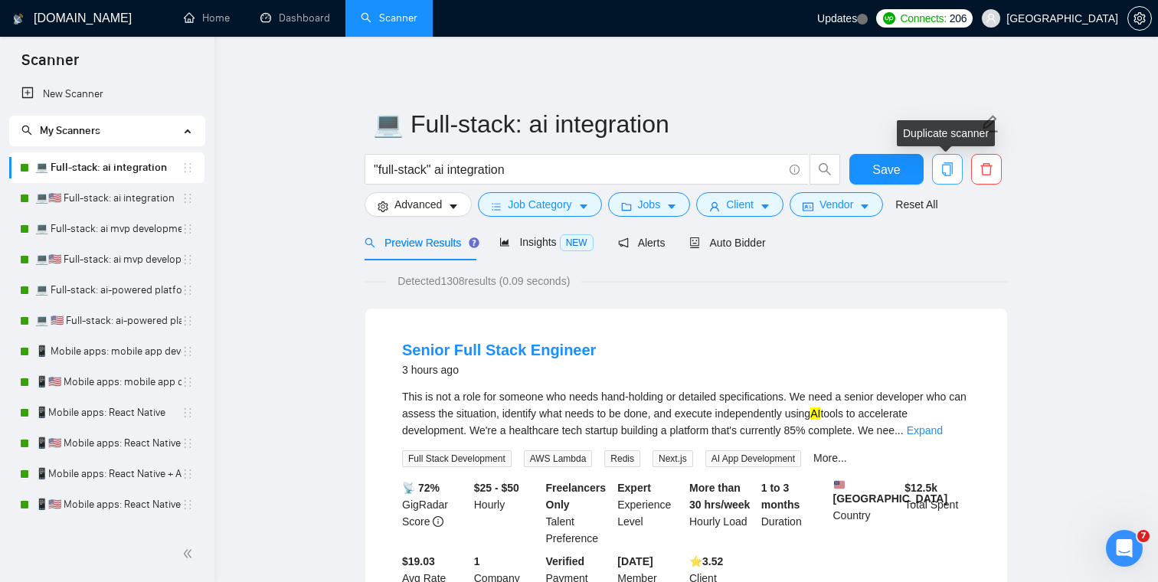
click at [950, 175] on icon "copy" at bounding box center [947, 169] width 14 height 14
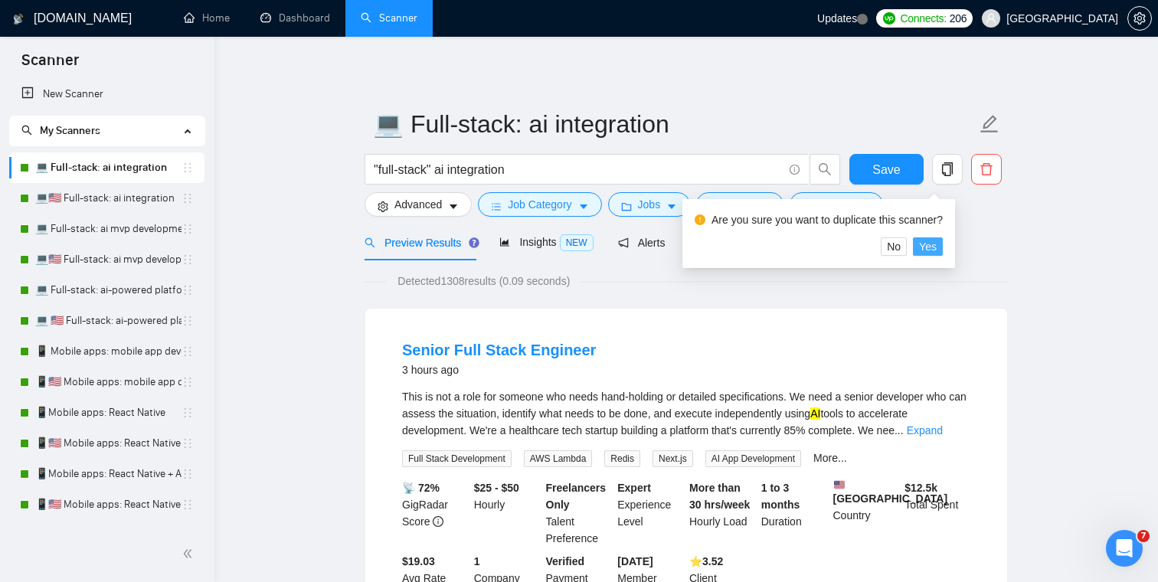
click at [931, 244] on span "Yes" at bounding box center [928, 246] width 18 height 17
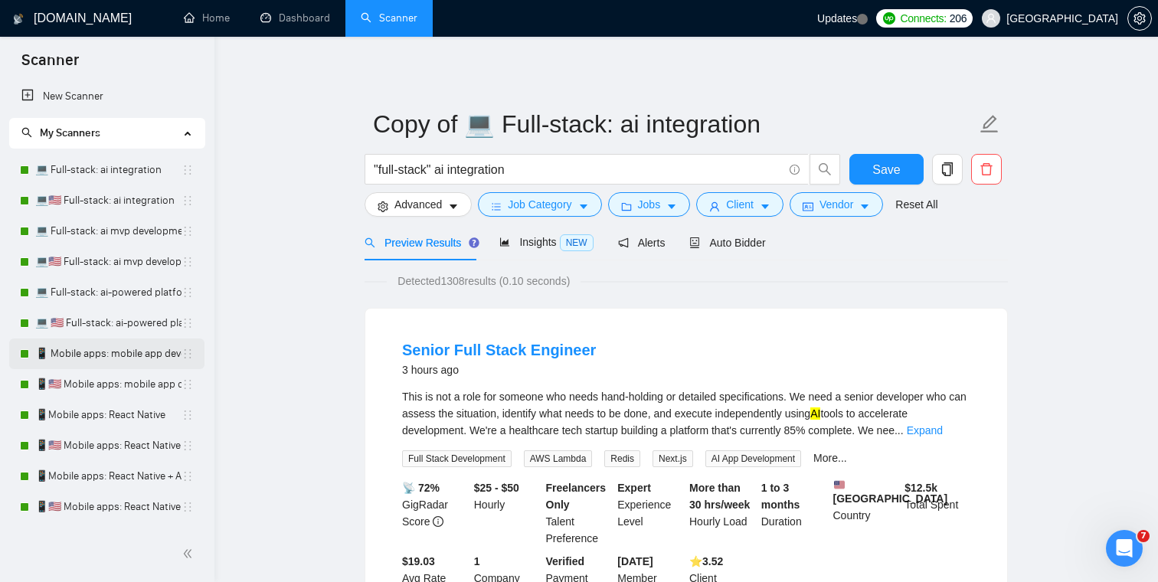
scroll to position [119, 0]
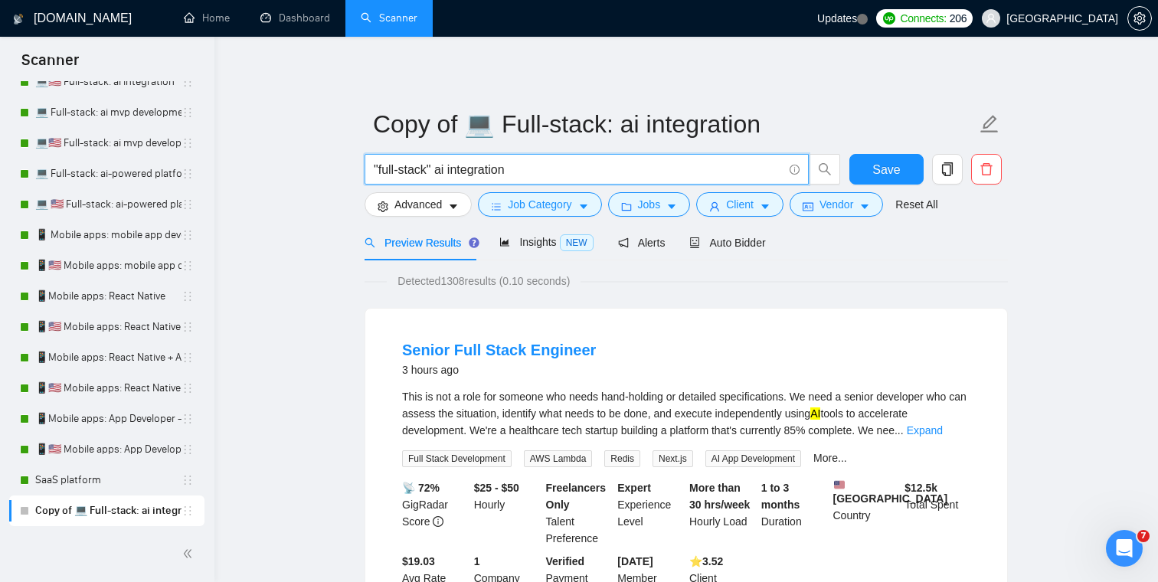
drag, startPoint x: 511, startPoint y: 169, endPoint x: 453, endPoint y: 170, distance: 57.4
click at [453, 170] on input ""full-stack" ai integration" at bounding box center [578, 169] width 409 height 19
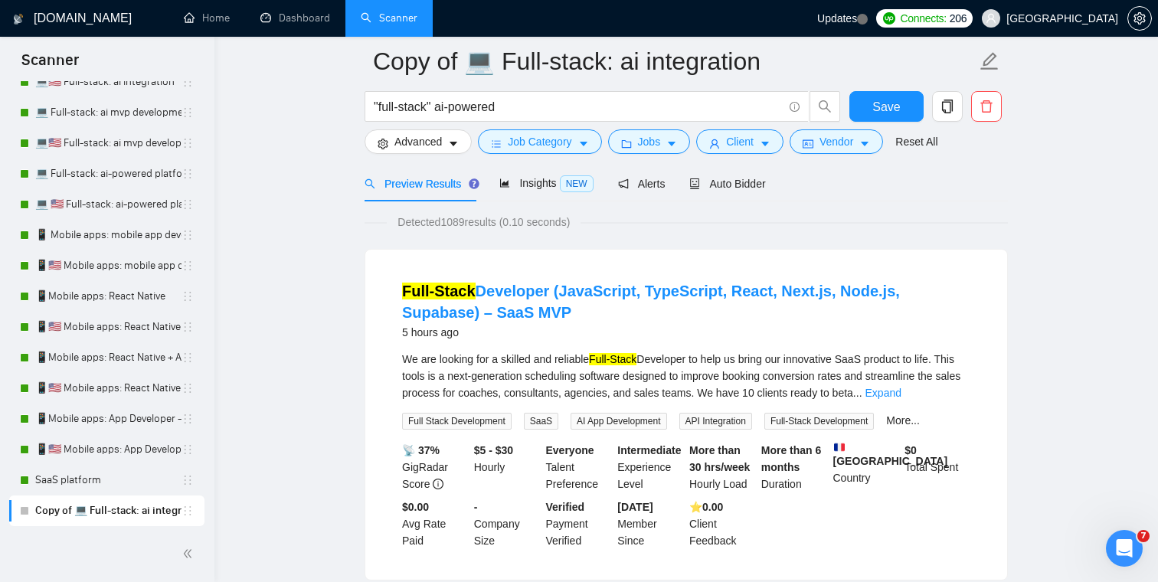
scroll to position [25, 0]
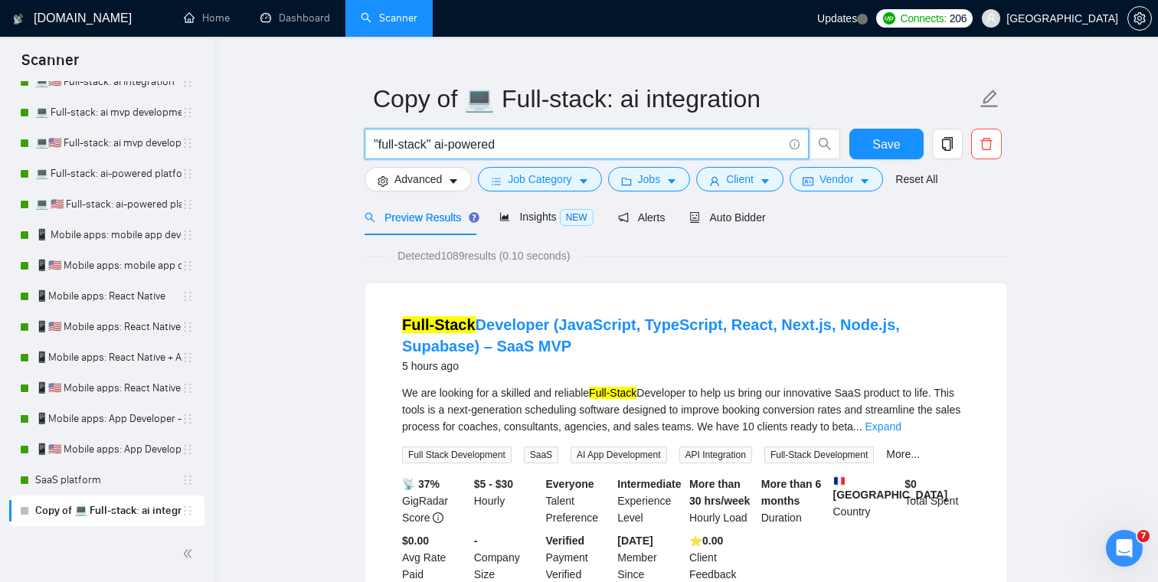
click at [440, 145] on input ""full-stack" ai-powered" at bounding box center [578, 144] width 409 height 19
click at [531, 144] on input ""full-stack" "ai-powered" at bounding box center [578, 144] width 409 height 19
click at [439, 146] on input ""full-stack" "ai-powered"" at bounding box center [578, 144] width 409 height 19
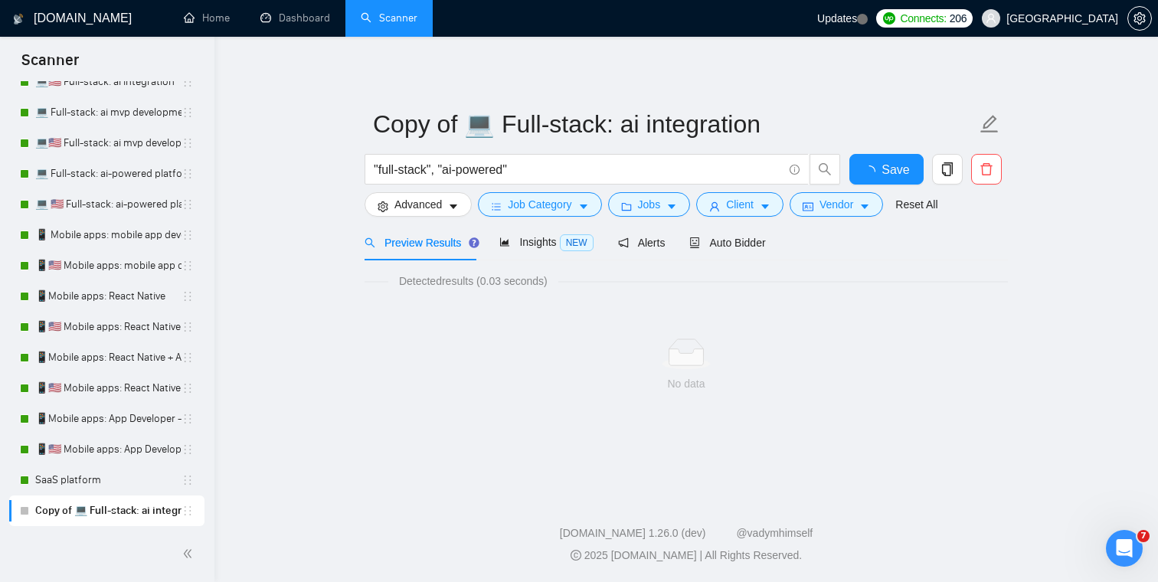
scroll to position [0, 0]
click at [440, 173] on input ""full-stack", "ai-powered"" at bounding box center [578, 169] width 409 height 19
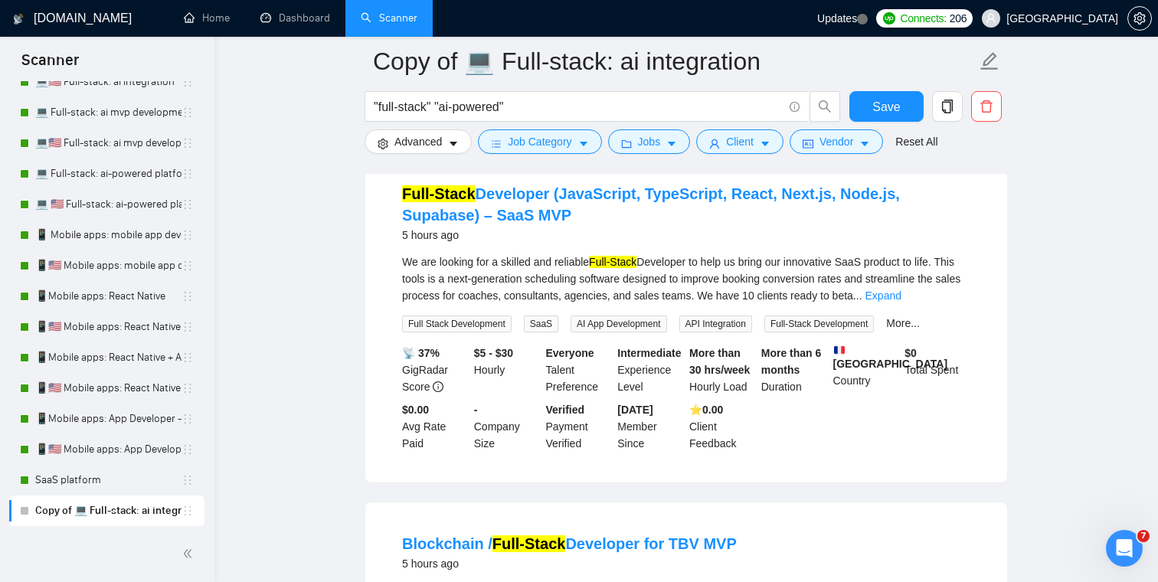
scroll to position [123, 0]
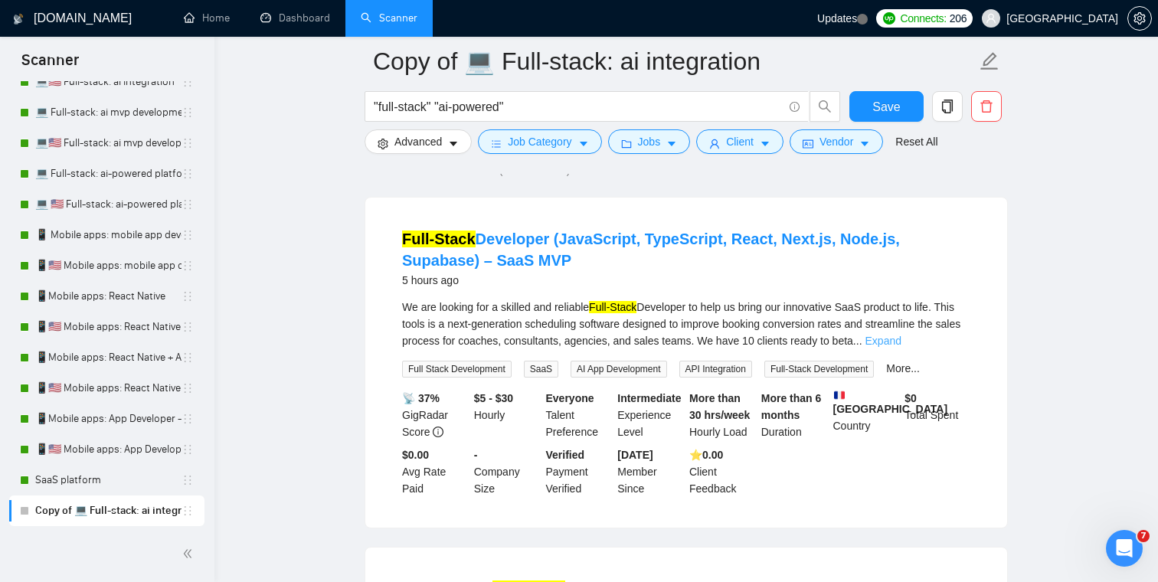
click at [901, 337] on link "Expand" at bounding box center [883, 341] width 36 height 12
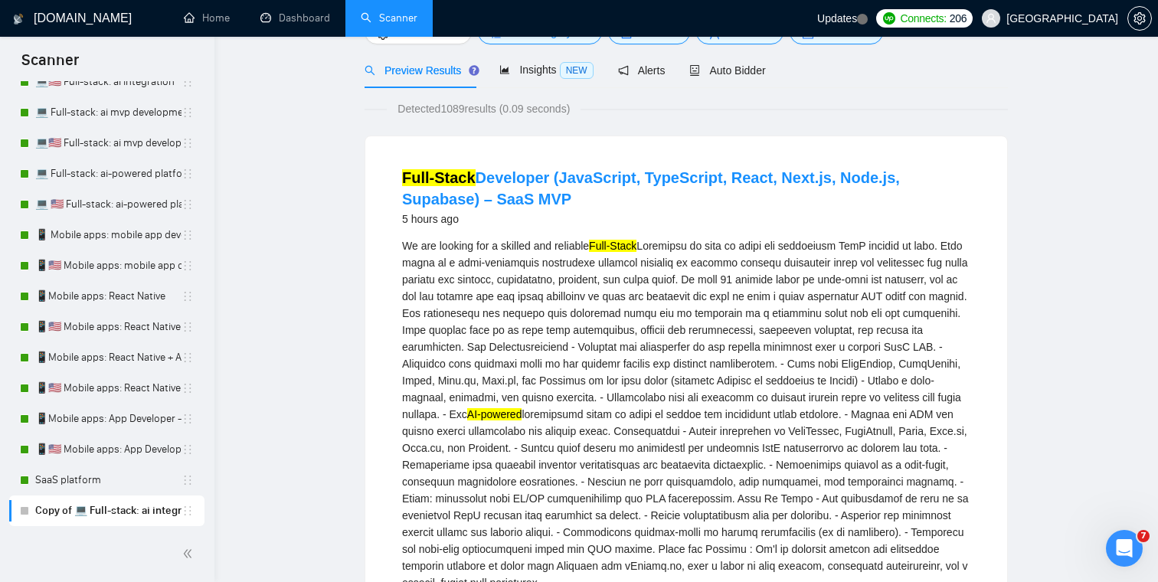
scroll to position [0, 0]
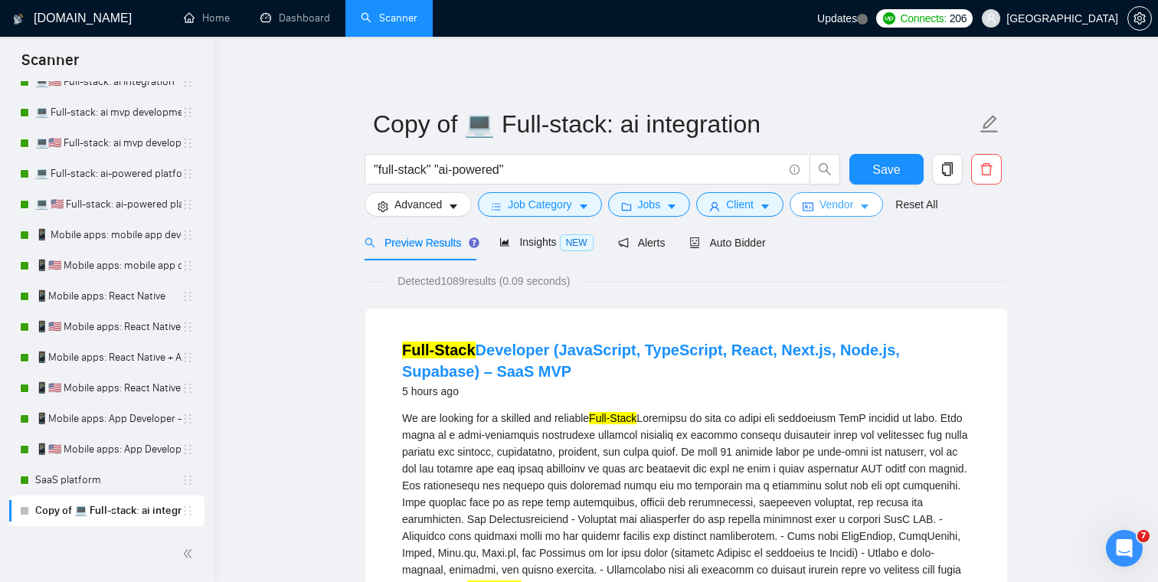
click at [868, 206] on icon "caret-down" at bounding box center [865, 207] width 8 height 5
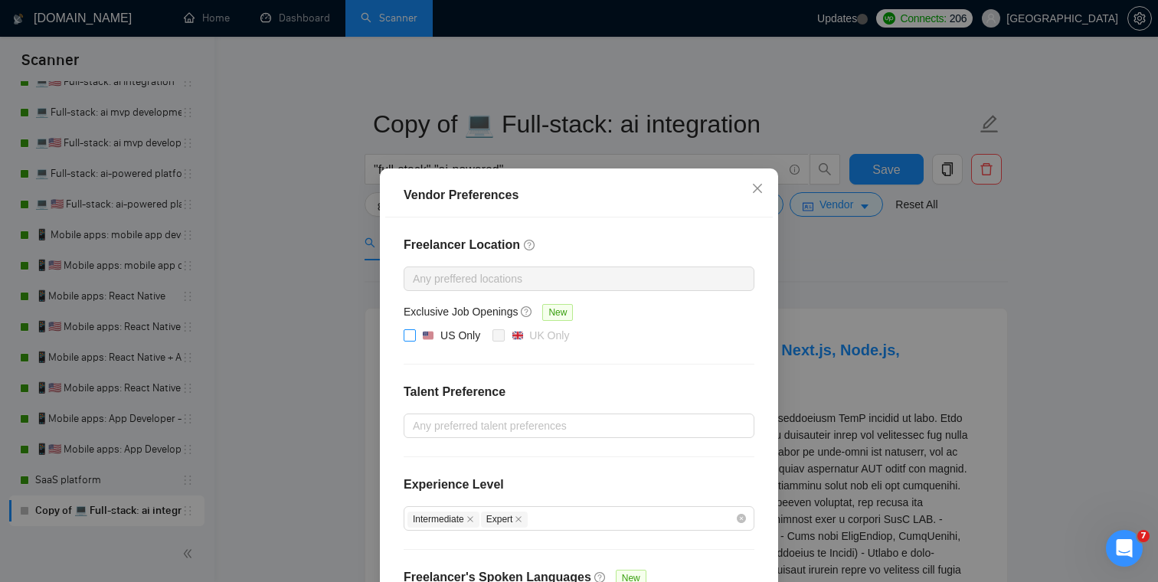
click at [410, 337] on input "US Only" at bounding box center [409, 334] width 11 height 11
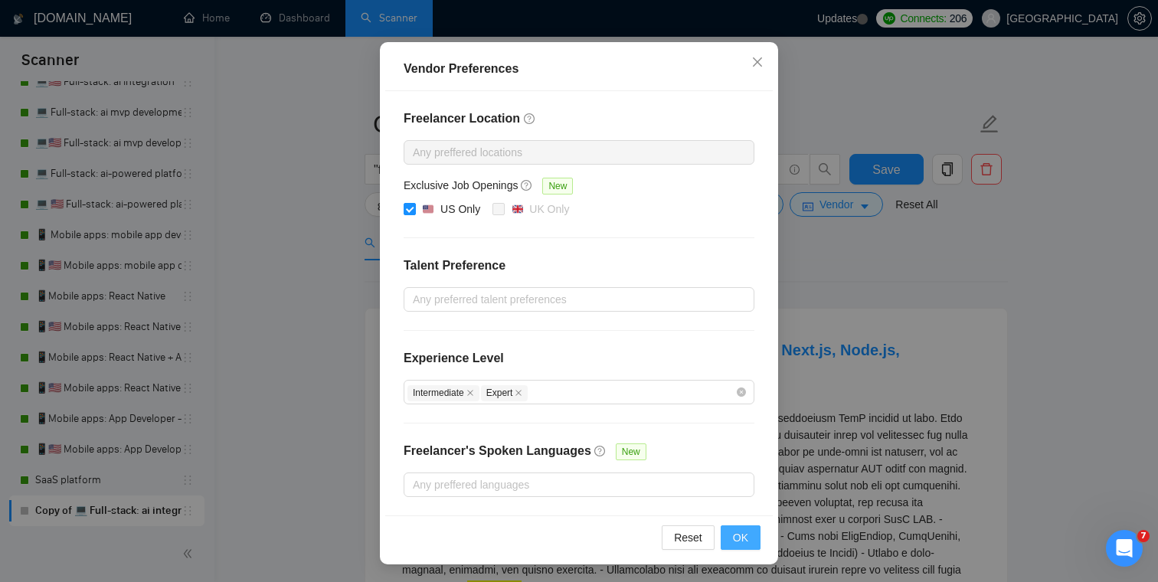
click at [742, 542] on span "OK" at bounding box center [740, 537] width 15 height 17
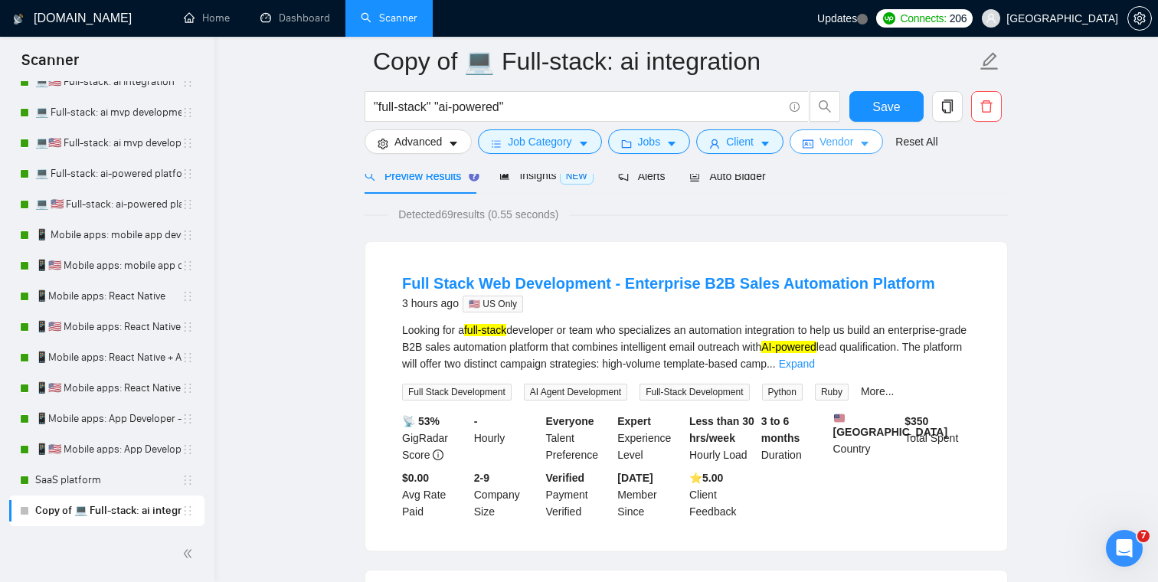
scroll to position [0, 0]
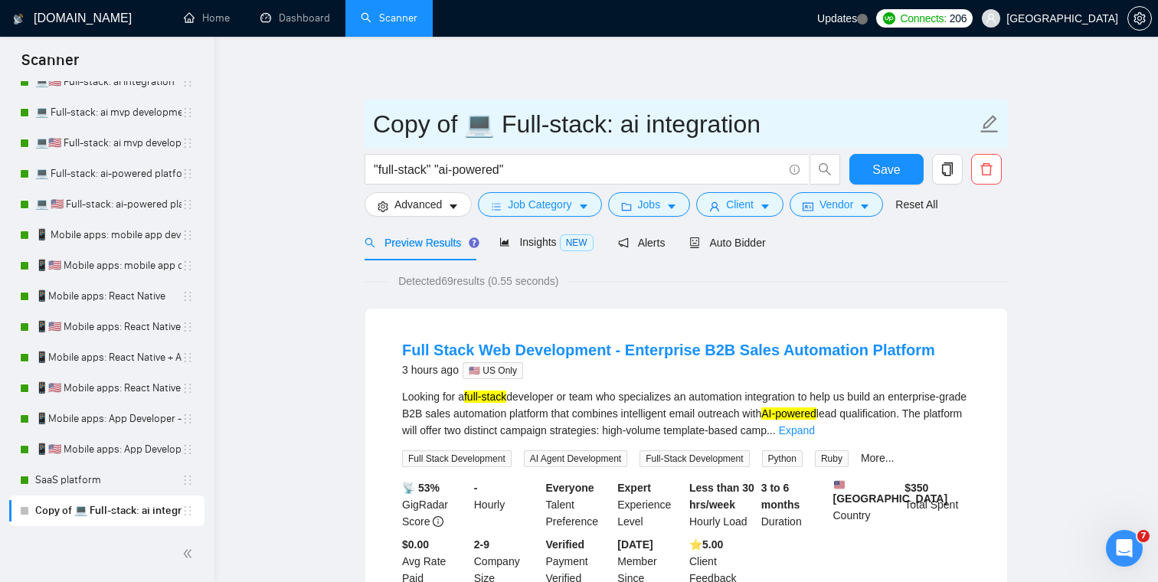
drag, startPoint x: 463, startPoint y: 120, endPoint x: 320, endPoint y: 120, distance: 142.4
drag, startPoint x: 672, startPoint y: 128, endPoint x: 546, endPoint y: 129, distance: 126.4
click at [546, 129] on input "💻 Full-stack: ai integration" at bounding box center [674, 124] width 603 height 38
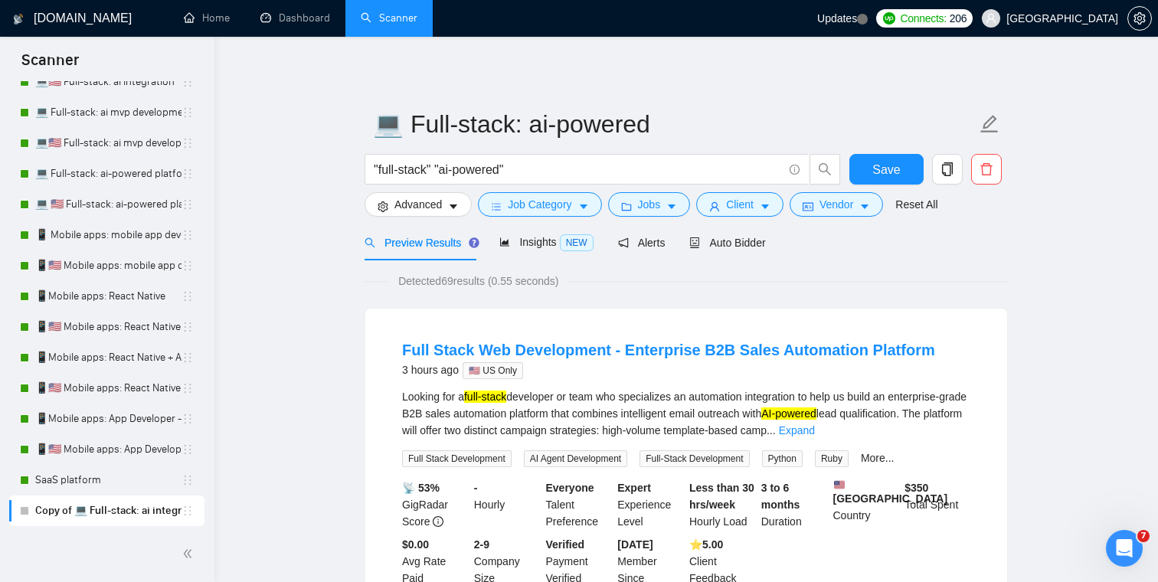
click at [891, 174] on span "Save" at bounding box center [886, 169] width 28 height 19
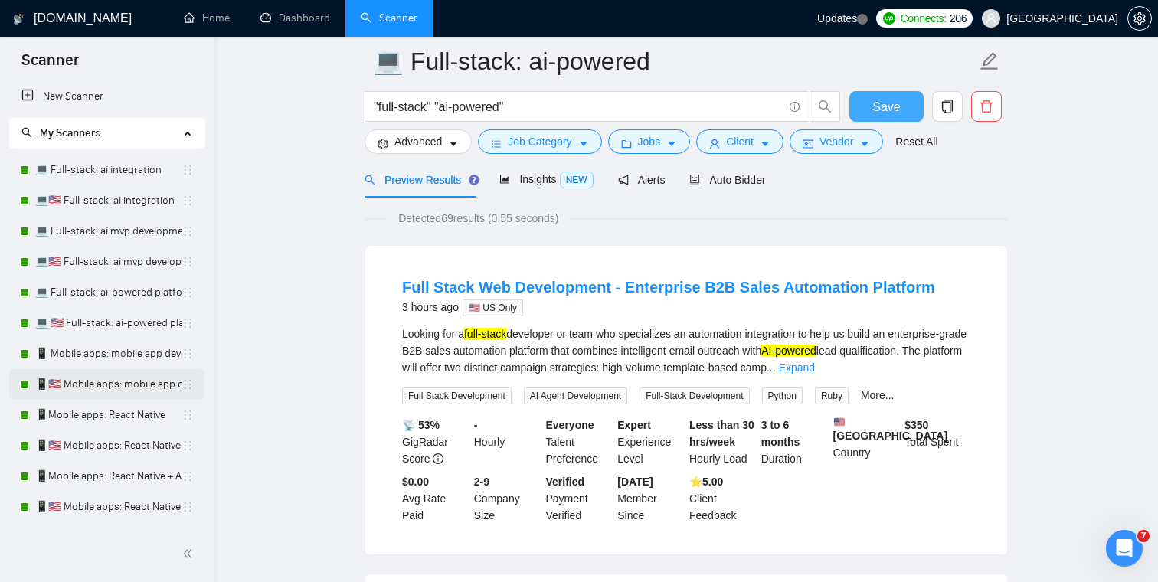
scroll to position [119, 0]
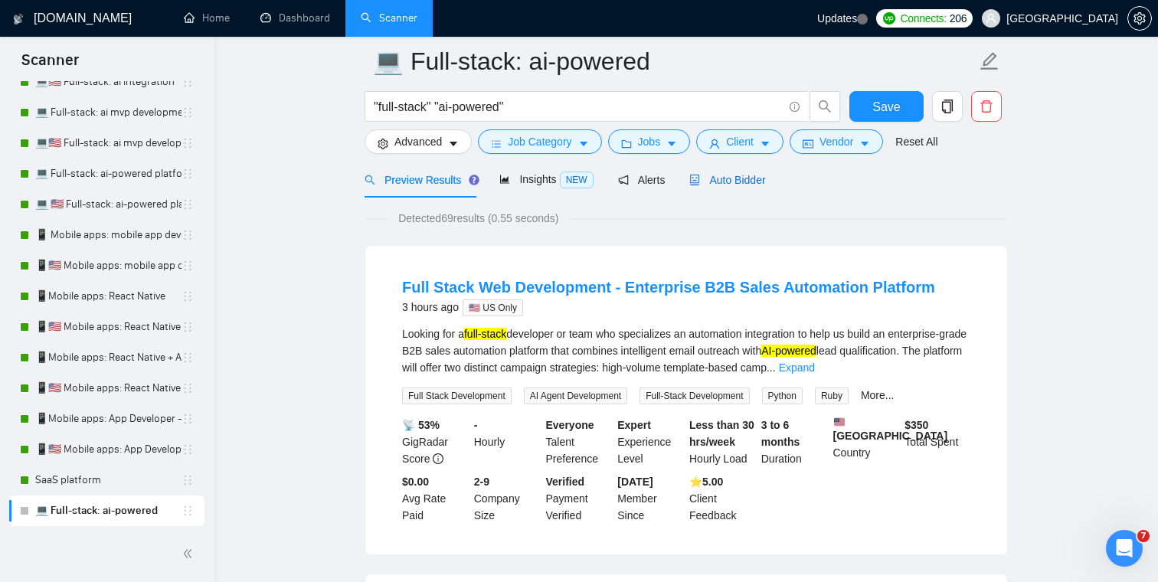
click at [741, 179] on span "Auto Bidder" at bounding box center [727, 180] width 76 height 12
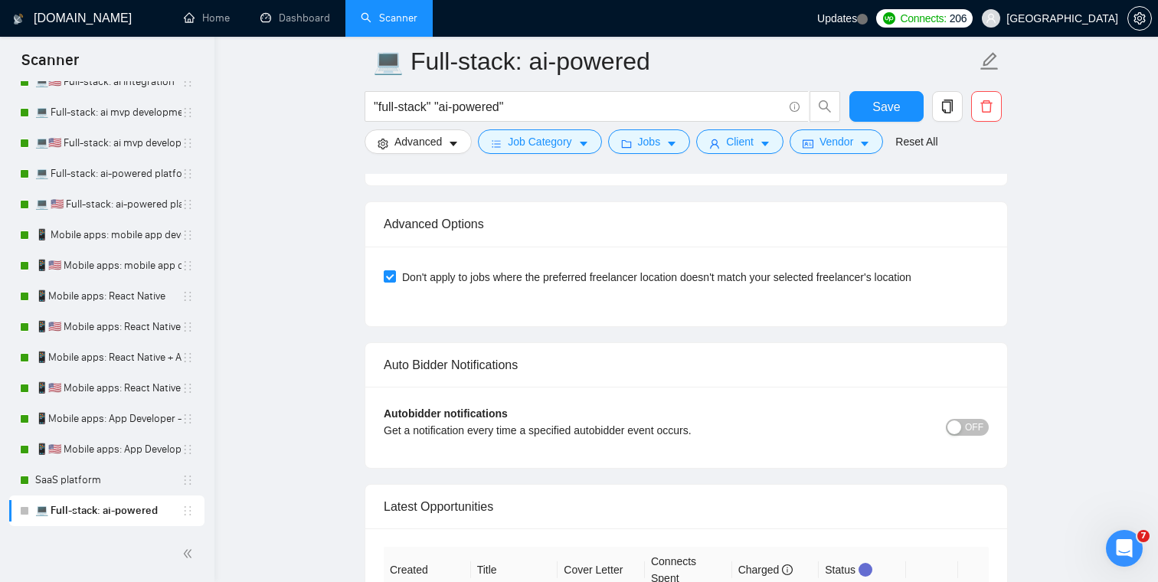
scroll to position [3466, 0]
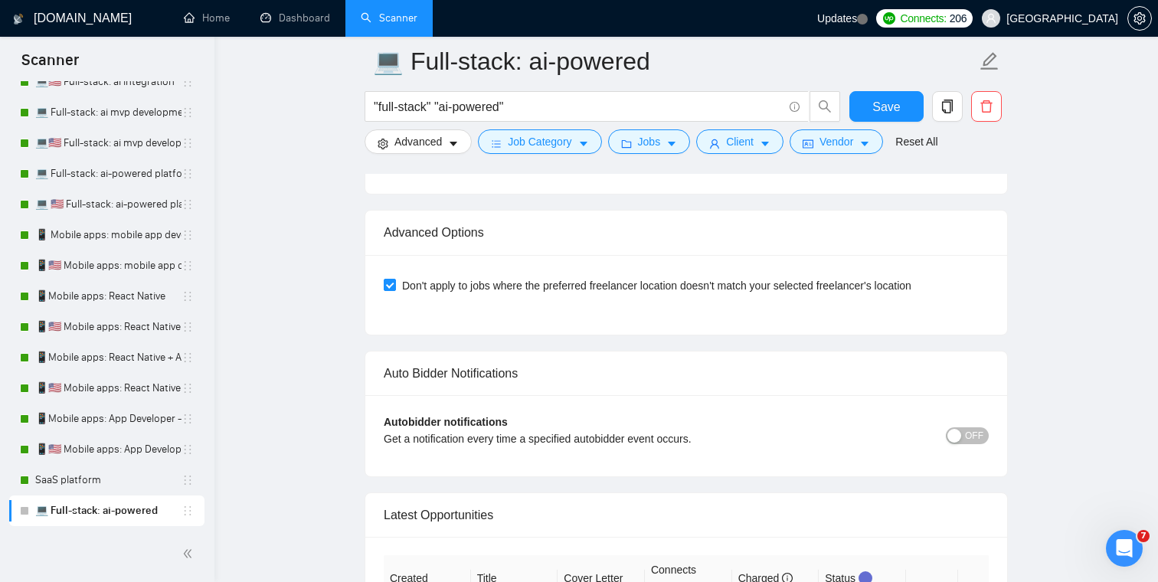
click at [976, 430] on span "OFF" at bounding box center [974, 435] width 18 height 17
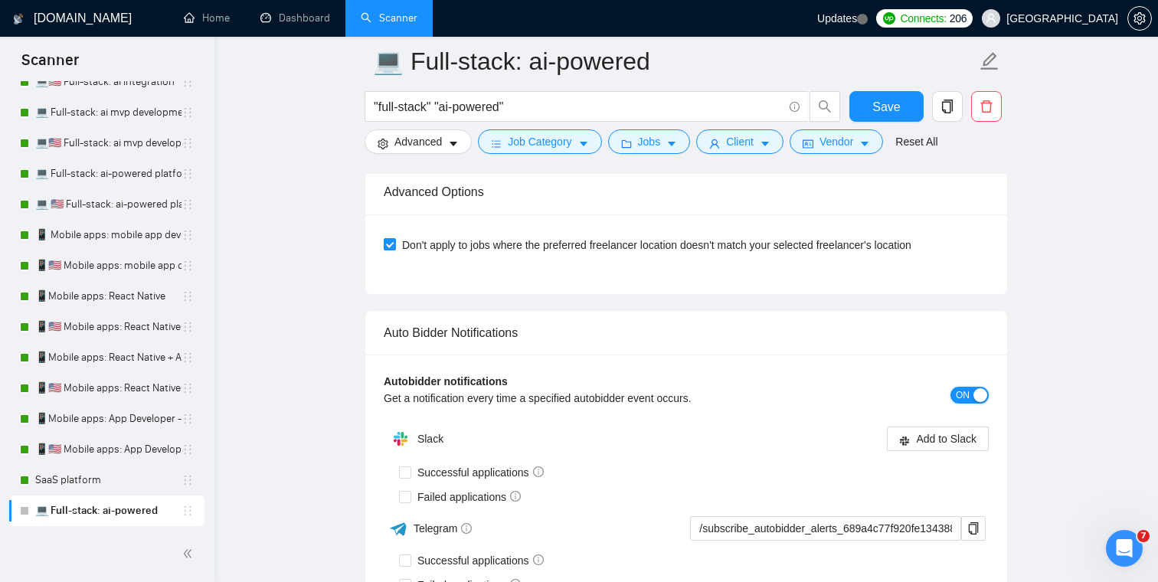
scroll to position [3546, 0]
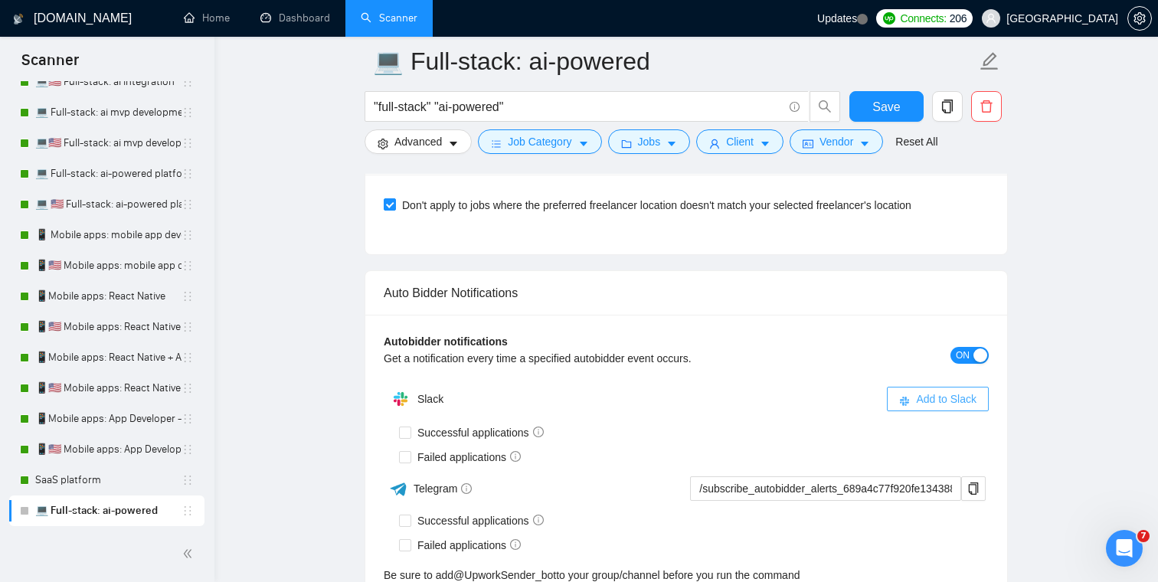
click at [937, 394] on span "Add to Slack" at bounding box center [946, 399] width 60 height 17
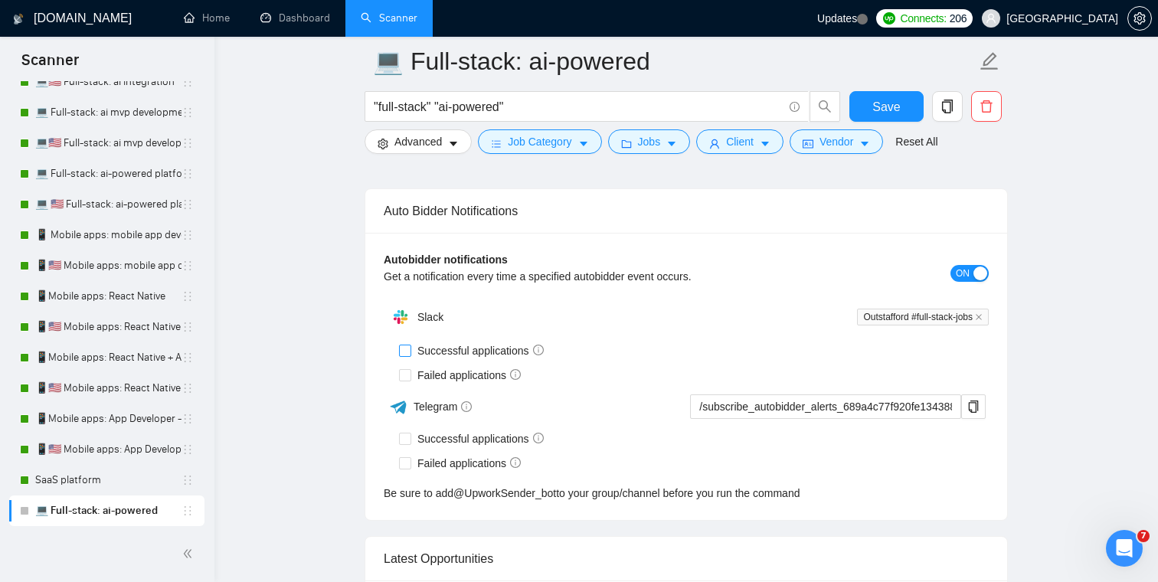
click at [434, 351] on span "Successful applications" at bounding box center [480, 350] width 139 height 17
click at [410, 351] on input "Successful applications" at bounding box center [404, 350] width 11 height 11
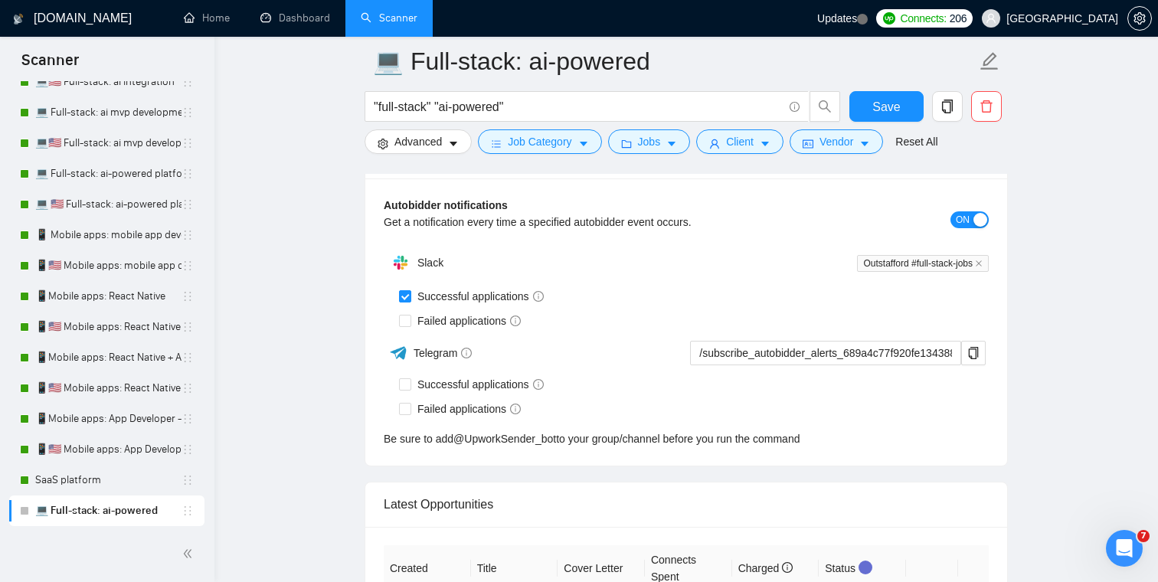
click at [434, 369] on div "Slack Outstafford #full-stack-jobs Successful applications Failed applications …" at bounding box center [686, 347] width 605 height 200
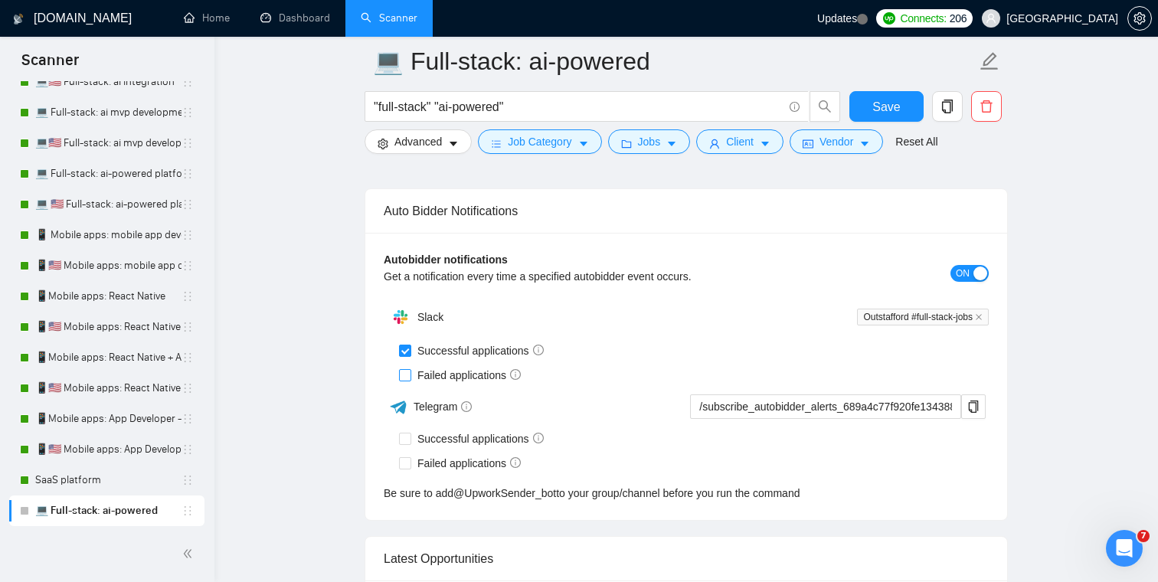
click at [434, 376] on span "Failed applications" at bounding box center [469, 375] width 116 height 17
click at [410, 376] on input "Failed applications" at bounding box center [404, 374] width 11 height 11
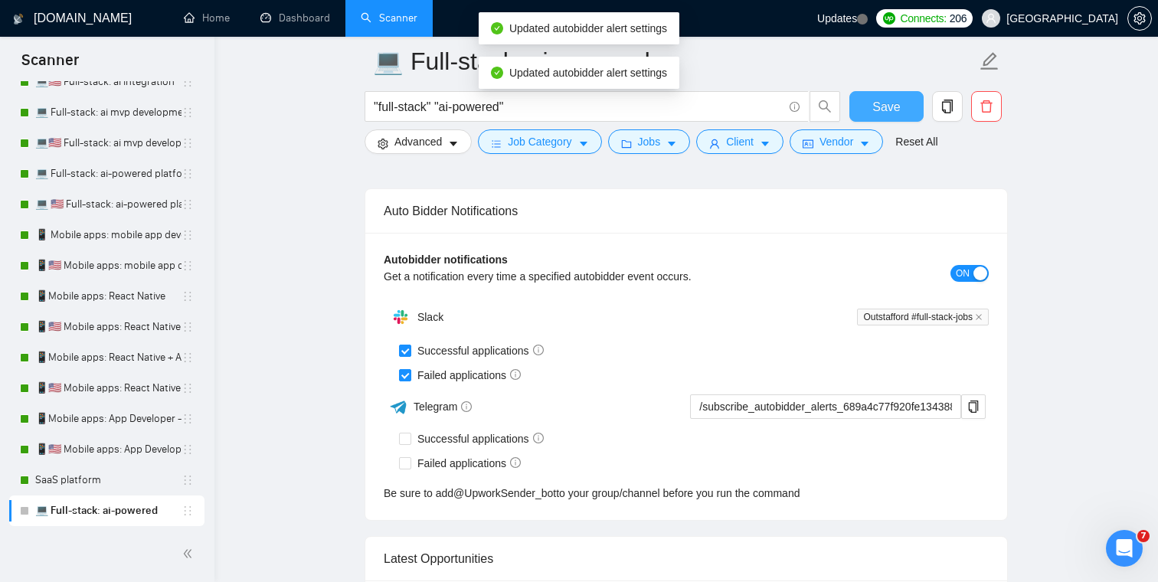
click at [901, 107] on button "Save" at bounding box center [886, 106] width 74 height 31
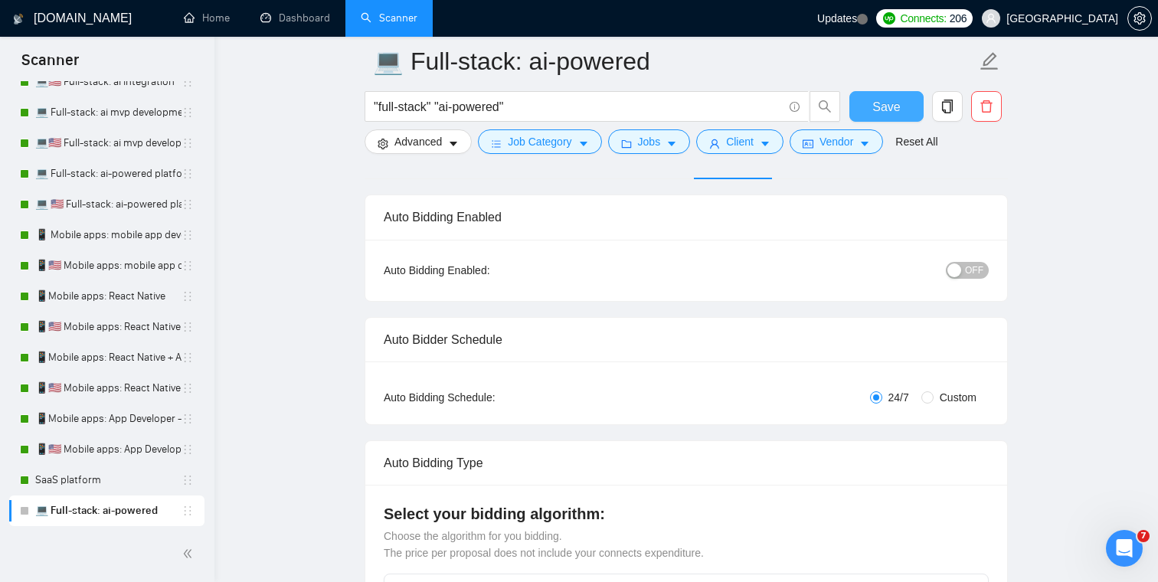
scroll to position [0, 0]
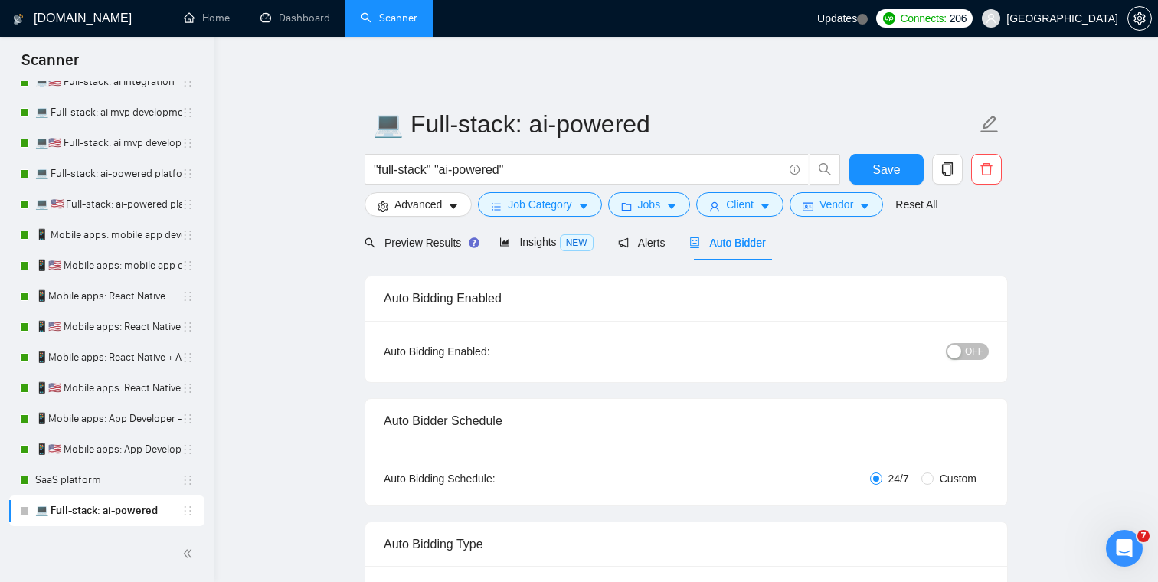
click at [964, 352] on button "OFF" at bounding box center [967, 351] width 43 height 17
click at [893, 170] on span "Save" at bounding box center [886, 169] width 28 height 19
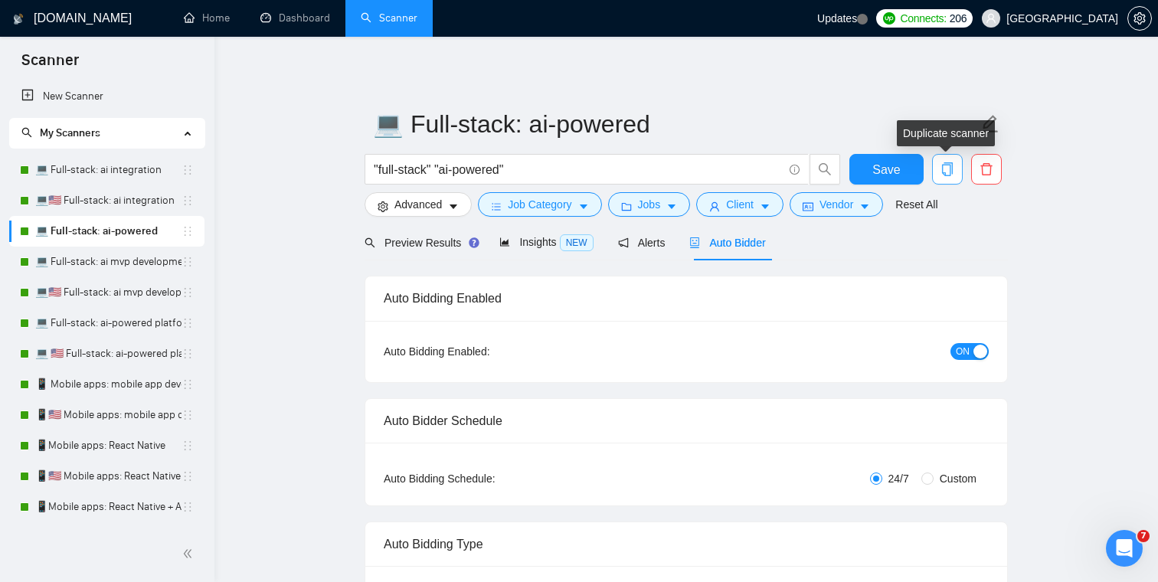
click at [953, 170] on icon "copy" at bounding box center [947, 169] width 11 height 14
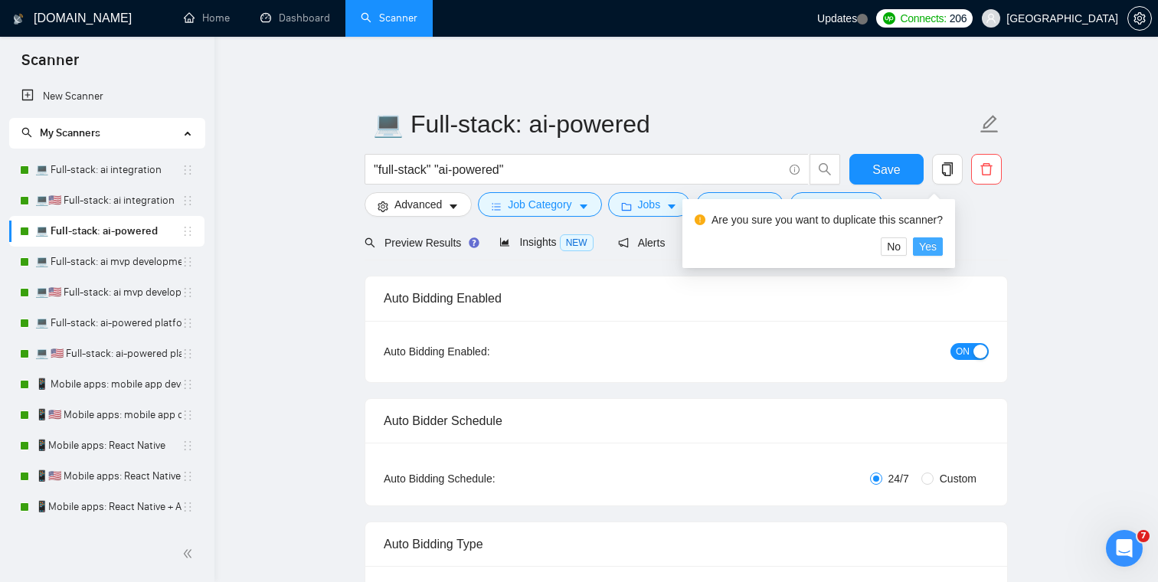
click at [932, 246] on span "Yes" at bounding box center [928, 246] width 18 height 17
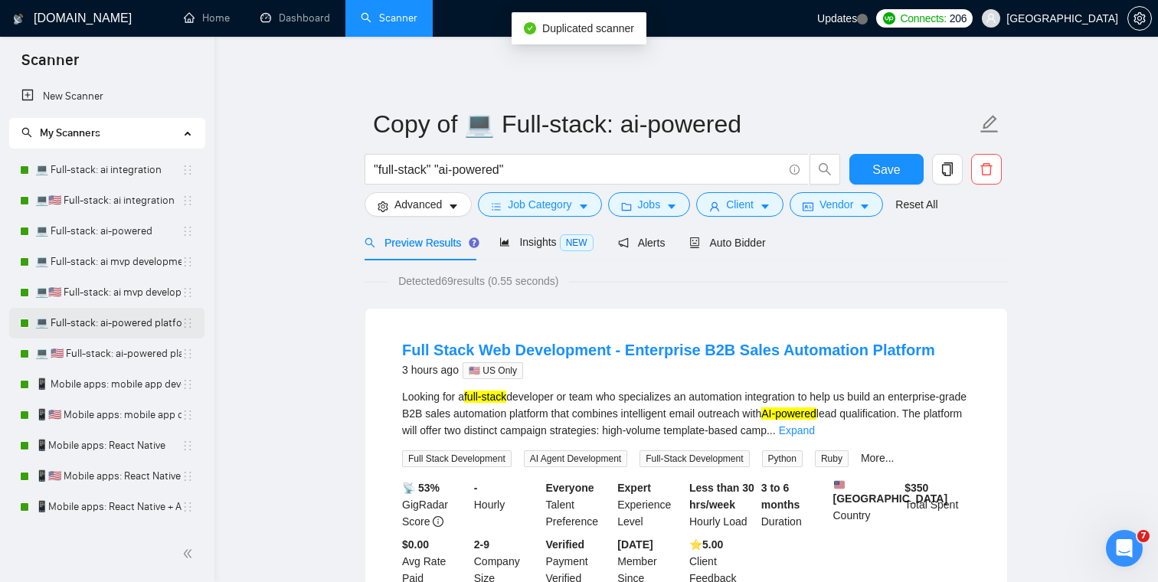
scroll to position [149, 0]
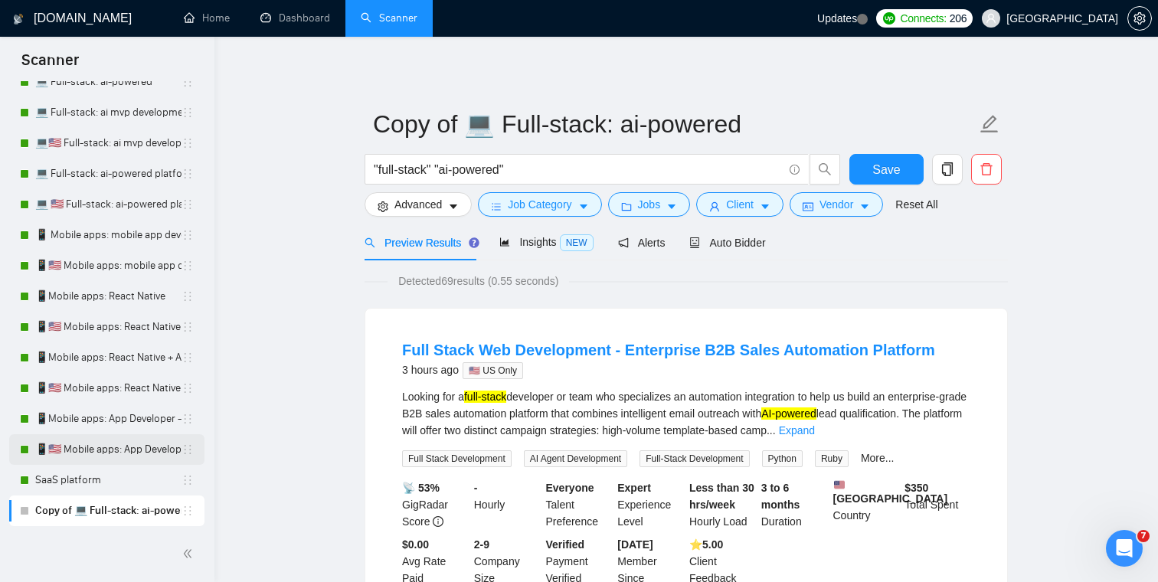
click at [108, 452] on link "📱🇺🇸 Mobile apps: App Developer - titles" at bounding box center [108, 449] width 146 height 31
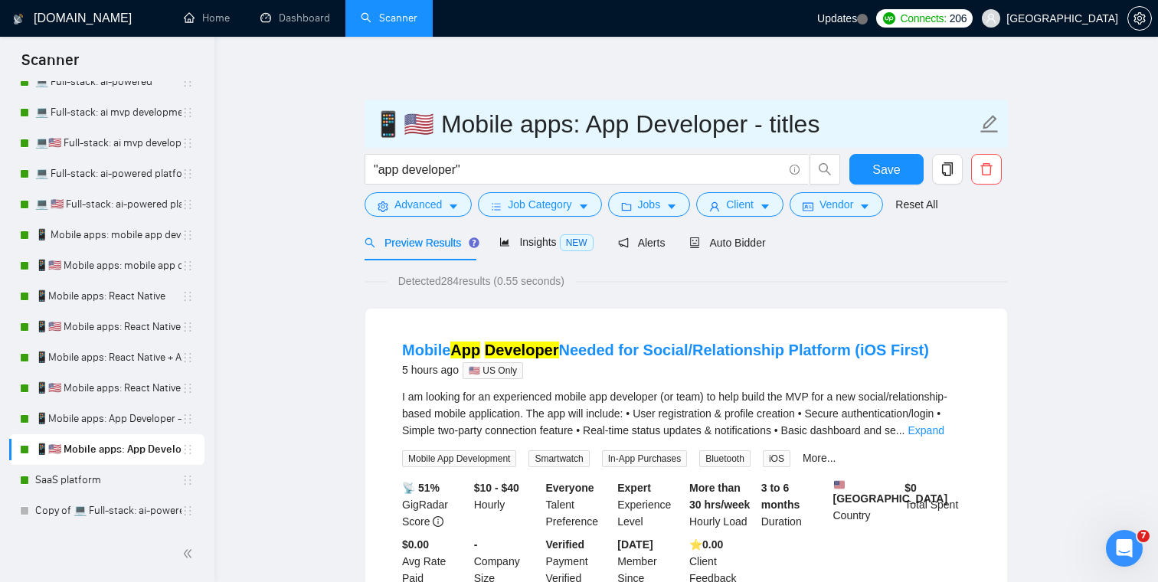
drag, startPoint x: 423, startPoint y: 122, endPoint x: 404, endPoint y: 122, distance: 19.9
click at [404, 122] on input "📱🇺🇸 Mobile apps: App Developer - titles" at bounding box center [674, 124] width 603 height 38
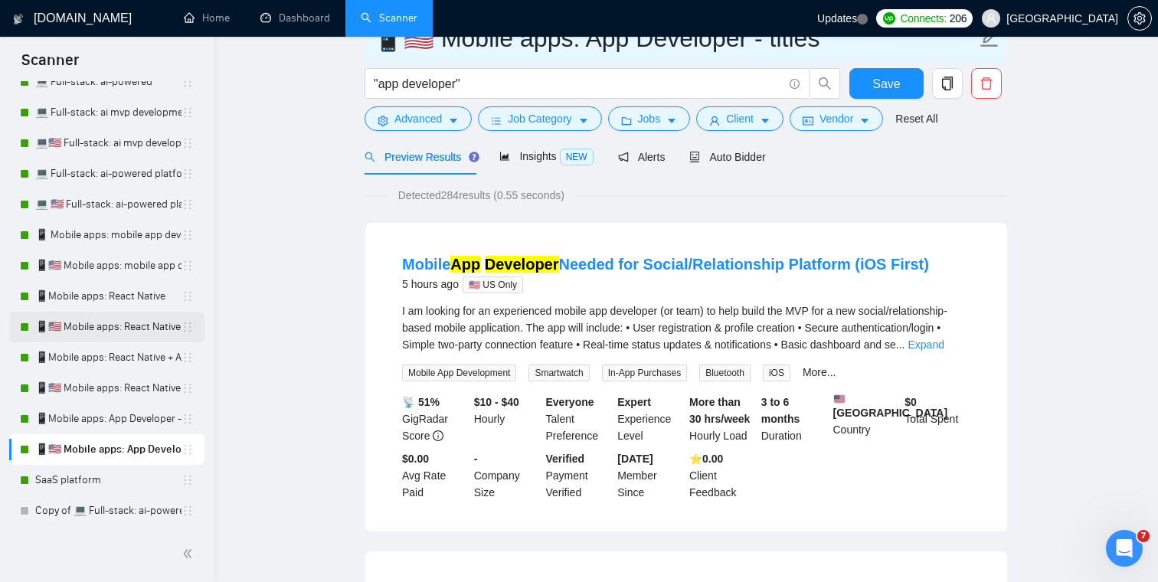
scroll to position [250, 0]
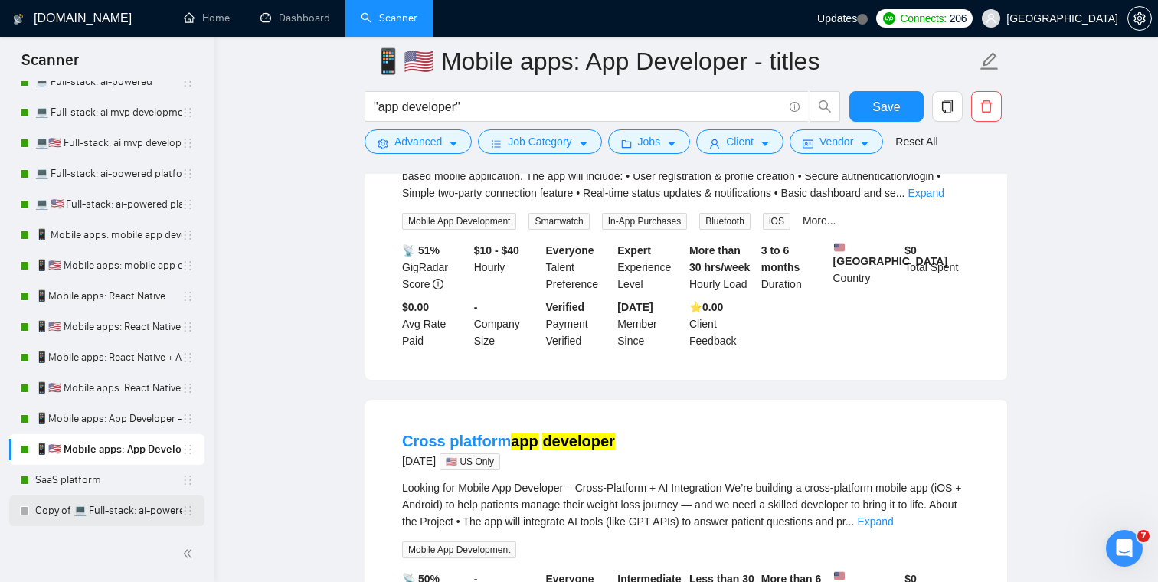
click at [131, 512] on link "Copy of 💻 Full-stack: ai-powered" at bounding box center [108, 510] width 146 height 31
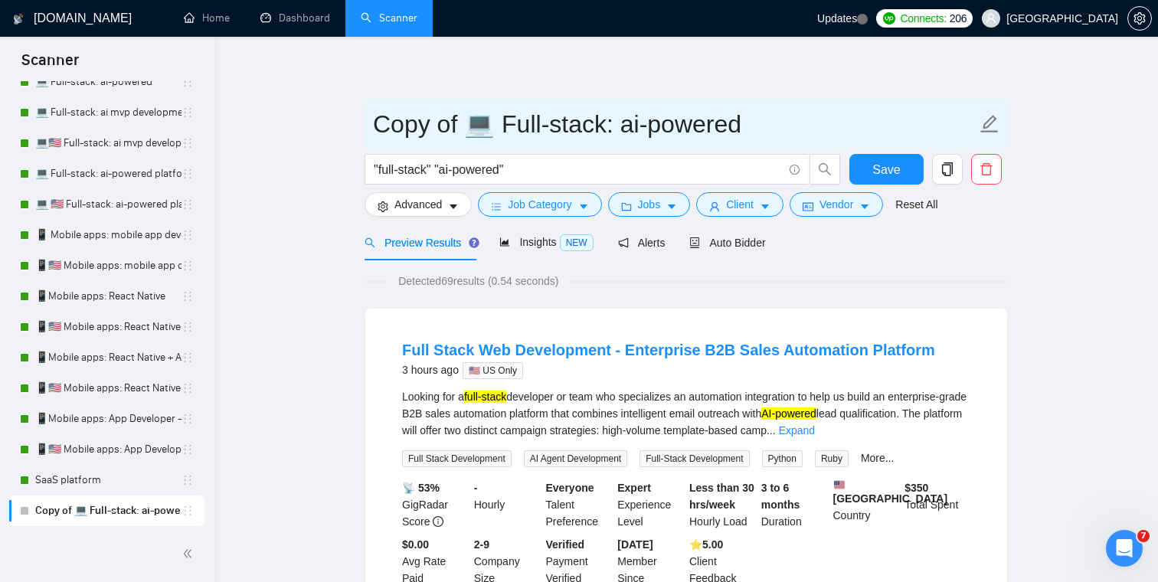
drag, startPoint x: 467, startPoint y: 128, endPoint x: 351, endPoint y: 128, distance: 115.6
click at [401, 125] on input "💻 Full-stack: ai-powered" at bounding box center [674, 124] width 603 height 38
paste input "🇺🇸"
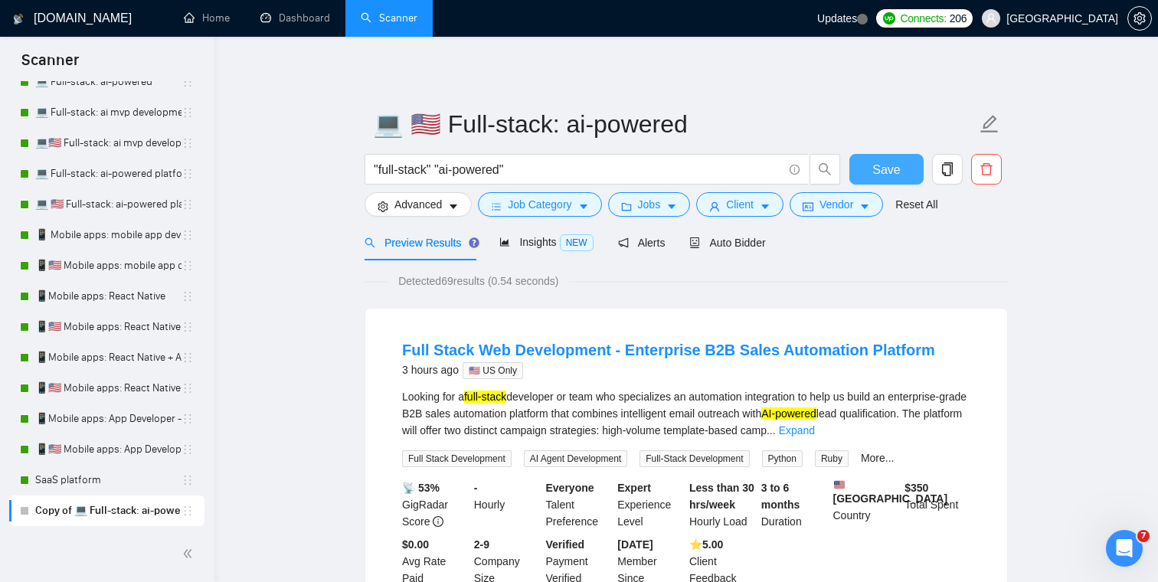
click at [897, 174] on span "Save" at bounding box center [886, 169] width 28 height 19
click at [845, 215] on button "Vendor" at bounding box center [836, 204] width 93 height 25
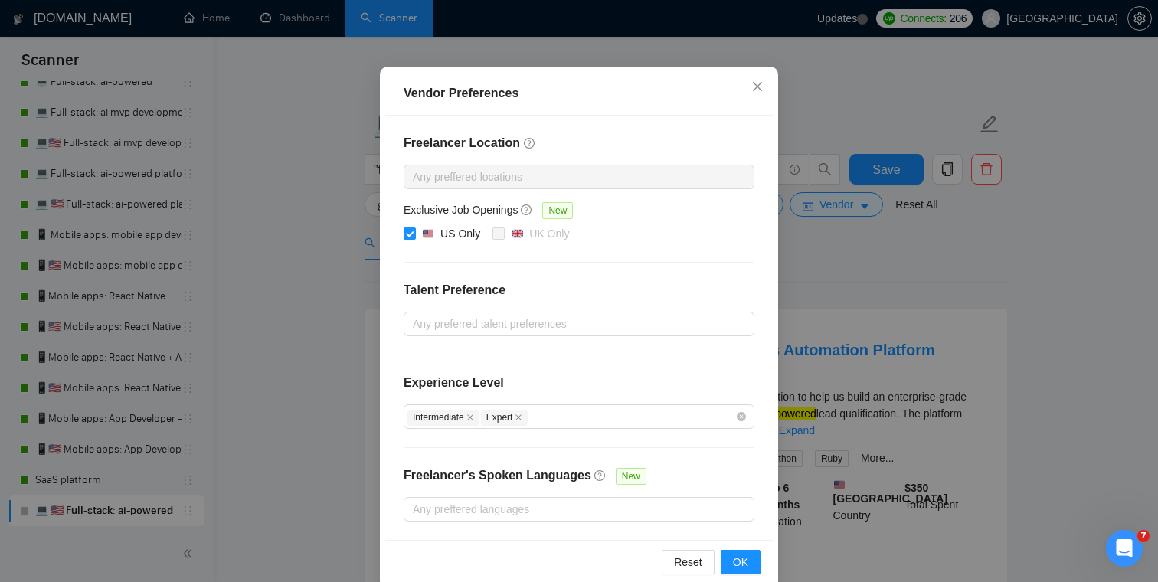
scroll to position [126, 0]
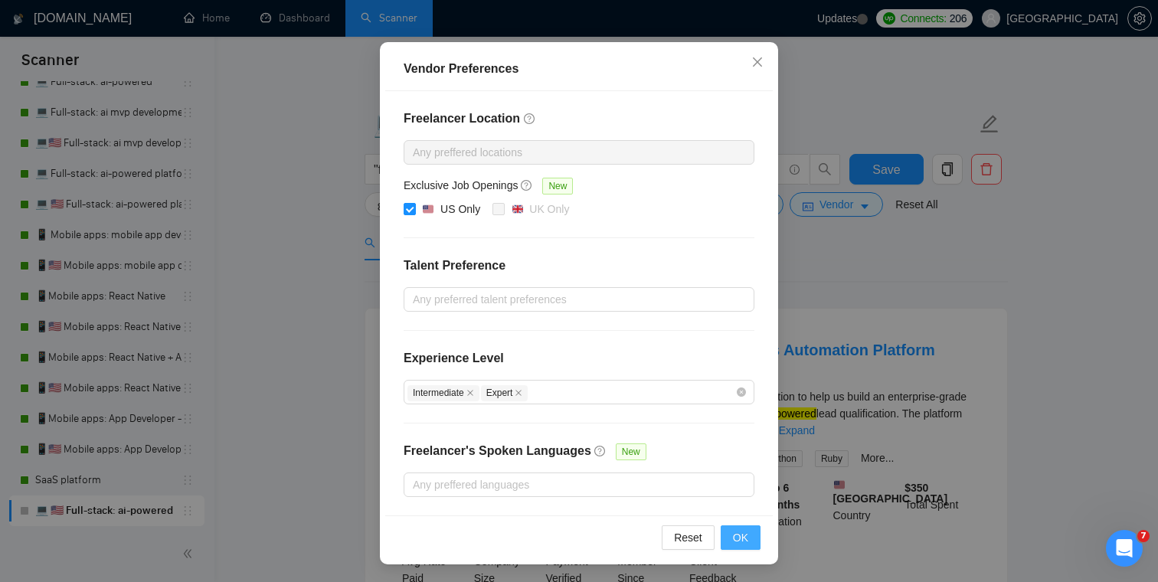
click at [738, 534] on span "OK" at bounding box center [740, 537] width 15 height 17
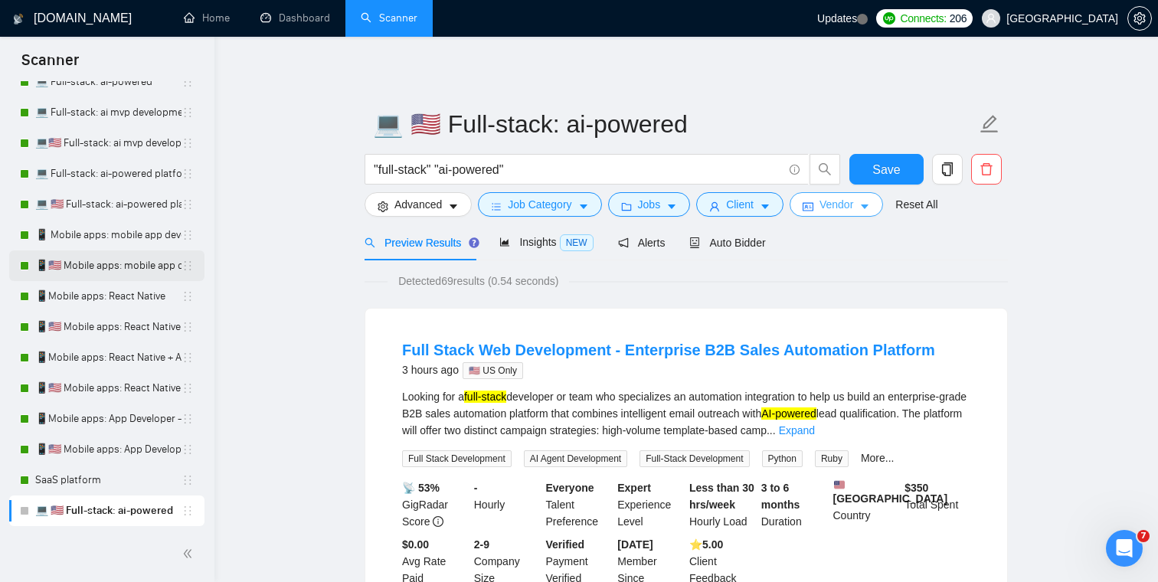
scroll to position [0, 0]
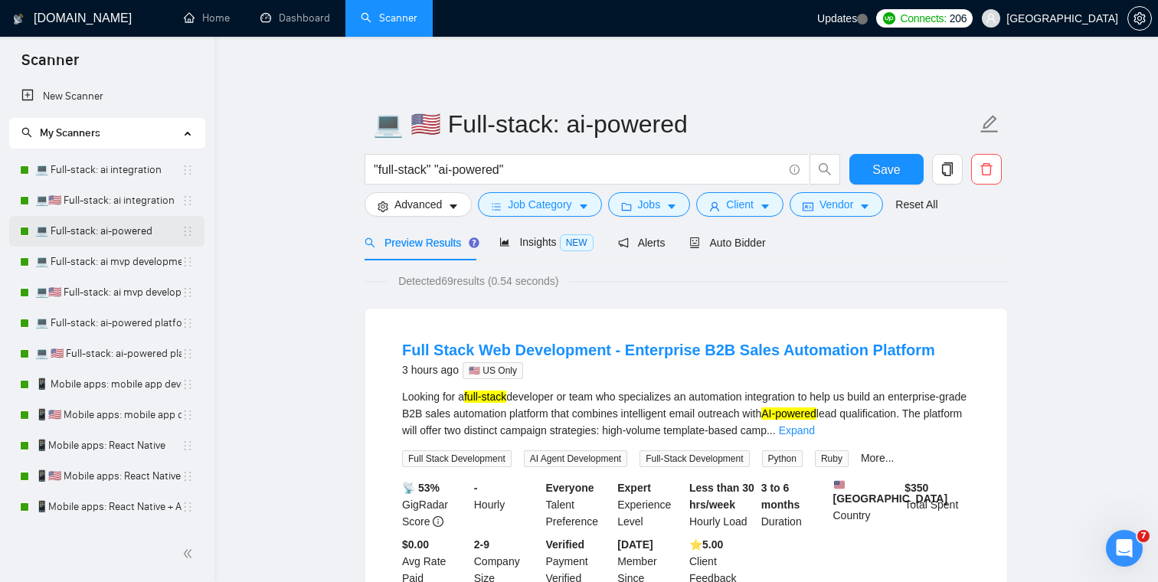
click at [124, 233] on link "💻 Full-stack: ai-powered" at bounding box center [108, 231] width 146 height 31
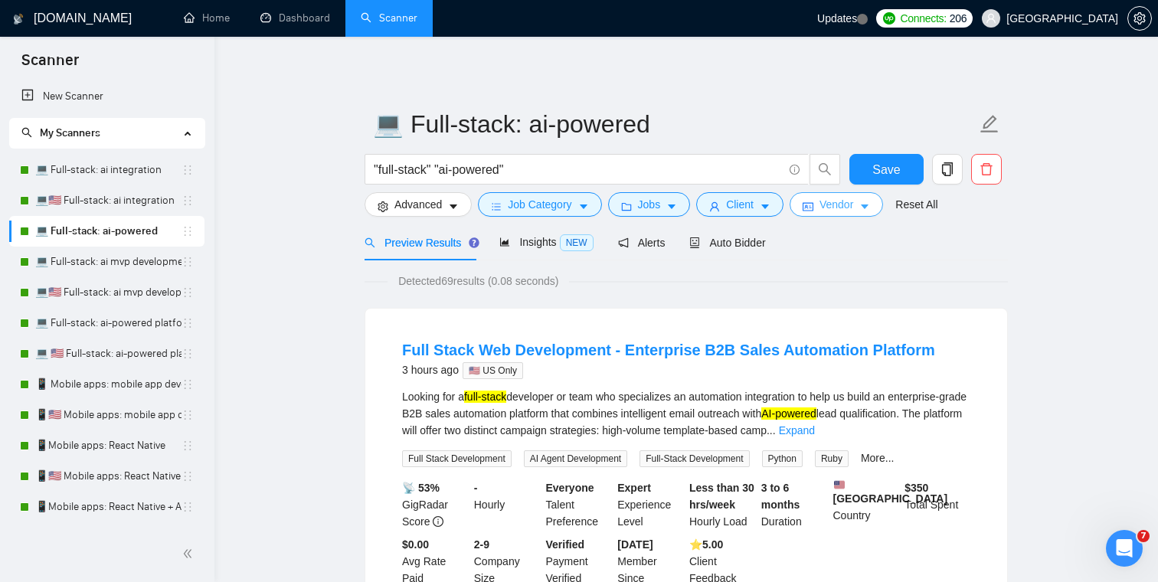
click at [853, 211] on span "Vendor" at bounding box center [836, 204] width 34 height 17
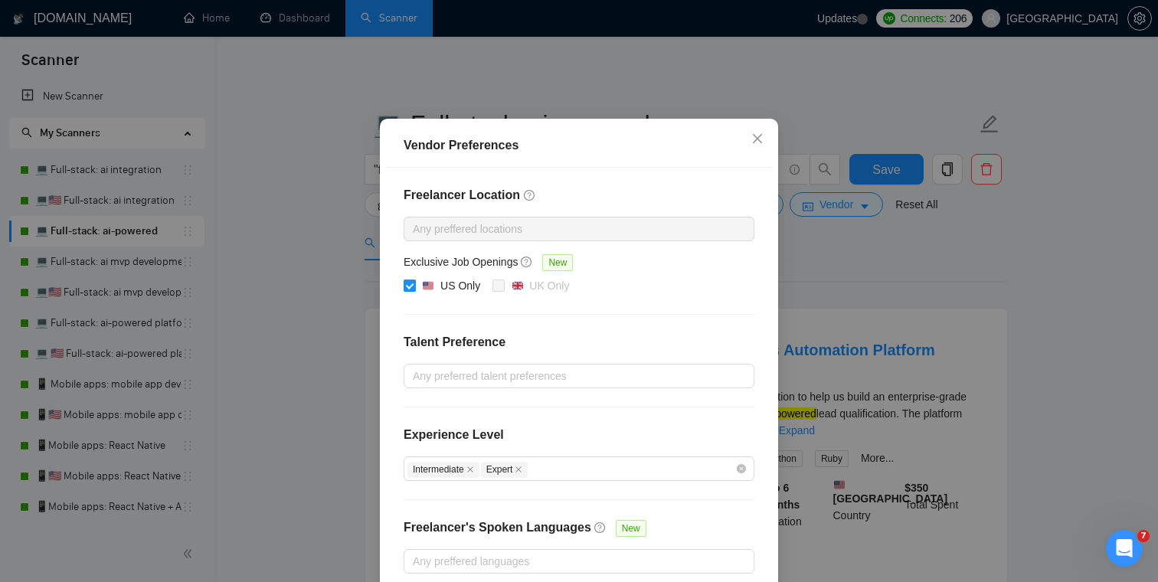
click at [406, 290] on input "US Only" at bounding box center [409, 285] width 11 height 11
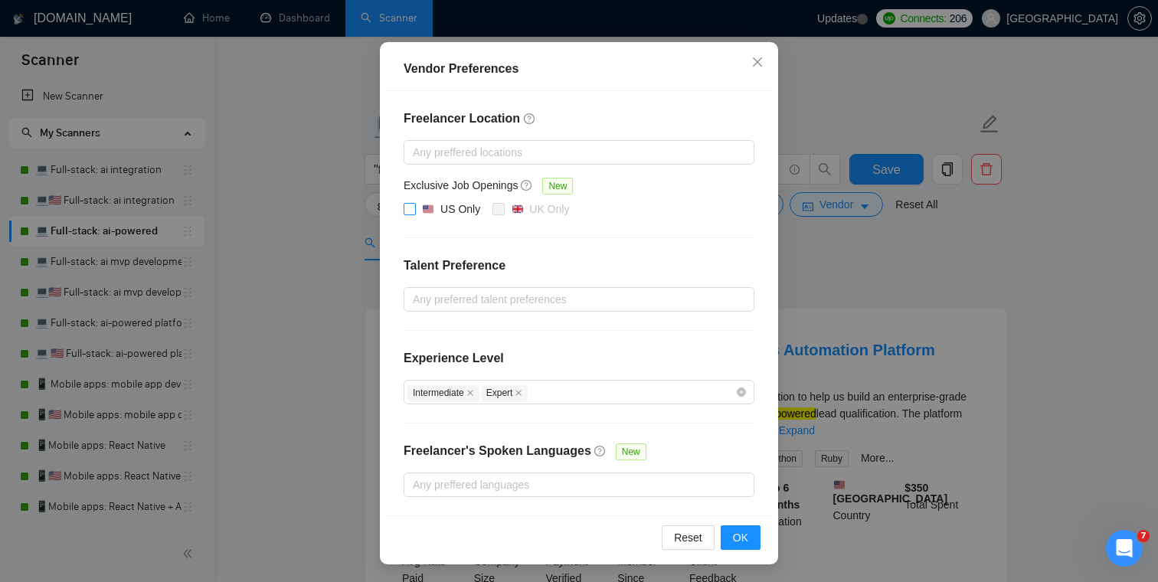
scroll to position [67, 0]
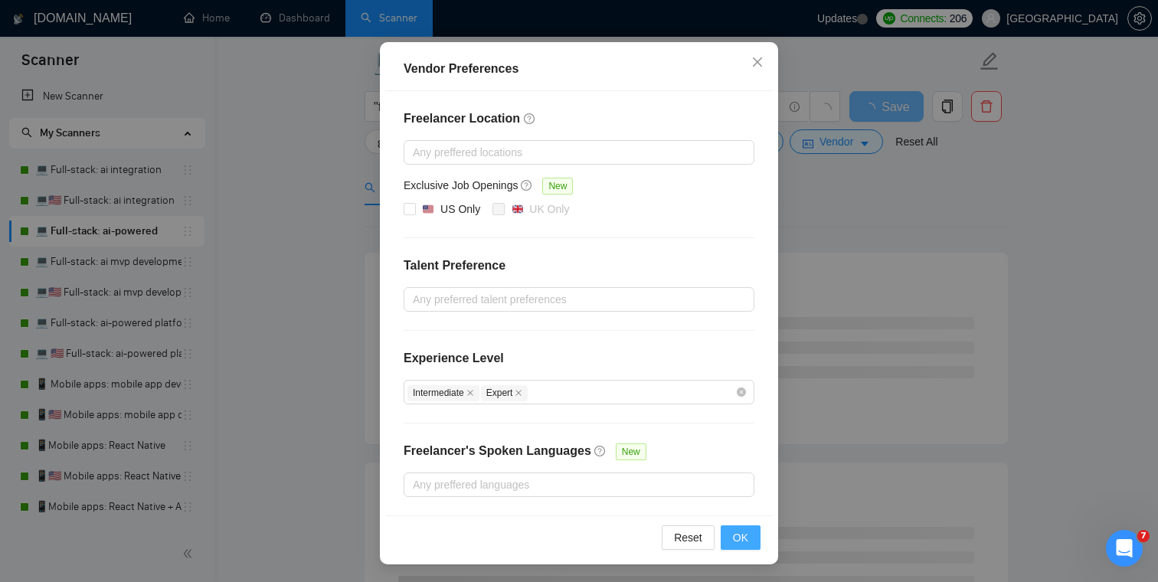
click at [750, 538] on button "OK" at bounding box center [741, 537] width 40 height 25
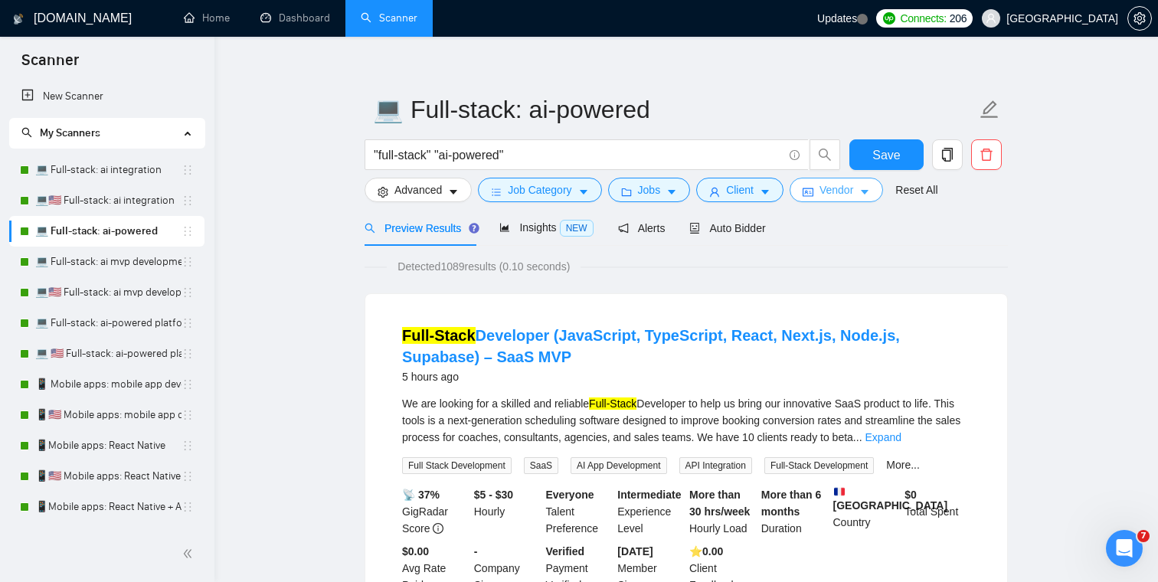
scroll to position [0, 0]
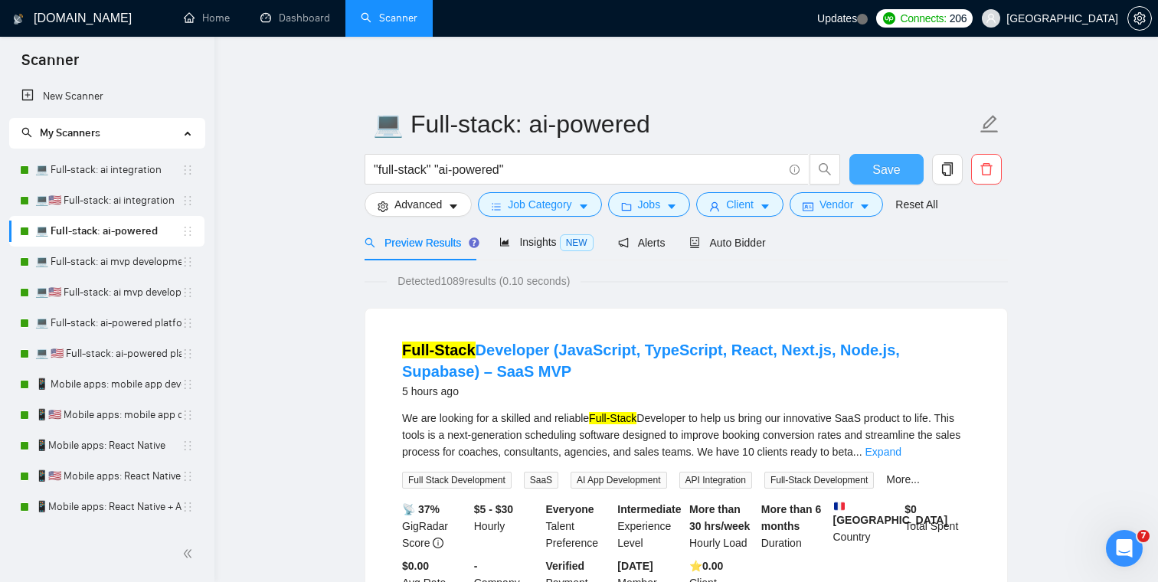
click at [888, 168] on span "Save" at bounding box center [886, 169] width 28 height 19
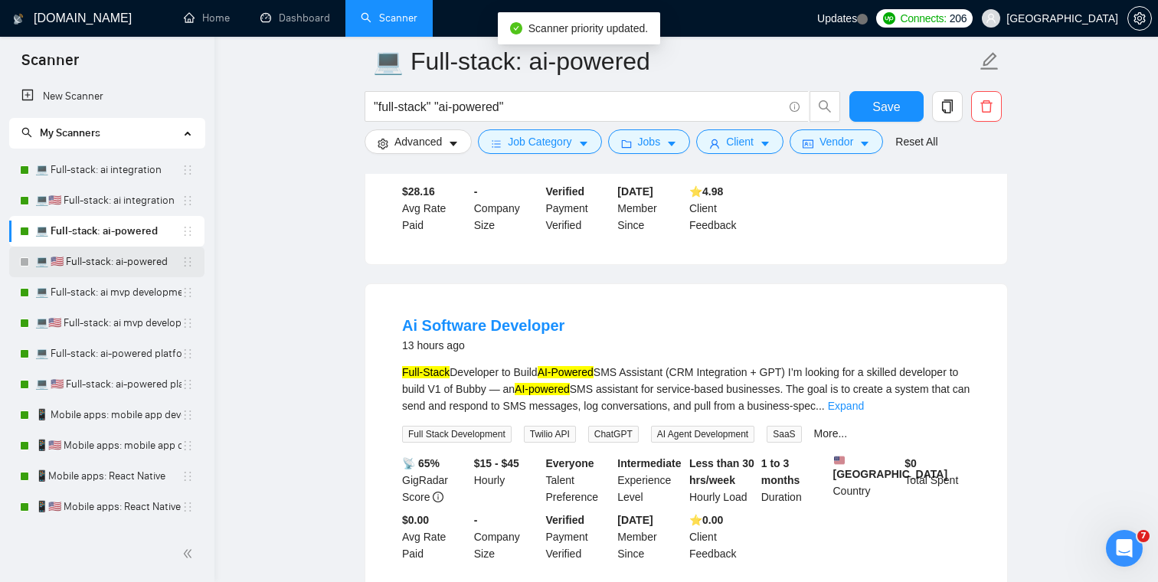
click at [147, 262] on link "💻 🇺🇸 Full-stack: ai-powered" at bounding box center [108, 262] width 146 height 31
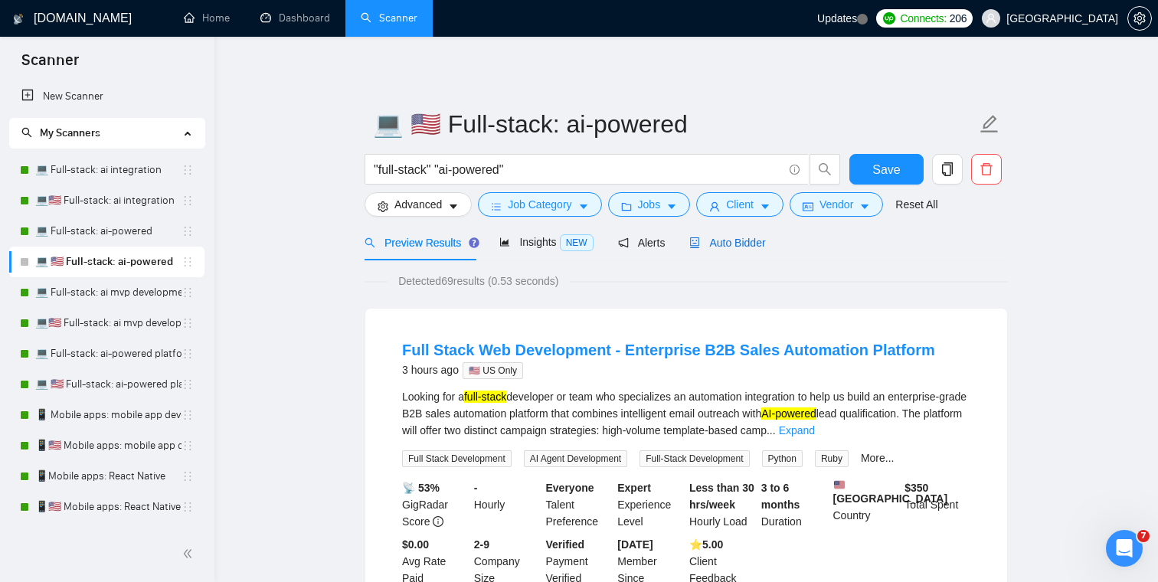
click at [763, 241] on span "Auto Bidder" at bounding box center [727, 243] width 76 height 12
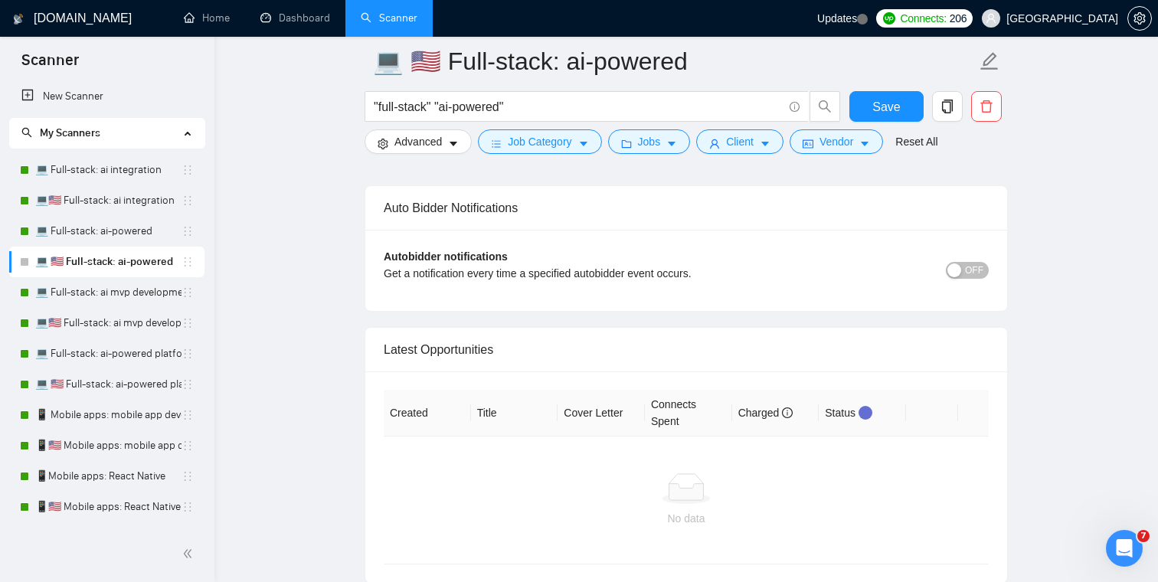
scroll to position [3617, 0]
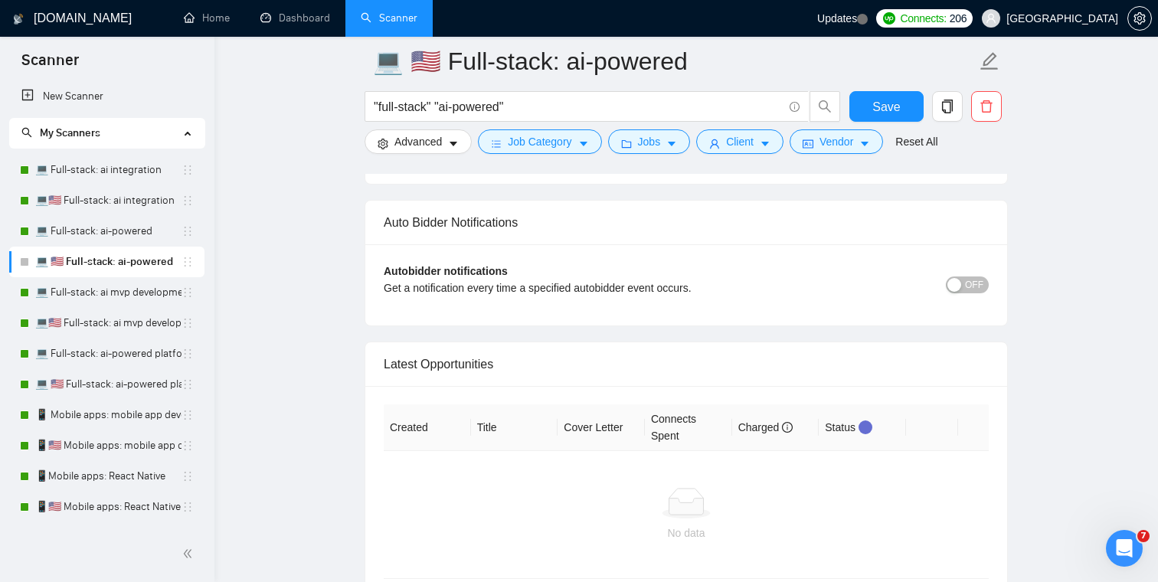
click at [967, 291] on span "OFF" at bounding box center [974, 284] width 18 height 17
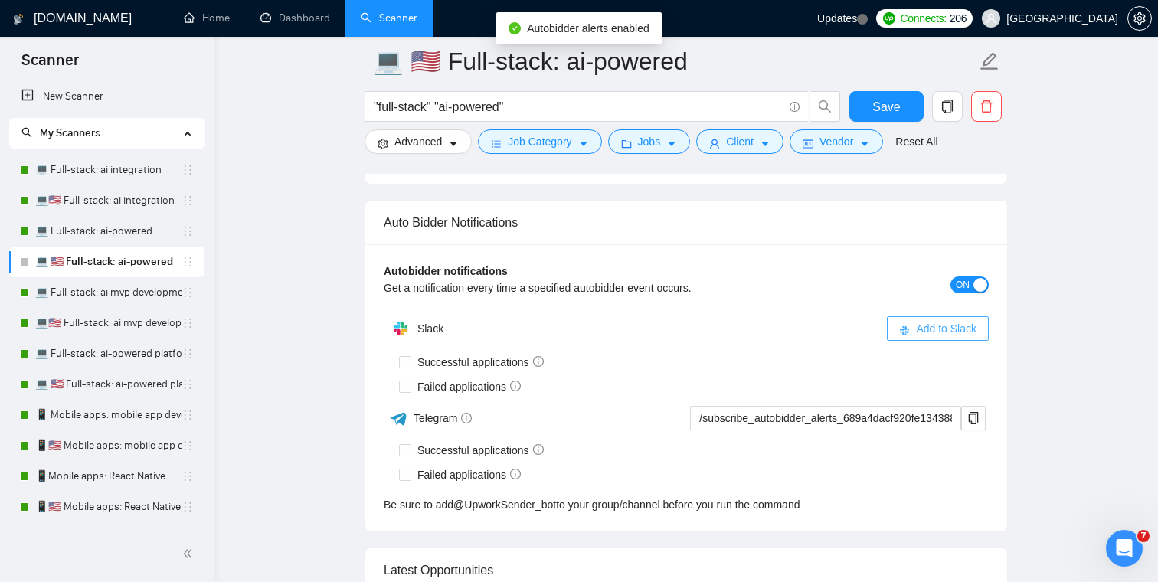
click at [933, 328] on span "Add to Slack" at bounding box center [946, 328] width 60 height 17
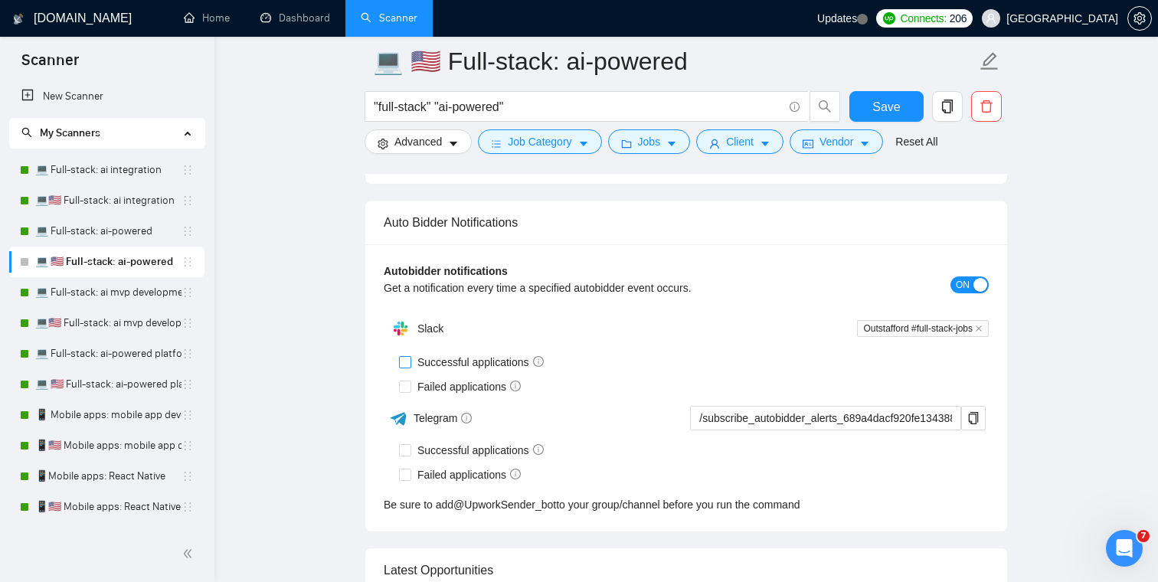
click at [434, 362] on span "Successful applications" at bounding box center [480, 362] width 139 height 17
click at [410, 362] on input "Successful applications" at bounding box center [404, 361] width 11 height 11
checkbox input "true"
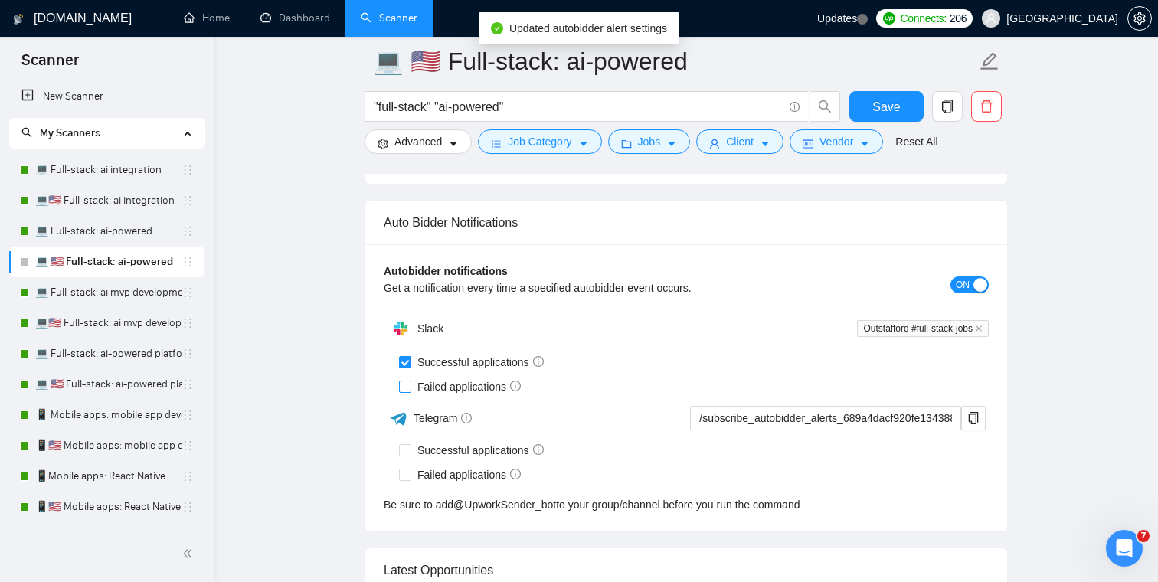
click at [432, 386] on span "Failed applications" at bounding box center [469, 386] width 116 height 17
click at [410, 386] on input "Failed applications" at bounding box center [404, 386] width 11 height 11
checkbox input "true"
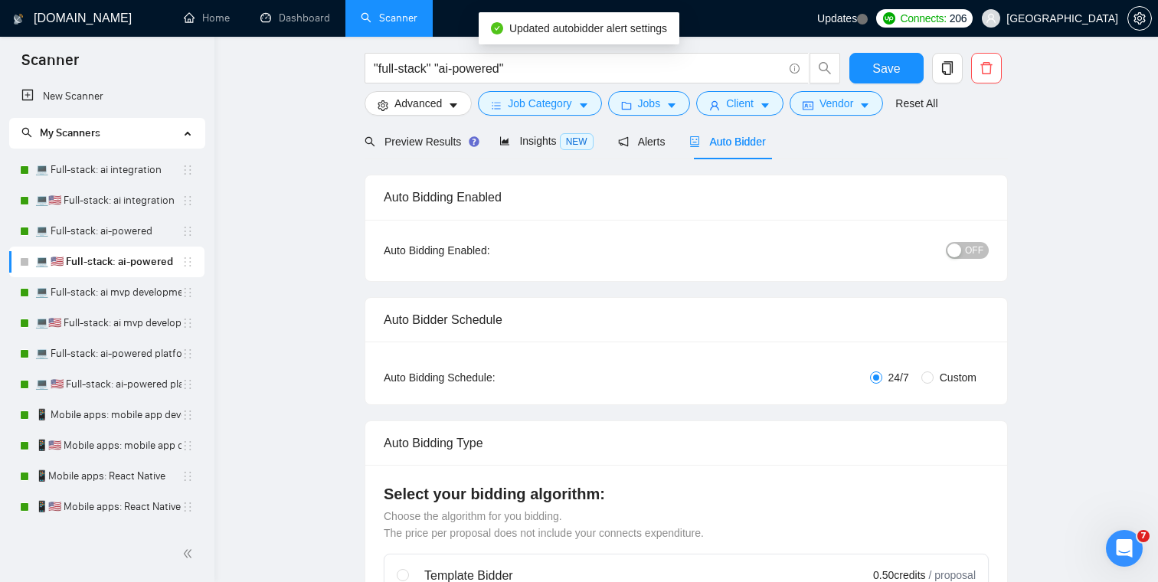
scroll to position [0, 0]
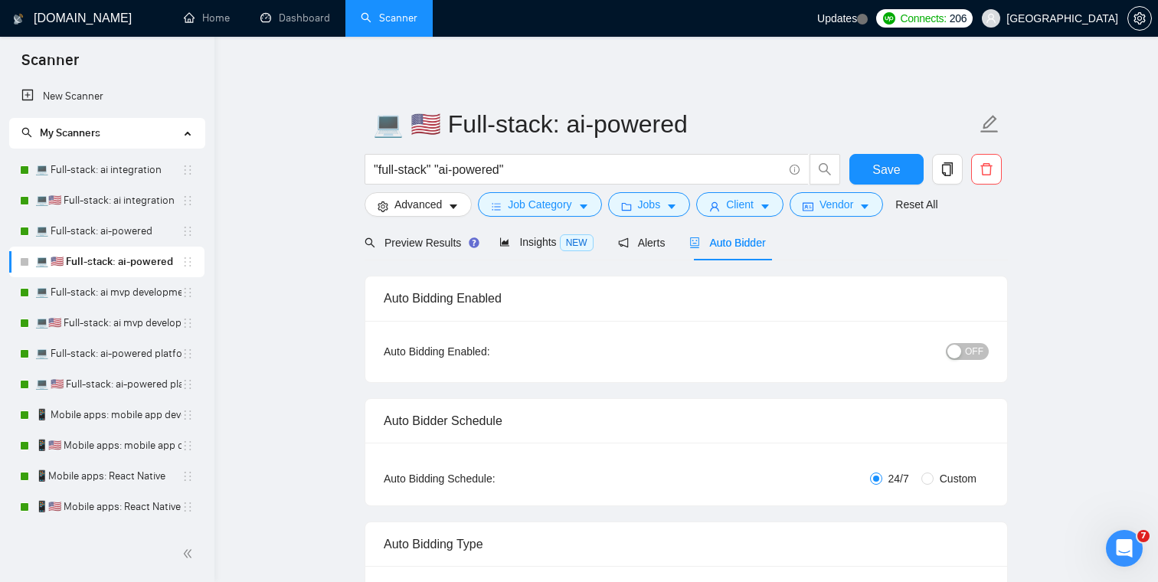
click at [973, 345] on span "OFF" at bounding box center [974, 351] width 18 height 17
click at [887, 168] on span "Save" at bounding box center [886, 169] width 28 height 19
checkbox input "true"
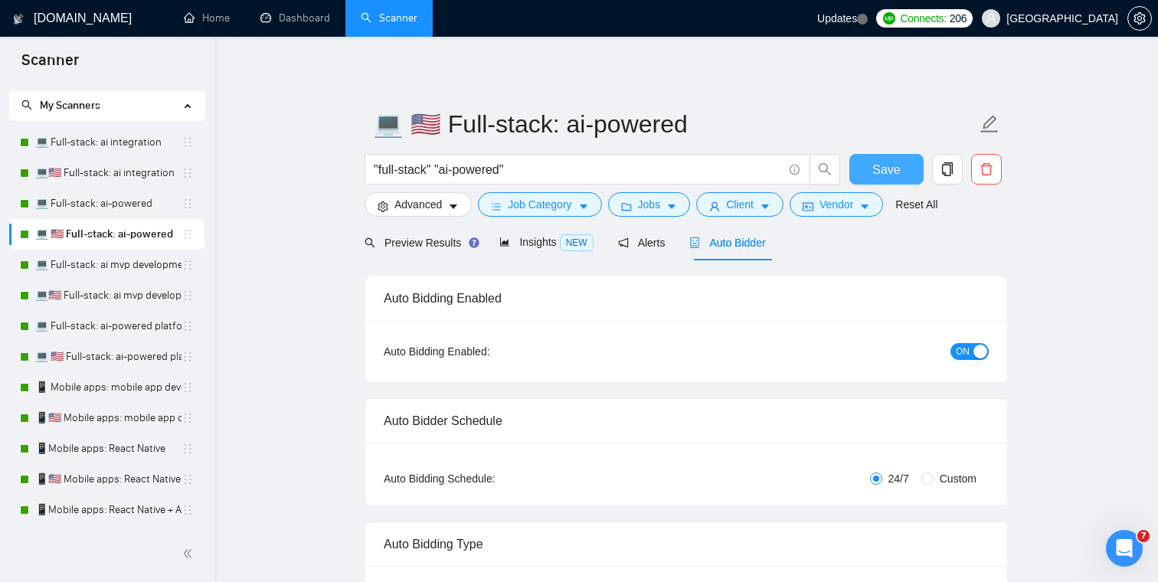
scroll to position [31, 0]
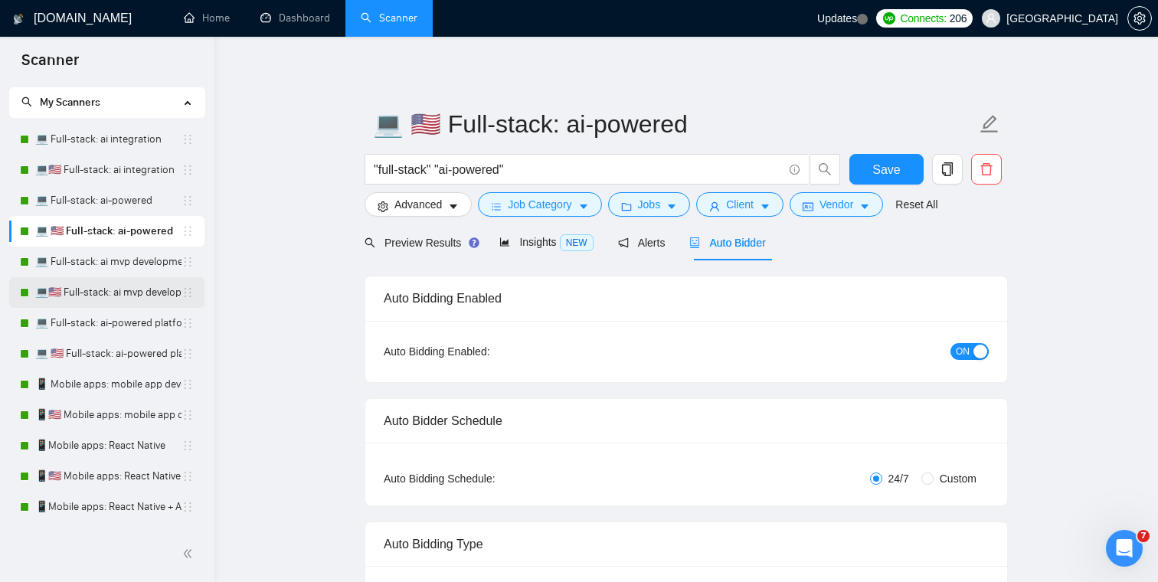
click at [118, 290] on link "💻🇺🇸 Full-stack: ai mvp development" at bounding box center [108, 292] width 146 height 31
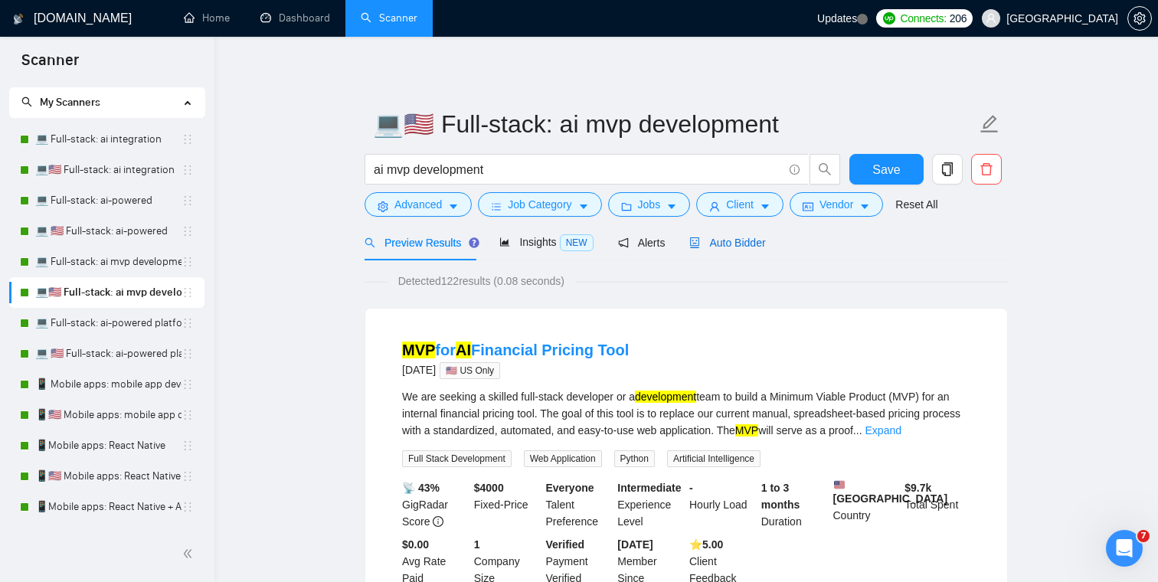
click at [749, 247] on span "Auto Bidder" at bounding box center [727, 243] width 76 height 12
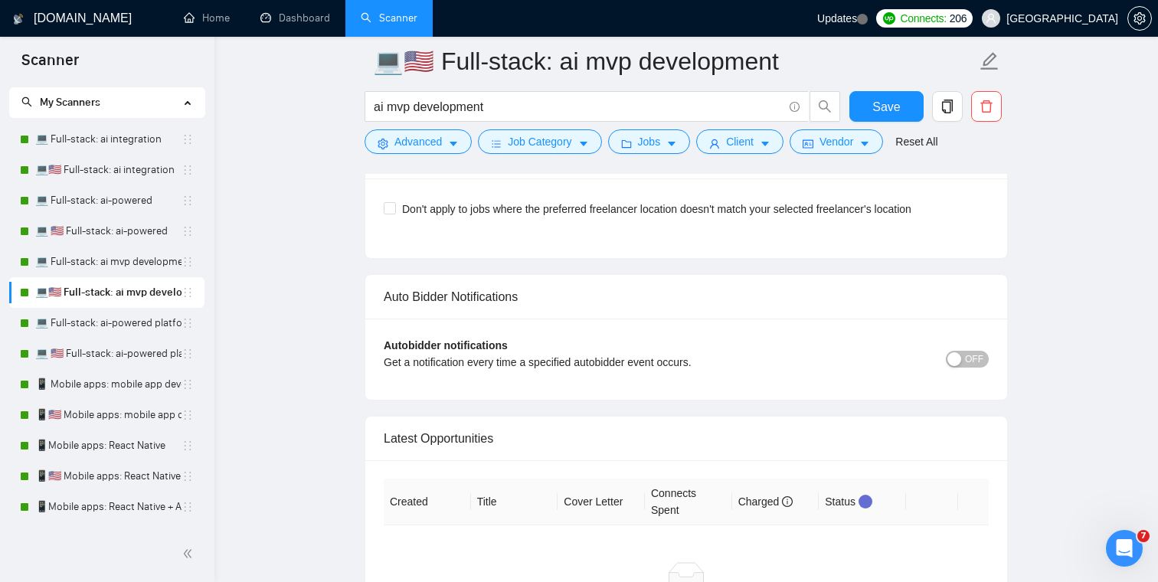
scroll to position [3552, 0]
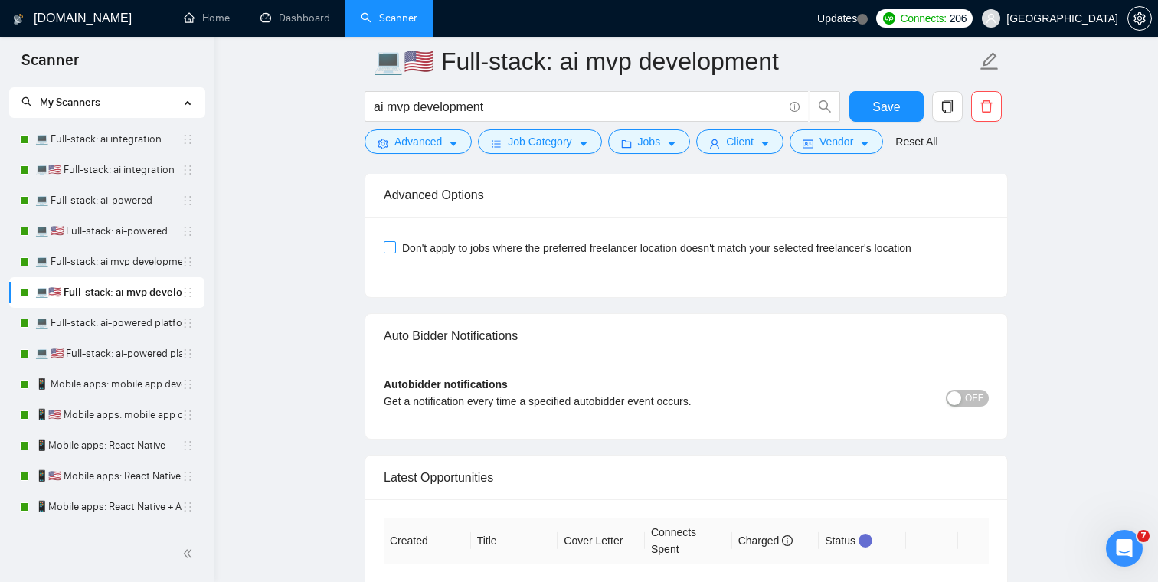
click at [680, 249] on span "Don't apply to jobs where the preferred freelancer location doesn't match your …" at bounding box center [657, 248] width 522 height 17
click at [394, 249] on input "Don't apply to jobs where the preferred freelancer location doesn't match your …" at bounding box center [389, 246] width 11 height 11
checkbox input "true"
click at [900, 102] on button "Save" at bounding box center [886, 106] width 74 height 31
click at [971, 394] on span "OFF" at bounding box center [974, 398] width 18 height 17
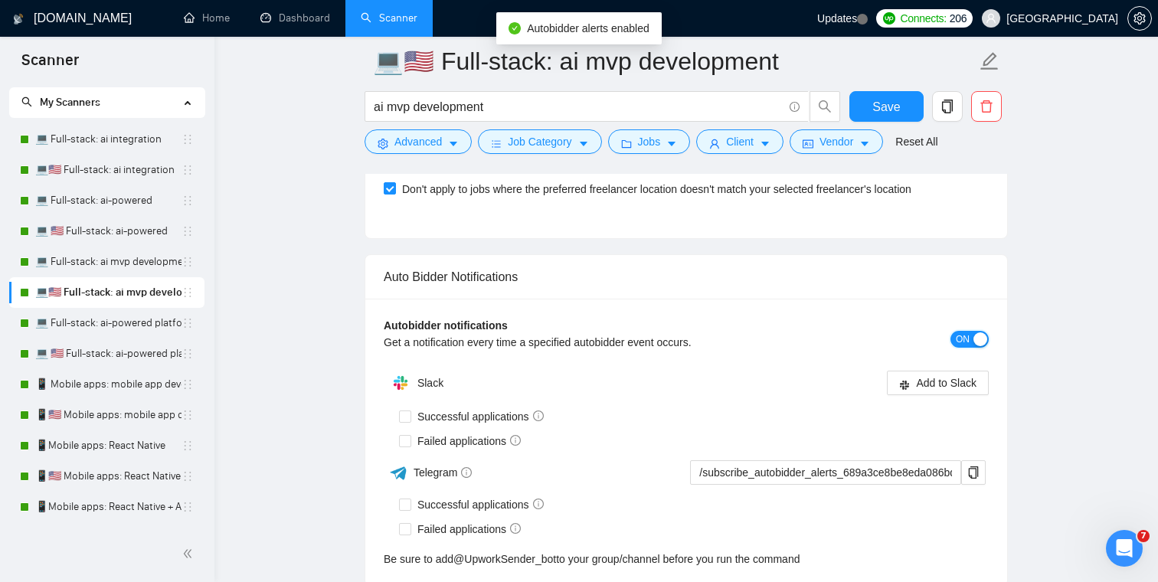
scroll to position [3621, 0]
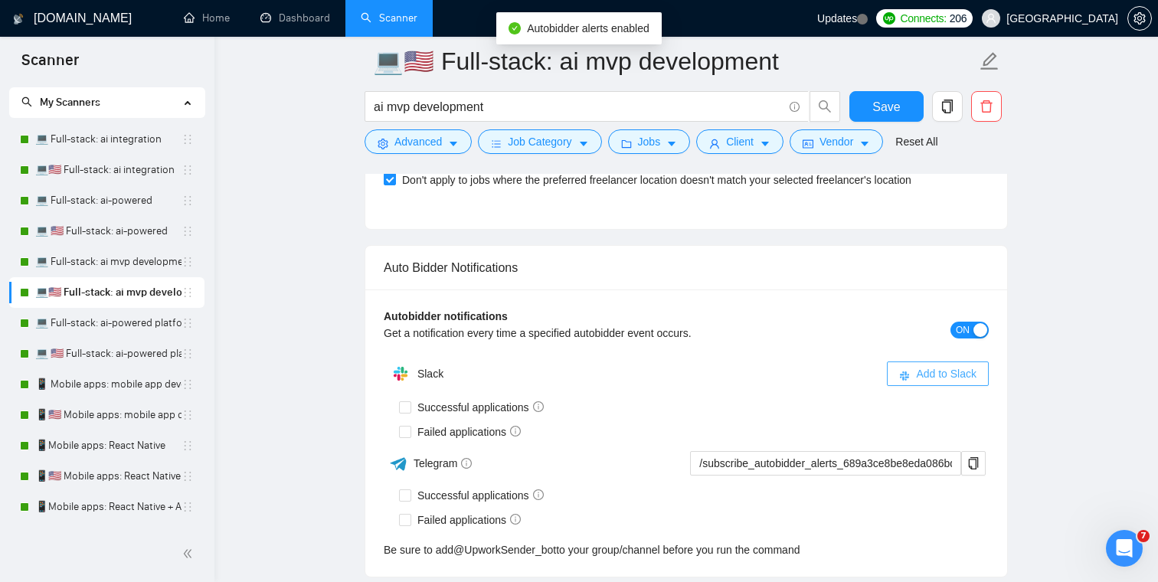
click at [930, 375] on span "Add to Slack" at bounding box center [946, 373] width 60 height 17
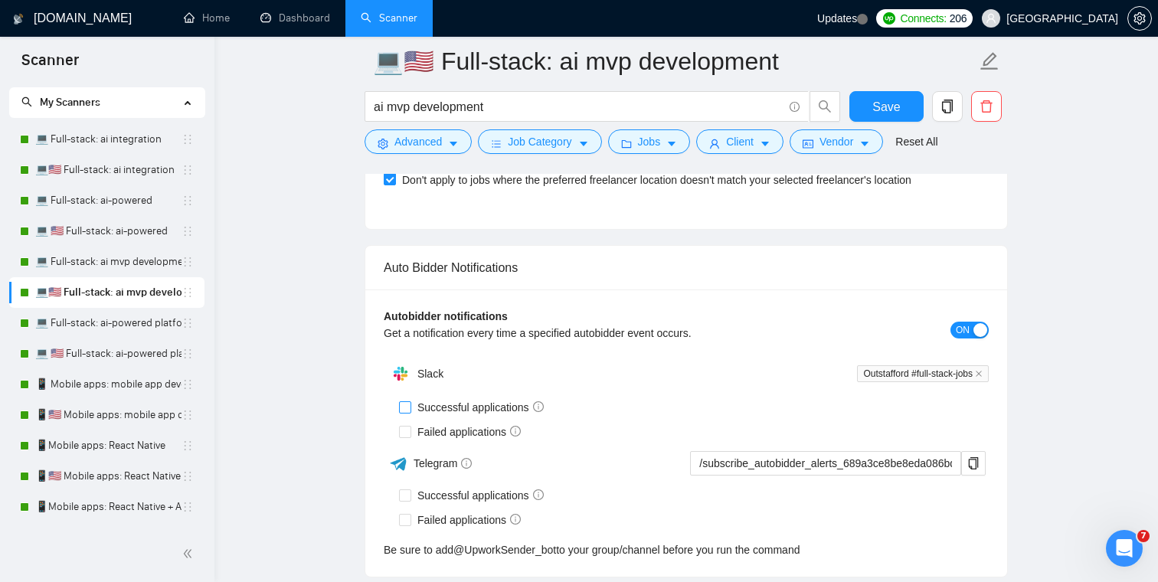
click at [463, 407] on span "Successful applications" at bounding box center [480, 407] width 139 height 17
click at [410, 407] on input "Successful applications" at bounding box center [404, 406] width 11 height 11
checkbox input "true"
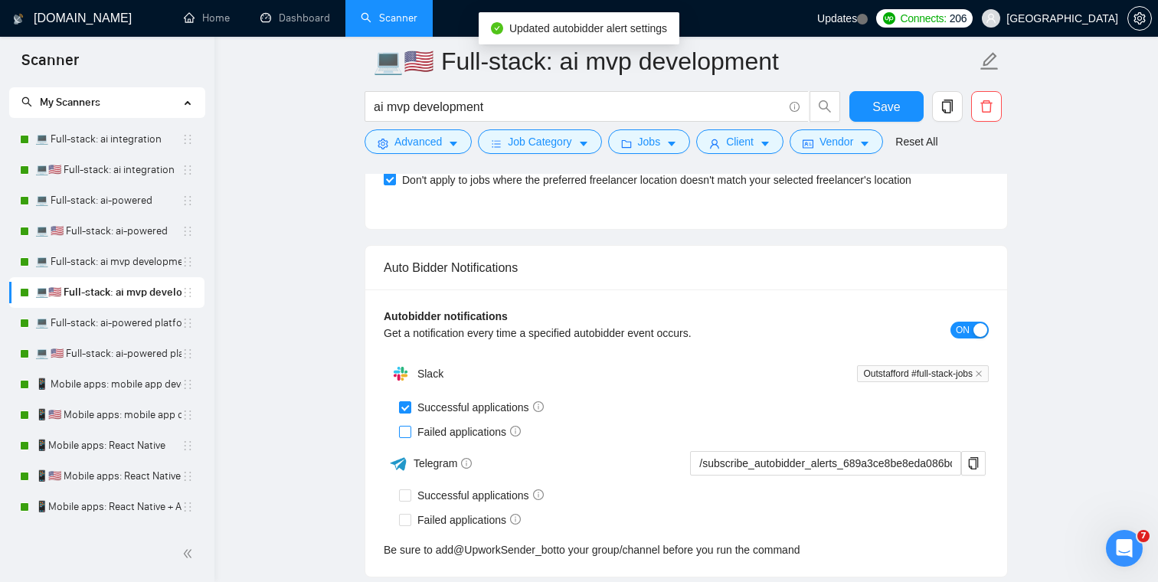
click at [456, 430] on span "Failed applications" at bounding box center [469, 431] width 116 height 17
click at [410, 430] on input "Failed applications" at bounding box center [404, 431] width 11 height 11
checkbox input "true"
click at [887, 110] on span "Save" at bounding box center [886, 106] width 28 height 19
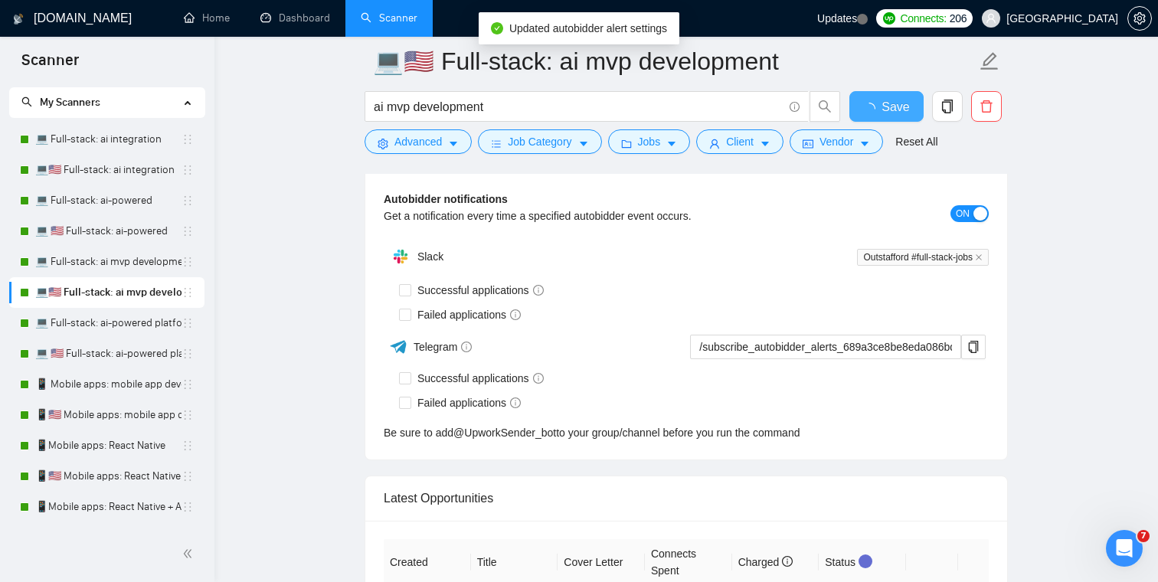
checkbox input "true"
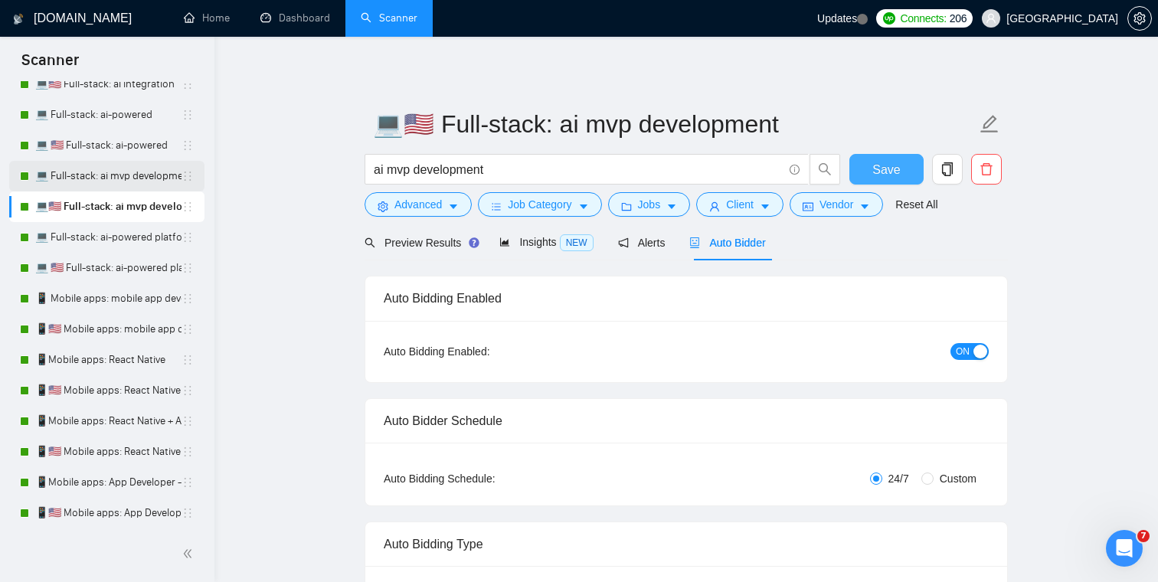
scroll to position [149, 0]
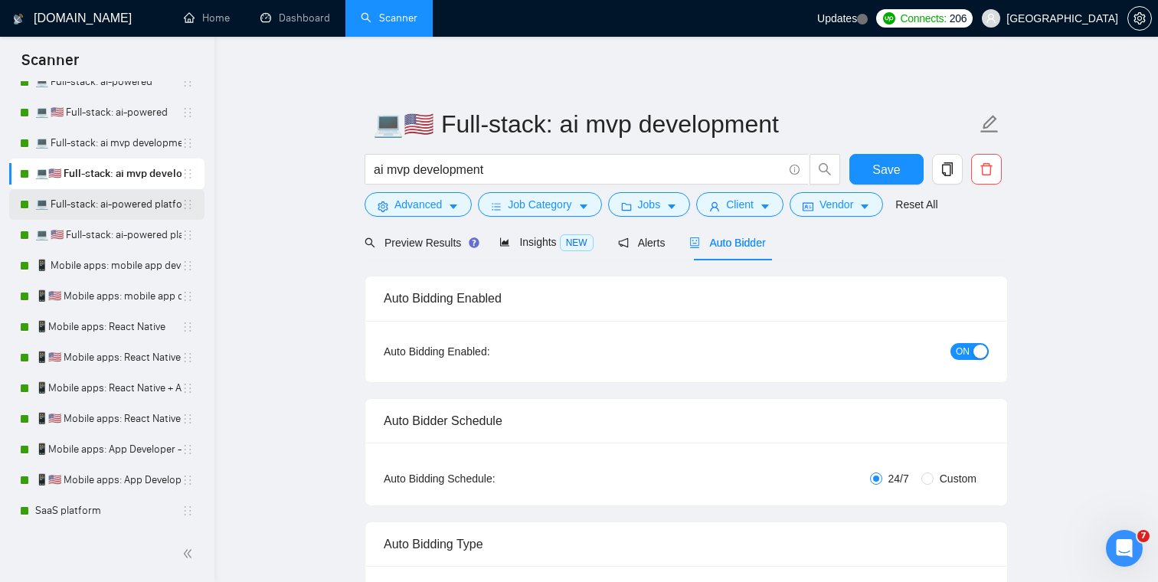
click at [135, 205] on link "💻 Full-stack: ai-powered platform" at bounding box center [108, 204] width 146 height 31
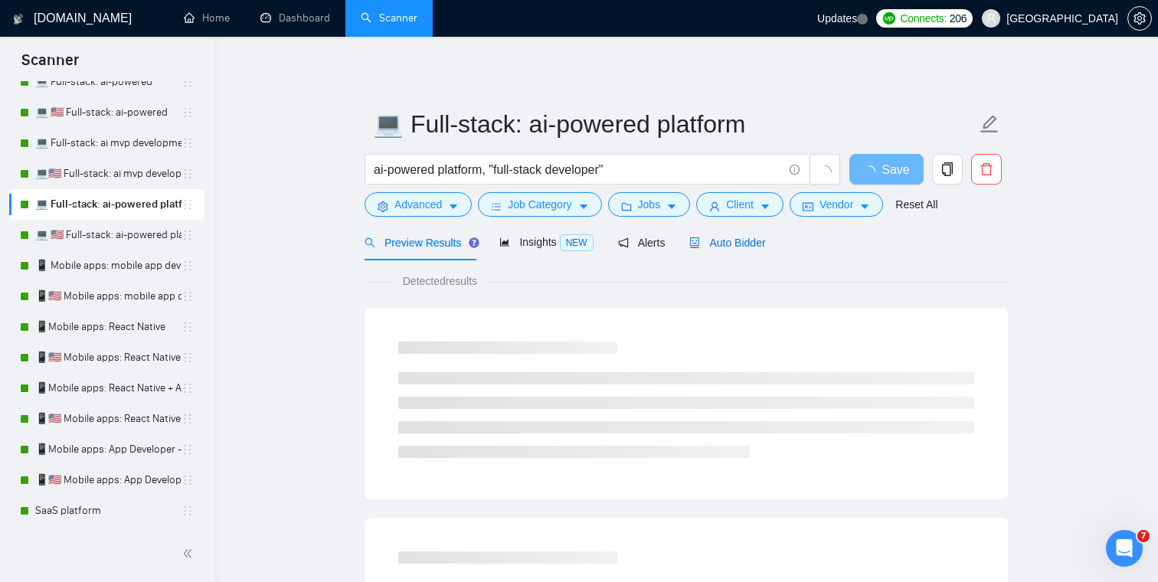
click at [726, 246] on span "Auto Bidder" at bounding box center [727, 243] width 76 height 12
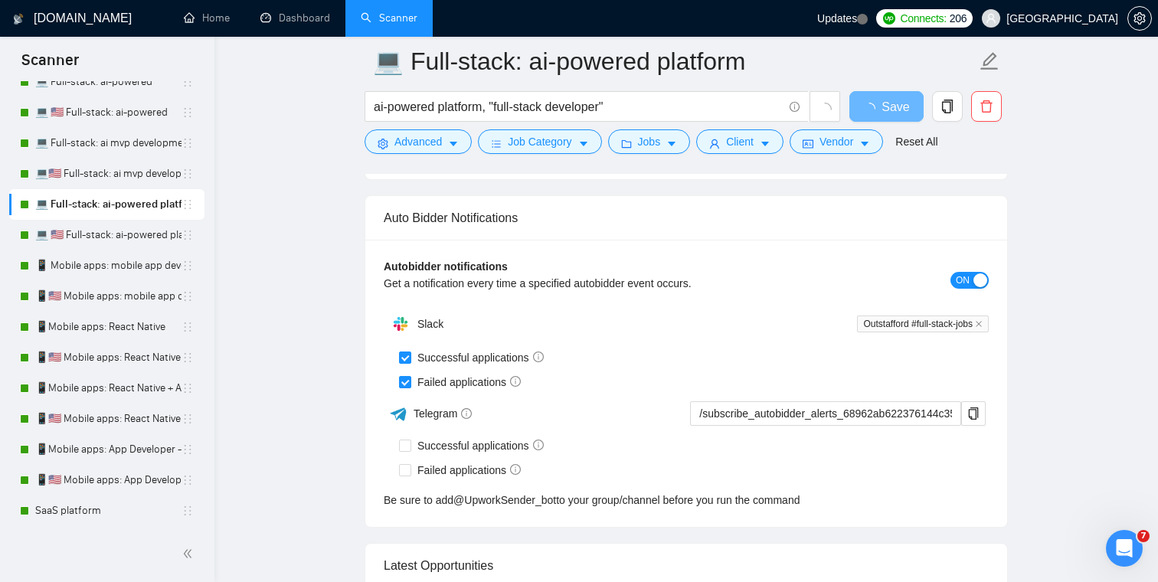
scroll to position [3502, 0]
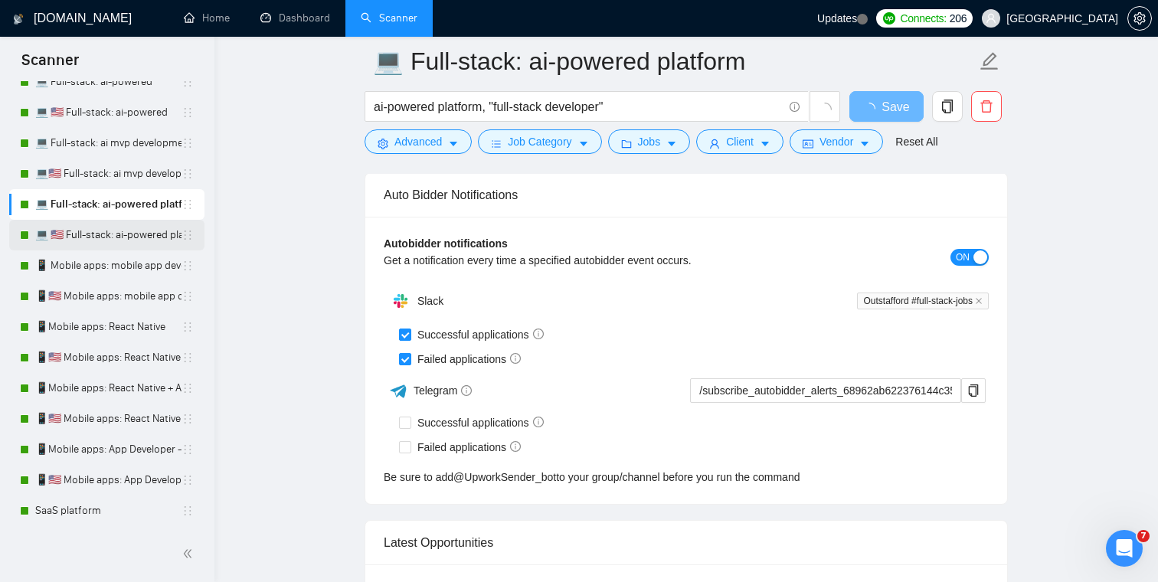
click at [126, 238] on link "💻 🇺🇸 Full-stack: ai-powered platform" at bounding box center [108, 235] width 146 height 31
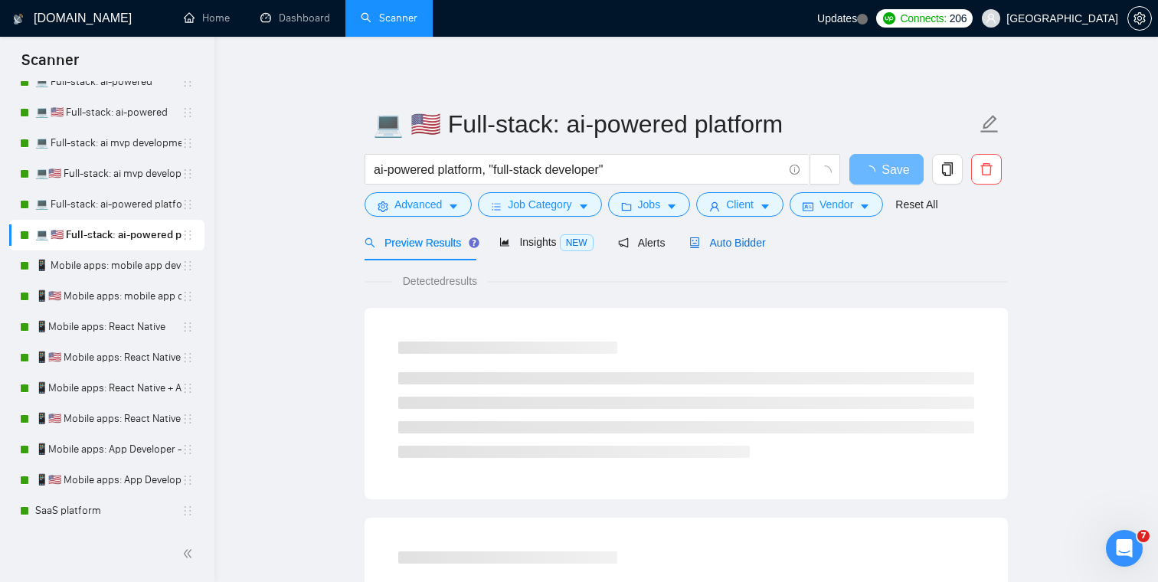
click at [741, 238] on span "Auto Bidder" at bounding box center [727, 243] width 76 height 12
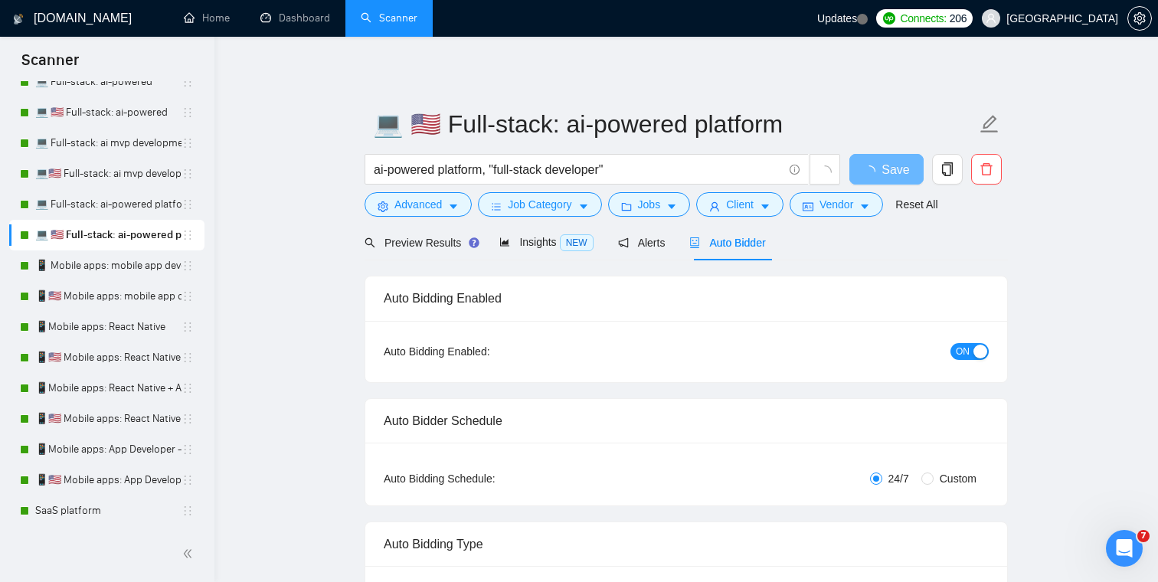
checkbox input "true"
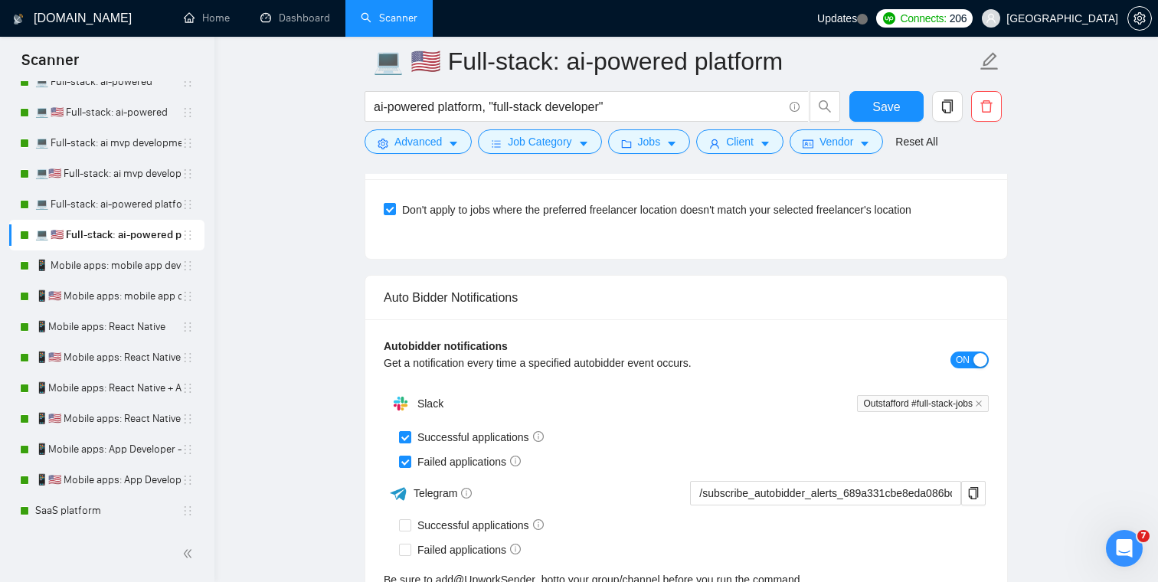
scroll to position [3637, 0]
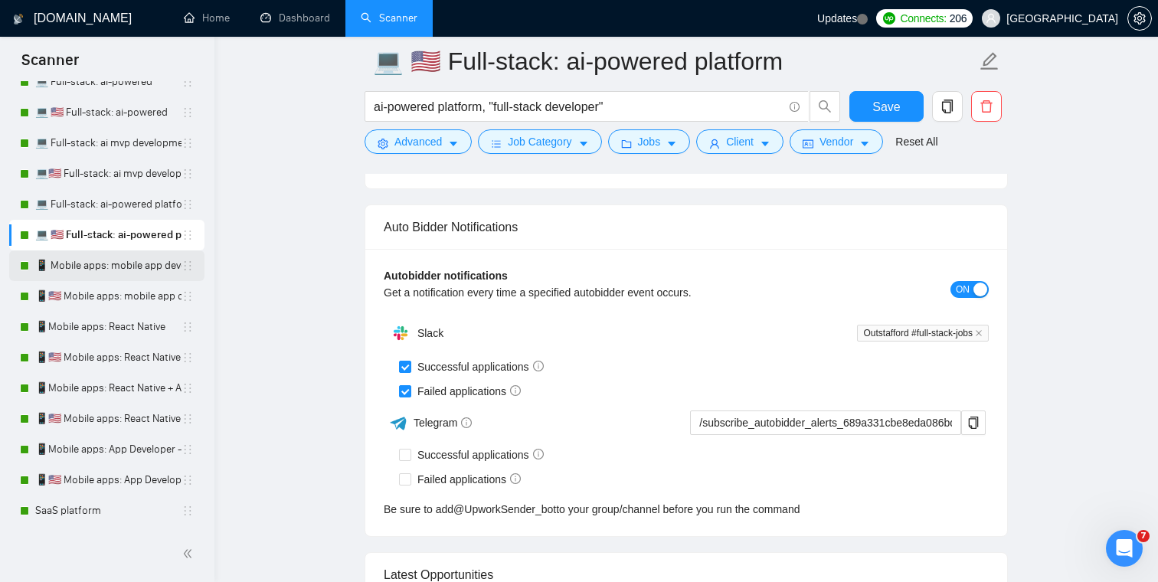
click at [111, 266] on link "📱 Mobile apps: mobile app developer" at bounding box center [108, 265] width 146 height 31
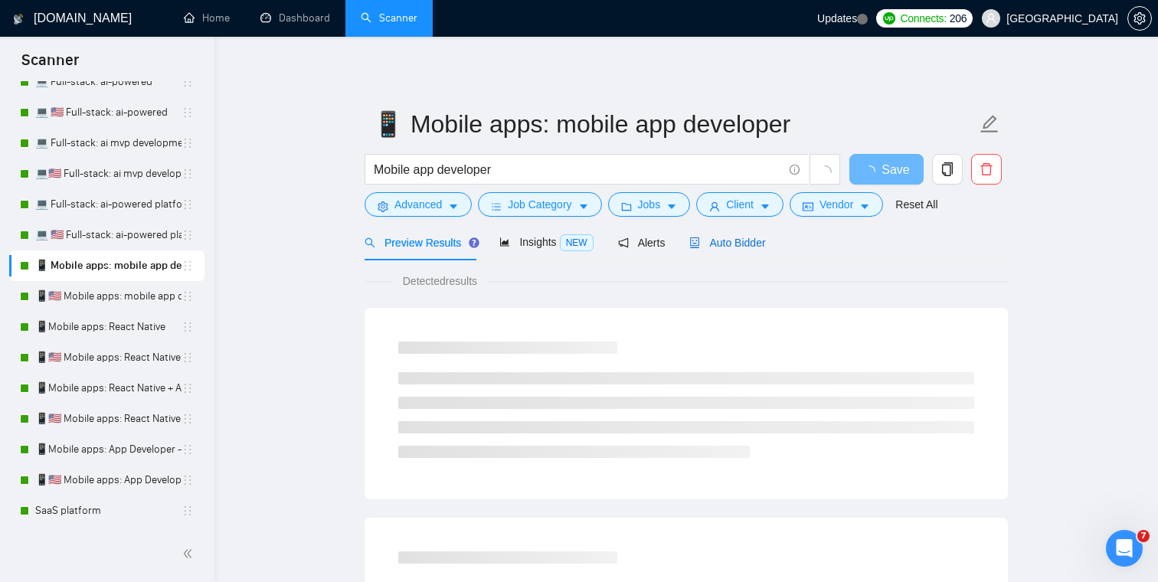
click at [721, 246] on span "Auto Bidder" at bounding box center [727, 243] width 76 height 12
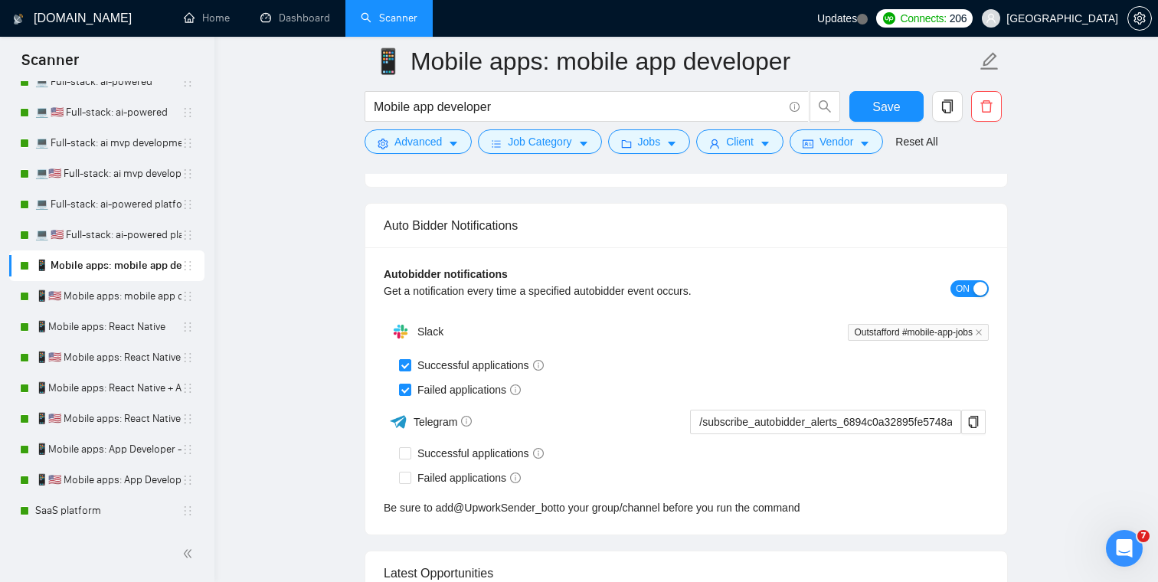
scroll to position [3785, 0]
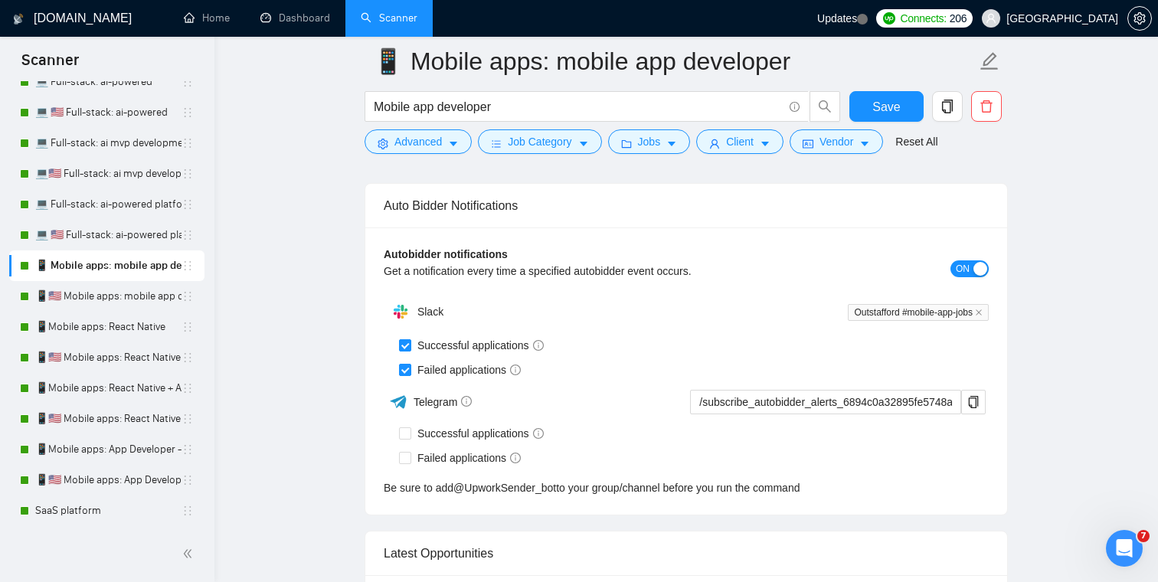
click at [136, 299] on link "📱🇺🇸 Mobile apps: mobile app developer" at bounding box center [108, 296] width 146 height 31
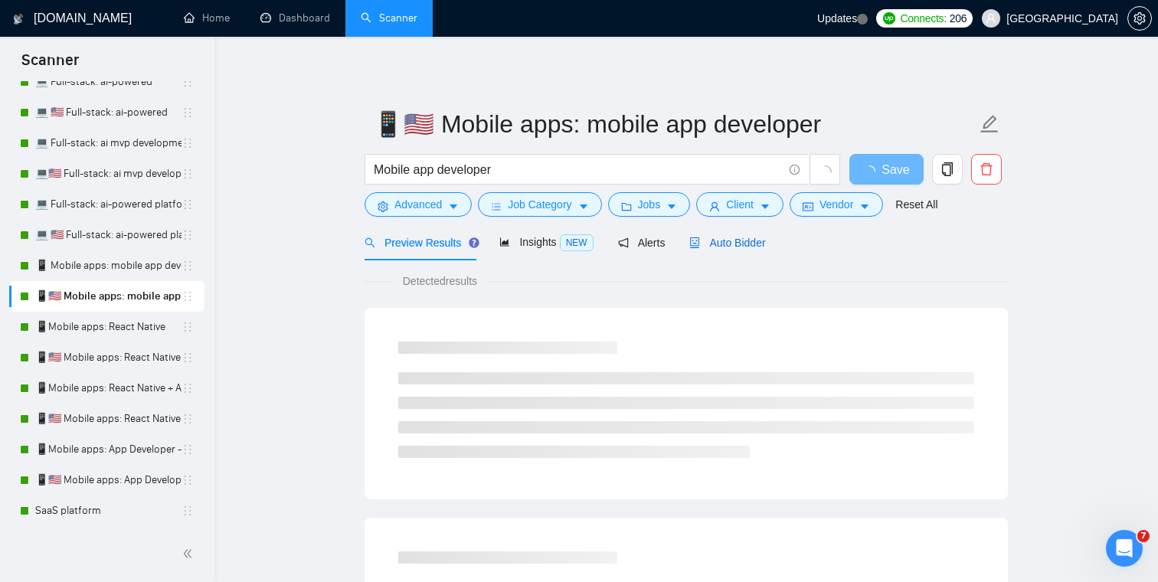
click at [754, 242] on span "Auto Bidder" at bounding box center [727, 243] width 76 height 12
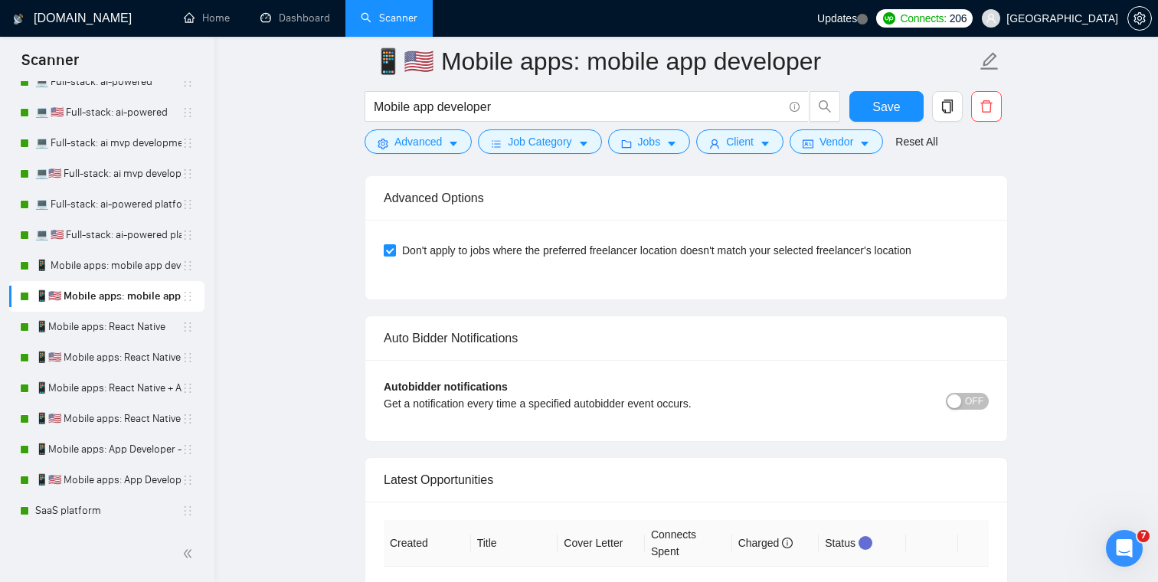
scroll to position [3673, 0]
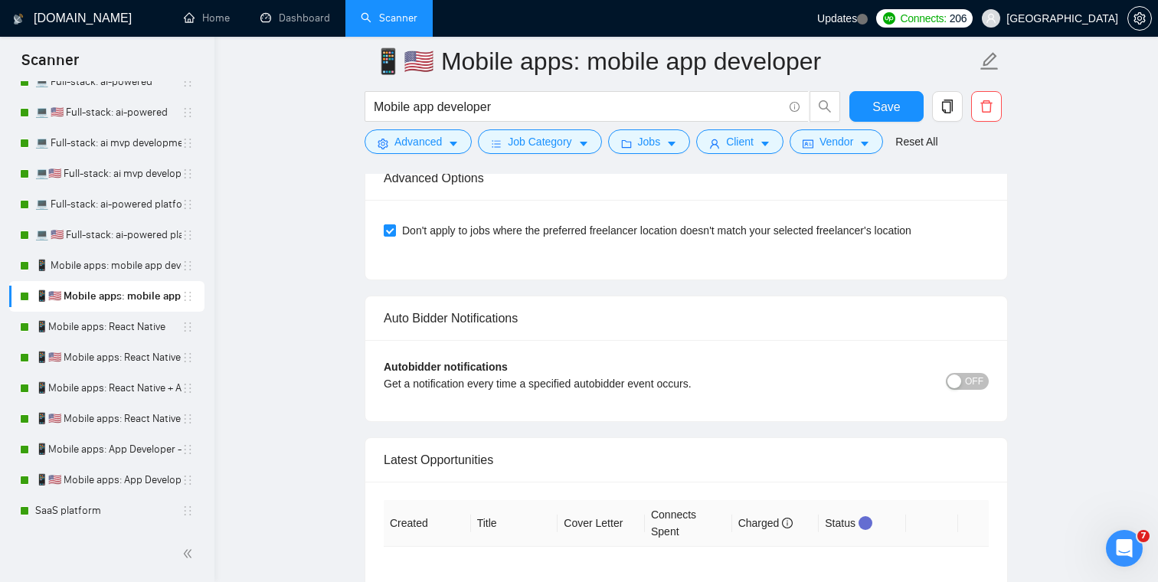
click at [983, 382] on button "OFF" at bounding box center [967, 381] width 43 height 17
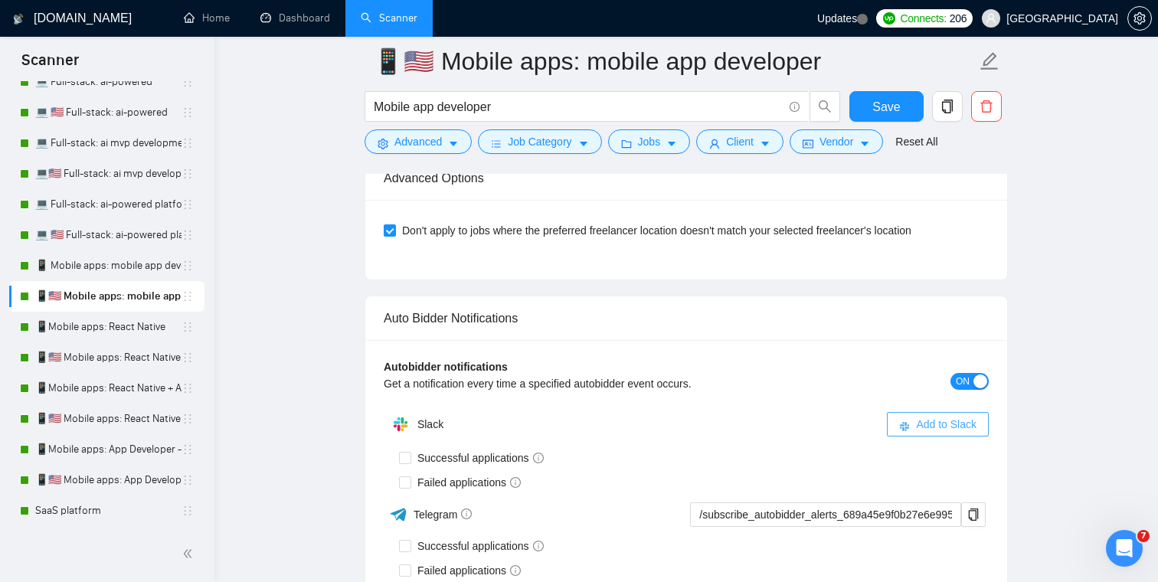
click at [924, 423] on span "Add to Slack" at bounding box center [946, 424] width 60 height 17
click at [477, 453] on span "Successful applications" at bounding box center [480, 458] width 139 height 17
click at [410, 453] on input "Successful applications" at bounding box center [404, 457] width 11 height 11
checkbox input "true"
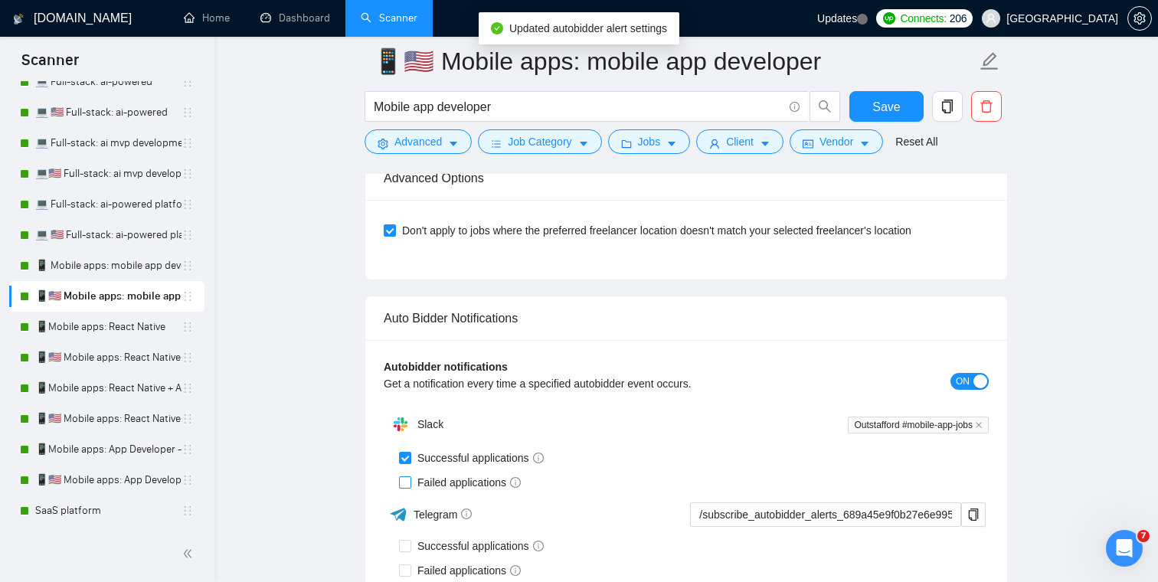
click at [450, 476] on span "Failed applications" at bounding box center [469, 482] width 116 height 17
click at [410, 476] on input "Failed applications" at bounding box center [404, 481] width 11 height 11
checkbox input "true"
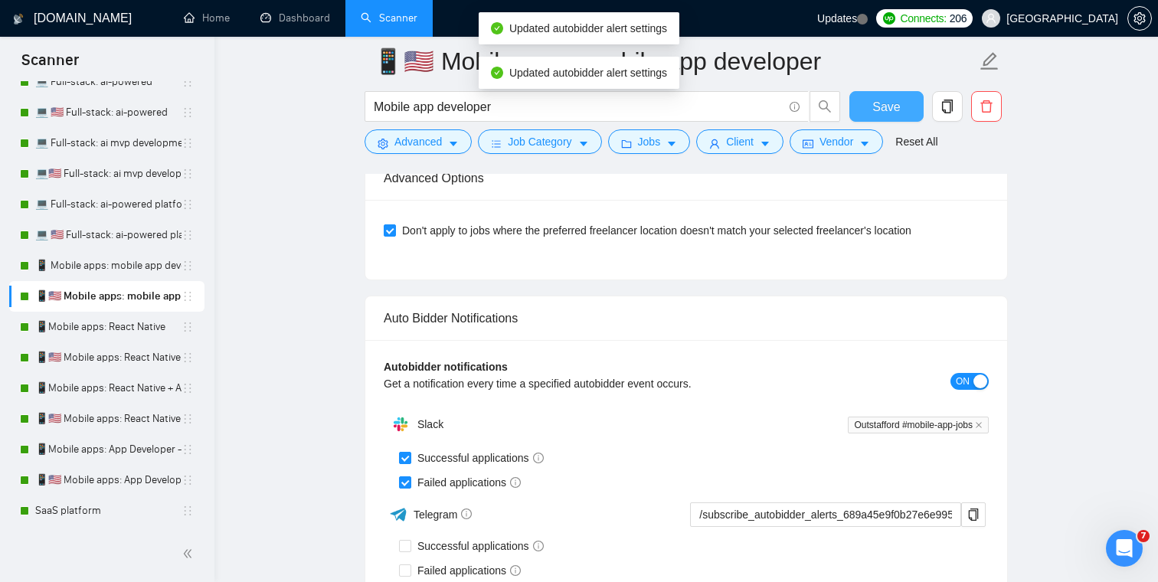
click at [888, 106] on span "Save" at bounding box center [886, 106] width 28 height 19
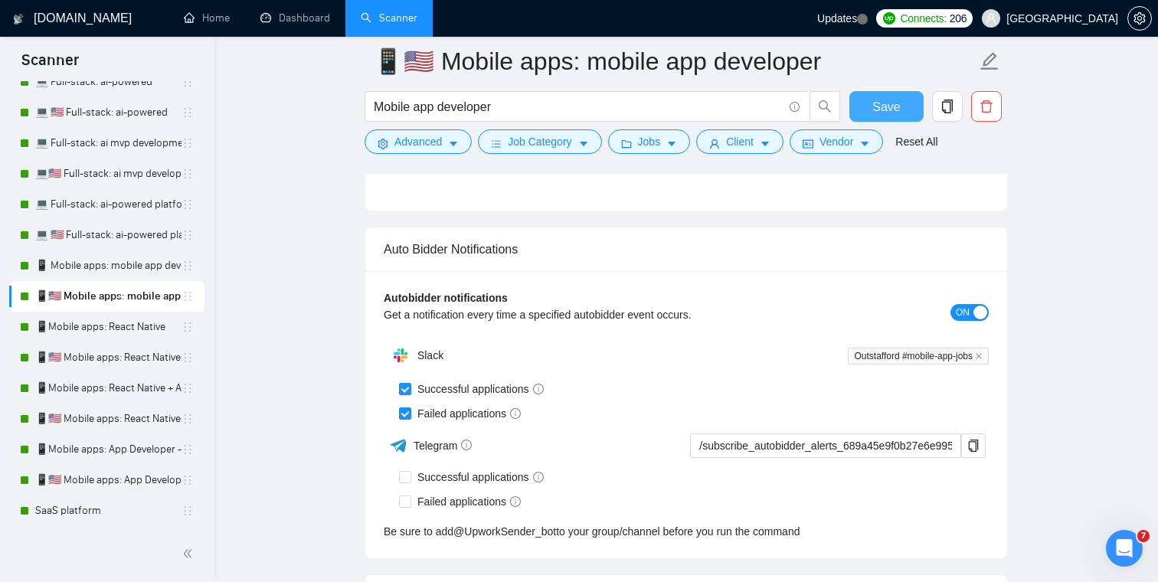
scroll to position [3762, 0]
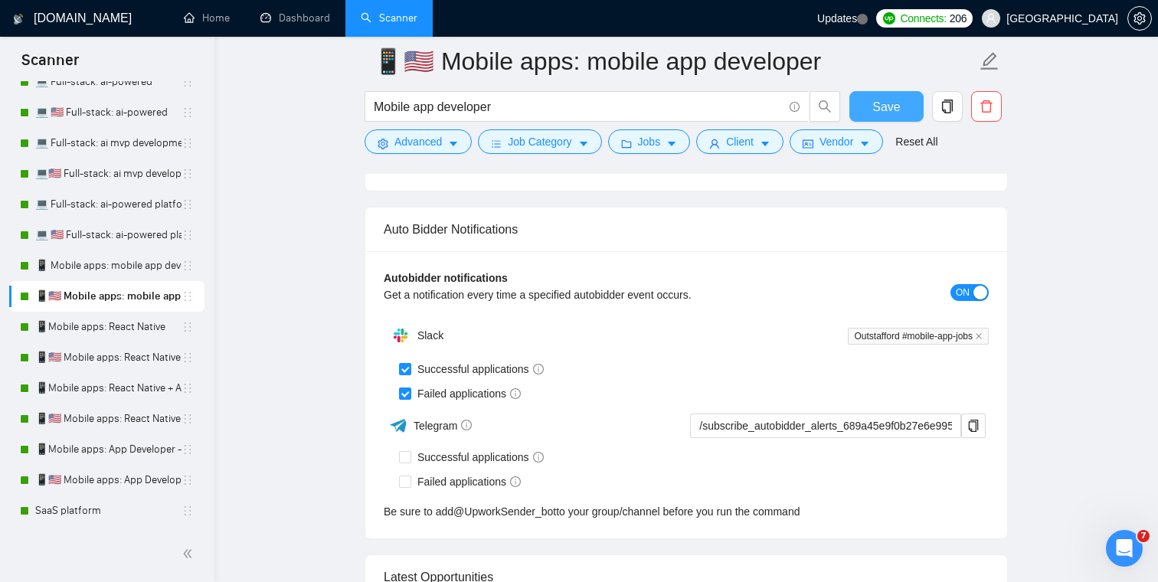
click at [866, 113] on button "Save" at bounding box center [886, 106] width 74 height 31
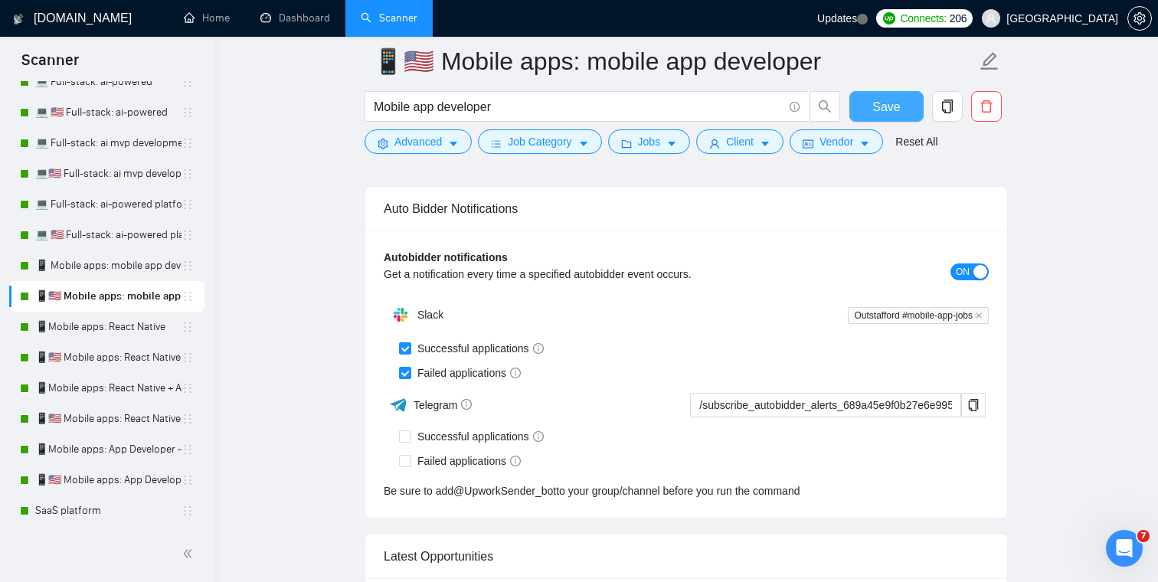
scroll to position [3786, 0]
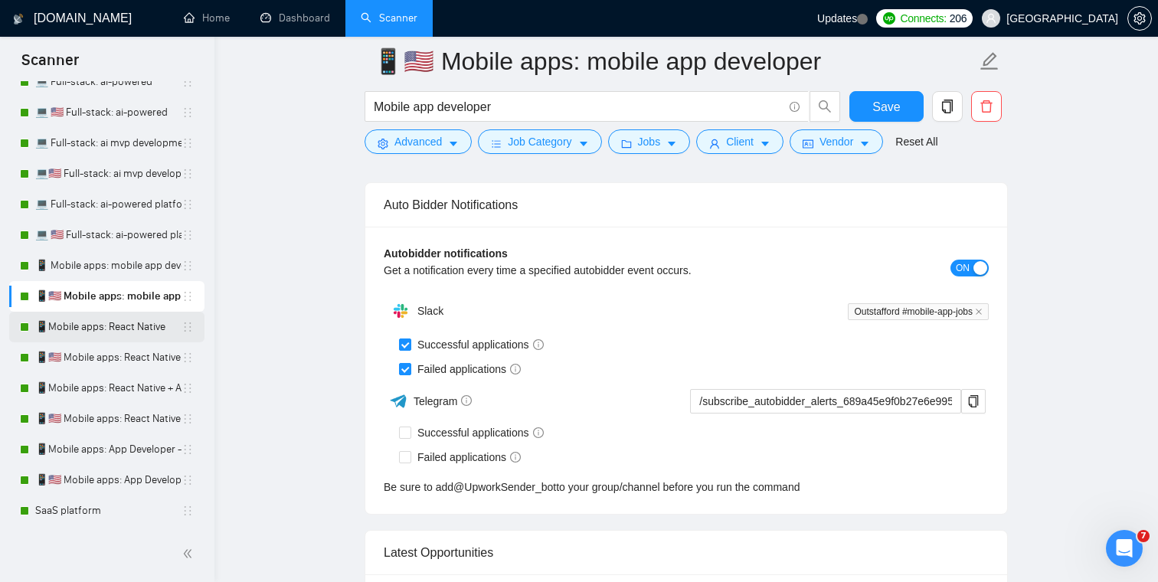
click at [123, 329] on link "📱Mobile apps: React Native" at bounding box center [108, 327] width 146 height 31
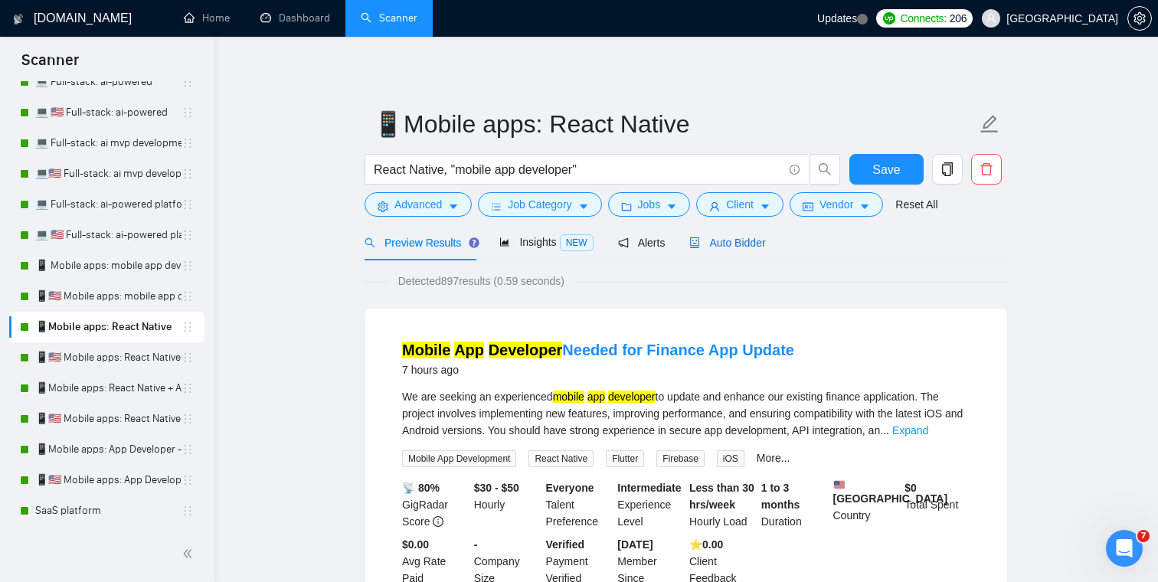
click at [741, 249] on div "Auto Bidder" at bounding box center [727, 242] width 76 height 17
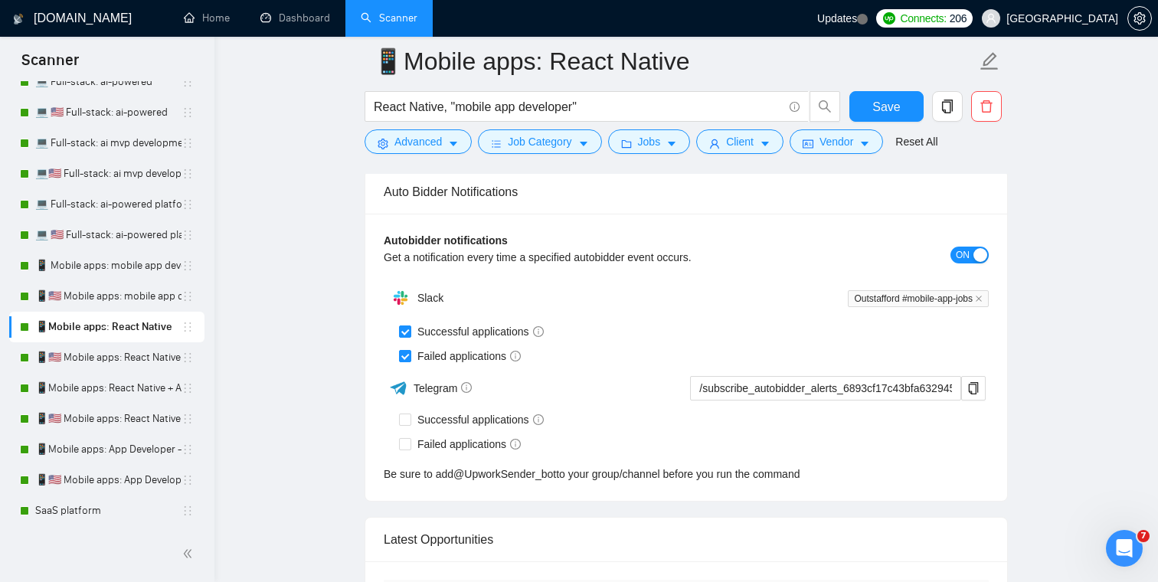
scroll to position [3807, 0]
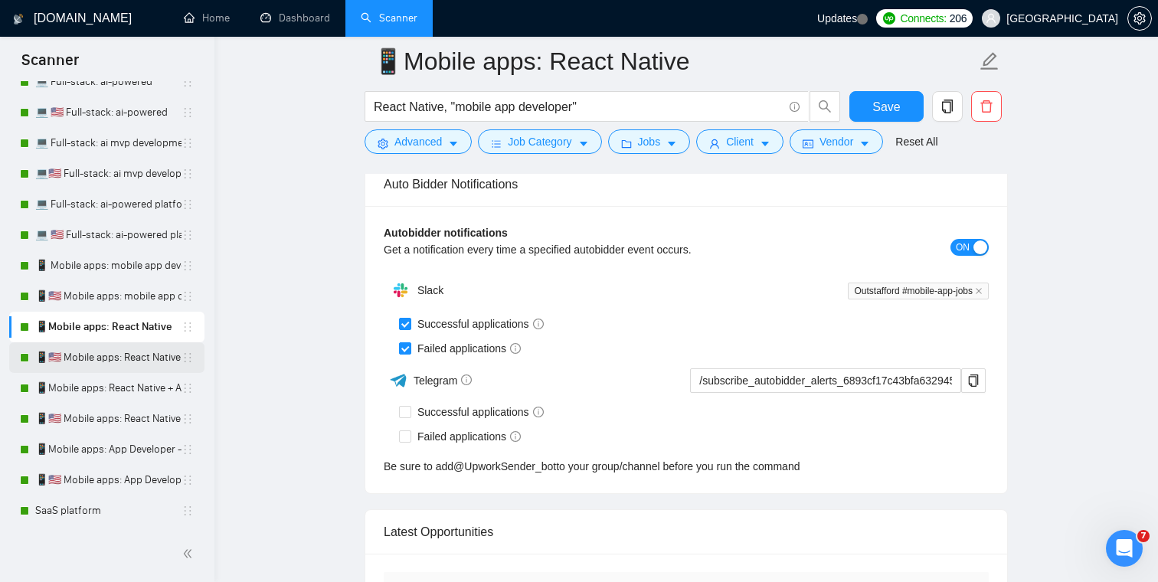
click at [136, 356] on link "📱🇺🇸 Mobile apps: React Native" at bounding box center [108, 357] width 146 height 31
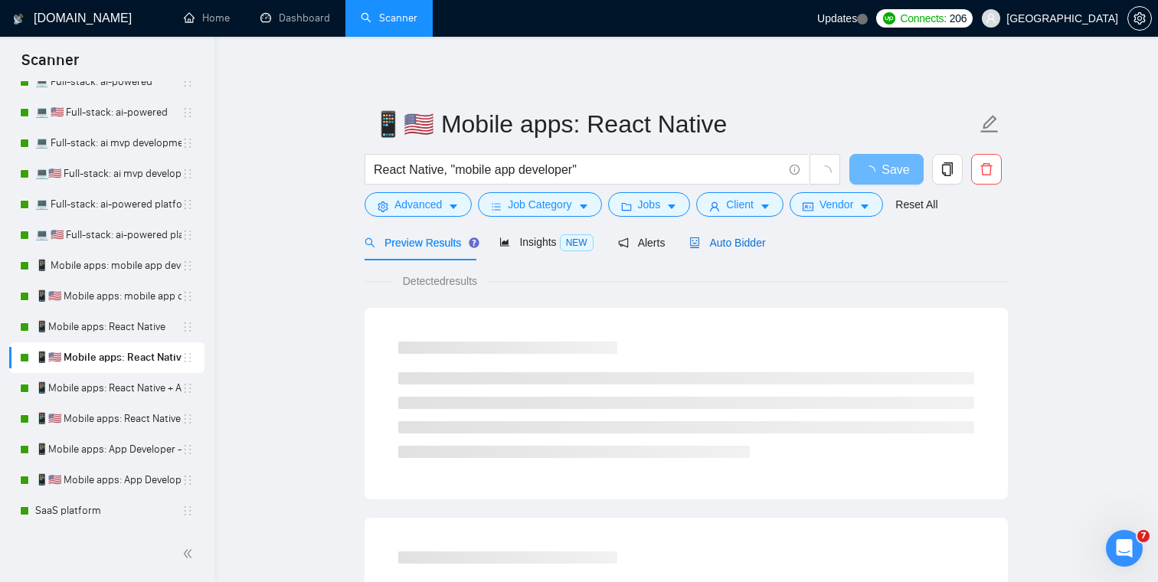
click at [748, 244] on span "Auto Bidder" at bounding box center [727, 243] width 76 height 12
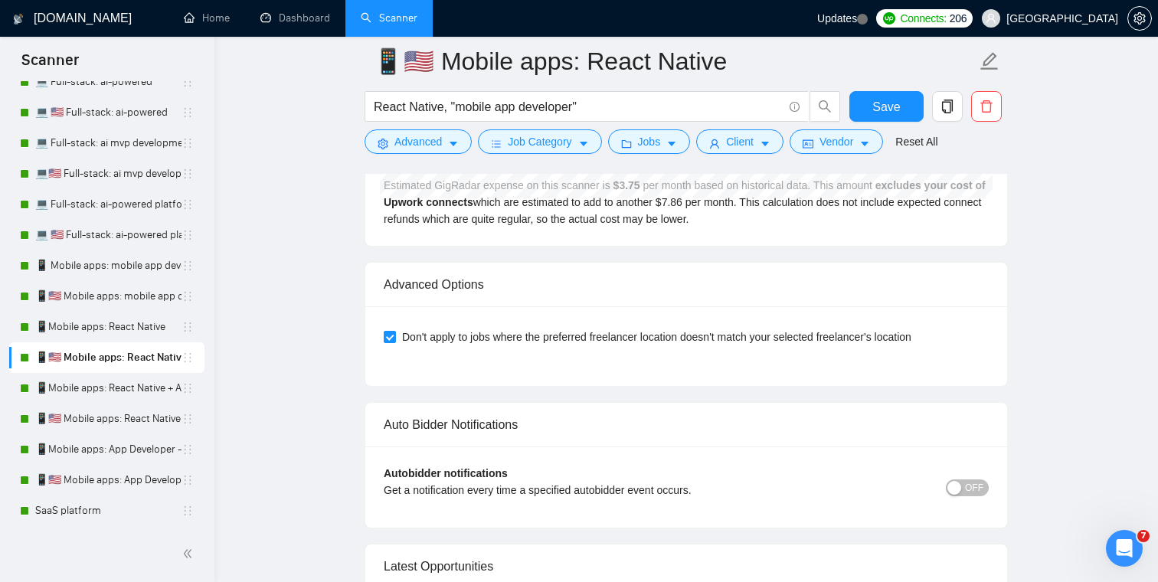
scroll to position [3647, 0]
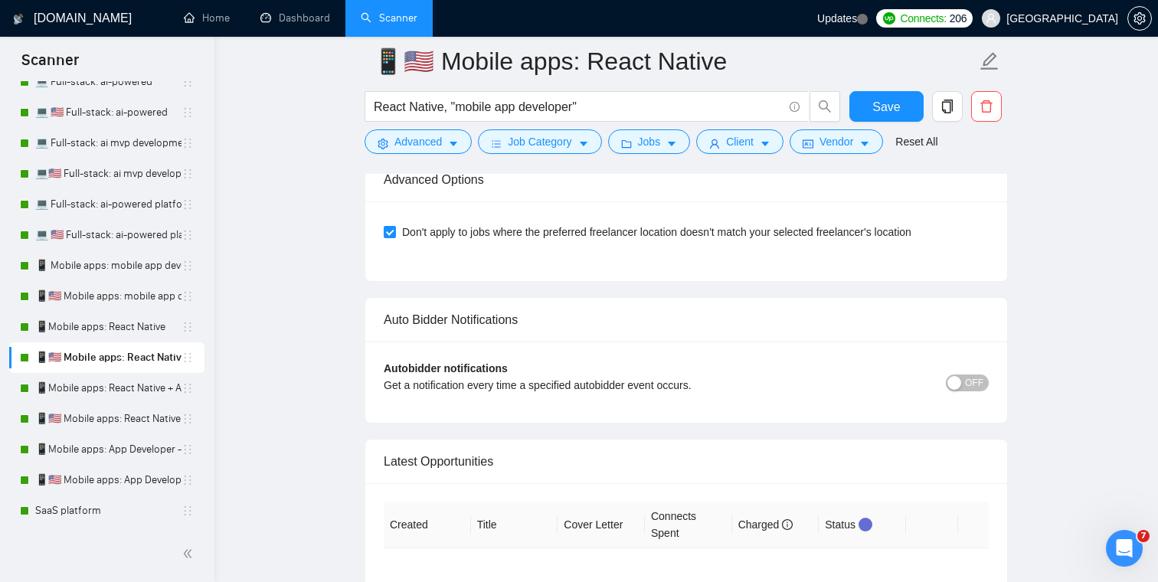
click at [982, 391] on span "OFF" at bounding box center [974, 382] width 18 height 17
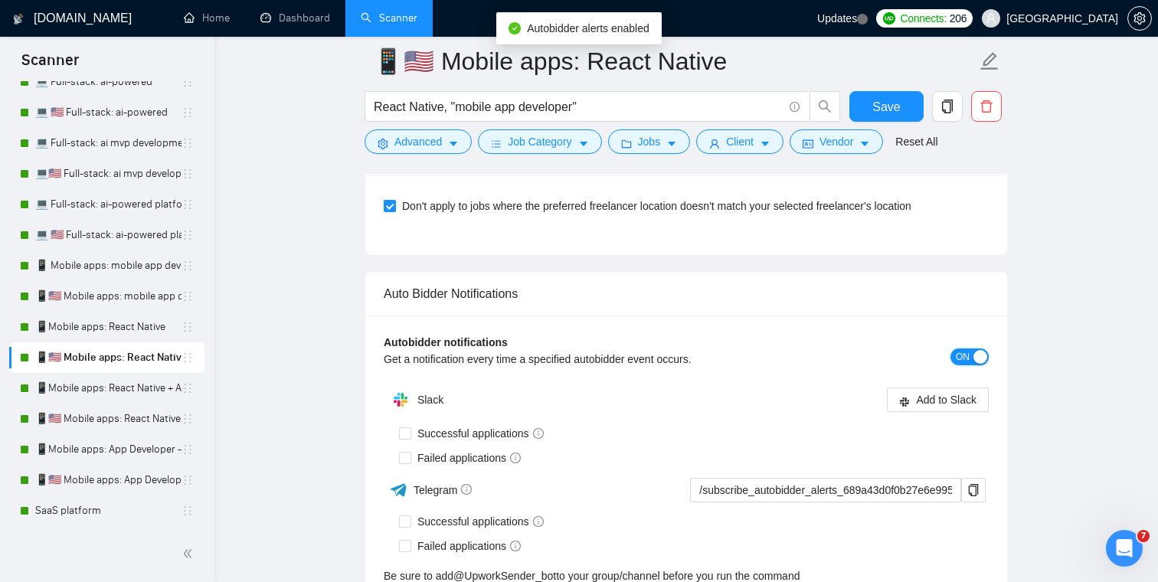
scroll to position [3697, 0]
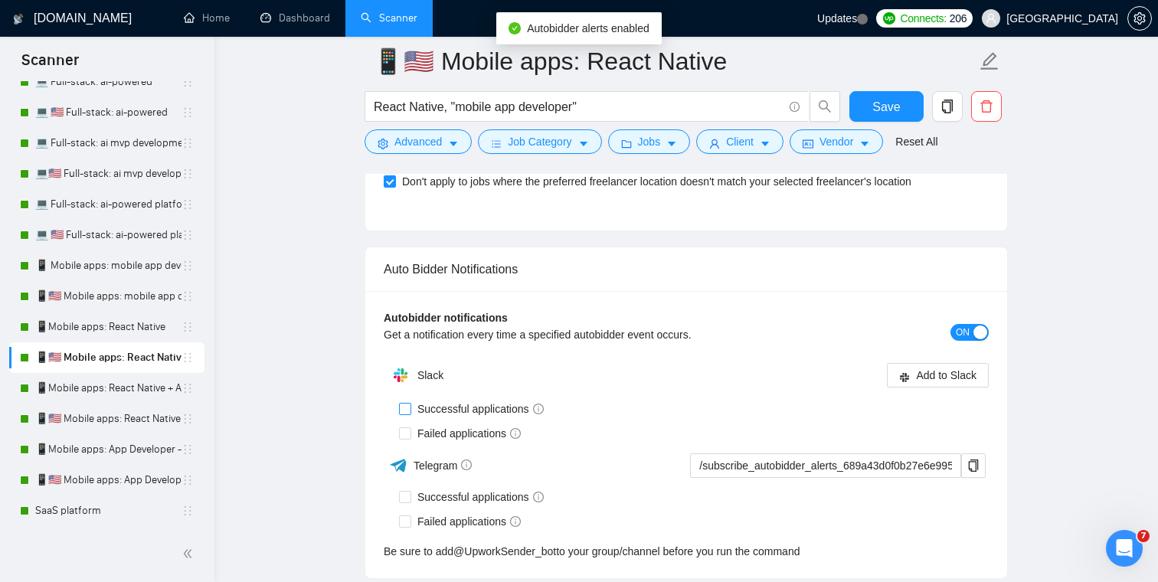
click at [453, 417] on span "Successful applications" at bounding box center [480, 409] width 139 height 17
click at [410, 414] on input "Successful applications" at bounding box center [404, 408] width 11 height 11
checkbox input "true"
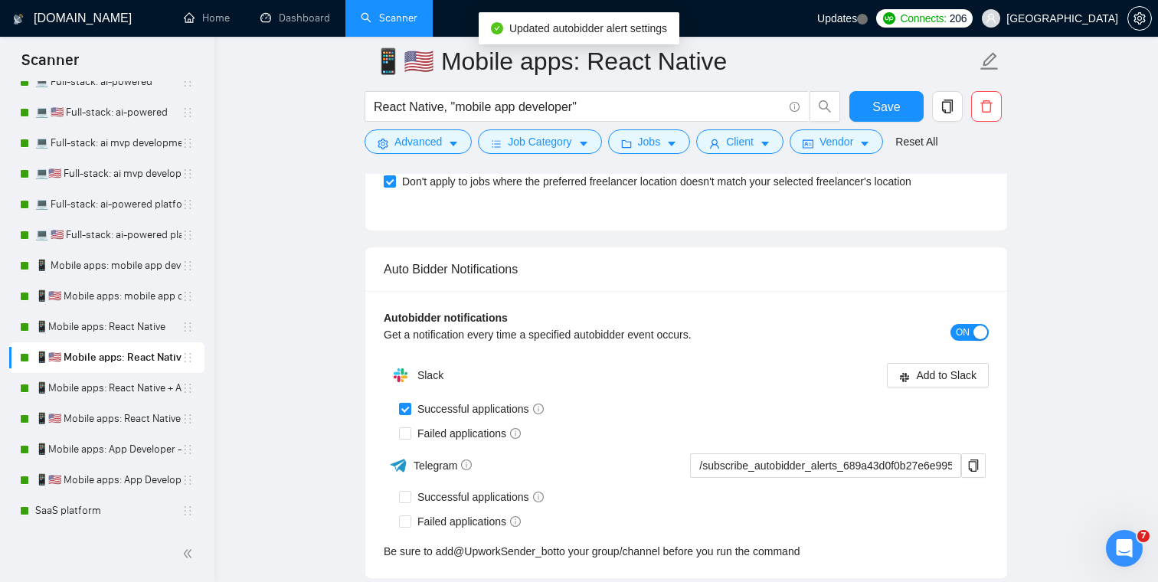
click at [448, 442] on span "Failed applications" at bounding box center [469, 433] width 116 height 17
click at [410, 438] on input "Failed applications" at bounding box center [404, 432] width 11 height 11
checkbox input "true"
click at [939, 384] on span "Add to Slack" at bounding box center [946, 375] width 60 height 17
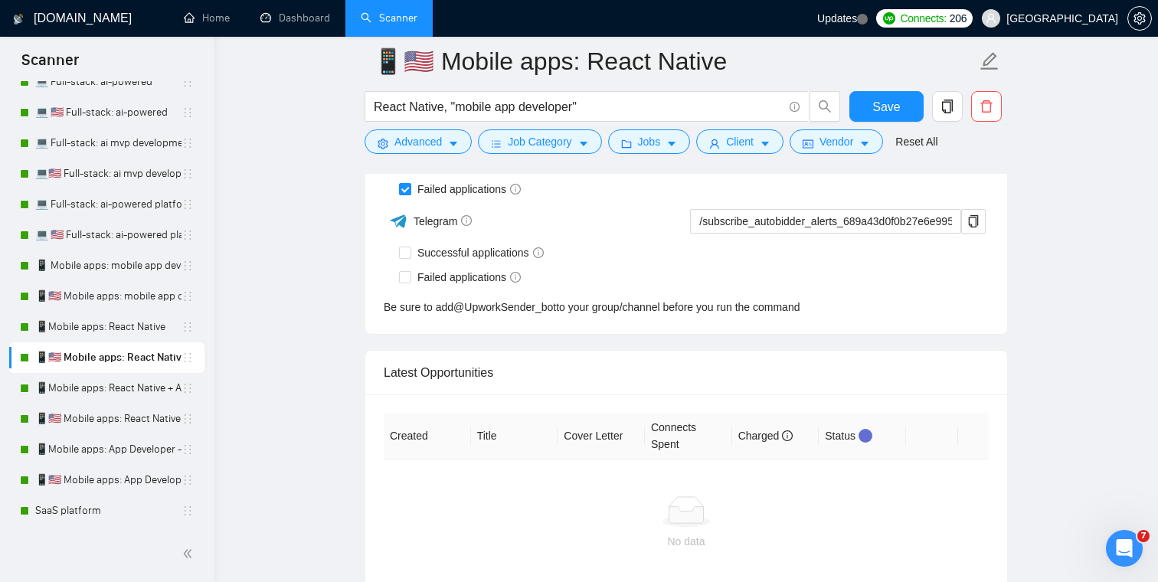
scroll to position [3942, 0]
click at [891, 106] on span "Save" at bounding box center [886, 106] width 28 height 19
click at [95, 385] on link "📱Mobile apps: React Native + AI integration" at bounding box center [108, 388] width 146 height 31
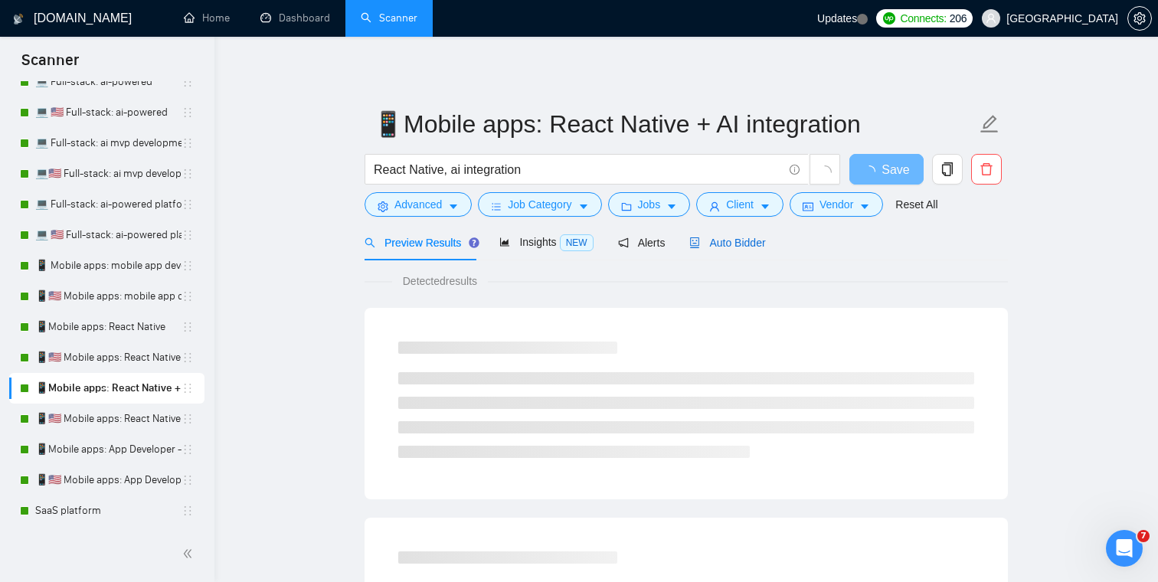
click at [747, 237] on span "Auto Bidder" at bounding box center [727, 243] width 76 height 12
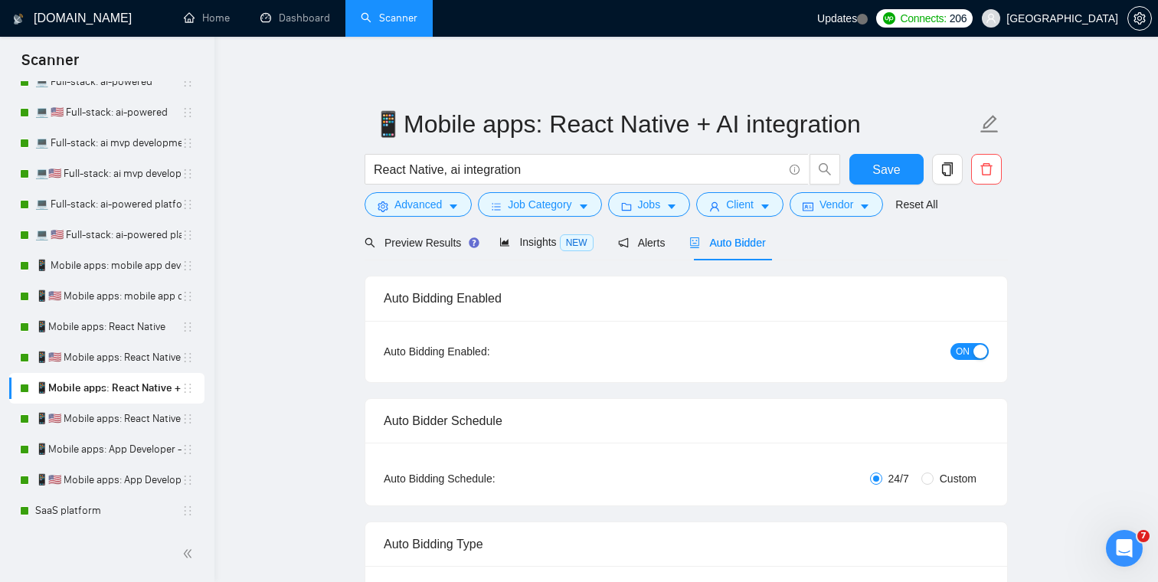
checkbox input "true"
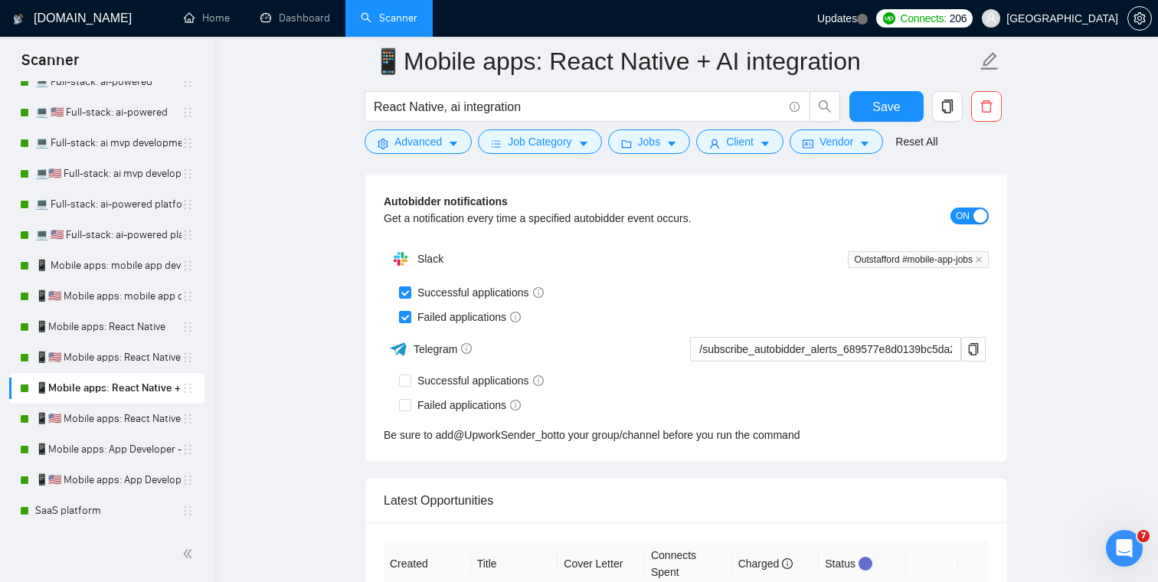
scroll to position [3841, 0]
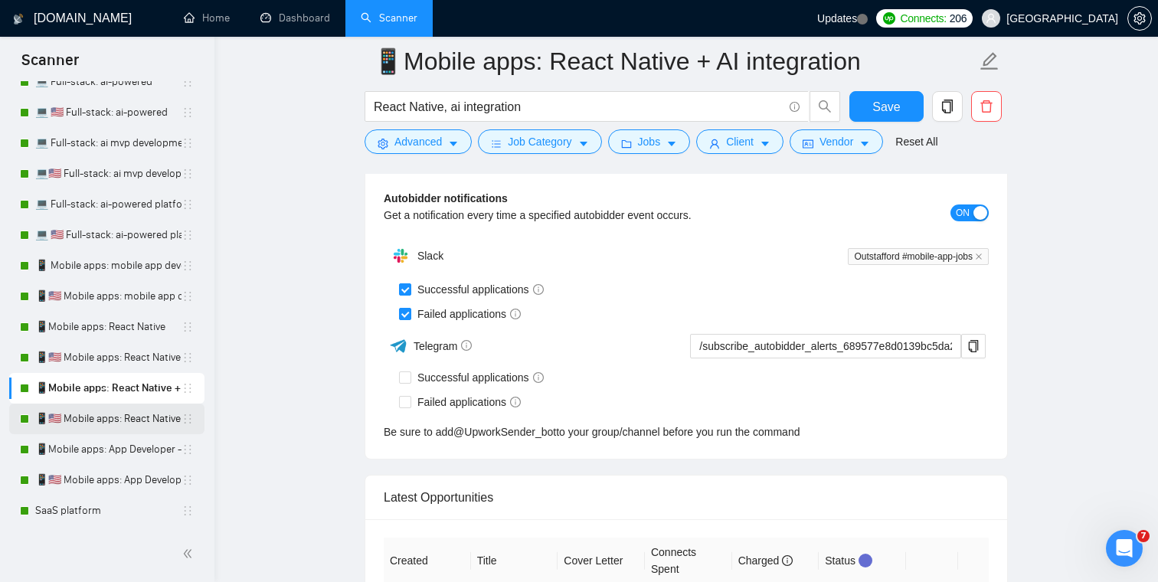
click at [91, 410] on link "📱🇺🇸 Mobile apps: React Native + AI integration" at bounding box center [108, 419] width 146 height 31
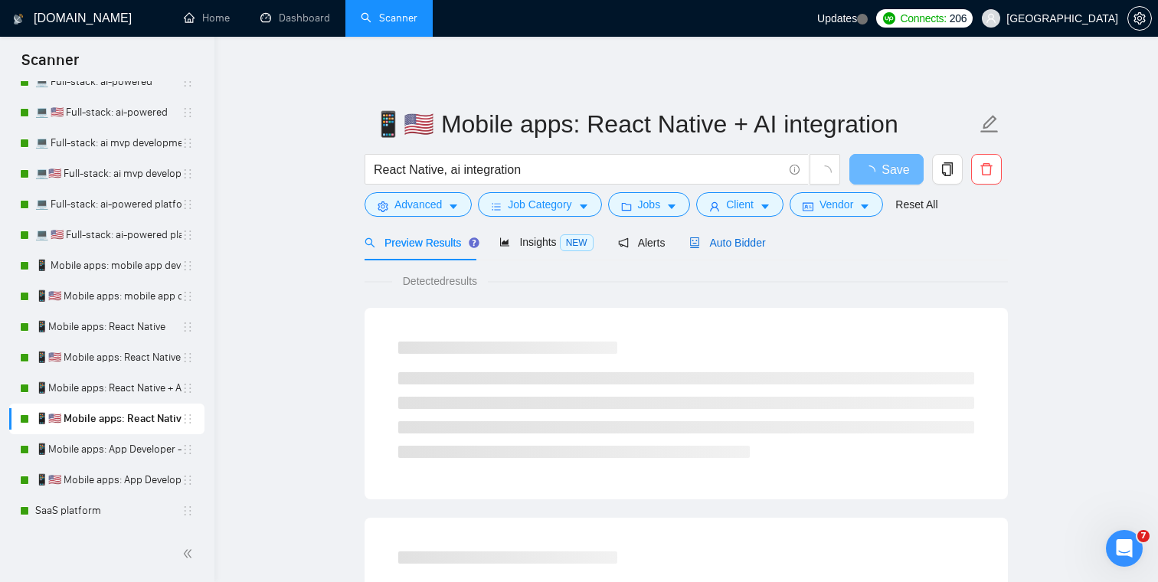
click at [737, 239] on span "Auto Bidder" at bounding box center [727, 243] width 76 height 12
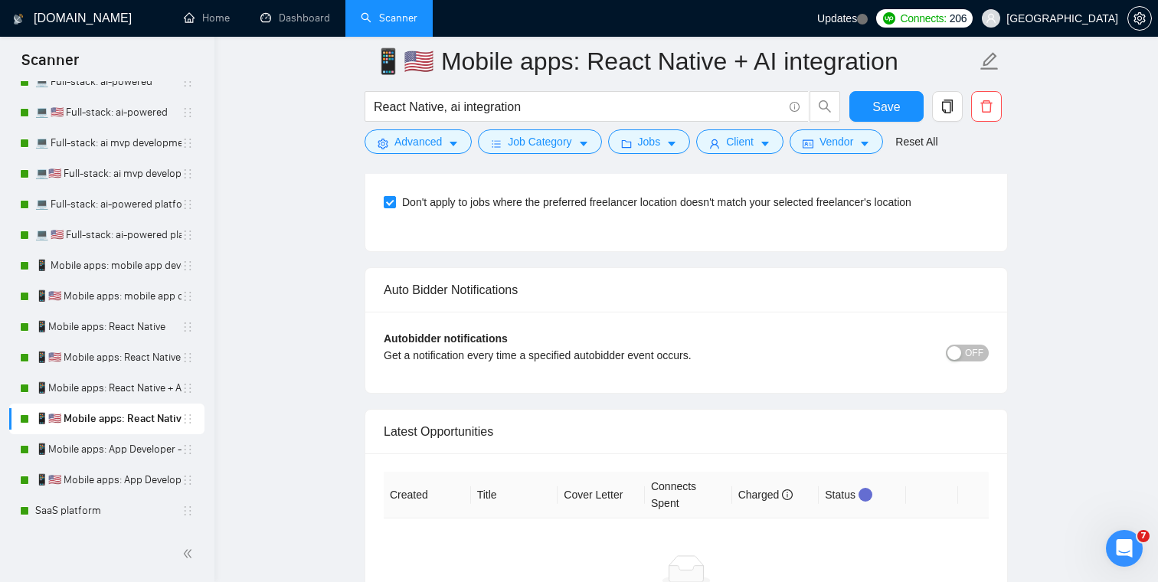
scroll to position [3639, 0]
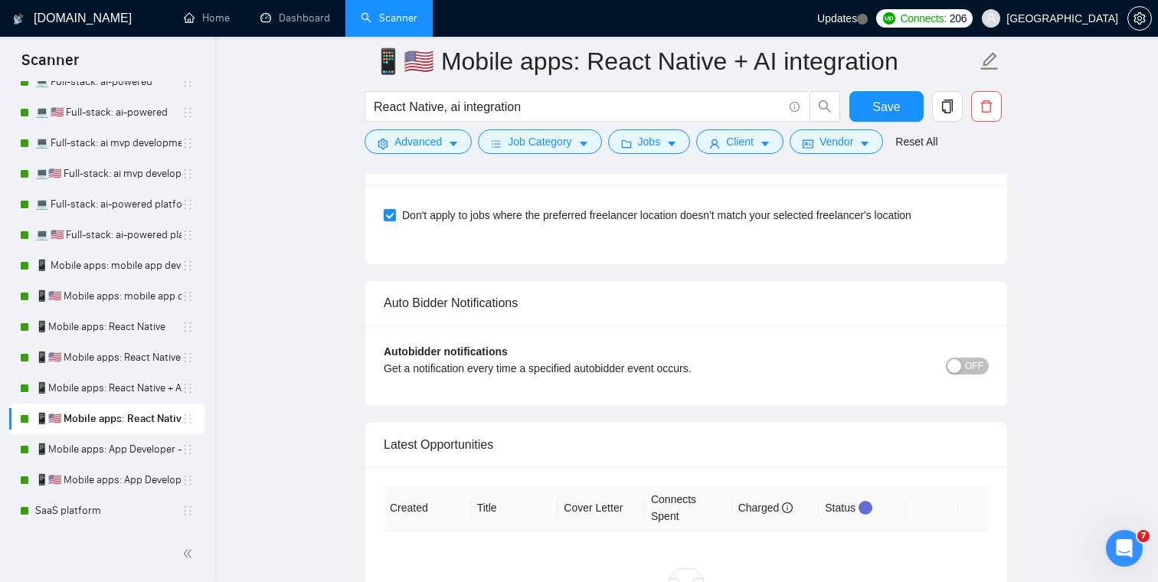
click at [971, 361] on span "OFF" at bounding box center [974, 366] width 18 height 17
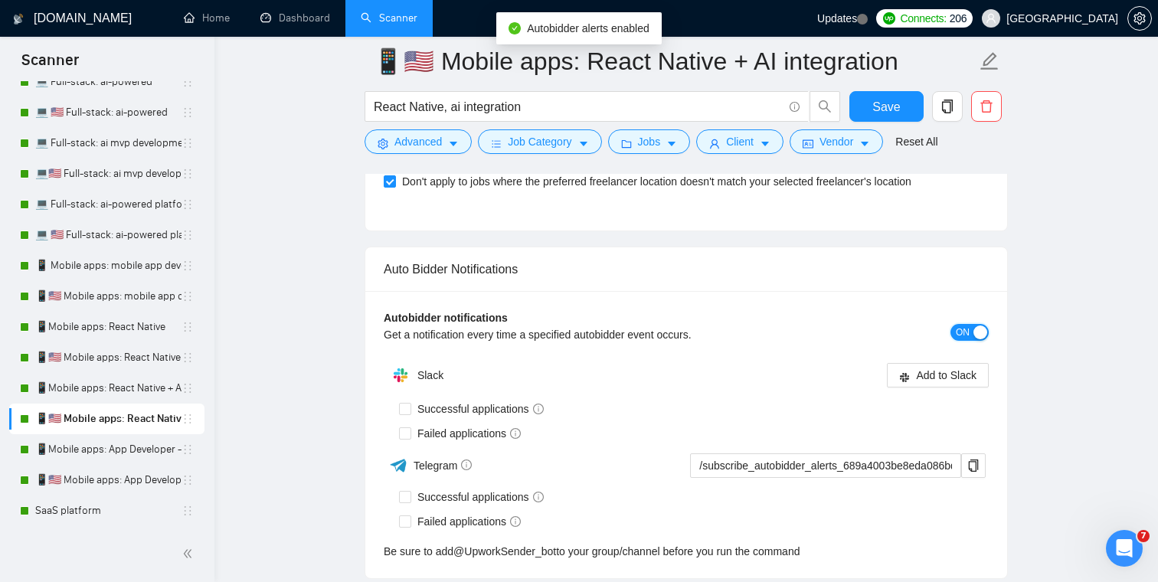
scroll to position [3670, 0]
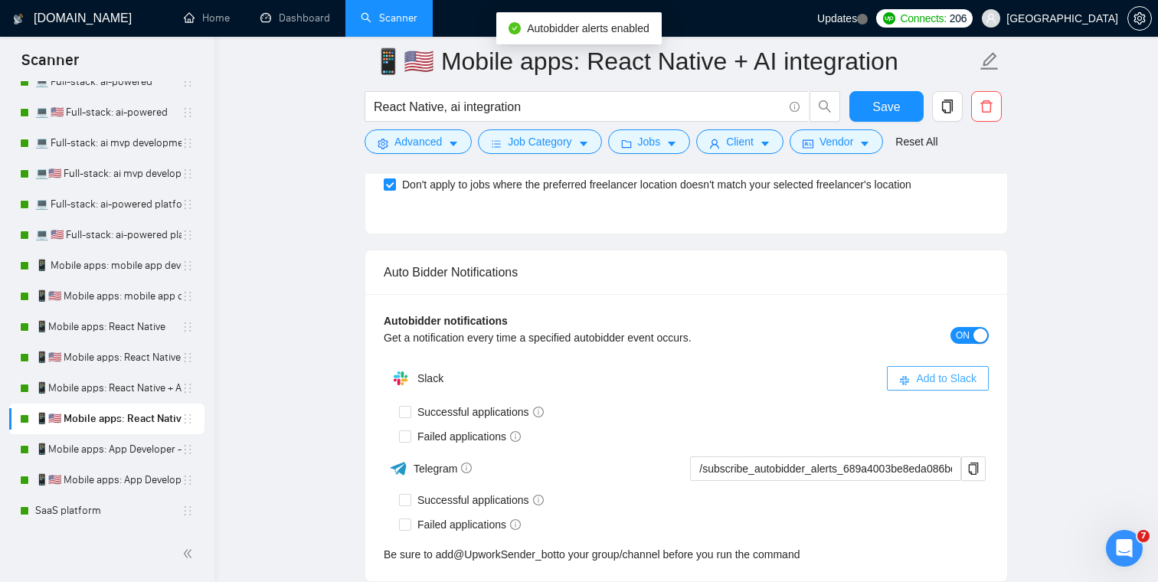
click at [944, 375] on span "Add to Slack" at bounding box center [946, 378] width 60 height 17
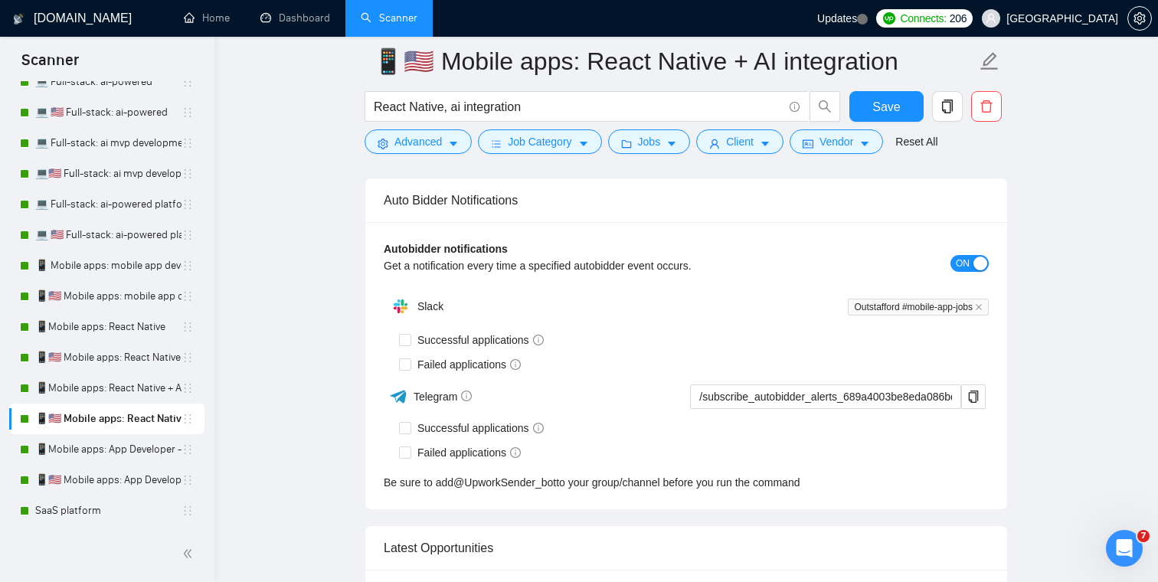
scroll to position [3744, 0]
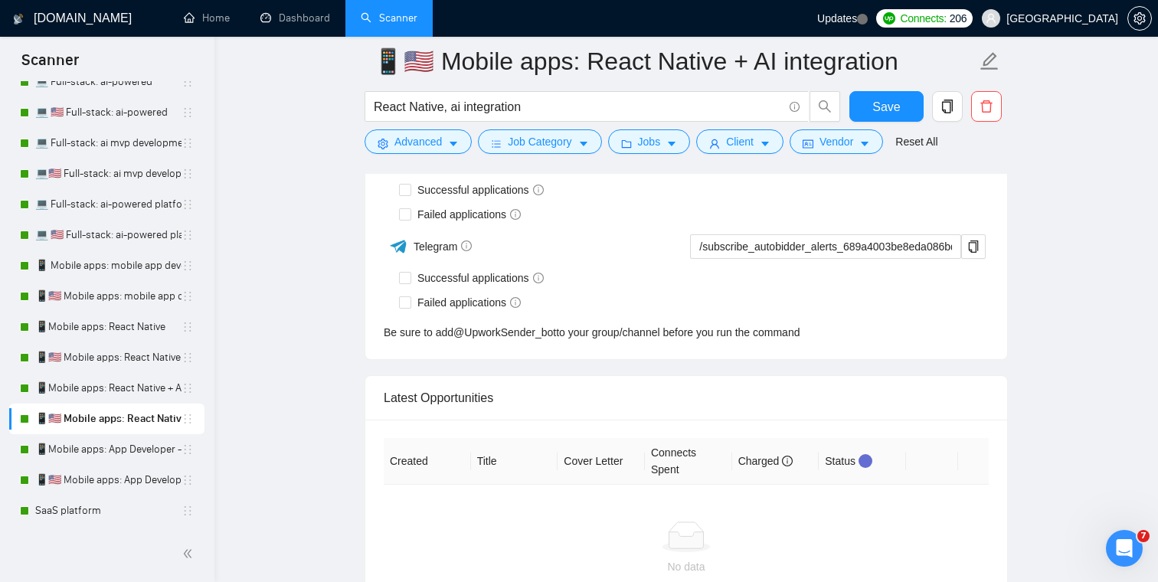
scroll to position [3917, 0]
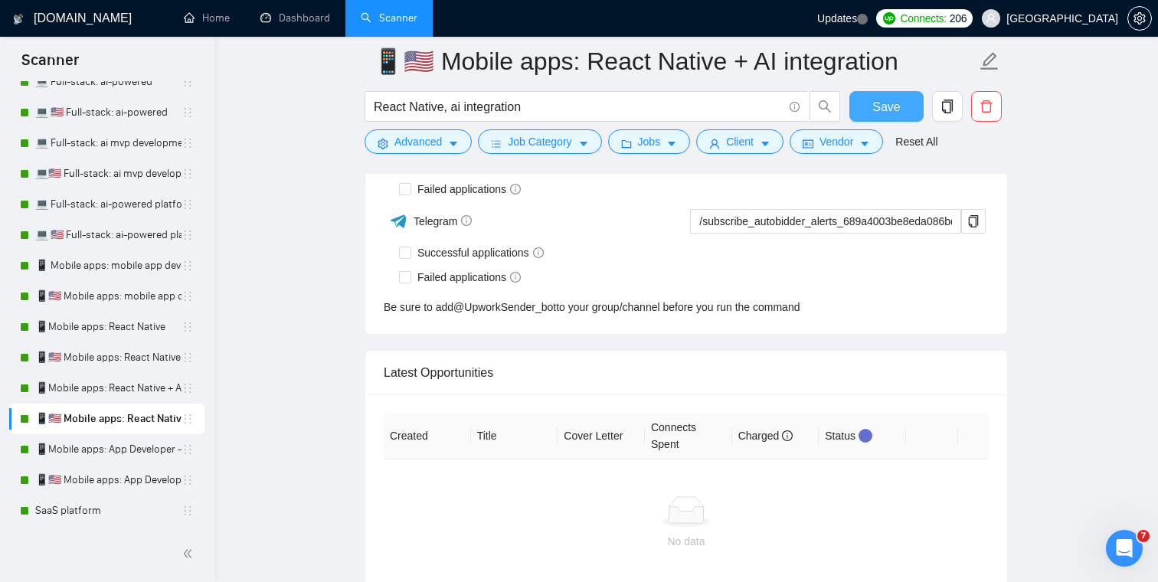
click at [898, 99] on span "Save" at bounding box center [886, 106] width 28 height 19
click at [77, 442] on link "📱Mobile apps: App Developer - titles" at bounding box center [108, 449] width 146 height 31
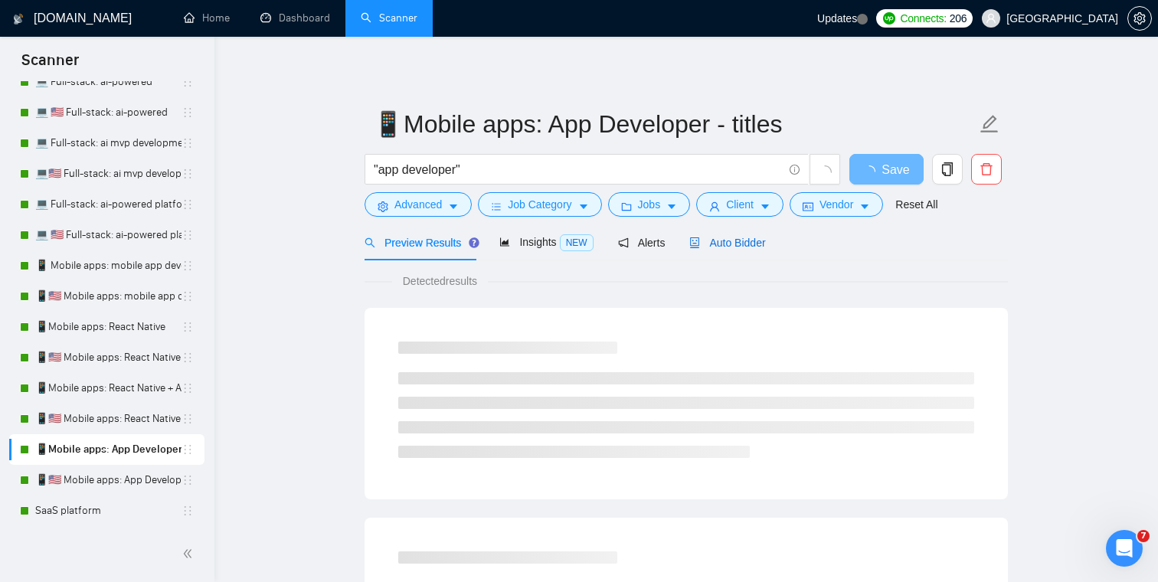
click at [747, 237] on span "Auto Bidder" at bounding box center [727, 243] width 76 height 12
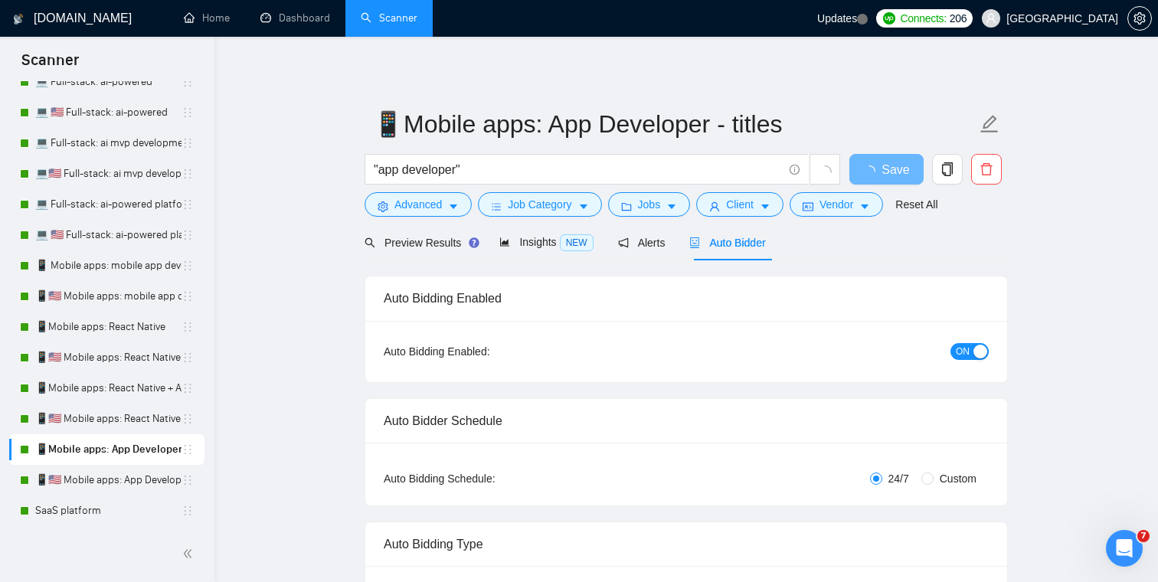
checkbox input "true"
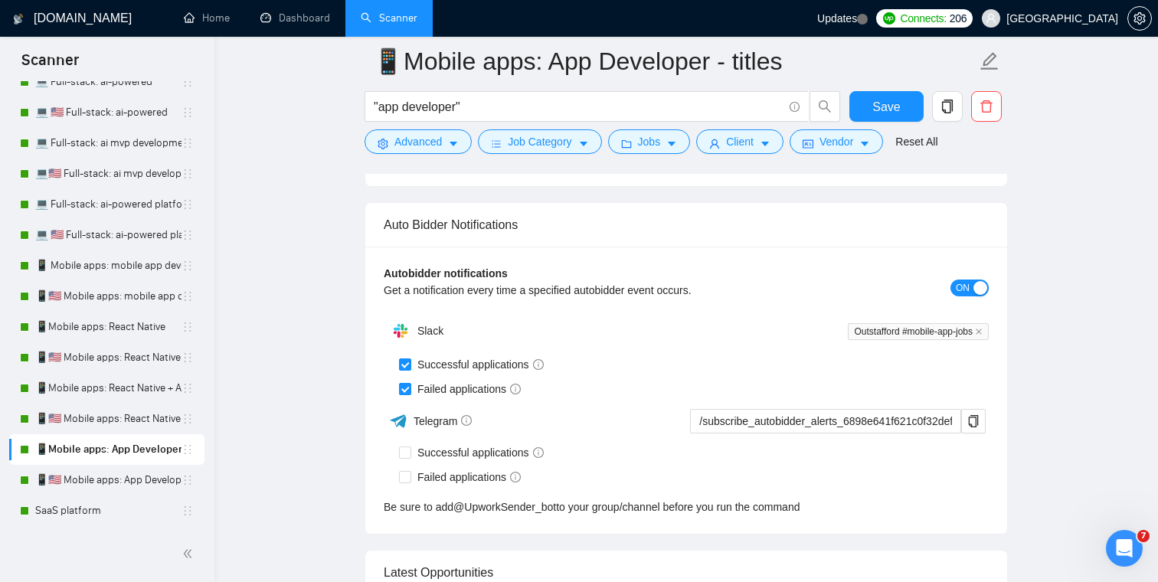
scroll to position [3804, 0]
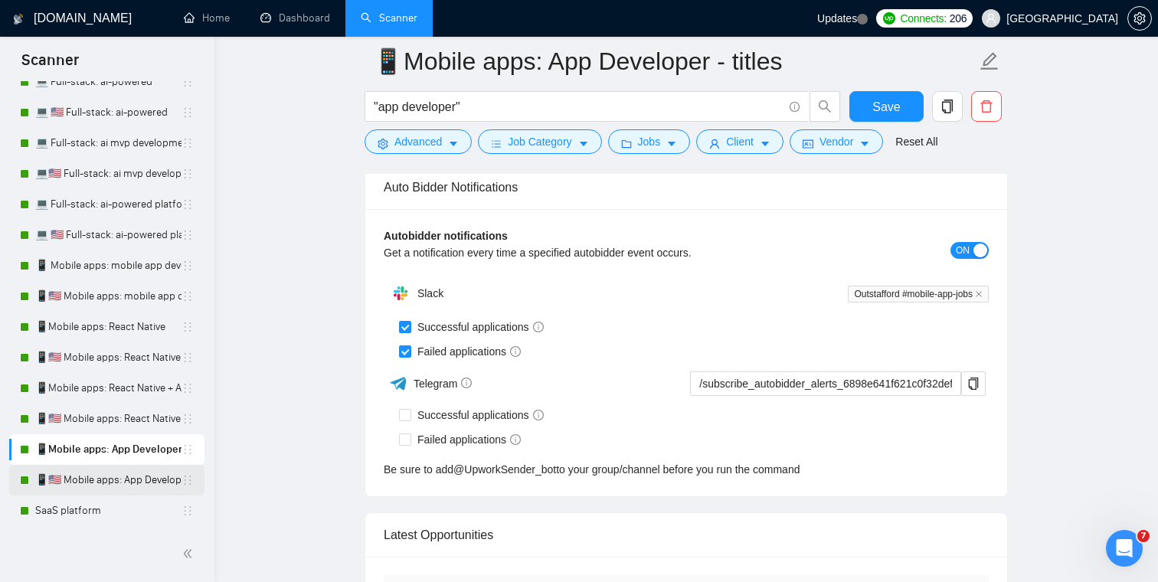
click at [80, 486] on link "📱🇺🇸 Mobile apps: App Developer - titles" at bounding box center [108, 480] width 146 height 31
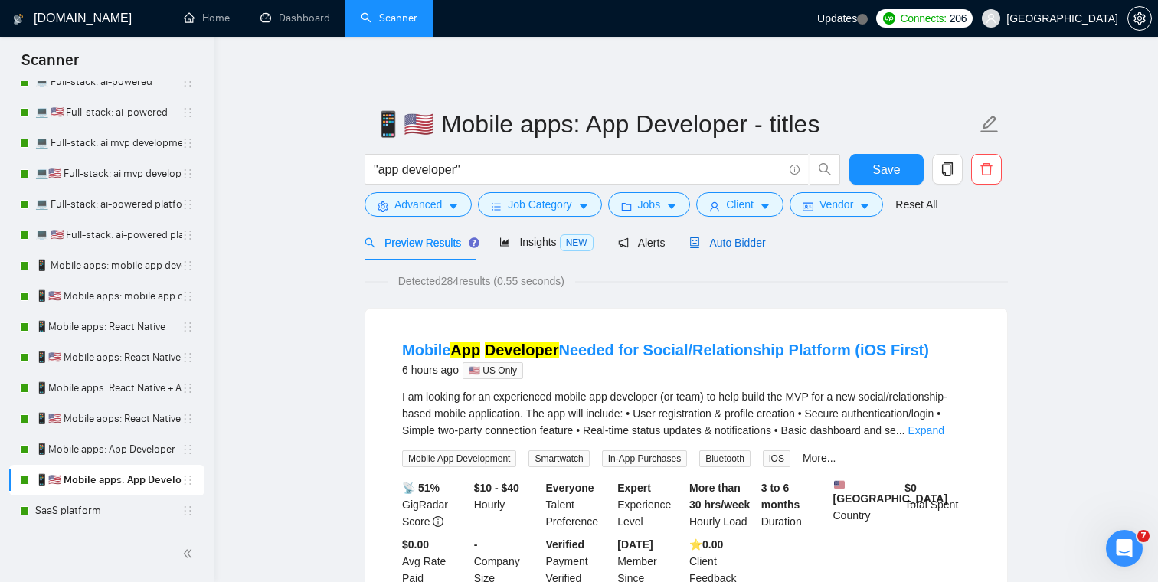
click at [746, 246] on span "Auto Bidder" at bounding box center [727, 243] width 76 height 12
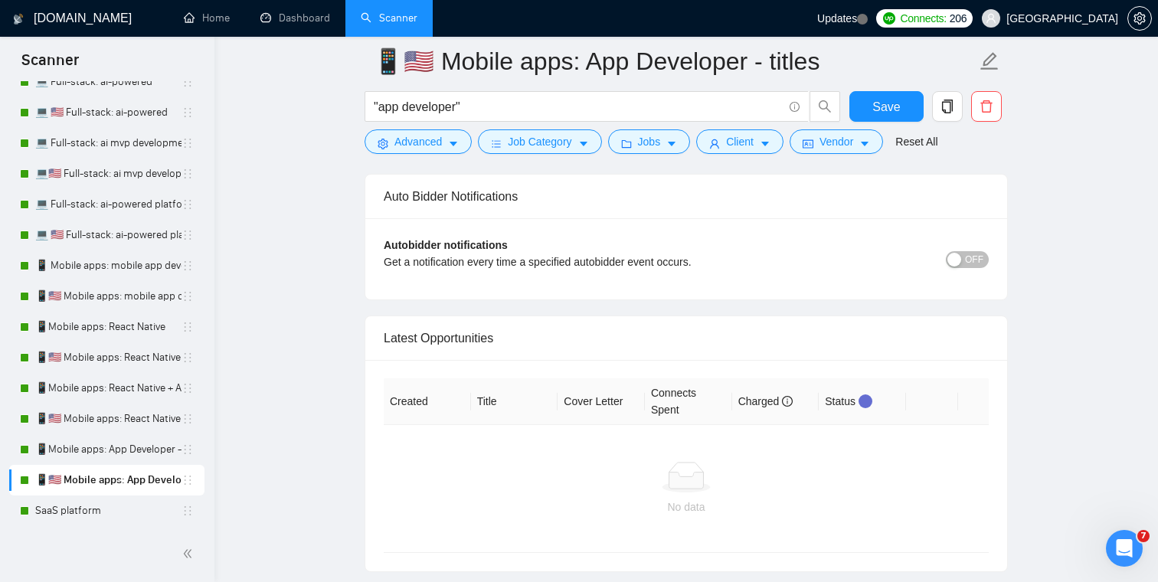
scroll to position [3731, 0]
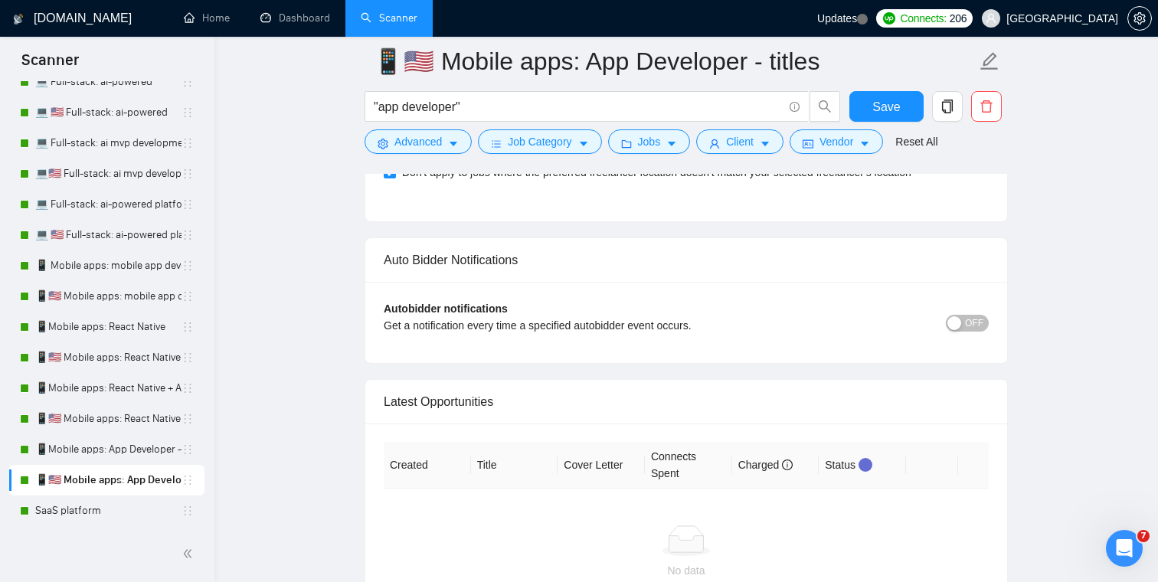
click at [971, 328] on span "OFF" at bounding box center [974, 323] width 18 height 17
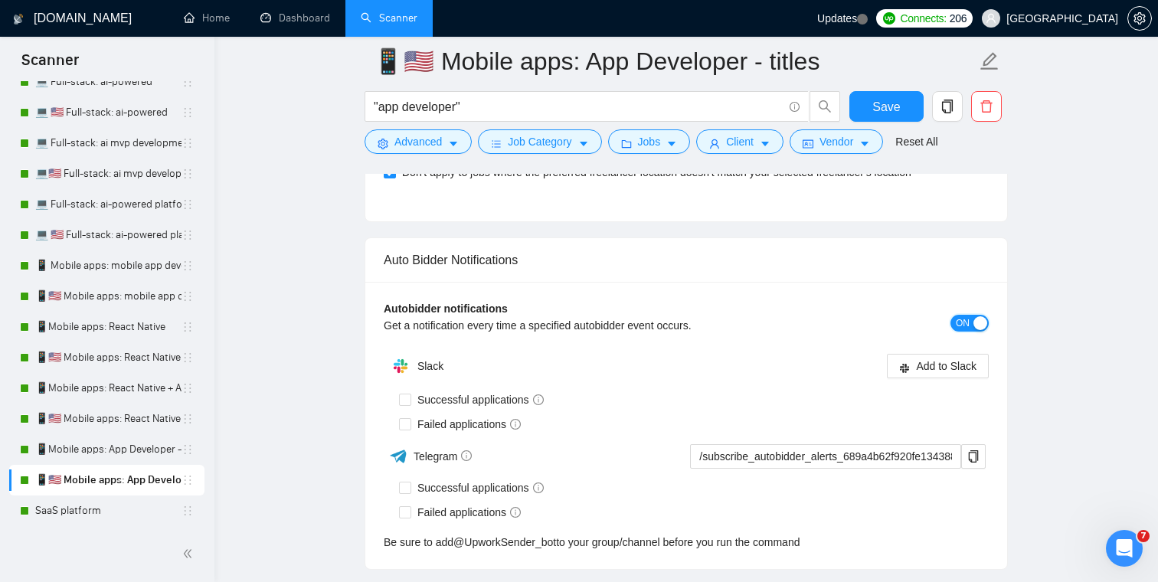
scroll to position [3760, 0]
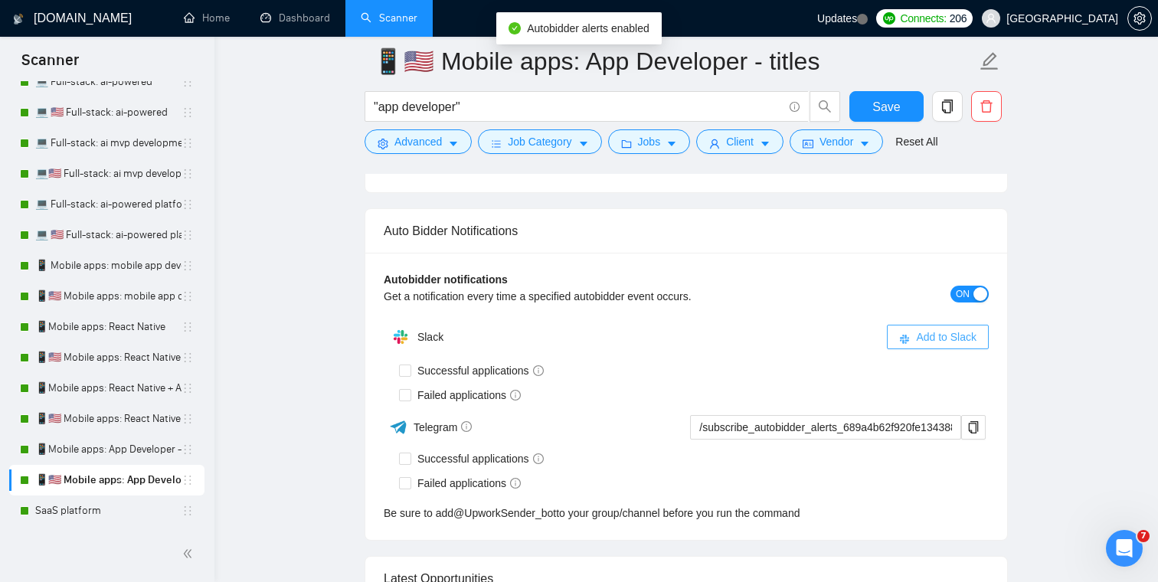
click at [919, 331] on span "Add to Slack" at bounding box center [946, 337] width 60 height 17
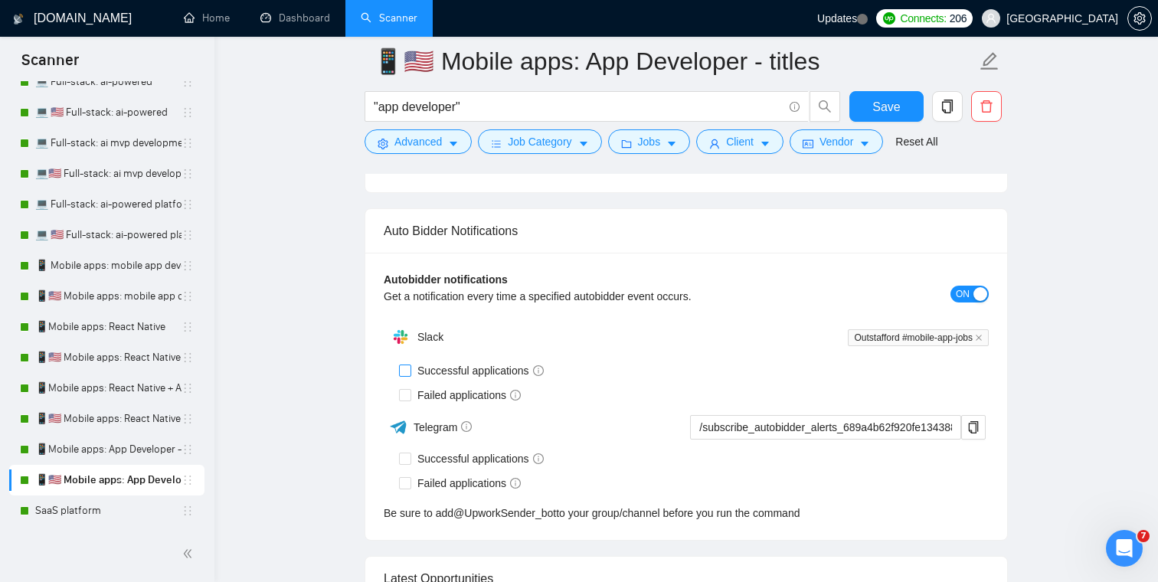
click at [456, 369] on span "Successful applications" at bounding box center [480, 370] width 139 height 17
click at [410, 369] on input "Successful applications" at bounding box center [404, 370] width 11 height 11
checkbox input "true"
click at [454, 391] on span "Failed applications" at bounding box center [469, 395] width 116 height 17
click at [410, 391] on input "Failed applications" at bounding box center [404, 394] width 11 height 11
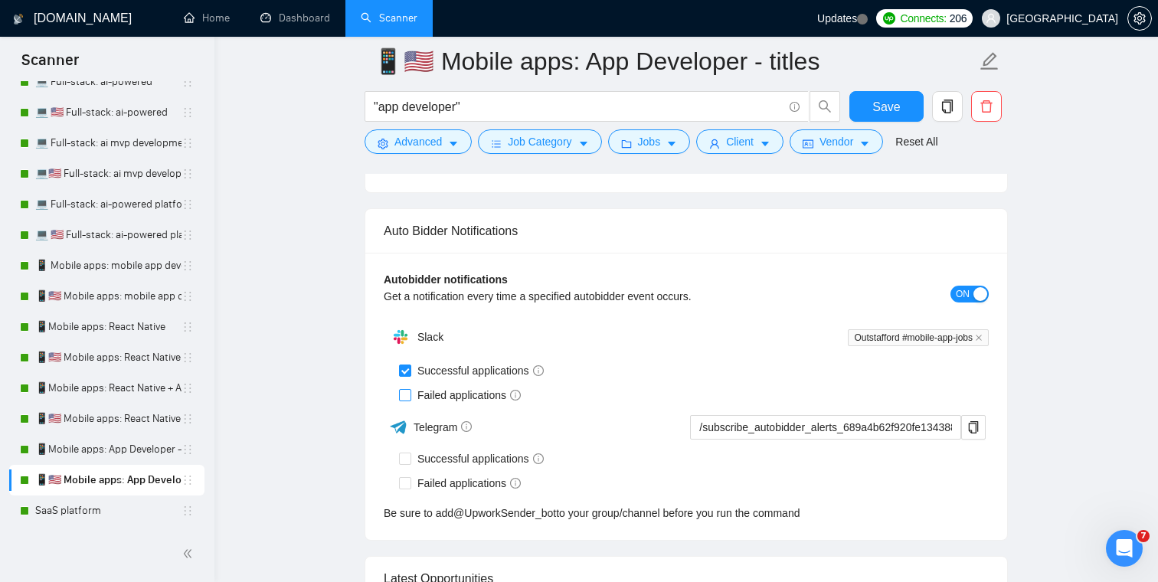
checkbox input "true"
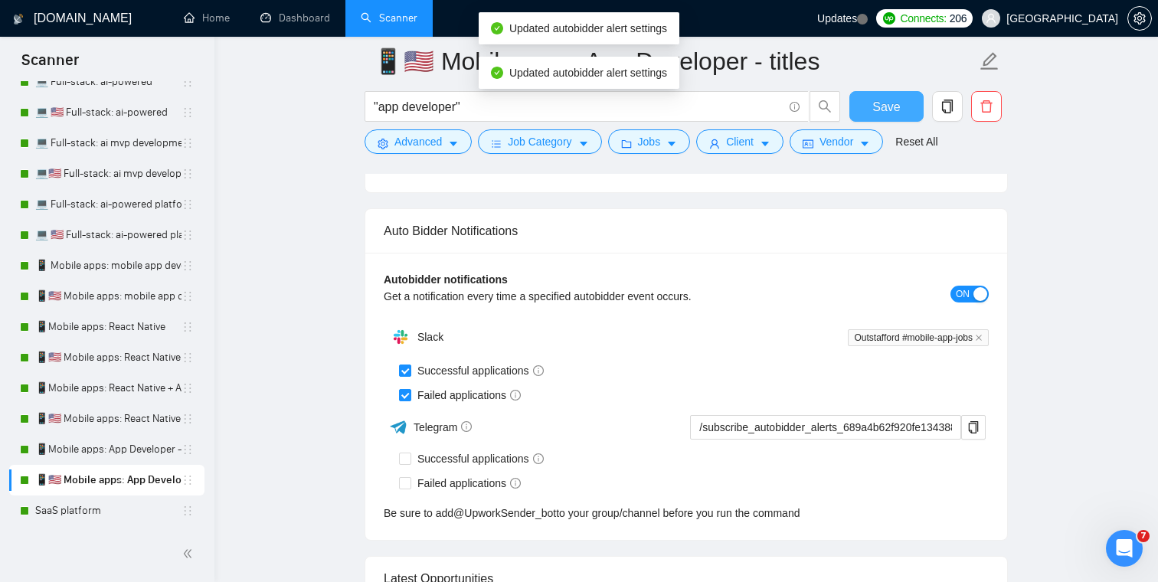
click at [891, 103] on span "Save" at bounding box center [886, 106] width 28 height 19
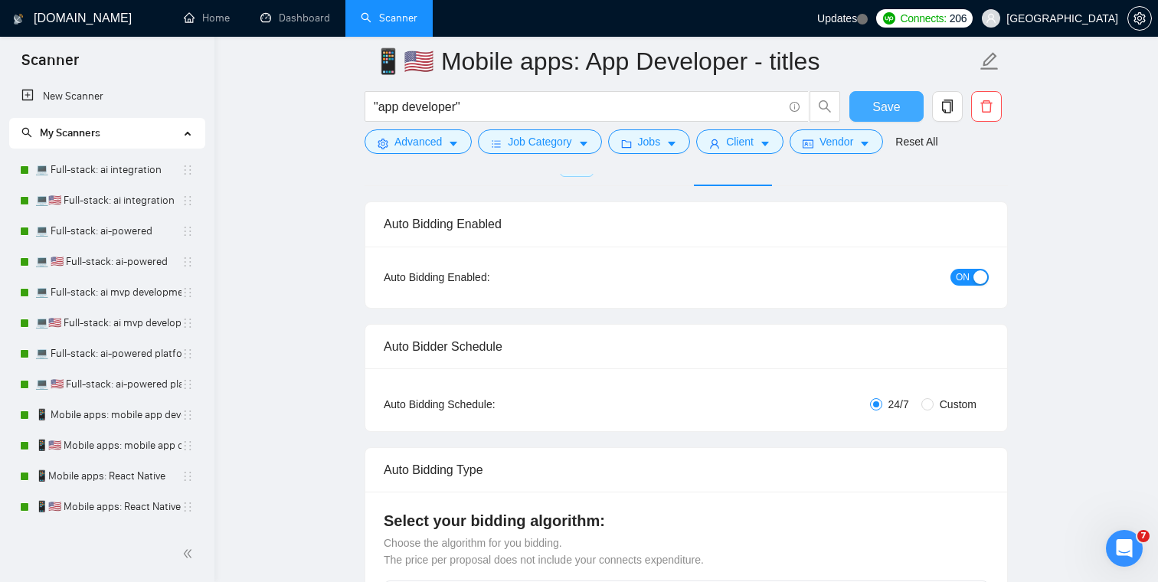
scroll to position [0, 0]
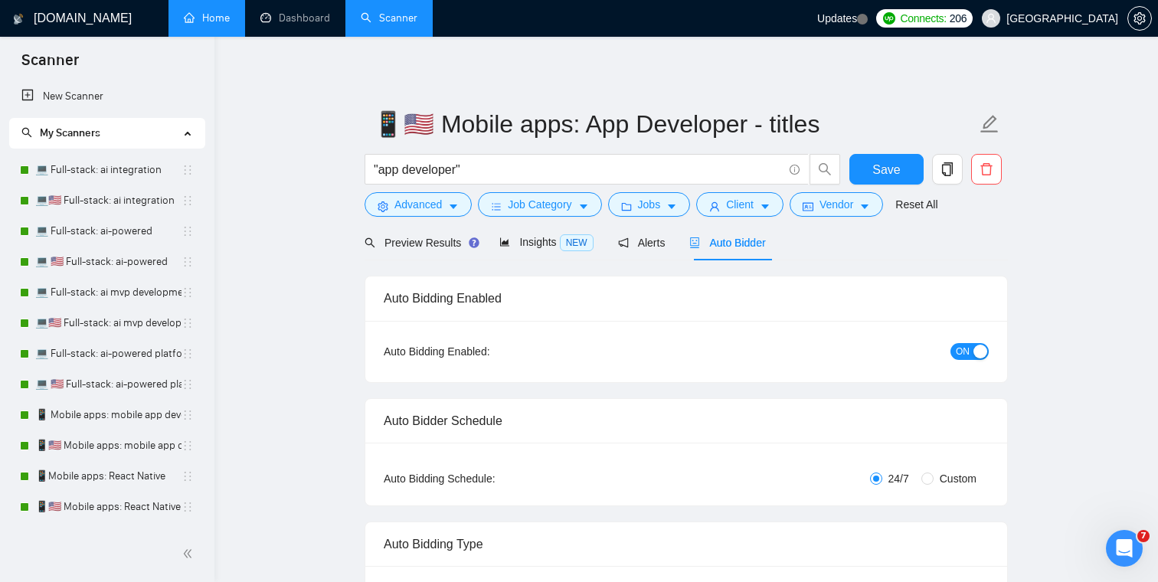
click at [206, 18] on link "Home" at bounding box center [207, 17] width 46 height 13
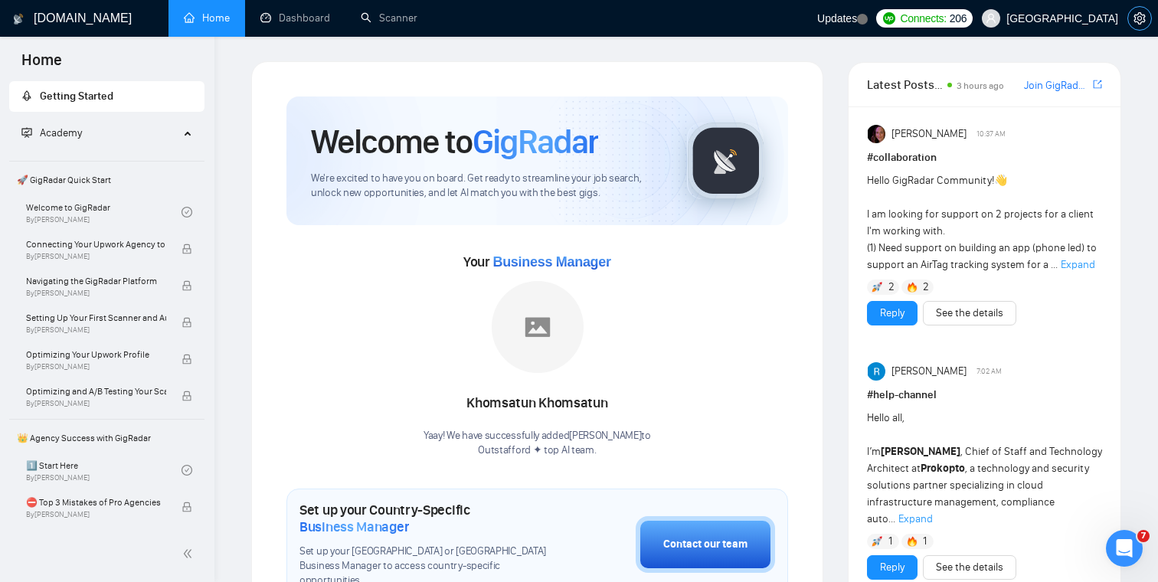
click at [1139, 21] on icon "setting" at bounding box center [1139, 18] width 12 height 12
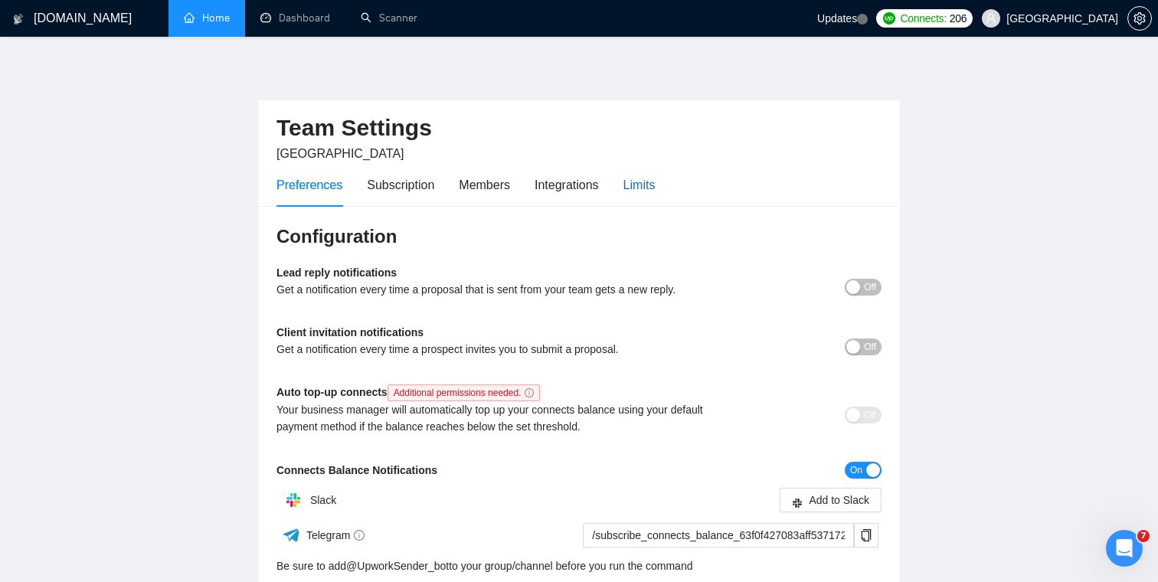
click at [652, 183] on div "Limits" at bounding box center [639, 184] width 32 height 19
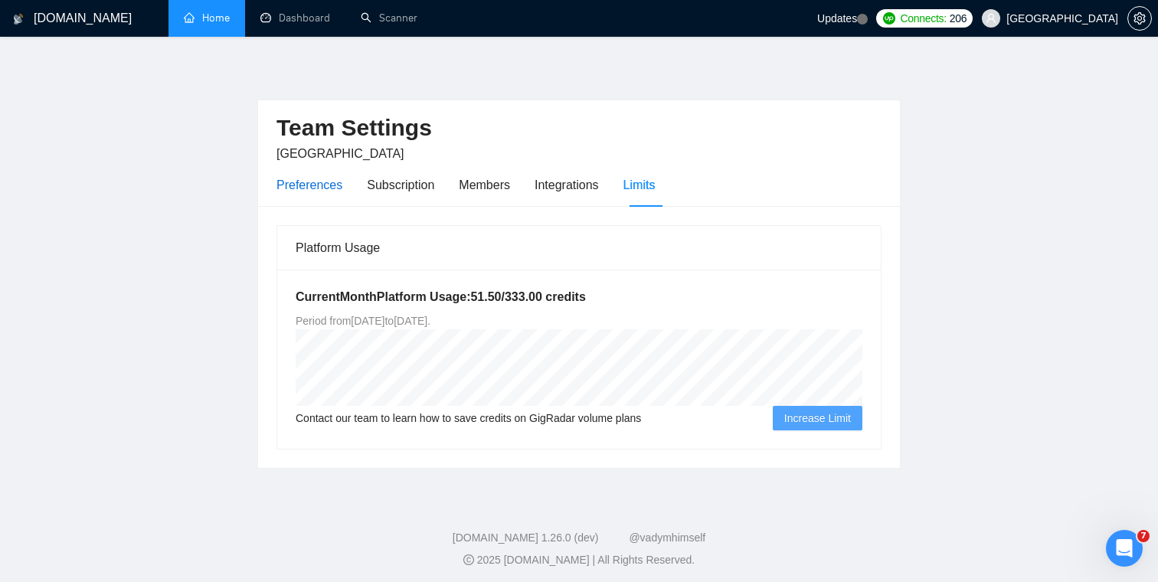
click at [319, 185] on div "Preferences" at bounding box center [309, 184] width 66 height 19
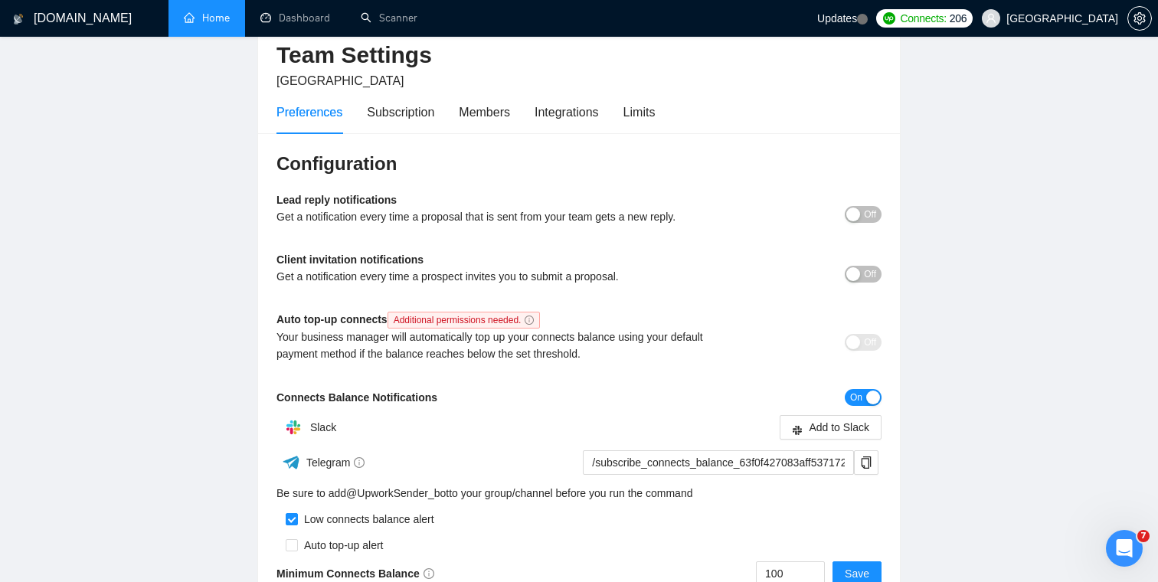
scroll to position [70, 0]
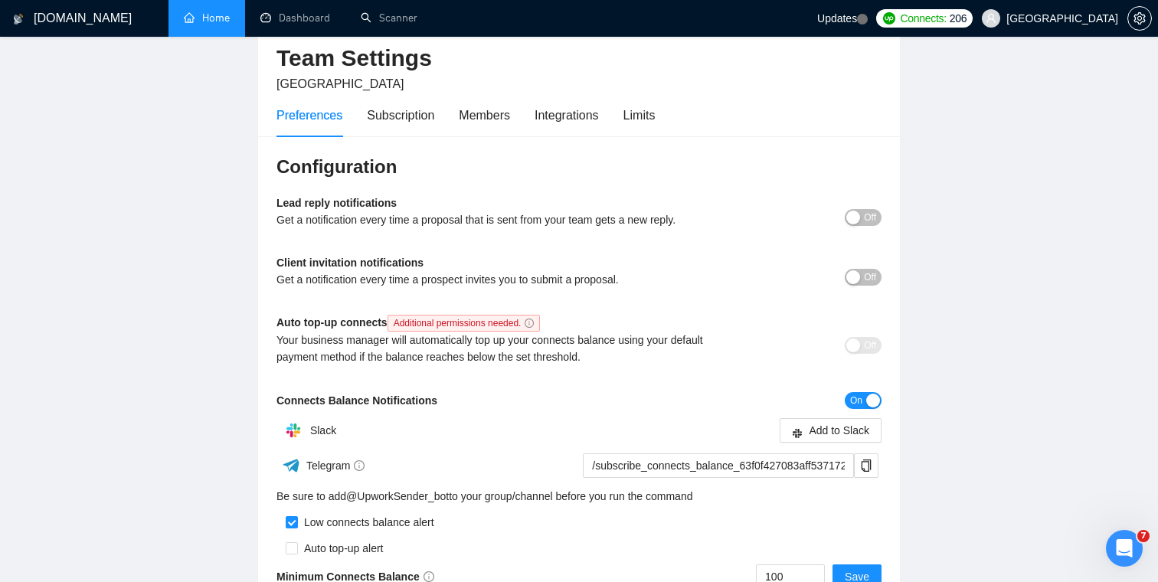
click at [865, 281] on span "Off" at bounding box center [870, 277] width 12 height 17
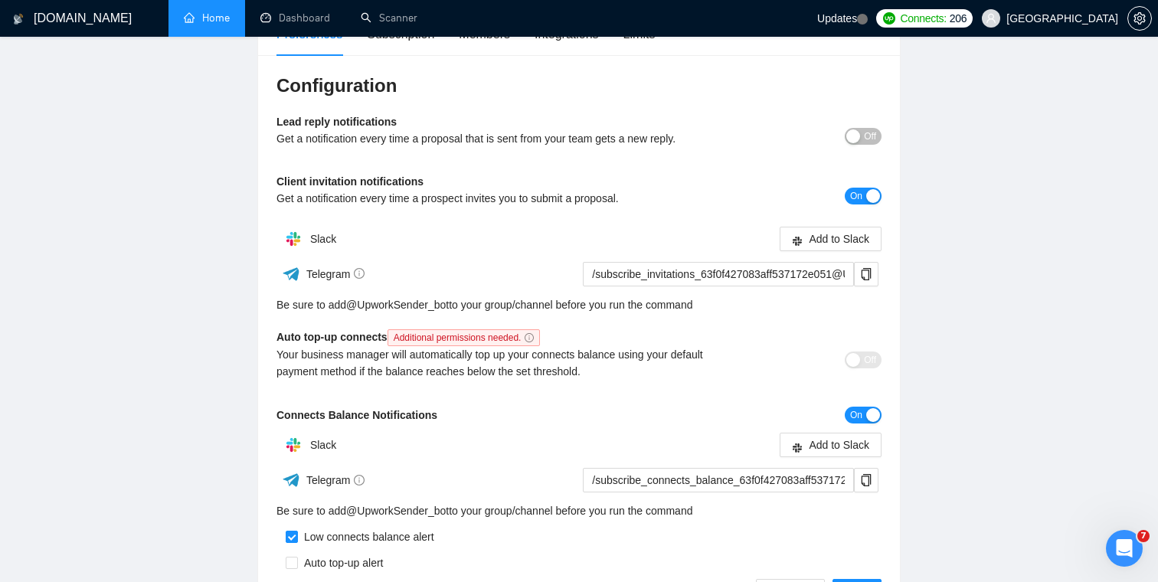
scroll to position [131, 0]
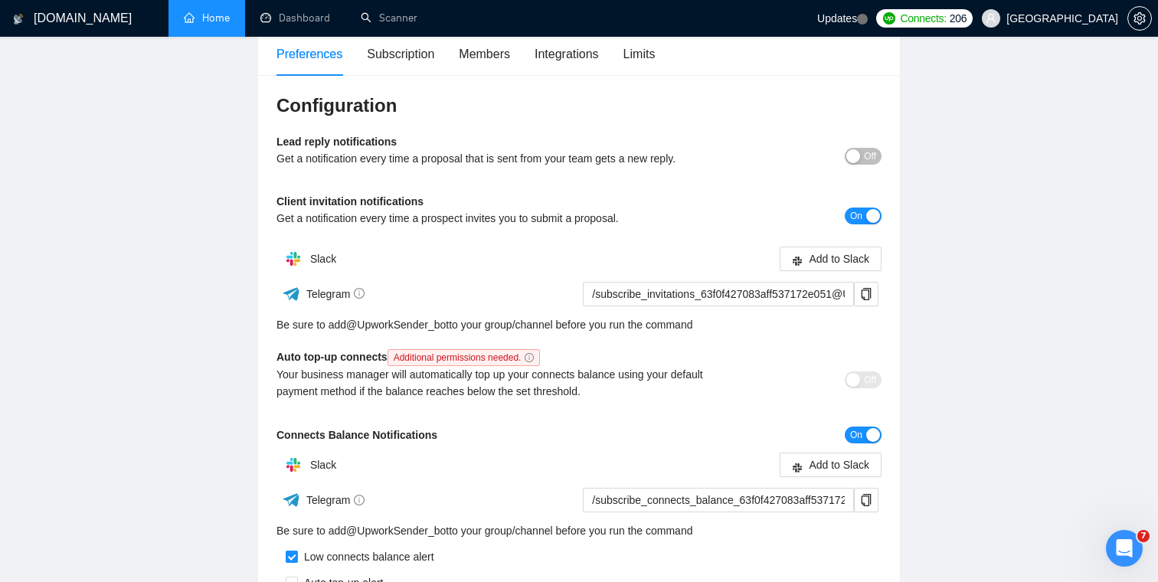
click at [855, 211] on span "On" at bounding box center [856, 216] width 12 height 17
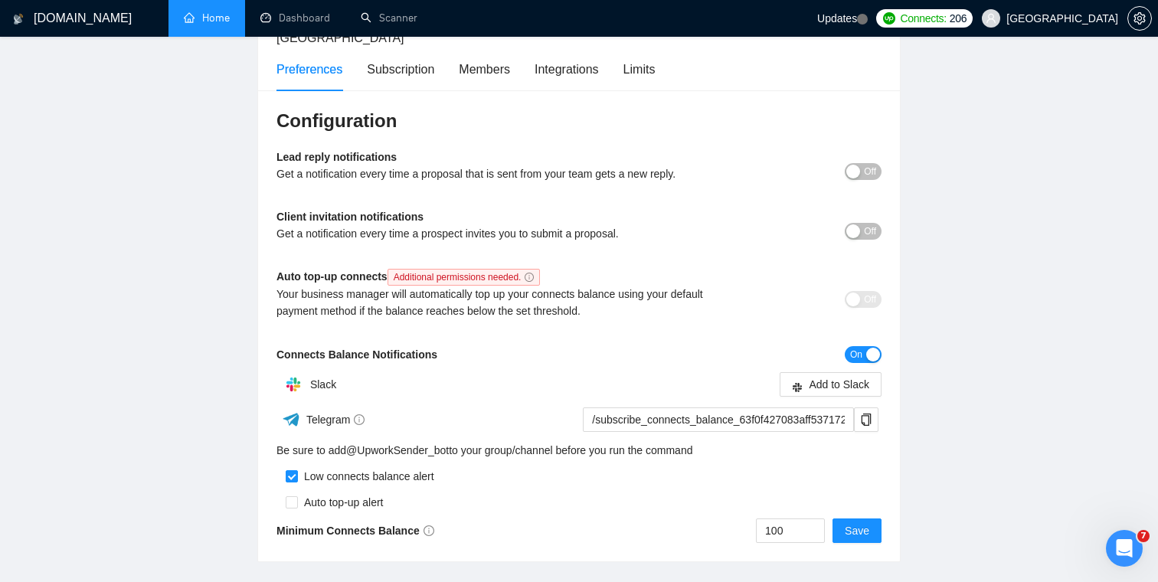
scroll to position [0, 0]
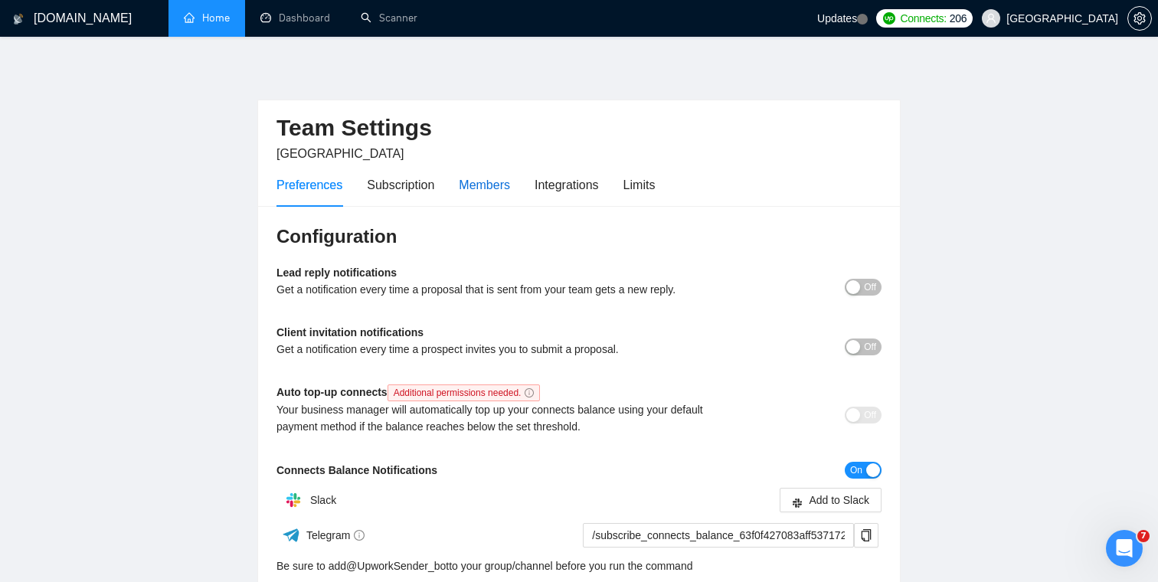
click at [502, 187] on div "Members" at bounding box center [484, 184] width 51 height 19
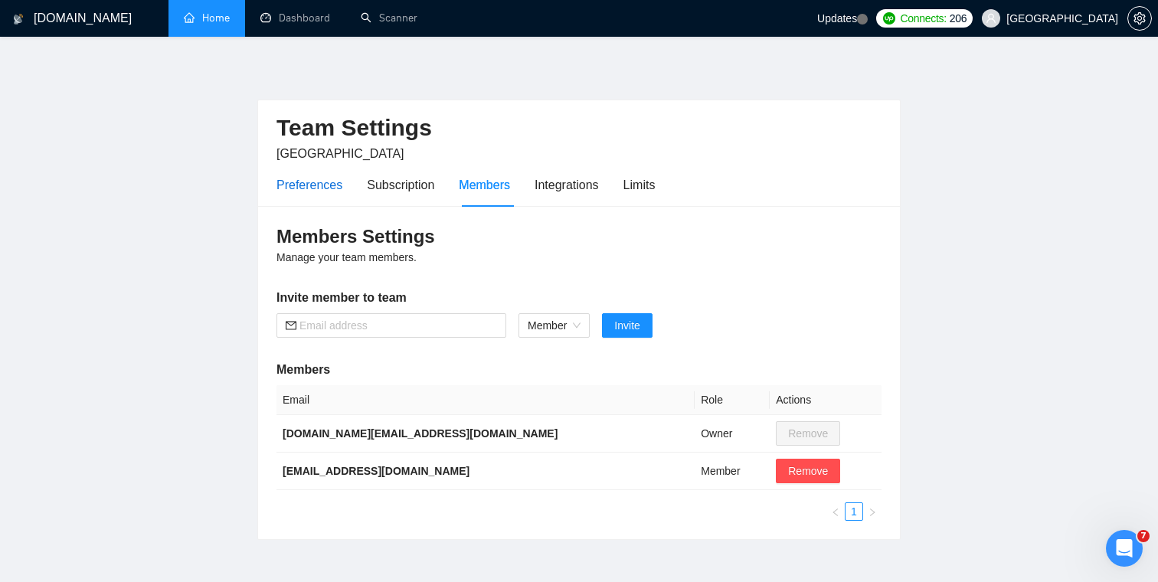
click at [307, 182] on div "Preferences" at bounding box center [309, 184] width 66 height 19
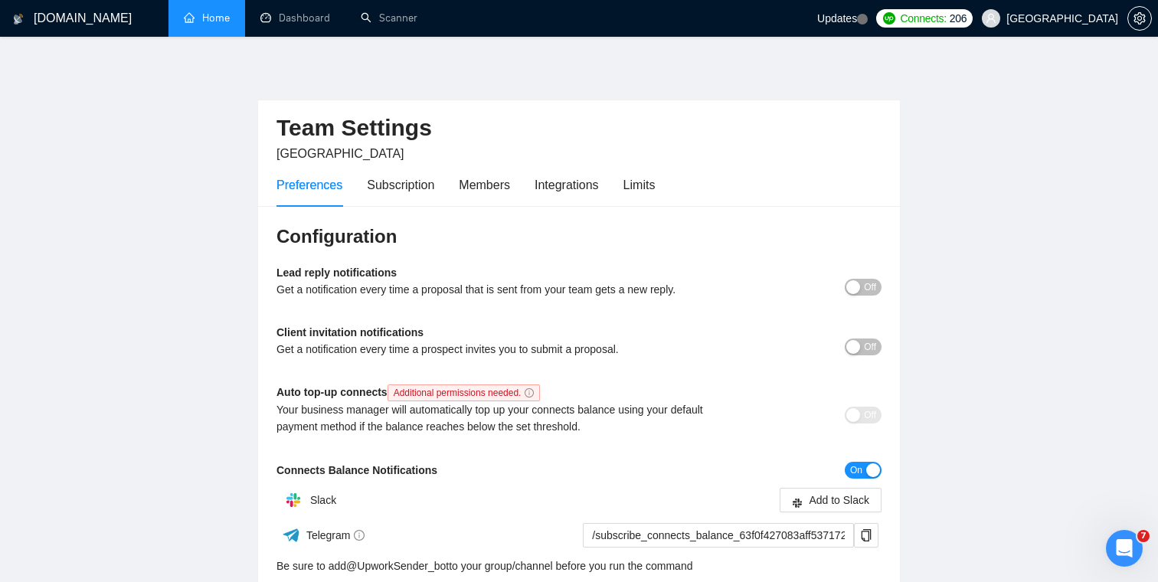
click at [214, 18] on link "Home" at bounding box center [207, 17] width 46 height 13
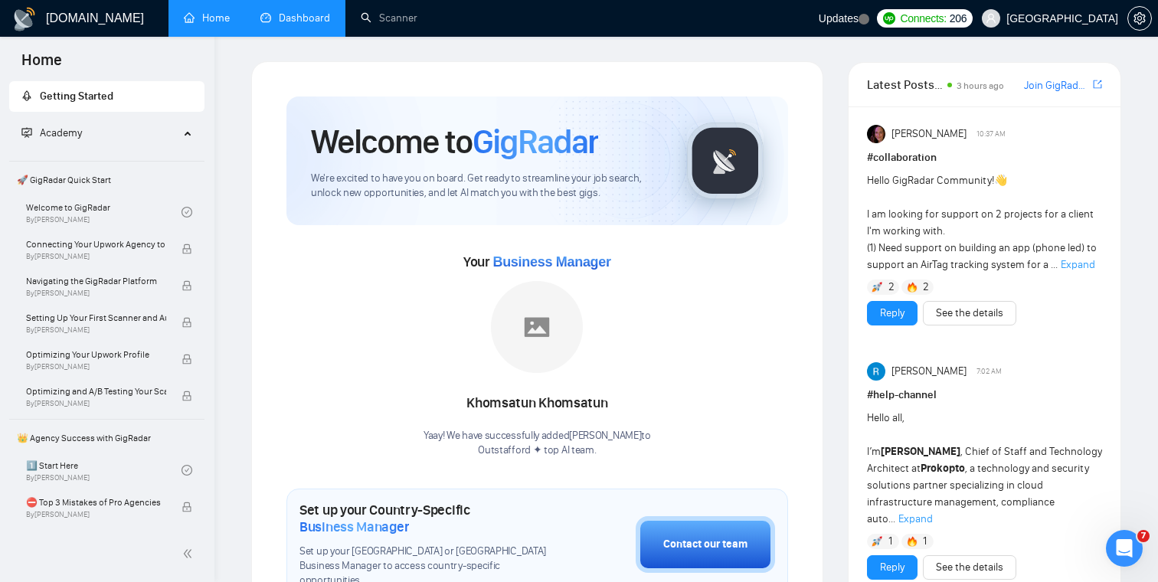
click at [292, 18] on link "Dashboard" at bounding box center [295, 17] width 70 height 13
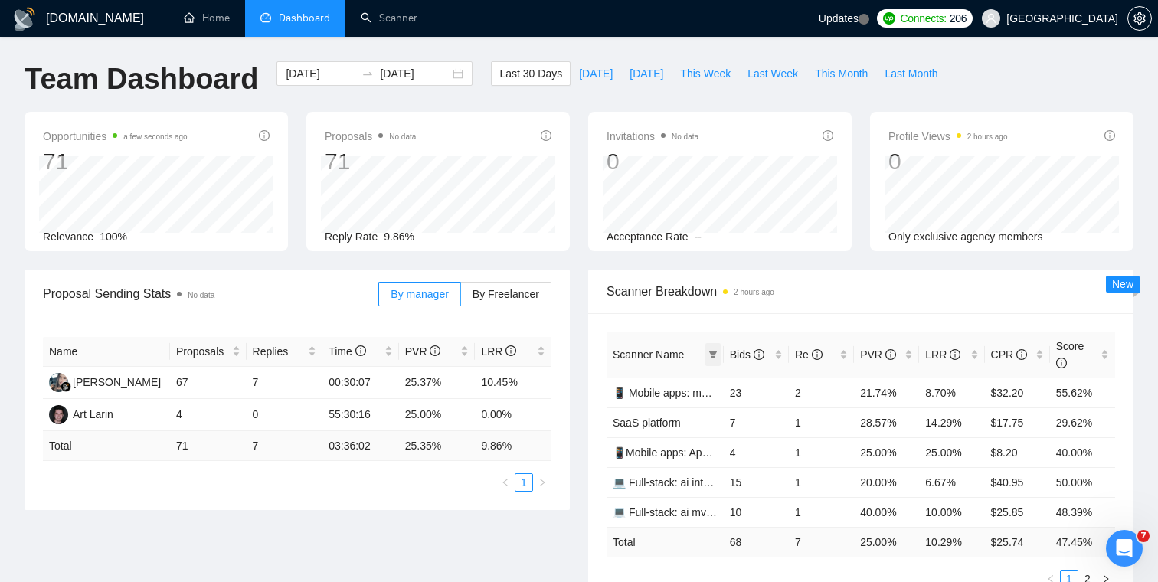
click at [708, 355] on icon "filter" at bounding box center [712, 354] width 9 height 9
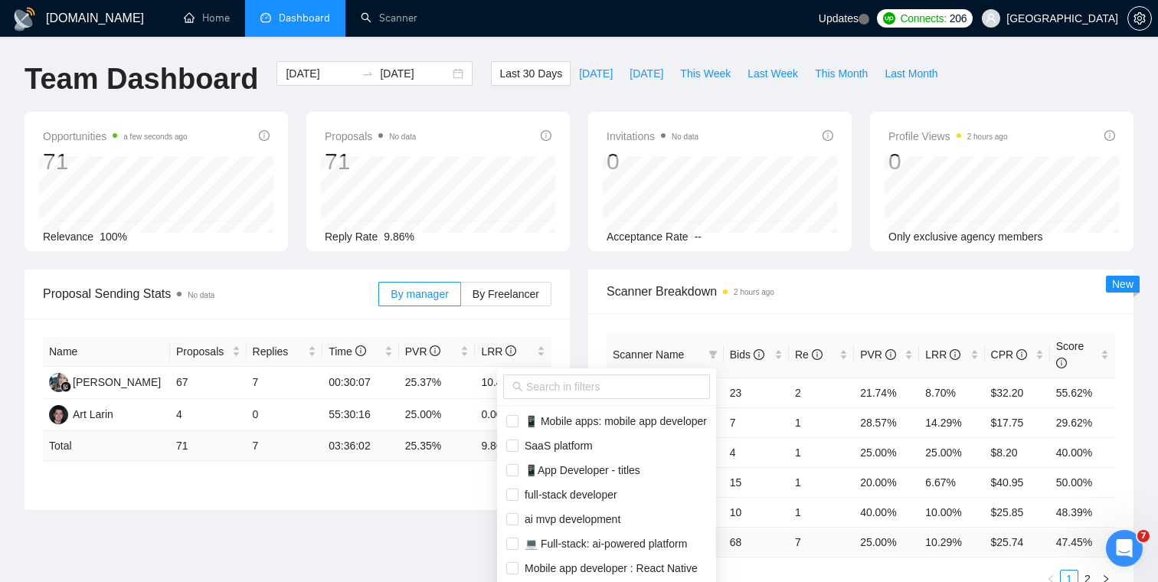
click at [675, 329] on div "Scanner Name Bids Re PVR LRR CPR Score 📱 Mobile apps: mobile app developer 23 2…" at bounding box center [860, 459] width 545 height 293
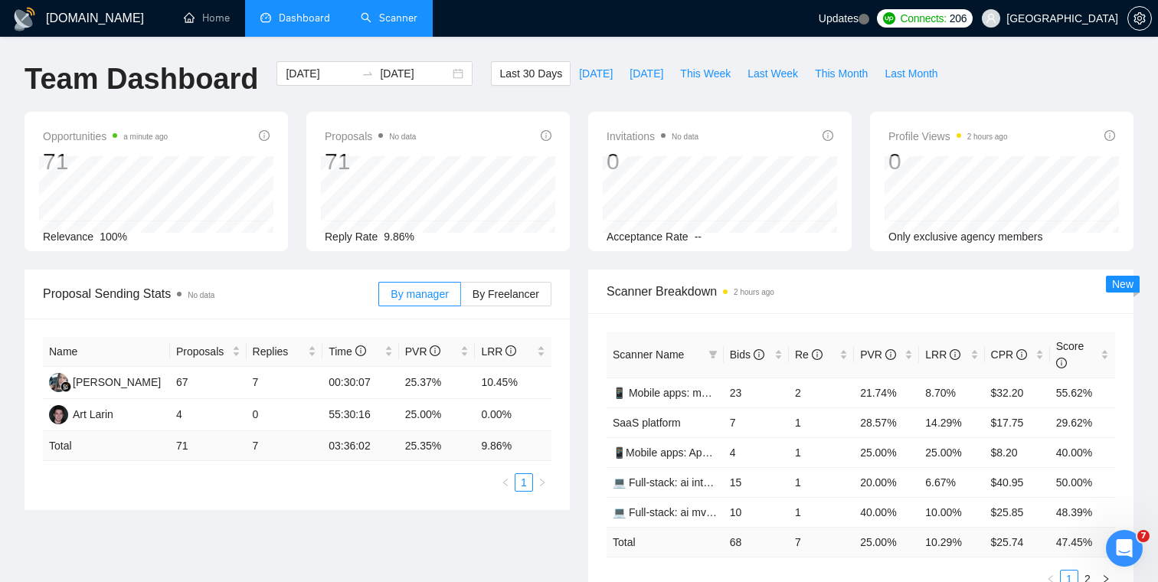
click at [398, 15] on link "Scanner" at bounding box center [389, 17] width 57 height 13
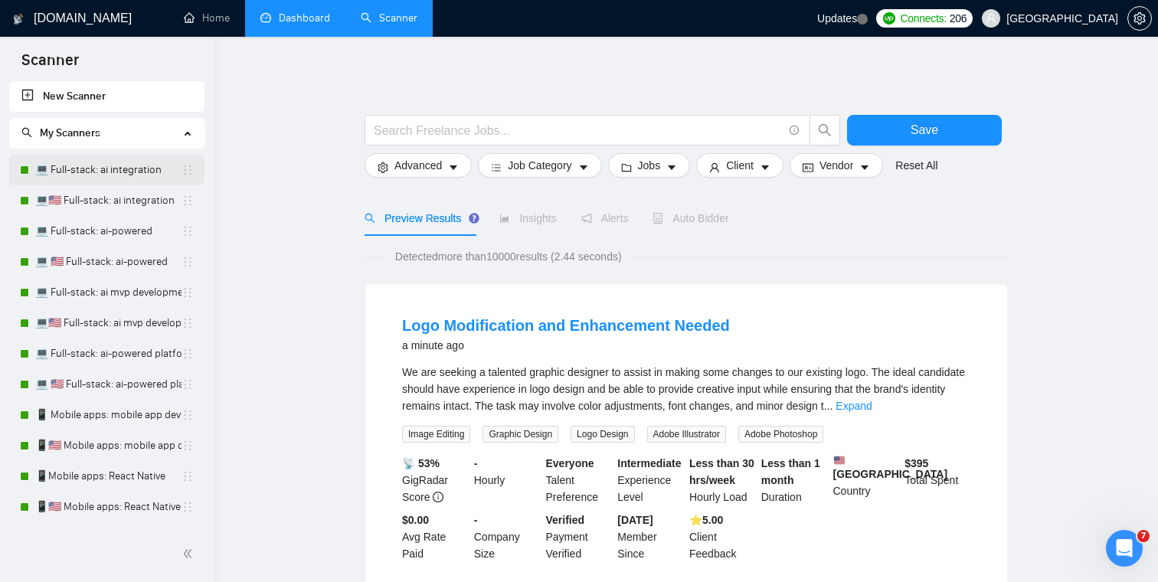
click at [101, 169] on link "💻 Full-stack: ai integration" at bounding box center [108, 170] width 146 height 31
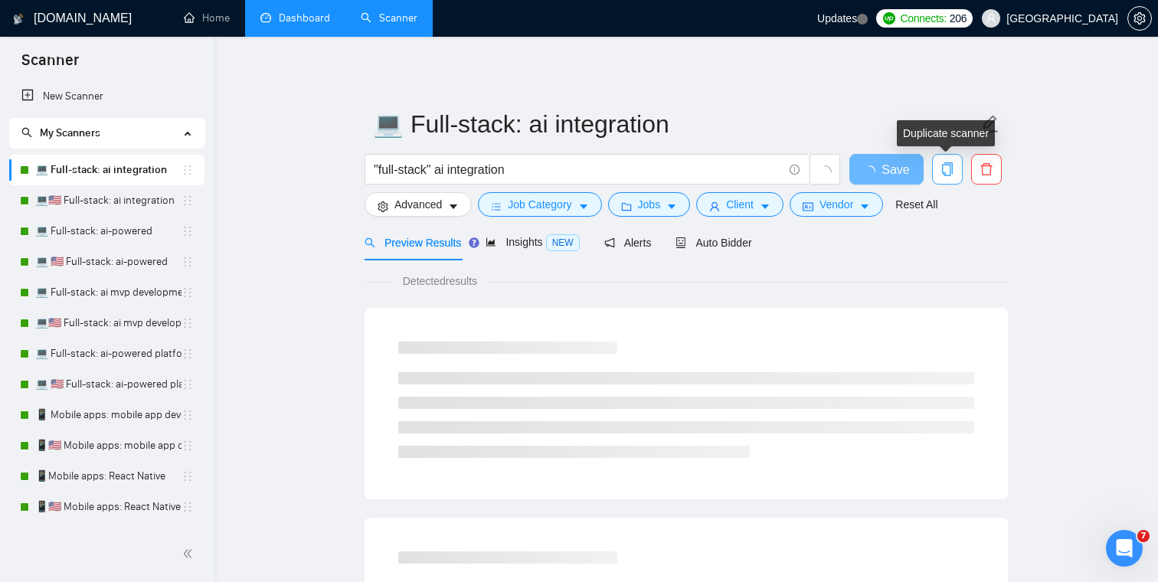
click at [951, 168] on icon "copy" at bounding box center [947, 169] width 11 height 14
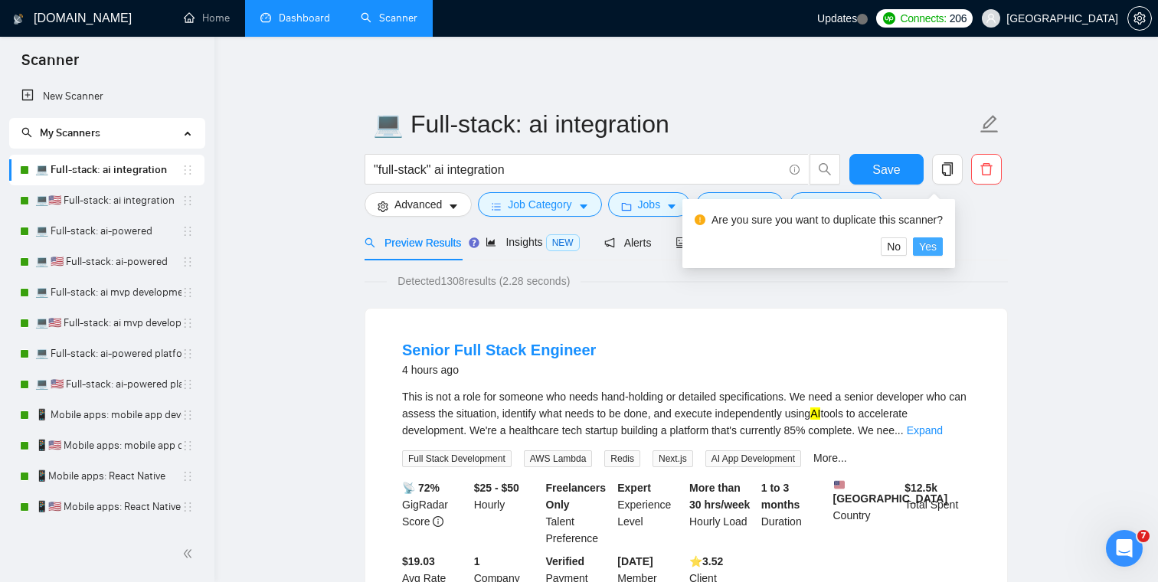
click at [935, 245] on span "Yes" at bounding box center [928, 246] width 18 height 17
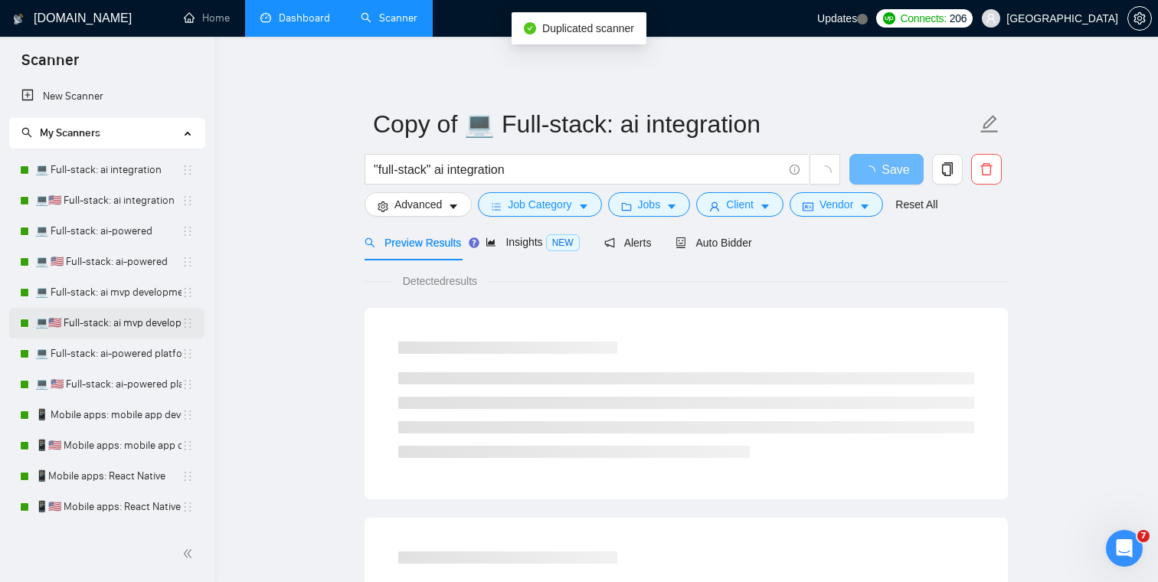
scroll to position [180, 0]
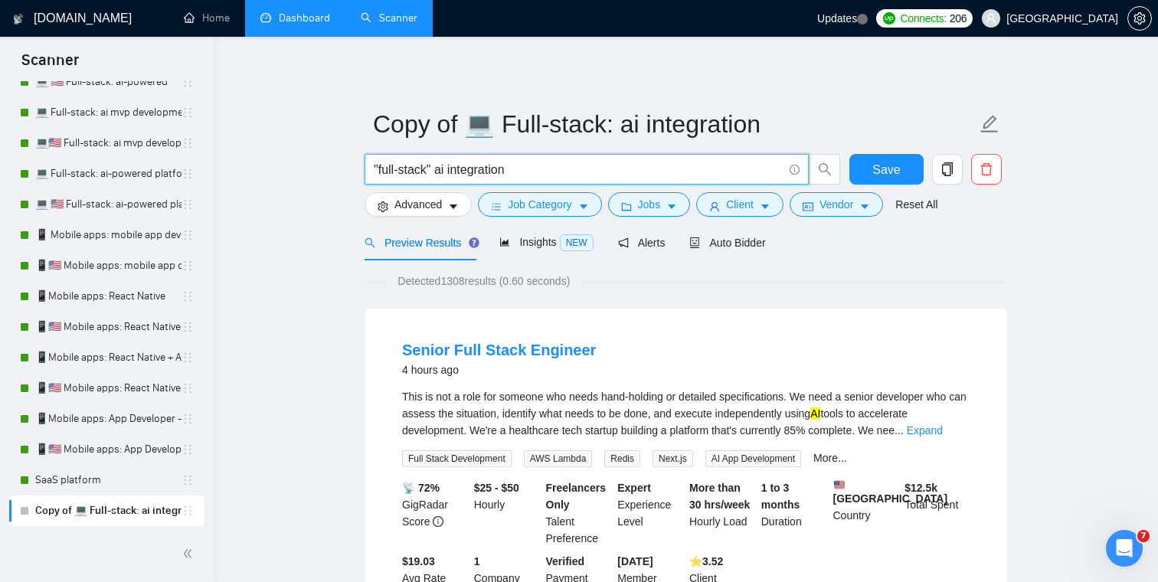
drag, startPoint x: 522, startPoint y: 172, endPoint x: 344, endPoint y: 174, distance: 178.4
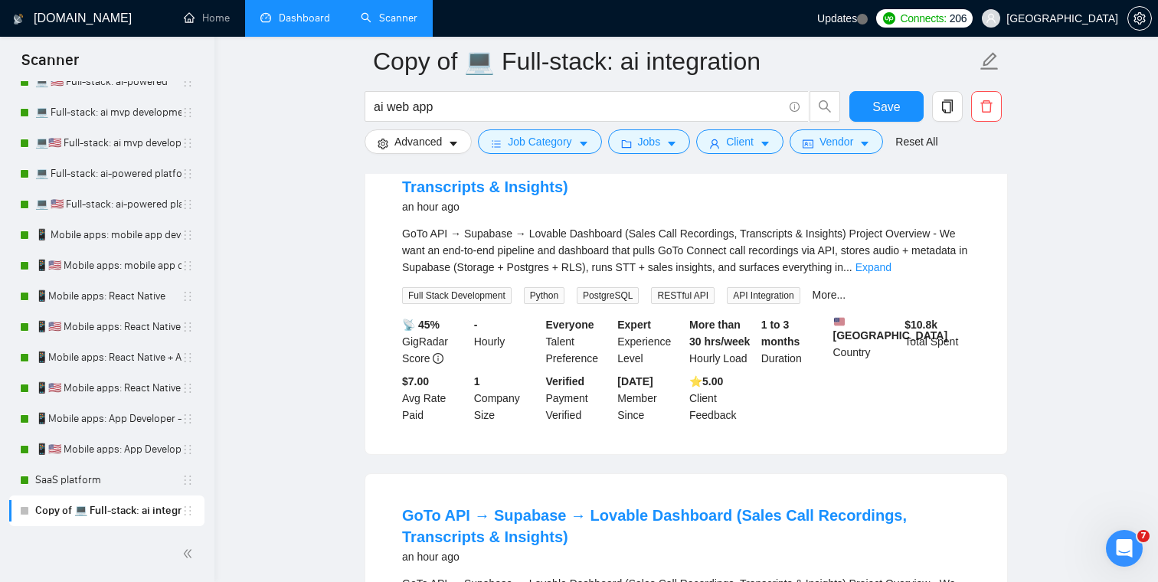
scroll to position [0, 0]
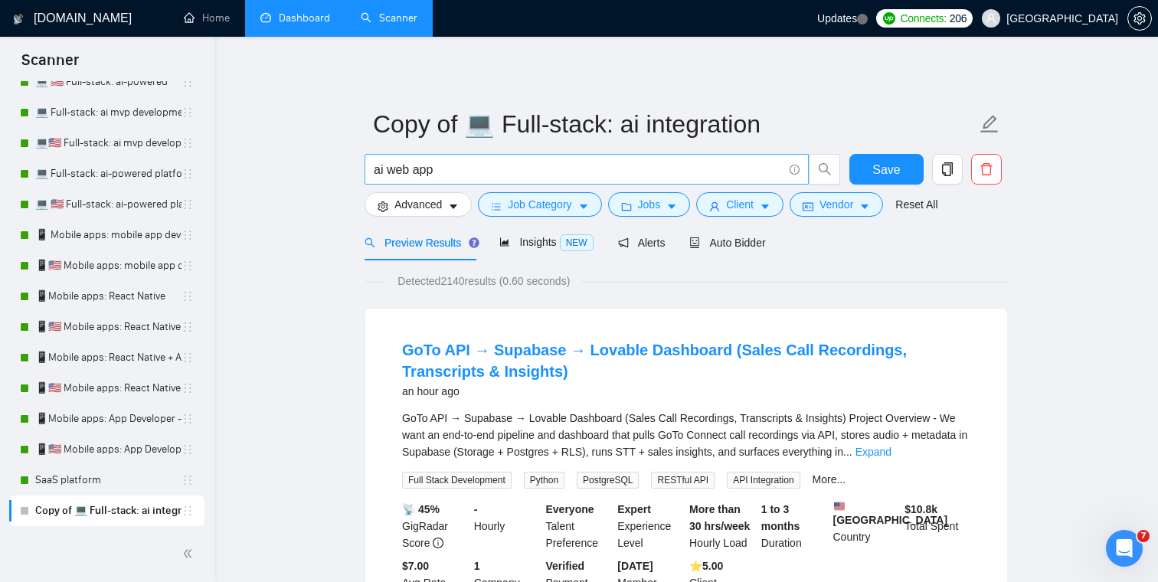
click at [387, 164] on input "ai web app" at bounding box center [578, 169] width 409 height 19
click at [463, 171] on input "ai "web app" at bounding box center [578, 169] width 409 height 19
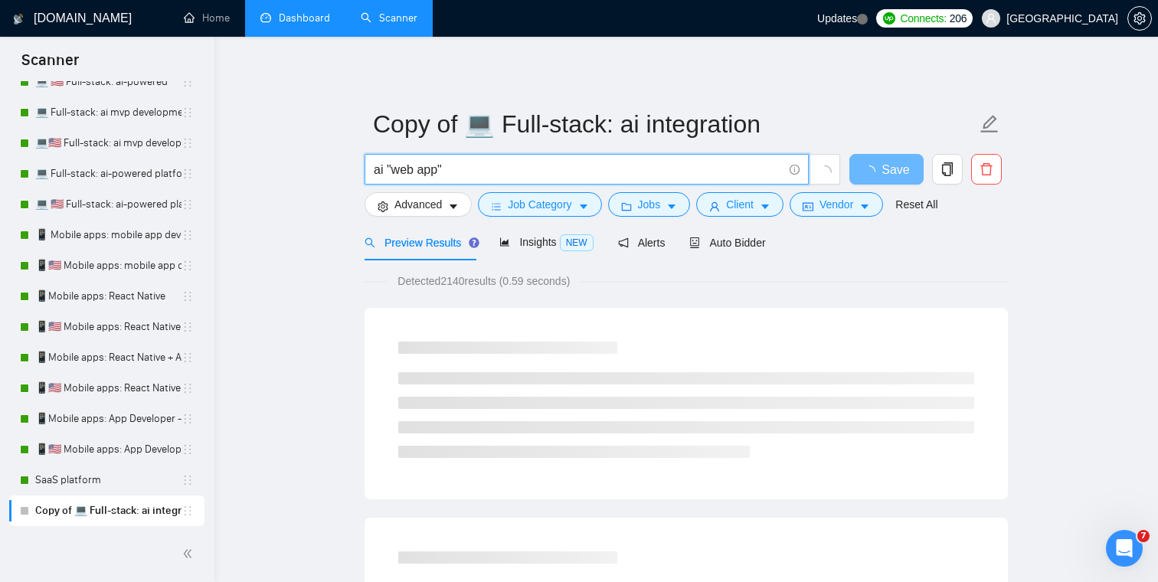
click at [383, 166] on input "ai "web app"" at bounding box center [578, 169] width 409 height 19
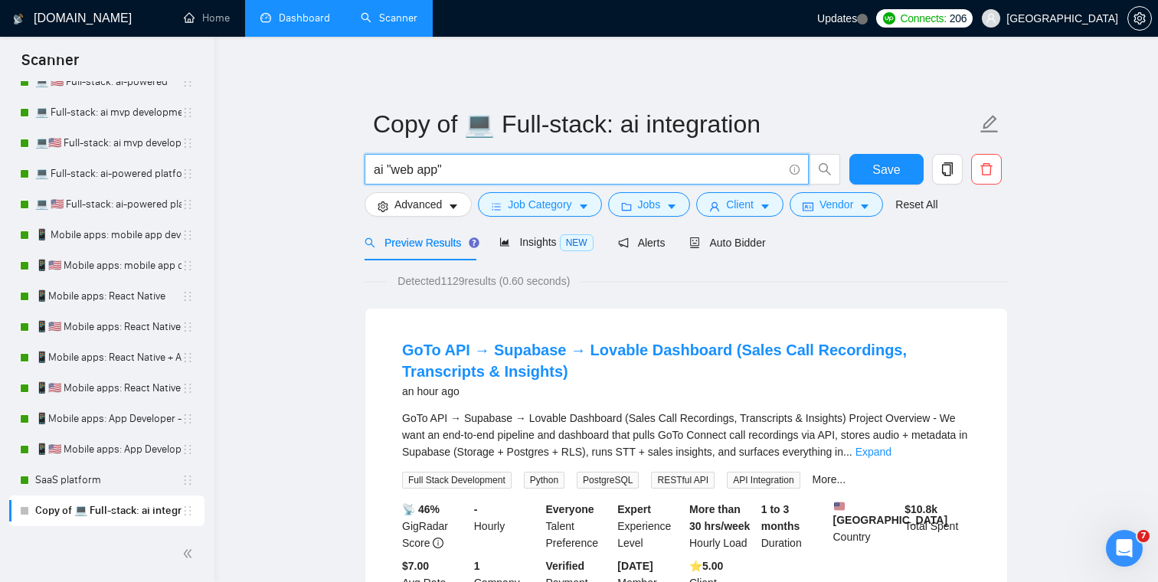
click at [384, 166] on input "ai "web app"" at bounding box center [578, 169] width 409 height 19
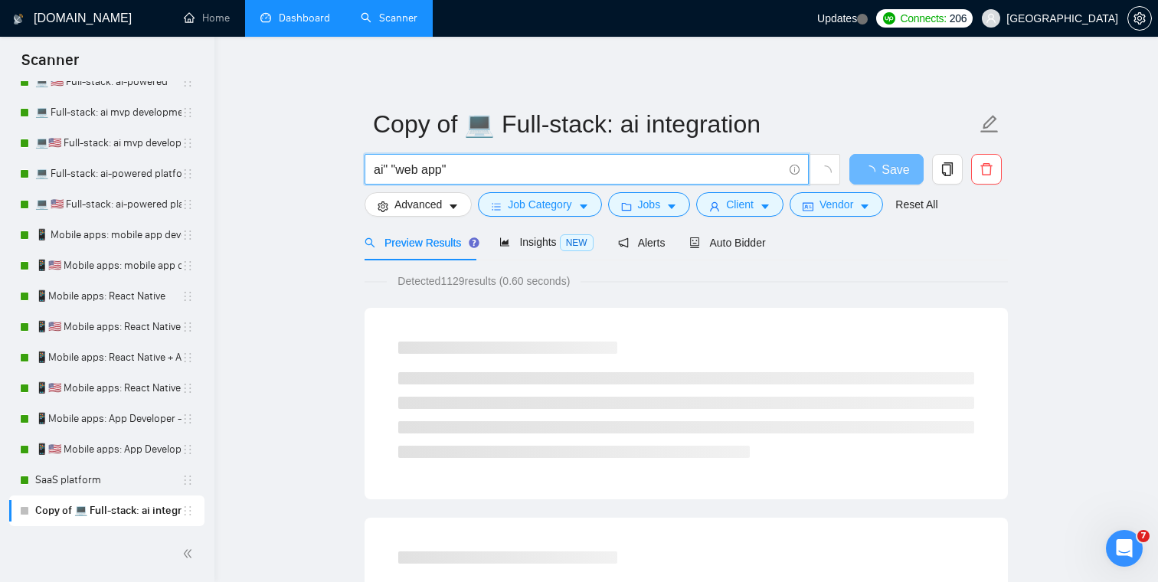
click at [374, 170] on input "ai" "web app"" at bounding box center [578, 169] width 409 height 19
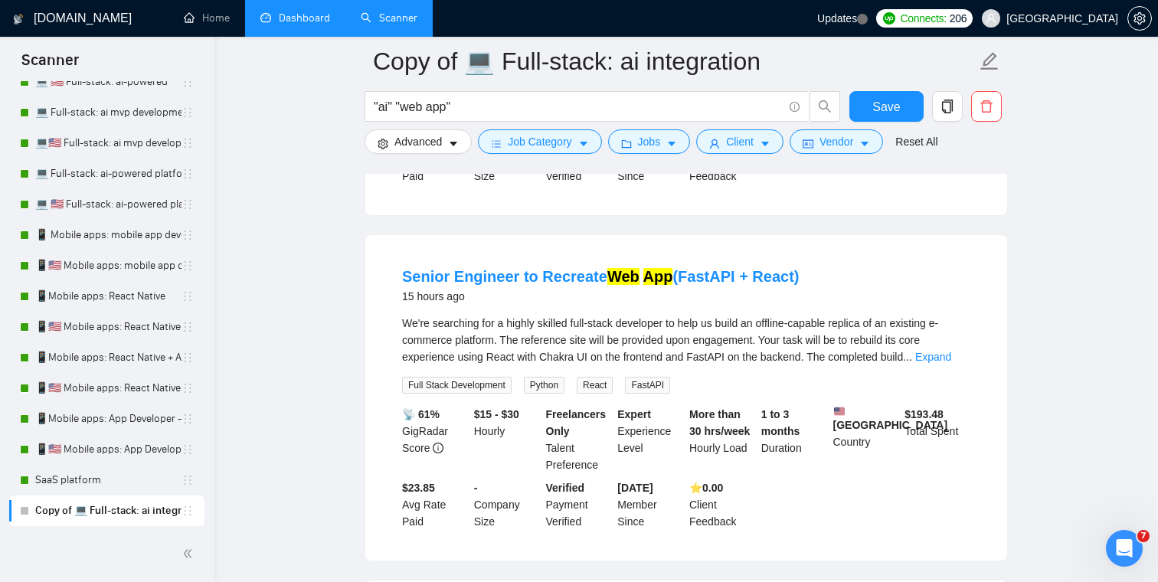
scroll to position [2788, 0]
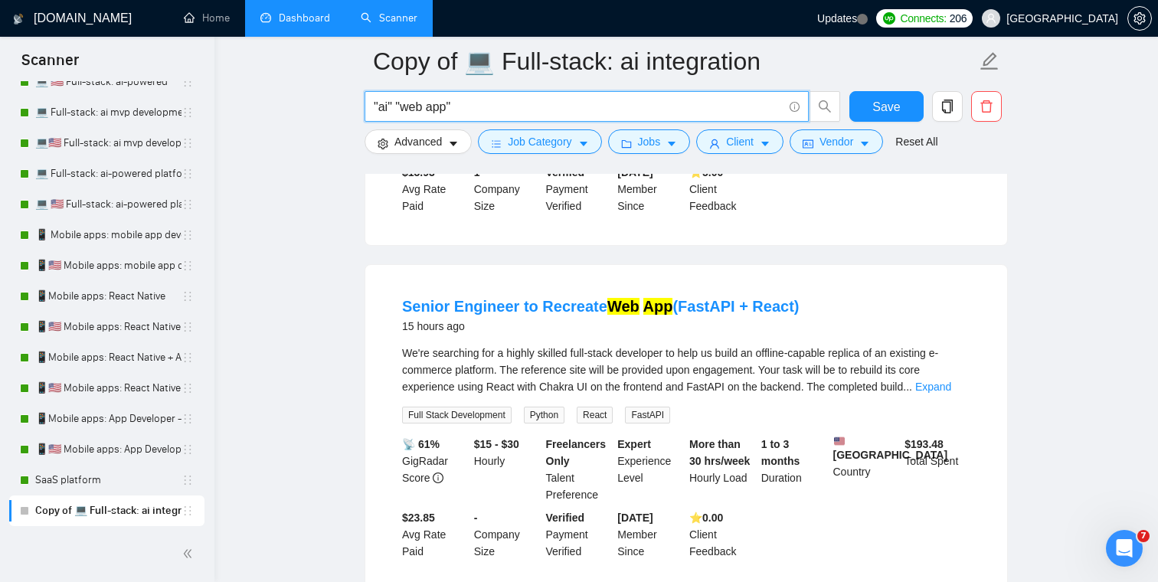
click at [395, 107] on input ""ai" "web app"" at bounding box center [578, 106] width 409 height 19
type input ""ai" developer "web app""
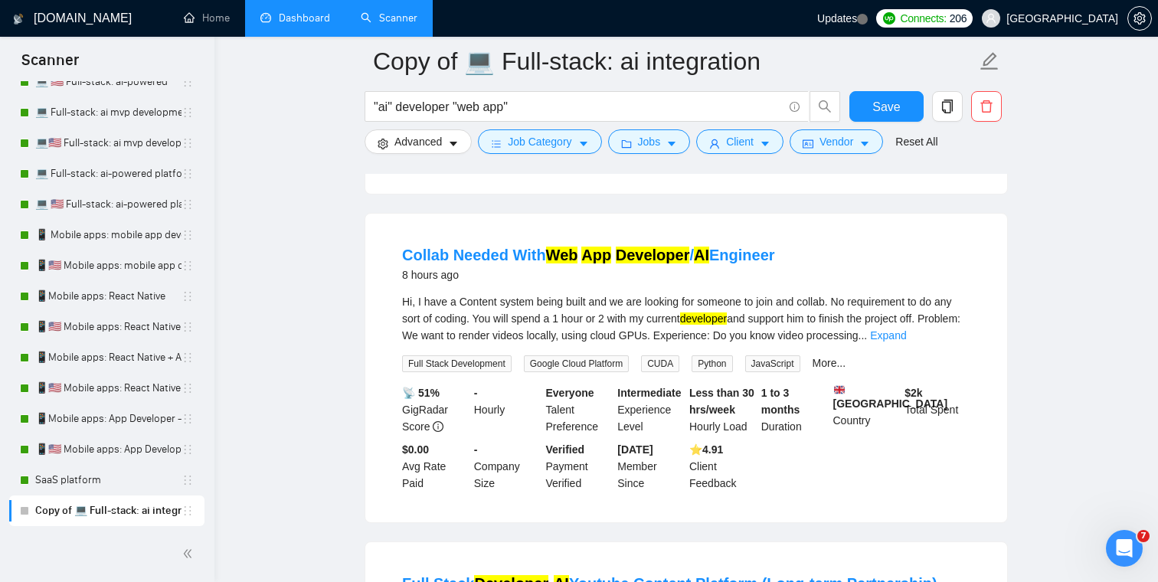
scroll to position [0, 0]
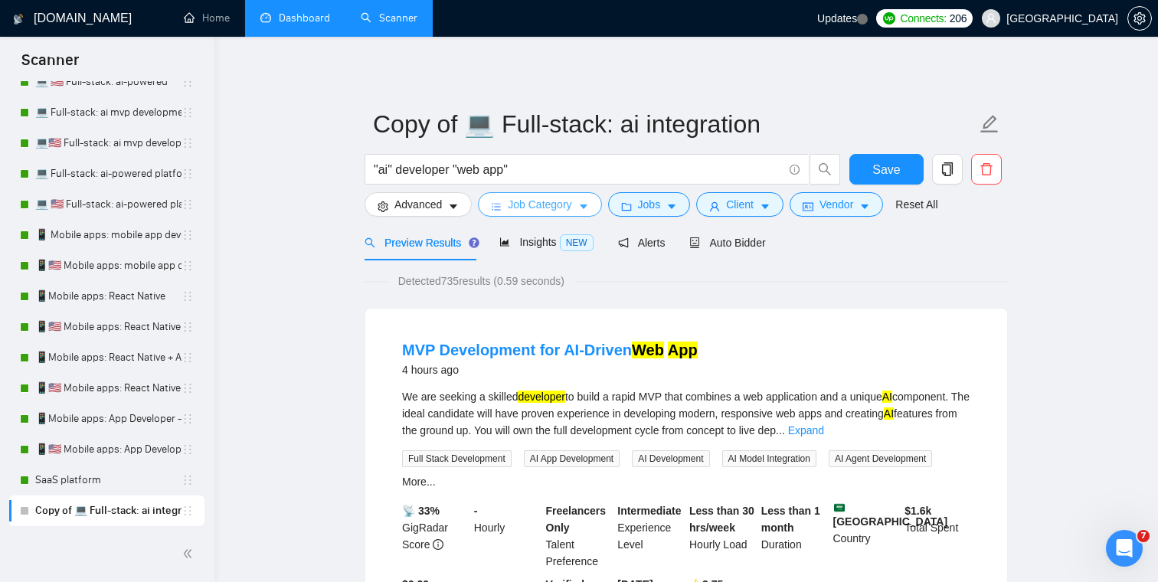
click at [555, 208] on span "Job Category" at bounding box center [540, 204] width 64 height 17
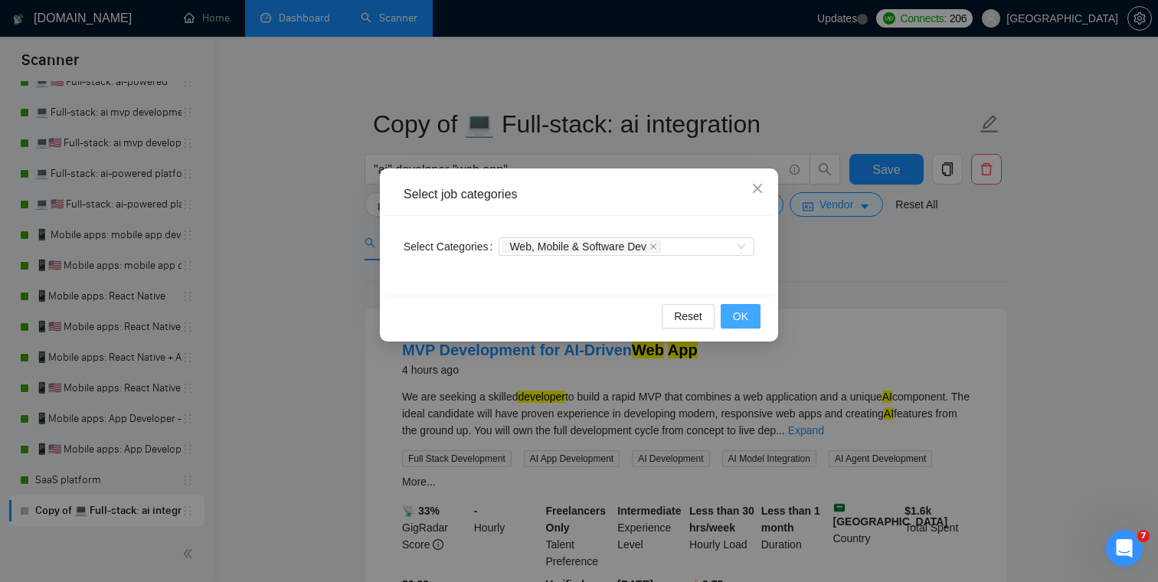
click at [746, 316] on span "OK" at bounding box center [740, 316] width 15 height 17
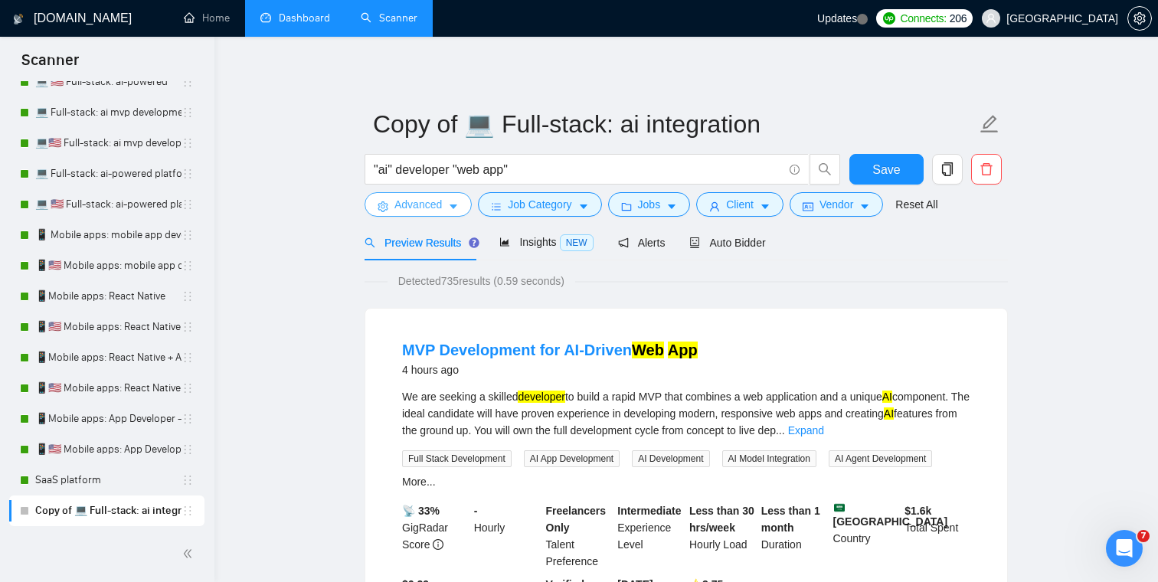
click at [432, 208] on span "Advanced" at bounding box center [417, 204] width 47 height 17
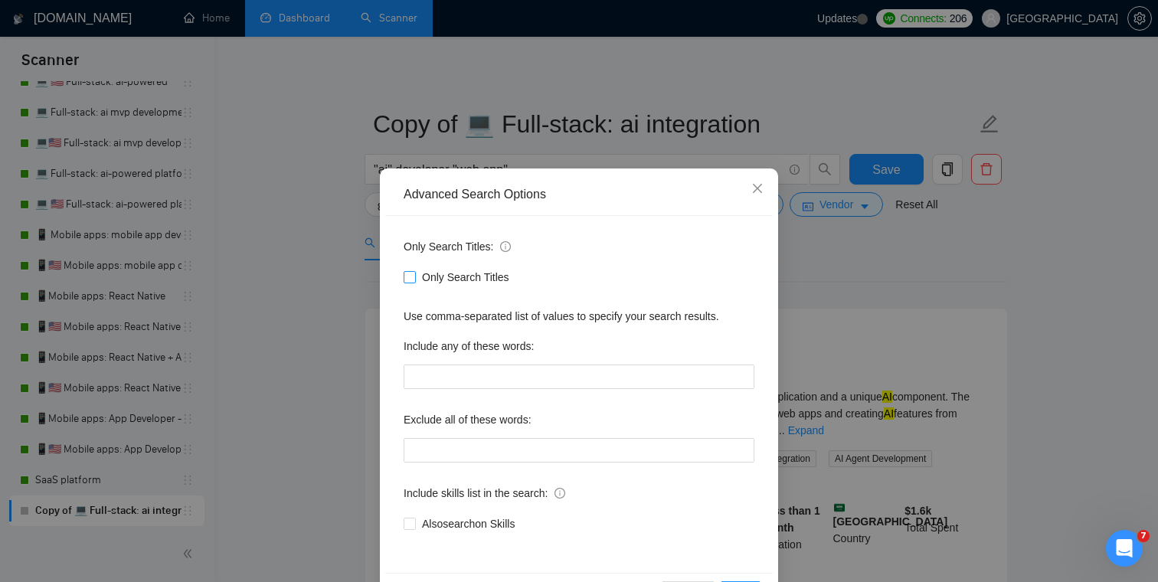
scroll to position [55, 0]
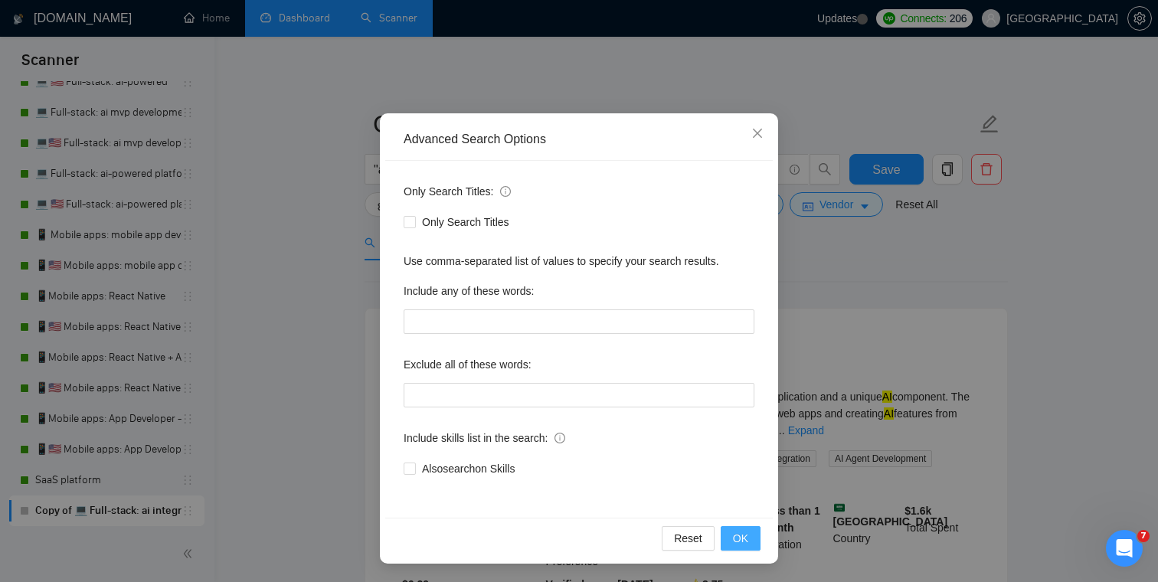
click at [738, 530] on span "OK" at bounding box center [740, 538] width 15 height 17
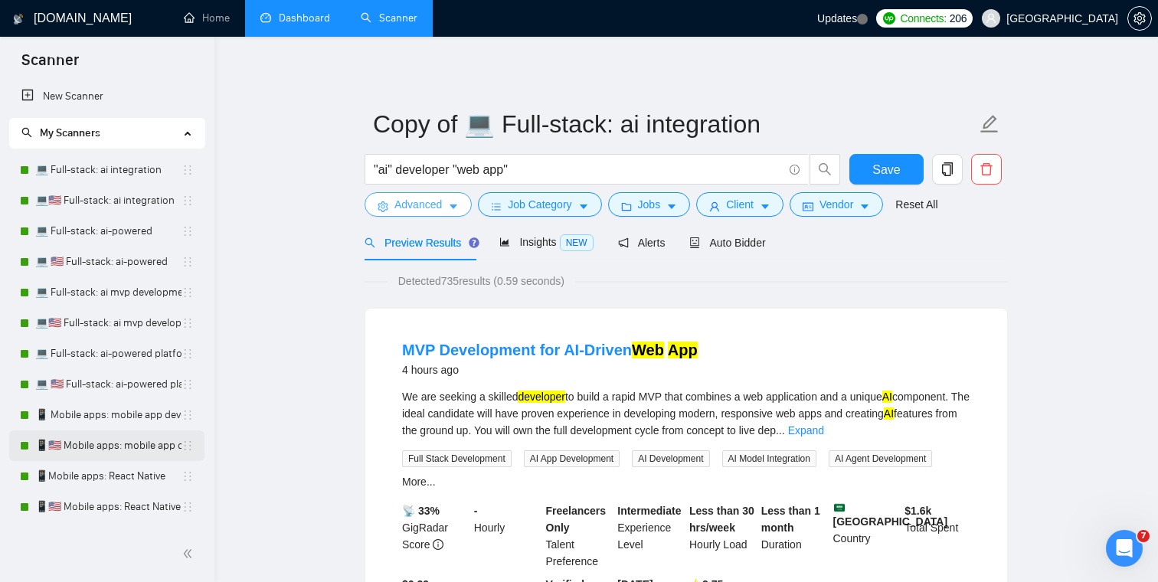
scroll to position [180, 0]
